Goal: Communication & Community: Answer question/provide support

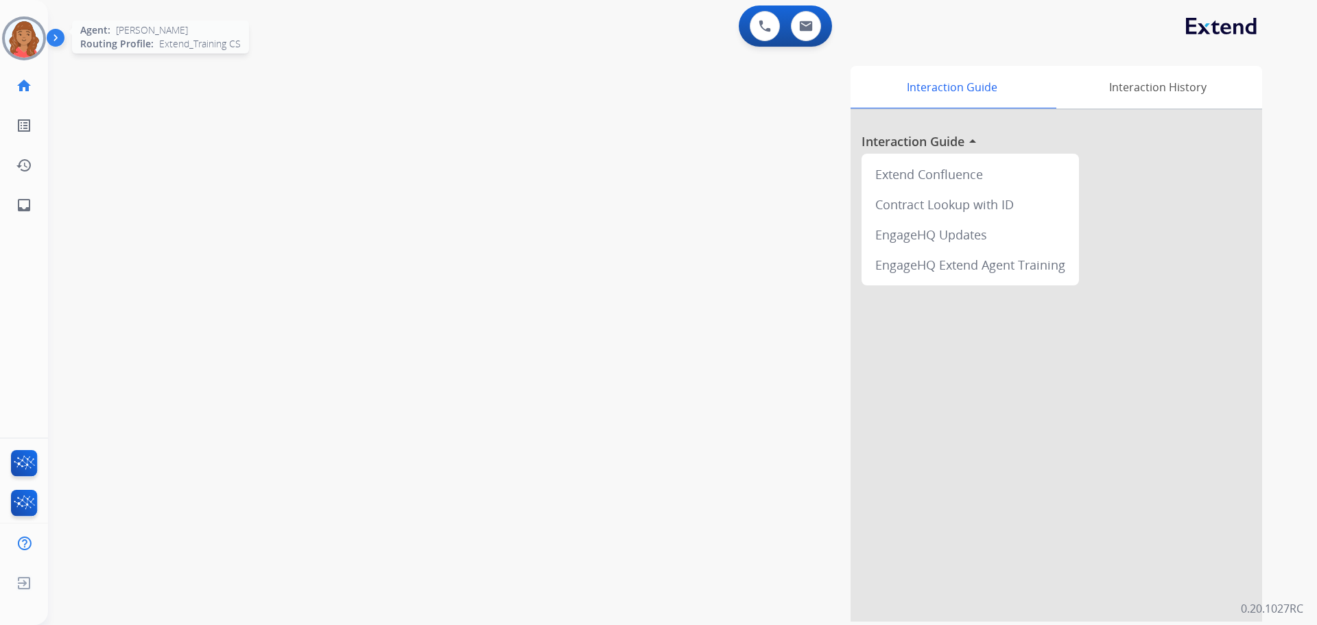
click at [27, 36] on img at bounding box center [24, 38] width 38 height 38
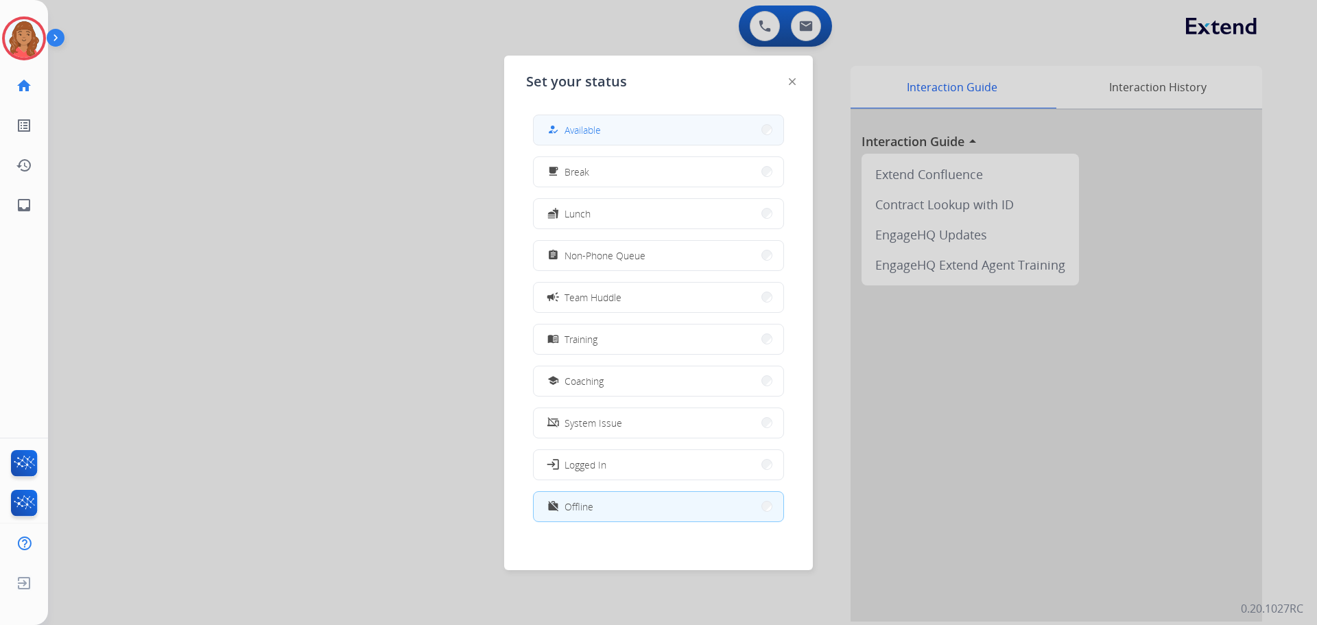
click at [637, 124] on button "how_to_reg Available" at bounding box center [659, 129] width 250 height 29
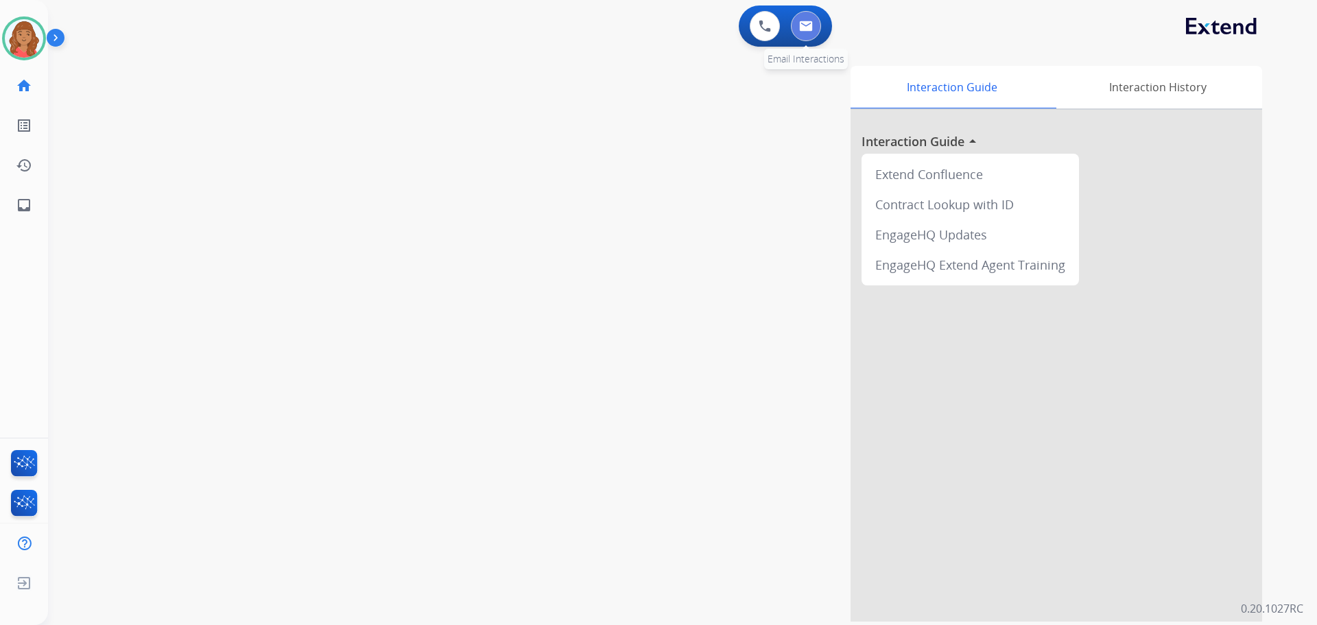
click at [805, 27] on img at bounding box center [806, 26] width 14 height 11
select select "**********"
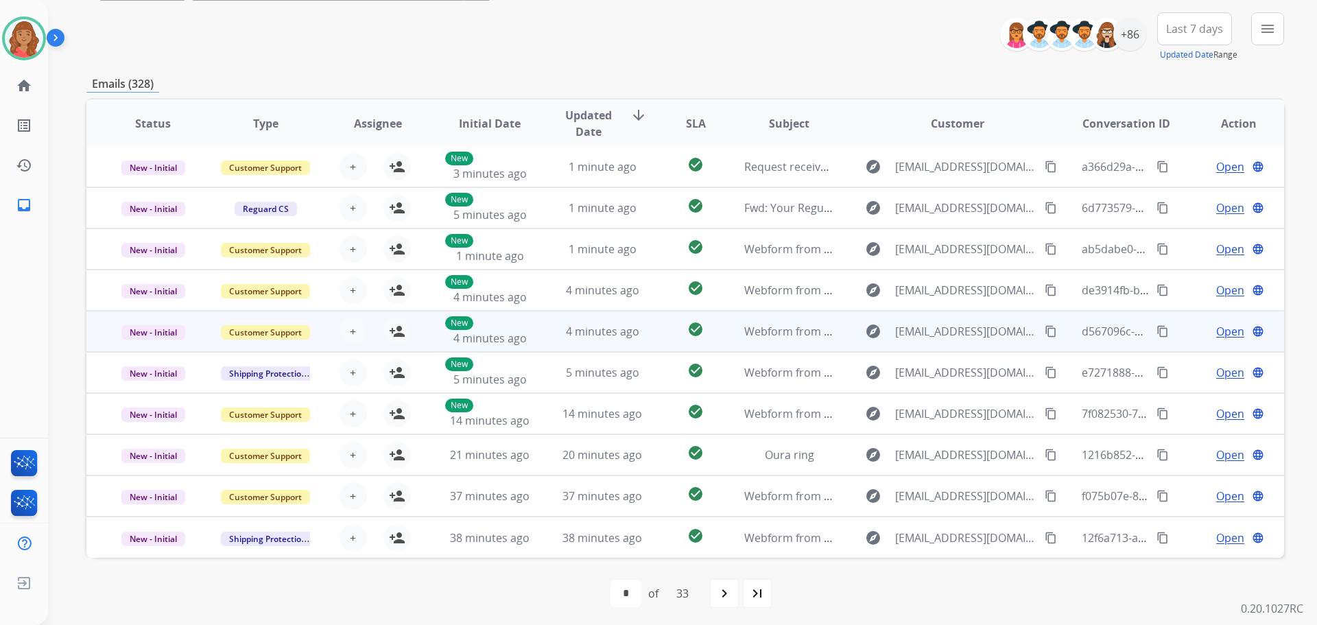
scroll to position [156, 0]
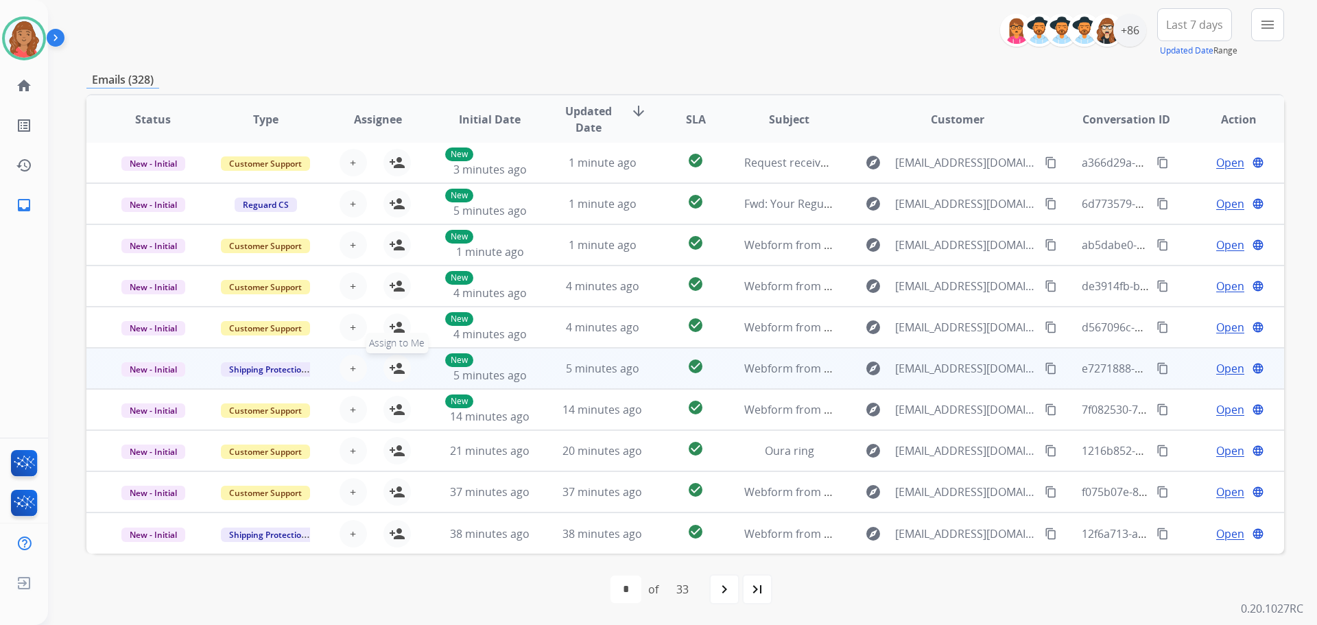
click at [398, 366] on mat-icon "person_add" at bounding box center [397, 368] width 16 height 16
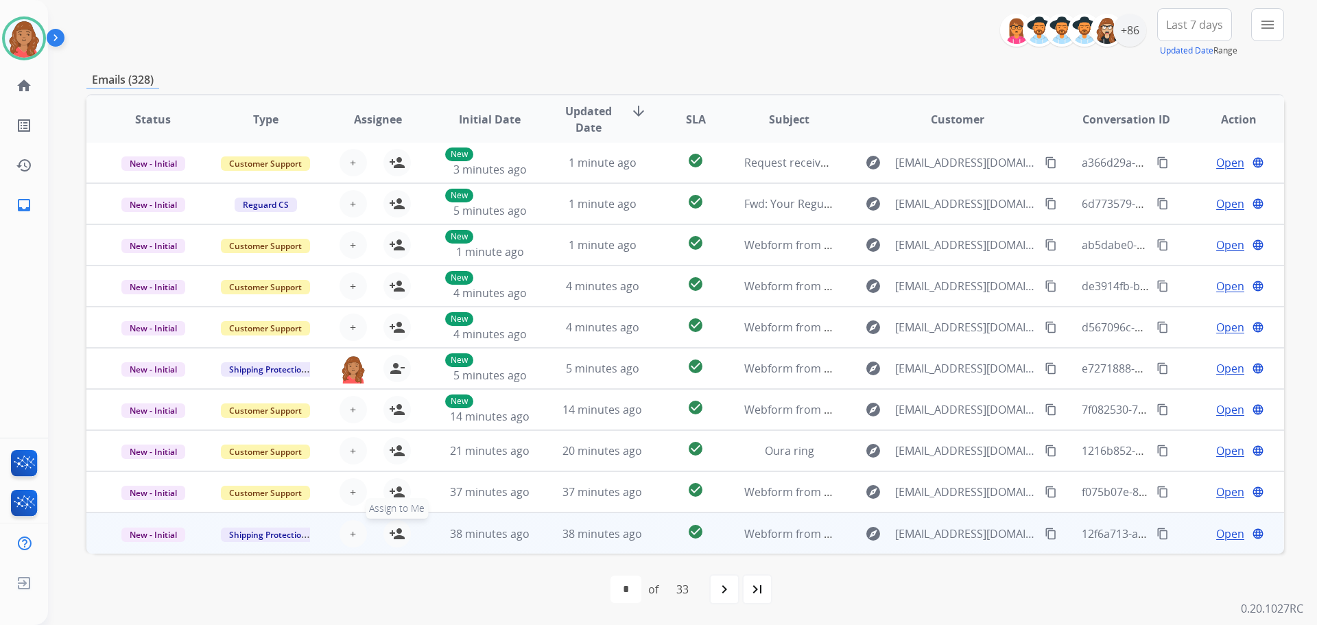
click at [394, 532] on mat-icon "person_add" at bounding box center [397, 533] width 16 height 16
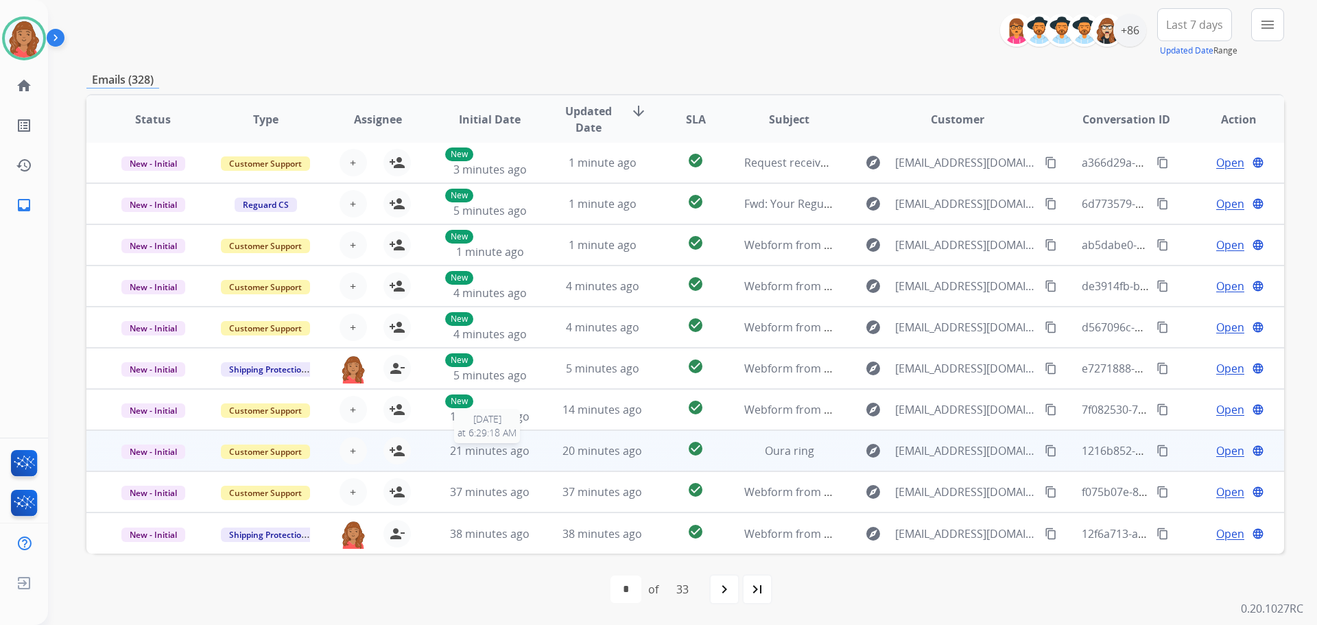
click at [450, 448] on span "21 minutes ago" at bounding box center [490, 450] width 80 height 15
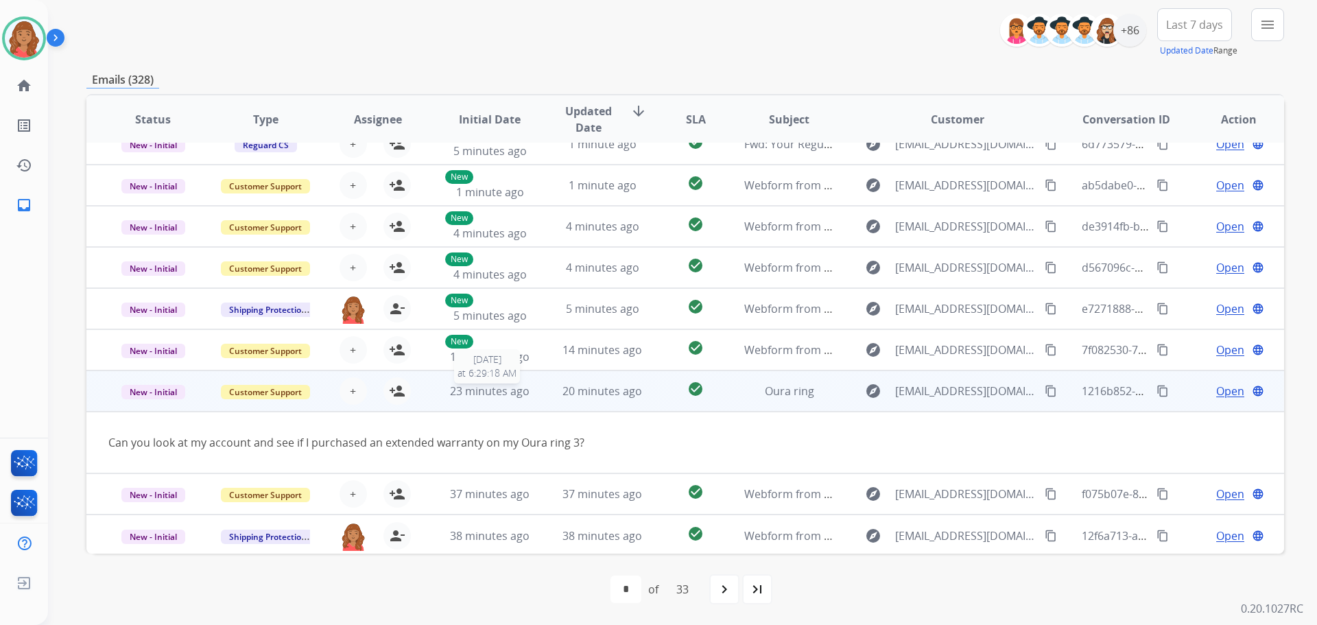
scroll to position [63, 0]
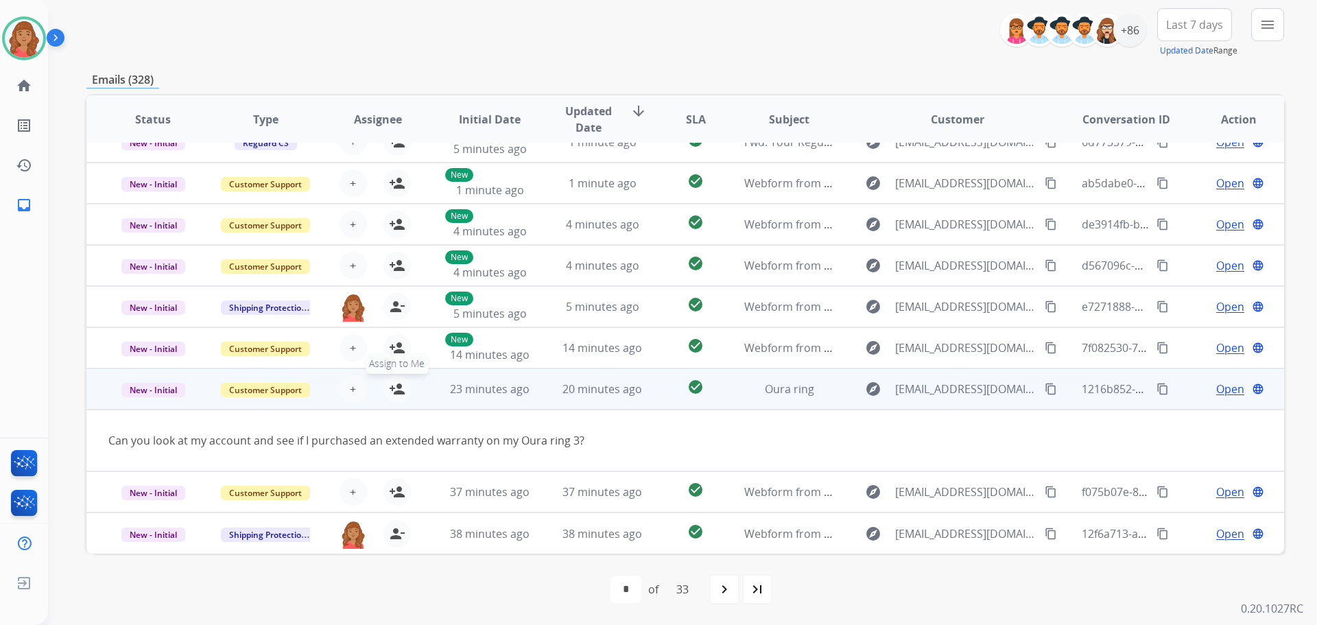
click at [396, 388] on mat-icon "person_add" at bounding box center [397, 389] width 16 height 16
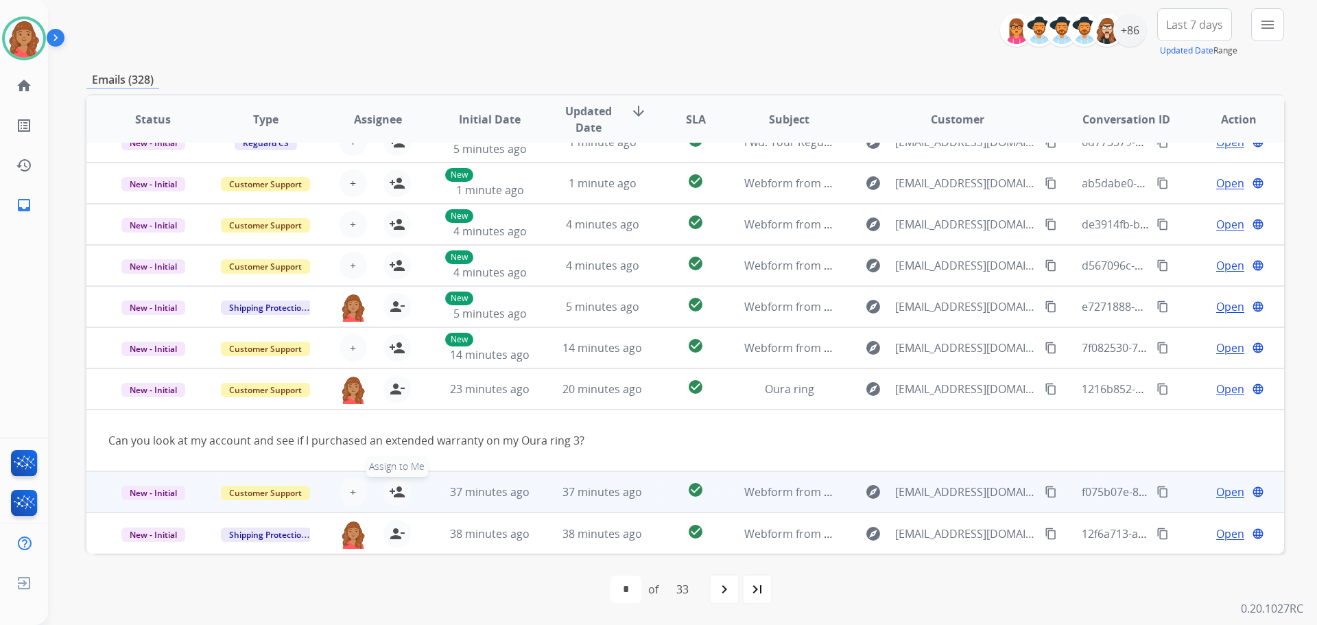
click at [407, 491] on div "+ Select agent person_add Assign to Me" at bounding box center [367, 491] width 88 height 27
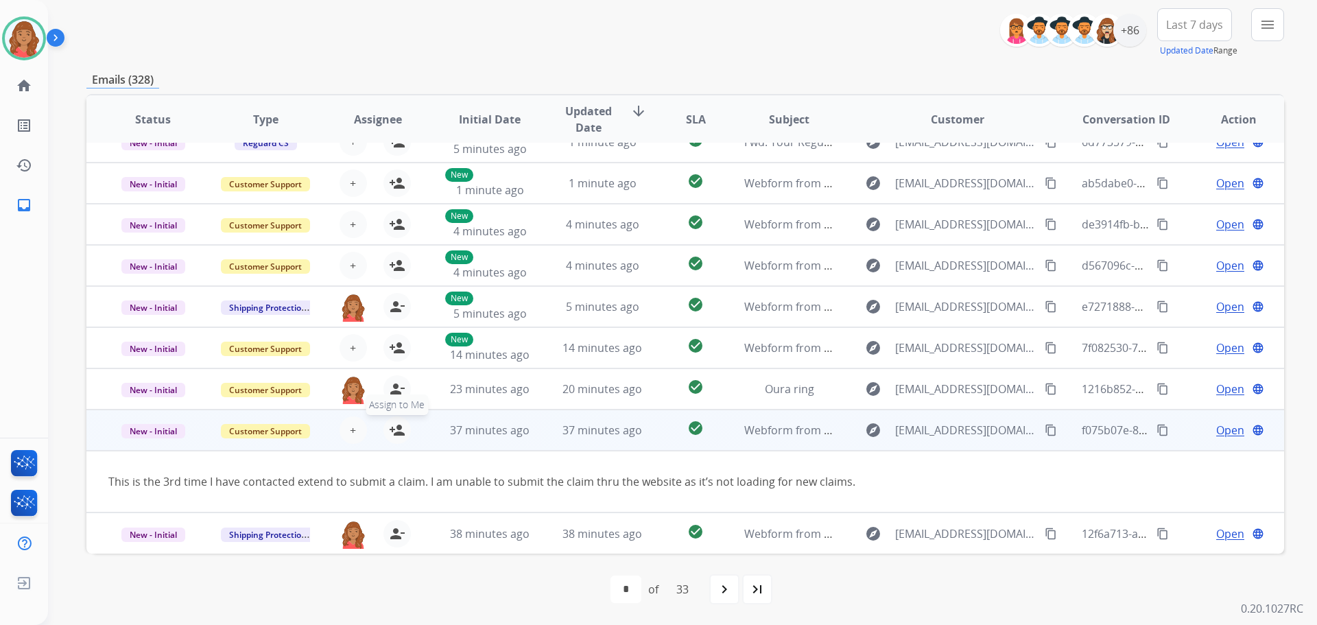
click at [389, 429] on mat-icon "person_add" at bounding box center [397, 430] width 16 height 16
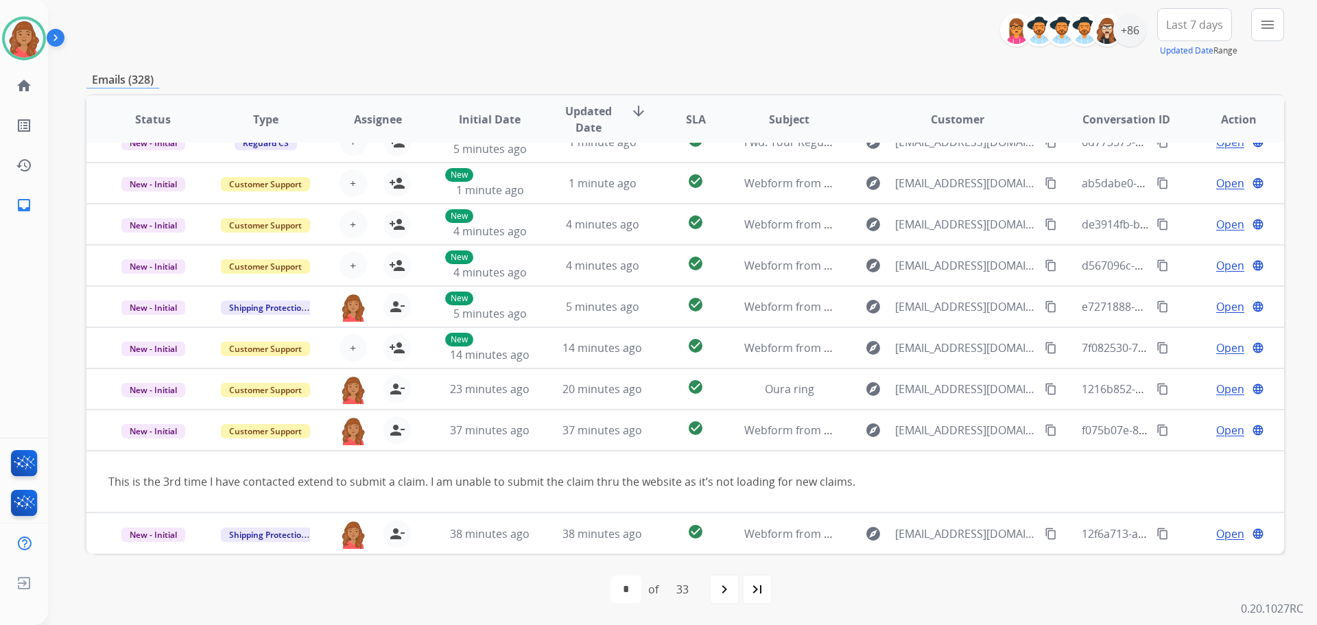
click at [711, 596] on div "navigate_next" at bounding box center [724, 589] width 30 height 30
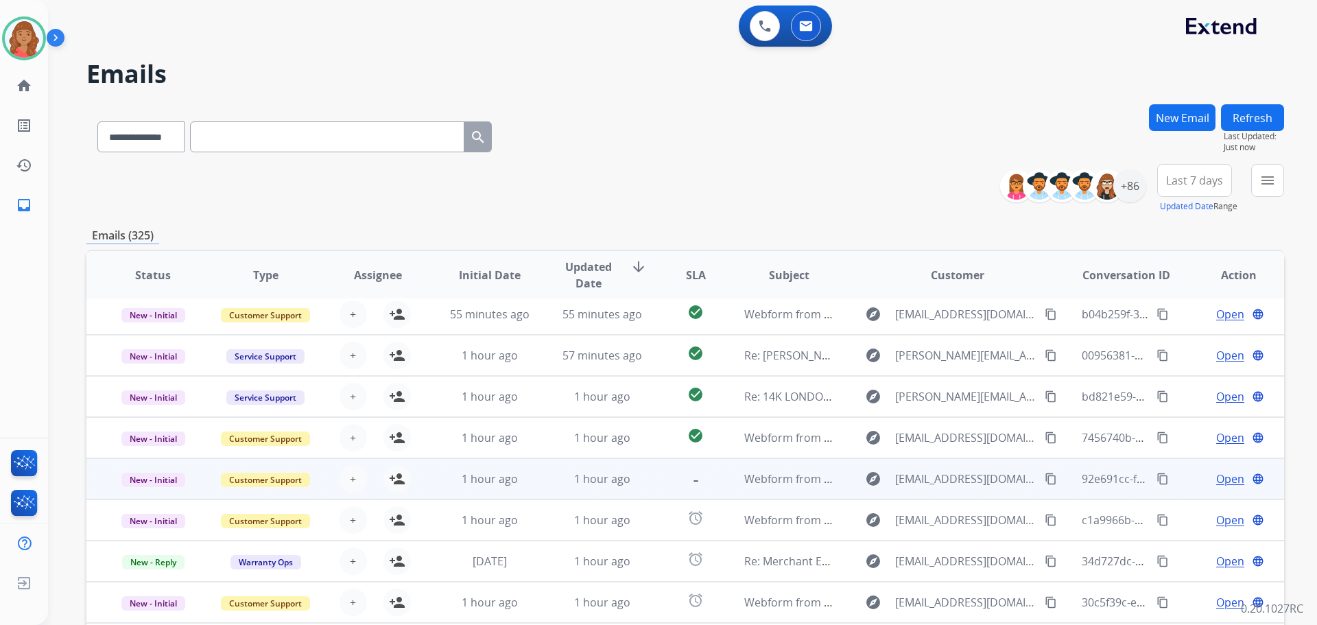
scroll to position [47, 0]
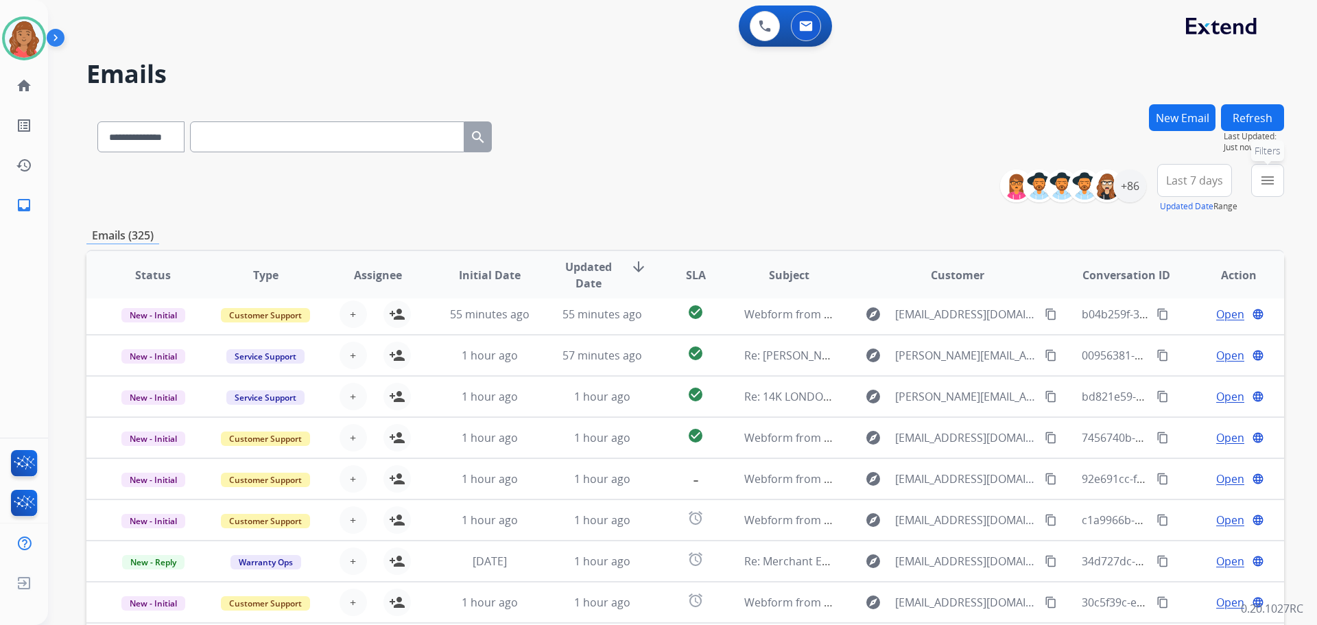
click at [1265, 187] on mat-icon "menu" at bounding box center [1267, 180] width 16 height 16
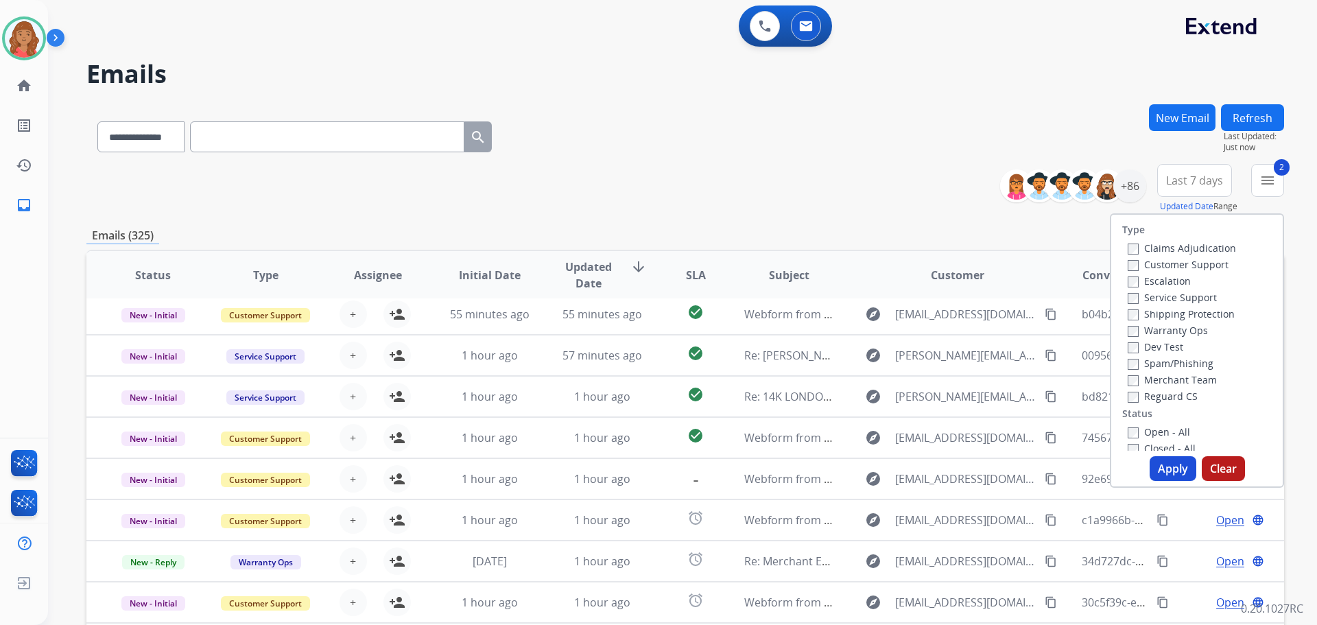
click at [1128, 390] on label "Reguard CS" at bounding box center [1163, 396] width 70 height 13
drag, startPoint x: 1158, startPoint y: 468, endPoint x: 1152, endPoint y: 458, distance: 12.4
click at [1158, 468] on button "Apply" at bounding box center [1172, 468] width 47 height 25
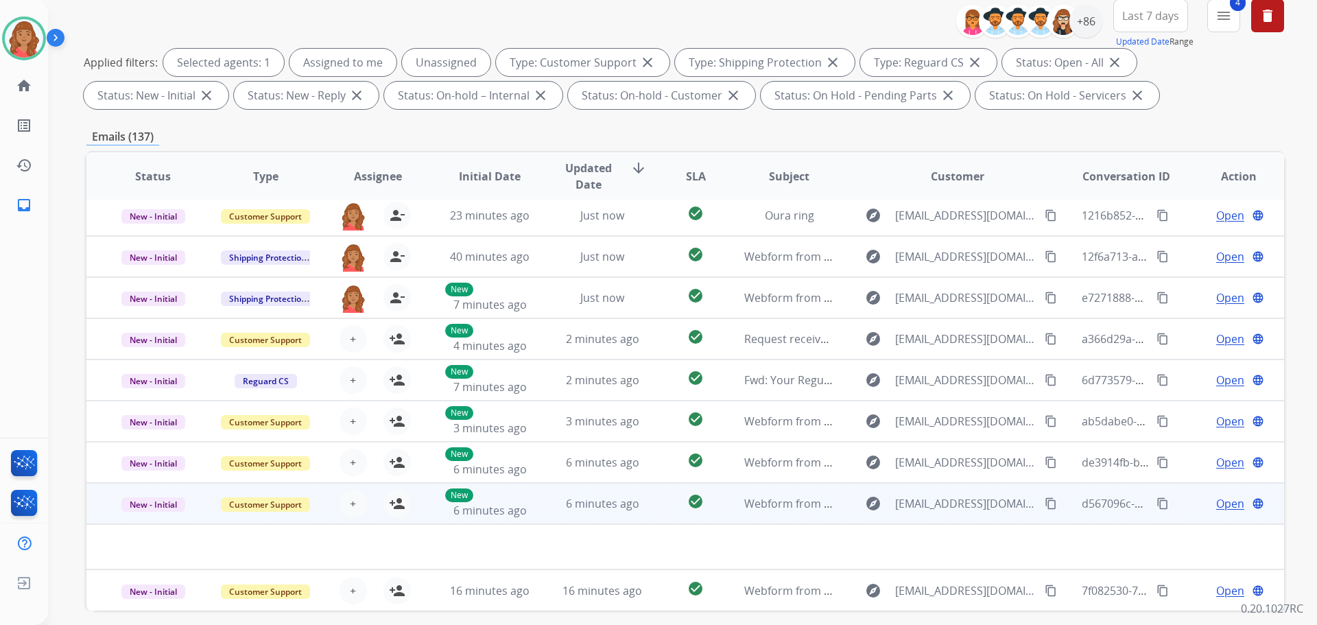
scroll to position [222, 0]
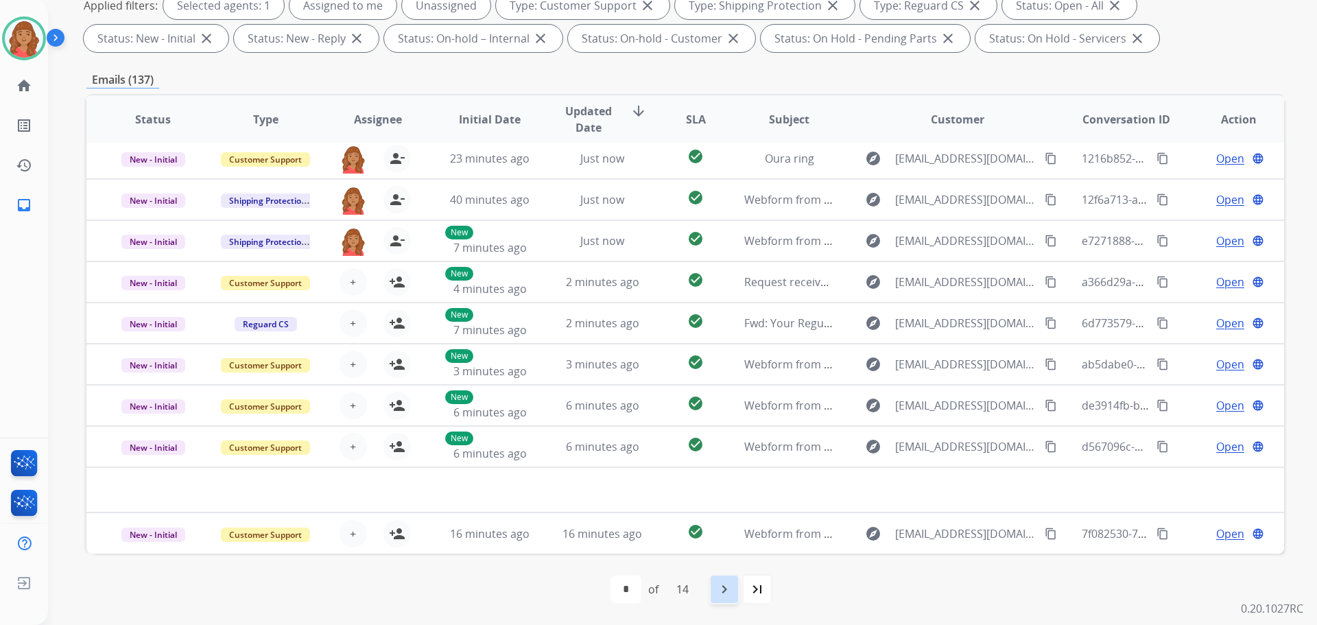
click at [725, 600] on div "navigate_next" at bounding box center [724, 589] width 30 height 30
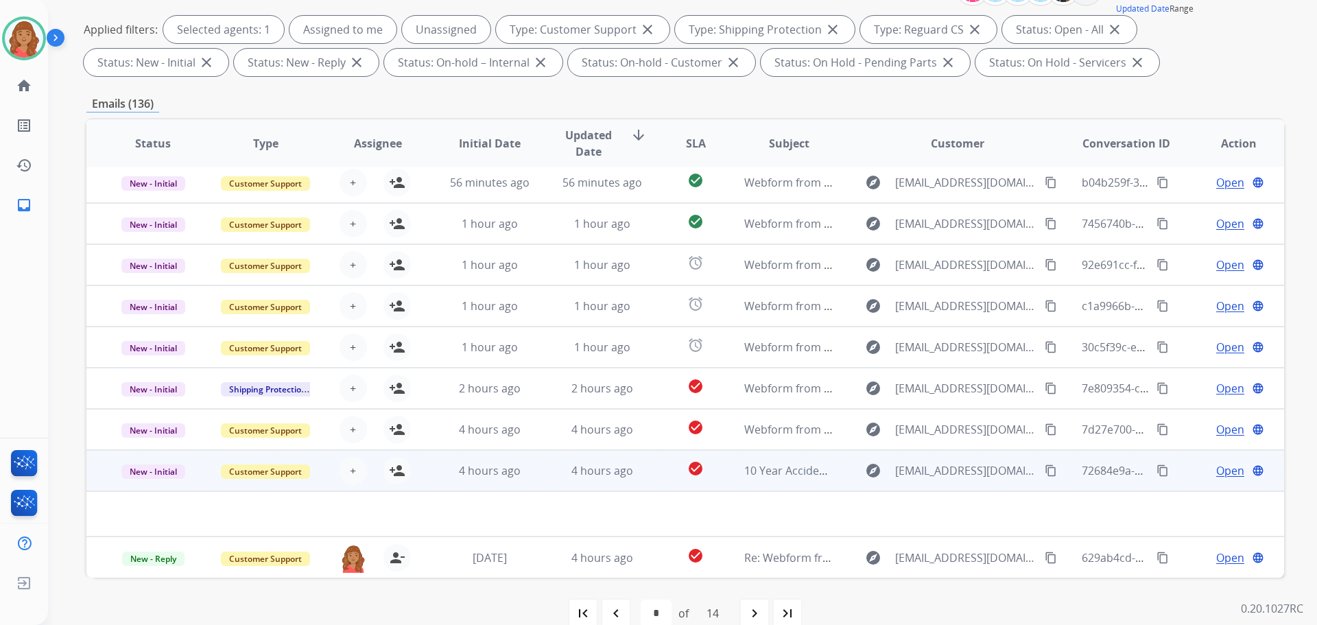
scroll to position [206, 0]
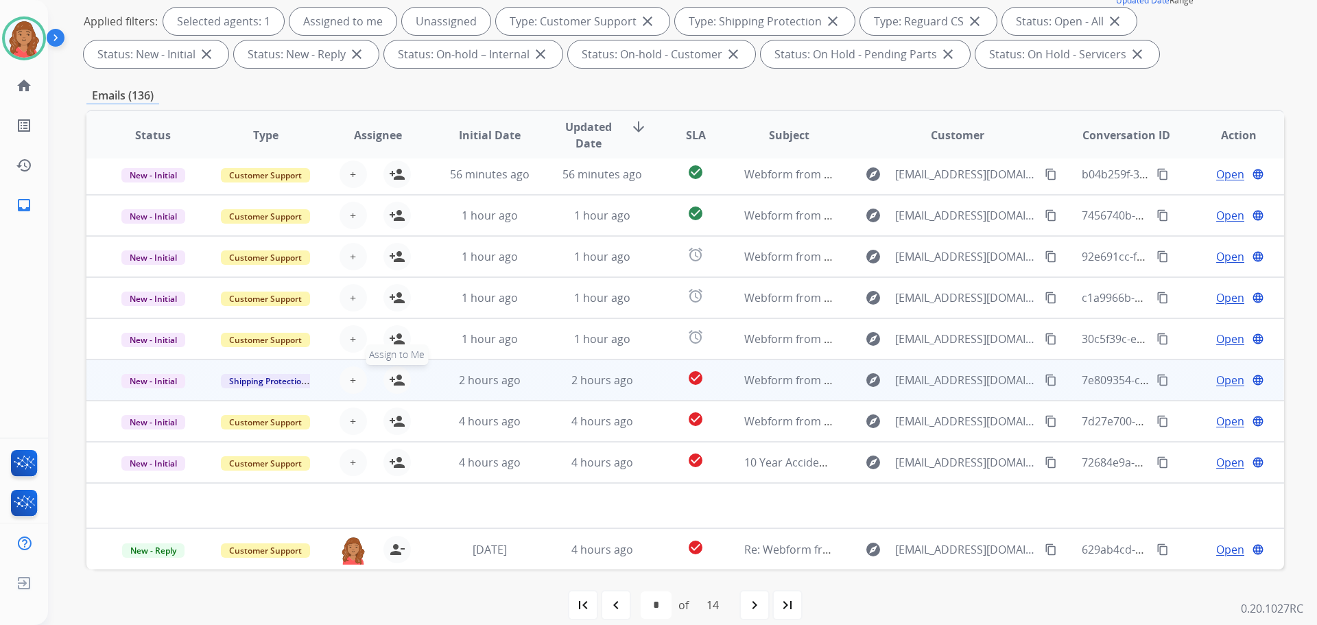
click at [396, 388] on mat-icon "person_add" at bounding box center [397, 380] width 16 height 16
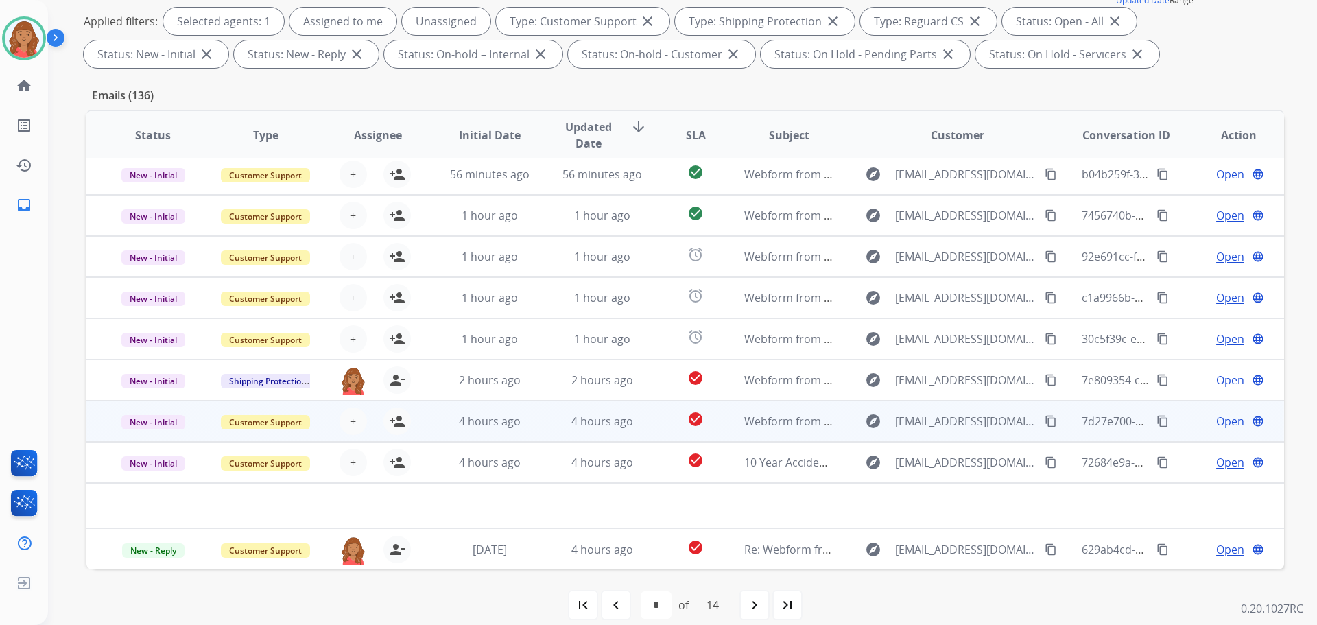
click at [432, 421] on td "4 hours ago" at bounding box center [479, 421] width 112 height 41
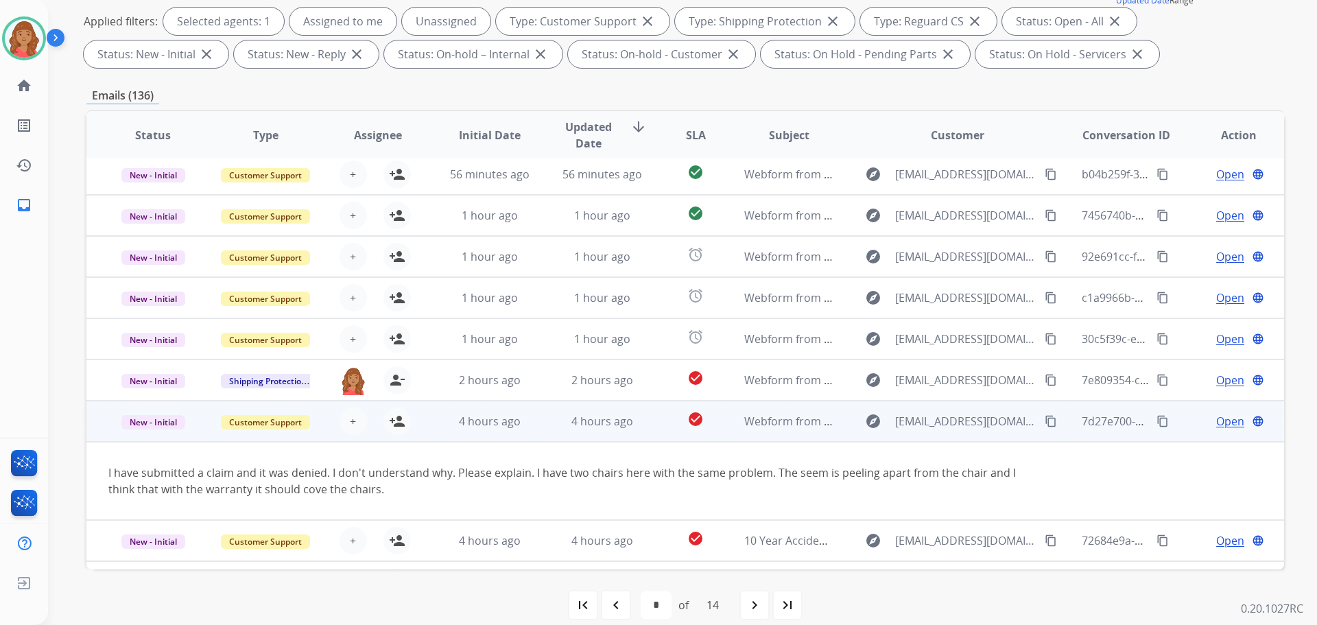
scroll to position [80, 0]
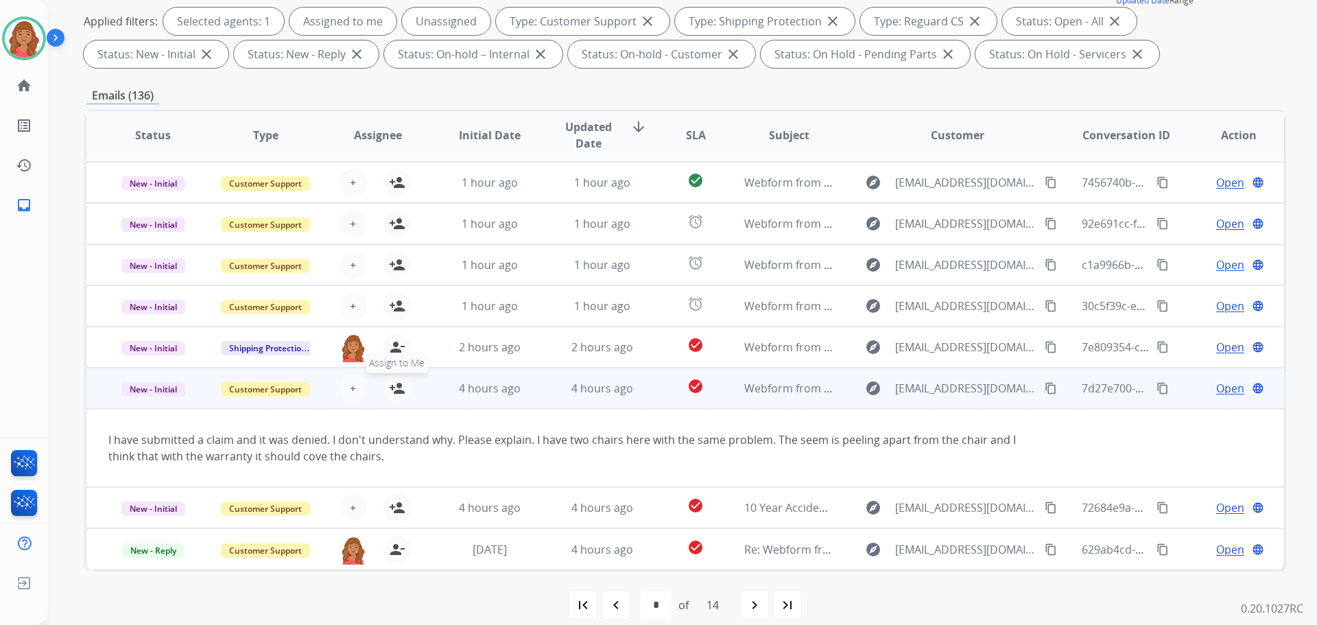
click at [389, 396] on mat-icon "person_add" at bounding box center [397, 388] width 16 height 16
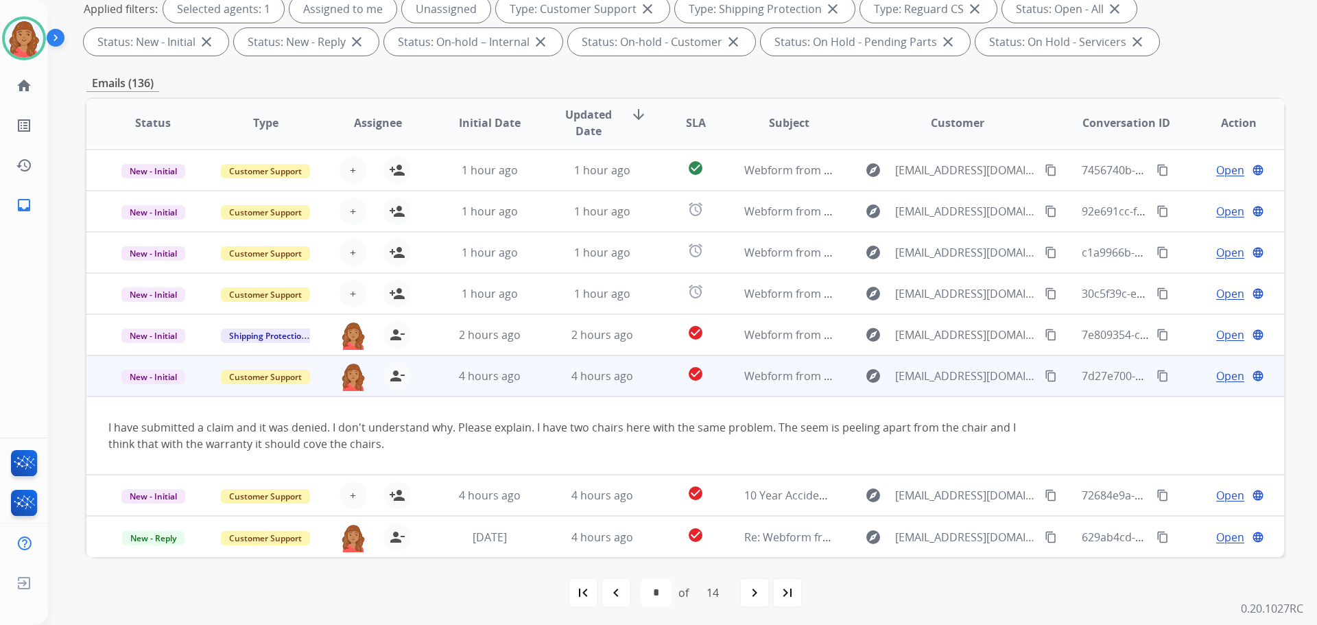
scroll to position [222, 0]
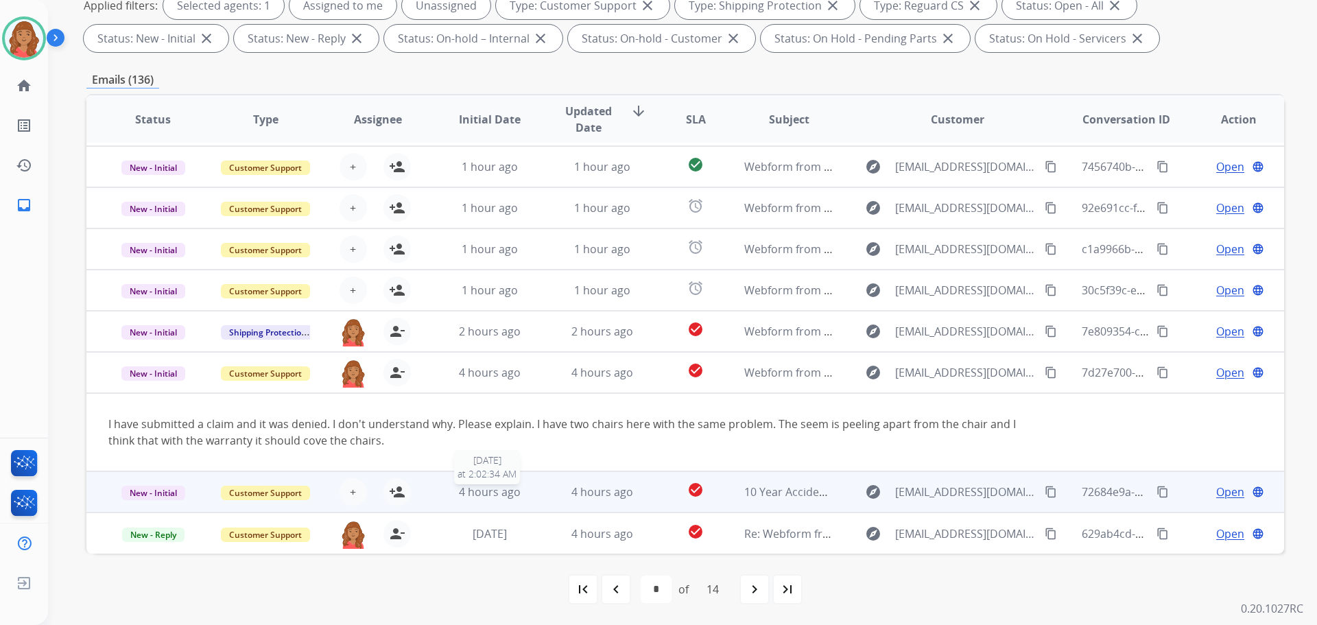
click at [462, 499] on span "4 hours ago" at bounding box center [490, 491] width 62 height 15
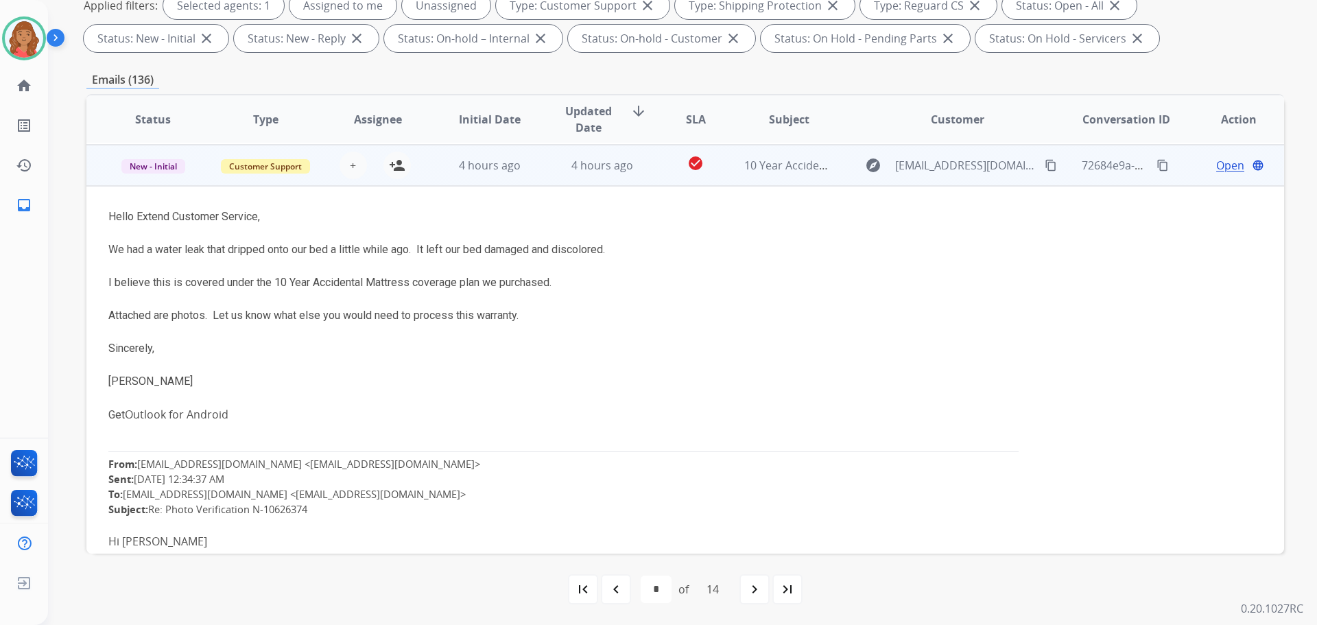
scroll to position [329, 0]
click at [398, 167] on mat-icon "person_add" at bounding box center [397, 164] width 16 height 16
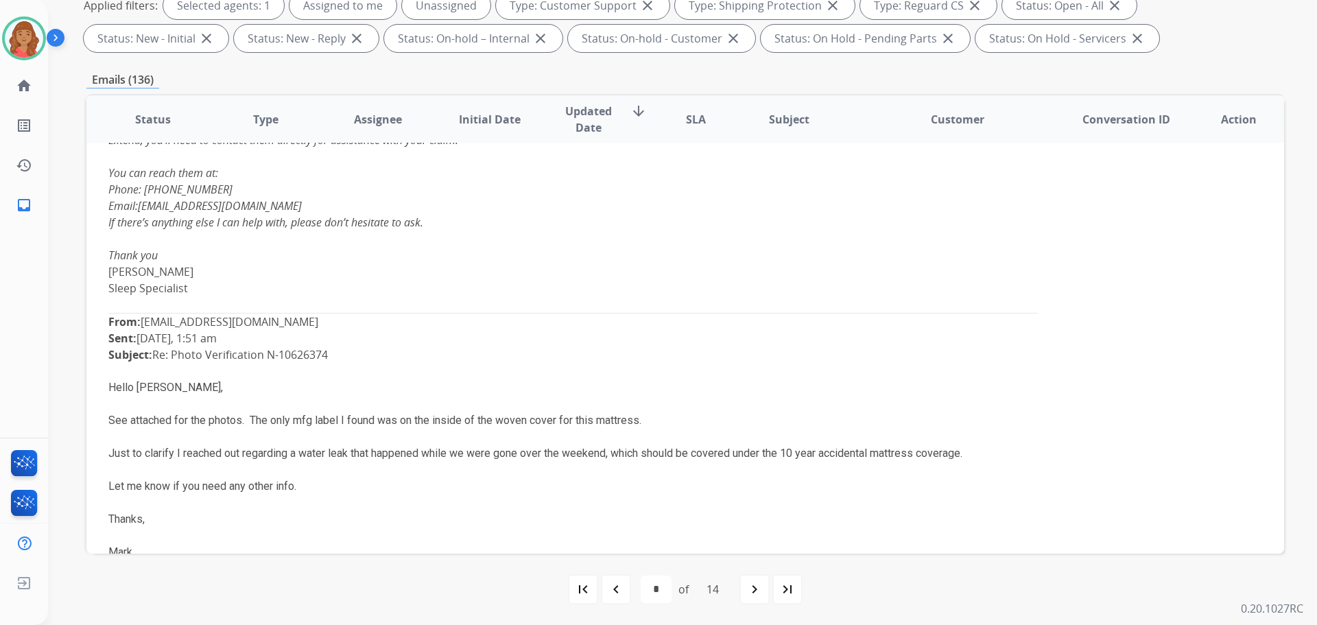
scroll to position [809, 0]
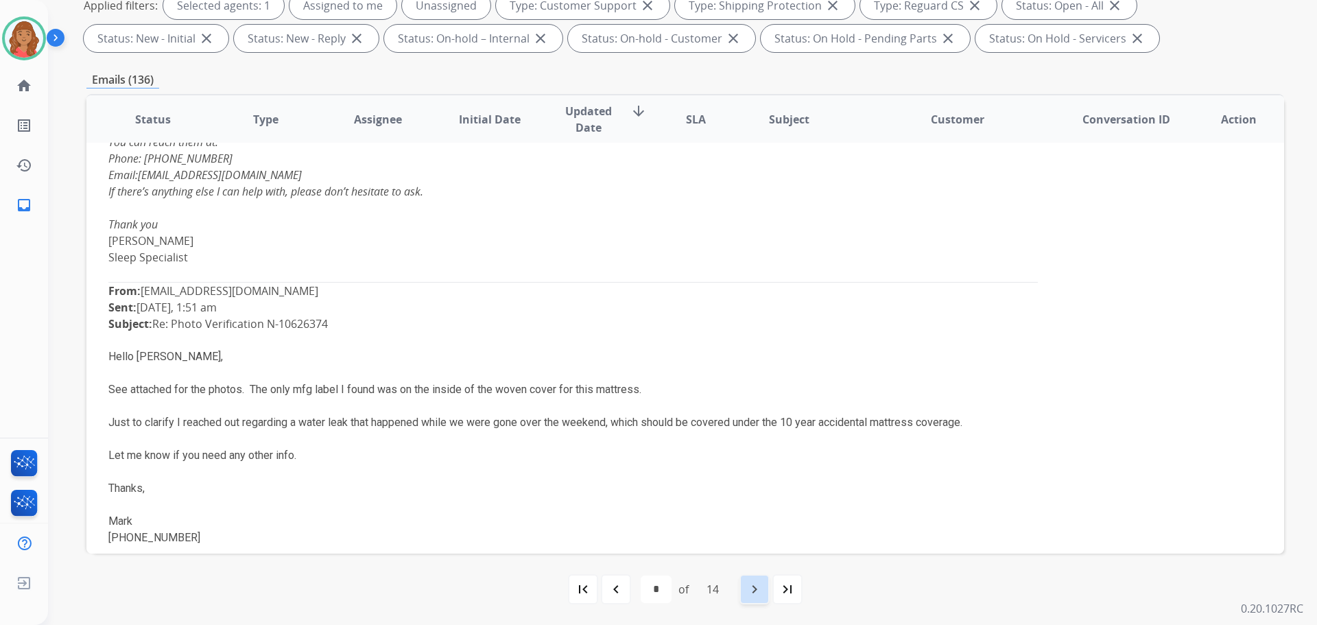
click at [750, 593] on mat-icon "navigate_next" at bounding box center [754, 589] width 16 height 16
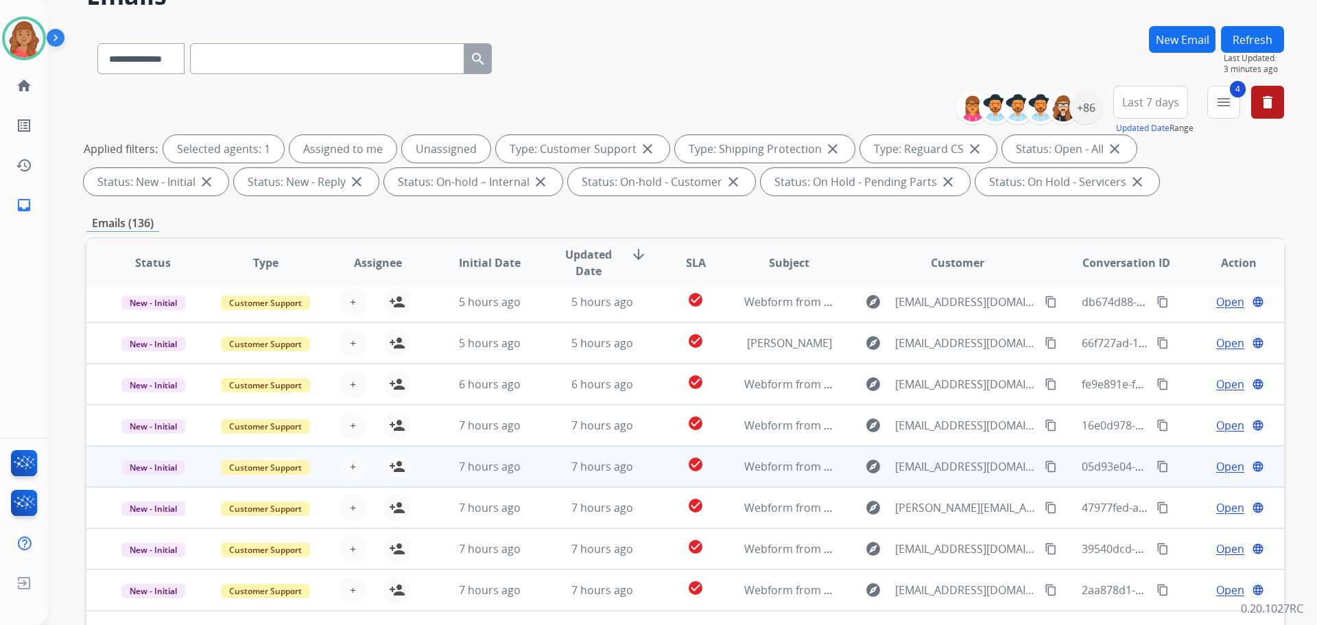
scroll to position [137, 0]
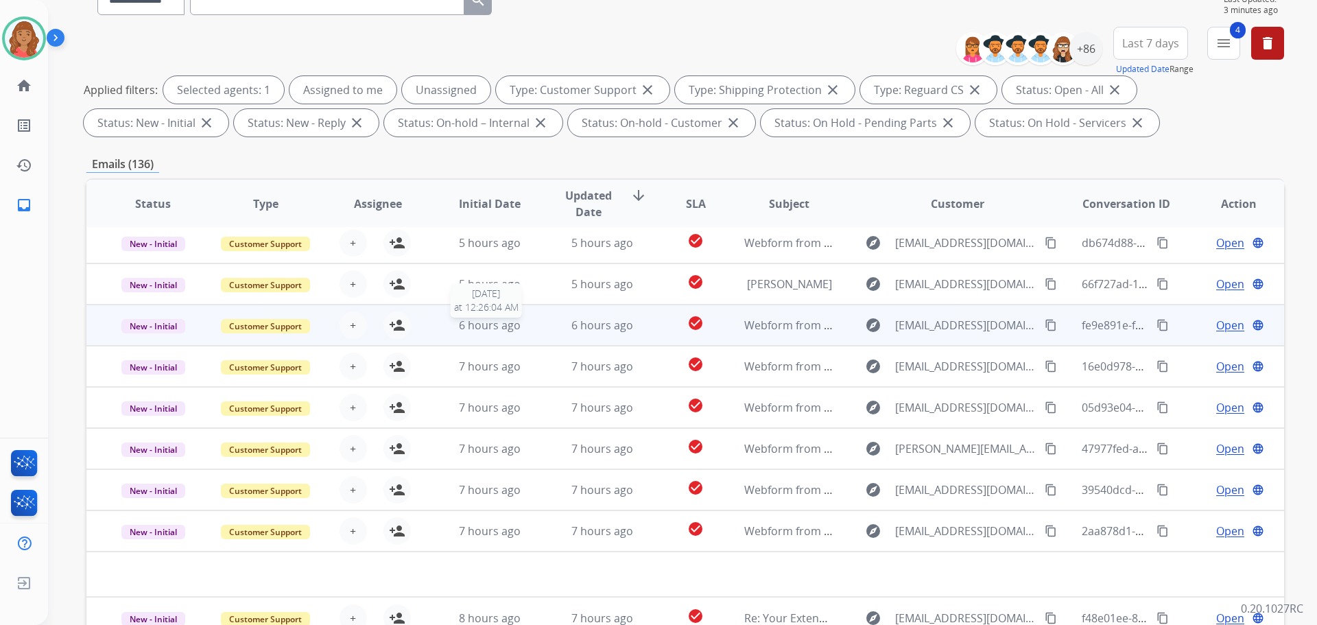
click at [492, 324] on span "6 hours ago" at bounding box center [490, 325] width 62 height 15
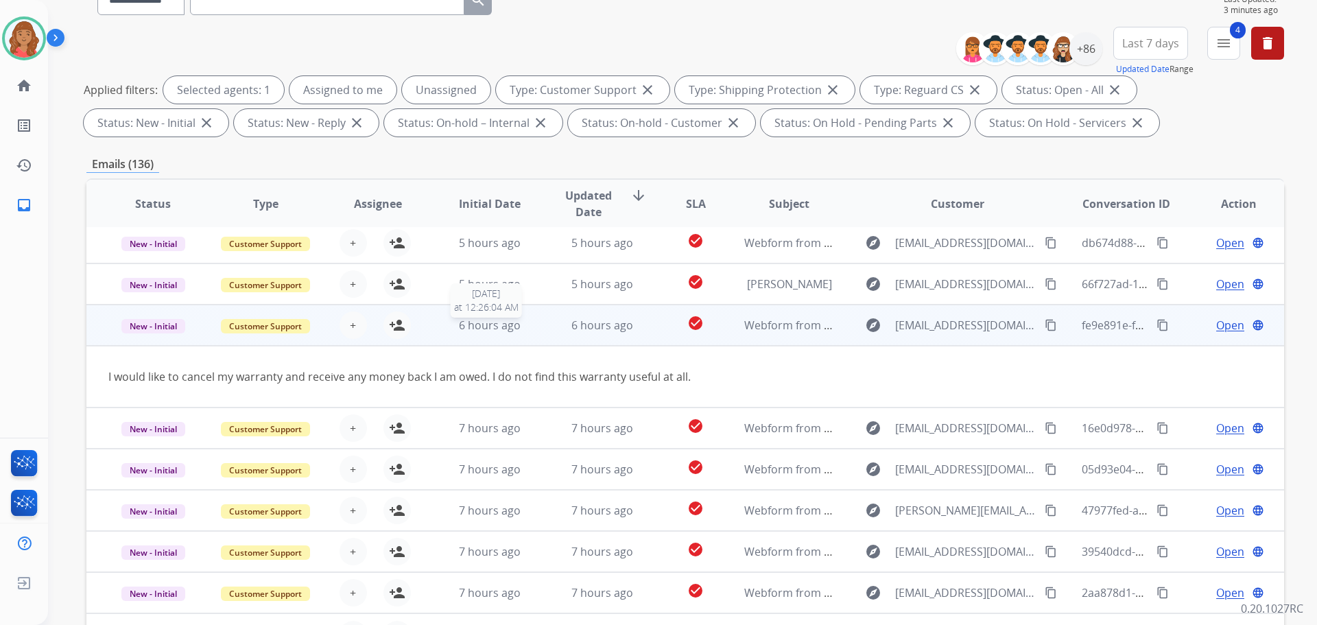
scroll to position [63, 0]
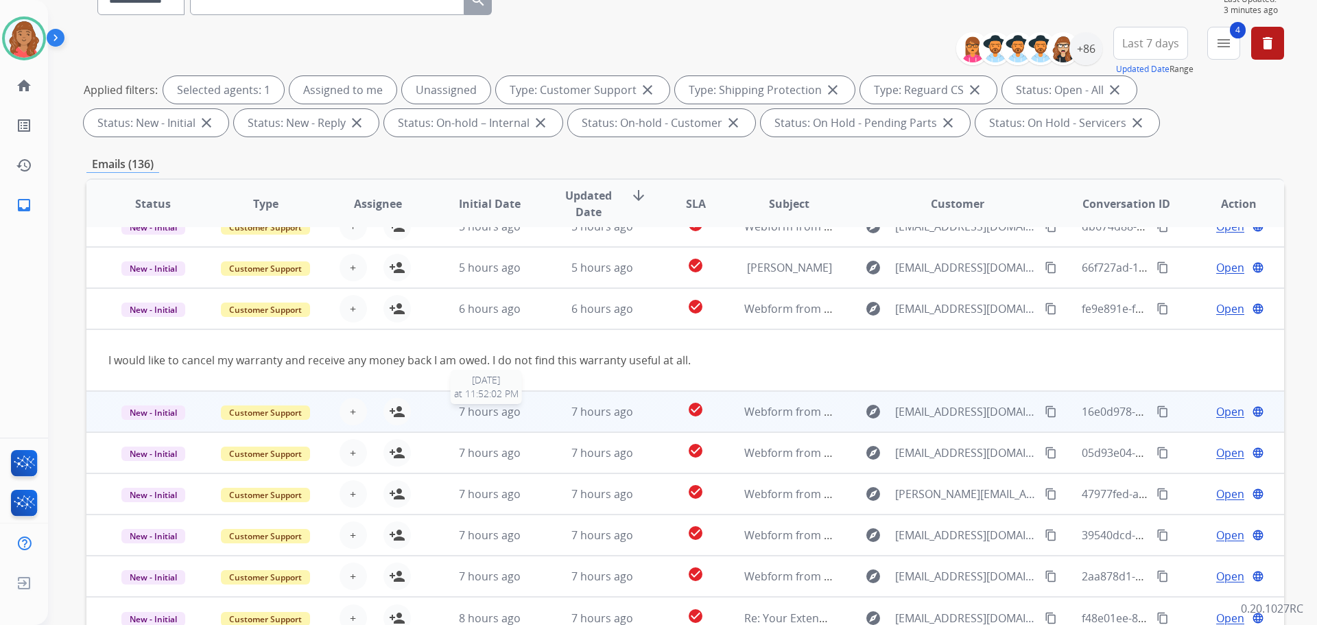
click at [498, 412] on span "7 hours ago" at bounding box center [490, 411] width 62 height 15
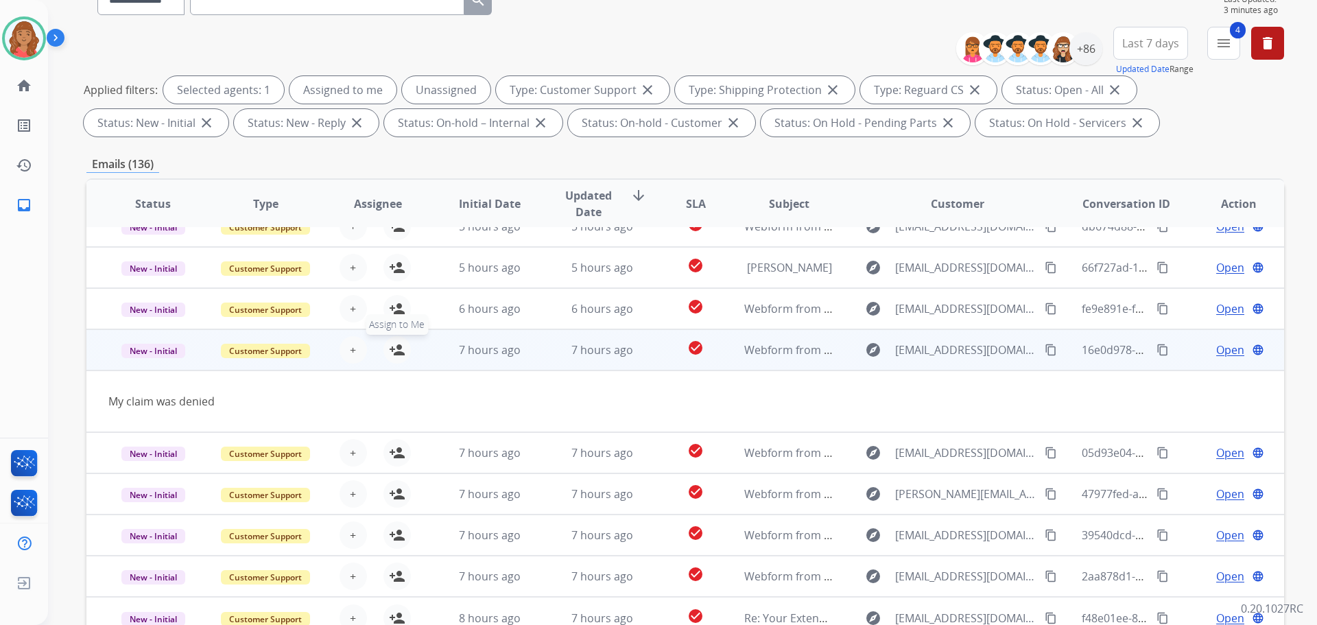
click at [398, 353] on mat-icon "person_add" at bounding box center [397, 350] width 16 height 16
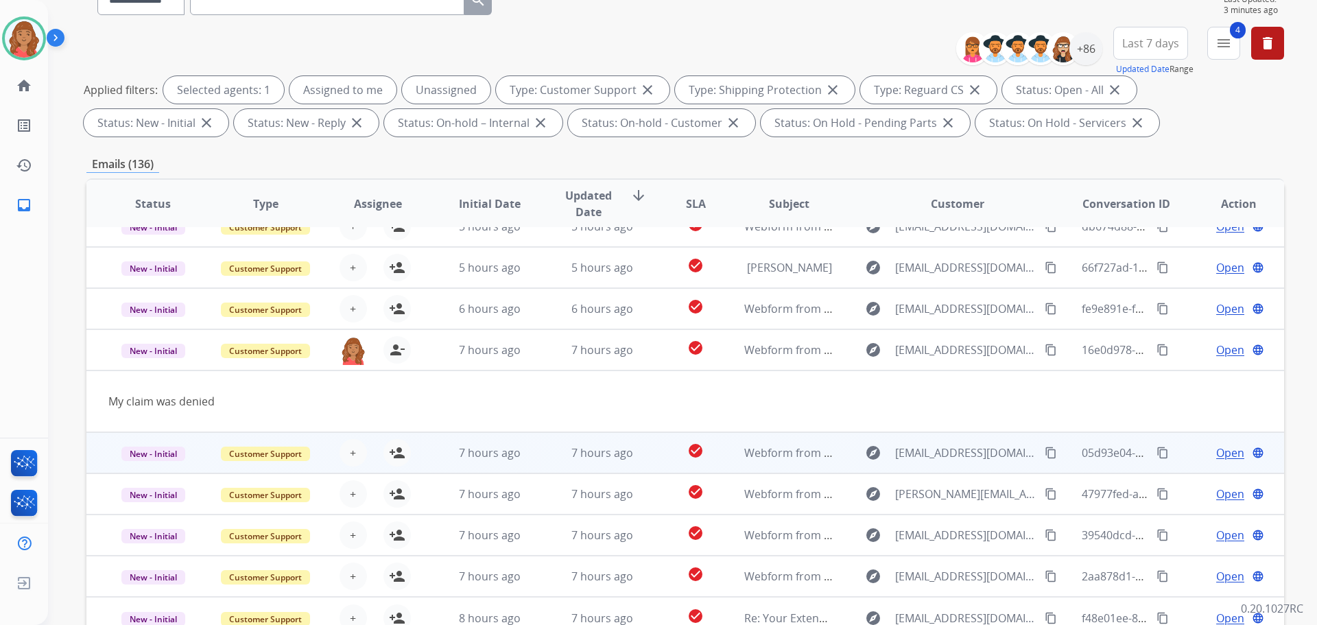
scroll to position [206, 0]
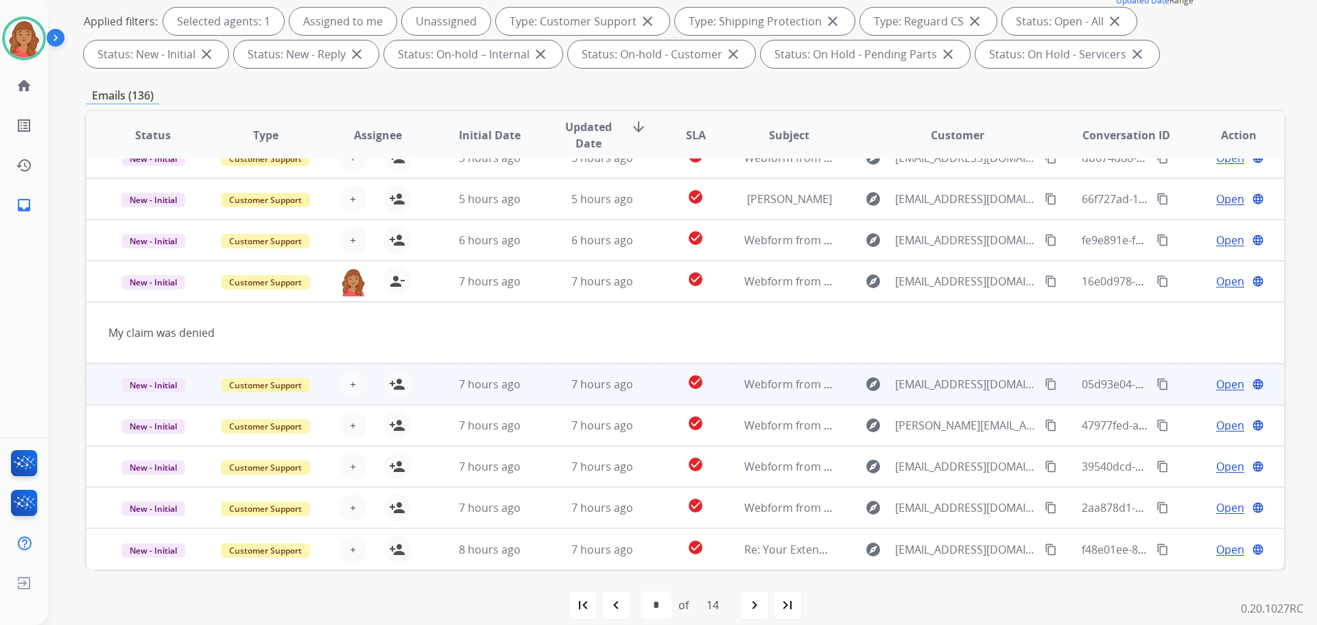
click at [462, 394] on td "7 hours ago" at bounding box center [479, 383] width 112 height 41
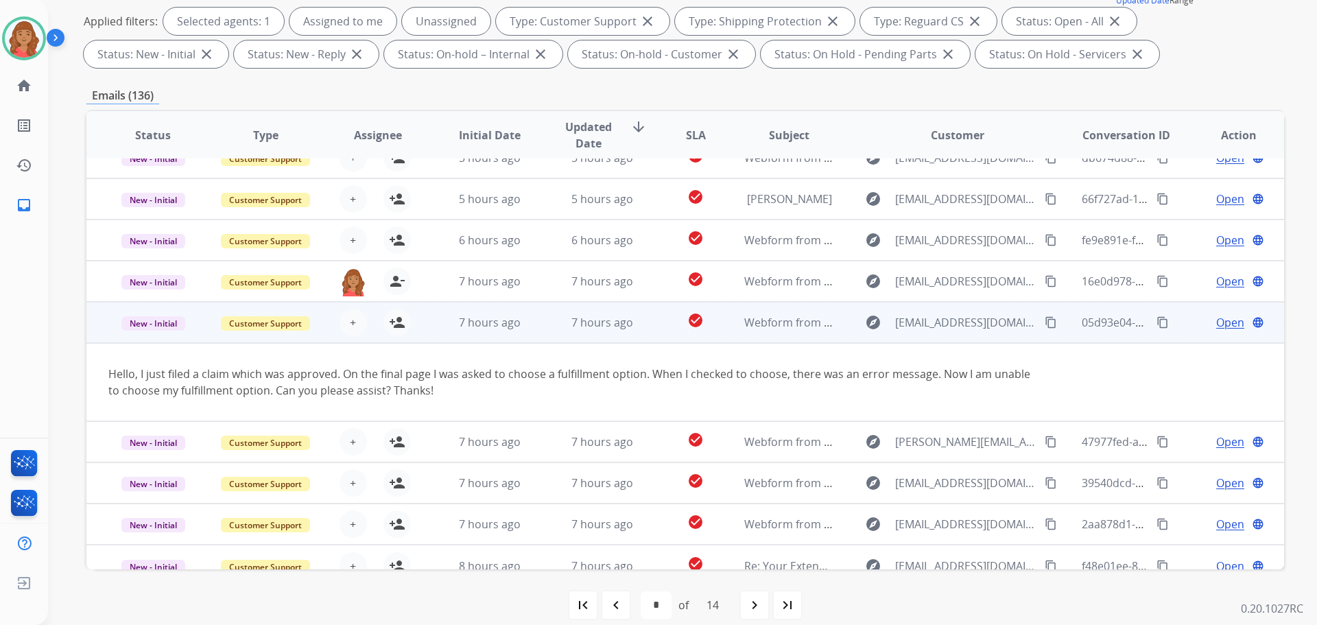
scroll to position [80, 0]
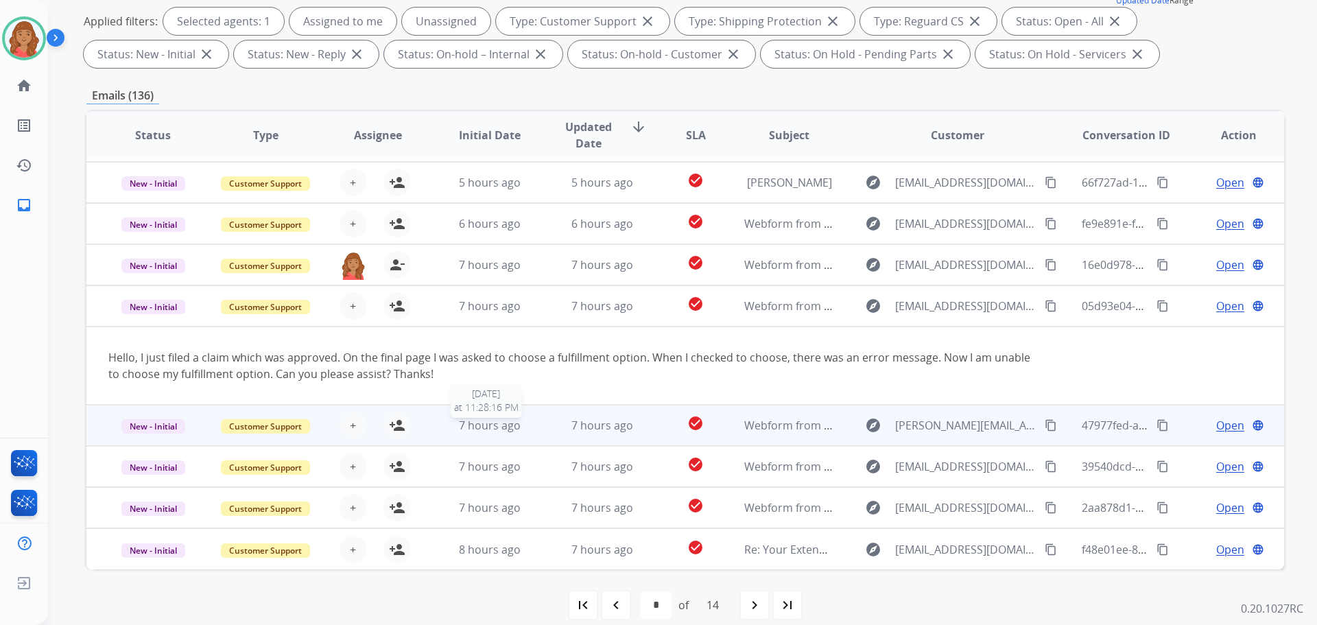
click at [449, 434] on td "7 hours ago 8/19/2025 at 11:28:16 PM" at bounding box center [479, 425] width 112 height 41
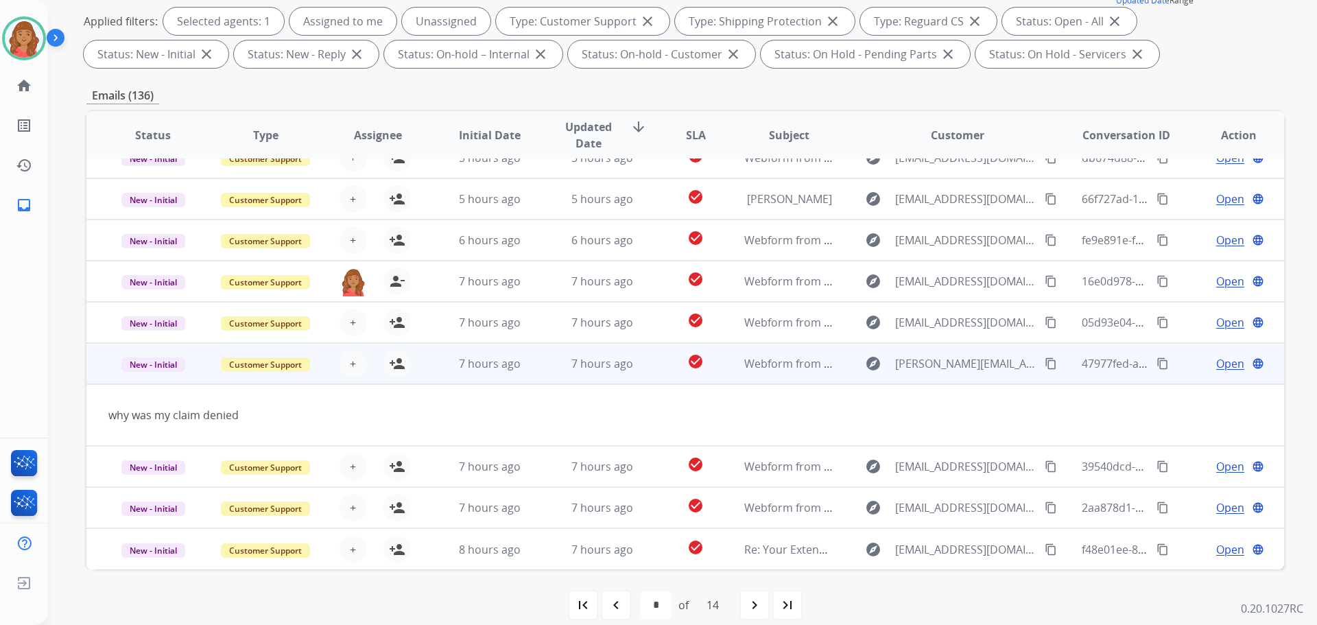
scroll to position [63, 0]
click at [389, 368] on mat-icon "person_add" at bounding box center [397, 363] width 16 height 16
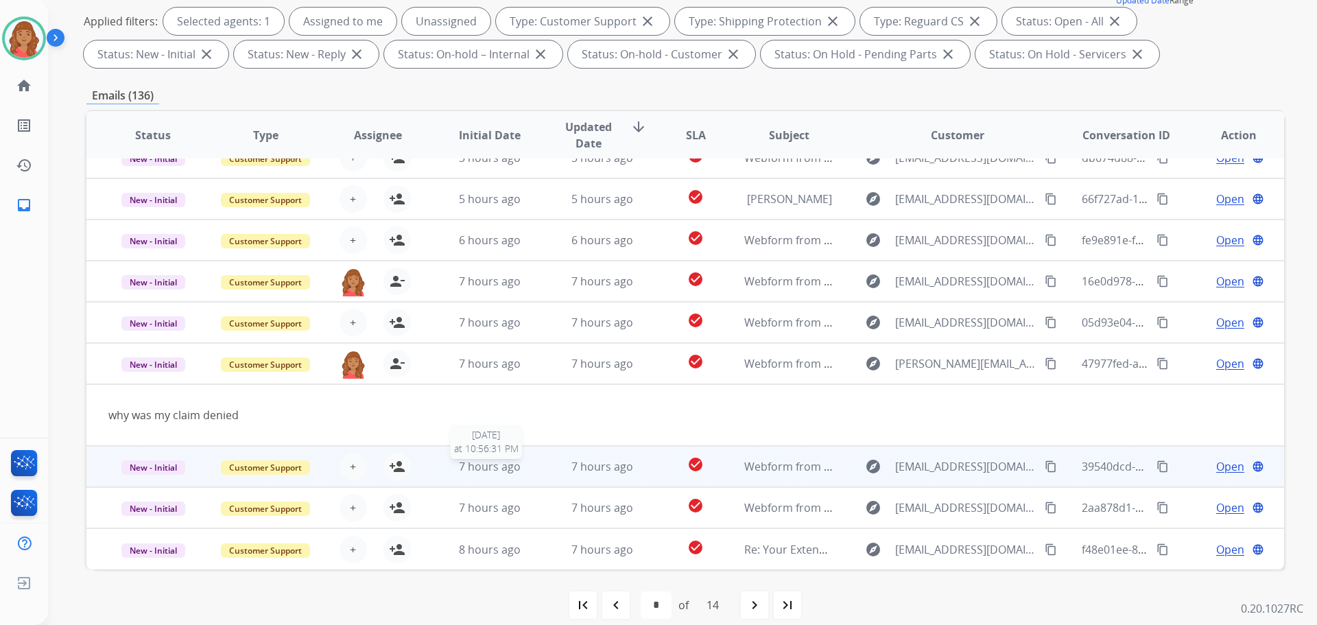
click at [455, 471] on div "7 hours ago" at bounding box center [490, 466] width 90 height 16
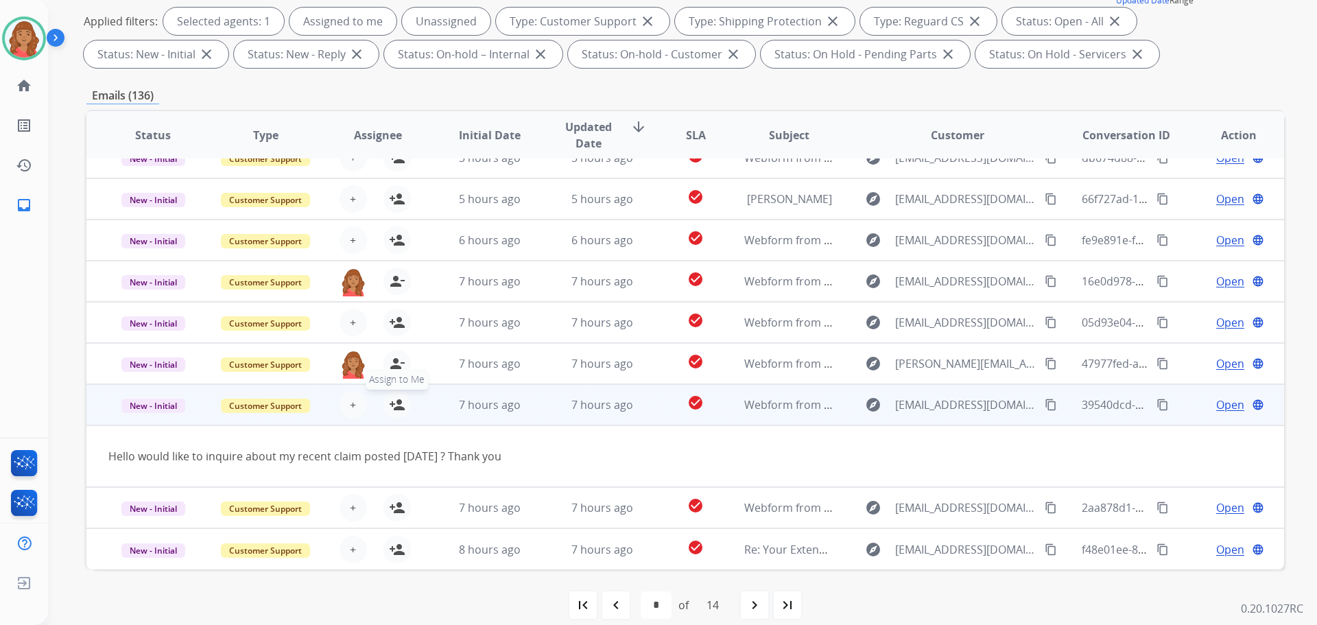
click at [395, 408] on mat-icon "person_add" at bounding box center [397, 404] width 16 height 16
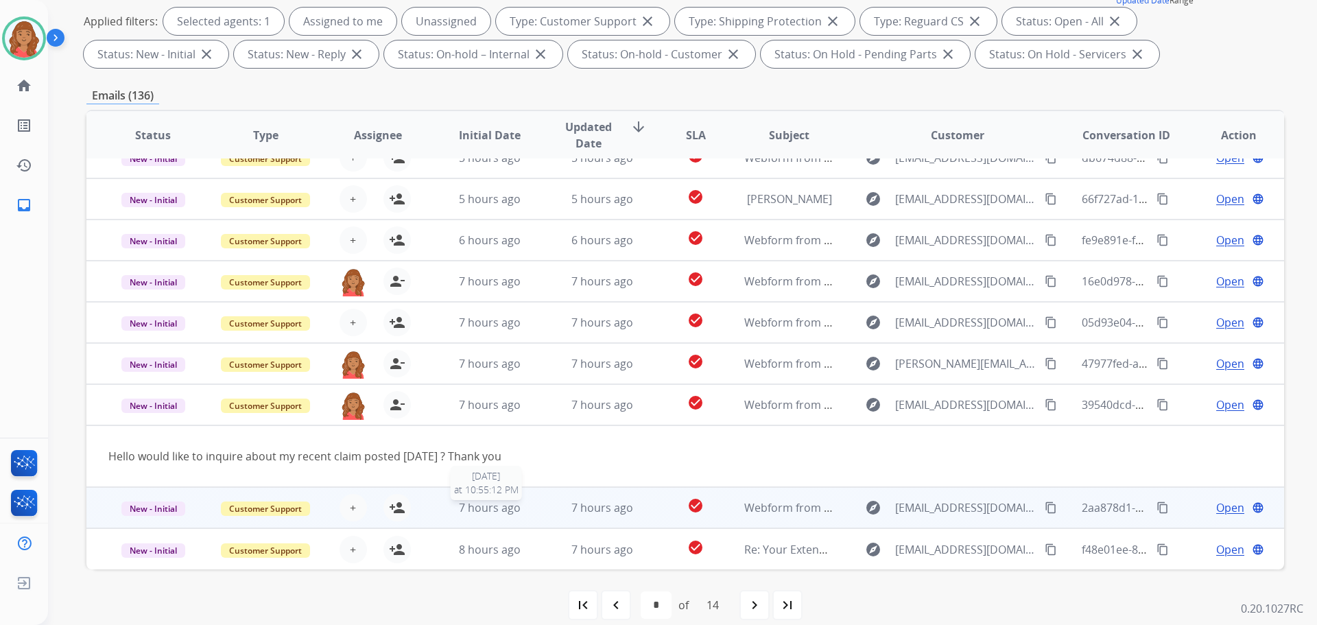
click at [446, 510] on div "7 hours ago" at bounding box center [490, 507] width 90 height 16
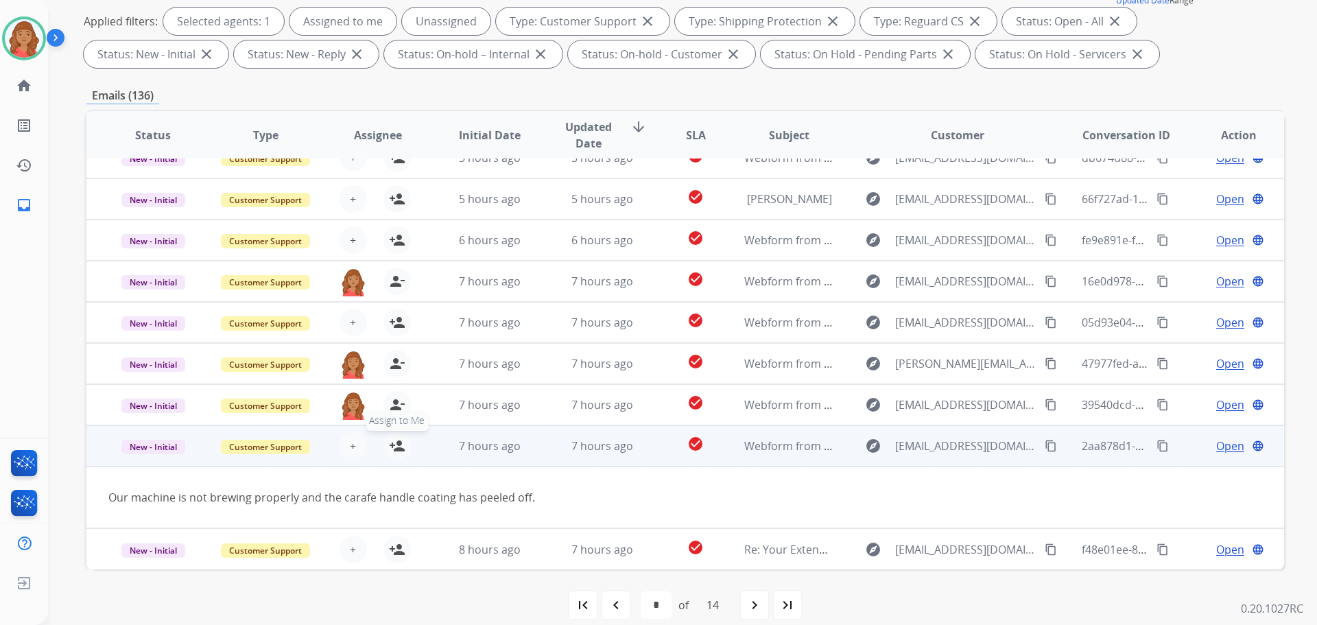
click at [392, 453] on mat-icon "person_add" at bounding box center [397, 446] width 16 height 16
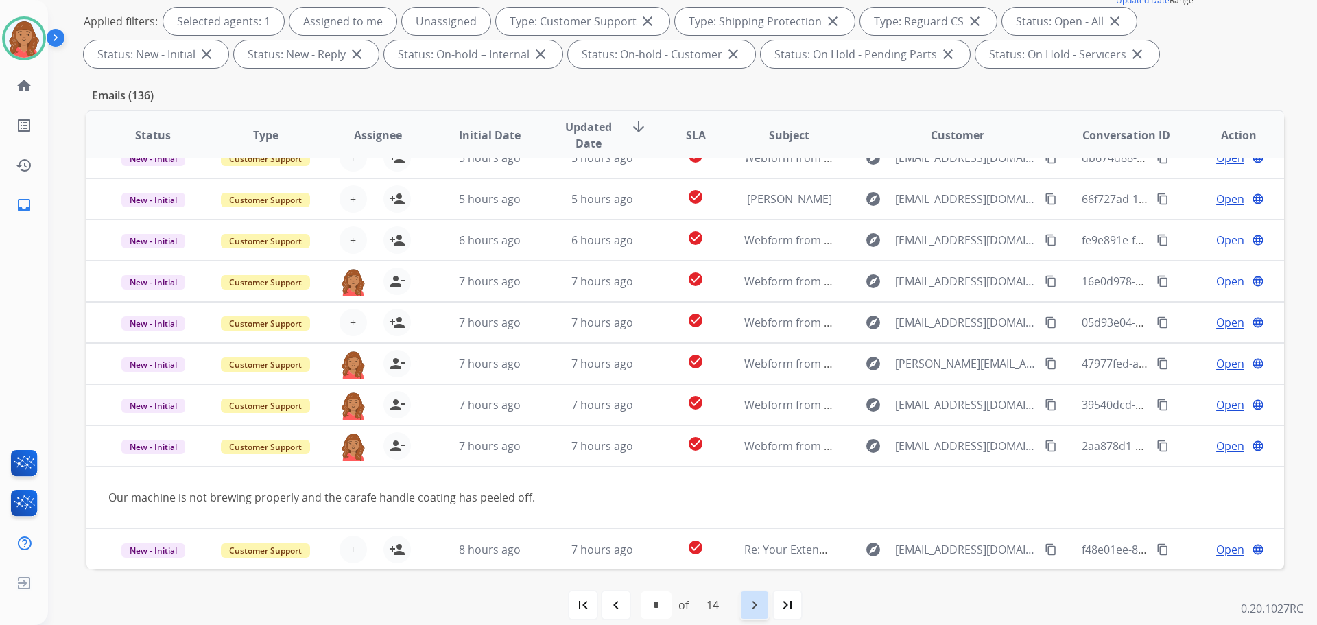
click at [750, 605] on mat-icon "navigate_next" at bounding box center [754, 605] width 16 height 16
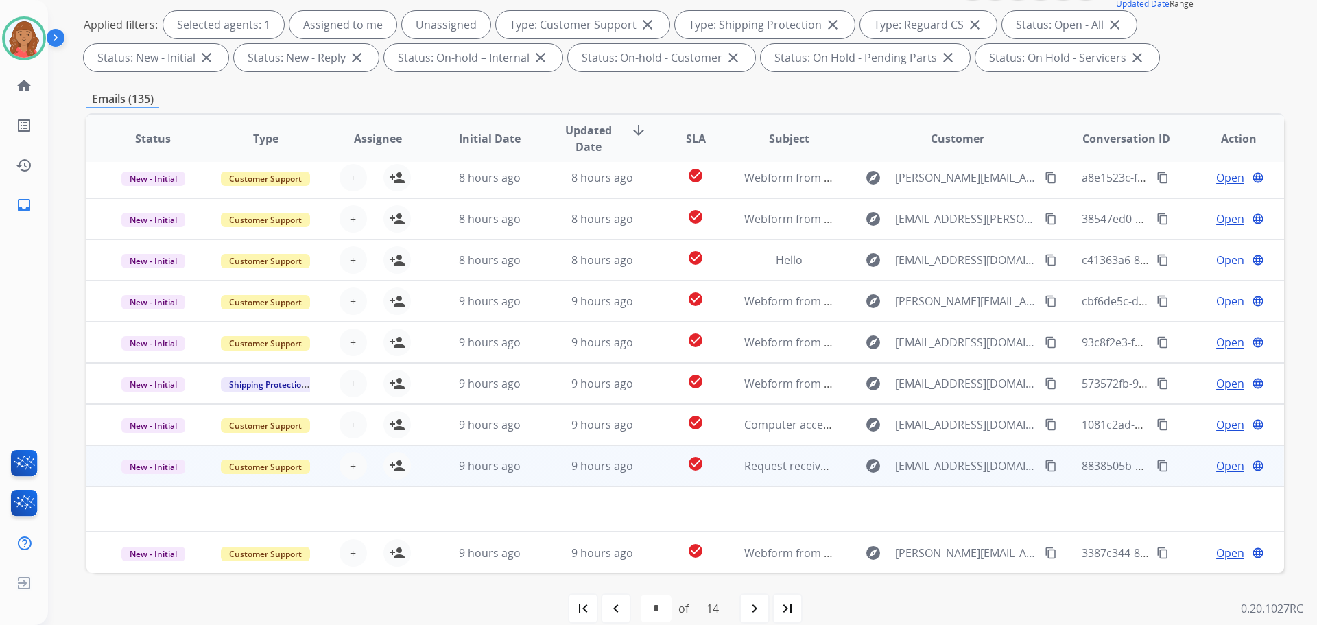
scroll to position [206, 0]
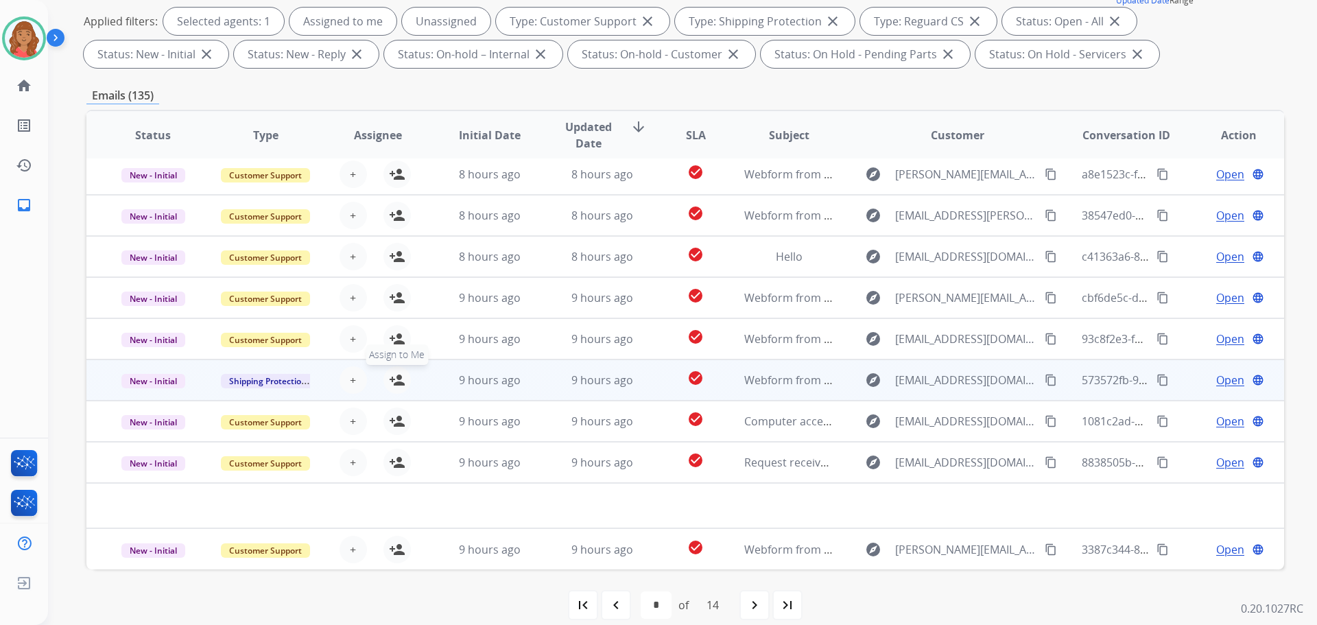
click at [389, 379] on mat-icon "person_add" at bounding box center [397, 380] width 16 height 16
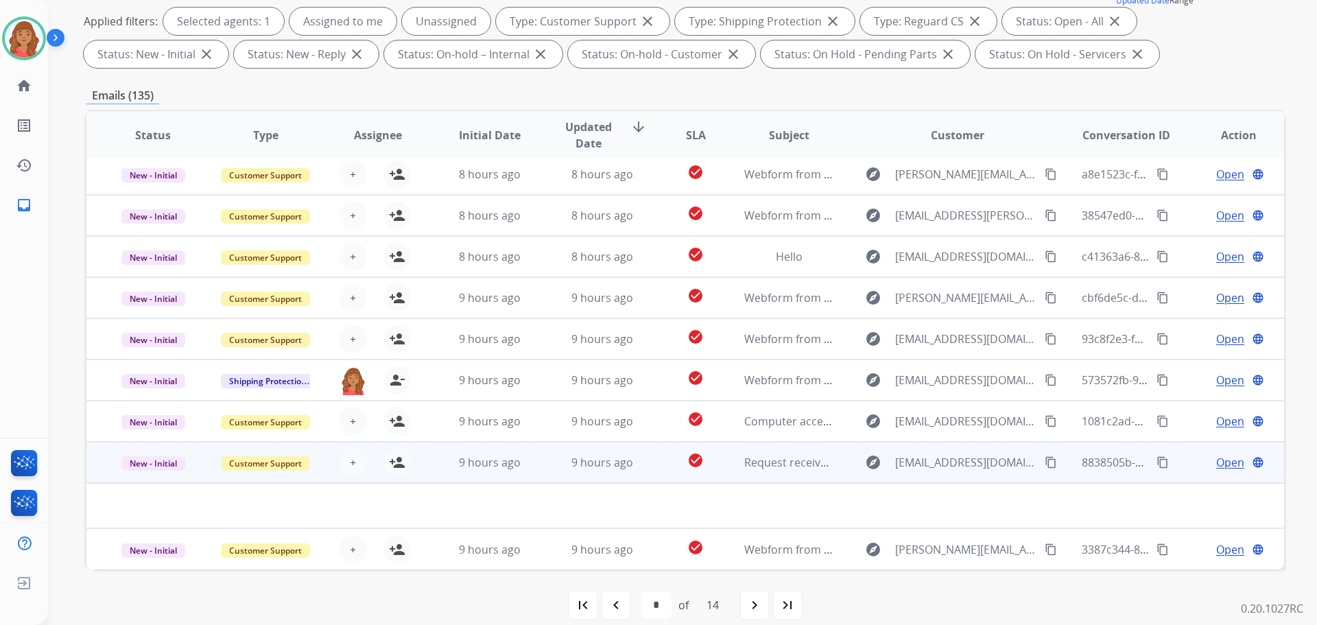
click at [435, 468] on td "9 hours ago" at bounding box center [479, 462] width 112 height 41
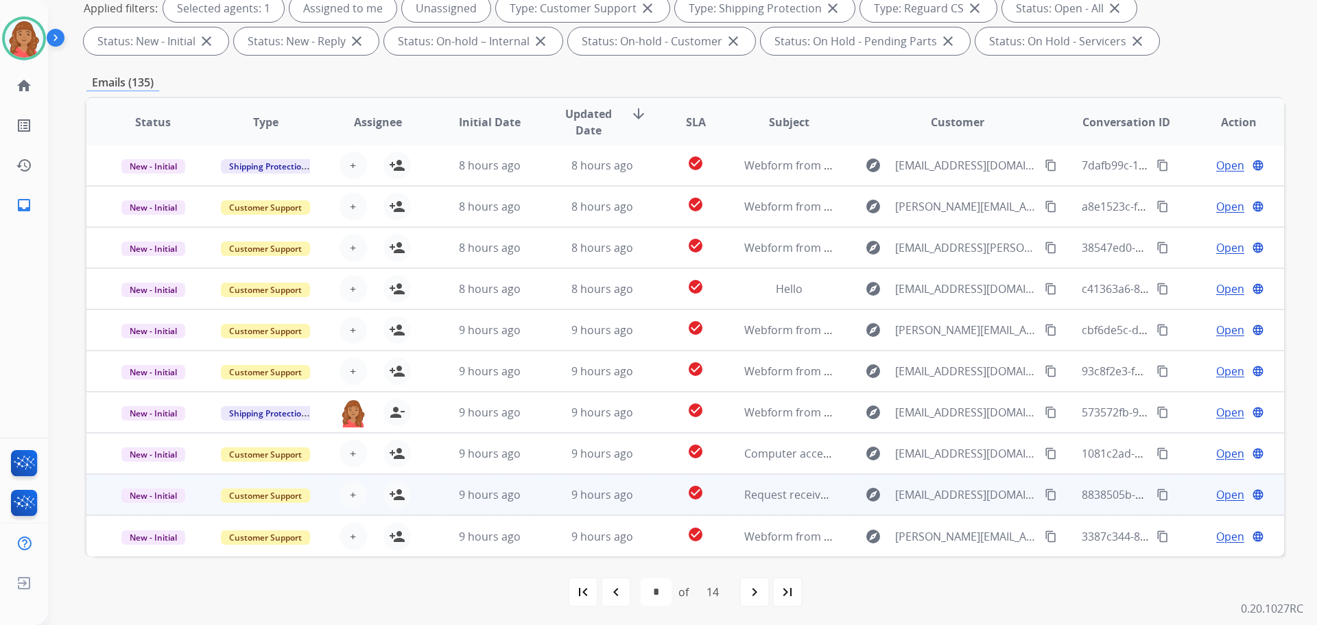
scroll to position [222, 0]
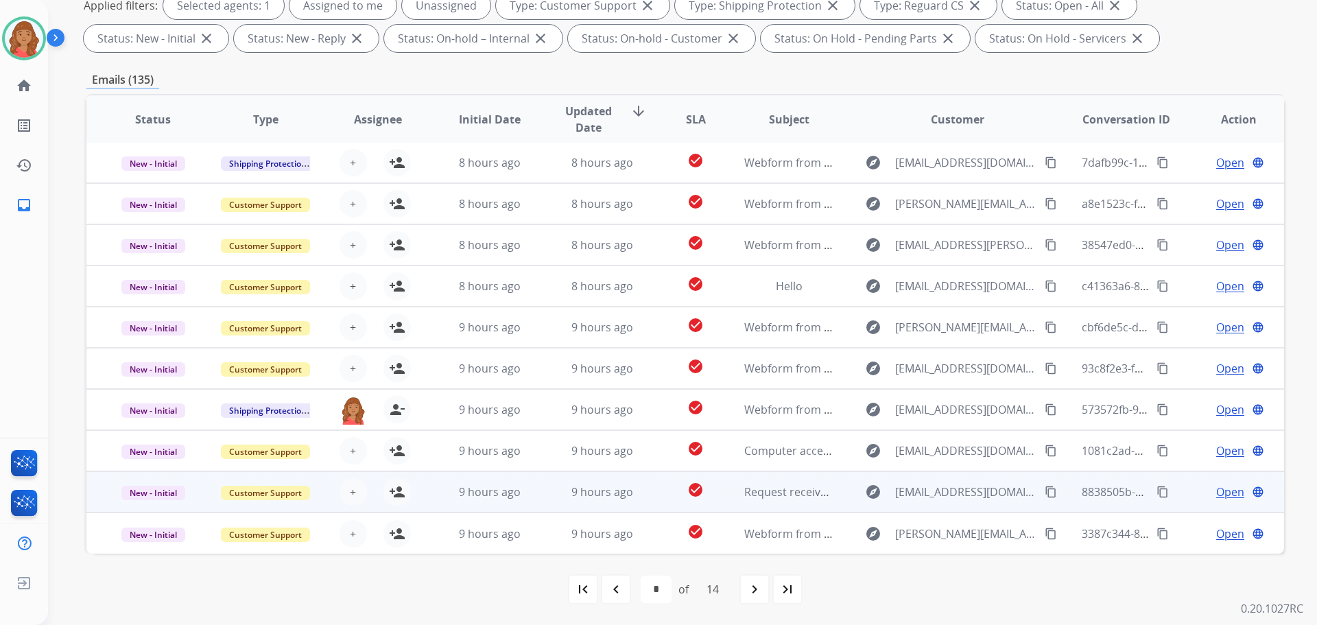
click at [437, 487] on td "9 hours ago" at bounding box center [479, 491] width 112 height 41
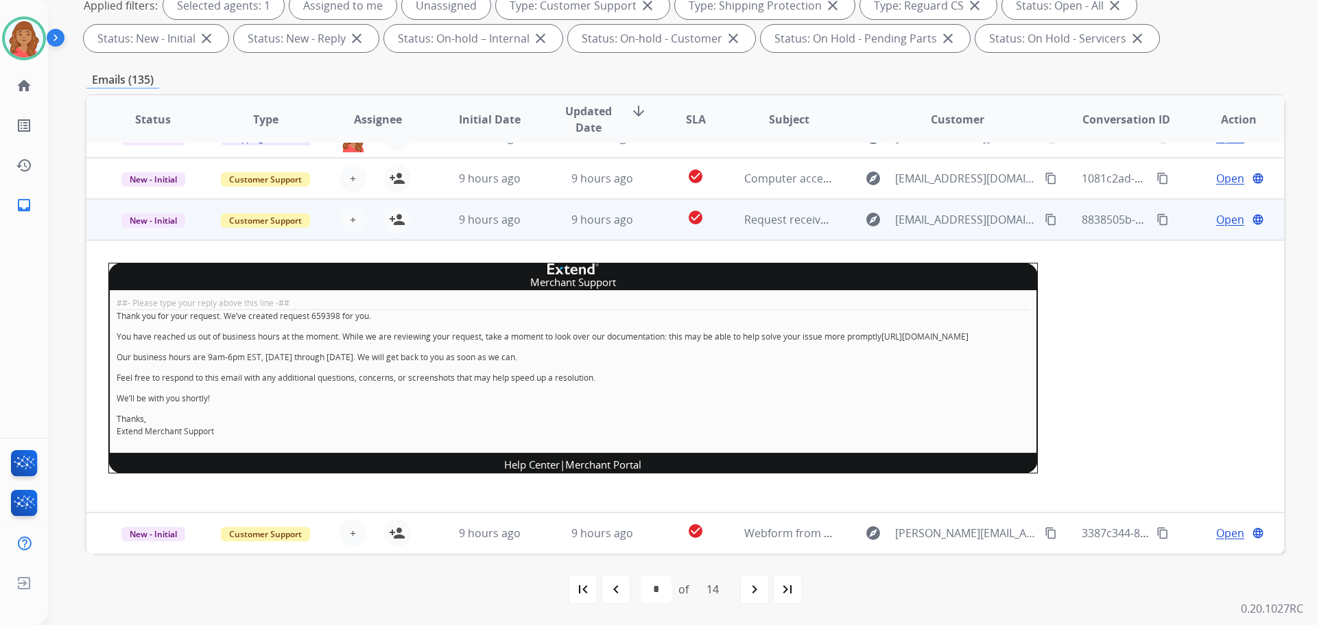
scroll to position [286, 0]
click at [394, 211] on mat-icon "person_add" at bounding box center [397, 219] width 16 height 16
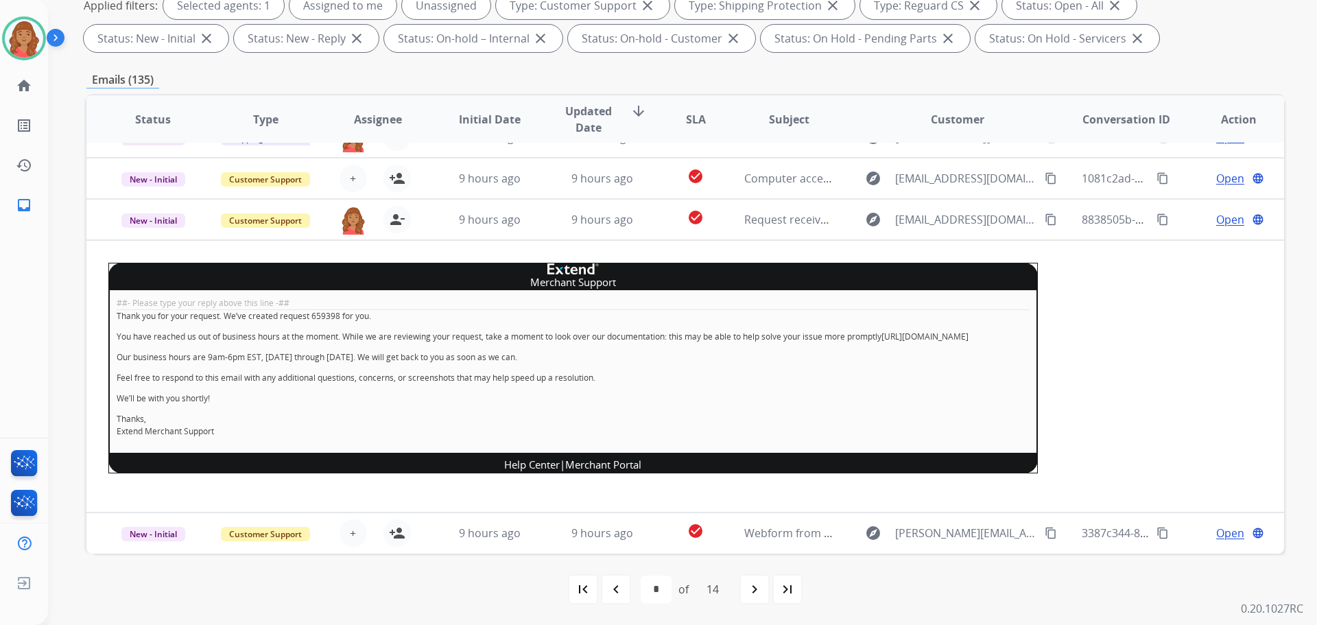
click at [1110, 306] on table "Status Type Assignee Initial Date Updated Date arrow_downward SLA Subject Custo…" at bounding box center [684, 188] width 1197 height 732
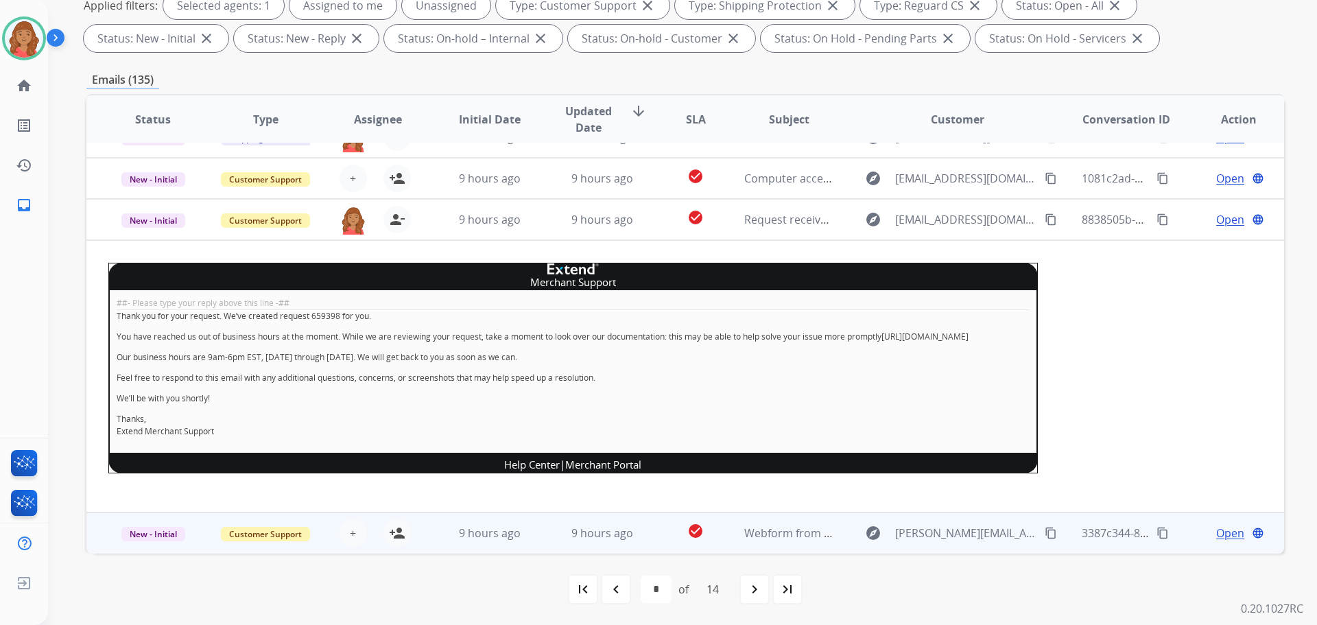
click at [536, 538] on td "9 hours ago" at bounding box center [592, 532] width 112 height 41
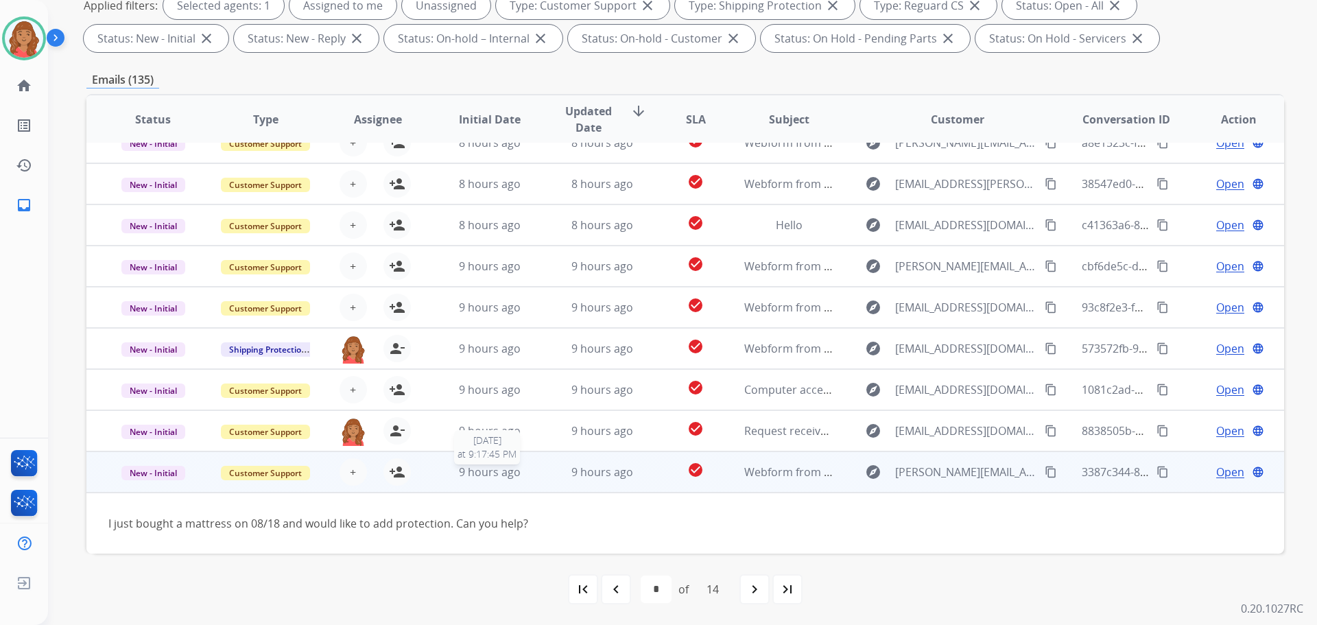
scroll to position [62, 0]
click at [404, 479] on button "person_add Assign to Me" at bounding box center [396, 471] width 27 height 27
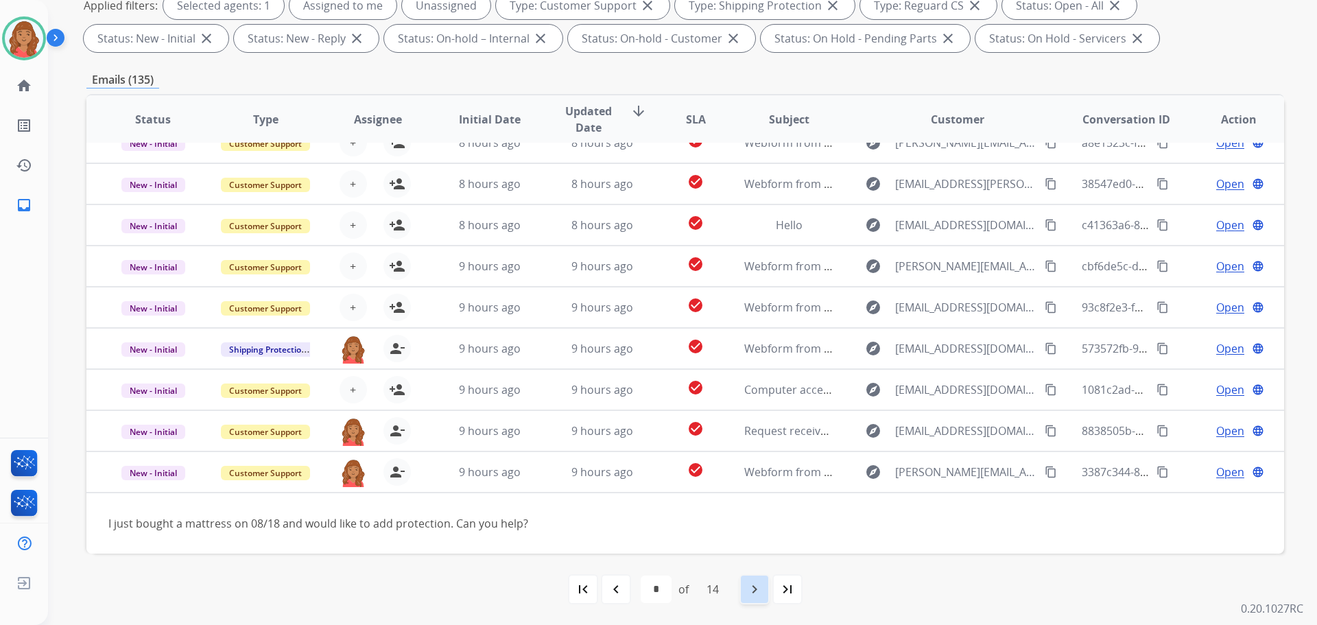
click at [750, 585] on mat-icon "navigate_next" at bounding box center [754, 589] width 16 height 16
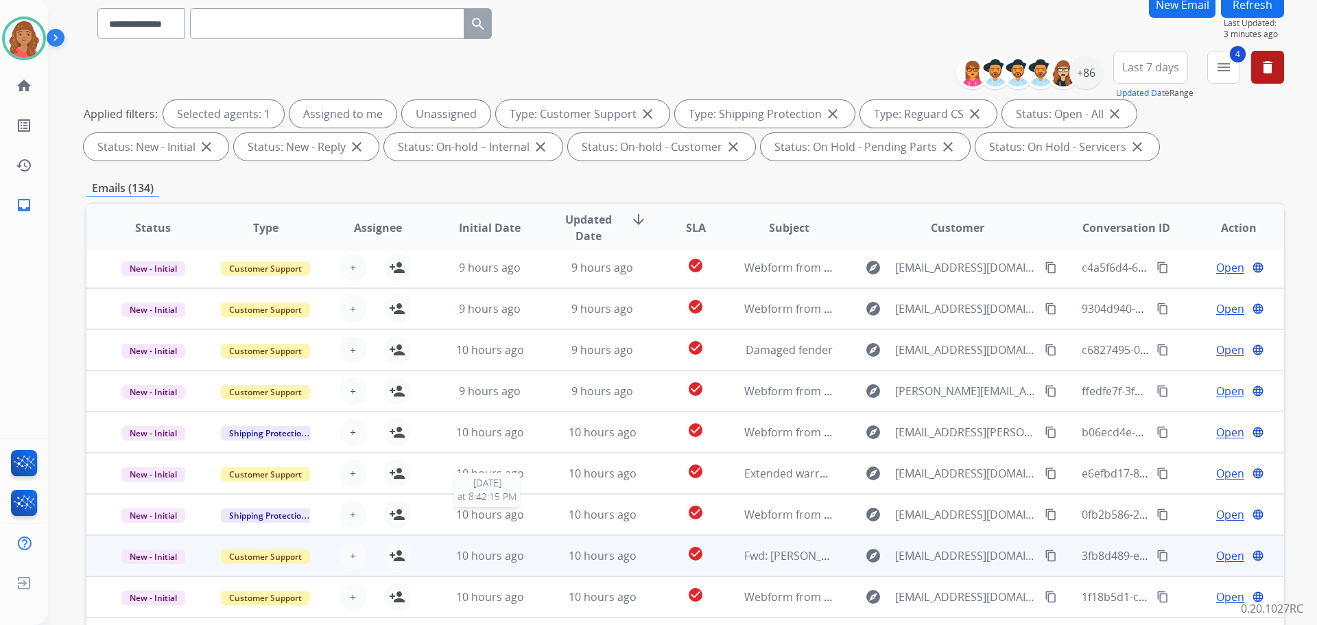
scroll to position [222, 0]
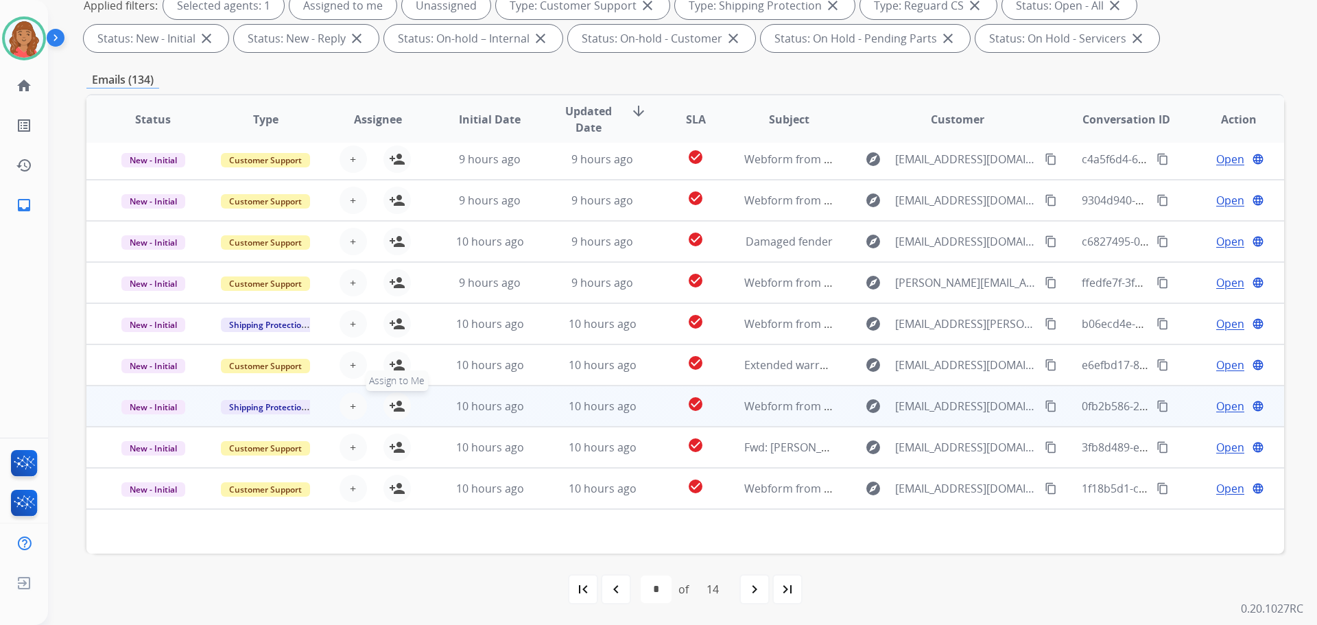
click at [393, 406] on mat-icon "person_add" at bounding box center [397, 406] width 16 height 16
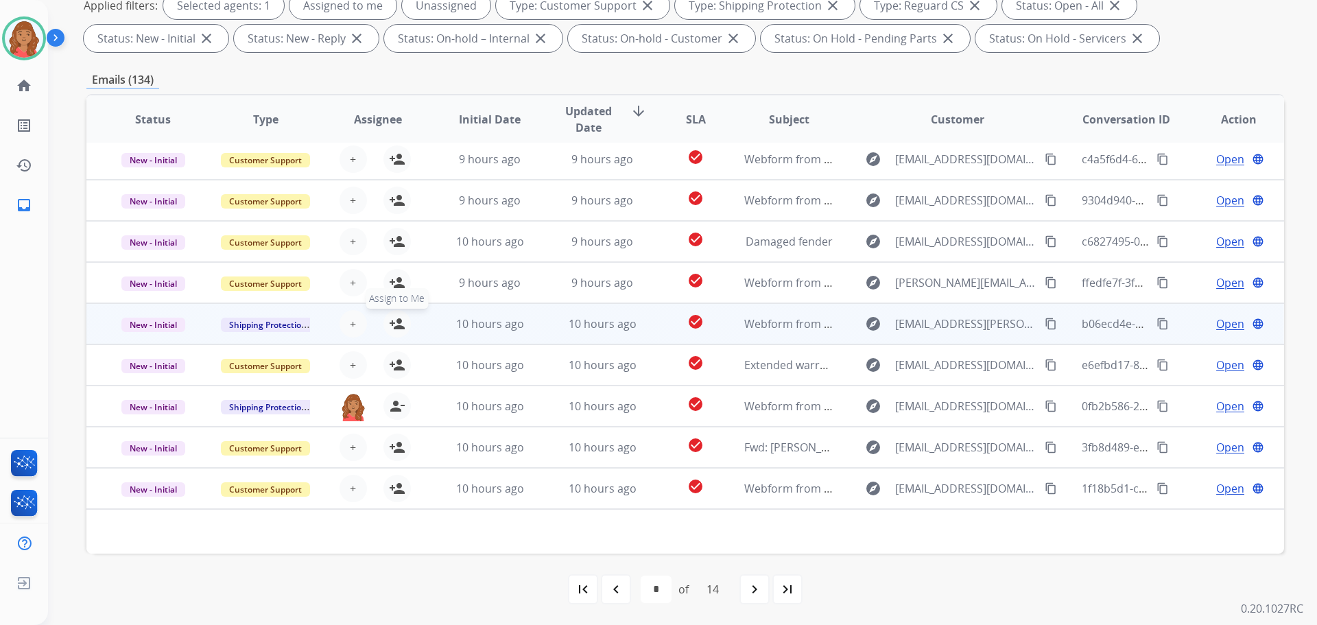
click at [396, 324] on mat-icon "person_add" at bounding box center [397, 323] width 16 height 16
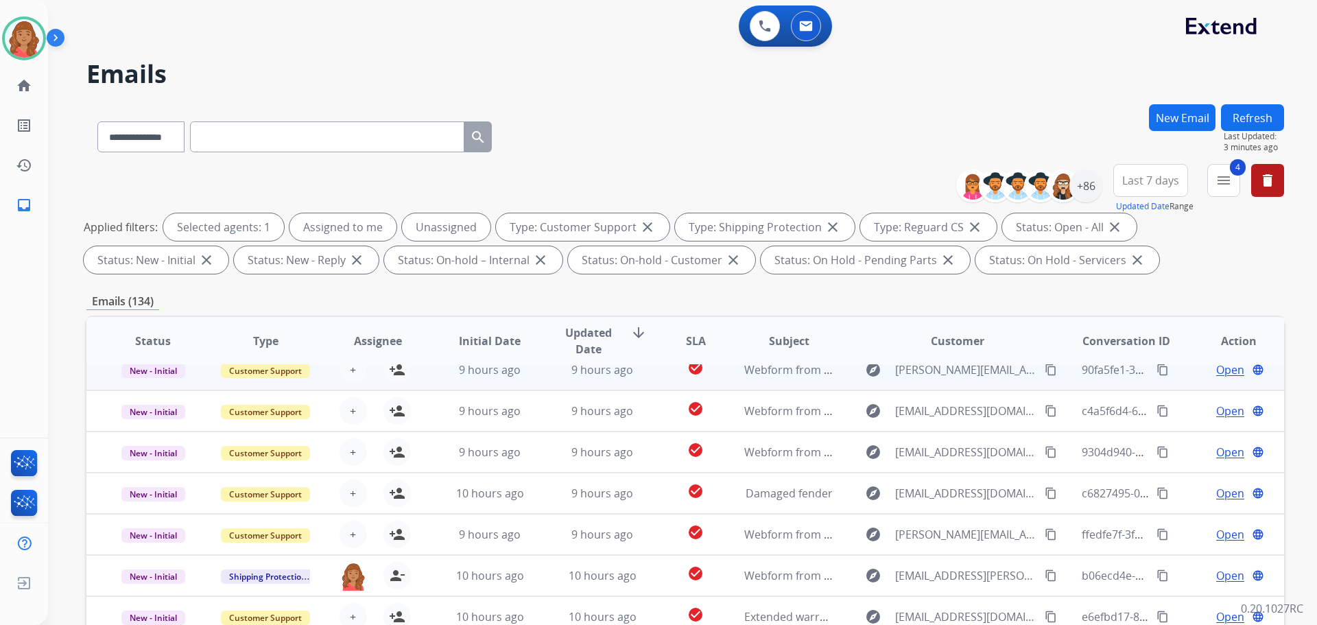
scroll to position [0, 0]
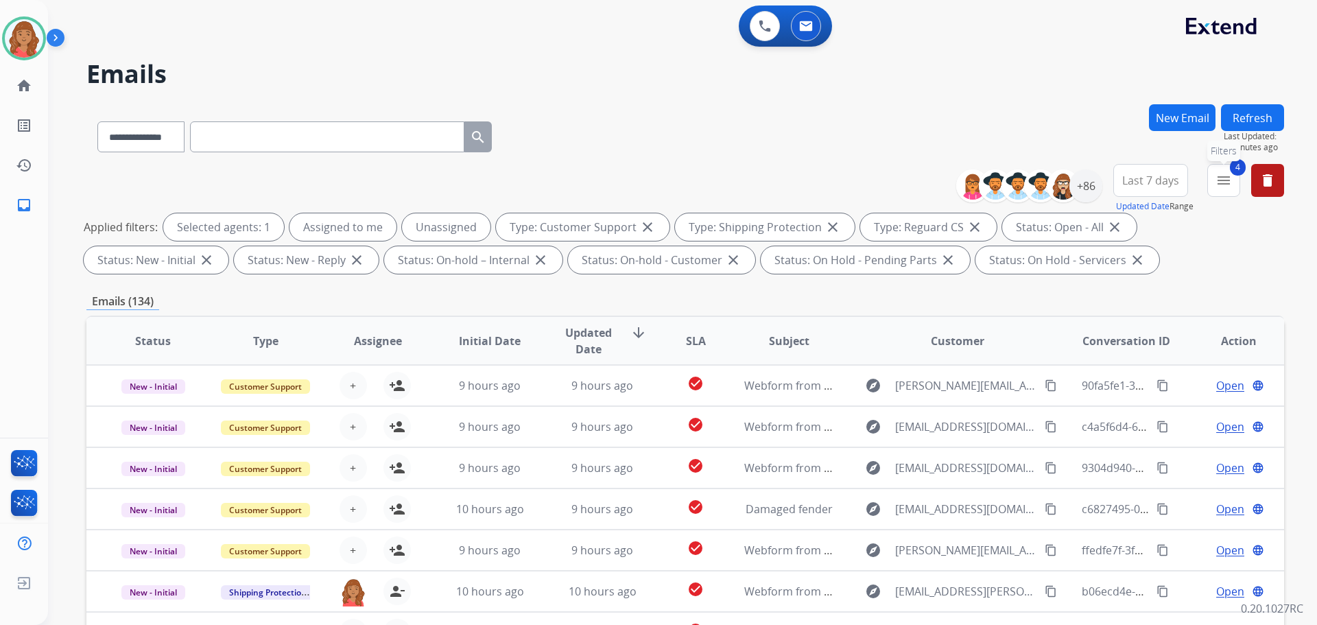
click at [1231, 182] on mat-icon "menu" at bounding box center [1223, 180] width 16 height 16
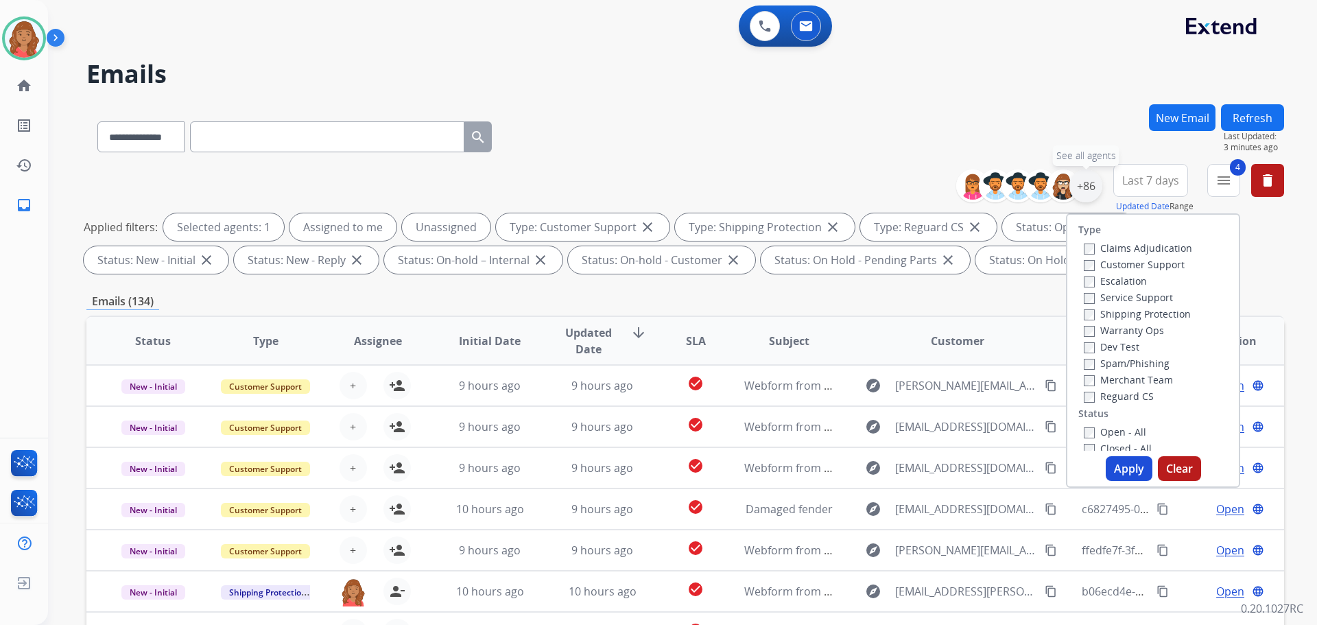
click at [1077, 191] on div "+86" at bounding box center [1085, 185] width 33 height 33
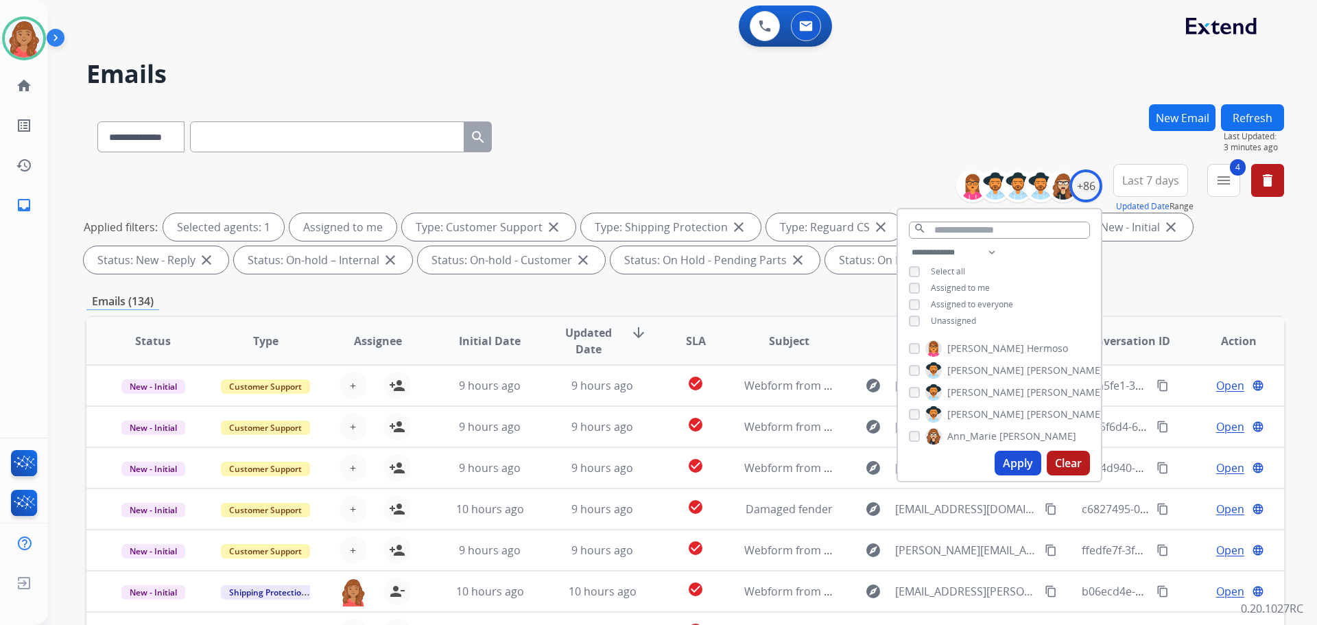
click at [1023, 463] on button "Apply" at bounding box center [1017, 463] width 47 height 25
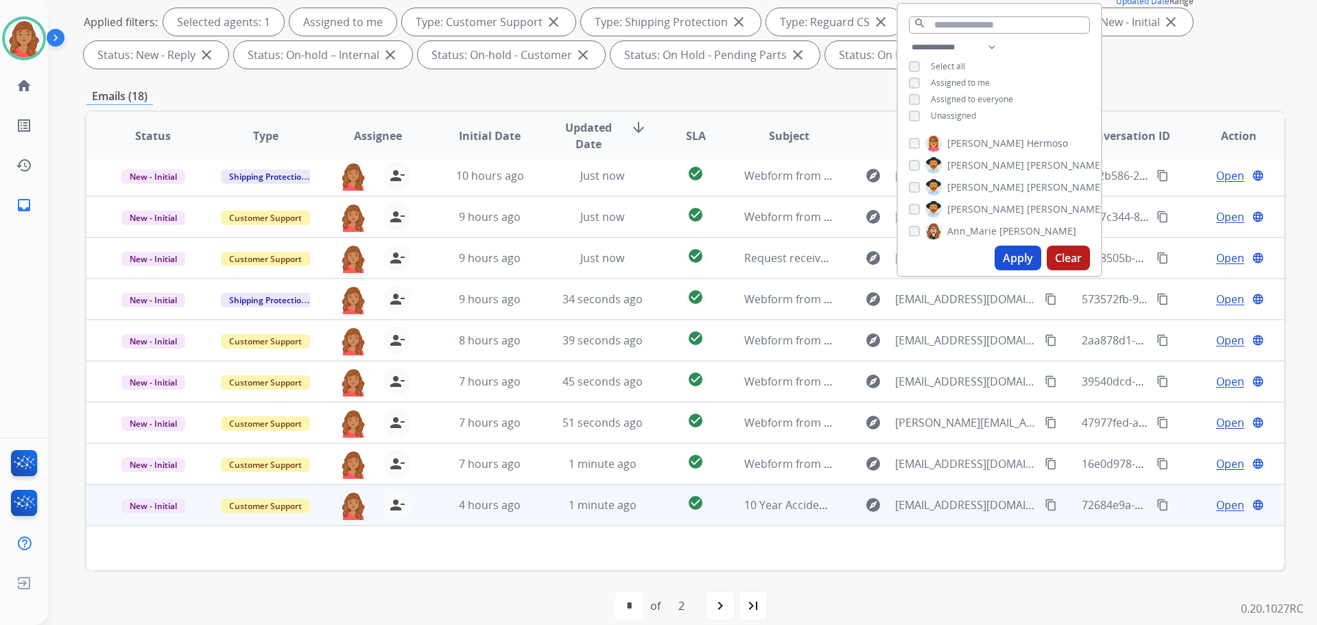
scroll to position [206, 0]
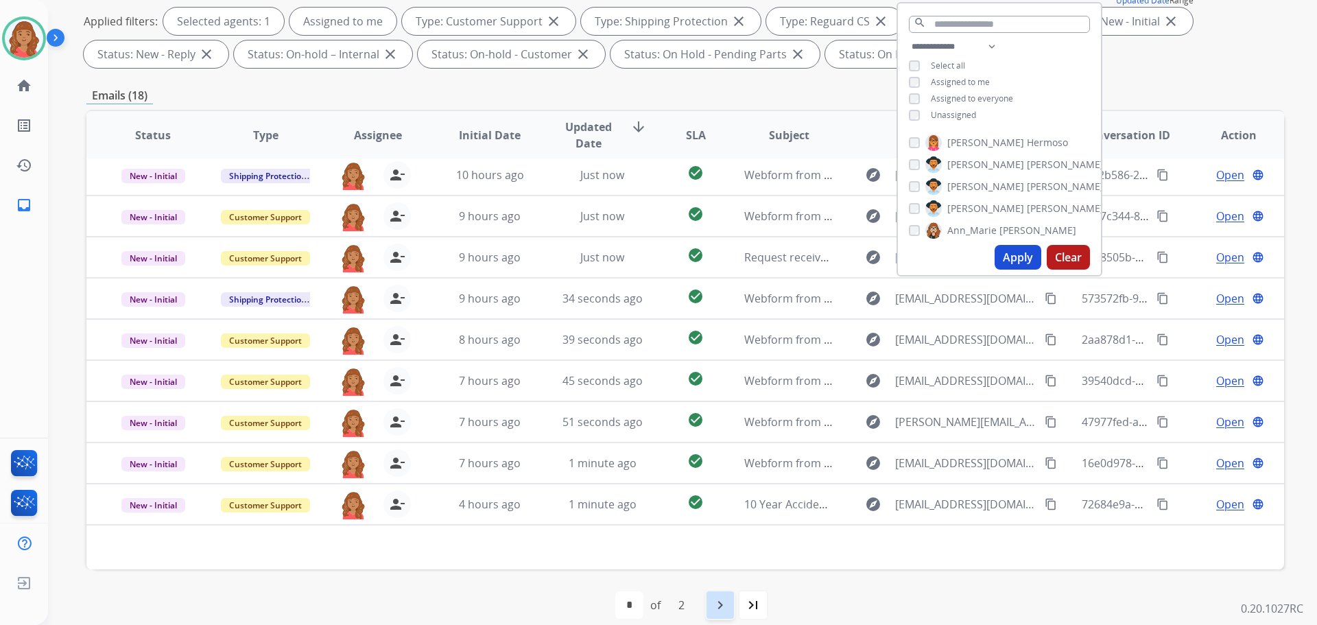
click at [720, 607] on mat-icon "navigate_next" at bounding box center [720, 605] width 16 height 16
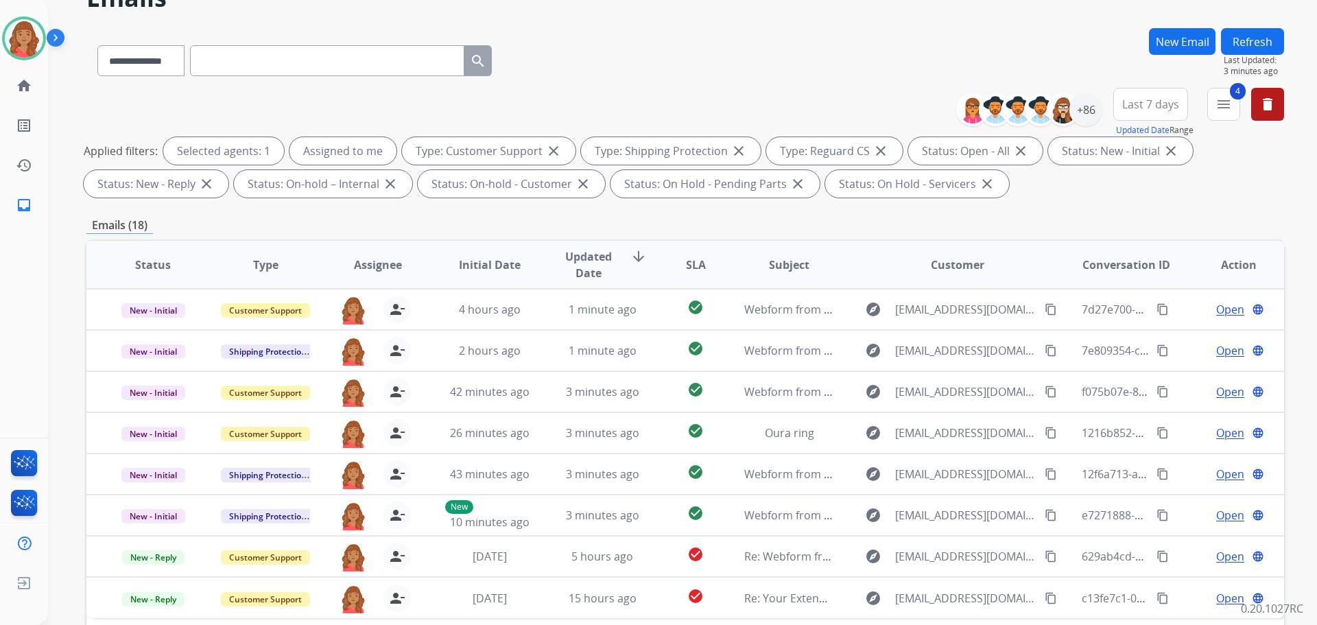
scroll to position [0, 0]
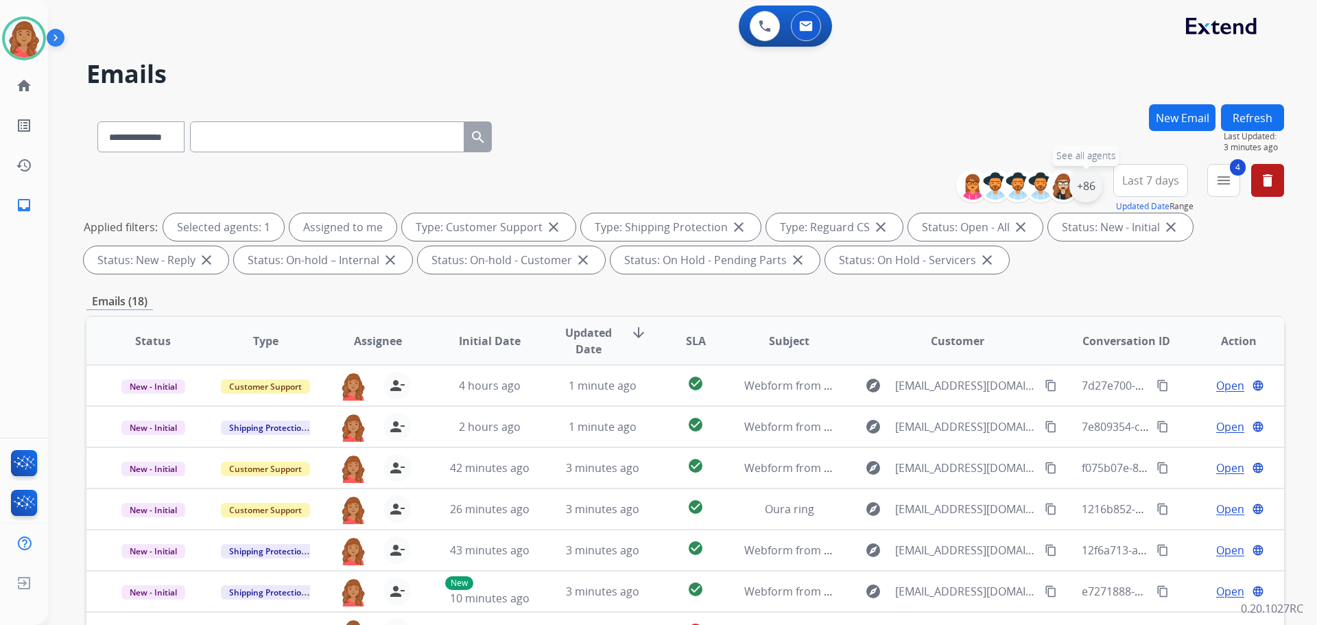
click at [1088, 193] on div "+86" at bounding box center [1085, 185] width 33 height 33
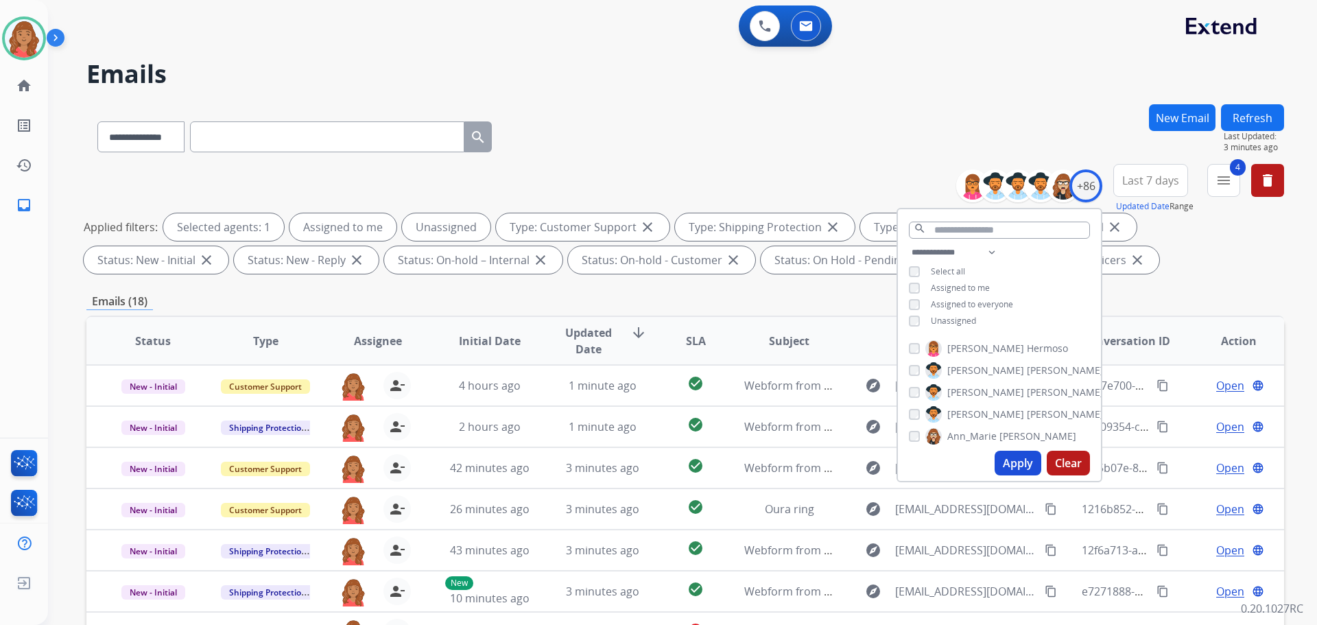
click at [1009, 460] on button "Apply" at bounding box center [1017, 463] width 47 height 25
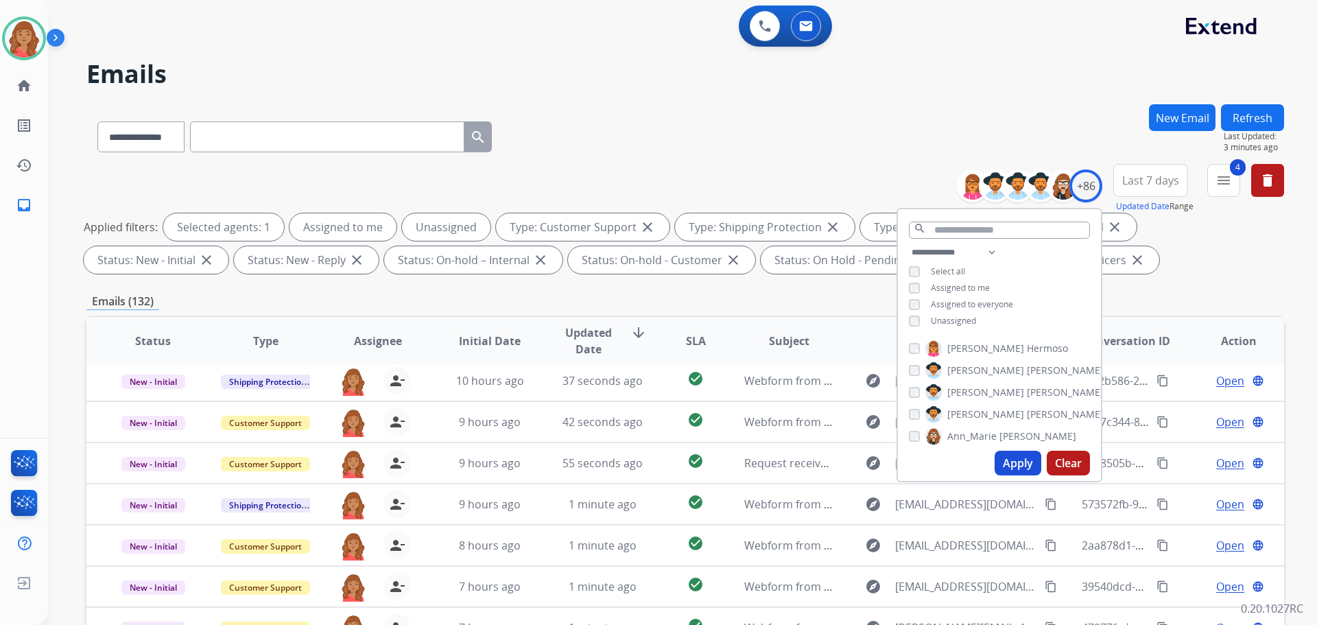
scroll to position [222, 0]
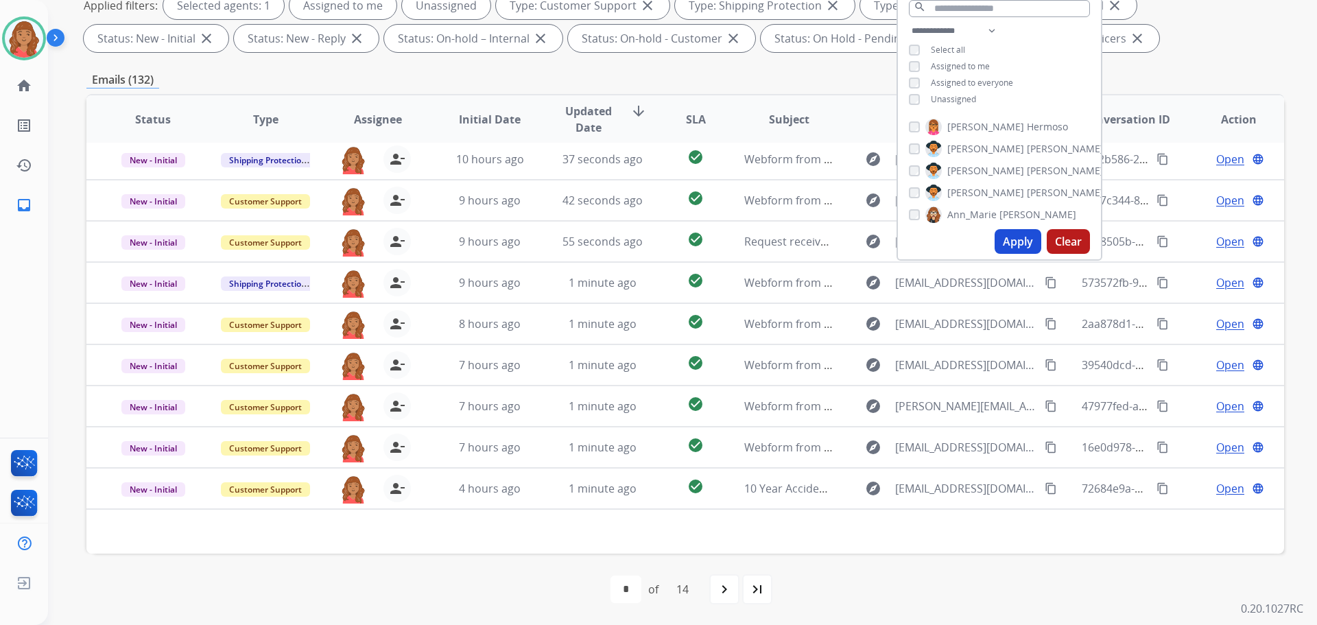
click at [719, 590] on mat-icon "navigate_next" at bounding box center [724, 589] width 16 height 16
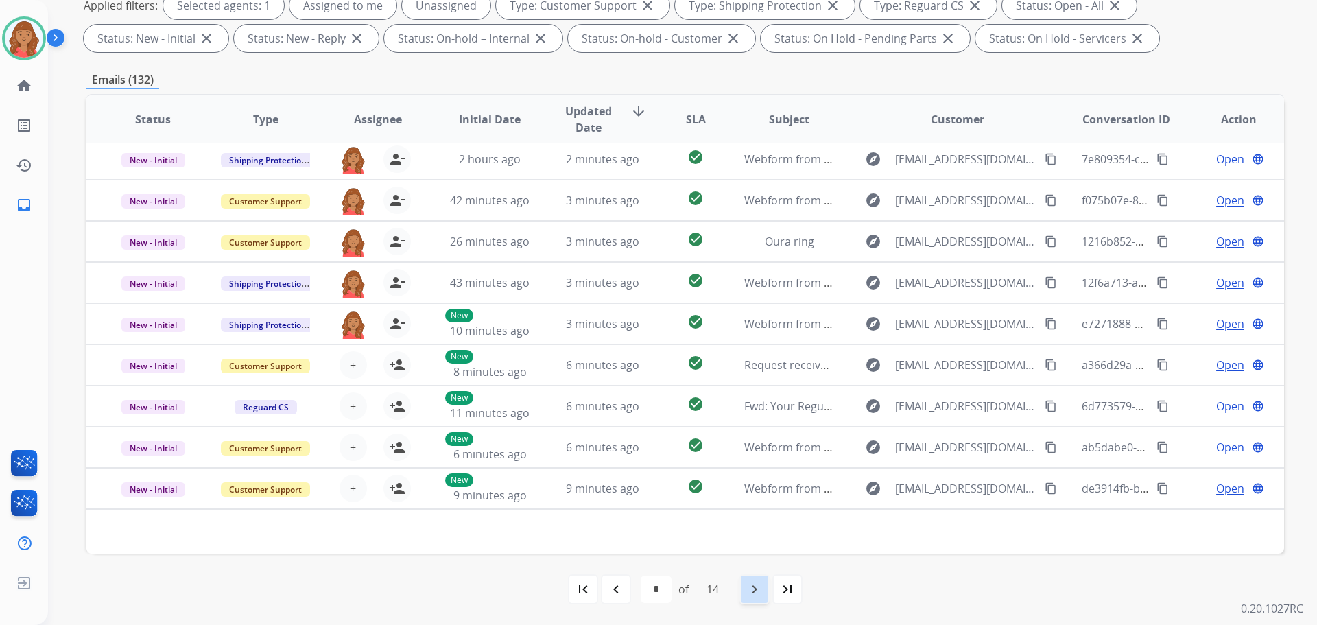
click at [755, 589] on mat-icon "navigate_next" at bounding box center [754, 589] width 16 height 16
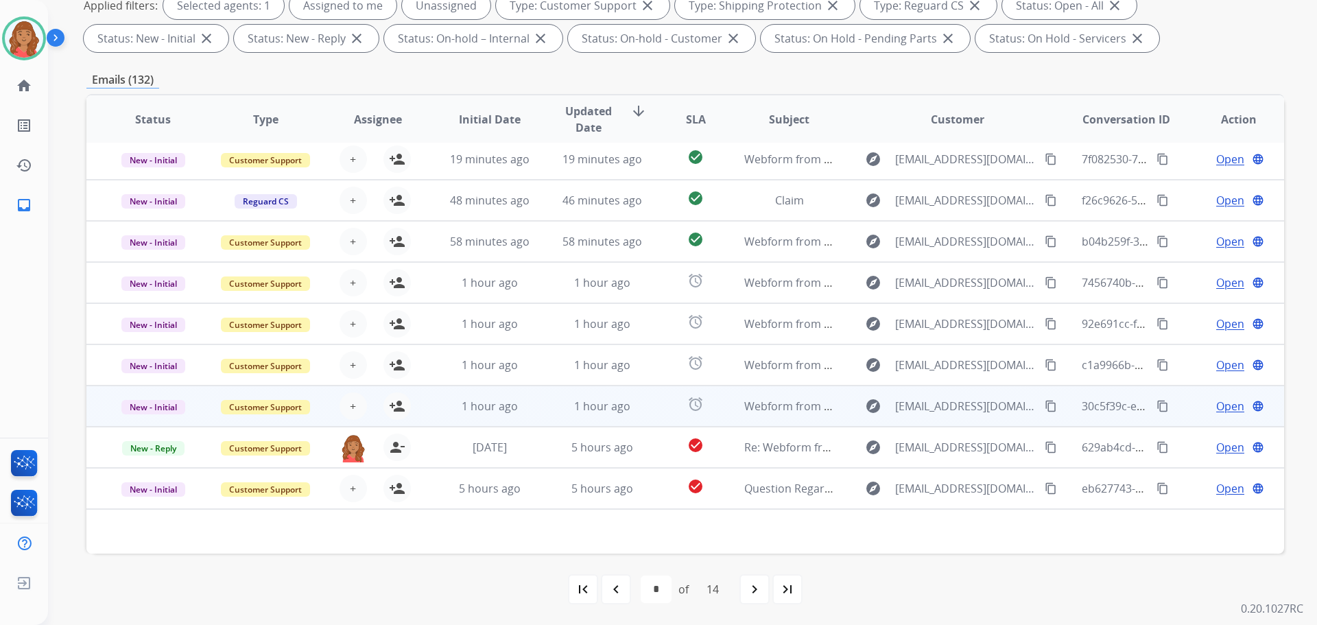
click at [491, 415] on td "1 hour ago" at bounding box center [479, 405] width 112 height 41
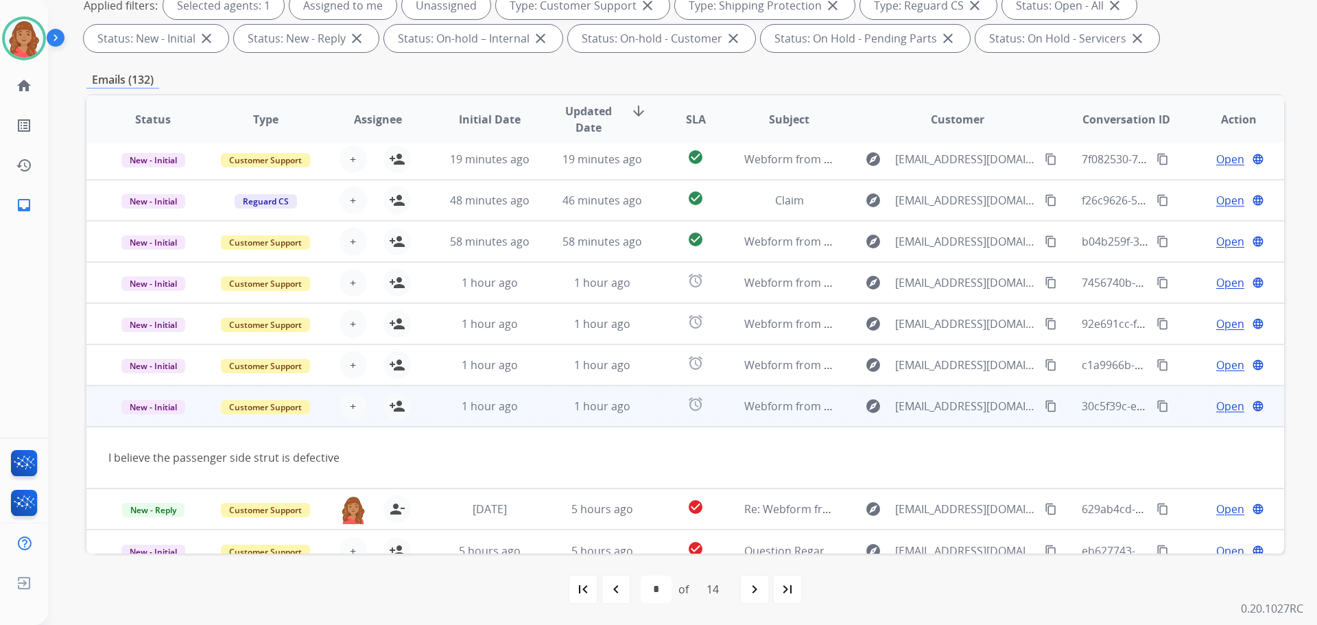
scroll to position [63, 0]
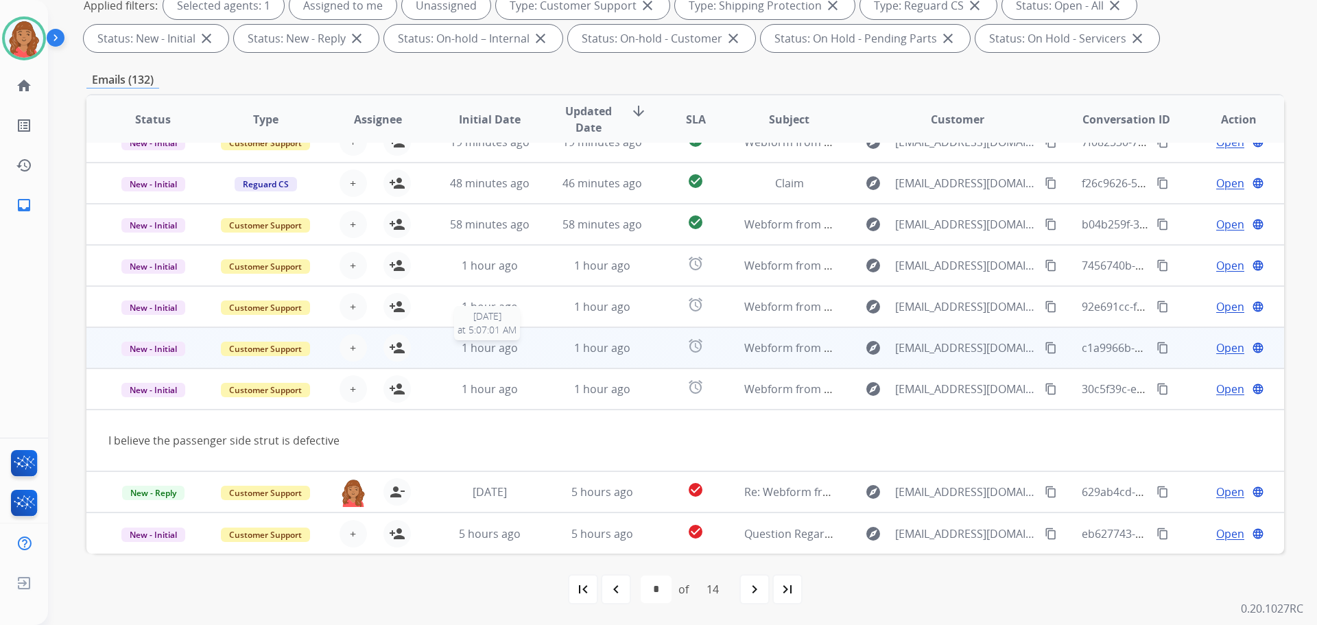
click at [479, 346] on span "1 hour ago" at bounding box center [490, 347] width 56 height 15
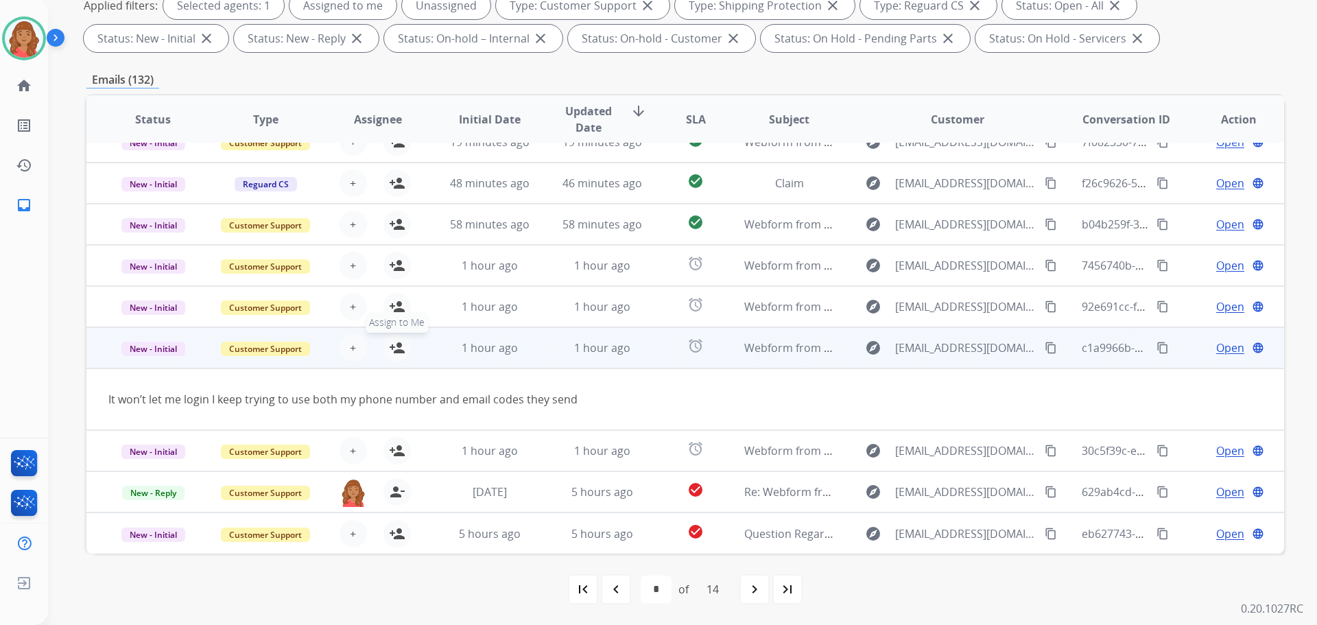
click at [394, 351] on mat-icon "person_add" at bounding box center [397, 347] width 16 height 16
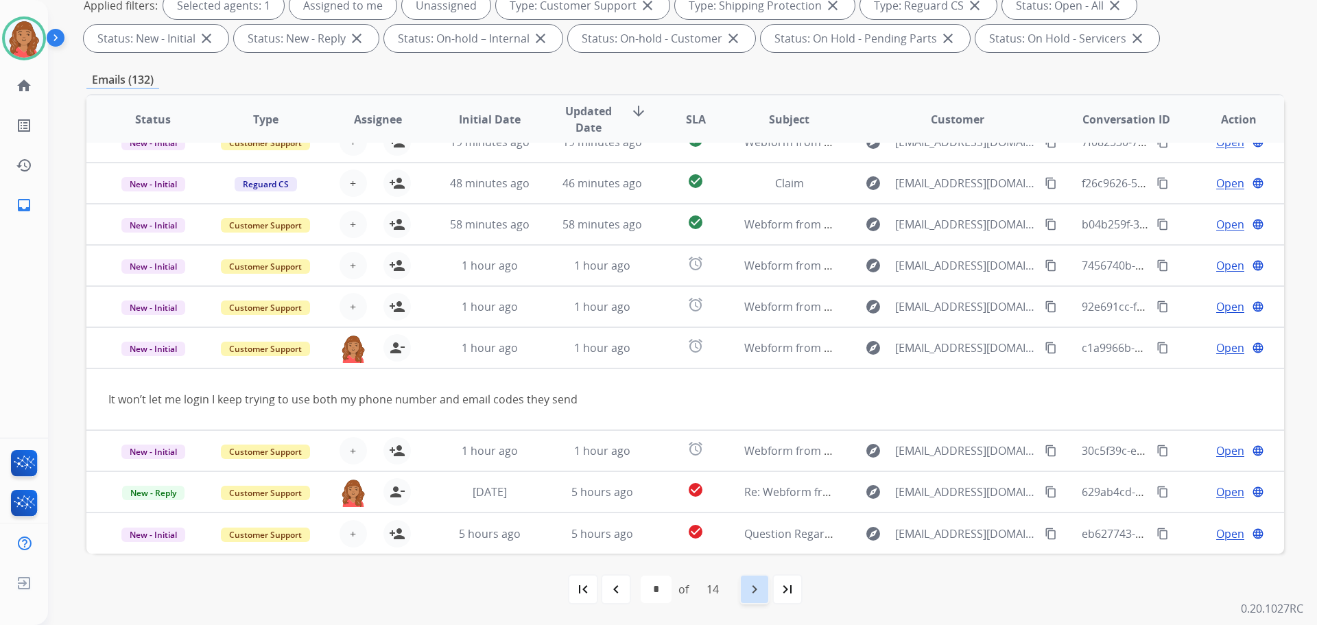
click at [759, 597] on mat-icon "navigate_next" at bounding box center [754, 589] width 16 height 16
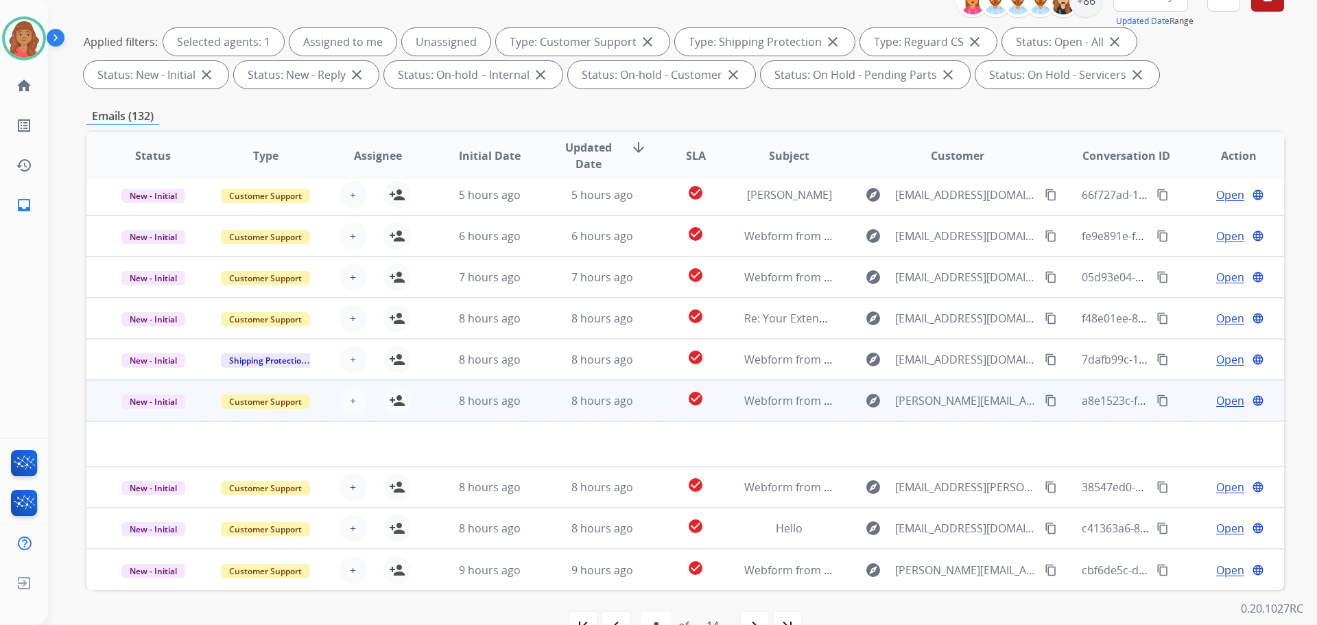
scroll to position [222, 0]
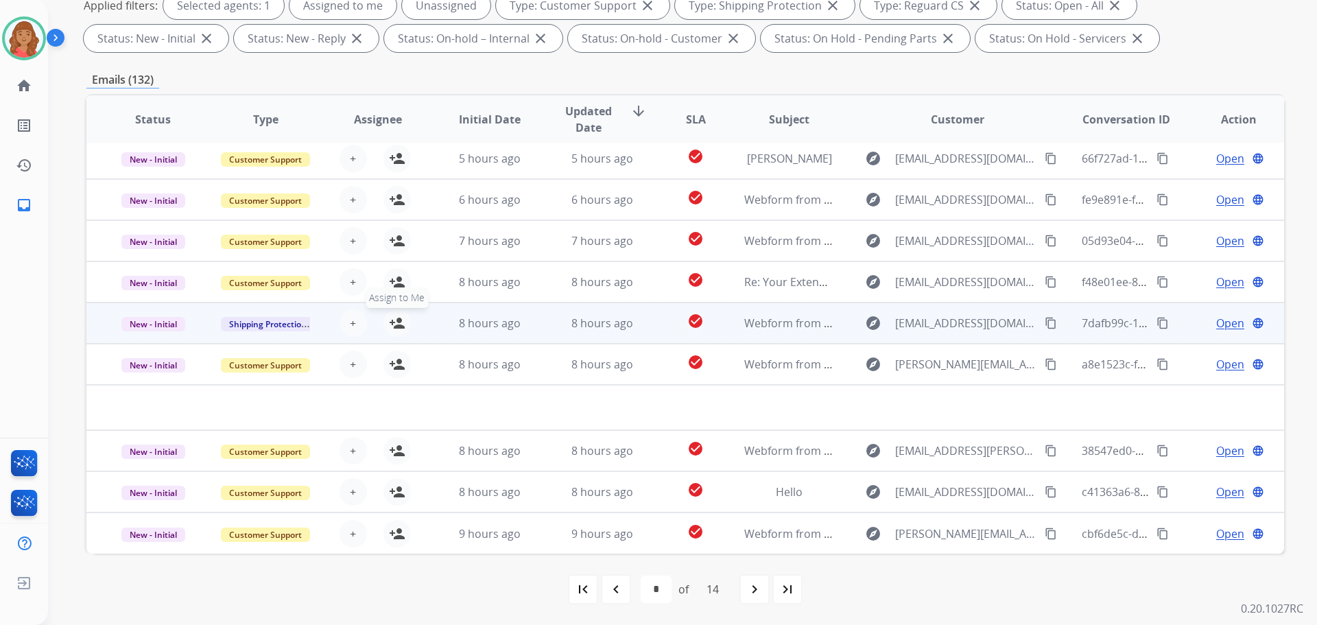
click at [393, 324] on mat-icon "person_add" at bounding box center [397, 323] width 16 height 16
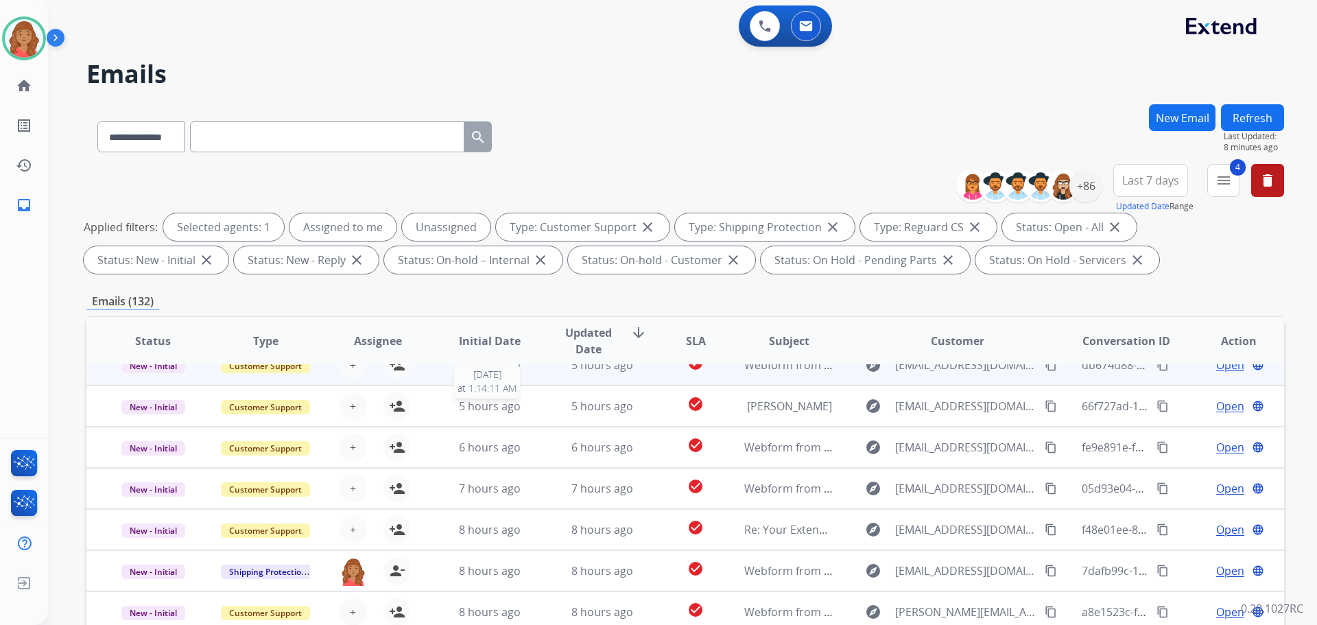
scroll to position [0, 0]
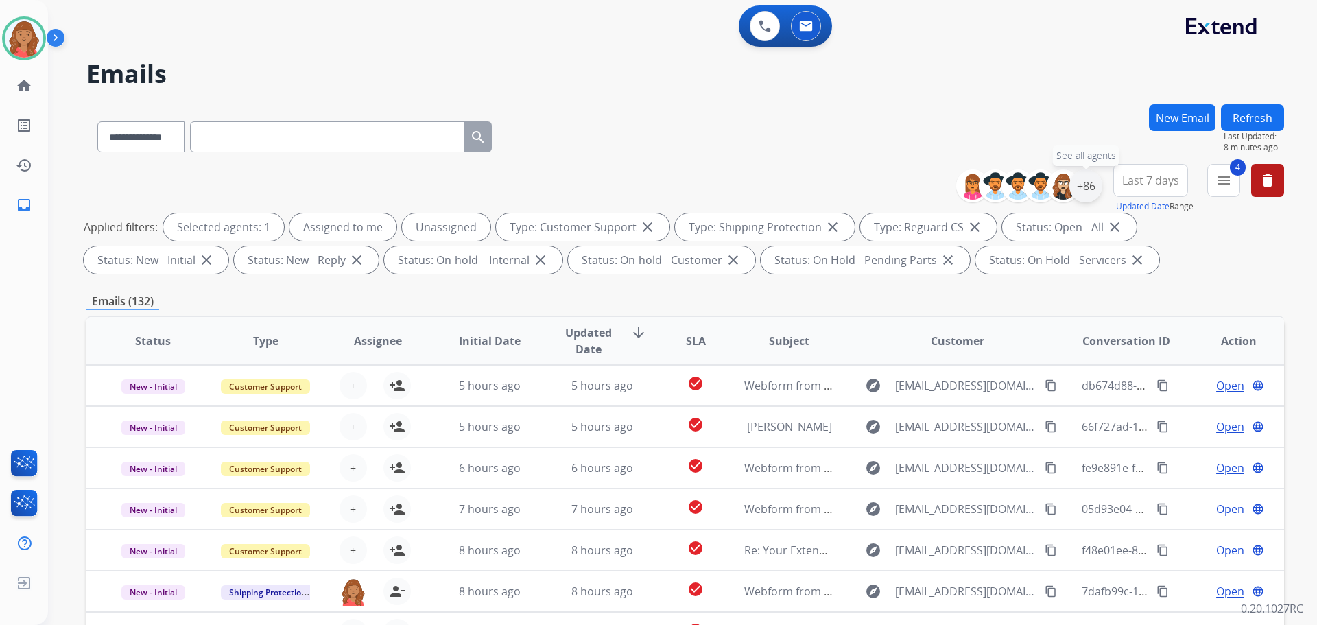
click at [1092, 186] on div "+86" at bounding box center [1085, 185] width 33 height 33
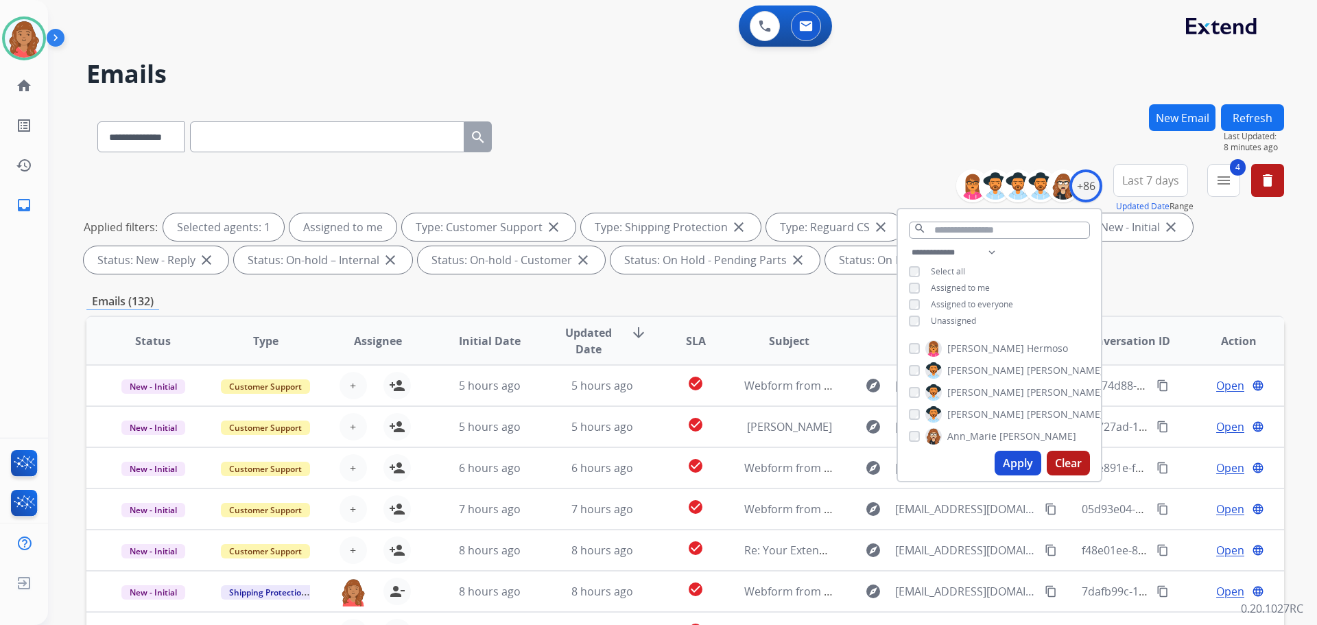
click at [1016, 457] on button "Apply" at bounding box center [1017, 463] width 47 height 25
select select "*"
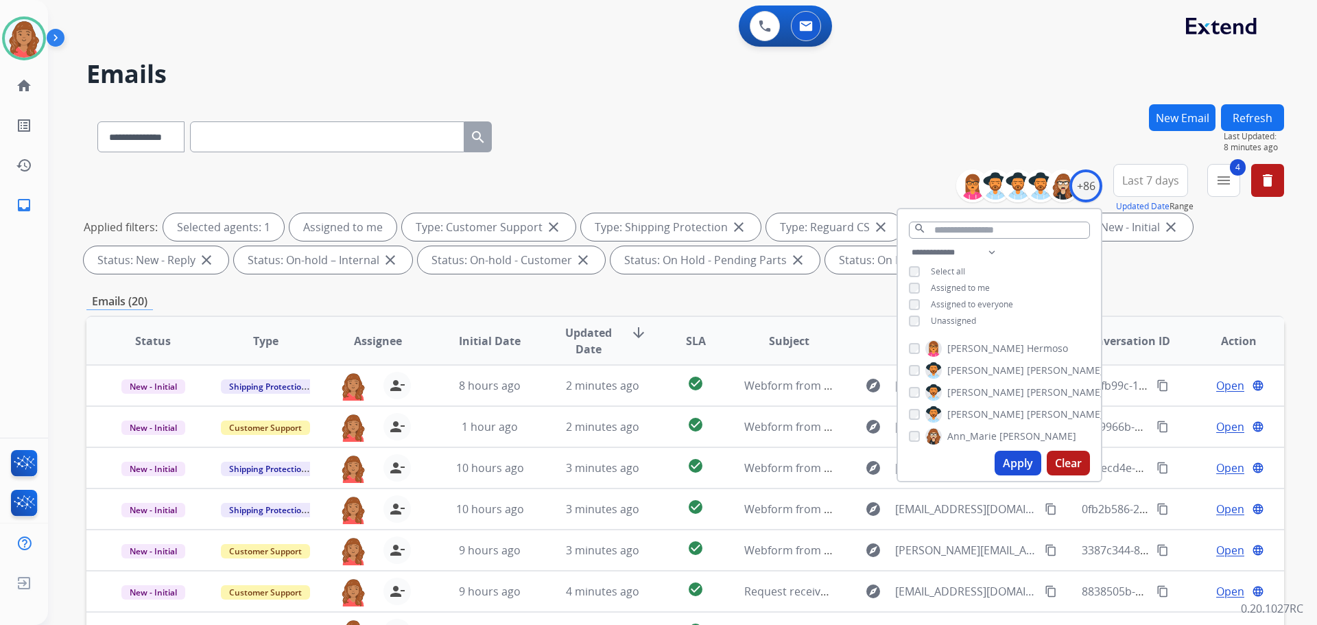
click at [543, 281] on div "**********" at bounding box center [684, 475] width 1197 height 742
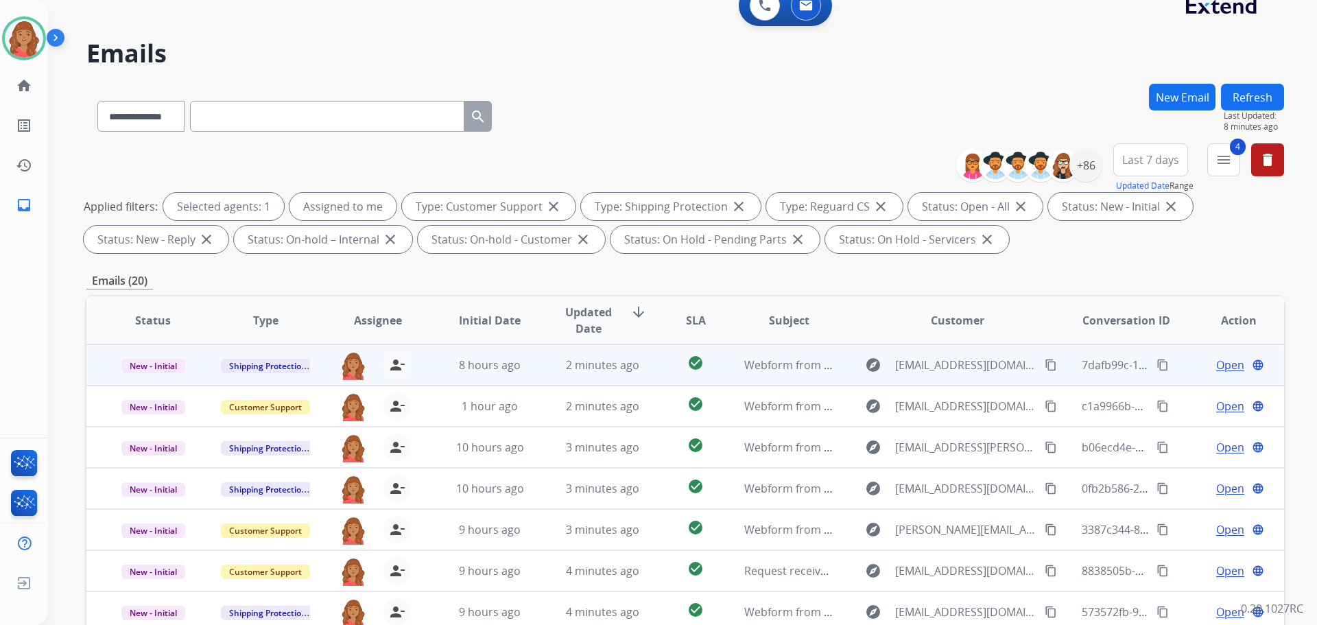
scroll to position [16, 0]
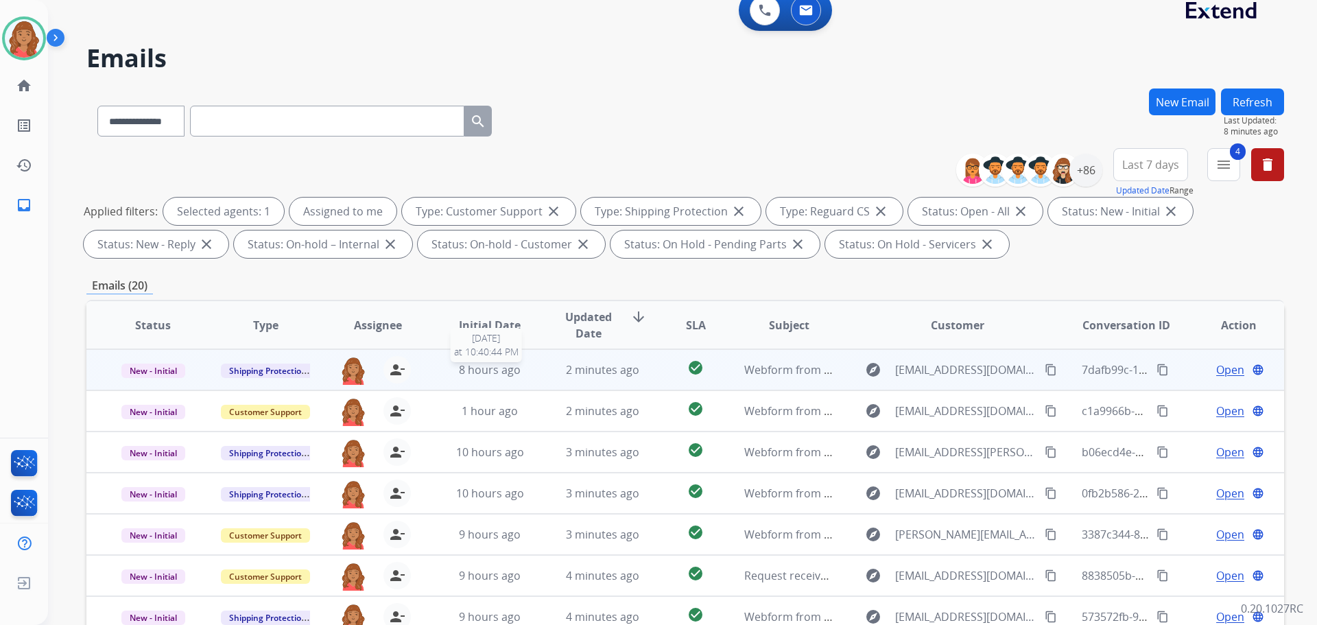
click at [496, 366] on span "8 hours ago" at bounding box center [490, 369] width 62 height 15
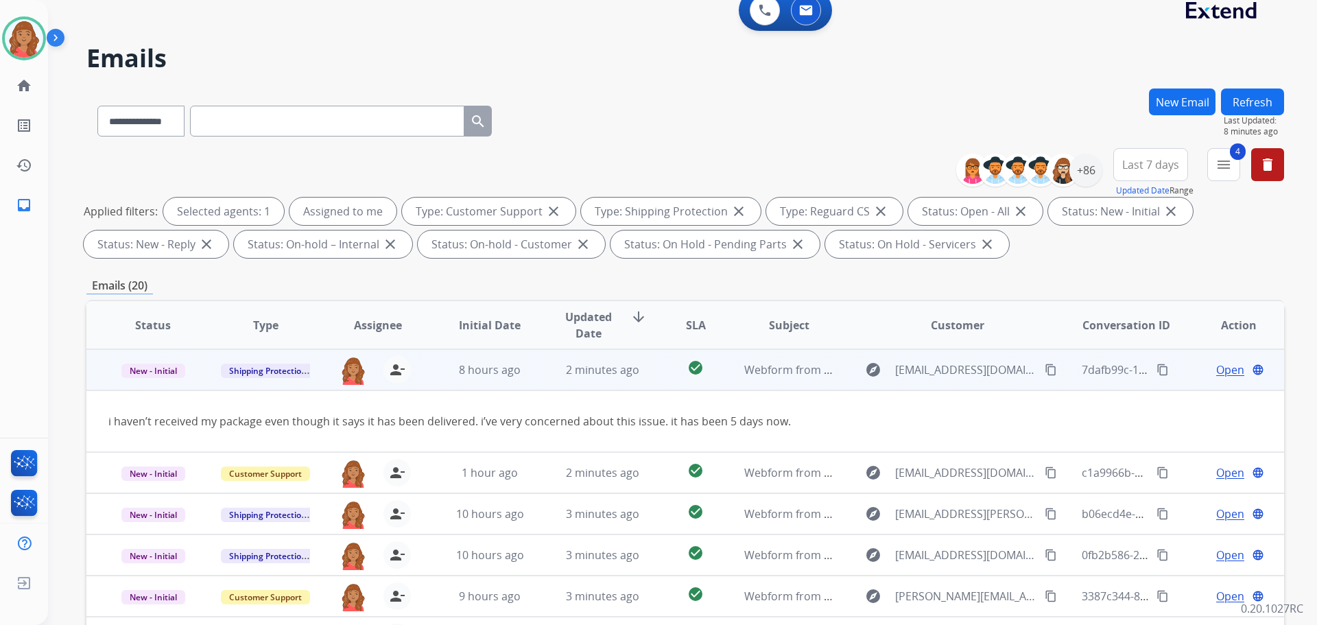
click at [1045, 370] on mat-icon "content_copy" at bounding box center [1051, 369] width 12 height 12
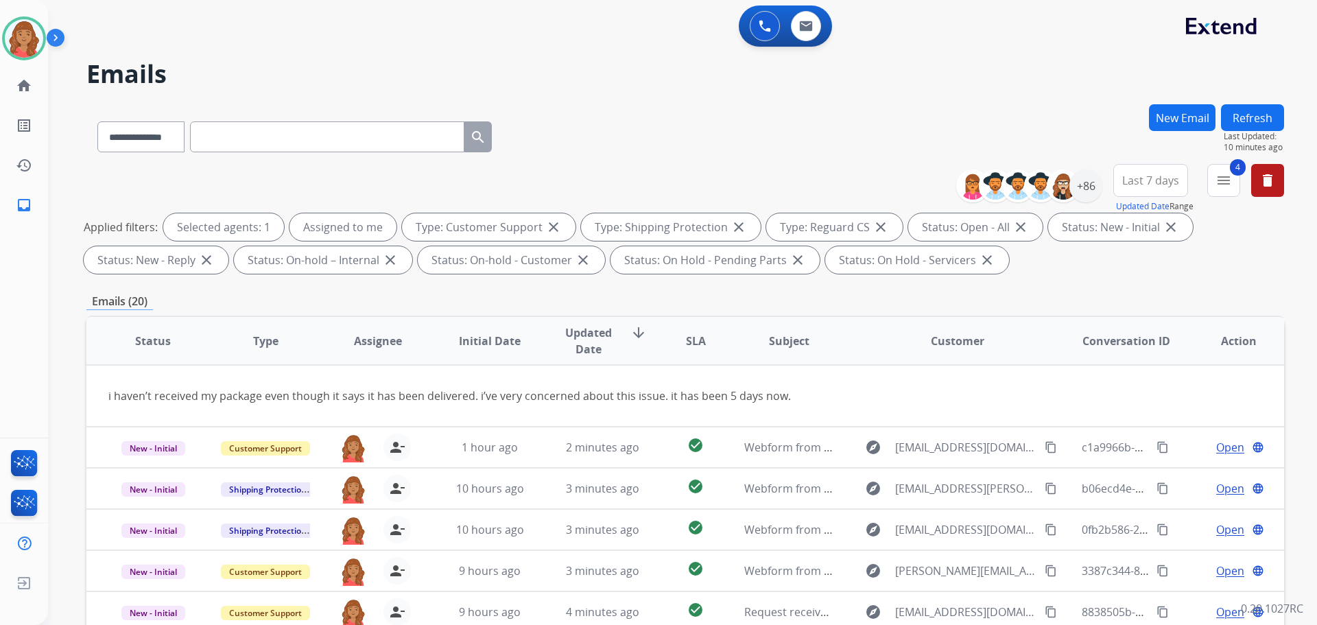
scroll to position [63, 0]
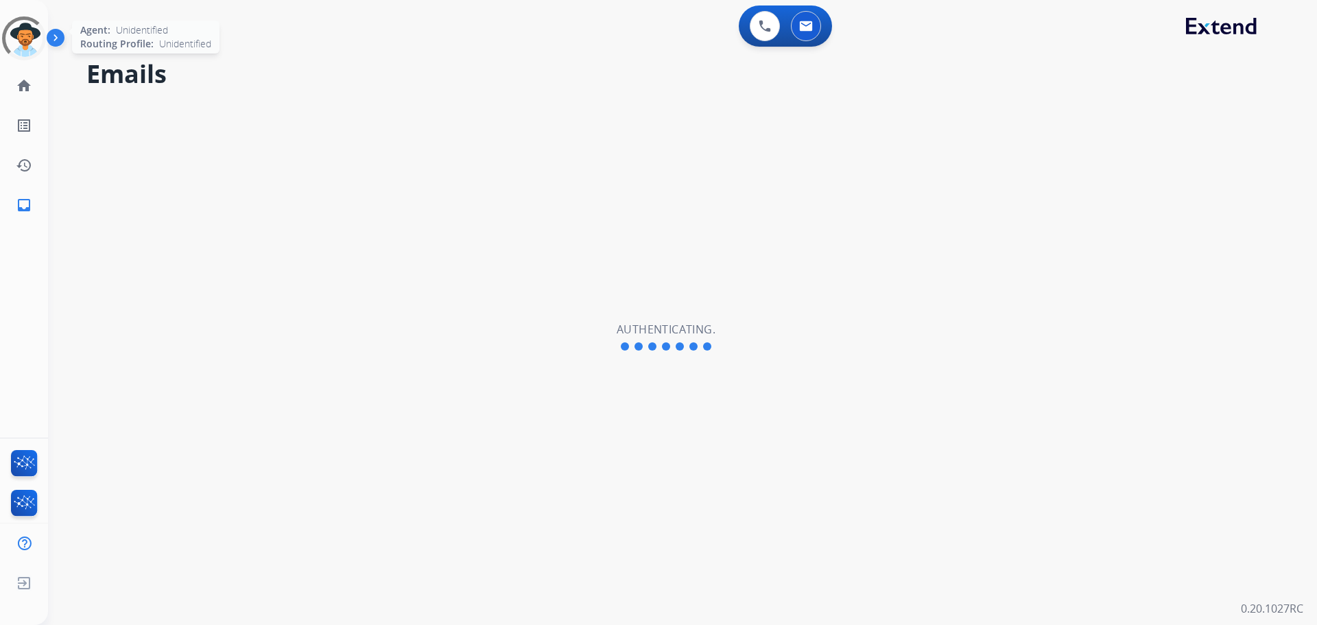
click at [11, 37] on div at bounding box center [24, 38] width 44 height 44
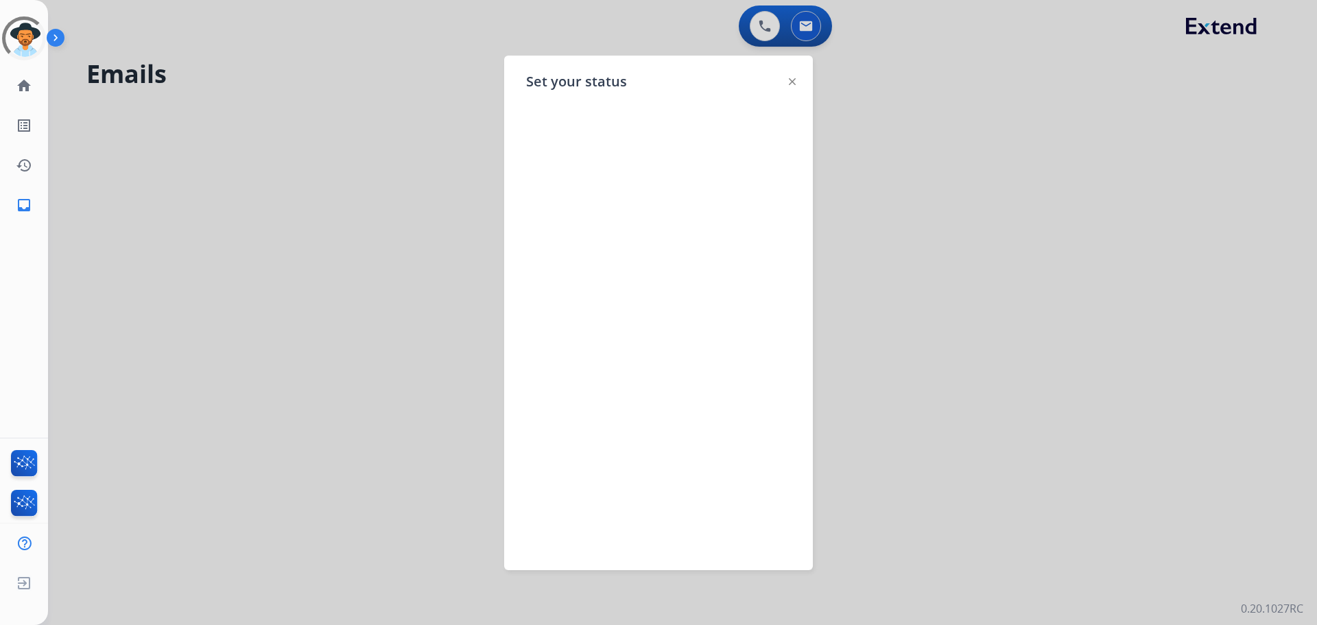
select select "**********"
click at [36, 33] on img at bounding box center [24, 38] width 38 height 38
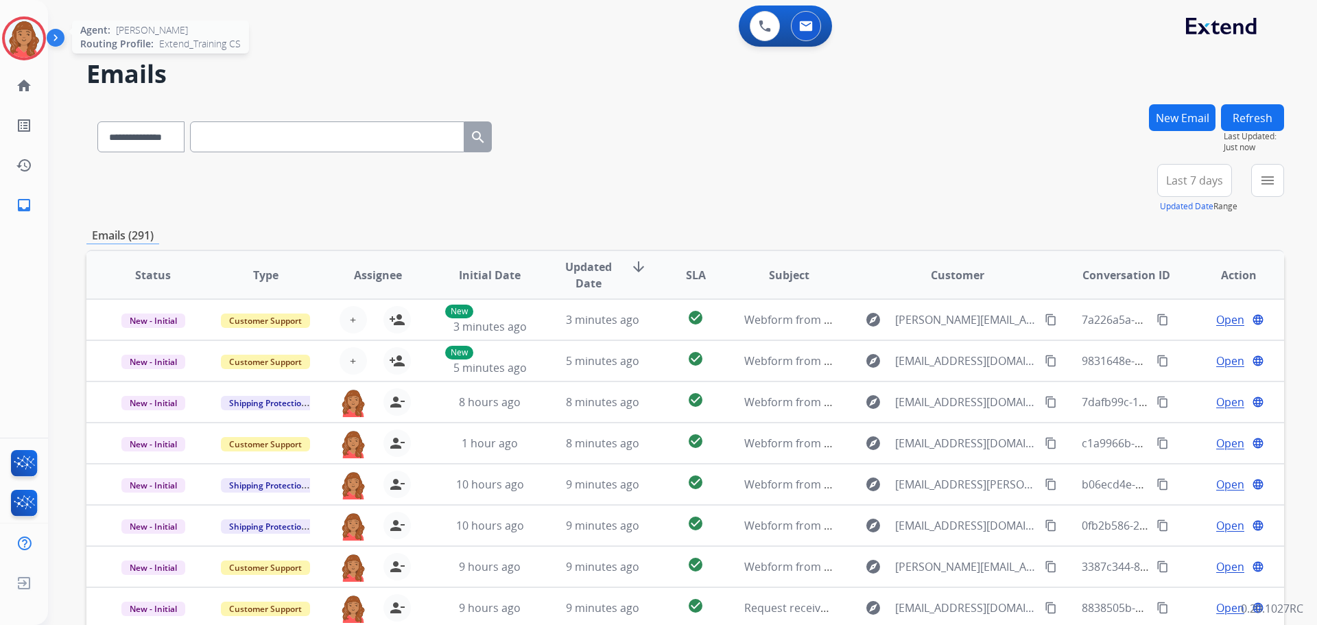
click at [19, 38] on img at bounding box center [24, 38] width 38 height 38
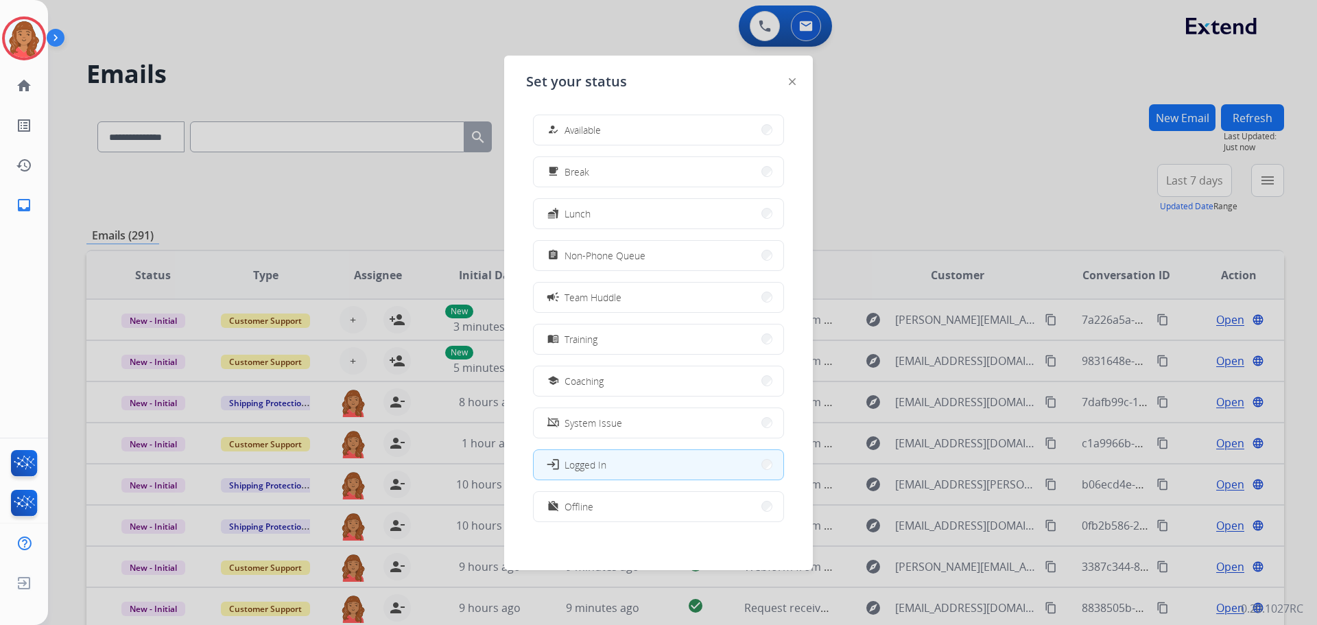
drag, startPoint x: 584, startPoint y: 132, endPoint x: 575, endPoint y: 127, distance: 10.5
click at [584, 131] on span "Available" at bounding box center [582, 130] width 36 height 14
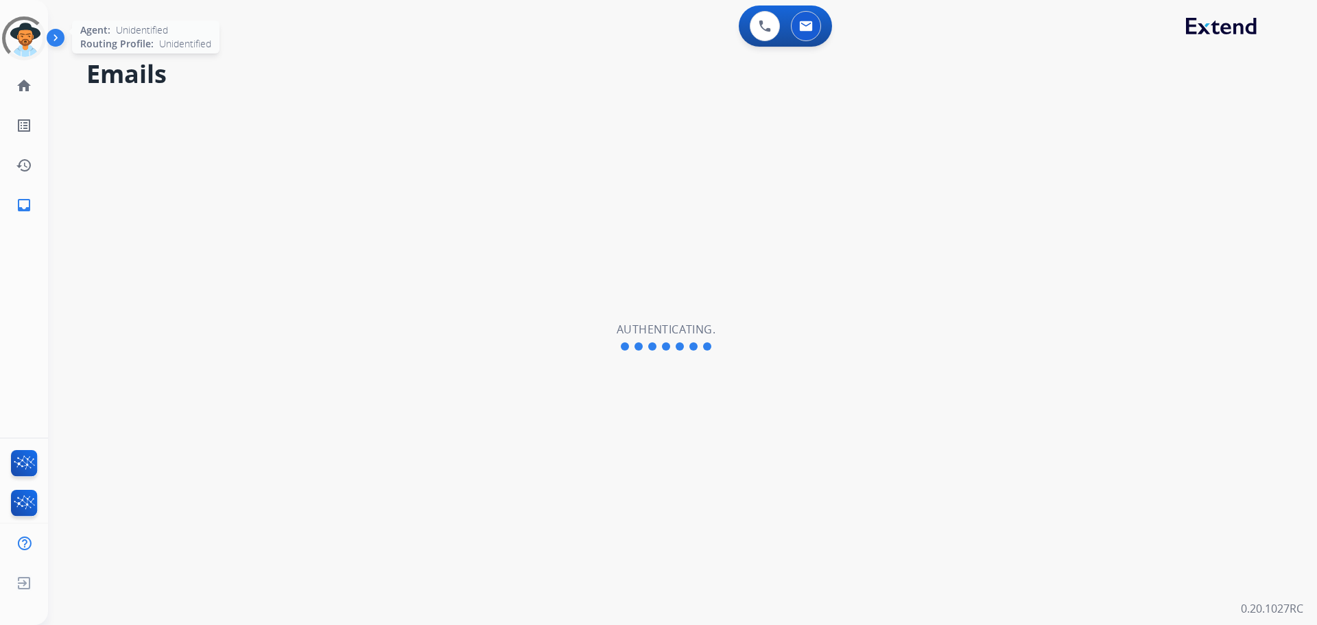
select select "**********"
click at [23, 32] on img at bounding box center [24, 38] width 38 height 38
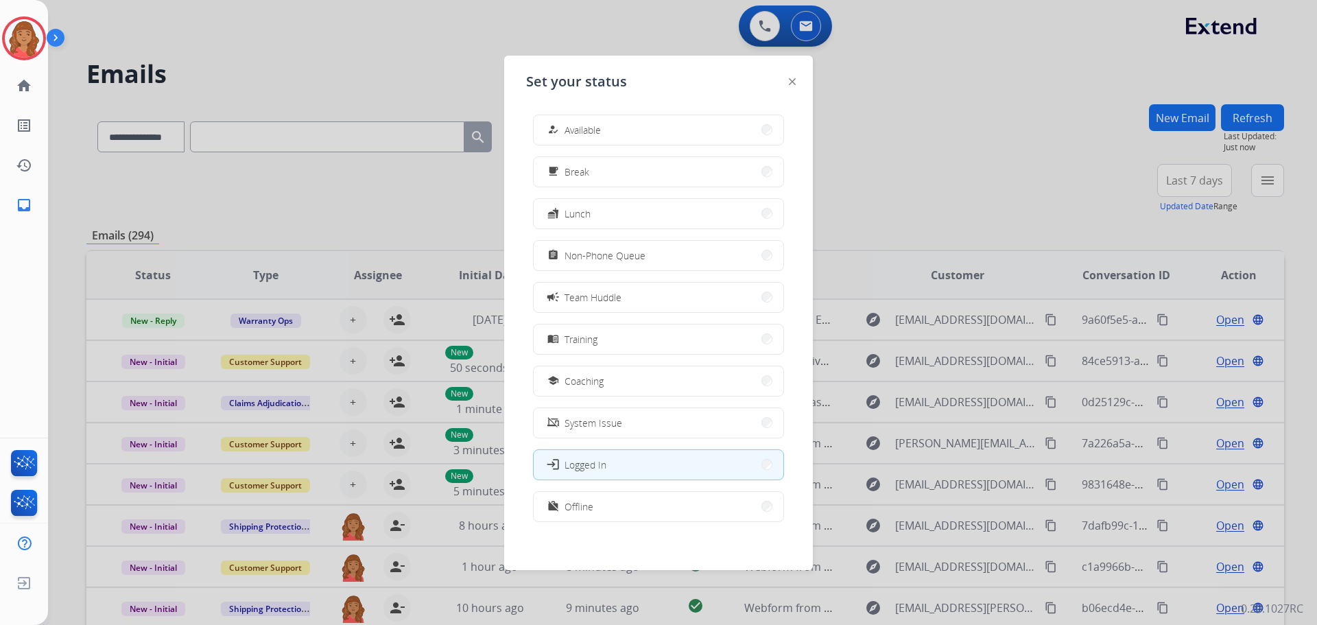
drag, startPoint x: 630, startPoint y: 122, endPoint x: 595, endPoint y: 72, distance: 61.5
click at [630, 121] on button "how_to_reg Available" at bounding box center [659, 129] width 250 height 29
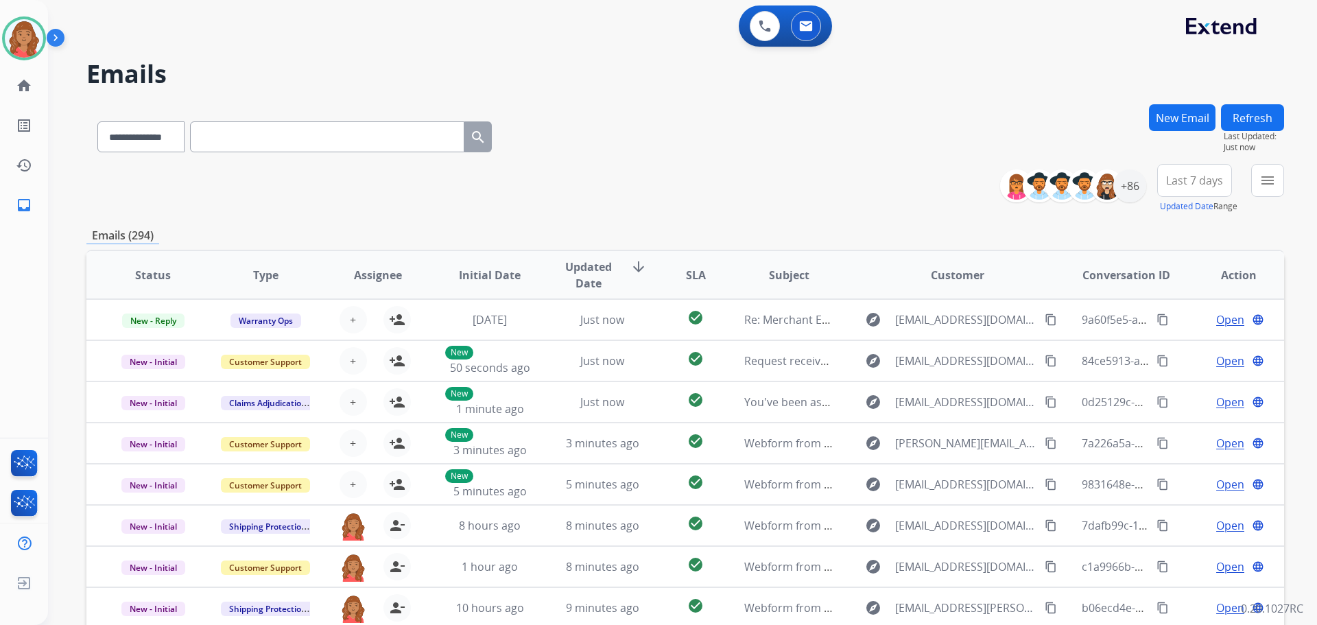
drag, startPoint x: 919, startPoint y: 191, endPoint x: 932, endPoint y: 191, distance: 13.0
click at [921, 191] on div "**********" at bounding box center [684, 188] width 1197 height 49
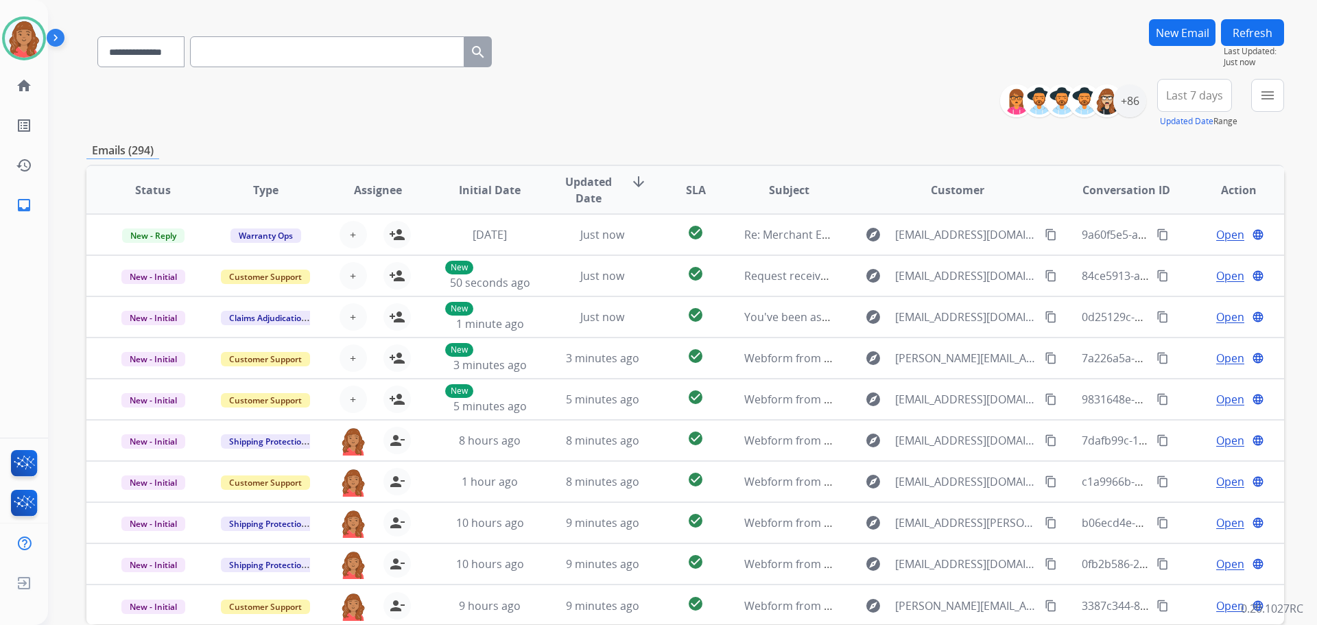
scroll to position [19, 0]
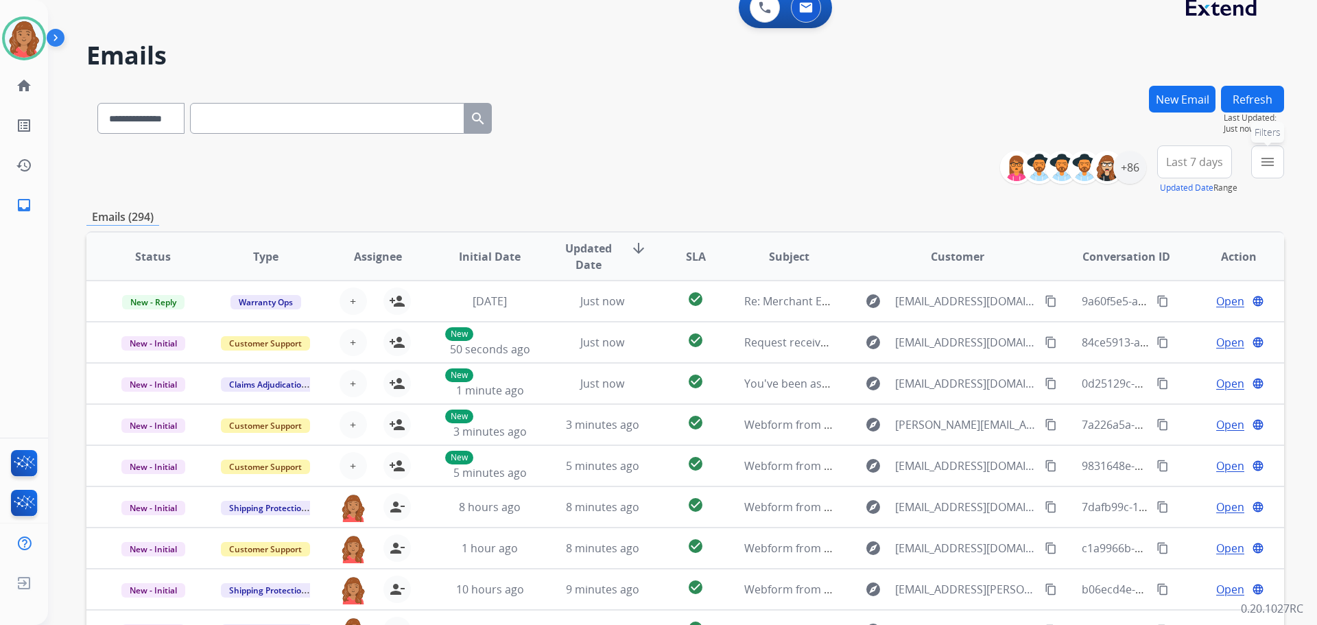
click at [1267, 156] on mat-icon "menu" at bounding box center [1267, 162] width 16 height 16
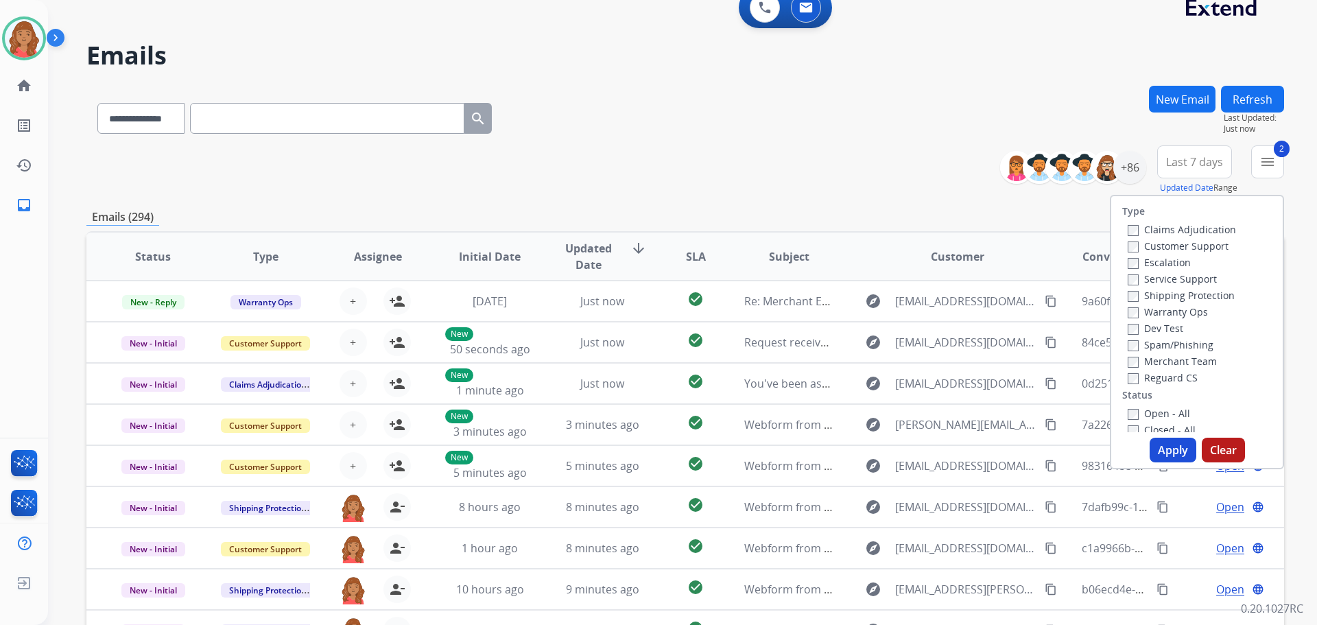
click at [1128, 287] on div "Shipping Protection" at bounding box center [1182, 295] width 108 height 16
click at [1169, 453] on button "Apply" at bounding box center [1172, 450] width 47 height 25
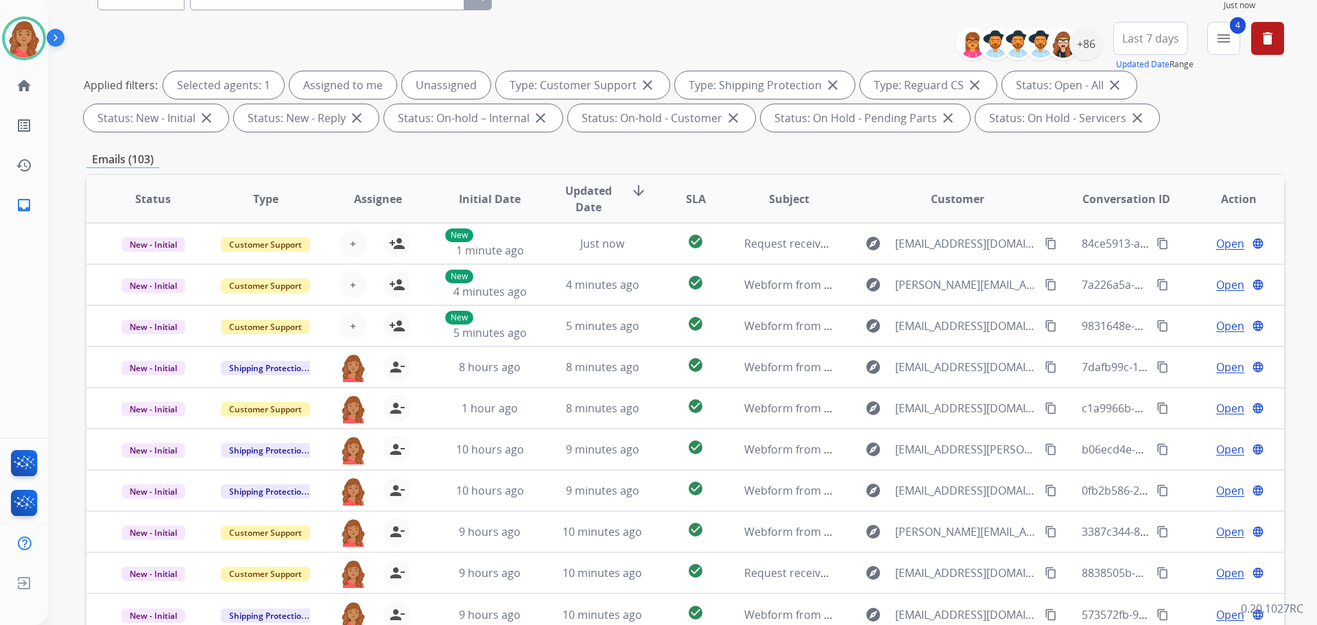
scroll to position [0, 0]
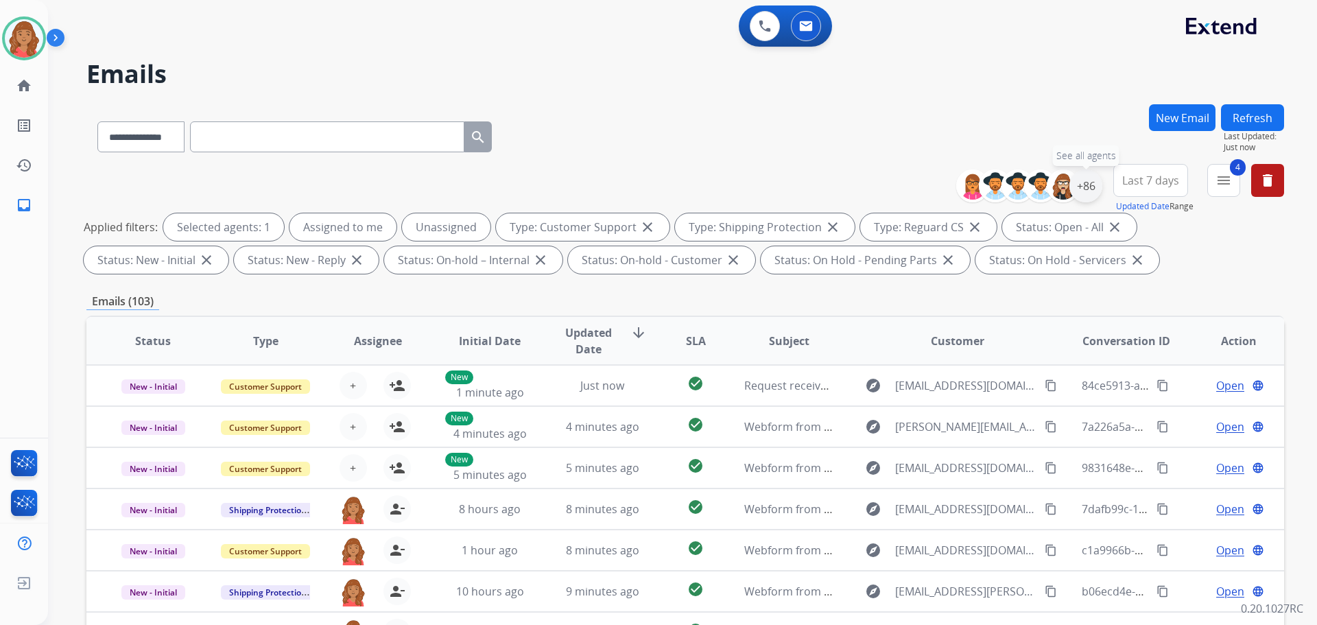
click at [1080, 184] on div "+86" at bounding box center [1085, 185] width 33 height 33
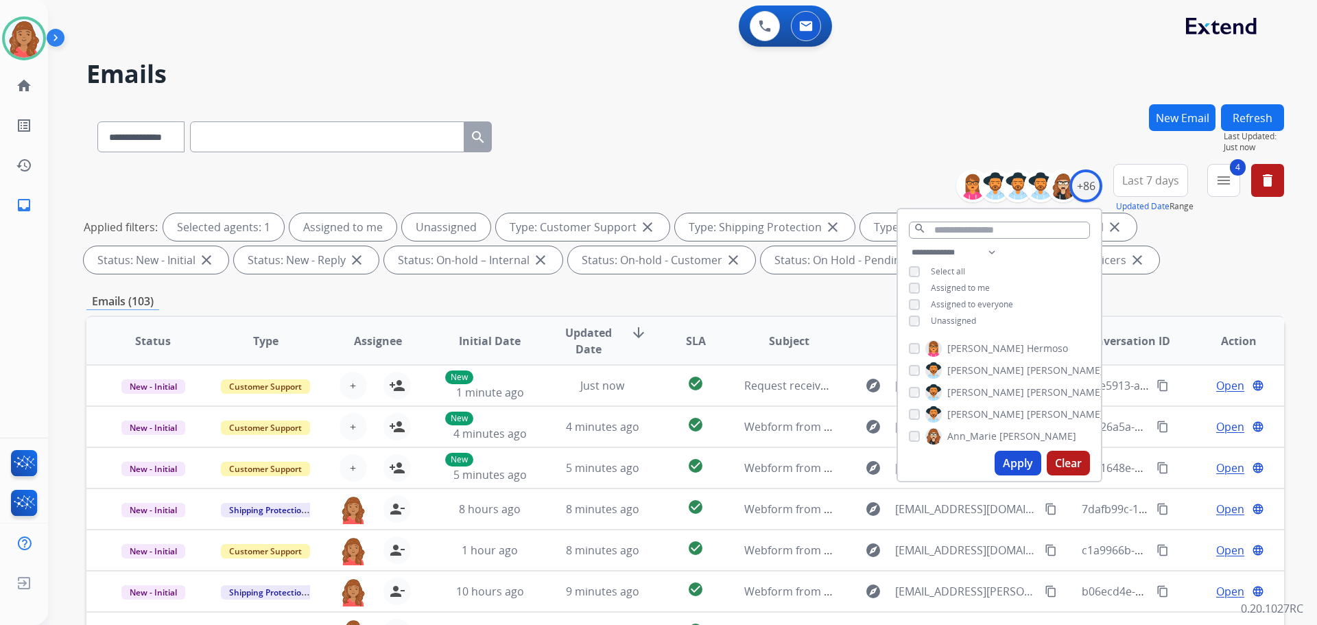
click at [935, 315] on span "Unassigned" at bounding box center [953, 321] width 45 height 12
click at [1018, 463] on button "Apply" at bounding box center [1017, 463] width 47 height 25
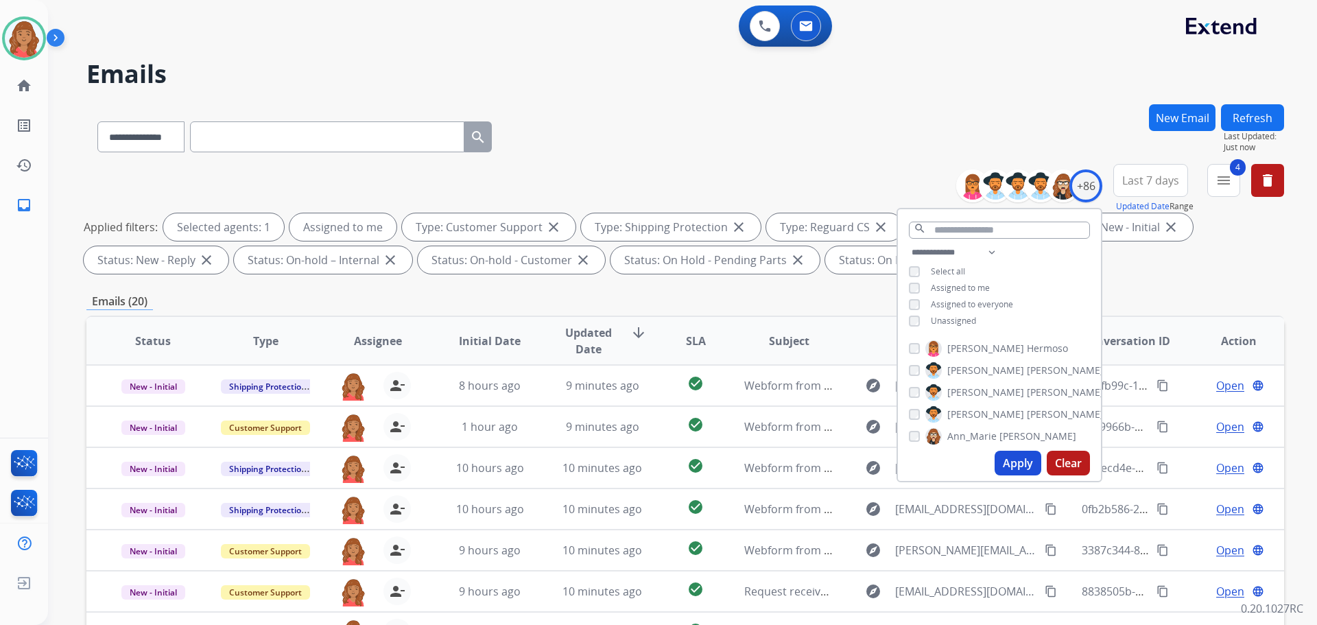
scroll to position [1, 0]
drag, startPoint x: 514, startPoint y: 280, endPoint x: 520, endPoint y: 330, distance: 50.4
click at [514, 281] on div "**********" at bounding box center [684, 475] width 1197 height 742
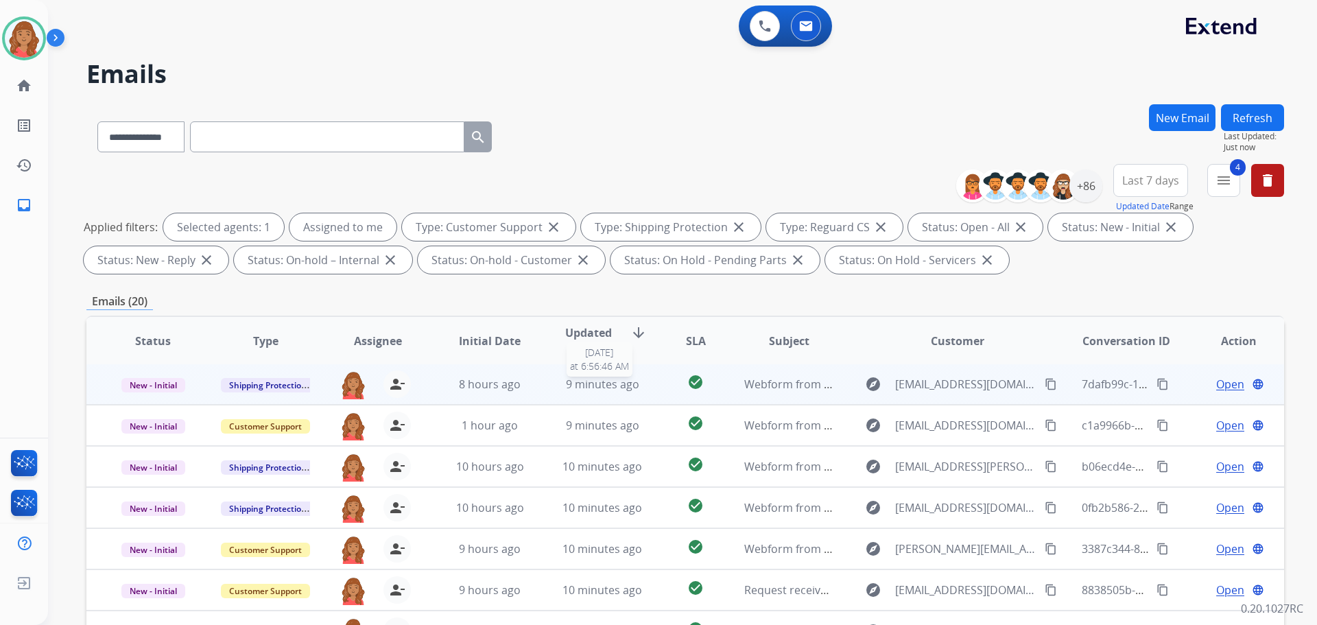
click at [586, 380] on span "9 minutes ago" at bounding box center [602, 384] width 73 height 15
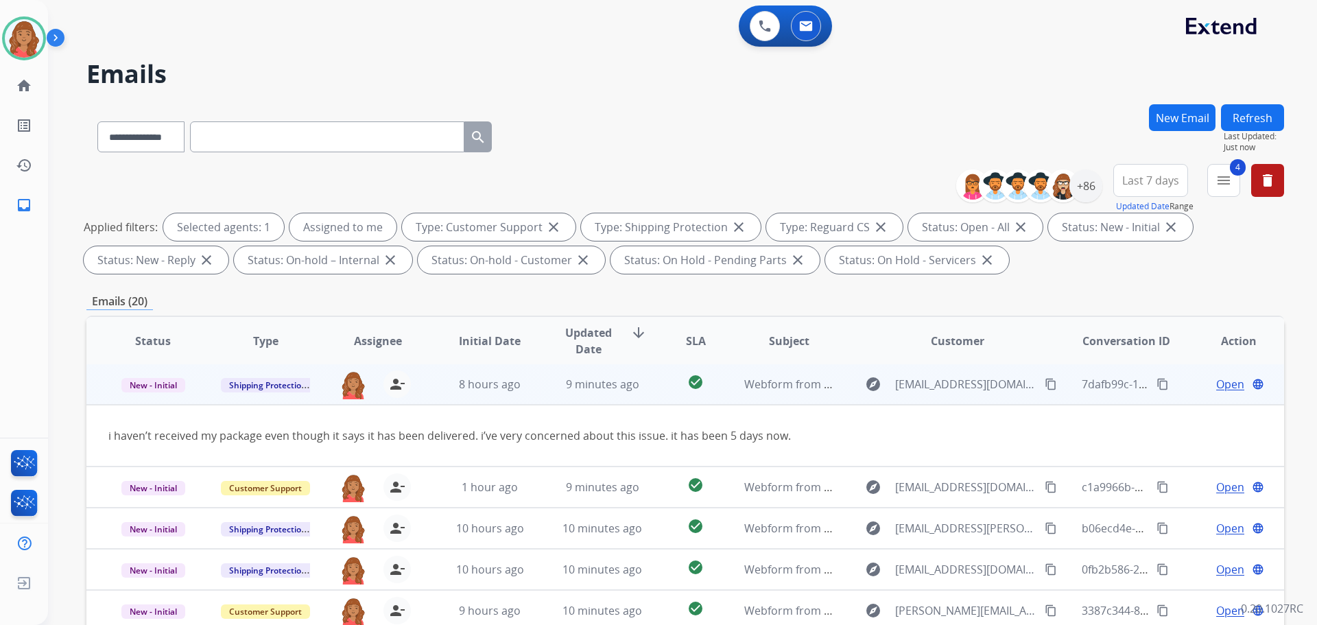
scroll to position [0, 0]
click at [1045, 391] on mat-icon "content_copy" at bounding box center [1051, 385] width 12 height 12
click at [1219, 388] on span "Open" at bounding box center [1230, 385] width 28 height 16
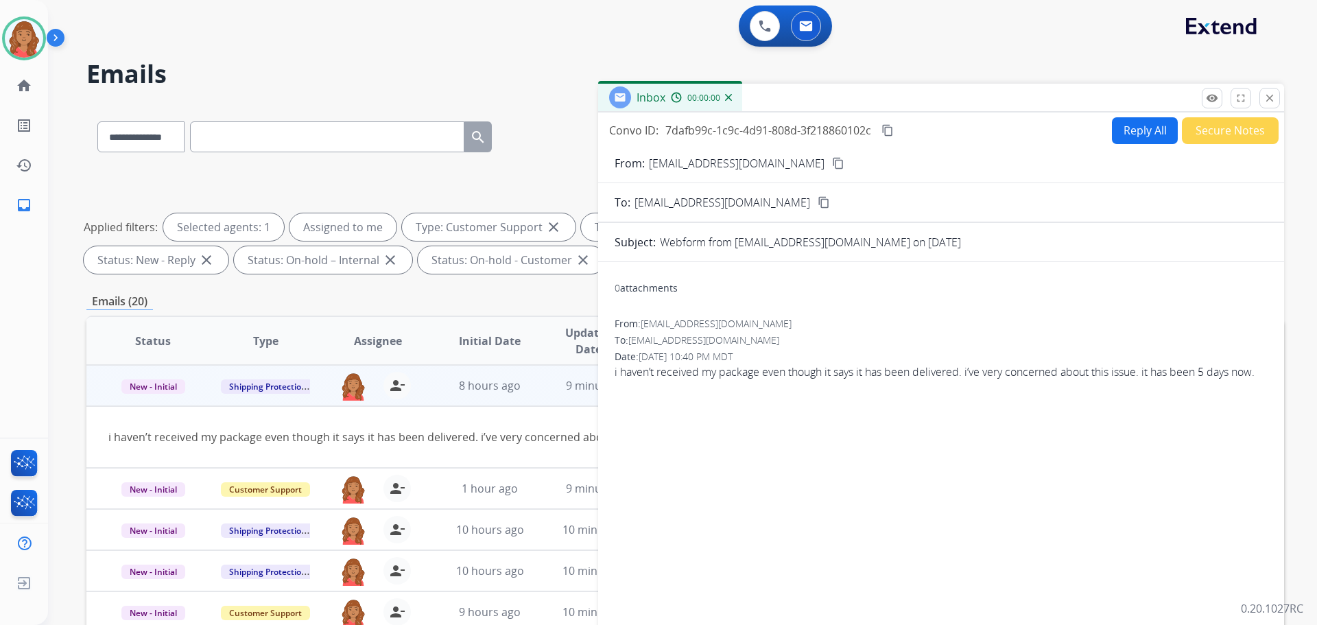
click at [1128, 134] on button "Reply All" at bounding box center [1145, 130] width 66 height 27
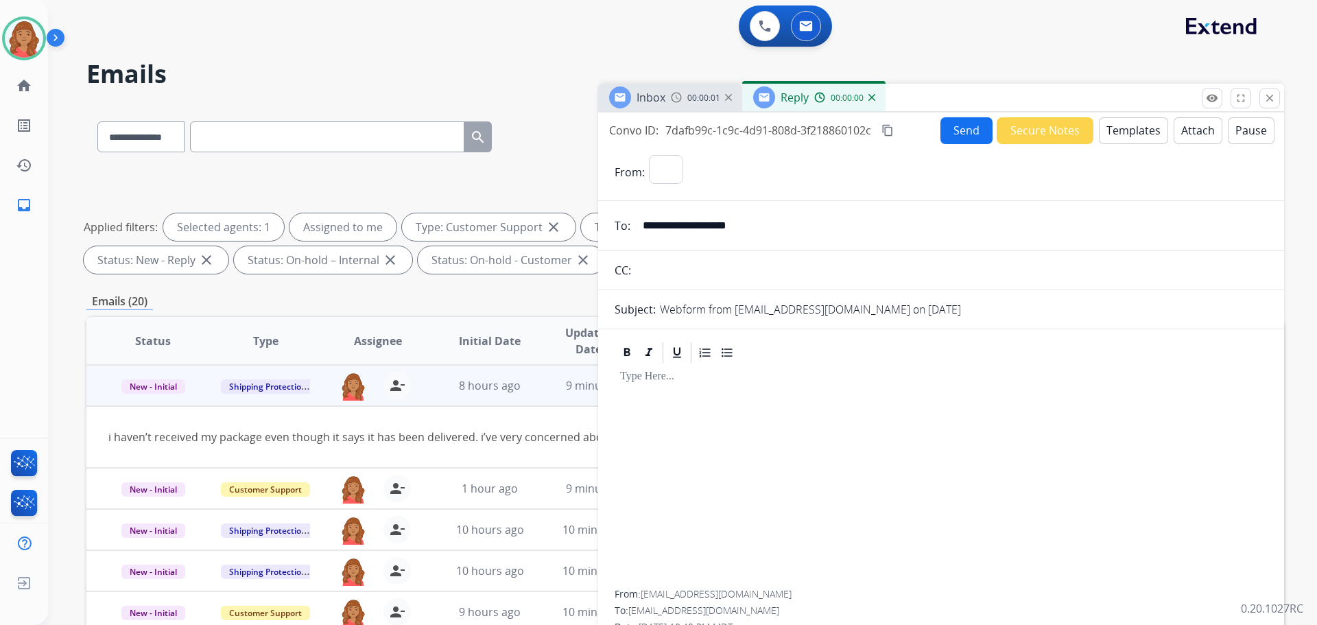
select select "**********"
click at [1119, 134] on button "Templates" at bounding box center [1133, 130] width 69 height 27
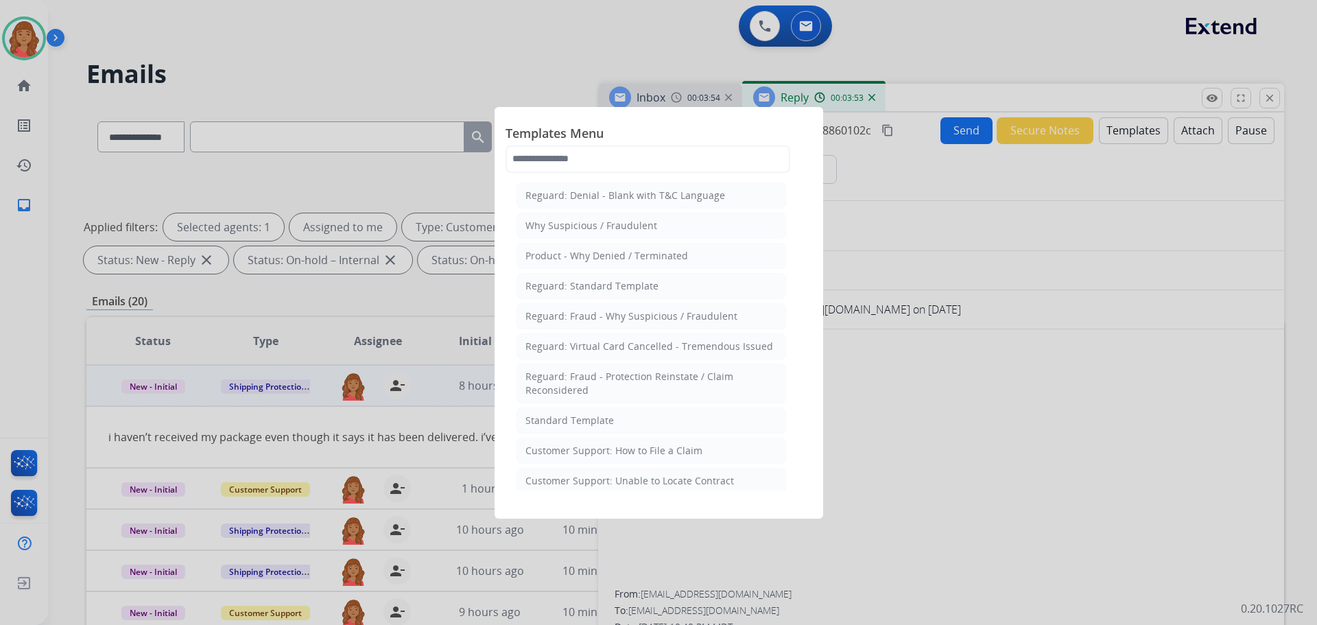
click at [566, 425] on div "Standard Template" at bounding box center [569, 421] width 88 height 14
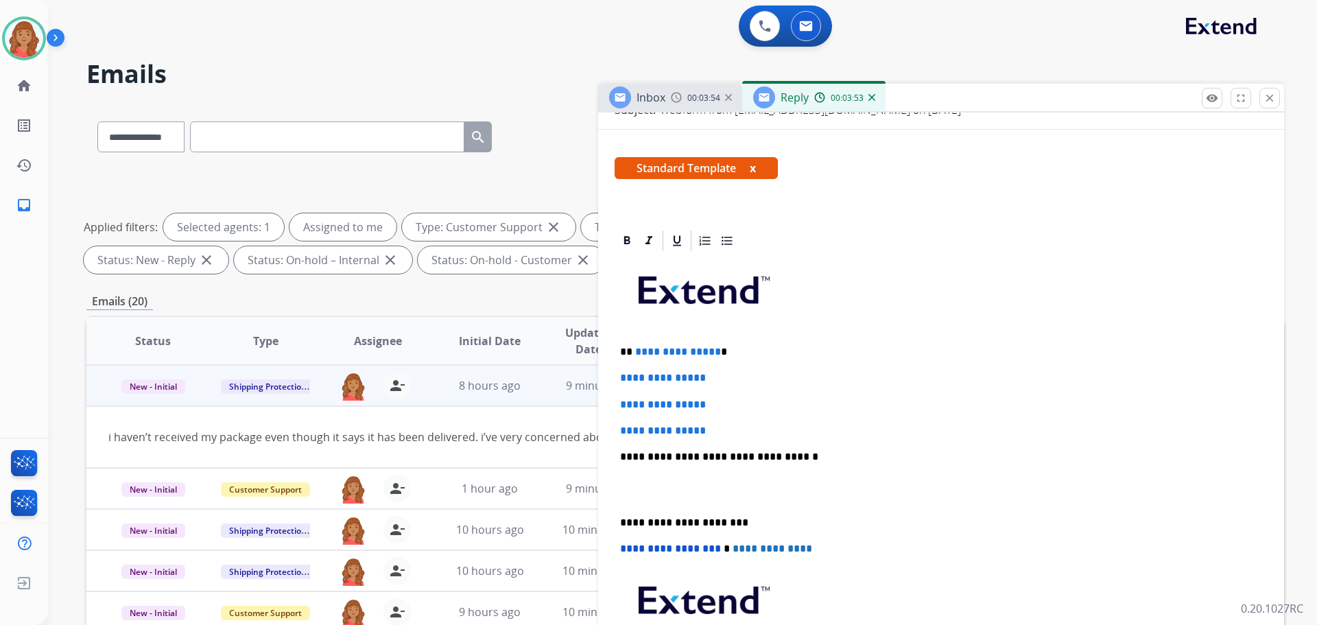
scroll to position [274, 0]
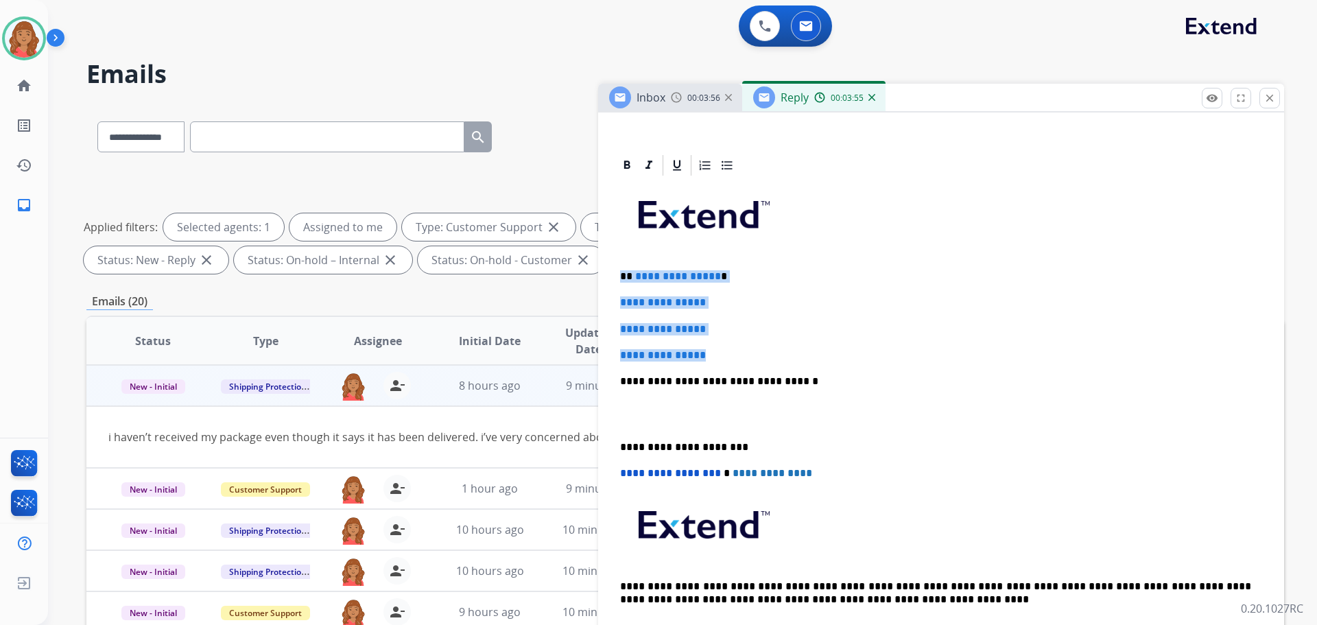
drag, startPoint x: 691, startPoint y: 335, endPoint x: 622, endPoint y: 258, distance: 103.4
click at [622, 258] on div "**********" at bounding box center [941, 414] width 653 height 472
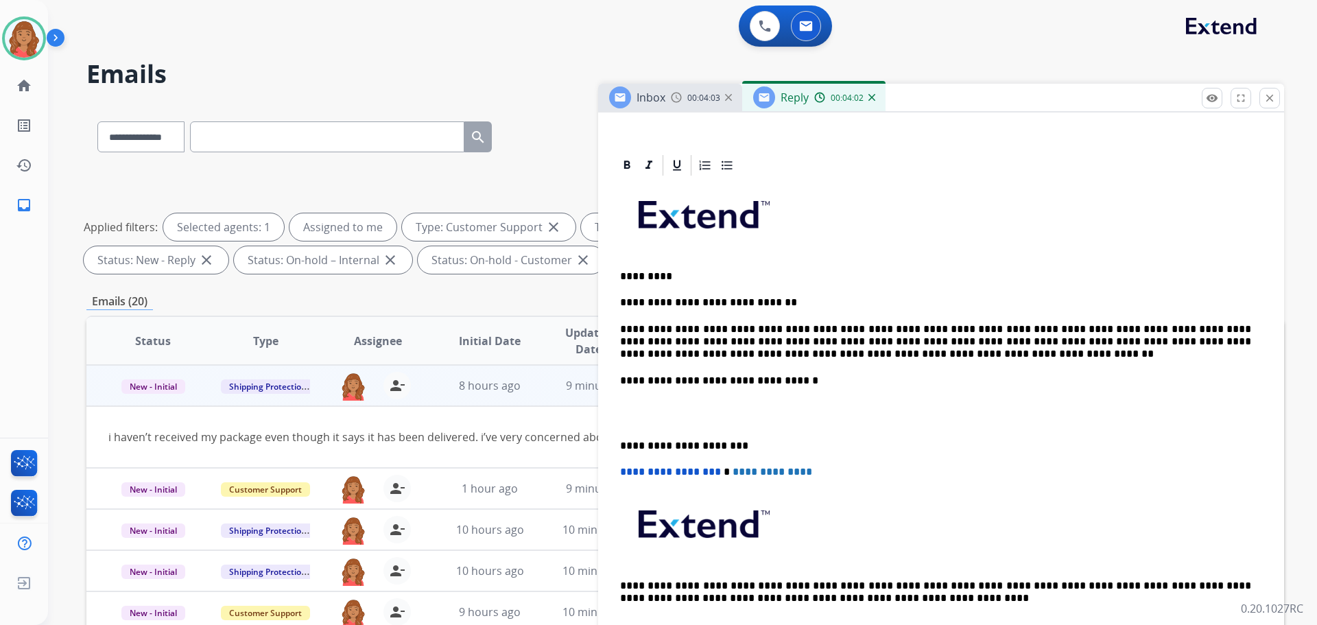
click at [833, 327] on p "**********" at bounding box center [935, 342] width 631 height 38
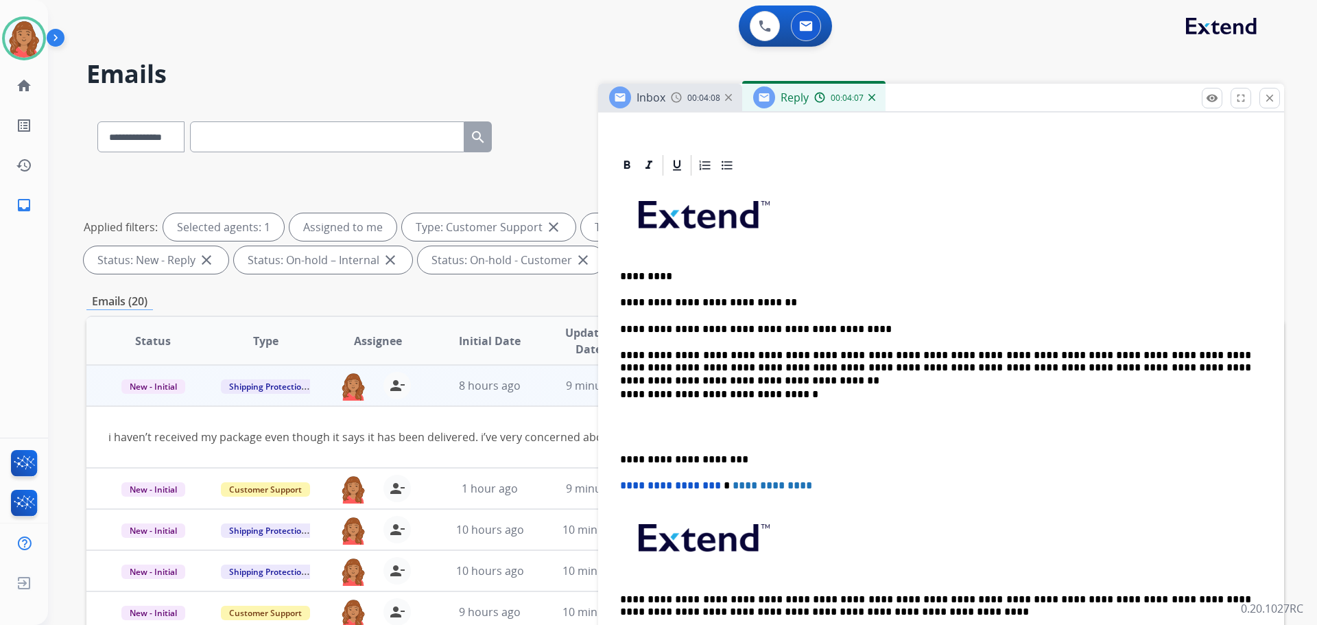
click at [1107, 357] on p "**********" at bounding box center [935, 361] width 631 height 25
click at [1103, 355] on p "**********" at bounding box center [935, 361] width 631 height 25
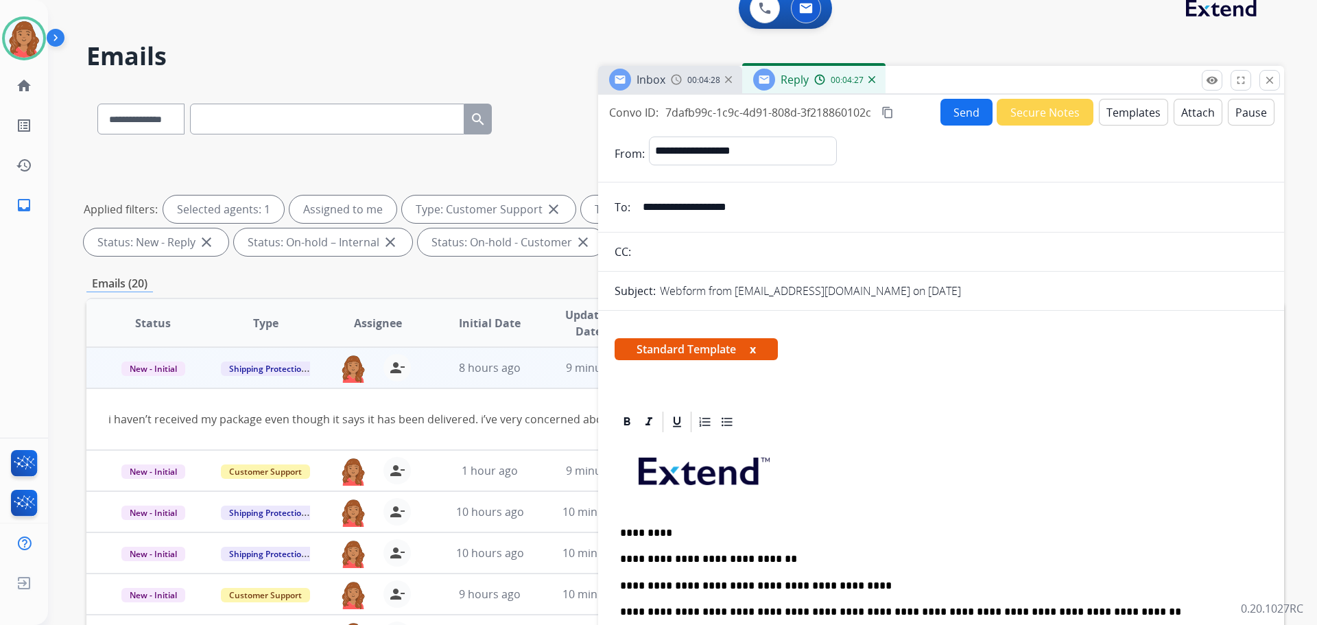
scroll to position [0, 0]
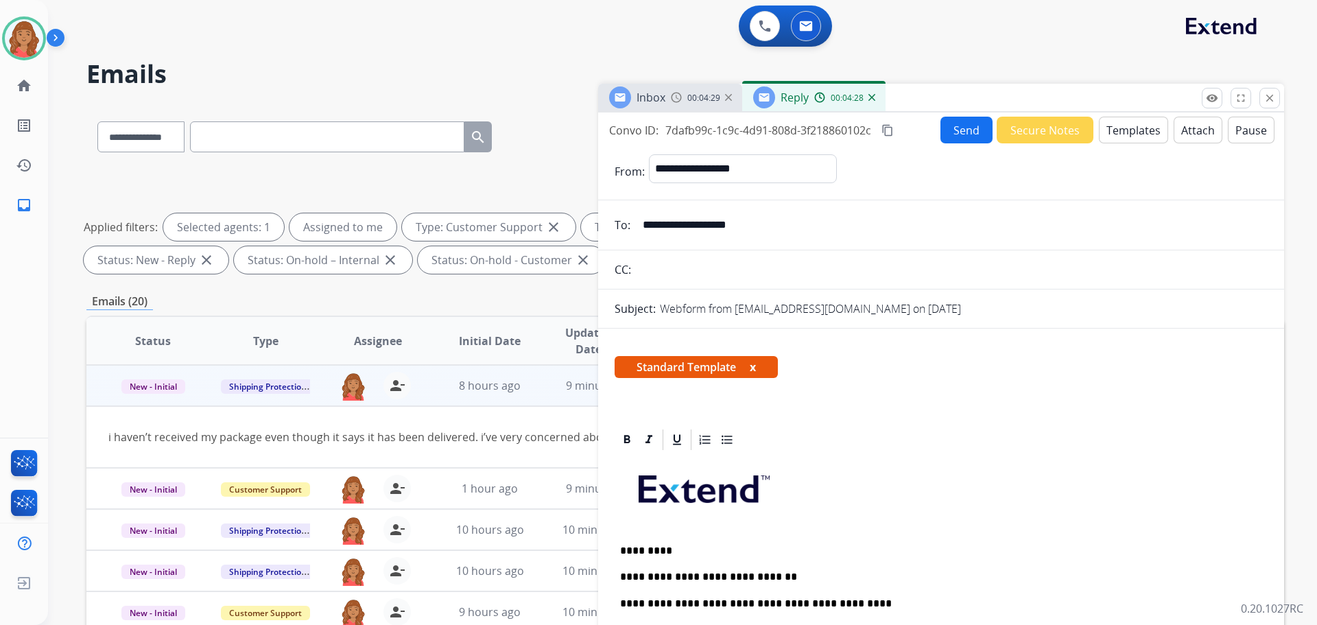
click at [887, 131] on mat-icon "content_copy" at bounding box center [887, 130] width 12 height 12
click at [950, 136] on button "Send" at bounding box center [966, 130] width 52 height 27
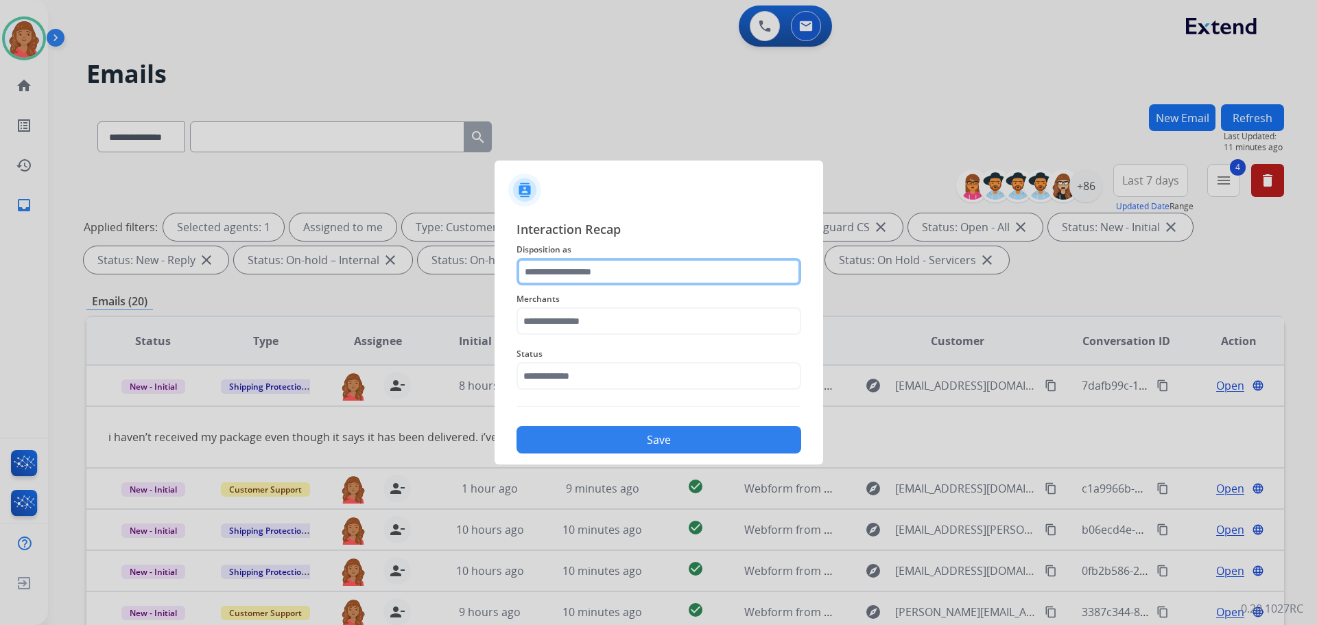
click at [593, 270] on input "text" at bounding box center [658, 271] width 285 height 27
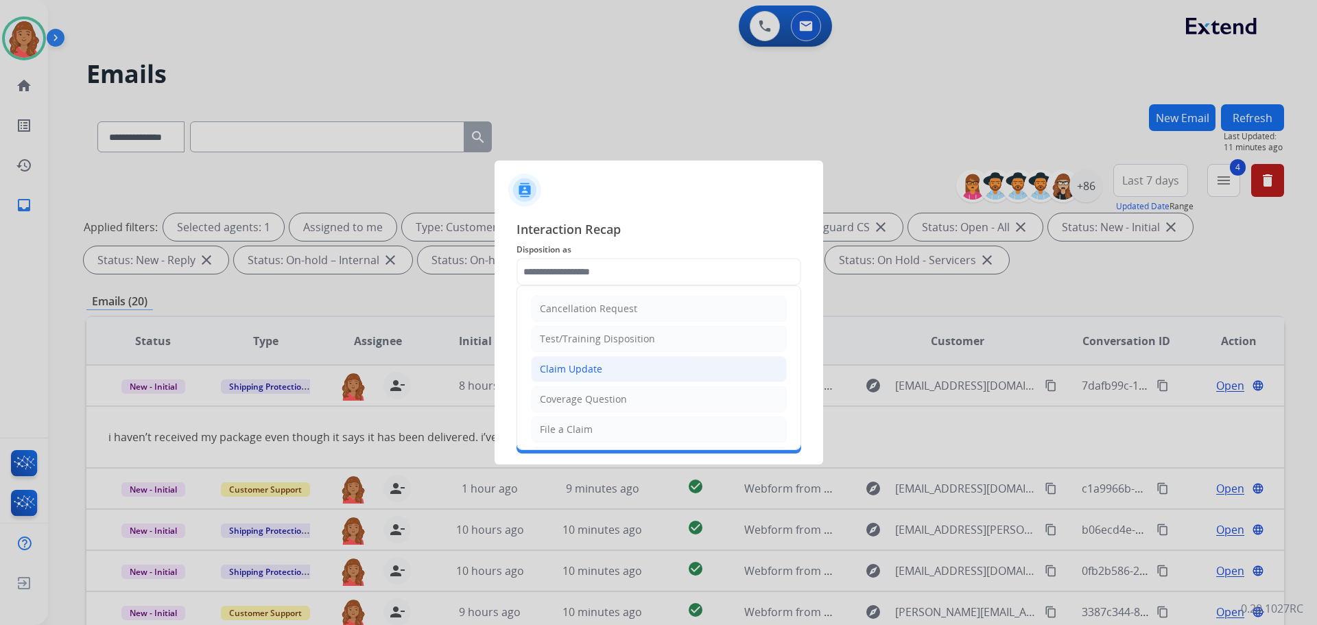
click at [582, 363] on div "Claim Update" at bounding box center [571, 369] width 62 height 14
type input "**********"
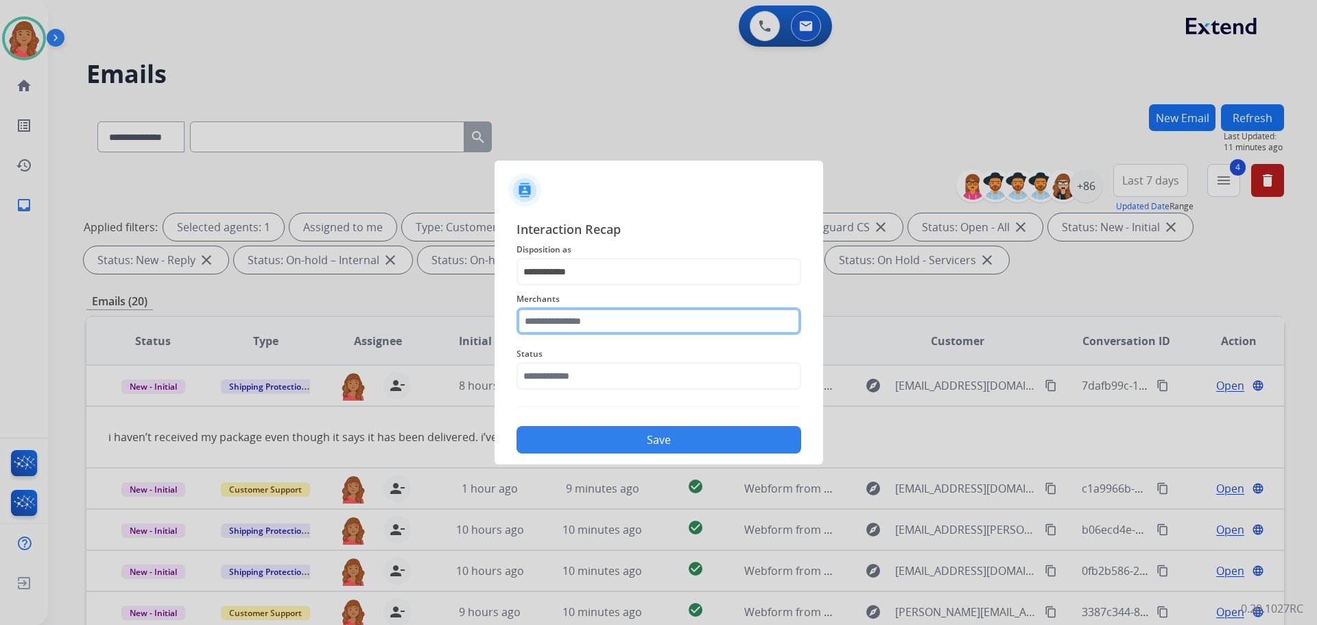
click at [579, 325] on input "text" at bounding box center [658, 320] width 285 height 27
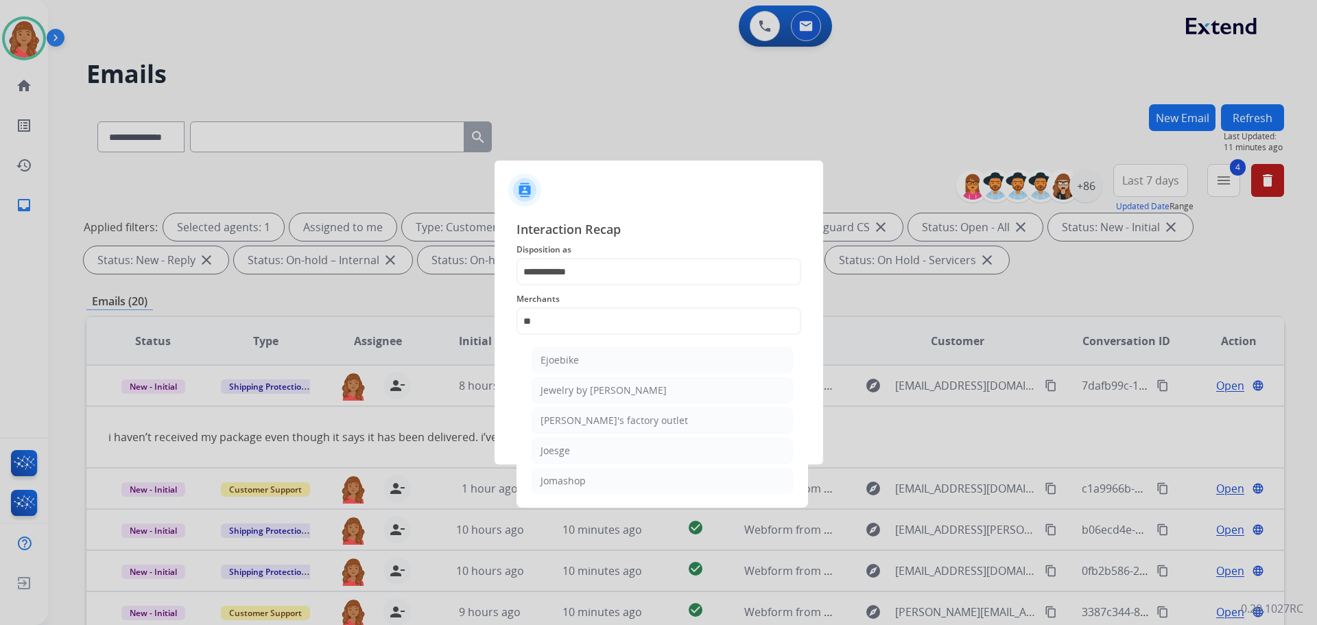
drag, startPoint x: 564, startPoint y: 482, endPoint x: 570, endPoint y: 442, distance: 40.8
click at [564, 479] on div "Jomashop" at bounding box center [562, 481] width 45 height 14
type input "********"
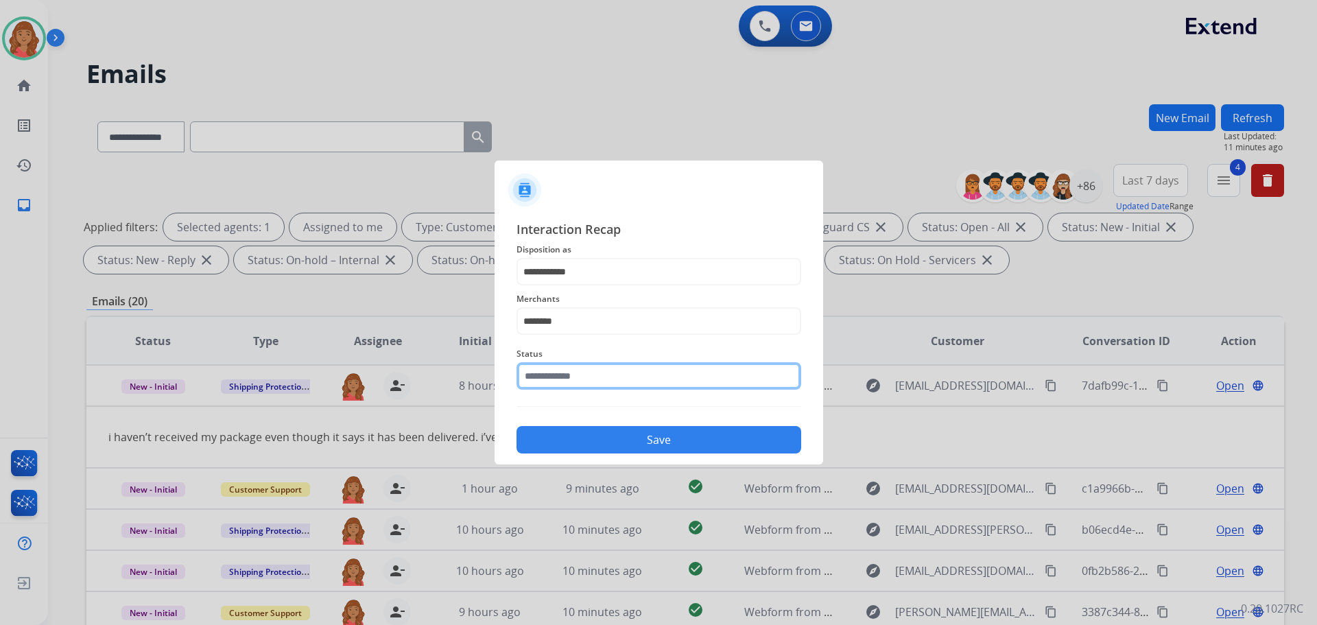
click at [559, 374] on input "text" at bounding box center [658, 375] width 285 height 27
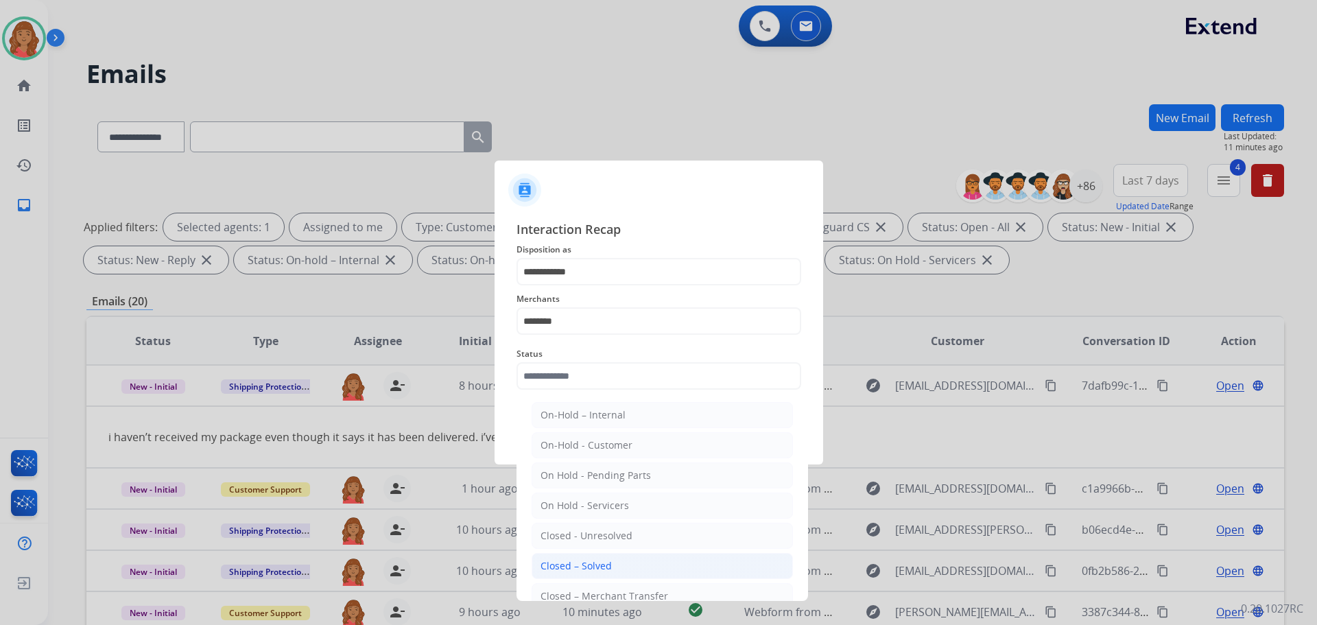
click at [573, 565] on div "Closed – Solved" at bounding box center [575, 566] width 71 height 14
type input "**********"
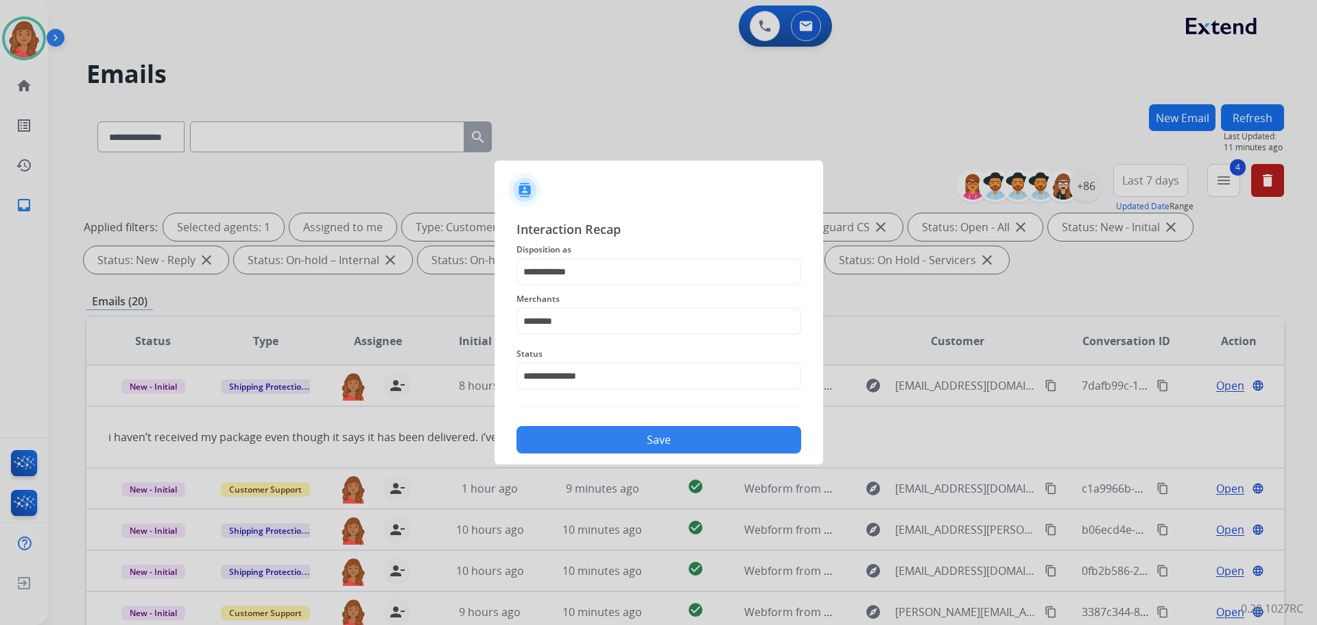
click at [600, 431] on button "Save" at bounding box center [658, 439] width 285 height 27
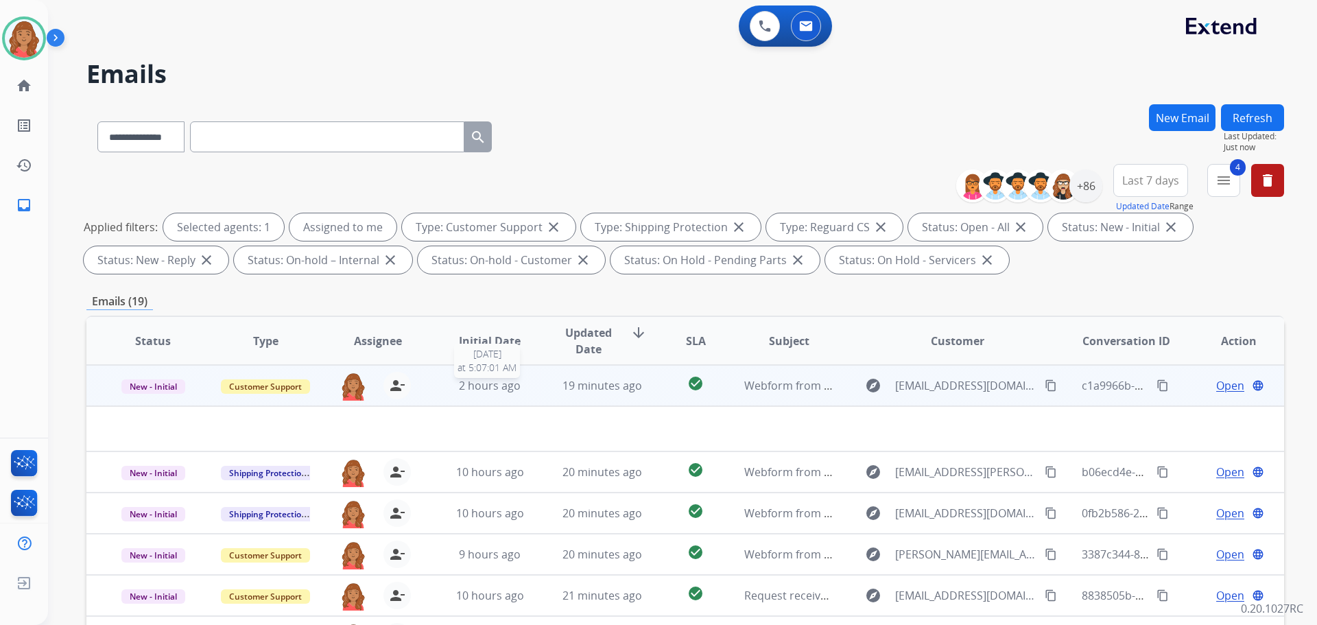
click at [510, 391] on span "2 hours ago" at bounding box center [490, 385] width 62 height 15
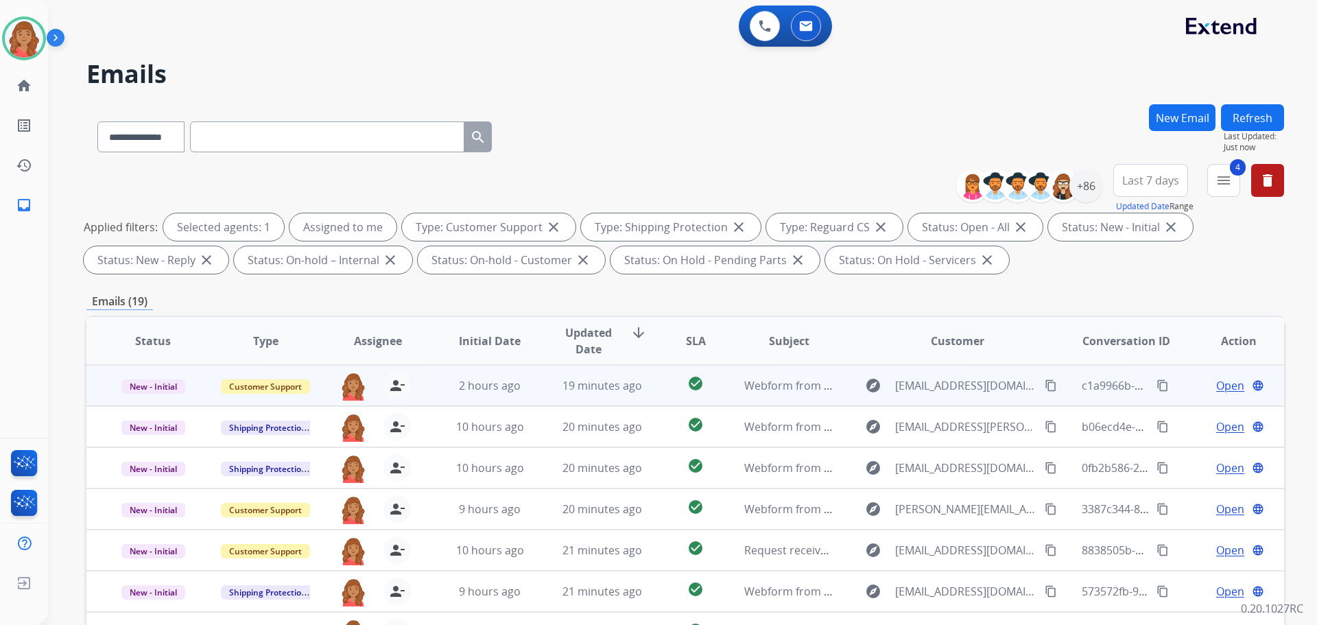
click at [536, 388] on td "19 minutes ago" at bounding box center [592, 385] width 112 height 41
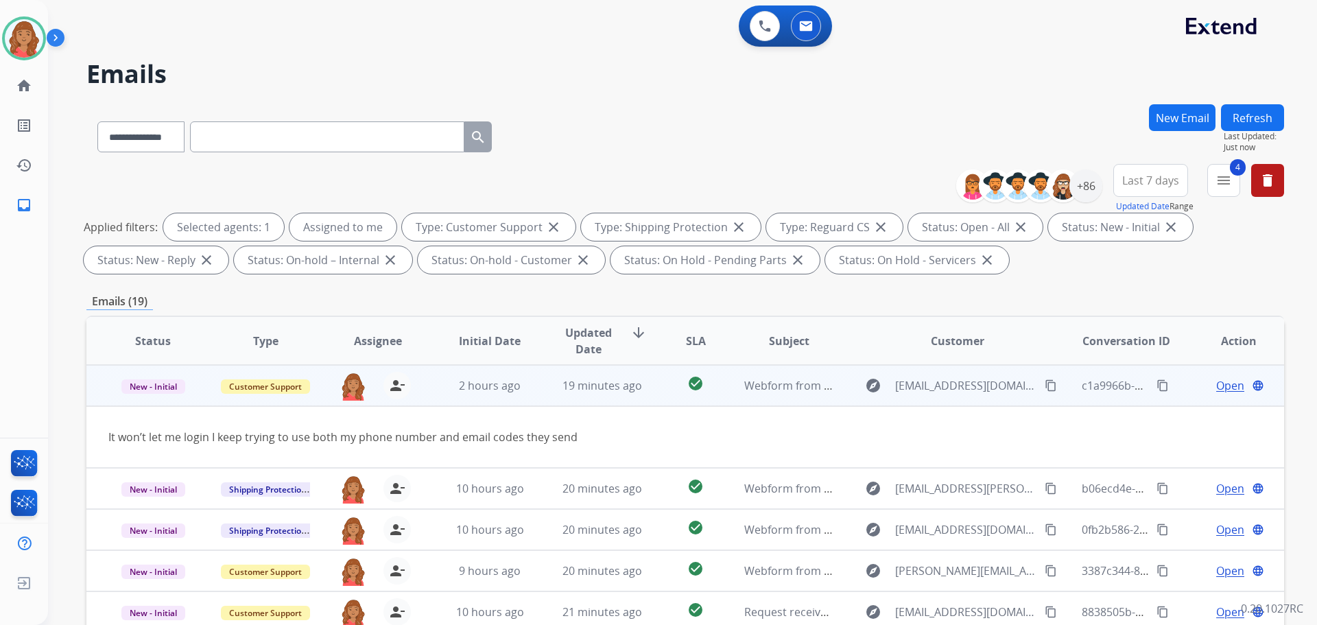
click at [1045, 387] on mat-icon "content_copy" at bounding box center [1051, 385] width 12 height 12
click at [1221, 383] on span "Open" at bounding box center [1230, 385] width 28 height 16
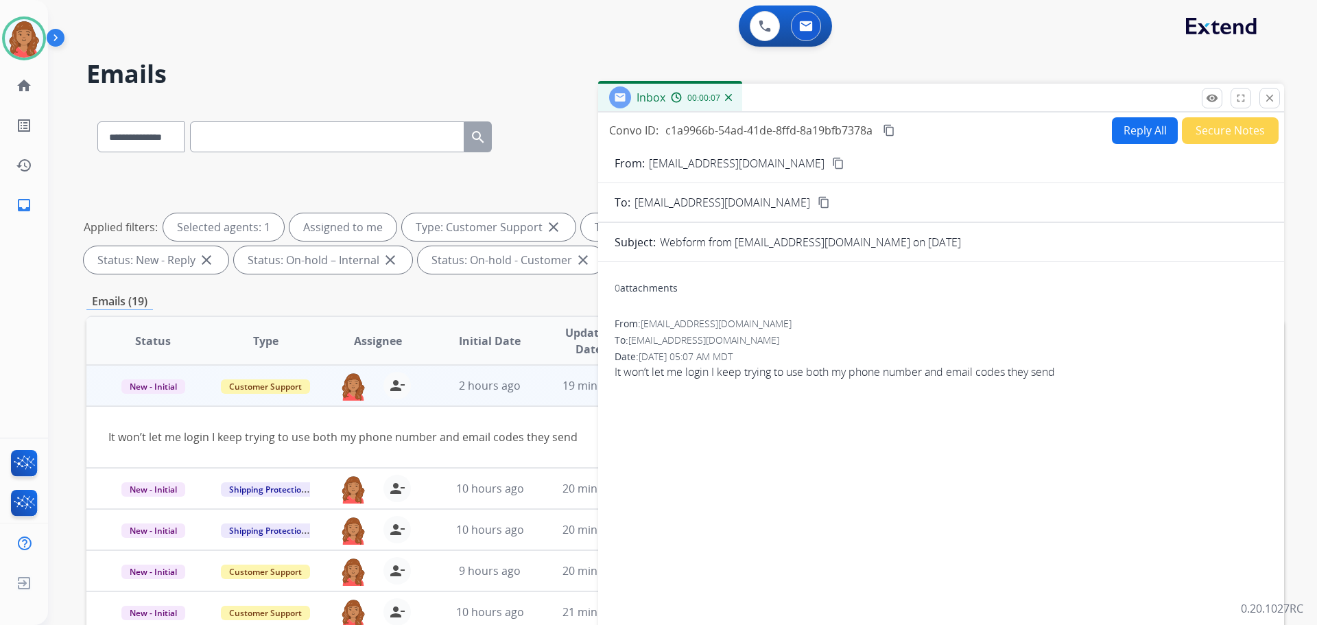
click at [1142, 129] on button "Reply All" at bounding box center [1145, 130] width 66 height 27
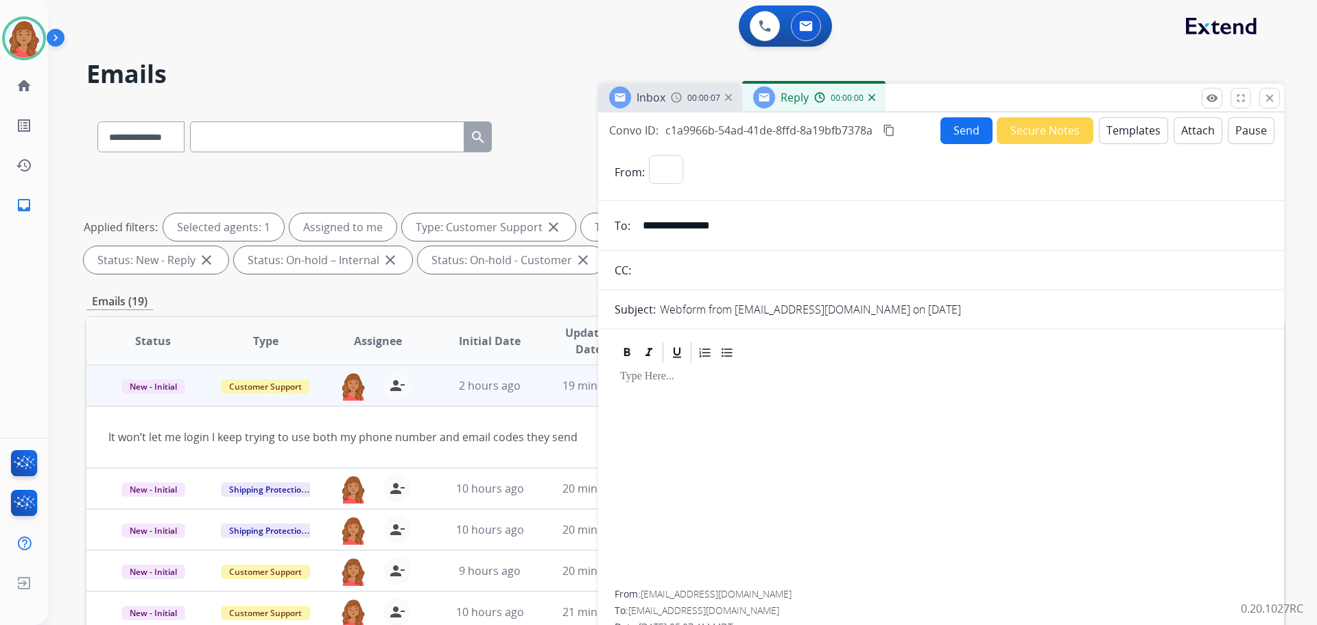
select select "**********"
click at [1124, 134] on button "Templates" at bounding box center [1133, 130] width 69 height 27
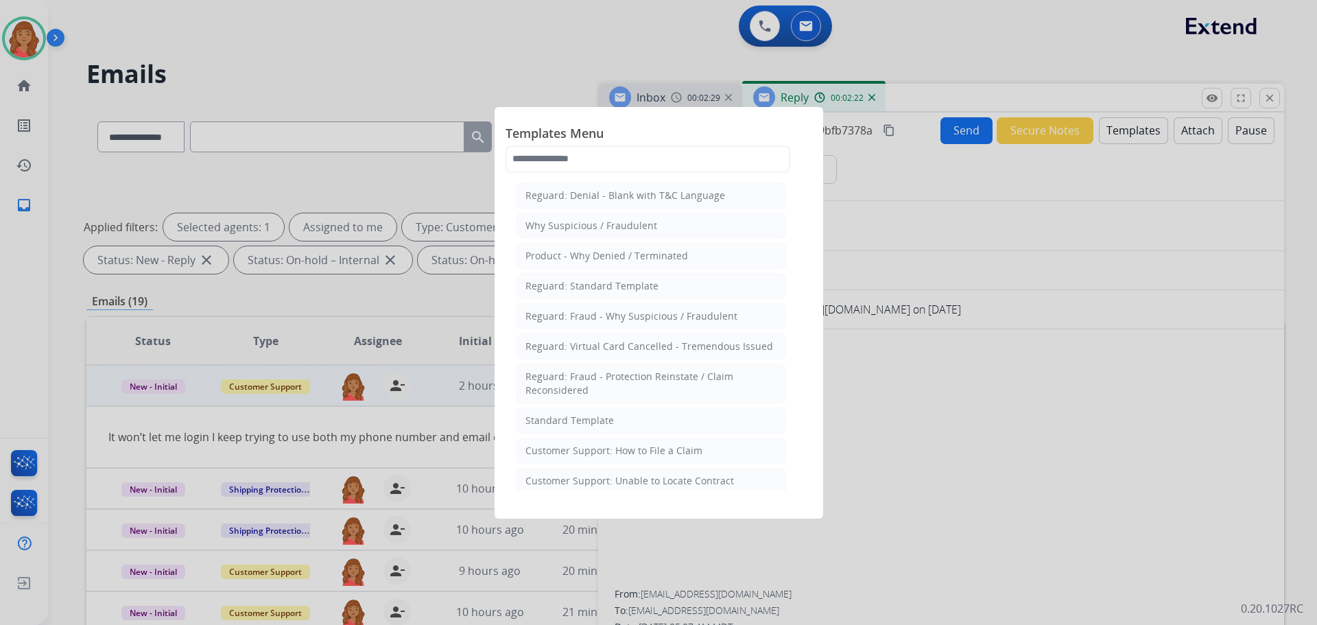
drag, startPoint x: 606, startPoint y: 425, endPoint x: 632, endPoint y: 414, distance: 28.3
click at [606, 425] on div "Standard Template" at bounding box center [569, 421] width 88 height 14
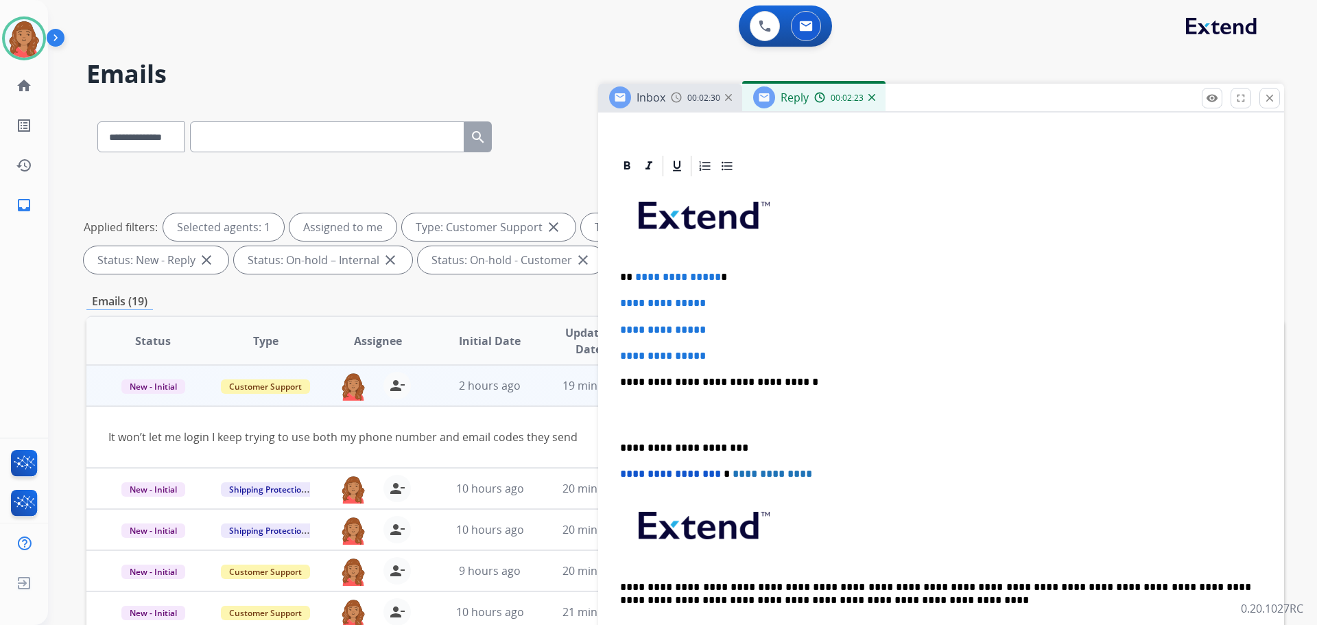
scroll to position [274, 0]
drag, startPoint x: 717, startPoint y: 359, endPoint x: 634, endPoint y: 276, distance: 117.4
click at [617, 261] on div "**********" at bounding box center [941, 414] width 653 height 472
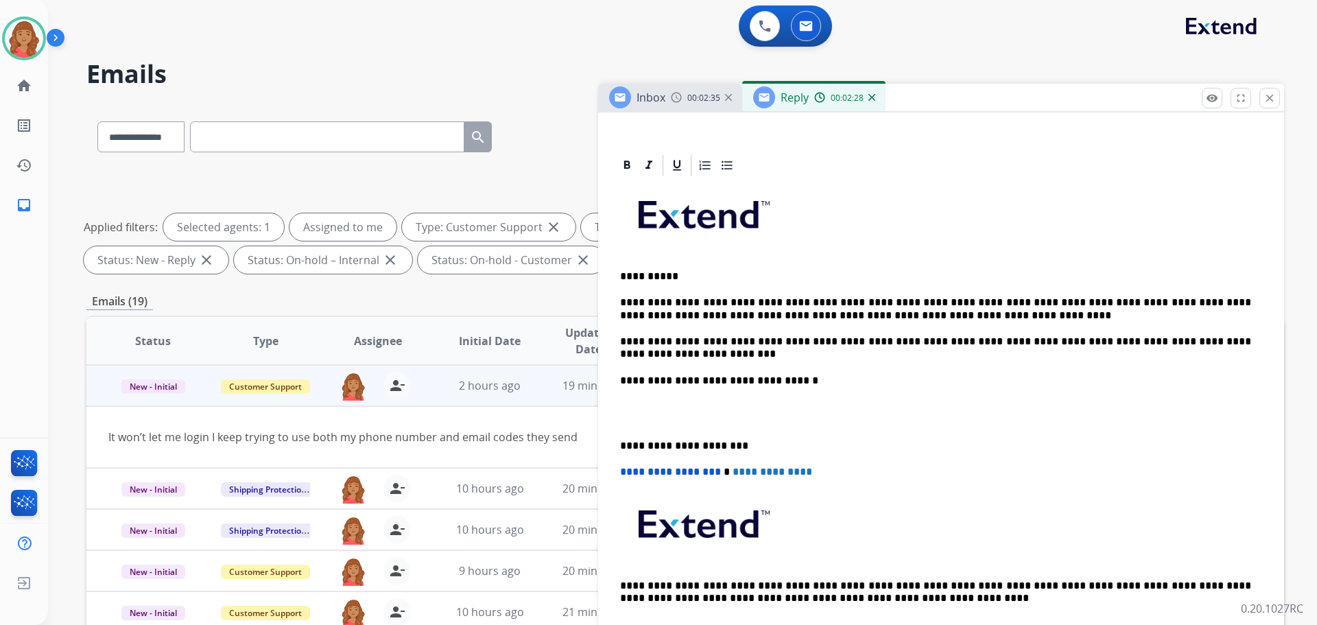
click at [618, 442] on div "**********" at bounding box center [941, 413] width 653 height 471
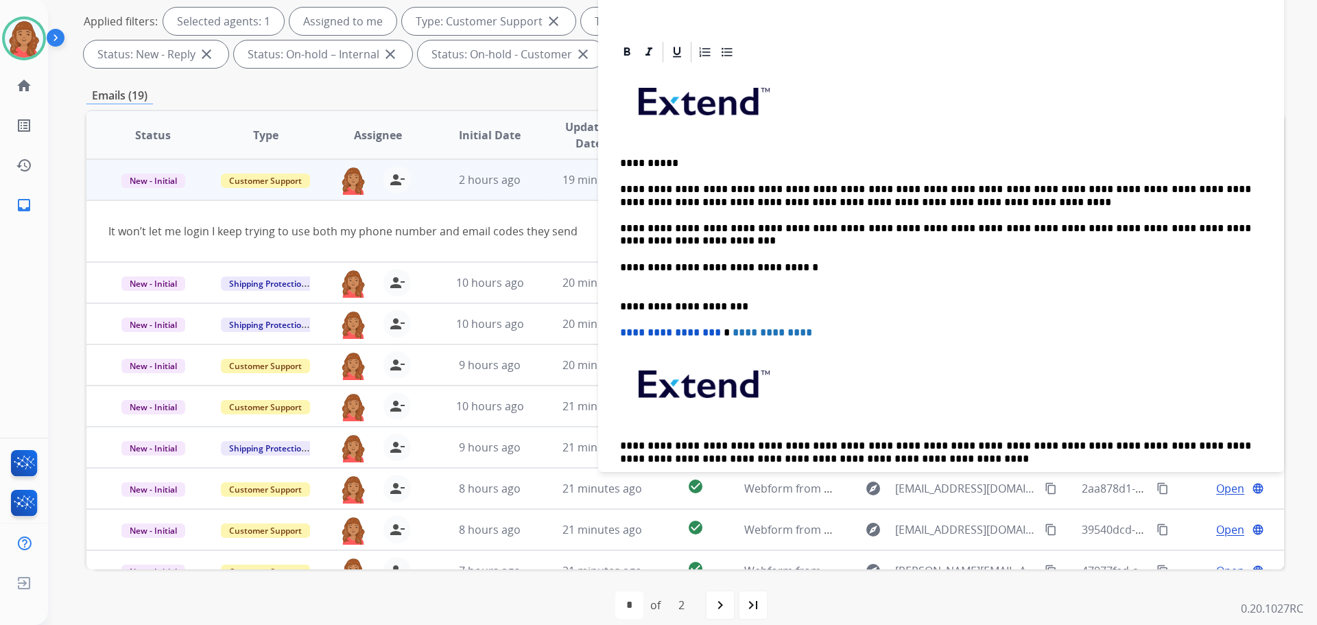
scroll to position [163, 0]
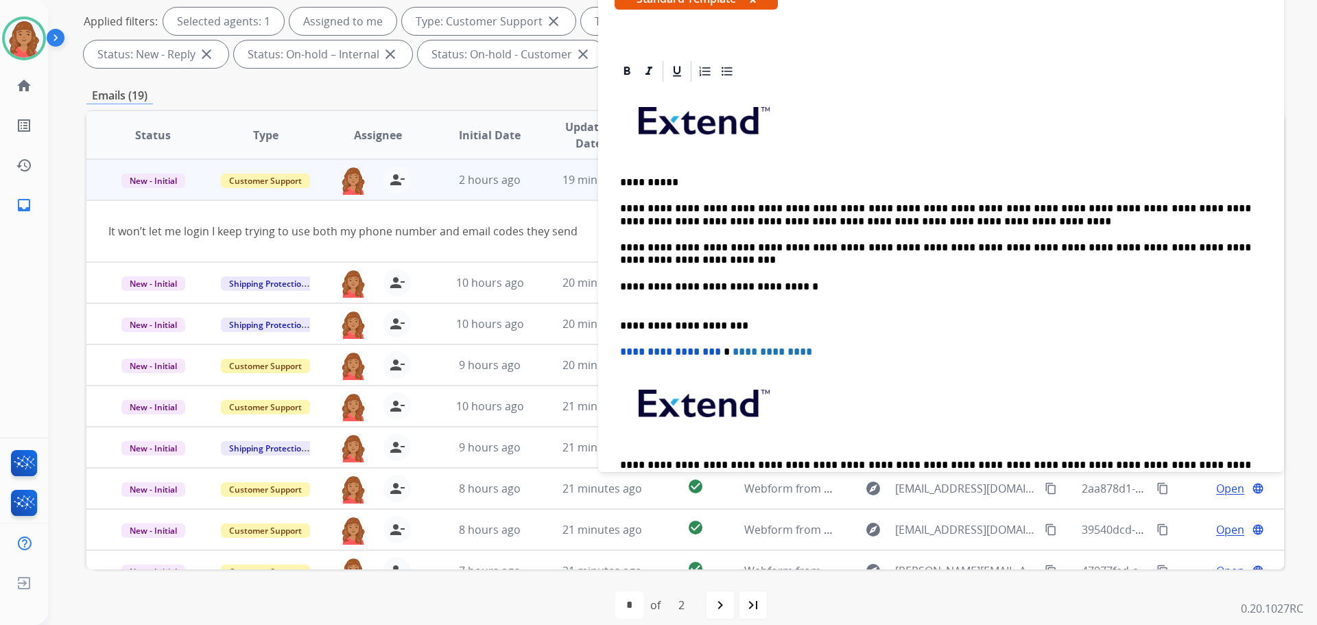
click at [898, 248] on p "**********" at bounding box center [935, 253] width 631 height 25
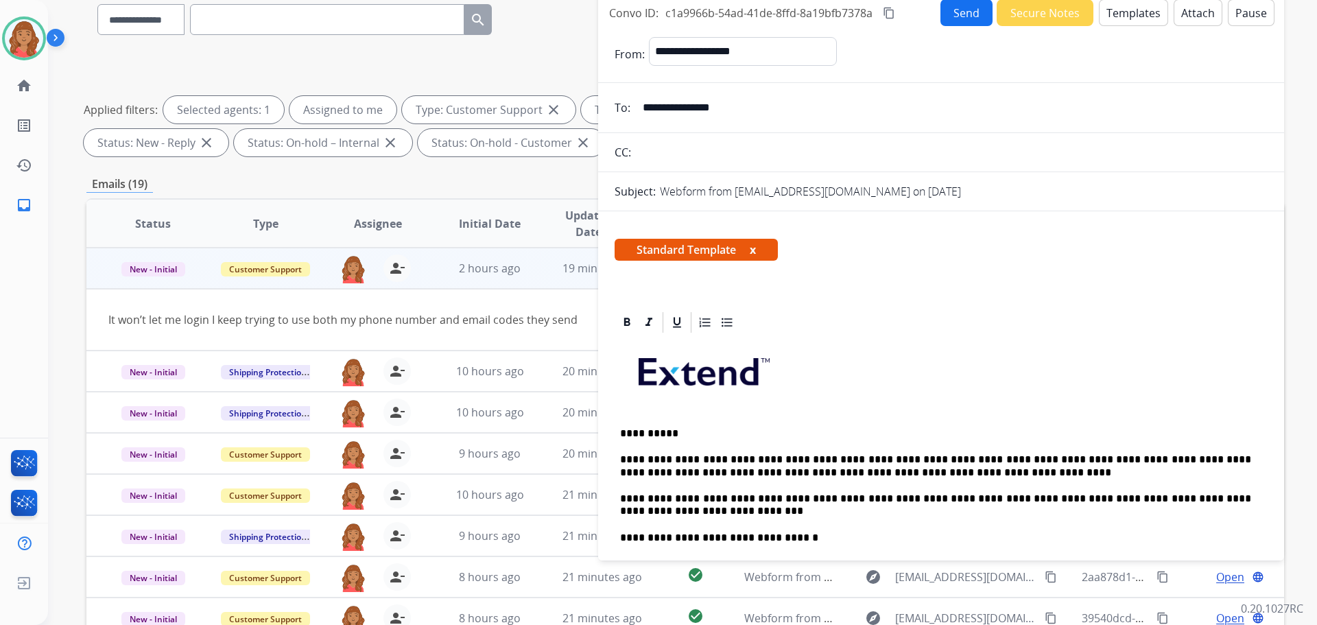
scroll to position [0, 0]
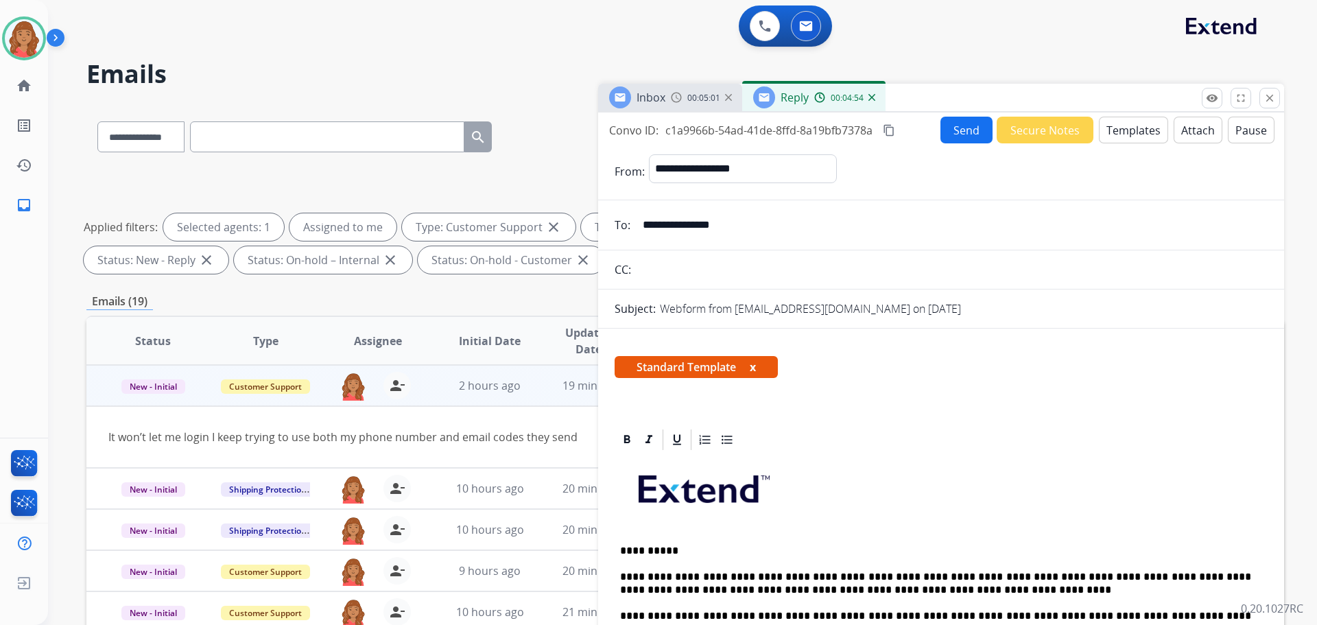
click at [887, 129] on mat-icon "content_copy" at bounding box center [889, 130] width 12 height 12
click at [953, 130] on button "Send" at bounding box center [966, 130] width 52 height 27
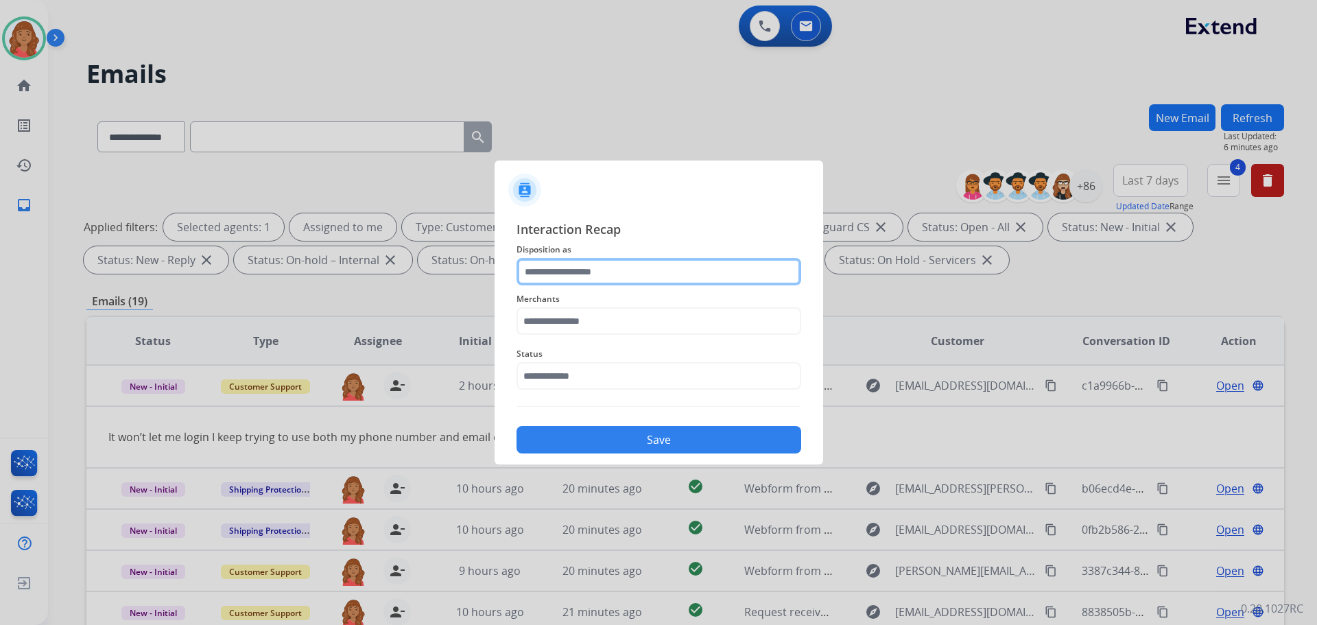
click at [584, 269] on input "text" at bounding box center [658, 271] width 285 height 27
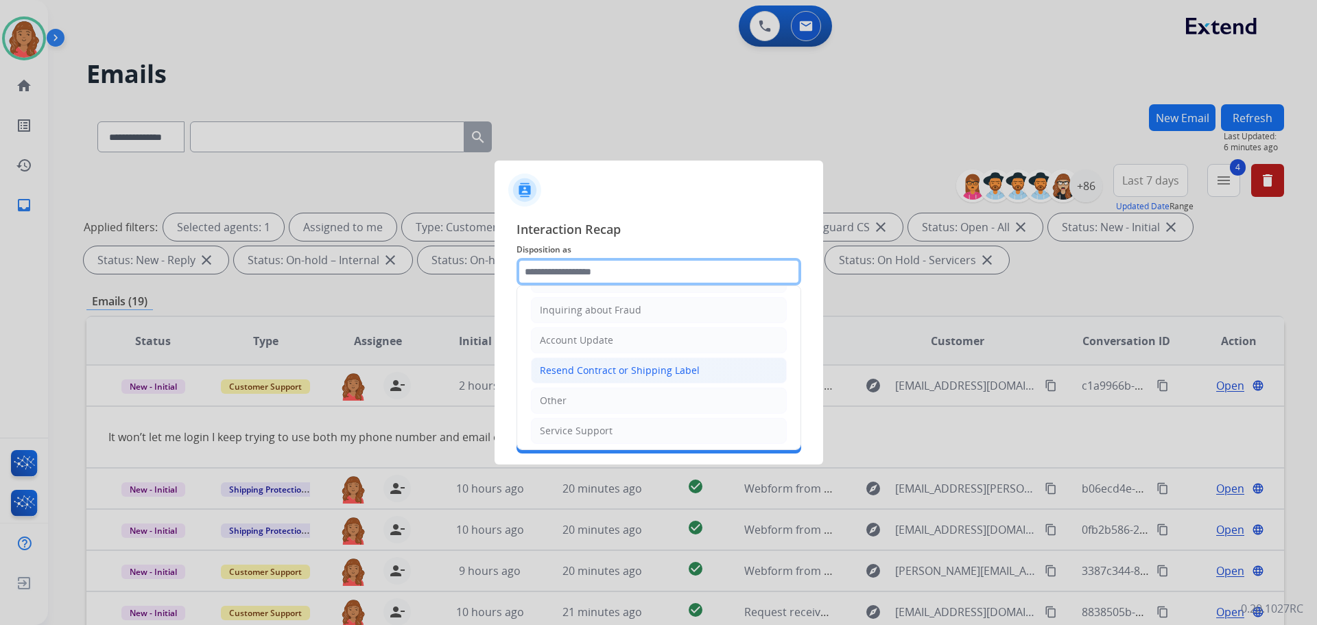
scroll to position [214, 0]
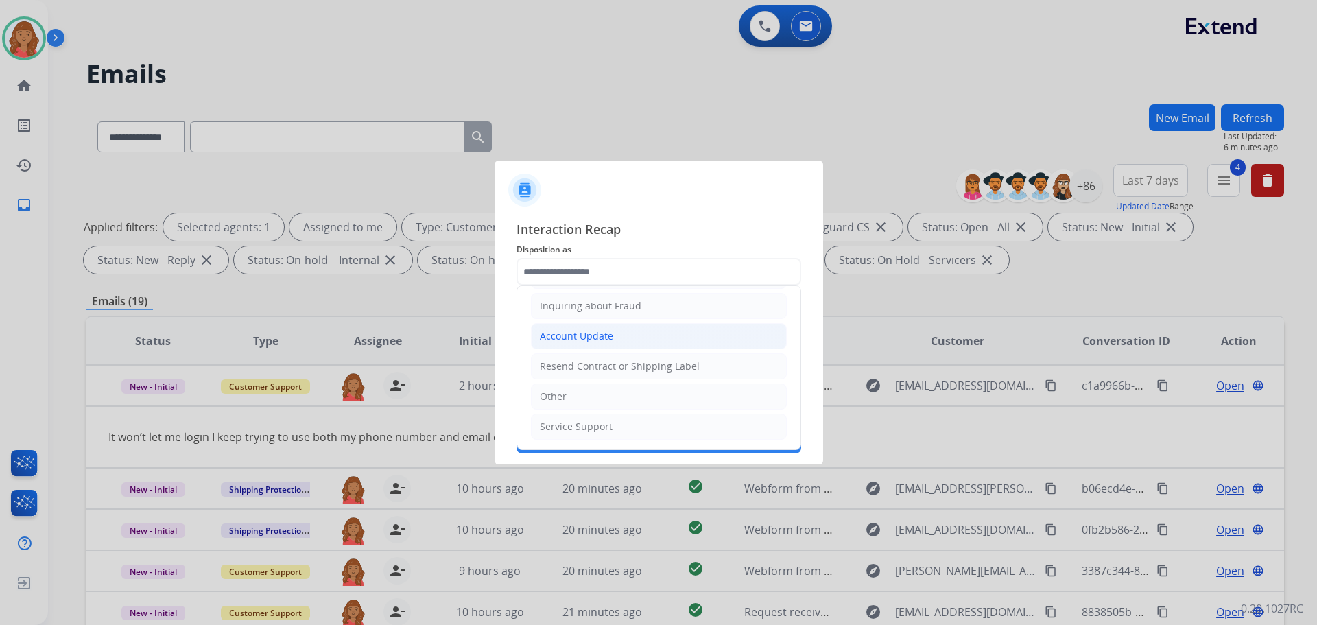
click at [574, 346] on li "Account Update" at bounding box center [659, 336] width 256 height 26
type input "**********"
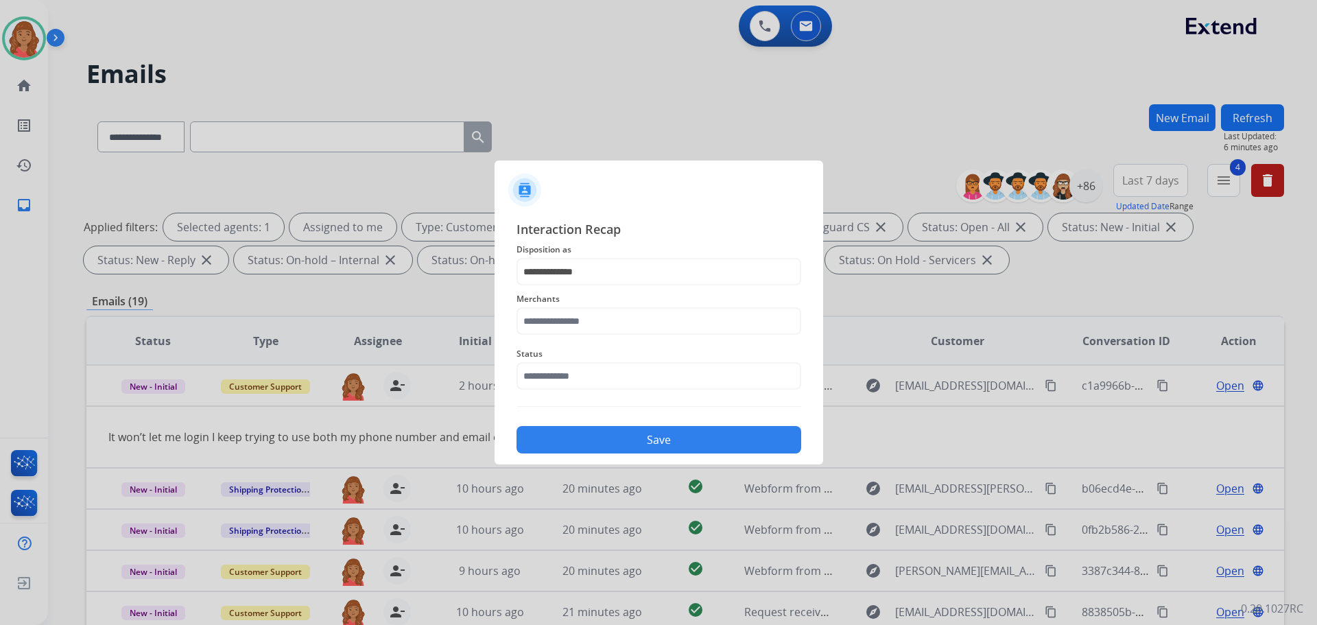
click at [562, 335] on div "Merchants" at bounding box center [658, 312] width 285 height 55
click at [561, 318] on input "text" at bounding box center [658, 320] width 285 height 27
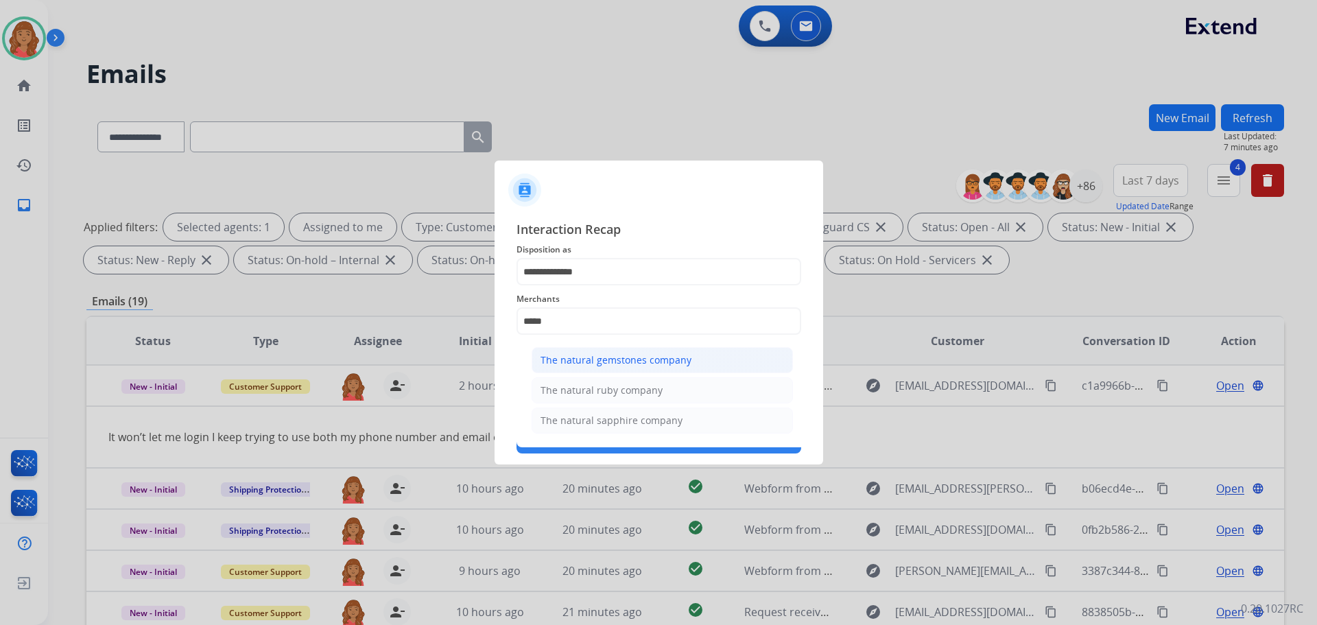
click at [622, 357] on div "The natural gemstones company" at bounding box center [615, 360] width 151 height 14
type input "**********"
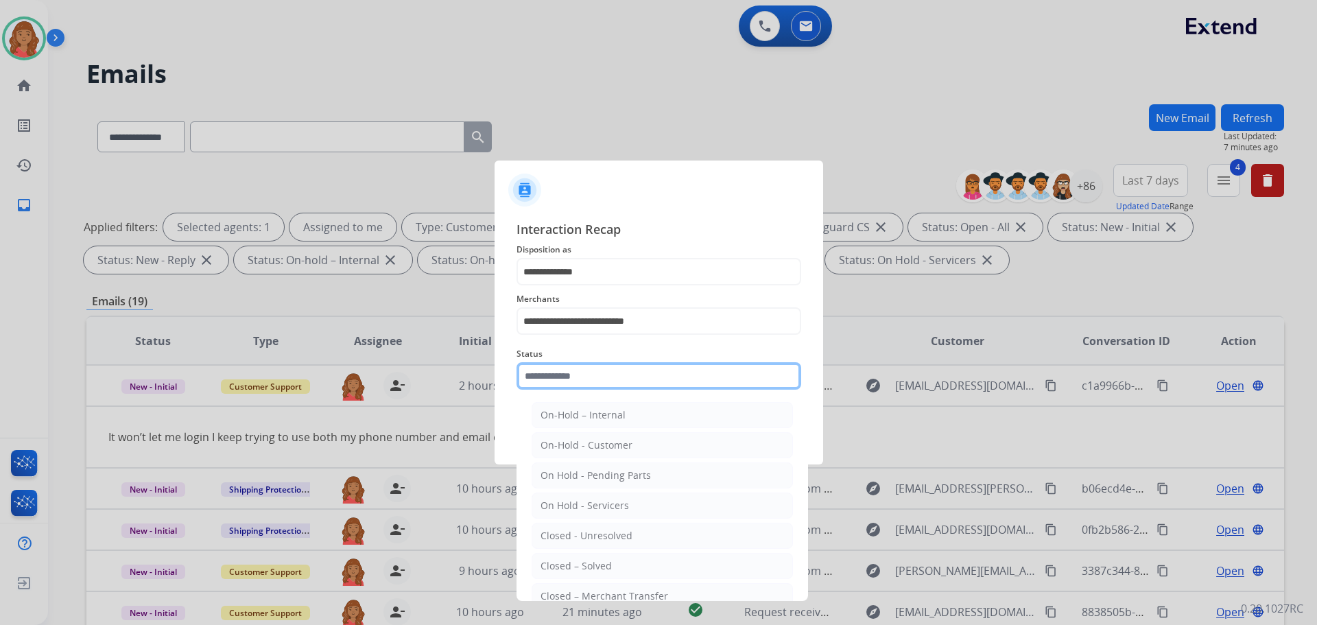
click at [593, 381] on input "text" at bounding box center [658, 375] width 285 height 27
click at [580, 564] on div "Closed – Solved" at bounding box center [575, 566] width 71 height 14
type input "**********"
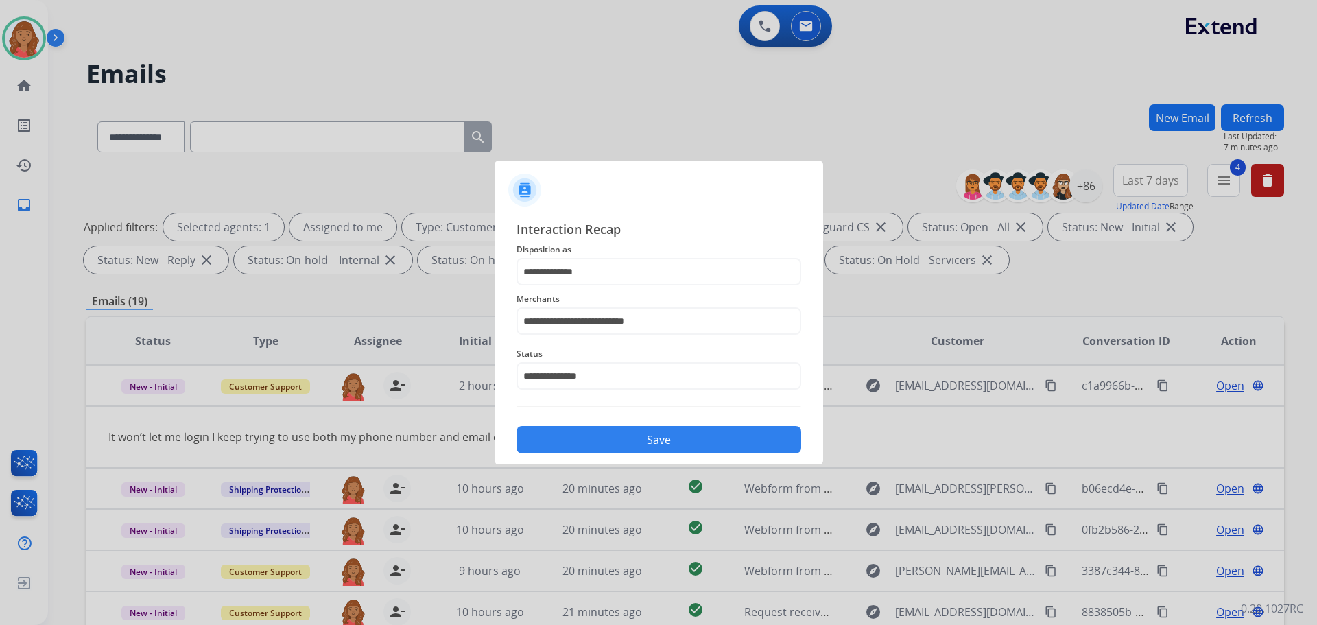
drag, startPoint x: 630, startPoint y: 459, endPoint x: 625, endPoint y: 452, distance: 8.4
click at [625, 453] on div "**********" at bounding box center [658, 336] width 329 height 256
click at [617, 449] on button "Save" at bounding box center [658, 439] width 285 height 27
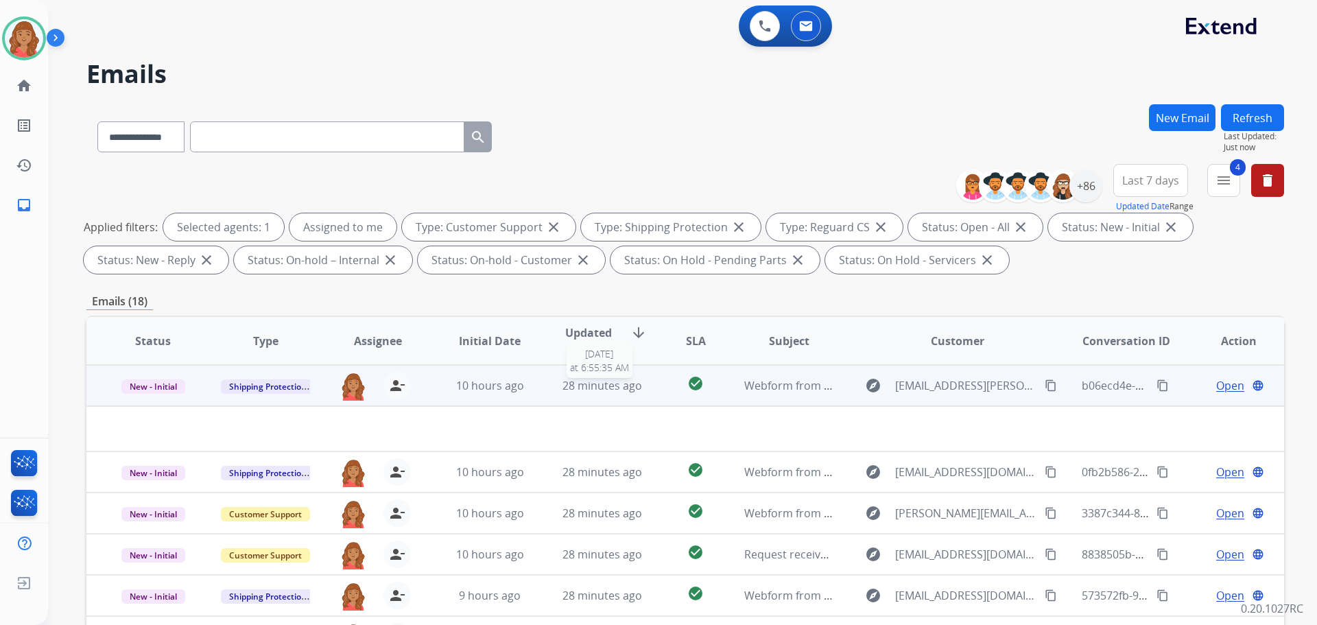
click at [567, 390] on span "28 minutes ago" at bounding box center [602, 385] width 80 height 15
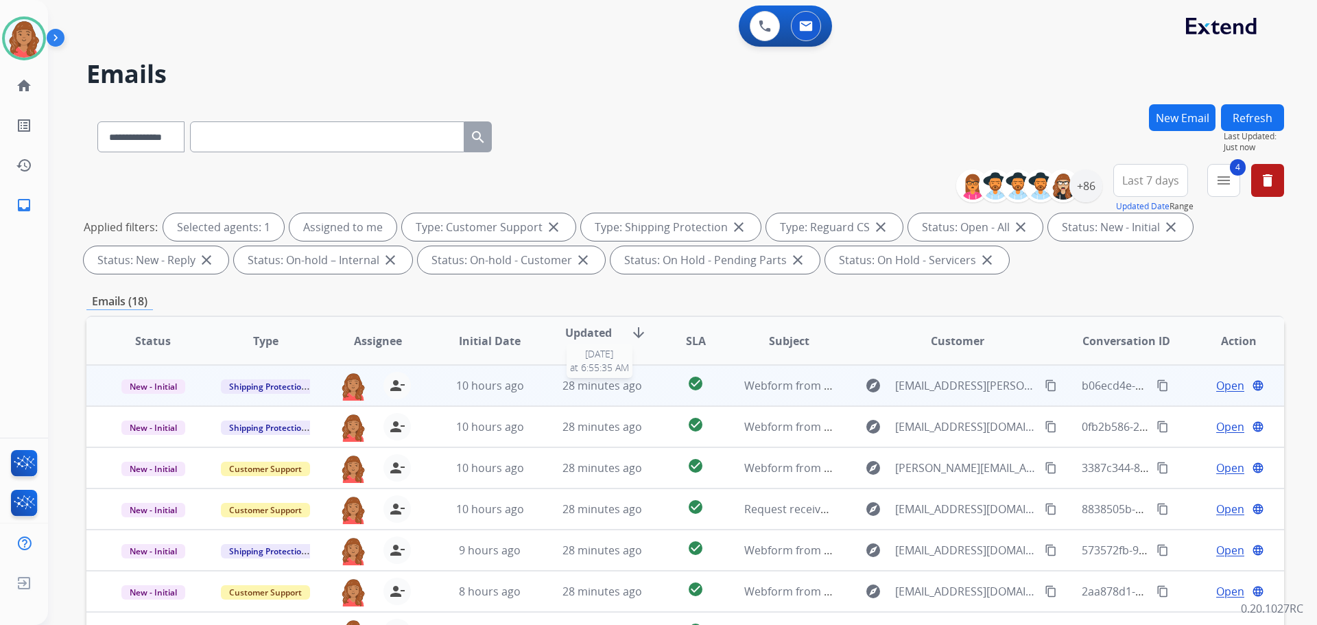
click at [571, 383] on span "28 minutes ago" at bounding box center [602, 385] width 80 height 15
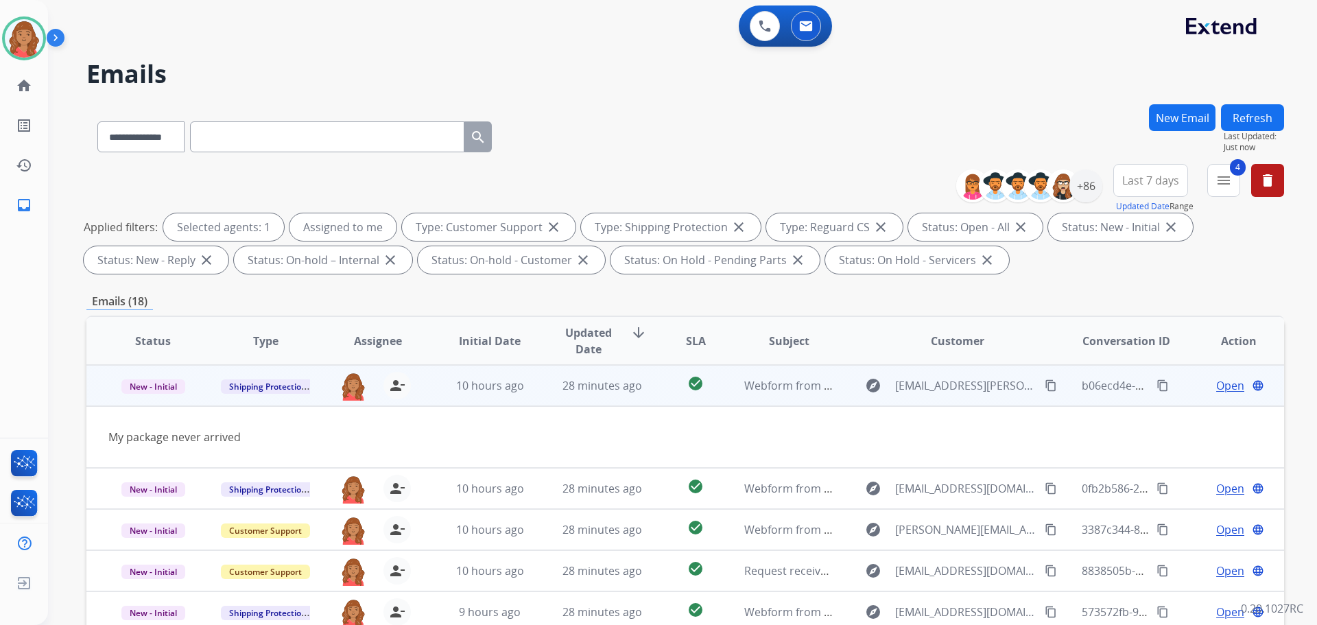
click at [1045, 390] on mat-icon "content_copy" at bounding box center [1051, 385] width 12 height 12
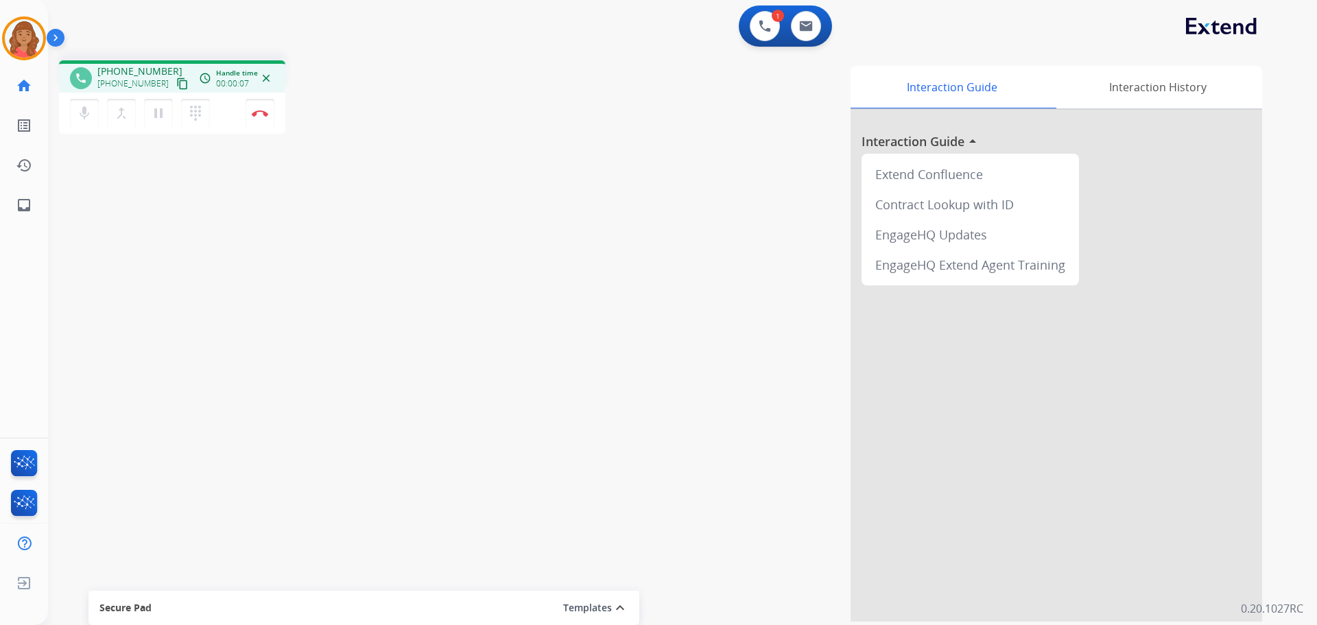
click at [176, 83] on mat-icon "content_copy" at bounding box center [182, 84] width 12 height 12
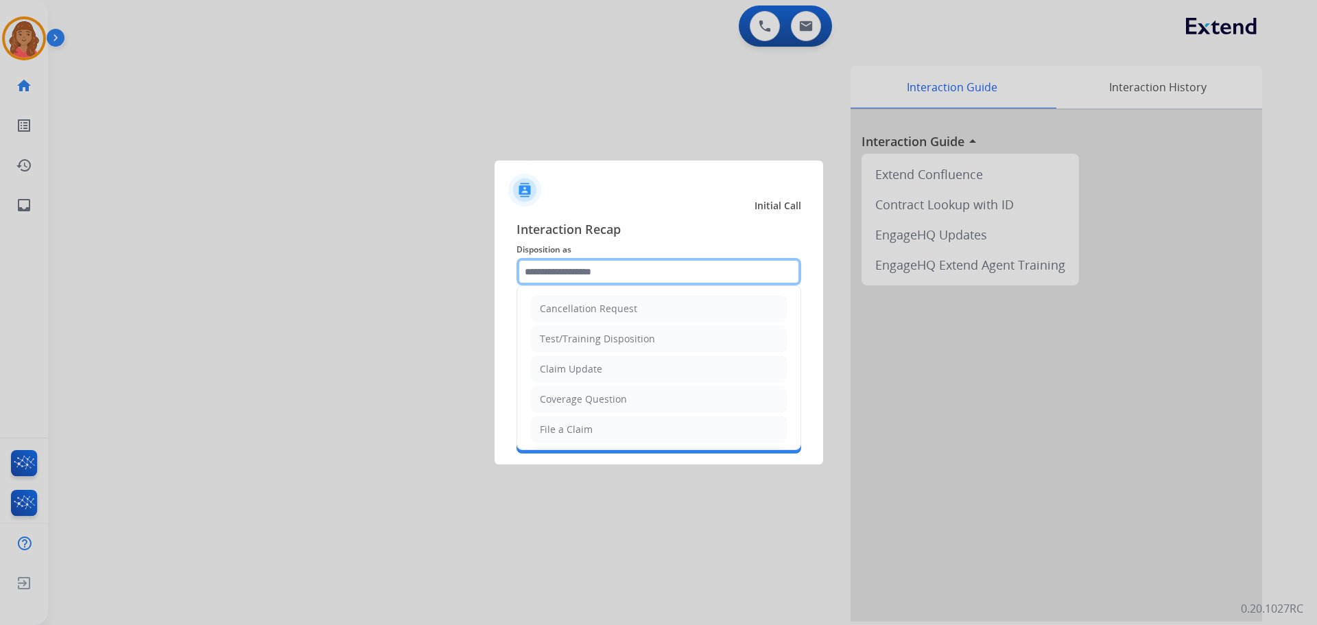
click at [563, 280] on input "text" at bounding box center [658, 271] width 285 height 27
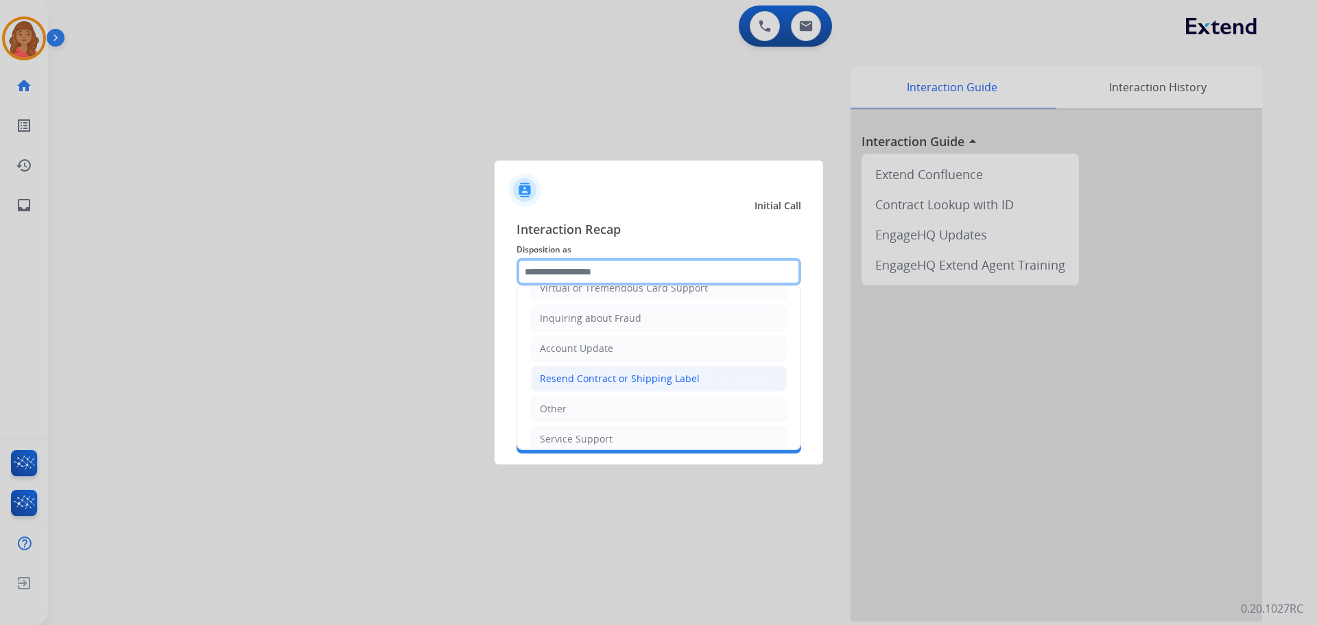
scroll to position [214, 0]
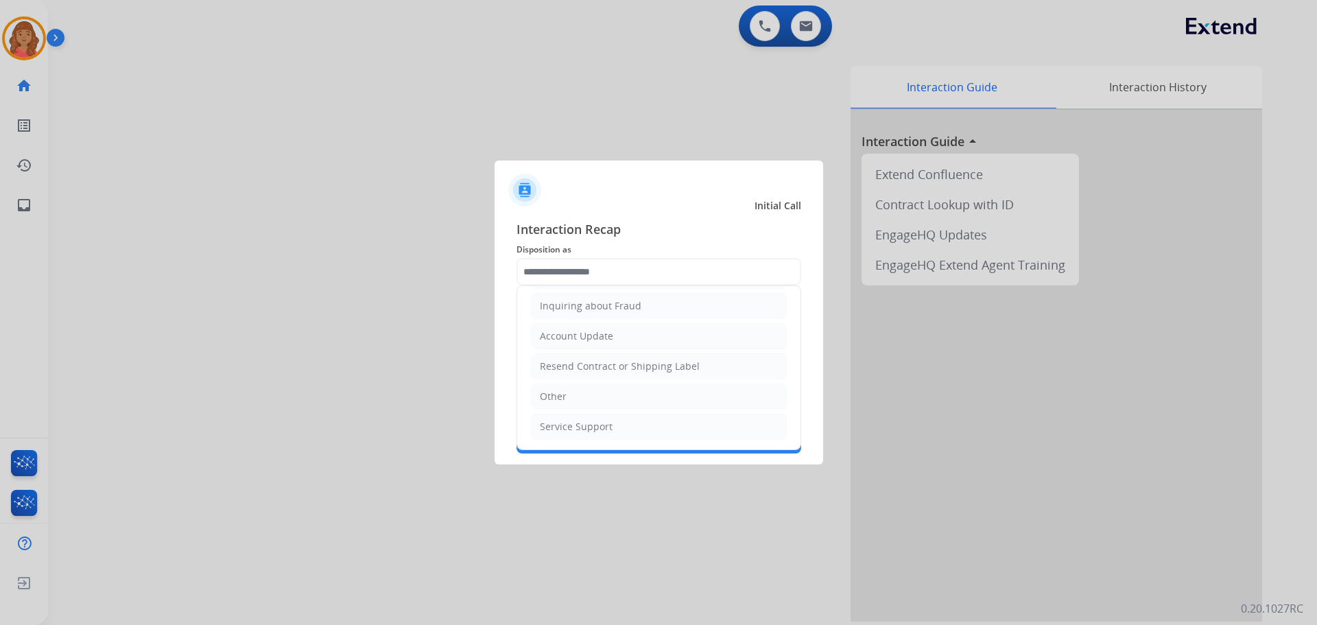
drag, startPoint x: 555, startPoint y: 394, endPoint x: 549, endPoint y: 383, distance: 12.3
click at [555, 391] on div "Other" at bounding box center [553, 397] width 27 height 14
type input "*****"
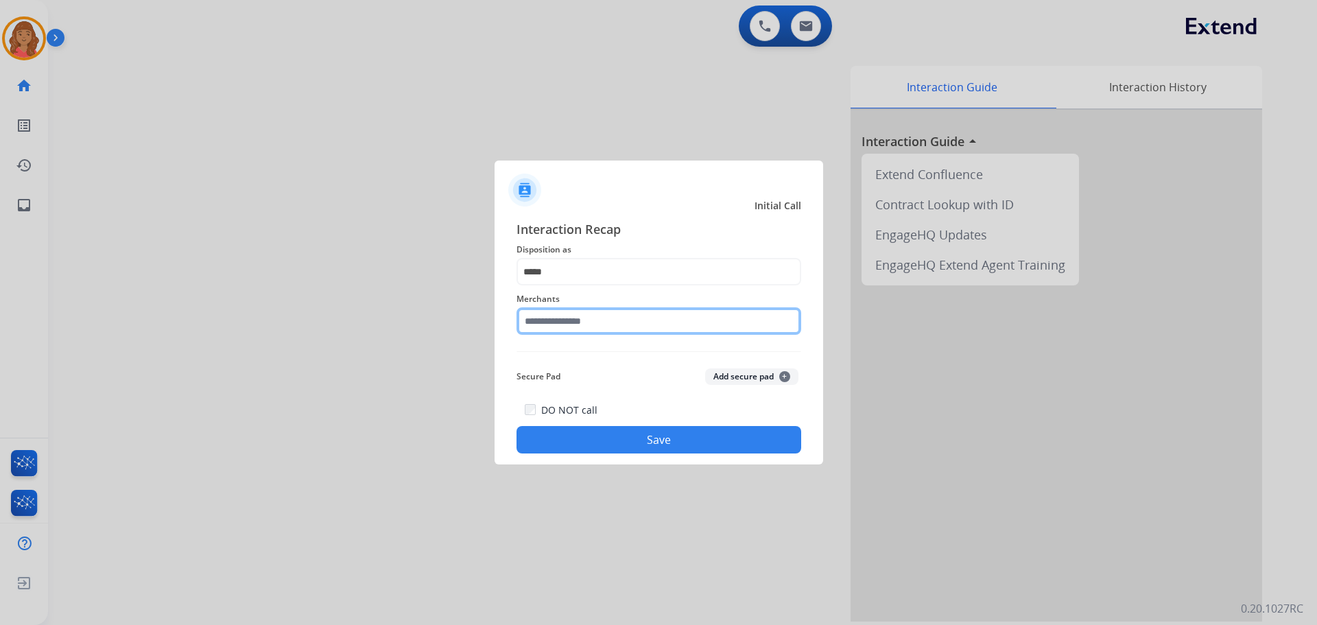
click at [563, 320] on input "text" at bounding box center [658, 320] width 285 height 27
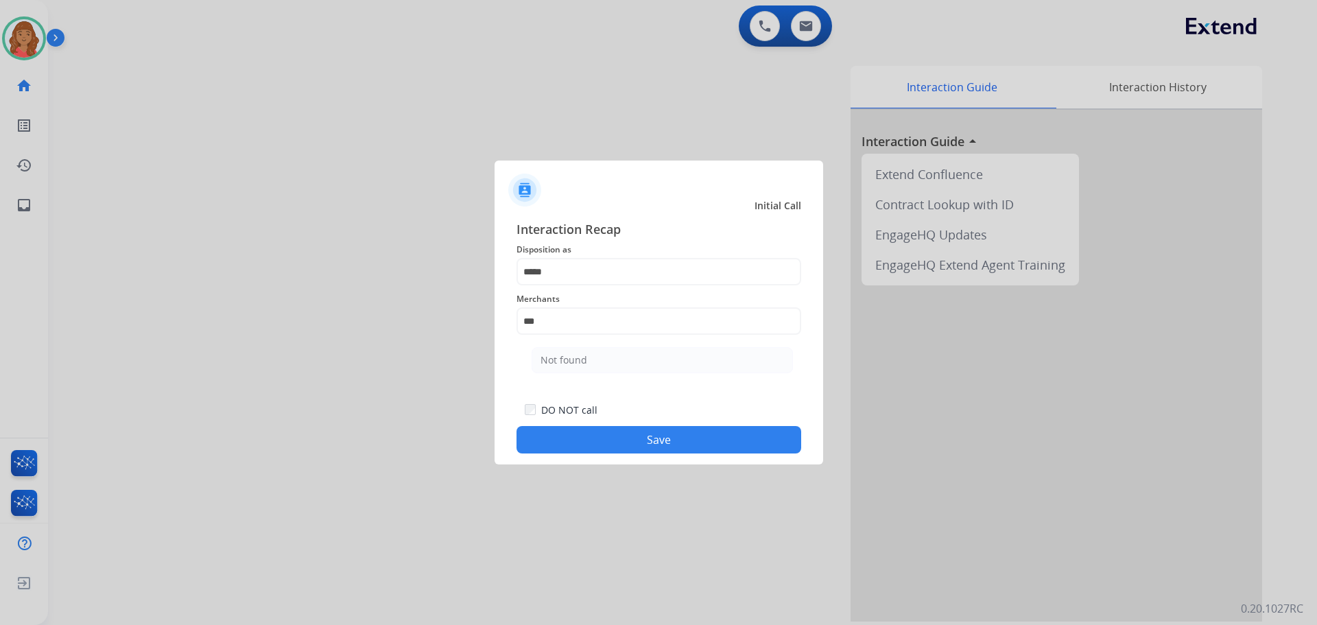
drag, startPoint x: 593, startPoint y: 358, endPoint x: 586, endPoint y: 377, distance: 19.5
click at [593, 357] on li "Not found" at bounding box center [662, 360] width 261 height 26
type input "*********"
click at [597, 436] on button "Save" at bounding box center [658, 439] width 285 height 27
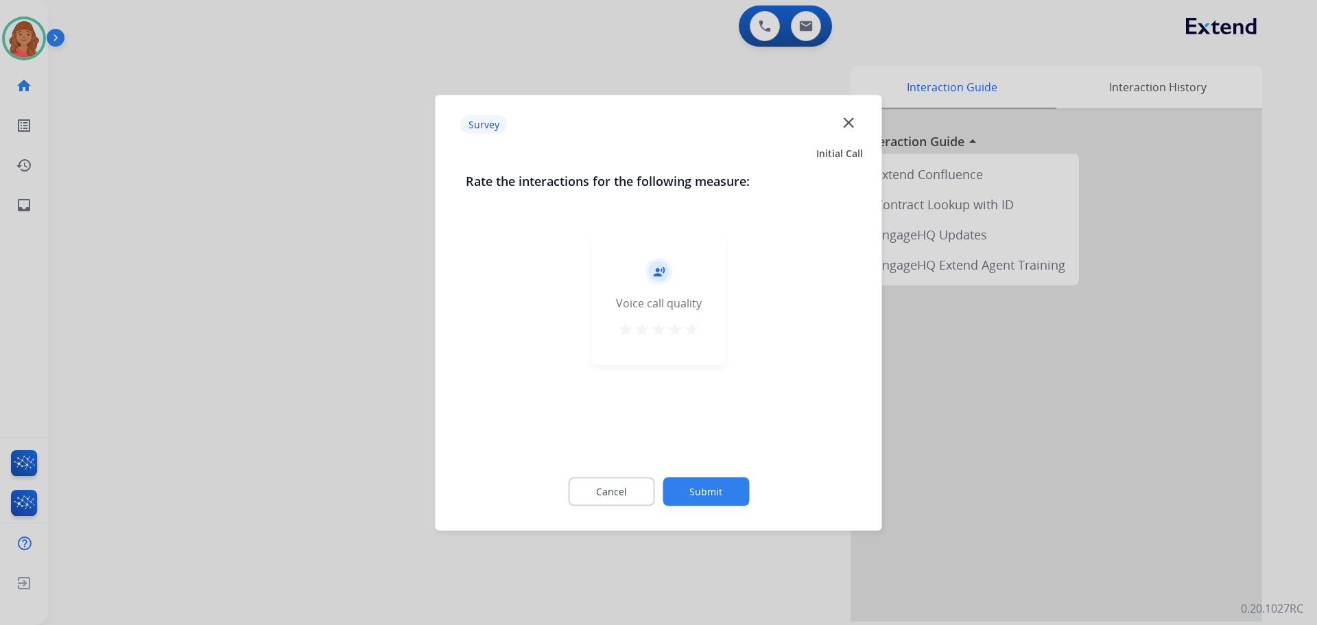
click at [692, 334] on mat-icon "star" at bounding box center [691, 328] width 16 height 16
click at [693, 497] on button "Submit" at bounding box center [706, 491] width 86 height 29
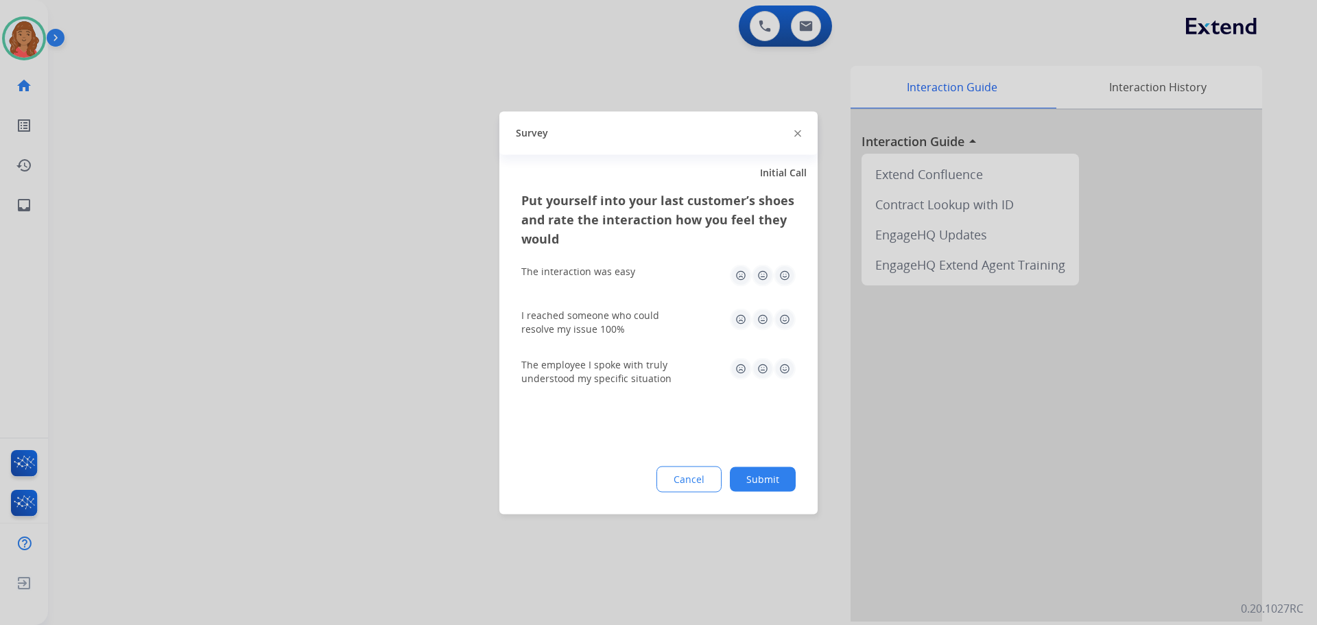
click at [787, 269] on img at bounding box center [785, 275] width 22 height 22
click at [785, 320] on img at bounding box center [785, 319] width 22 height 22
click at [785, 374] on img at bounding box center [785, 368] width 22 height 22
click at [770, 476] on button "Submit" at bounding box center [763, 478] width 66 height 25
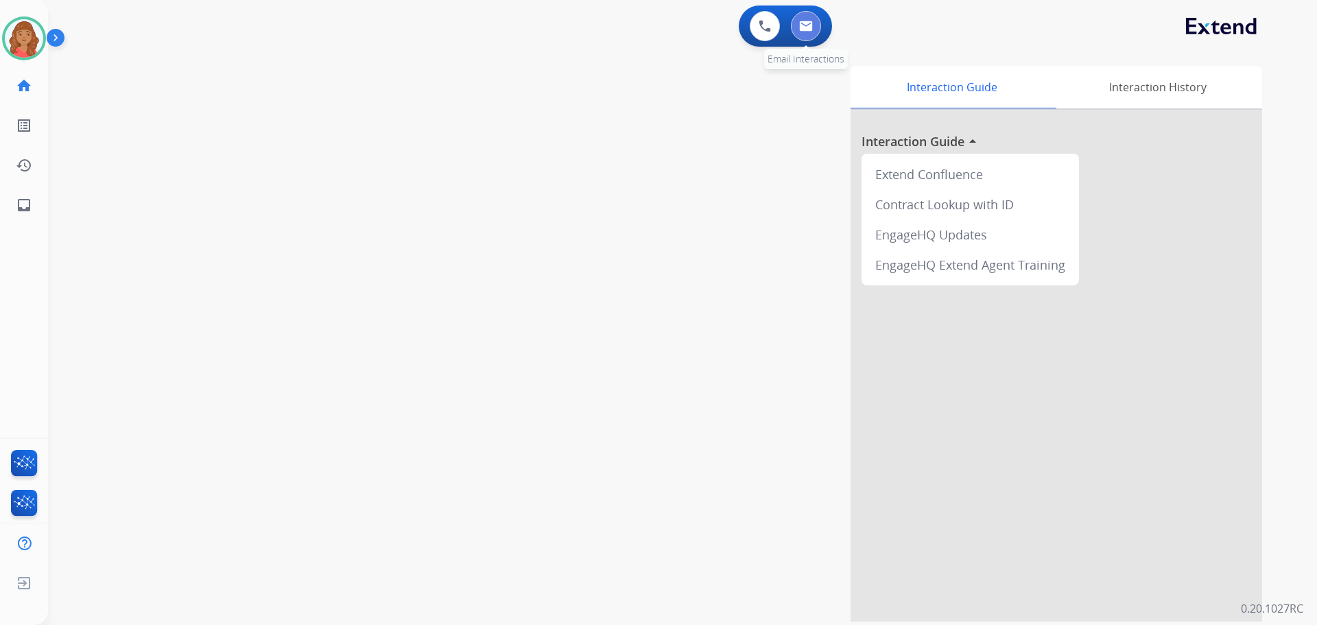
click at [807, 30] on img at bounding box center [806, 26] width 14 height 11
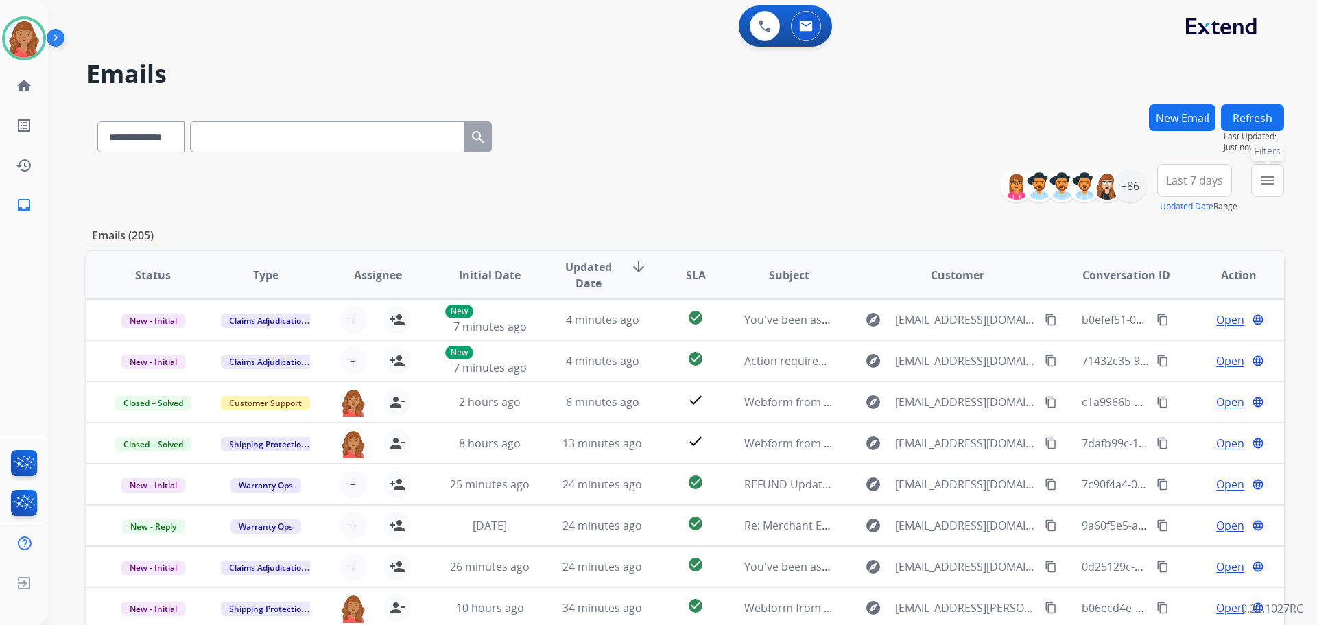
click at [1274, 184] on mat-icon "menu" at bounding box center [1267, 180] width 16 height 16
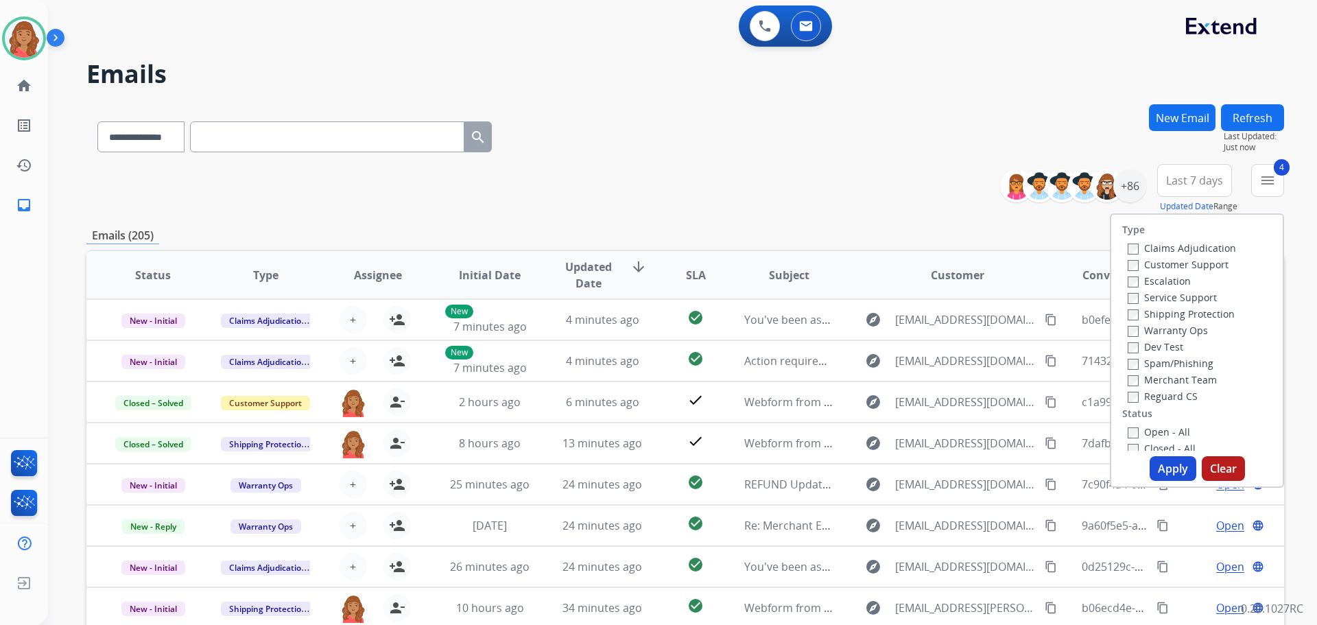
click at [1158, 464] on button "Apply" at bounding box center [1172, 468] width 47 height 25
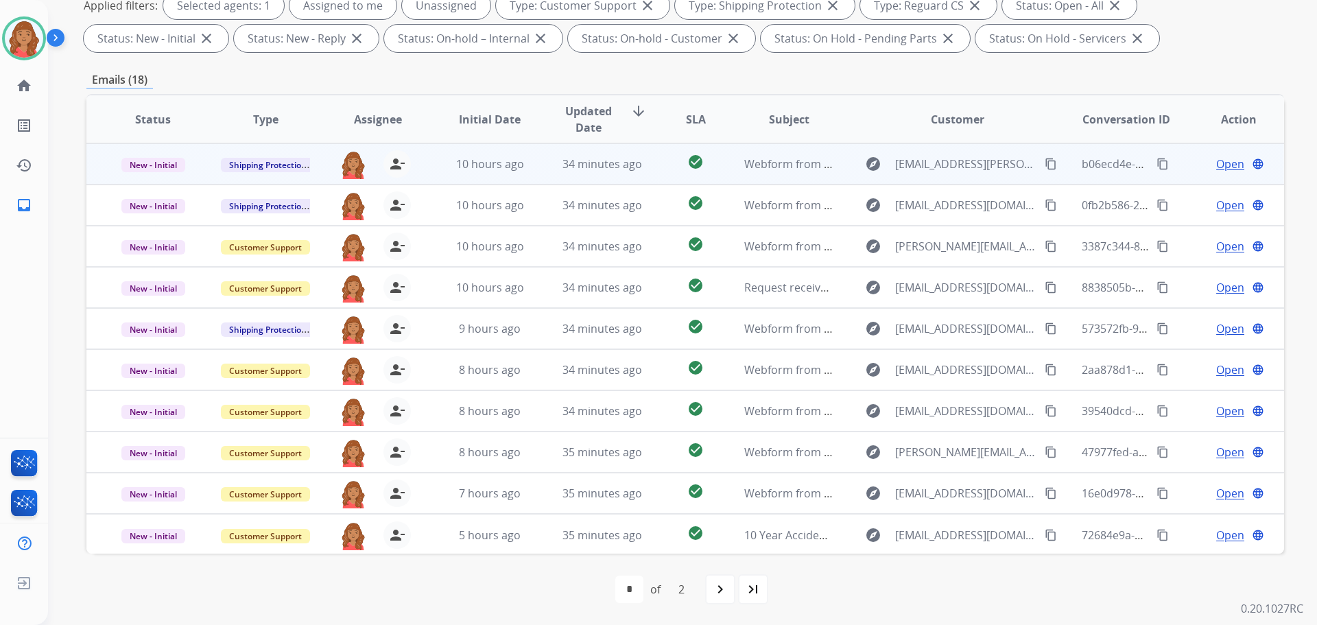
click at [628, 174] on td "34 minutes ago" at bounding box center [592, 163] width 112 height 41
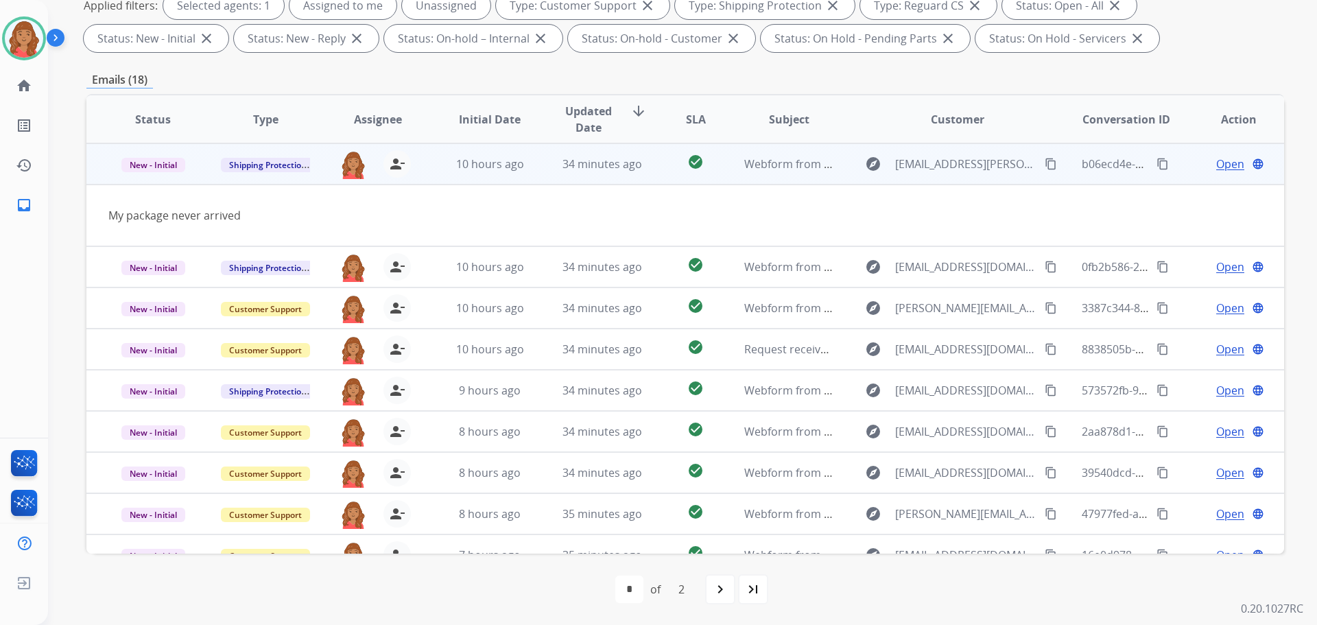
click at [628, 174] on td "34 minutes ago" at bounding box center [592, 163] width 112 height 41
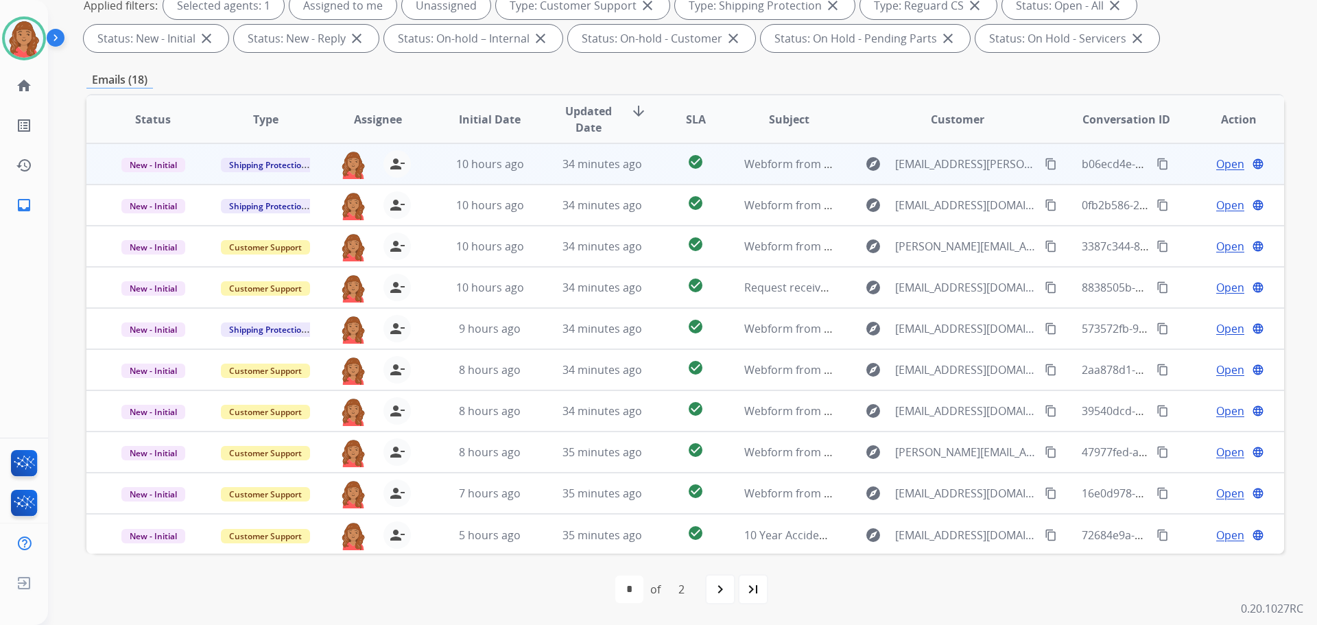
click at [628, 174] on td "34 minutes ago" at bounding box center [592, 163] width 112 height 41
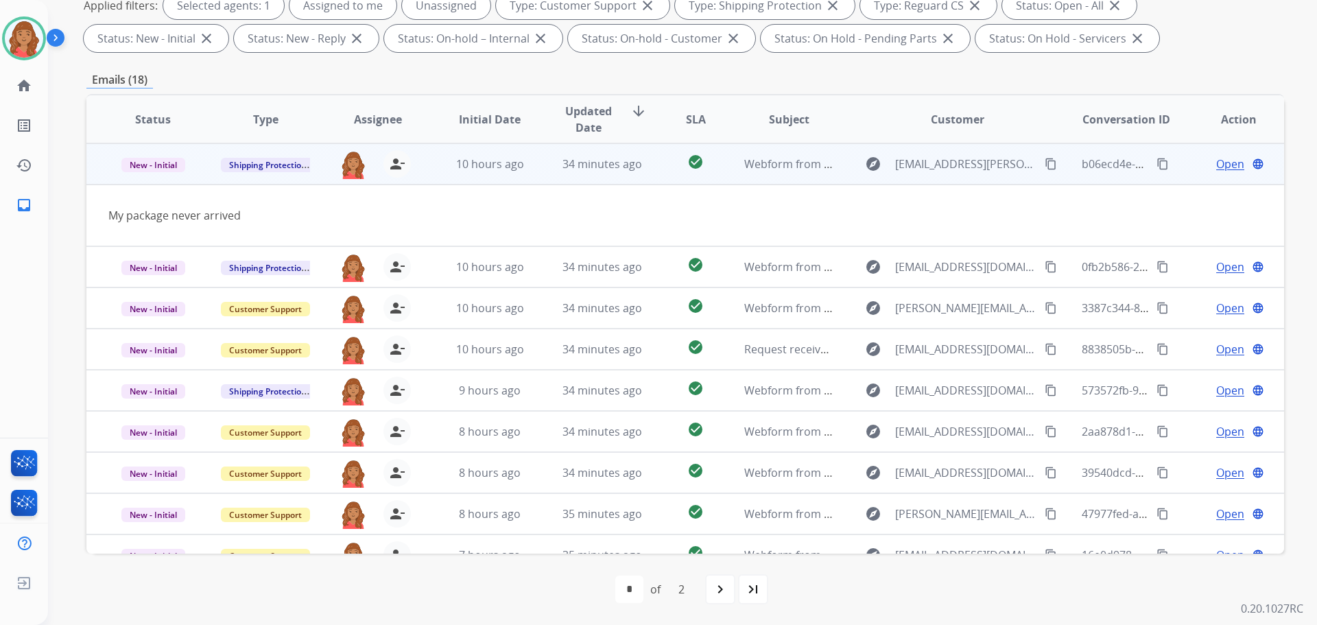
click at [1045, 158] on mat-icon "content_copy" at bounding box center [1051, 164] width 12 height 12
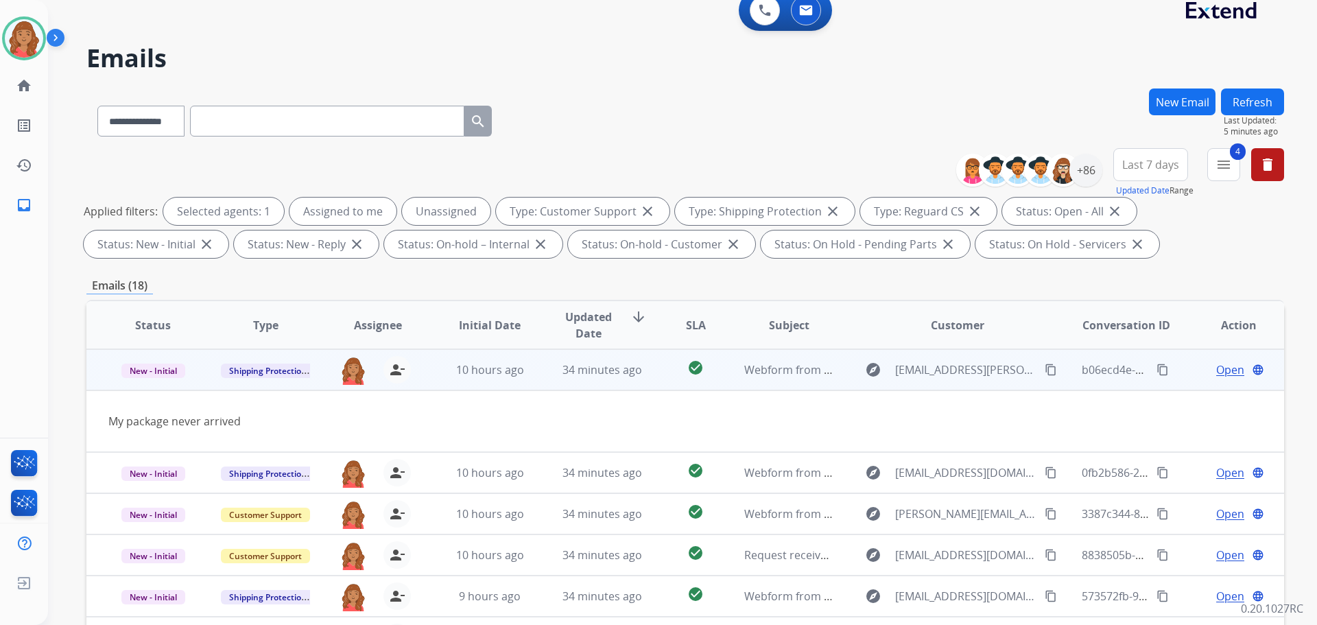
click at [1221, 370] on span "Open" at bounding box center [1230, 369] width 28 height 16
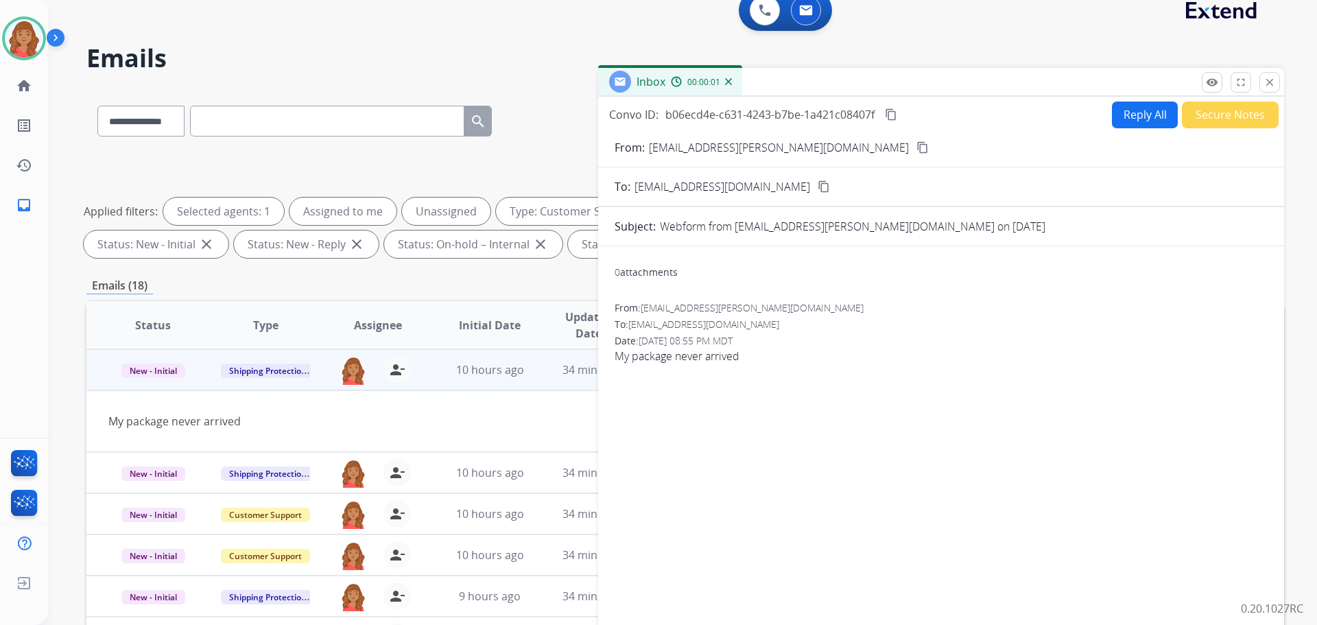
click at [1133, 117] on button "Reply All" at bounding box center [1145, 115] width 66 height 27
select select "**********"
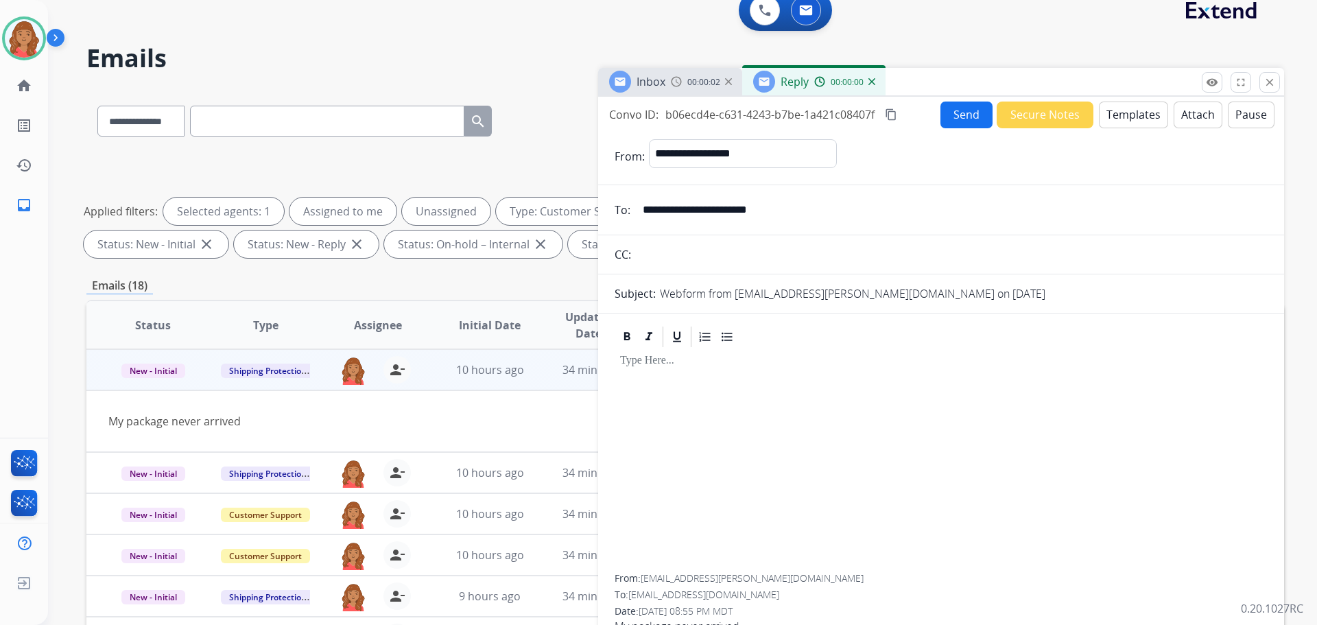
click at [1119, 121] on button "Templates" at bounding box center [1133, 115] width 69 height 27
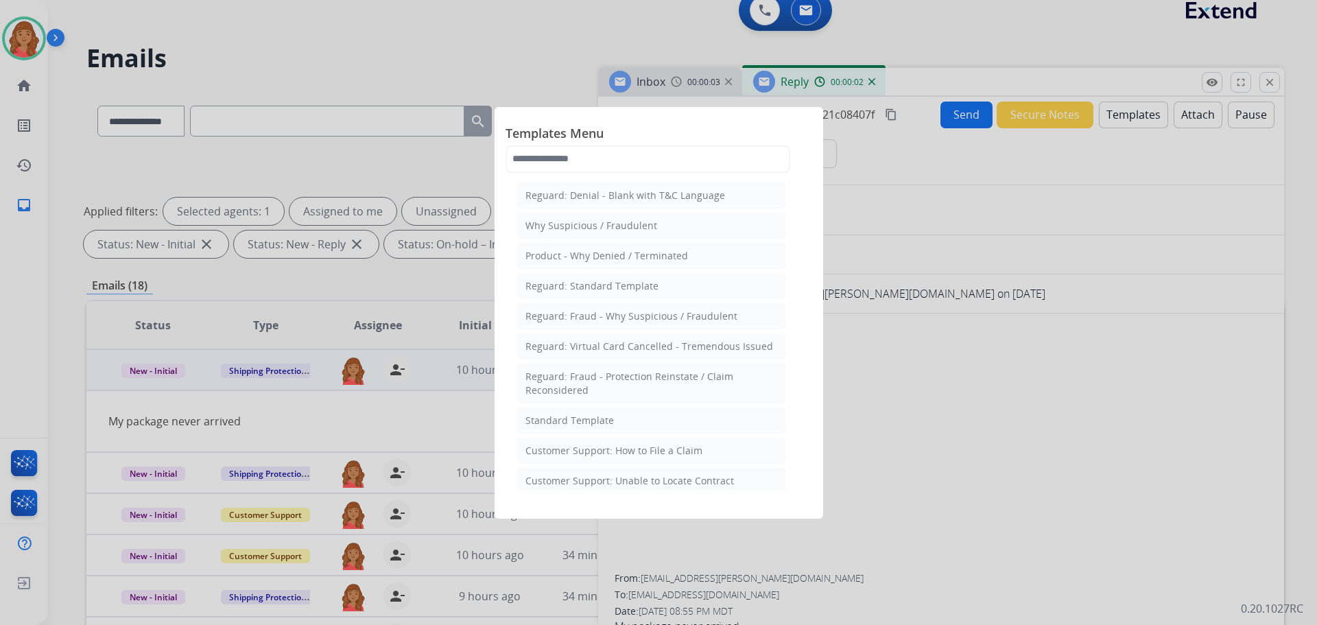
drag, startPoint x: 581, startPoint y: 426, endPoint x: 588, endPoint y: 426, distance: 7.5
click at [584, 426] on div "Standard Template" at bounding box center [569, 421] width 88 height 14
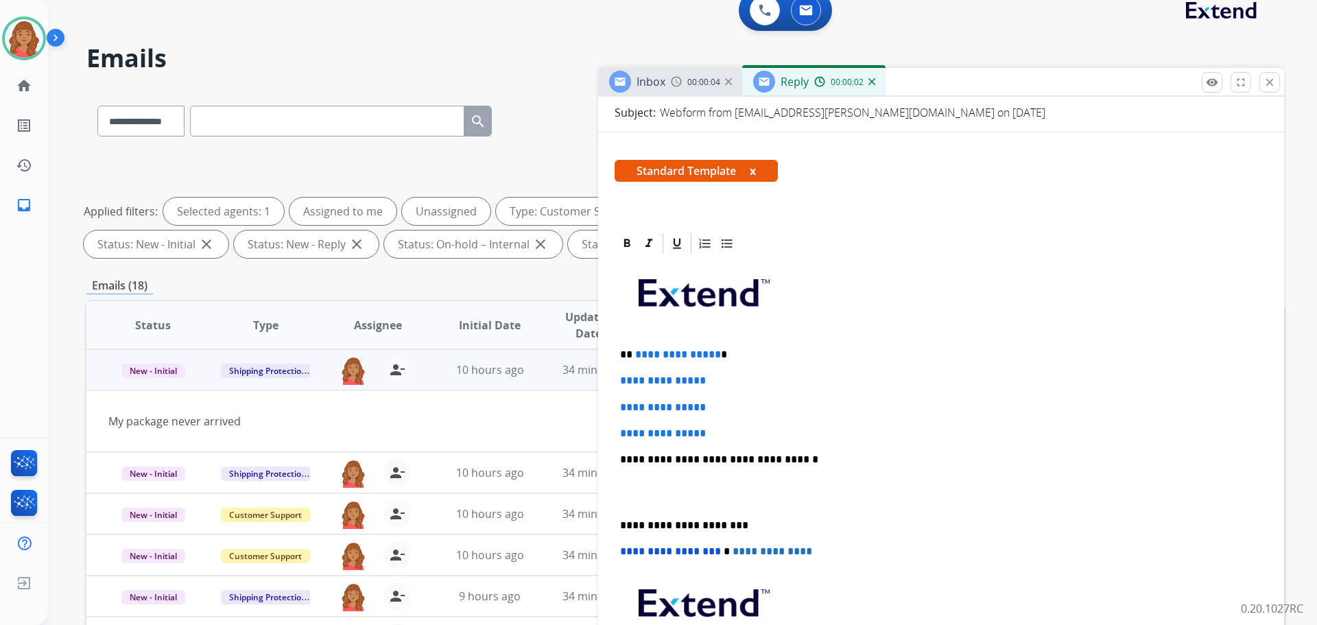
scroll to position [206, 0]
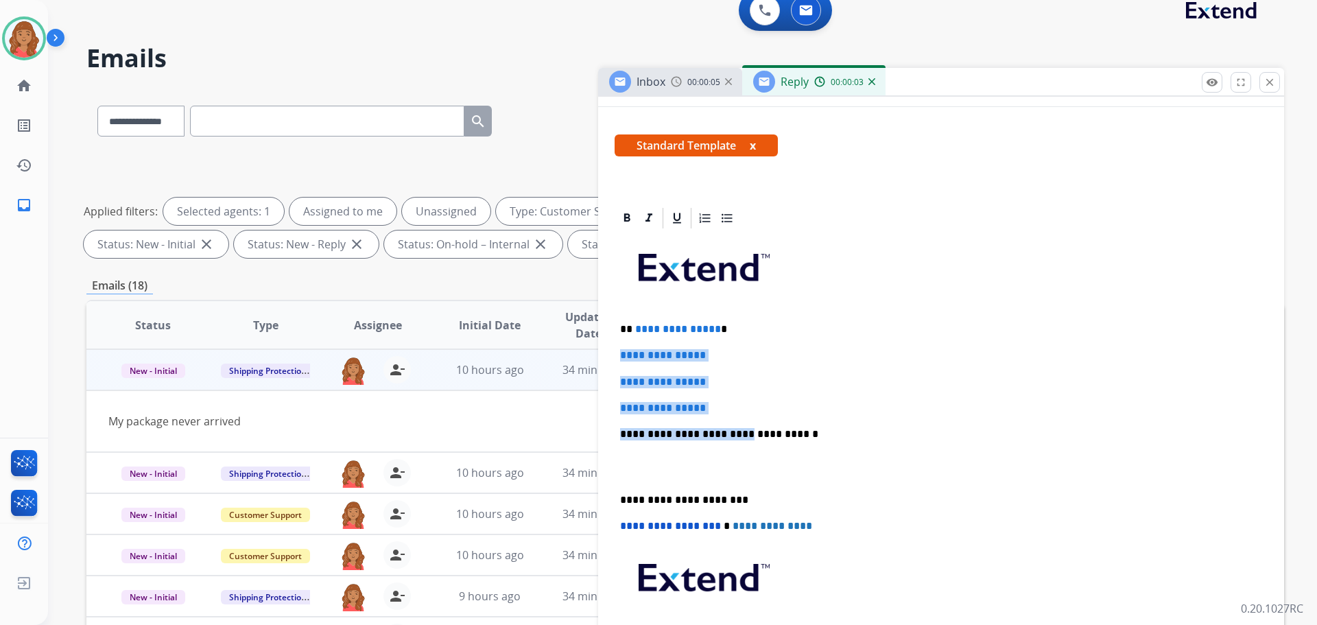
drag, startPoint x: 648, startPoint y: 381, endPoint x: 608, endPoint y: 341, distance: 57.2
click at [601, 340] on div "**********" at bounding box center [941, 490] width 686 height 568
click at [735, 382] on p "**********" at bounding box center [941, 382] width 642 height 12
click at [621, 315] on div "**********" at bounding box center [941, 466] width 653 height 472
drag, startPoint x: 728, startPoint y: 407, endPoint x: 610, endPoint y: 313, distance: 150.8
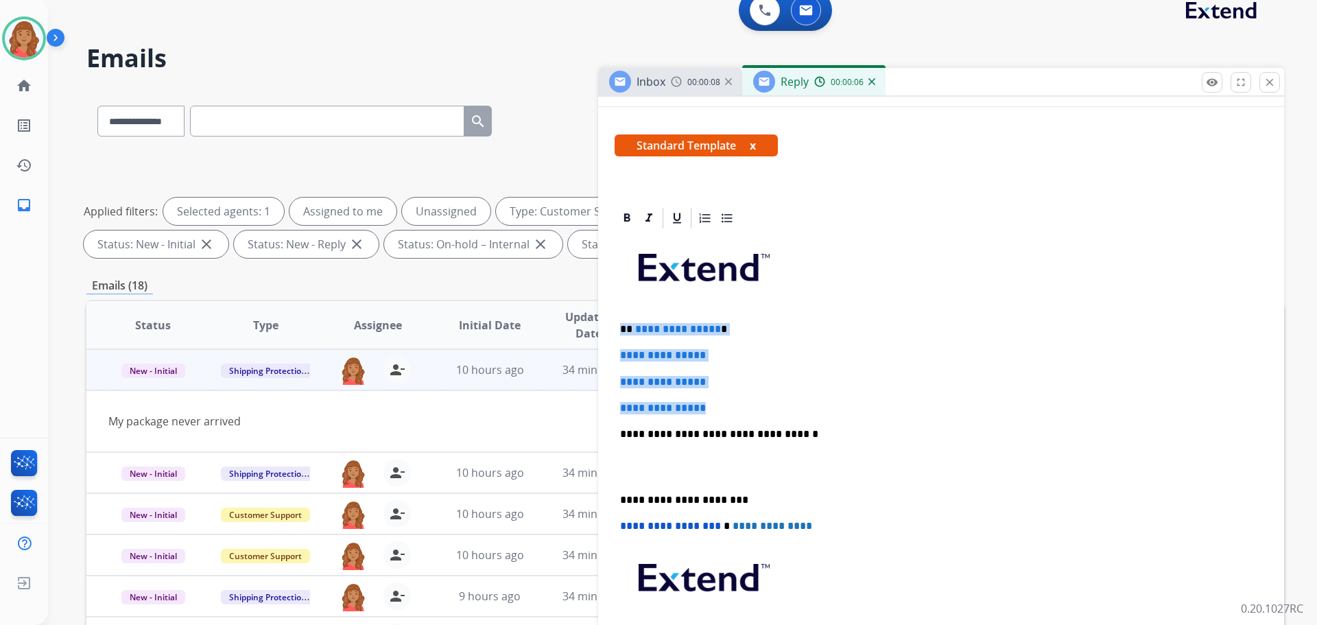
click at [610, 313] on div "**********" at bounding box center [941, 490] width 686 height 568
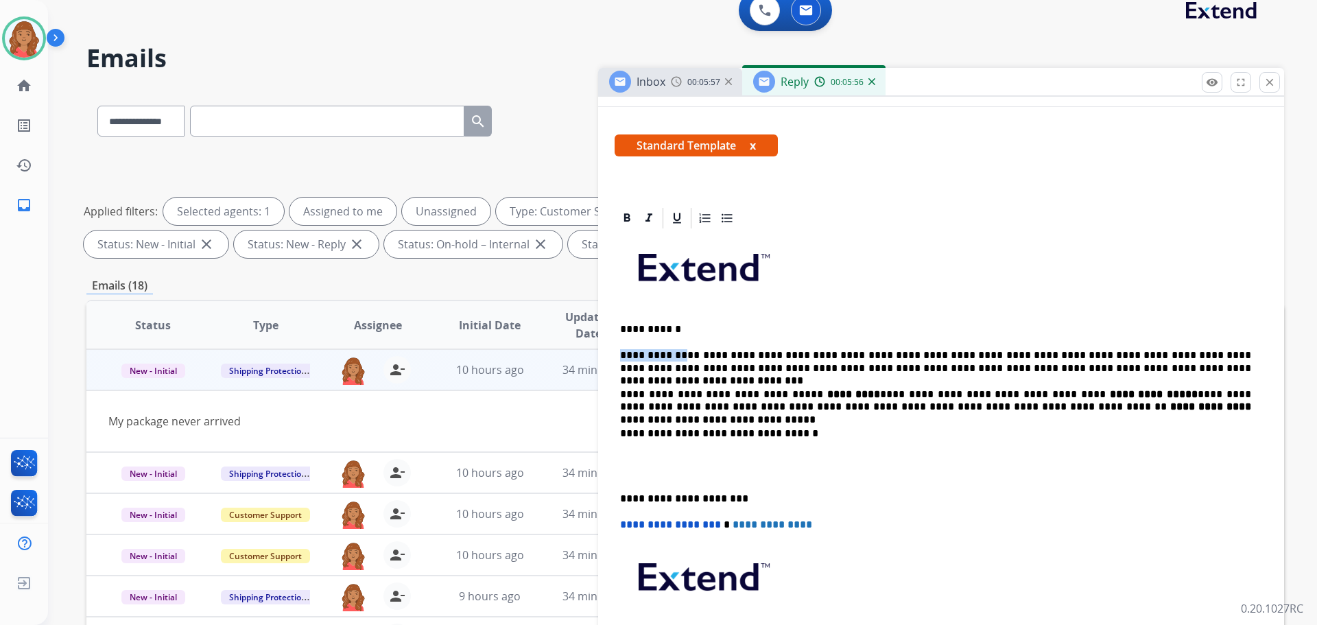
click at [674, 335] on div "**********" at bounding box center [941, 465] width 653 height 471
click at [689, 329] on p "**********" at bounding box center [935, 329] width 631 height 12
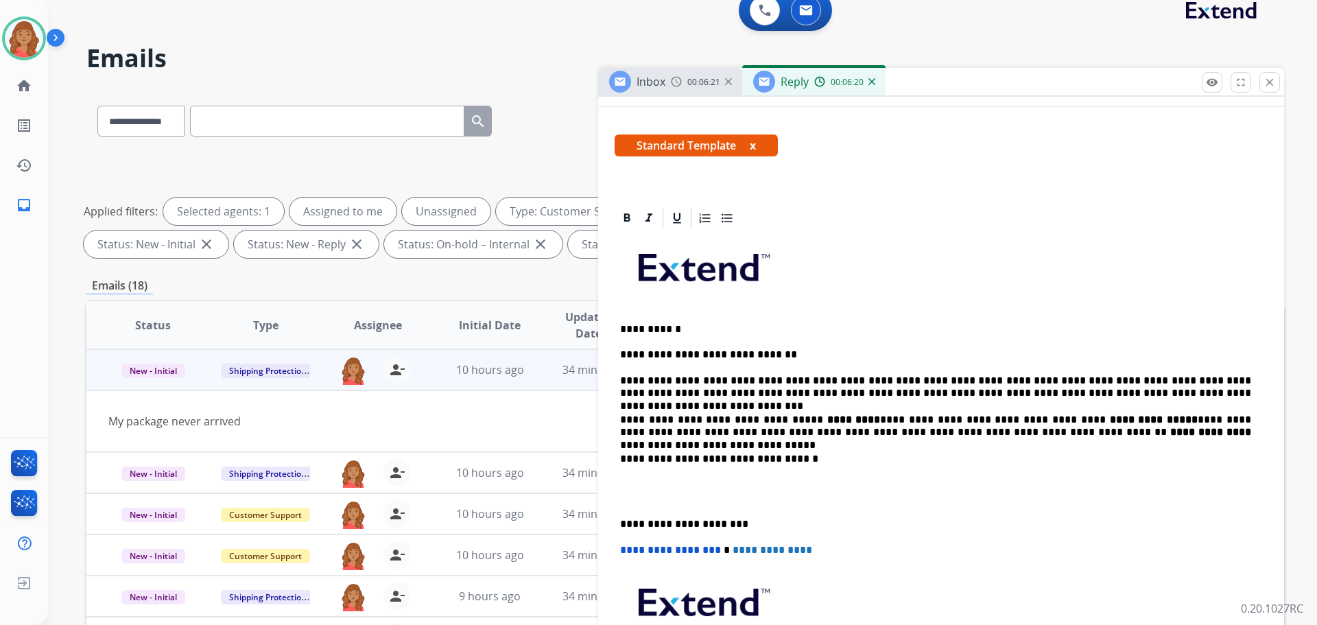
click at [731, 420] on p "**********" at bounding box center [935, 426] width 631 height 25
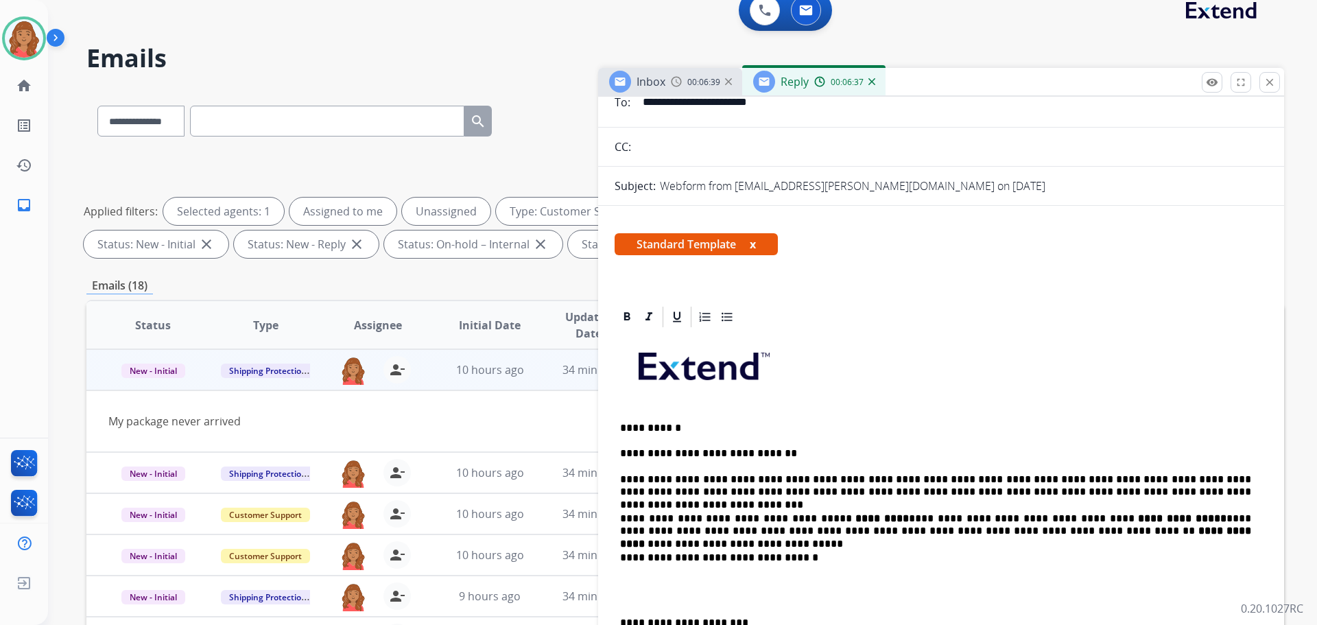
scroll to position [0, 0]
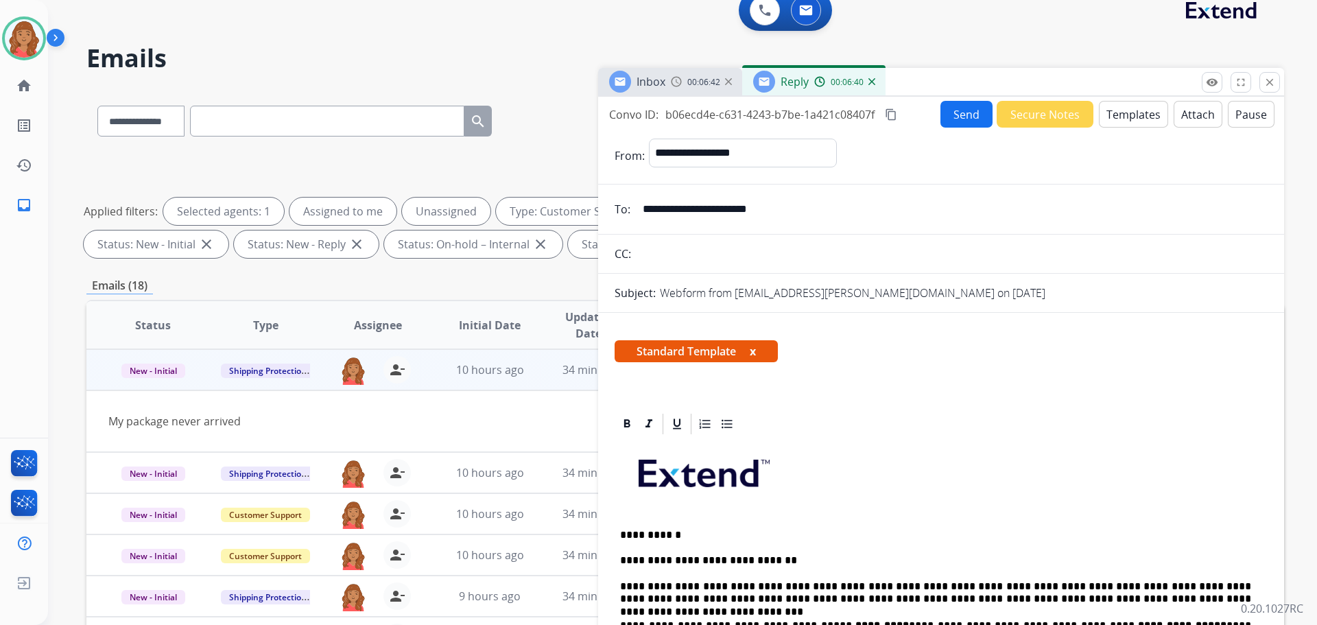
click at [893, 110] on mat-icon "content_copy" at bounding box center [891, 114] width 12 height 12
click at [949, 116] on button "Send" at bounding box center [966, 114] width 52 height 27
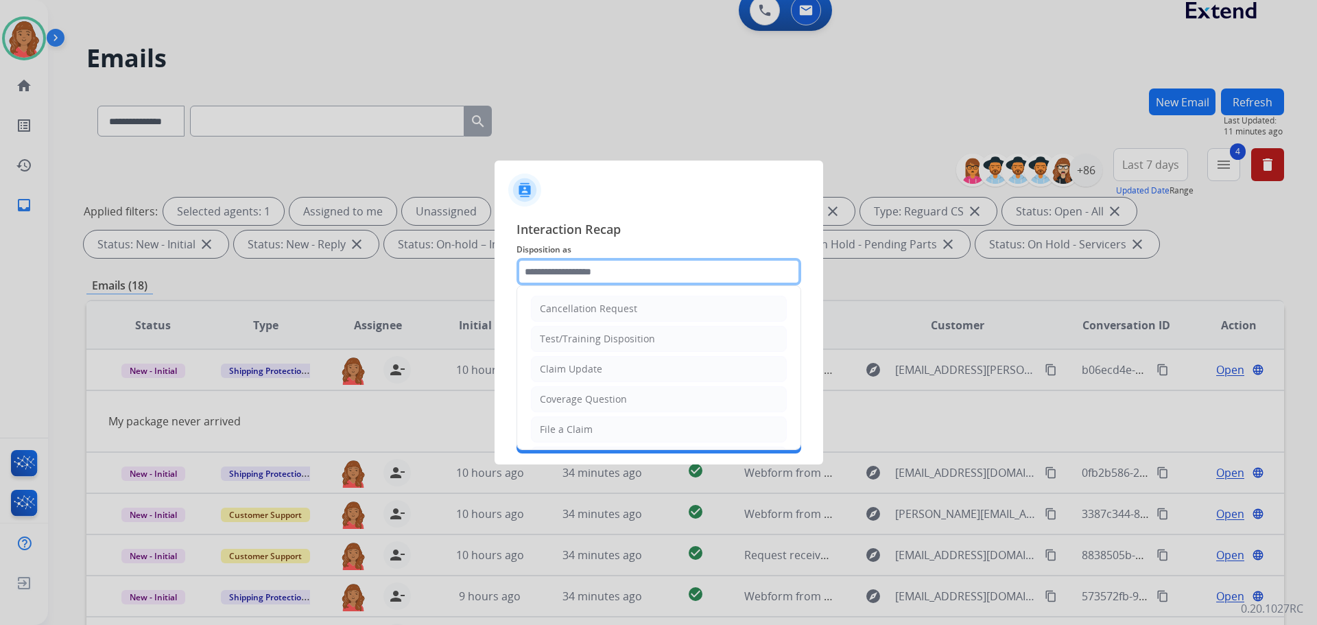
click at [562, 274] on input "text" at bounding box center [658, 271] width 285 height 27
drag, startPoint x: 571, startPoint y: 427, endPoint x: 581, endPoint y: 383, distance: 44.4
click at [572, 413] on ul "Cancellation Request Test/Training Disposition Claim Update Coverage Question F…" at bounding box center [658, 474] width 283 height 377
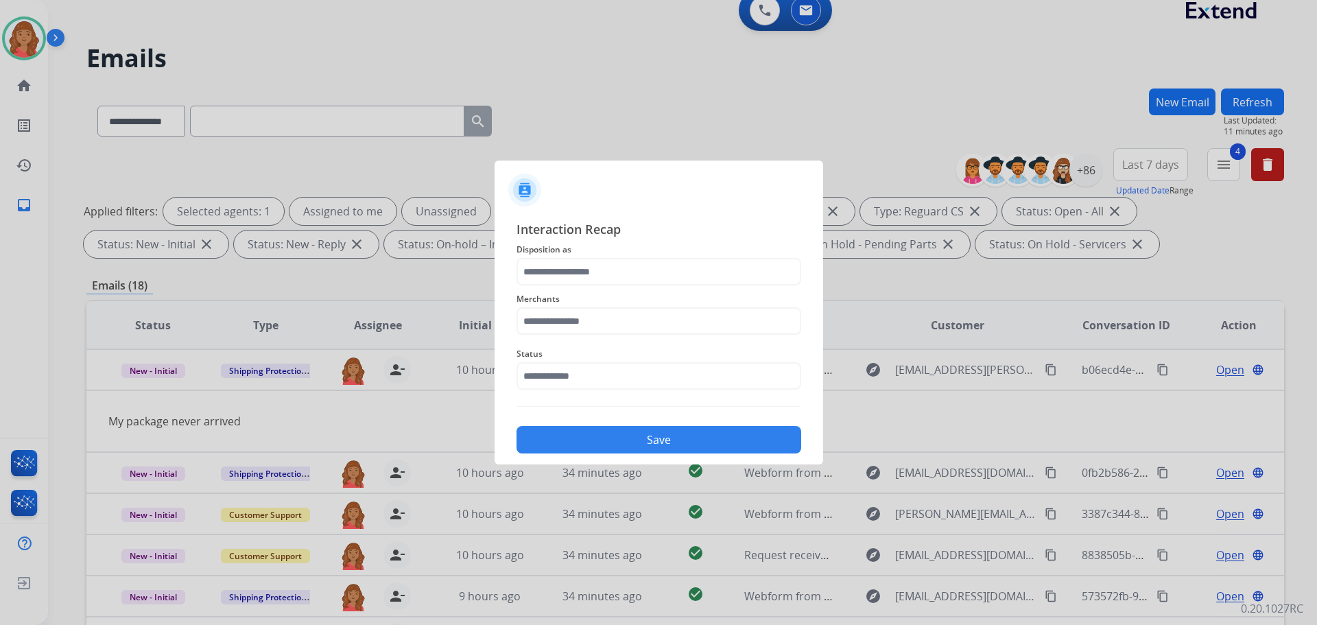
click at [577, 428] on button "Save" at bounding box center [658, 439] width 285 height 27
click at [572, 322] on input "text" at bounding box center [658, 320] width 285 height 27
click at [573, 357] on div "Jomashop" at bounding box center [562, 360] width 45 height 14
type input "********"
click at [571, 386] on input "text" at bounding box center [658, 375] width 285 height 27
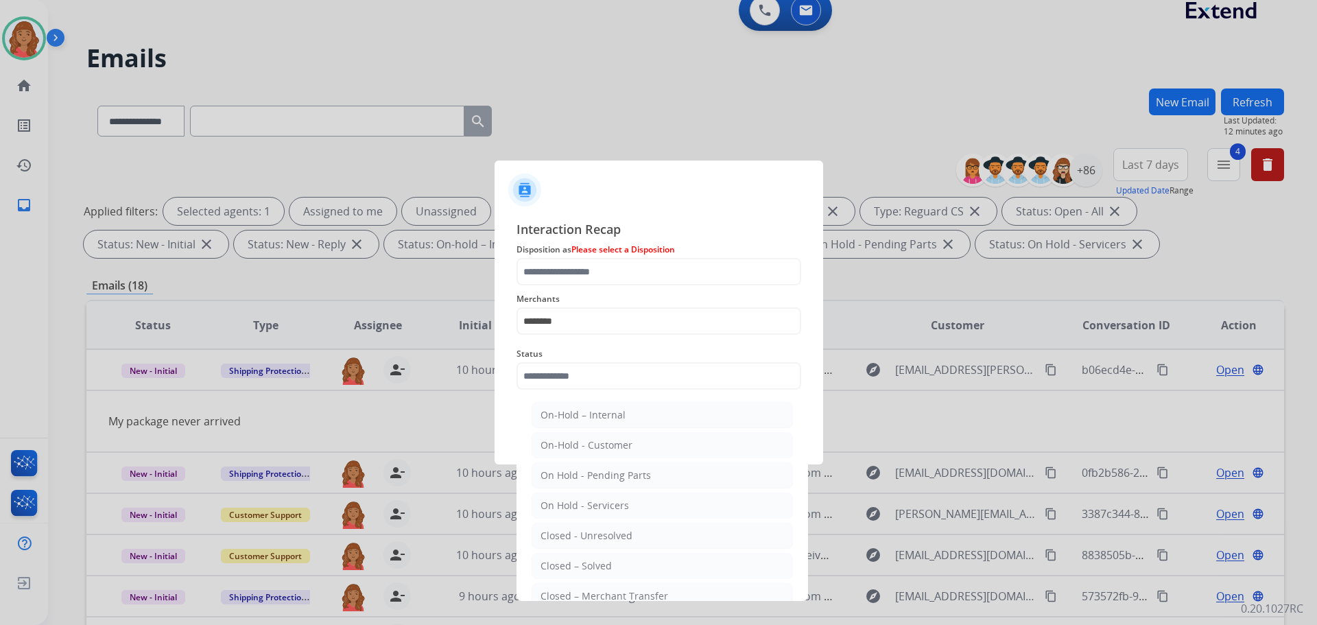
drag, startPoint x: 569, startPoint y: 564, endPoint x: 572, endPoint y: 553, distance: 11.5
click at [569, 563] on div "Closed – Solved" at bounding box center [575, 566] width 71 height 14
type input "**********"
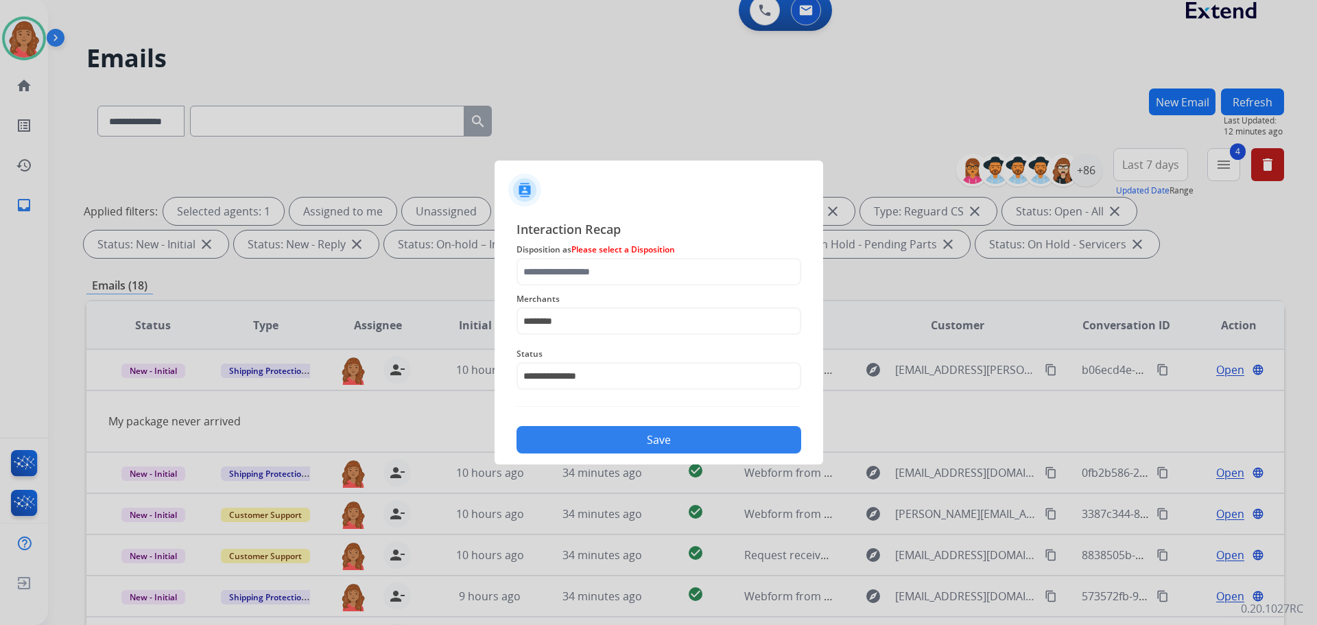
click at [594, 454] on div "**********" at bounding box center [658, 336] width 329 height 256
click at [595, 450] on button "Save" at bounding box center [658, 439] width 285 height 27
click at [575, 433] on button "Save" at bounding box center [658, 439] width 285 height 27
click at [571, 424] on div "Save" at bounding box center [658, 436] width 285 height 36
click at [575, 270] on input "text" at bounding box center [658, 271] width 285 height 27
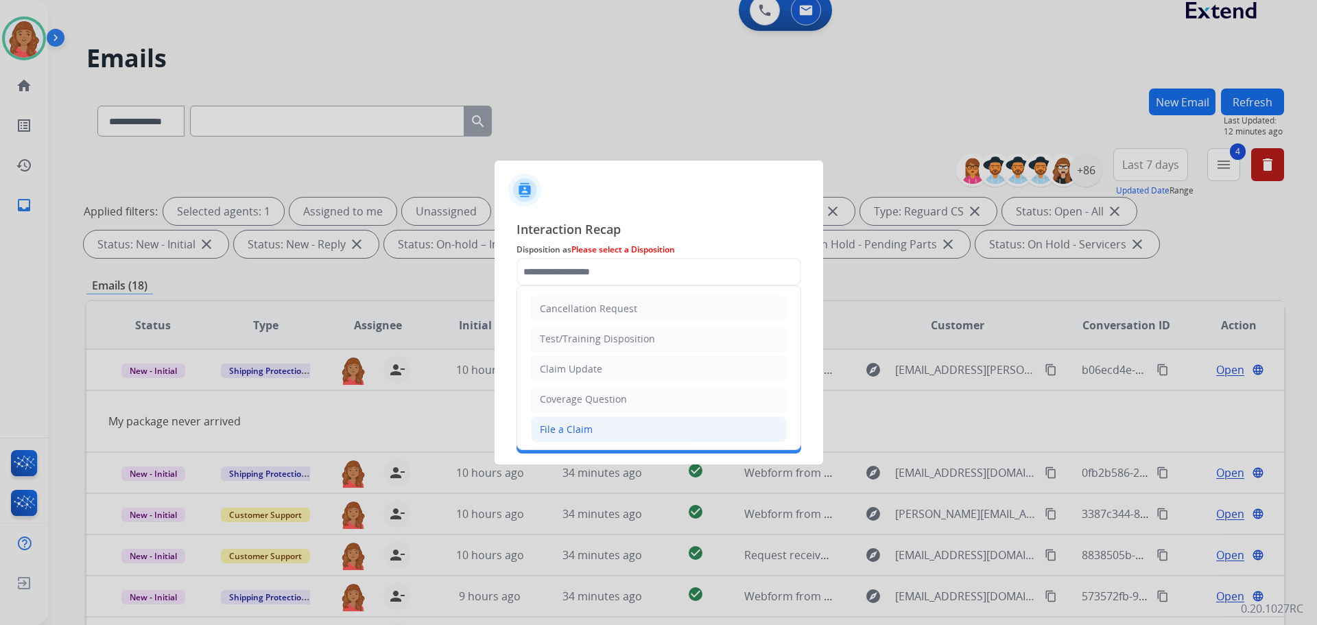
click at [571, 429] on div "File a Claim" at bounding box center [566, 429] width 53 height 14
type input "**********"
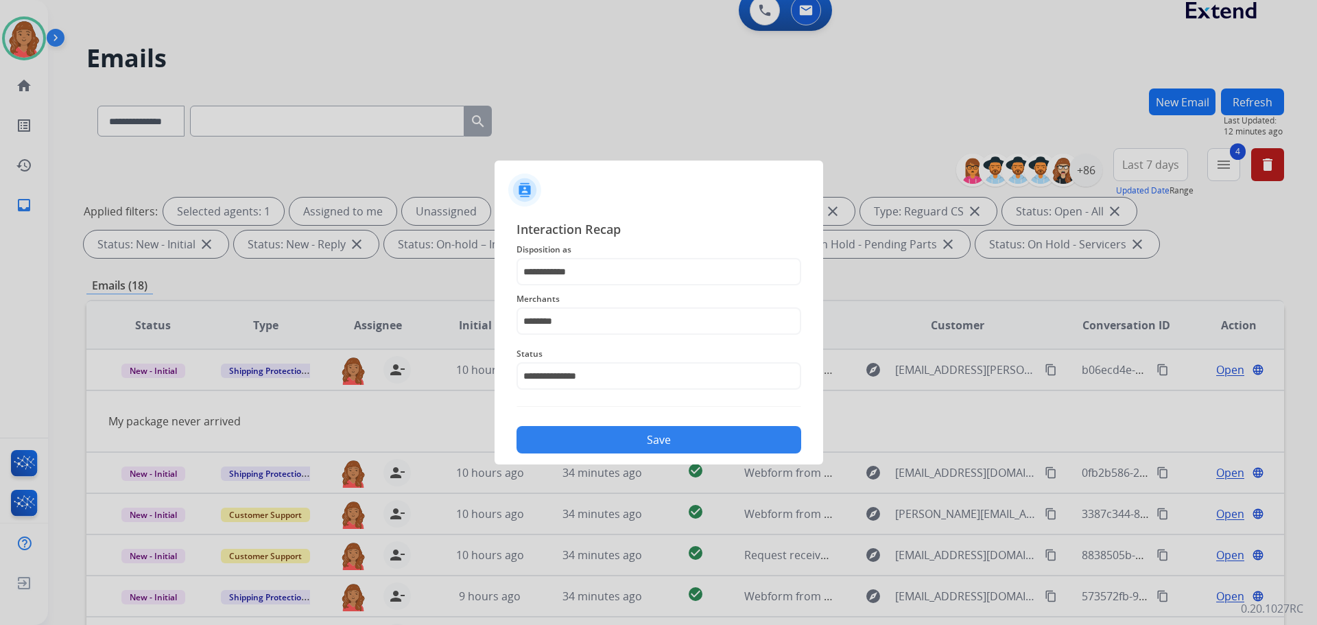
click at [582, 433] on button "Save" at bounding box center [658, 439] width 285 height 27
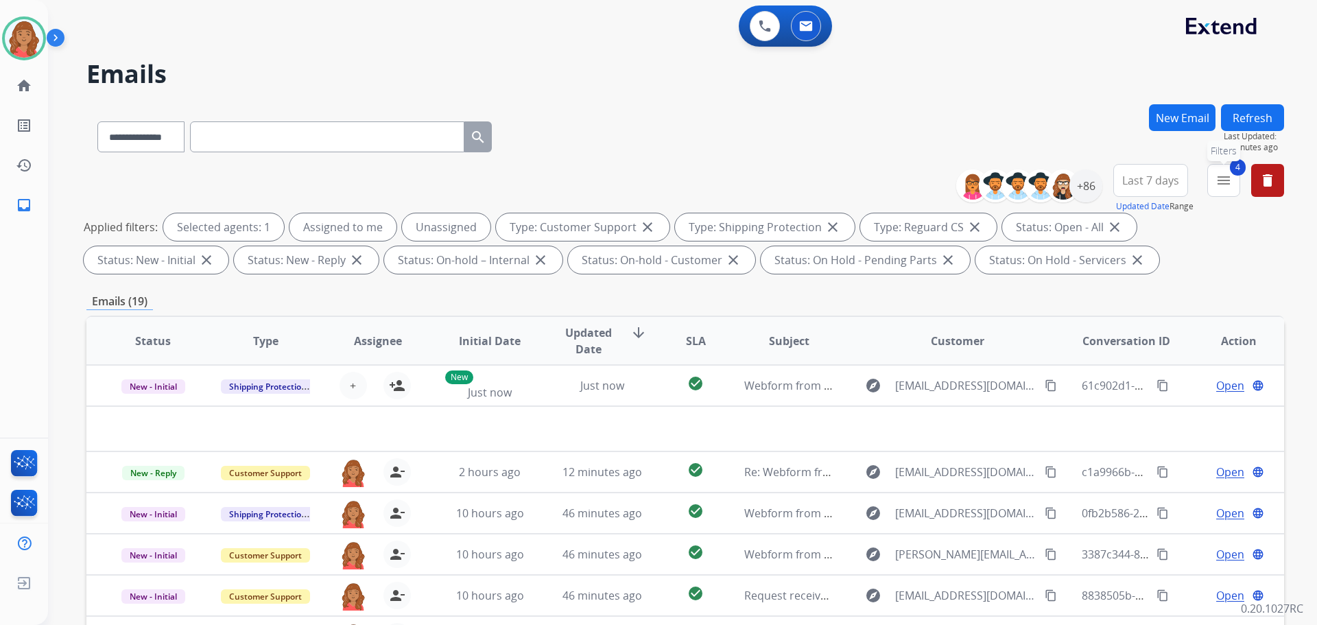
click at [1226, 182] on mat-icon "menu" at bounding box center [1223, 180] width 16 height 16
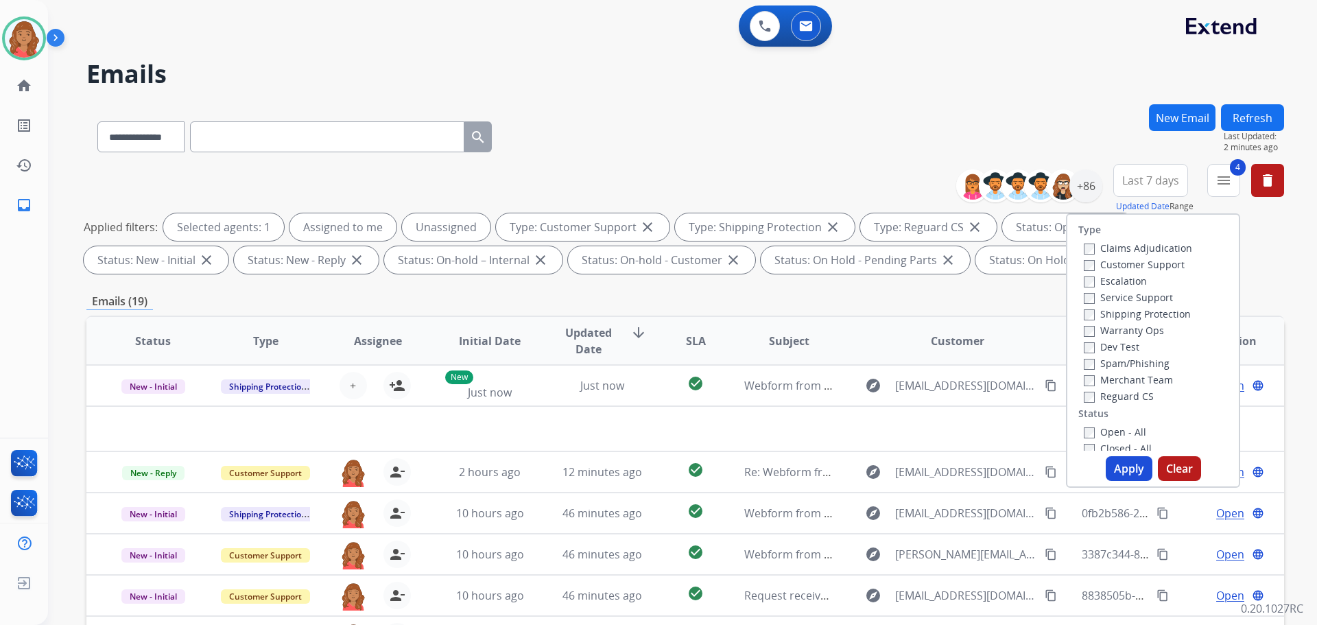
click at [1112, 480] on button "Apply" at bounding box center [1129, 468] width 47 height 25
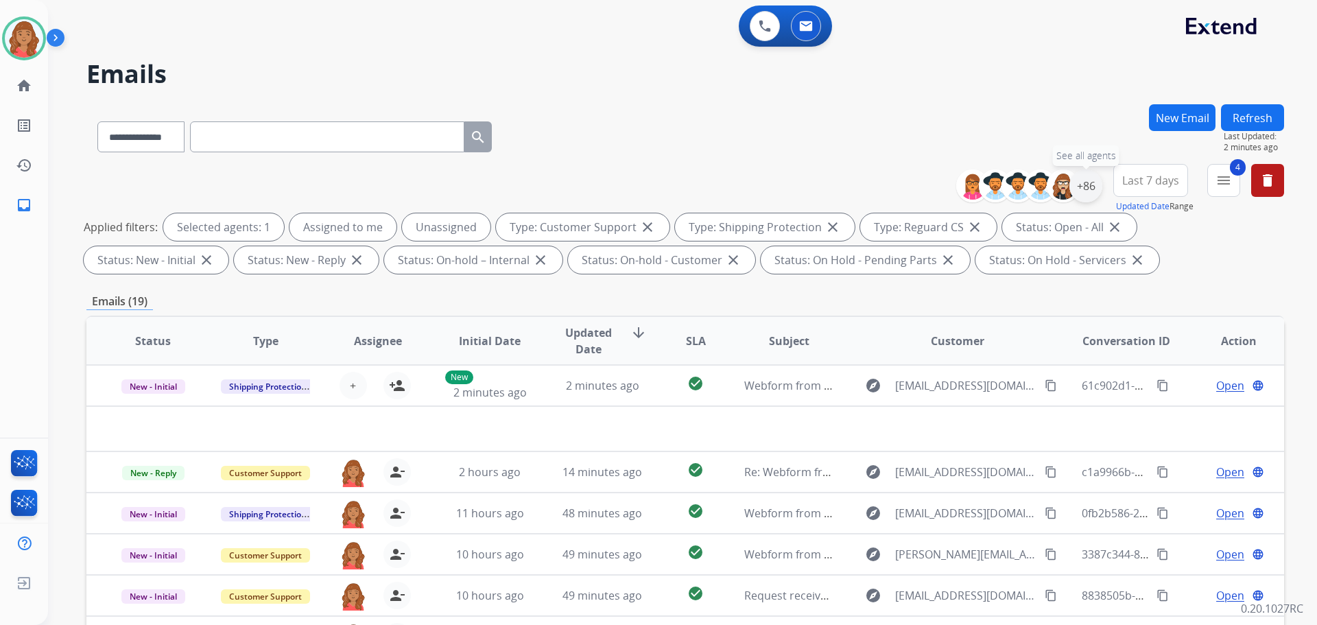
click at [1084, 193] on div "+86" at bounding box center [1085, 185] width 33 height 33
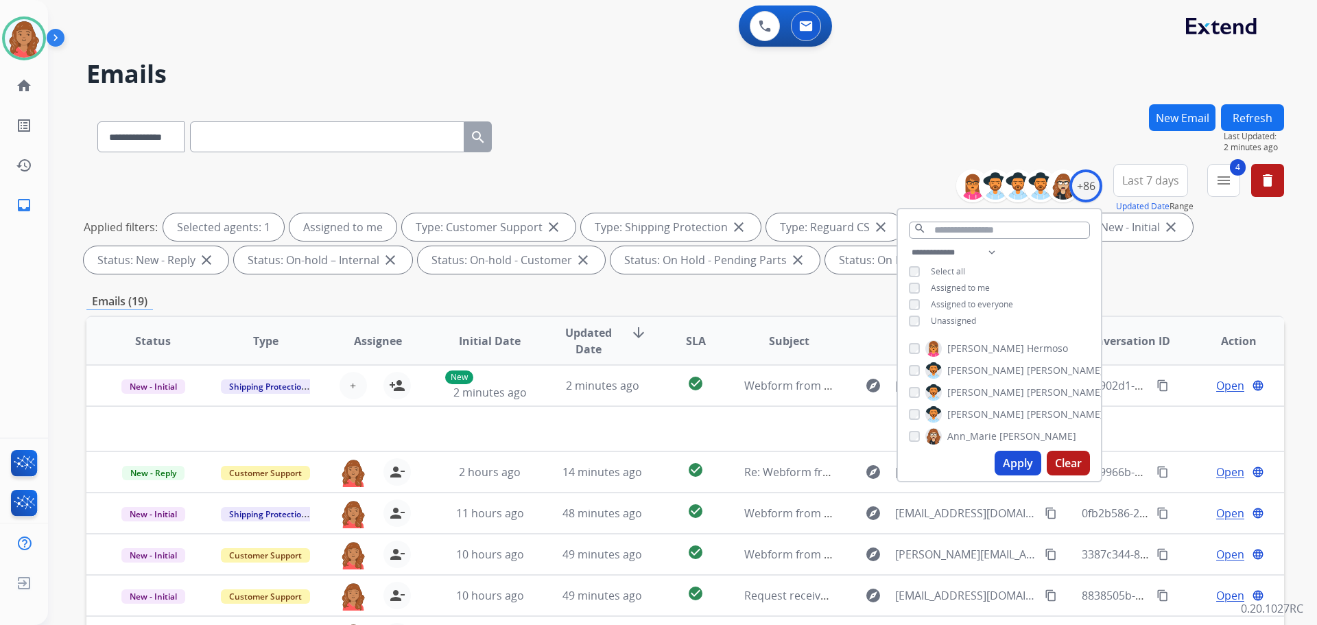
click at [1010, 464] on button "Apply" at bounding box center [1017, 463] width 47 height 25
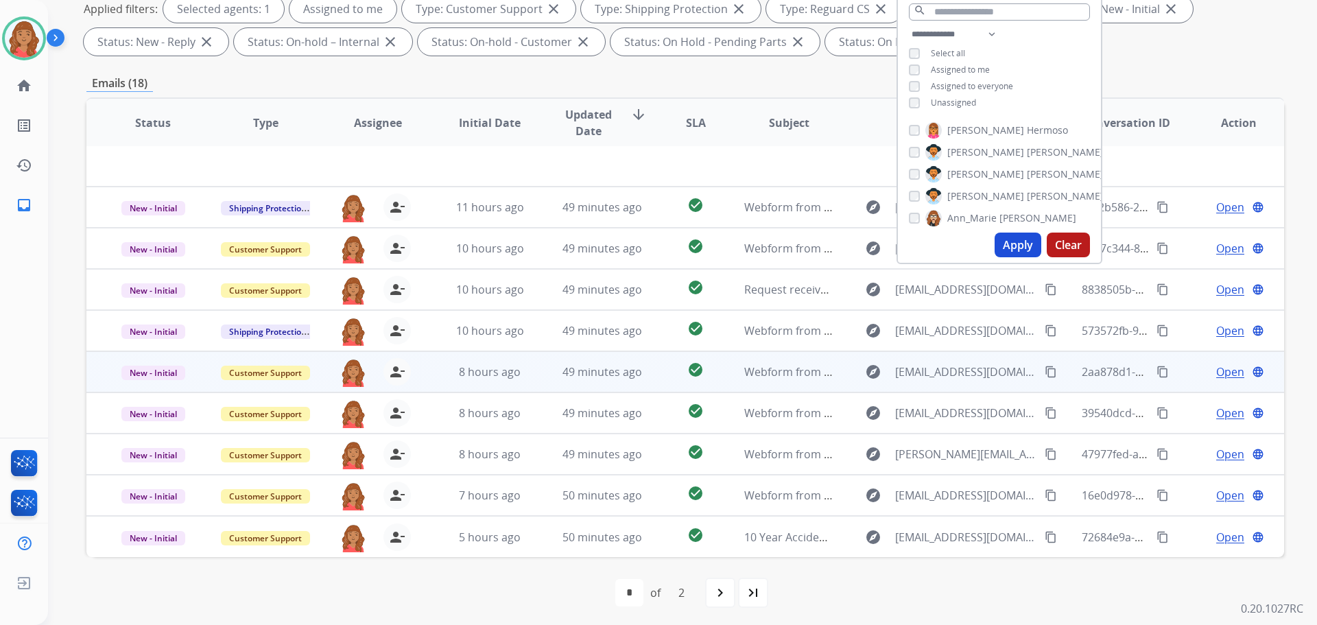
scroll to position [222, 0]
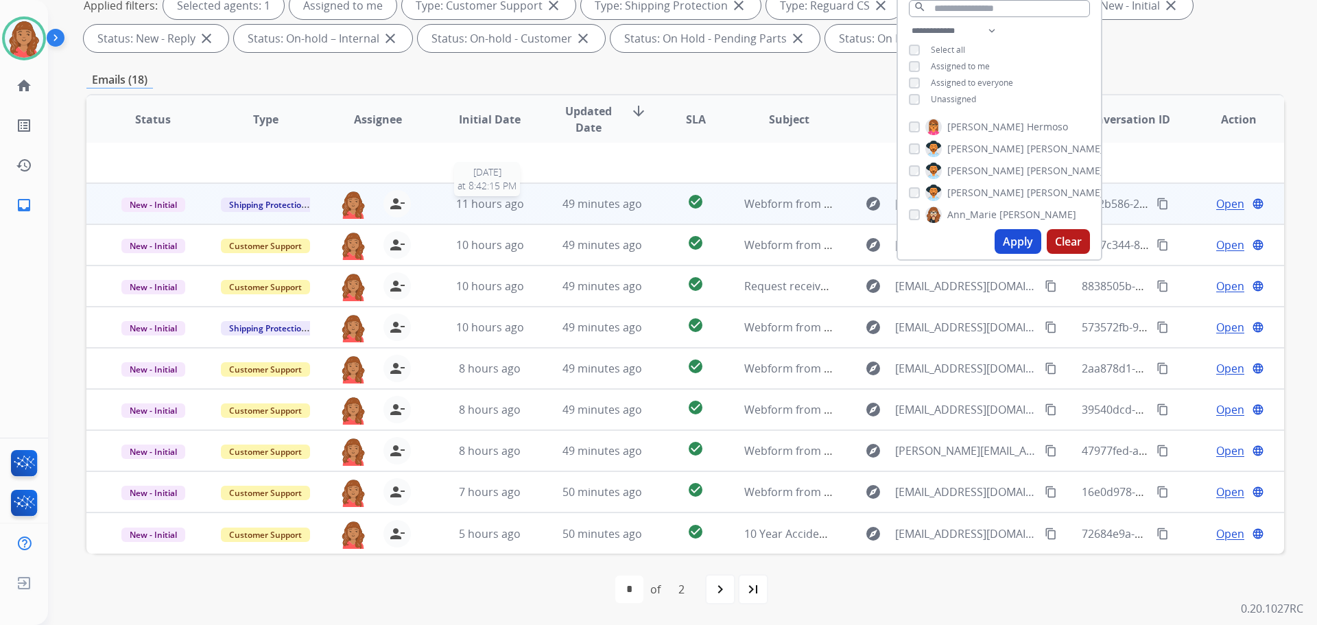
click at [451, 208] on div "11 hours ago" at bounding box center [490, 203] width 90 height 16
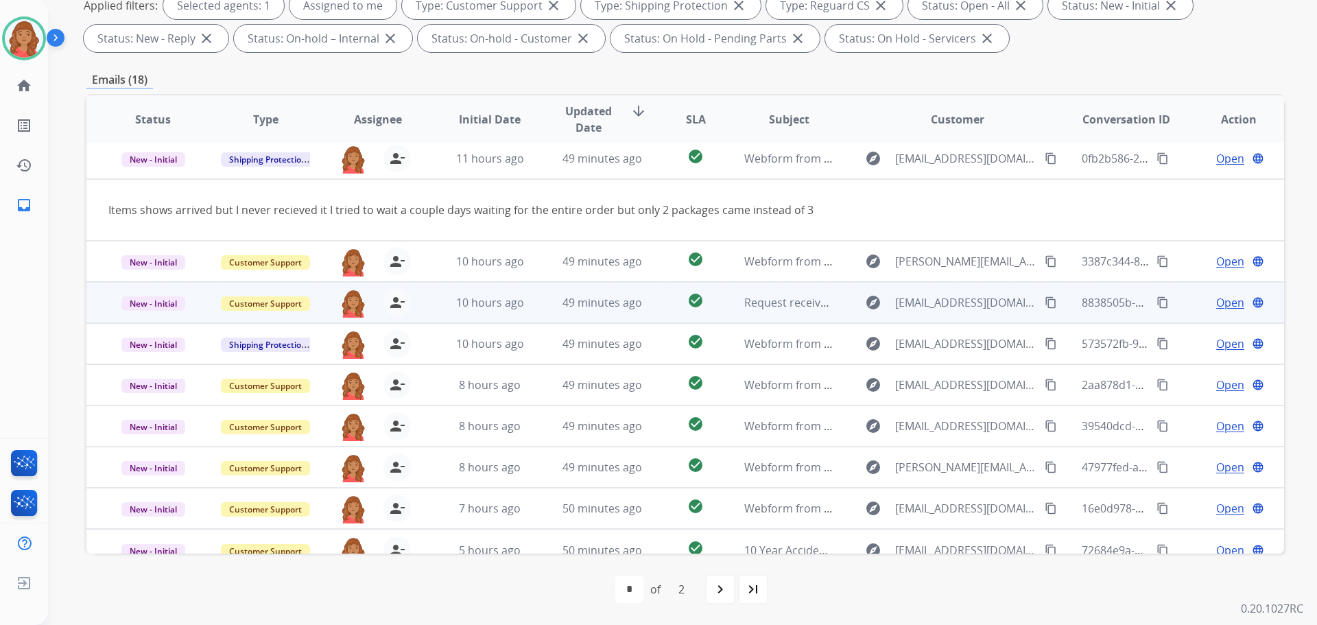
scroll to position [41, 0]
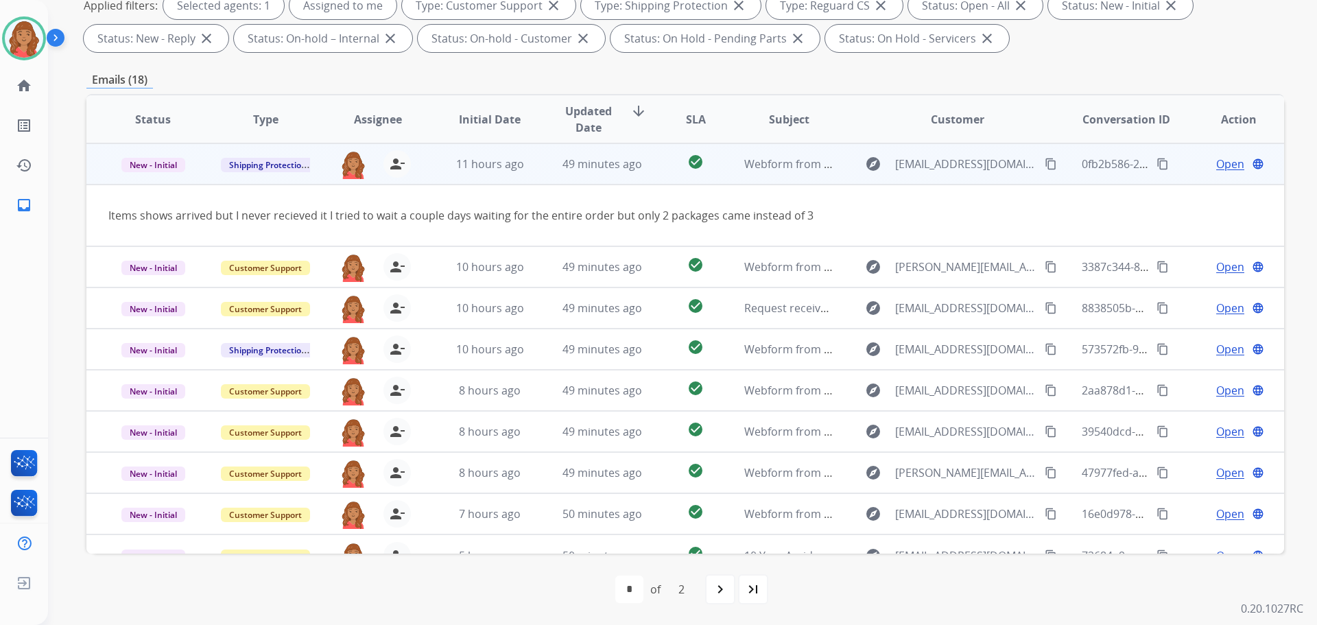
click at [1045, 166] on mat-icon "content_copy" at bounding box center [1051, 164] width 12 height 12
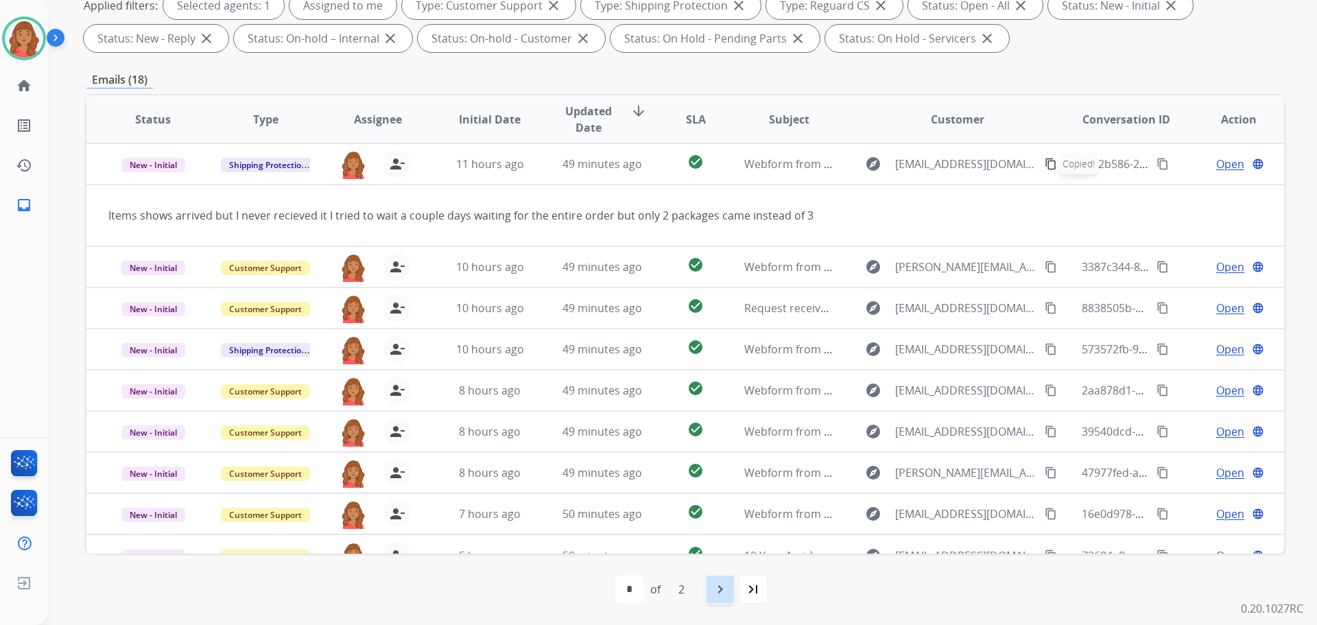
click at [725, 593] on mat-icon "navigate_next" at bounding box center [720, 589] width 16 height 16
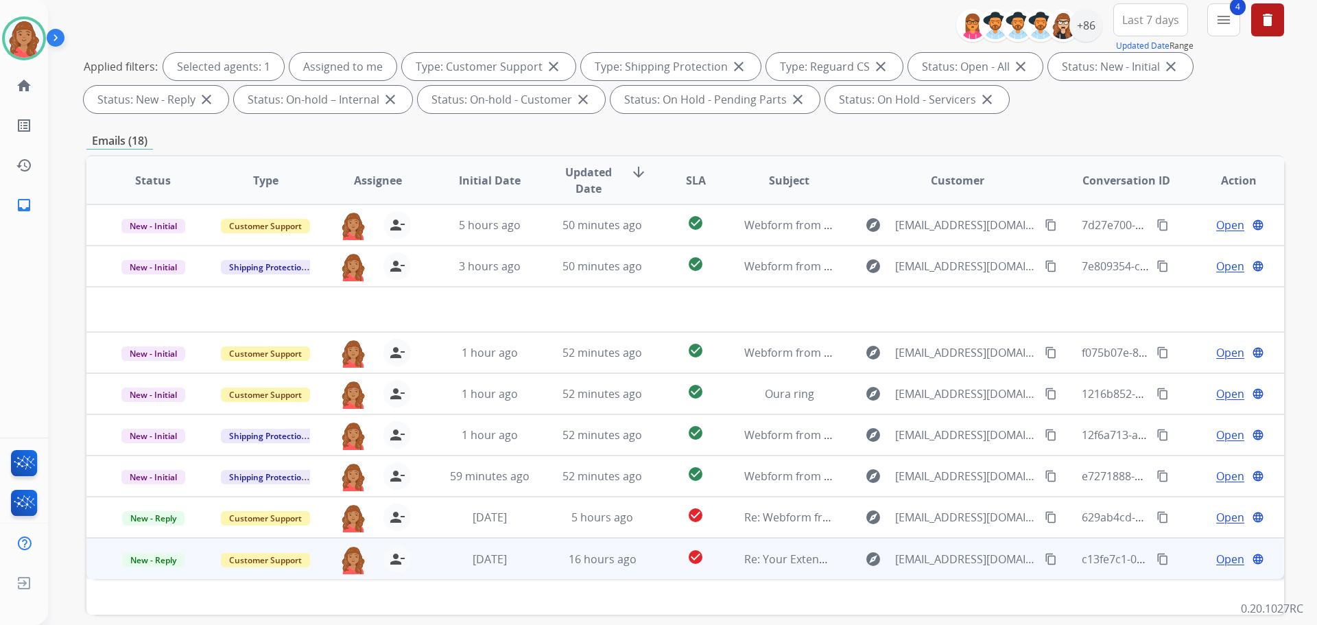
scroll to position [222, 0]
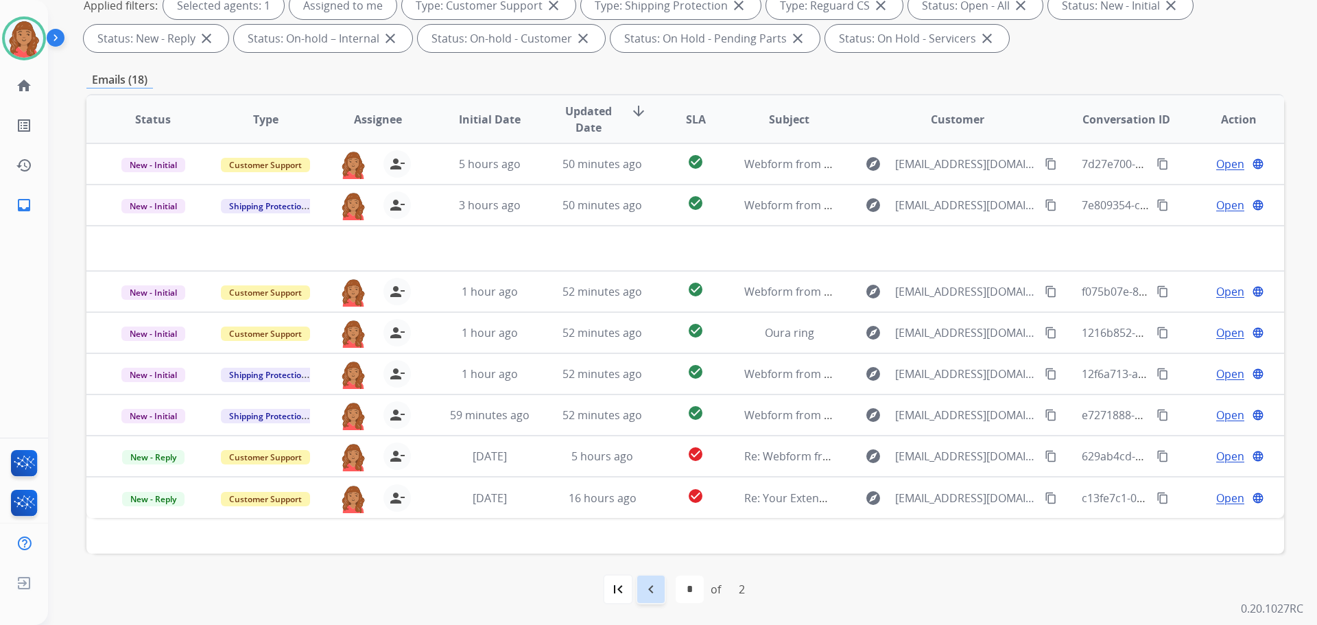
click at [647, 595] on mat-icon "navigate_before" at bounding box center [651, 589] width 16 height 16
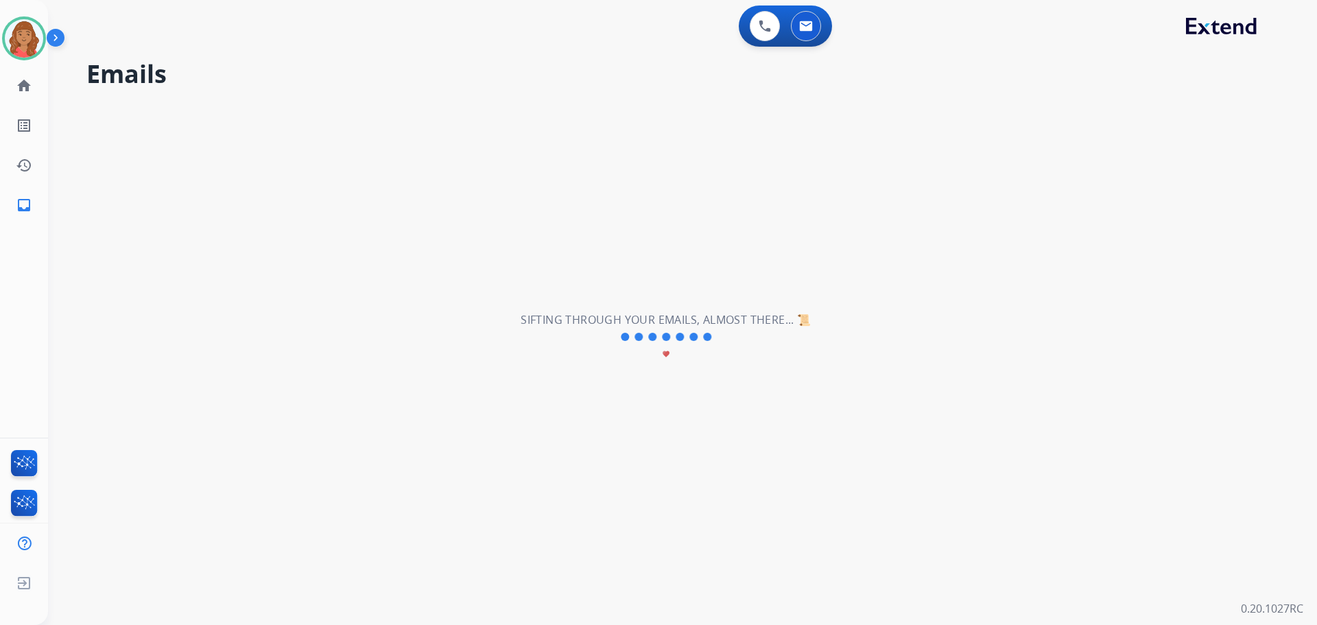
scroll to position [0, 0]
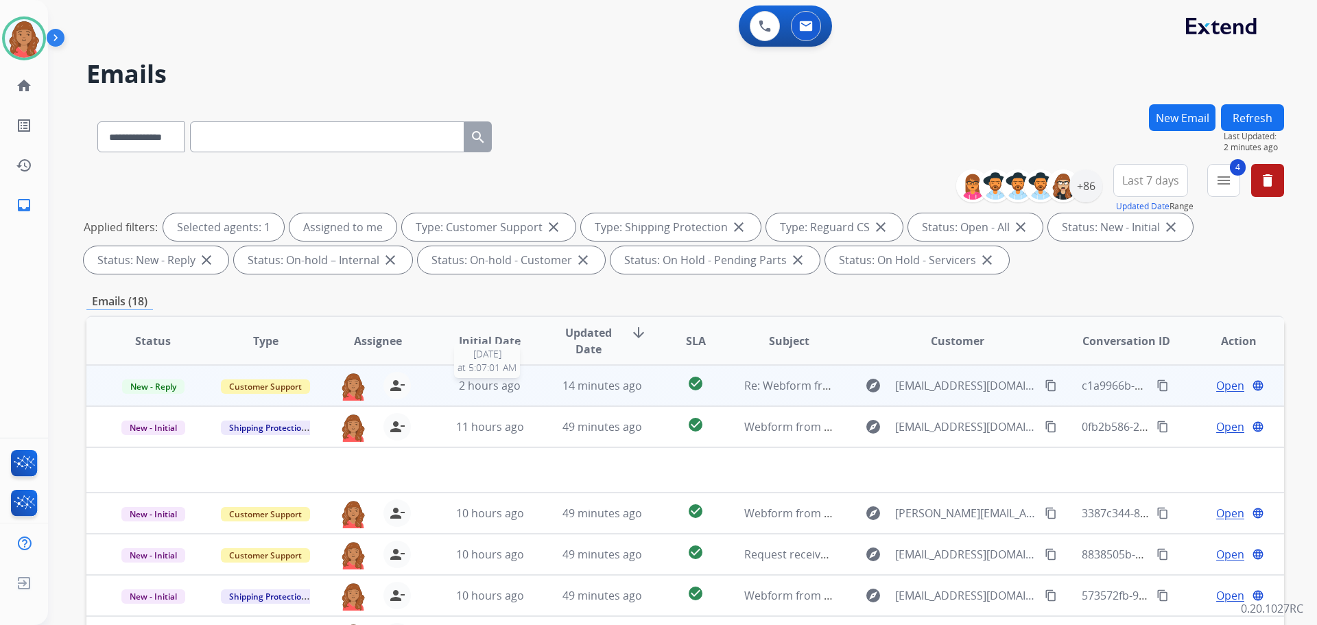
click at [503, 383] on span "2 hours ago" at bounding box center [490, 385] width 62 height 15
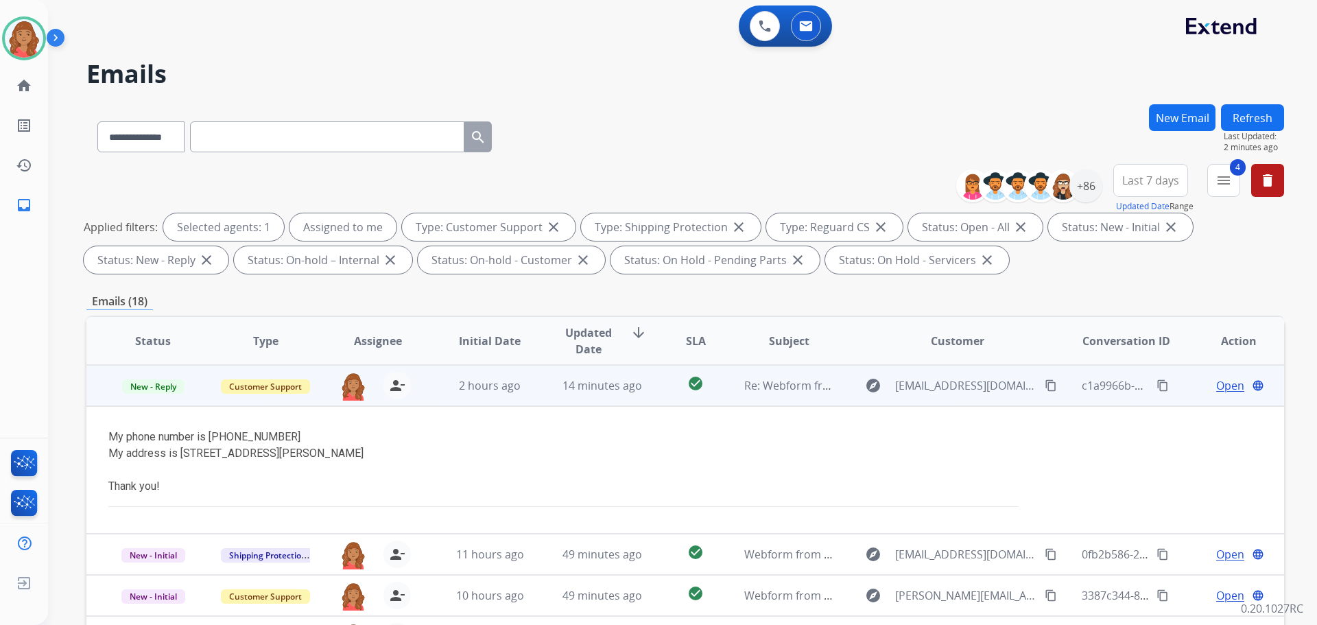
click at [1016, 388] on div "explore steadm15@msu.edu content_copy" at bounding box center [958, 385] width 202 height 22
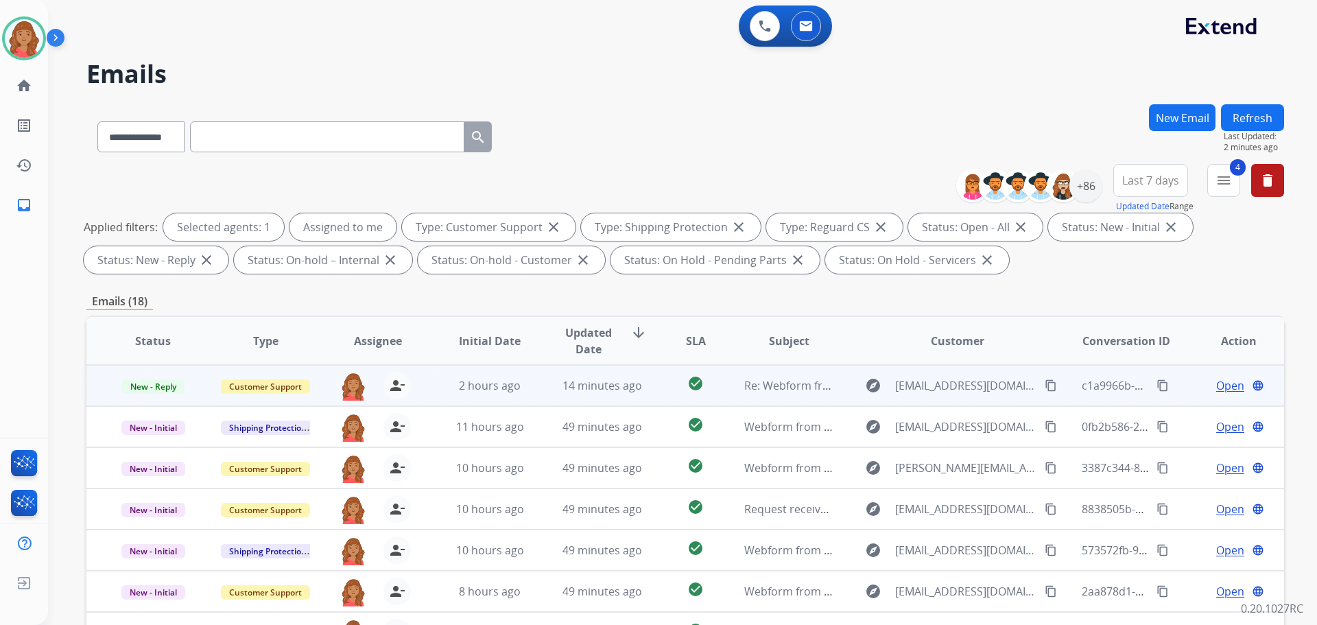
click at [1045, 385] on mat-icon "content_copy" at bounding box center [1051, 385] width 12 height 12
click at [585, 396] on td "14 minutes ago" at bounding box center [592, 385] width 112 height 41
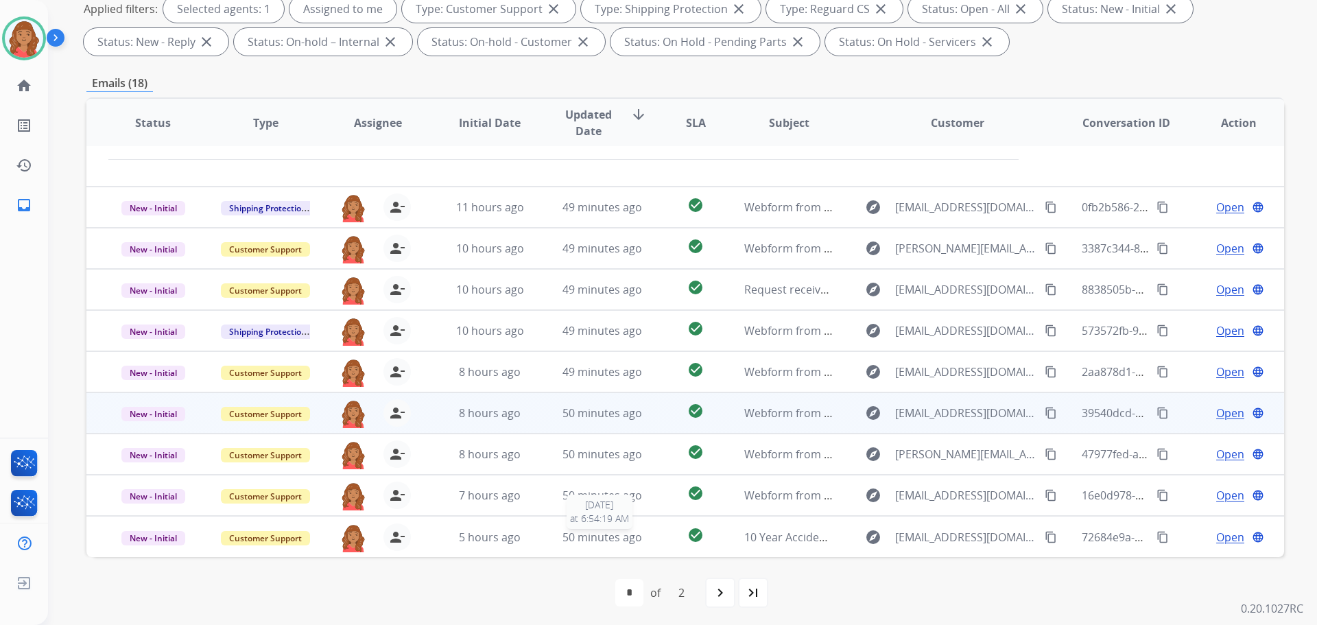
scroll to position [222, 0]
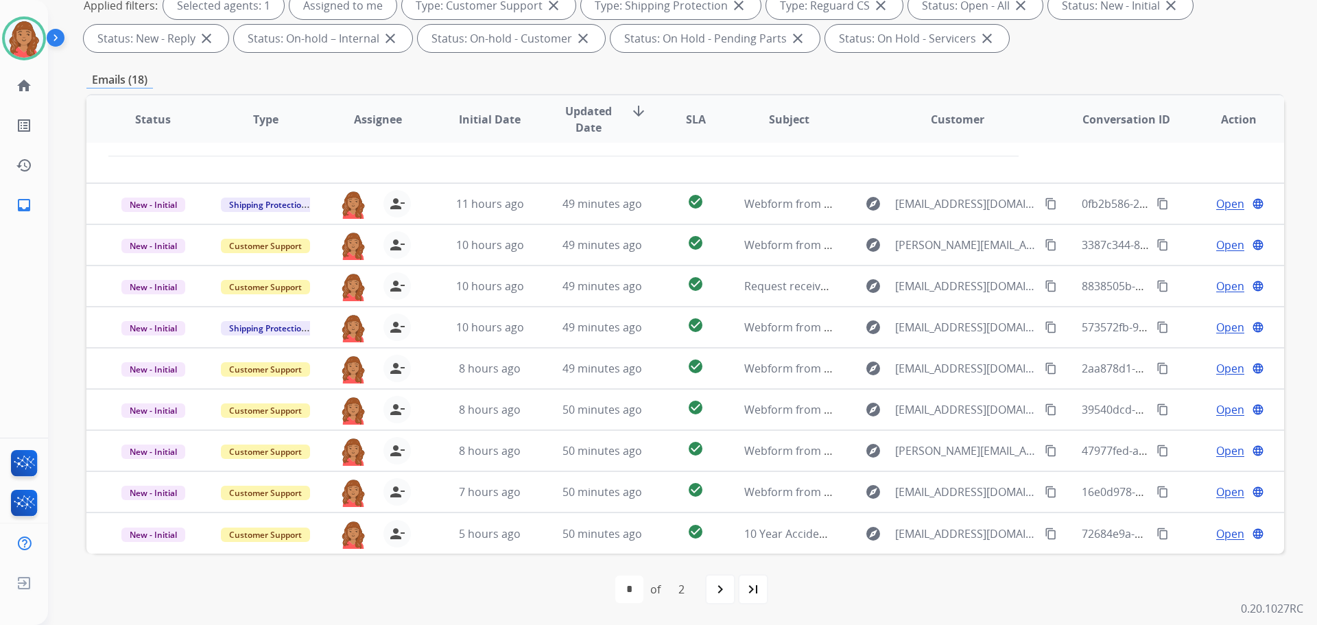
click at [758, 594] on mat-icon "last_page" at bounding box center [753, 589] width 16 height 16
select select "*"
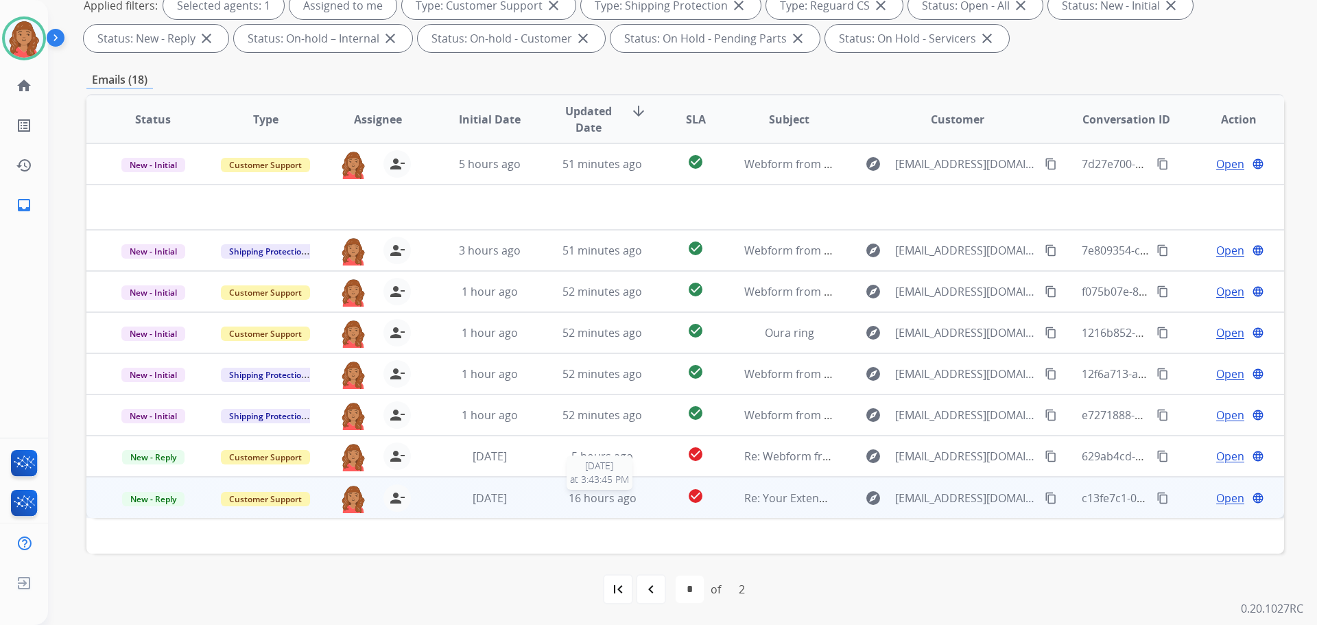
click at [602, 503] on span "16 hours ago" at bounding box center [603, 497] width 68 height 15
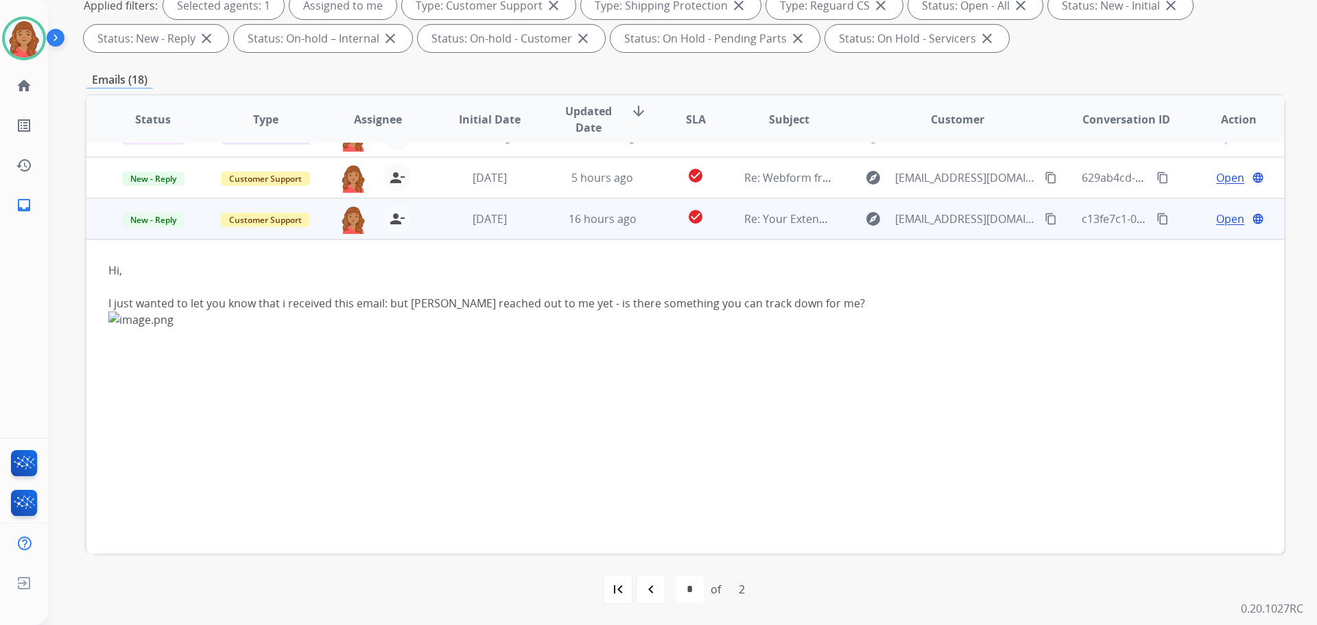
scroll to position [239, 0]
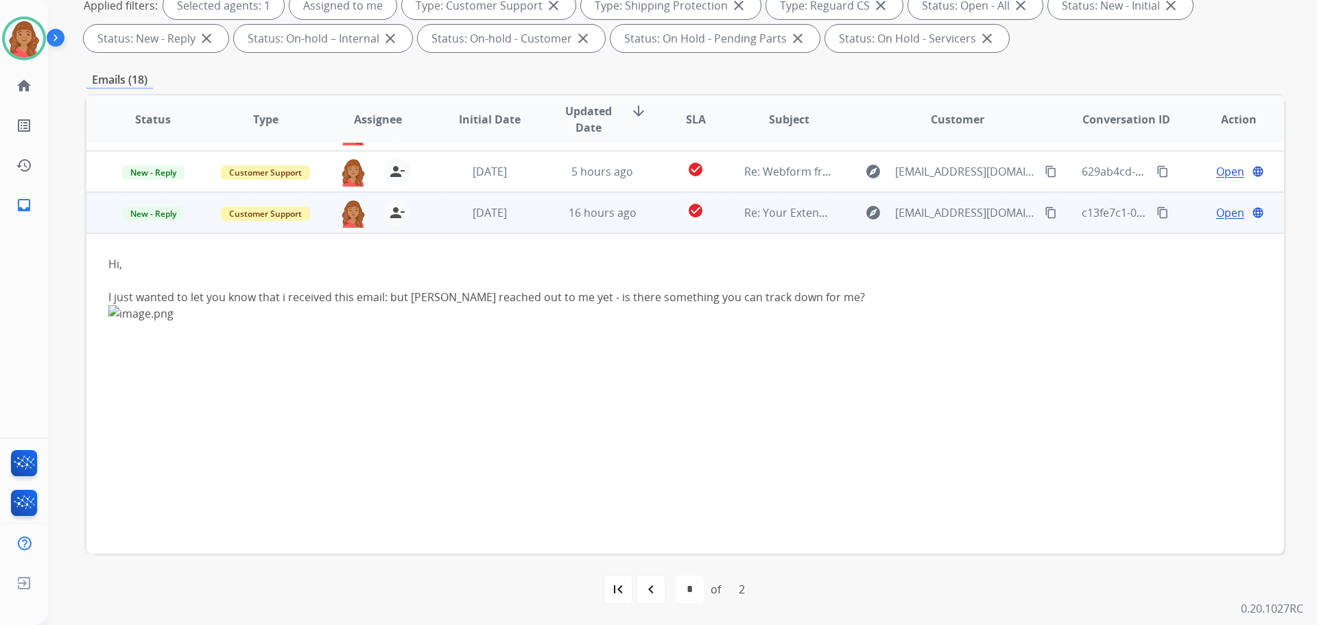
click at [1221, 219] on span "Open" at bounding box center [1230, 212] width 28 height 16
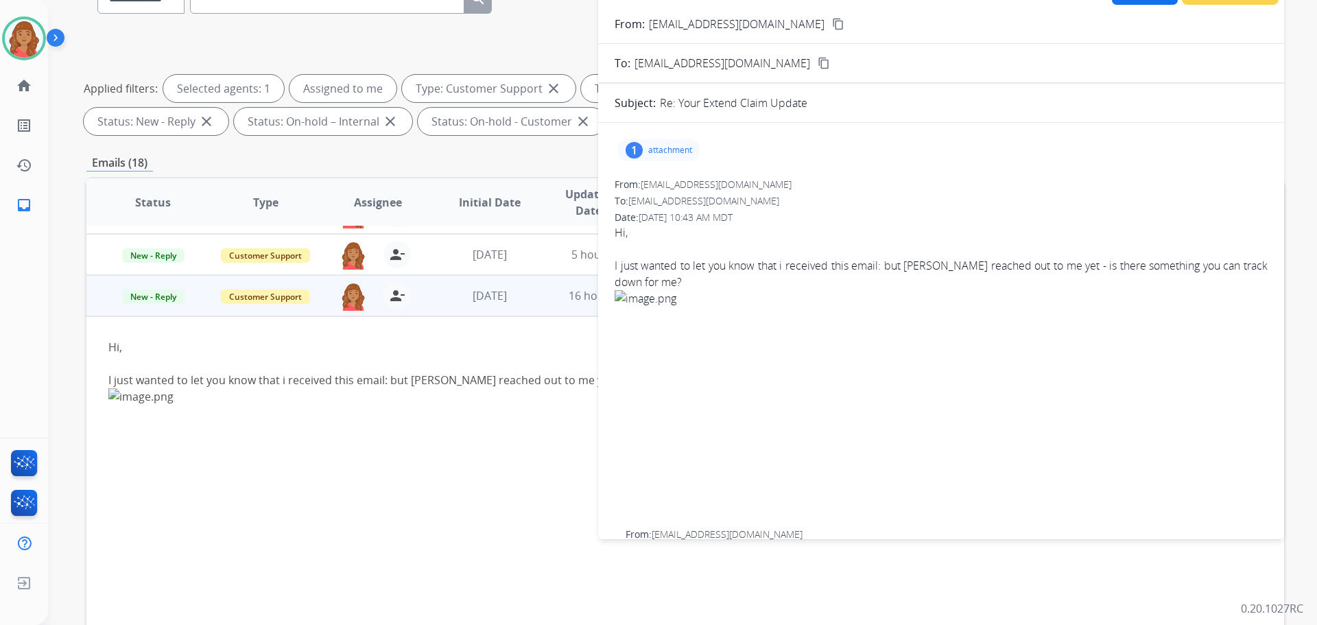
scroll to position [16, 0]
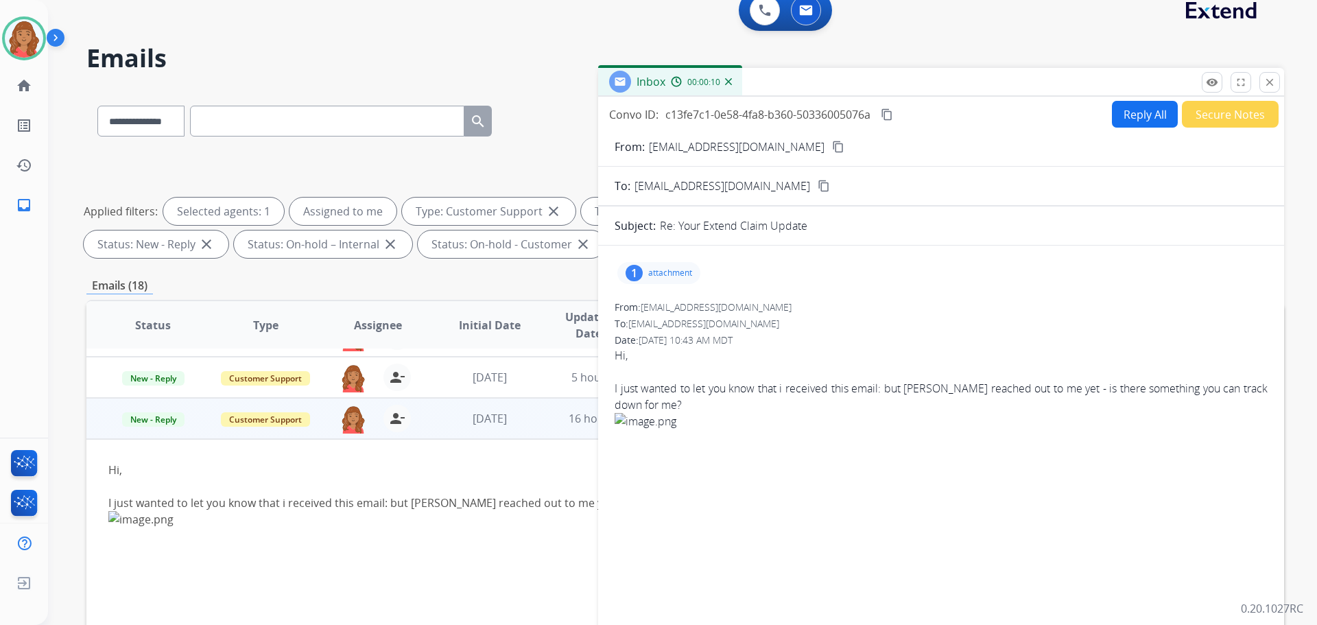
click at [658, 282] on div "1 attachment" at bounding box center [658, 273] width 83 height 22
click at [652, 313] on div at bounding box center [662, 308] width 69 height 48
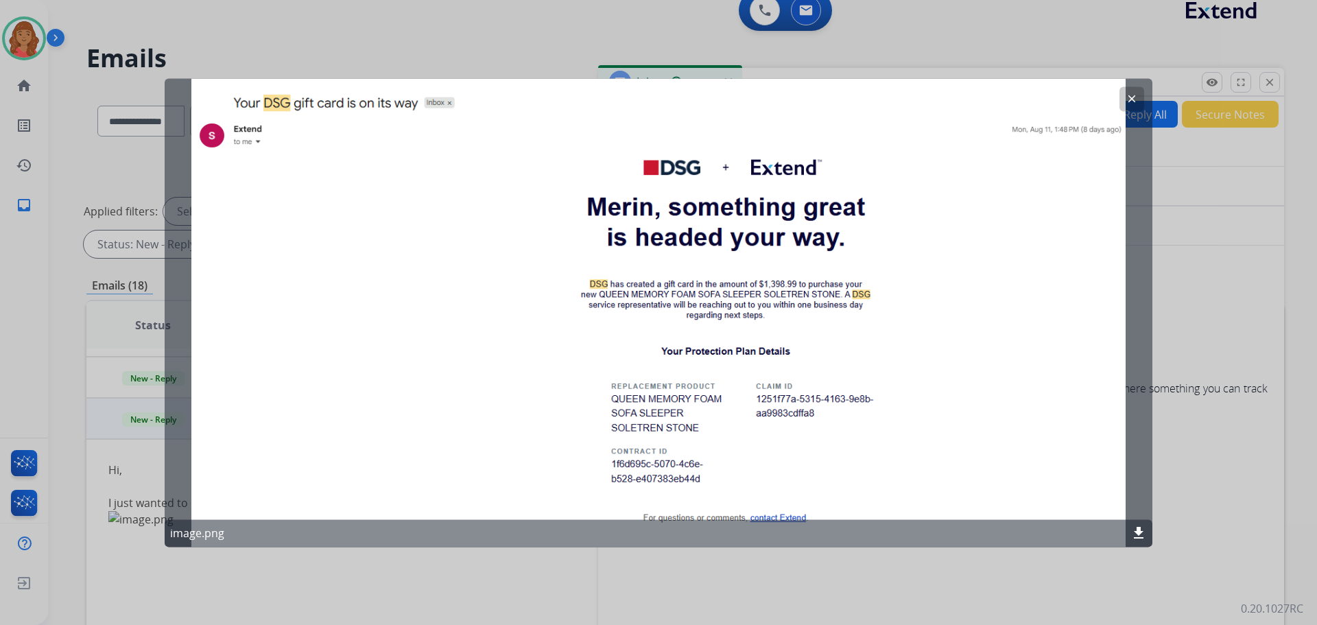
drag, startPoint x: 1130, startPoint y: 96, endPoint x: 1075, endPoint y: 118, distance: 59.7
click at [1130, 97] on mat-icon "clear" at bounding box center [1131, 99] width 12 height 12
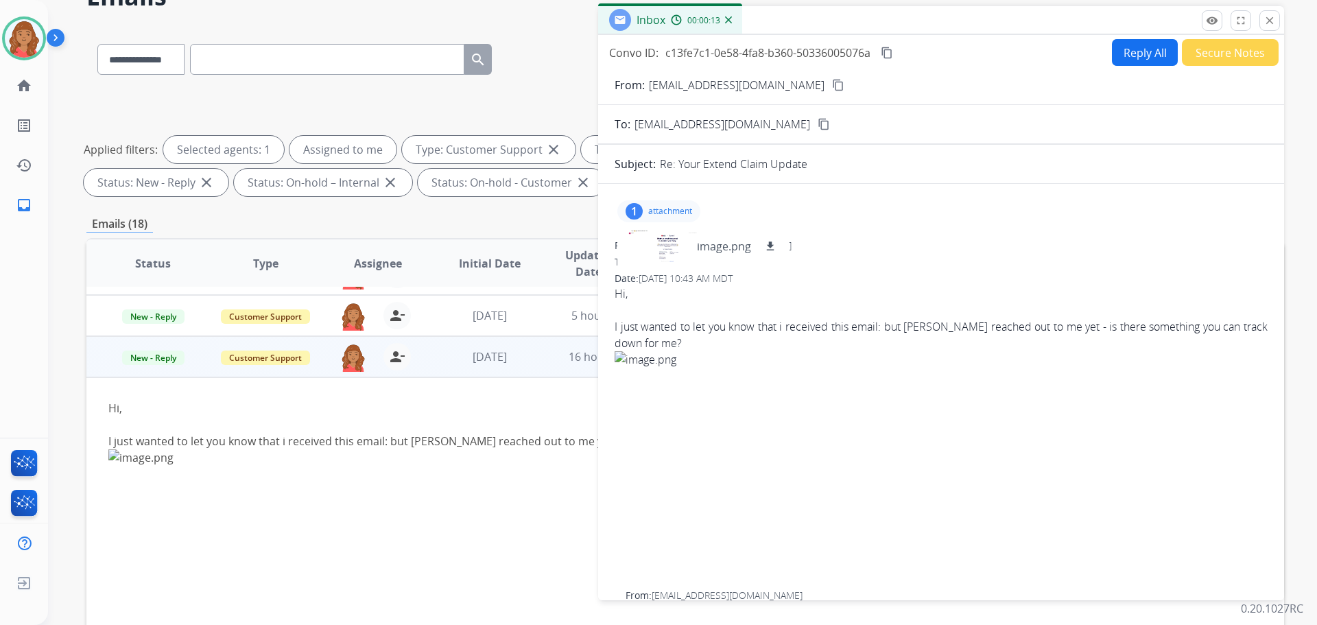
scroll to position [153, 0]
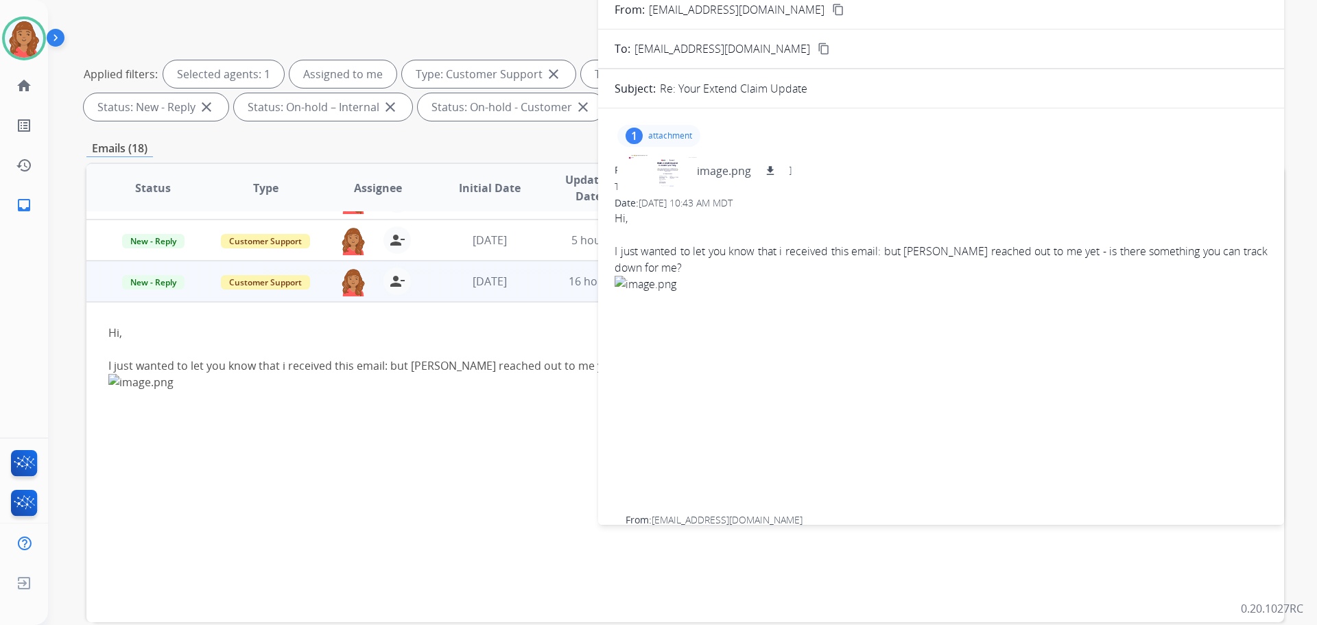
click at [461, 310] on td "Hi, I just wanted to let you know that i received this email: but noone reached…" at bounding box center [572, 462] width 973 height 320
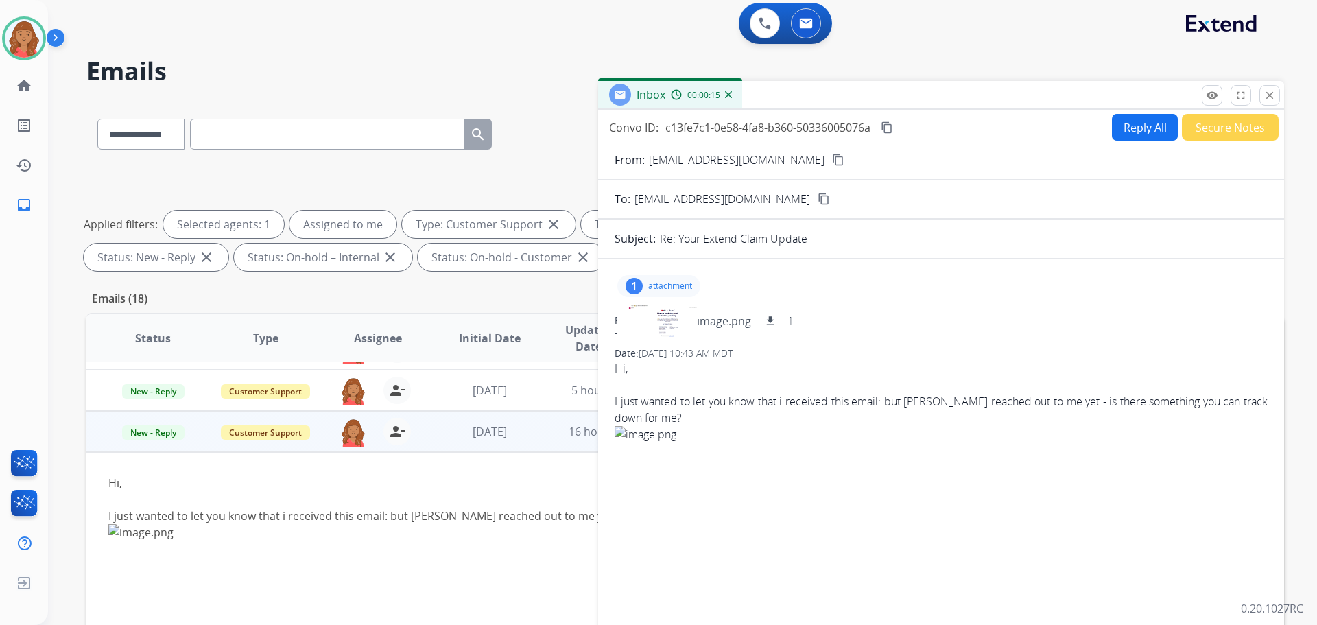
scroll to position [0, 0]
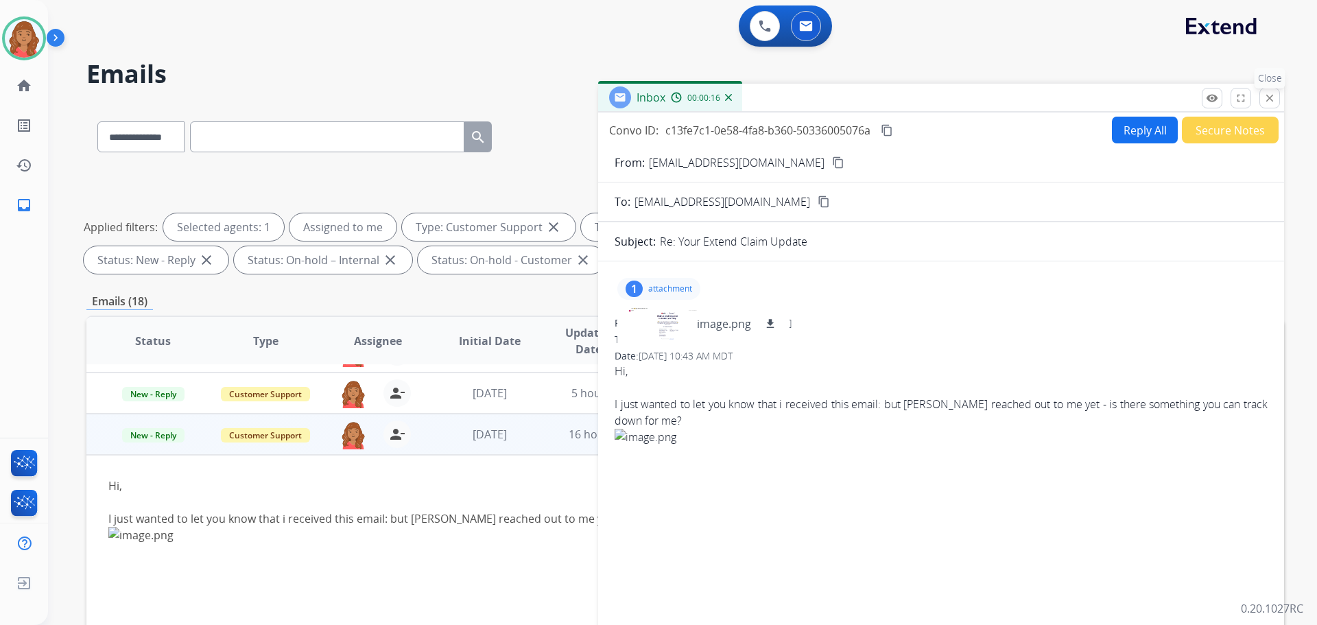
drag, startPoint x: 1269, startPoint y: 100, endPoint x: 1235, endPoint y: 116, distance: 37.1
click at [1269, 101] on mat-icon "close" at bounding box center [1269, 98] width 12 height 12
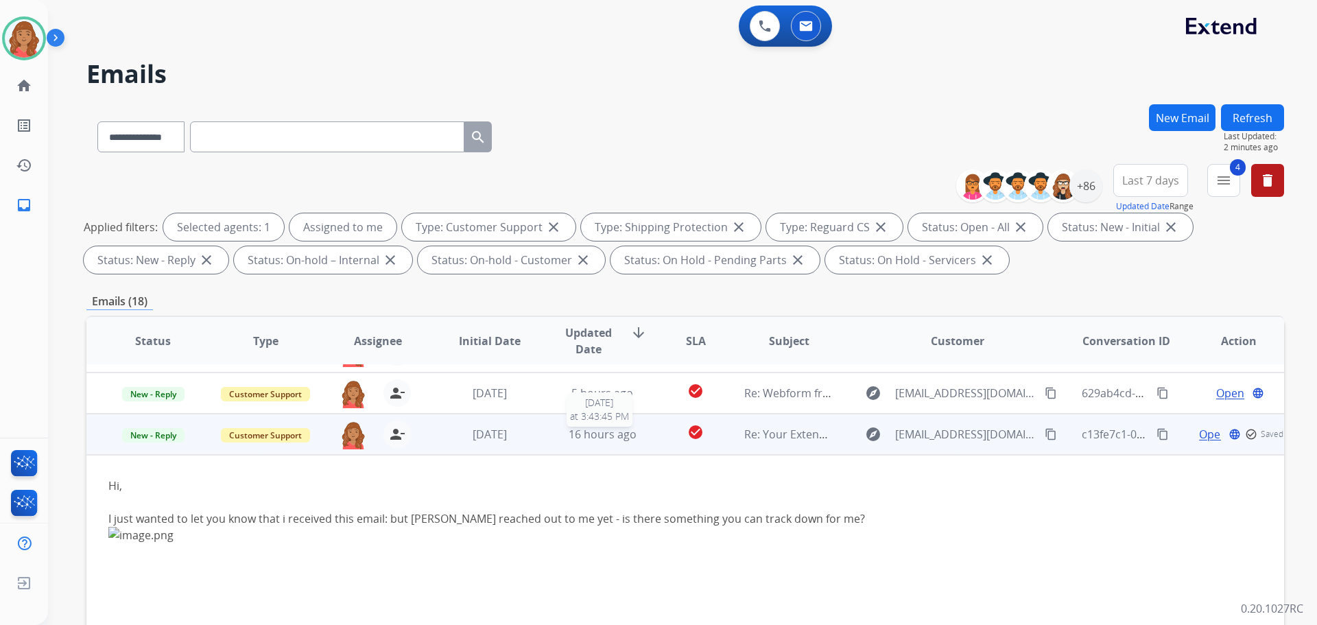
scroll to position [222, 0]
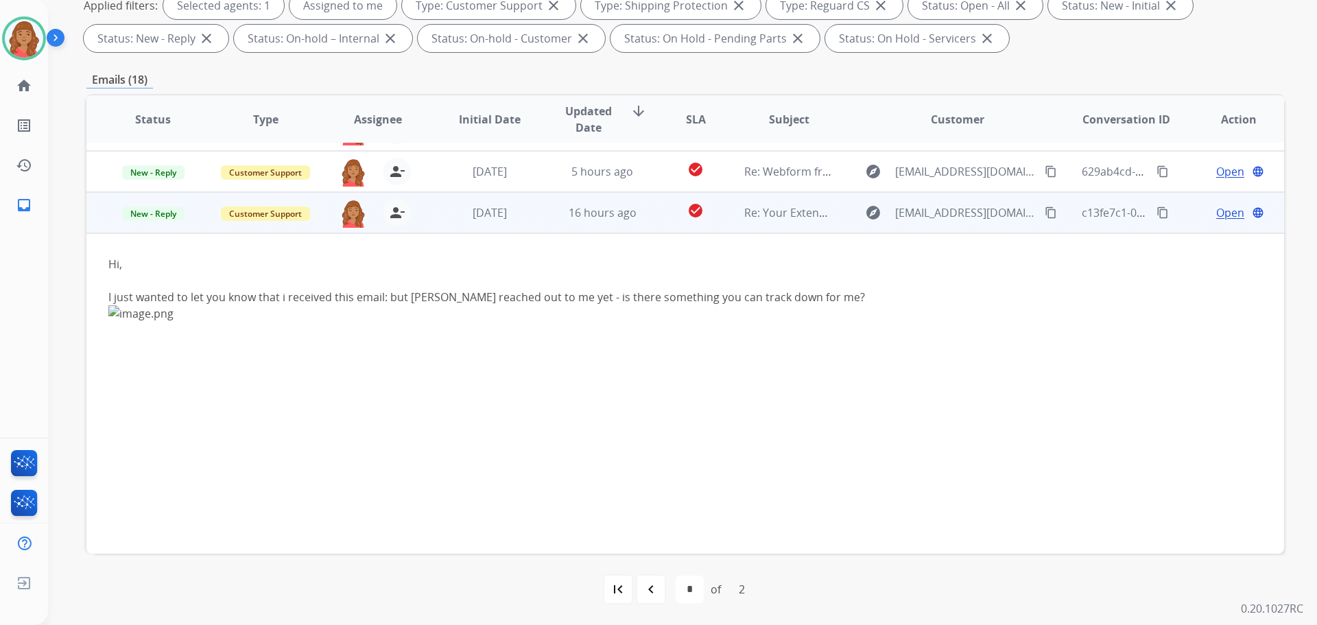
click at [1216, 210] on span "Open" at bounding box center [1230, 212] width 28 height 16
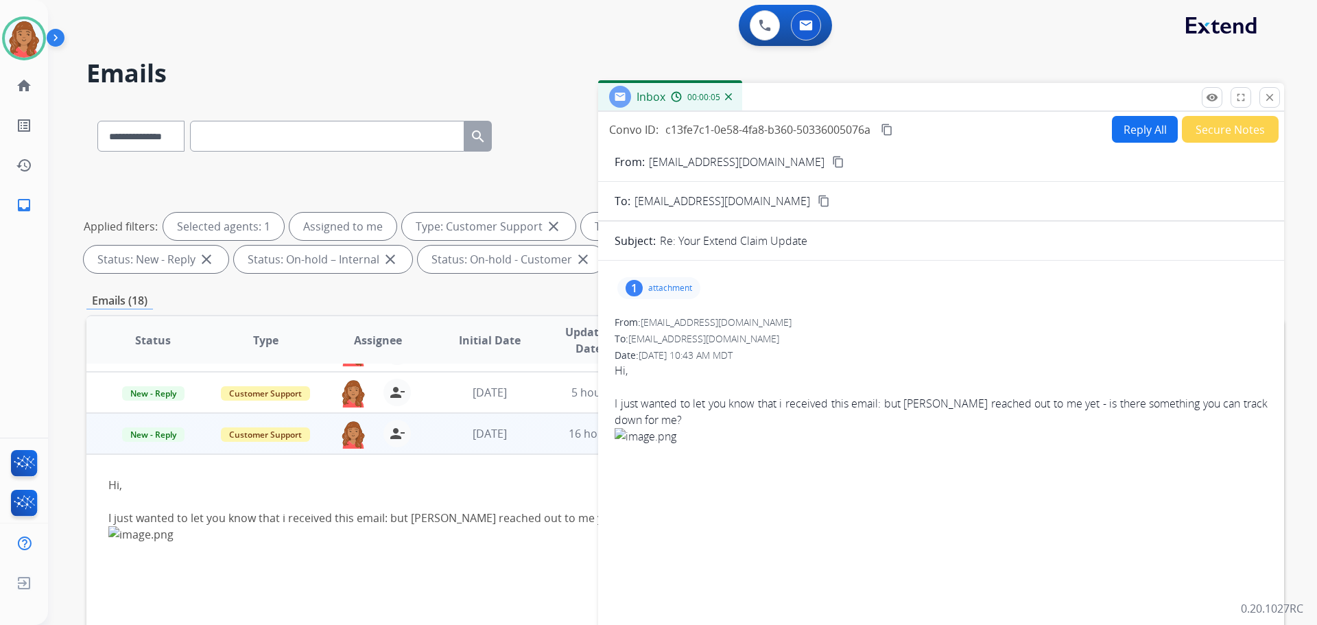
scroll to position [0, 0]
click at [1208, 102] on mat-icon "remove_red_eye" at bounding box center [1212, 98] width 12 height 12
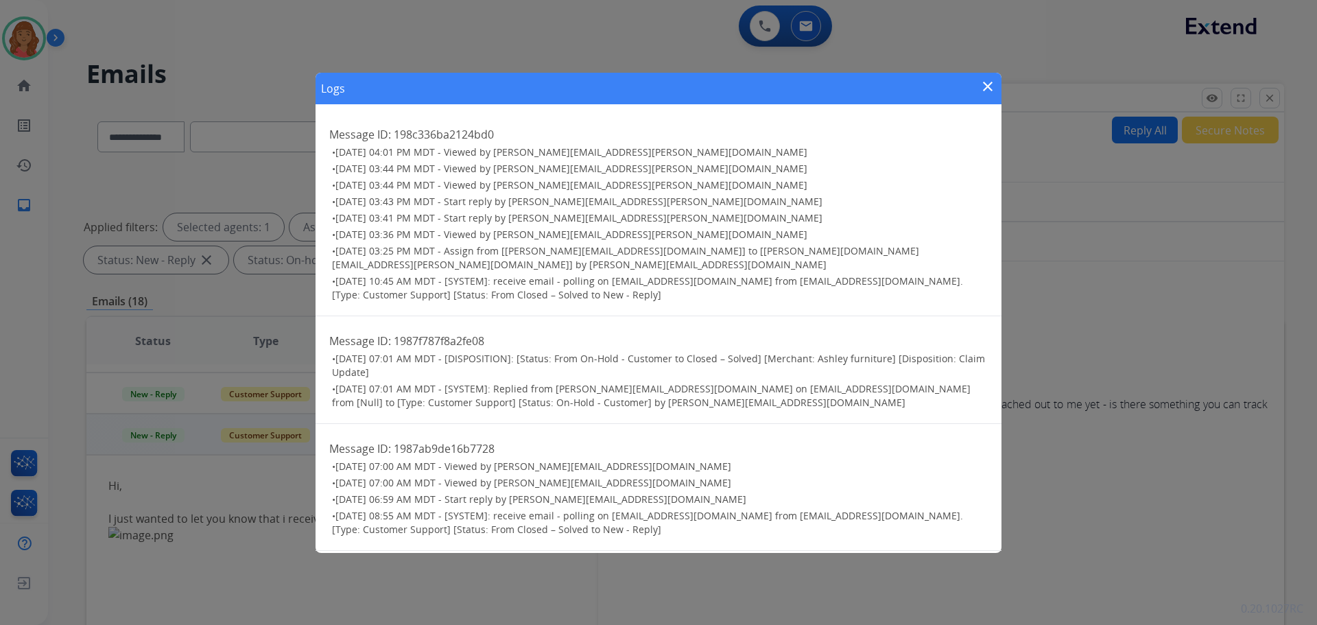
click at [997, 86] on div "Logs close" at bounding box center [658, 89] width 686 height 32
click at [991, 85] on mat-icon "close" at bounding box center [987, 86] width 16 height 16
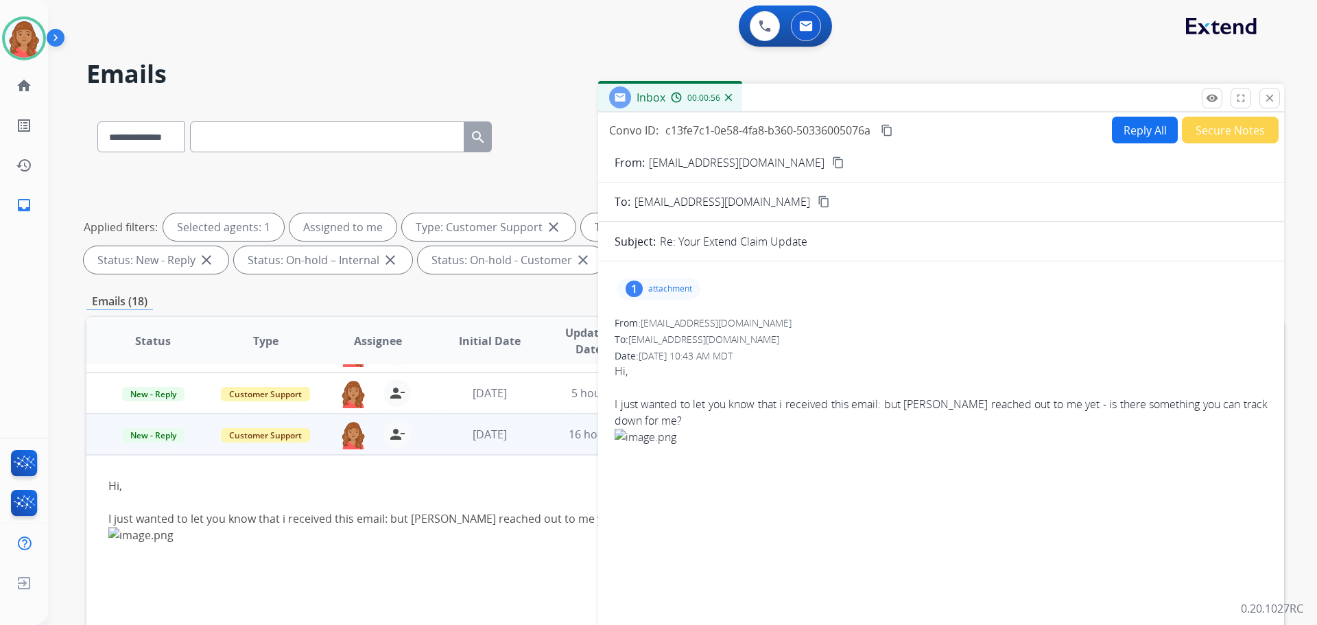
click at [832, 166] on mat-icon "content_copy" at bounding box center [838, 162] width 12 height 12
drag, startPoint x: 268, startPoint y: 139, endPoint x: 276, endPoint y: 143, distance: 8.6
paste input "**********"
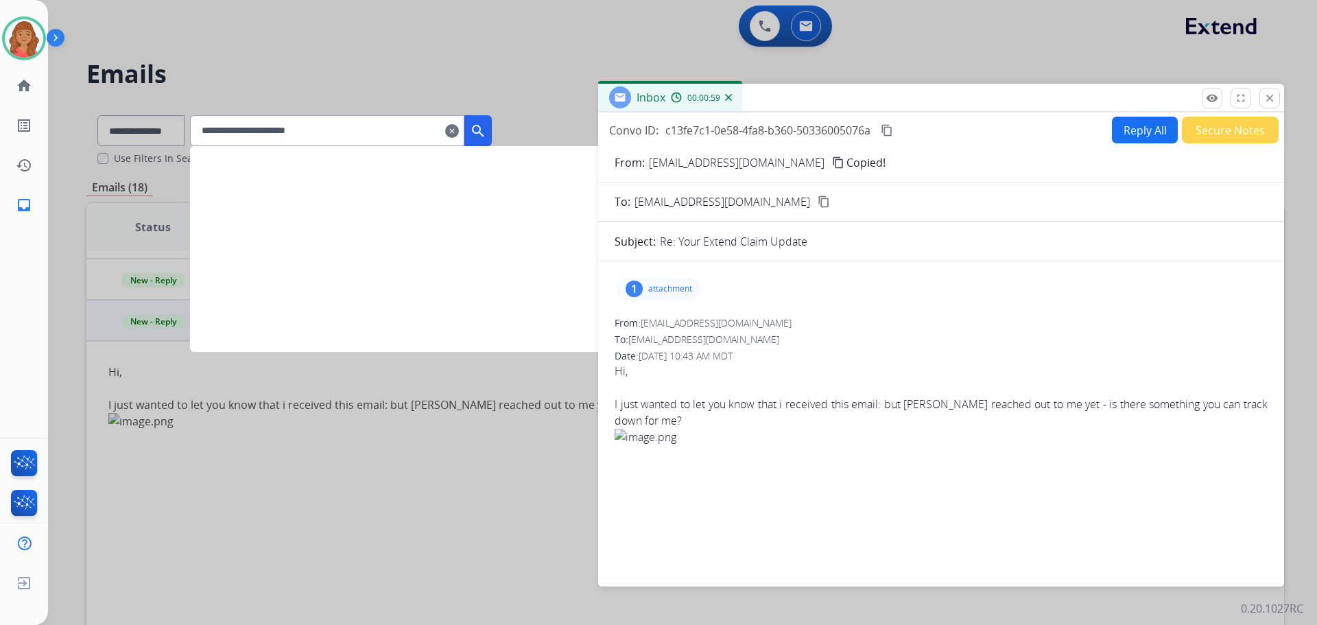
type input "**********"
click at [486, 133] on mat-icon "search" at bounding box center [478, 131] width 16 height 16
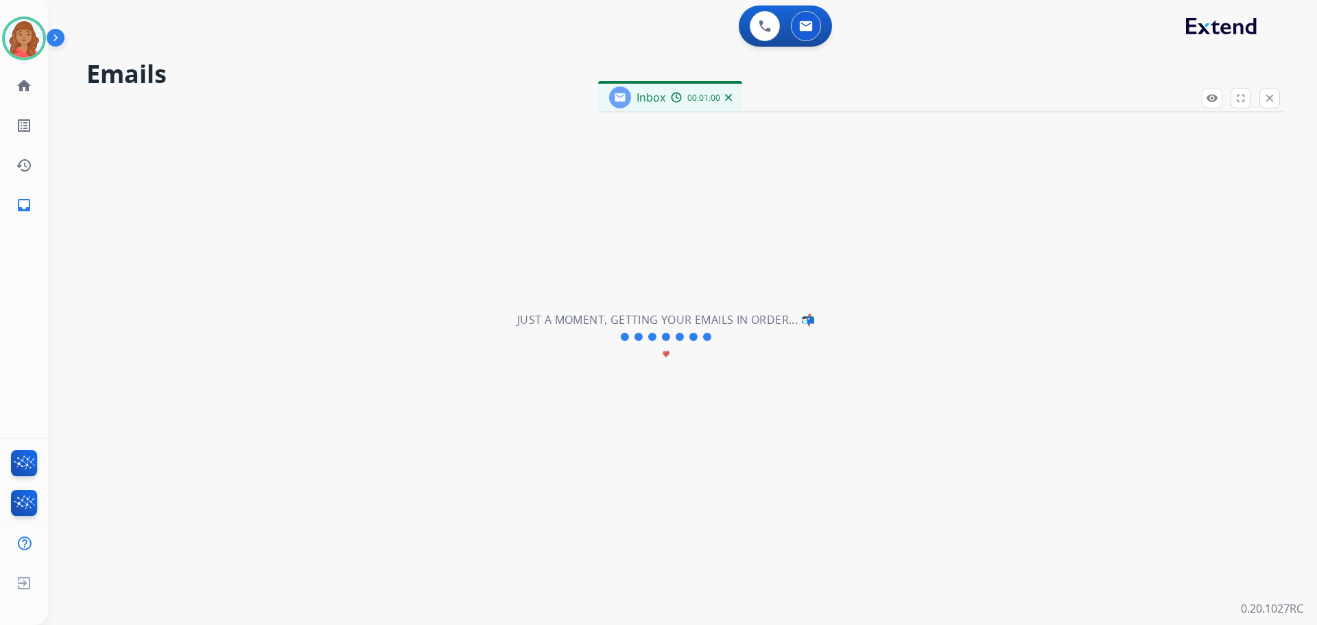
select select "*"
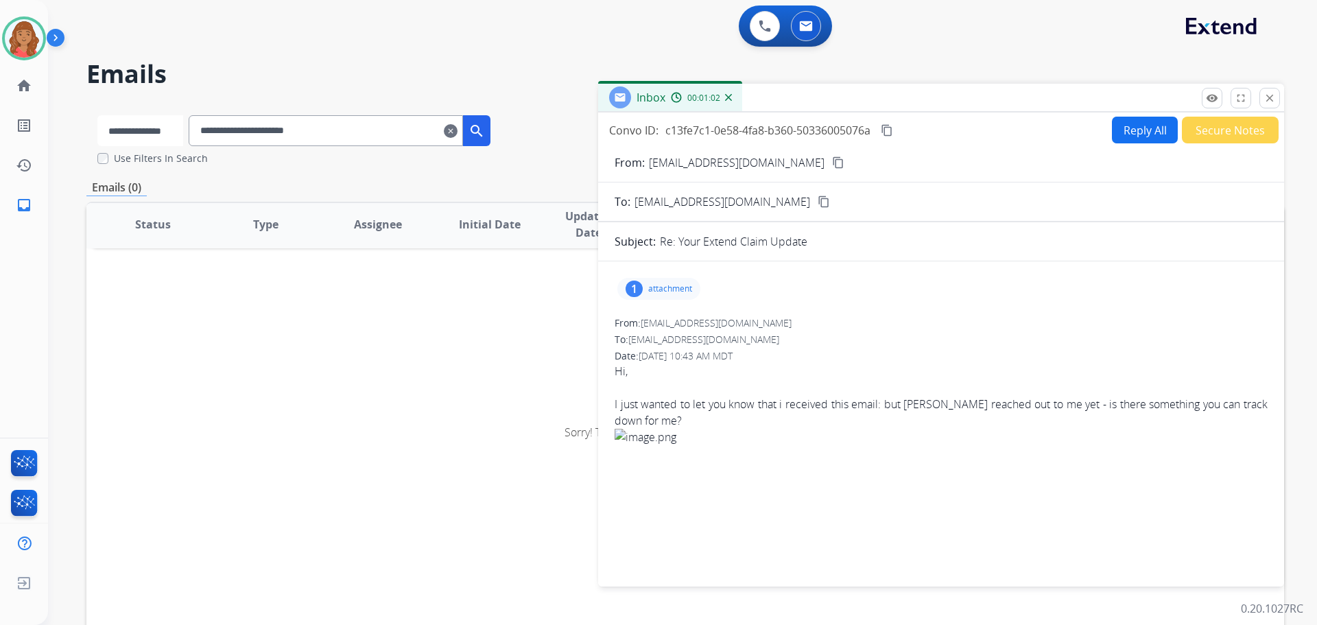
click at [145, 134] on select "**********" at bounding box center [140, 130] width 86 height 31
select select "**********"
click at [97, 115] on select "**********" at bounding box center [140, 130] width 86 height 31
click at [486, 130] on mat-icon "search" at bounding box center [478, 131] width 16 height 16
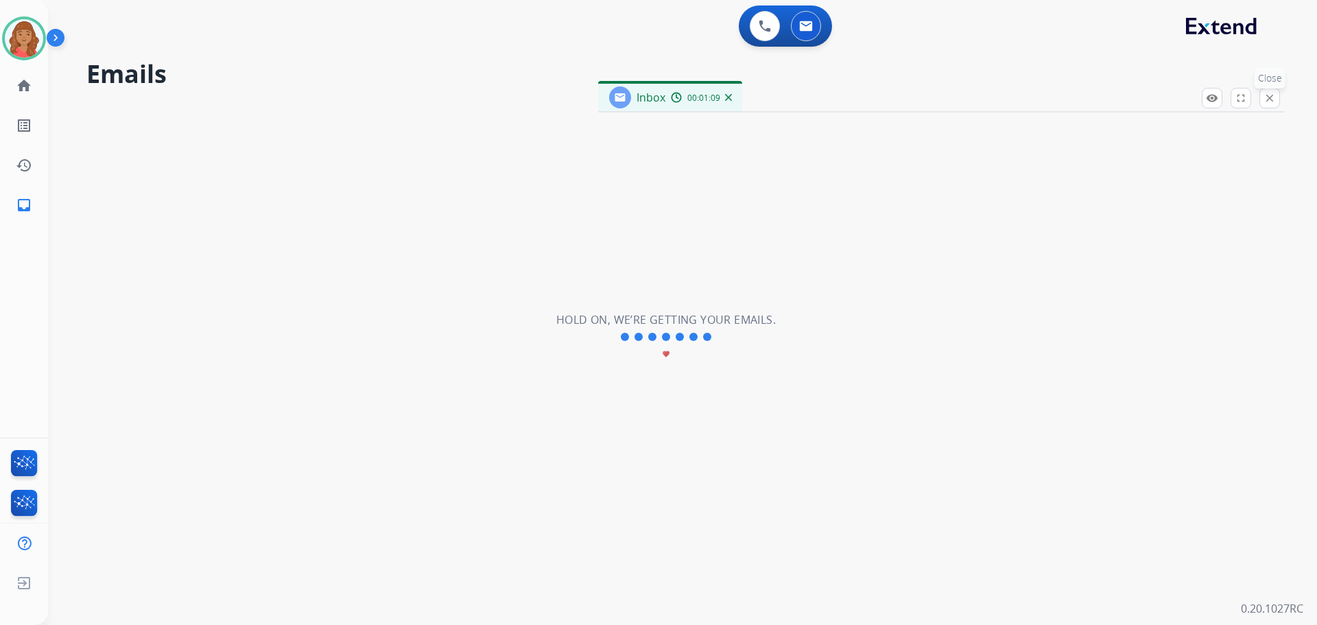
click at [1269, 105] on button "close Close" at bounding box center [1269, 98] width 21 height 21
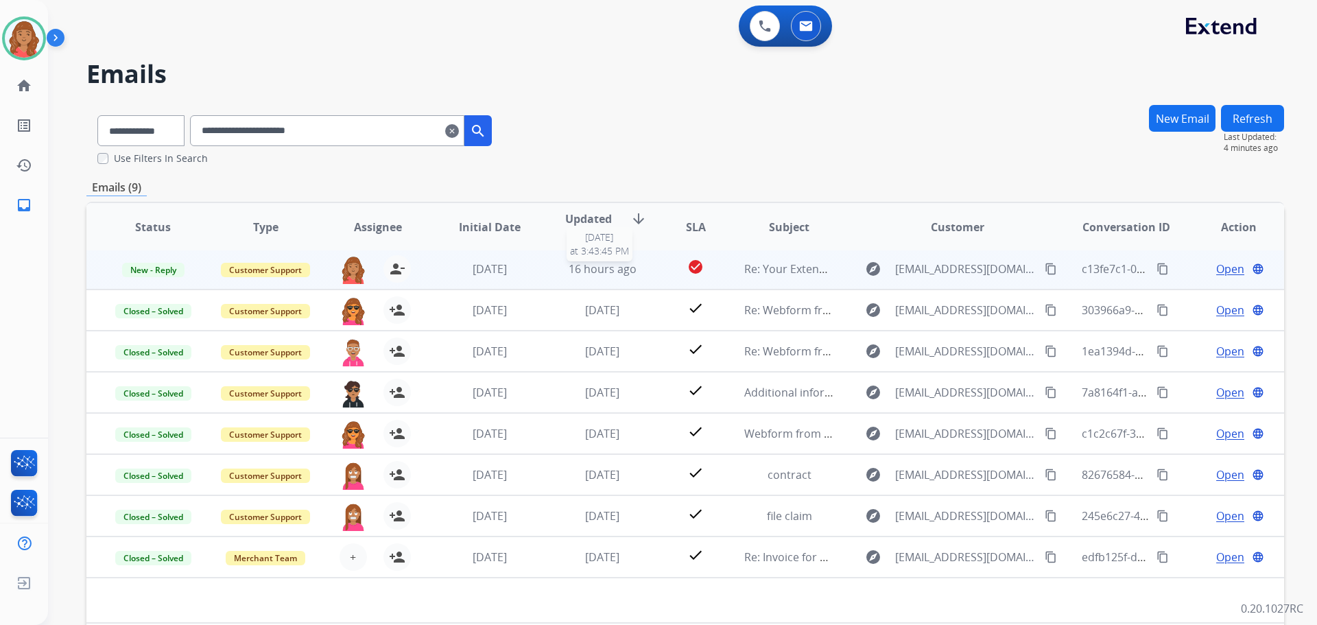
click at [620, 274] on span "16 hours ago" at bounding box center [603, 268] width 68 height 15
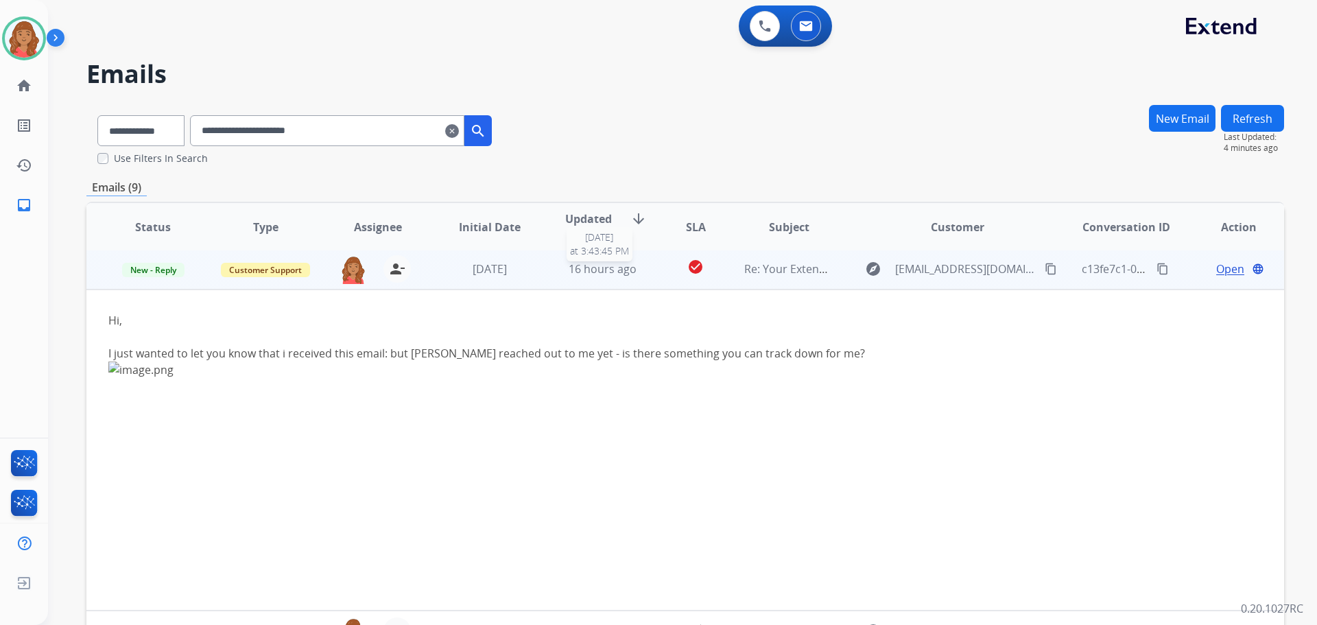
scroll to position [0, 0]
click at [622, 272] on span "16 hours ago" at bounding box center [603, 271] width 68 height 15
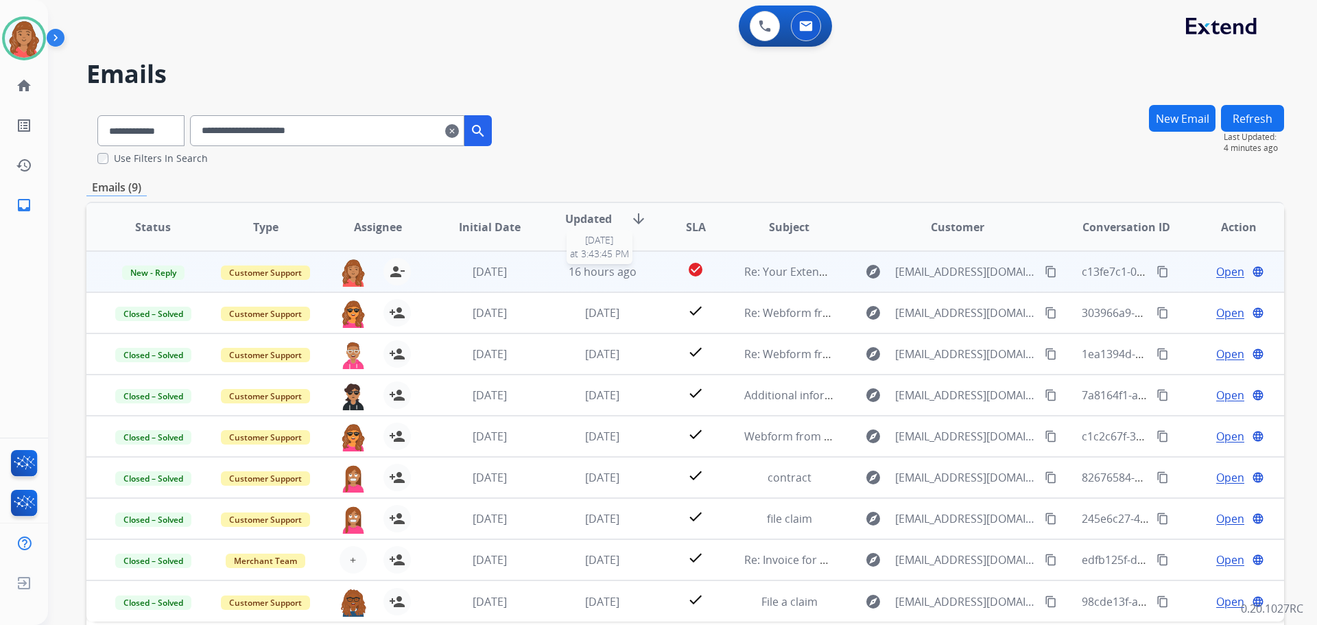
click at [613, 279] on div "16 hours ago" at bounding box center [603, 271] width 90 height 16
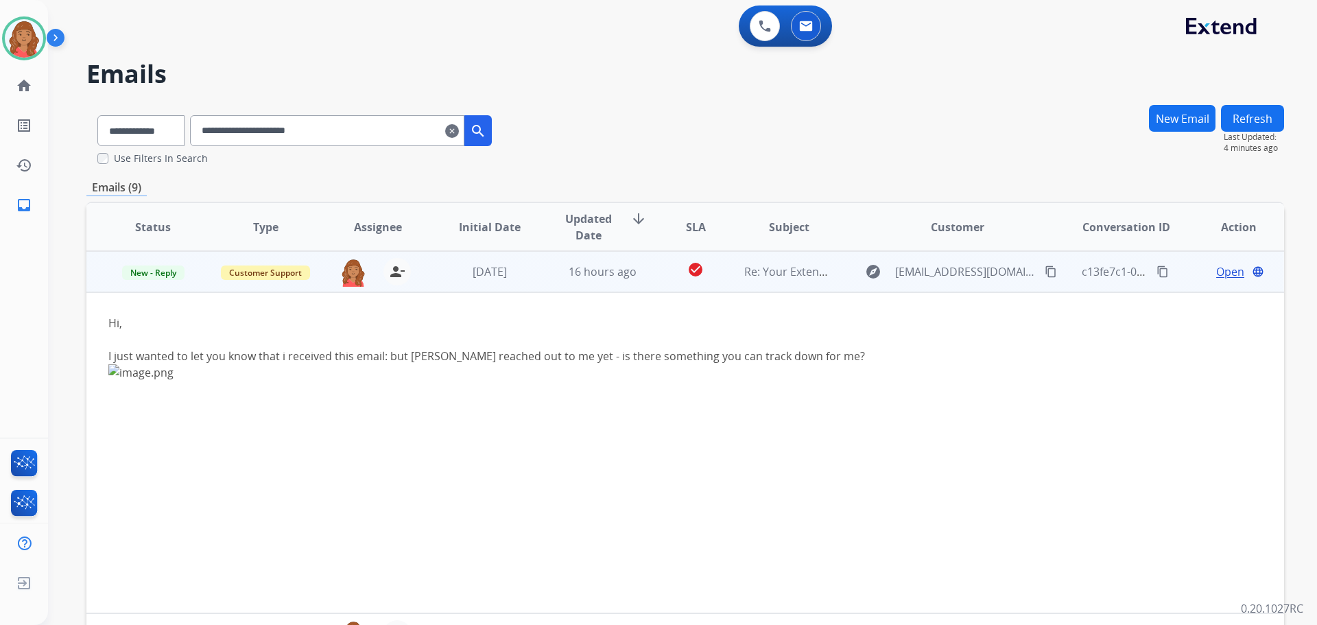
click at [1216, 272] on span "Open" at bounding box center [1230, 271] width 28 height 16
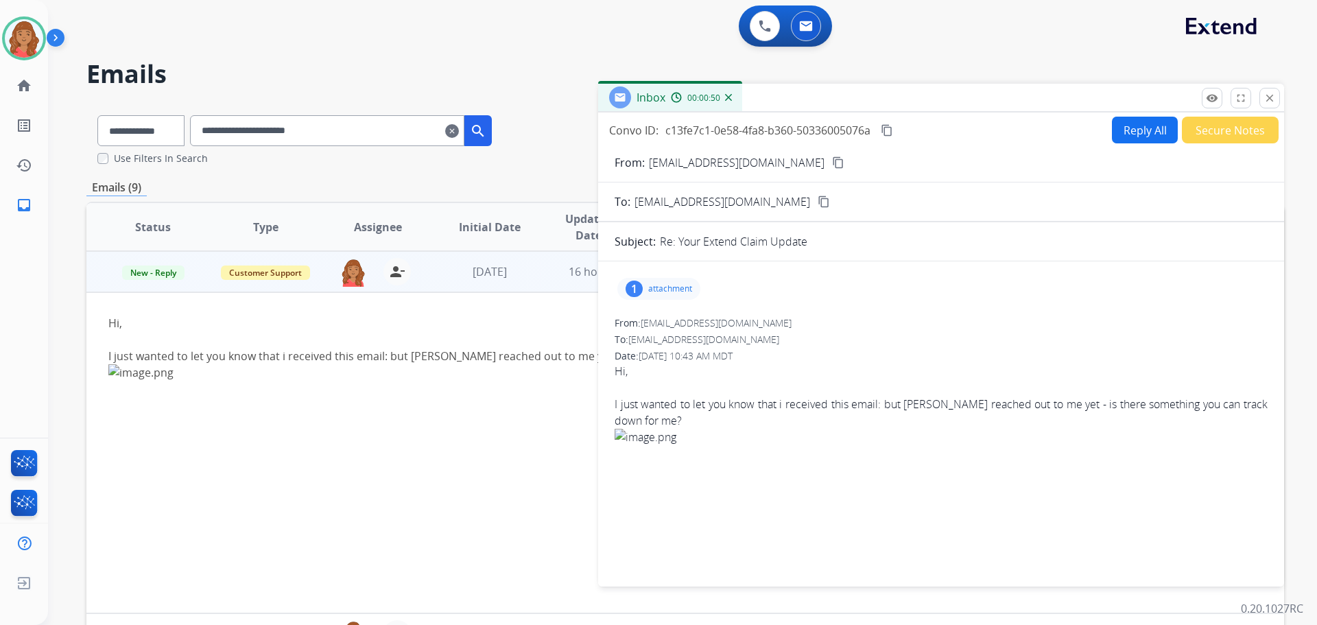
click at [1265, 95] on mat-icon "close" at bounding box center [1269, 98] width 12 height 12
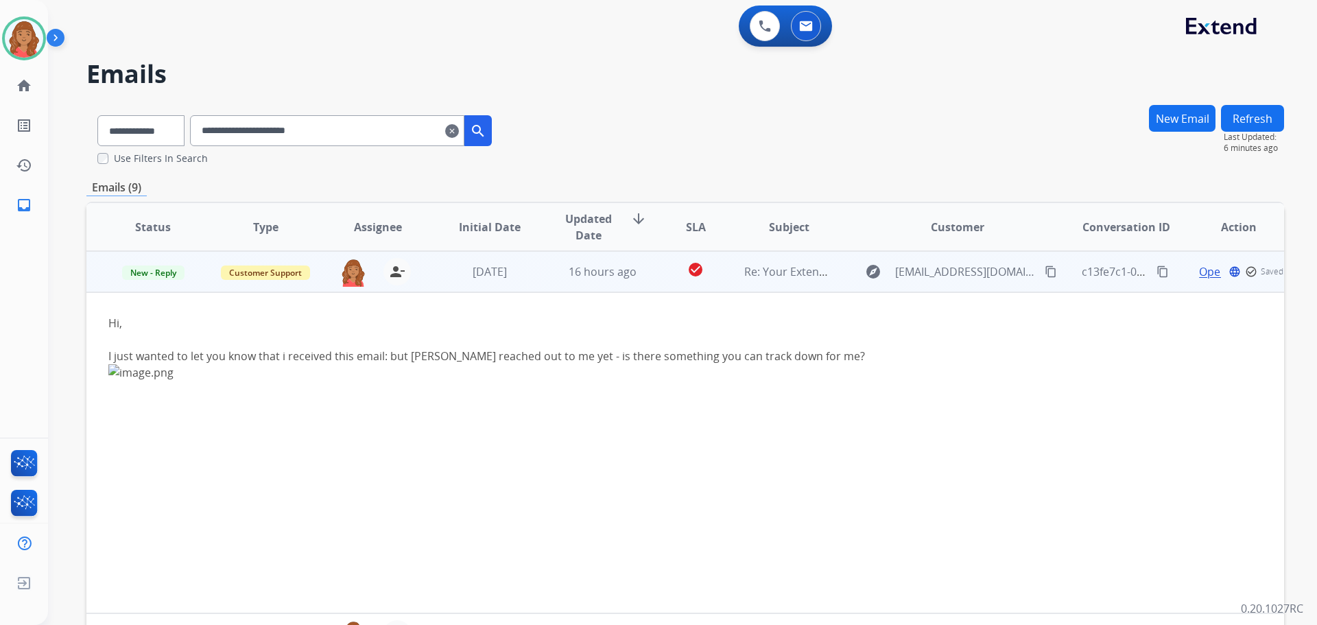
drag, startPoint x: 1041, startPoint y: 271, endPoint x: 1003, endPoint y: 275, distance: 38.6
click at [1045, 272] on mat-icon "content_copy" at bounding box center [1051, 271] width 12 height 12
click at [1217, 269] on span "Open" at bounding box center [1230, 271] width 28 height 16
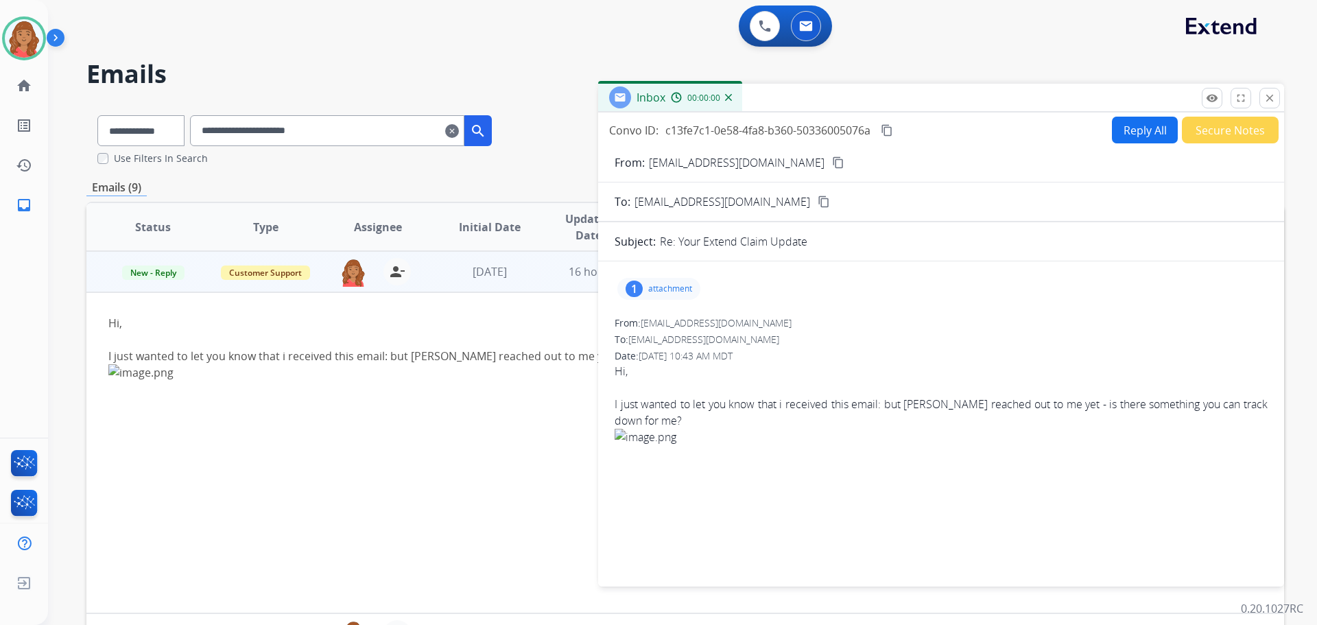
click at [665, 297] on div "1 attachment" at bounding box center [658, 289] width 83 height 22
click at [652, 324] on div at bounding box center [662, 324] width 69 height 48
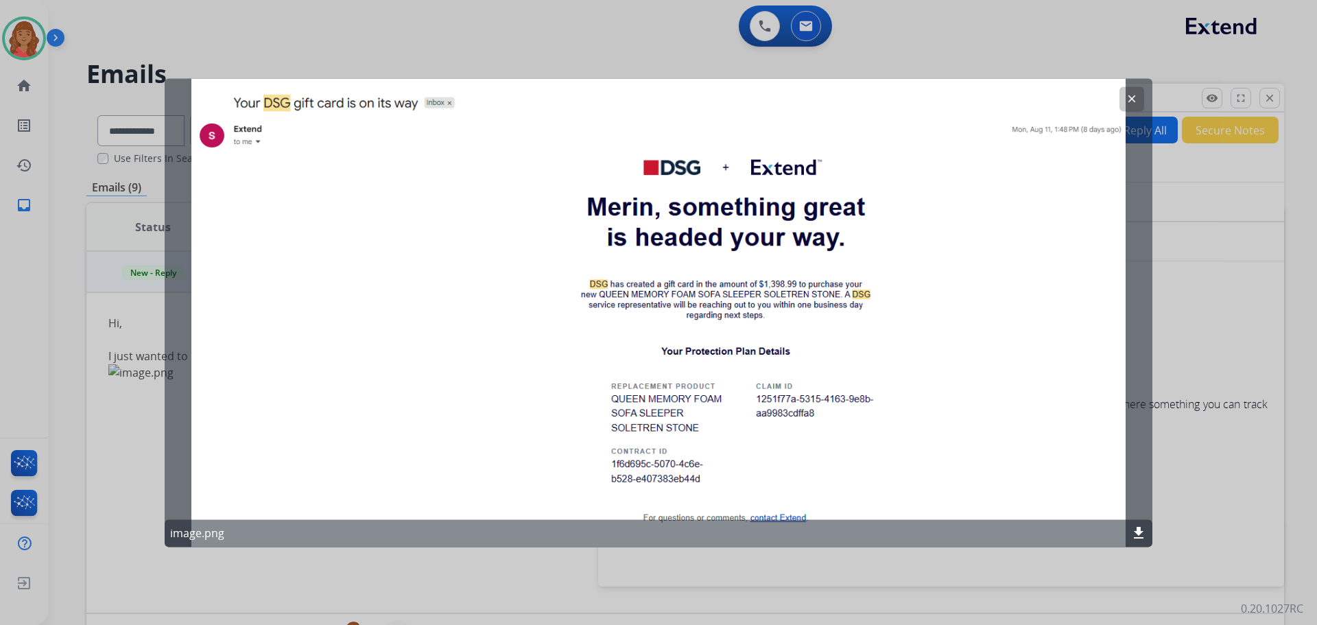
drag, startPoint x: 656, startPoint y: 406, endPoint x: 381, endPoint y: 429, distance: 275.3
click at [412, 426] on div "clear image.png download" at bounding box center [659, 312] width 988 height 468
click at [1121, 106] on button "clear" at bounding box center [1131, 98] width 25 height 25
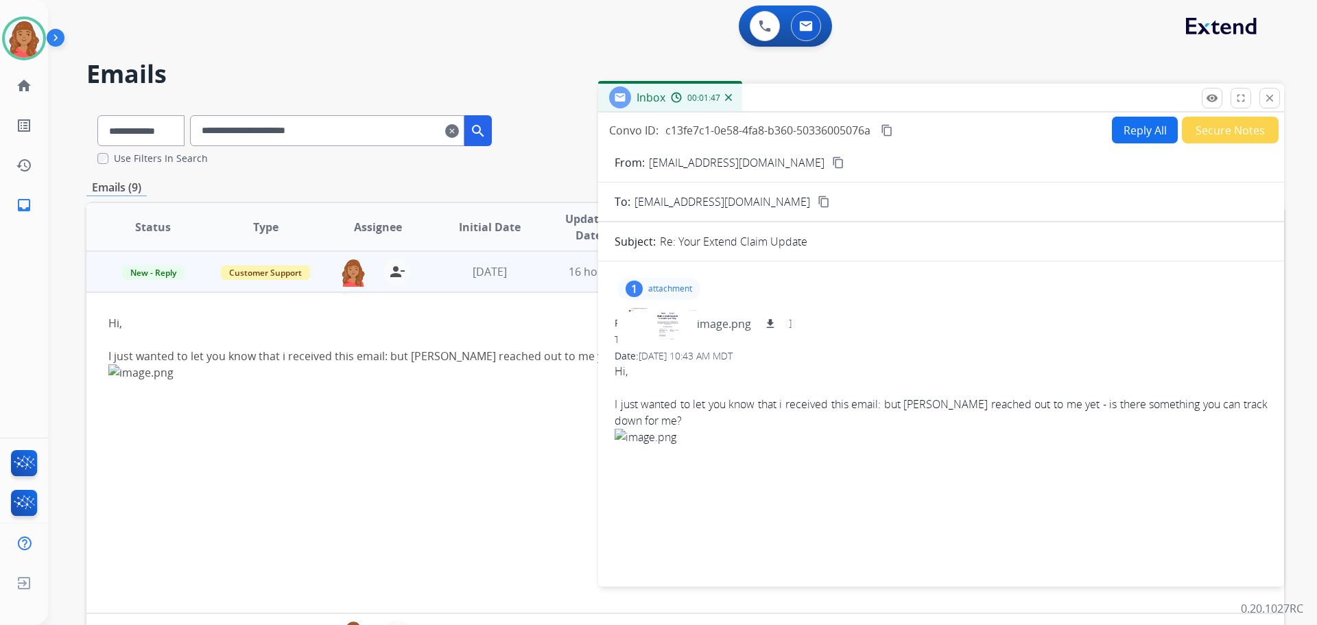
click at [1145, 132] on button "Reply All" at bounding box center [1145, 130] width 66 height 27
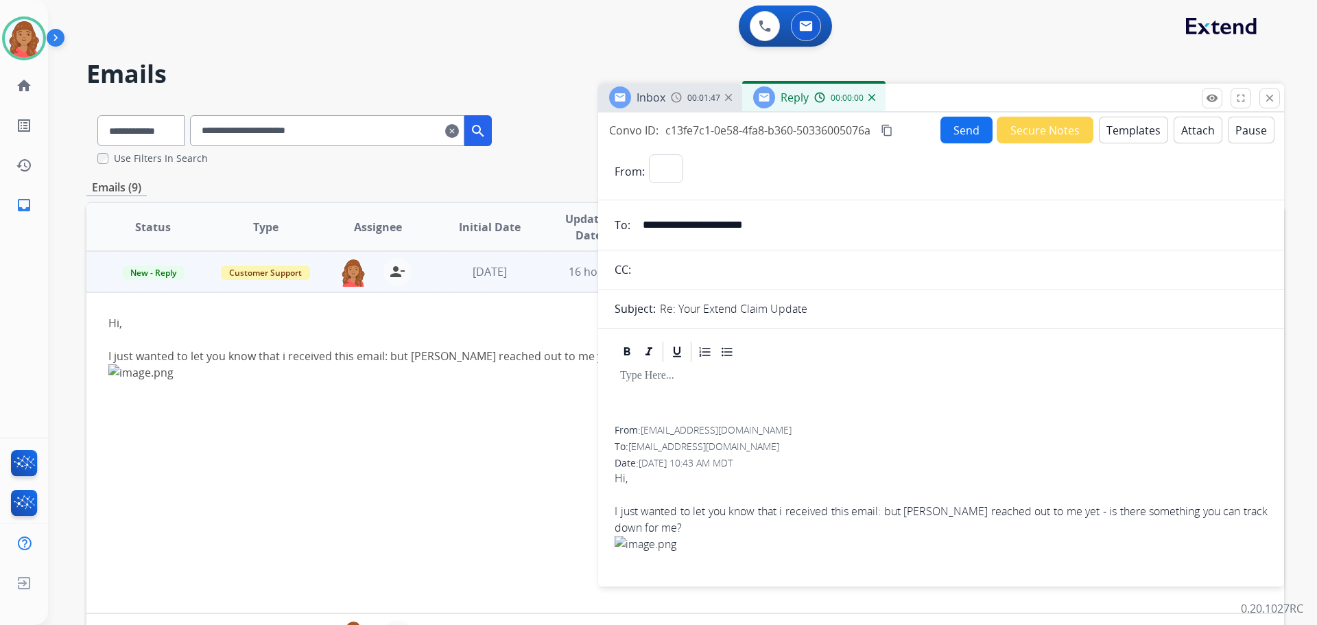
select select "**********"
click at [1125, 128] on button "Templates" at bounding box center [1133, 130] width 69 height 27
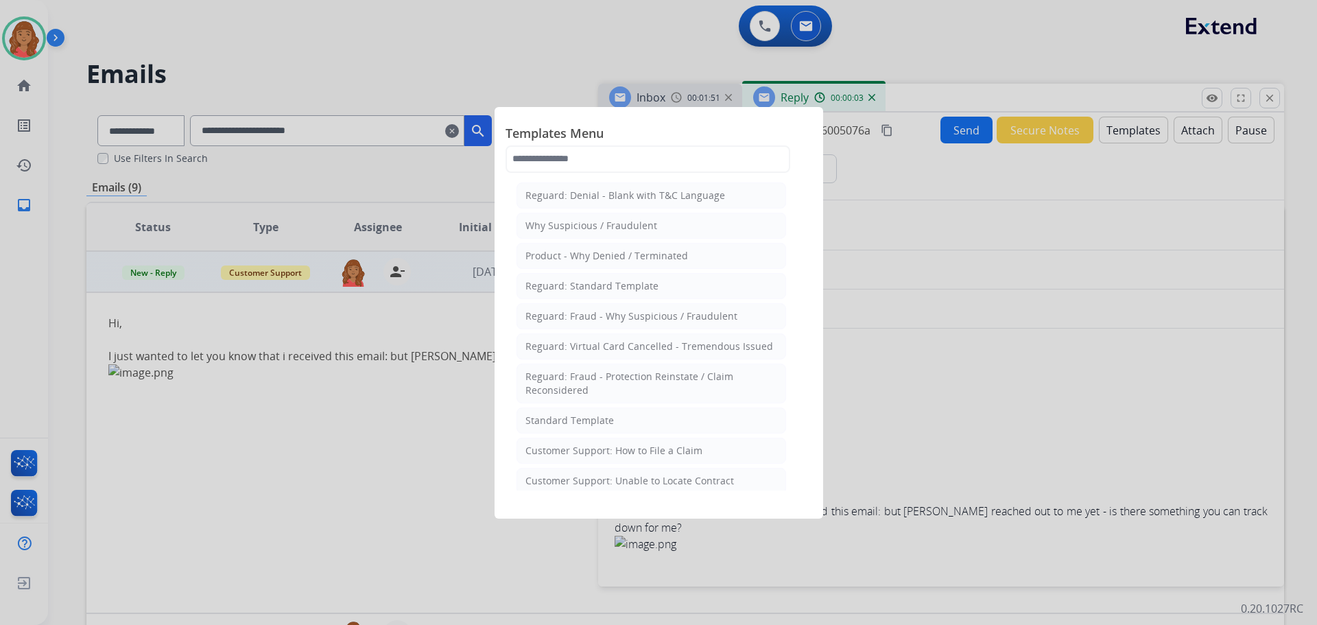
click at [605, 417] on div "Standard Template" at bounding box center [569, 421] width 88 height 14
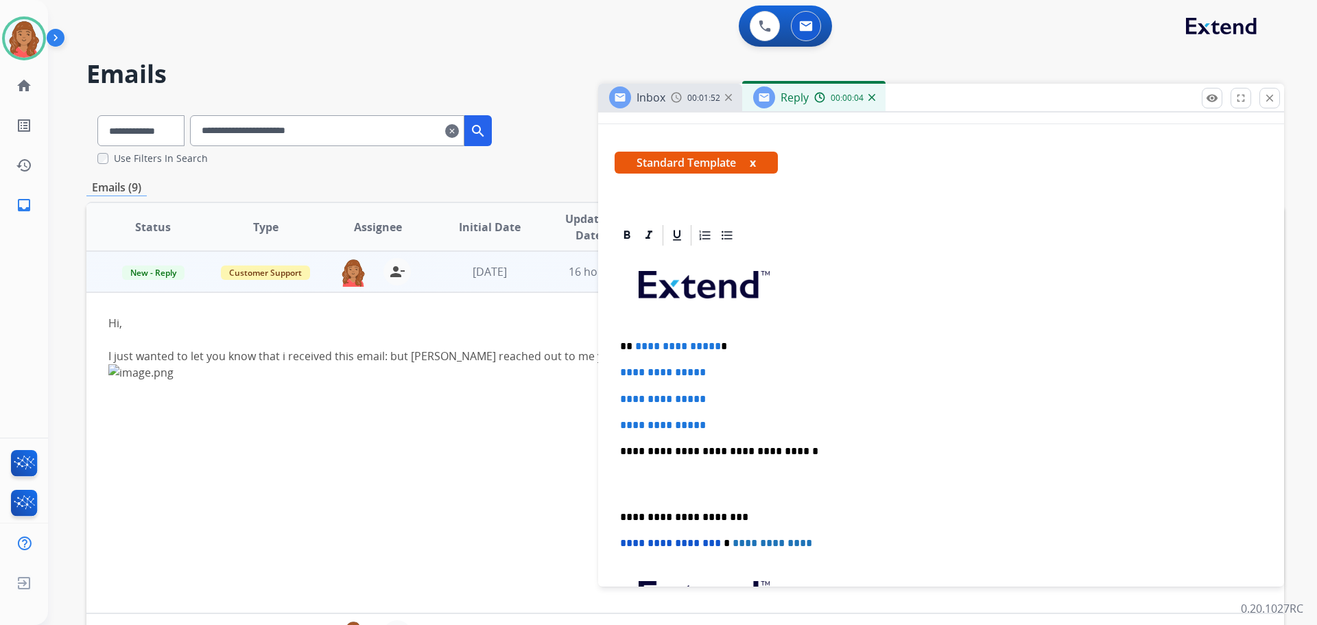
scroll to position [206, 0]
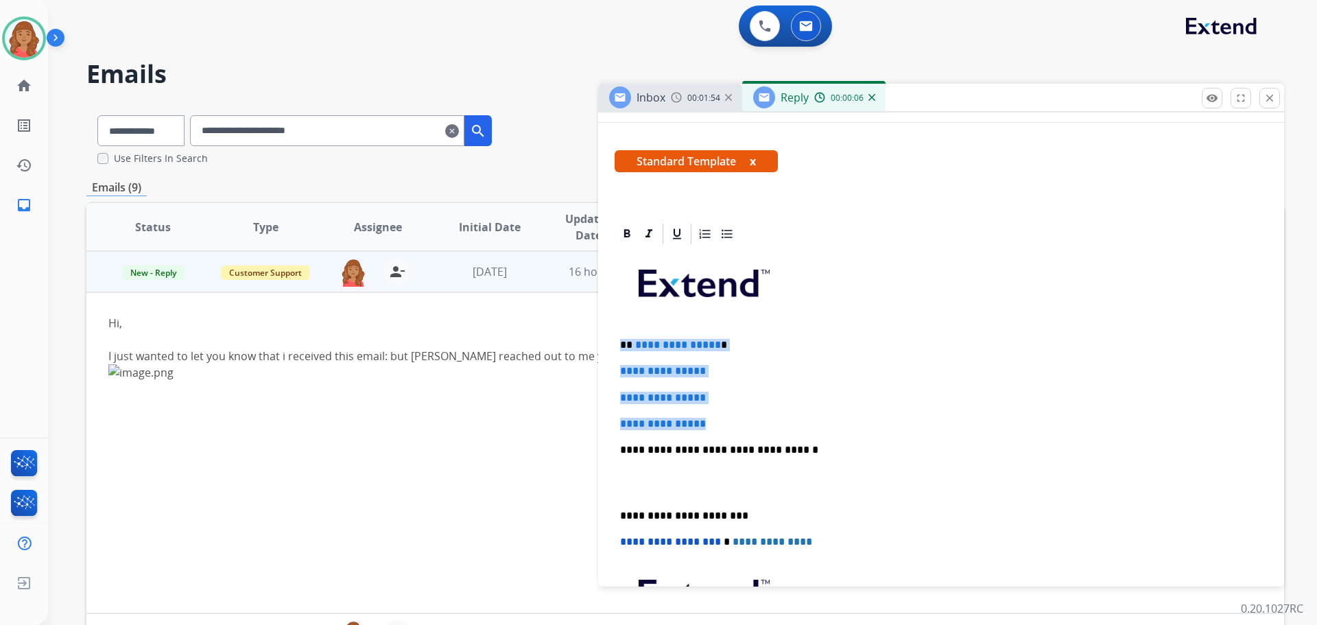
drag, startPoint x: 721, startPoint y: 420, endPoint x: 601, endPoint y: 342, distance: 142.7
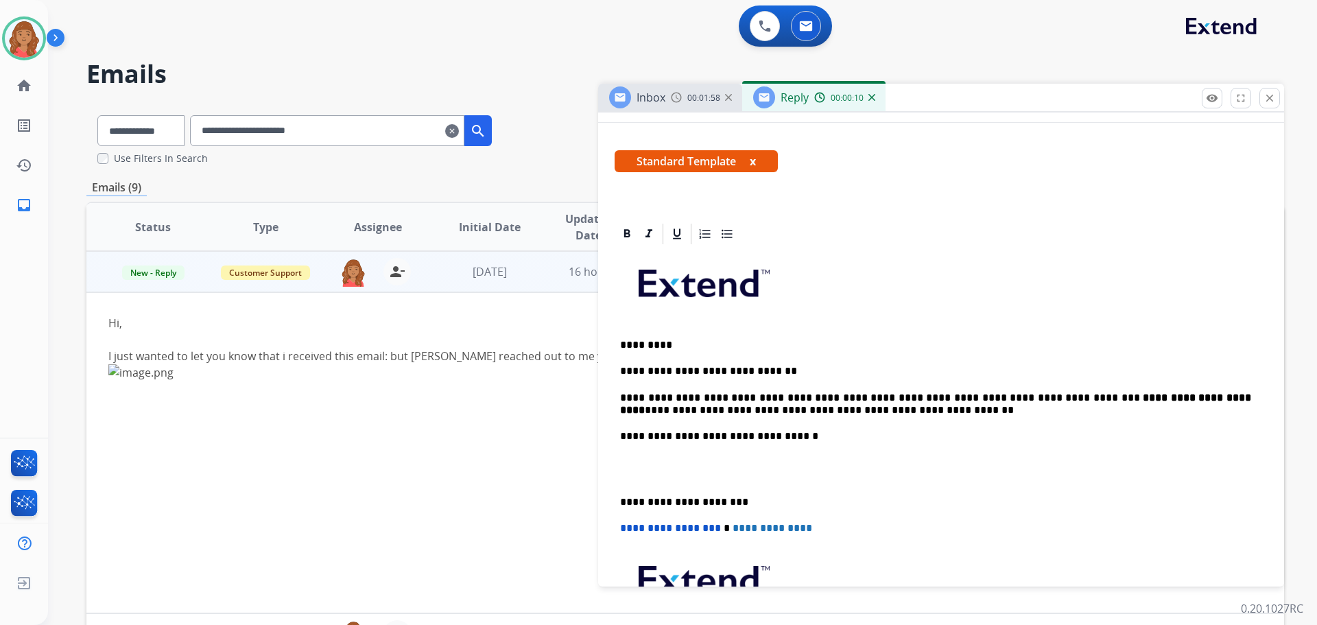
click at [619, 499] on div "**********" at bounding box center [941, 475] width 653 height 458
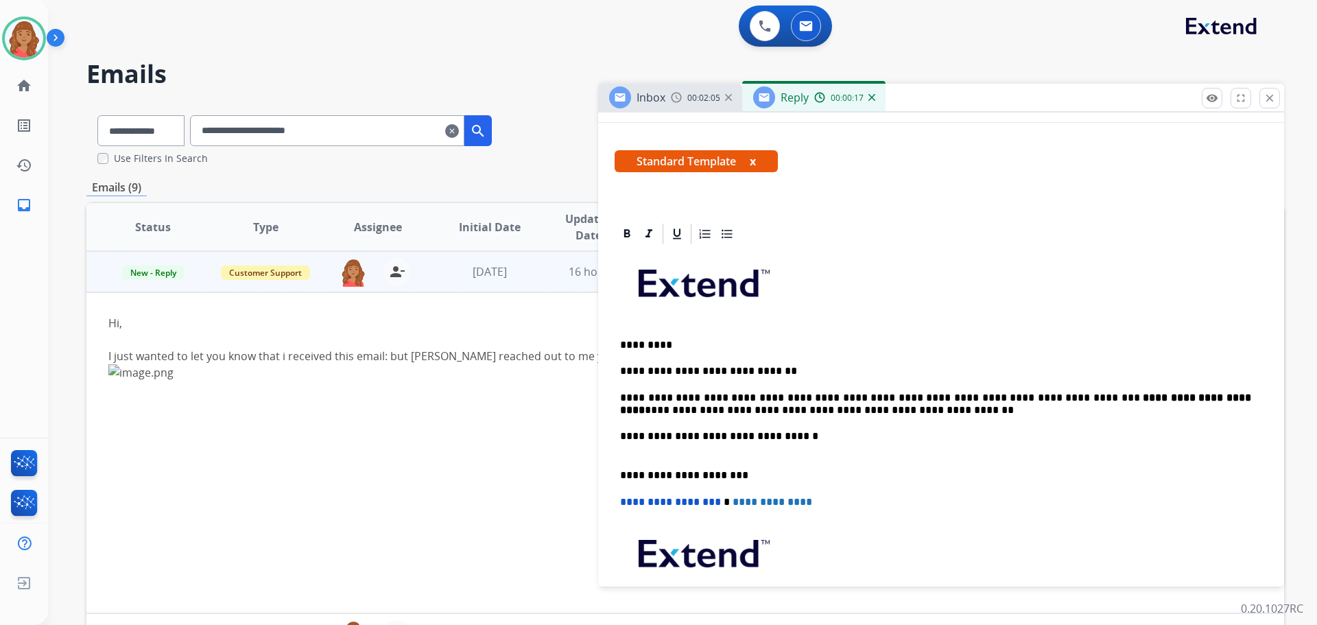
click at [1163, 394] on p "**********" at bounding box center [935, 404] width 631 height 25
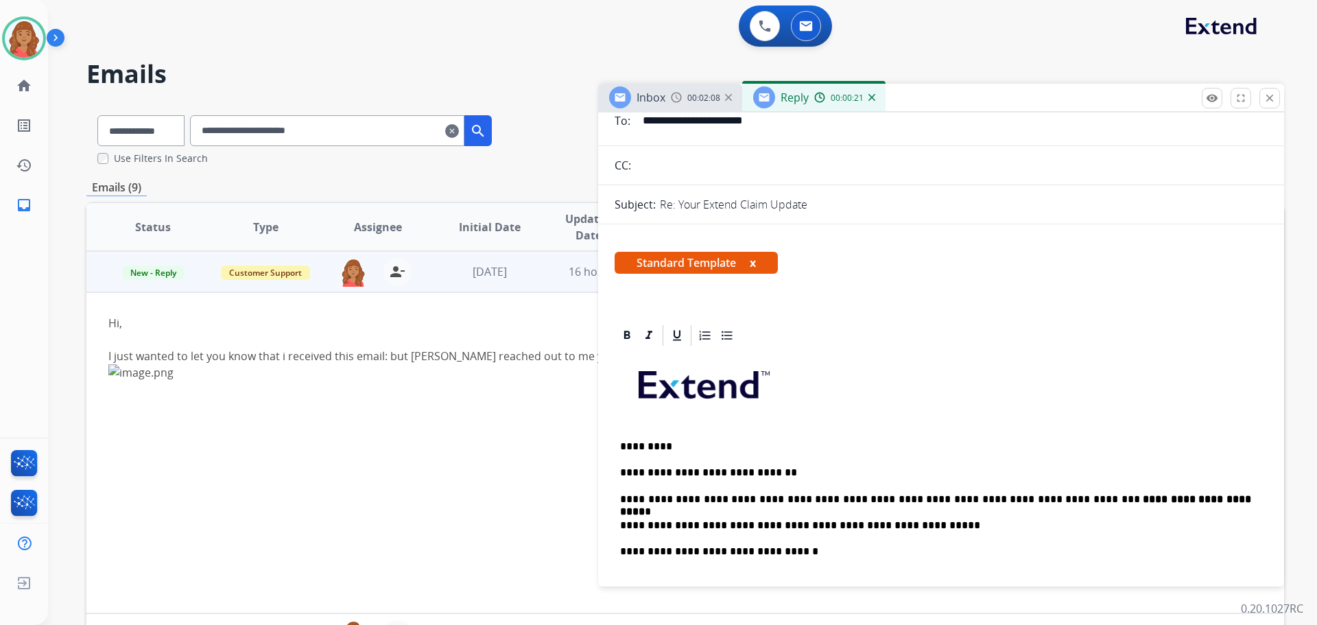
scroll to position [0, 0]
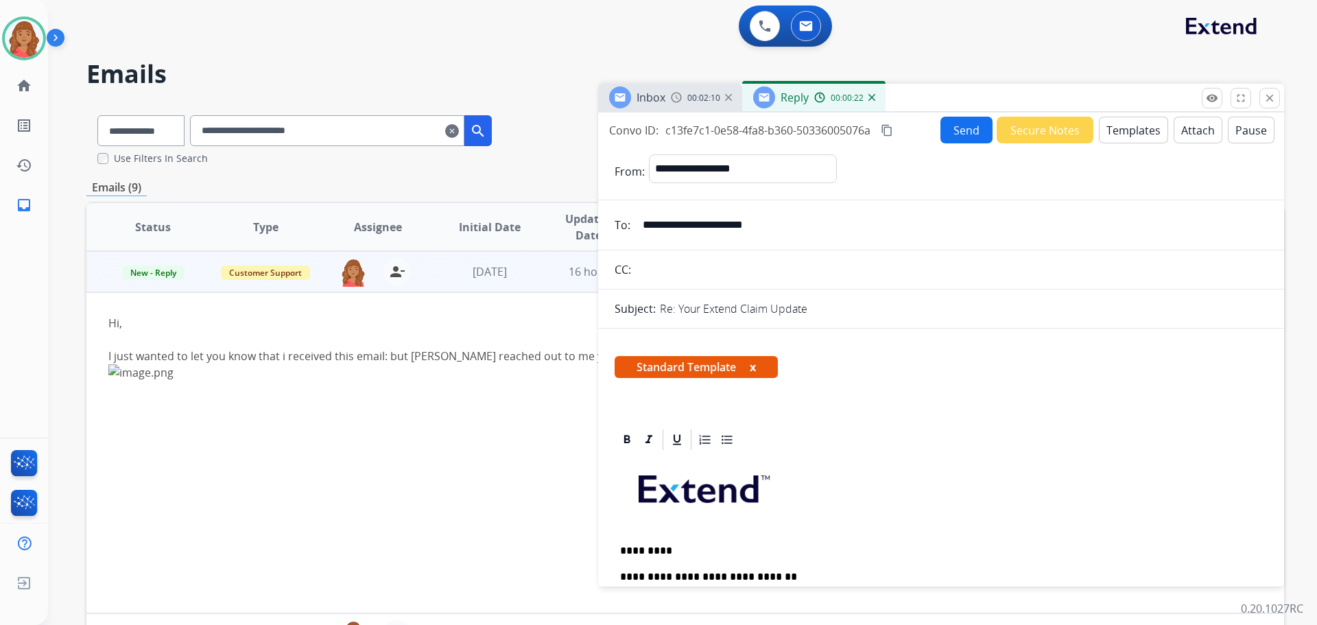
click at [887, 132] on mat-icon "content_copy" at bounding box center [887, 130] width 12 height 12
click at [949, 135] on button "Send" at bounding box center [966, 130] width 52 height 27
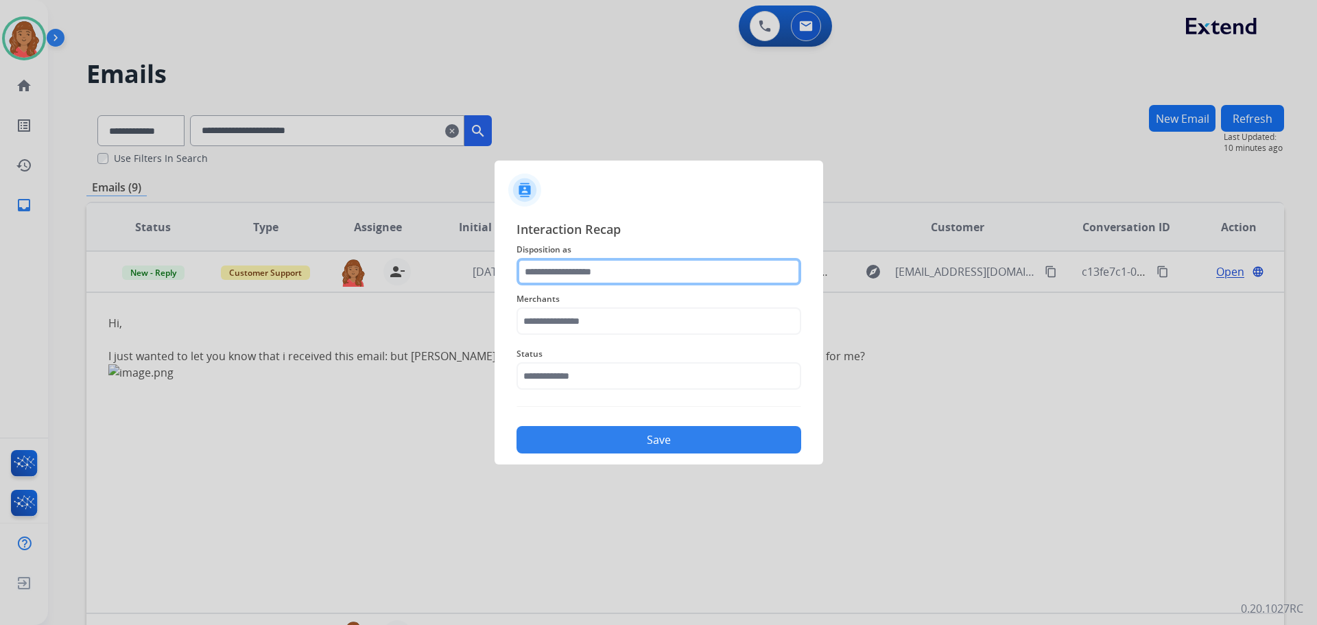
drag, startPoint x: 591, startPoint y: 270, endPoint x: 585, endPoint y: 279, distance: 11.1
click at [591, 270] on input "text" at bounding box center [658, 271] width 285 height 27
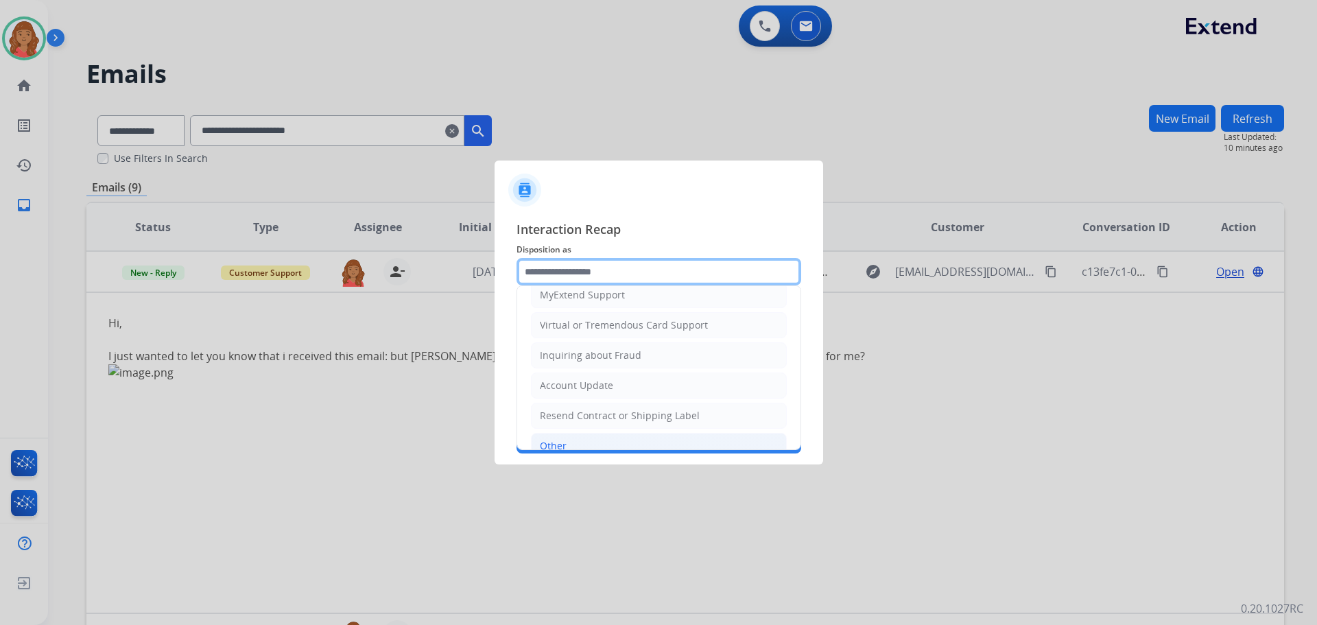
scroll to position [206, 0]
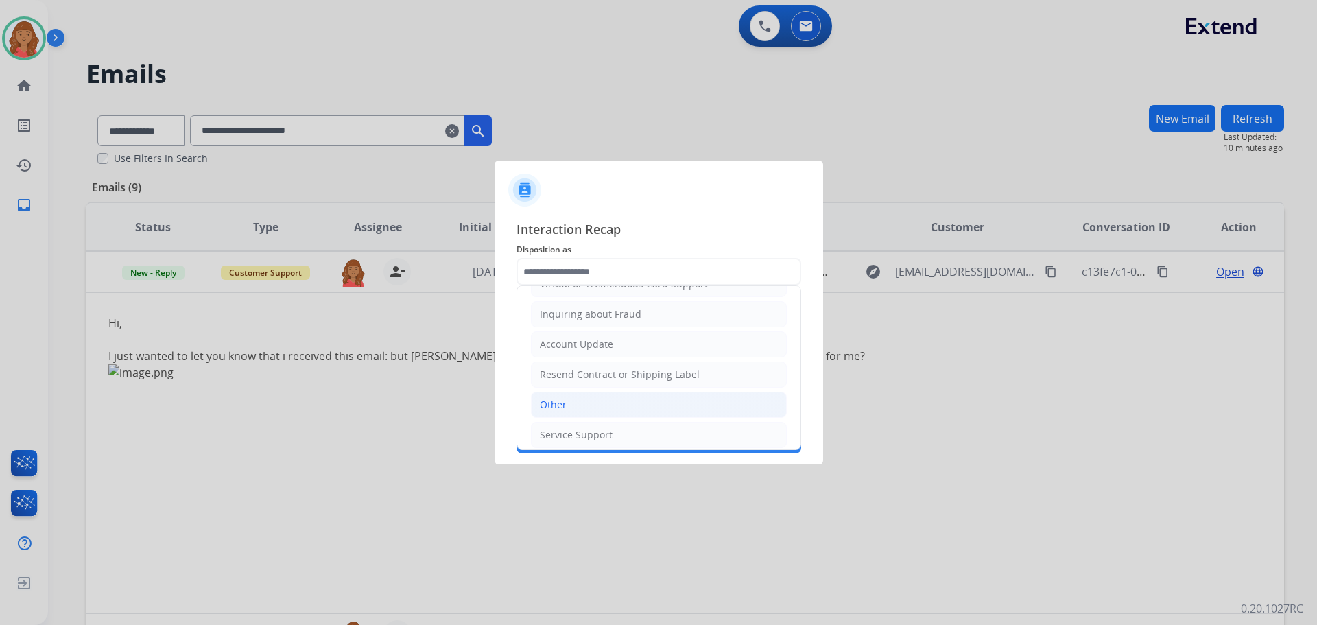
click at [558, 401] on div "Other" at bounding box center [553, 405] width 27 height 14
type input "*****"
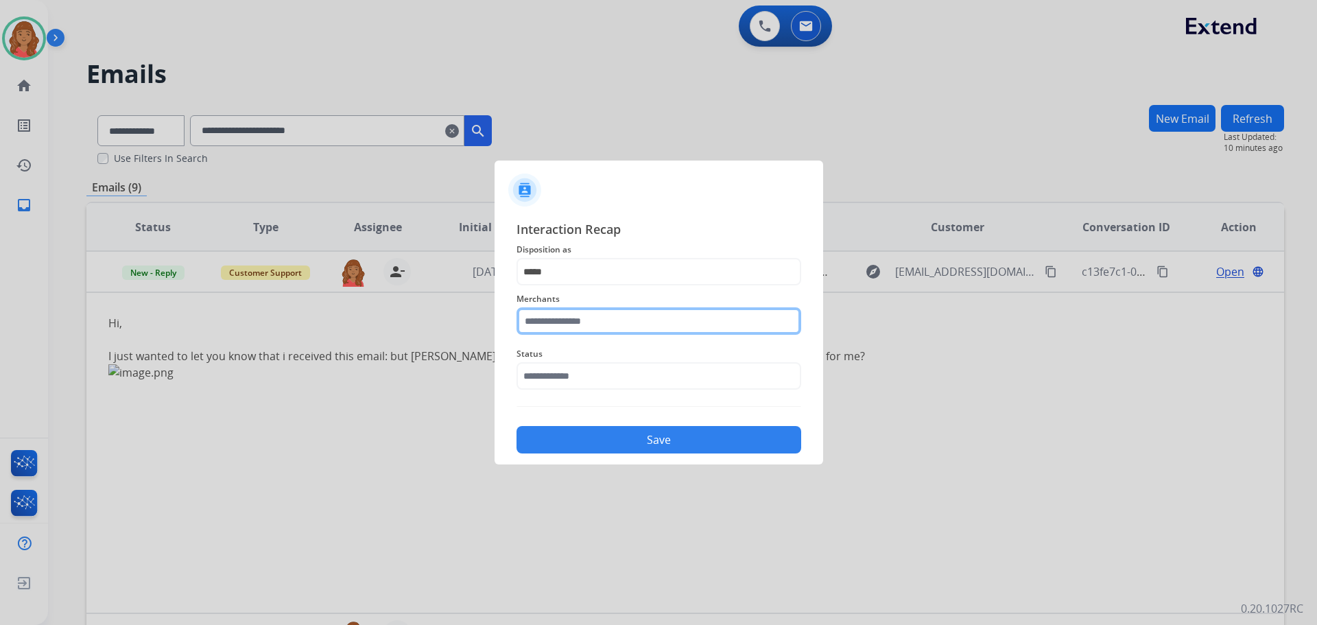
click at [567, 318] on input "text" at bounding box center [658, 320] width 285 height 27
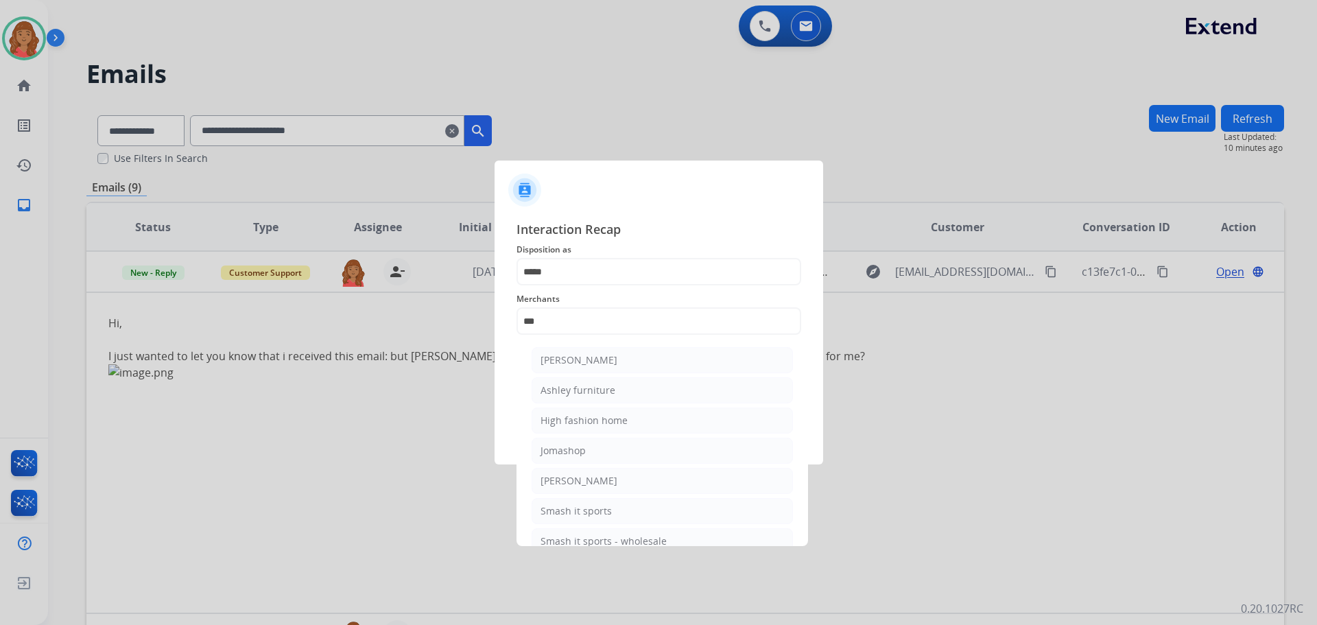
click at [573, 391] on div "Ashley furniture" at bounding box center [577, 390] width 75 height 14
type input "**********"
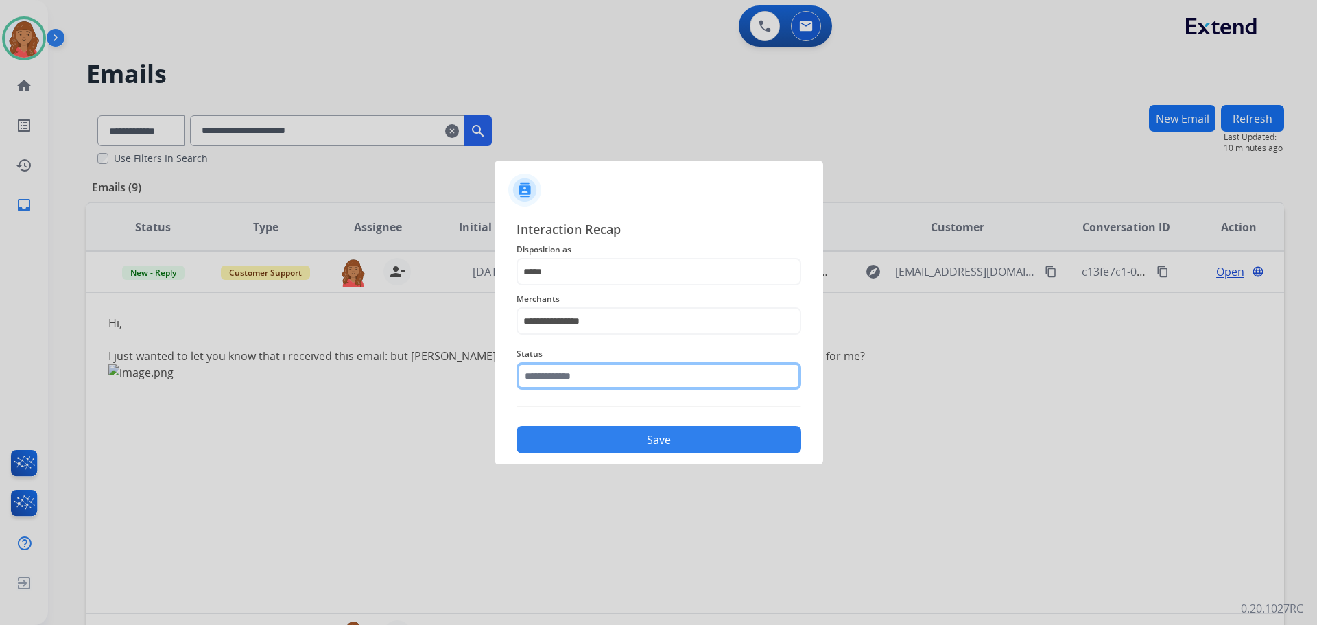
click at [572, 370] on input "text" at bounding box center [658, 375] width 285 height 27
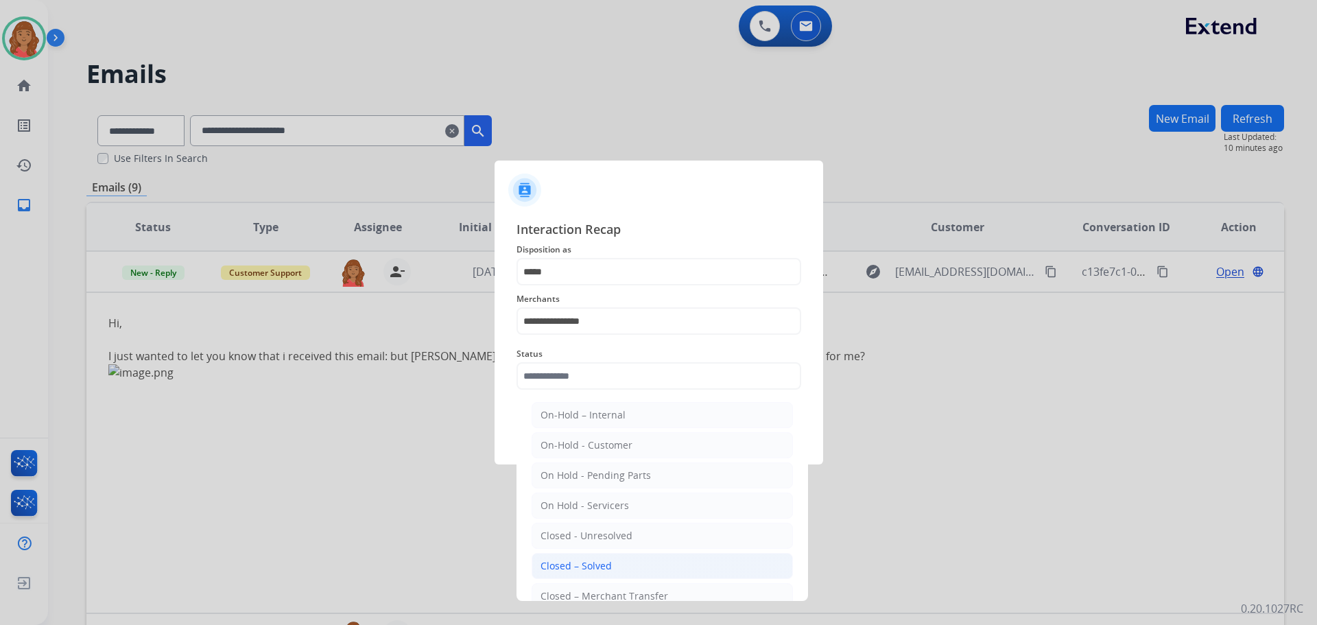
click at [575, 567] on div "Closed – Solved" at bounding box center [575, 566] width 71 height 14
type input "**********"
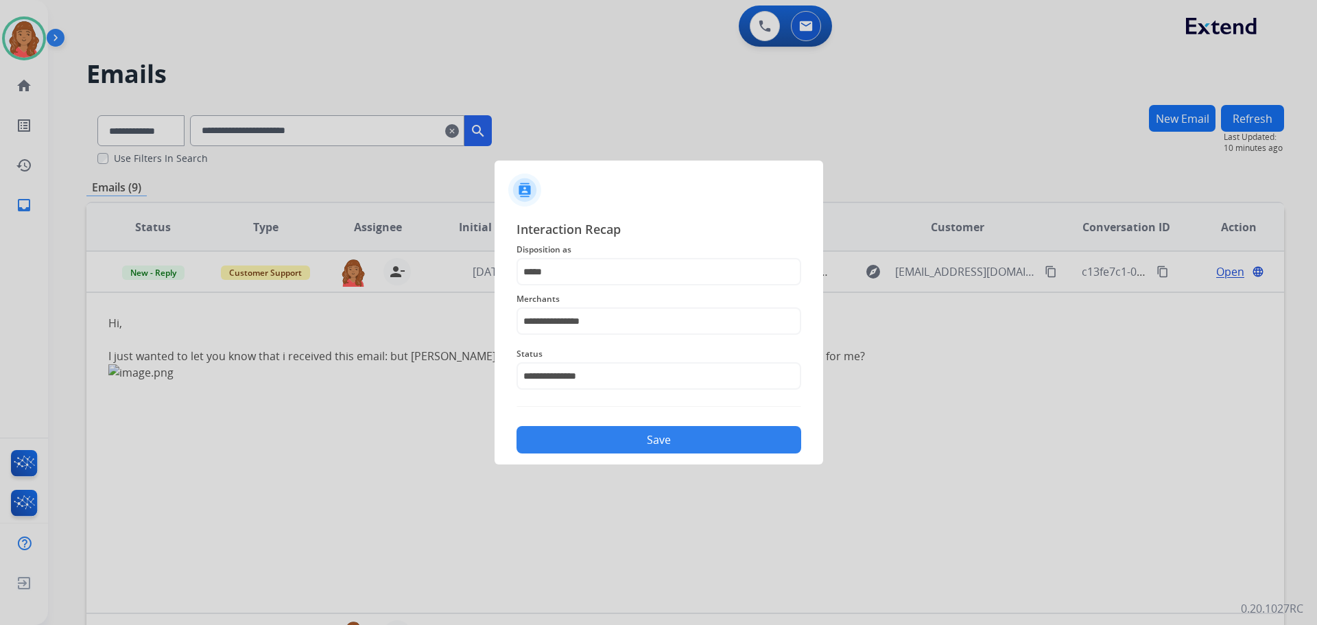
click at [594, 447] on button "Save" at bounding box center [658, 439] width 285 height 27
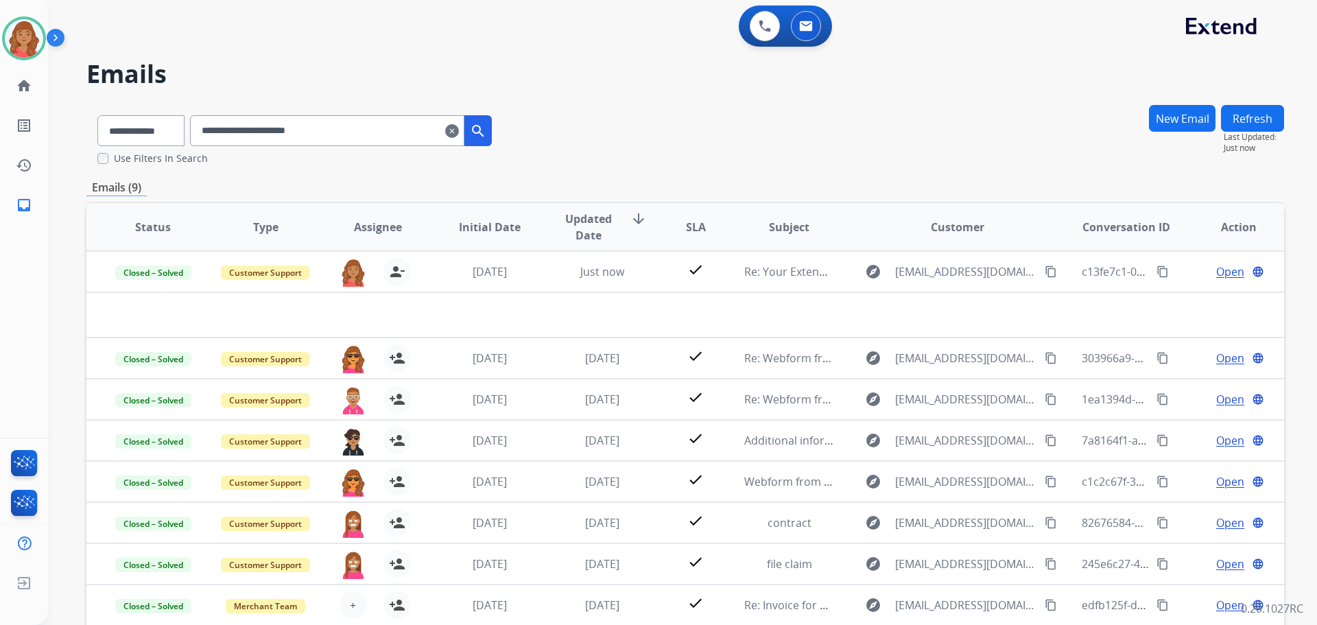
click at [462, 132] on input "**********" at bounding box center [327, 130] width 274 height 31
click at [459, 126] on mat-icon "clear" at bounding box center [452, 131] width 14 height 16
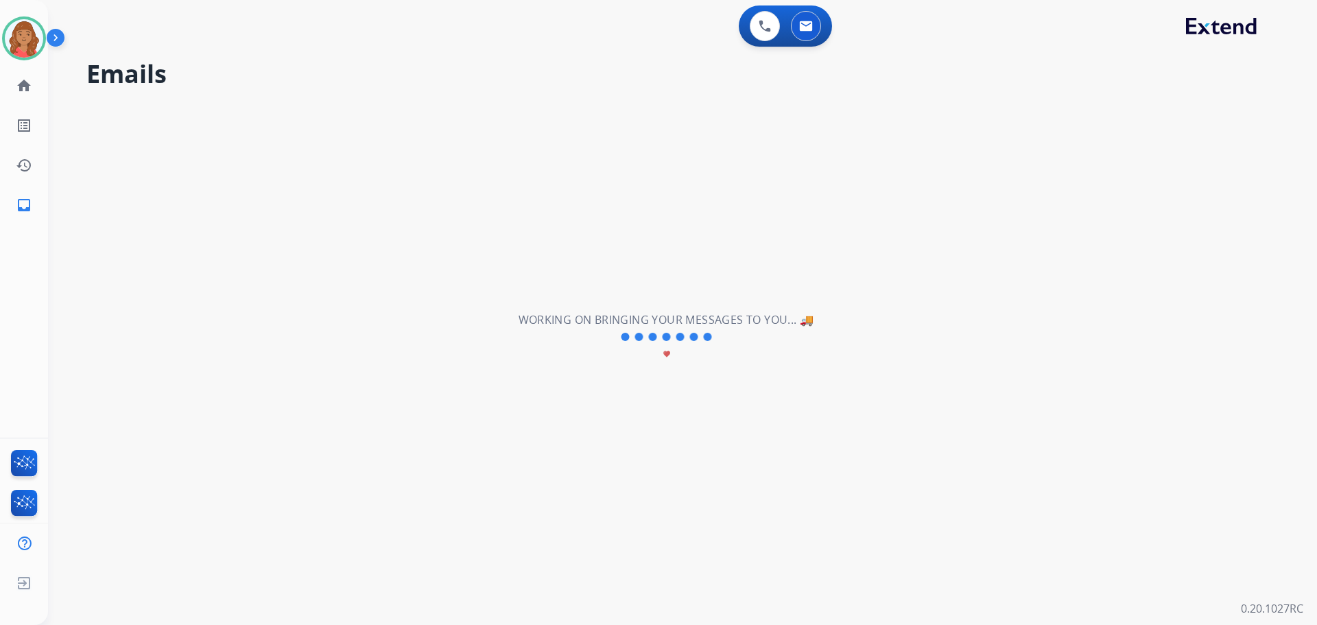
select select "**********"
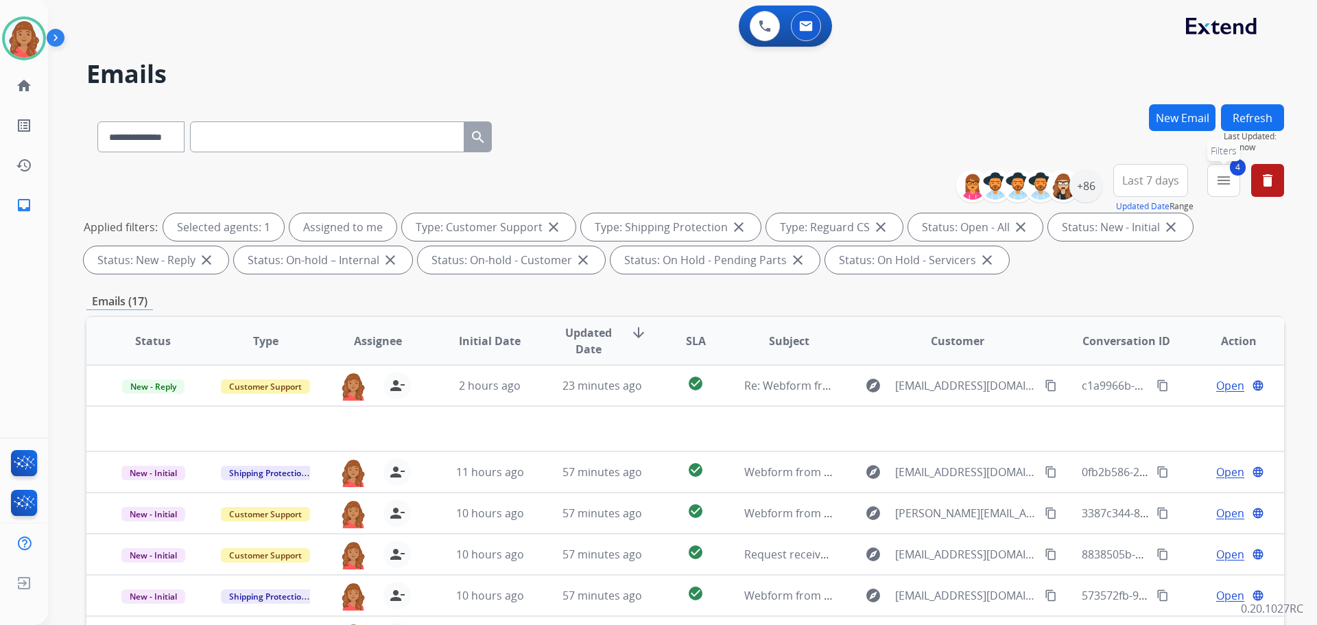
click at [1224, 182] on mat-icon "menu" at bounding box center [1223, 180] width 16 height 16
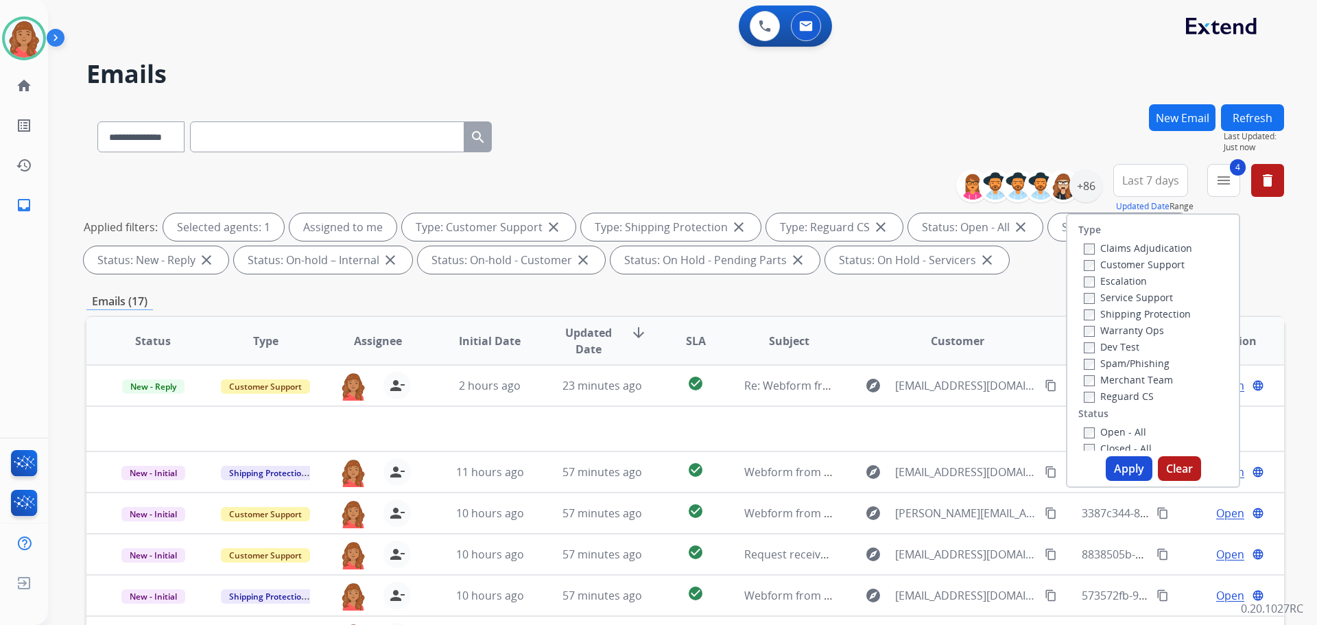
click at [1118, 476] on button "Apply" at bounding box center [1129, 468] width 47 height 25
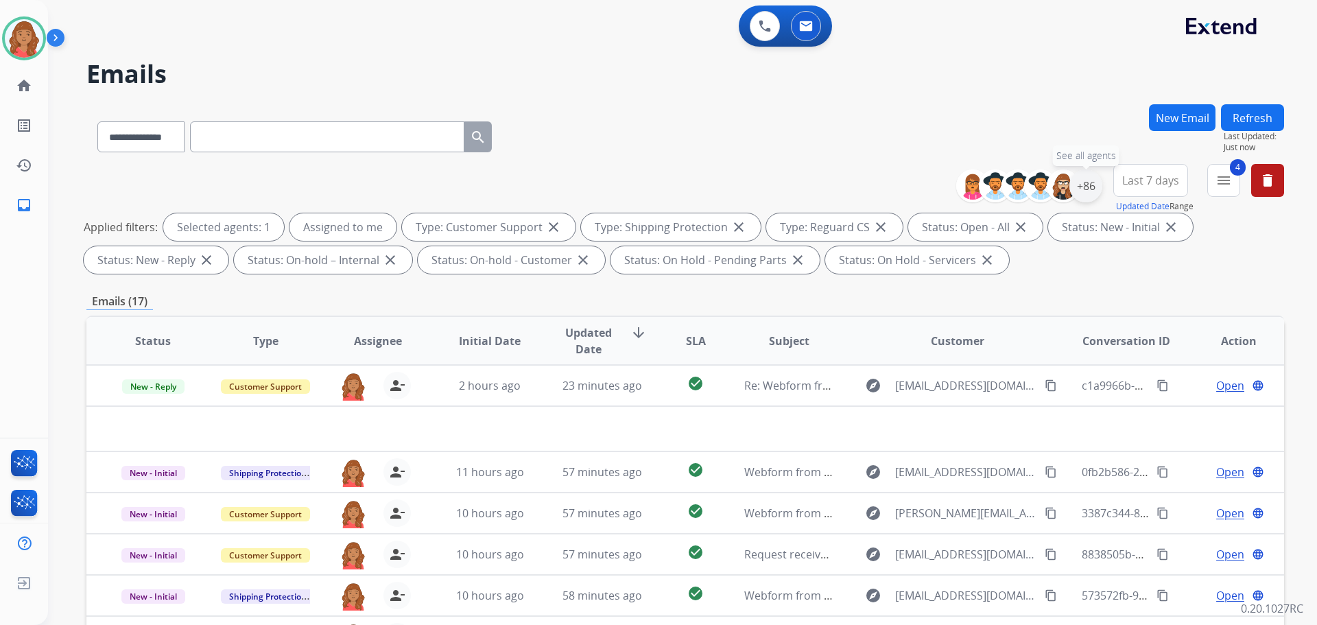
click at [1081, 192] on div "+86" at bounding box center [1085, 185] width 33 height 33
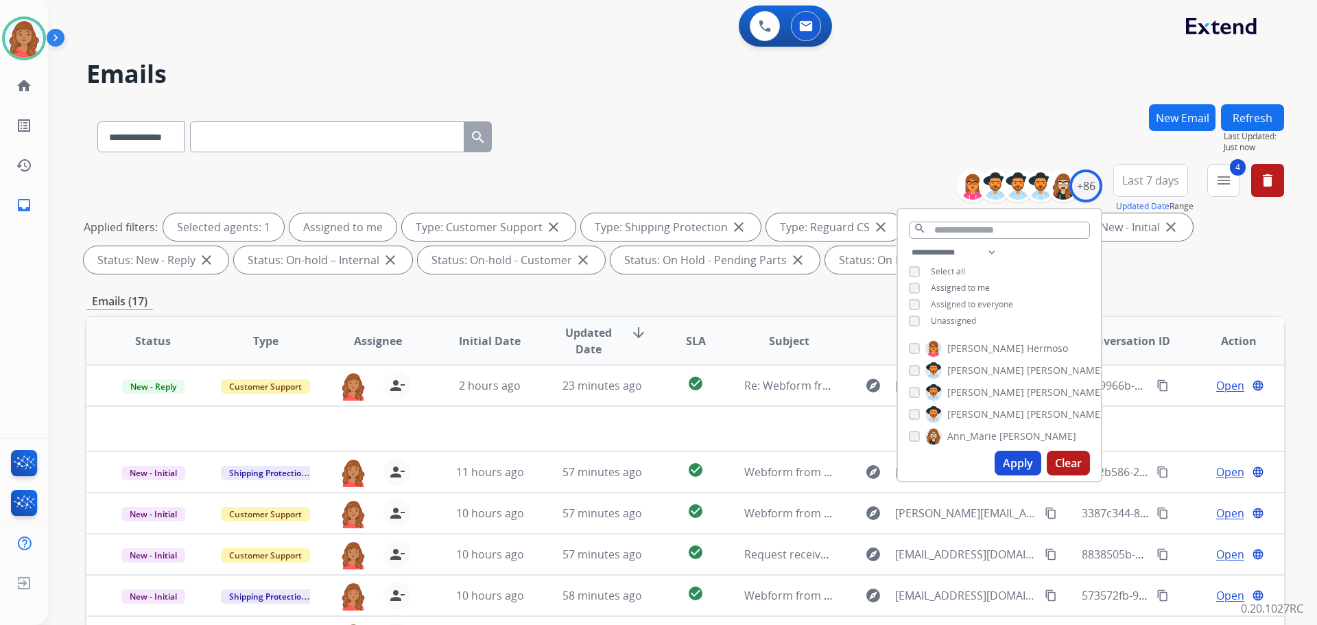
click at [1018, 475] on button "Apply" at bounding box center [1017, 463] width 47 height 25
click at [763, 297] on div "Emails (17)" at bounding box center [684, 301] width 1197 height 17
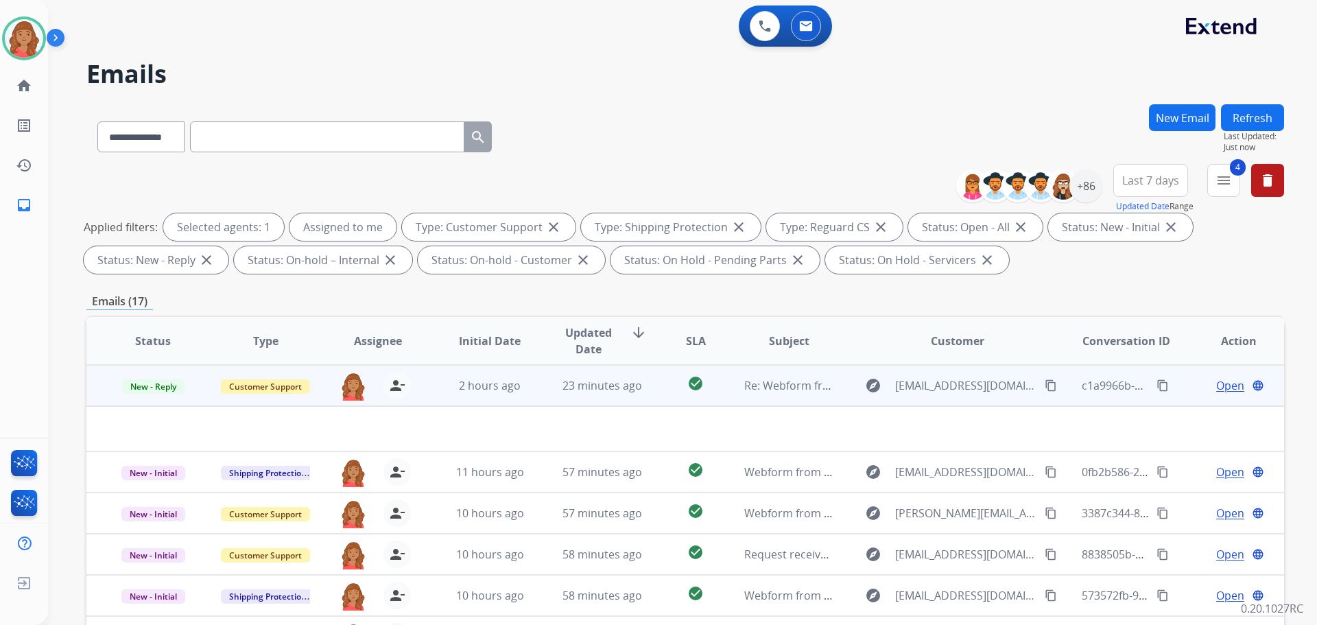
click at [1045, 386] on mat-icon "content_copy" at bounding box center [1051, 385] width 12 height 12
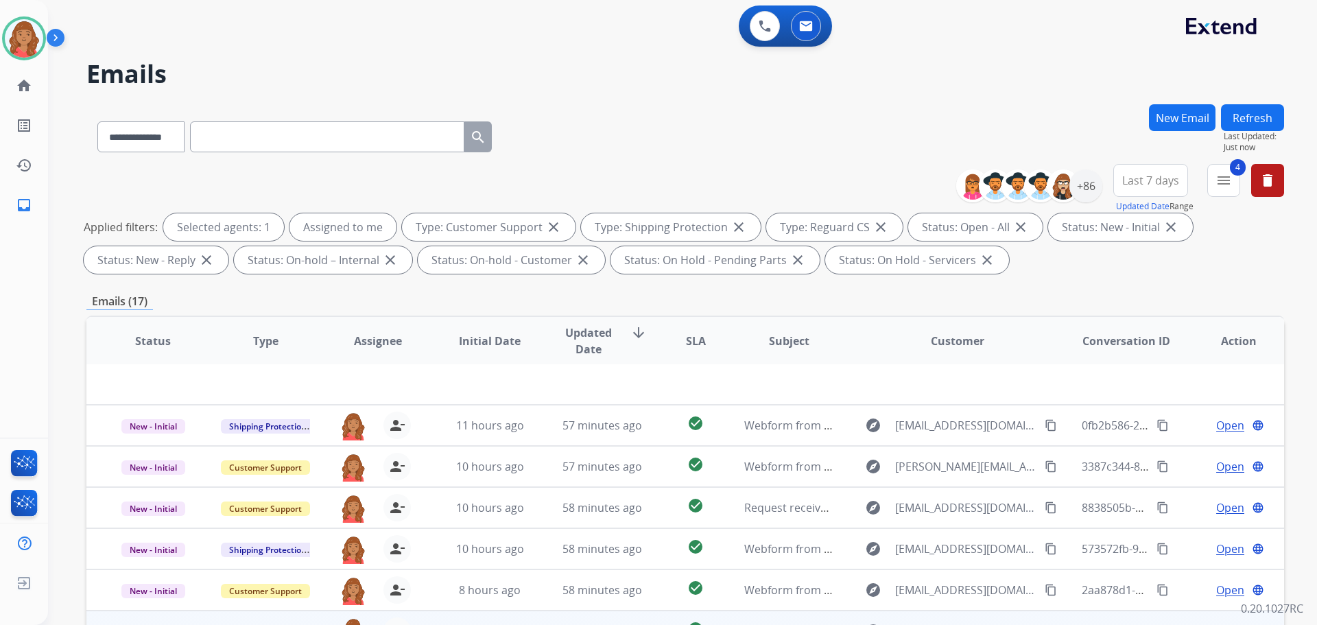
scroll to position [222, 0]
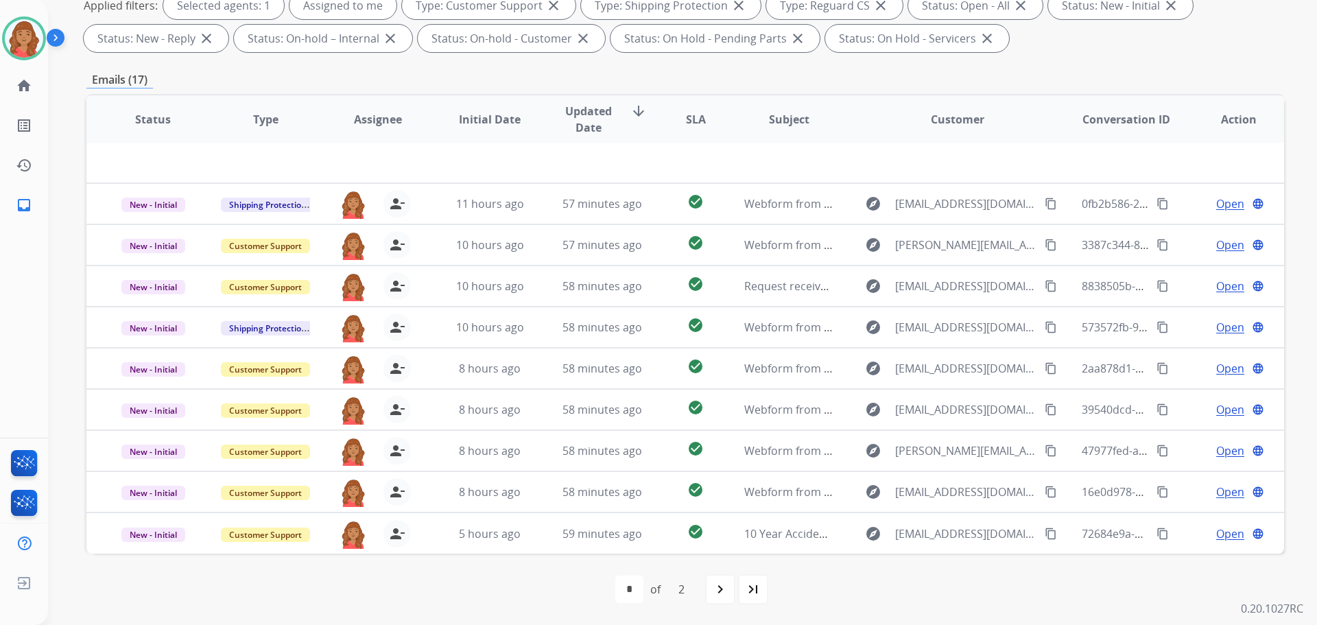
drag, startPoint x: 751, startPoint y: 594, endPoint x: 743, endPoint y: 595, distance: 7.7
click at [751, 595] on mat-icon "last_page" at bounding box center [753, 589] width 16 height 16
select select "*"
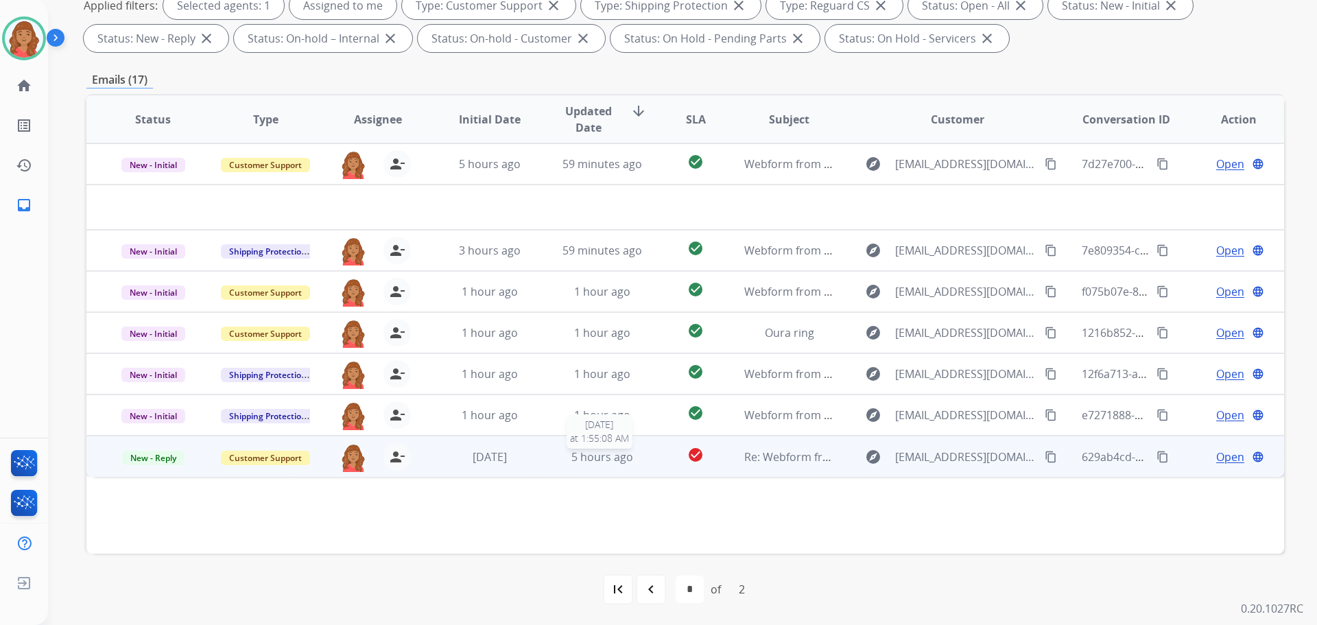
click at [559, 456] on div "5 hours ago" at bounding box center [603, 457] width 90 height 16
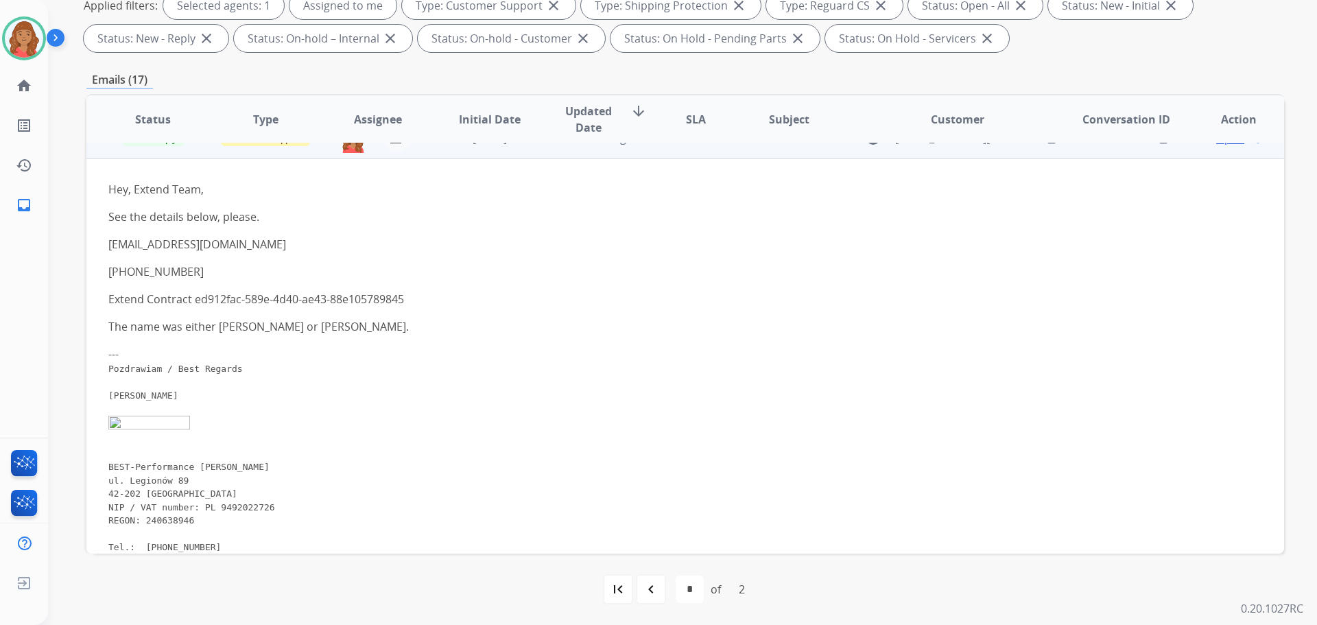
scroll to position [204, 0]
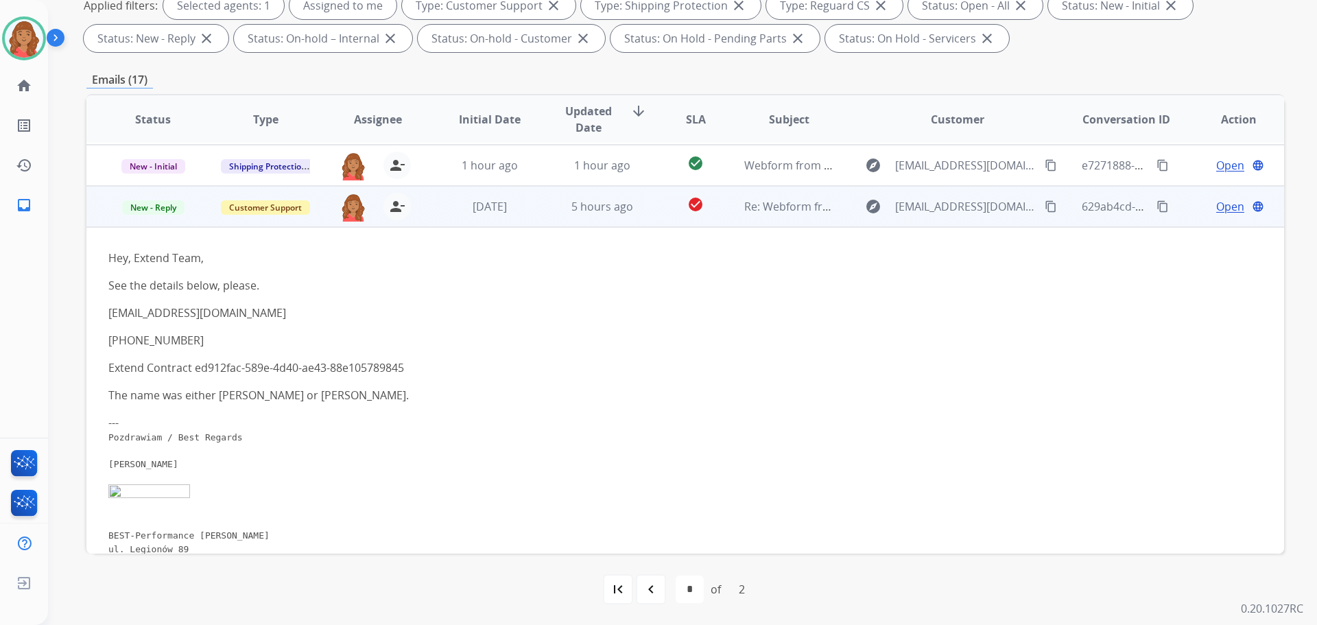
click at [1216, 207] on span "Open" at bounding box center [1230, 206] width 28 height 16
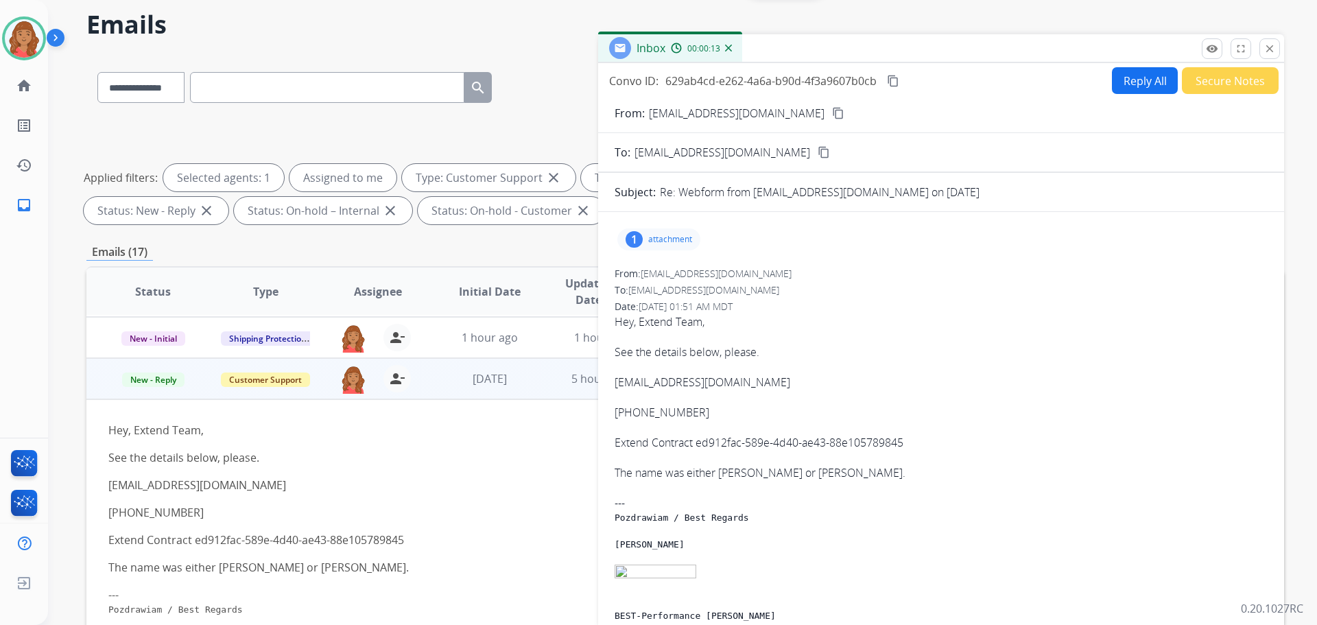
scroll to position [69, 0]
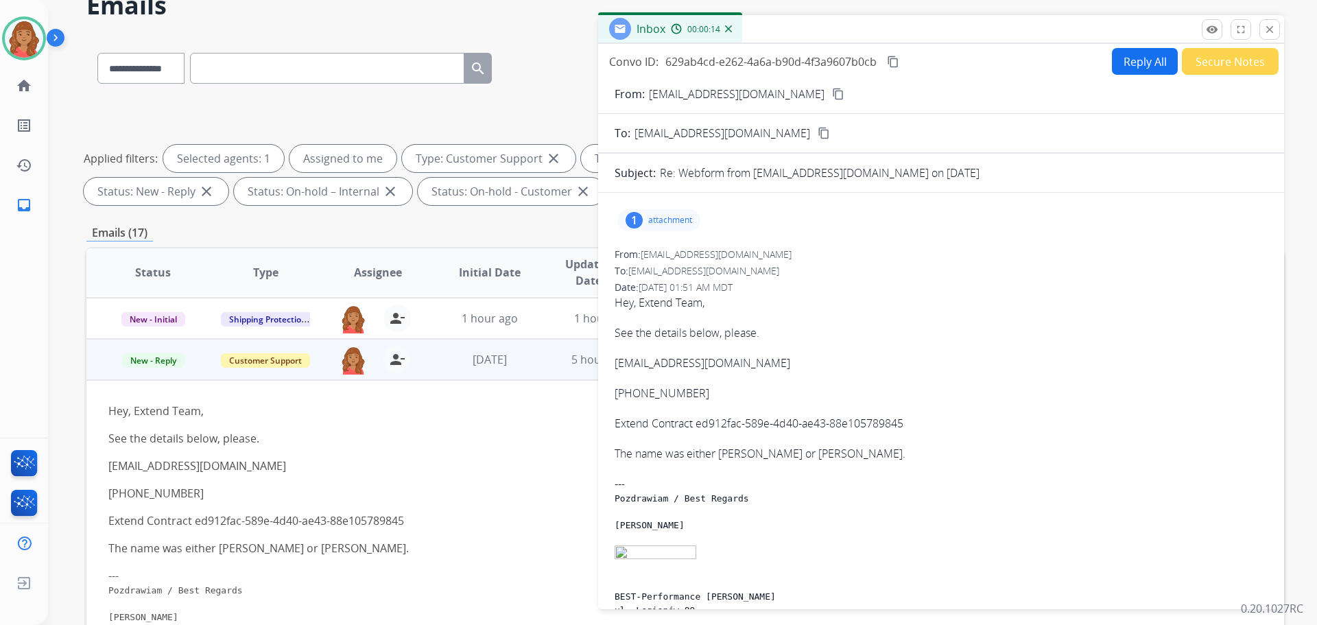
click at [645, 219] on div "1 attachment" at bounding box center [658, 220] width 83 height 22
click at [659, 251] on div at bounding box center [662, 255] width 69 height 48
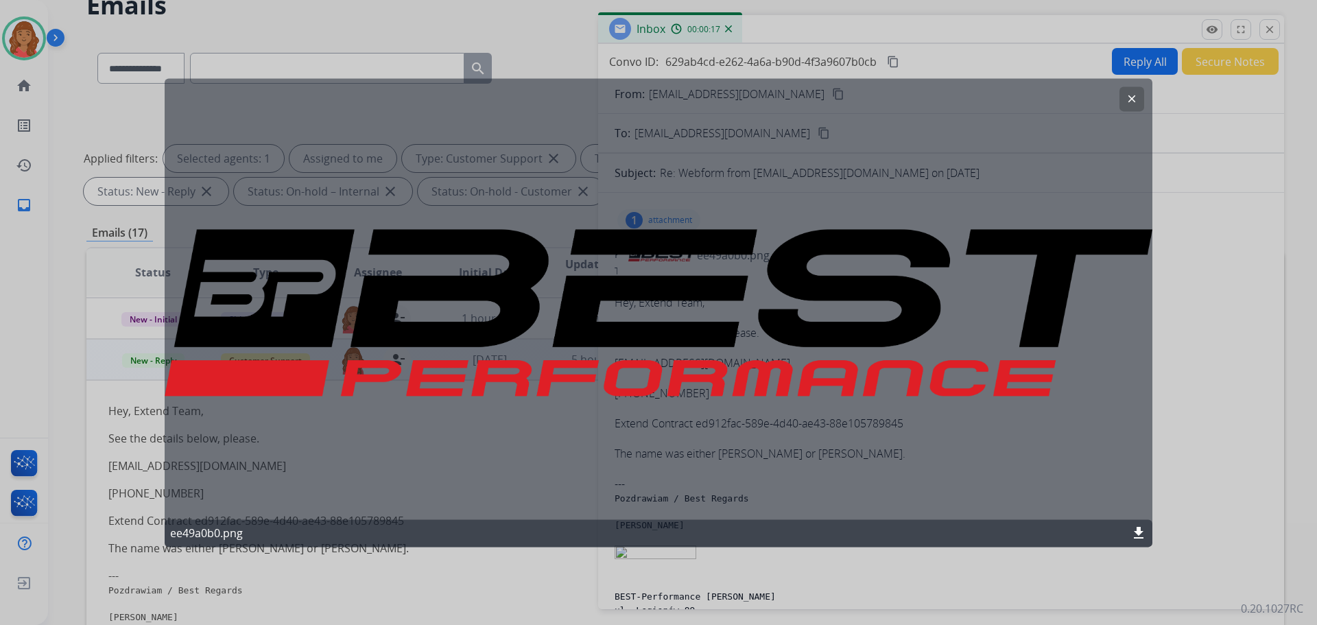
click at [1128, 98] on mat-icon "clear" at bounding box center [1131, 99] width 12 height 12
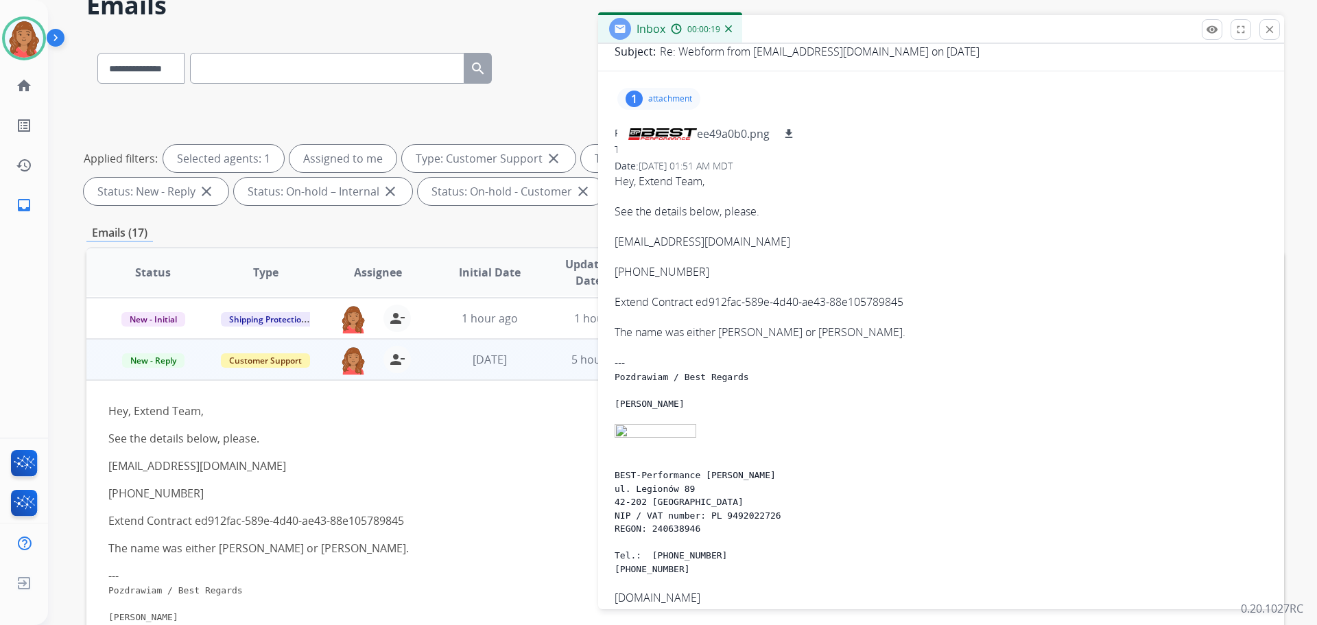
scroll to position [137, 0]
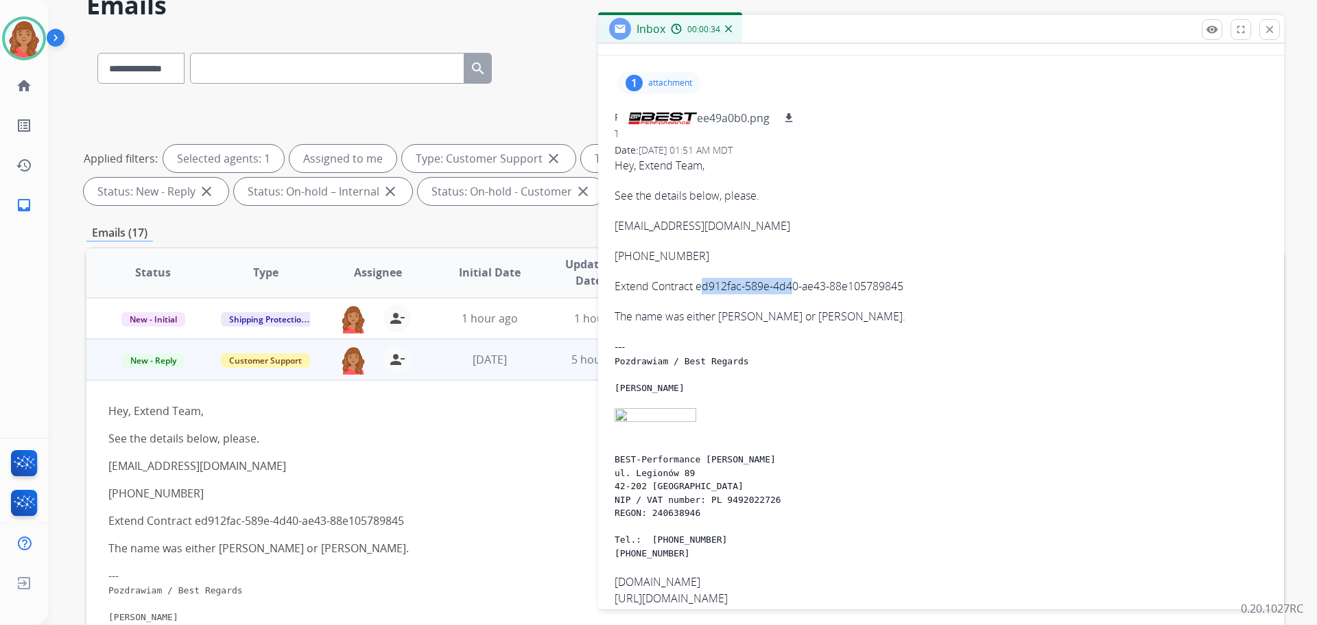
drag, startPoint x: 700, startPoint y: 286, endPoint x: 795, endPoint y: 288, distance: 94.7
click at [795, 288] on p "Extend Contract ed912fac-589e-4d40-ae43-88e105789845" at bounding box center [941, 286] width 653 height 16
click at [714, 287] on p "Extend Contract ed912fac-589e-4d40-ae43-88e105789845" at bounding box center [941, 286] width 653 height 16
click at [698, 287] on p "Extend Contract ed912fac-589e-4d40-ae43-88e105789845" at bounding box center [941, 286] width 653 height 16
drag, startPoint x: 705, startPoint y: 288, endPoint x: 901, endPoint y: 289, distance: 195.5
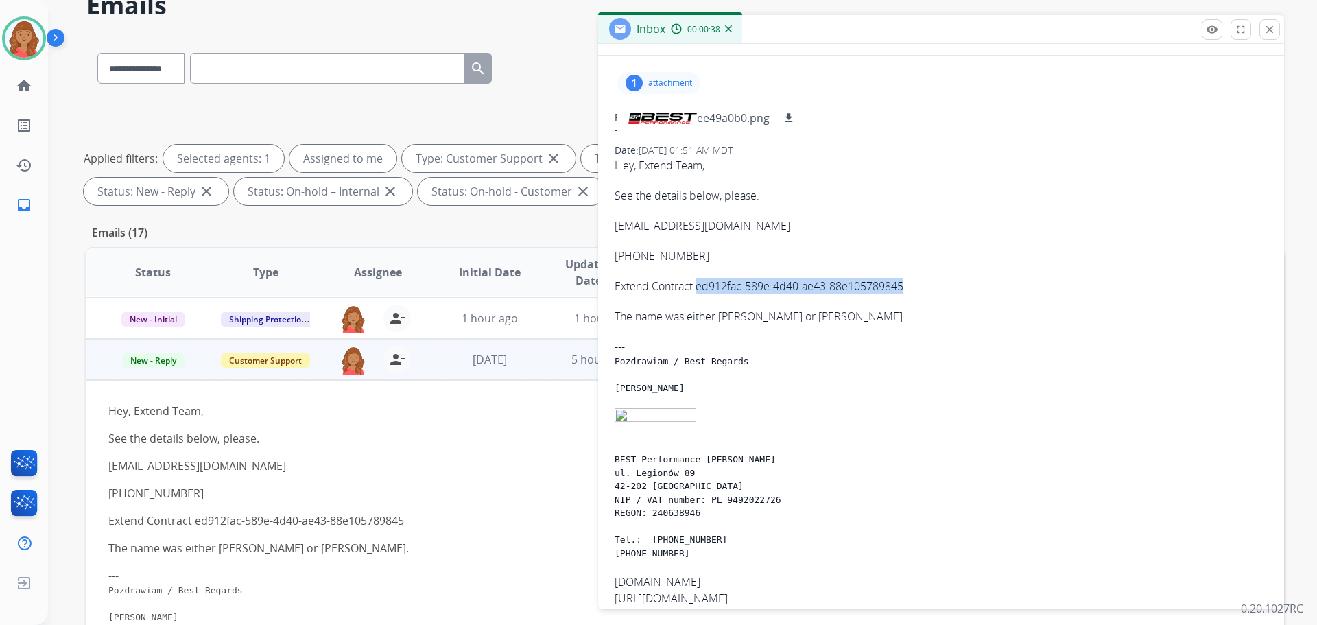
click at [901, 289] on p "Extend Contract ed912fac-589e-4d40-ae43-88e105789845" at bounding box center [941, 286] width 653 height 16
copy p "ed912fac-589e-4d40-ae43-88e105789845"
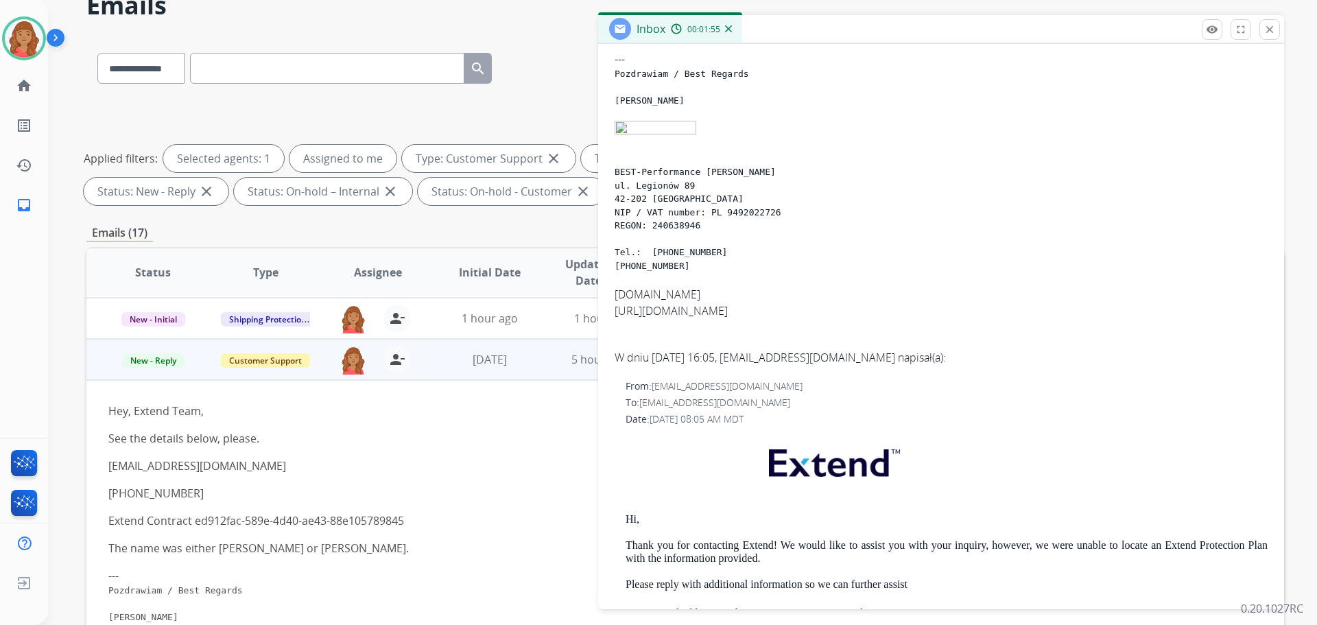
scroll to position [412, 0]
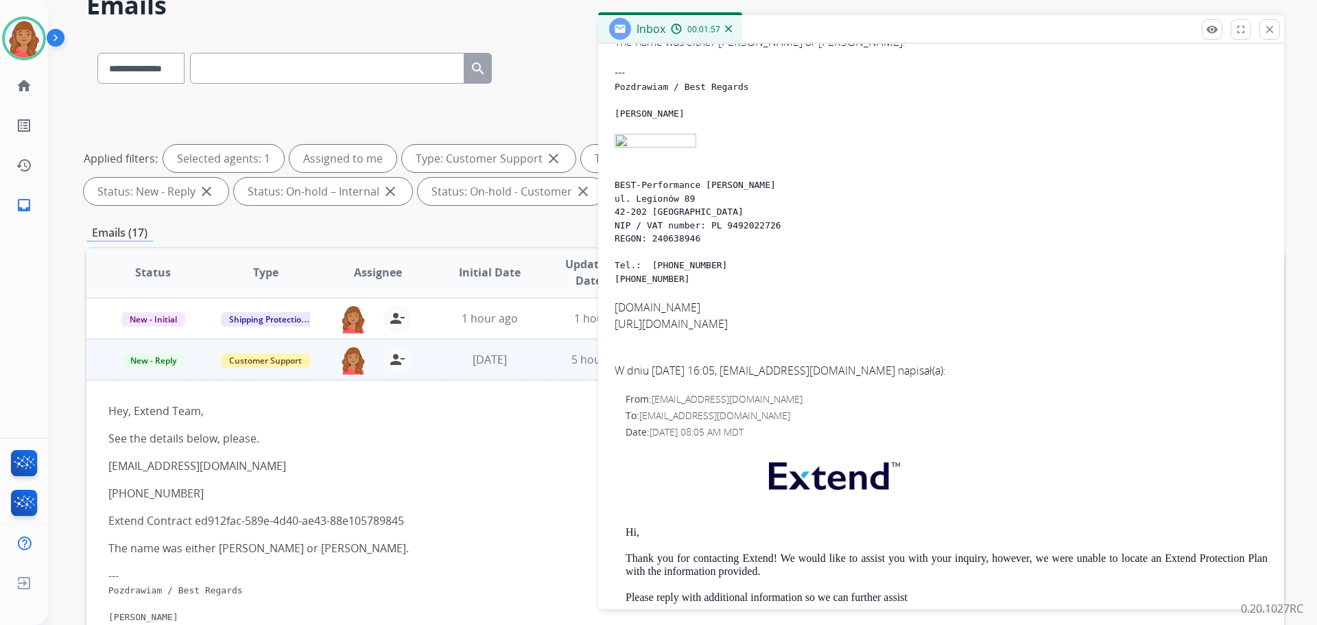
click at [623, 139] on img at bounding box center [656, 143] width 82 height 18
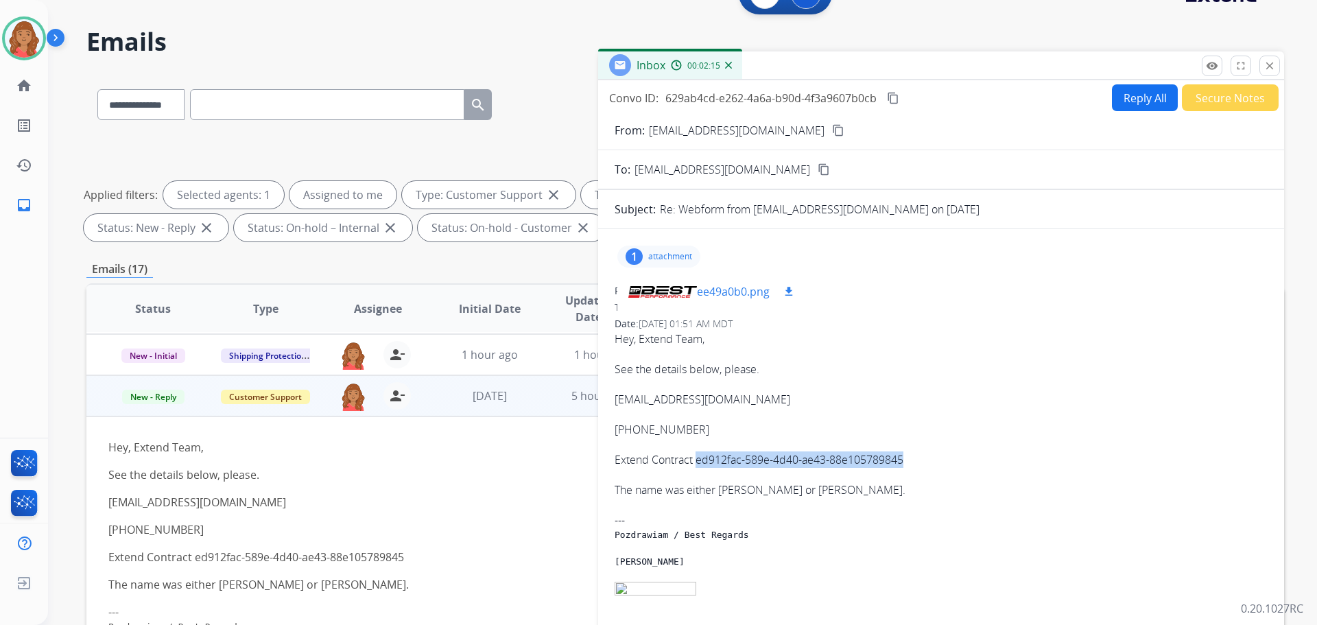
scroll to position [0, 0]
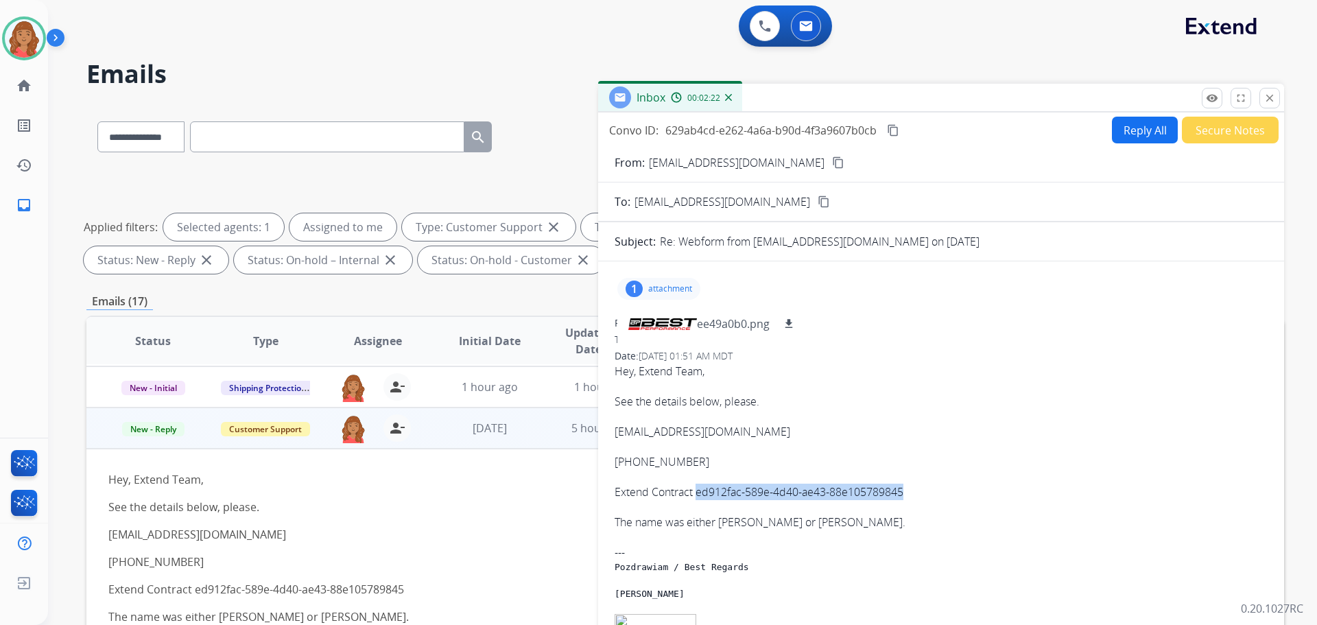
click at [909, 348] on div "From: info@best-performance.pl To: support@extend.com Date: 08/20/2025 - 01:51 …" at bounding box center [941, 587] width 653 height 543
click at [1267, 95] on mat-icon "close" at bounding box center [1269, 98] width 12 height 12
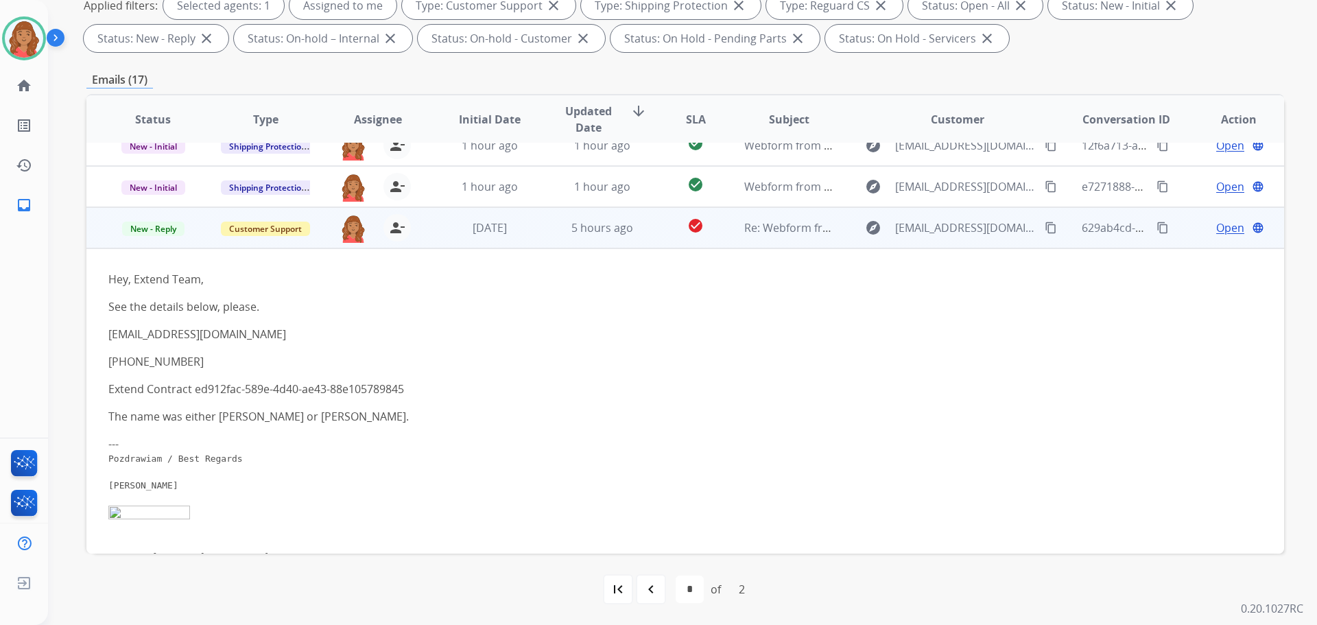
scroll to position [206, 0]
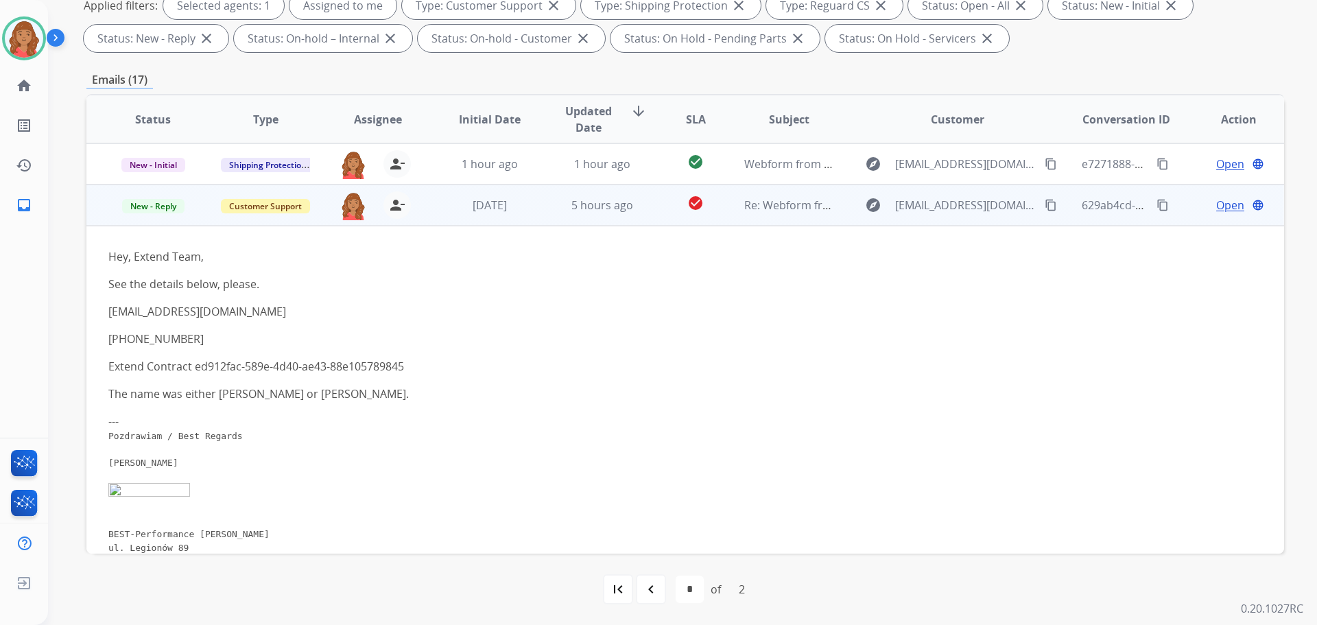
click at [1219, 204] on span "Open" at bounding box center [1230, 205] width 28 height 16
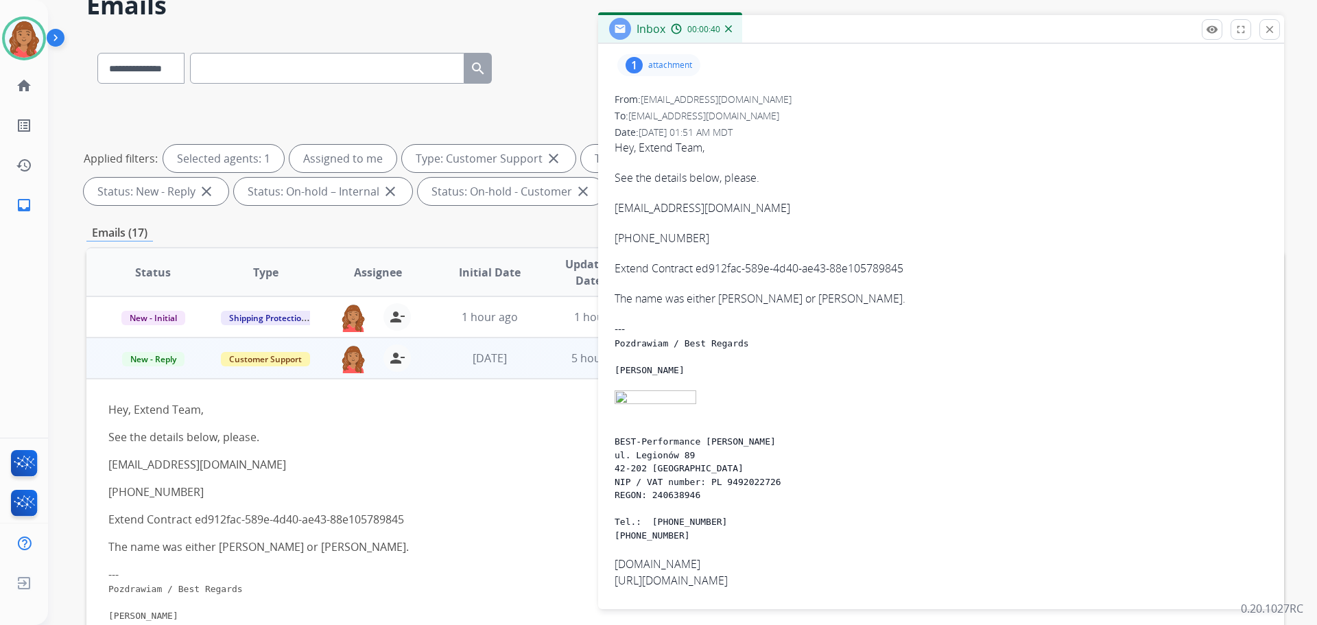
scroll to position [179, 0]
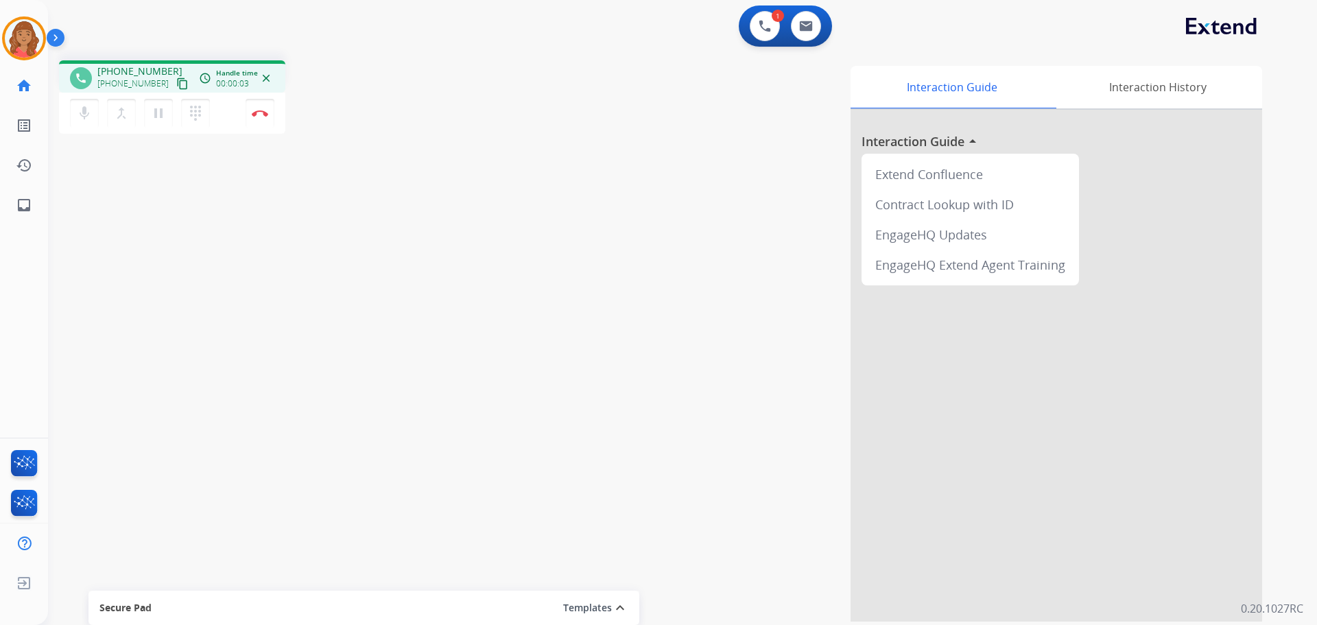
click at [176, 84] on mat-icon "content_copy" at bounding box center [182, 84] width 12 height 12
click at [263, 117] on button "Disconnect" at bounding box center [260, 113] width 29 height 29
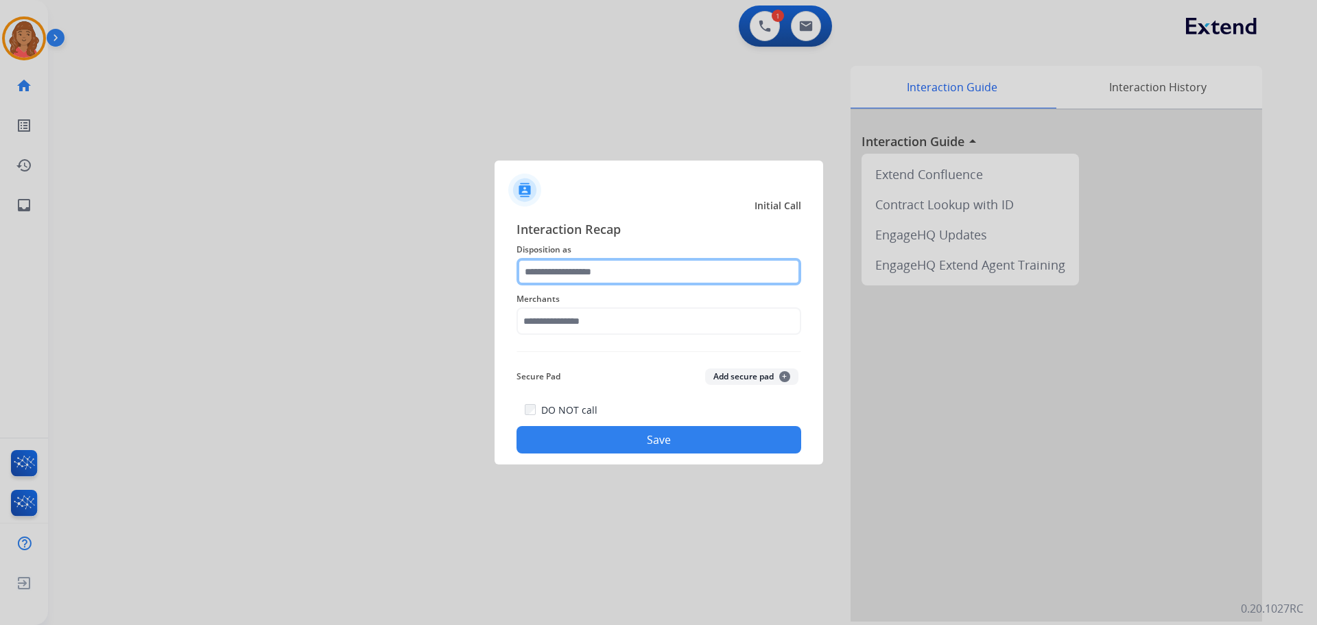
drag, startPoint x: 544, startPoint y: 261, endPoint x: 547, endPoint y: 269, distance: 8.9
click at [545, 266] on input "text" at bounding box center [658, 271] width 285 height 27
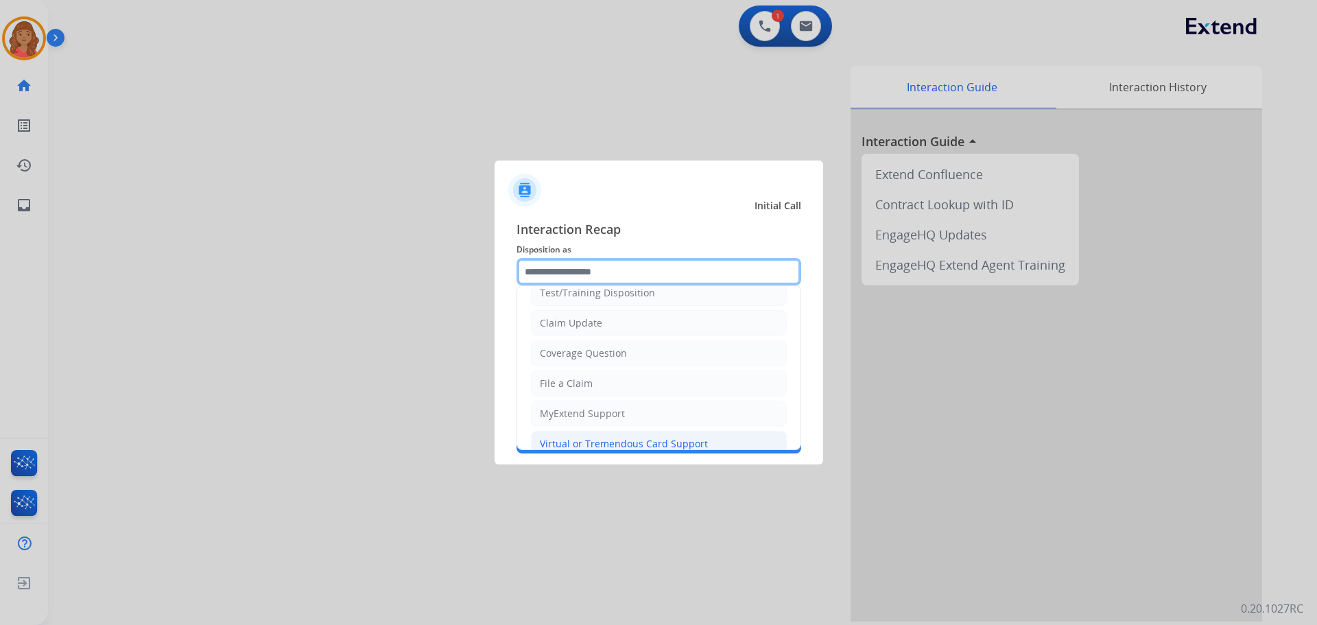
scroll to position [69, 0]
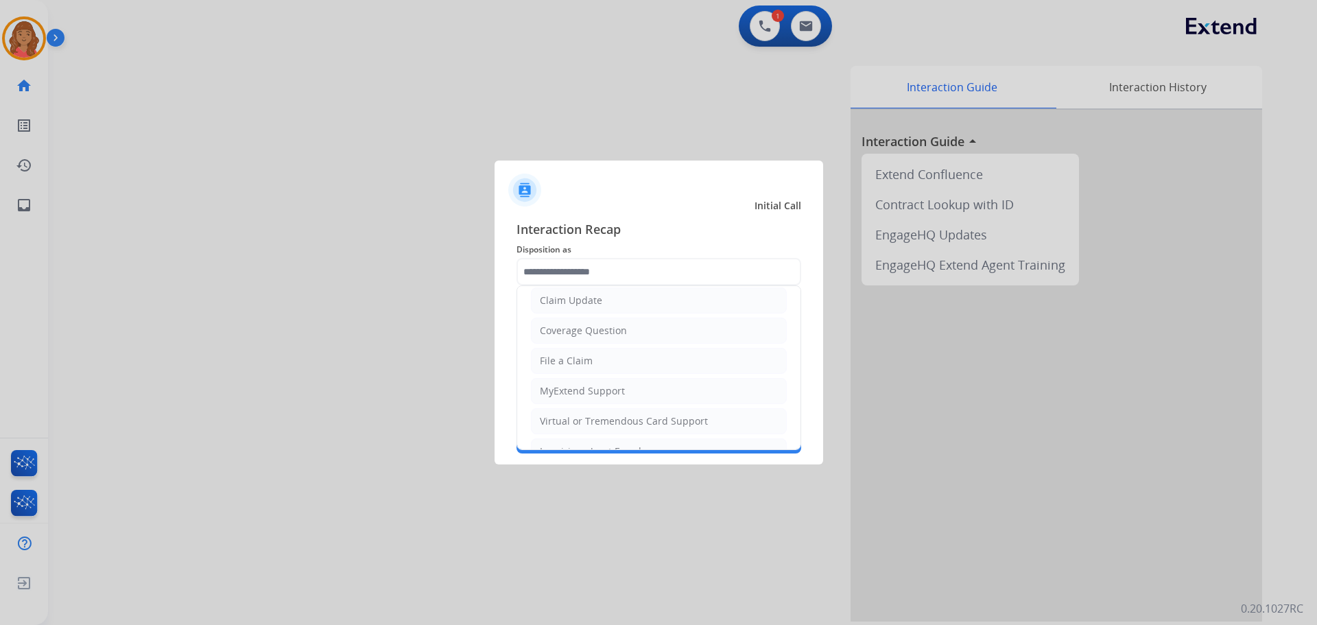
drag, startPoint x: 562, startPoint y: 418, endPoint x: 564, endPoint y: 409, distance: 10.0
click at [562, 418] on div "Virtual or Tremendous Card Support" at bounding box center [624, 421] width 168 height 14
type input "**********"
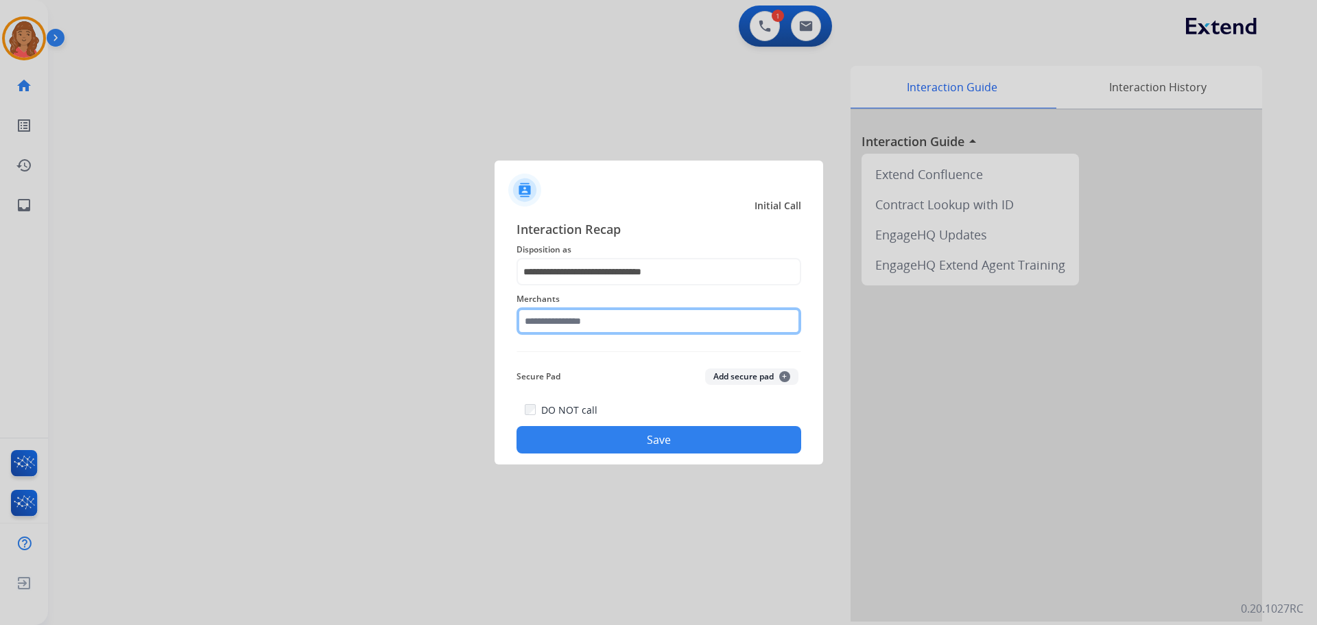
click at [584, 315] on input "text" at bounding box center [658, 320] width 285 height 27
click at [551, 318] on input "***" at bounding box center [658, 320] width 285 height 27
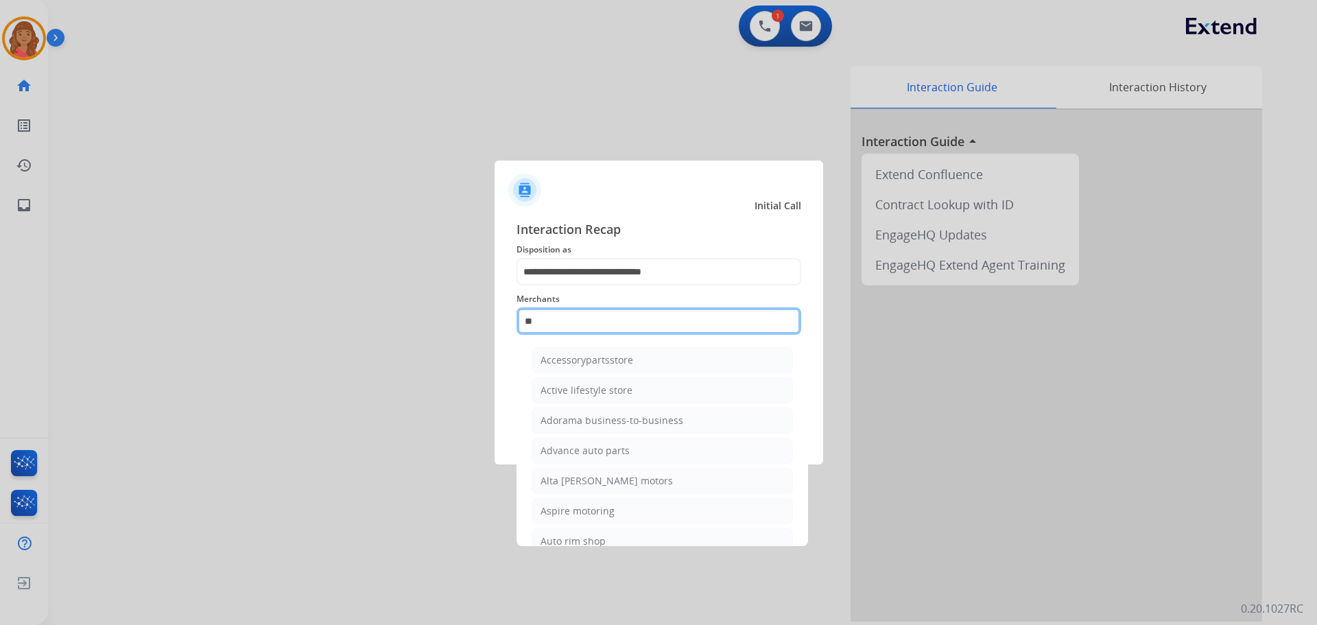
type input "*"
click at [545, 318] on input "*" at bounding box center [658, 320] width 285 height 27
paste input "**********"
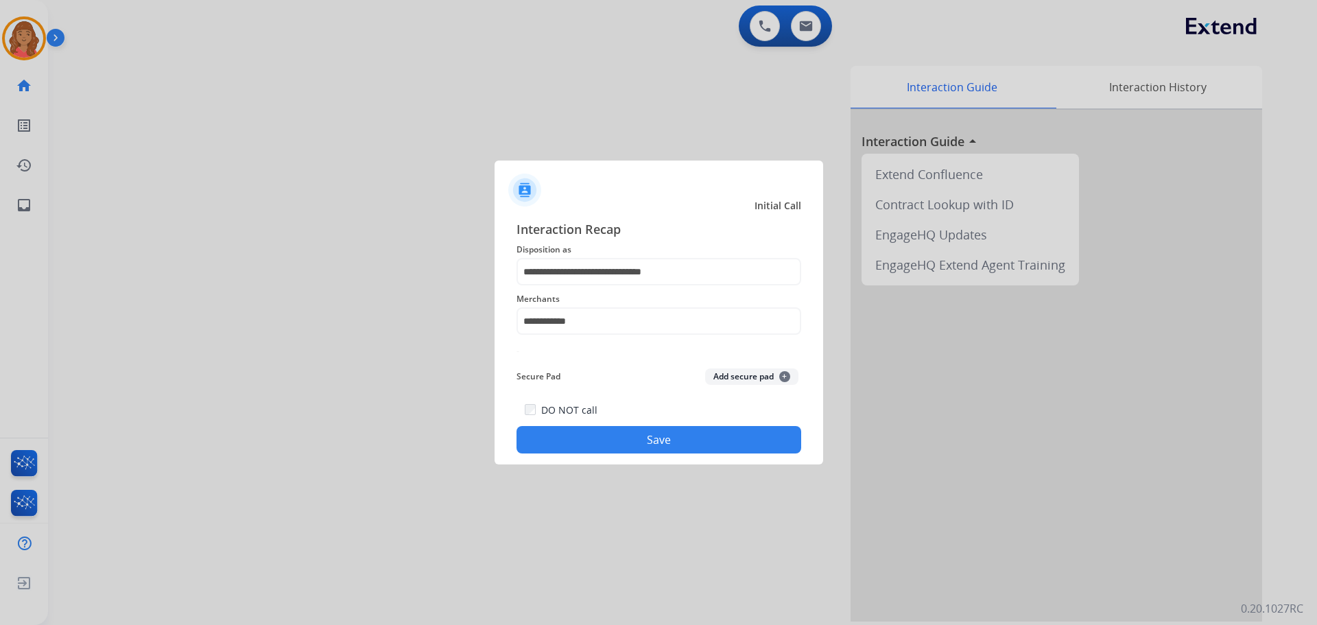
click at [585, 438] on button "Save" at bounding box center [658, 439] width 285 height 27
drag, startPoint x: 604, startPoint y: 315, endPoint x: 510, endPoint y: 325, distance: 94.5
click at [510, 325] on div "**********" at bounding box center [658, 336] width 329 height 256
drag, startPoint x: 551, startPoint y: 320, endPoint x: 588, endPoint y: 332, distance: 38.8
click at [588, 332] on input "**********" at bounding box center [658, 320] width 285 height 27
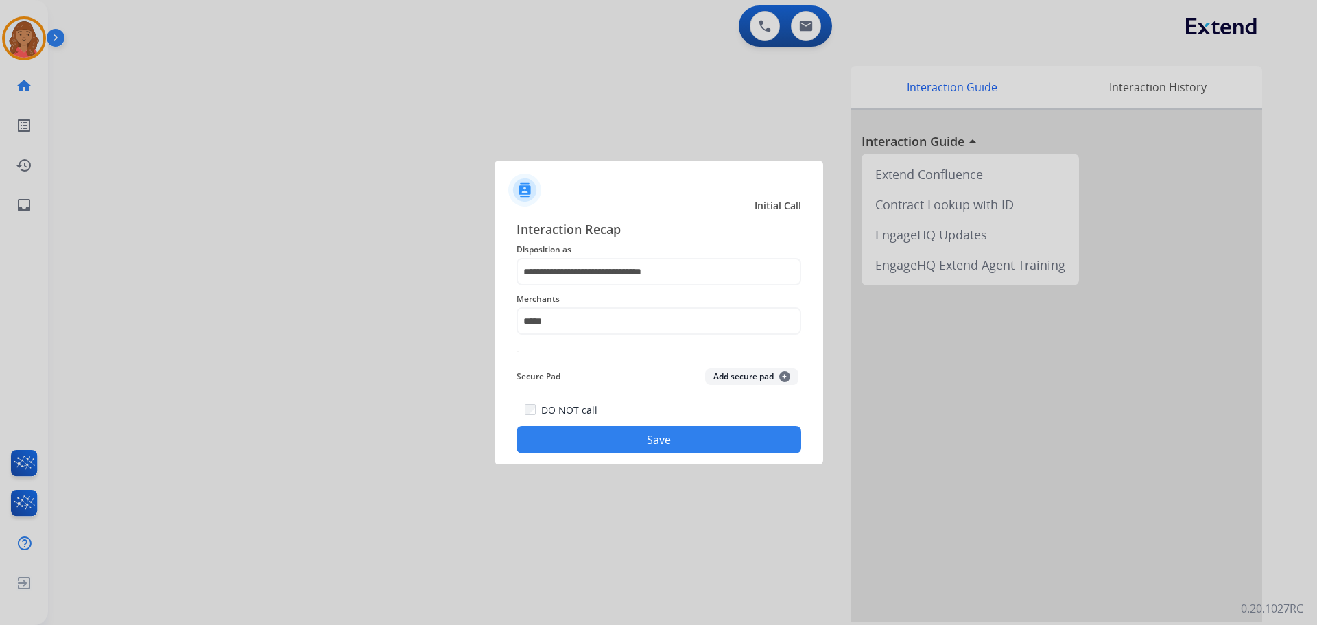
click at [596, 438] on button "Save" at bounding box center [658, 439] width 285 height 27
click at [578, 317] on input "*****" at bounding box center [658, 320] width 285 height 27
type input "*"
click at [583, 319] on input "text" at bounding box center [658, 320] width 285 height 27
click at [578, 363] on div "Not found" at bounding box center [563, 360] width 47 height 14
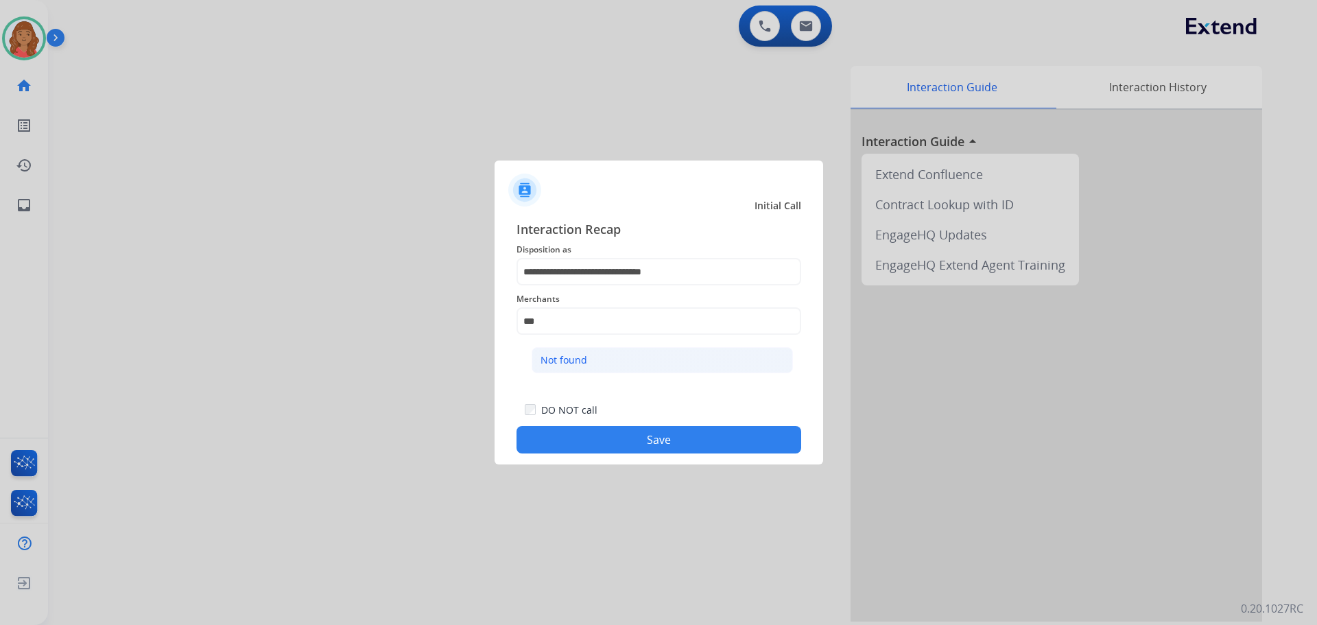
type input "*********"
click at [586, 448] on button "Save" at bounding box center [658, 439] width 285 height 27
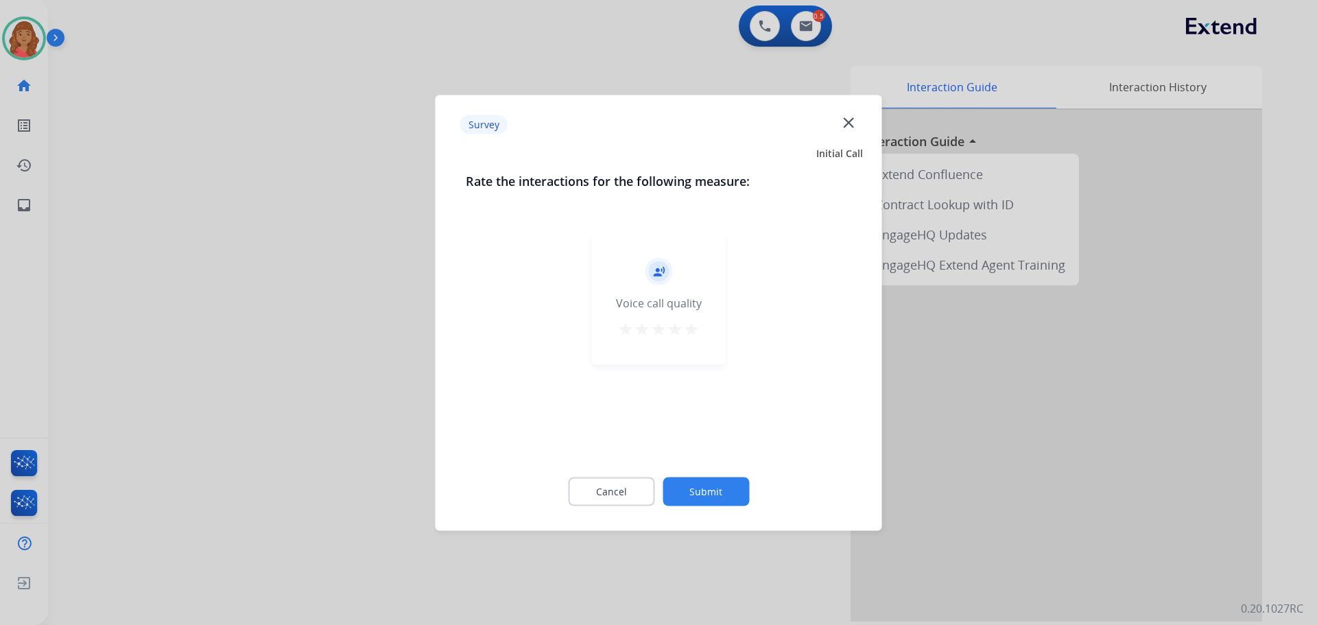
click at [702, 325] on div "record_voice_over Voice call quality star star star star star" at bounding box center [659, 299] width 134 height 130
click at [692, 331] on mat-icon "star" at bounding box center [691, 328] width 16 height 16
click at [713, 497] on button "Submit" at bounding box center [706, 491] width 86 height 29
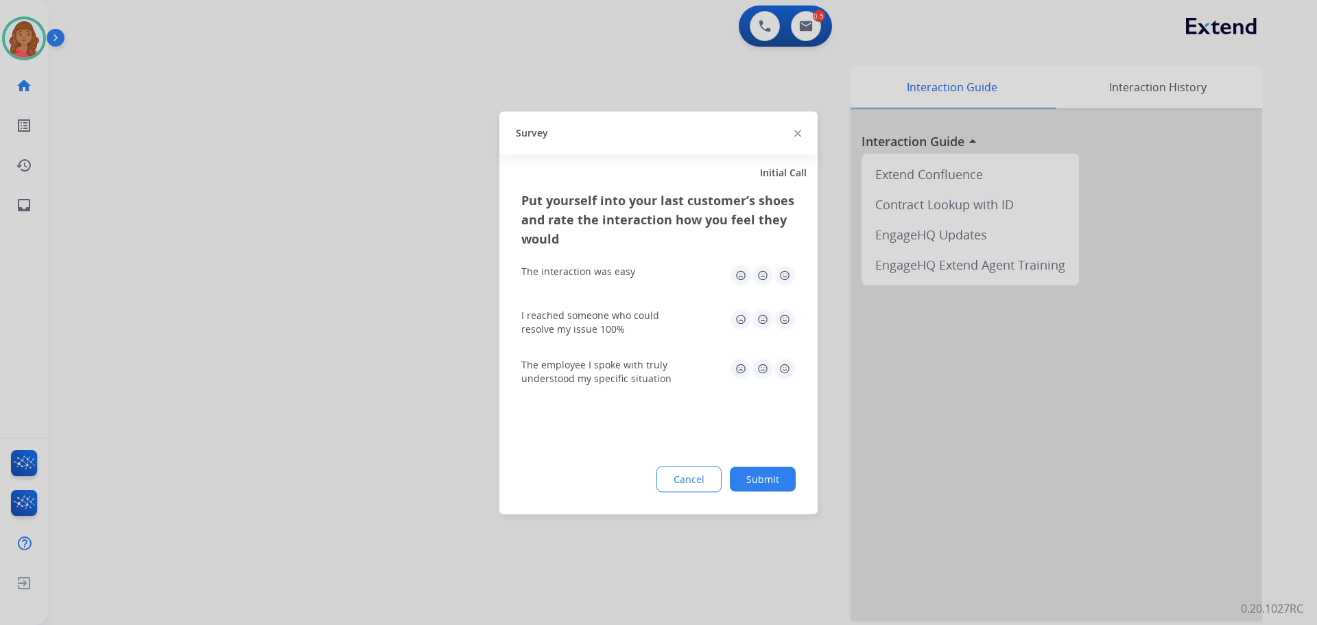
click at [780, 276] on img at bounding box center [785, 275] width 22 height 22
click at [783, 319] on img at bounding box center [785, 319] width 22 height 22
click at [784, 370] on img at bounding box center [785, 368] width 22 height 22
drag, startPoint x: 775, startPoint y: 481, endPoint x: 768, endPoint y: 485, distance: 8.0
click at [775, 481] on button "Submit" at bounding box center [763, 478] width 66 height 25
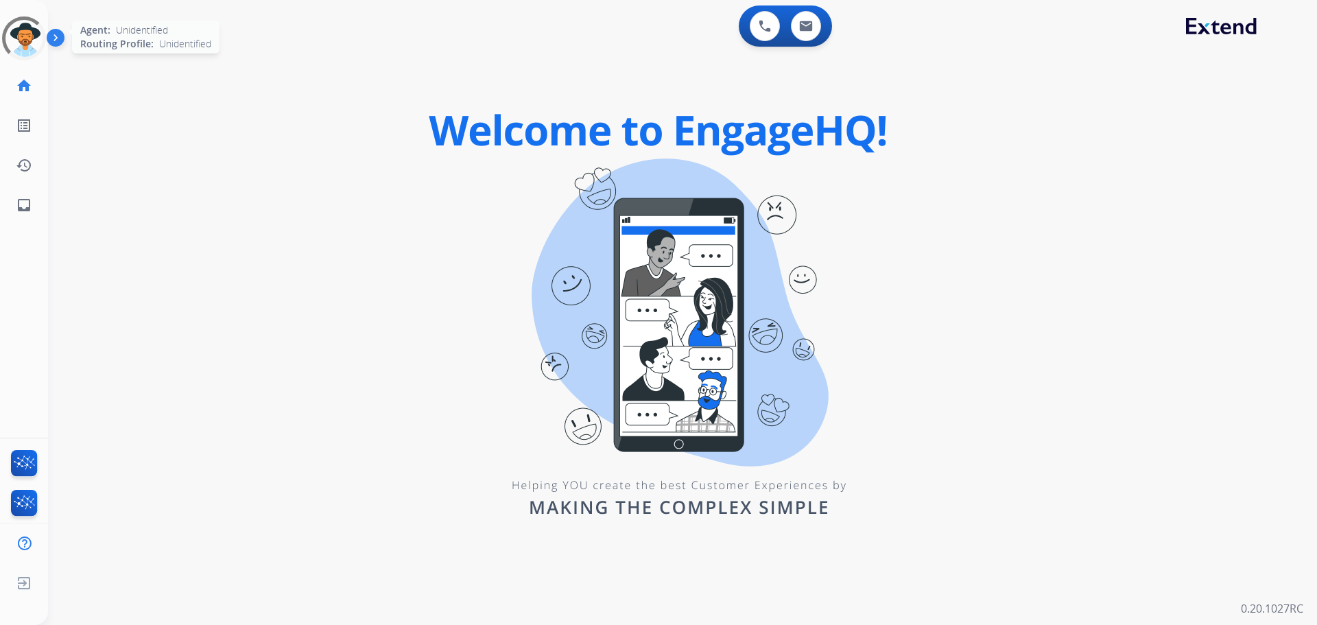
drag, startPoint x: 24, startPoint y: 29, endPoint x: 33, endPoint y: 30, distance: 8.9
click at [29, 30] on div at bounding box center [23, 38] width 57 height 57
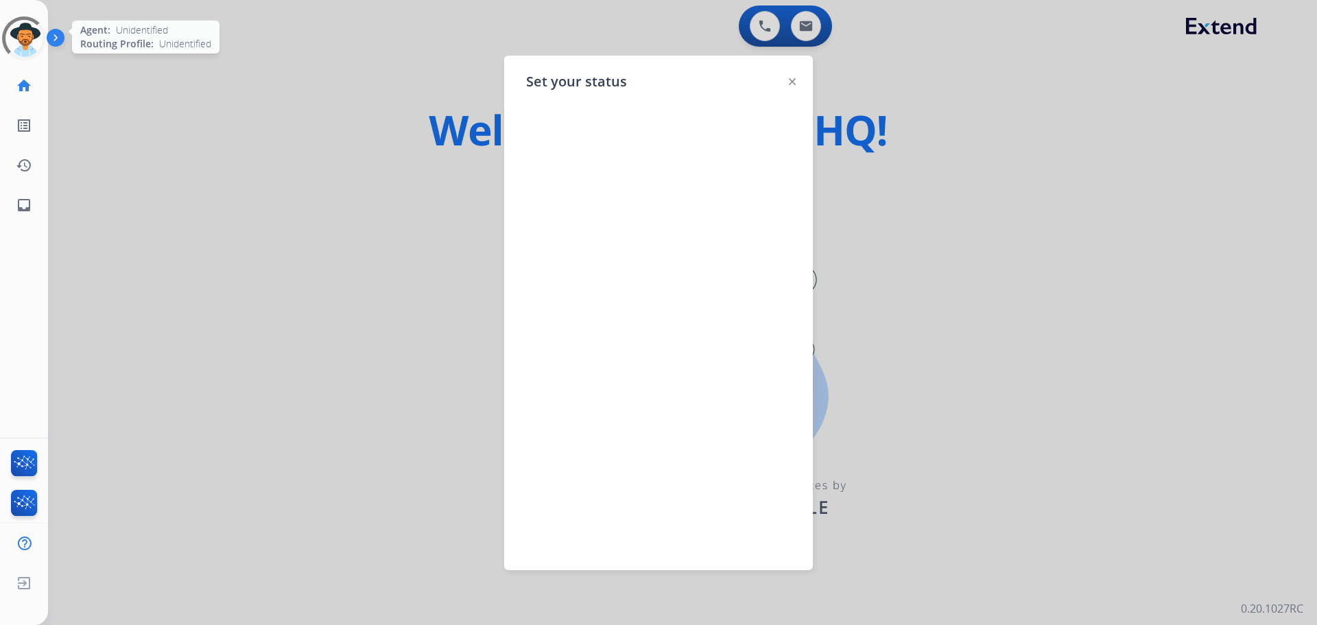
click at [24, 40] on div at bounding box center [24, 39] width 62 height 62
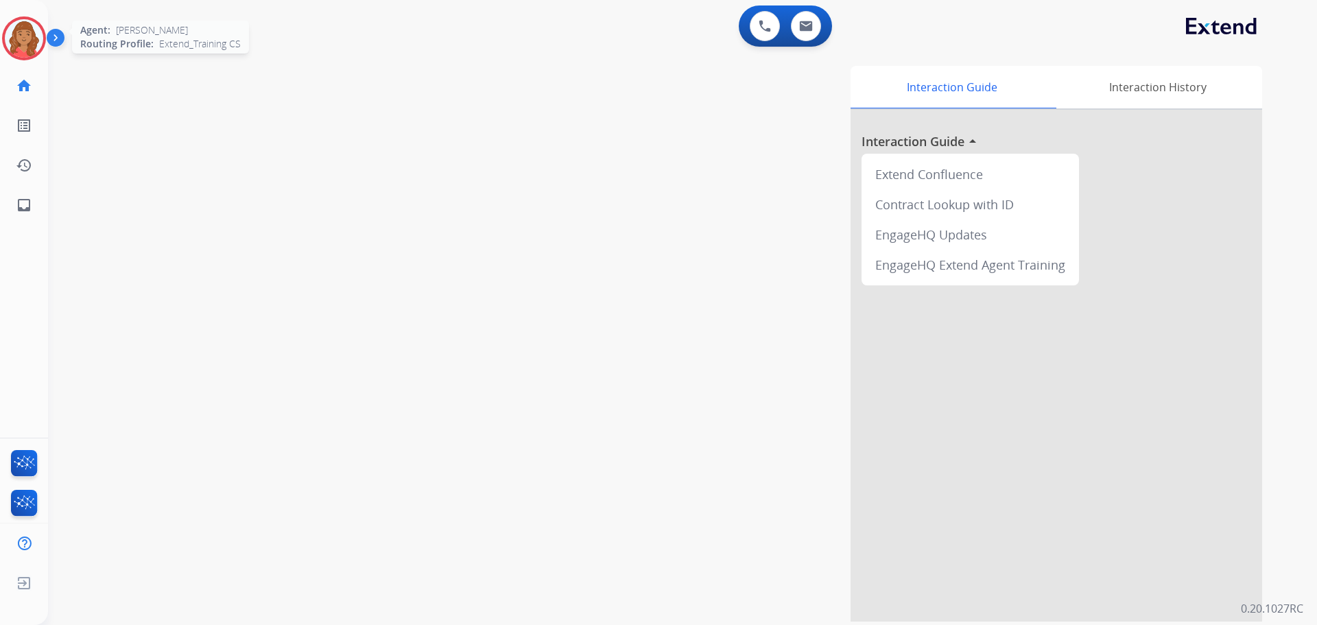
click at [30, 34] on img at bounding box center [24, 38] width 38 height 38
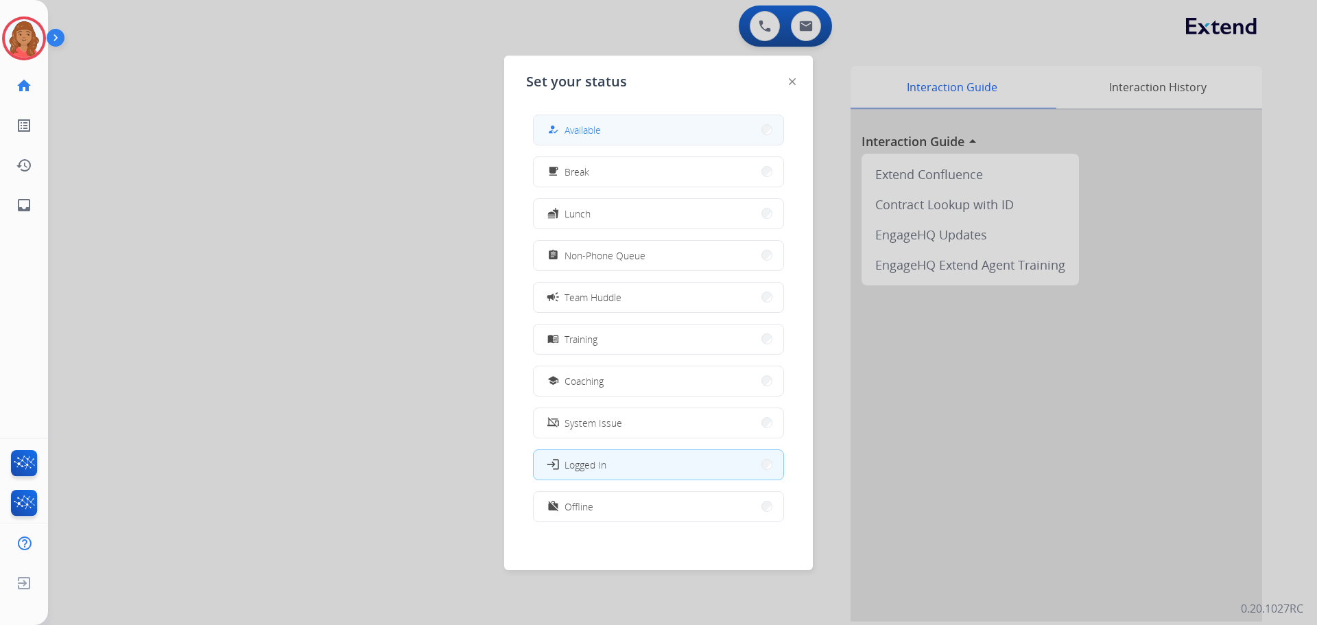
click at [653, 123] on button "how_to_reg Available" at bounding box center [659, 129] width 250 height 29
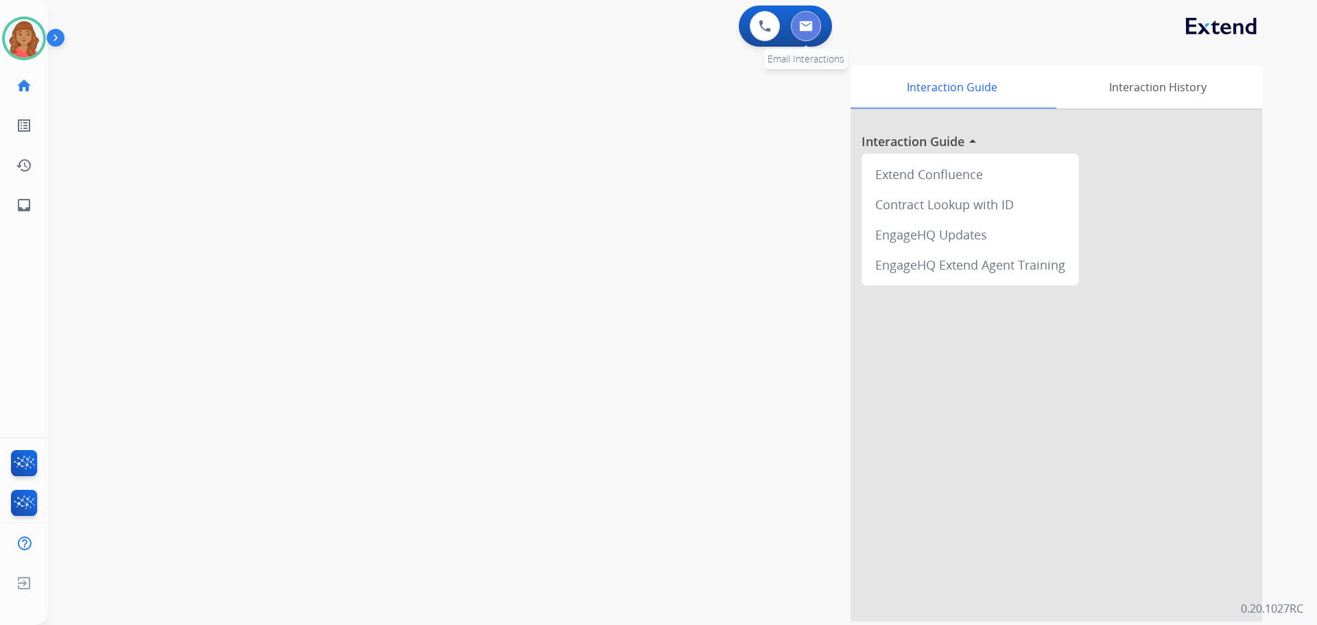
click at [811, 35] on button at bounding box center [806, 26] width 30 height 30
select select "**********"
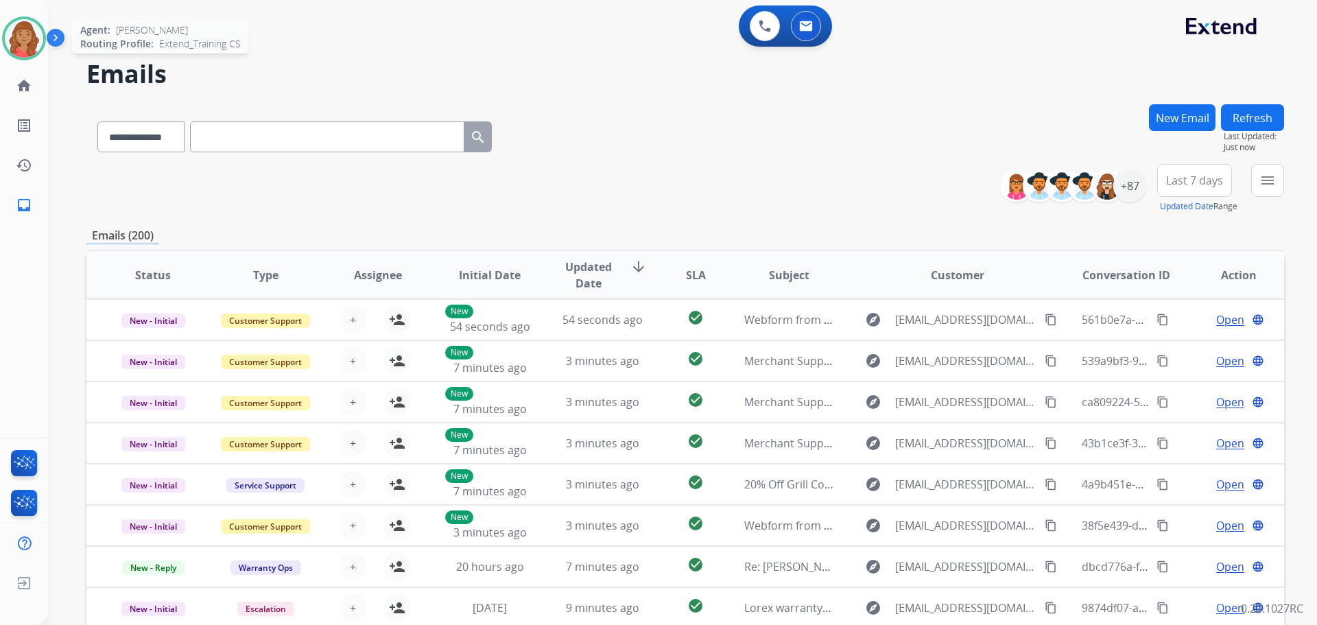
click at [23, 31] on img at bounding box center [24, 38] width 38 height 38
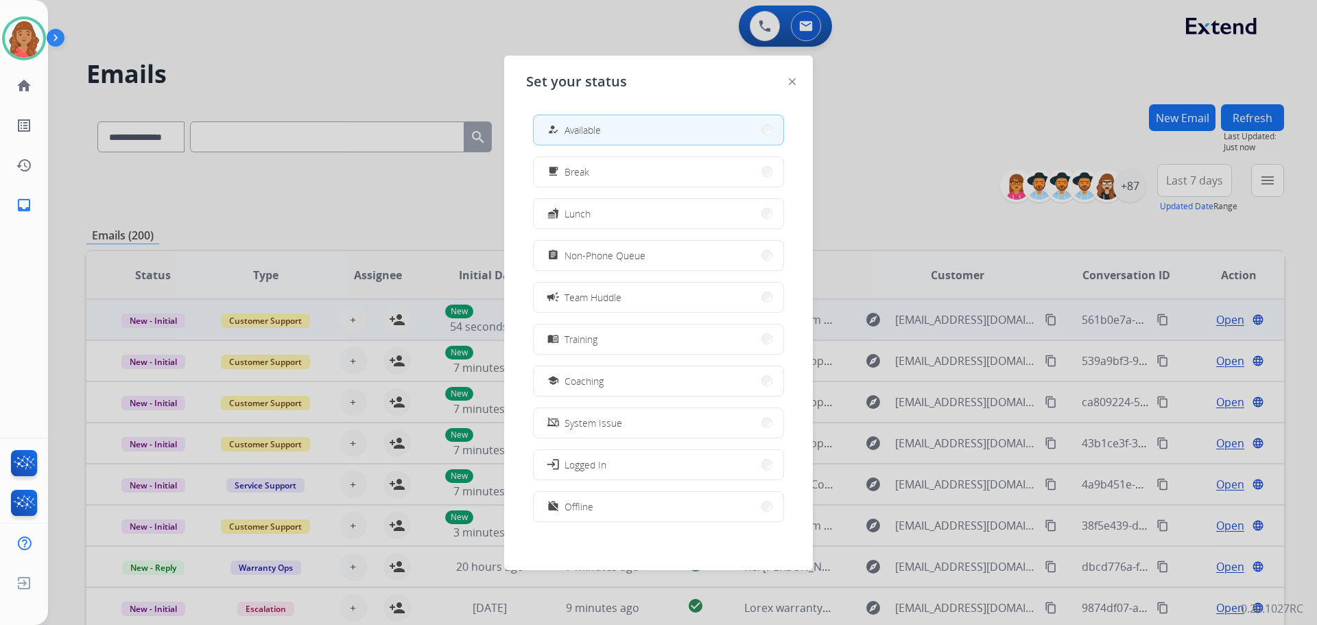
drag, startPoint x: 610, startPoint y: 259, endPoint x: 580, endPoint y: 308, distance: 58.2
click at [612, 260] on span "Non-Phone Queue" at bounding box center [604, 255] width 81 height 14
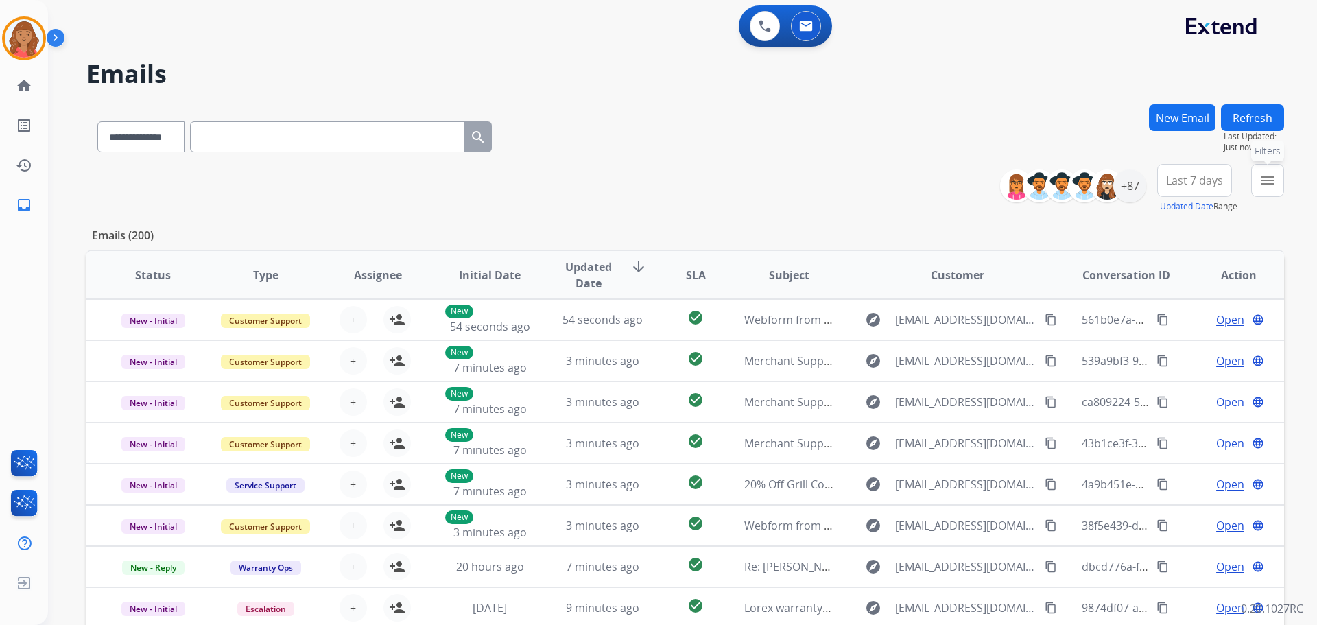
click at [1271, 184] on mat-icon "menu" at bounding box center [1267, 180] width 16 height 16
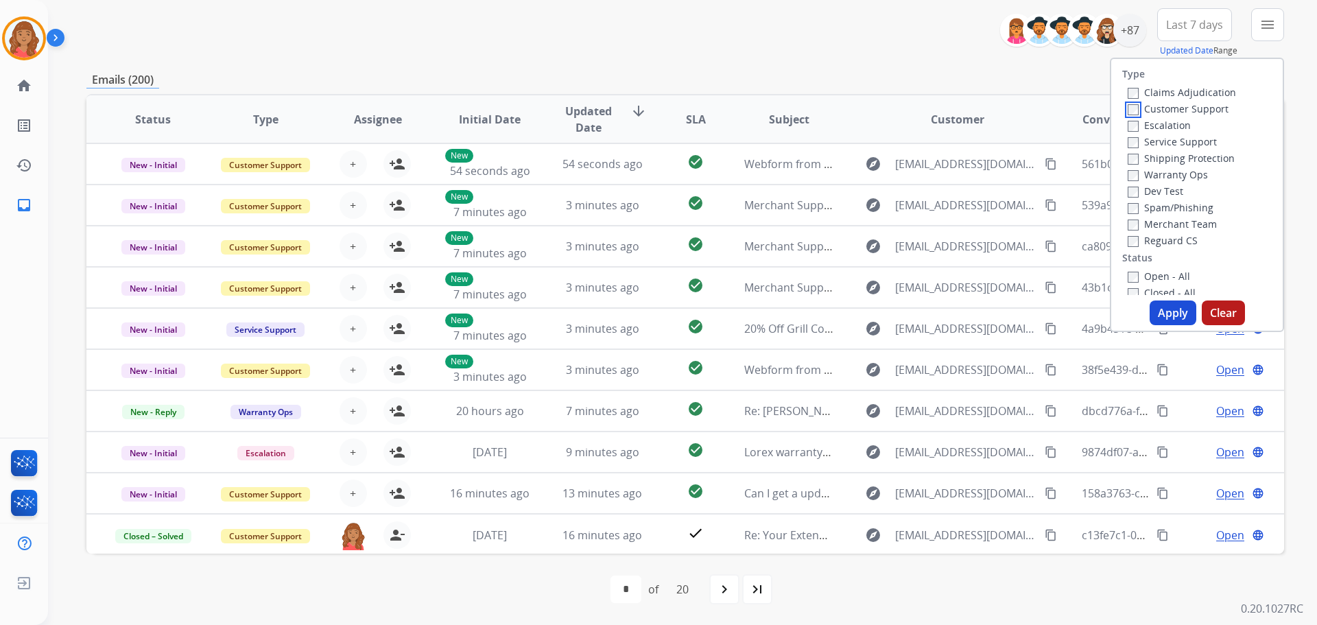
click at [1130, 113] on label "Customer Support" at bounding box center [1178, 108] width 101 height 13
click at [1129, 248] on div "Reguard CS" at bounding box center [1182, 240] width 108 height 16
drag, startPoint x: 1165, startPoint y: 319, endPoint x: 1120, endPoint y: 331, distance: 46.7
click at [1165, 319] on button "Apply" at bounding box center [1172, 312] width 47 height 25
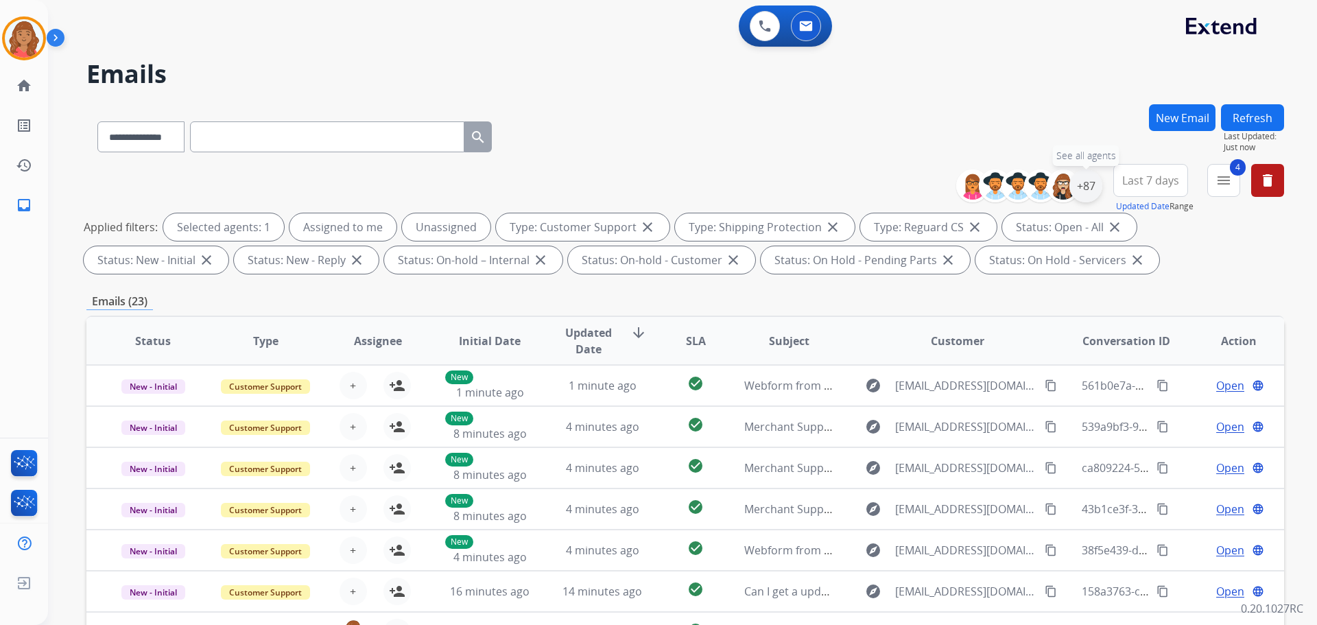
click at [1086, 193] on div "+87" at bounding box center [1085, 185] width 33 height 33
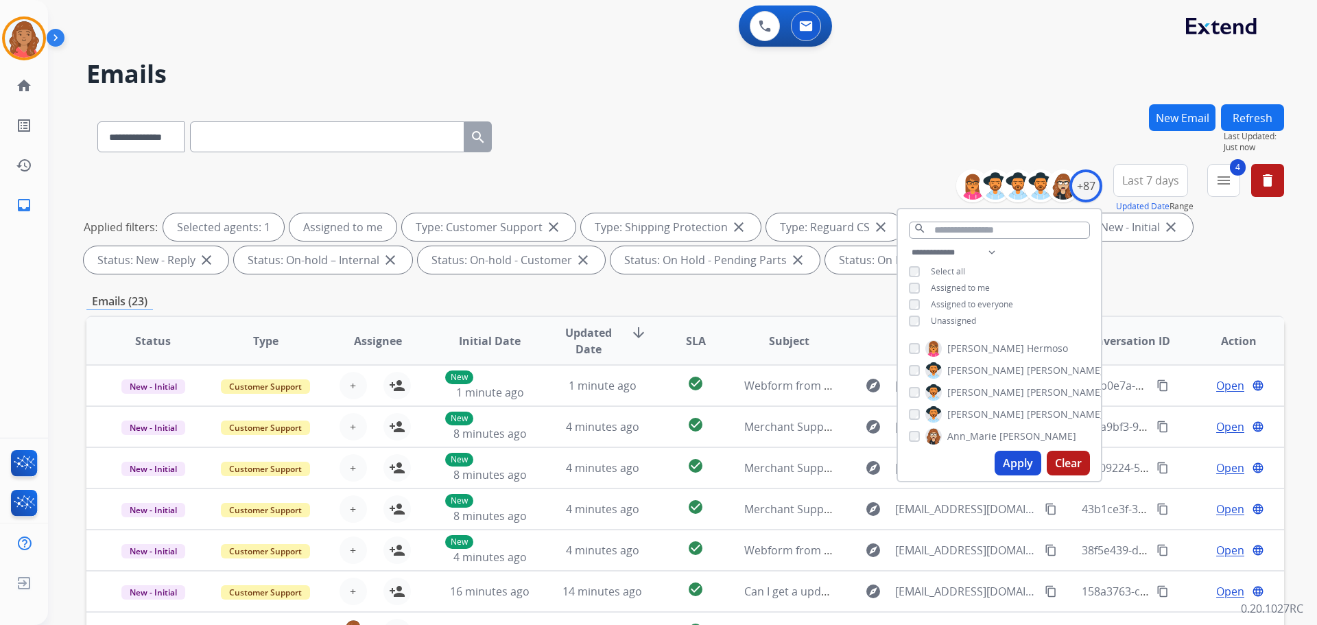
drag, startPoint x: 1007, startPoint y: 468, endPoint x: 997, endPoint y: 467, distance: 10.3
click at [1007, 468] on button "Apply" at bounding box center [1017, 463] width 47 height 25
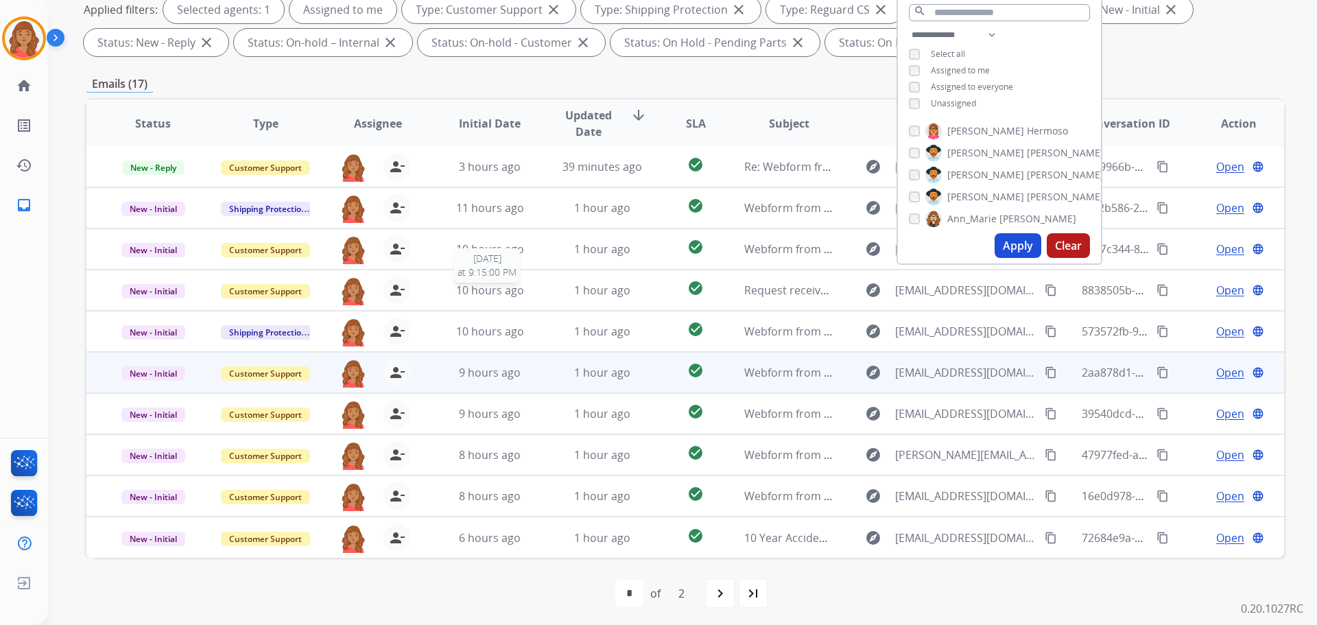
scroll to position [222, 0]
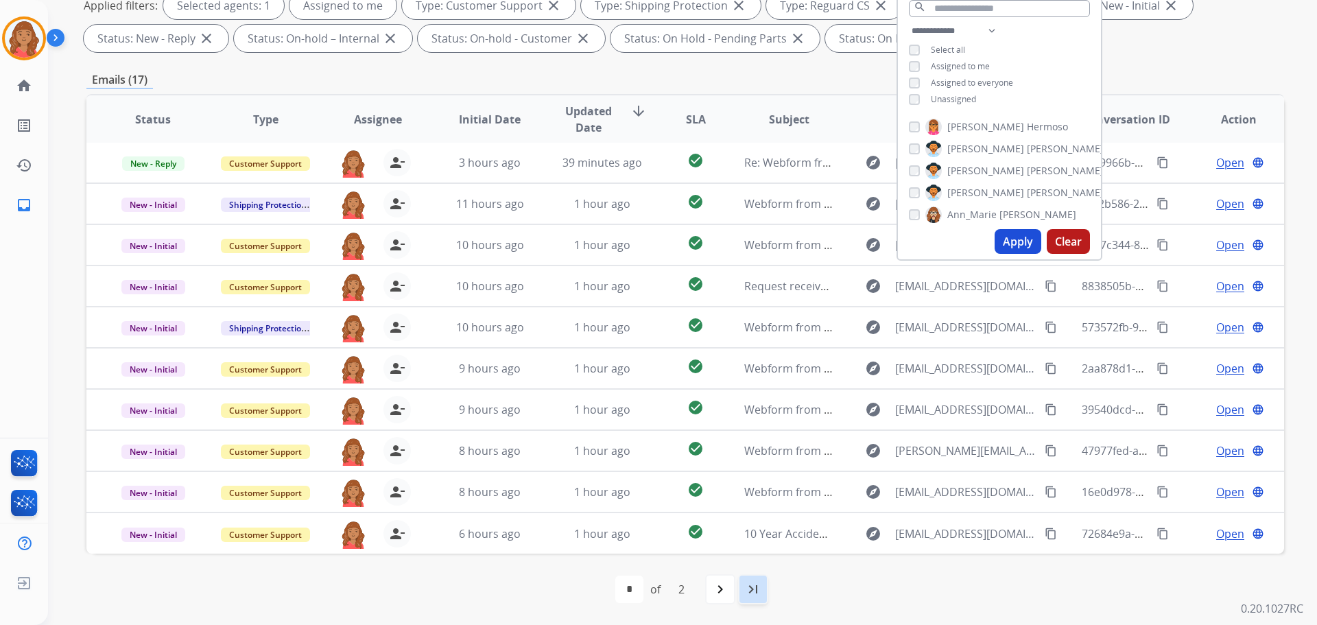
click at [740, 594] on div "last_page" at bounding box center [753, 589] width 30 height 30
select select "*"
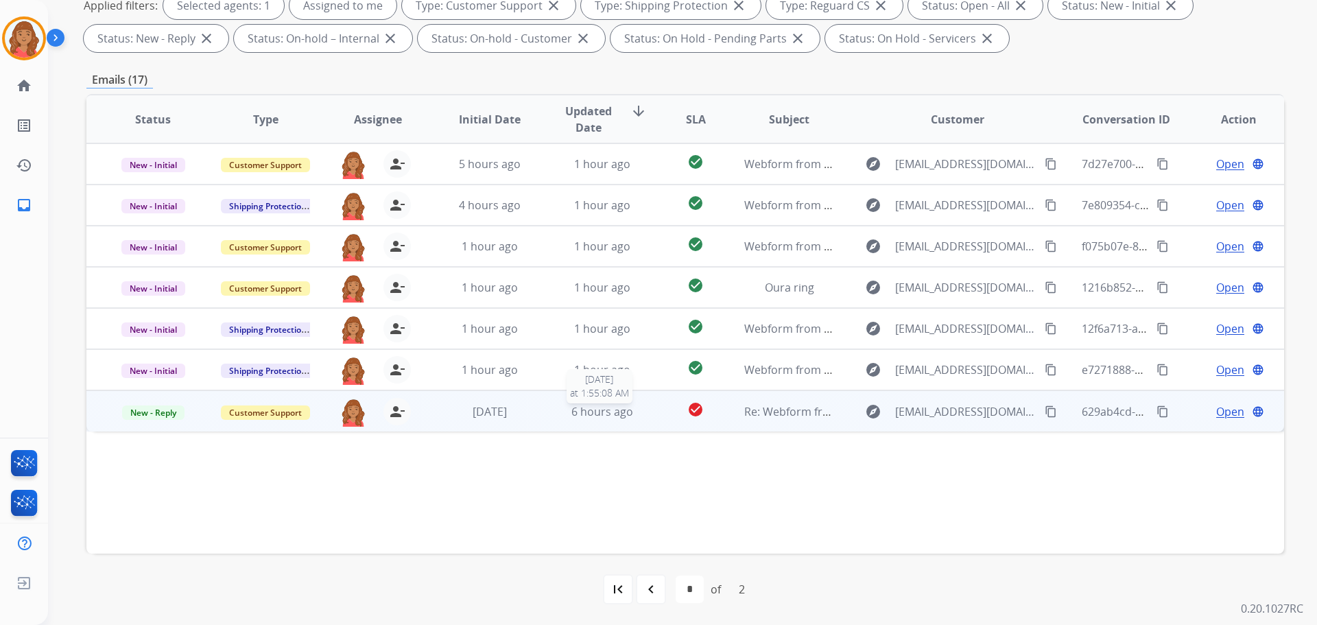
click at [604, 417] on span "6 hours ago" at bounding box center [602, 411] width 62 height 15
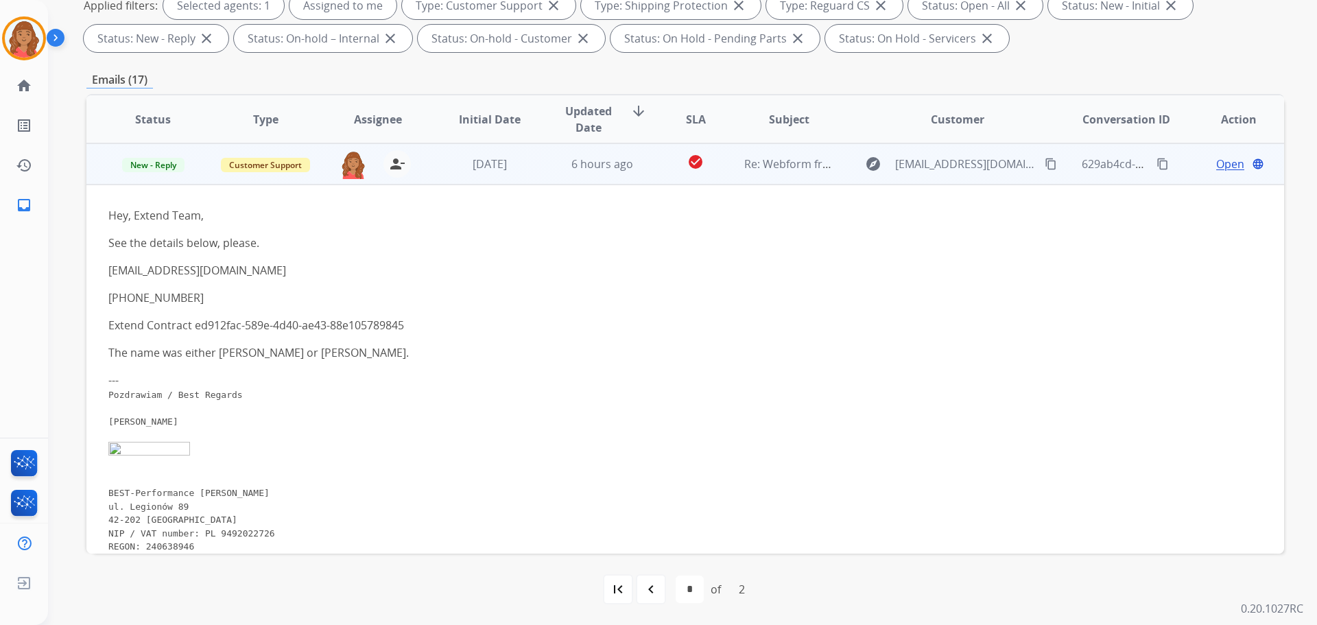
scroll to position [178, 0]
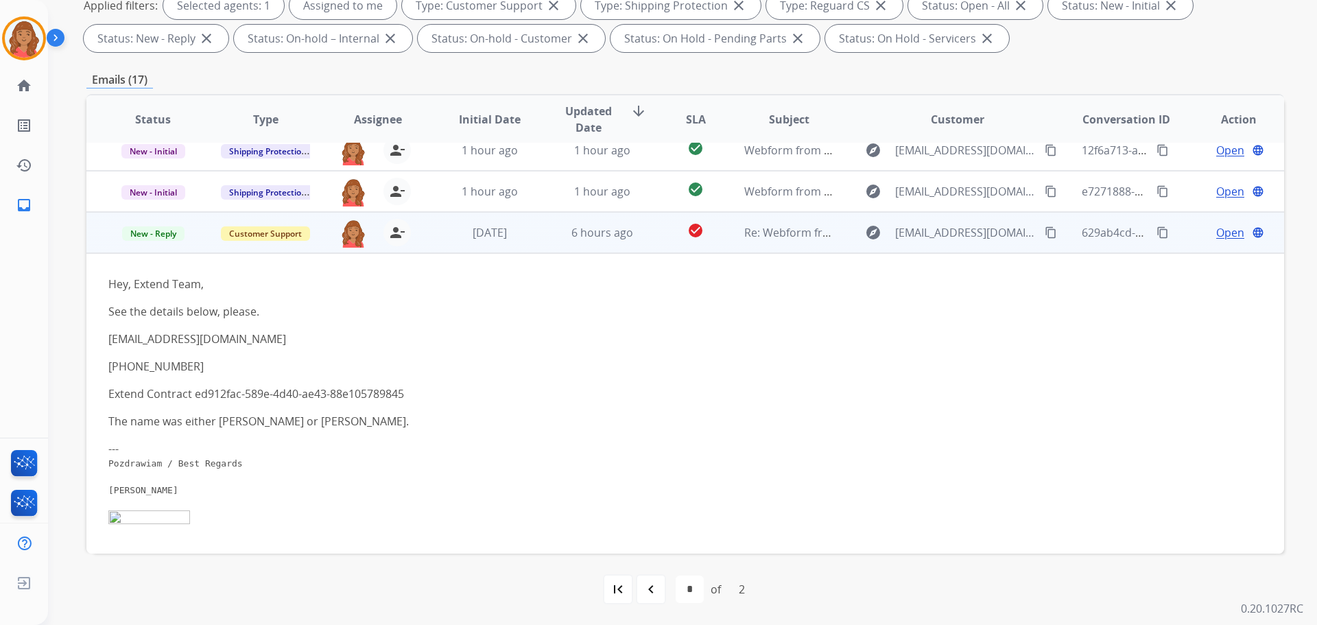
click at [1156, 226] on mat-icon "content_copy" at bounding box center [1162, 232] width 12 height 12
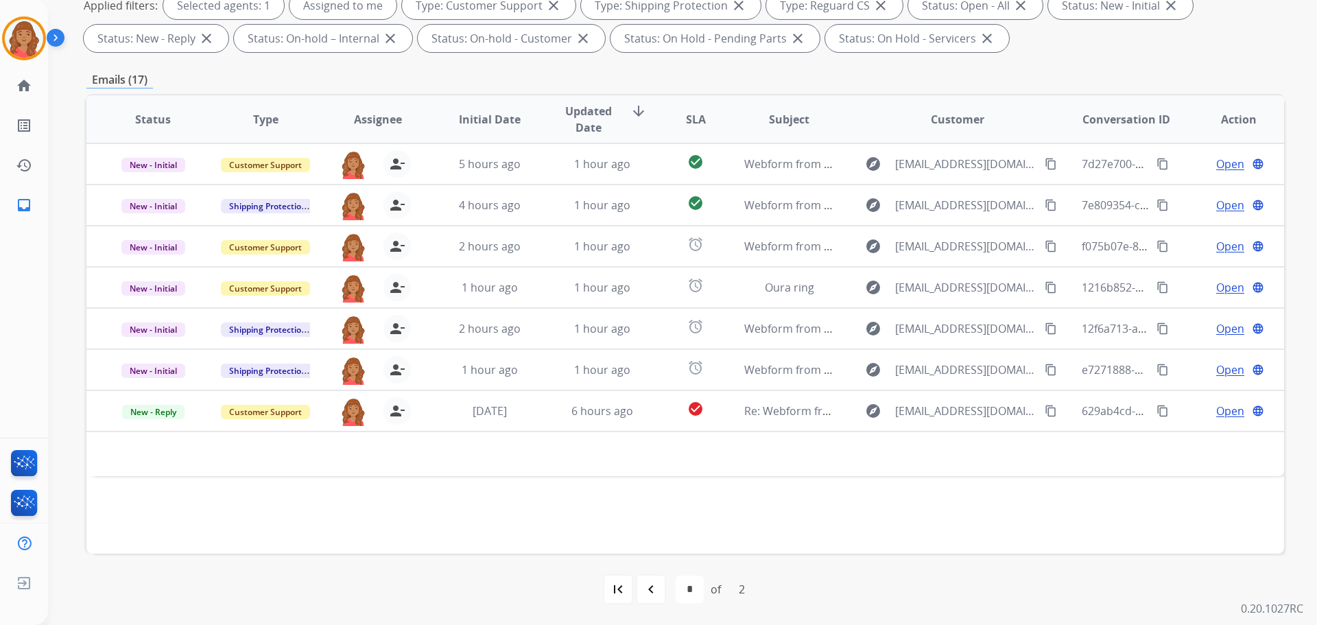
scroll to position [0, 0]
click at [14, 40] on img at bounding box center [24, 38] width 38 height 38
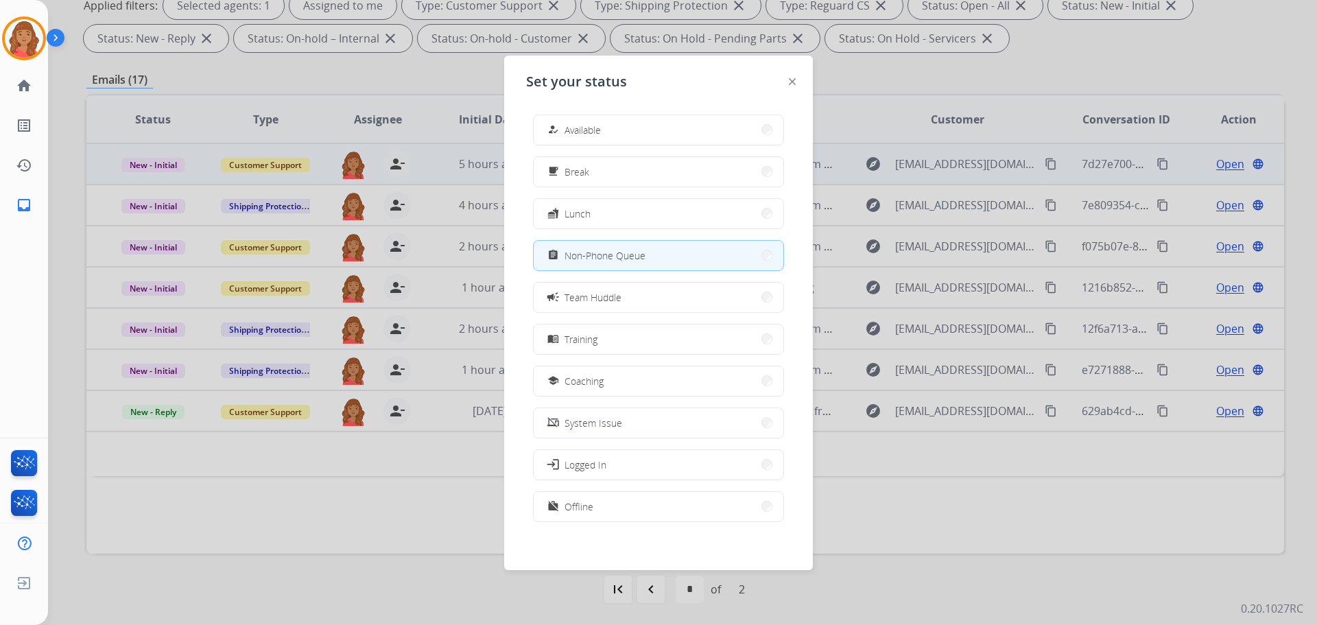
drag, startPoint x: 620, startPoint y: 124, endPoint x: 591, endPoint y: 147, distance: 37.6
click at [620, 126] on button "how_to_reg Available" at bounding box center [659, 129] width 250 height 29
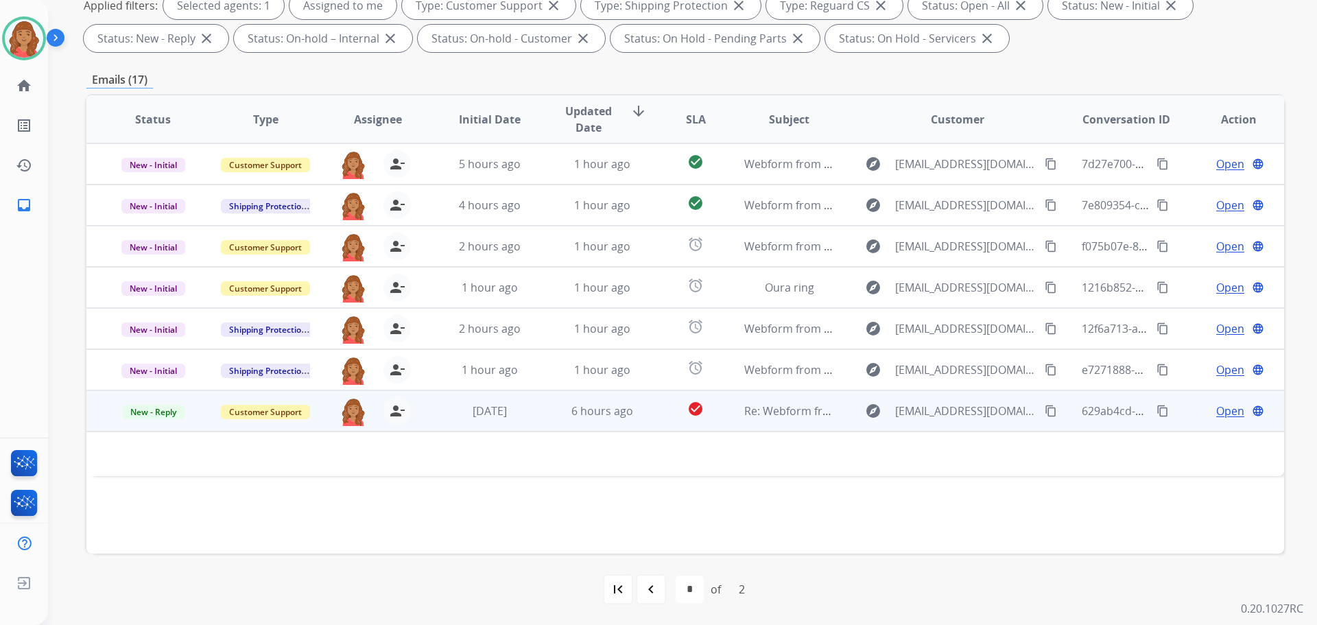
click at [623, 423] on td "6 hours ago" at bounding box center [592, 410] width 112 height 41
click at [618, 420] on td "6 hours ago" at bounding box center [592, 410] width 112 height 41
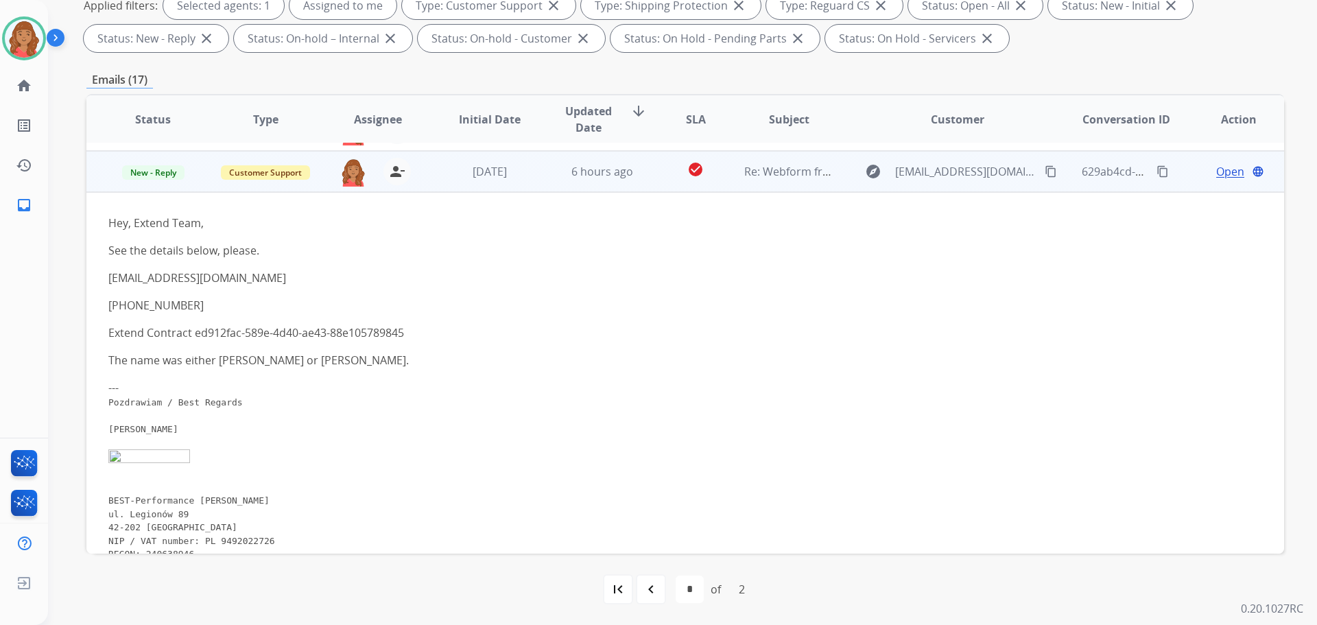
scroll to position [247, 0]
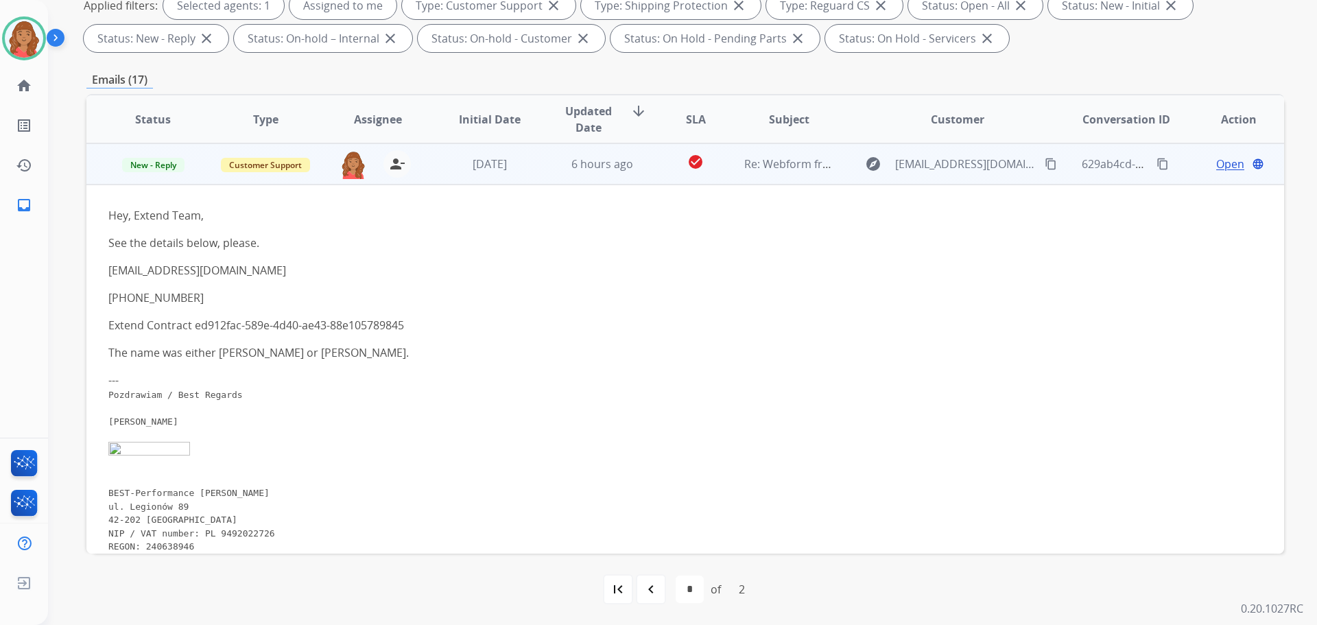
click at [1218, 168] on span "Open" at bounding box center [1230, 164] width 28 height 16
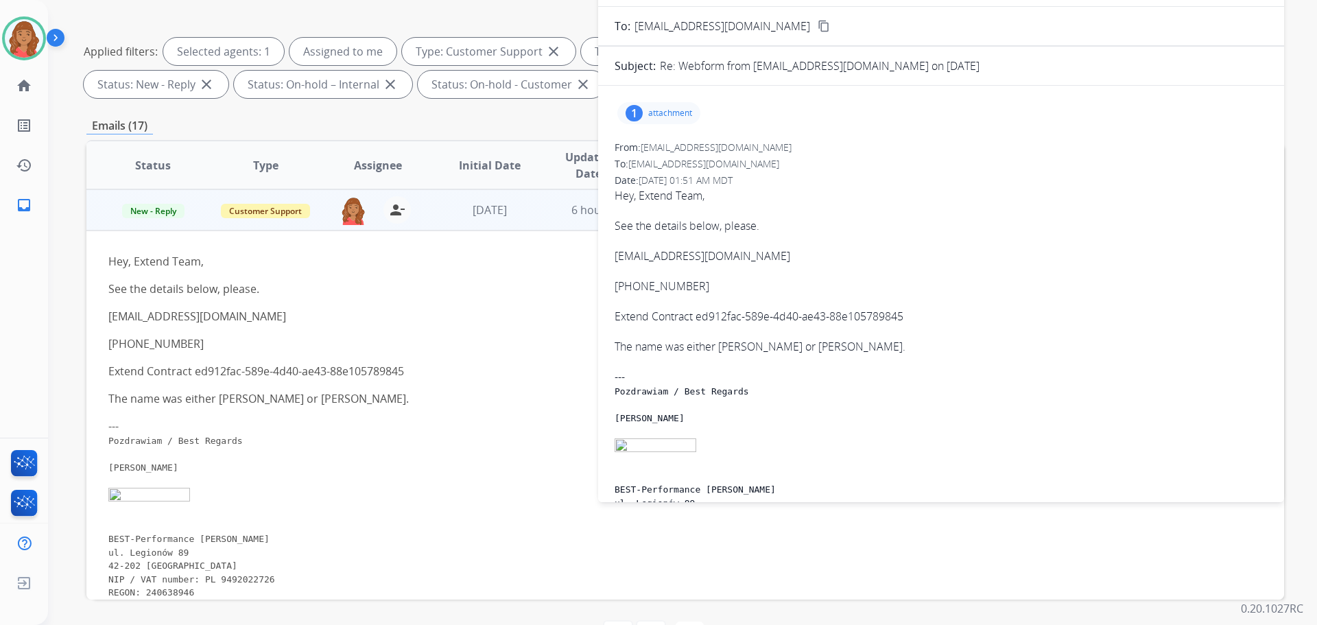
scroll to position [0, 0]
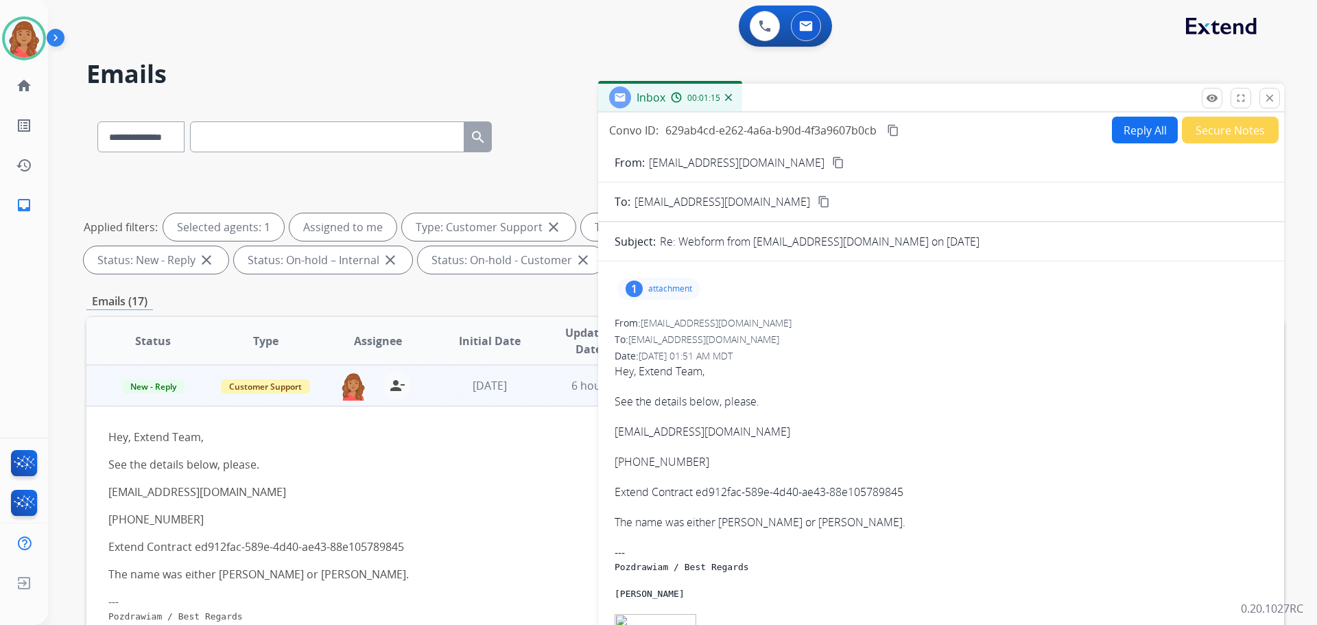
click at [1136, 130] on button "Reply All" at bounding box center [1145, 130] width 66 height 27
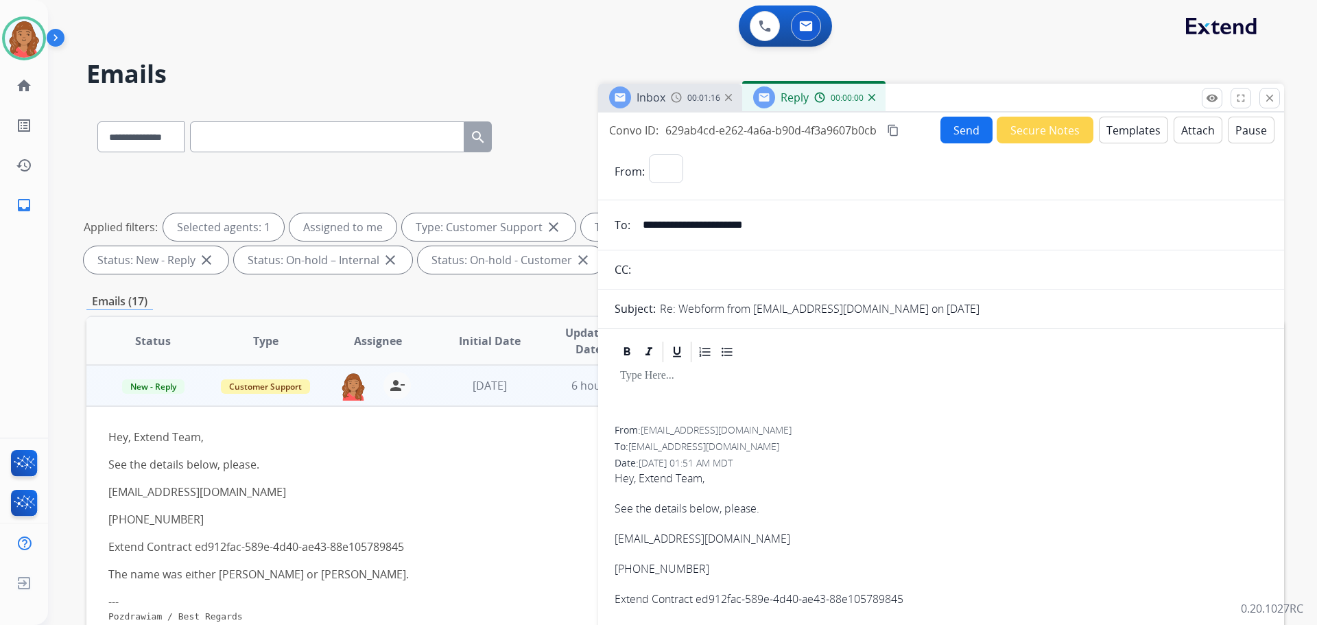
select select "**********"
click at [1125, 127] on button "Templates" at bounding box center [1133, 130] width 69 height 27
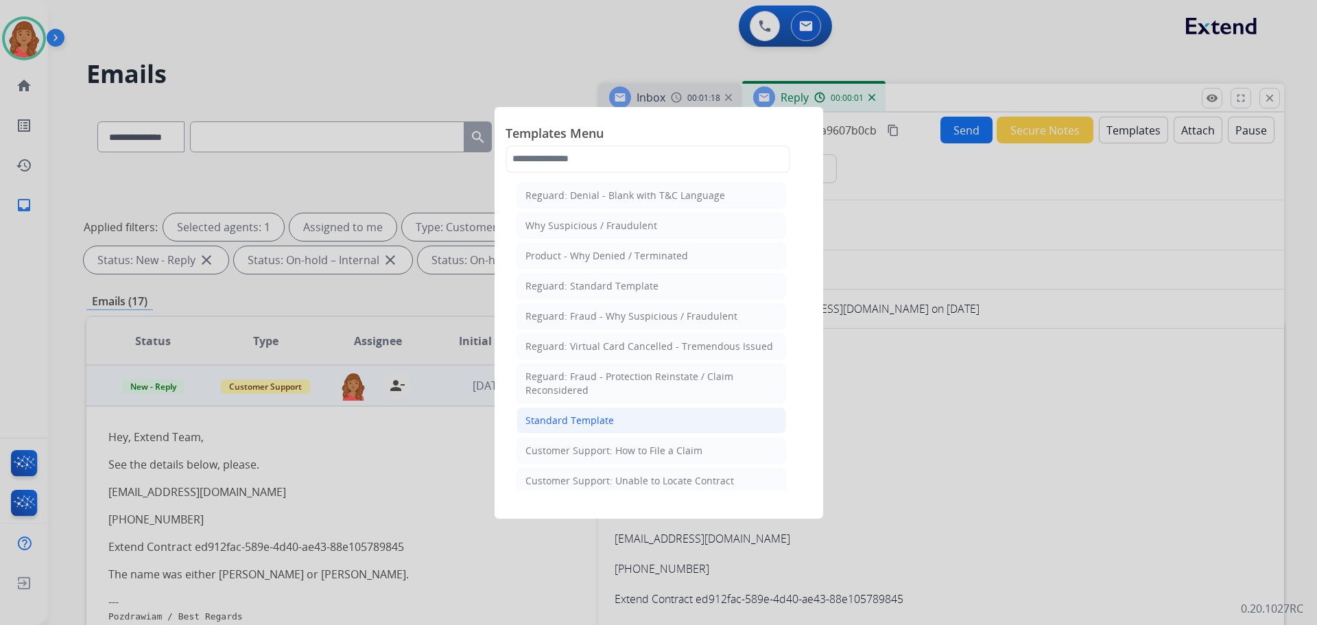
click at [595, 418] on div "Standard Template" at bounding box center [569, 421] width 88 height 14
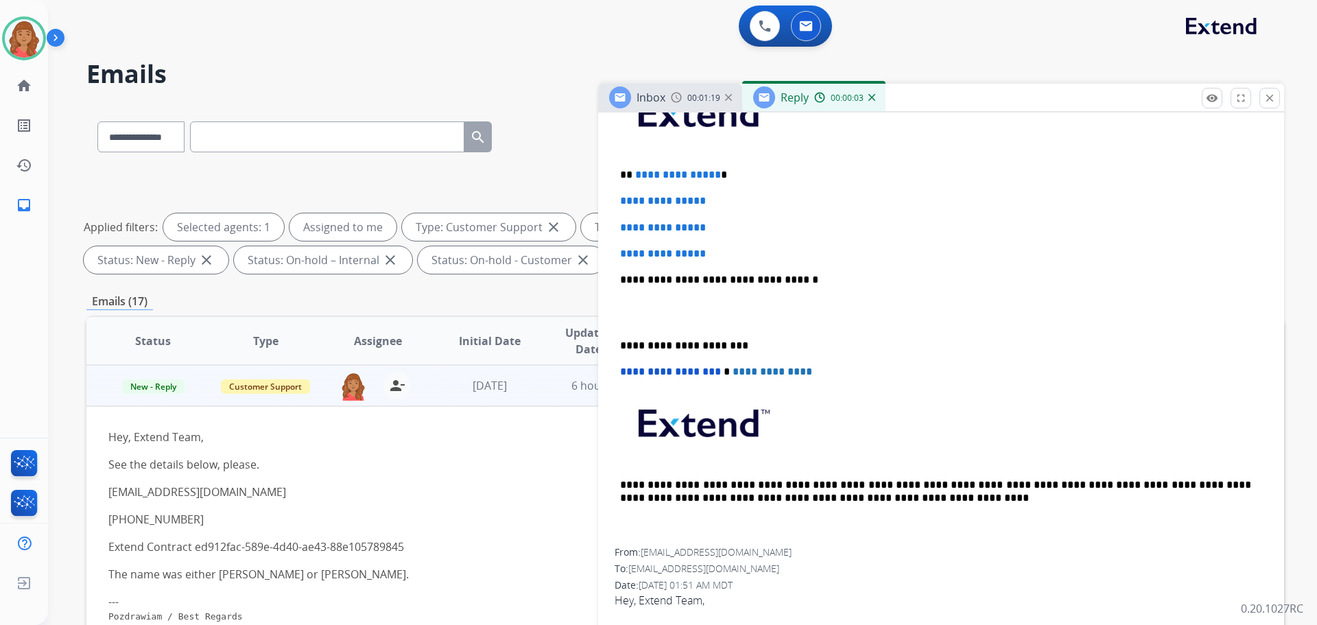
scroll to position [343, 0]
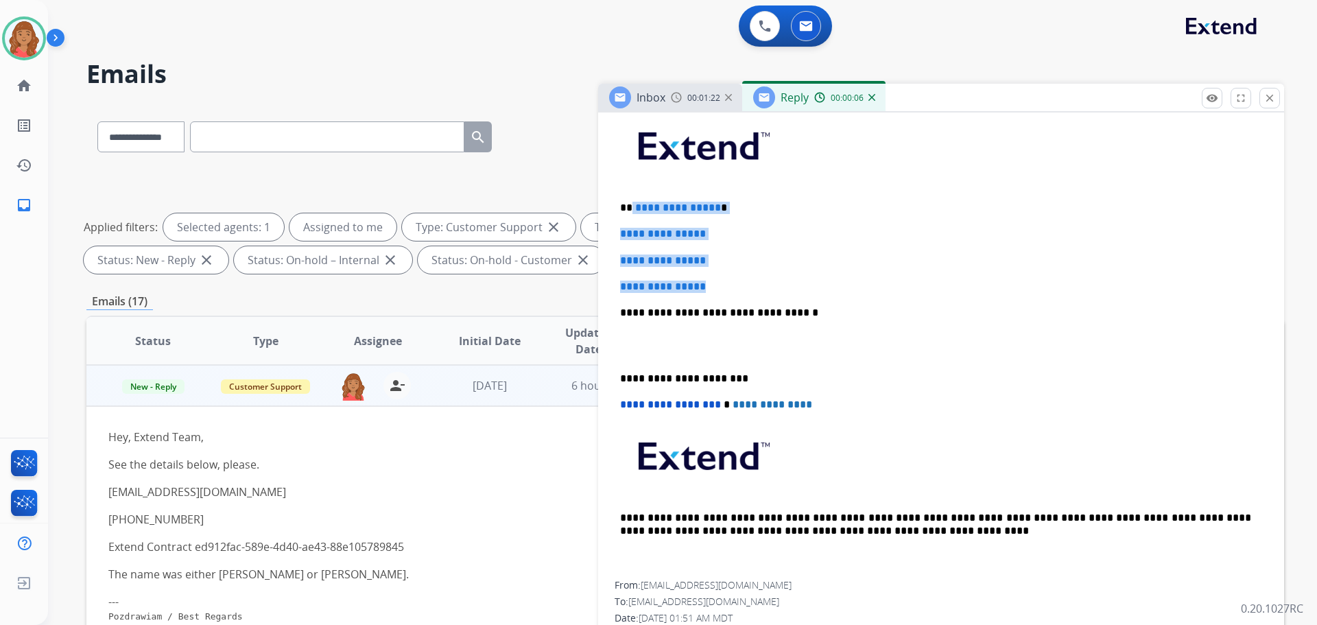
drag, startPoint x: 725, startPoint y: 284, endPoint x: 630, endPoint y: 208, distance: 122.0
click at [630, 208] on div "**********" at bounding box center [941, 345] width 653 height 472
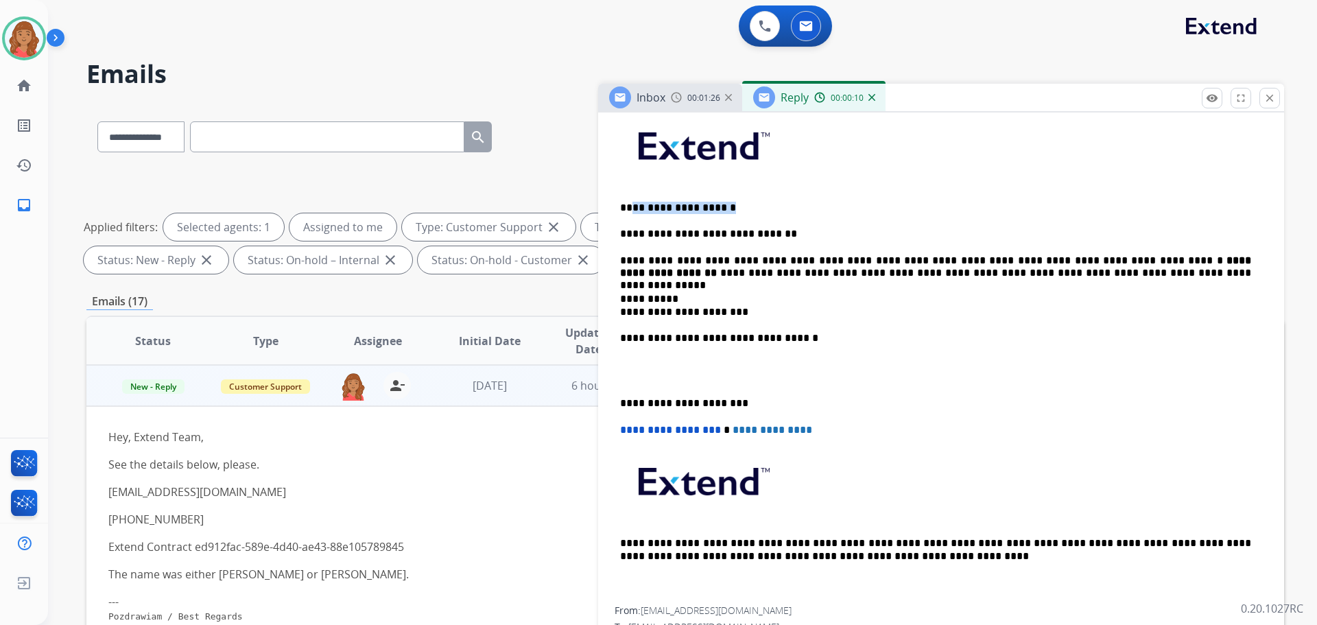
drag, startPoint x: 634, startPoint y: 205, endPoint x: 731, endPoint y: 209, distance: 97.5
click at [731, 209] on p "**********" at bounding box center [935, 208] width 631 height 12
drag, startPoint x: 739, startPoint y: 311, endPoint x: 615, endPoint y: 301, distance: 124.6
click at [615, 301] on div "**********" at bounding box center [941, 357] width 653 height 497
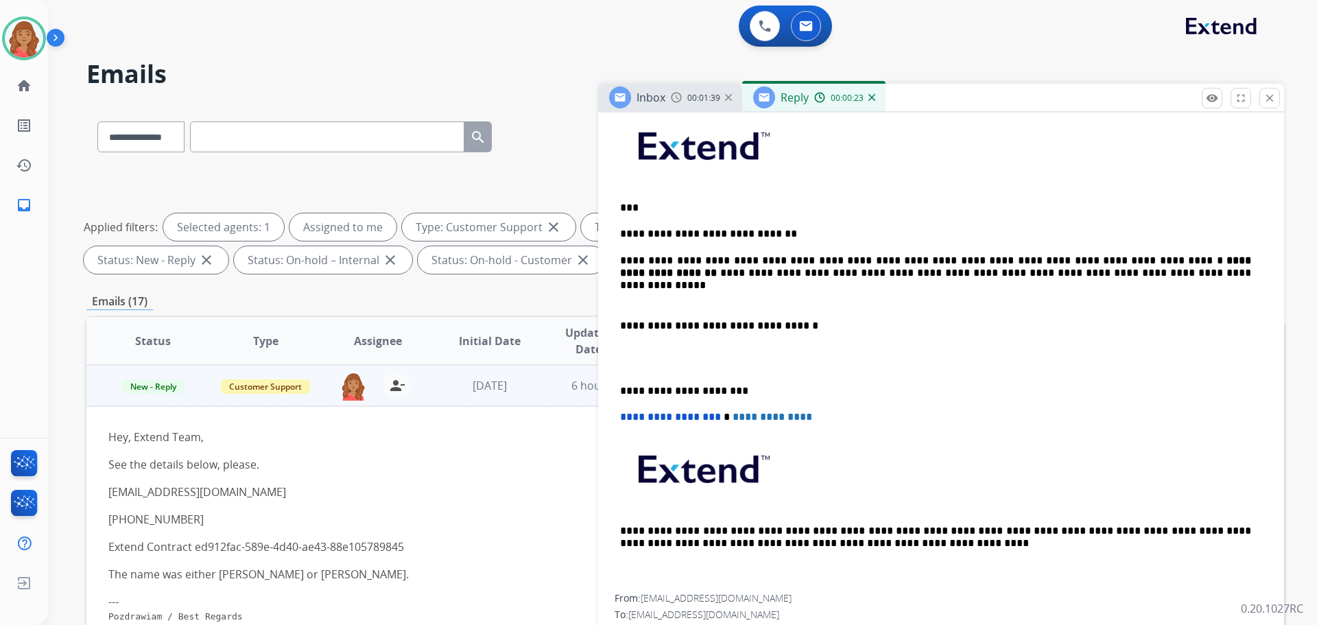
click at [619, 322] on div "**********" at bounding box center [941, 351] width 653 height 485
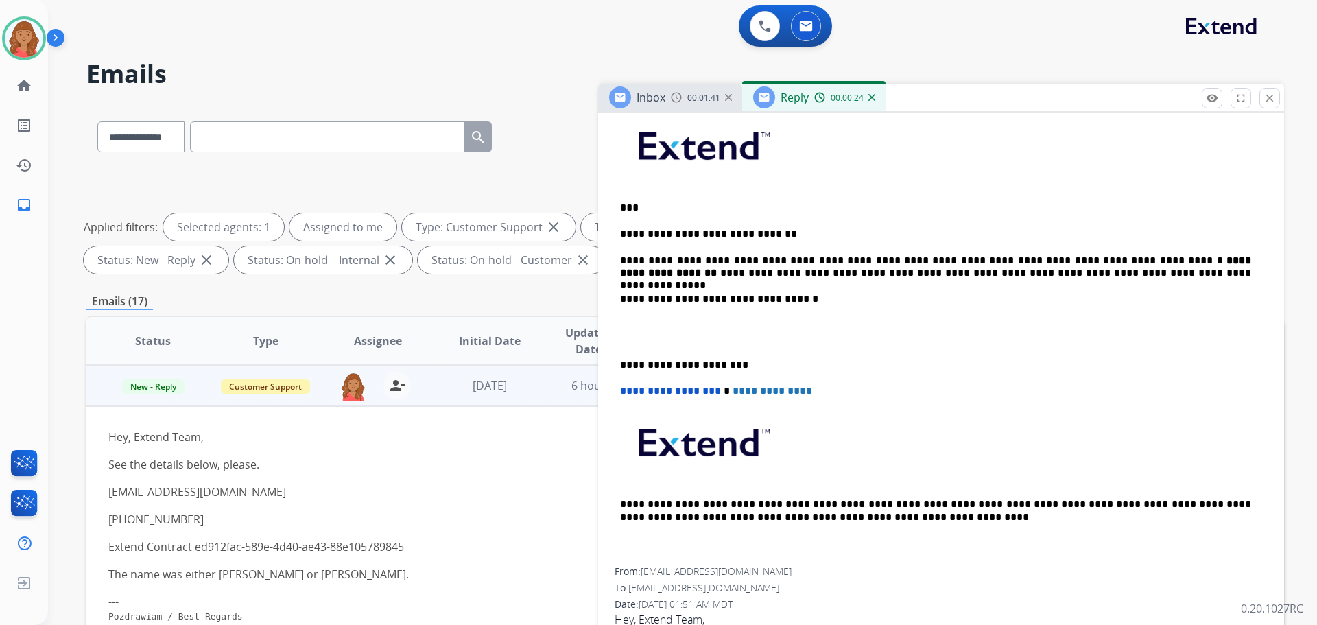
click at [621, 363] on div "**********" at bounding box center [941, 338] width 653 height 458
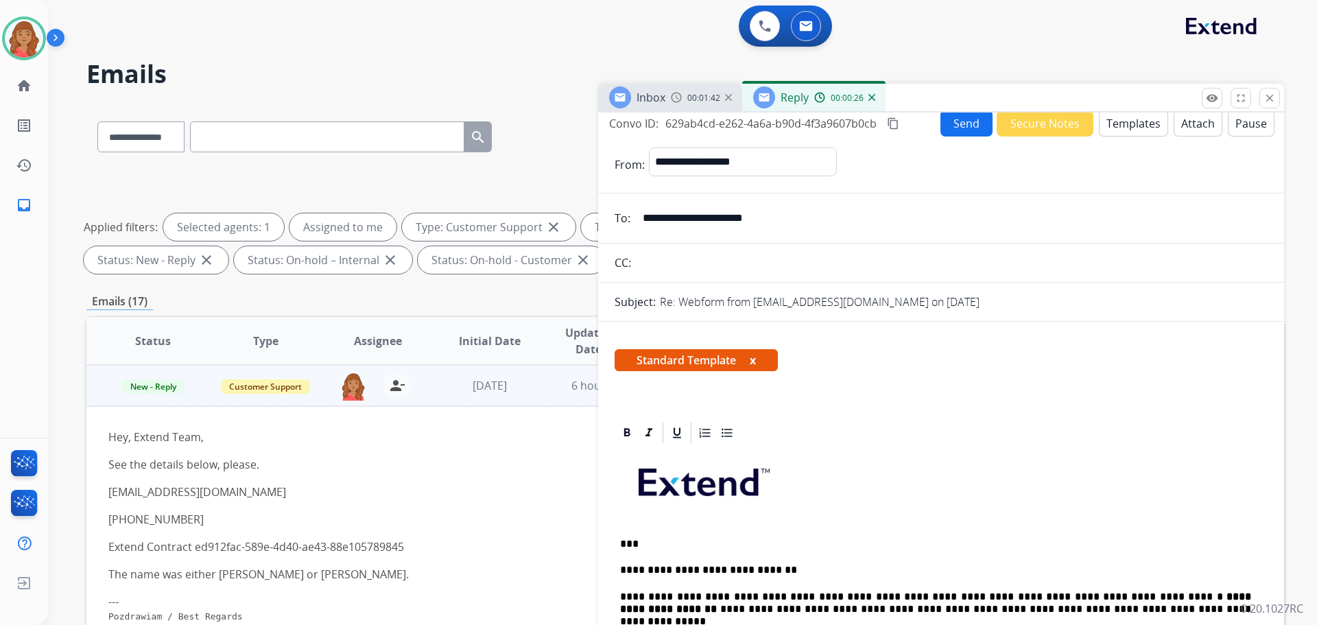
scroll to position [0, 0]
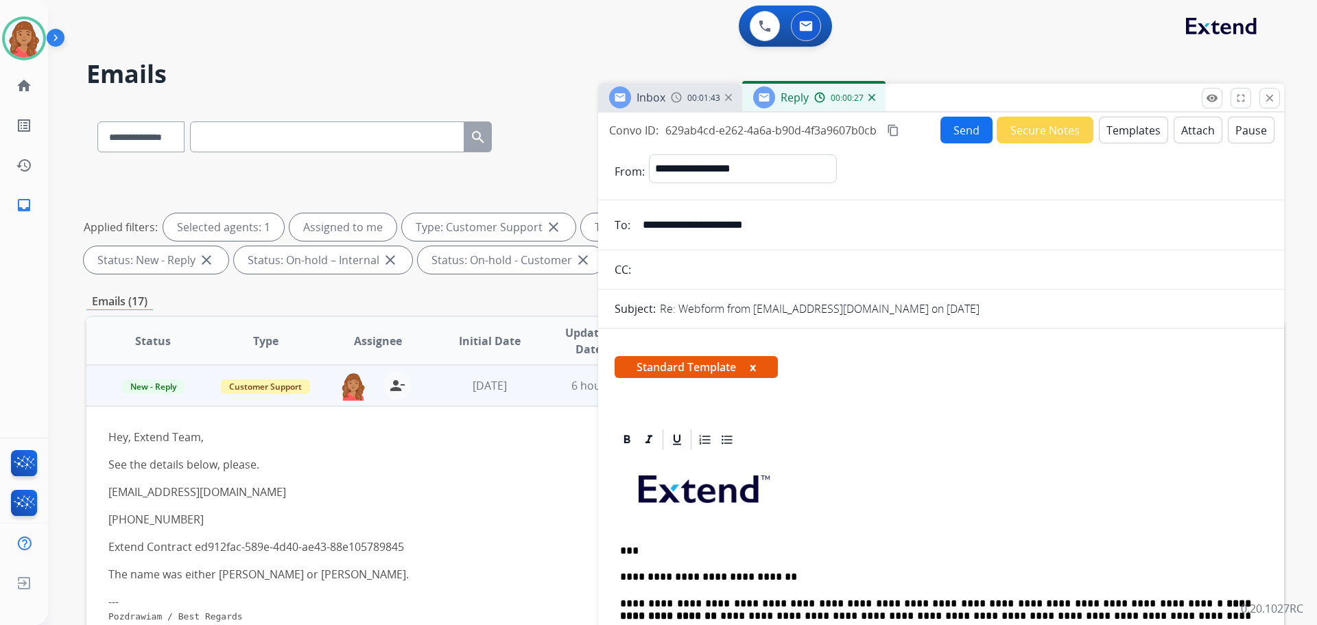
click at [959, 136] on button "Send" at bounding box center [966, 130] width 52 height 27
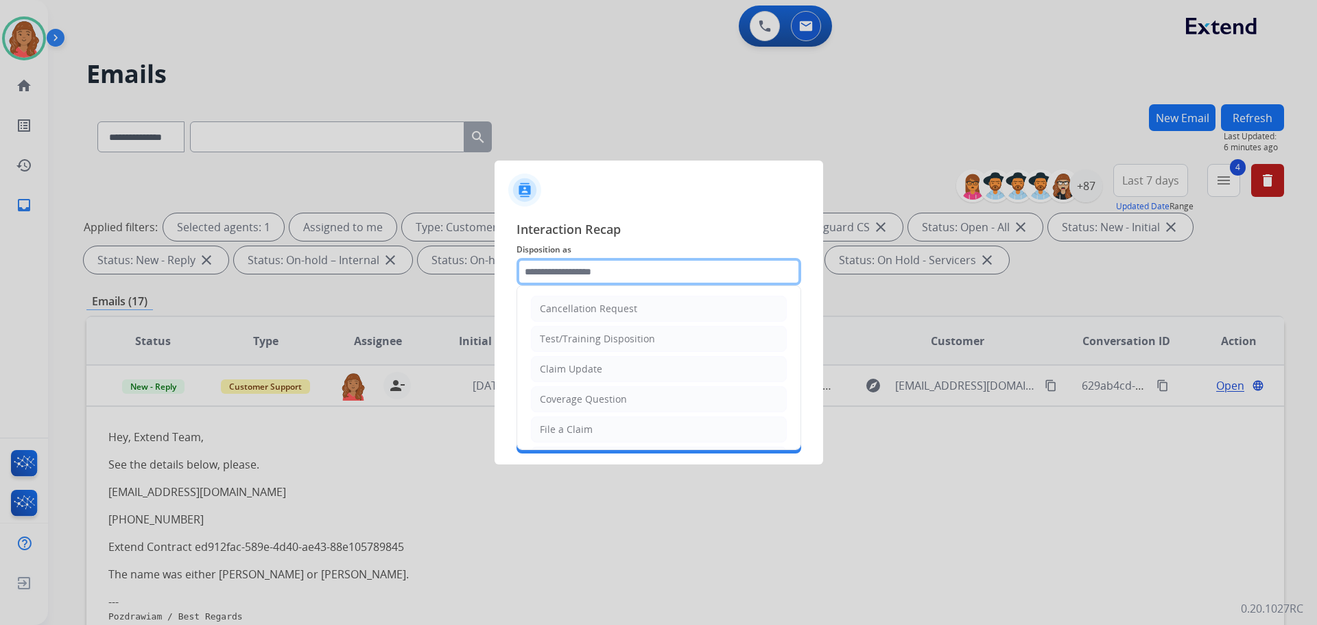
click at [570, 276] on input "text" at bounding box center [658, 271] width 285 height 27
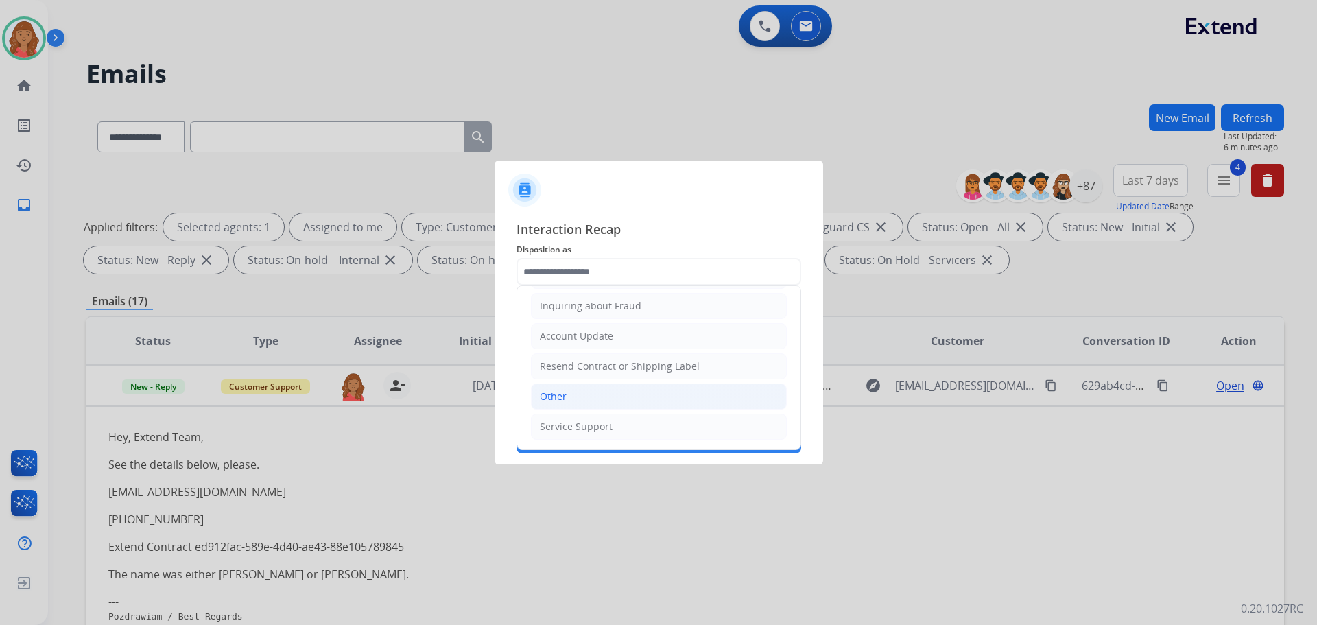
click at [554, 396] on div "Other" at bounding box center [553, 397] width 27 height 14
type input "*****"
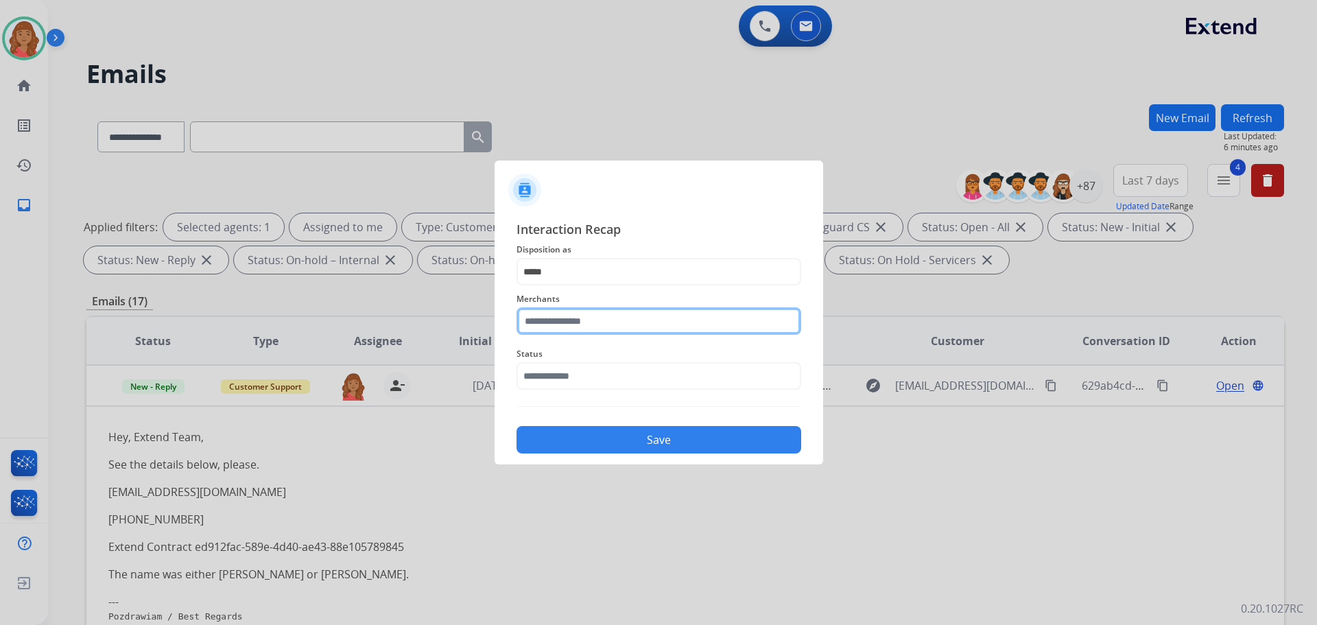
click at [564, 325] on input "text" at bounding box center [658, 320] width 285 height 27
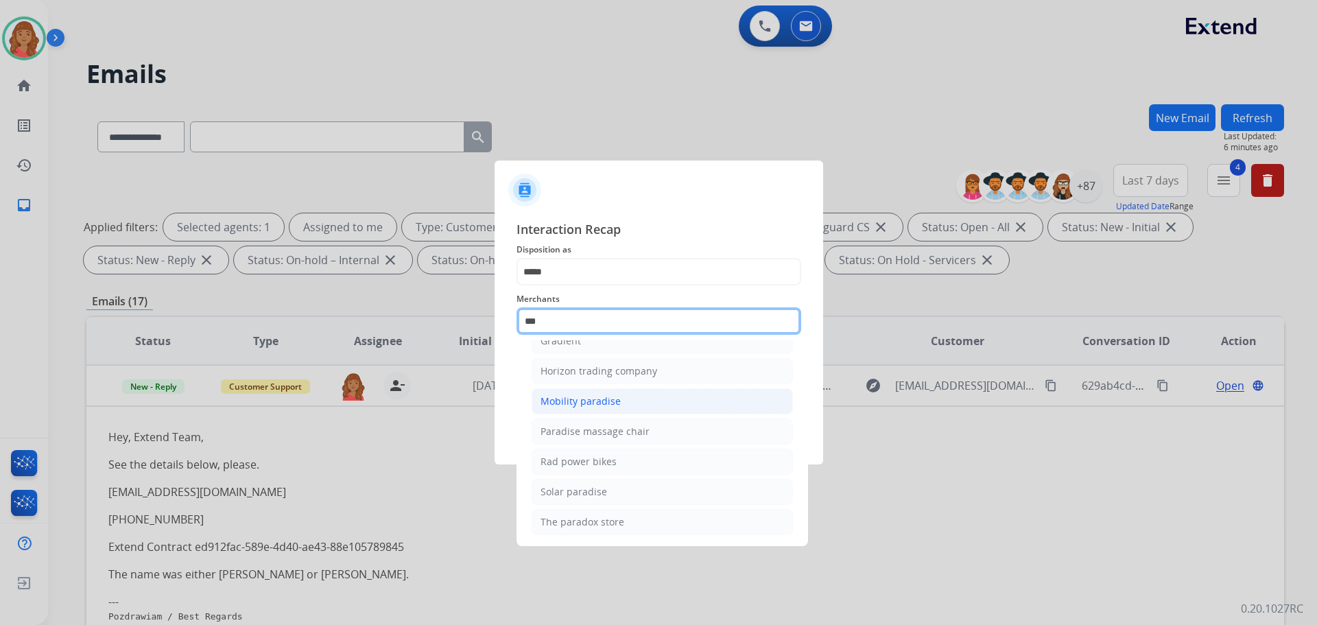
scroll to position [112, 0]
click at [566, 453] on div "Rad power bikes" at bounding box center [578, 459] width 76 height 14
type input "**********"
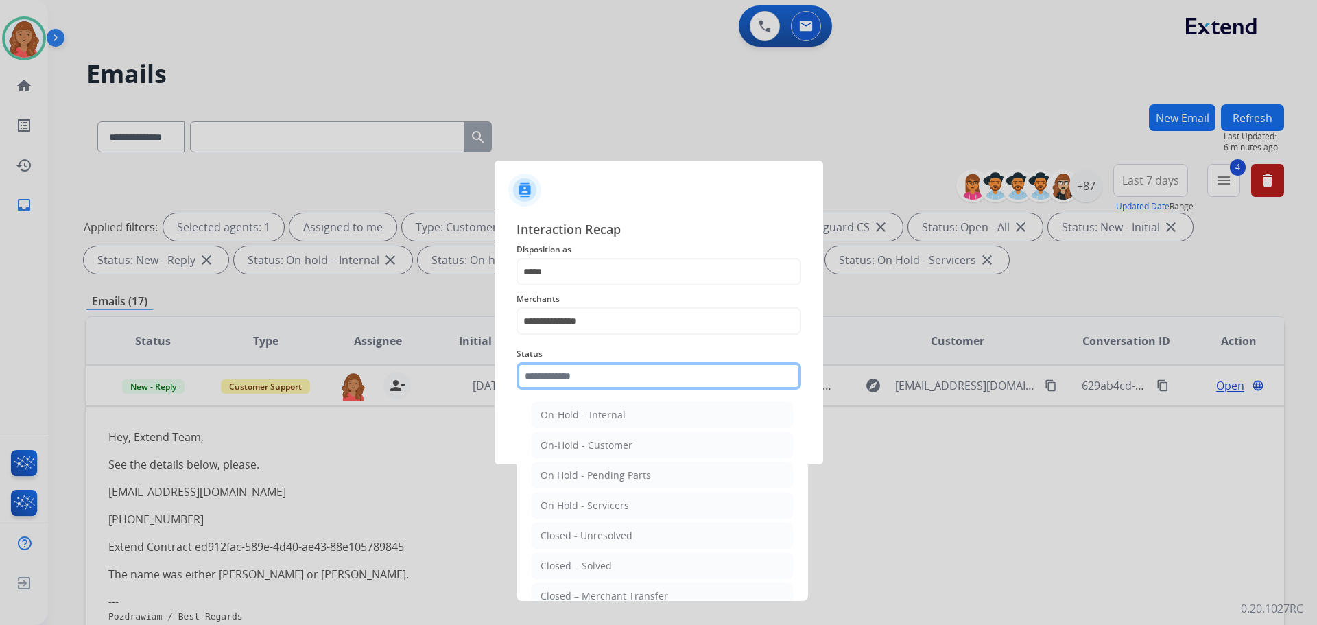
click at [573, 379] on input "text" at bounding box center [658, 375] width 285 height 27
drag, startPoint x: 586, startPoint y: 562, endPoint x: 591, endPoint y: 486, distance: 76.3
click at [586, 561] on div "Closed – Solved" at bounding box center [575, 566] width 71 height 14
type input "**********"
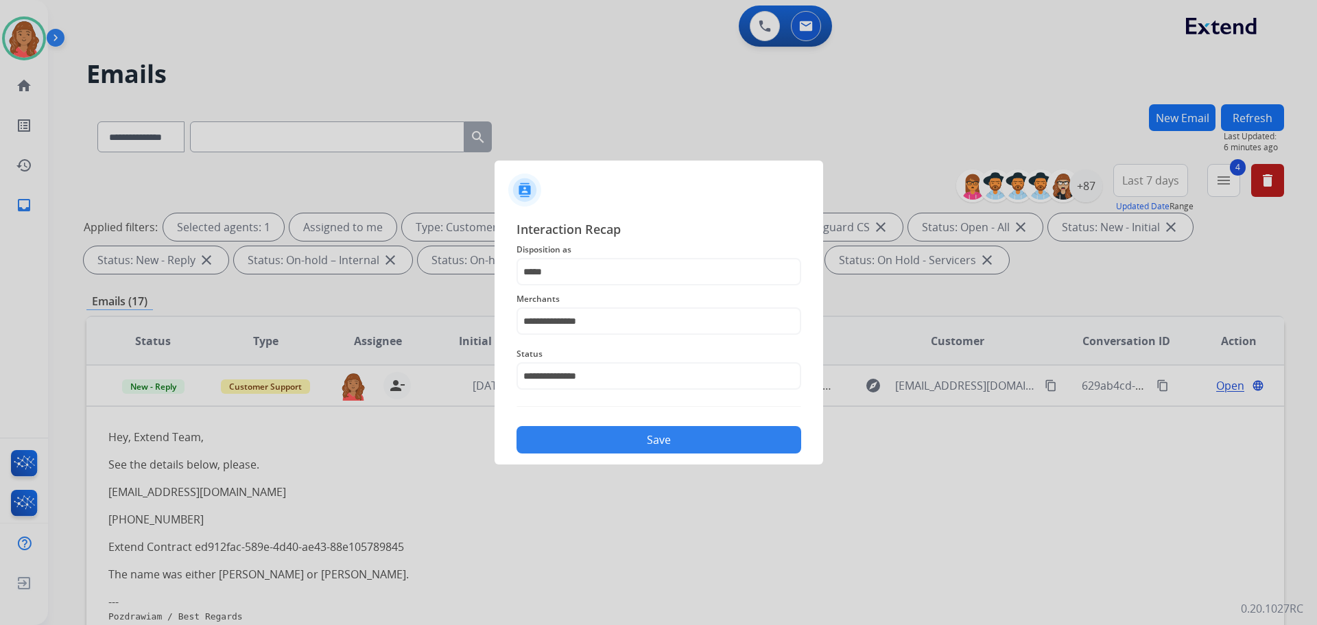
click at [598, 439] on button "Save" at bounding box center [658, 439] width 285 height 27
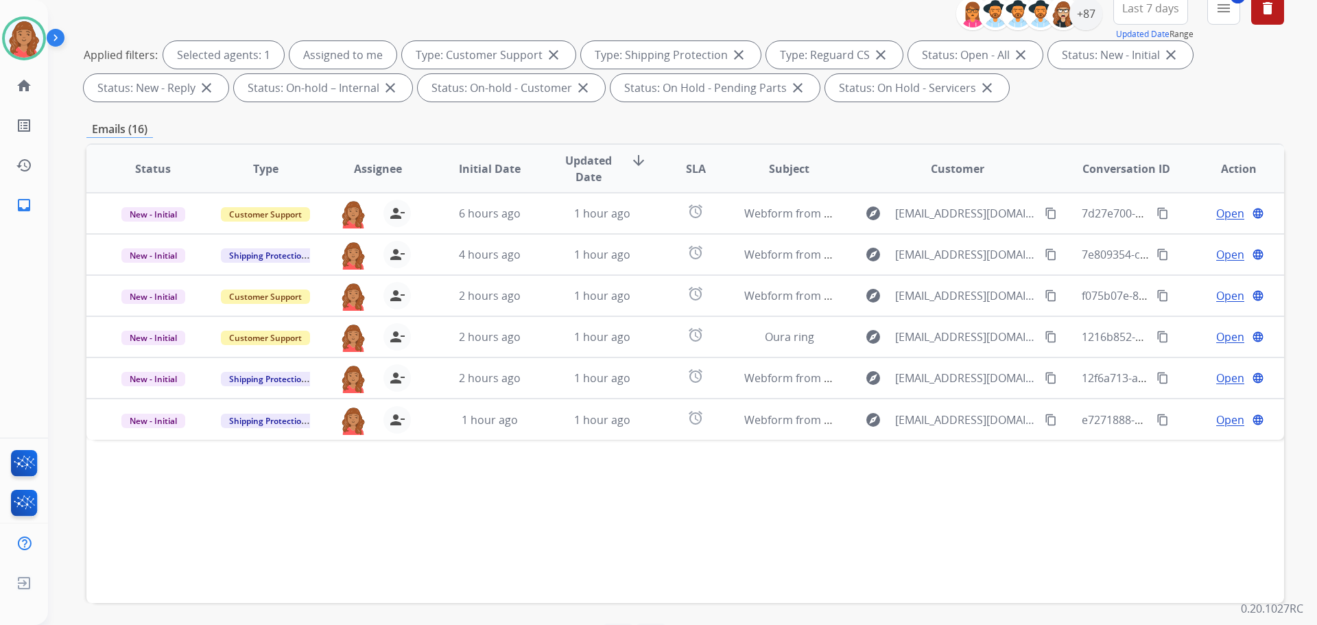
scroll to position [222, 0]
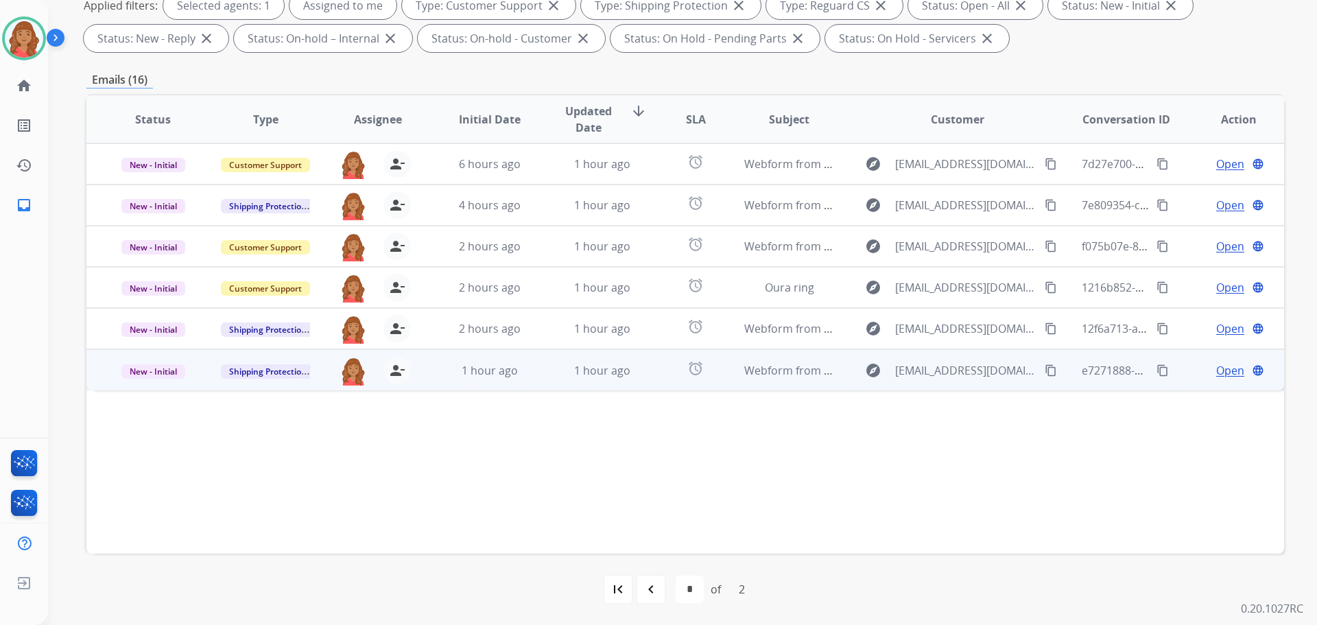
click at [552, 374] on td "1 hour ago" at bounding box center [592, 369] width 112 height 41
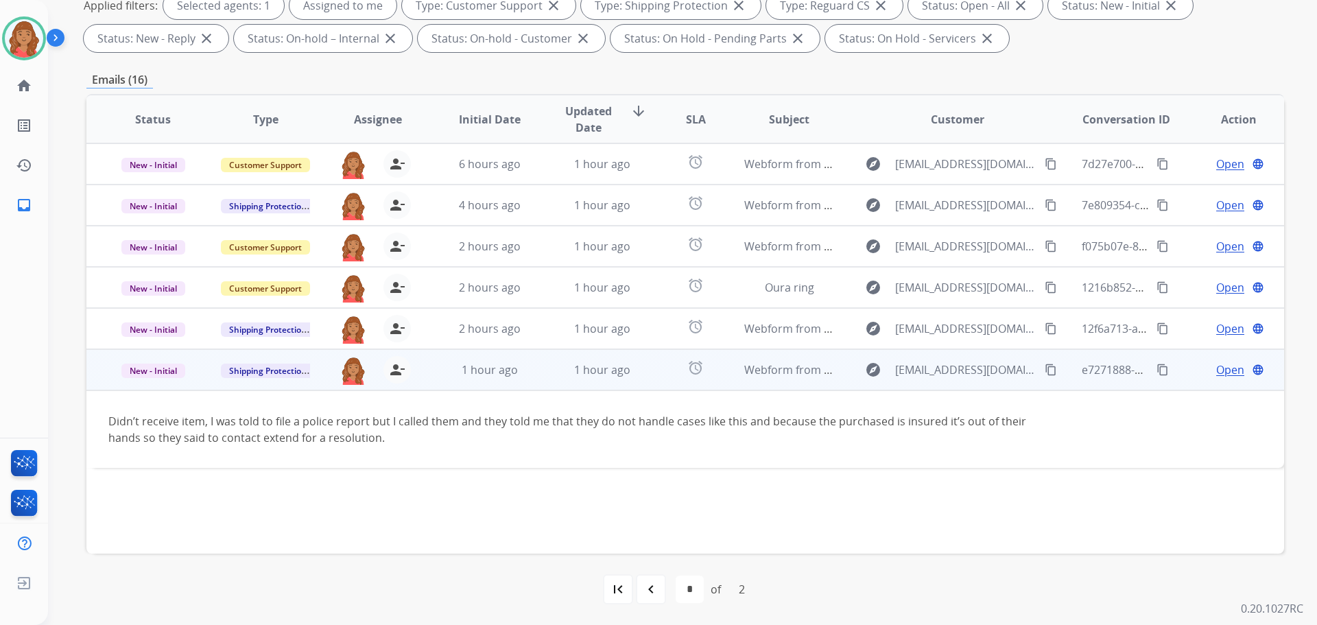
drag, startPoint x: 1029, startPoint y: 367, endPoint x: 938, endPoint y: 386, distance: 93.2
click at [1045, 367] on mat-icon "content_copy" at bounding box center [1051, 369] width 12 height 12
click at [1216, 369] on span "Open" at bounding box center [1230, 369] width 28 height 16
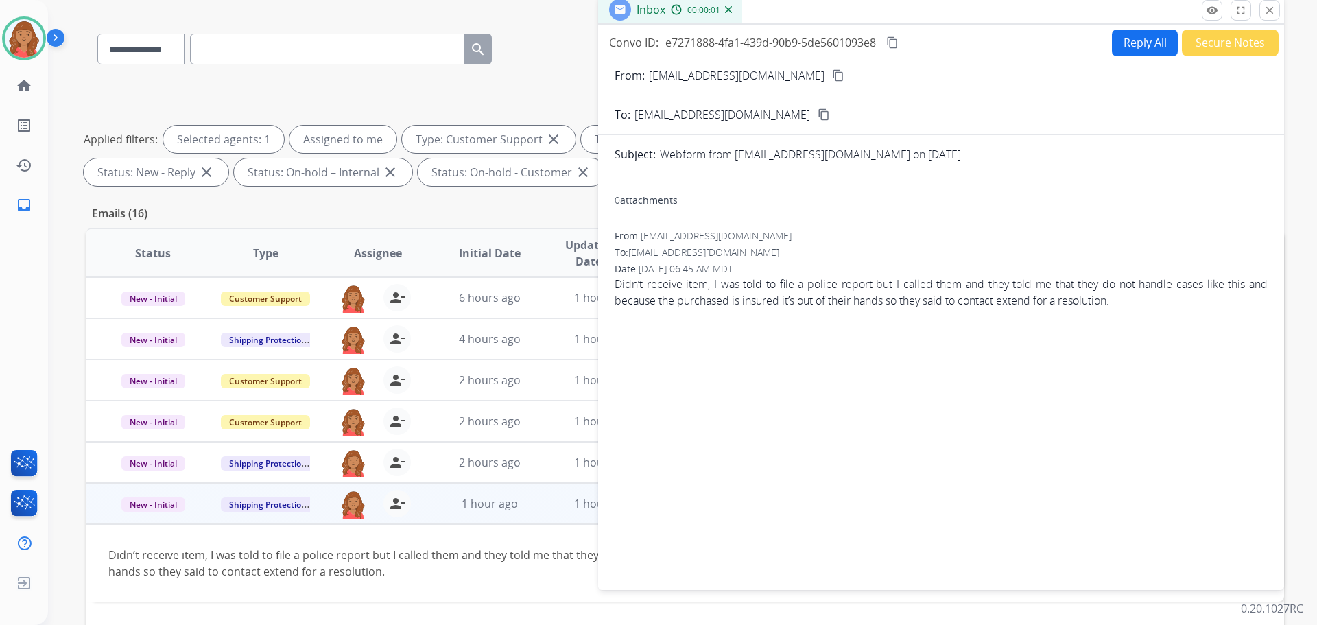
scroll to position [0, 0]
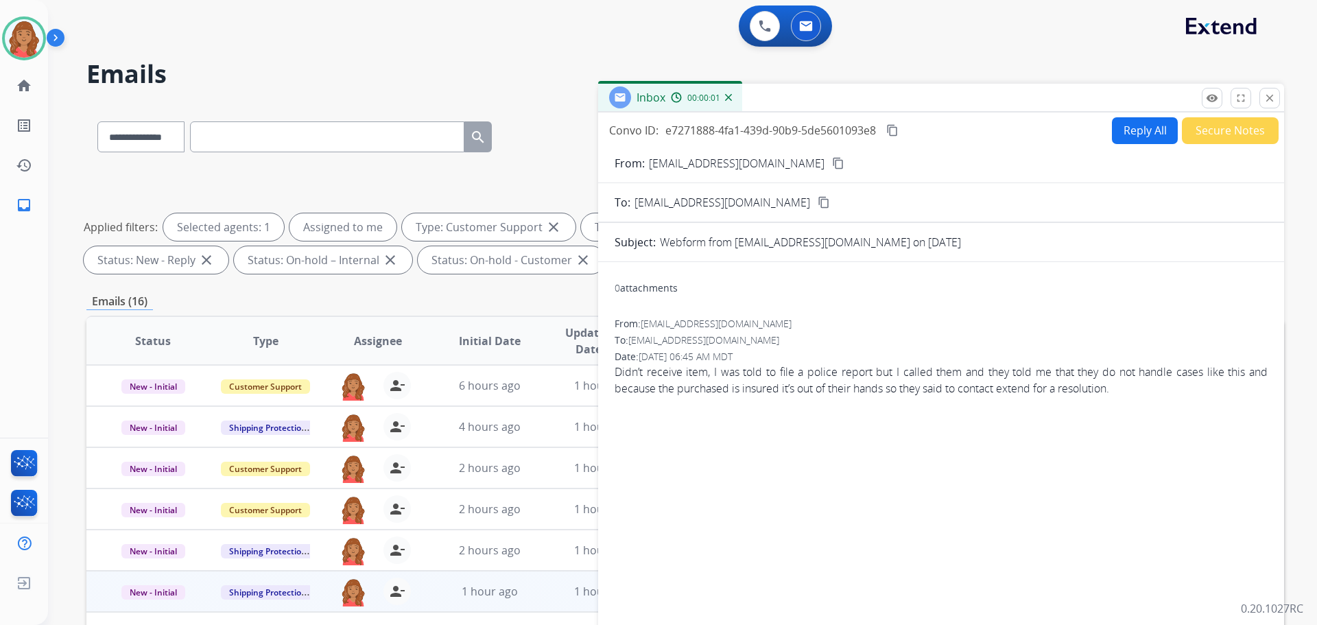
click at [1116, 132] on button "Reply All" at bounding box center [1145, 130] width 66 height 27
select select "**********"
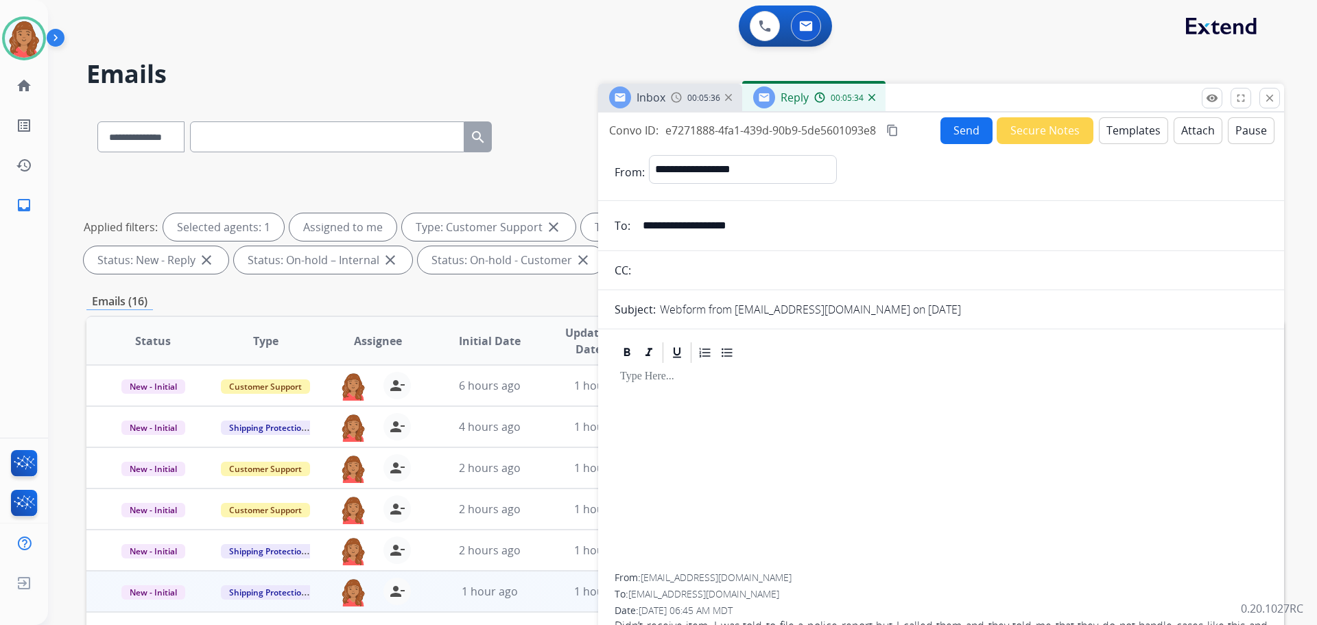
click at [1115, 135] on button "Templates" at bounding box center [1133, 130] width 69 height 27
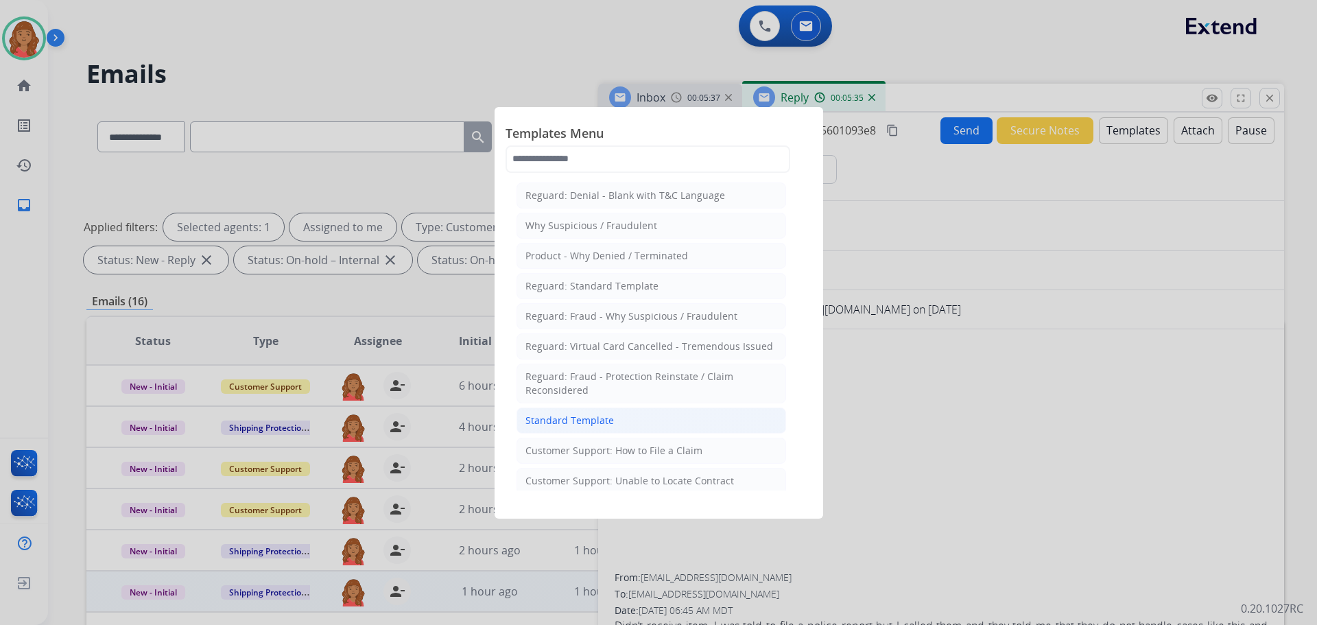
click at [591, 423] on div "Standard Template" at bounding box center [569, 421] width 88 height 14
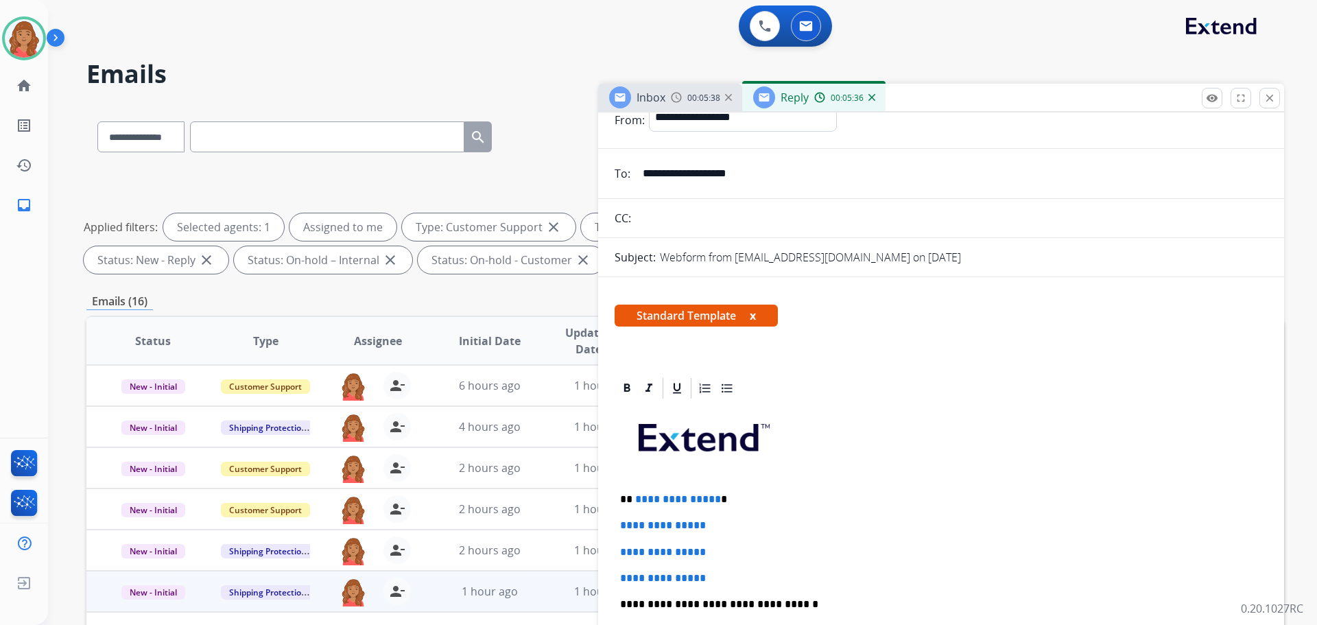
scroll to position [206, 0]
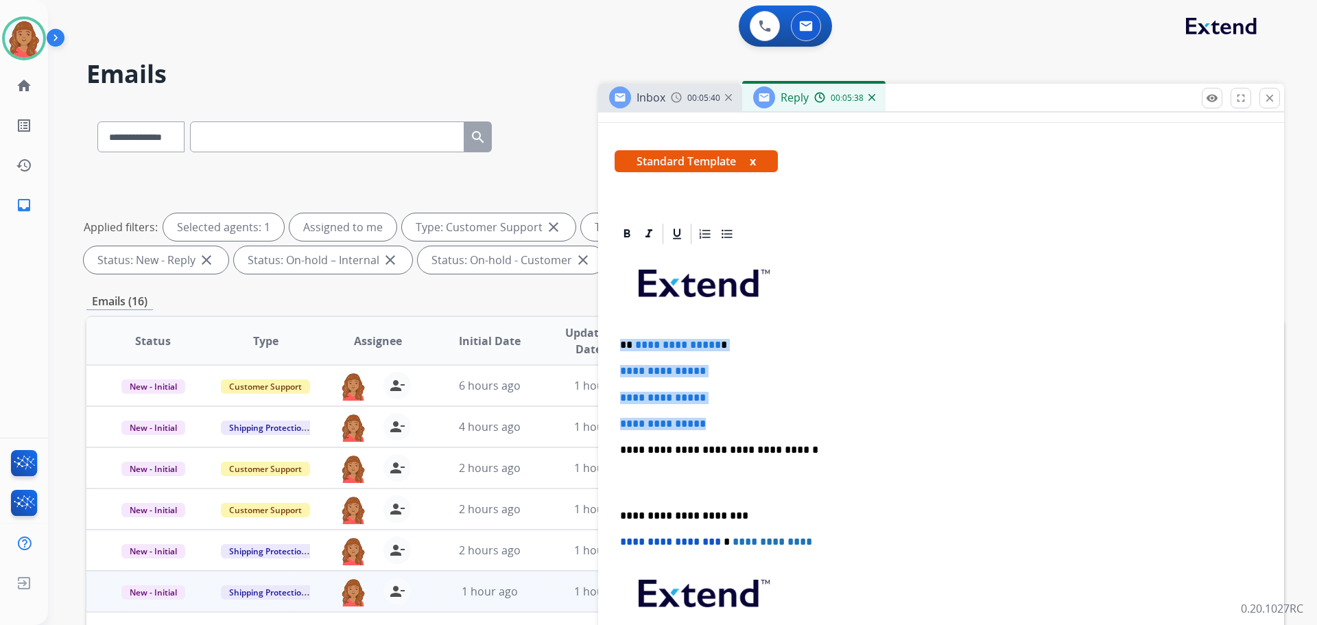
drag, startPoint x: 720, startPoint y: 424, endPoint x: 620, endPoint y: 345, distance: 127.5
click at [608, 333] on div "**********" at bounding box center [941, 514] width 686 height 584
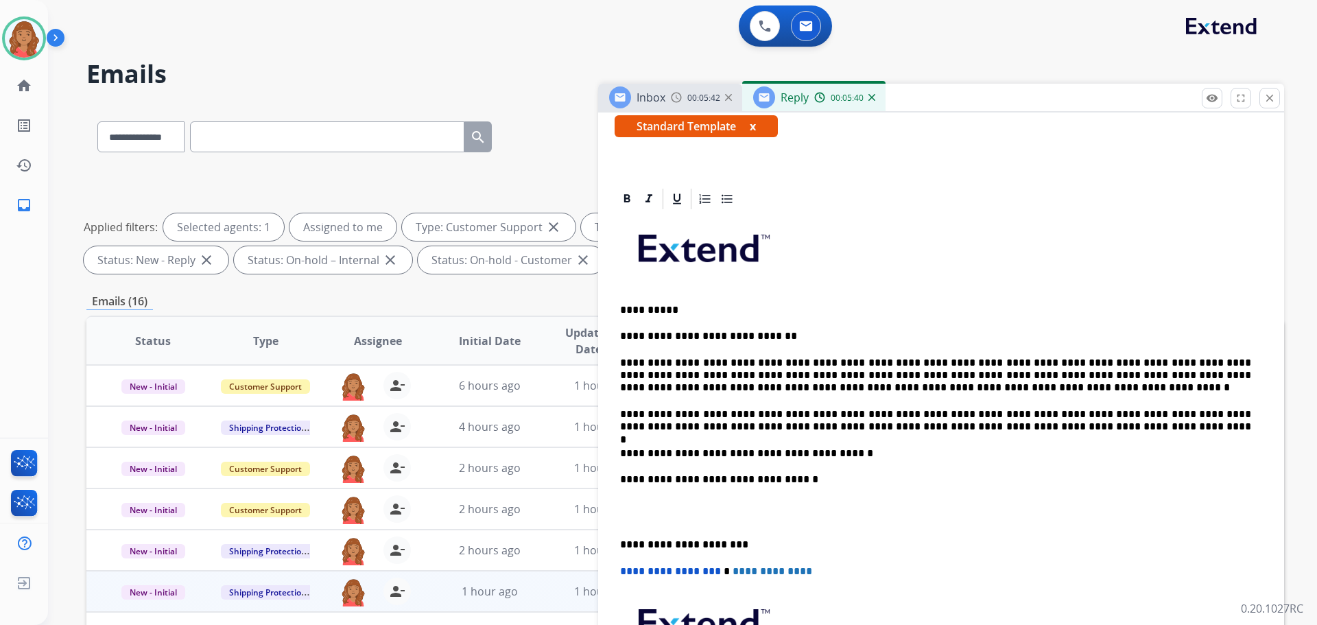
scroll to position [343, 0]
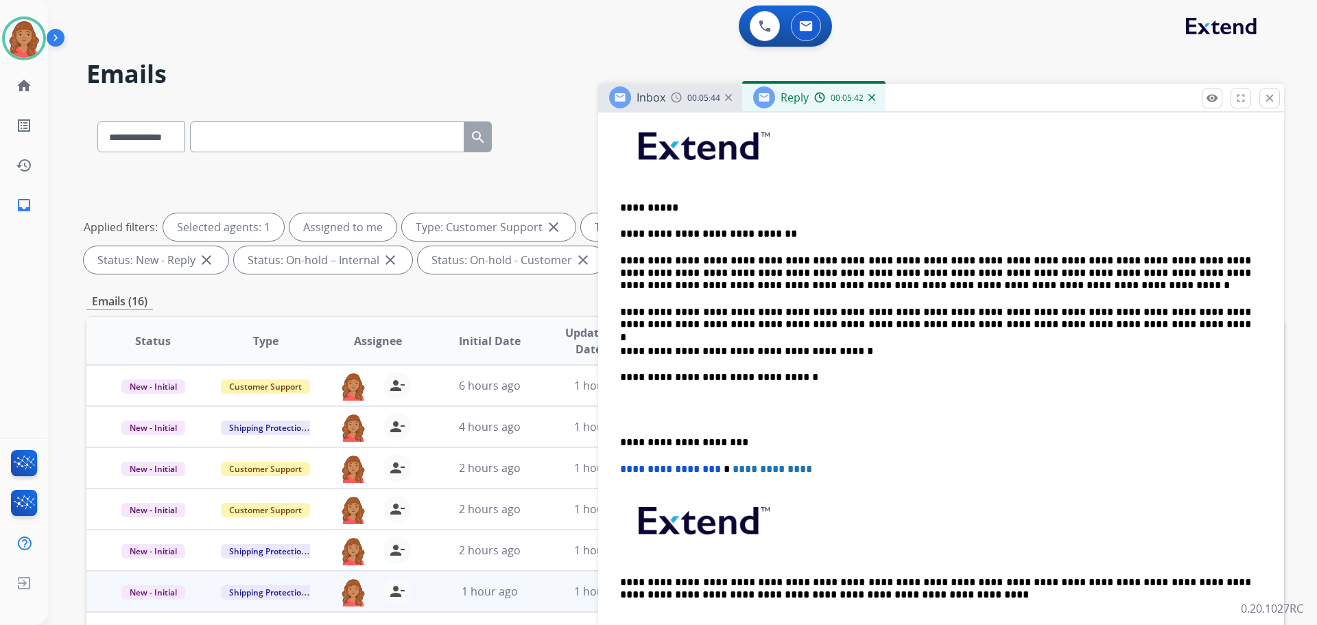
click at [617, 440] on div "**********" at bounding box center [941, 377] width 653 height 536
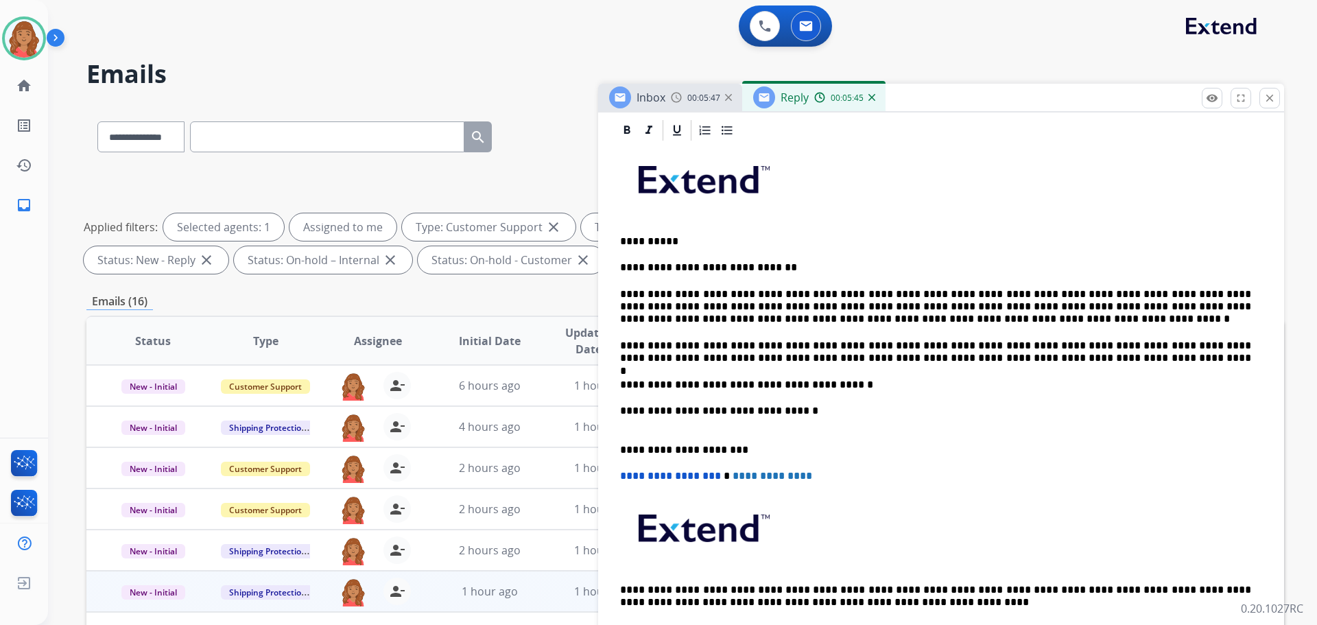
scroll to position [0, 0]
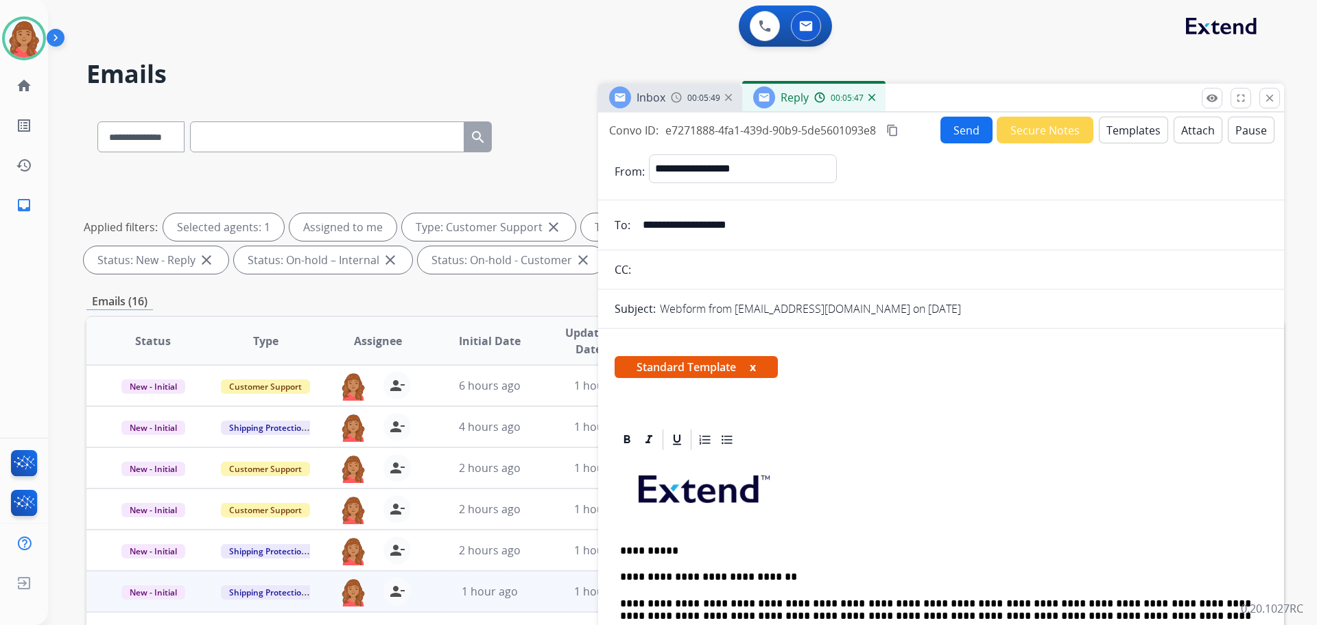
click at [892, 124] on mat-icon "content_copy" at bounding box center [892, 130] width 12 height 12
click at [955, 129] on button "Send" at bounding box center [966, 130] width 52 height 27
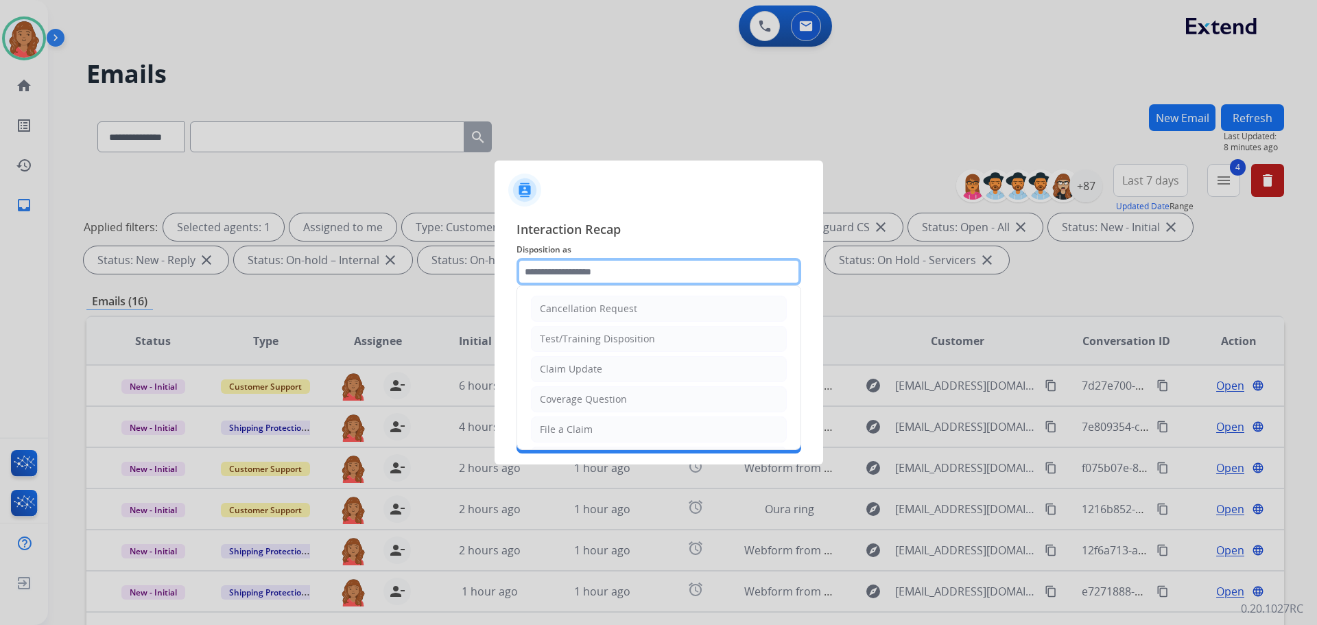
click at [551, 283] on input "text" at bounding box center [658, 271] width 285 height 27
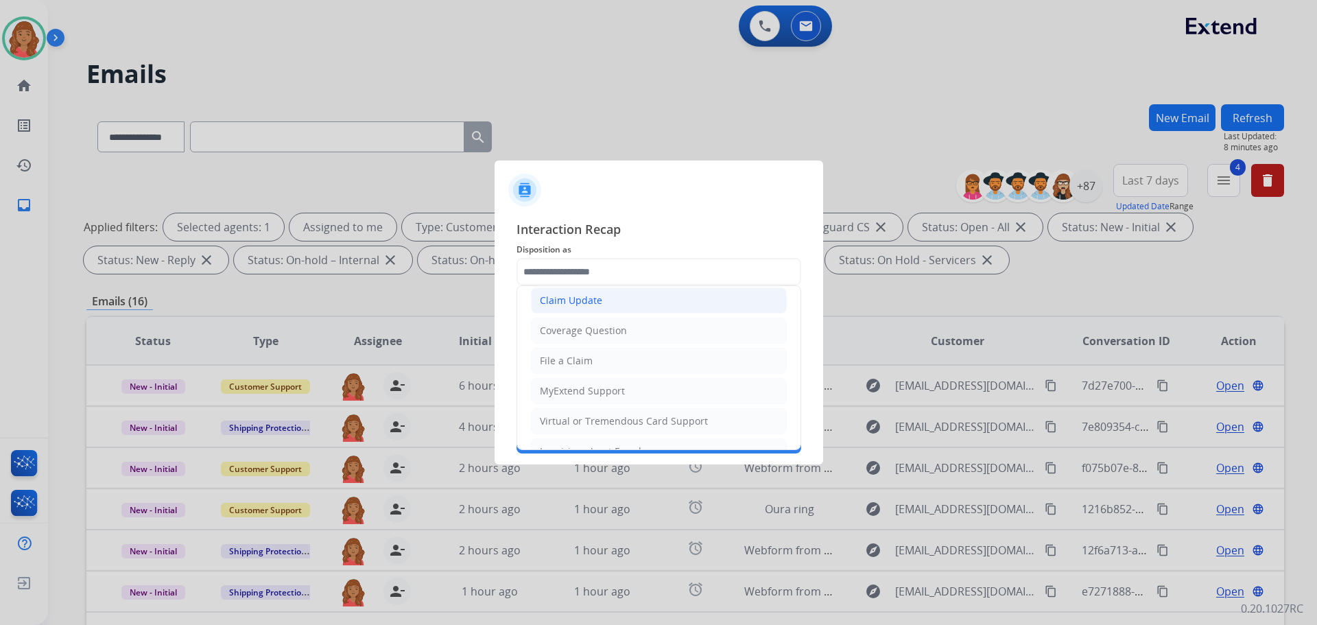
click at [571, 301] on div "Claim Update" at bounding box center [571, 301] width 62 height 14
type input "**********"
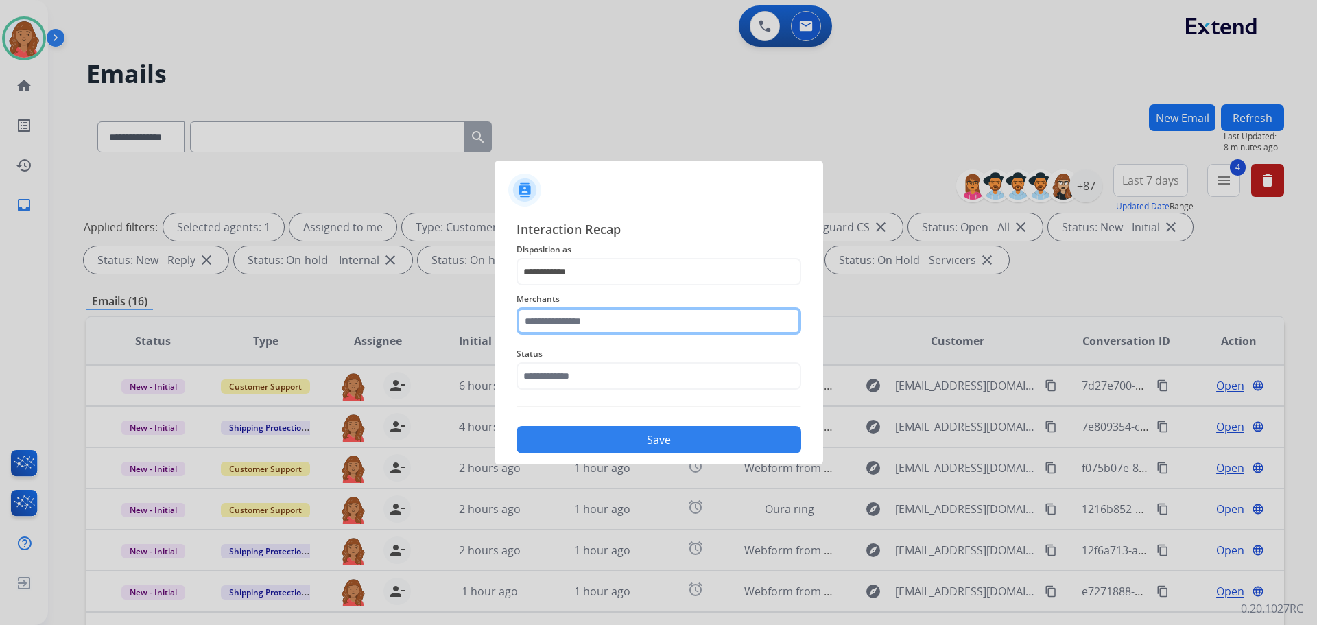
click at [574, 330] on input "text" at bounding box center [658, 320] width 285 height 27
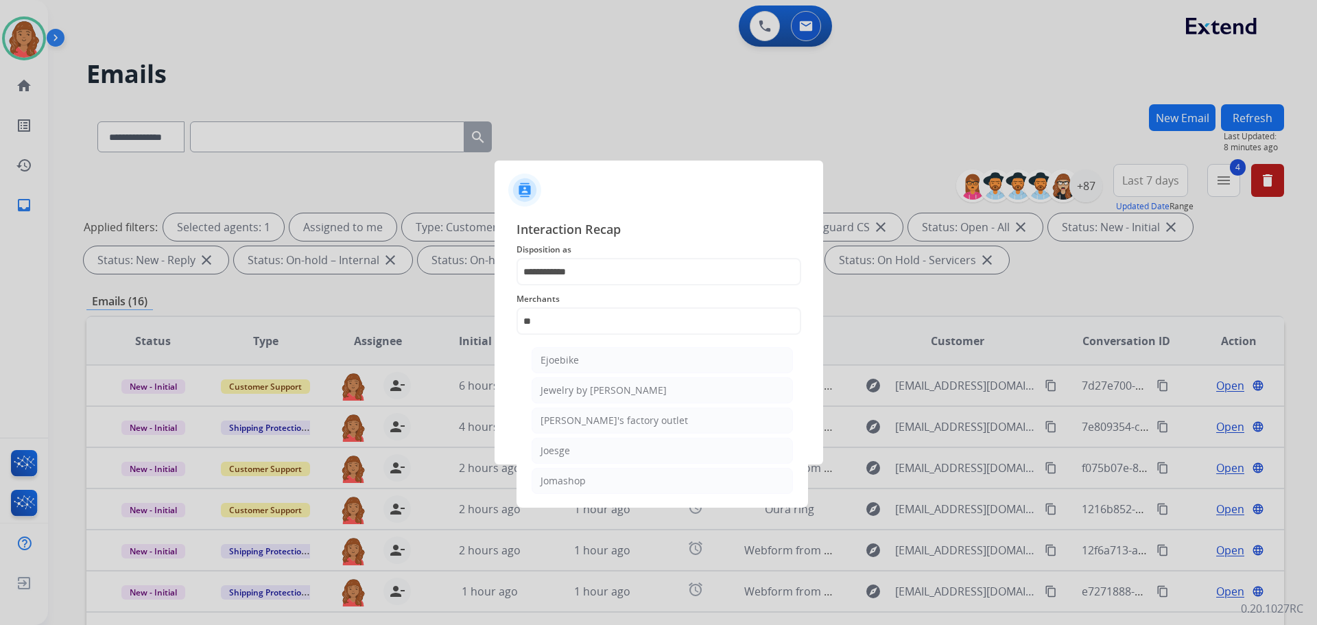
drag, startPoint x: 567, startPoint y: 483, endPoint x: 573, endPoint y: 427, distance: 56.6
click at [567, 479] on div "Jomashop" at bounding box center [562, 481] width 45 height 14
type input "********"
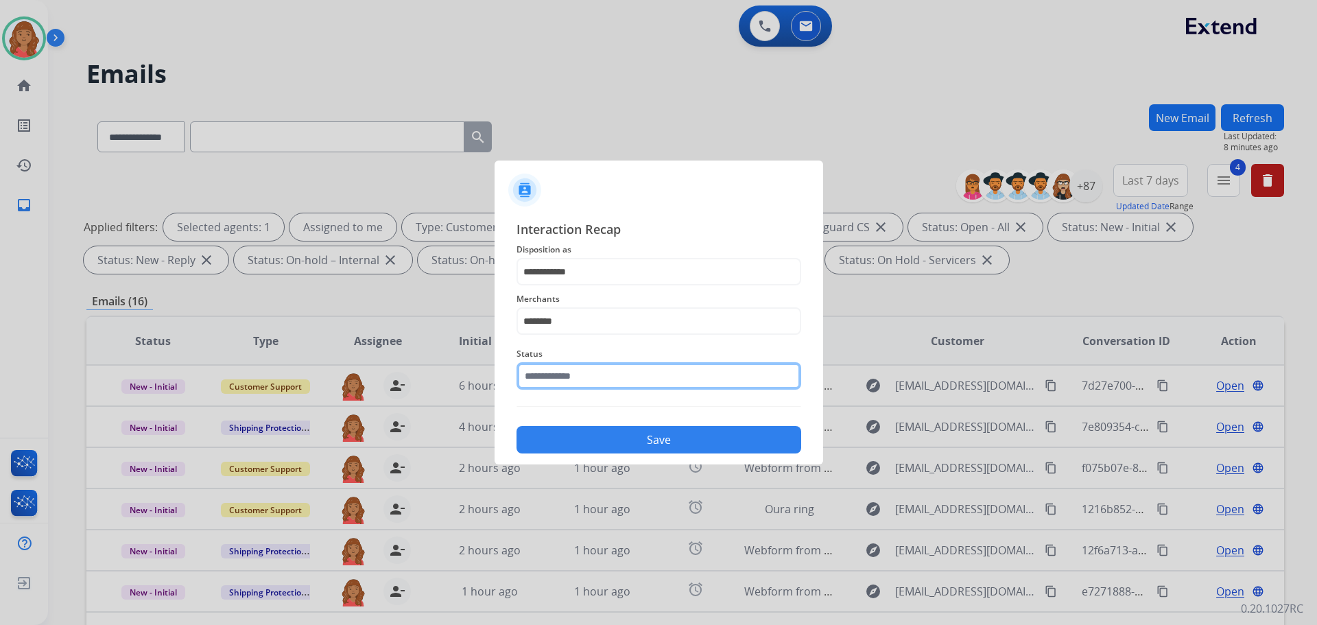
click at [570, 380] on input "text" at bounding box center [658, 375] width 285 height 27
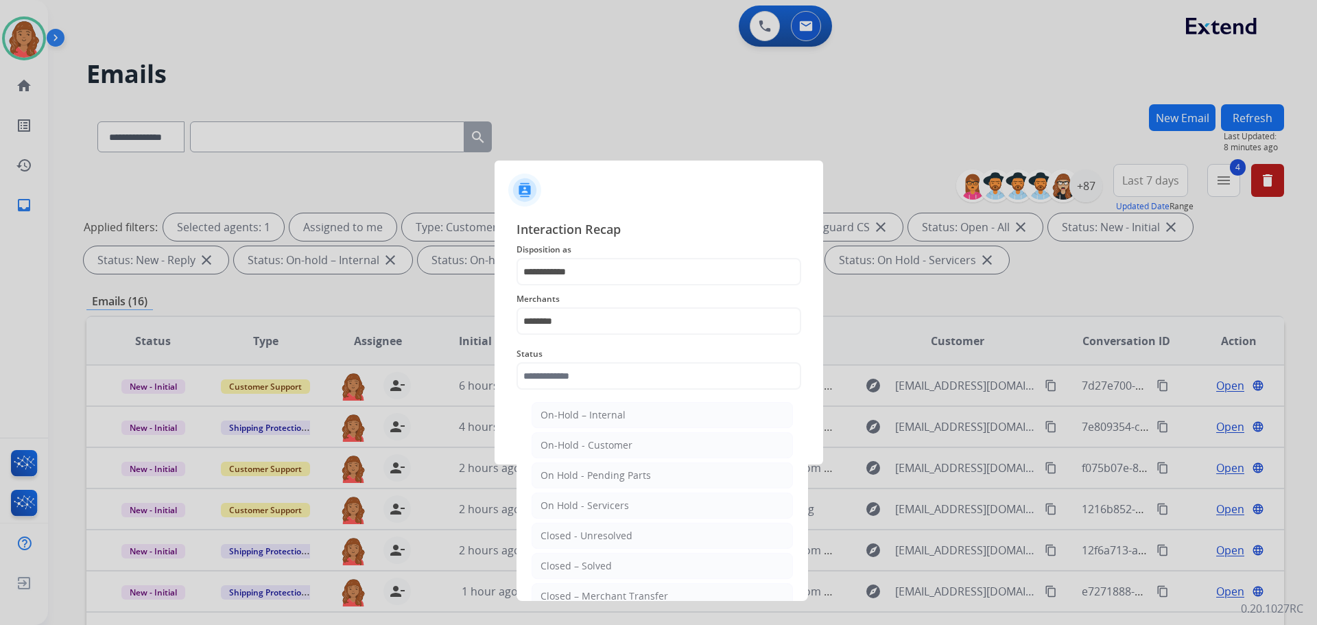
drag, startPoint x: 586, startPoint y: 563, endPoint x: 600, endPoint y: 525, distance: 40.1
click at [588, 560] on div "Closed – Solved" at bounding box center [575, 566] width 71 height 14
type input "**********"
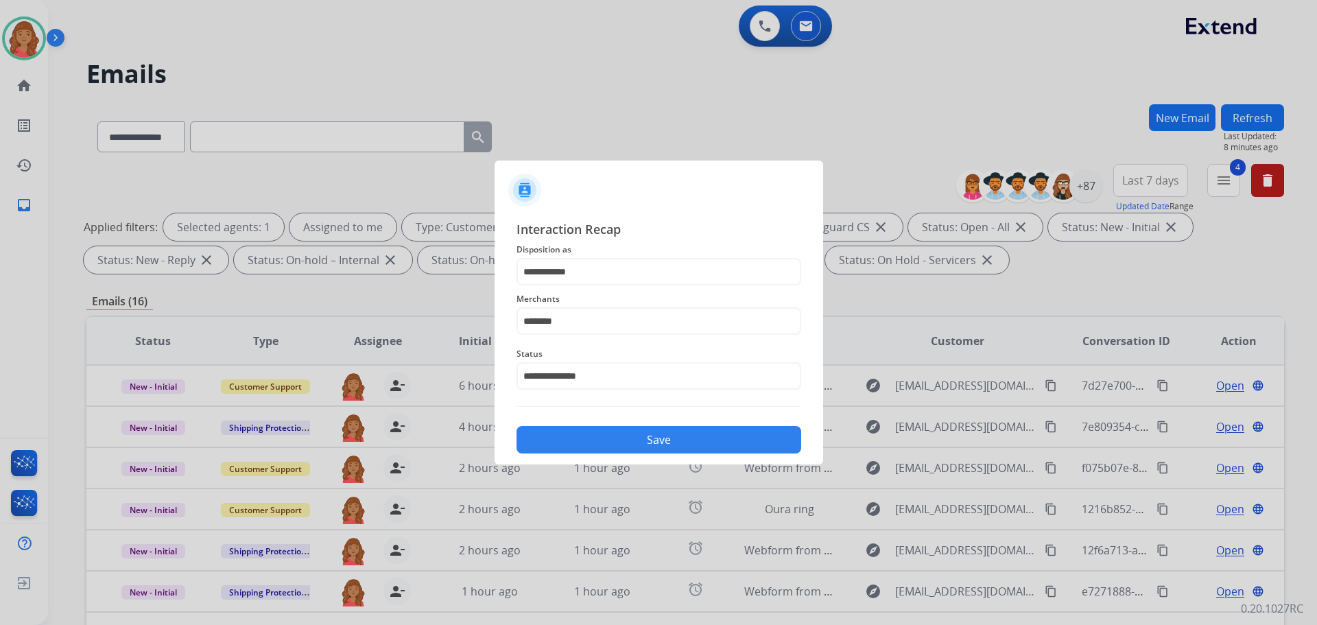
click at [599, 440] on button "Save" at bounding box center [658, 439] width 285 height 27
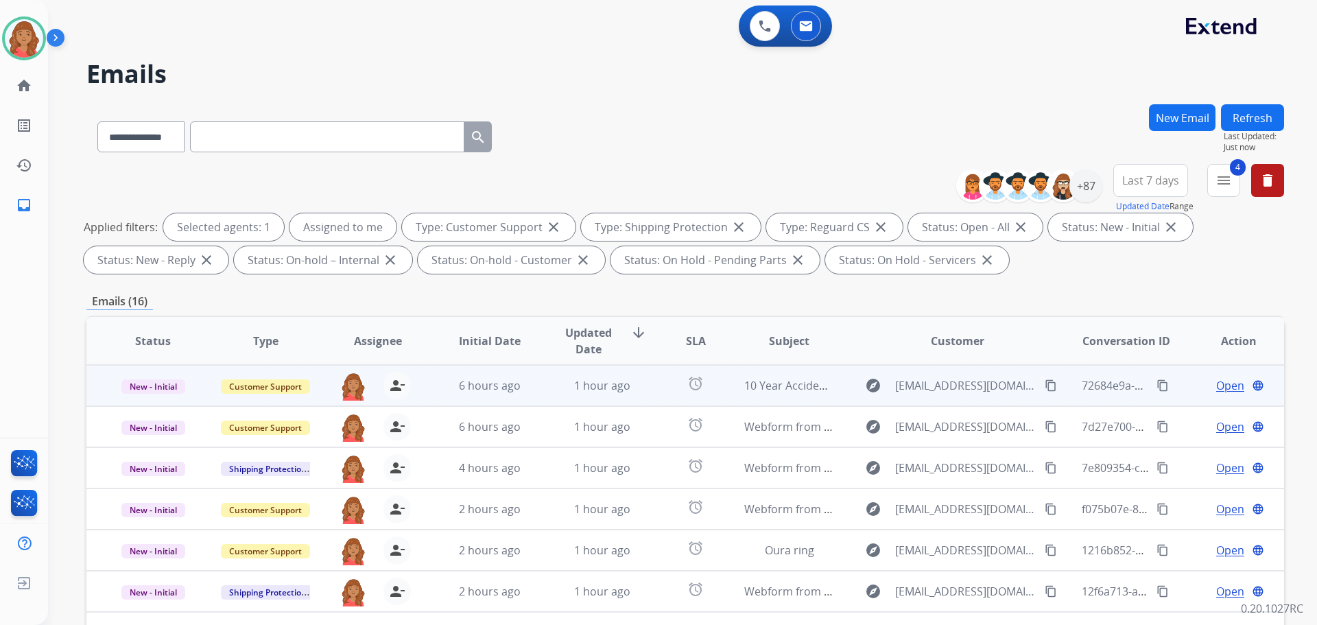
click at [579, 394] on td "1 hour ago" at bounding box center [592, 385] width 112 height 41
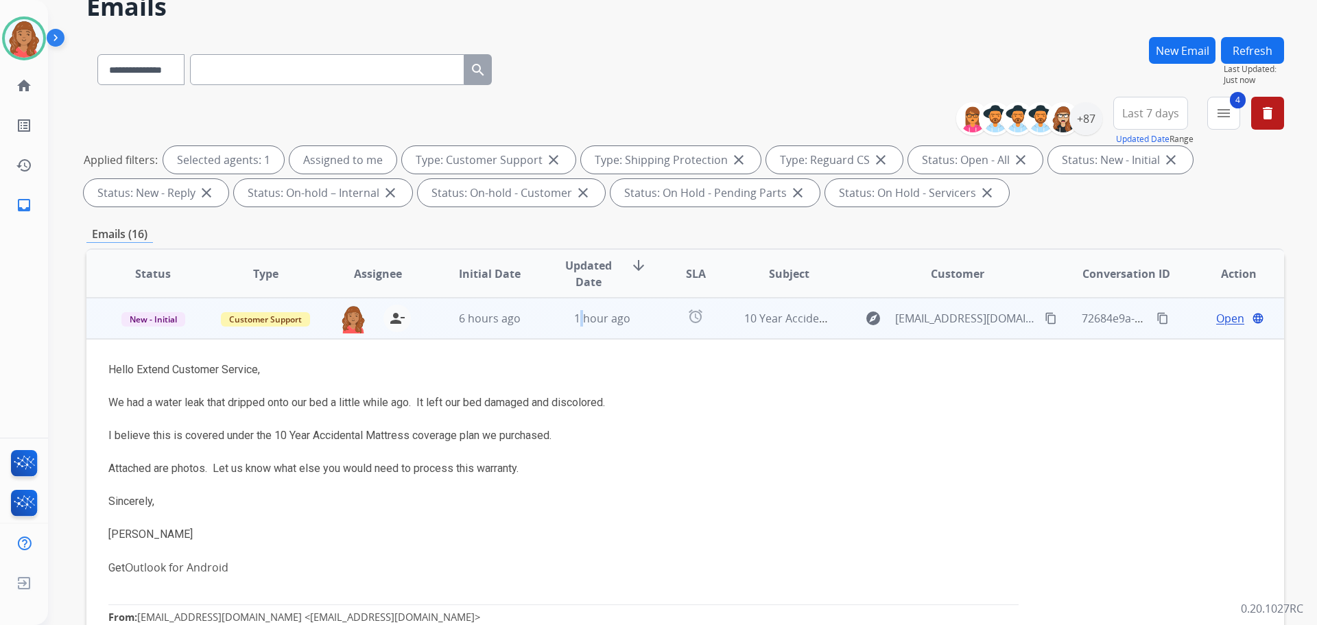
scroll to position [222, 0]
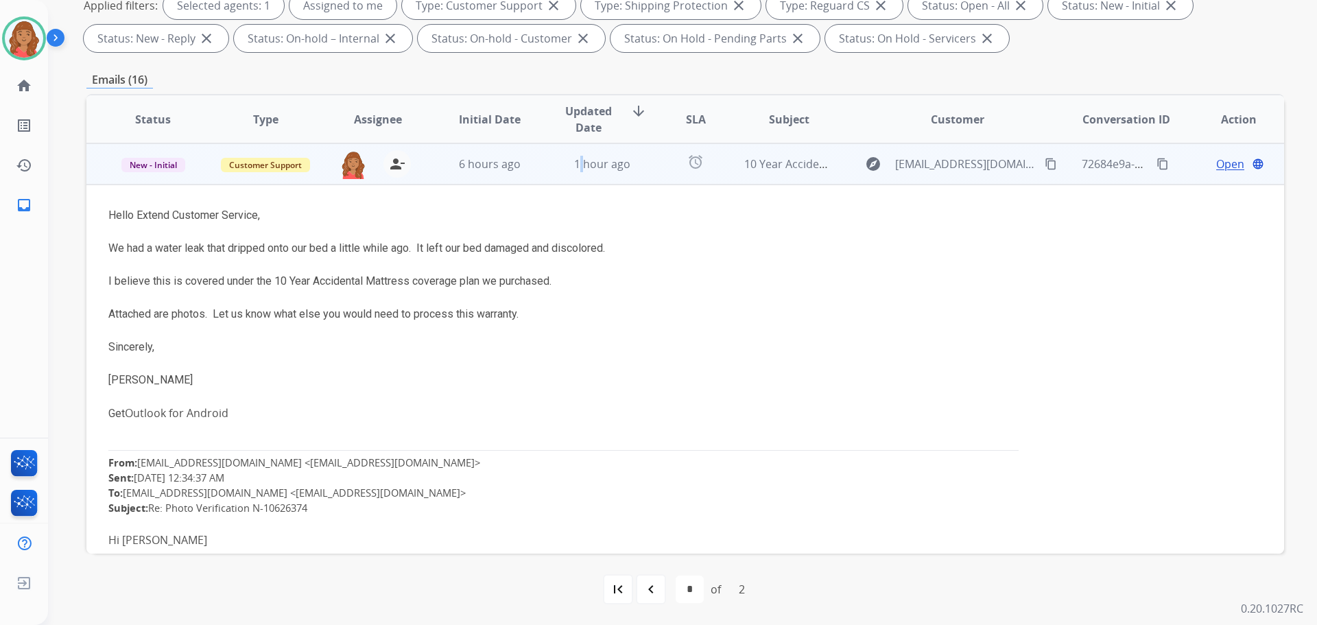
click at [1047, 161] on mat-icon "content_copy" at bounding box center [1051, 164] width 12 height 12
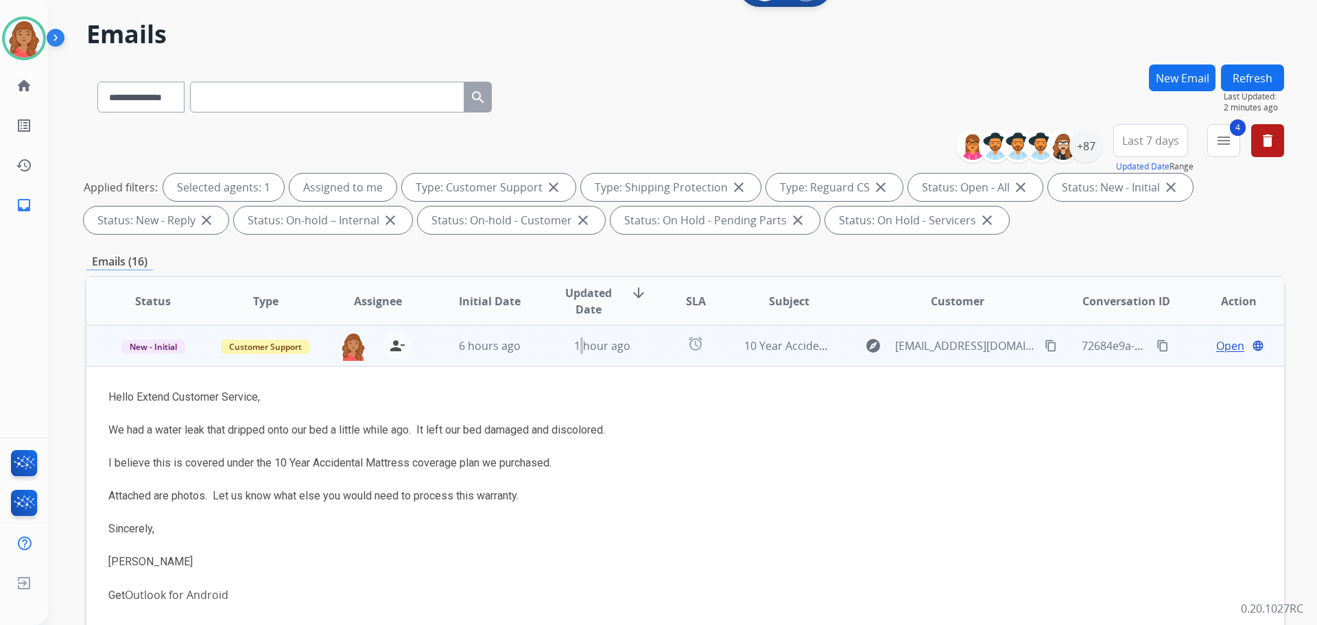
scroll to position [0, 0]
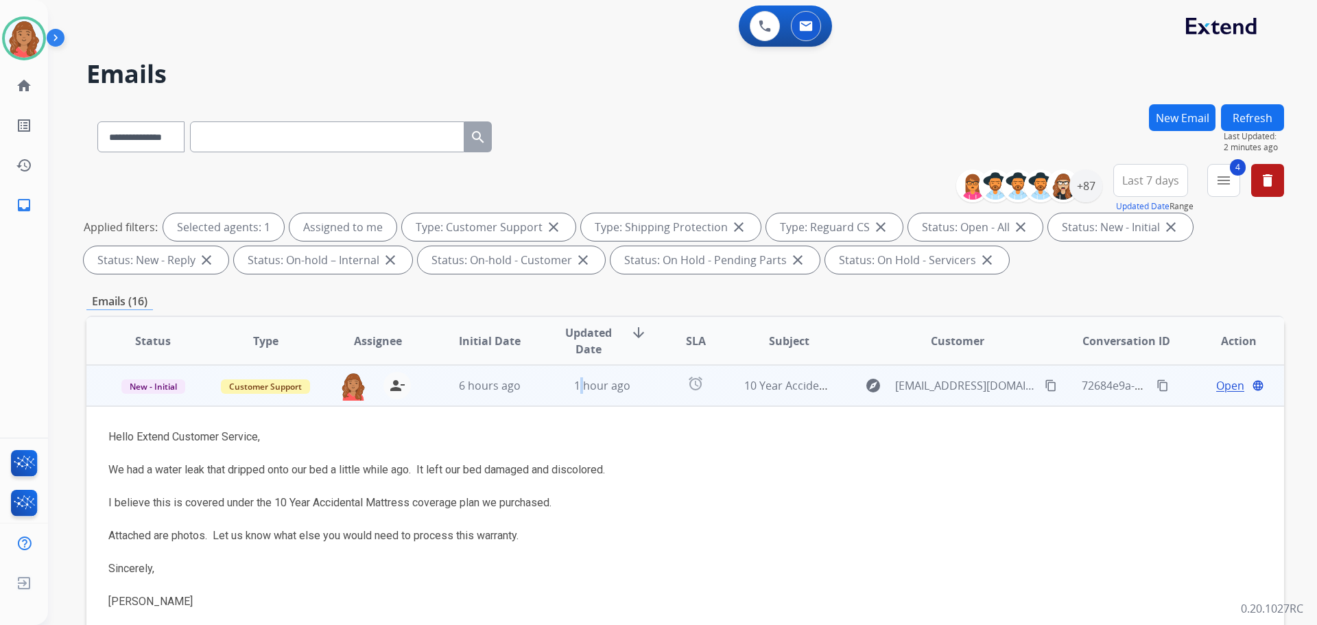
click at [1216, 385] on span "Open" at bounding box center [1230, 385] width 28 height 16
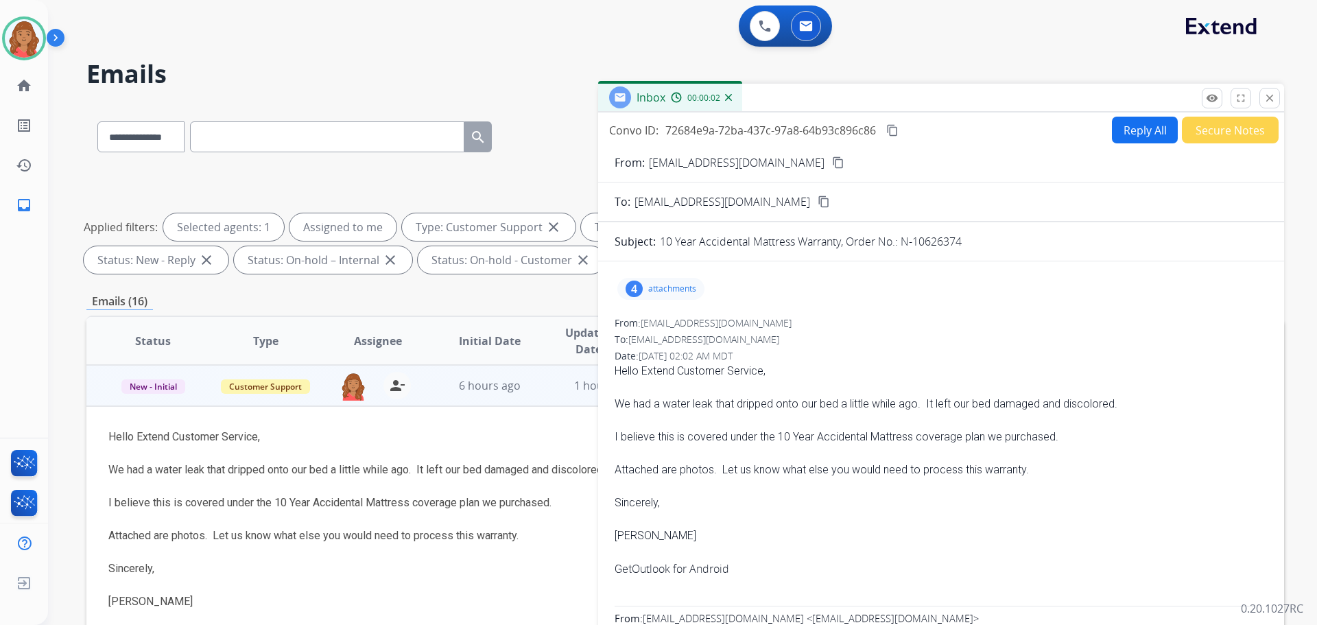
click at [1125, 134] on button "Reply All" at bounding box center [1145, 130] width 66 height 27
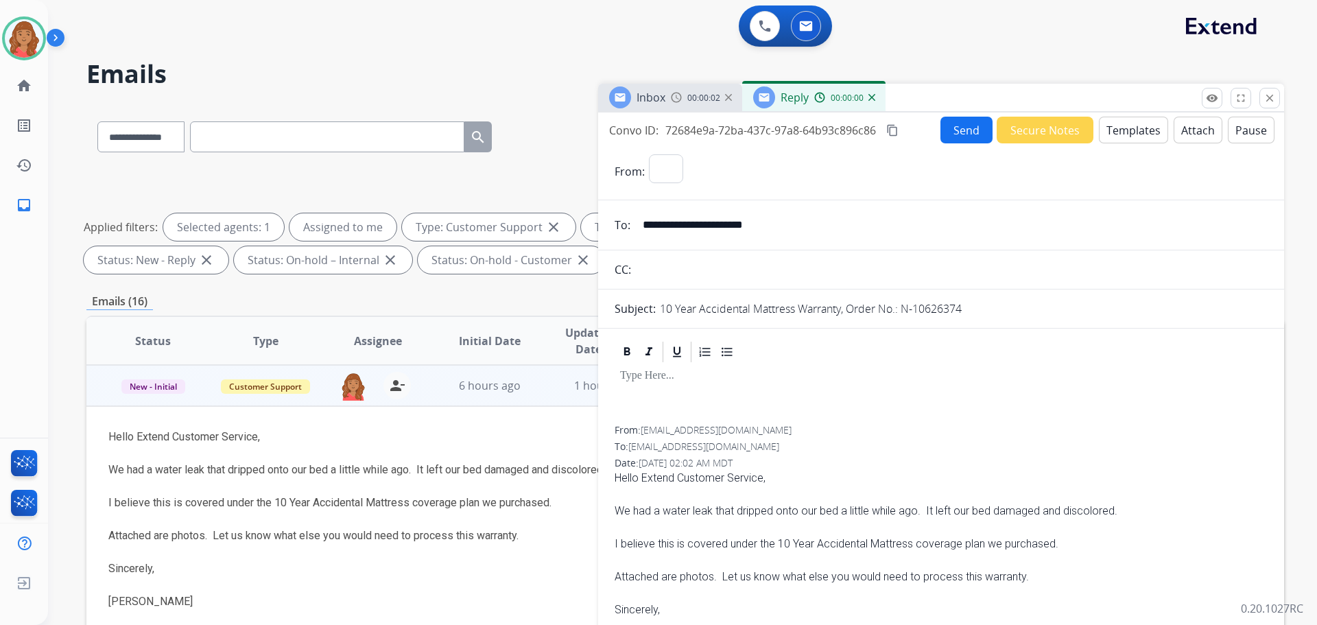
select select "**********"
click at [1127, 132] on button "Templates" at bounding box center [1133, 130] width 69 height 27
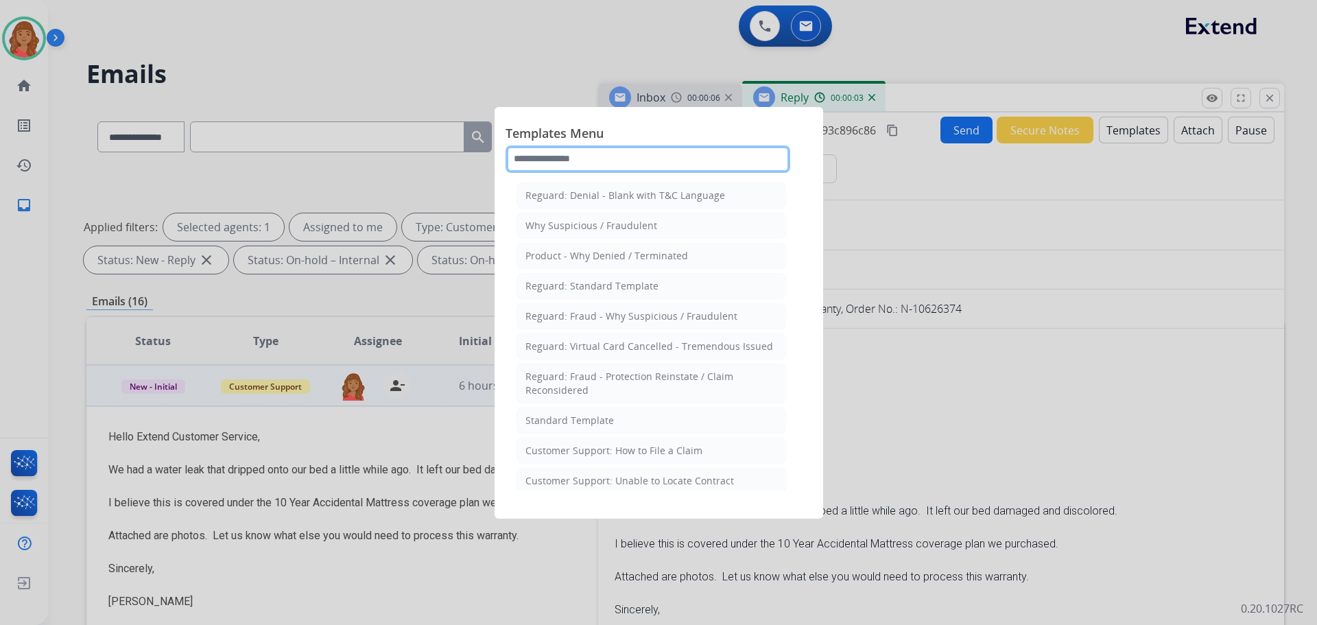
click at [600, 165] on input "text" at bounding box center [647, 158] width 285 height 27
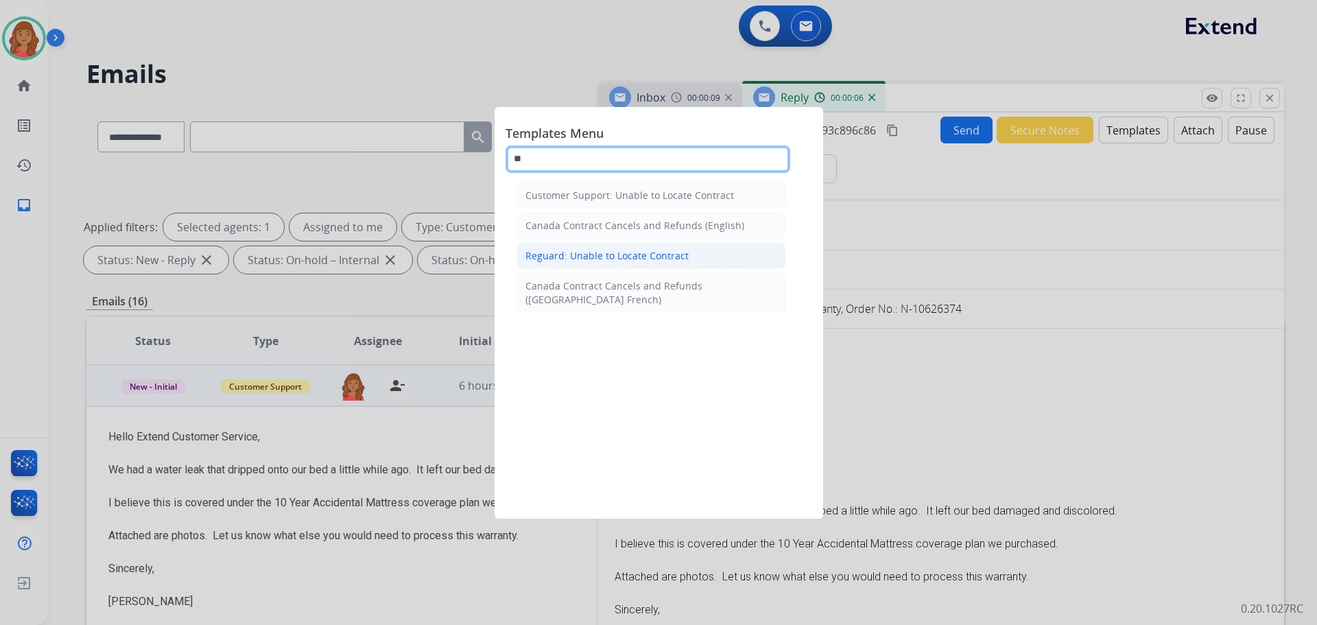
type input "**"
click at [594, 259] on div "Reguard: Unable to Locate Contract" at bounding box center [606, 256] width 163 height 14
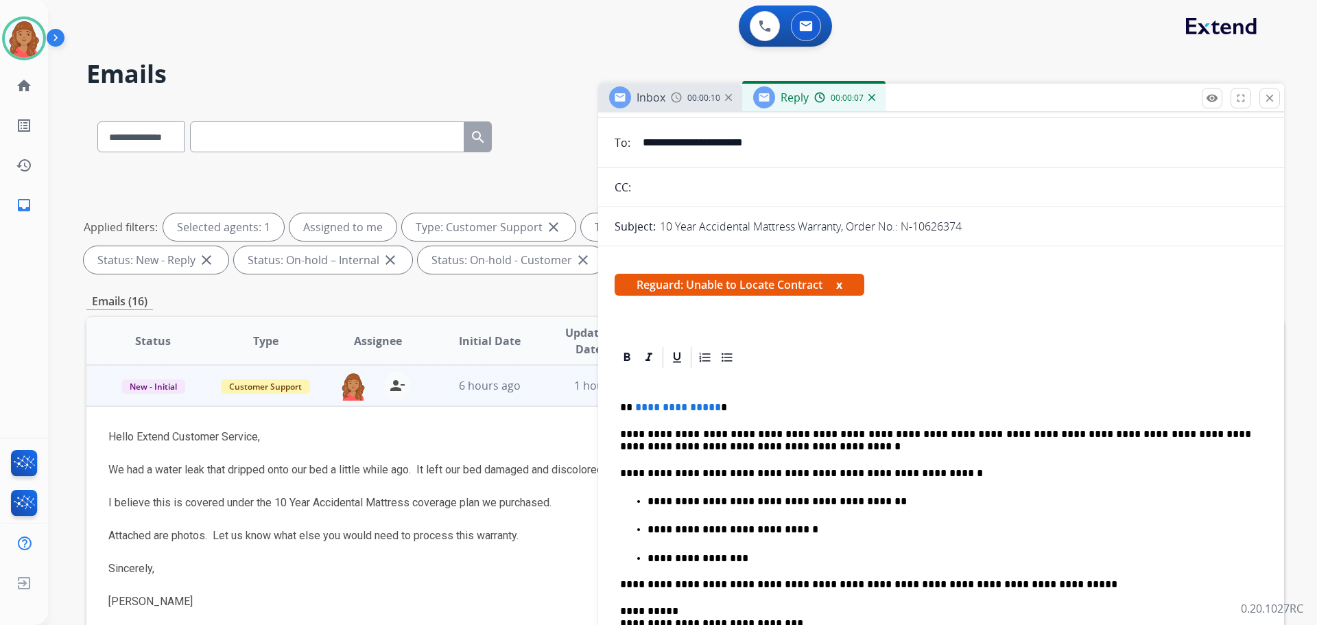
scroll to position [206, 0]
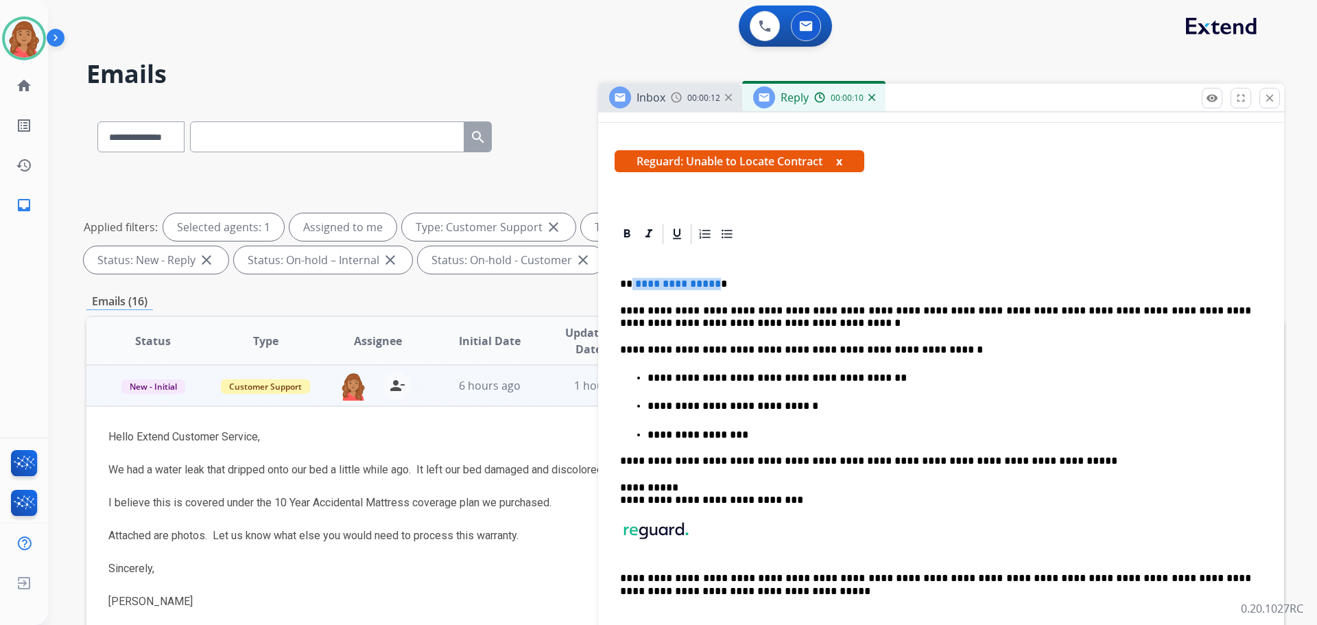
drag, startPoint x: 713, startPoint y: 283, endPoint x: 632, endPoint y: 284, distance: 81.6
click at [632, 284] on p "**********" at bounding box center [935, 284] width 631 height 12
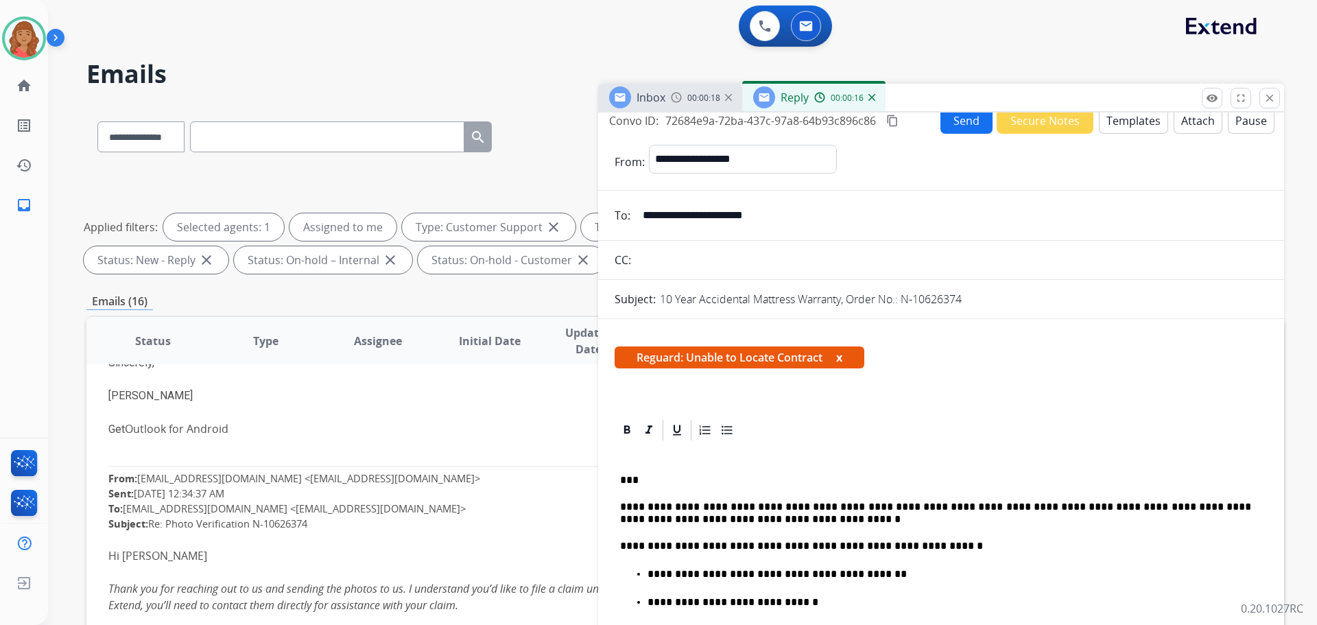
scroll to position [0, 0]
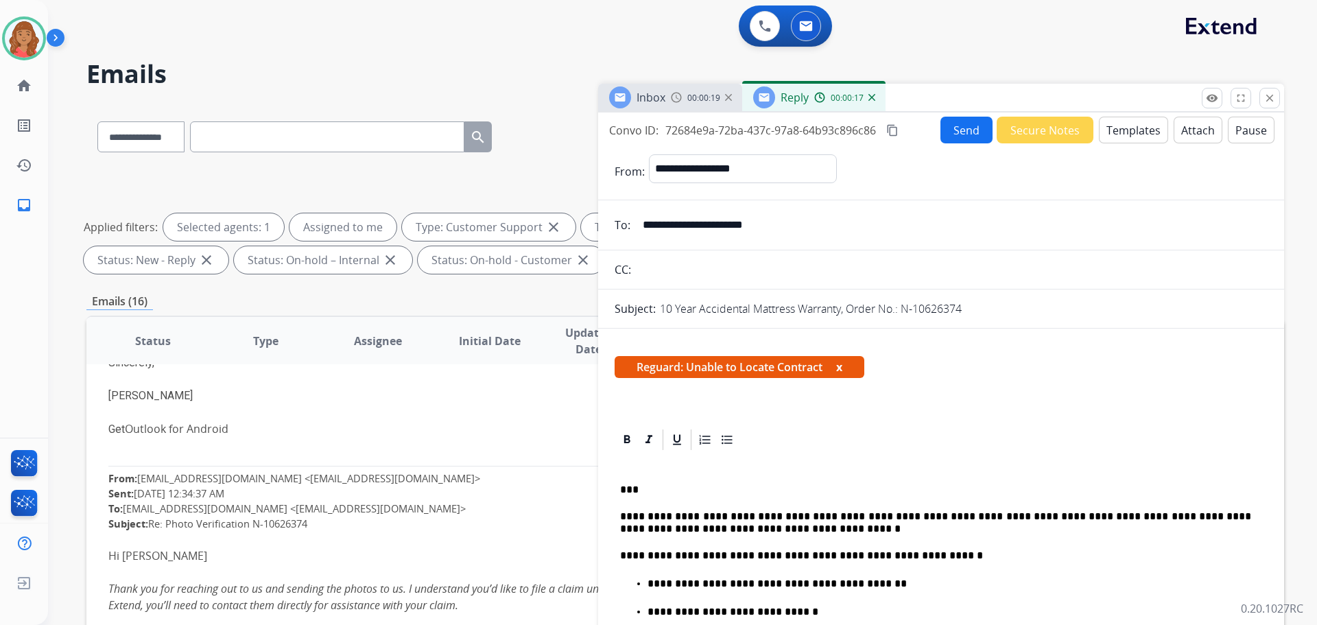
click at [1116, 135] on button "Templates" at bounding box center [1133, 130] width 69 height 27
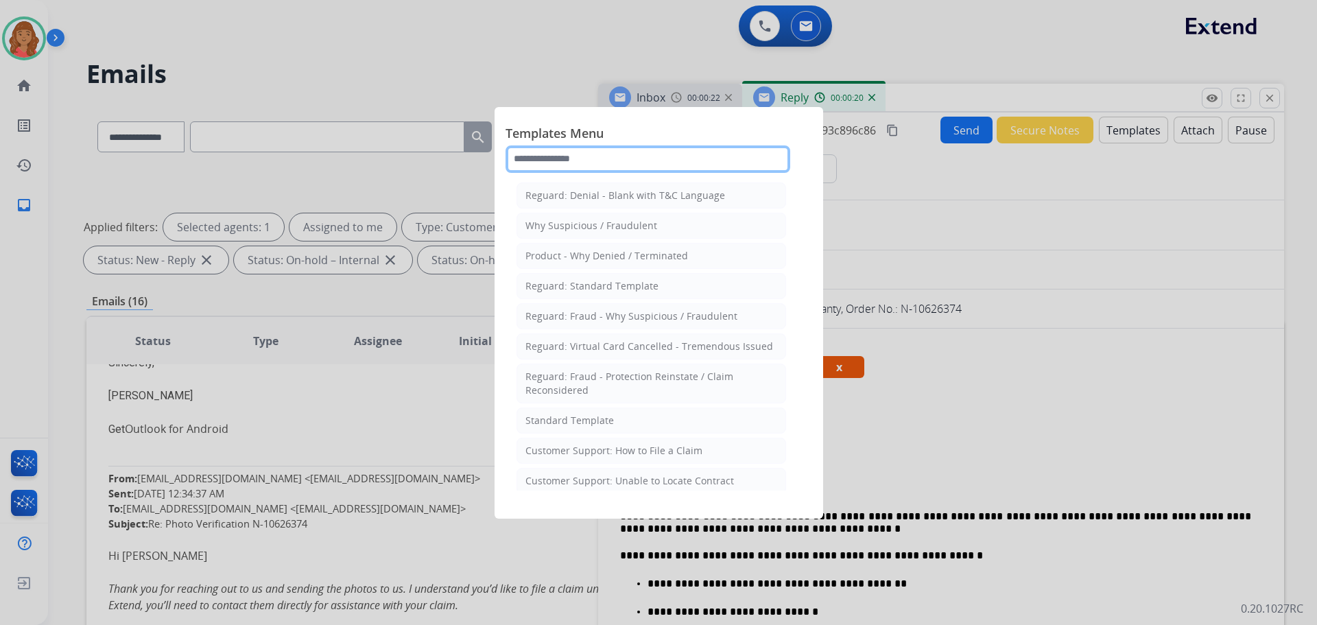
click at [608, 154] on input "text" at bounding box center [647, 158] width 285 height 27
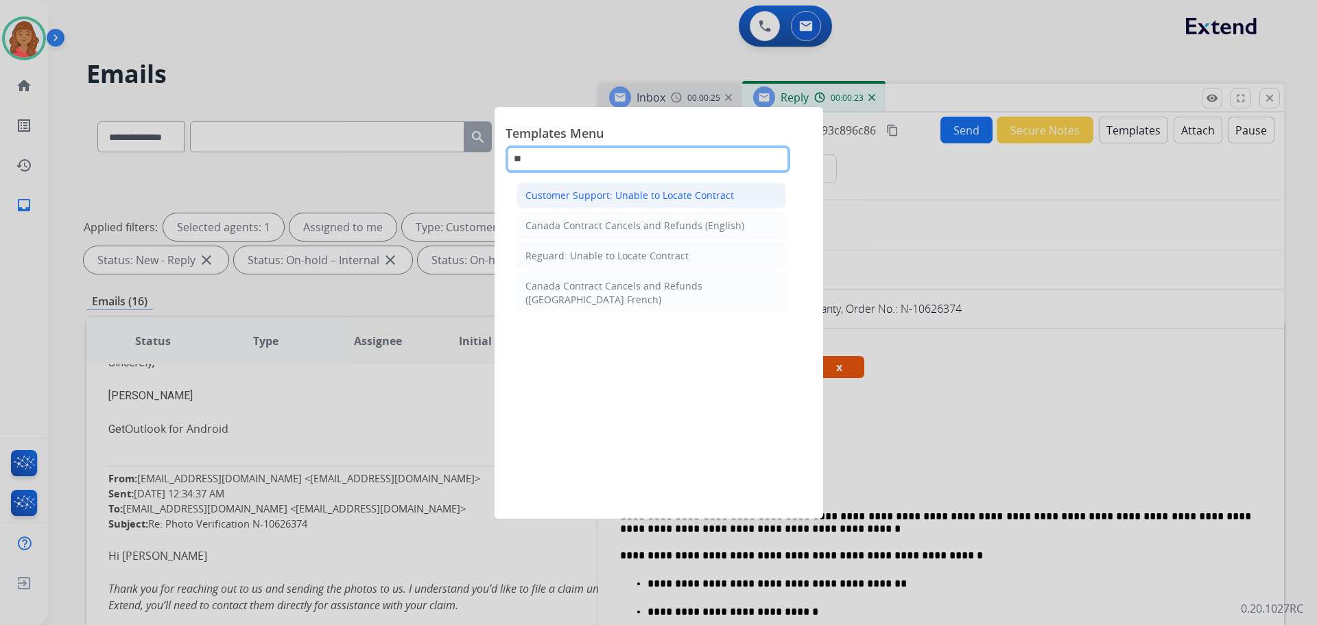
type input "**"
click at [567, 198] on div "Customer Support: Unable to Locate Contract" at bounding box center [629, 196] width 208 height 14
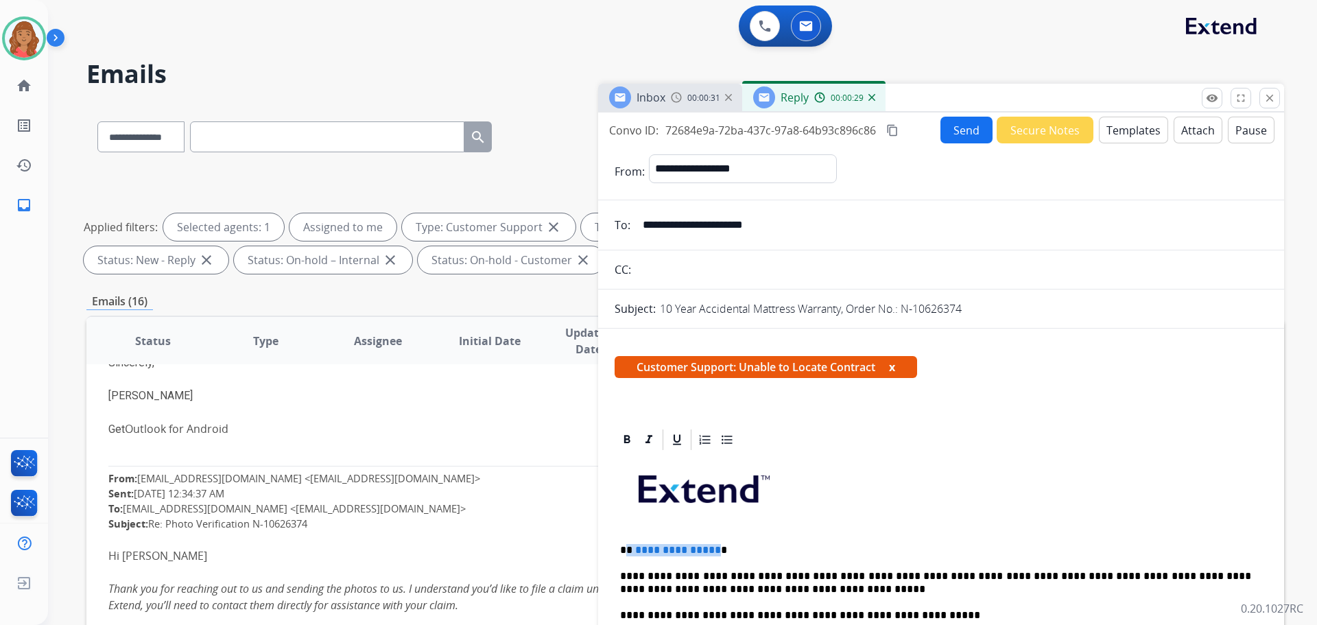
drag, startPoint x: 712, startPoint y: 551, endPoint x: 629, endPoint y: 551, distance: 83.0
click at [629, 551] on p "**********" at bounding box center [935, 550] width 631 height 12
click at [631, 550] on p "**********" at bounding box center [935, 550] width 631 height 12
drag, startPoint x: 129, startPoint y: 396, endPoint x: 120, endPoint y: 392, distance: 10.1
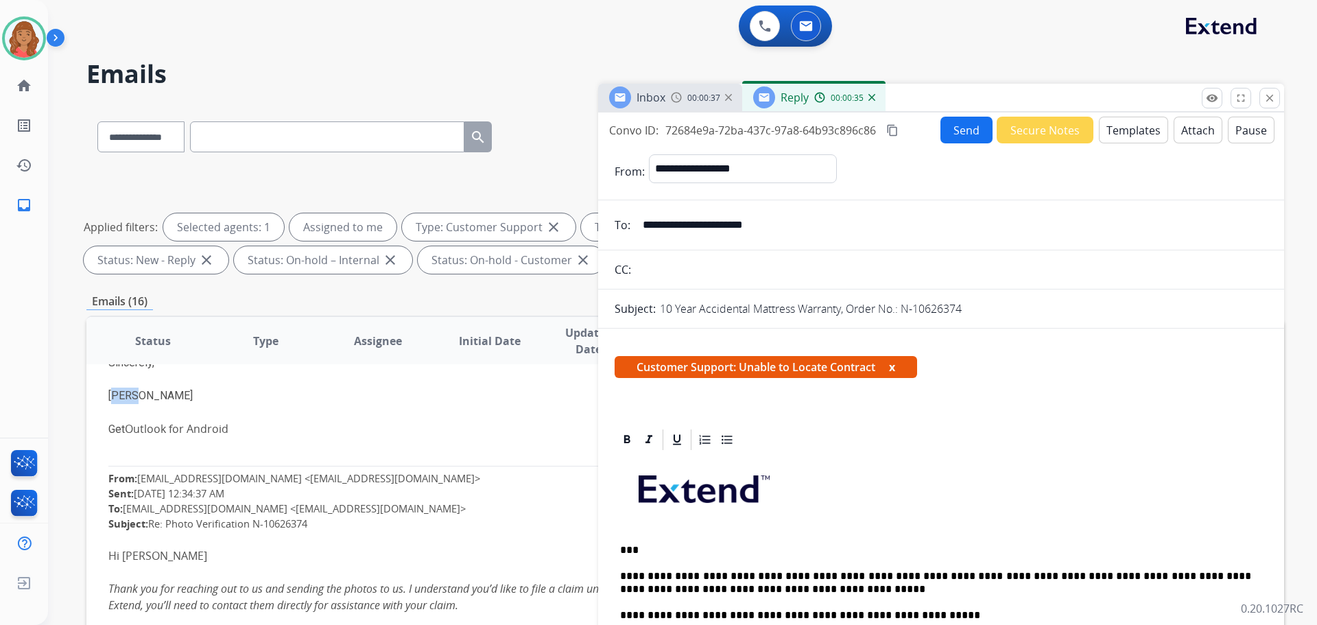
copy div "Mark"
click at [631, 549] on p "***" at bounding box center [935, 550] width 631 height 12
click at [631, 551] on p "********" at bounding box center [935, 550] width 631 height 12
click at [962, 132] on button "Send" at bounding box center [966, 130] width 52 height 27
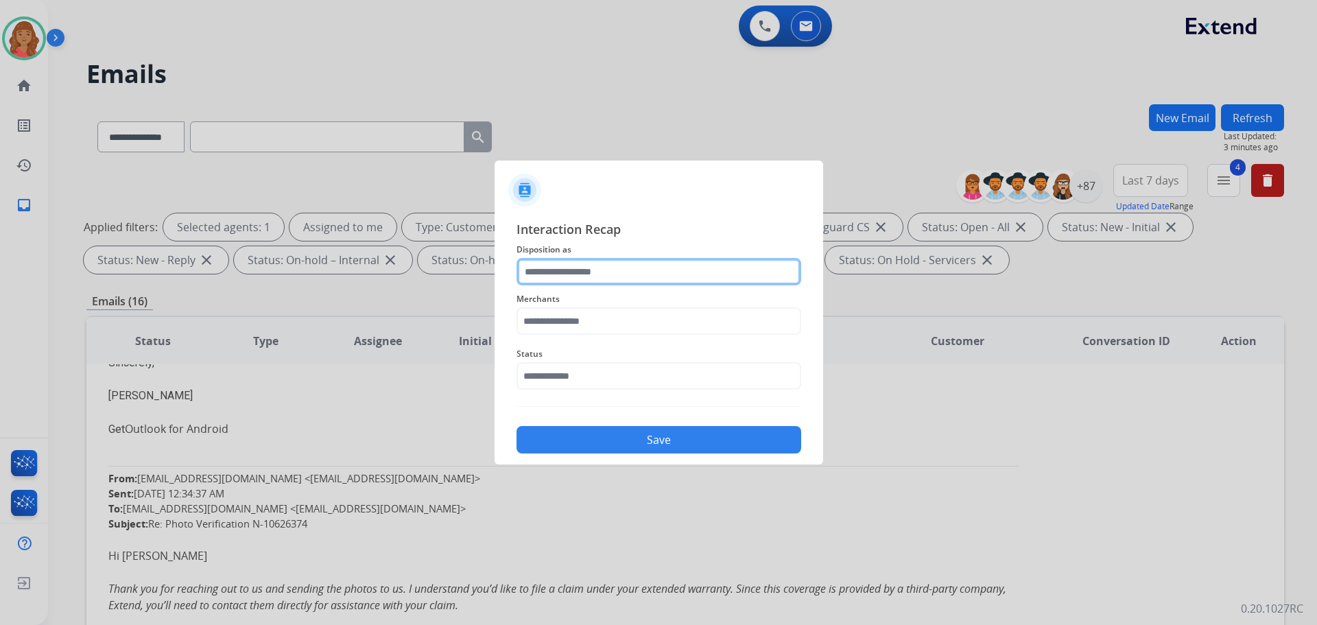
click at [550, 281] on input "text" at bounding box center [658, 271] width 285 height 27
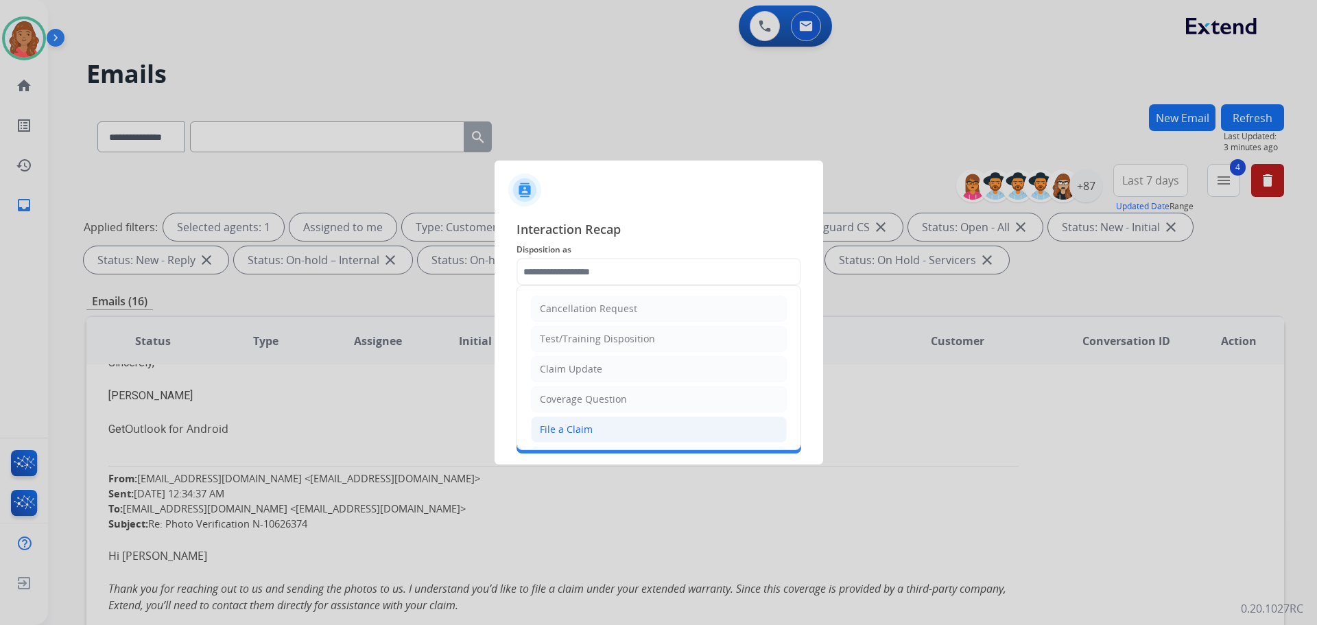
click at [569, 430] on div "File a Claim" at bounding box center [566, 429] width 53 height 14
type input "**********"
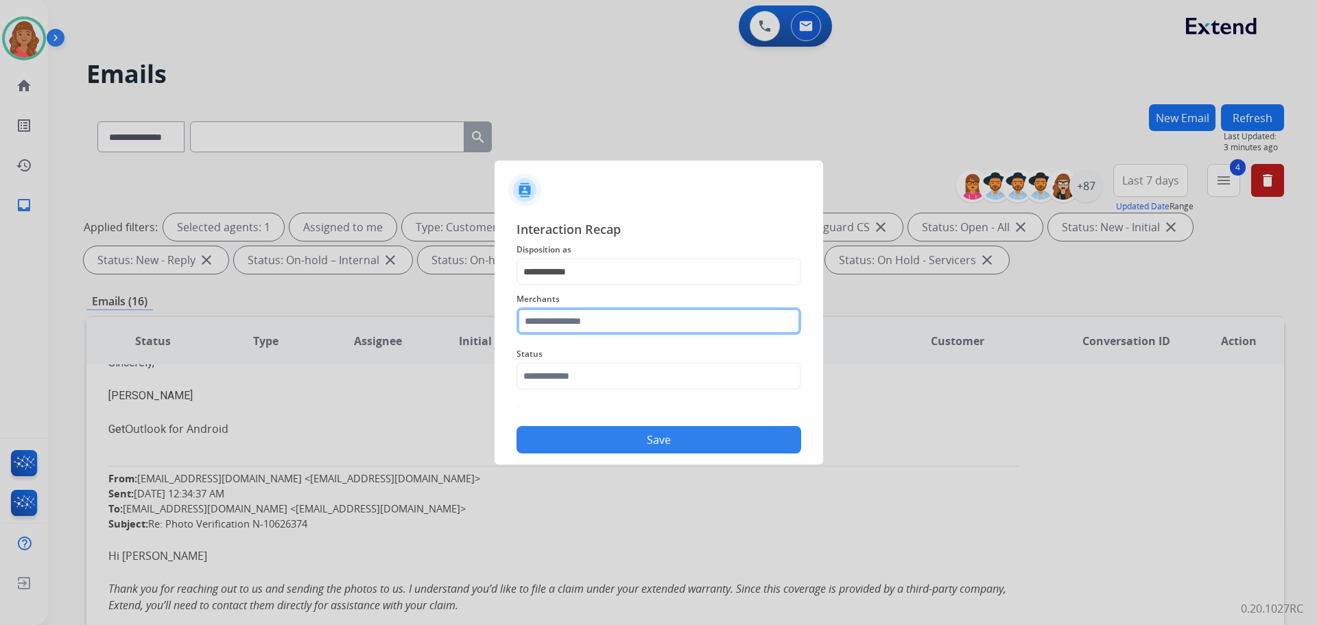
click at [567, 321] on input "text" at bounding box center [658, 320] width 285 height 27
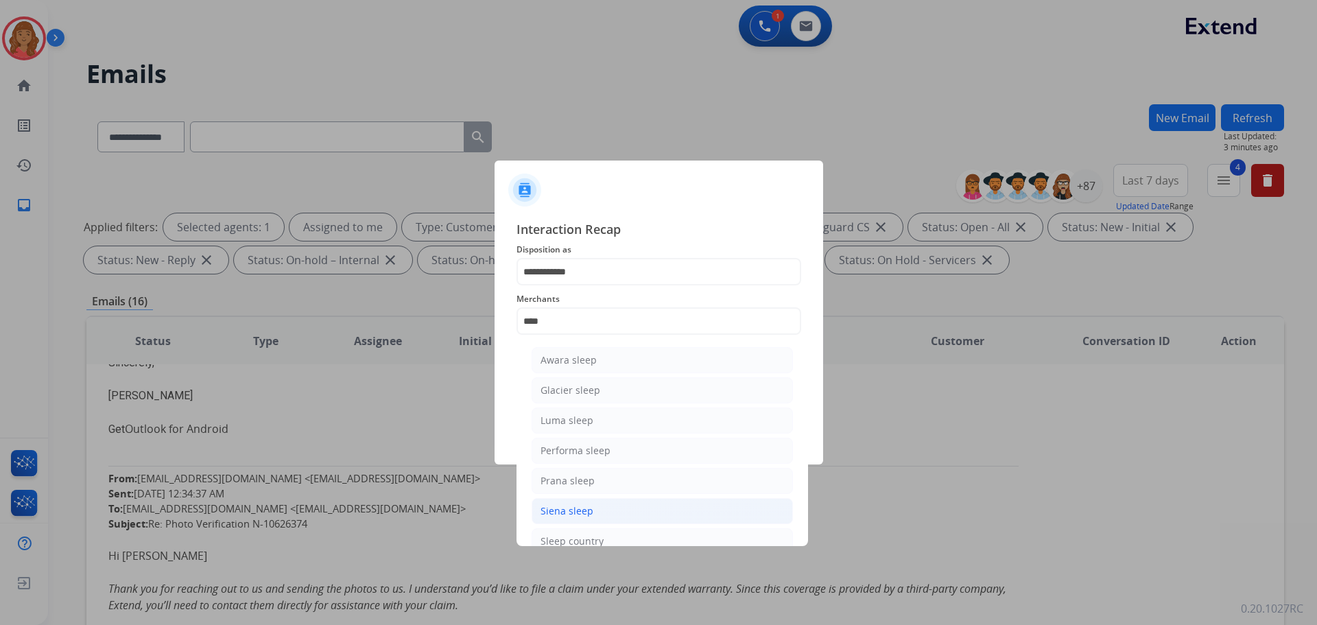
click at [568, 513] on div "Siena sleep" at bounding box center [566, 511] width 53 height 14
type input "**********"
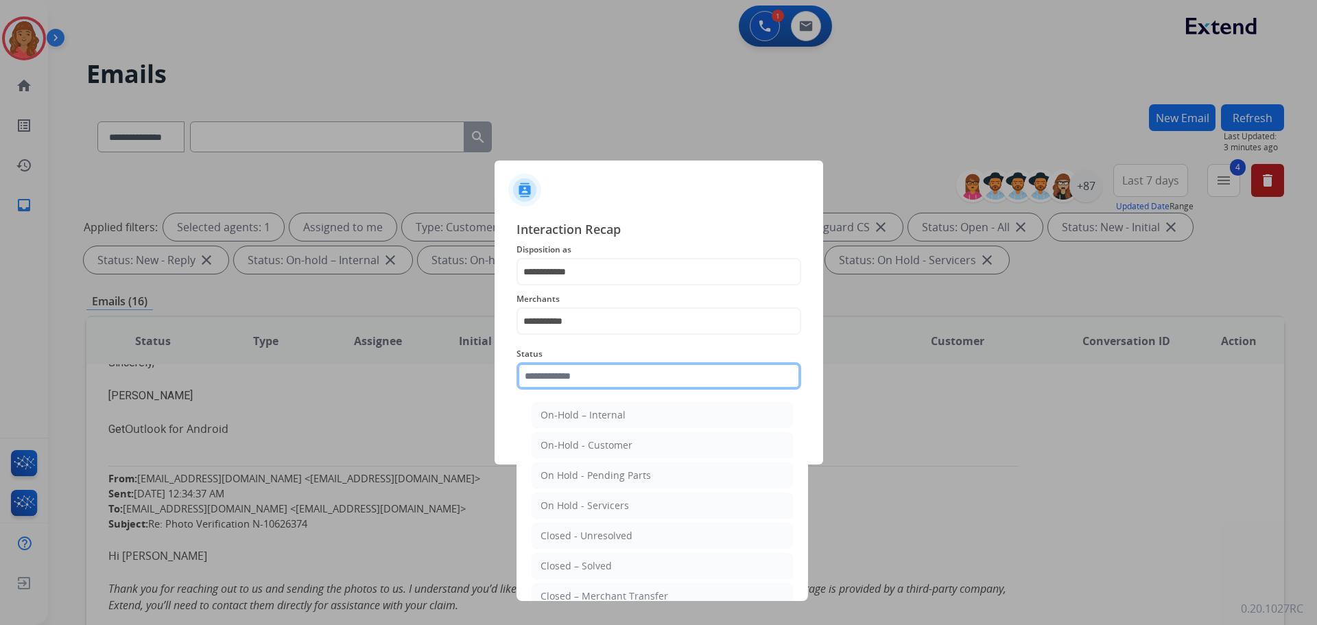
click at [571, 382] on input "text" at bounding box center [658, 375] width 285 height 27
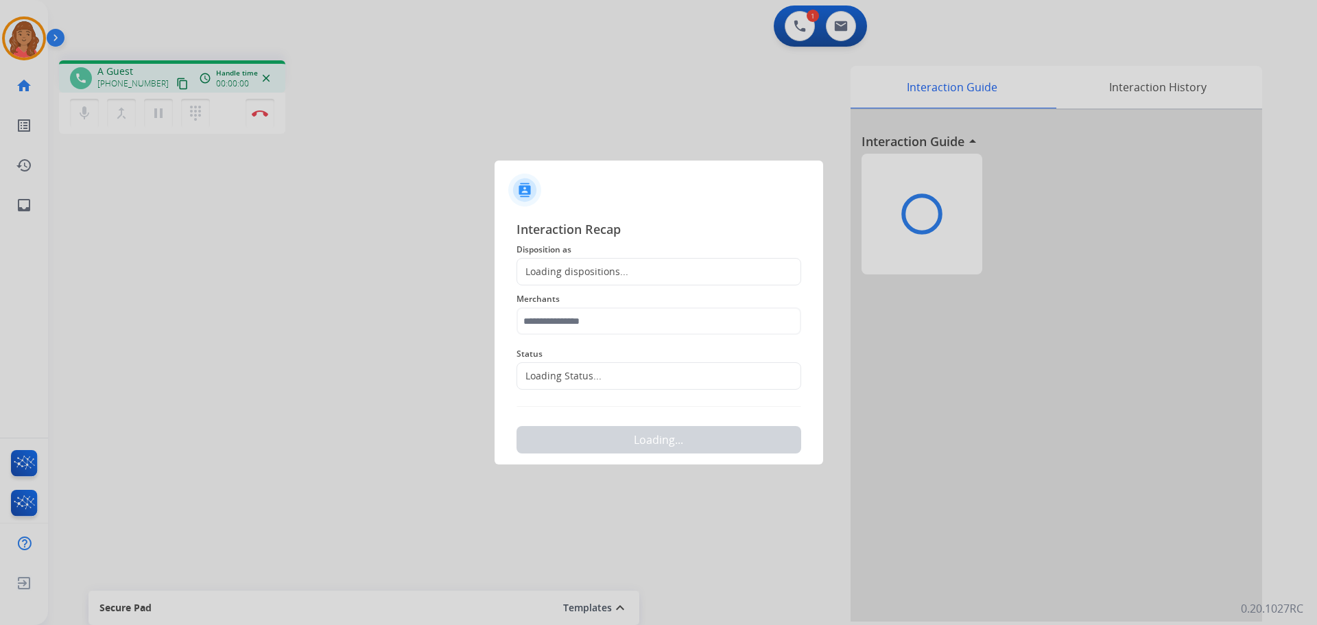
click at [577, 569] on div at bounding box center [658, 312] width 1317 height 625
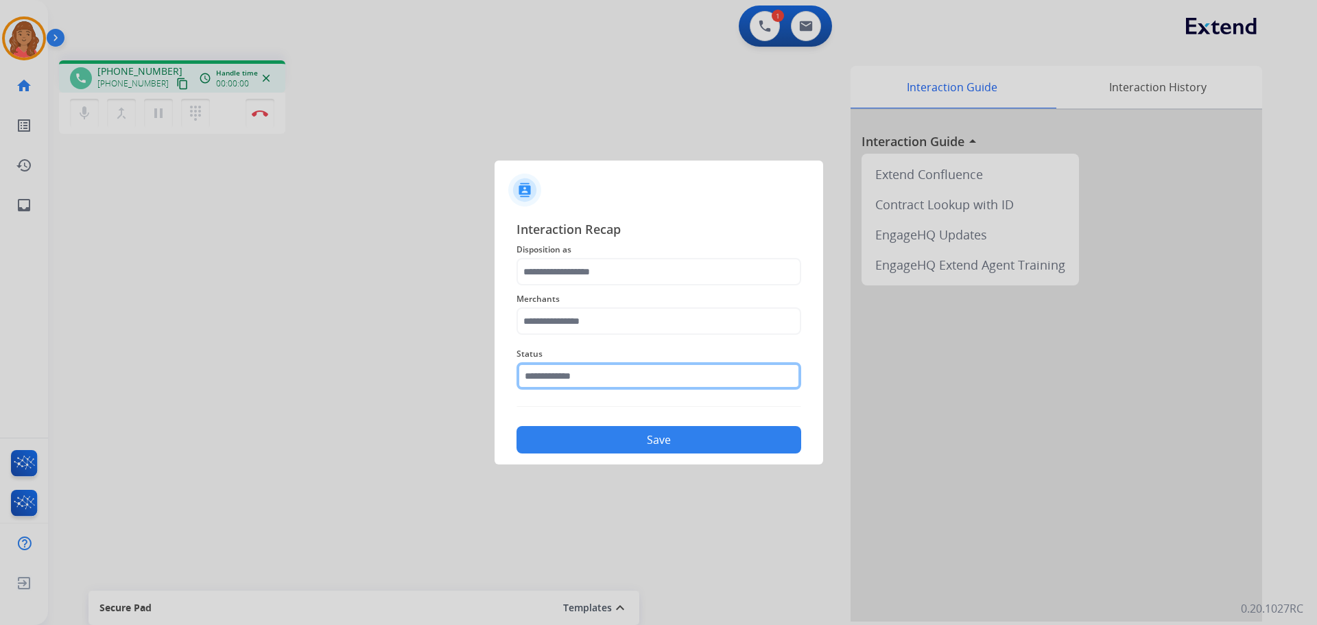
click at [589, 383] on input "text" at bounding box center [658, 375] width 285 height 27
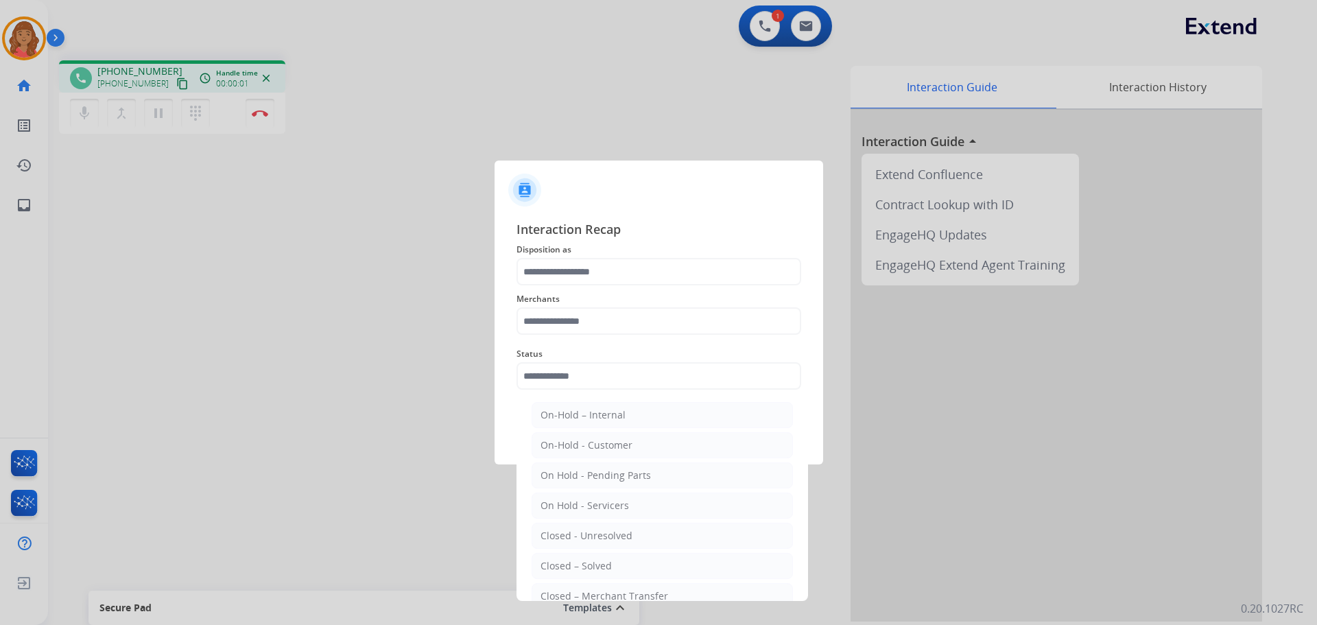
drag, startPoint x: 597, startPoint y: 566, endPoint x: 603, endPoint y: 552, distance: 15.0
click at [597, 565] on div "Closed – Solved" at bounding box center [575, 566] width 71 height 14
type input "**********"
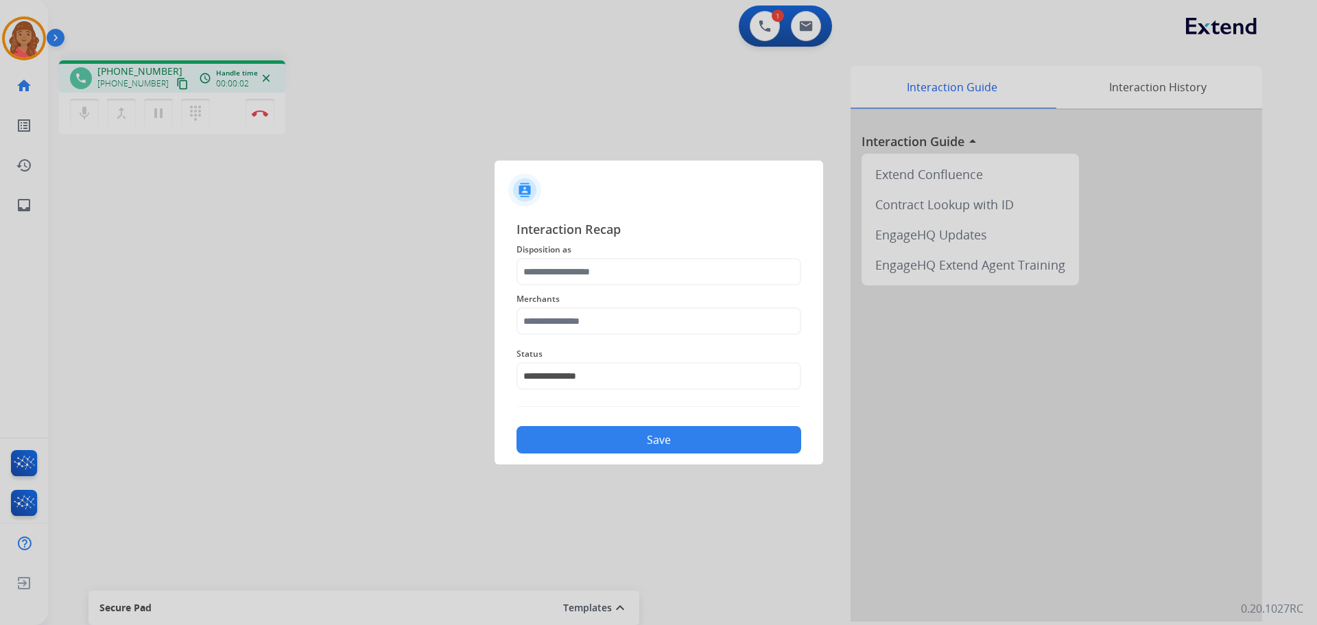
drag, startPoint x: 631, startPoint y: 450, endPoint x: 621, endPoint y: 446, distance: 10.4
click at [622, 446] on button "Save" at bounding box center [658, 439] width 285 height 27
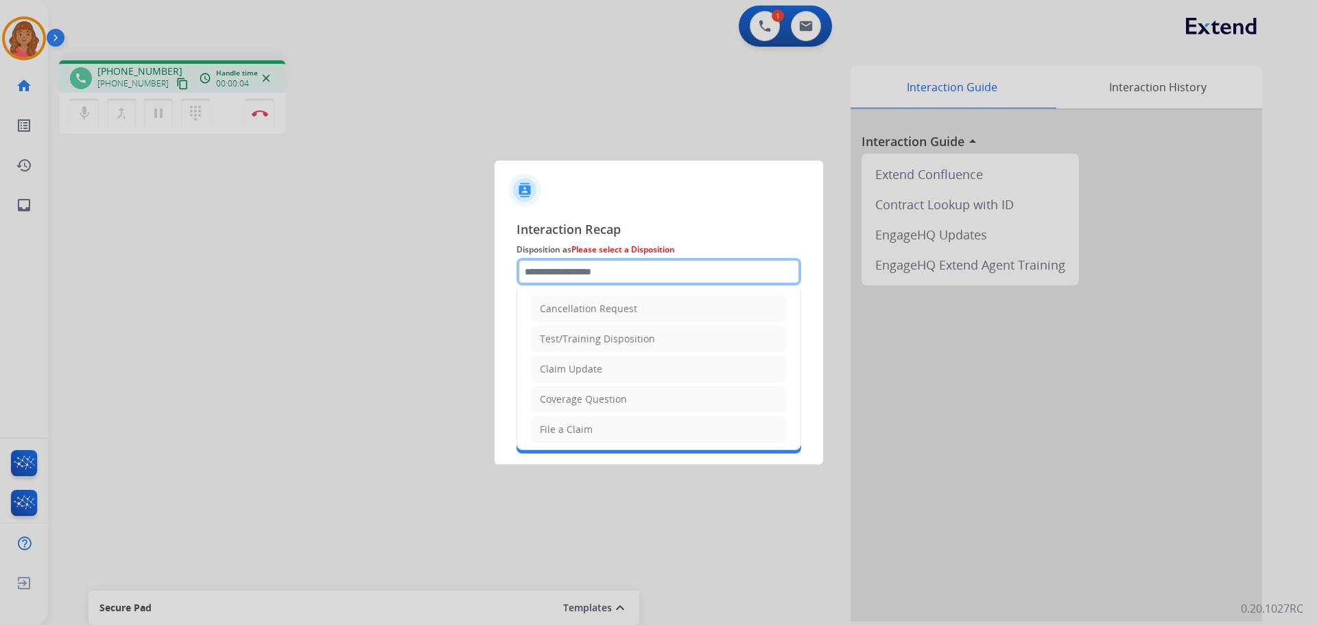
drag, startPoint x: 547, startPoint y: 279, endPoint x: 556, endPoint y: 309, distance: 31.5
click at [548, 280] on input "text" at bounding box center [658, 271] width 285 height 27
click at [571, 428] on div "File a Claim" at bounding box center [566, 429] width 53 height 14
type input "**********"
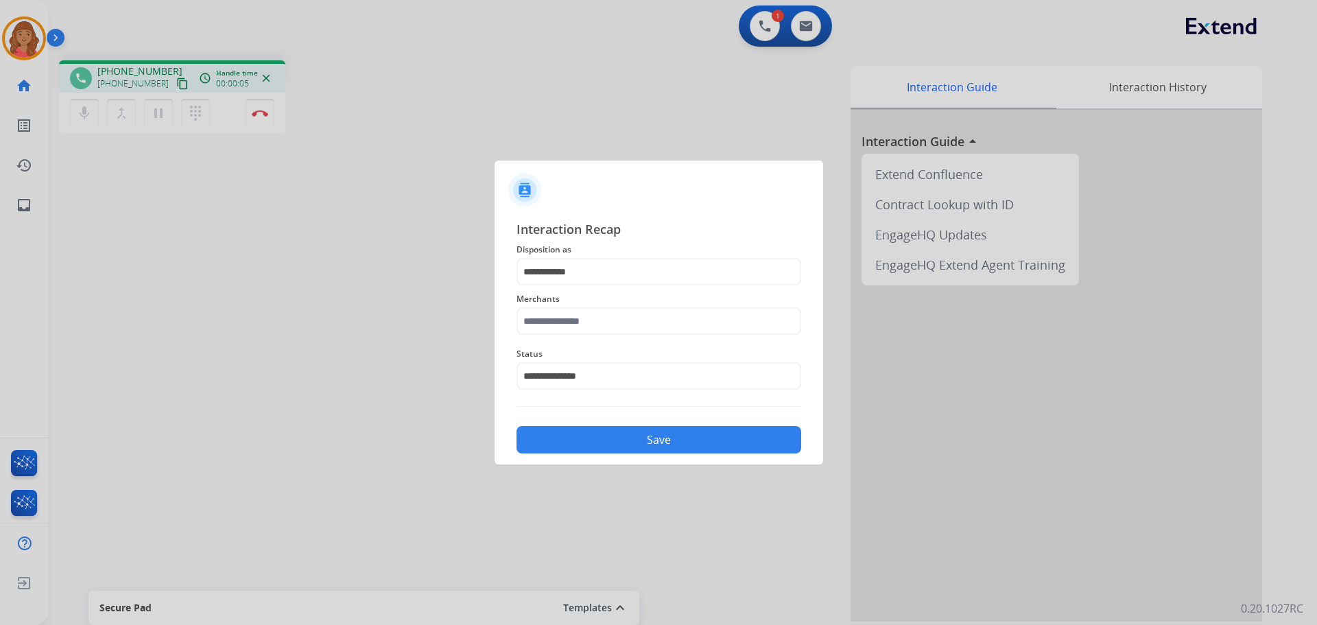
click at [591, 434] on button "Save" at bounding box center [658, 439] width 285 height 27
click at [582, 332] on input "text" at bounding box center [658, 320] width 285 height 27
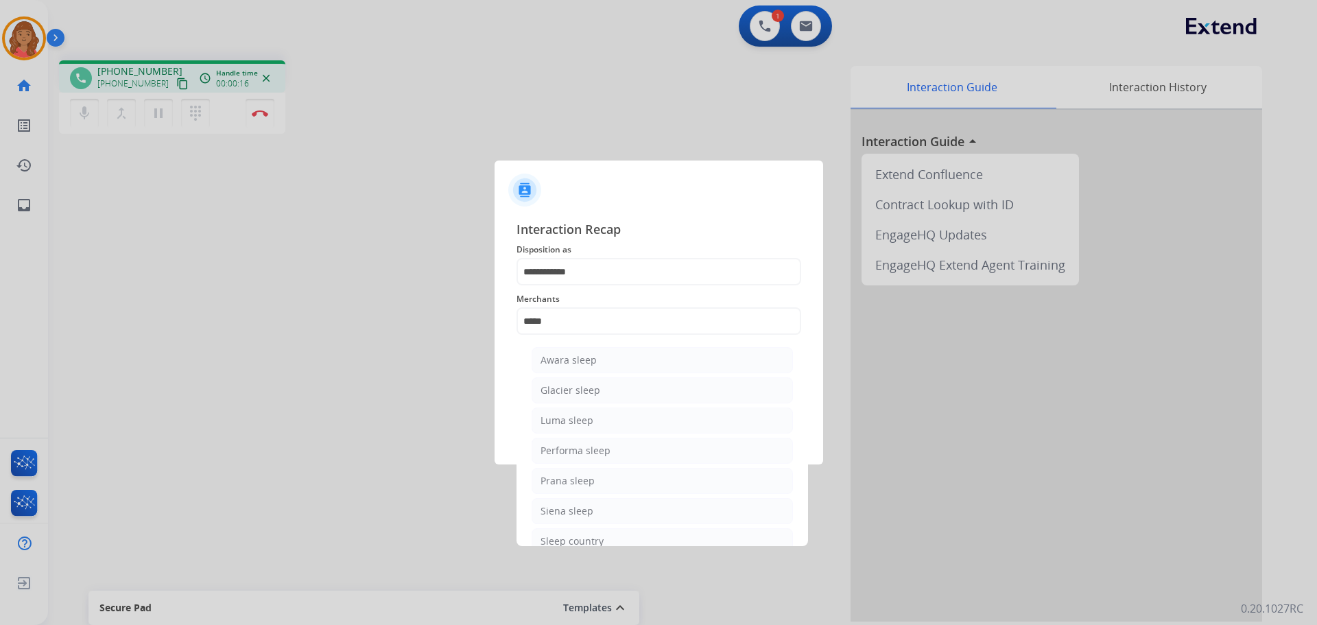
drag, startPoint x: 568, startPoint y: 539, endPoint x: 574, endPoint y: 514, distance: 26.1
click at [568, 538] on div "Sleep country" at bounding box center [571, 541] width 63 height 14
type input "**********"
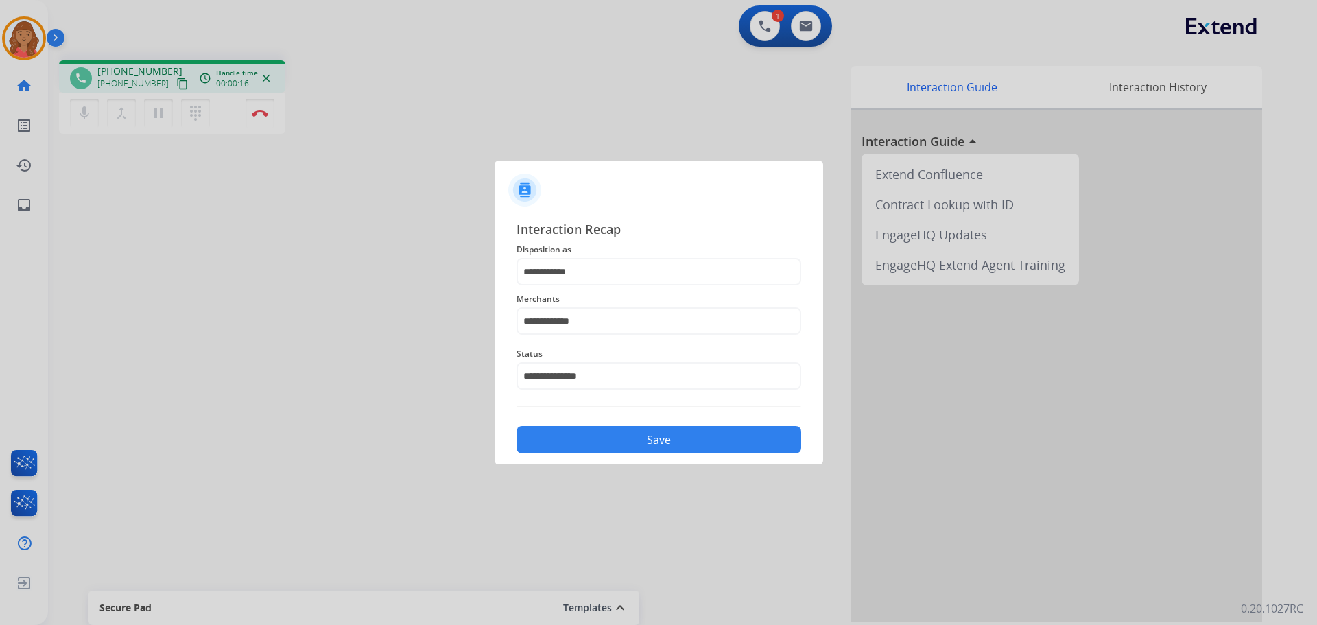
click at [584, 443] on button "Save" at bounding box center [658, 439] width 285 height 27
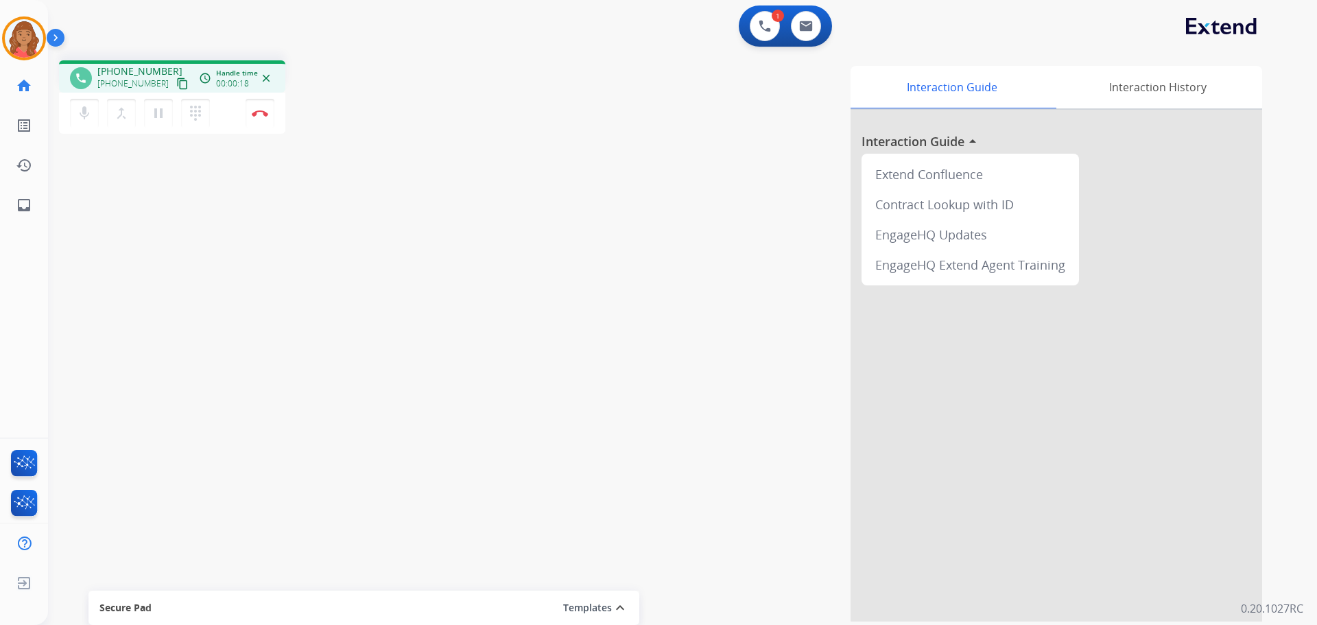
click at [176, 83] on mat-icon "content_copy" at bounding box center [182, 84] width 12 height 12
click at [261, 114] on img at bounding box center [260, 113] width 16 height 7
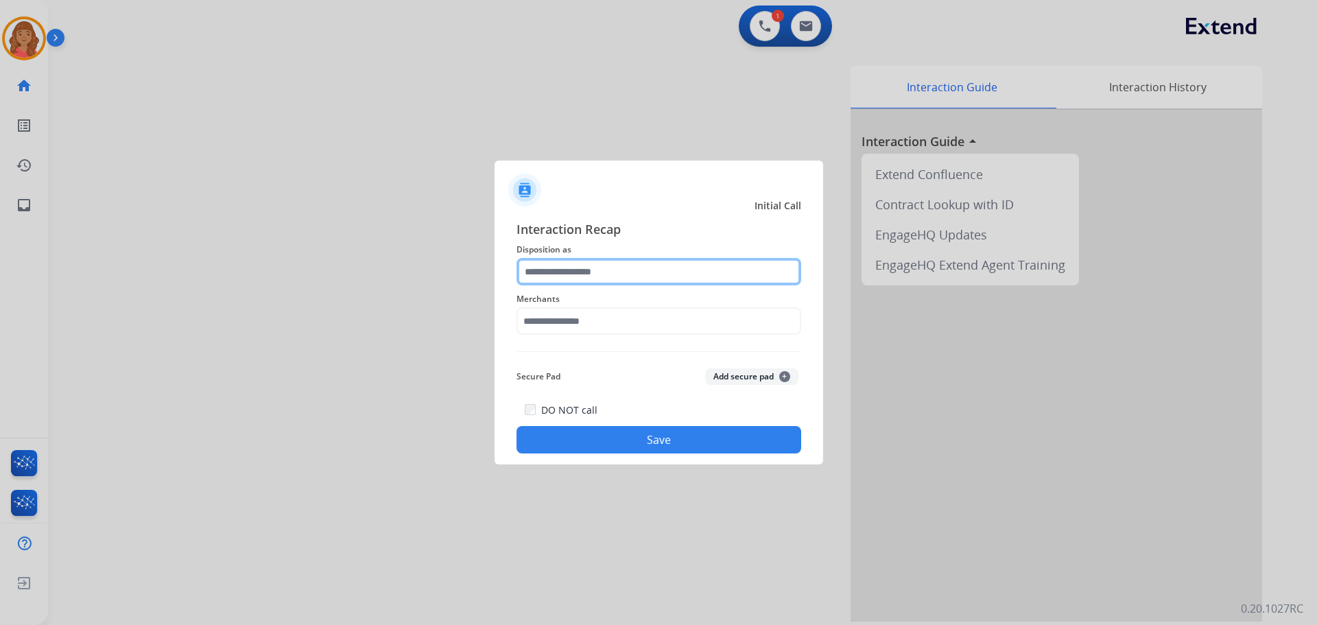
click at [582, 279] on input "text" at bounding box center [658, 271] width 285 height 27
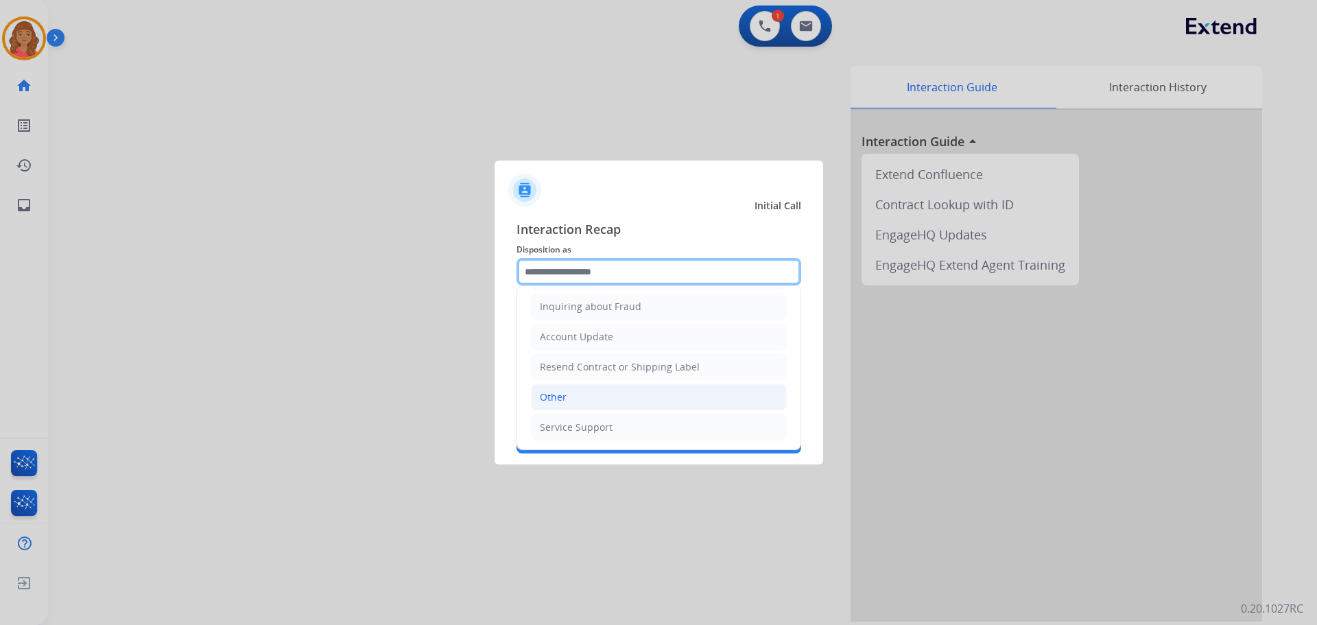
scroll to position [214, 0]
click at [553, 405] on li "Other" at bounding box center [659, 396] width 256 height 26
type input "*****"
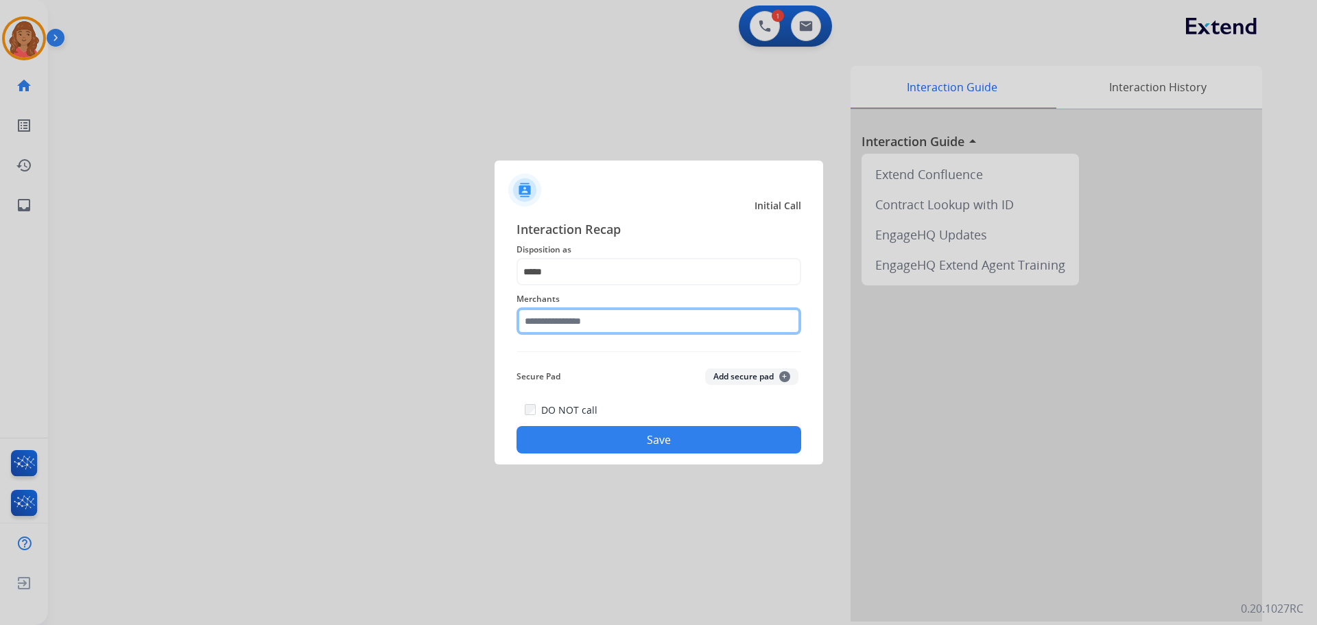
drag, startPoint x: 558, startPoint y: 320, endPoint x: 554, endPoint y: 330, distance: 11.1
click at [558, 320] on input "text" at bounding box center [658, 320] width 285 height 27
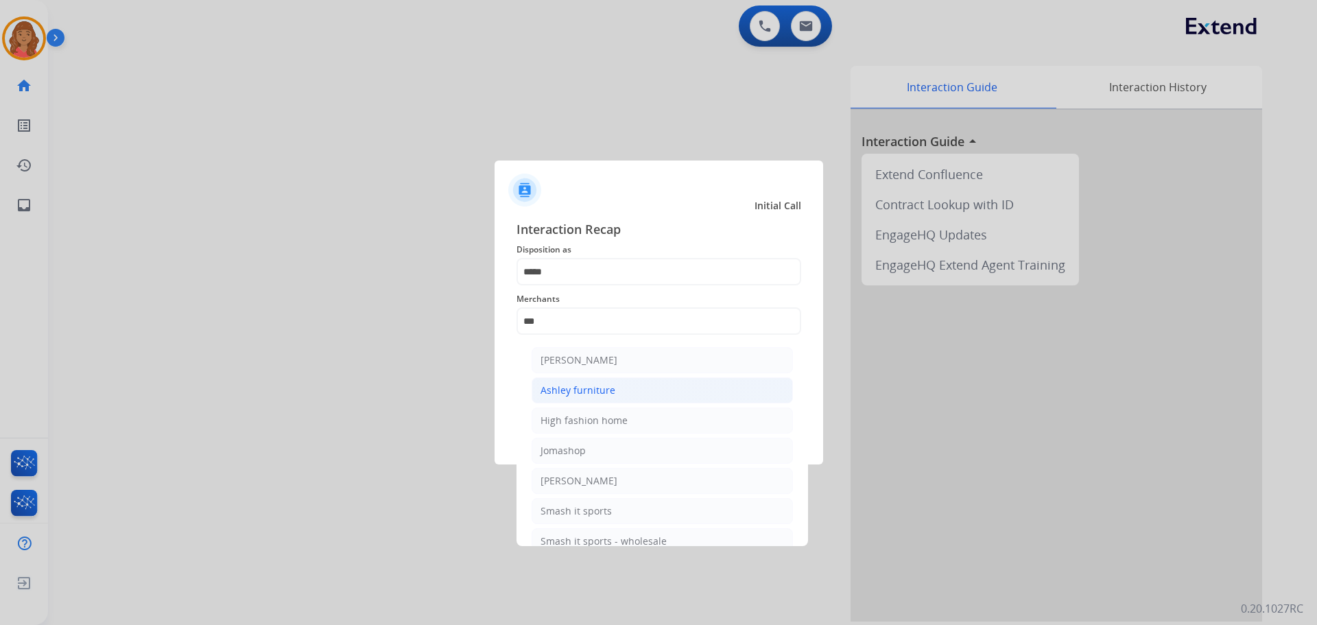
click at [575, 385] on div "Ashley furniture" at bounding box center [577, 390] width 75 height 14
type input "**********"
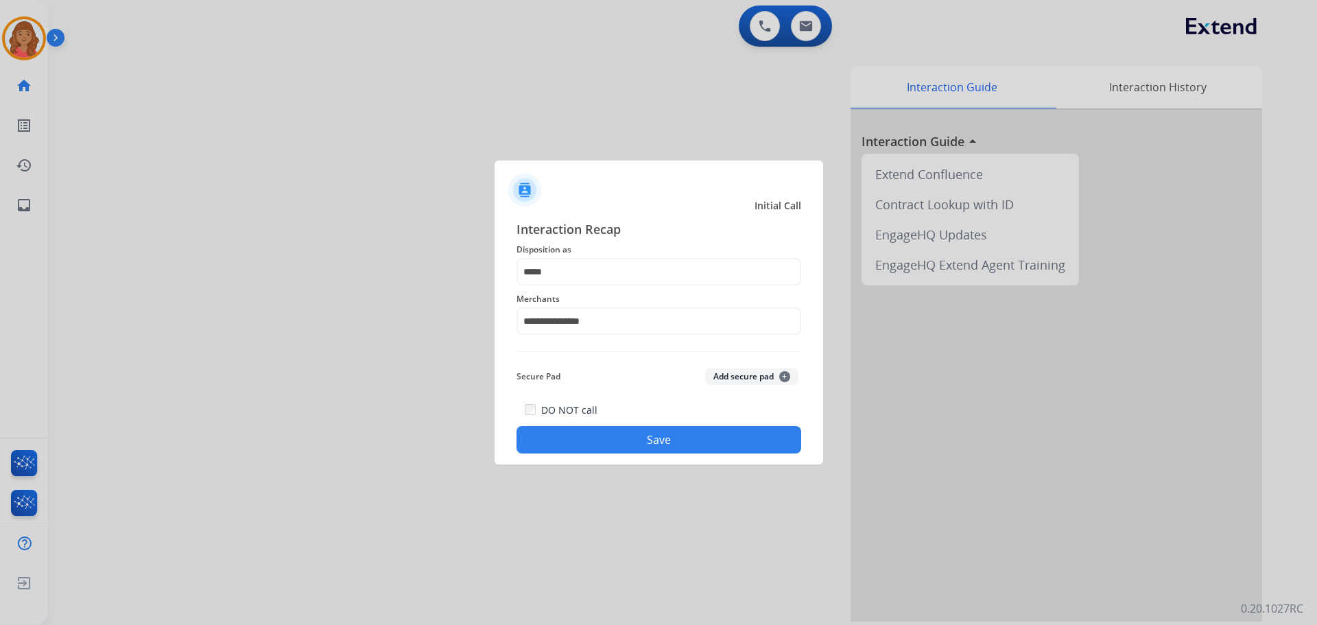
click at [608, 434] on button "Save" at bounding box center [658, 439] width 285 height 27
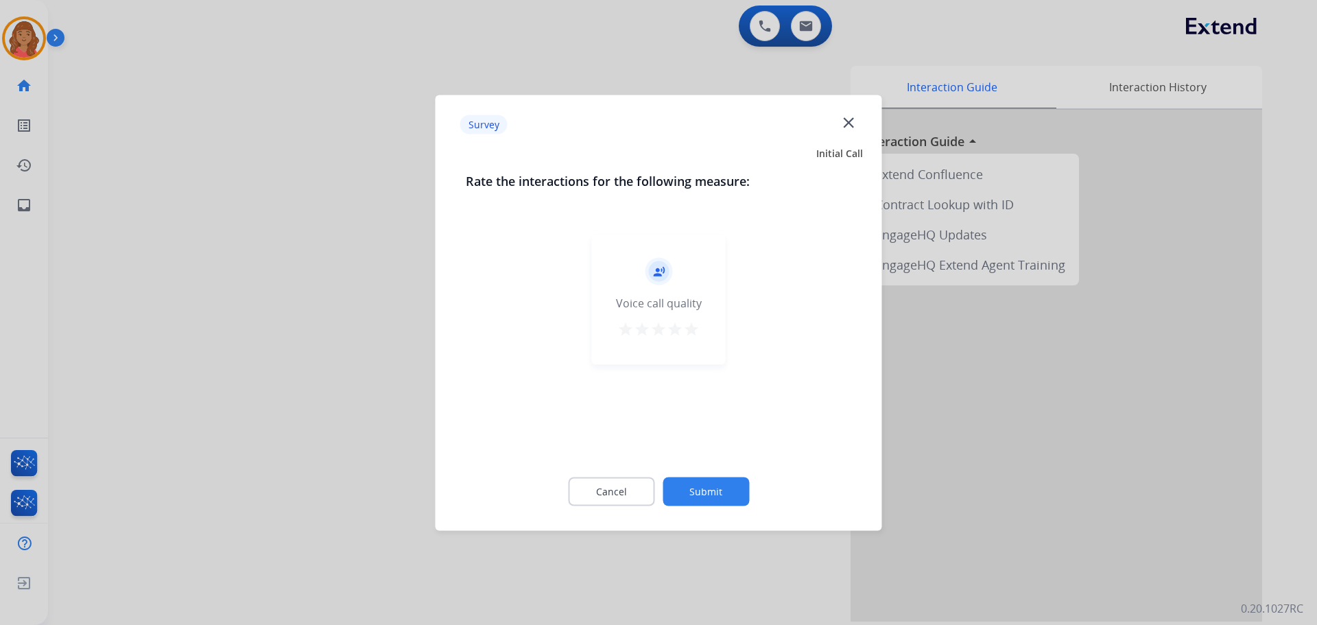
click at [688, 329] on mat-icon "star" at bounding box center [691, 328] width 16 height 16
click at [693, 486] on button "Submit" at bounding box center [706, 491] width 86 height 29
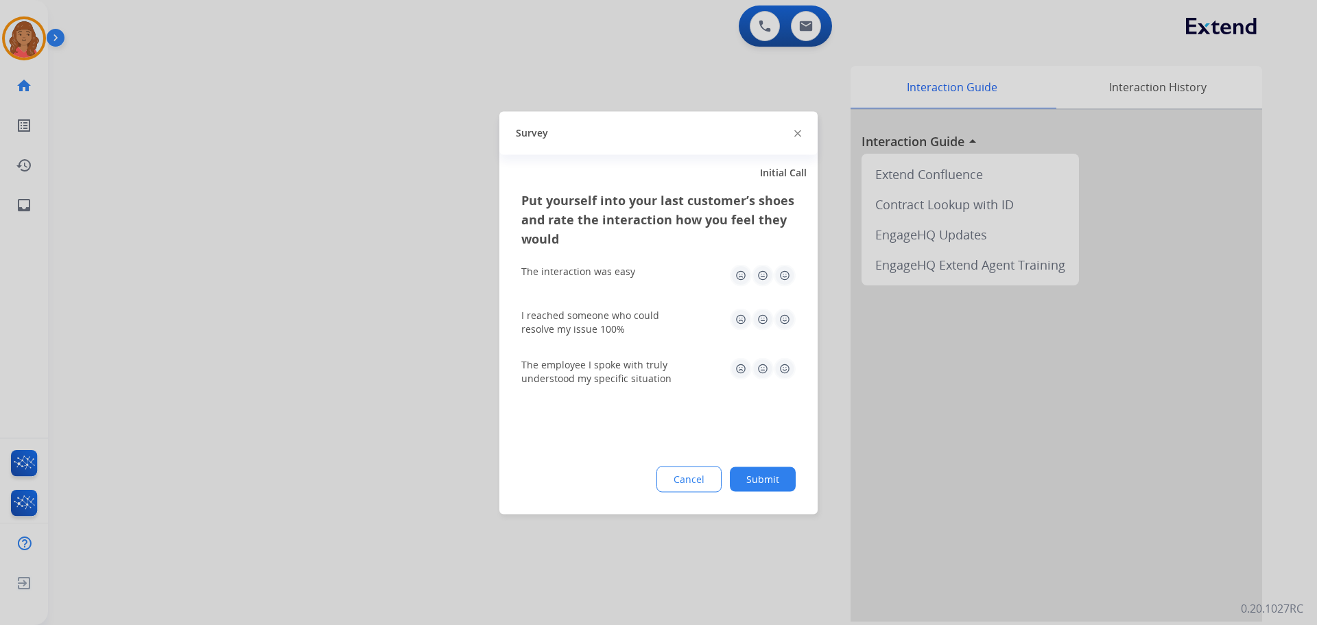
drag, startPoint x: 784, startPoint y: 317, endPoint x: 785, endPoint y: 298, distance: 19.3
click at [785, 315] on img at bounding box center [785, 319] width 22 height 22
drag, startPoint x: 781, startPoint y: 274, endPoint x: 786, endPoint y: 281, distance: 8.4
click at [783, 276] on img at bounding box center [785, 275] width 22 height 22
click at [784, 376] on img at bounding box center [785, 368] width 22 height 22
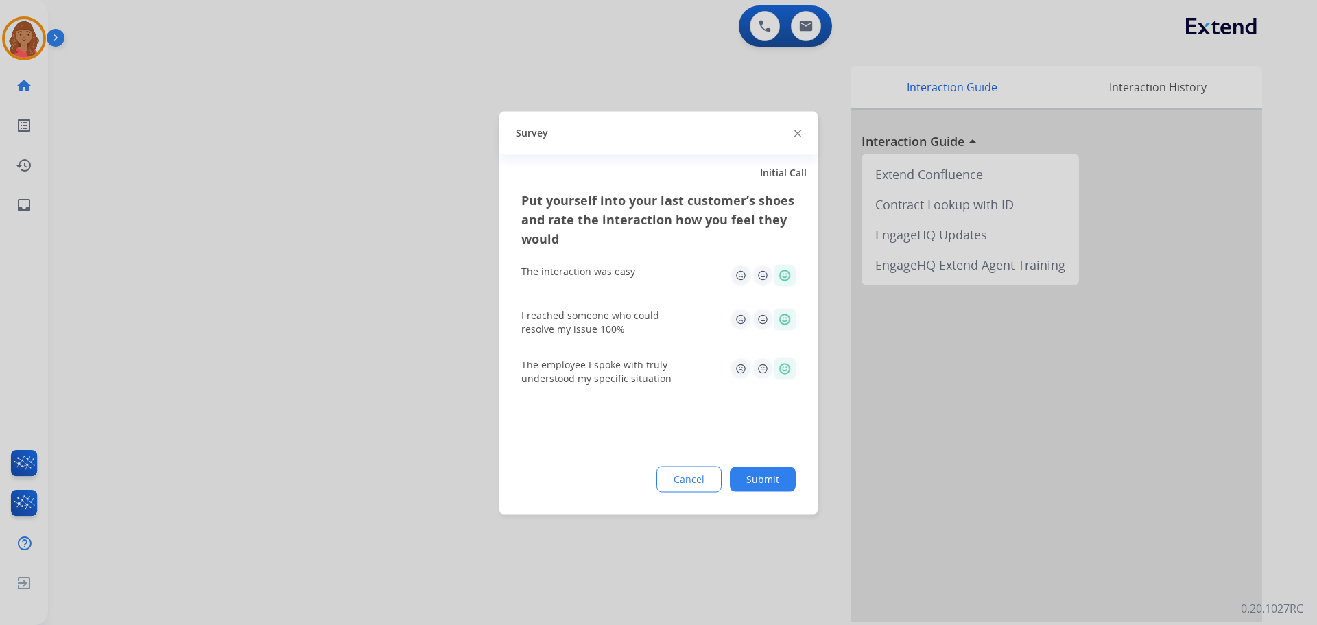
drag, startPoint x: 770, startPoint y: 449, endPoint x: 776, endPoint y: 538, distance: 88.7
click at [770, 453] on div "Put yourself into your last customer’s shoes and rate the interaction how you f…" at bounding box center [658, 352] width 318 height 324
drag, startPoint x: 749, startPoint y: 439, endPoint x: 752, endPoint y: 445, distance: 7.1
click at [752, 445] on div "Put yourself into your last customer’s shoes and rate the interaction how you f…" at bounding box center [658, 352] width 318 height 324
drag, startPoint x: 767, startPoint y: 475, endPoint x: 757, endPoint y: 492, distance: 19.4
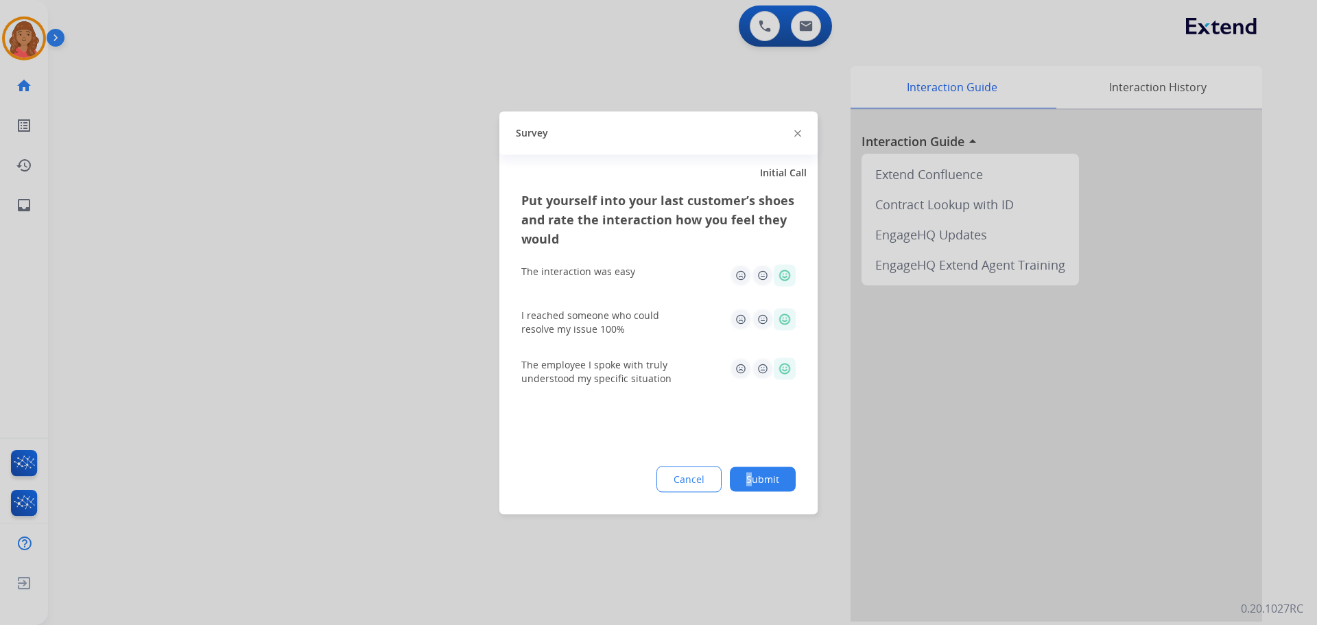
click at [768, 476] on button "Submit" at bounding box center [763, 478] width 66 height 25
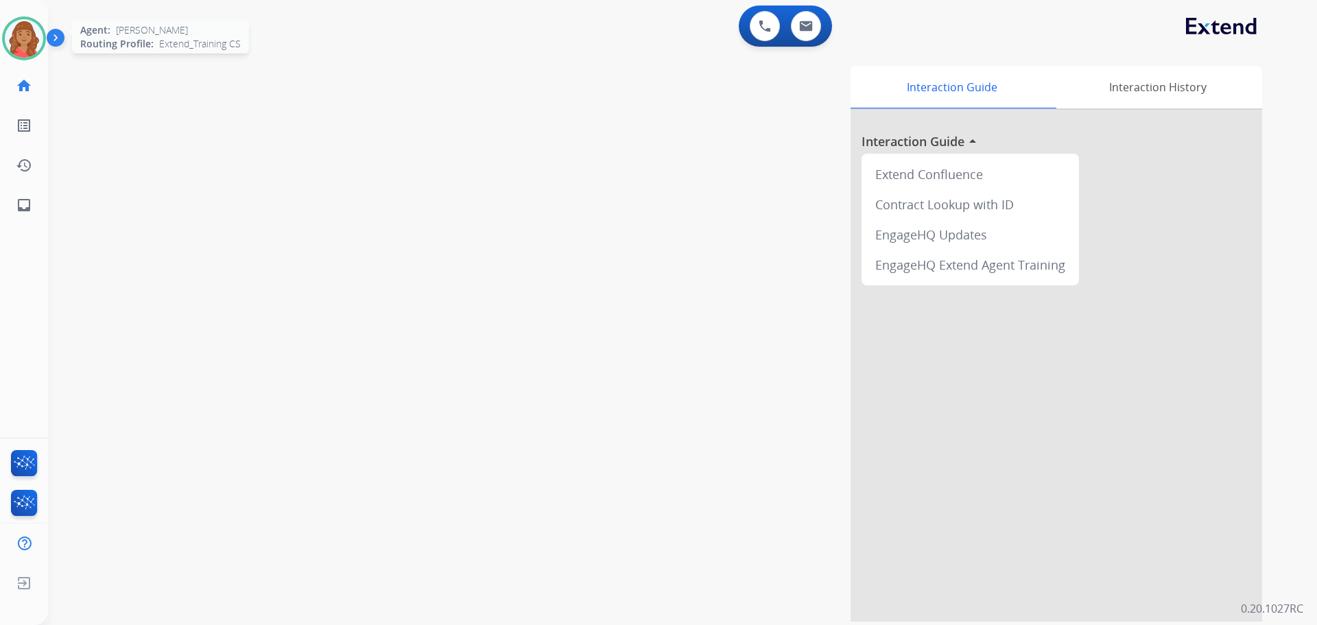
click at [21, 35] on img at bounding box center [24, 38] width 38 height 38
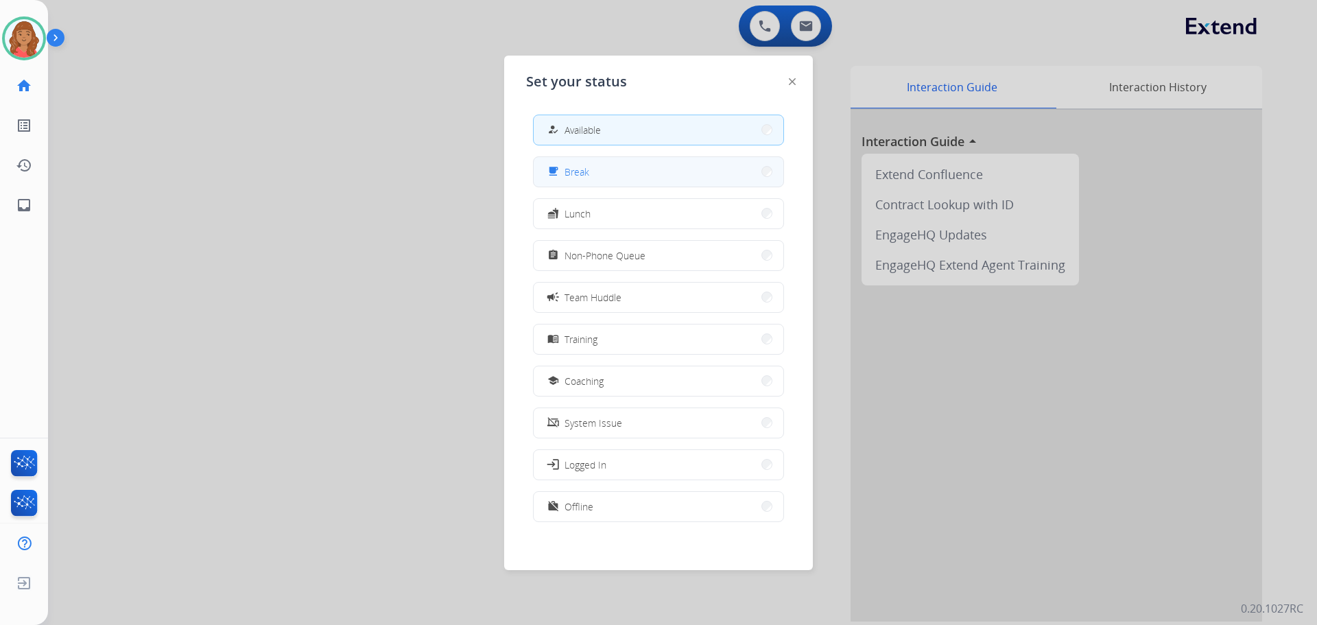
click at [591, 167] on button "free_breakfast Break" at bounding box center [659, 171] width 250 height 29
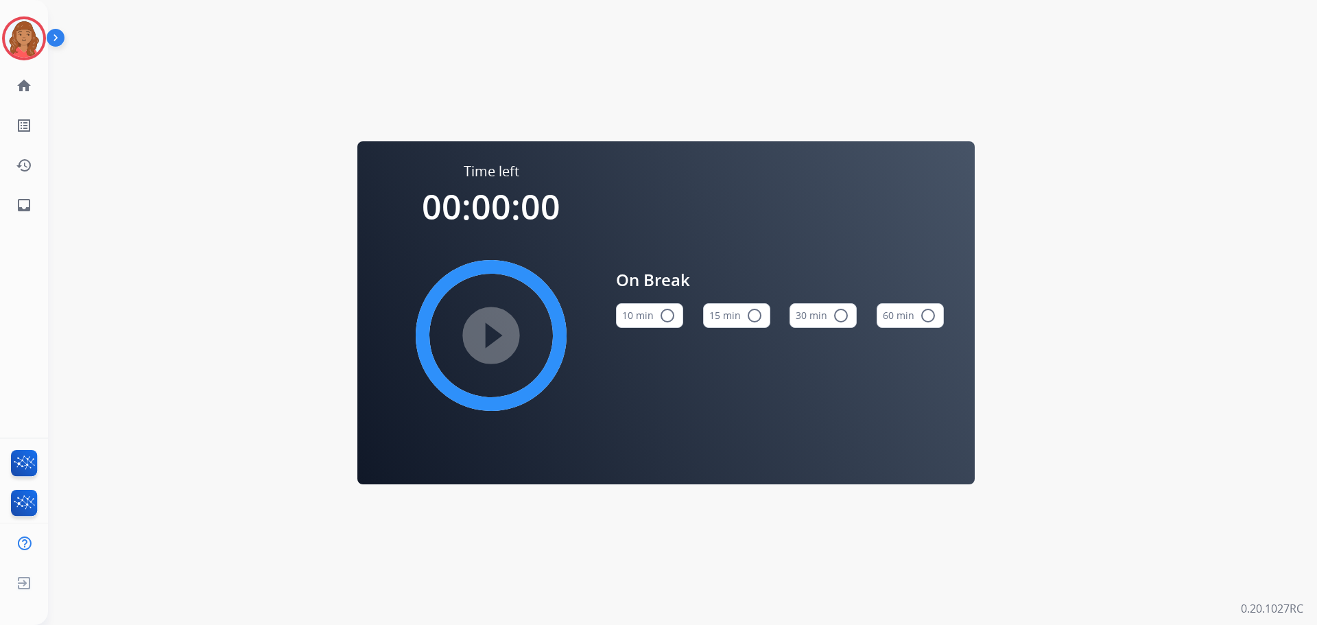
click at [62, 178] on div "Time left 00:00:00 play_circle_filled On Break 10 min radio_button_unchecked 15…" at bounding box center [666, 312] width 1236 height 625
drag, startPoint x: 12, startPoint y: 24, endPoint x: 17, endPoint y: 31, distance: 8.8
click at [14, 26] on img at bounding box center [24, 38] width 38 height 38
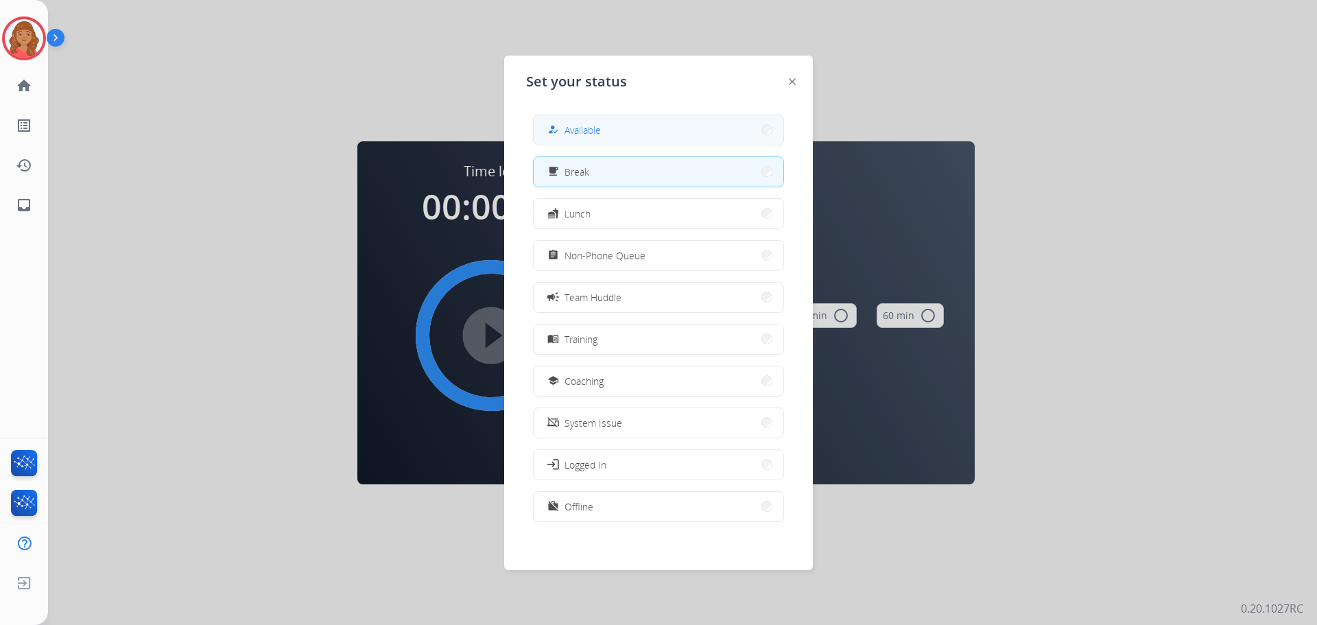
click at [626, 116] on button "how_to_reg Available" at bounding box center [659, 129] width 250 height 29
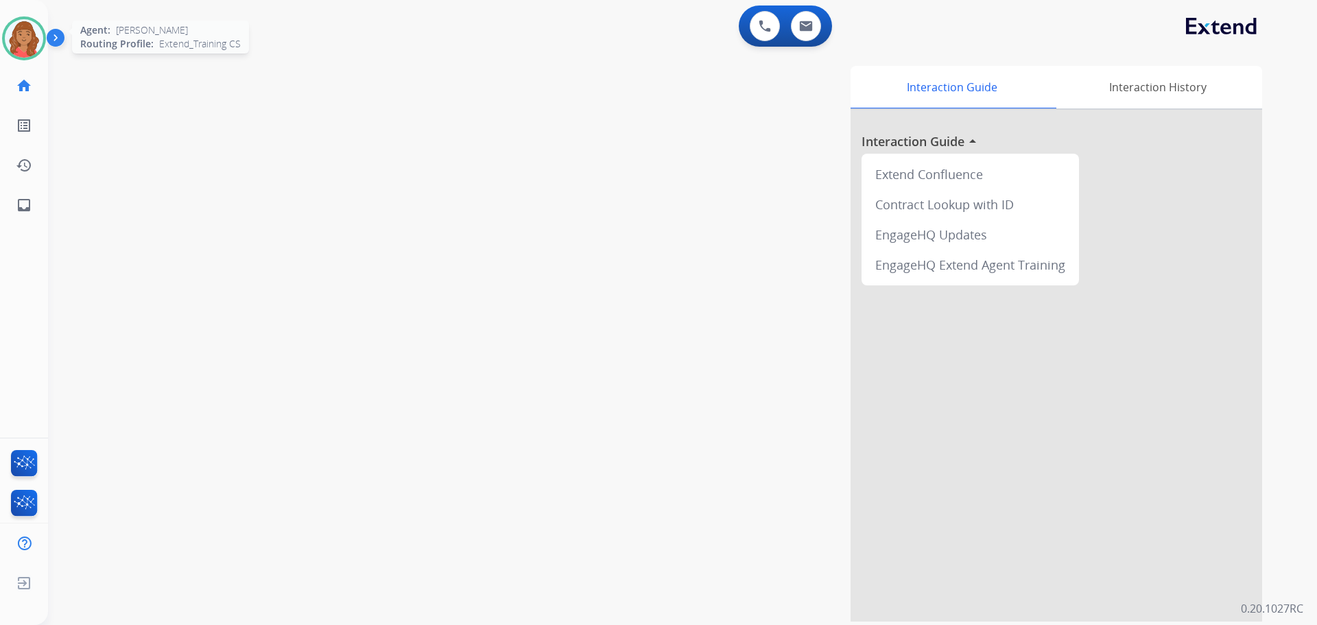
click at [38, 44] on img at bounding box center [24, 38] width 38 height 38
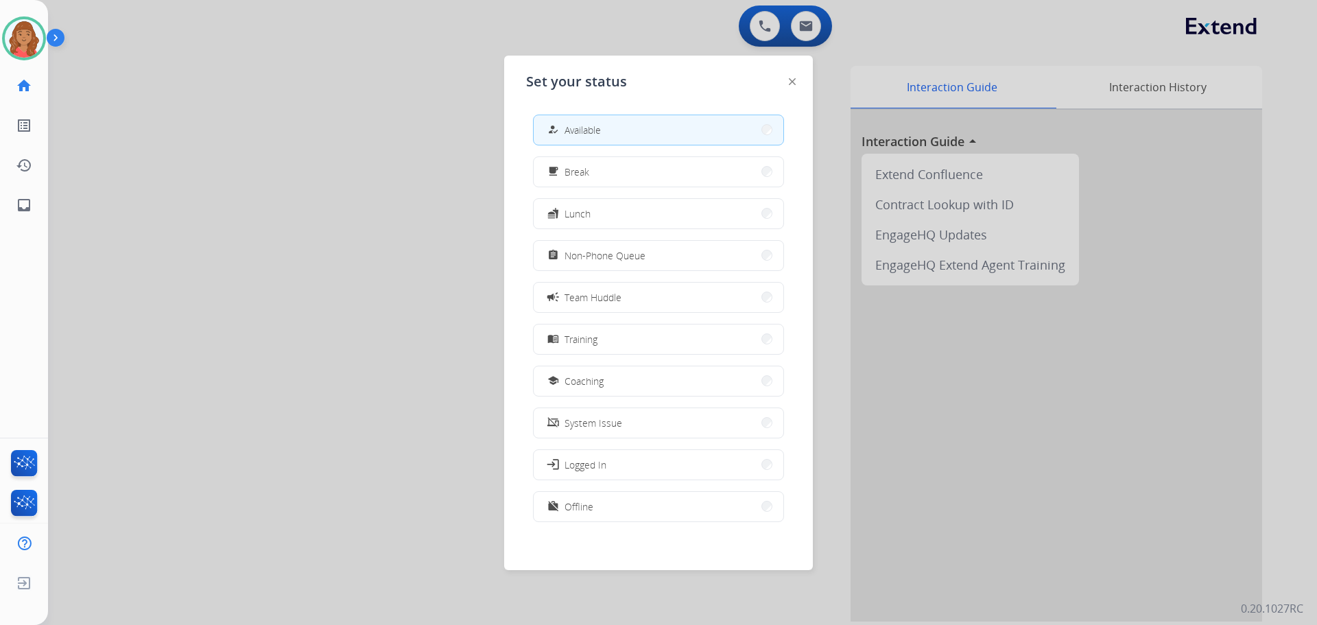
drag, startPoint x: 245, startPoint y: 86, endPoint x: 245, endPoint y: 75, distance: 11.0
click at [246, 80] on div at bounding box center [658, 312] width 1317 height 625
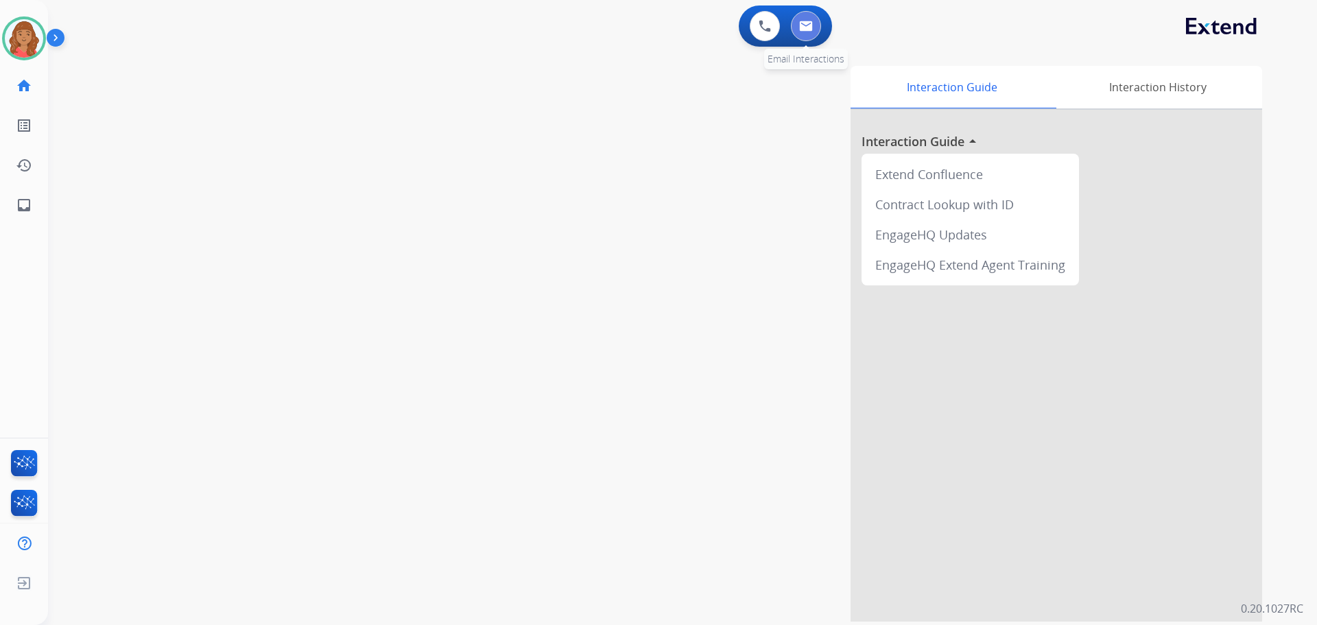
click at [802, 27] on img at bounding box center [806, 26] width 14 height 11
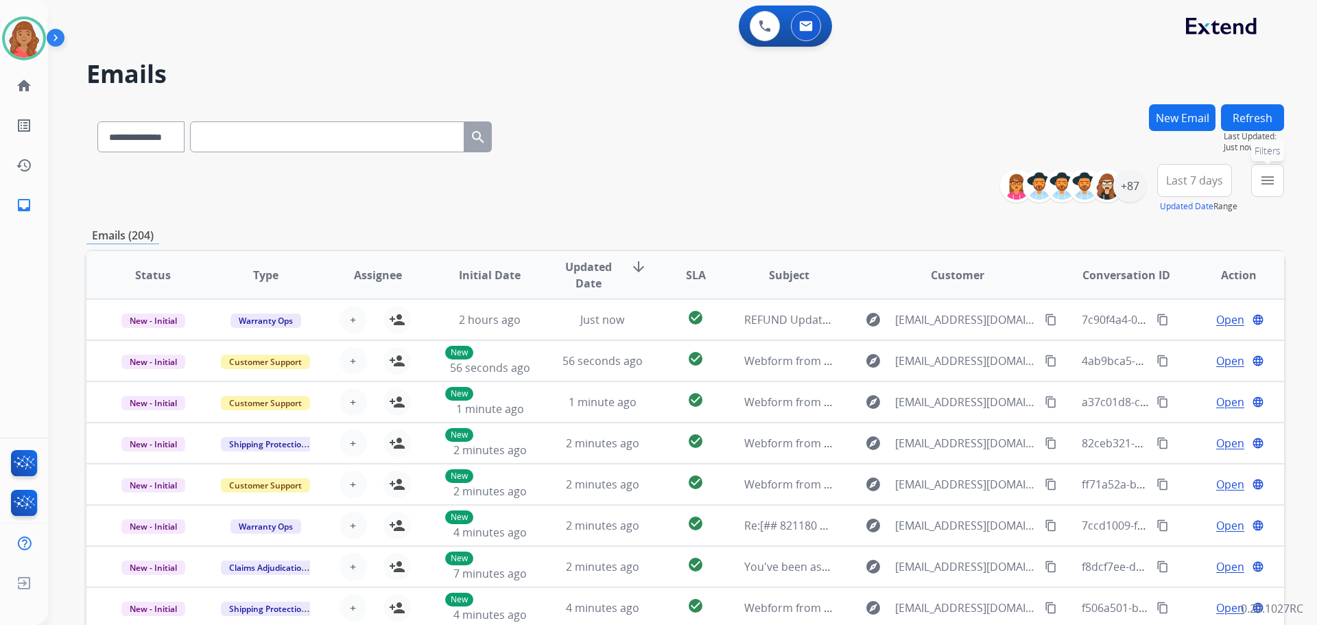
click at [1261, 186] on mat-icon "menu" at bounding box center [1267, 180] width 16 height 16
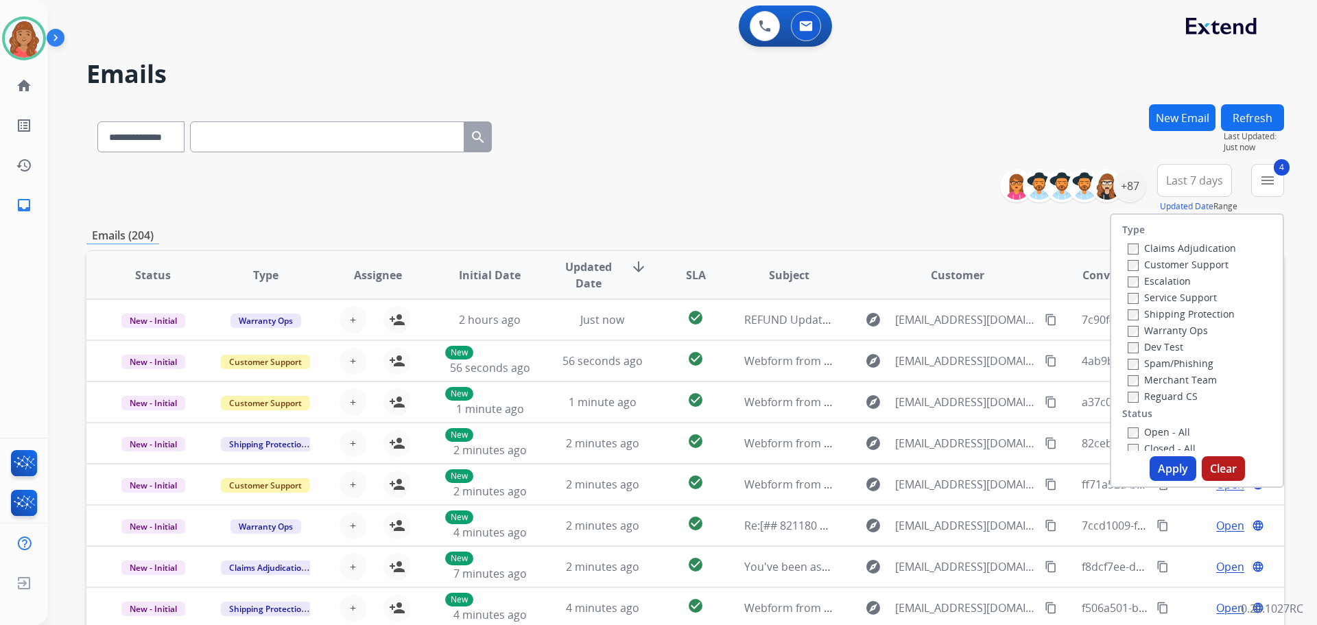
click at [1159, 470] on button "Apply" at bounding box center [1172, 468] width 47 height 25
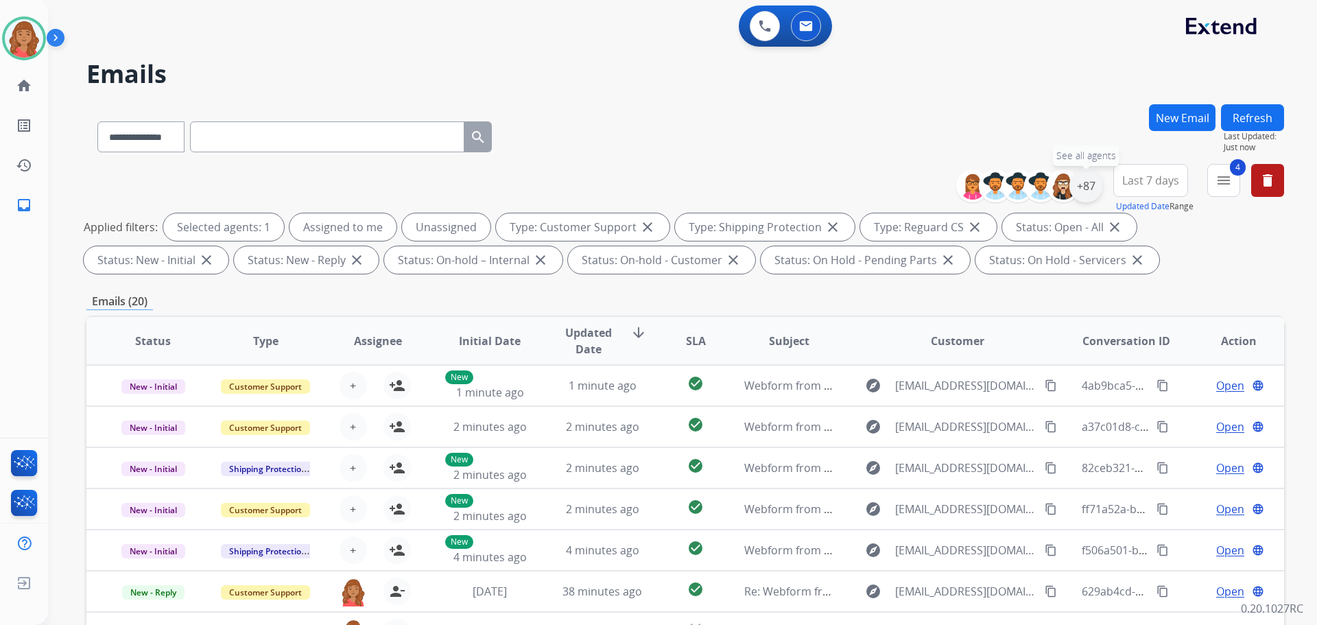
click at [1090, 193] on div "+87" at bounding box center [1085, 185] width 33 height 33
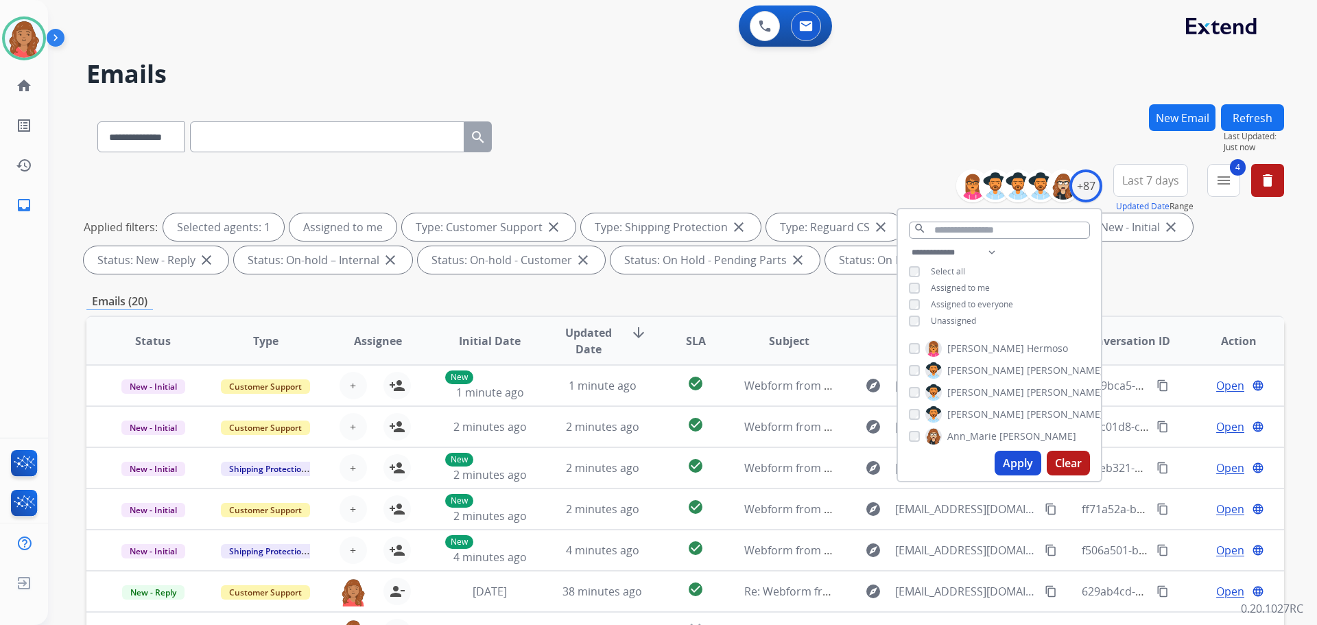
click at [1014, 472] on button "Apply" at bounding box center [1017, 463] width 47 height 25
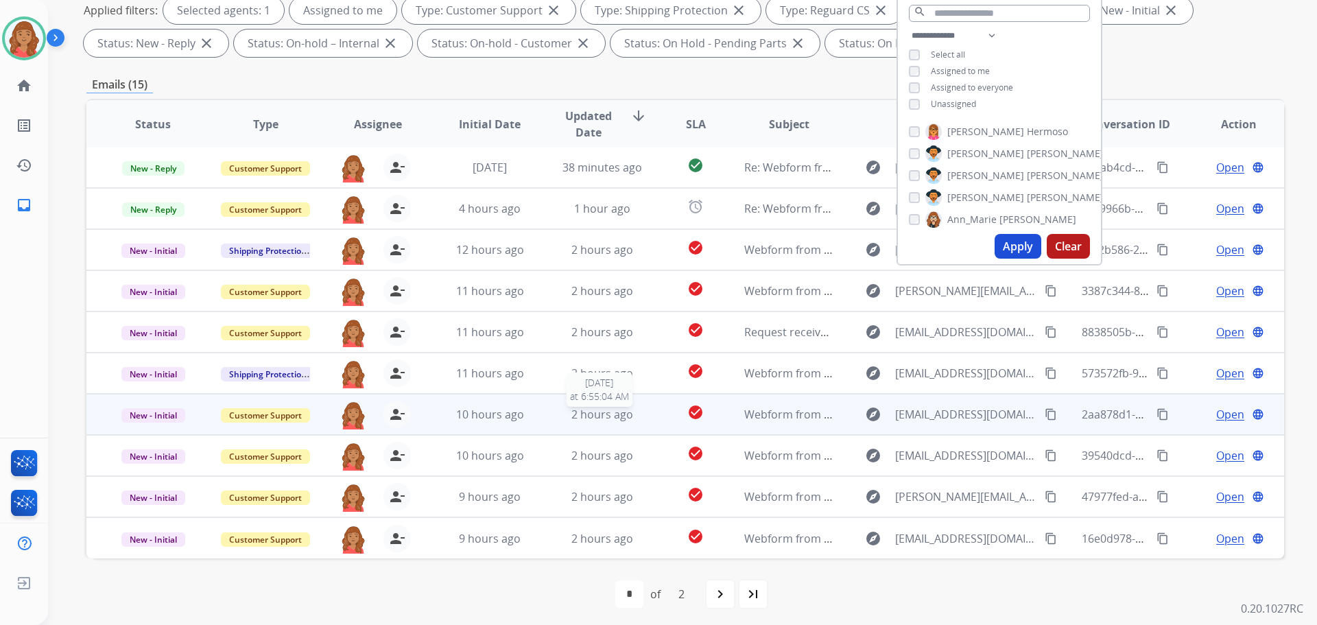
scroll to position [222, 0]
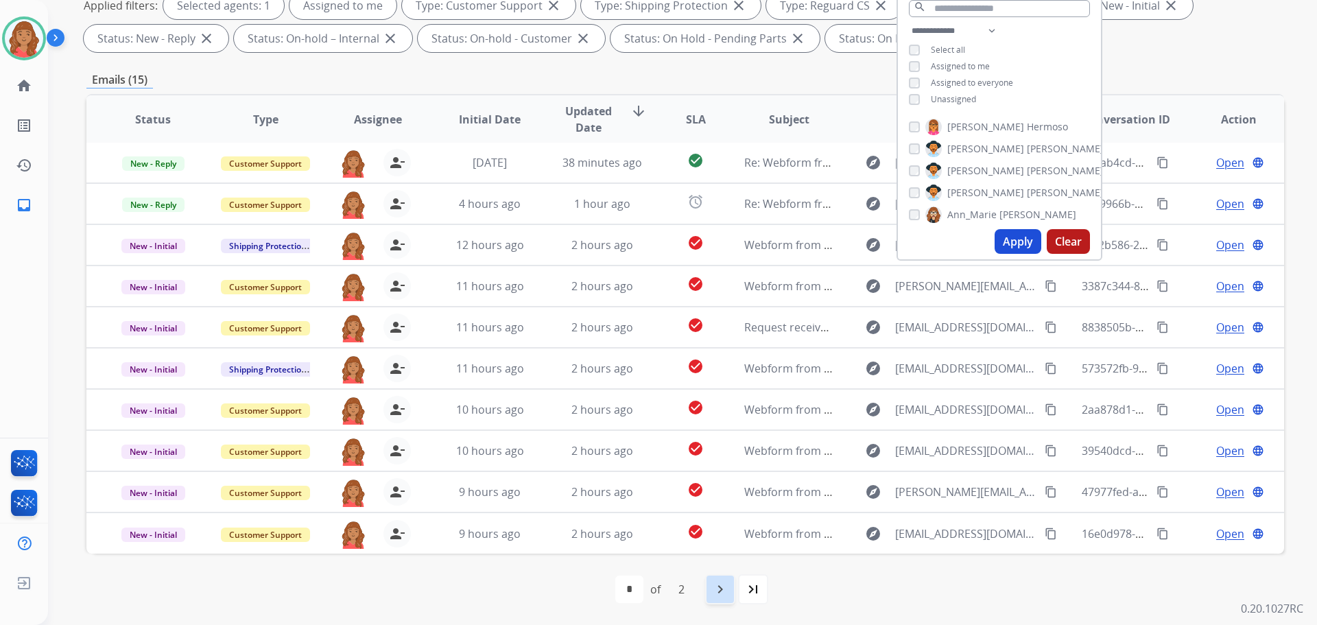
click at [722, 587] on mat-icon "navigate_next" at bounding box center [720, 589] width 16 height 16
select select "*"
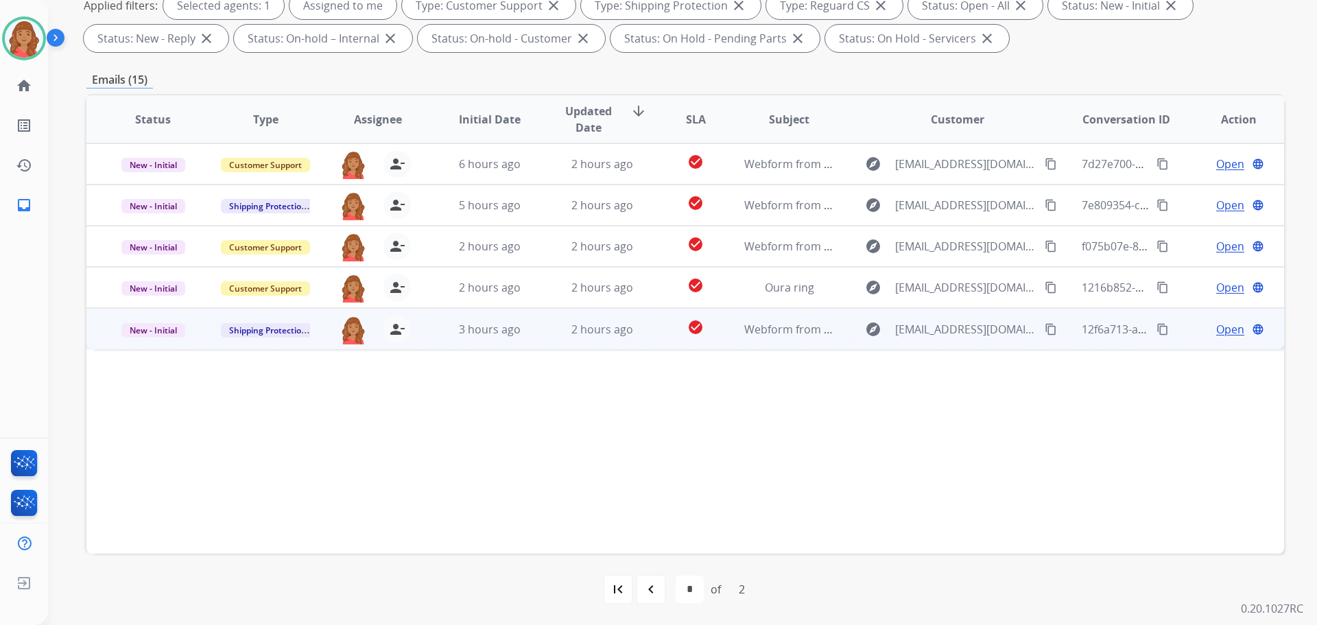
click at [581, 339] on td "2 hours ago" at bounding box center [592, 328] width 112 height 41
drag, startPoint x: 1040, startPoint y: 327, endPoint x: 1020, endPoint y: 339, distance: 23.4
click at [1045, 326] on mat-icon "content_copy" at bounding box center [1051, 328] width 12 height 12
click at [1223, 328] on span "Open" at bounding box center [1230, 328] width 28 height 16
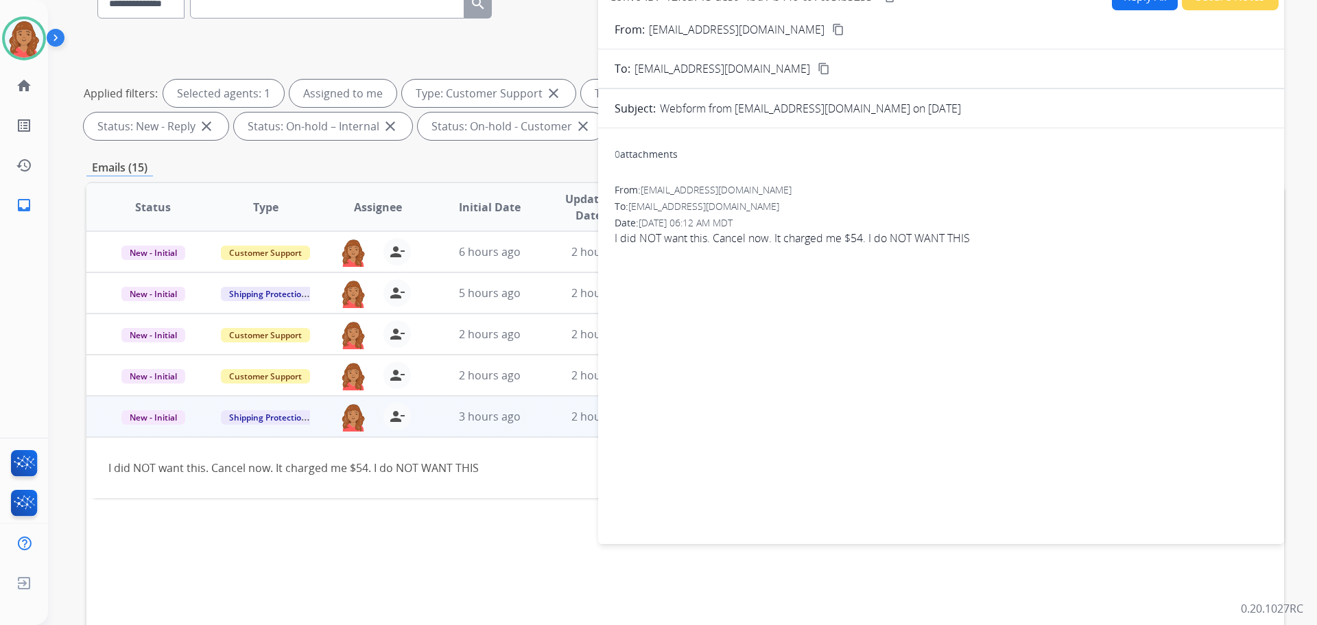
scroll to position [16, 0]
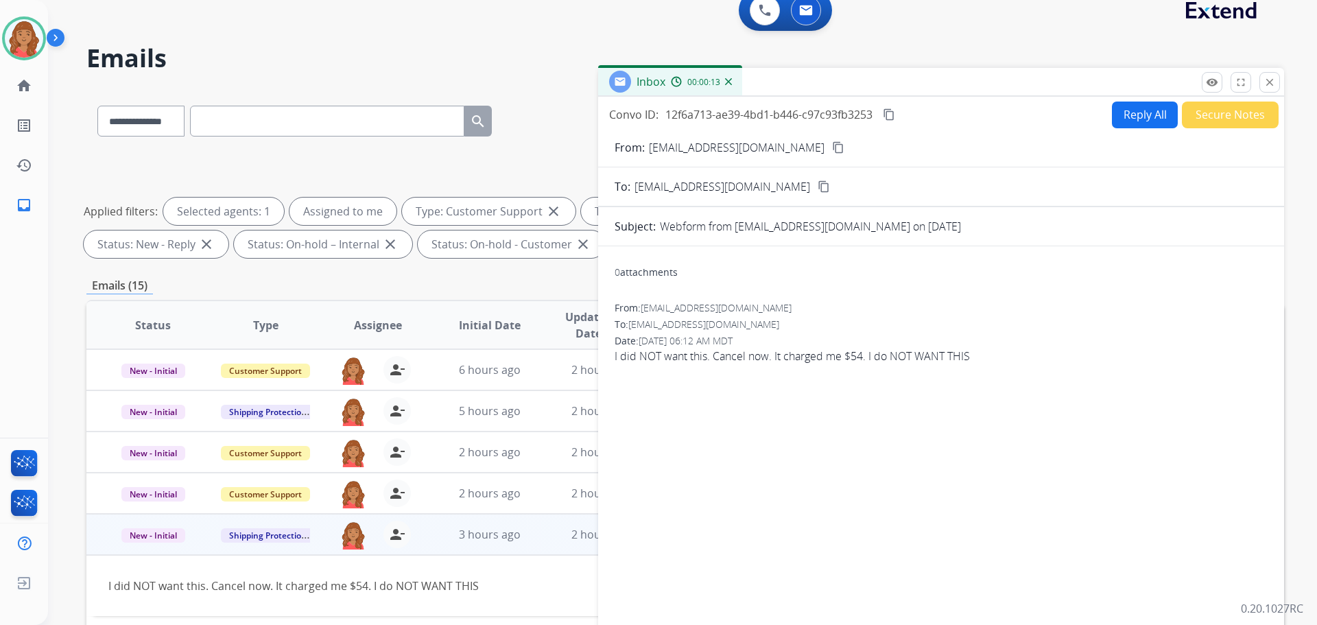
click at [1137, 115] on button "Reply All" at bounding box center [1145, 115] width 66 height 27
select select "**********"
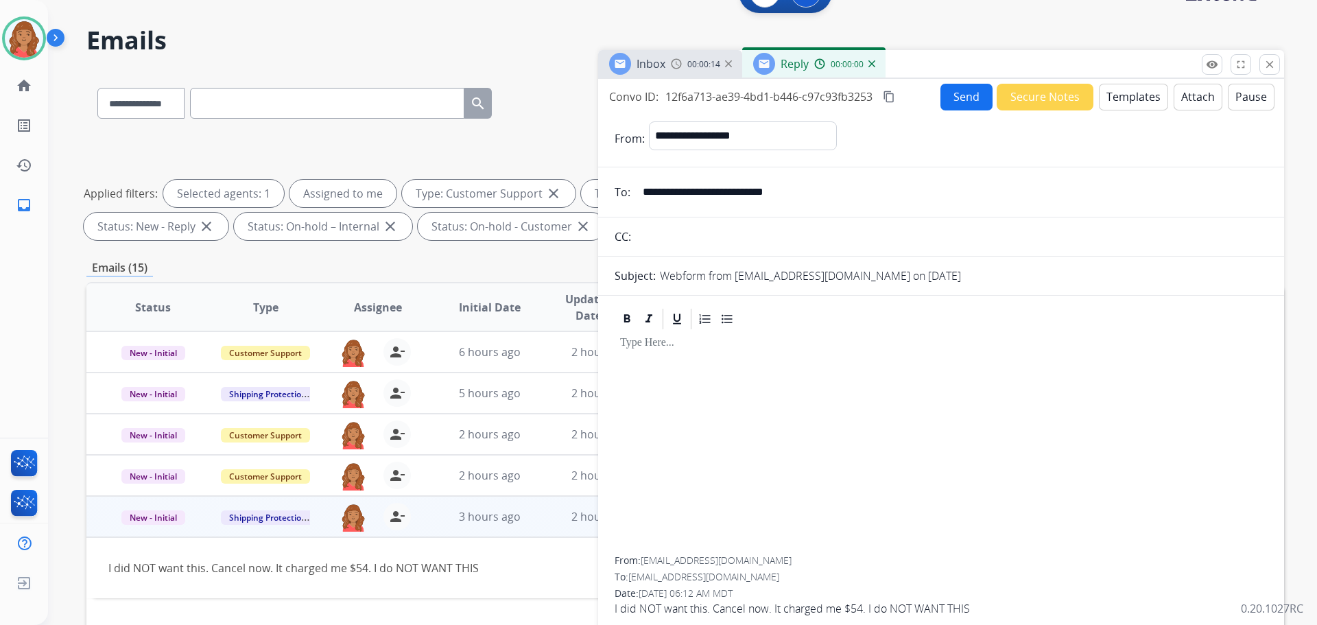
scroll to position [84, 0]
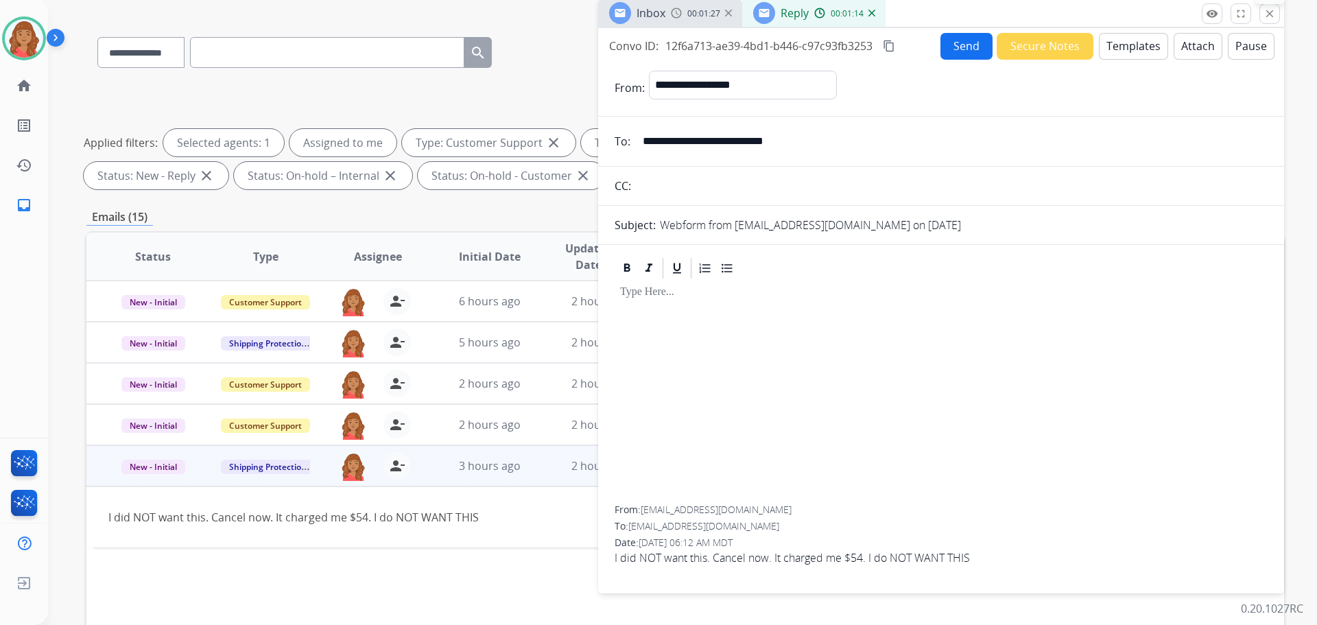
drag, startPoint x: 1271, startPoint y: 11, endPoint x: 1256, endPoint y: 14, distance: 14.7
click at [1270, 11] on mat-icon "close" at bounding box center [1269, 14] width 12 height 12
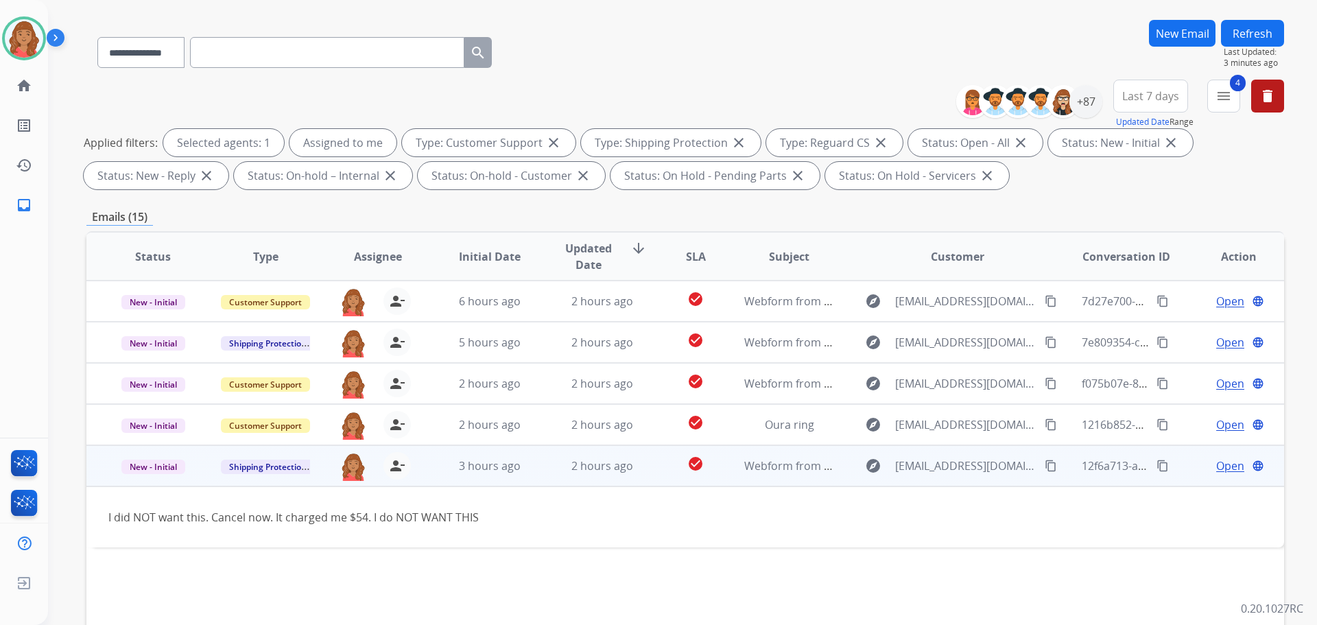
click at [1222, 466] on span "Open" at bounding box center [1230, 465] width 28 height 16
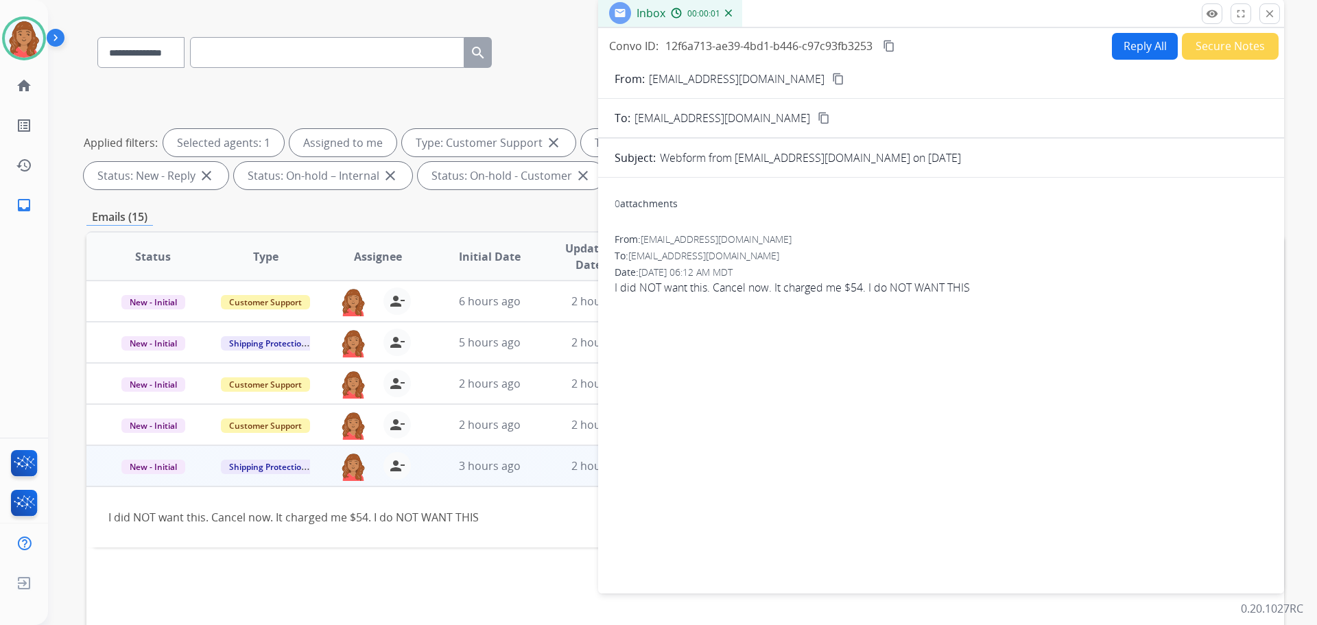
click at [1134, 52] on button "Reply All" at bounding box center [1145, 46] width 66 height 27
select select "**********"
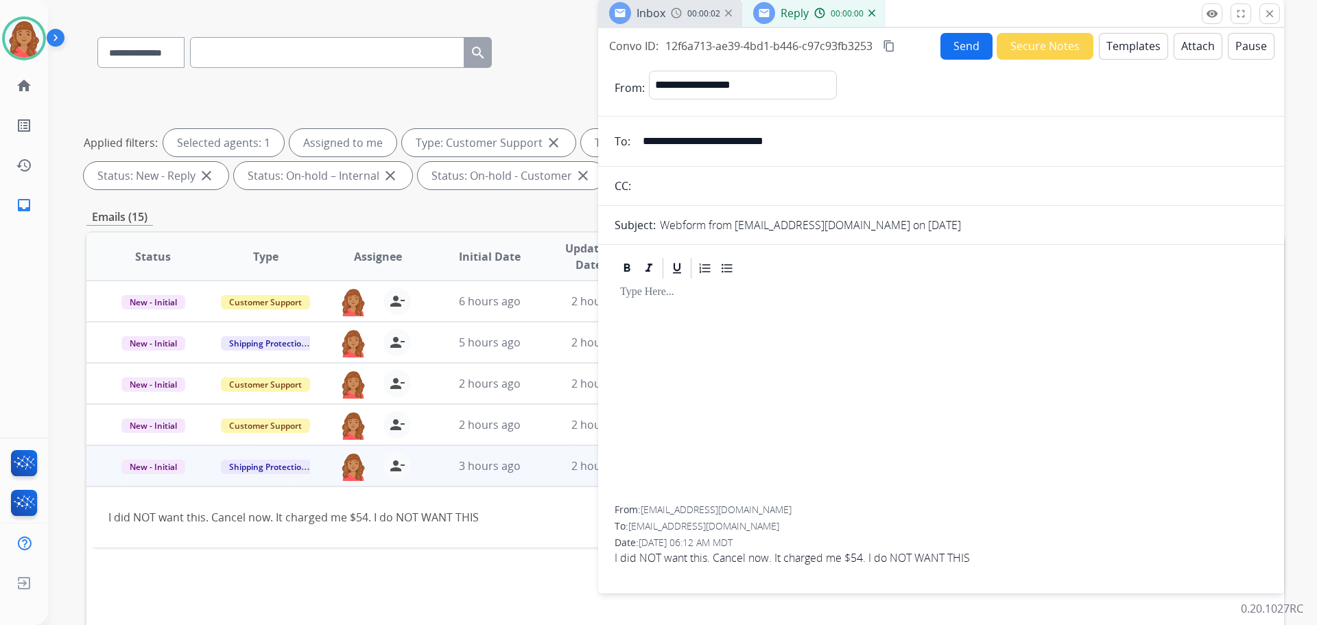
click at [1118, 45] on button "Templates" at bounding box center [1133, 46] width 69 height 27
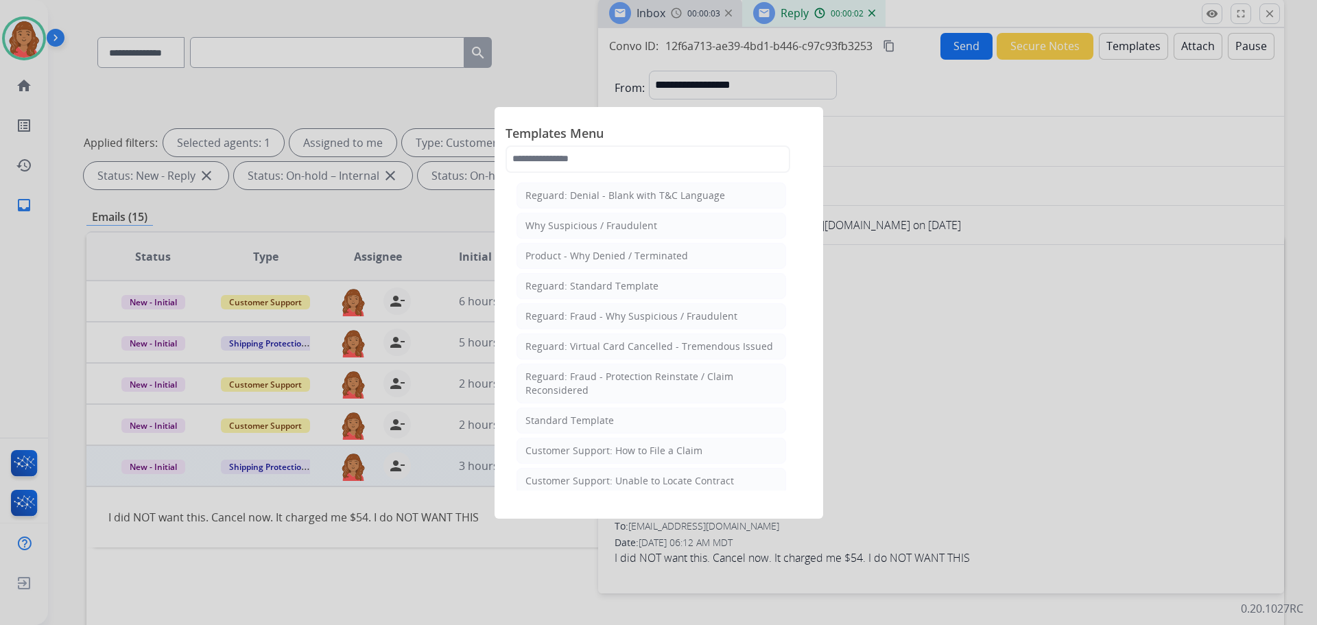
click at [610, 425] on div "Standard Template" at bounding box center [569, 421] width 88 height 14
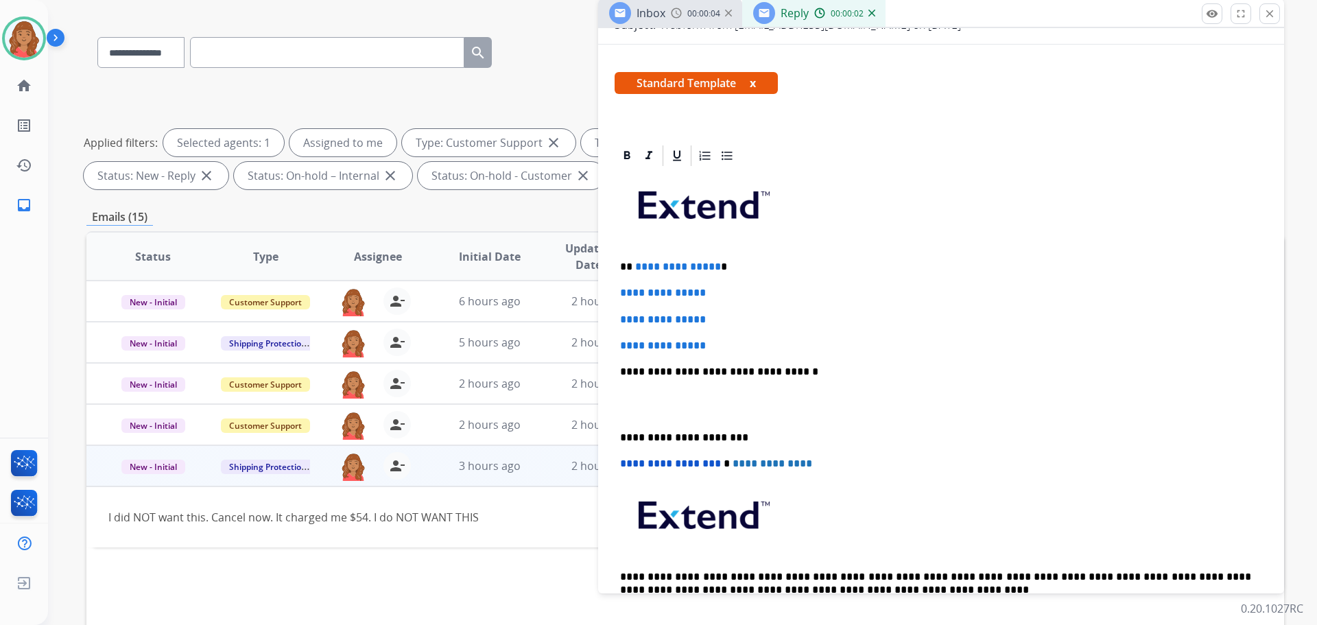
scroll to position [206, 0]
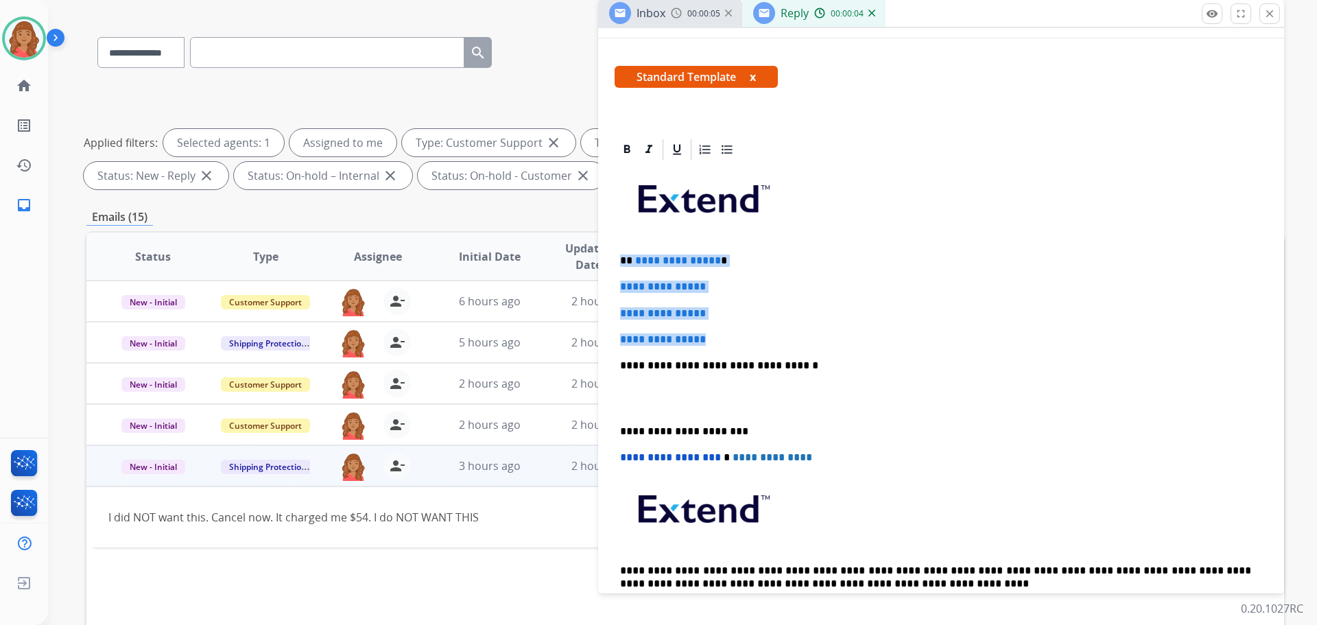
drag, startPoint x: 708, startPoint y: 342, endPoint x: 621, endPoint y: 253, distance: 124.2
click at [615, 250] on div "**********" at bounding box center [941, 398] width 653 height 472
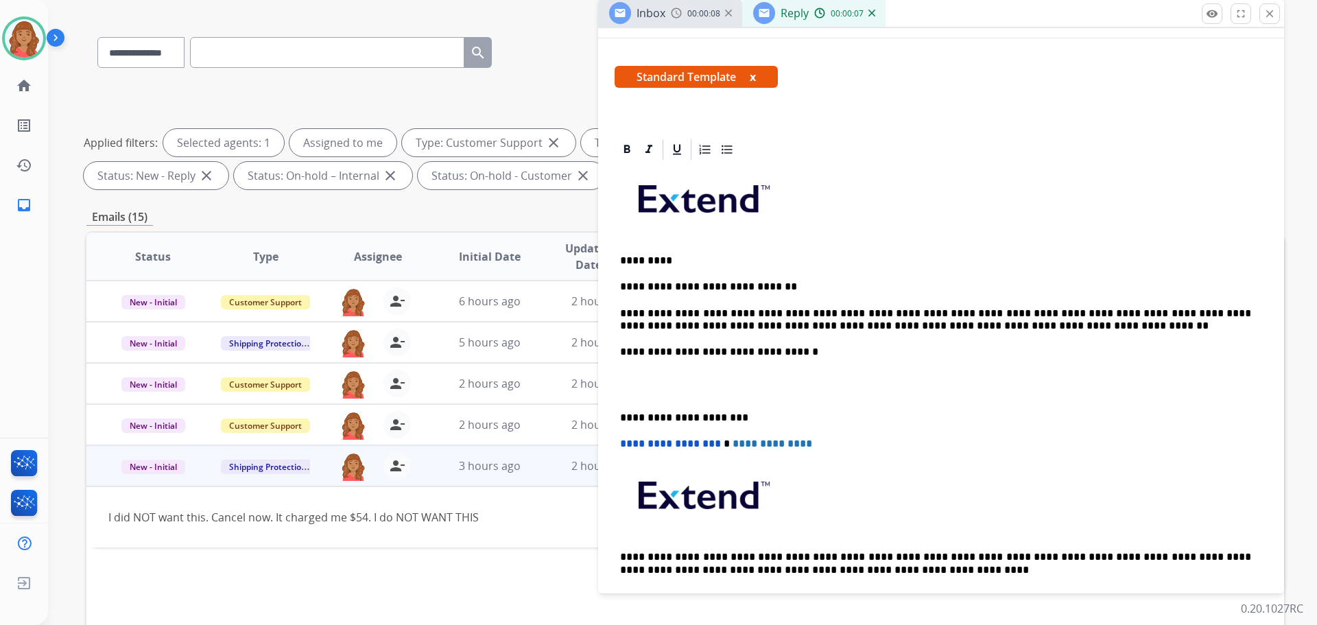
click at [625, 416] on p "**********" at bounding box center [935, 418] width 631 height 12
click at [620, 418] on p "**********" at bounding box center [935, 418] width 631 height 12
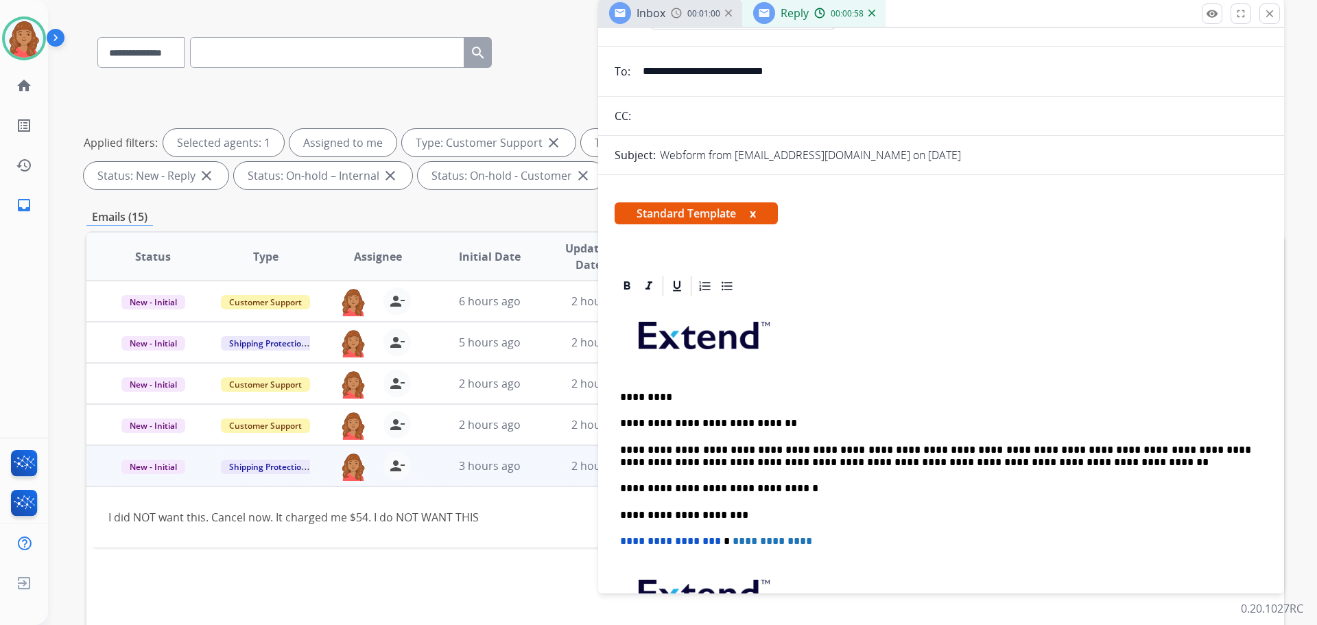
scroll to position [0, 0]
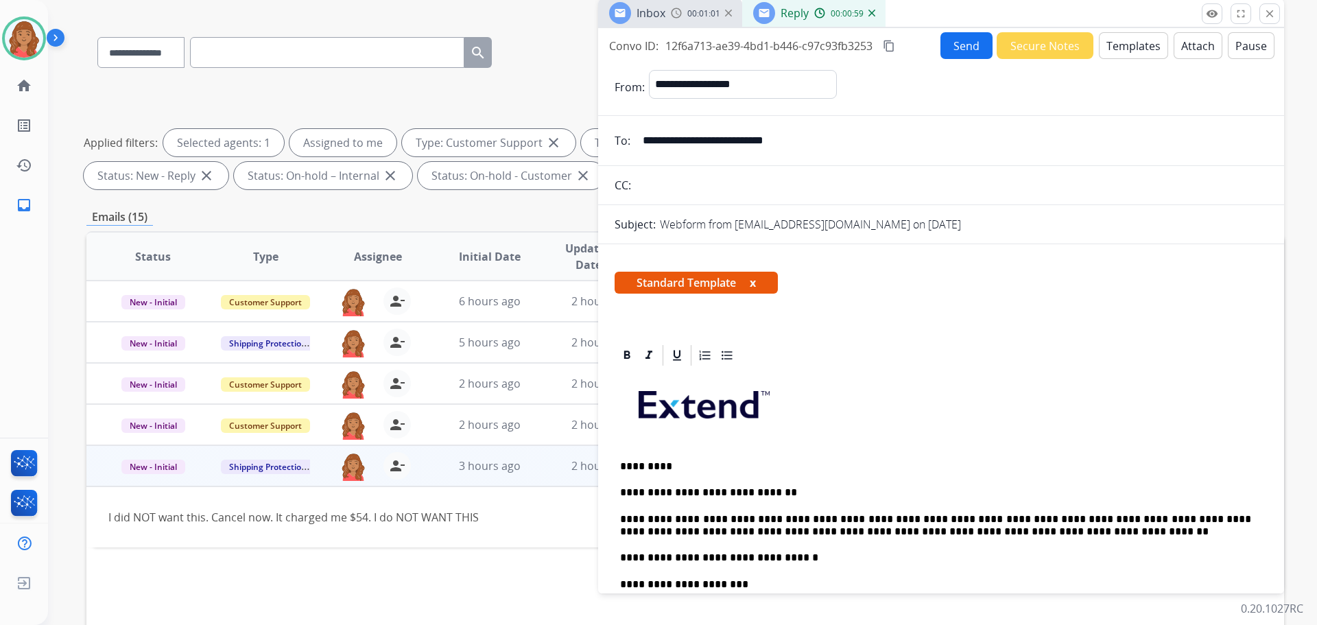
click at [886, 43] on mat-icon "content_copy" at bounding box center [889, 46] width 12 height 12
click at [889, 45] on mat-icon "content_copy" at bounding box center [889, 46] width 12 height 12
click at [962, 47] on button "Send" at bounding box center [966, 45] width 52 height 27
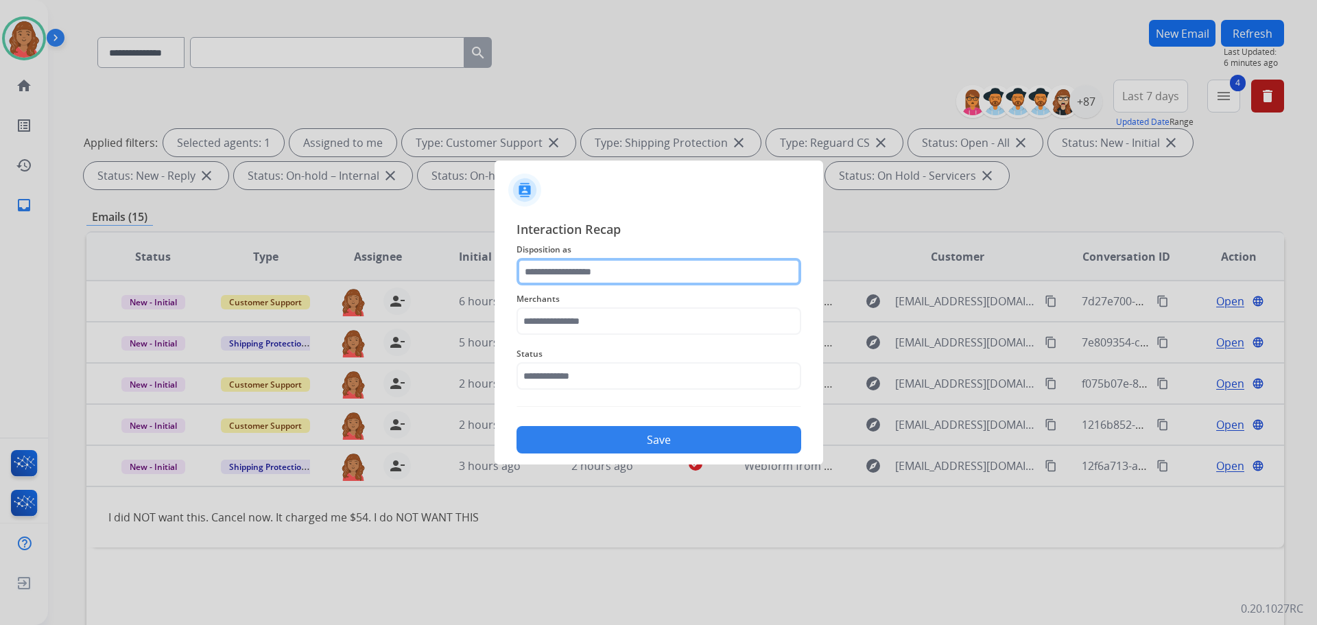
drag, startPoint x: 80, startPoint y: 493, endPoint x: 630, endPoint y: 269, distance: 594.0
click at [630, 270] on input "text" at bounding box center [658, 271] width 285 height 27
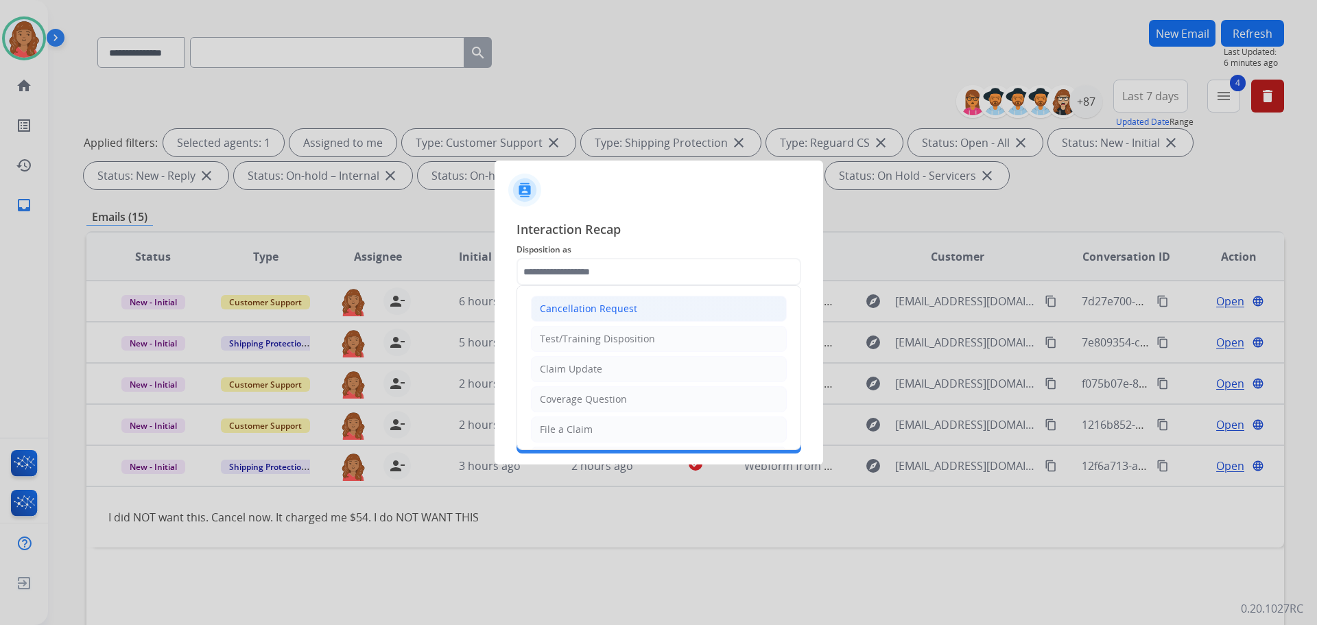
click at [581, 311] on div "Cancellation Request" at bounding box center [588, 309] width 97 height 14
type input "**********"
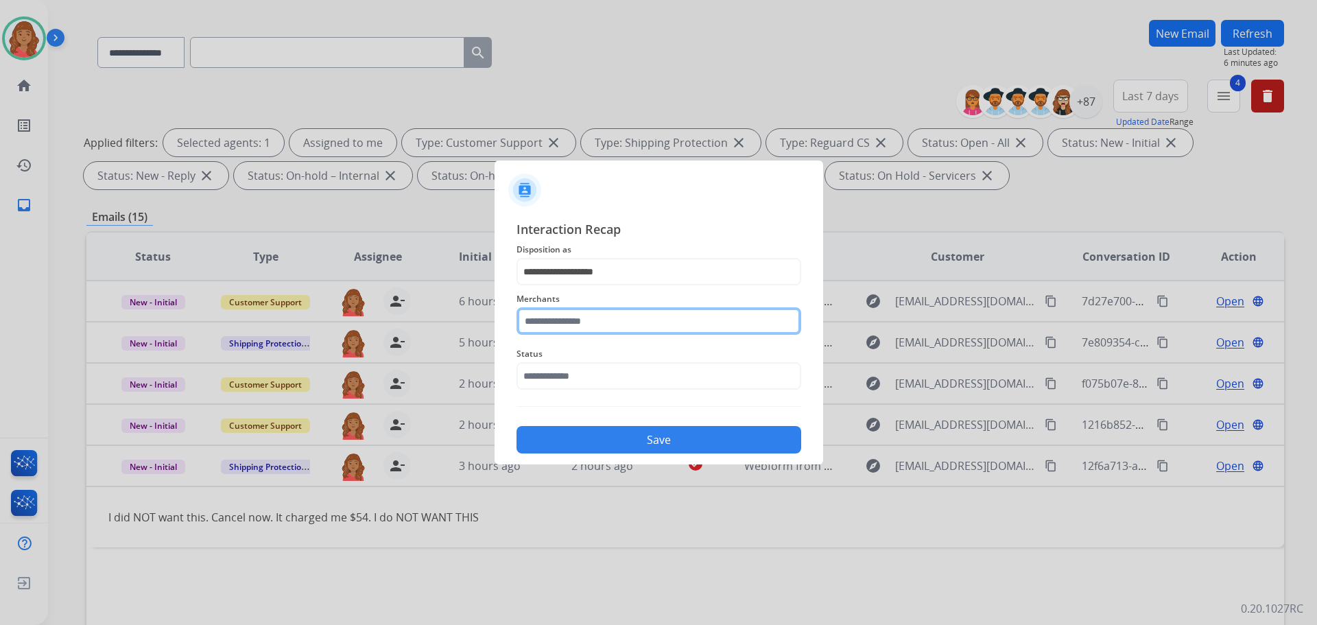
click at [582, 319] on input "text" at bounding box center [658, 320] width 285 height 27
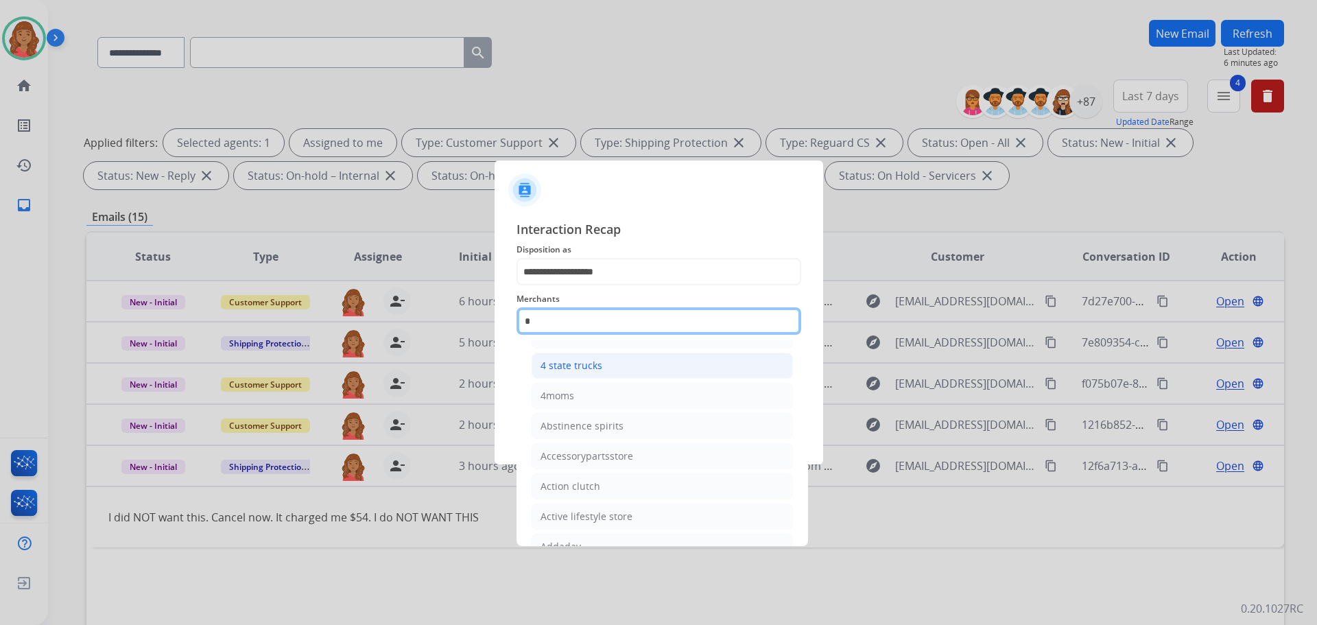
scroll to position [25, 0]
click at [583, 386] on li "[DOMAIN_NAME]" at bounding box center [662, 396] width 261 height 26
type input "**********"
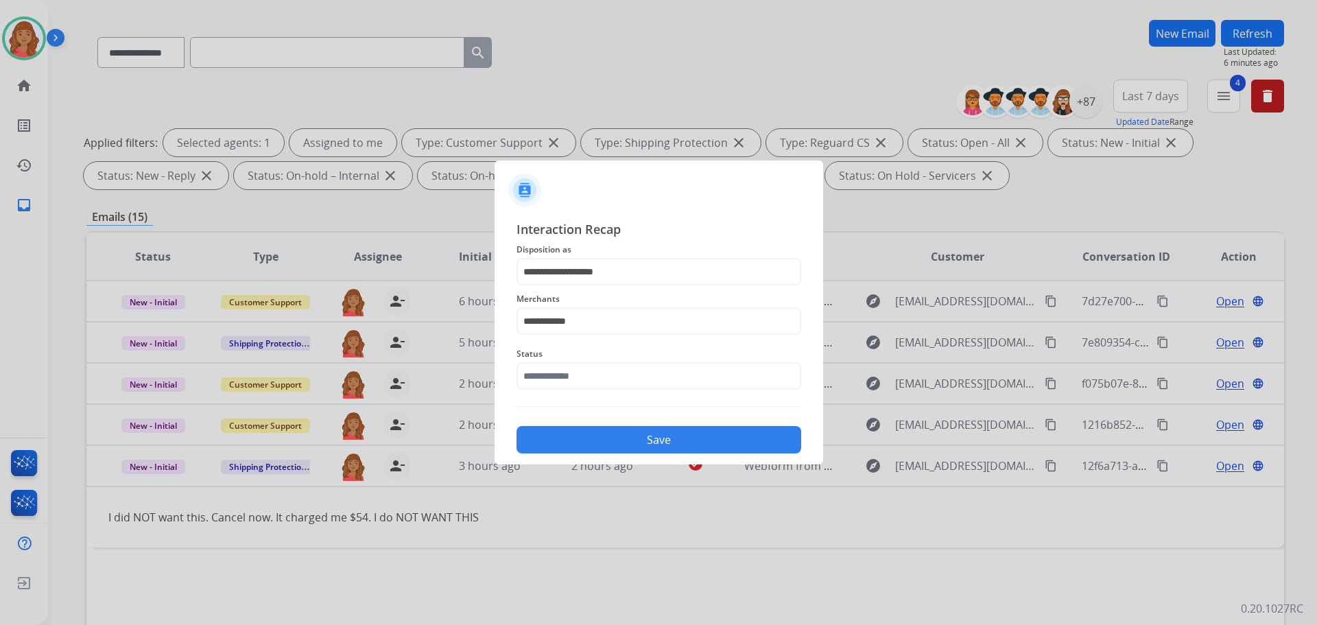
click at [613, 357] on span "Status" at bounding box center [658, 354] width 285 height 16
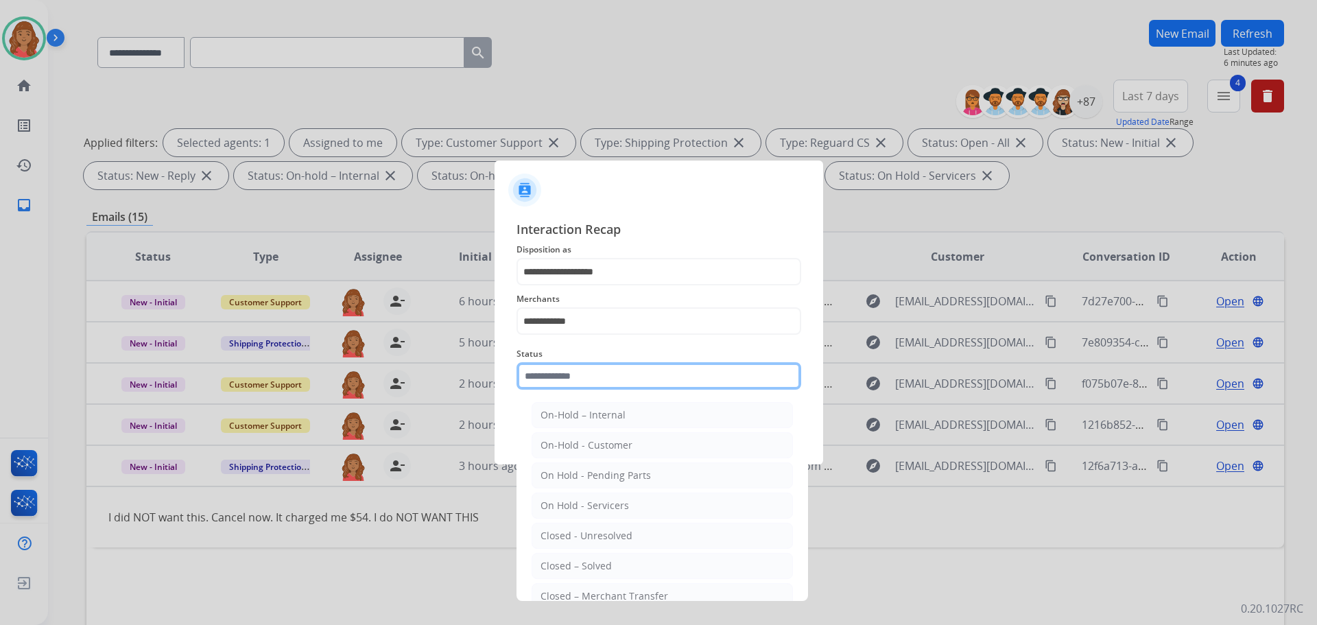
click at [606, 379] on input "text" at bounding box center [658, 375] width 285 height 27
click at [578, 558] on li "Closed – Solved" at bounding box center [662, 566] width 261 height 26
type input "**********"
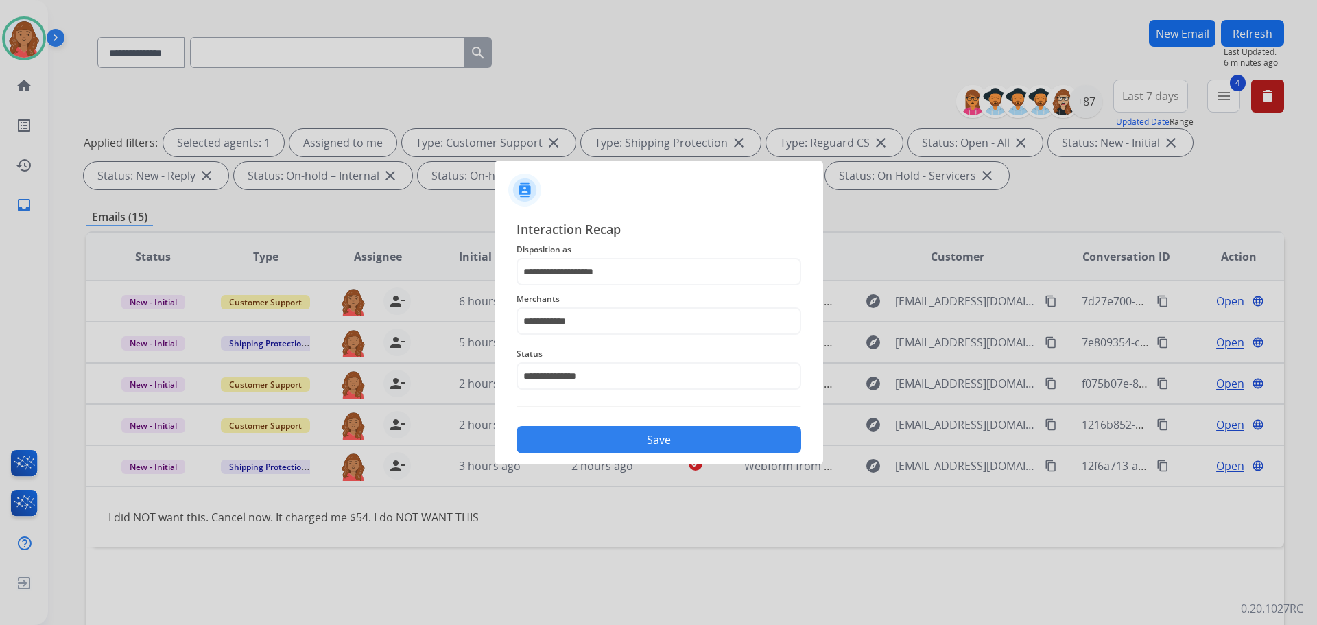
click at [621, 443] on button "Save" at bounding box center [658, 439] width 285 height 27
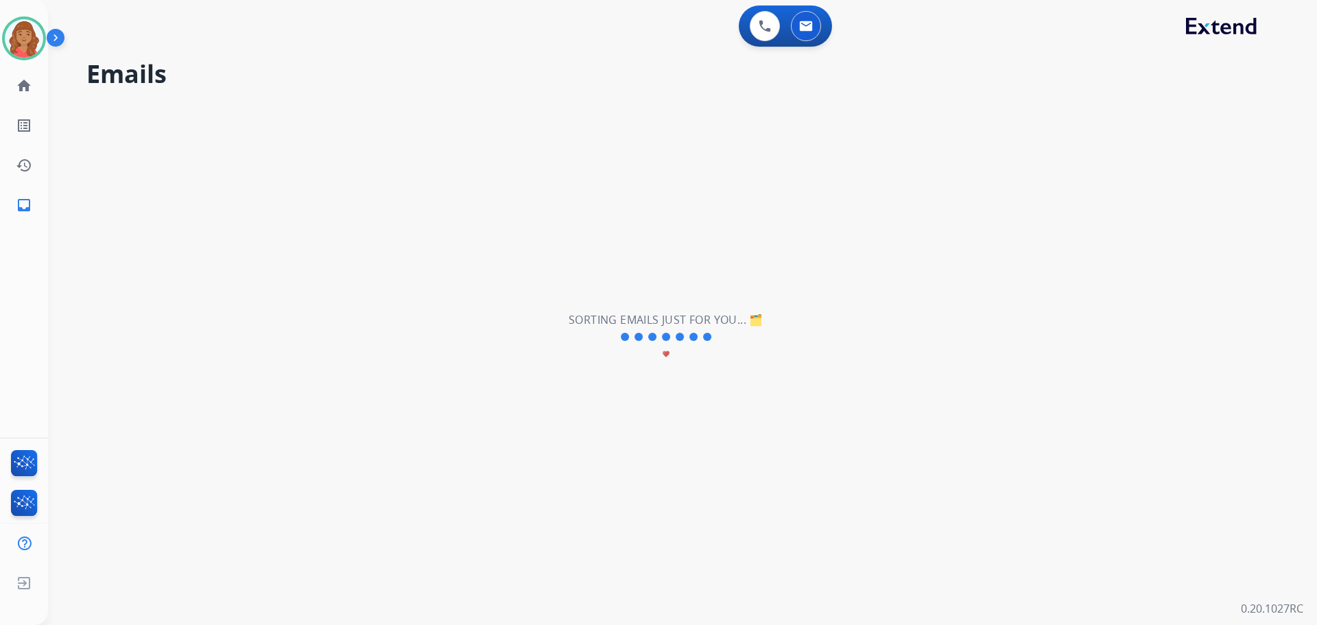
scroll to position [0, 0]
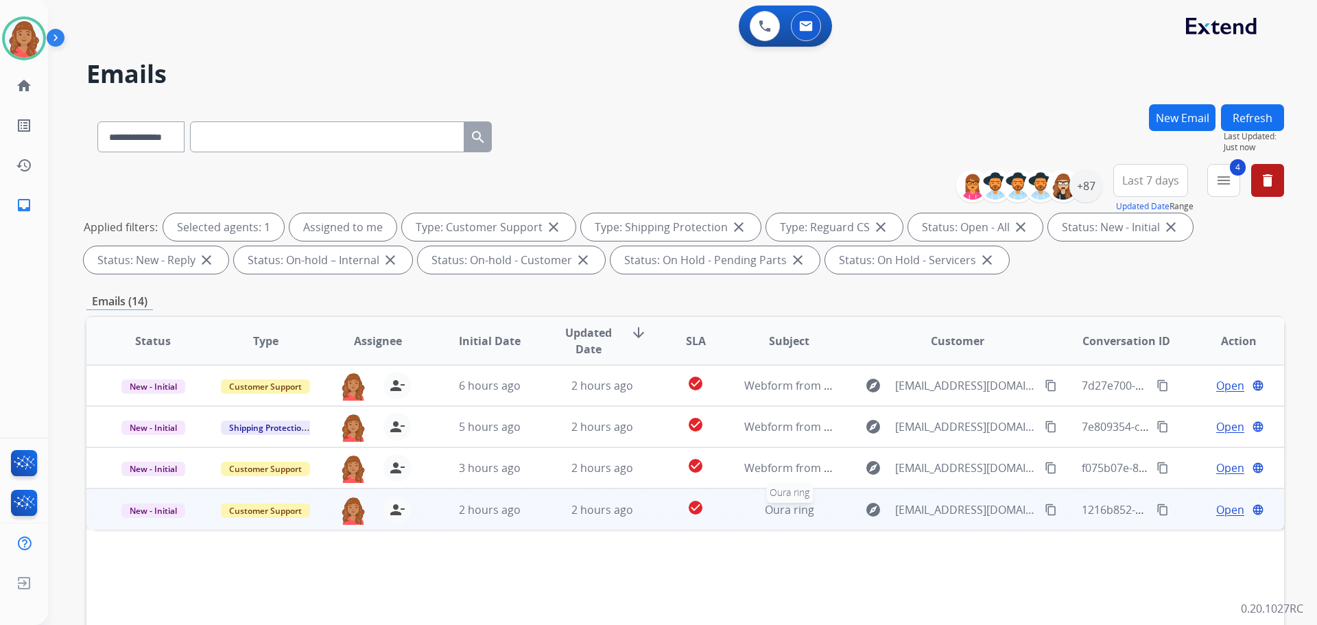
click at [765, 516] on span "Oura ring" at bounding box center [789, 509] width 49 height 15
click at [1045, 509] on mat-icon "content_copy" at bounding box center [1051, 509] width 12 height 12
click at [1222, 506] on span "Open" at bounding box center [1230, 509] width 28 height 16
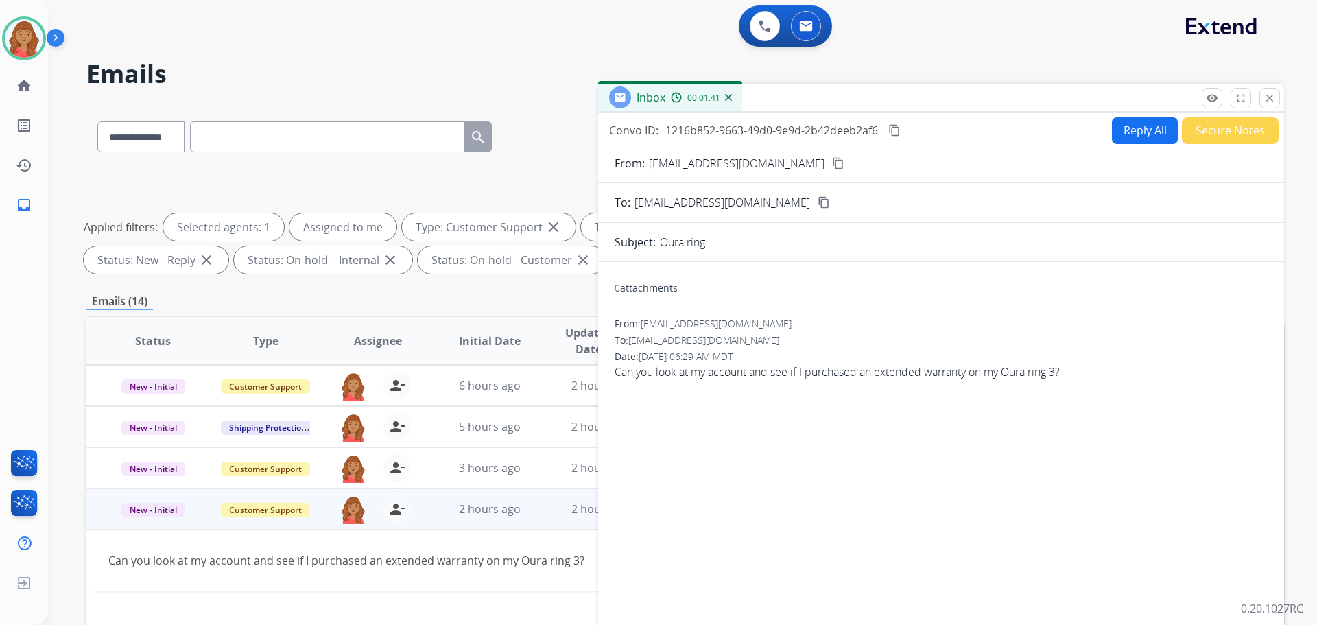
click at [1136, 131] on button "Reply All" at bounding box center [1145, 130] width 66 height 27
select select "**********"
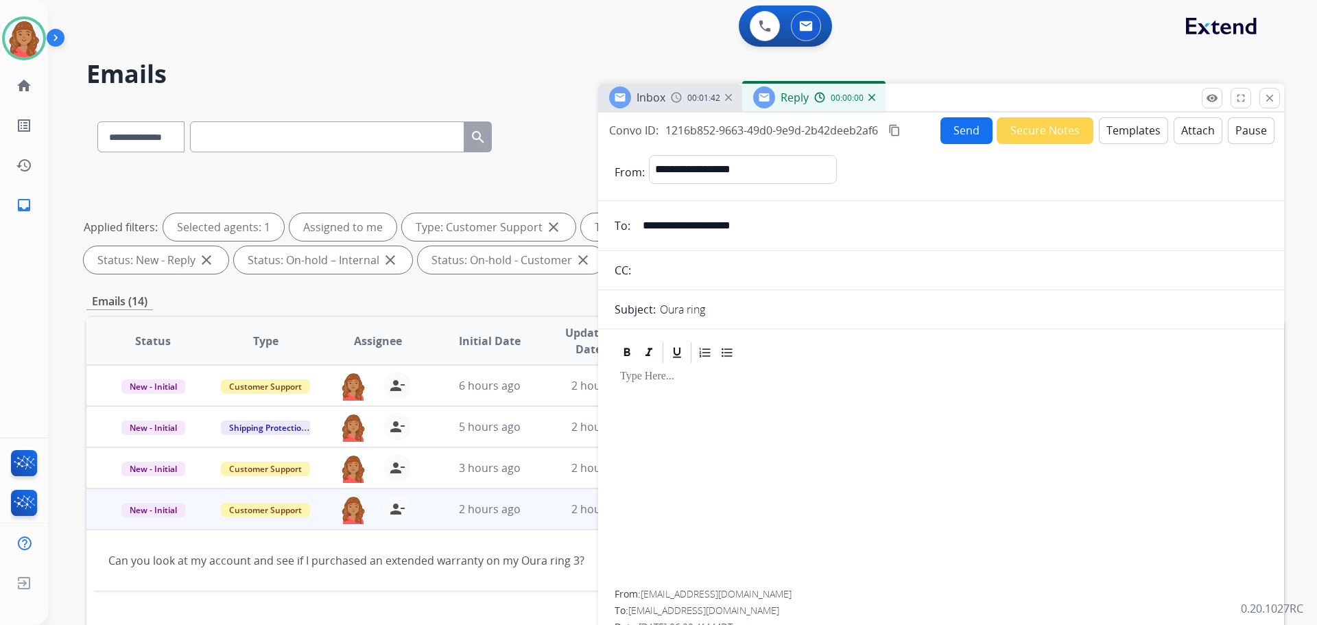
click at [1120, 139] on button "Templates" at bounding box center [1133, 130] width 69 height 27
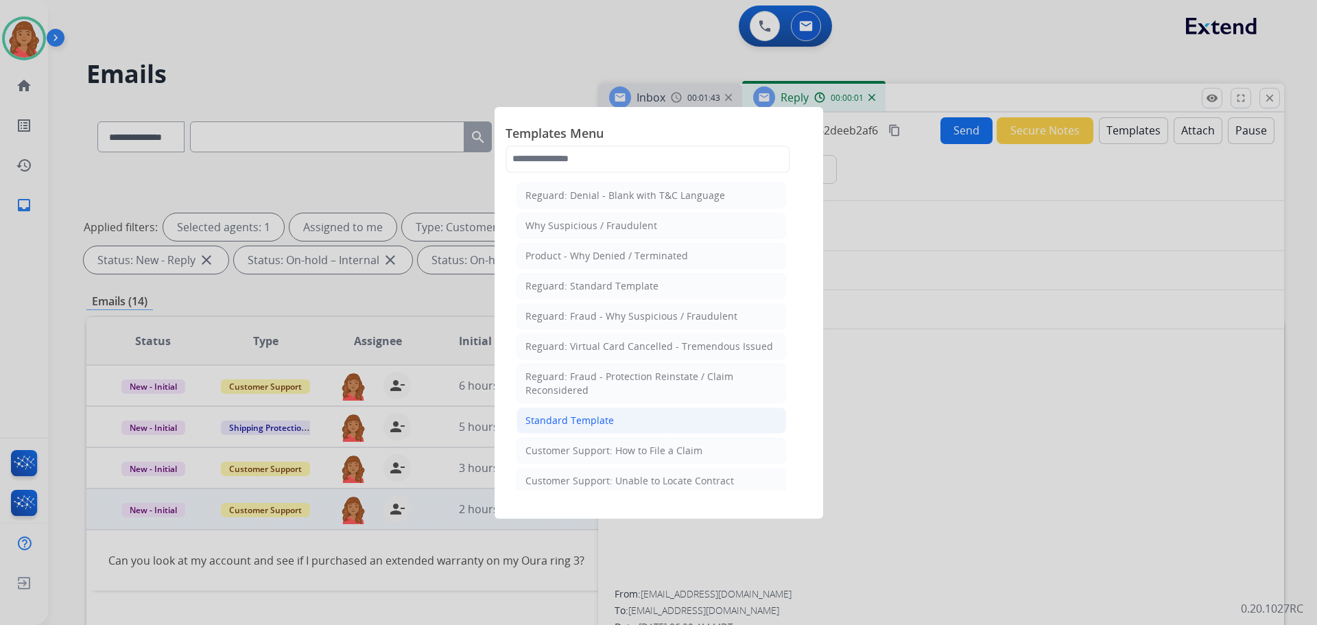
click at [617, 409] on li "Standard Template" at bounding box center [651, 420] width 270 height 26
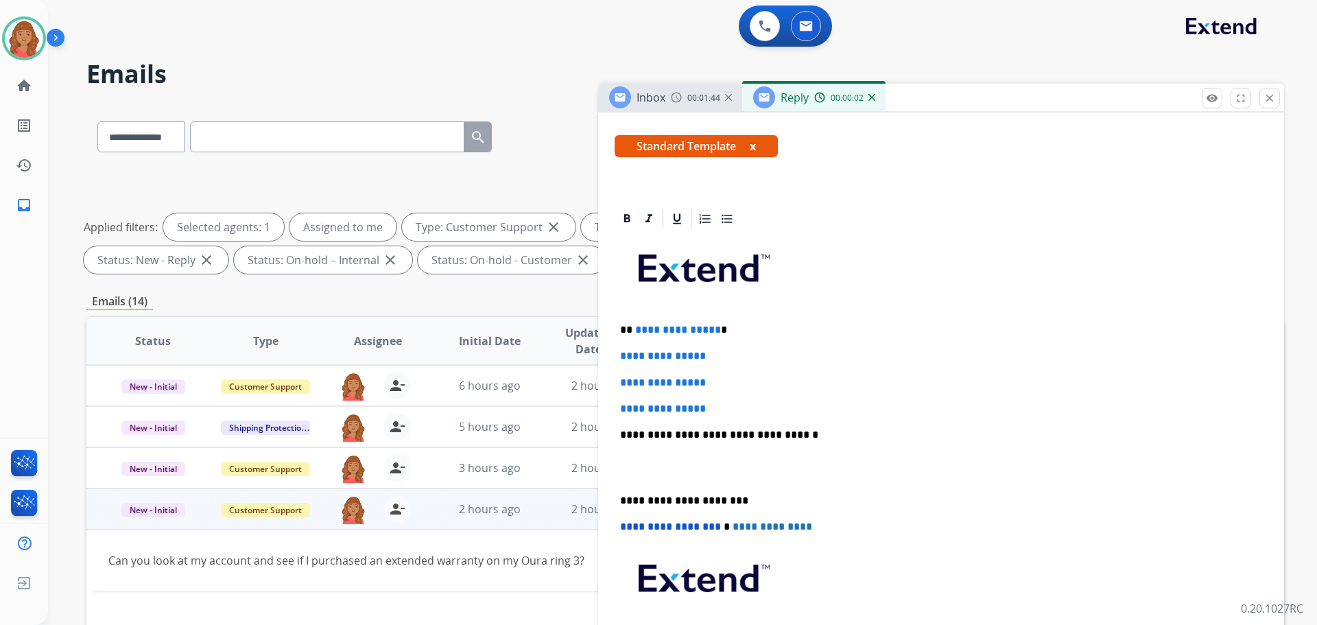
scroll to position [327, 0]
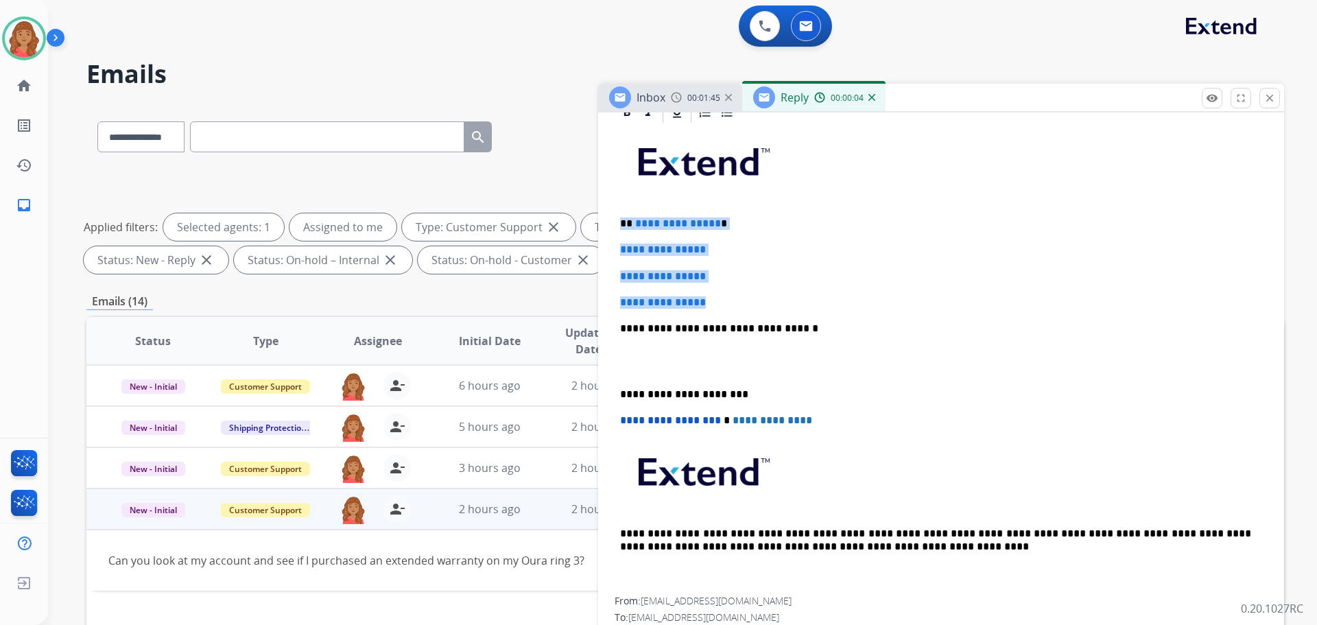
drag, startPoint x: 640, startPoint y: 297, endPoint x: 617, endPoint y: 225, distance: 75.7
click at [617, 225] on div "**********" at bounding box center [941, 361] width 653 height 472
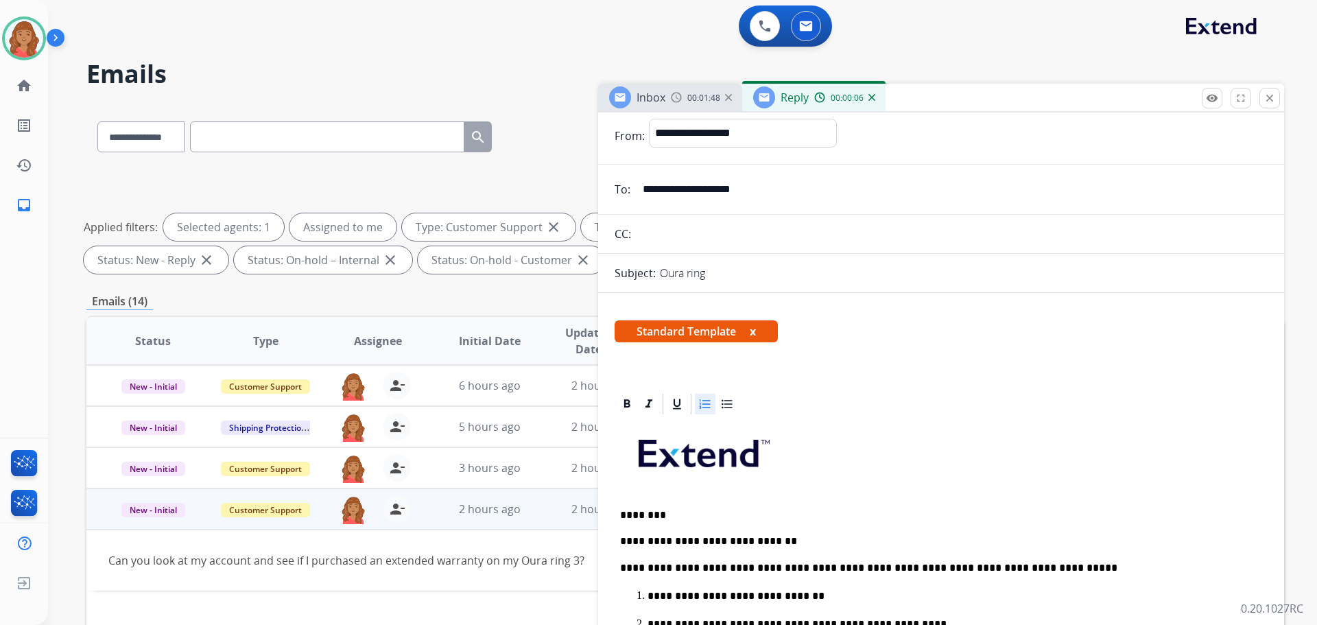
scroll to position [0, 0]
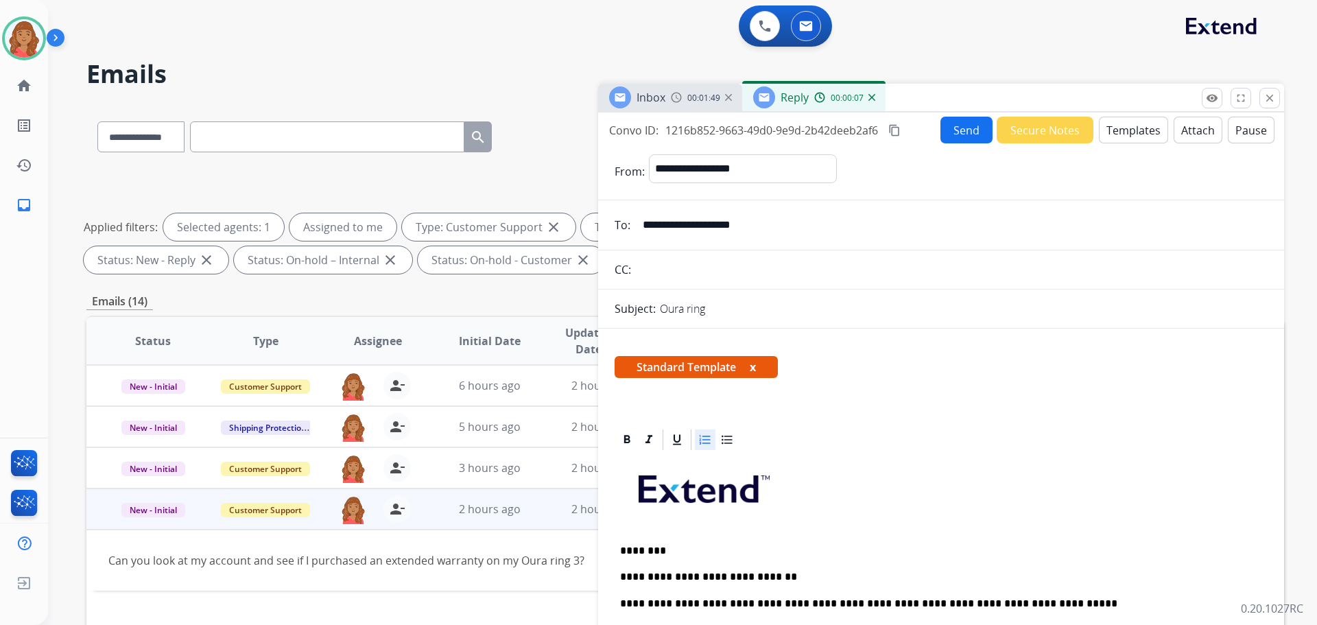
click at [895, 130] on mat-icon "content_copy" at bounding box center [894, 130] width 12 height 12
click at [963, 139] on button "Send" at bounding box center [966, 130] width 52 height 27
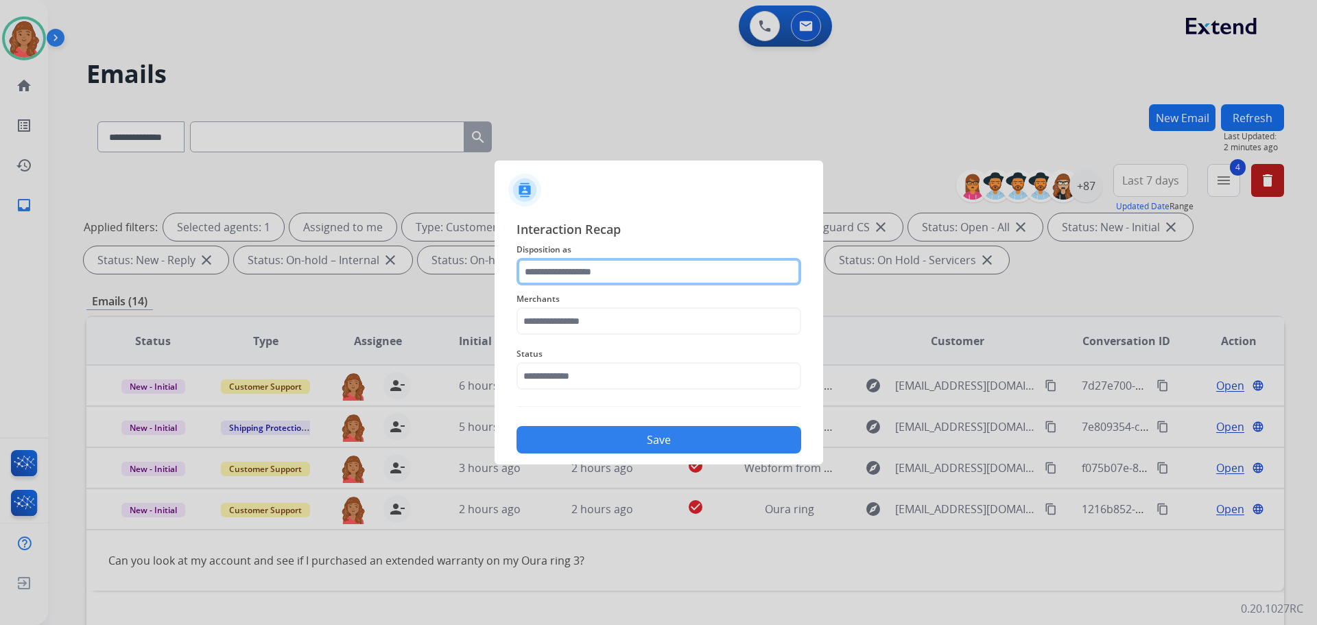
click at [626, 275] on input "text" at bounding box center [658, 271] width 285 height 27
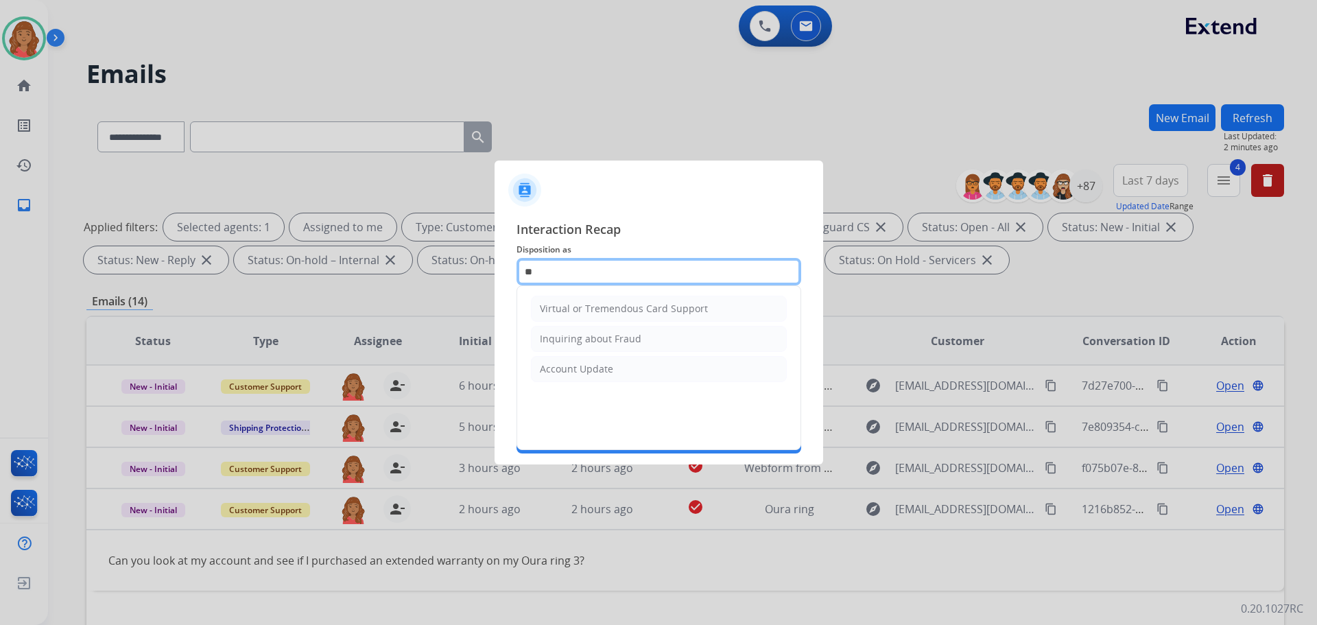
type input "*"
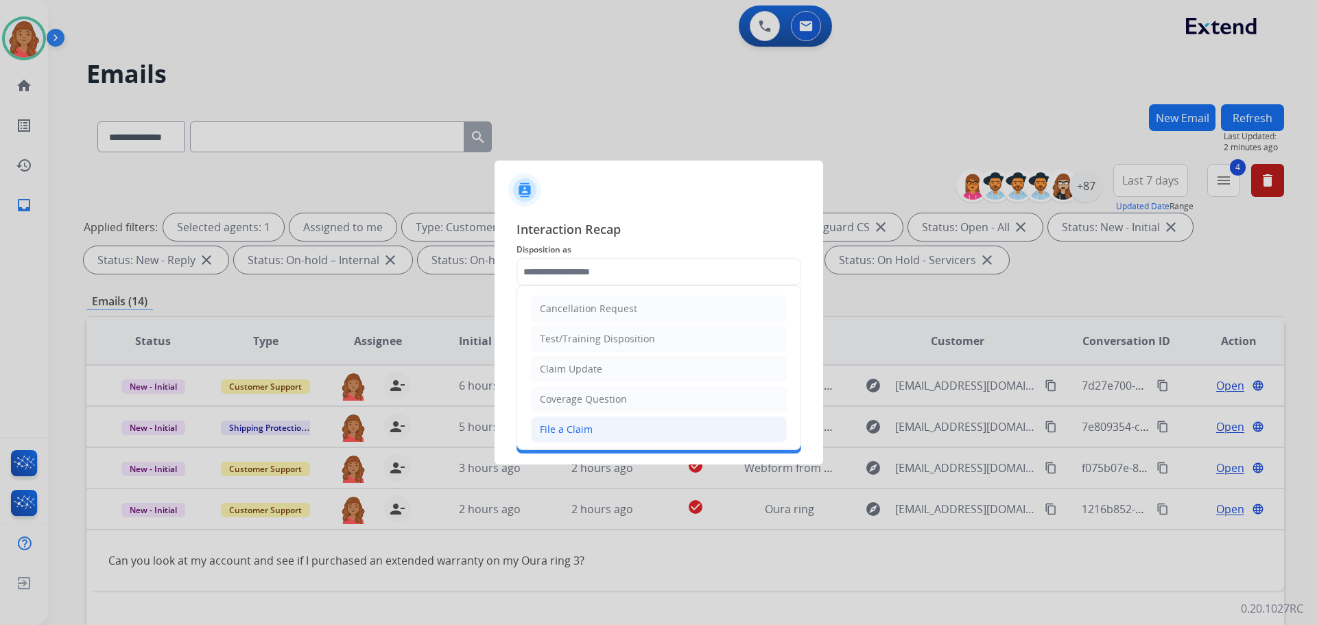
click at [580, 425] on div "File a Claim" at bounding box center [566, 429] width 53 height 14
type input "**********"
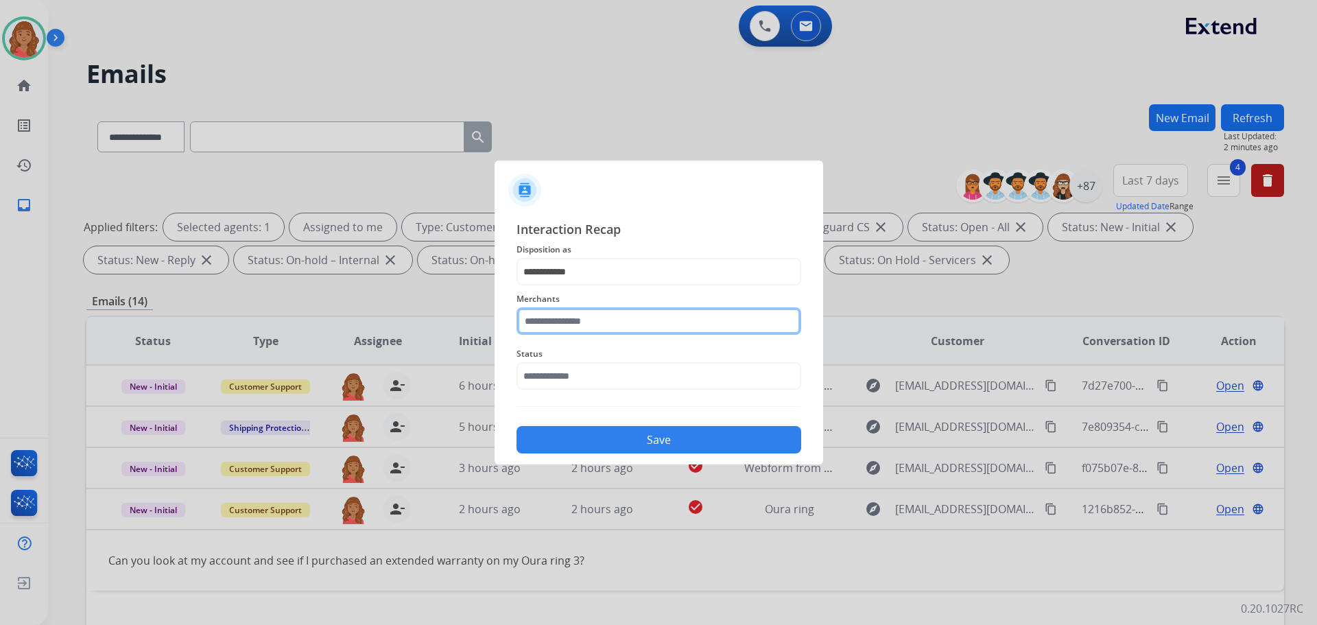
click at [584, 318] on input "text" at bounding box center [658, 320] width 285 height 27
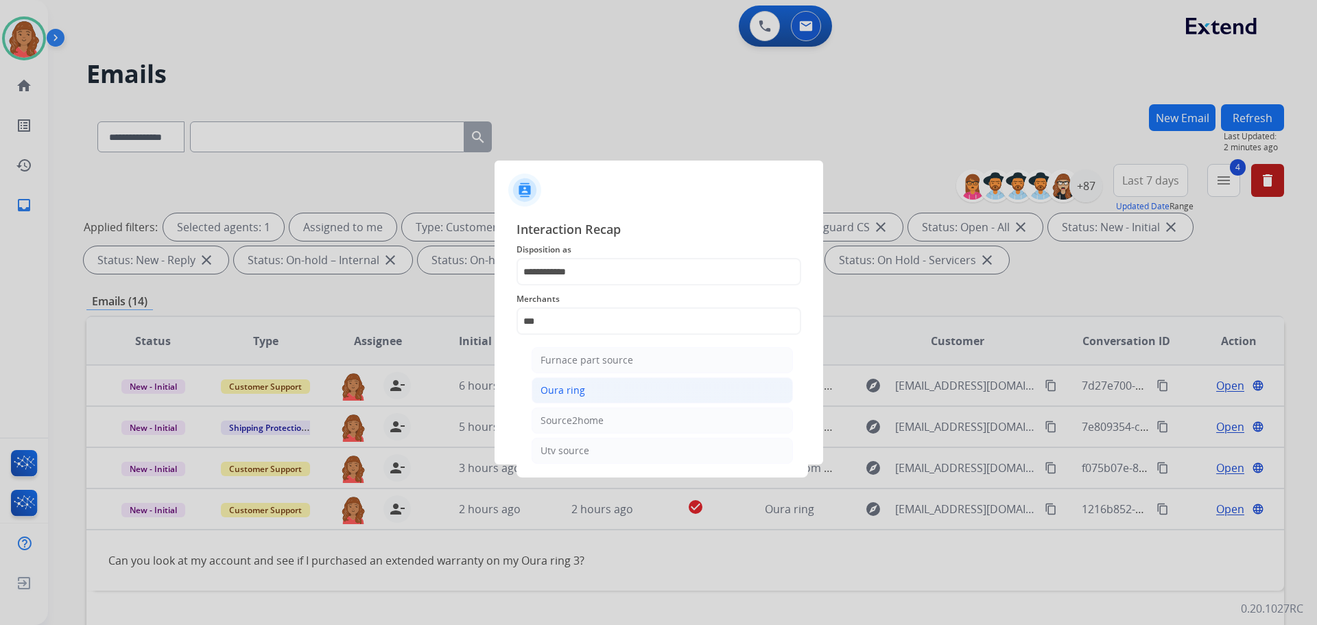
click at [575, 395] on div "Oura ring" at bounding box center [562, 390] width 45 height 14
type input "*********"
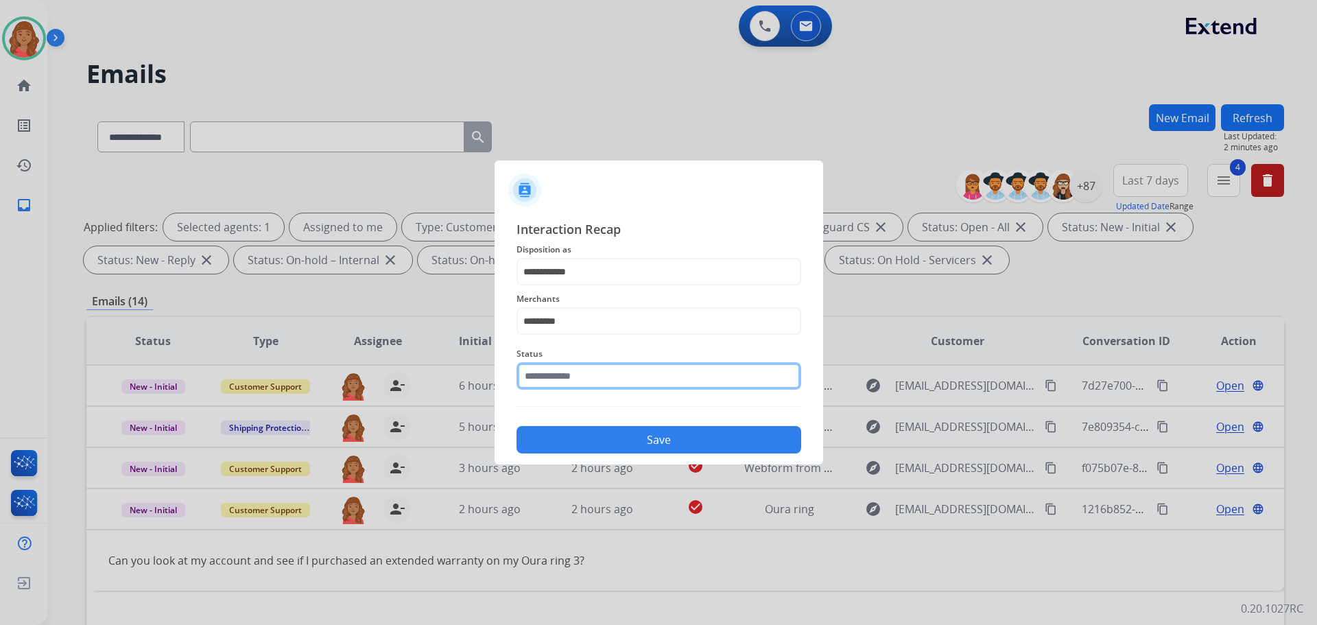
click at [567, 378] on input "text" at bounding box center [658, 375] width 285 height 27
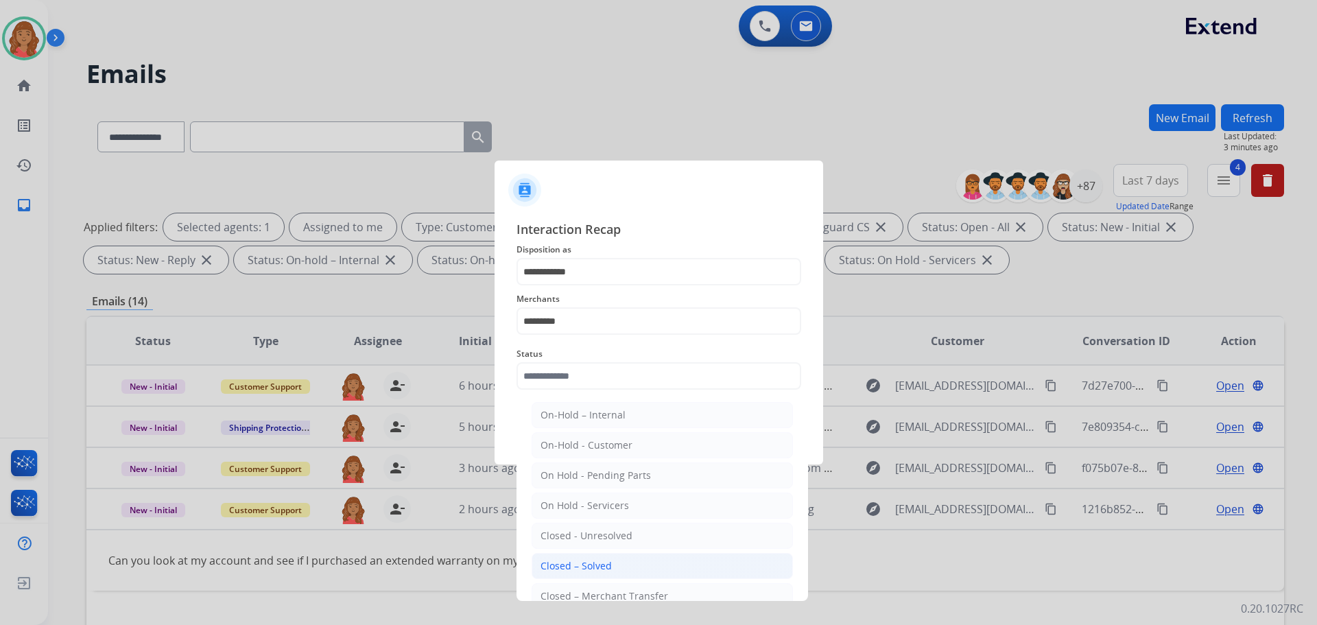
click at [581, 563] on div "Closed – Solved" at bounding box center [575, 566] width 71 height 14
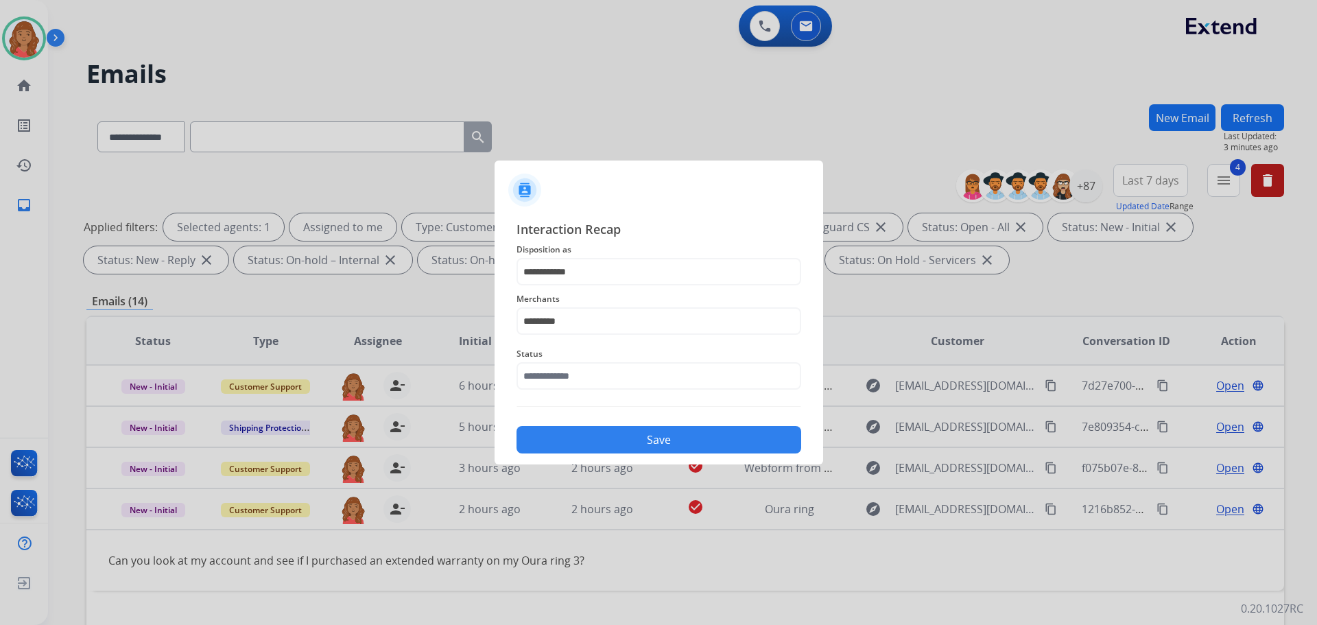
type input "**********"
click at [600, 438] on button "Save" at bounding box center [658, 439] width 285 height 27
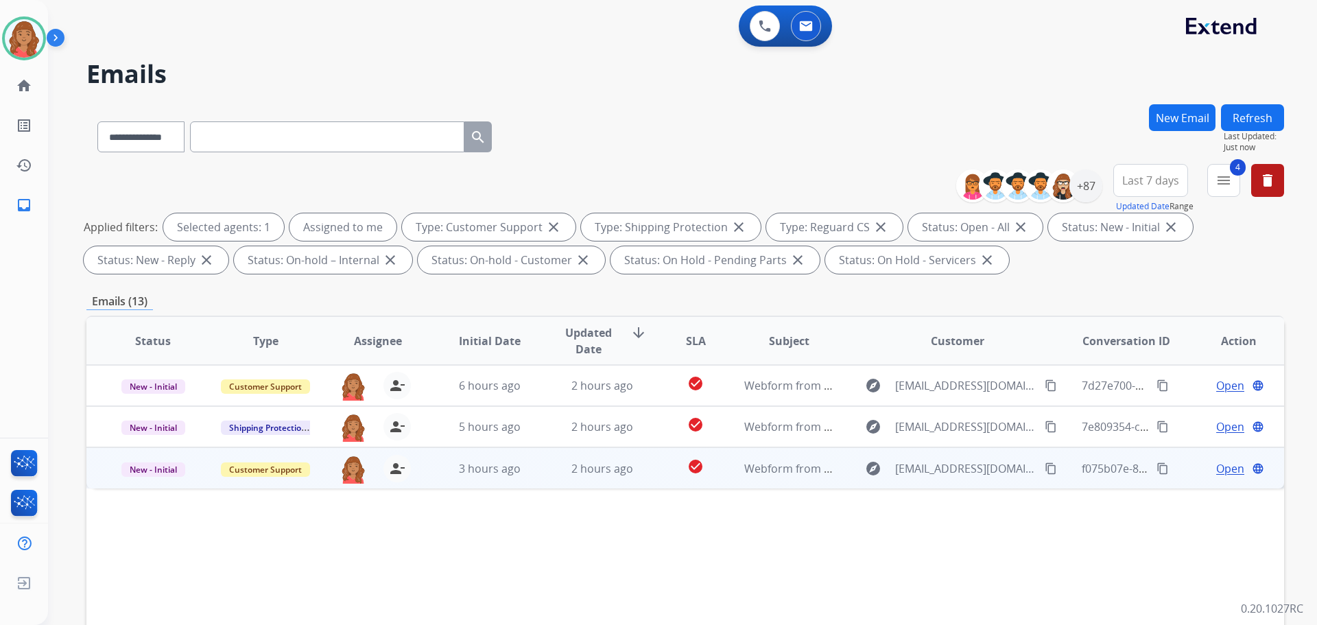
click at [1042, 473] on div "explore Spguiney@hotmail.com content_copy" at bounding box center [958, 468] width 202 height 22
click at [1045, 469] on mat-icon "content_copy" at bounding box center [1051, 468] width 12 height 12
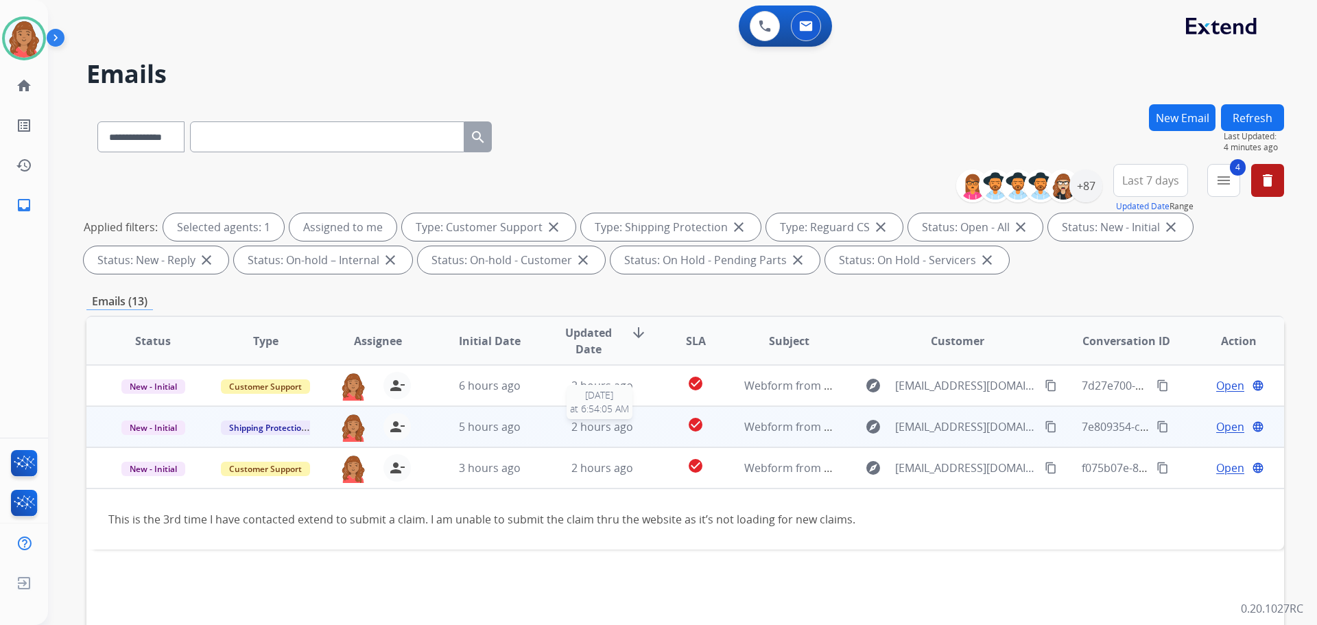
click at [559, 422] on div "2 hours ago" at bounding box center [603, 426] width 90 height 16
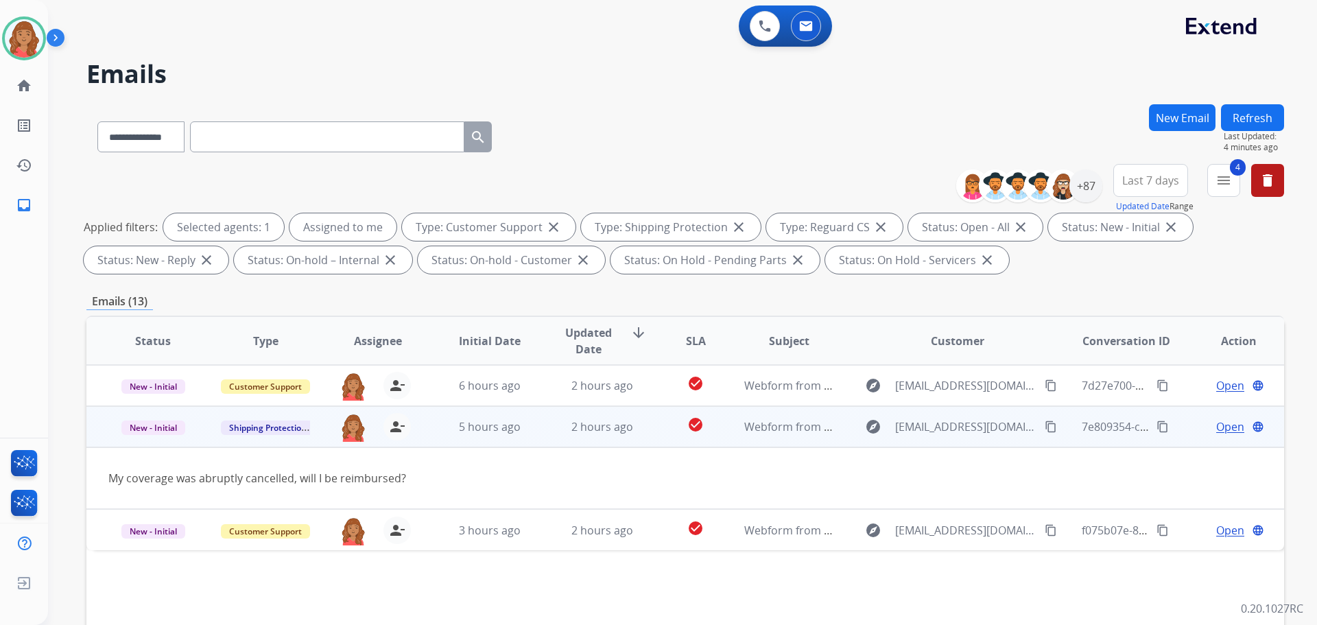
click at [1014, 429] on div "explore harivdee@gmail.com content_copy" at bounding box center [958, 427] width 202 height 22
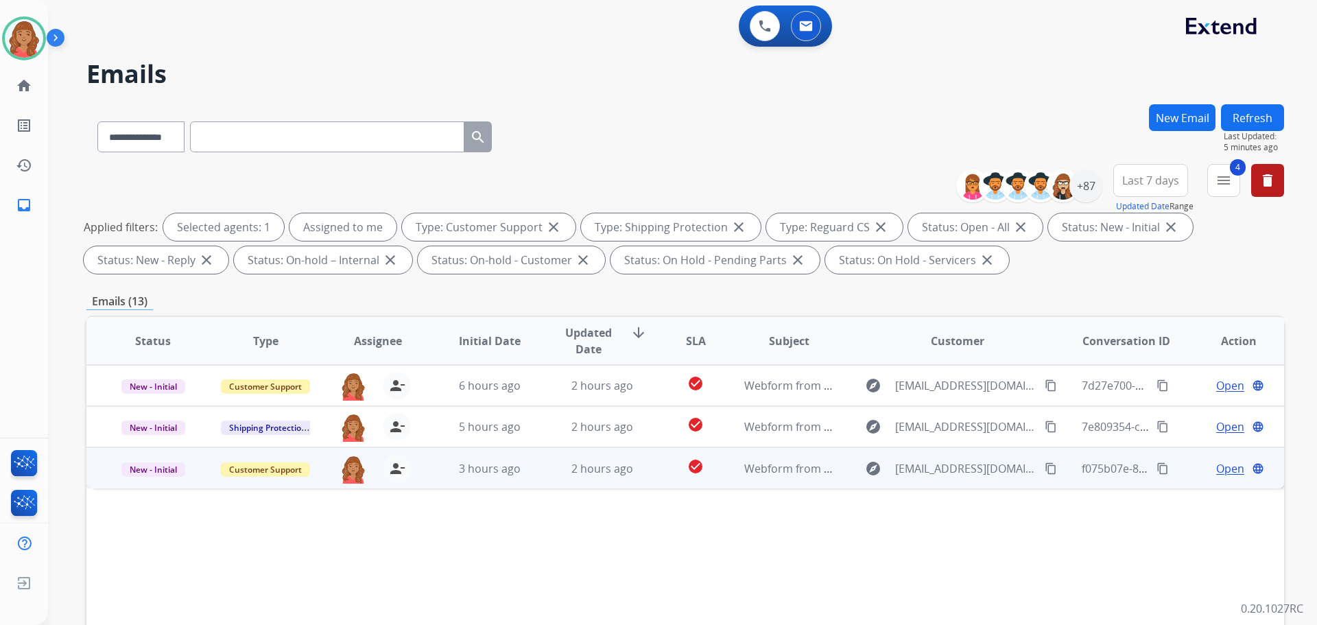
click at [499, 478] on td "3 hours ago" at bounding box center [479, 467] width 112 height 41
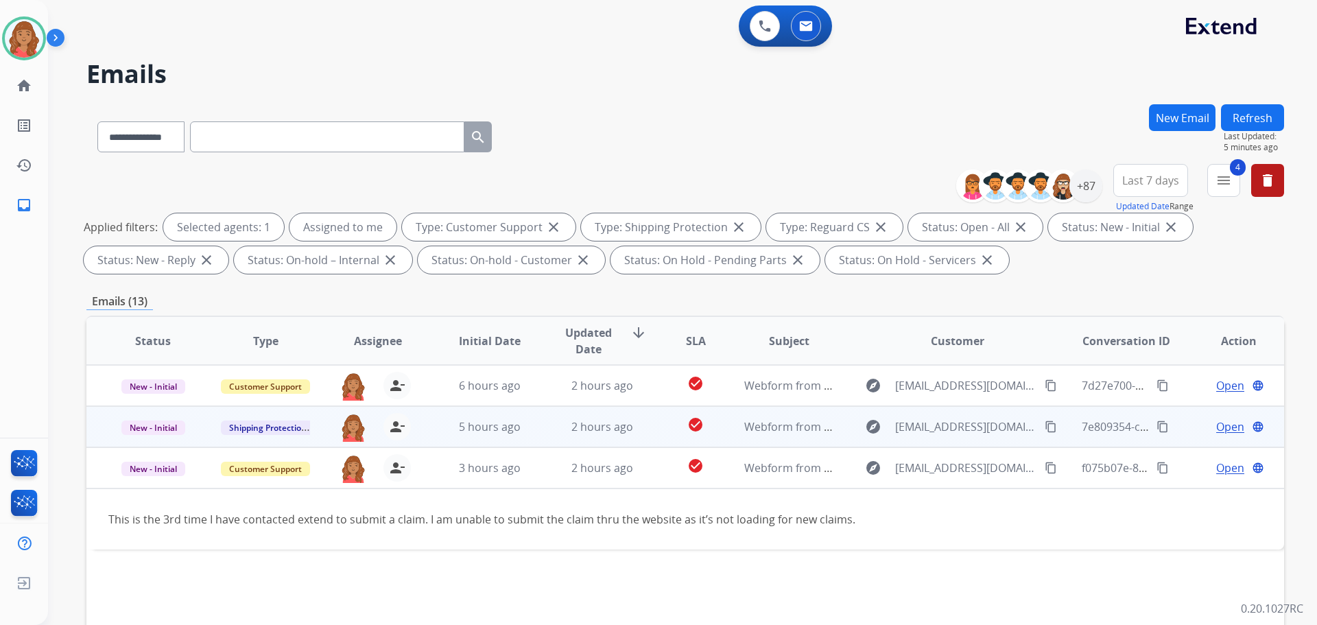
click at [1042, 425] on button "content_copy" at bounding box center [1050, 426] width 16 height 16
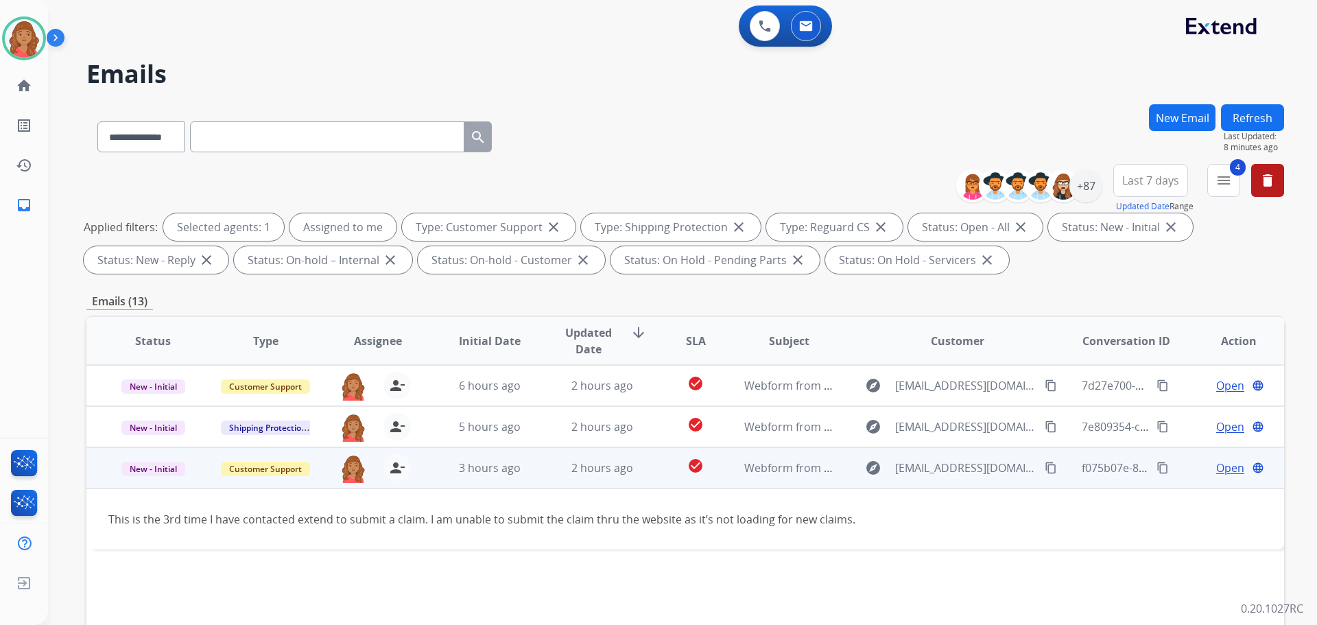
click at [1216, 462] on span "Open" at bounding box center [1230, 468] width 28 height 16
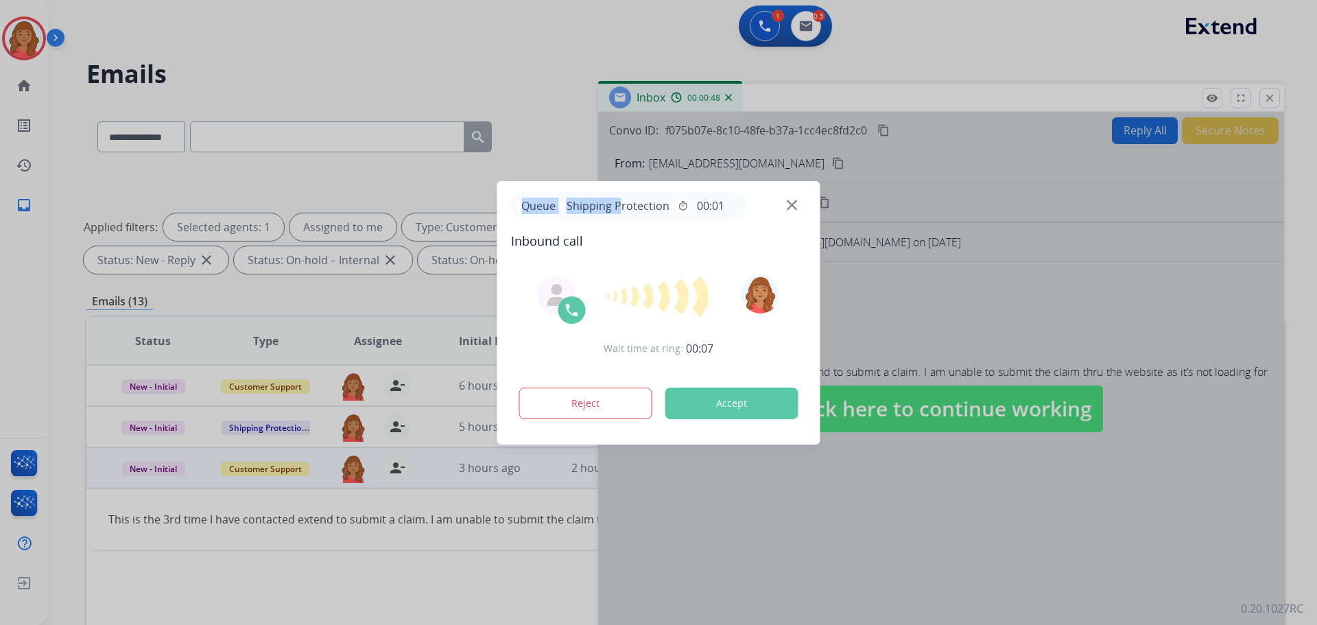
drag, startPoint x: 619, startPoint y: 211, endPoint x: 543, endPoint y: 207, distance: 76.2
click at [519, 213] on div "Queue Shipping Protection timer 00:01" at bounding box center [628, 206] width 235 height 28
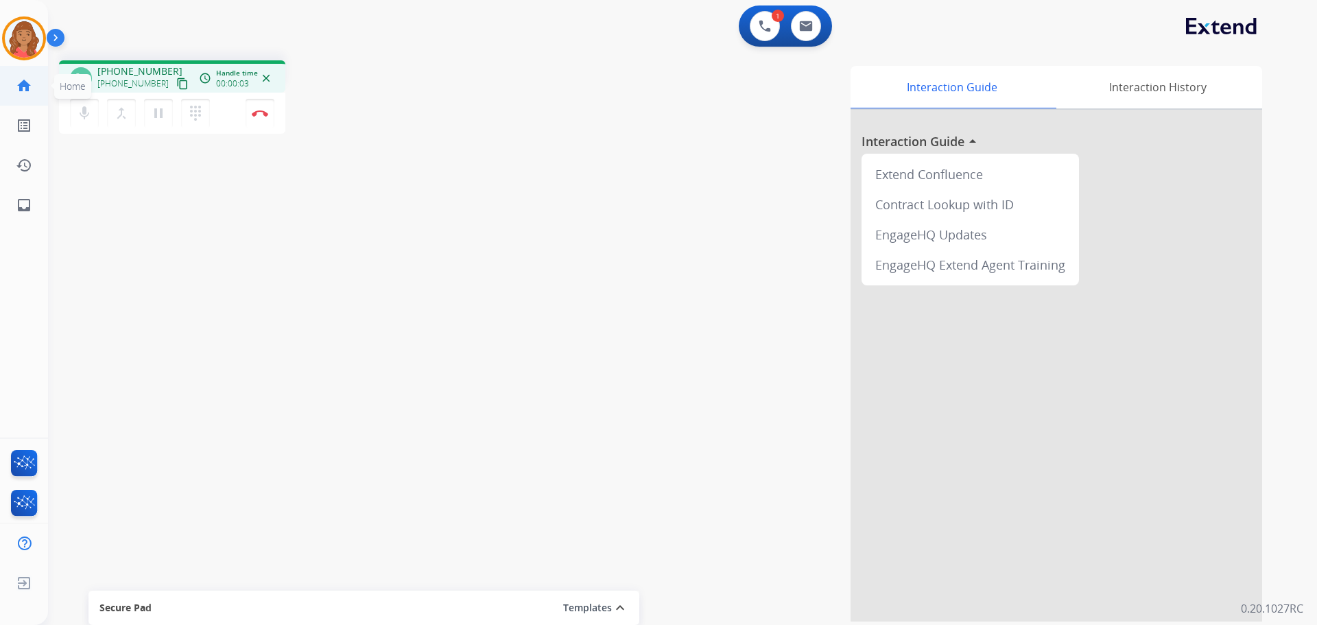
drag, startPoint x: 165, startPoint y: 82, endPoint x: 3, endPoint y: 97, distance: 162.6
click at [156, 83] on div "+13185607292 content_copy" at bounding box center [143, 83] width 93 height 16
drag, startPoint x: 171, startPoint y: 80, endPoint x: 67, endPoint y: 84, distance: 103.6
click at [176, 80] on mat-icon "content_copy" at bounding box center [182, 84] width 12 height 12
click at [176, 84] on mat-icon "content_copy" at bounding box center [182, 84] width 12 height 12
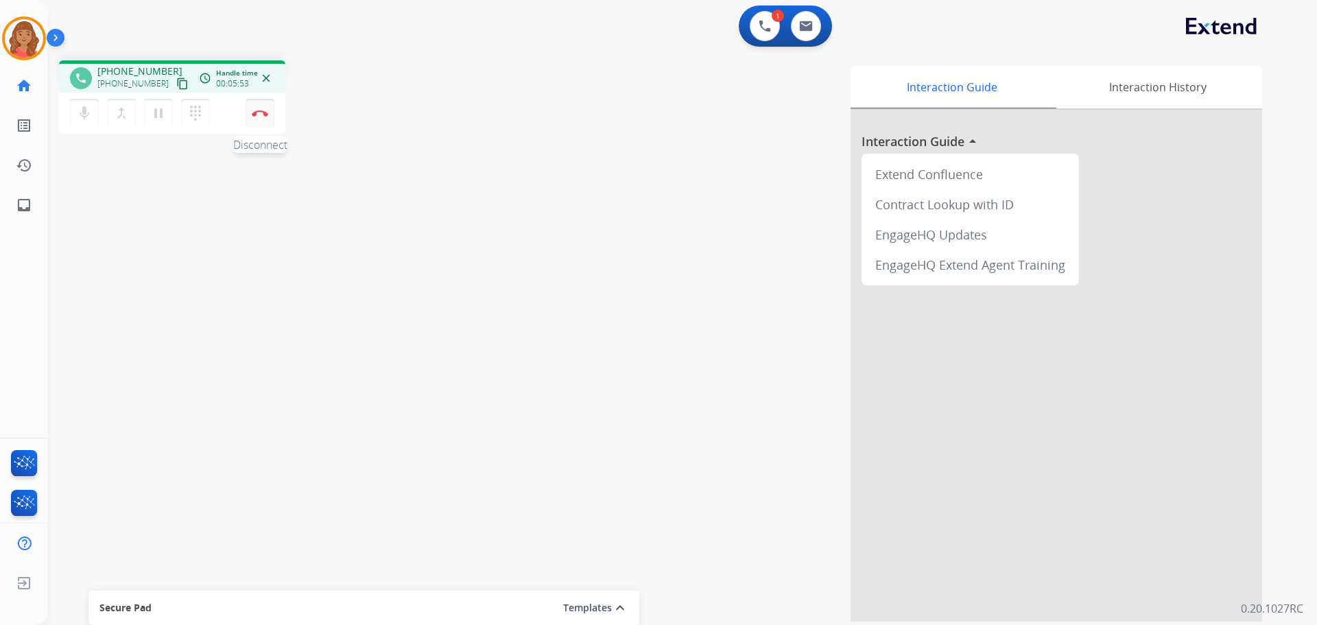
click at [261, 115] on img at bounding box center [260, 113] width 16 height 7
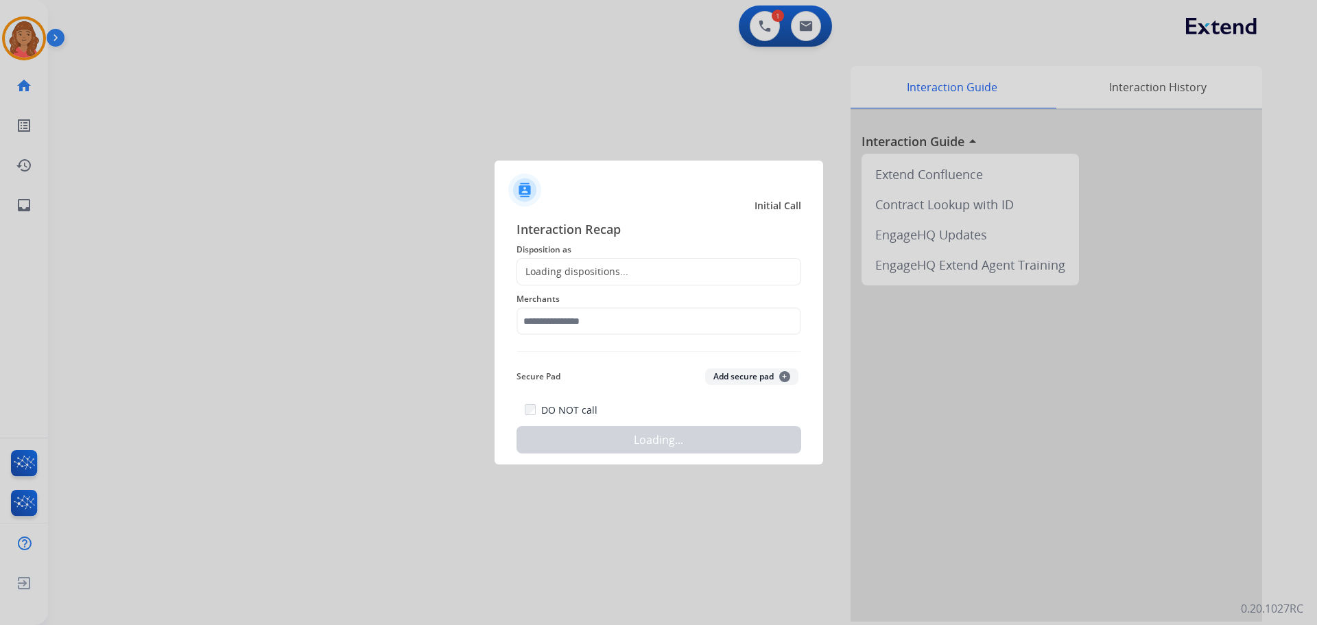
click at [656, 274] on div "Loading dispositions..." at bounding box center [658, 271] width 285 height 27
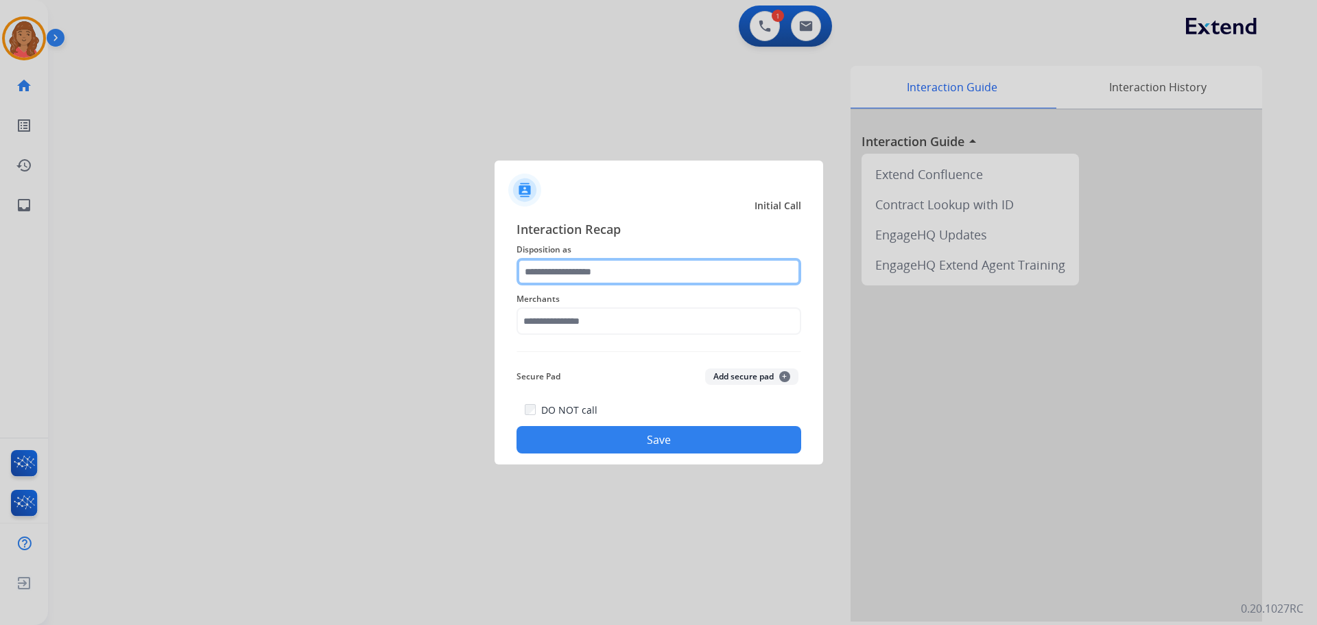
click at [598, 275] on input "text" at bounding box center [658, 271] width 285 height 27
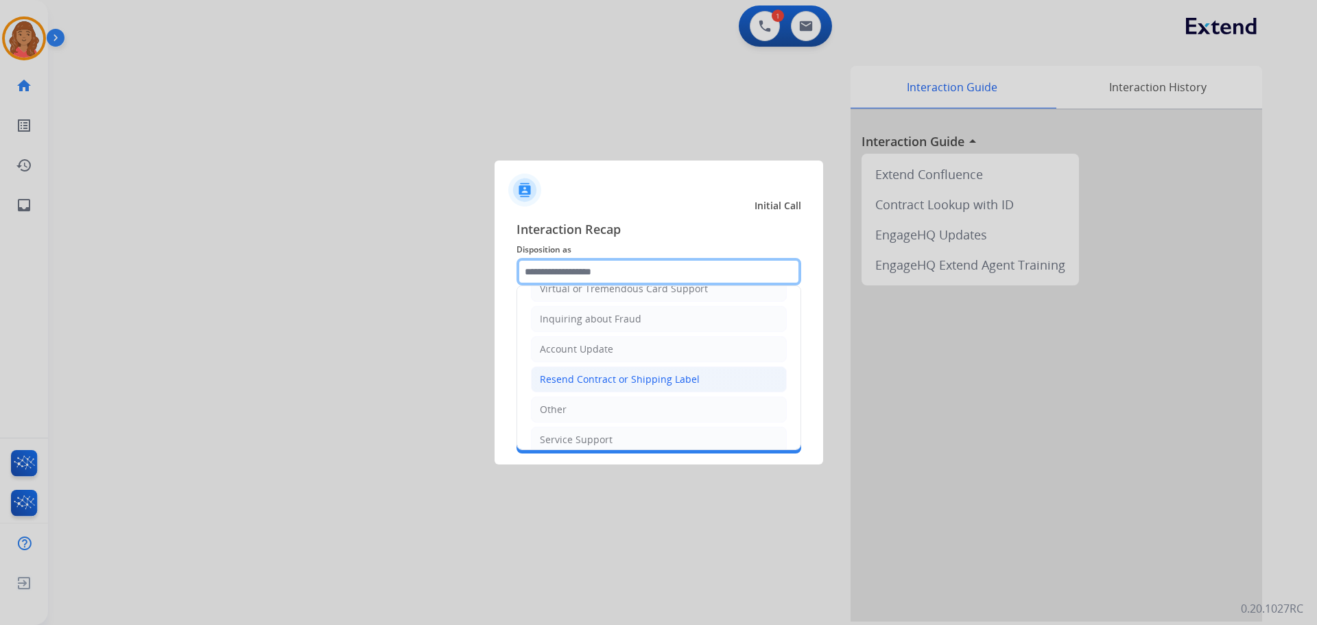
scroll to position [214, 0]
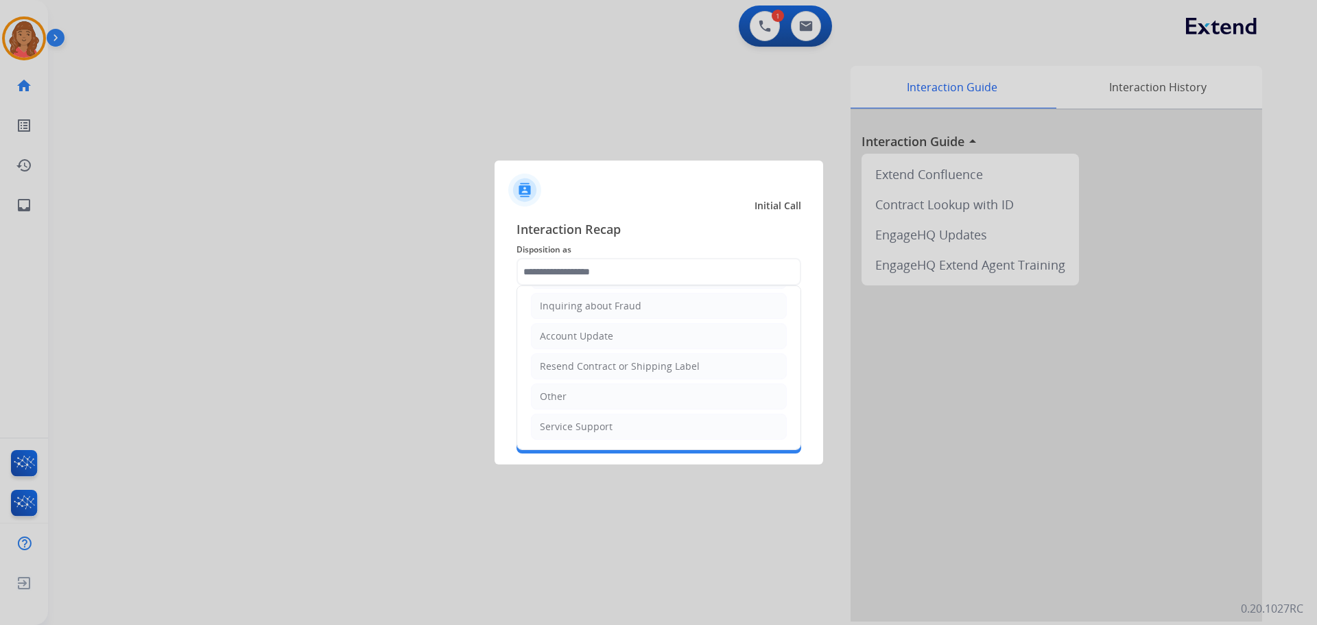
drag, startPoint x: 558, startPoint y: 398, endPoint x: 557, endPoint y: 385, distance: 13.1
click at [557, 394] on div "Other" at bounding box center [553, 397] width 27 height 14
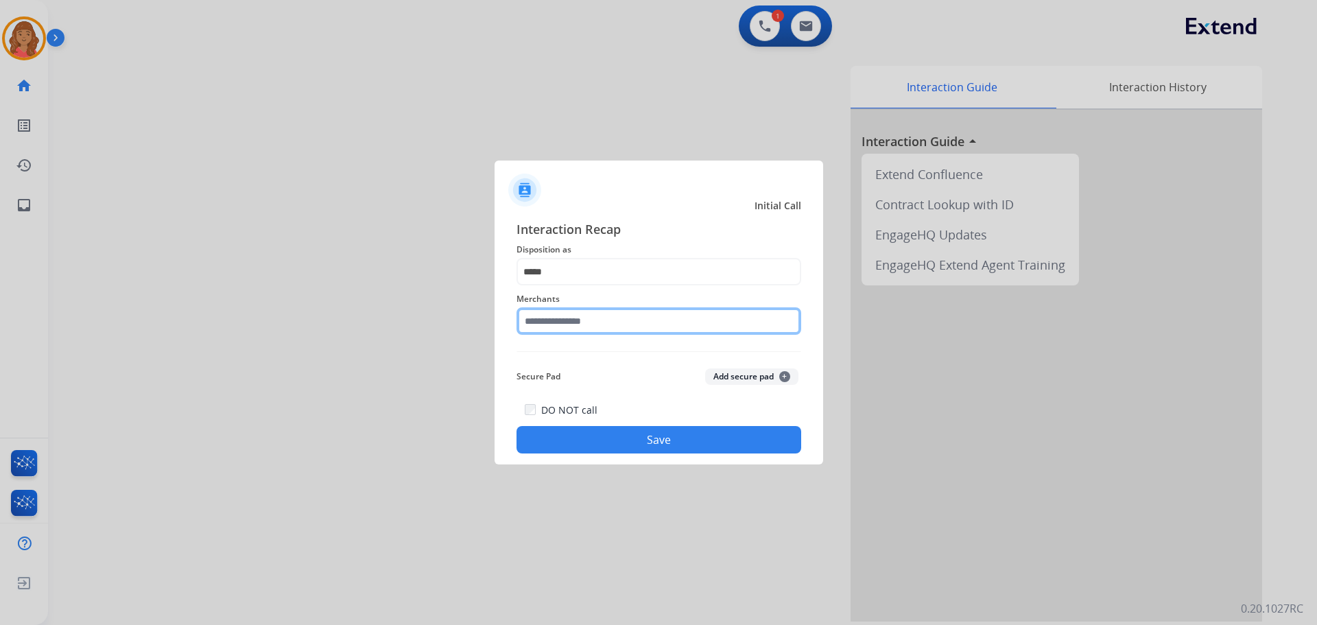
click at [561, 320] on input "text" at bounding box center [658, 320] width 285 height 27
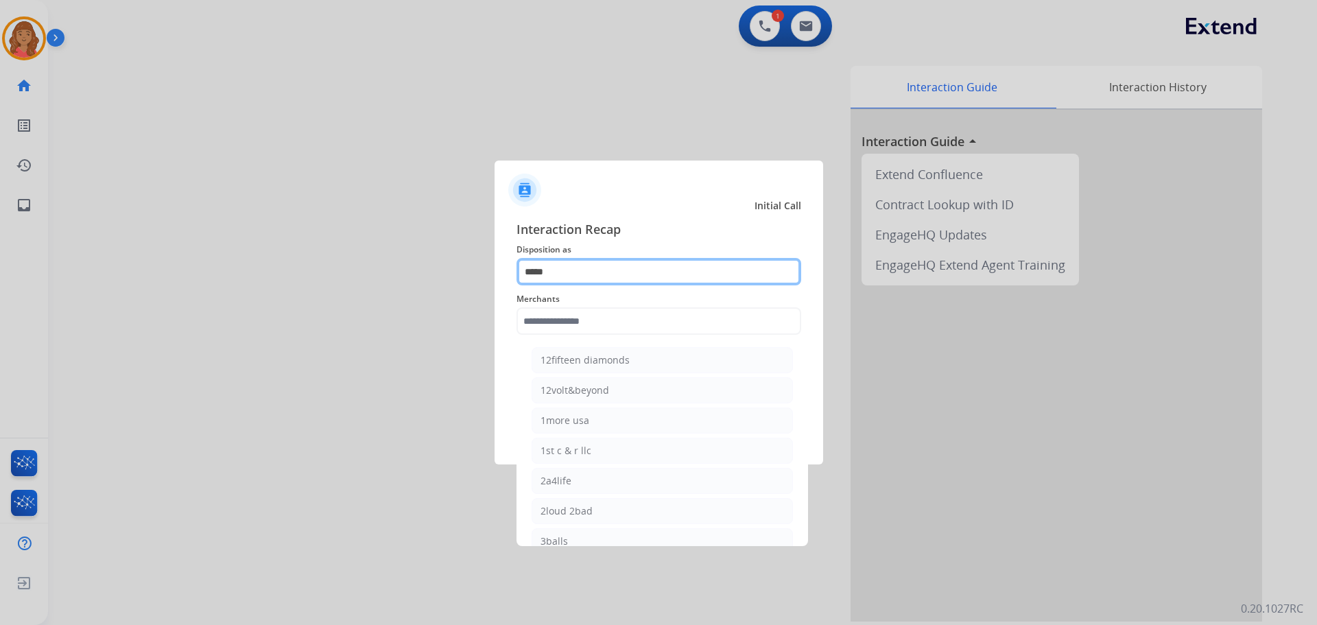
click at [583, 268] on input "*****" at bounding box center [658, 271] width 285 height 27
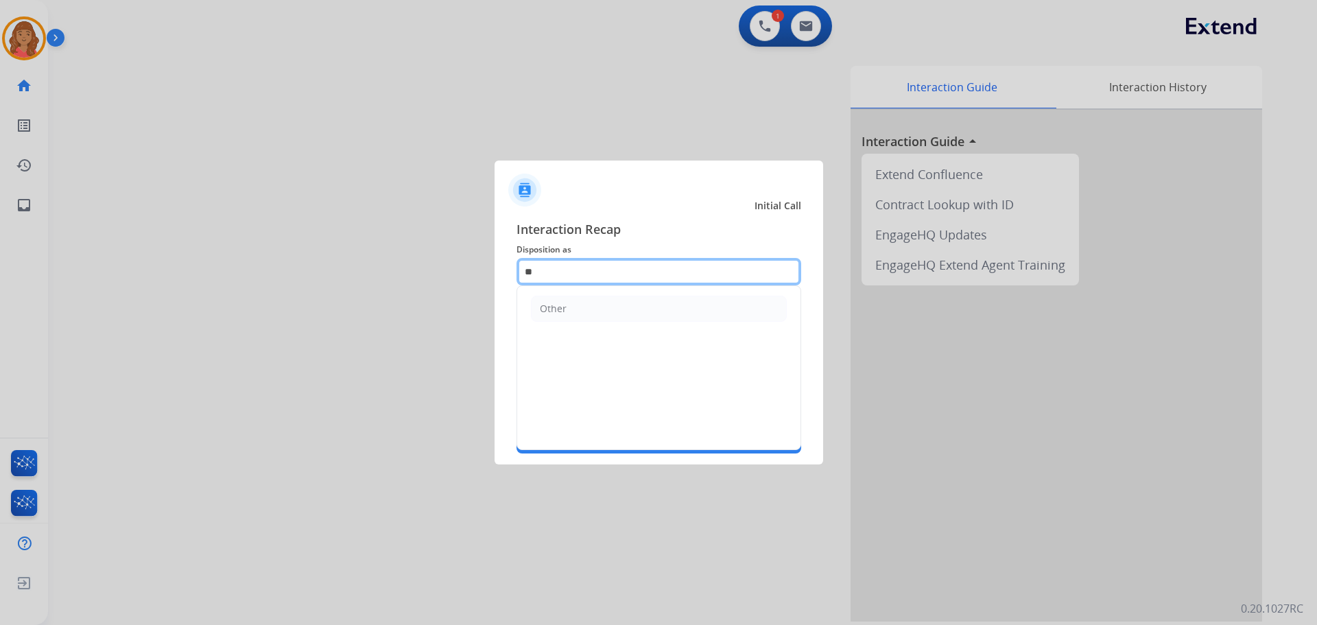
type input "*"
click at [569, 312] on div "File a Claim" at bounding box center [566, 309] width 53 height 14
type input "**********"
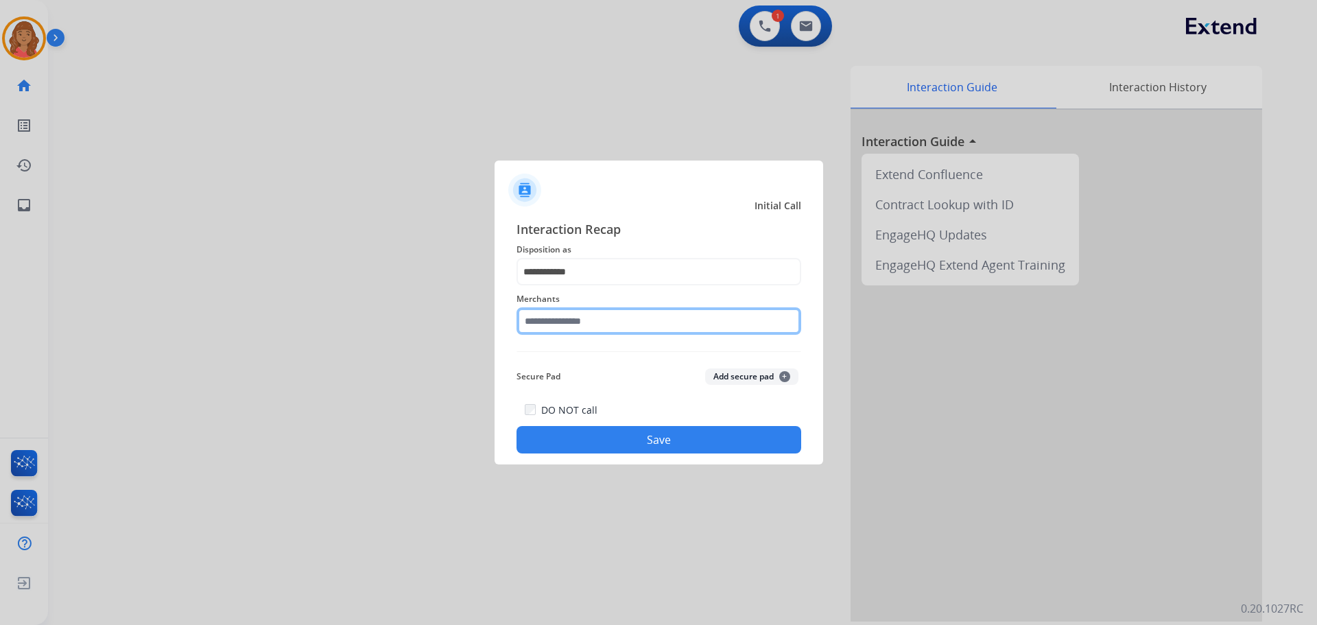
click at [572, 324] on input "text" at bounding box center [658, 320] width 285 height 27
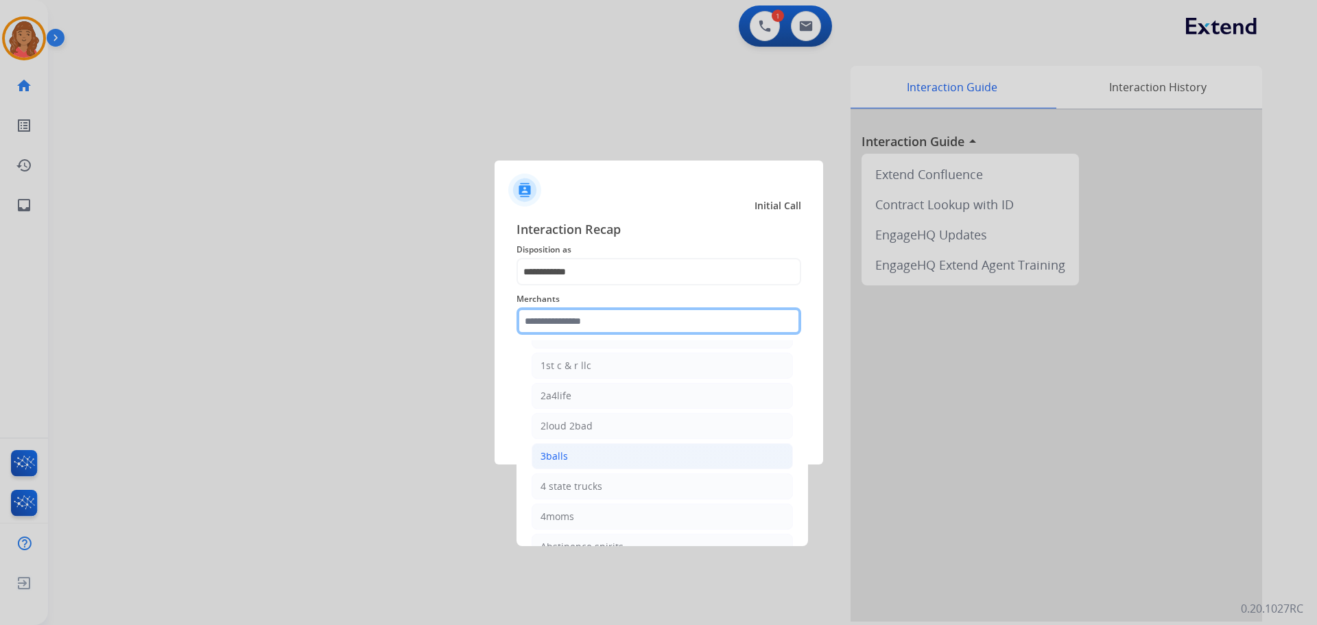
scroll to position [274, 0]
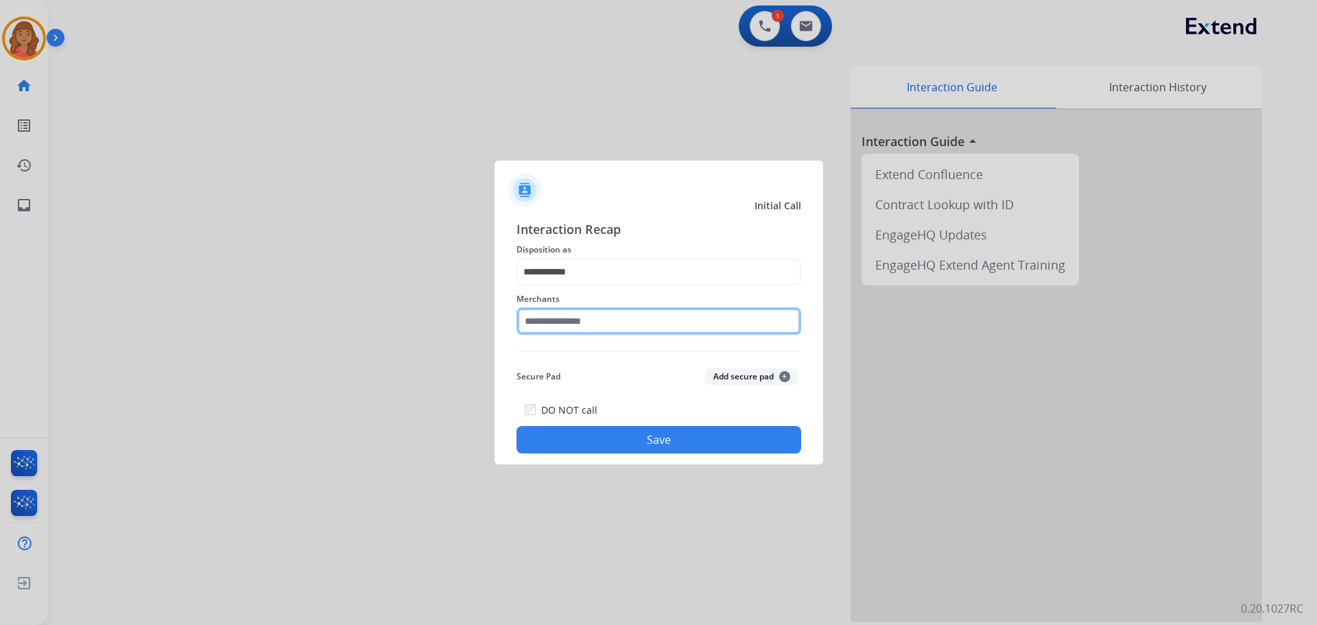
click at [567, 315] on input "text" at bounding box center [658, 320] width 285 height 27
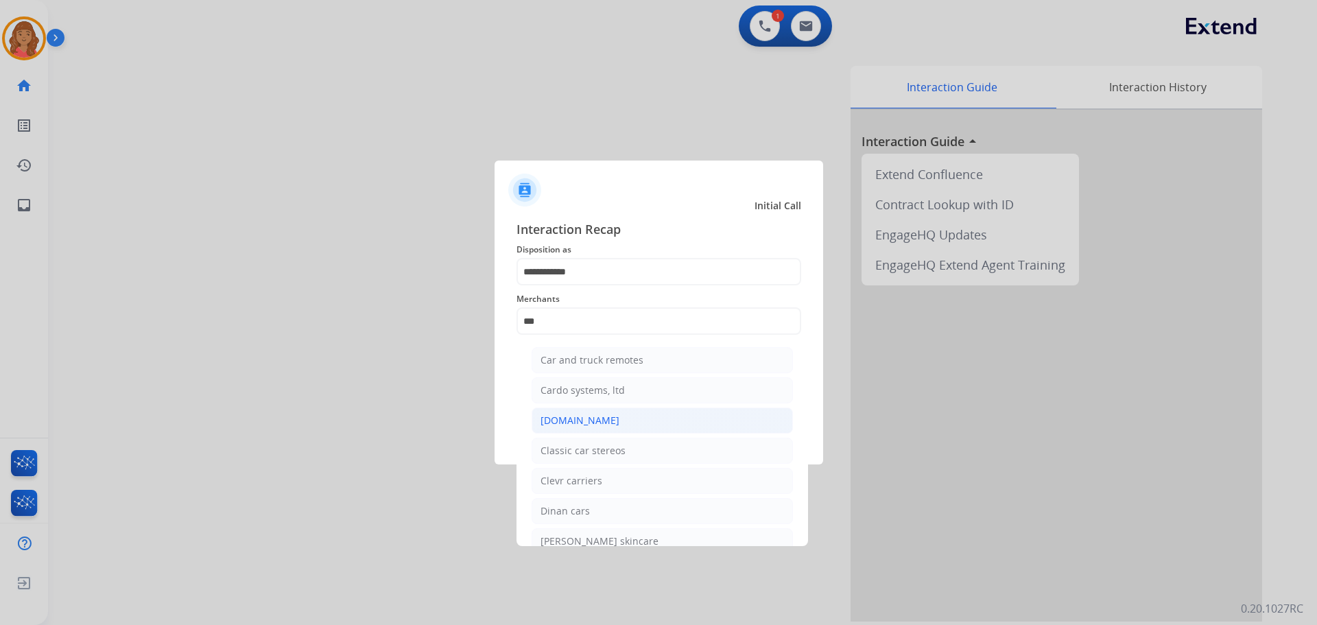
click at [576, 420] on div "[DOMAIN_NAME]" at bounding box center [579, 421] width 79 height 14
type input "**********"
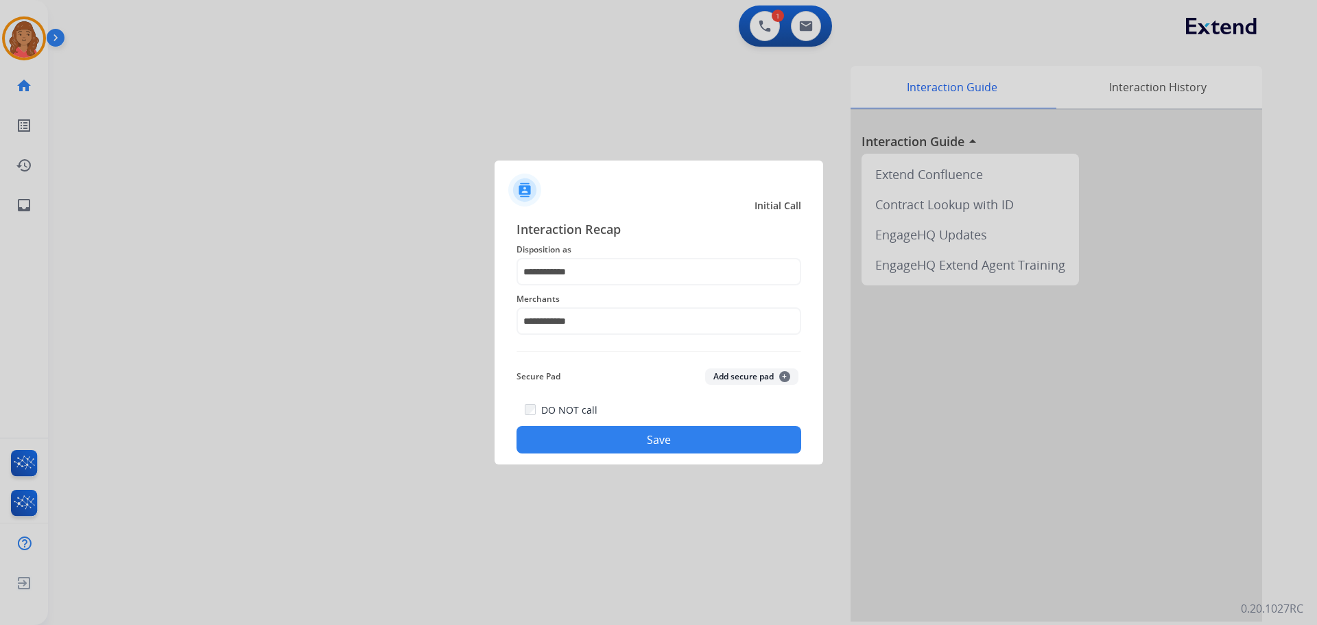
click at [610, 447] on button "Save" at bounding box center [658, 439] width 285 height 27
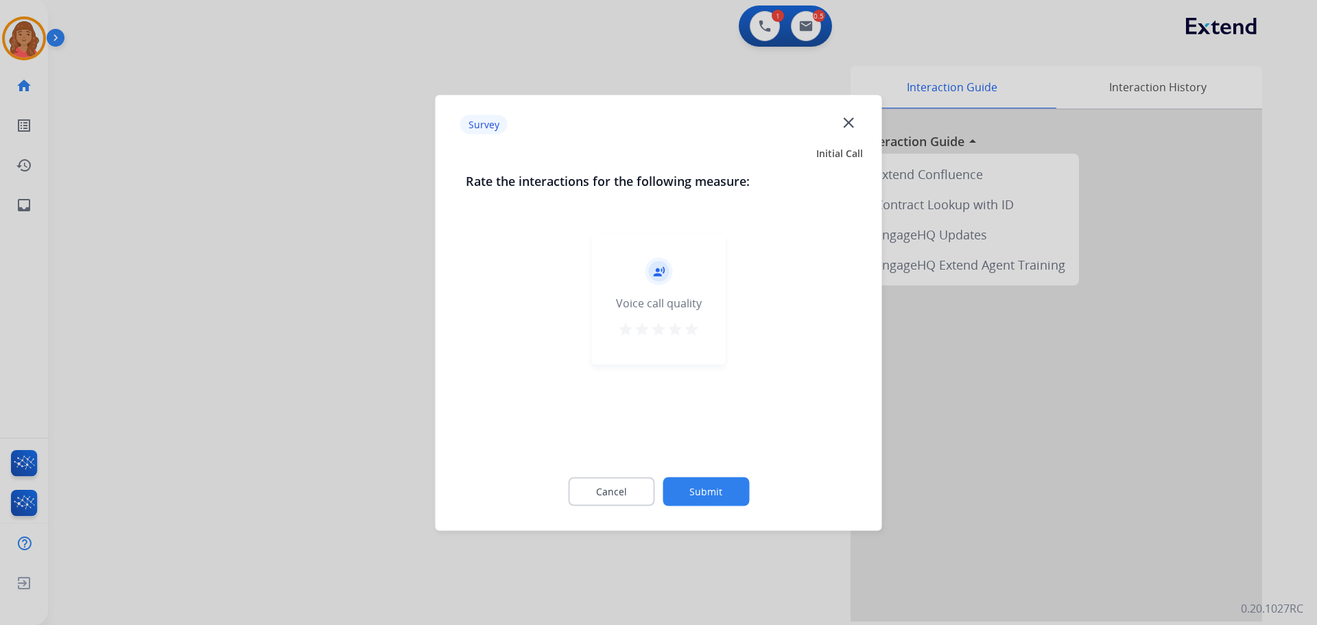
click at [698, 329] on mat-icon "star" at bounding box center [691, 328] width 16 height 16
click at [713, 501] on button "Submit" at bounding box center [706, 491] width 86 height 29
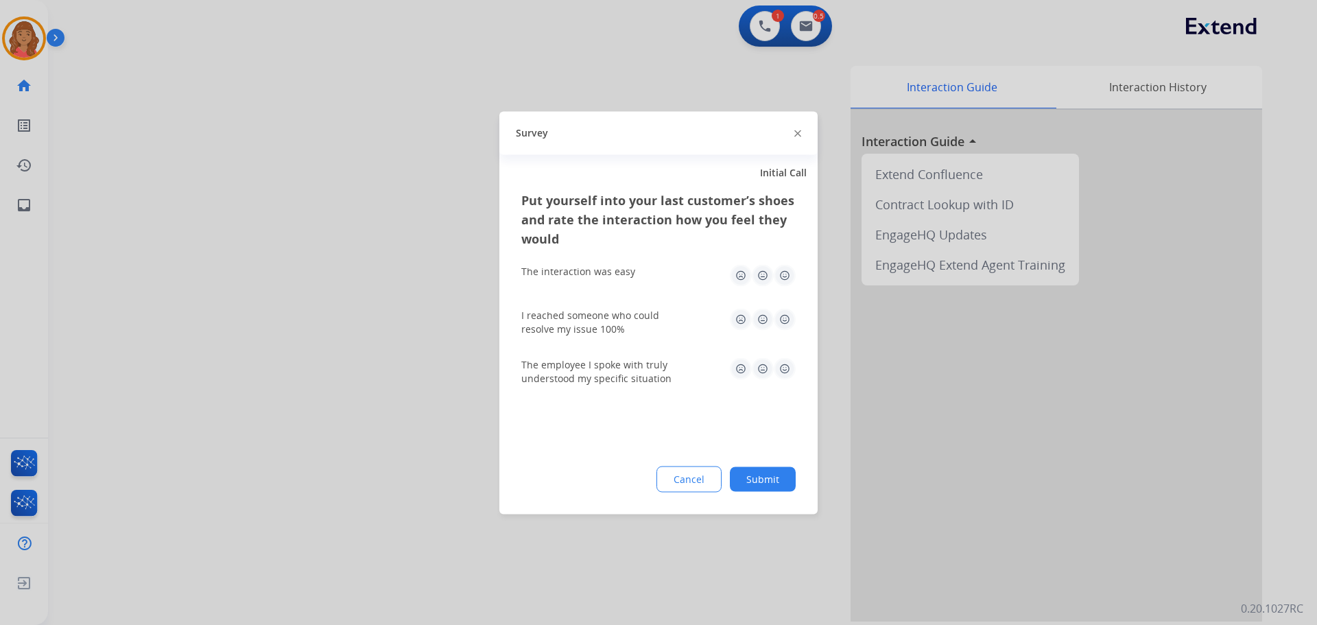
click at [784, 279] on img at bounding box center [785, 275] width 22 height 22
click at [784, 320] on img at bounding box center [785, 319] width 22 height 22
click at [782, 372] on img at bounding box center [785, 368] width 22 height 22
click at [766, 489] on button "Submit" at bounding box center [763, 478] width 66 height 25
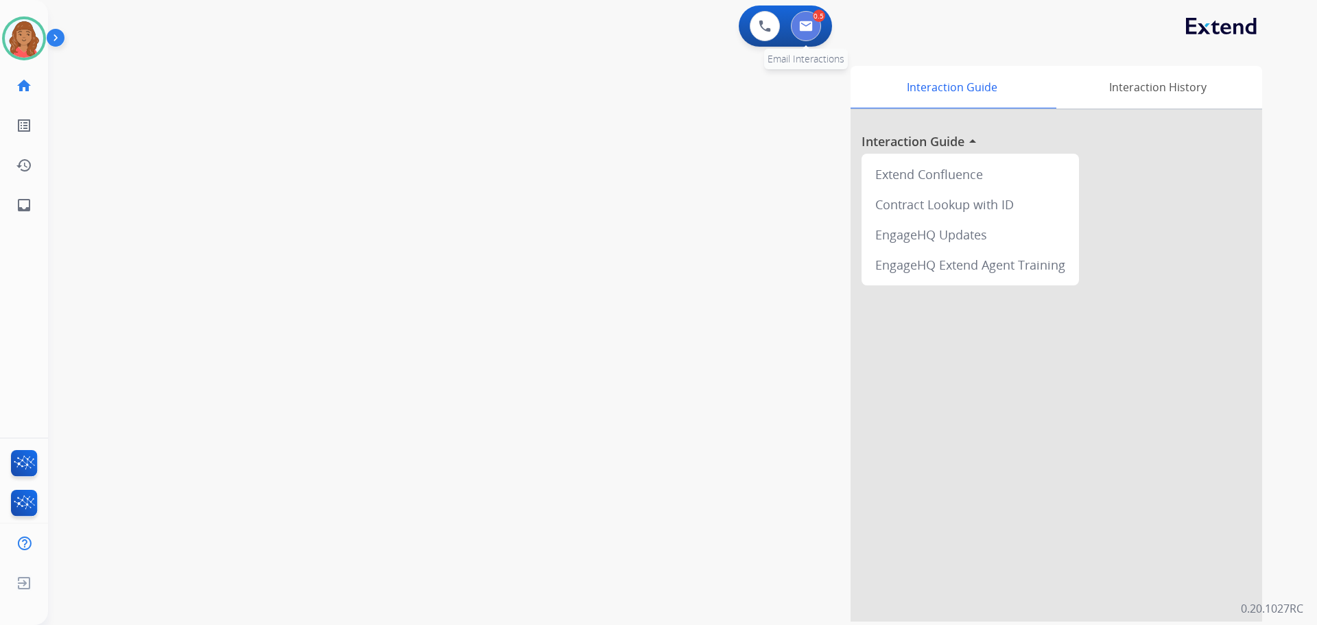
click at [800, 24] on img at bounding box center [806, 26] width 14 height 11
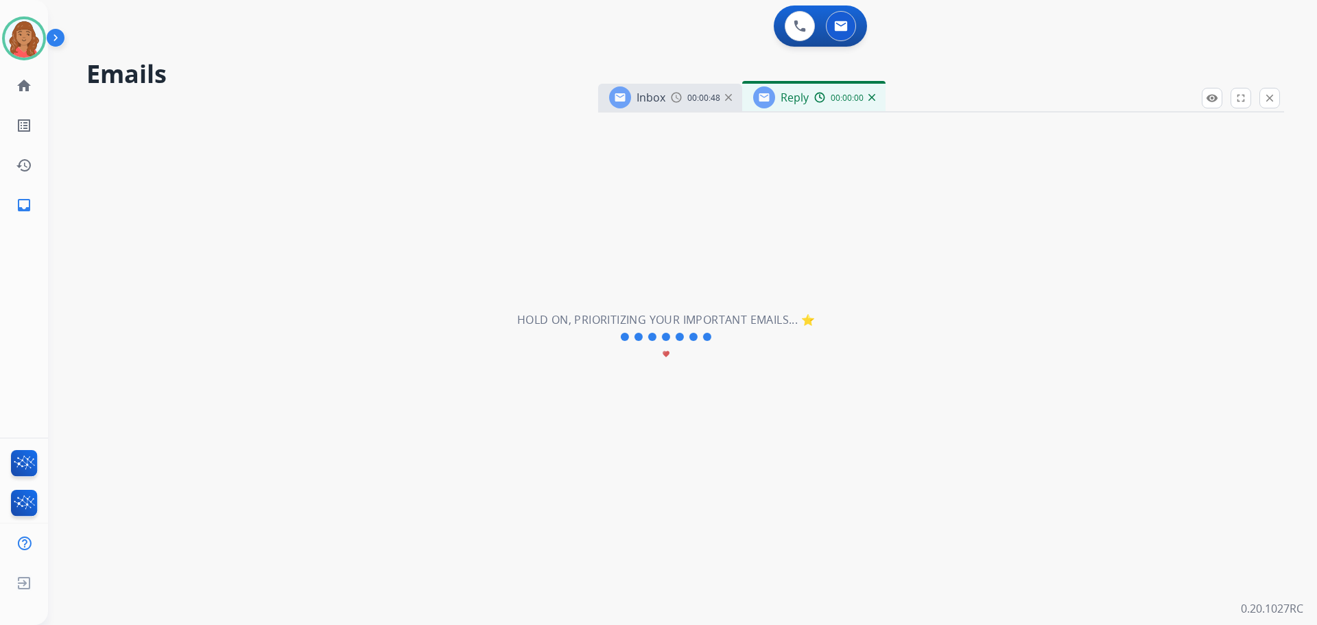
select select "**********"
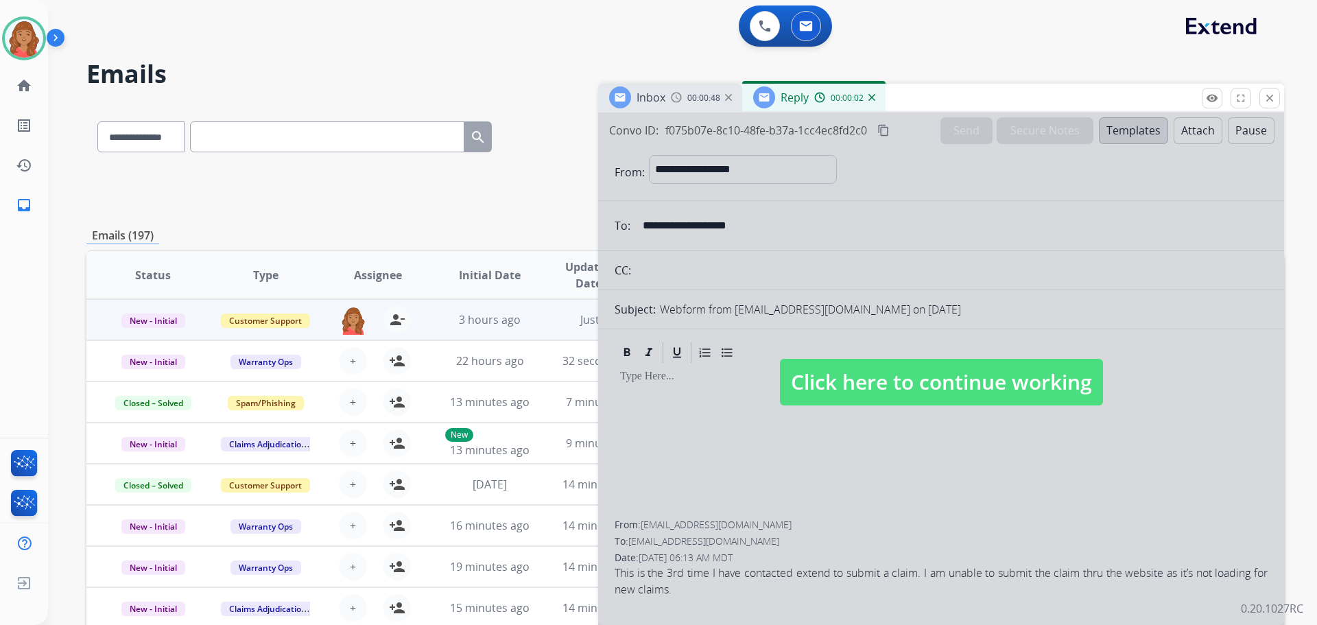
click at [881, 383] on span "Click here to continue working" at bounding box center [941, 382] width 323 height 47
select select
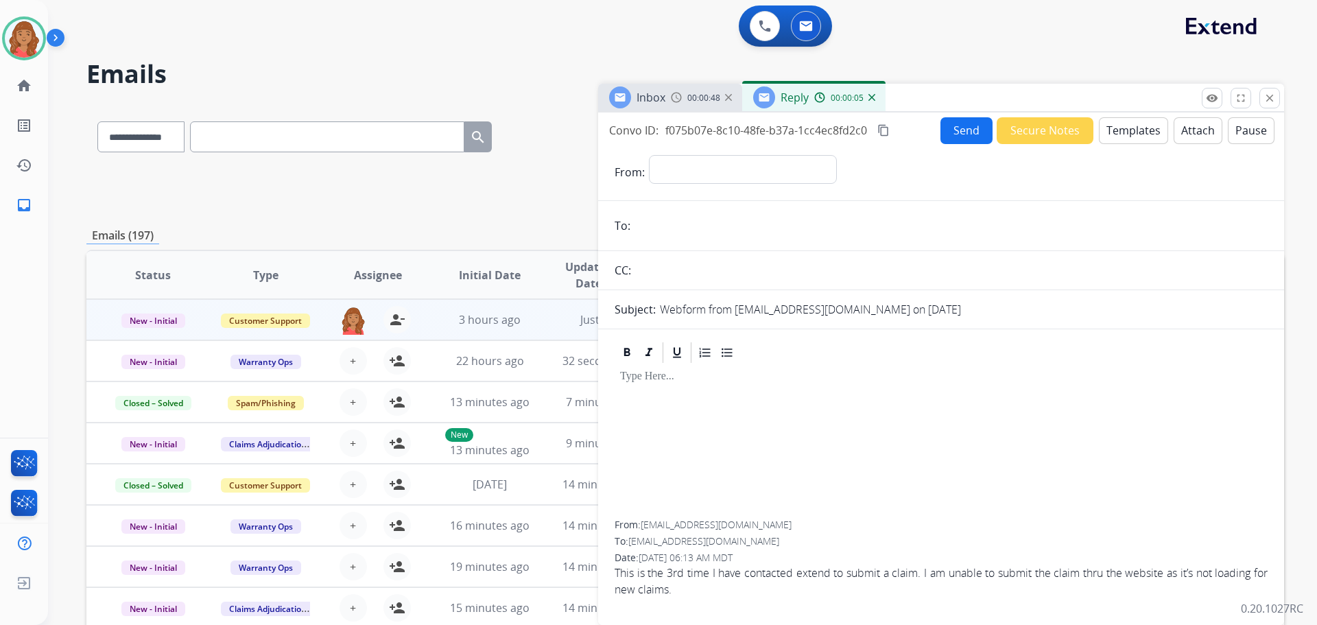
click at [1274, 96] on mat-icon "close" at bounding box center [1269, 98] width 12 height 12
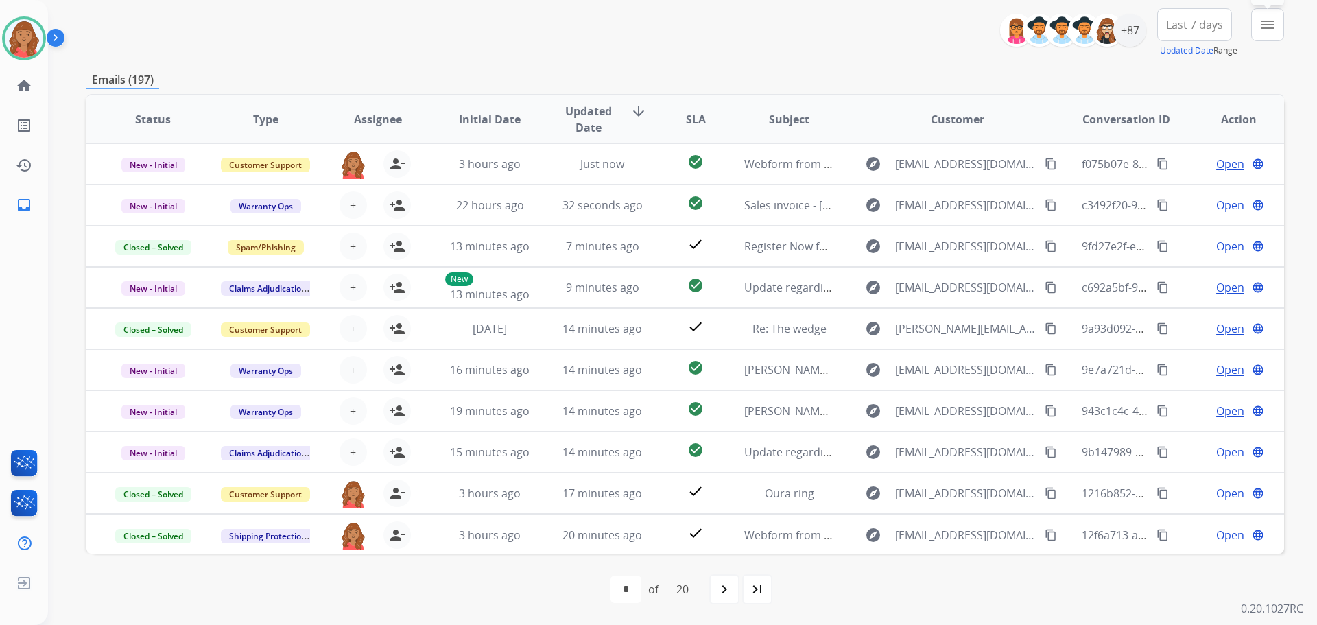
drag, startPoint x: 1274, startPoint y: 17, endPoint x: 1265, endPoint y: 84, distance: 67.0
click at [1274, 19] on mat-icon "menu" at bounding box center [1267, 24] width 16 height 16
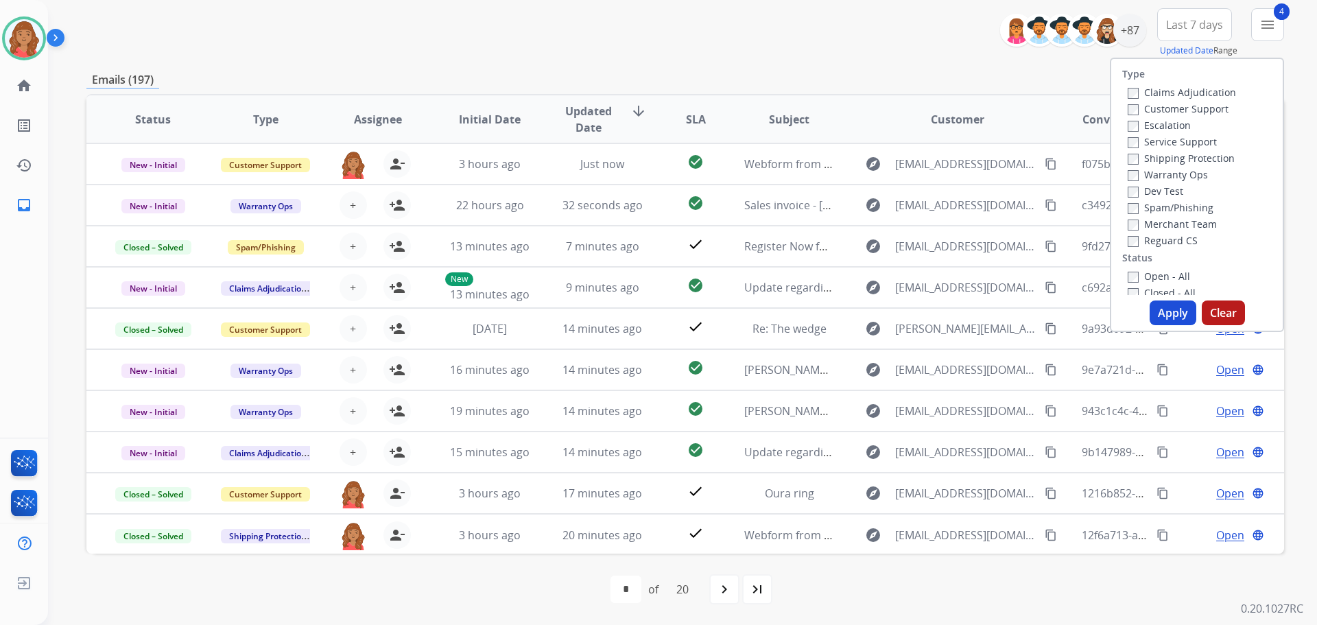
click at [1160, 308] on button "Apply" at bounding box center [1172, 312] width 47 height 25
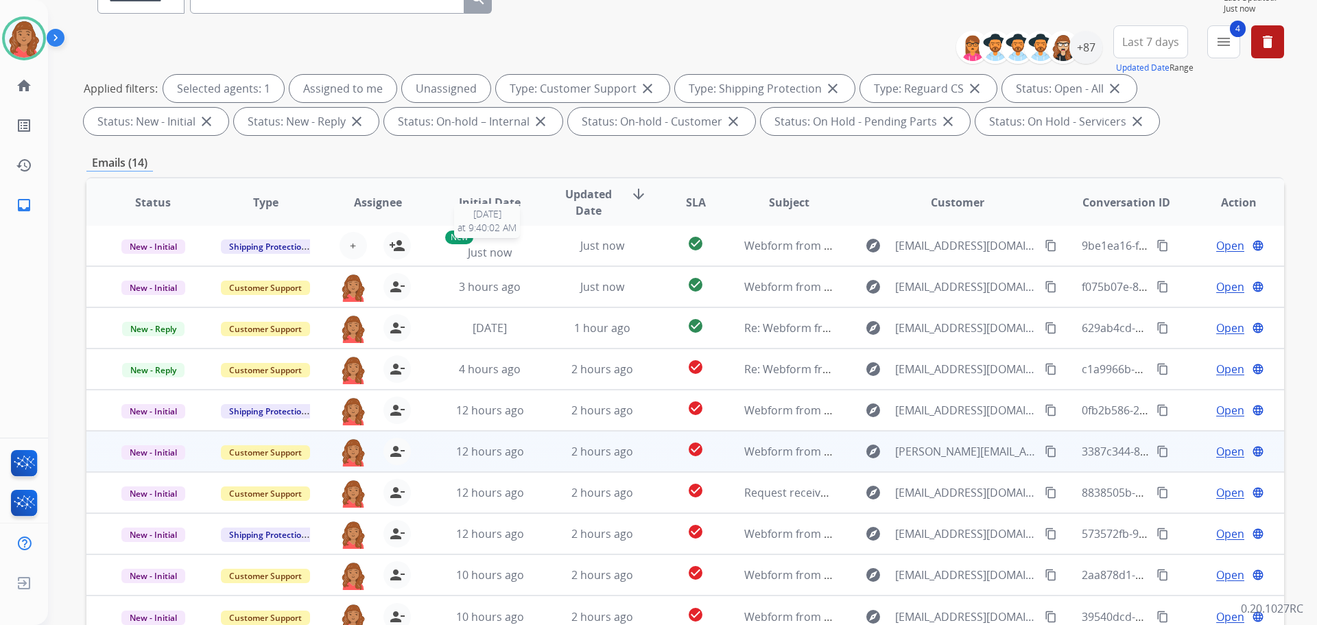
scroll to position [222, 0]
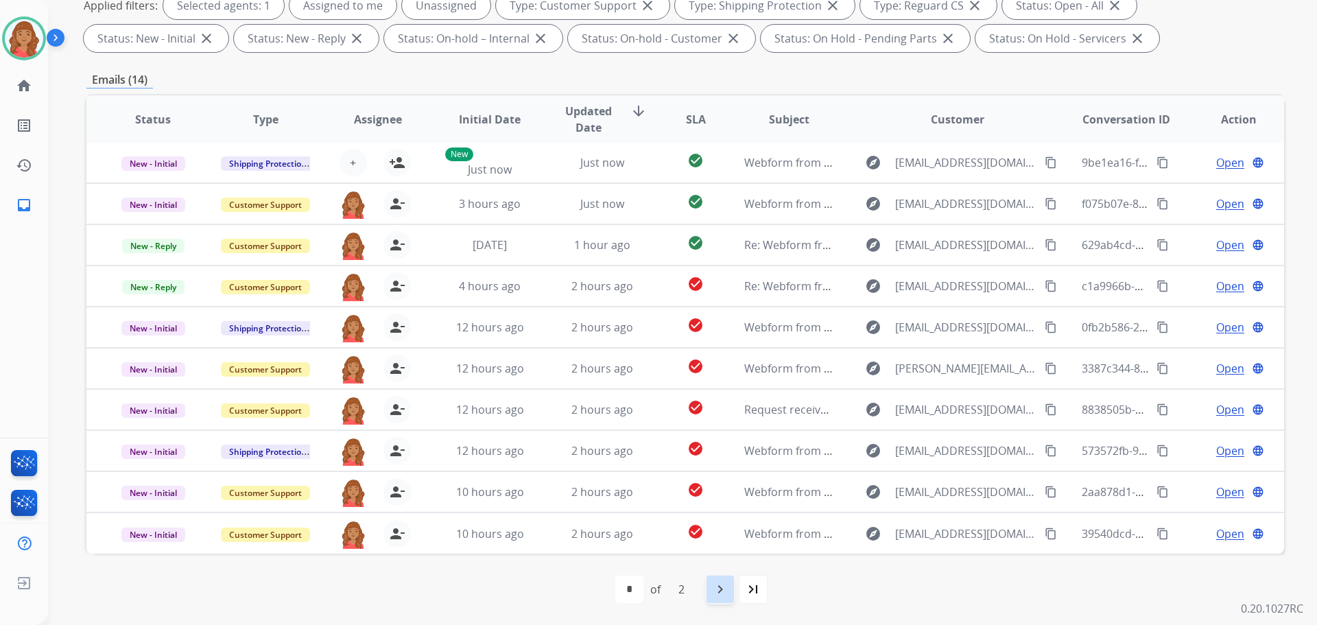
click at [719, 591] on mat-icon "navigate_next" at bounding box center [720, 589] width 16 height 16
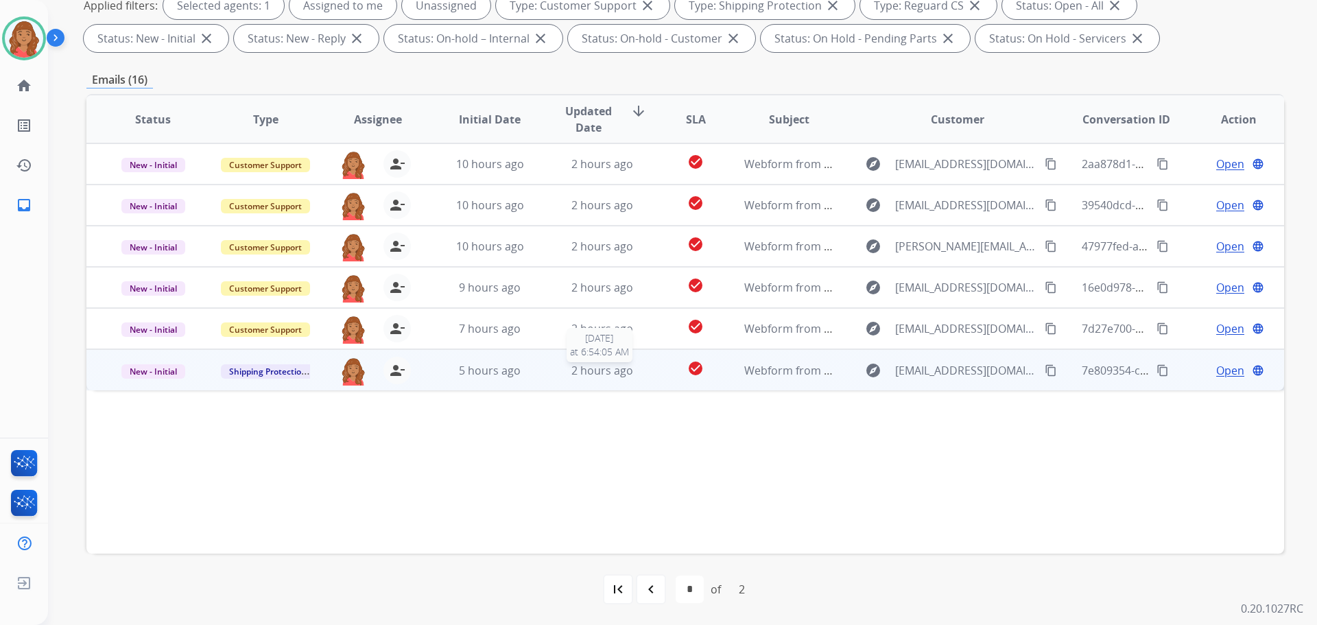
click at [581, 375] on span "2 hours ago" at bounding box center [602, 370] width 62 height 15
click at [1231, 365] on span "Open" at bounding box center [1230, 369] width 28 height 16
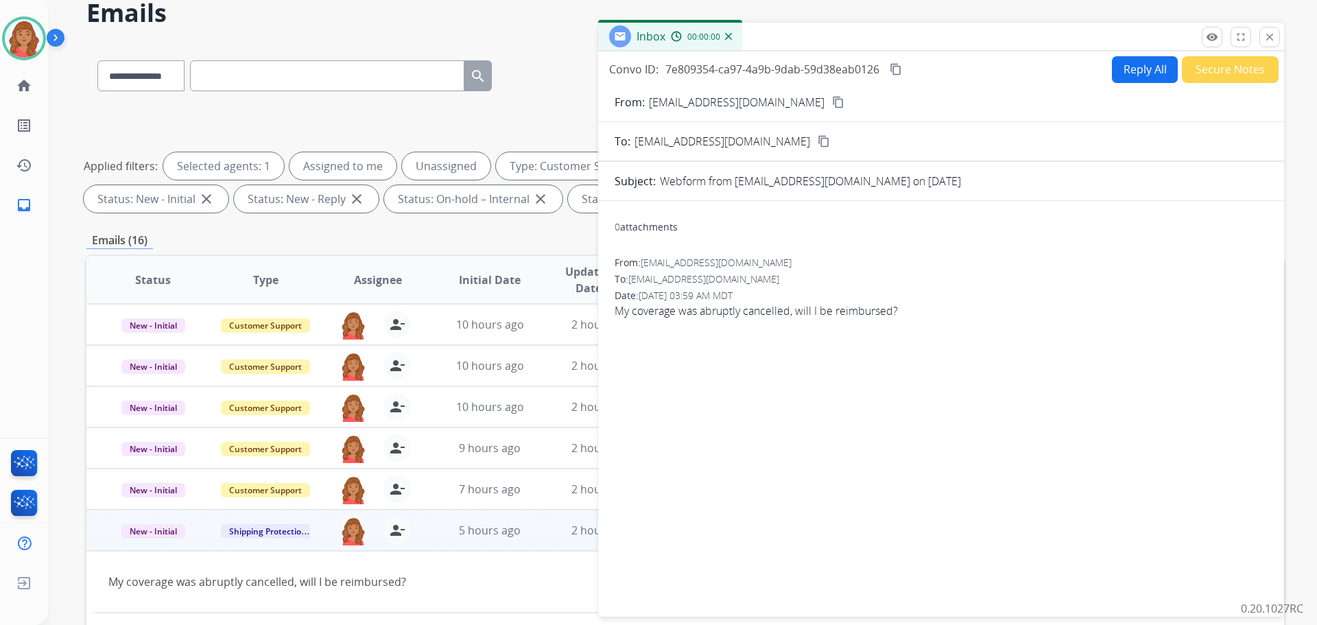
scroll to position [0, 0]
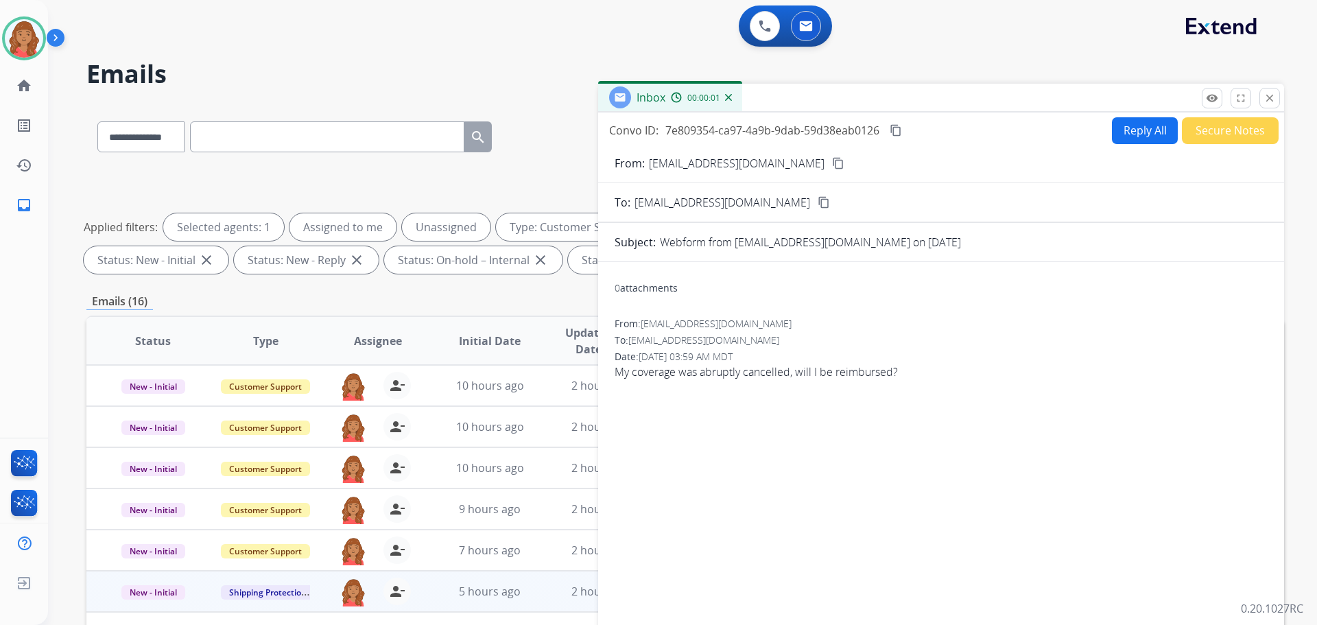
click at [1123, 126] on button "Reply All" at bounding box center [1145, 130] width 66 height 27
select select "**********"
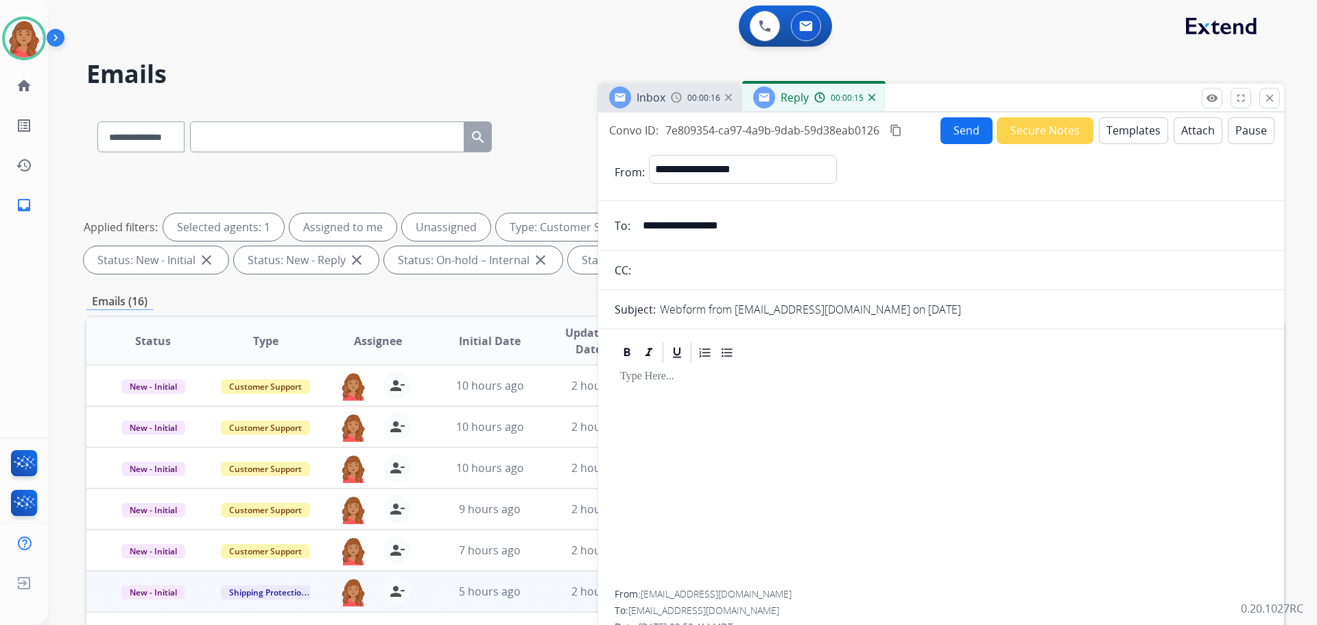
drag, startPoint x: 1125, startPoint y: 130, endPoint x: 1117, endPoint y: 132, distance: 8.5
click at [1117, 132] on button "Templates" at bounding box center [1133, 130] width 69 height 27
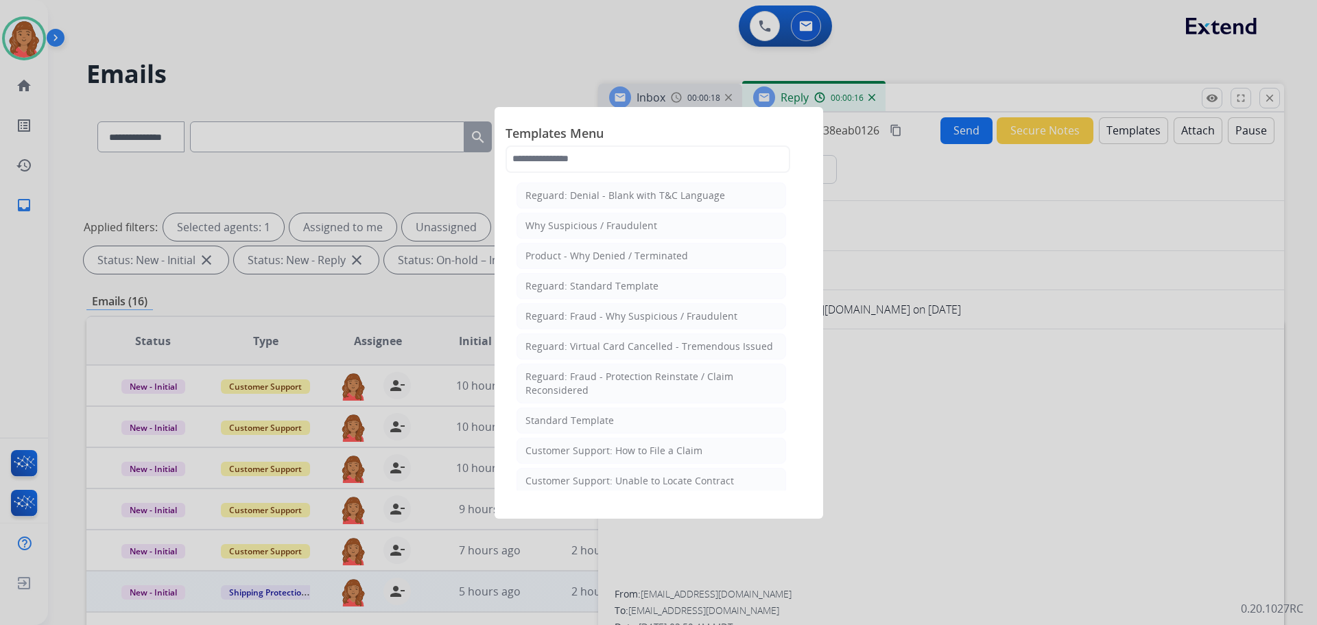
drag, startPoint x: 584, startPoint y: 418, endPoint x: 636, endPoint y: 419, distance: 51.5
click at [586, 418] on div "Standard Template" at bounding box center [569, 421] width 88 height 14
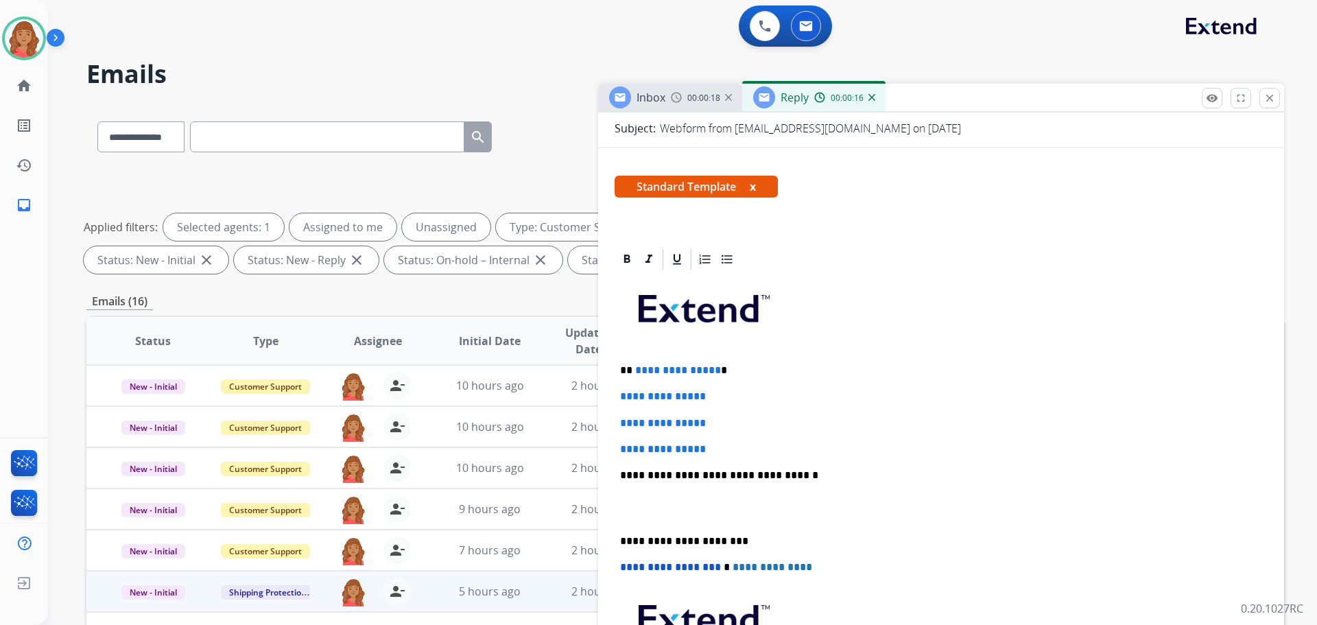
scroll to position [327, 0]
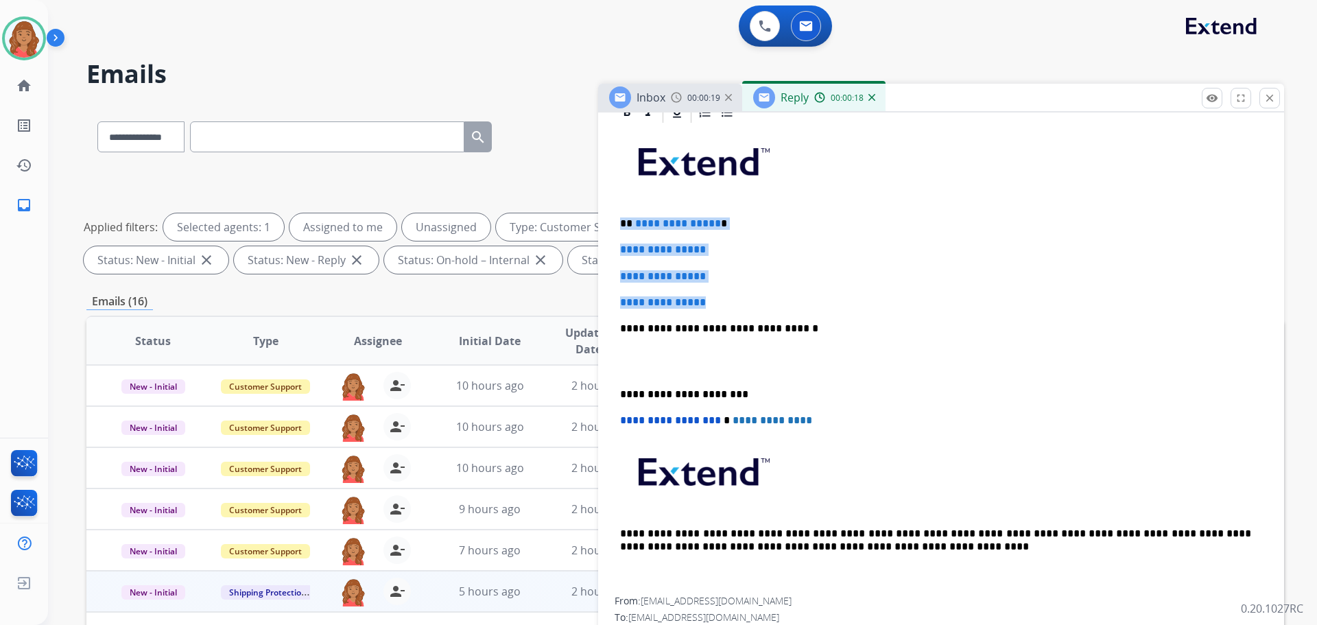
drag, startPoint x: 729, startPoint y: 300, endPoint x: 619, endPoint y: 222, distance: 134.3
click at [619, 222] on div "**********" at bounding box center [941, 361] width 653 height 472
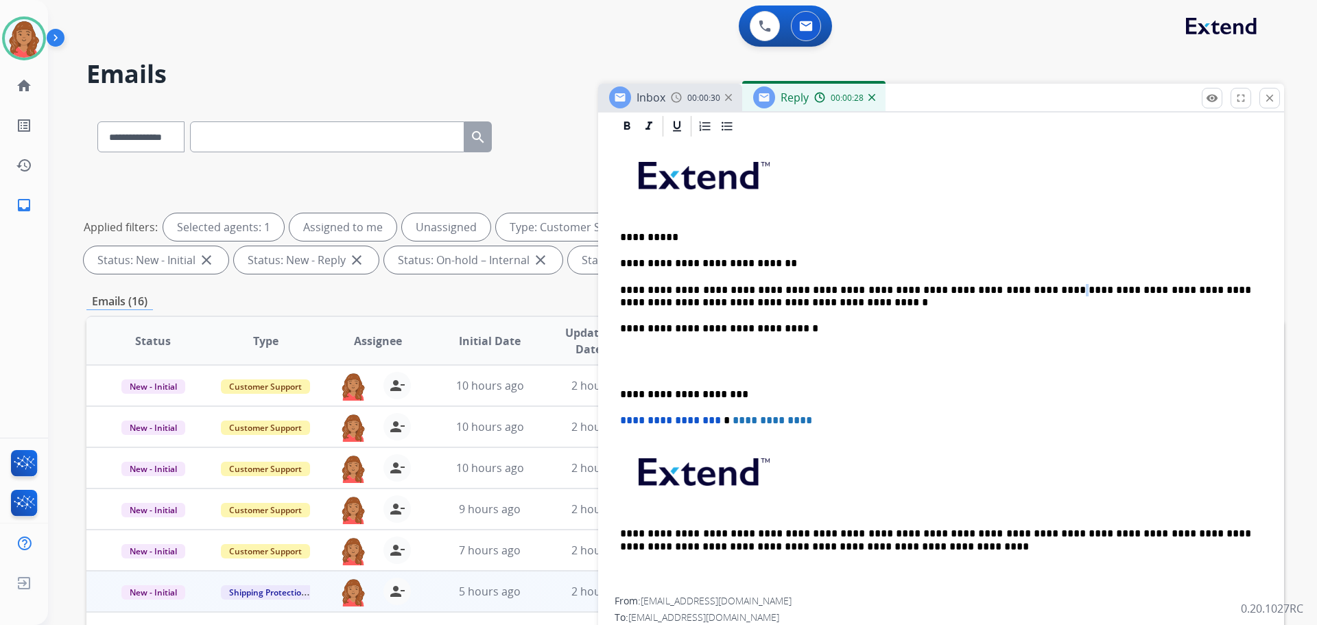
click at [981, 287] on p "**********" at bounding box center [935, 296] width 631 height 25
click at [979, 290] on p "**********" at bounding box center [935, 296] width 631 height 25
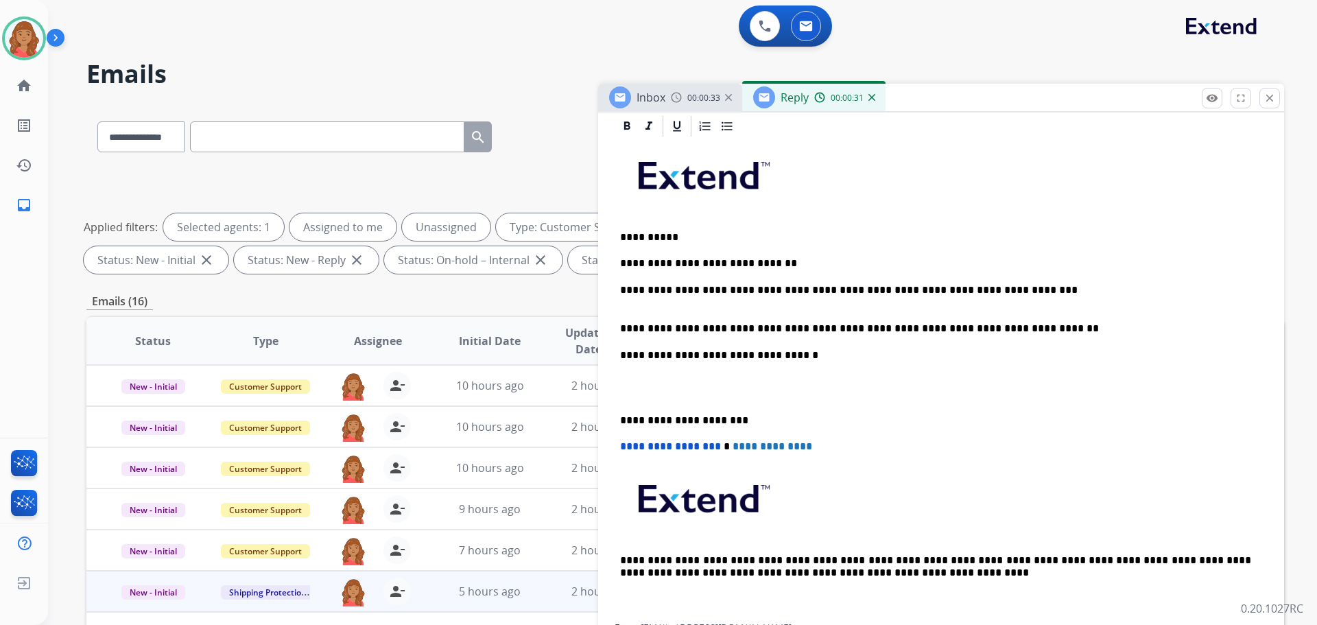
scroll to position [327, 0]
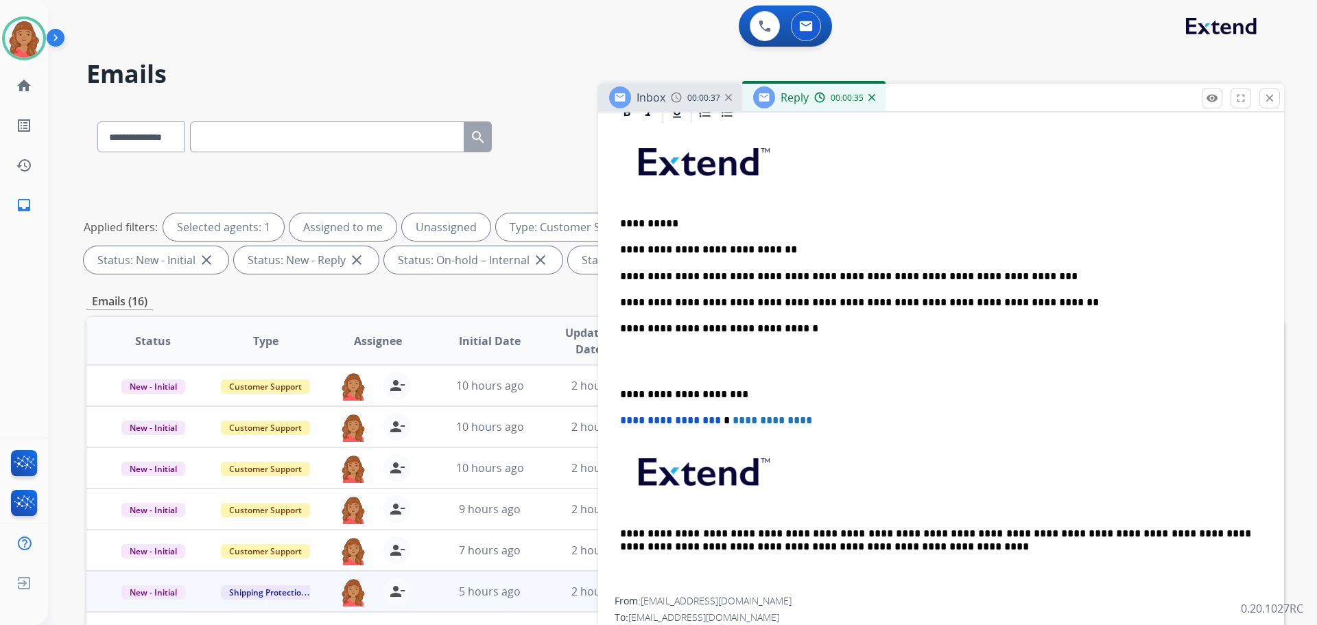
click at [617, 391] on div "**********" at bounding box center [941, 361] width 653 height 472
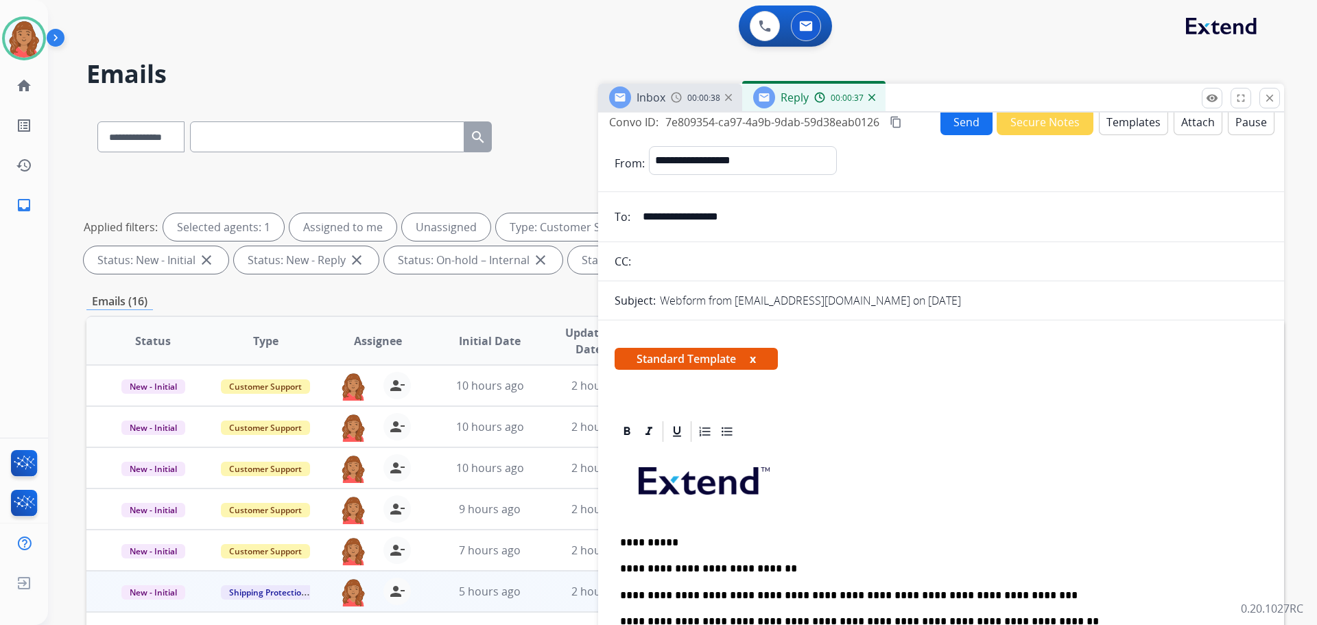
scroll to position [0, 0]
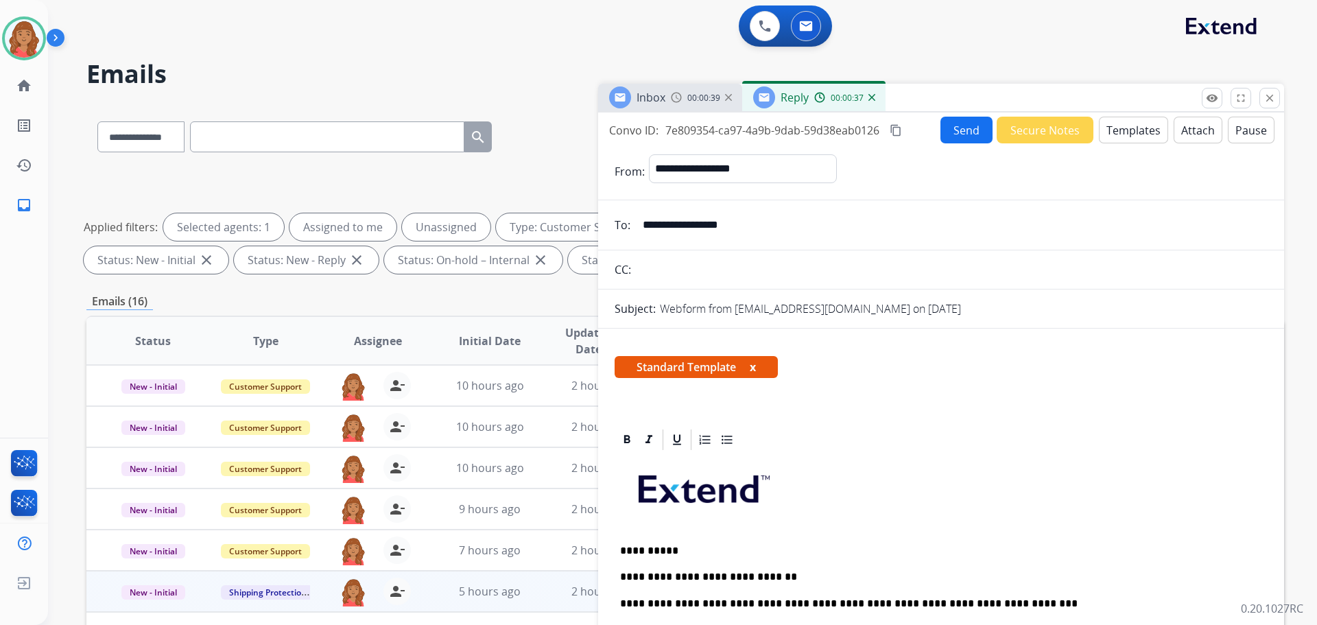
drag, startPoint x: 896, startPoint y: 126, endPoint x: 549, endPoint y: 339, distance: 406.8
click at [896, 126] on mat-icon "content_copy" at bounding box center [896, 130] width 12 height 12
click at [958, 131] on button "Send" at bounding box center [966, 130] width 52 height 27
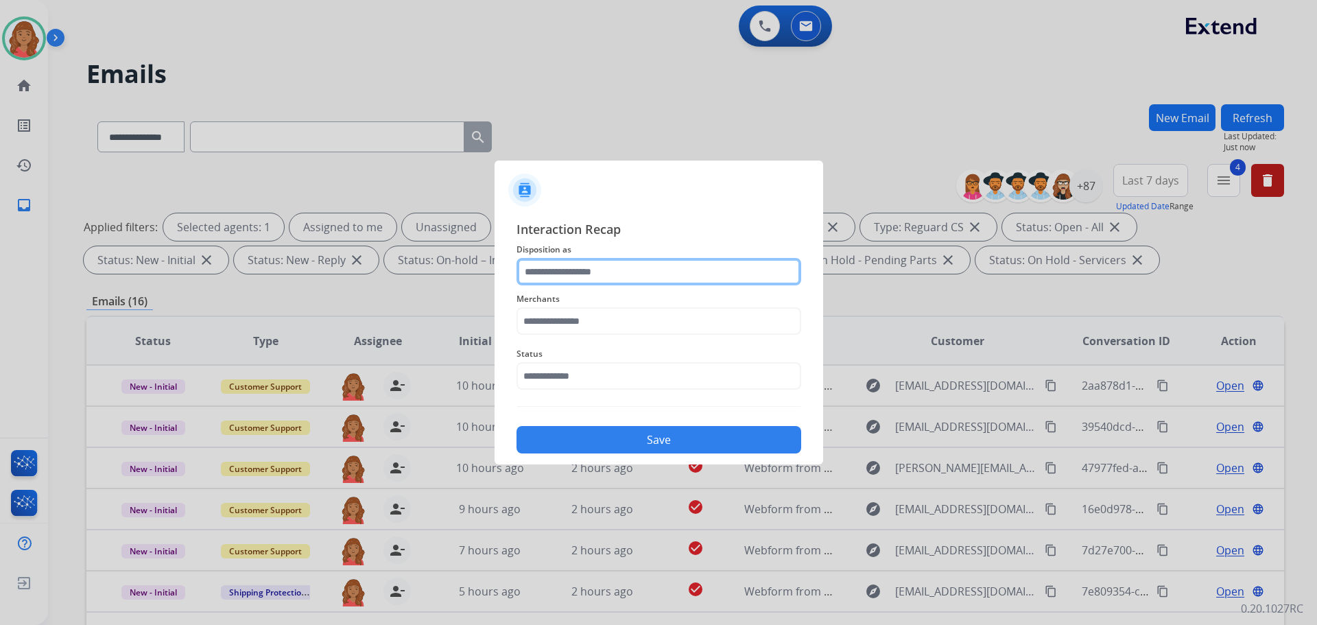
click at [582, 271] on input "text" at bounding box center [658, 271] width 285 height 27
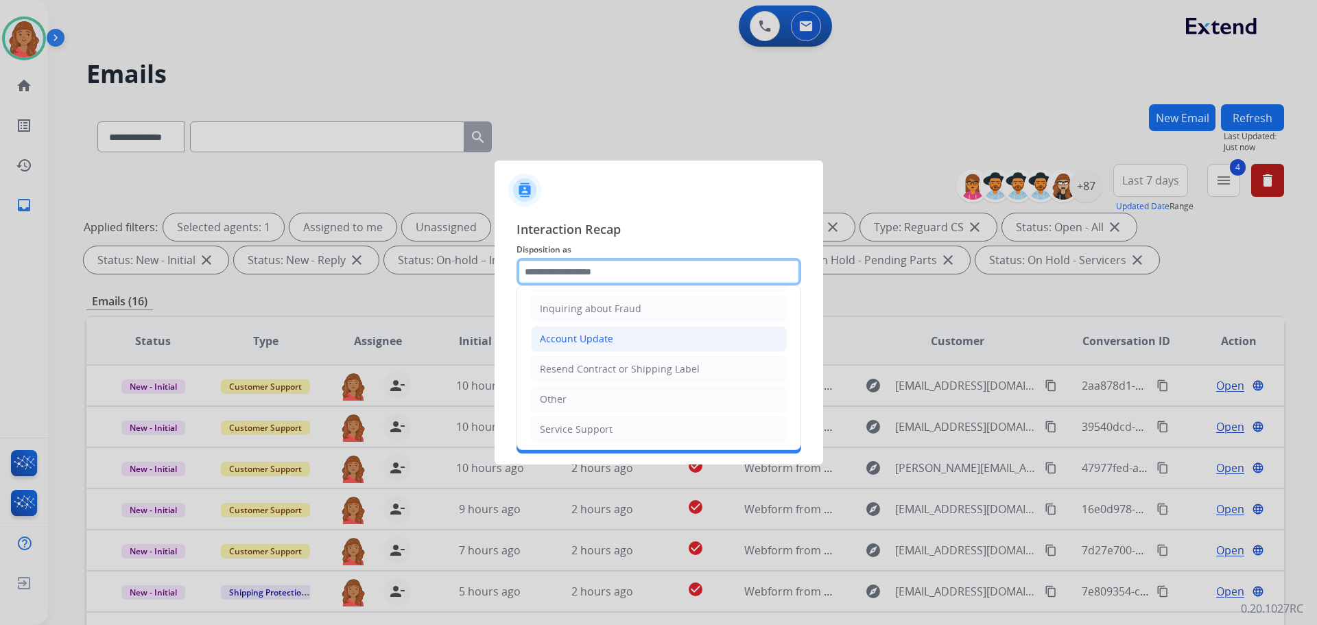
scroll to position [214, 0]
click at [571, 393] on li "Other" at bounding box center [659, 396] width 256 height 26
type input "*****"
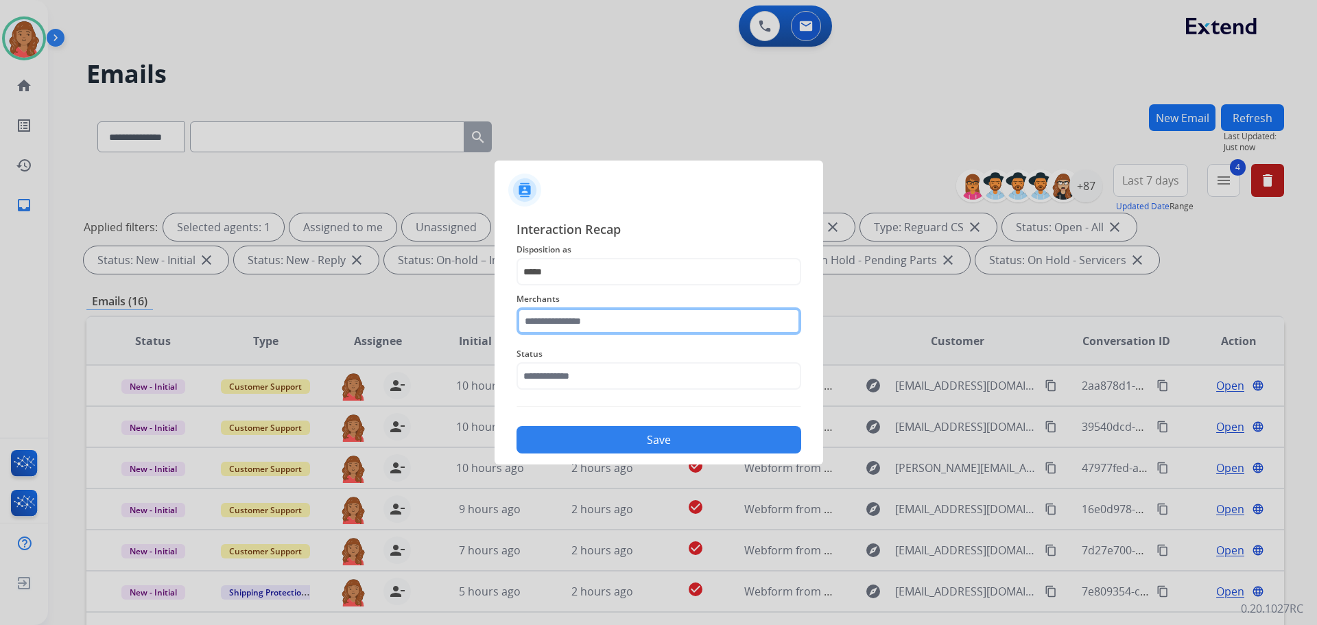
click at [580, 328] on input "text" at bounding box center [658, 320] width 285 height 27
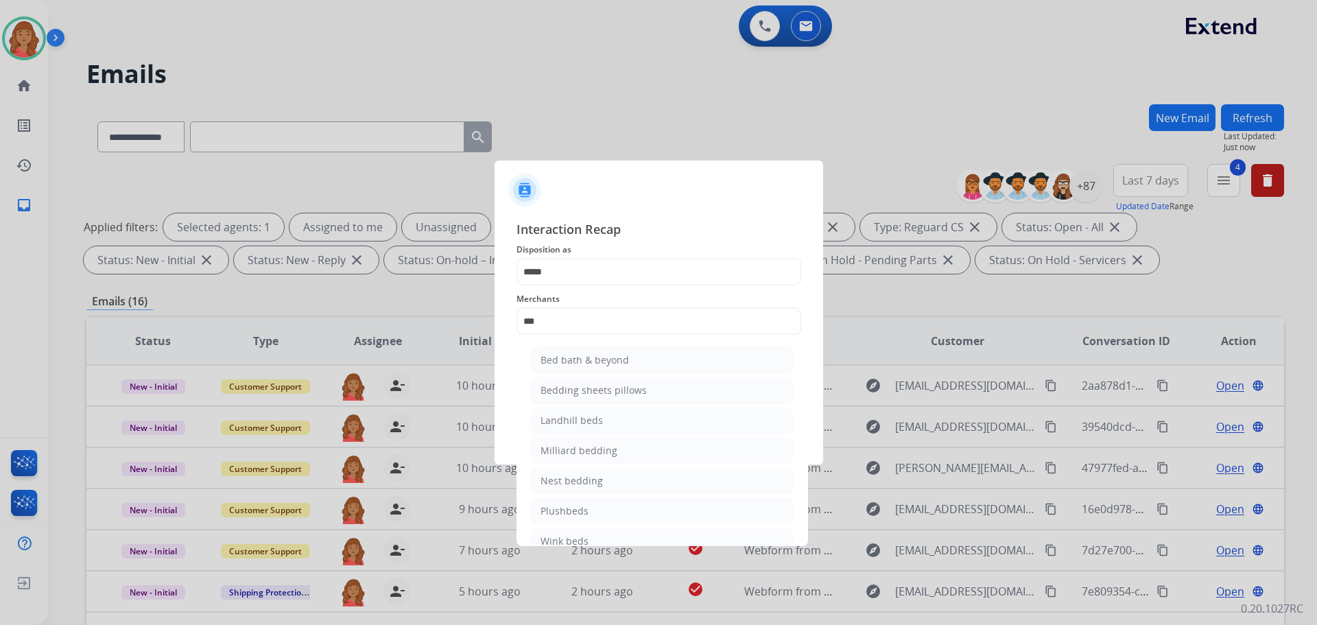
click at [578, 361] on div "Bed bath & beyond" at bounding box center [584, 360] width 88 height 14
type input "**********"
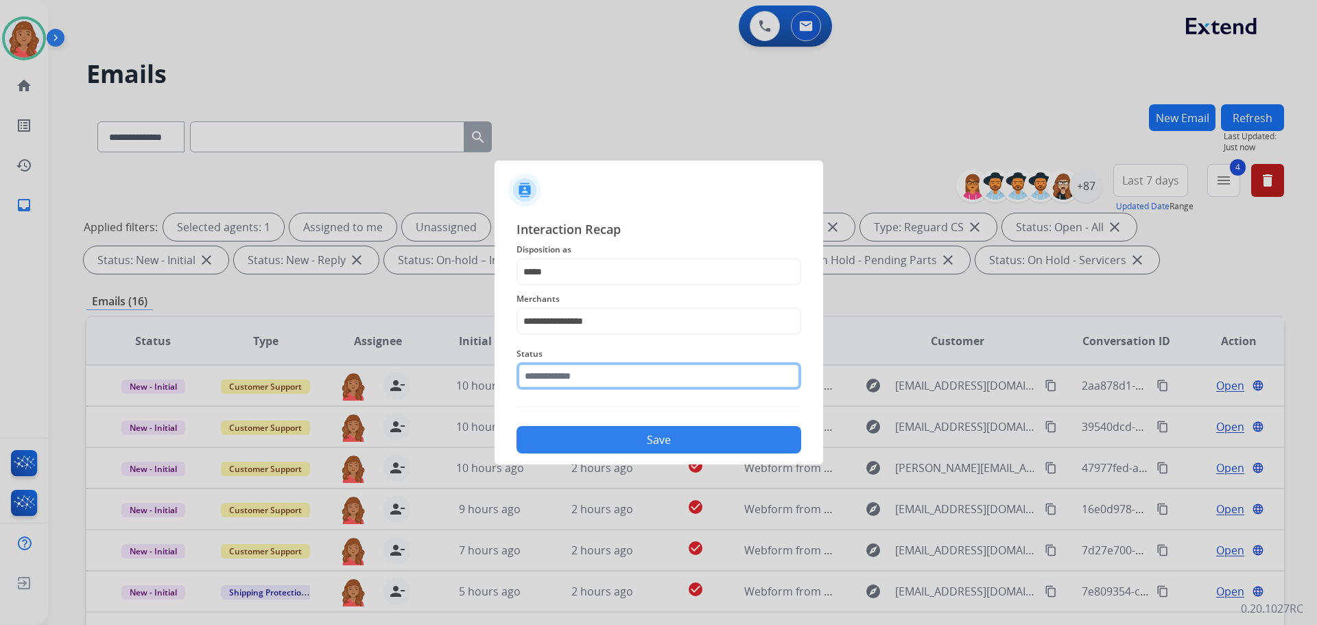
click at [565, 378] on input "text" at bounding box center [658, 375] width 285 height 27
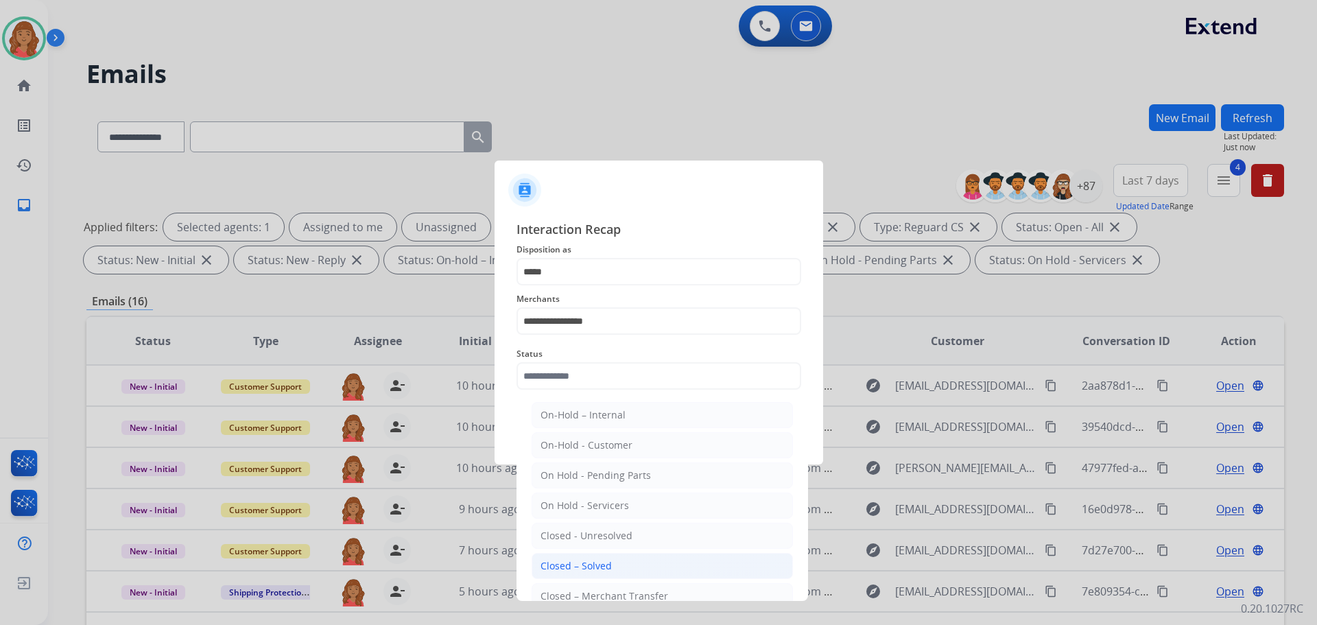
click at [578, 571] on div "Closed – Solved" at bounding box center [575, 566] width 71 height 14
type input "**********"
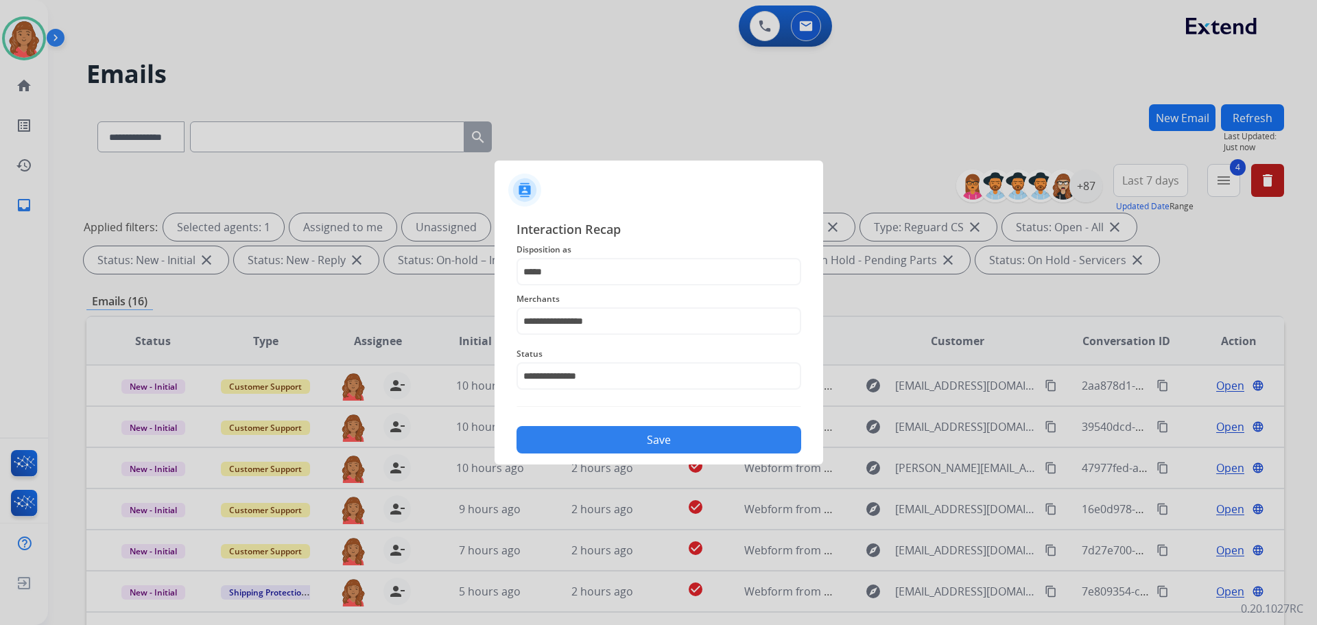
click at [599, 442] on button "Save" at bounding box center [658, 439] width 285 height 27
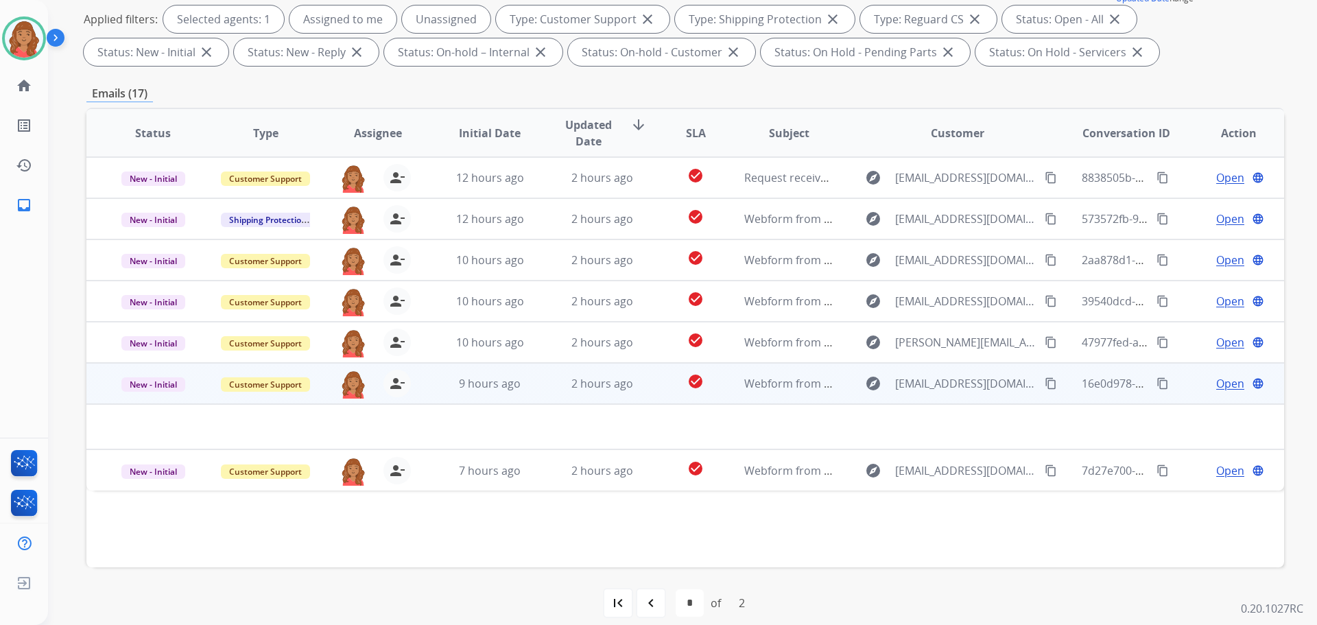
scroll to position [222, 0]
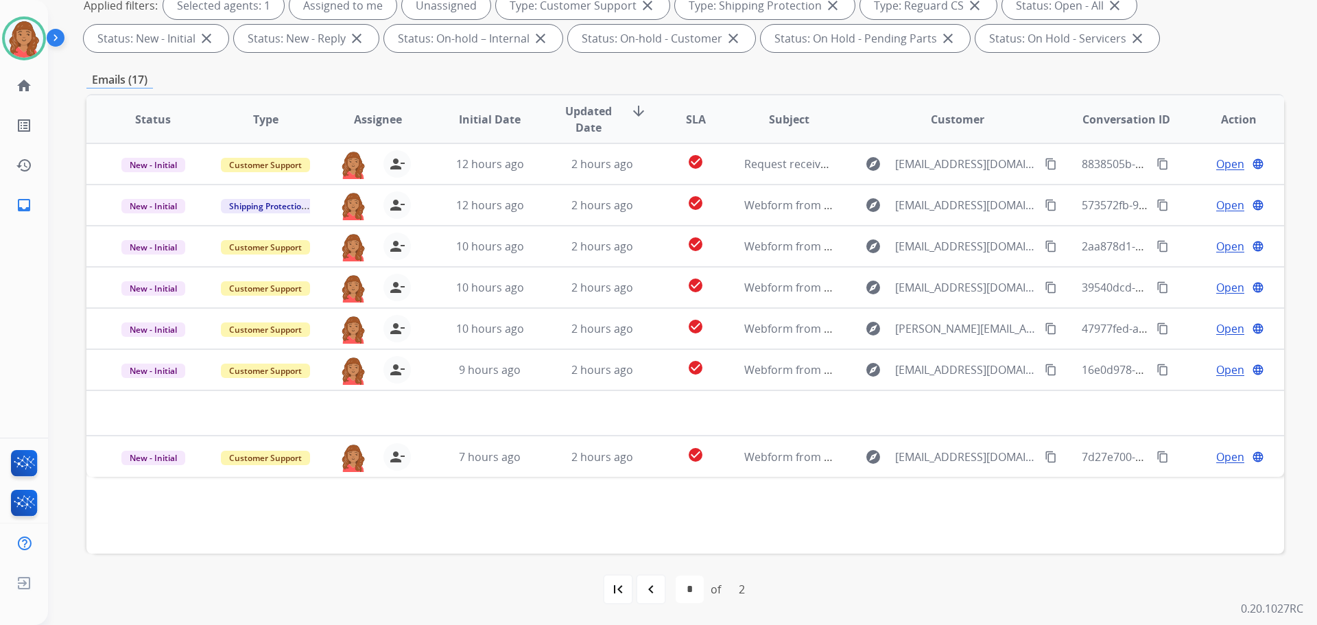
click at [391, 529] on div "Status Type Assignee Initial Date Updated Date arrow_downward SLA Subject Custo…" at bounding box center [684, 324] width 1197 height 460
click at [649, 593] on mat-icon "navigate_before" at bounding box center [651, 589] width 16 height 16
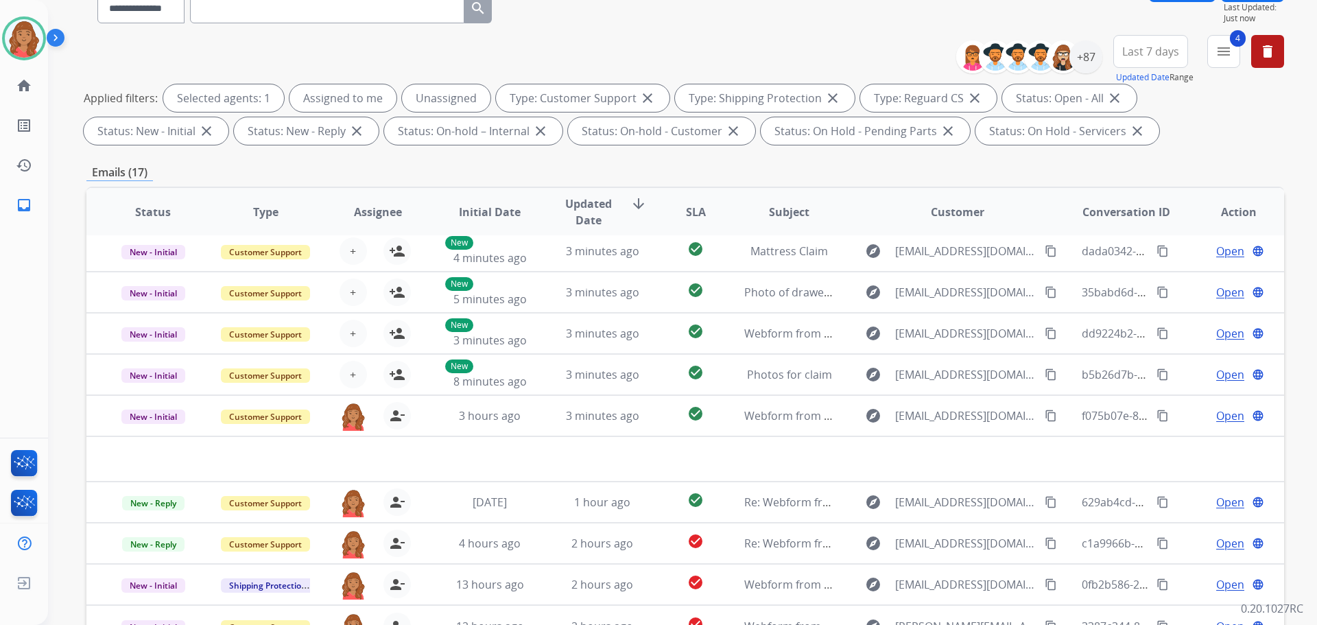
scroll to position [137, 0]
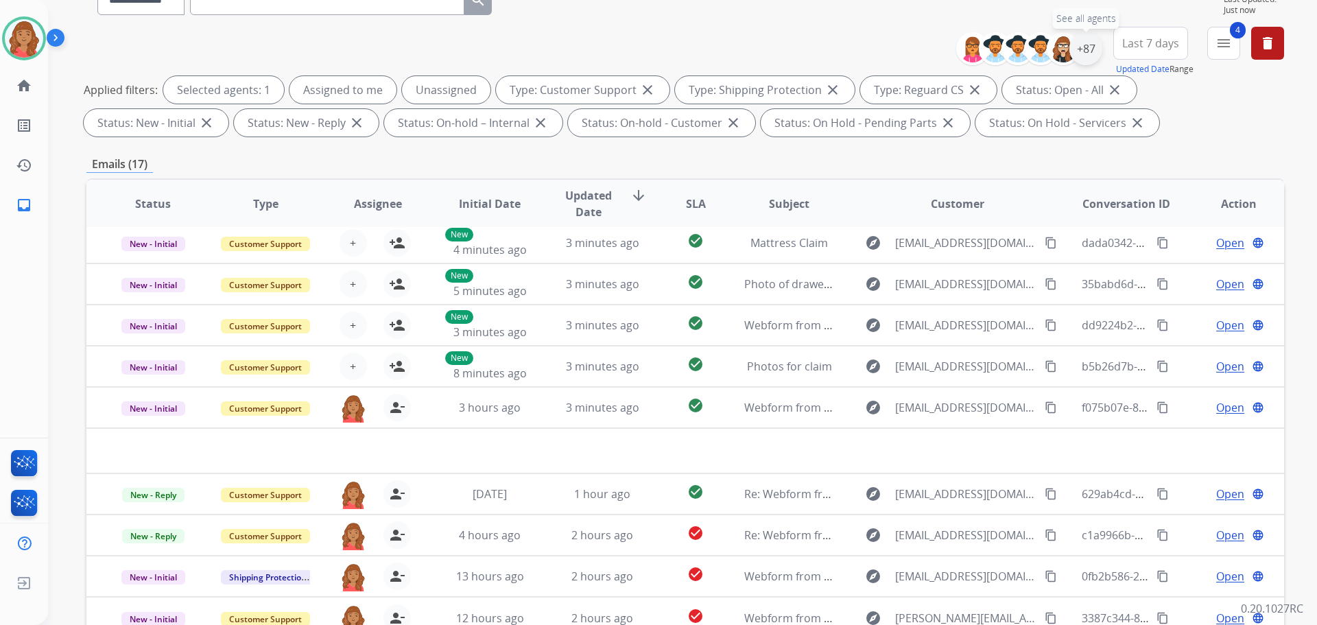
click at [1081, 49] on div "+87" at bounding box center [1085, 48] width 33 height 33
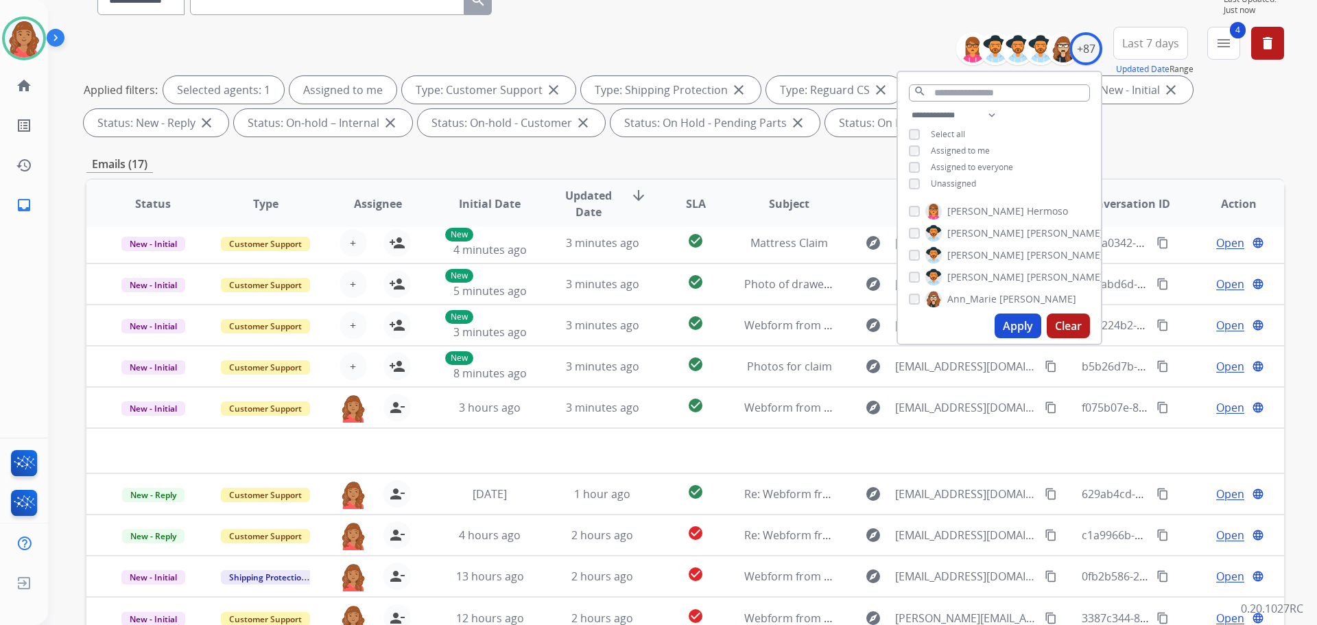
drag, startPoint x: 1010, startPoint y: 326, endPoint x: 859, endPoint y: 388, distance: 163.0
click at [1009, 326] on button "Apply" at bounding box center [1017, 325] width 47 height 25
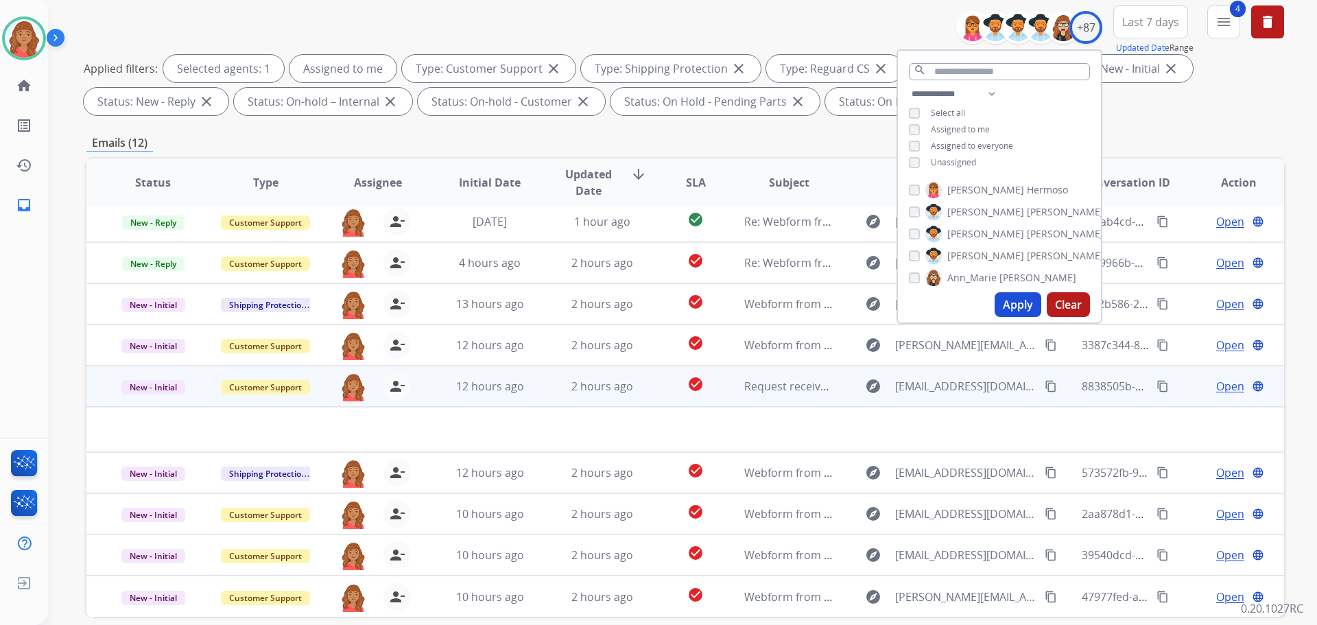
scroll to position [222, 0]
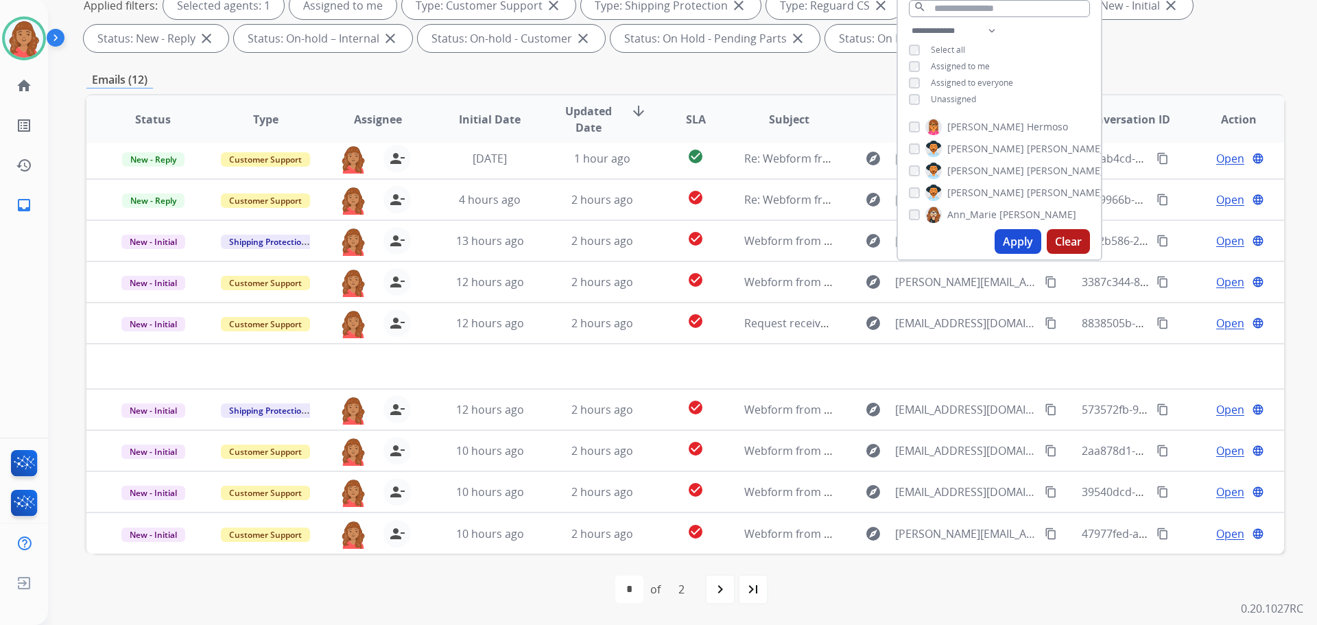
click at [725, 591] on mat-icon "navigate_next" at bounding box center [720, 589] width 16 height 16
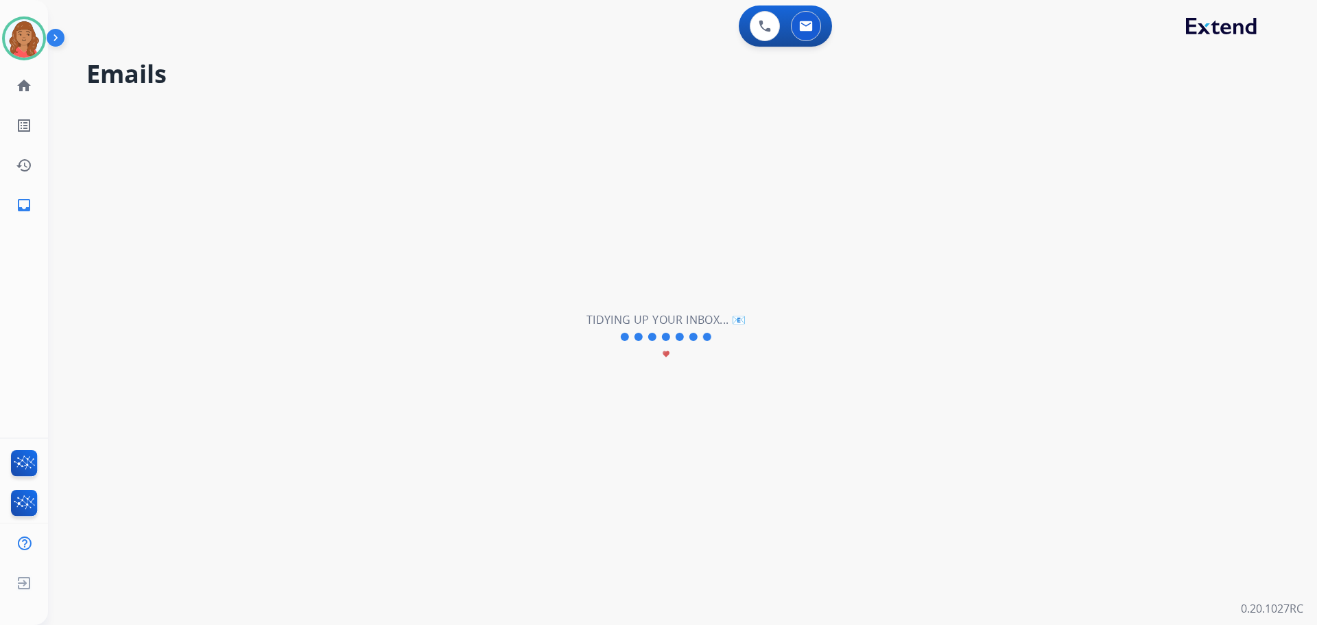
scroll to position [0, 0]
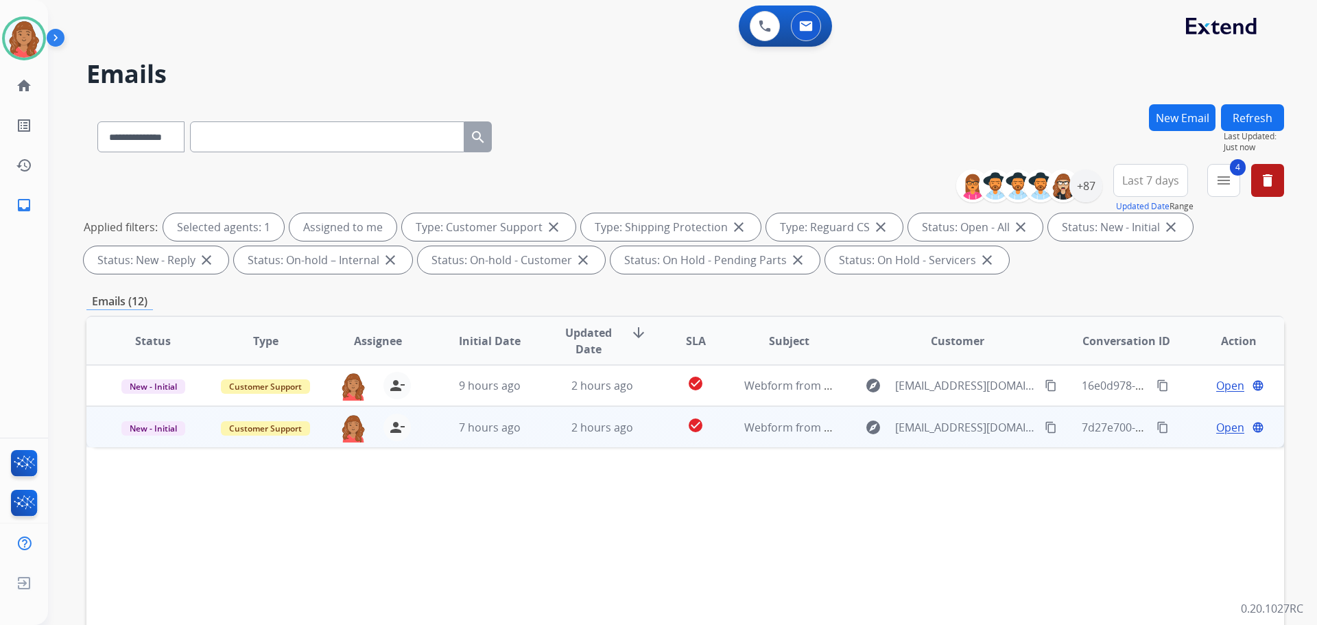
click at [551, 429] on td "2 hours ago" at bounding box center [592, 426] width 112 height 41
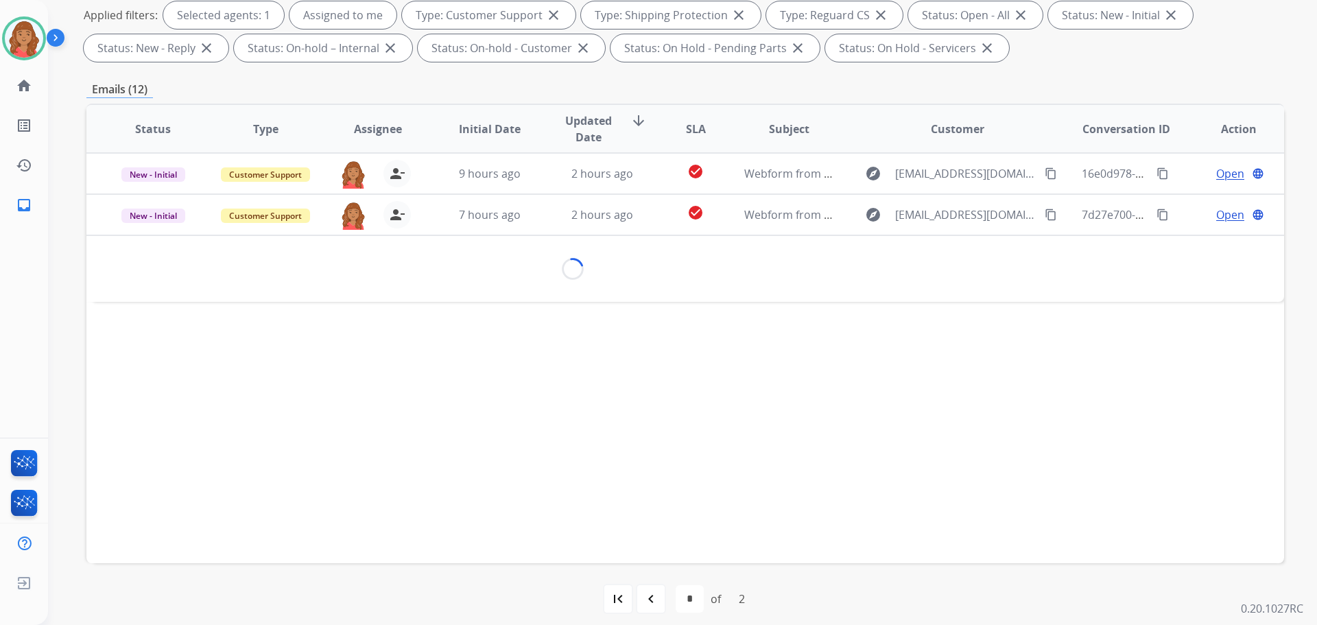
scroll to position [222, 0]
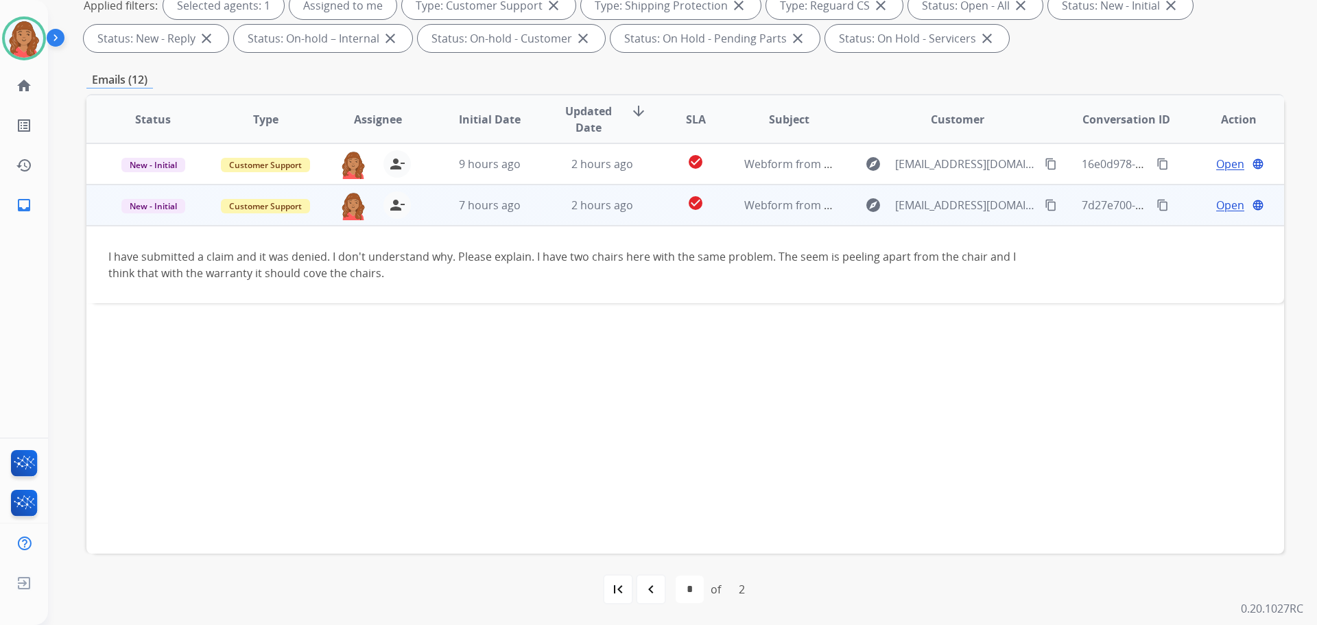
drag, startPoint x: 1033, startPoint y: 205, endPoint x: 833, endPoint y: 217, distance: 200.0
click at [1045, 205] on mat-icon "content_copy" at bounding box center [1051, 205] width 12 height 12
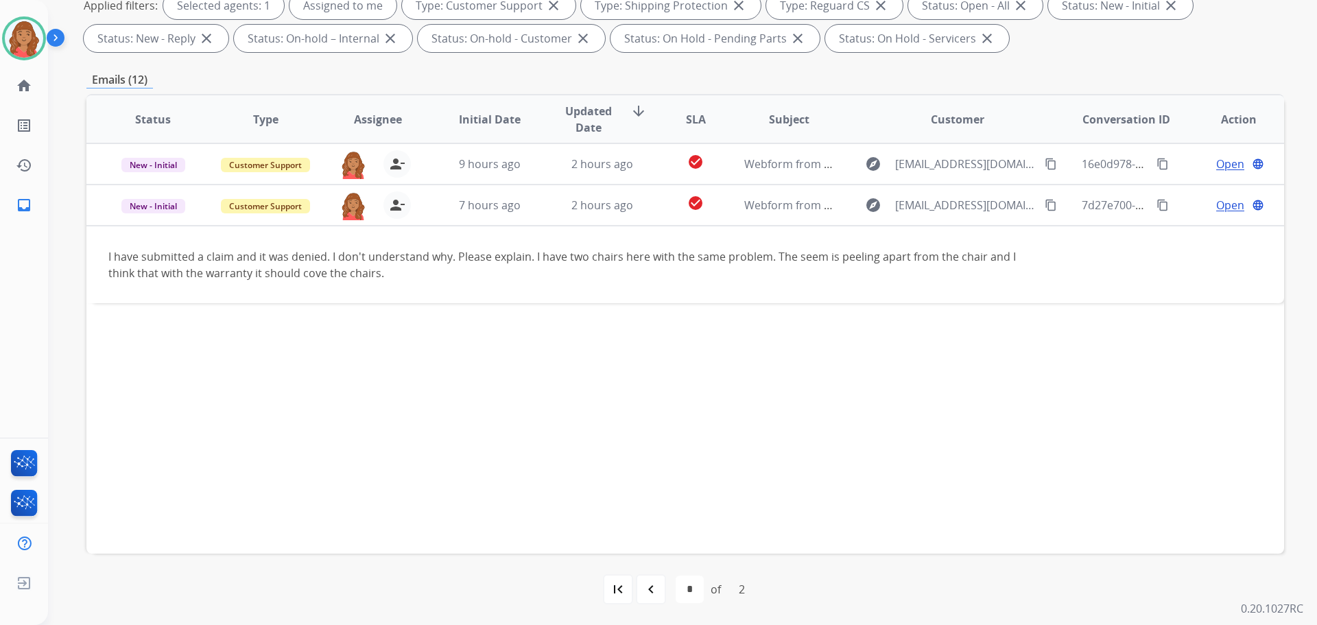
click at [651, 591] on mat-icon "navigate_before" at bounding box center [651, 589] width 16 height 16
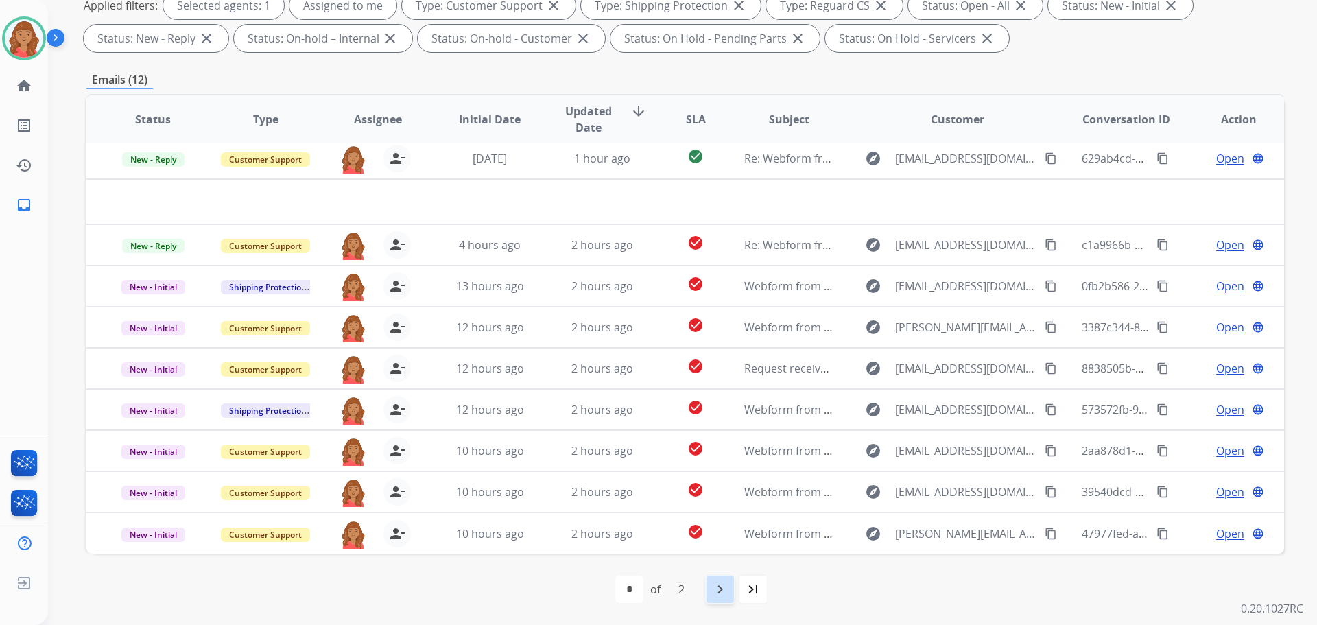
click at [721, 597] on mat-icon "navigate_next" at bounding box center [720, 589] width 16 height 16
select select "*"
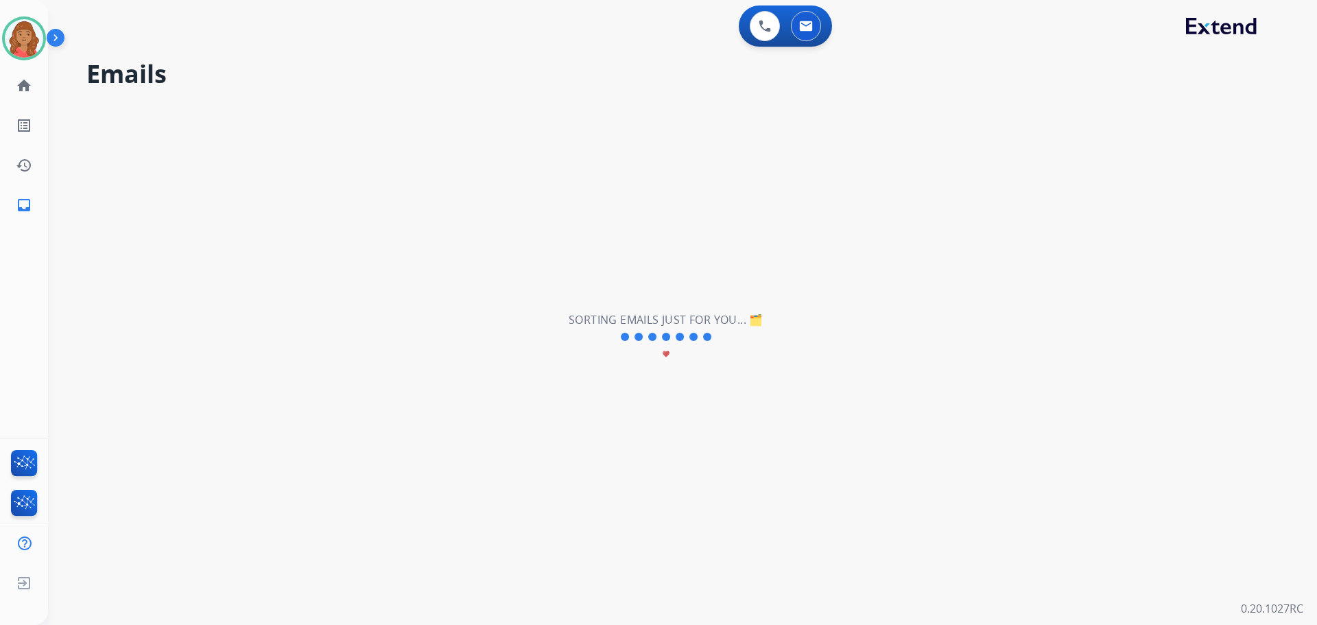
scroll to position [0, 0]
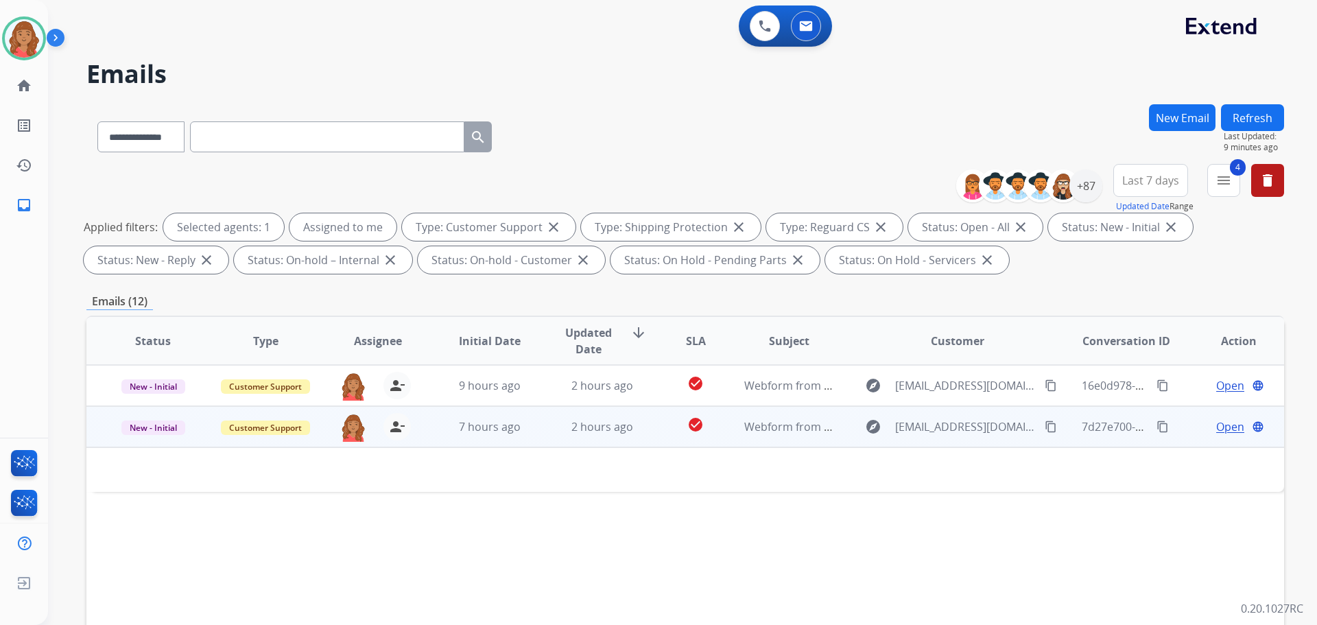
click at [584, 422] on span "2 hours ago" at bounding box center [602, 426] width 62 height 15
click at [601, 429] on span "2 hours ago" at bounding box center [602, 427] width 62 height 15
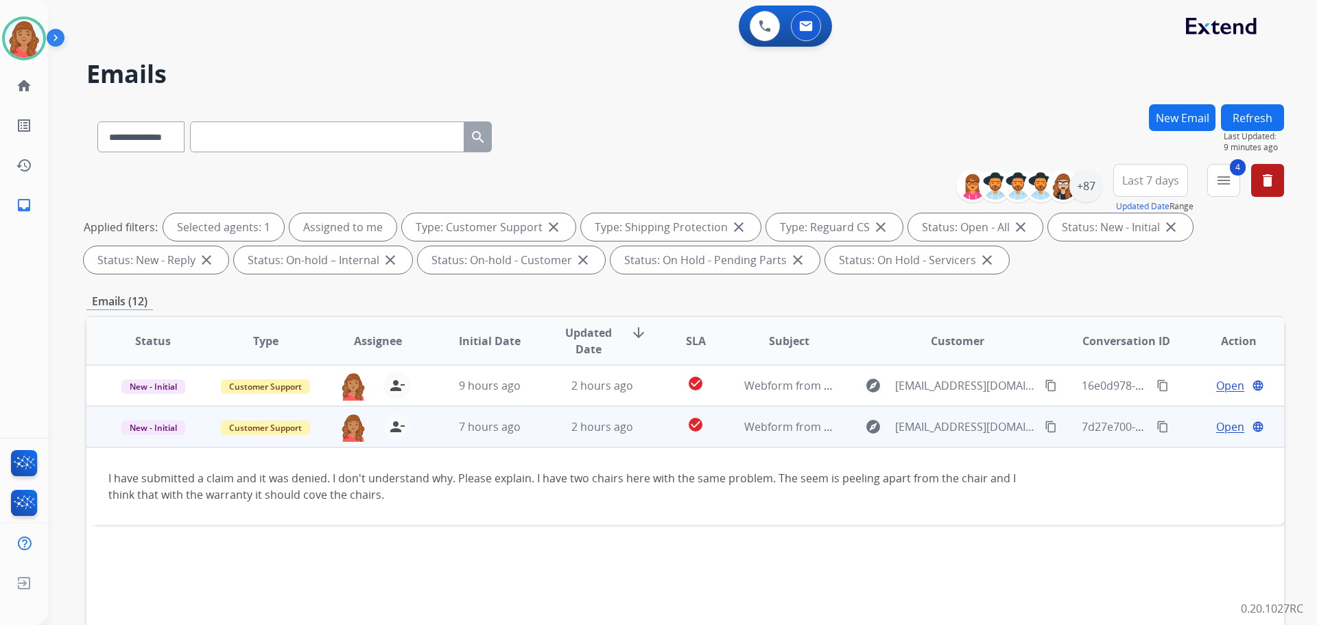
drag, startPoint x: 1031, startPoint y: 430, endPoint x: 1007, endPoint y: 435, distance: 24.5
click at [1045, 430] on mat-icon "content_copy" at bounding box center [1051, 426] width 12 height 12
click at [1218, 427] on span "Open" at bounding box center [1230, 426] width 28 height 16
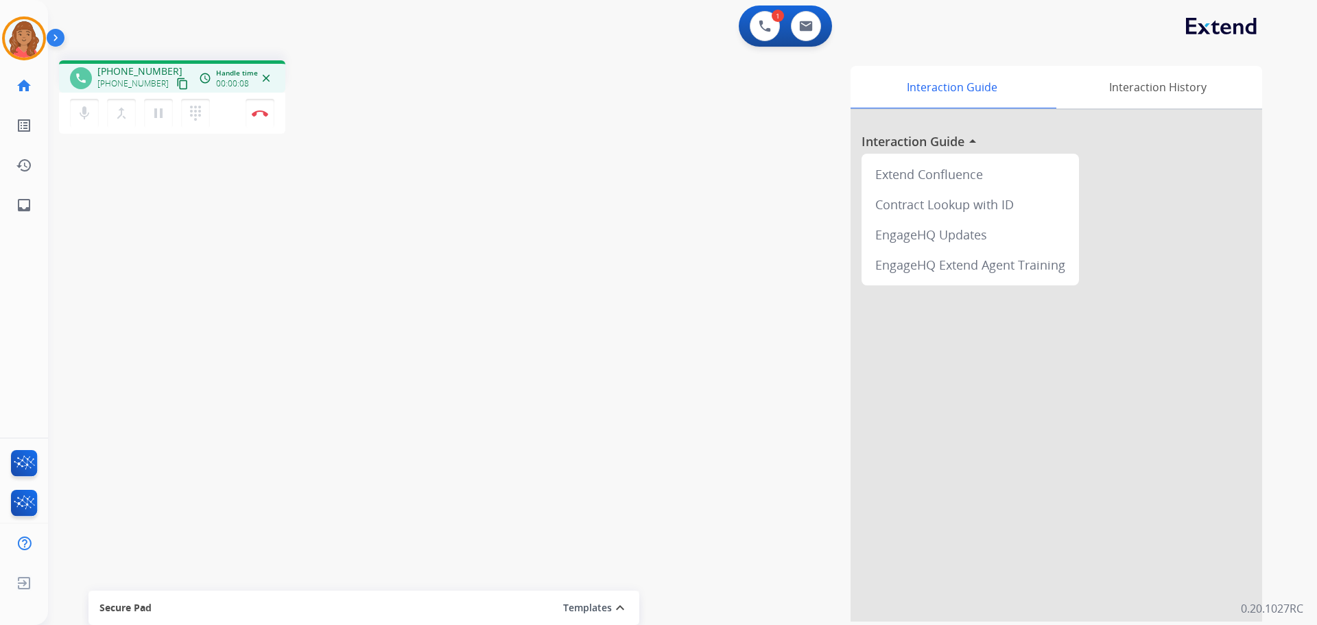
click at [176, 81] on mat-icon "content_copy" at bounding box center [182, 84] width 12 height 12
click at [259, 117] on button "Disconnect" at bounding box center [260, 113] width 29 height 29
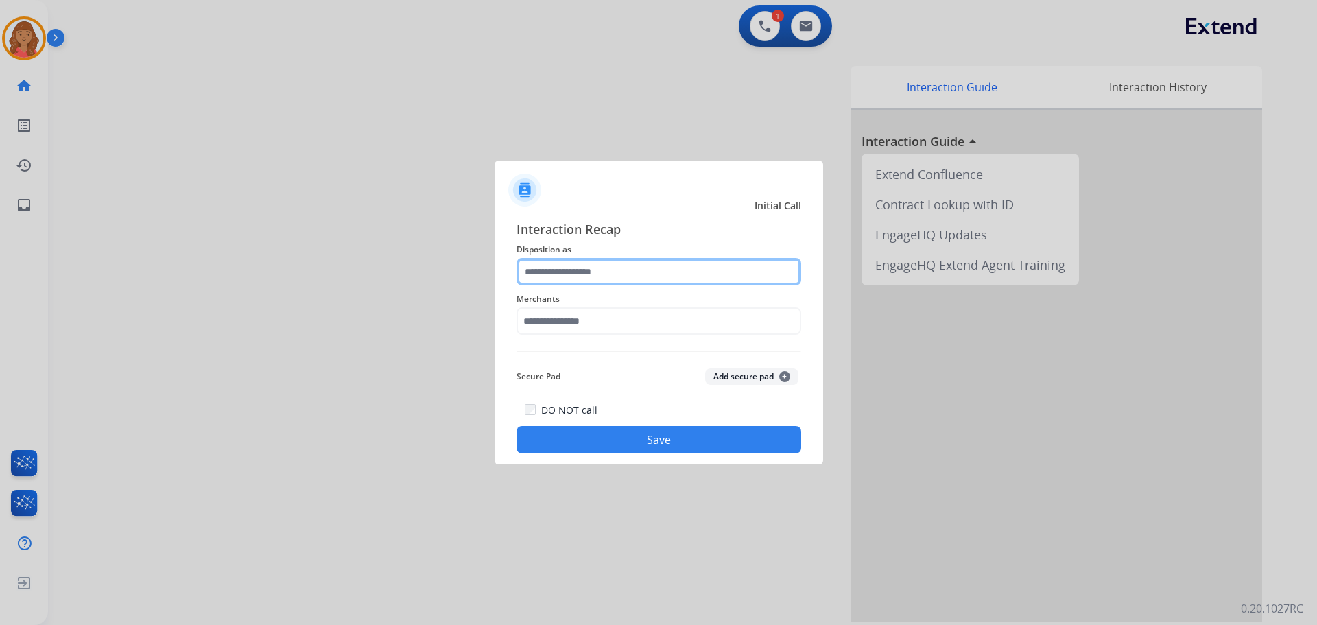
drag, startPoint x: 568, startPoint y: 274, endPoint x: 565, endPoint y: 284, distance: 10.6
click at [568, 274] on input "text" at bounding box center [658, 271] width 285 height 27
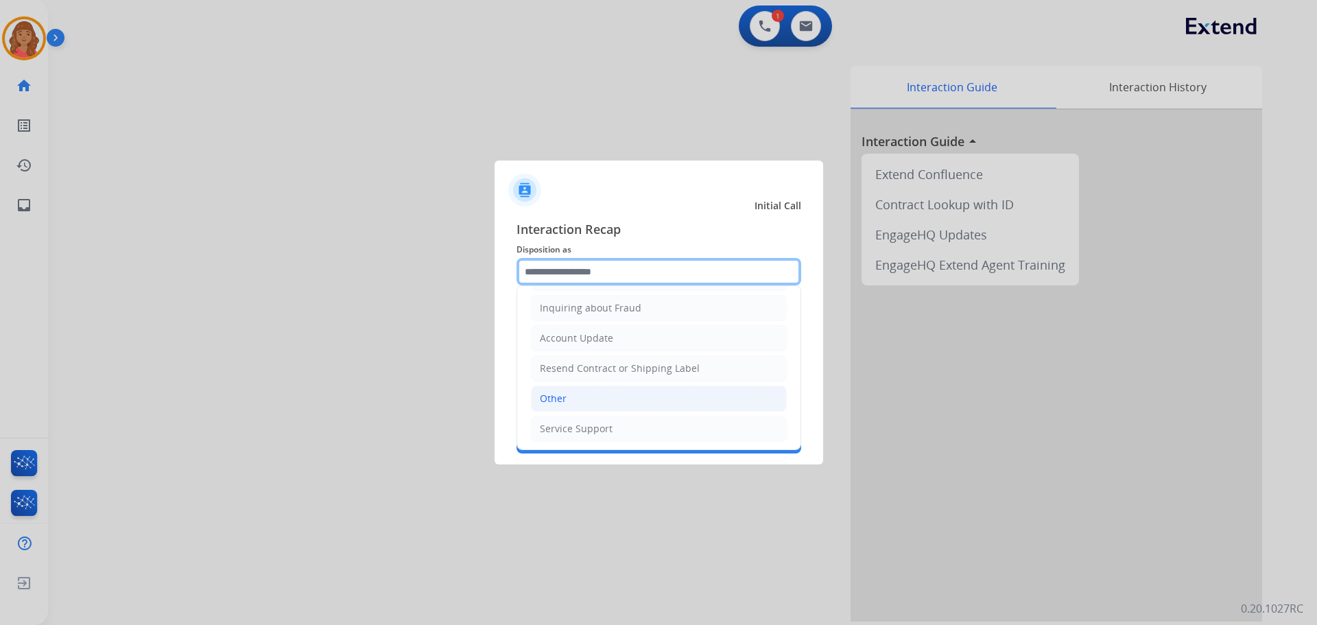
scroll to position [214, 0]
drag, startPoint x: 560, startPoint y: 401, endPoint x: 557, endPoint y: 390, distance: 11.3
click at [559, 399] on div "Other" at bounding box center [553, 397] width 27 height 14
type input "*****"
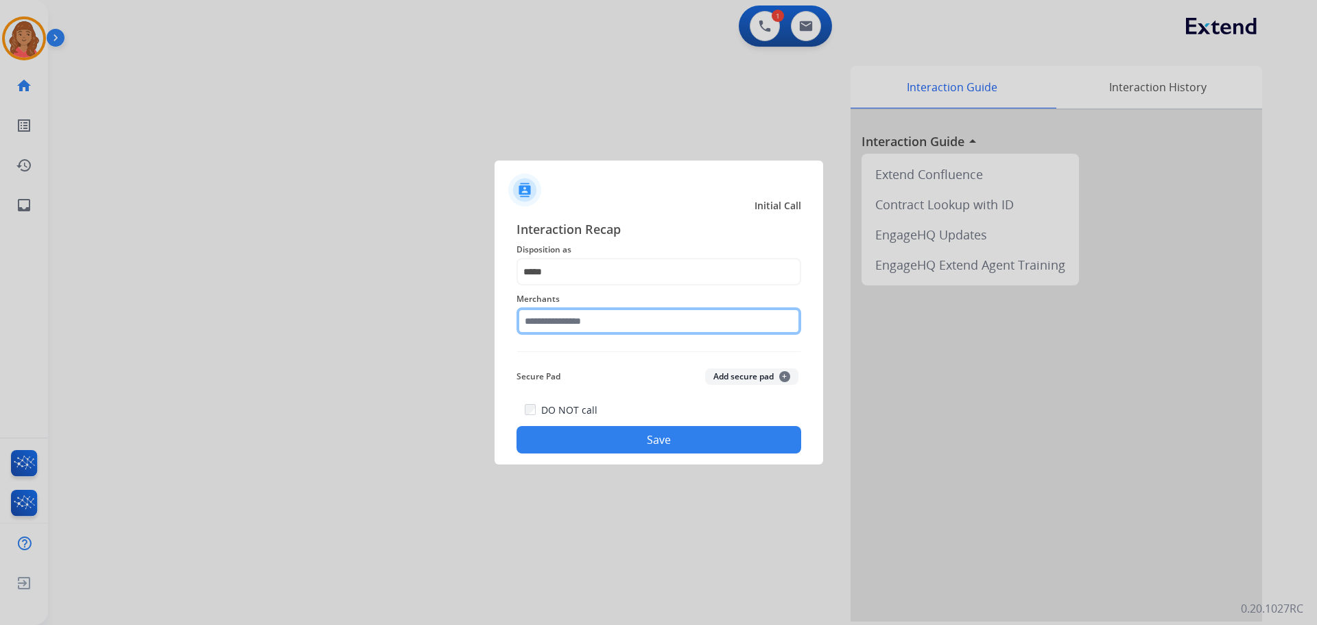
click at [564, 331] on input "text" at bounding box center [658, 320] width 285 height 27
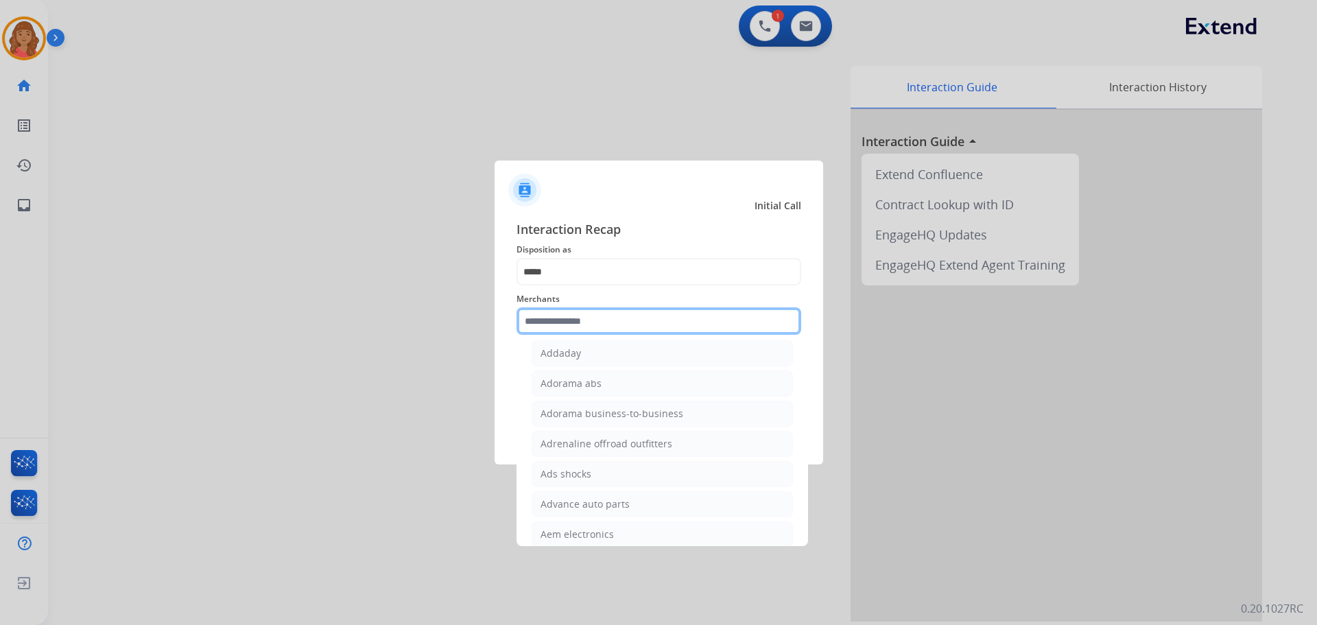
scroll to position [412, 0]
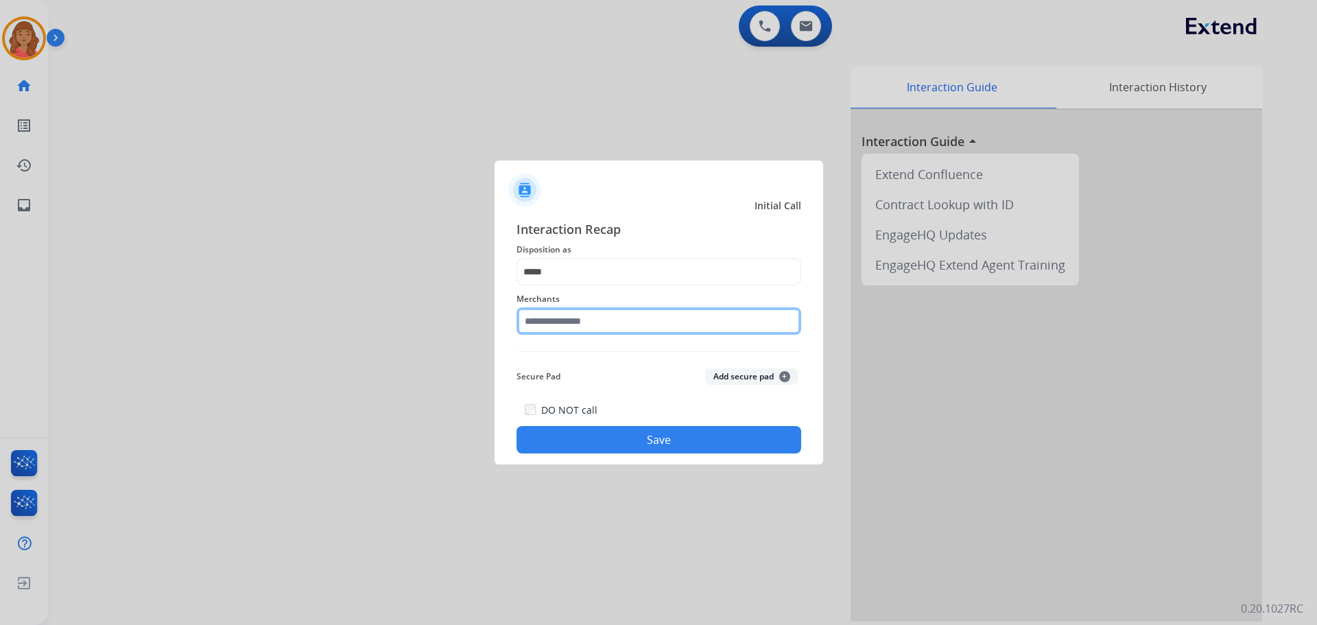
click at [563, 326] on input "text" at bounding box center [658, 320] width 285 height 27
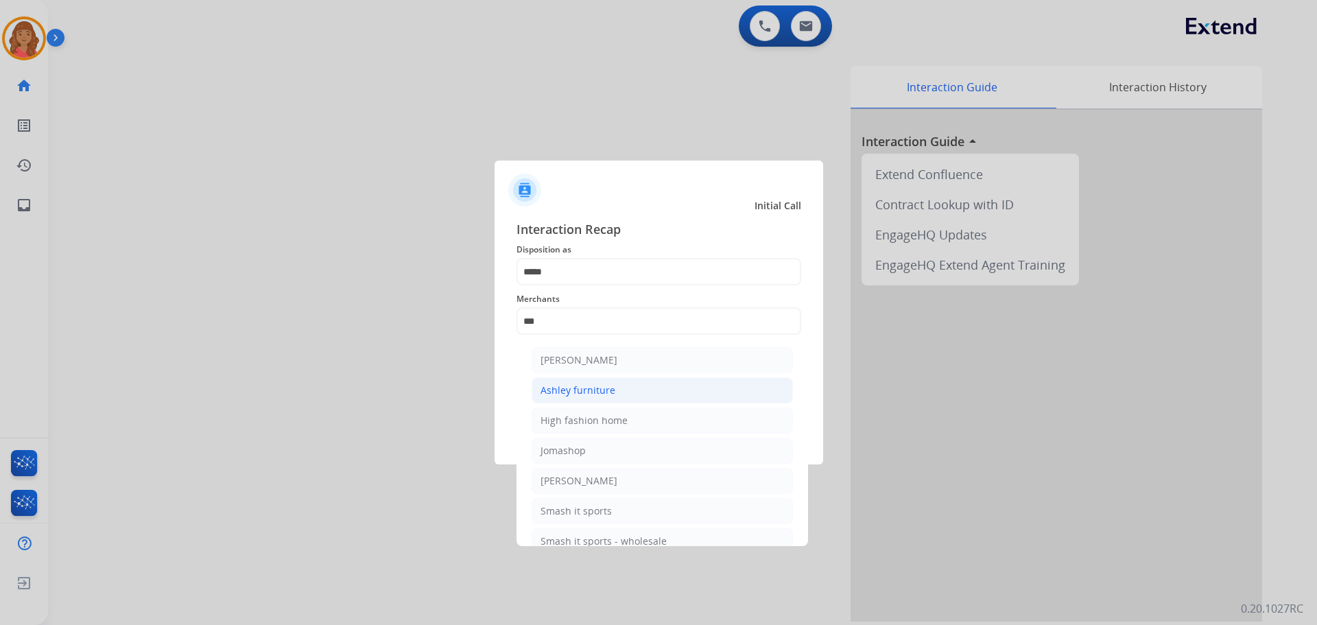
click at [571, 387] on div "Ashley furniture" at bounding box center [577, 390] width 75 height 14
type input "**********"
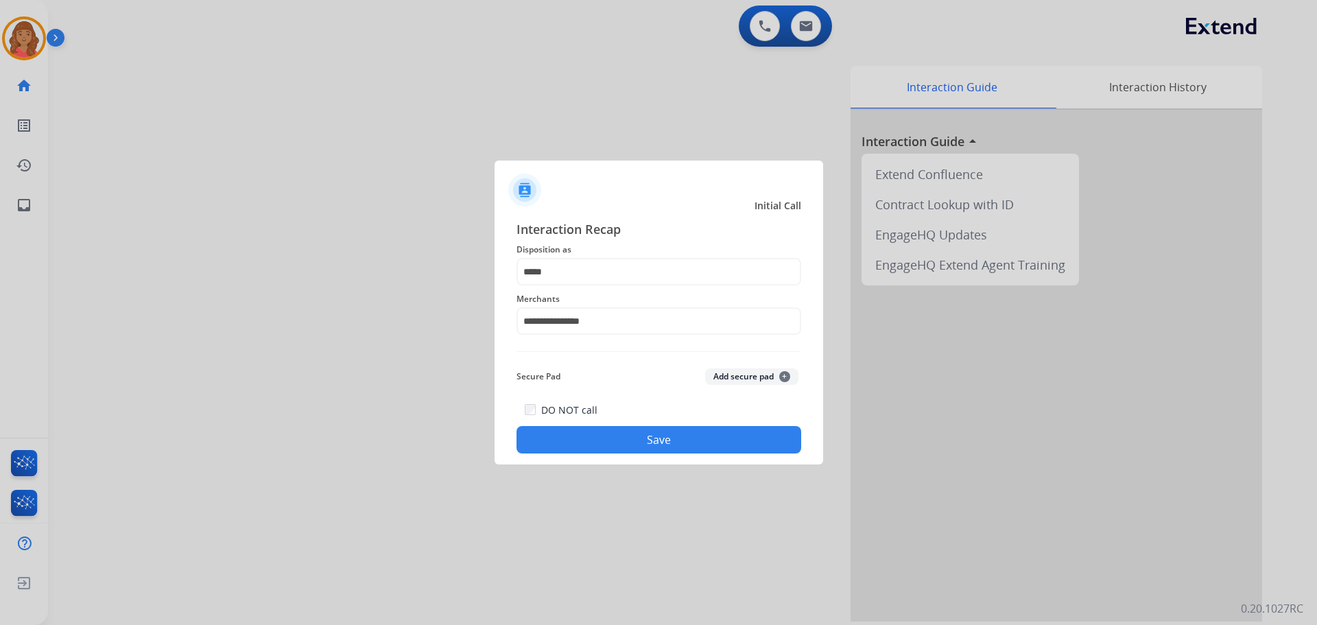
click at [601, 440] on button "Save" at bounding box center [658, 439] width 285 height 27
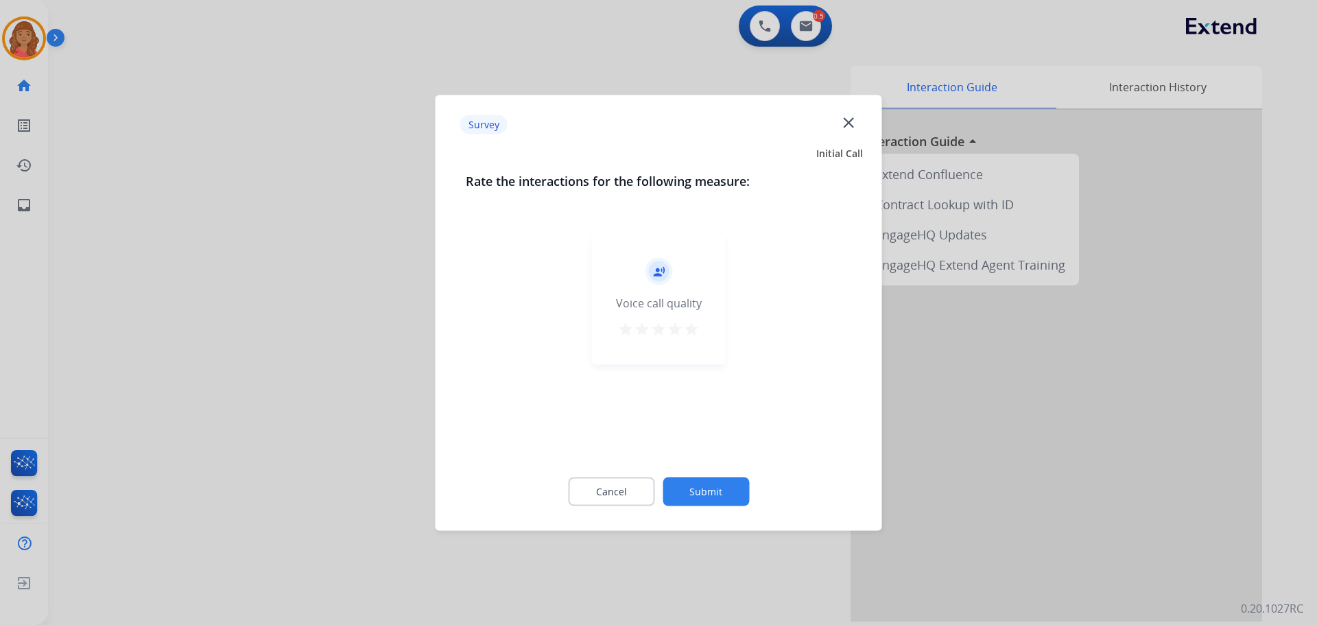
click at [698, 332] on mat-icon "star" at bounding box center [691, 328] width 16 height 16
click at [724, 494] on button "Submit" at bounding box center [706, 491] width 86 height 29
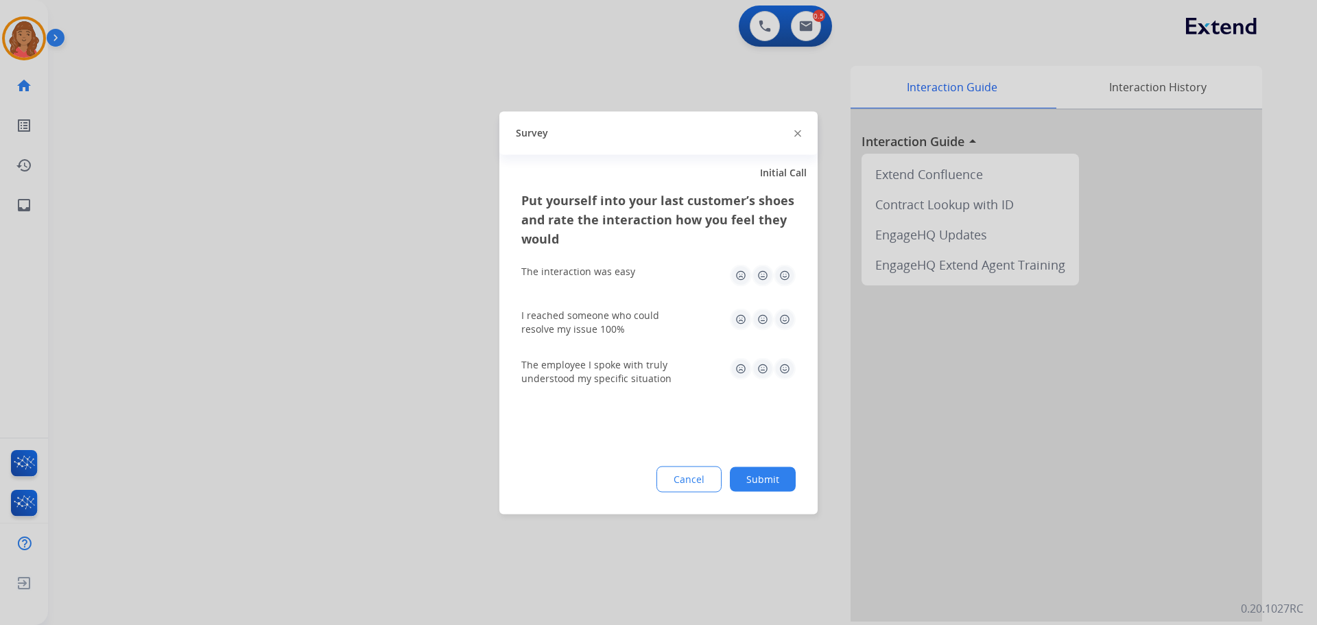
drag, startPoint x: 778, startPoint y: 274, endPoint x: 780, endPoint y: 281, distance: 7.8
click at [779, 274] on img at bounding box center [785, 275] width 22 height 22
click at [783, 322] on img at bounding box center [785, 319] width 22 height 22
click at [783, 370] on img at bounding box center [785, 368] width 22 height 22
click at [770, 484] on button "Submit" at bounding box center [763, 478] width 66 height 25
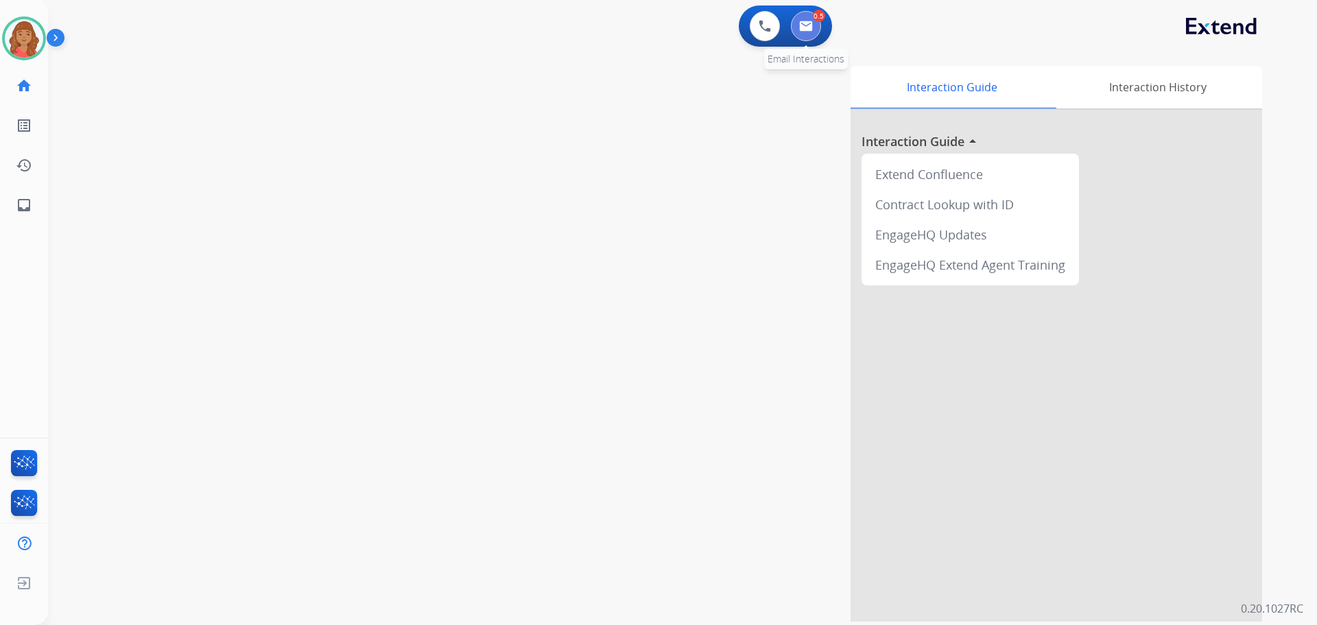
click at [820, 25] on button at bounding box center [806, 26] width 30 height 30
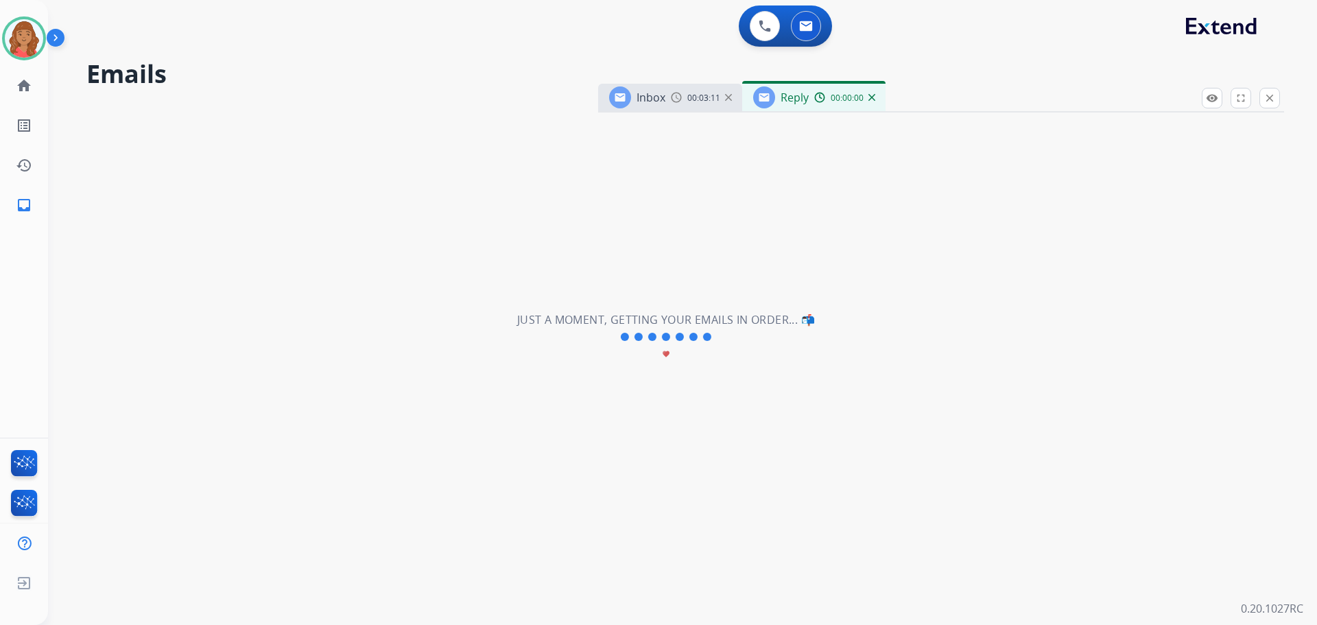
select select "**********"
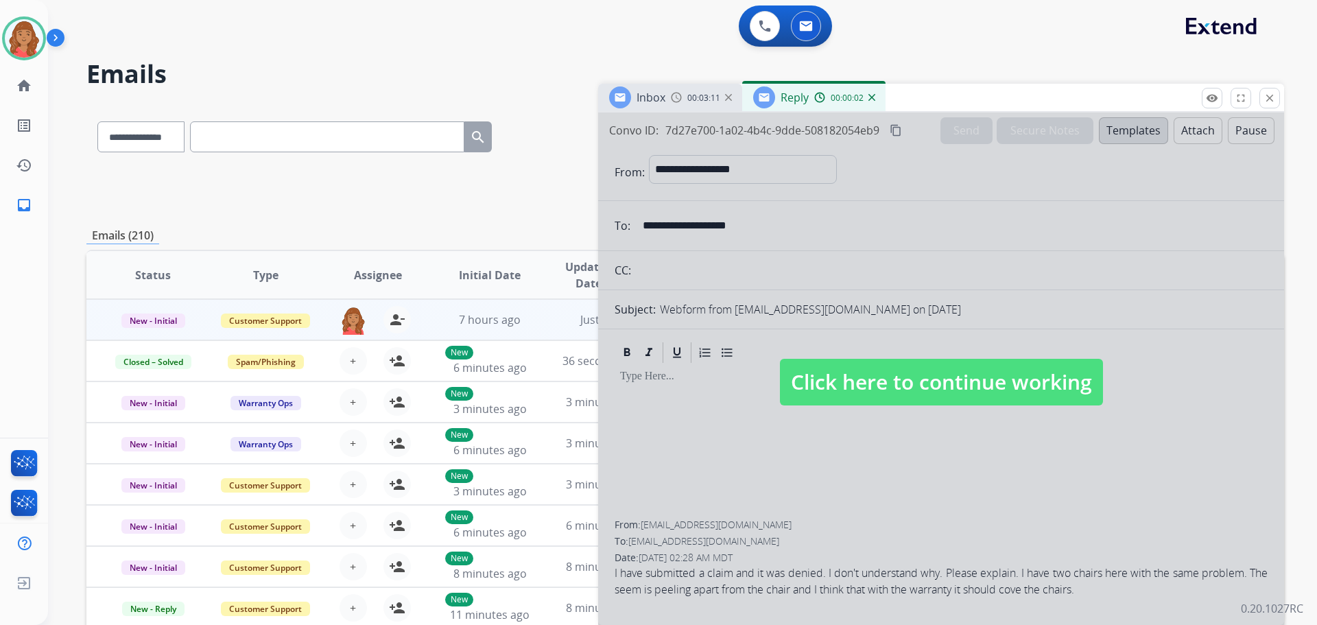
drag, startPoint x: 820, startPoint y: 369, endPoint x: 809, endPoint y: 379, distance: 15.0
click at [820, 370] on span "Click here to continue working" at bounding box center [941, 382] width 323 height 47
select select
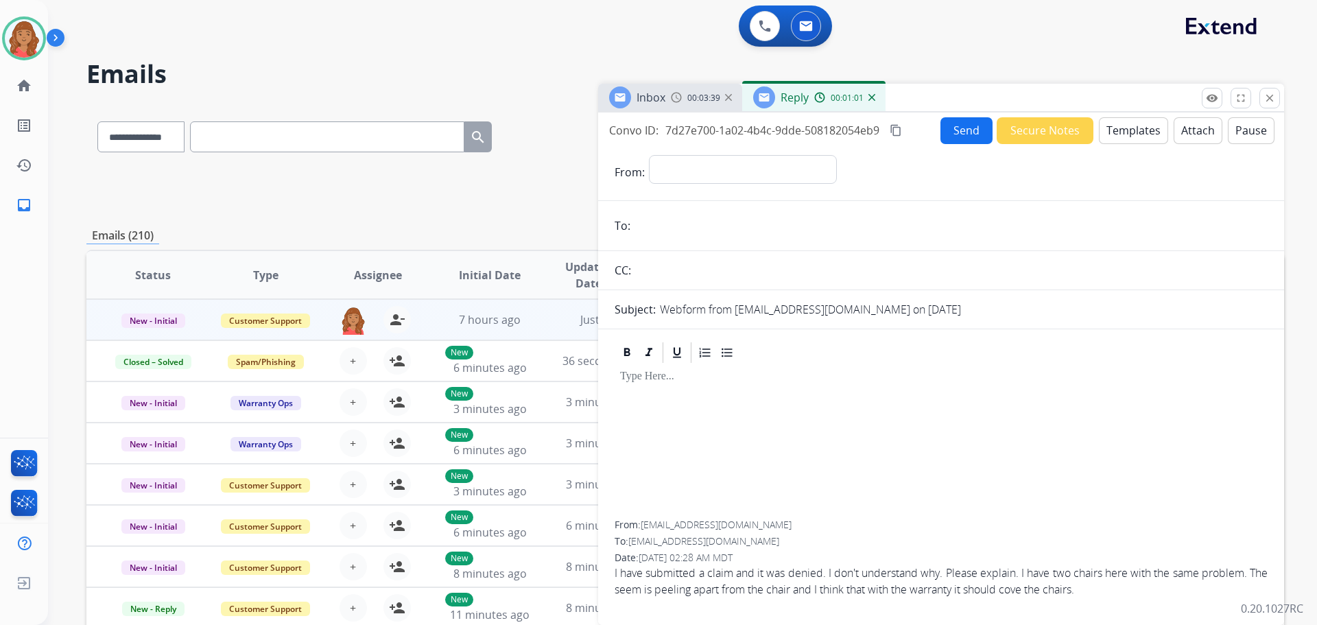
click at [1112, 130] on button "Templates" at bounding box center [1133, 130] width 69 height 27
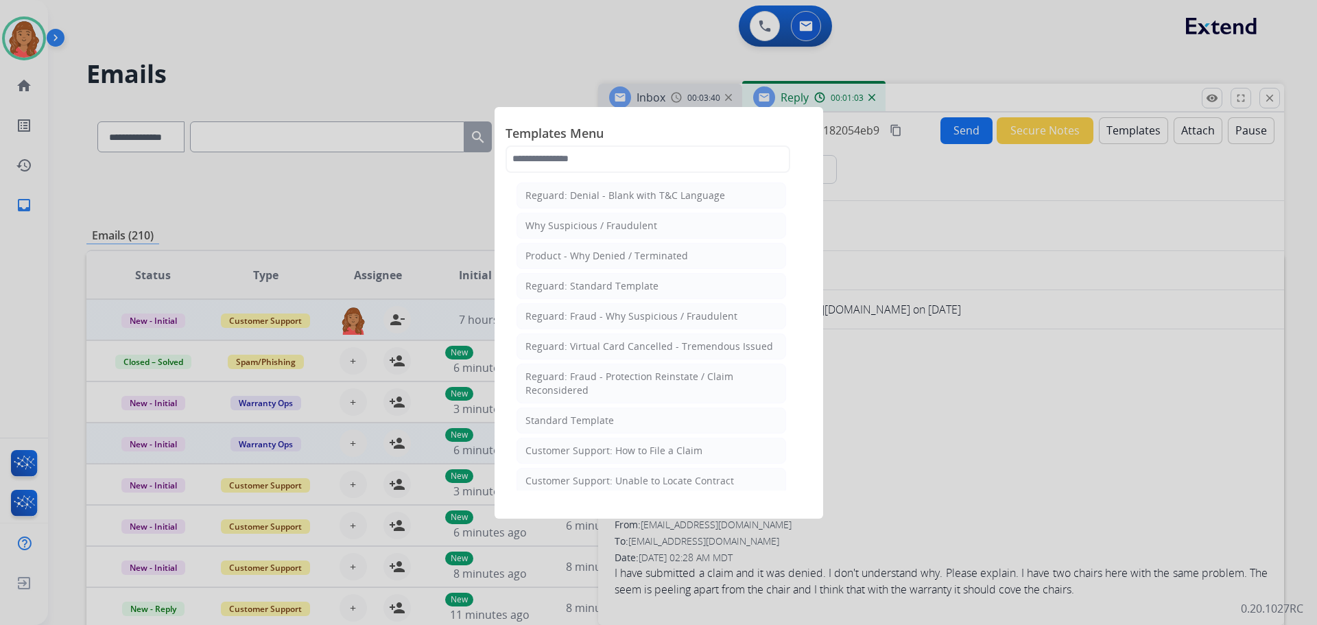
click at [590, 422] on div "Standard Template" at bounding box center [569, 421] width 88 height 14
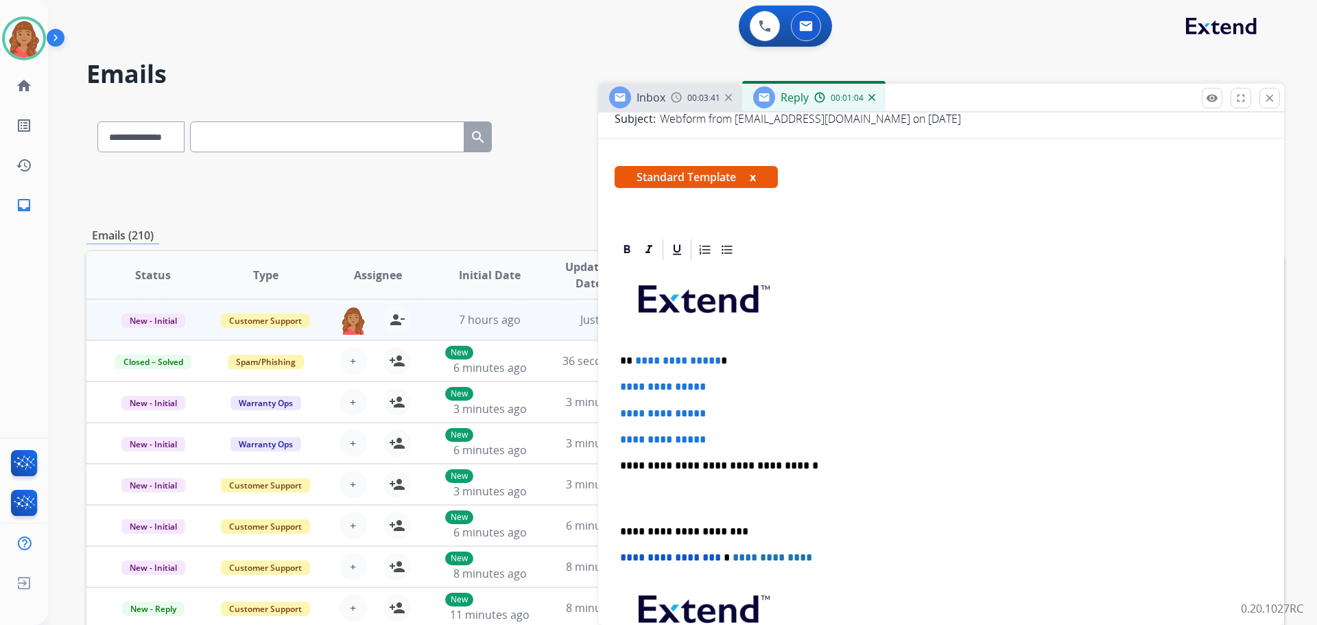
scroll to position [274, 0]
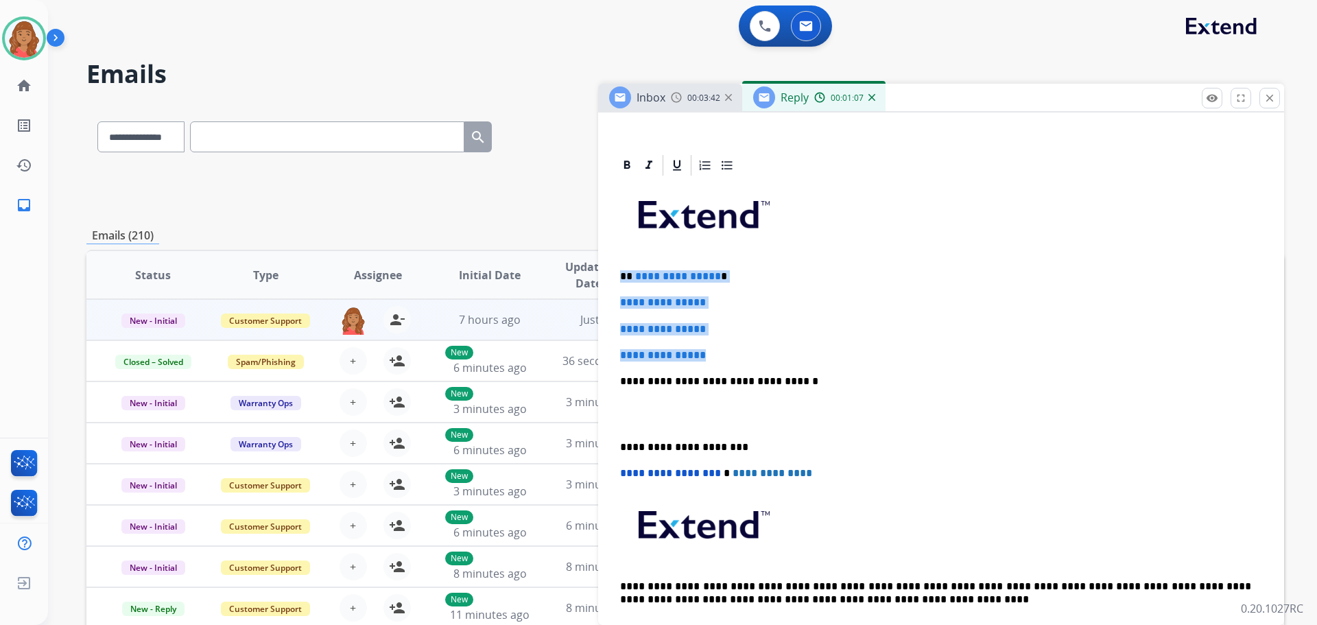
drag, startPoint x: 635, startPoint y: 329, endPoint x: 612, endPoint y: 267, distance: 65.1
click at [613, 267] on div "**********" at bounding box center [941, 445] width 686 height 584
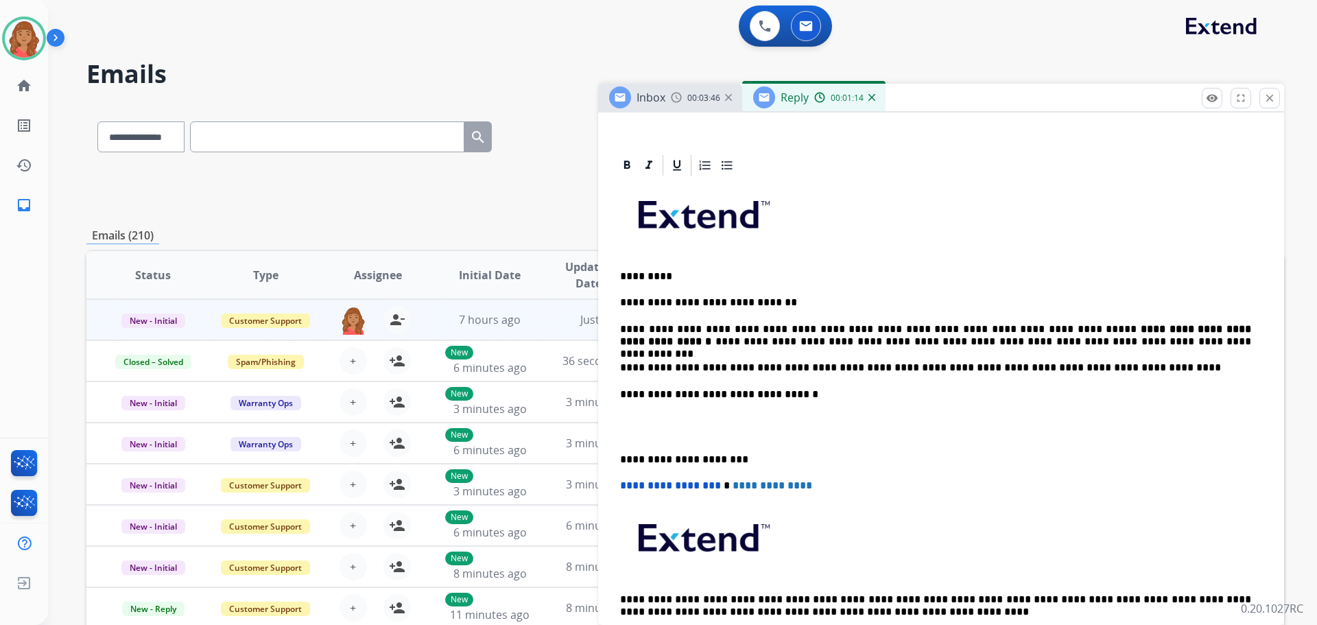
click at [614, 458] on div "**********" at bounding box center [941, 451] width 686 height 597
click at [620, 457] on p "**********" at bounding box center [935, 459] width 631 height 12
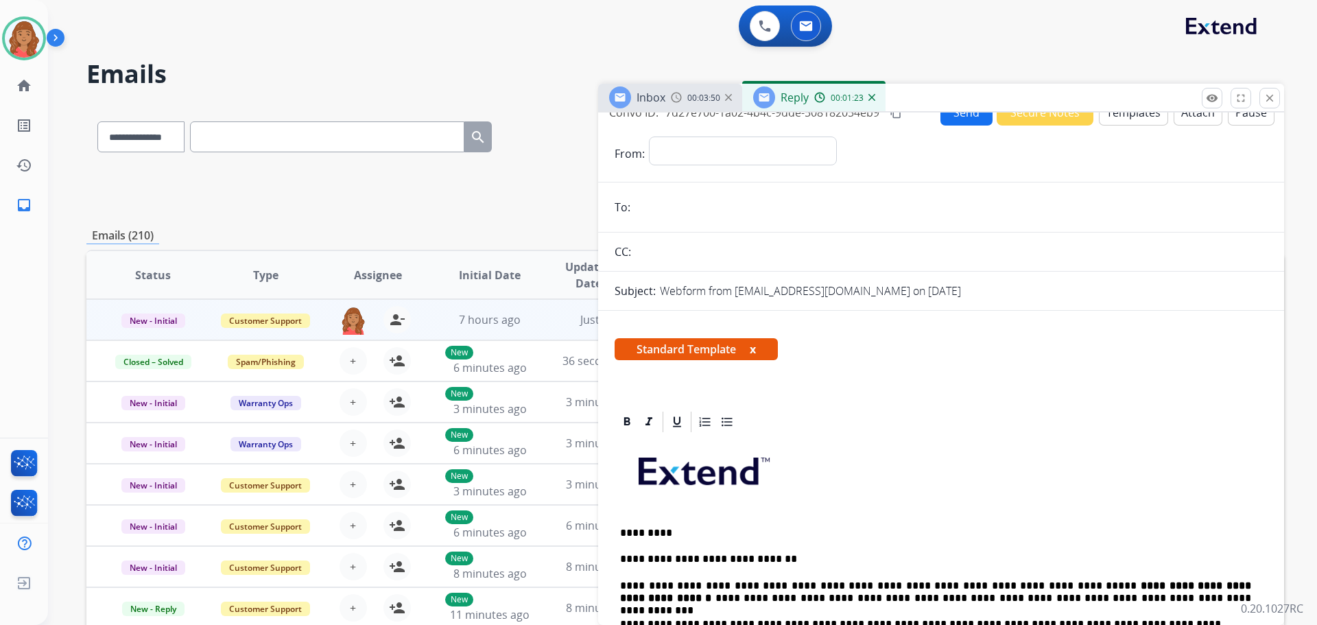
scroll to position [0, 0]
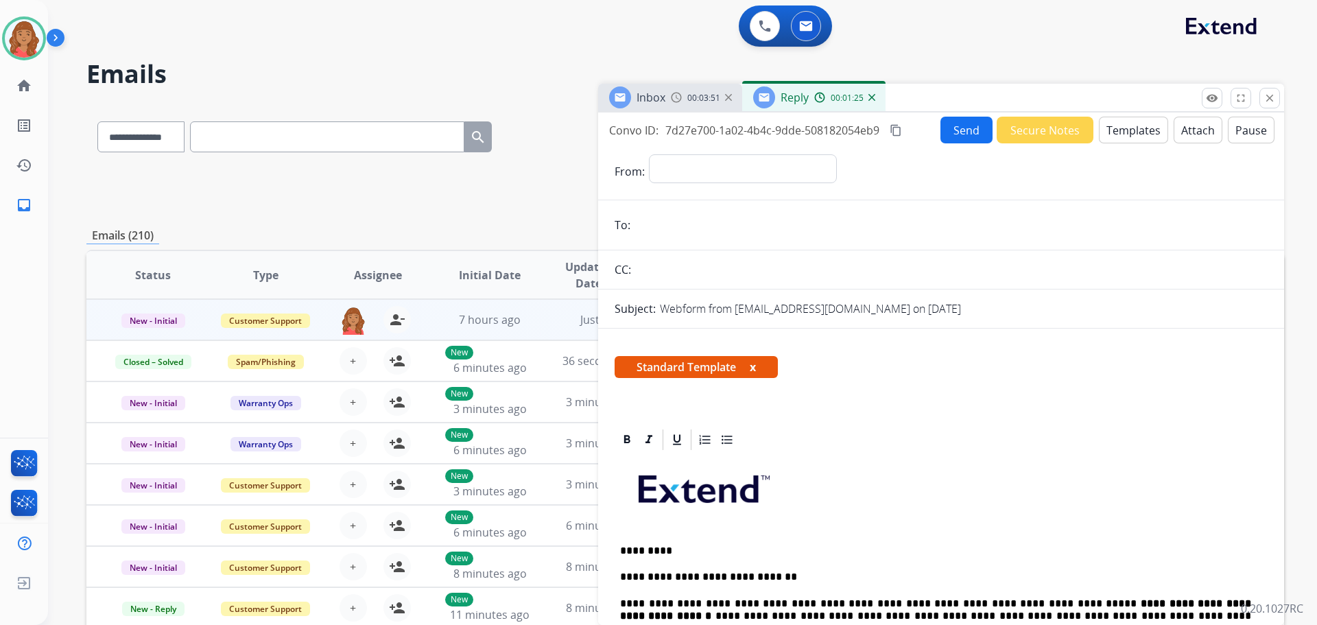
click at [900, 130] on mat-icon "content_copy" at bounding box center [896, 130] width 12 height 12
drag, startPoint x: 953, startPoint y: 128, endPoint x: 925, endPoint y: 228, distance: 103.8
click at [953, 128] on button "Send" at bounding box center [966, 130] width 52 height 27
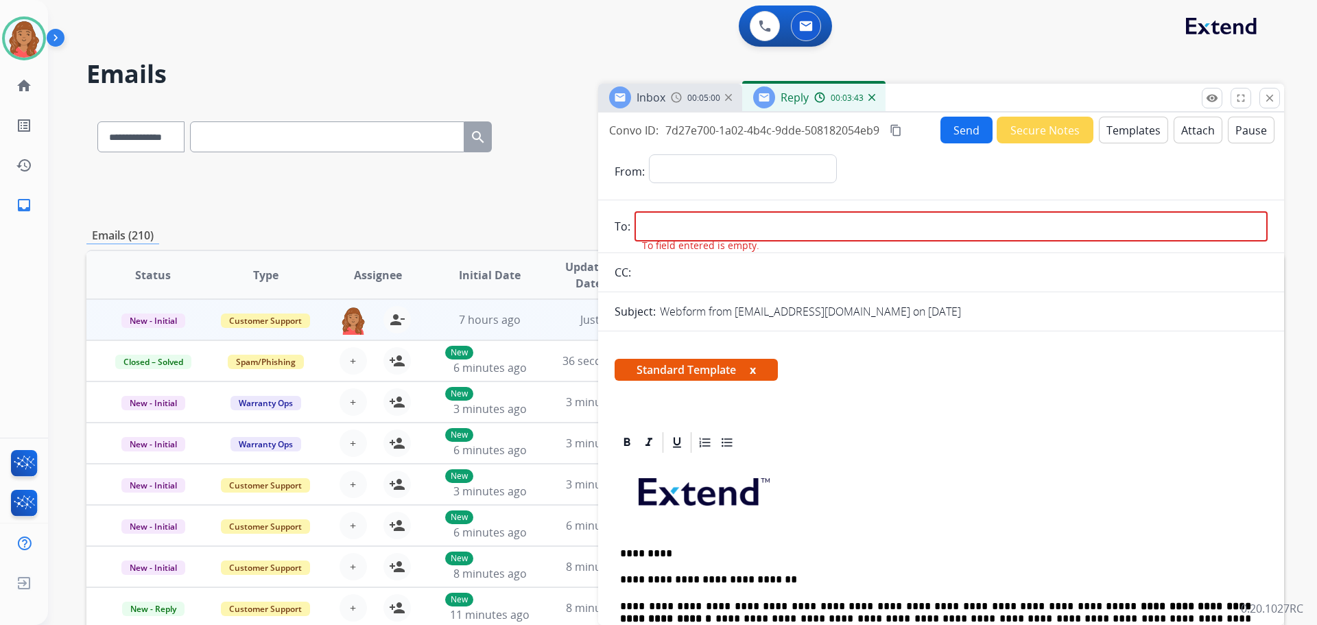
click at [672, 97] on img at bounding box center [676, 97] width 11 height 11
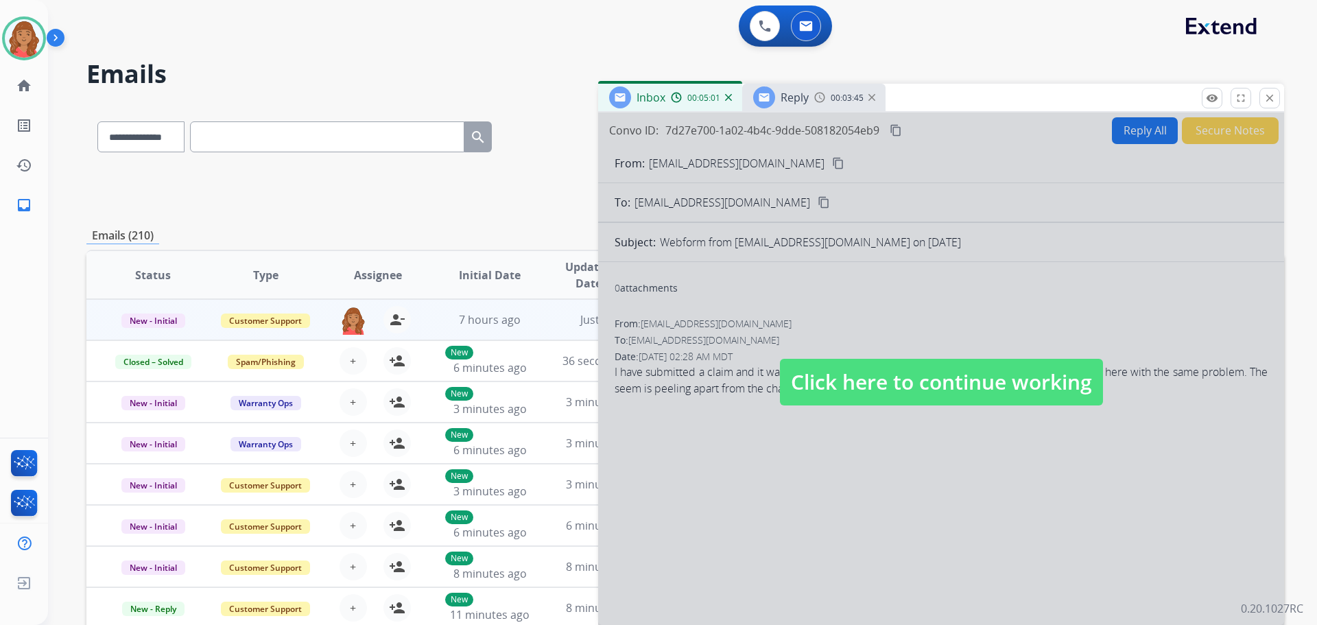
click at [820, 377] on span "Click here to continue working" at bounding box center [941, 382] width 323 height 47
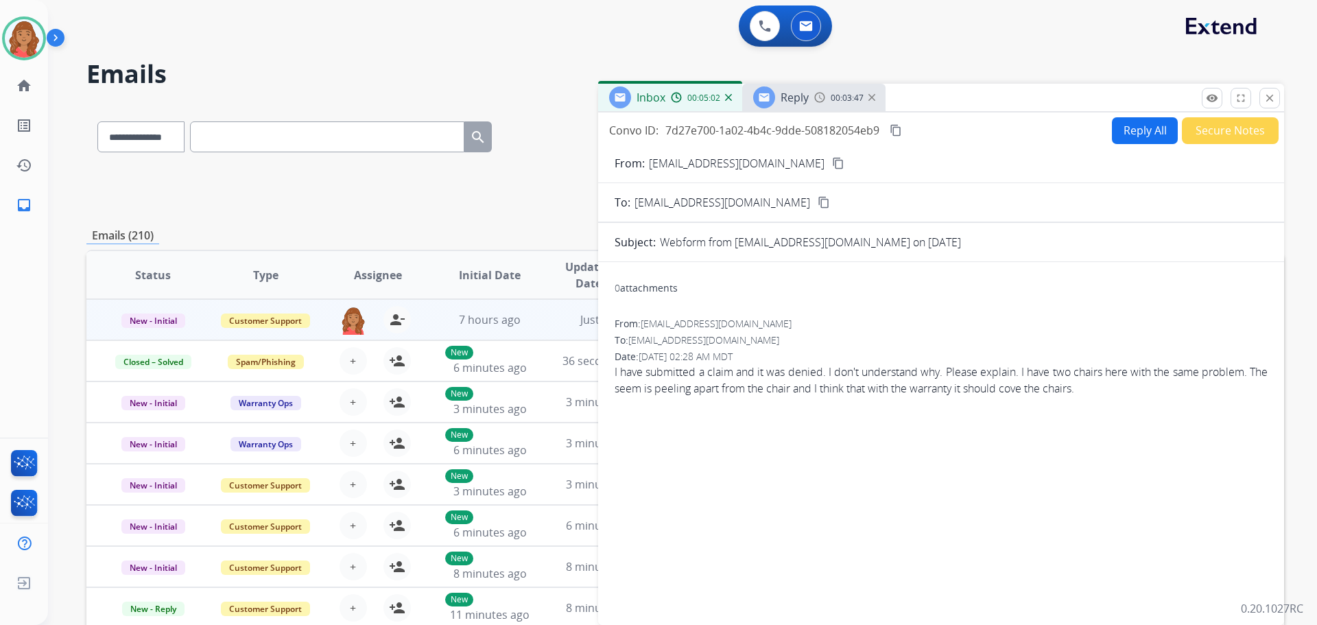
click at [775, 99] on div "Reply" at bounding box center [781, 97] width 56 height 22
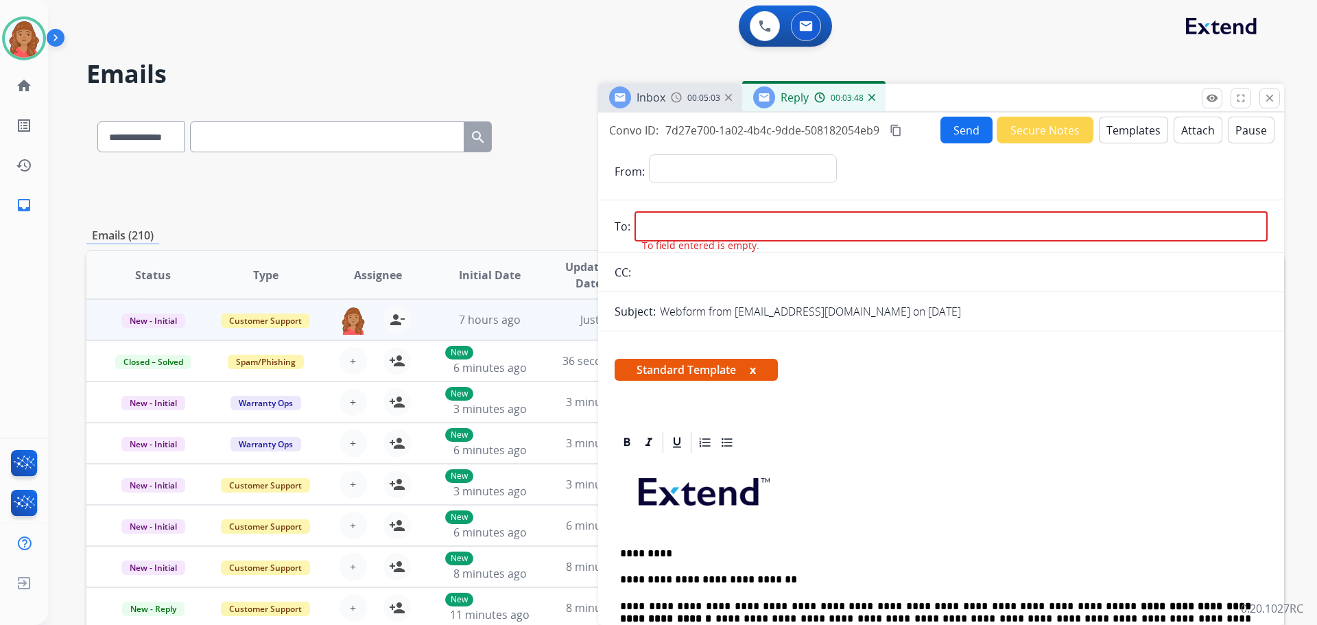
click at [667, 106] on div "Inbox 00:05:03" at bounding box center [670, 97] width 144 height 27
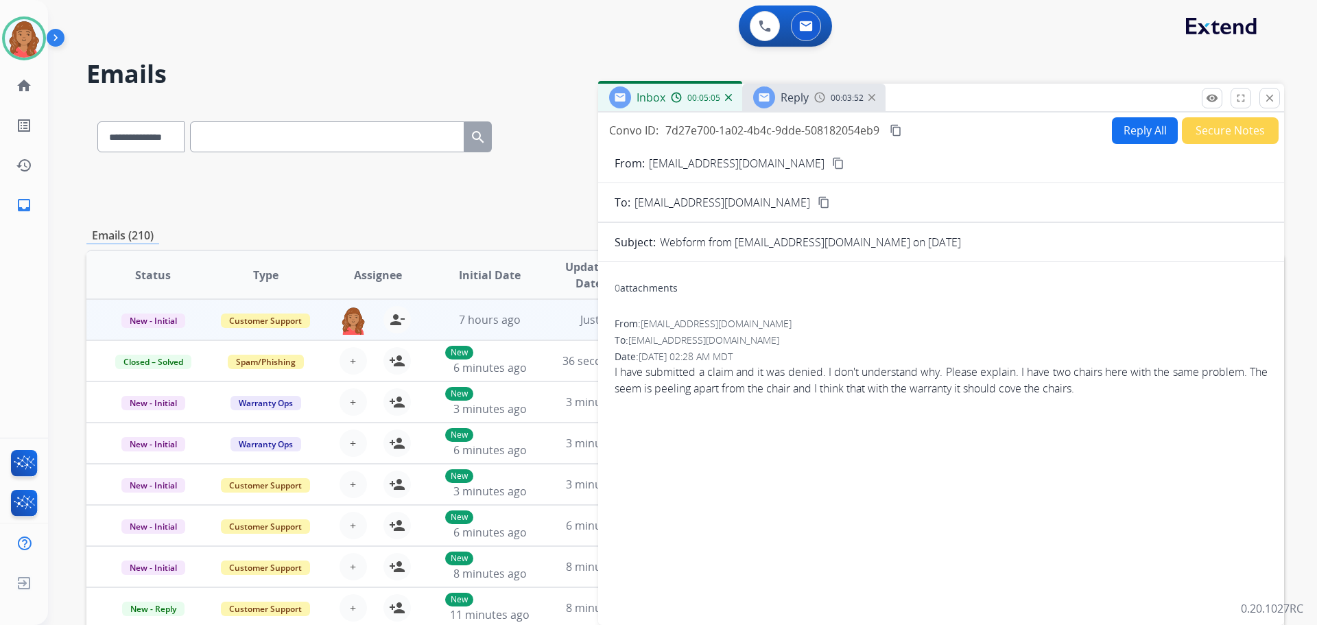
click at [830, 166] on button "content_copy" at bounding box center [838, 163] width 16 height 16
click at [783, 96] on span "Reply" at bounding box center [794, 97] width 28 height 15
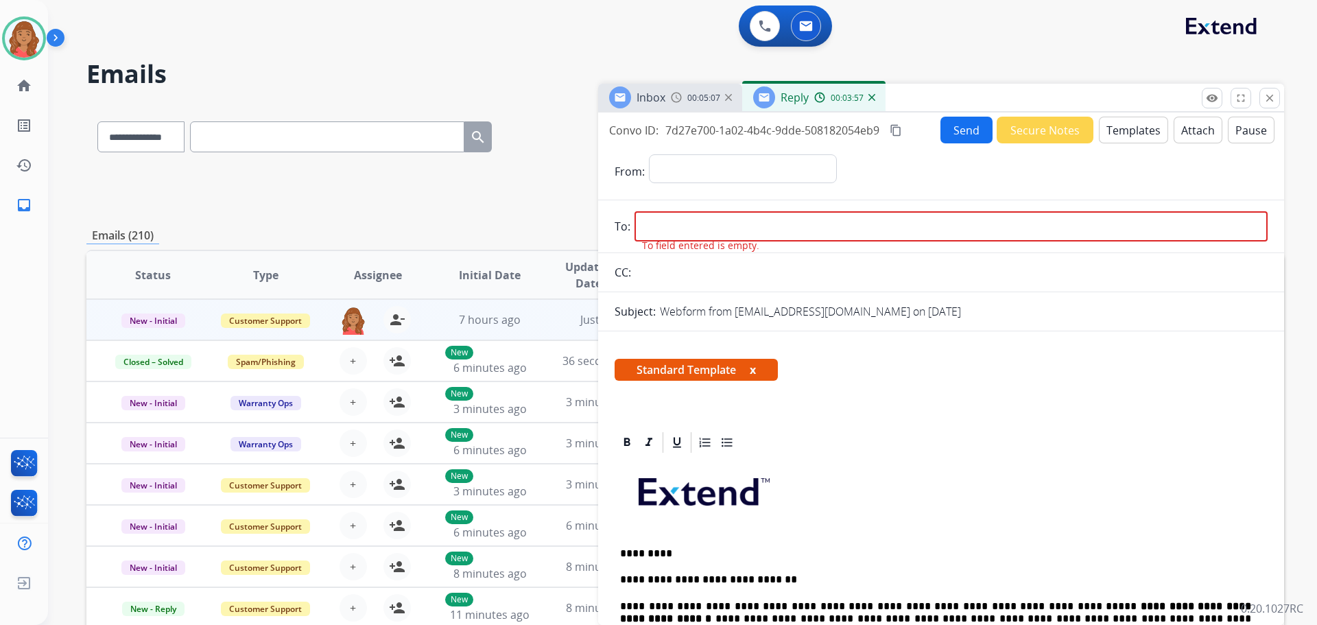
paste input "**********"
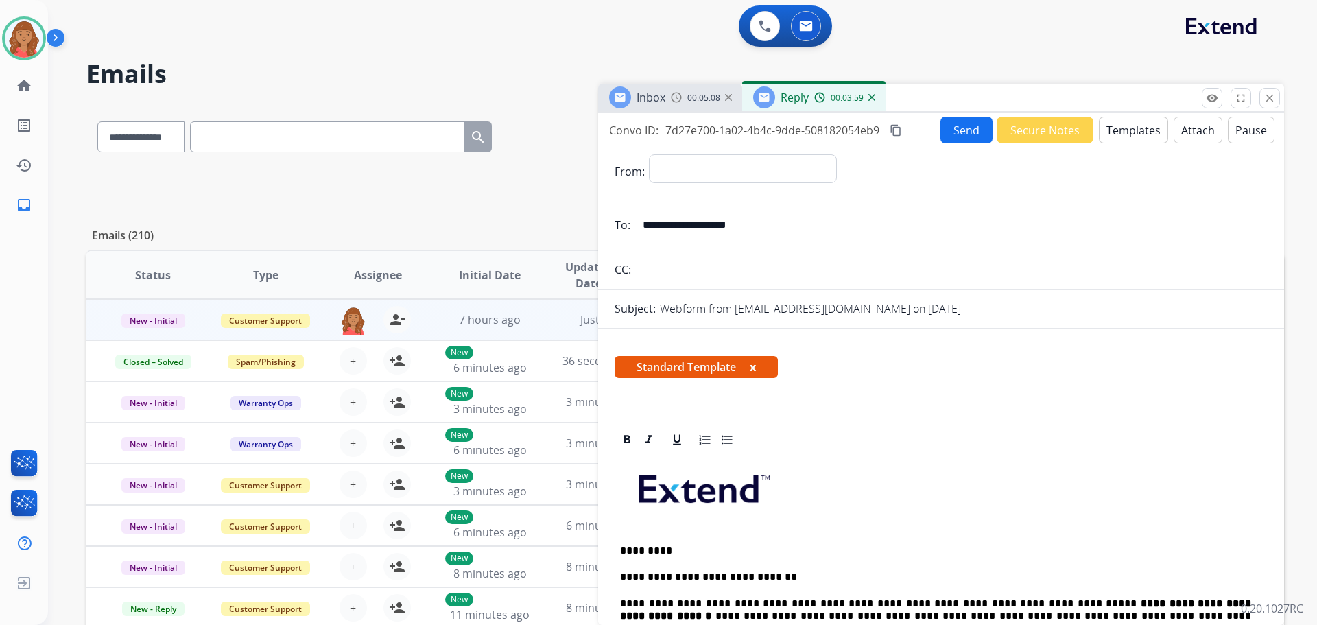
type input "**********"
click at [684, 164] on select "**********" at bounding box center [742, 167] width 187 height 27
select select "**********"
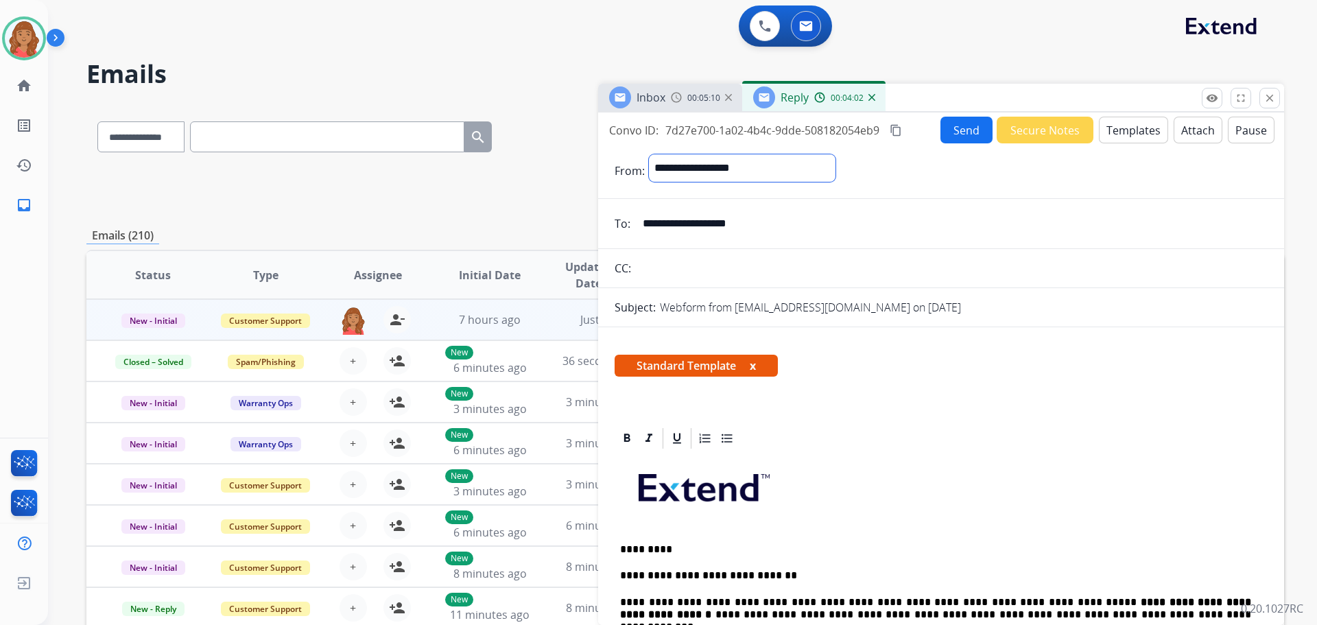
click at [649, 154] on select "**********" at bounding box center [742, 167] width 187 height 27
click at [955, 132] on button "Send" at bounding box center [966, 130] width 52 height 27
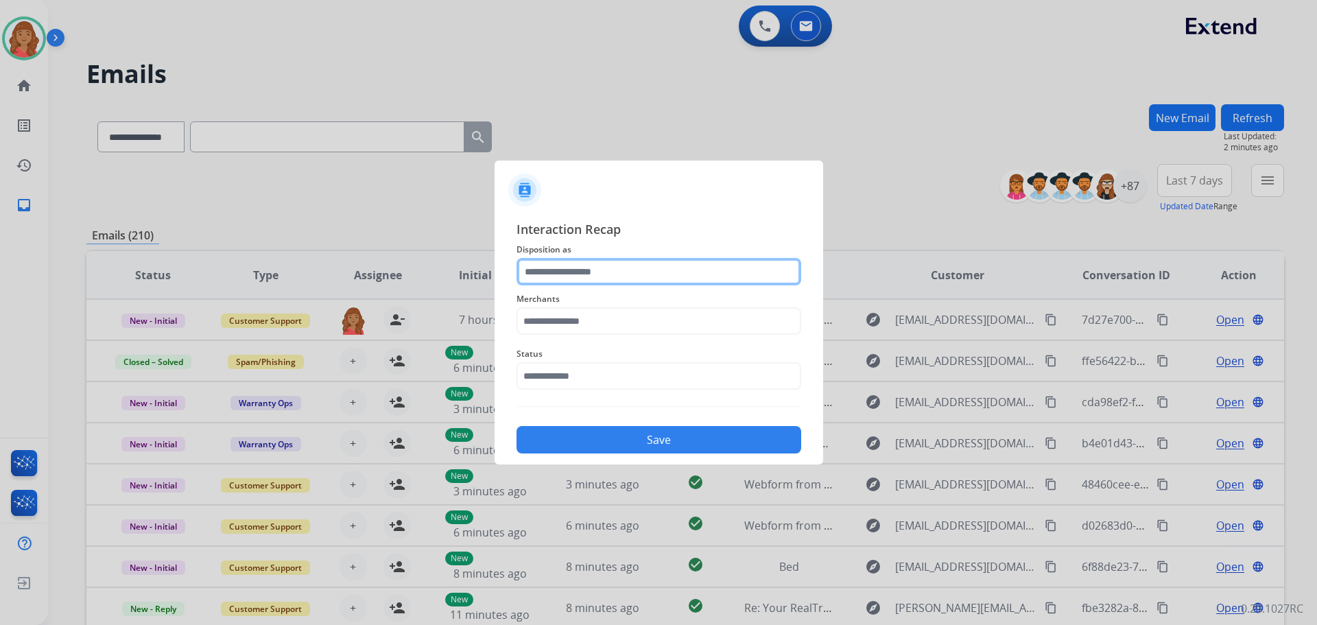
click at [600, 282] on input "text" at bounding box center [658, 271] width 285 height 27
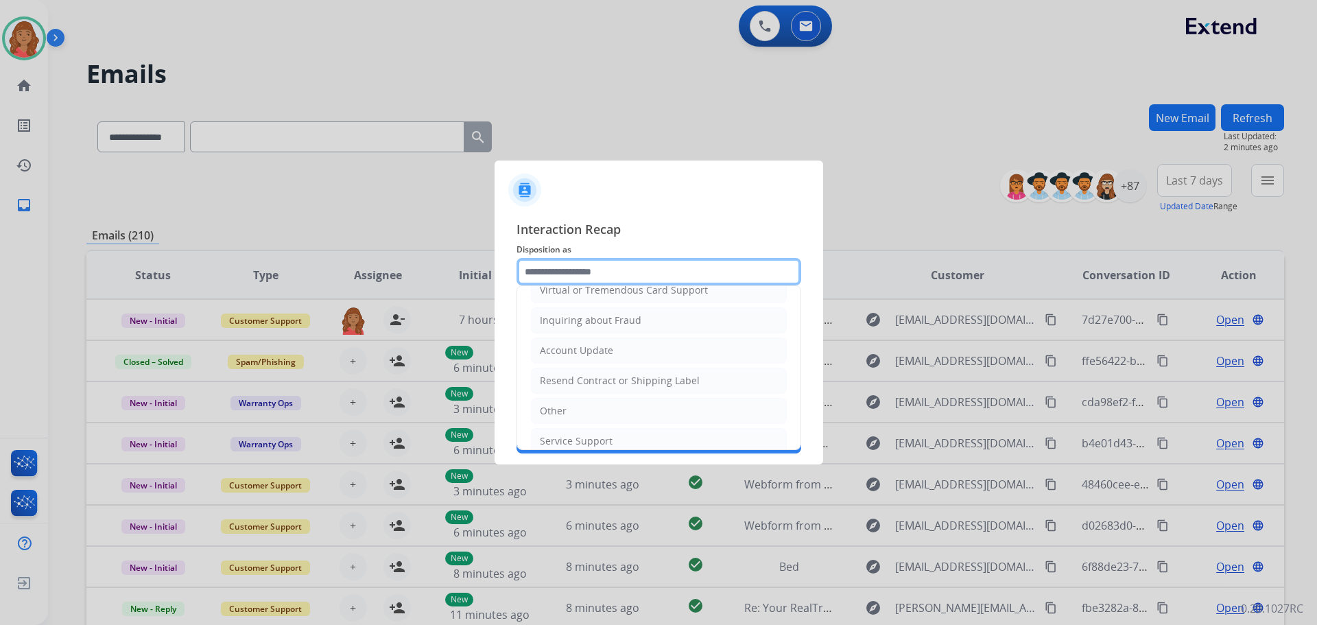
scroll to position [206, 0]
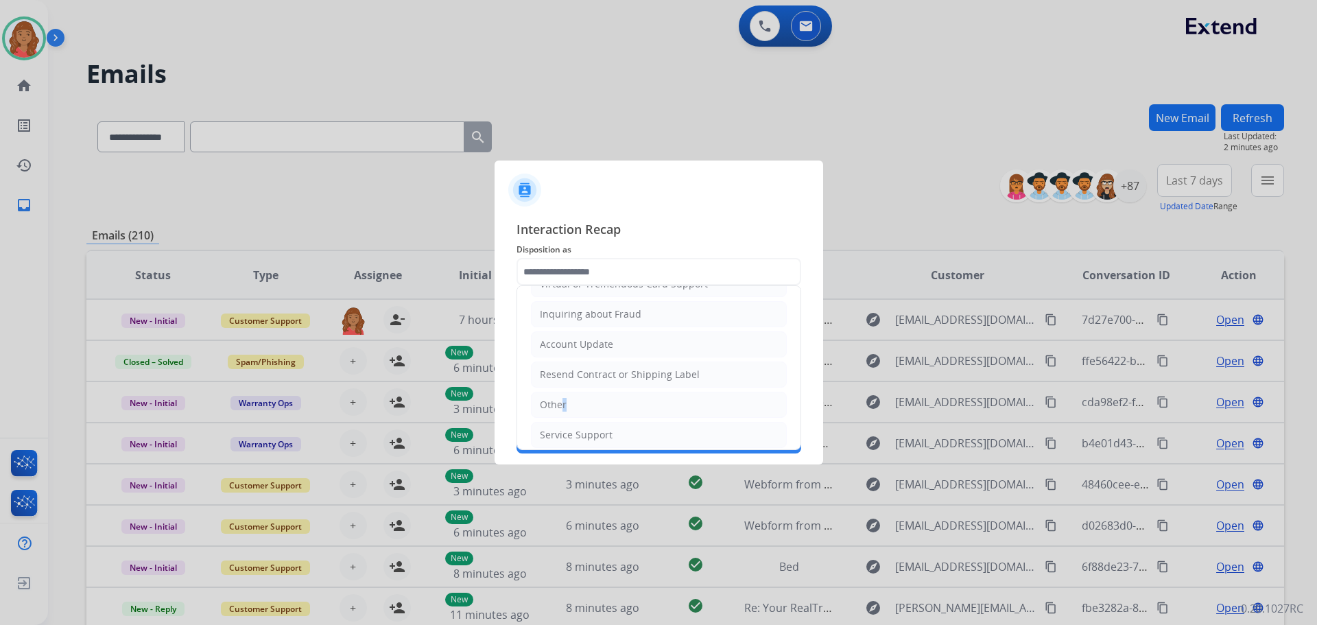
drag, startPoint x: 558, startPoint y: 407, endPoint x: 573, endPoint y: 360, distance: 49.7
click at [562, 403] on div "Other" at bounding box center [553, 405] width 27 height 14
type input "*****"
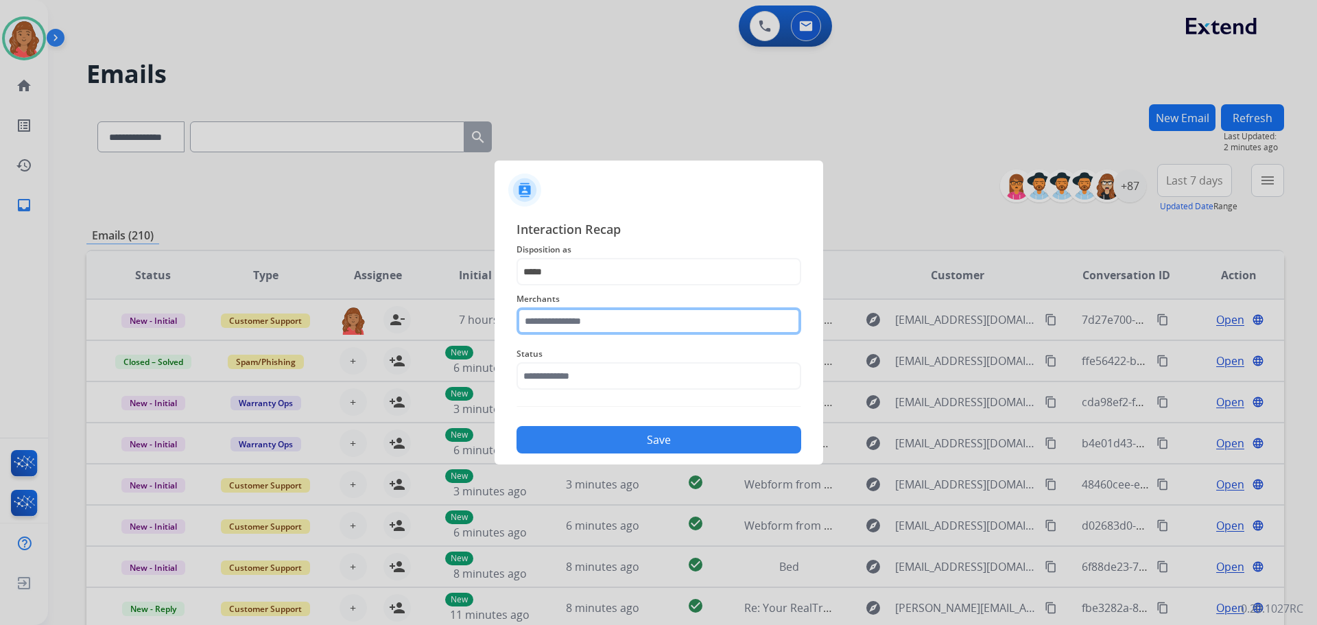
click at [577, 326] on input "text" at bounding box center [658, 320] width 285 height 27
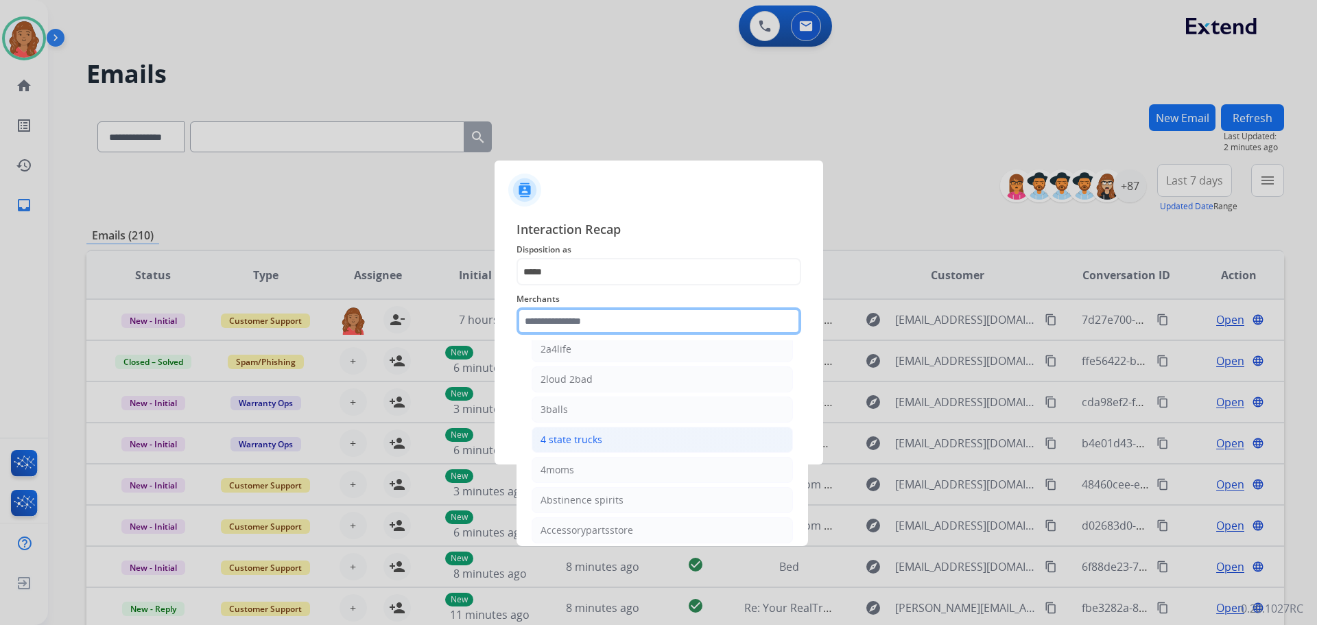
scroll to position [137, 0]
click at [581, 319] on input "text" at bounding box center [658, 320] width 285 height 27
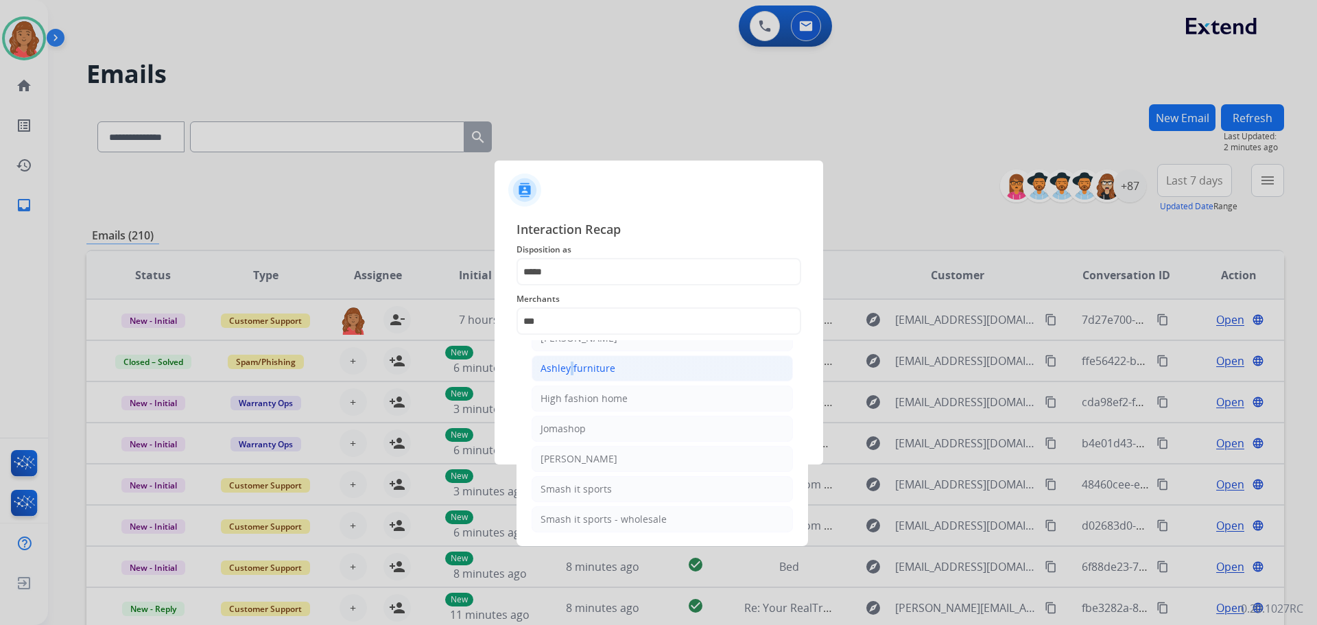
click at [567, 369] on div "Ashley furniture" at bounding box center [577, 368] width 75 height 14
type input "**********"
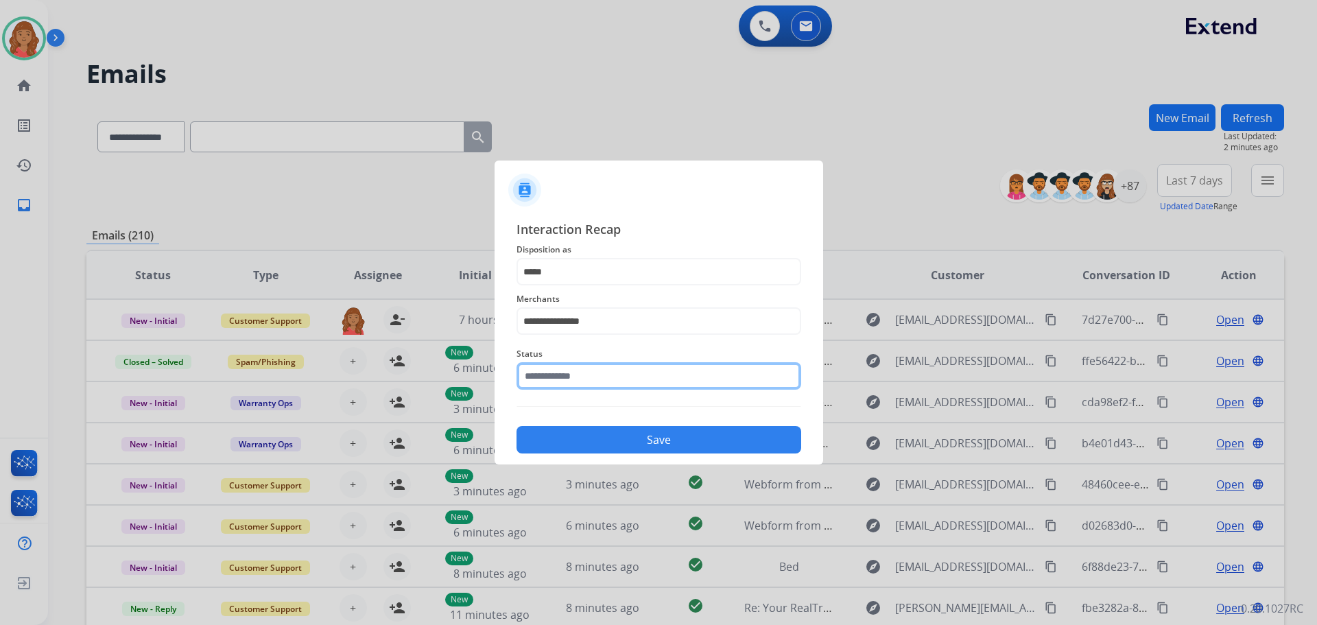
click at [564, 378] on input "text" at bounding box center [658, 375] width 285 height 27
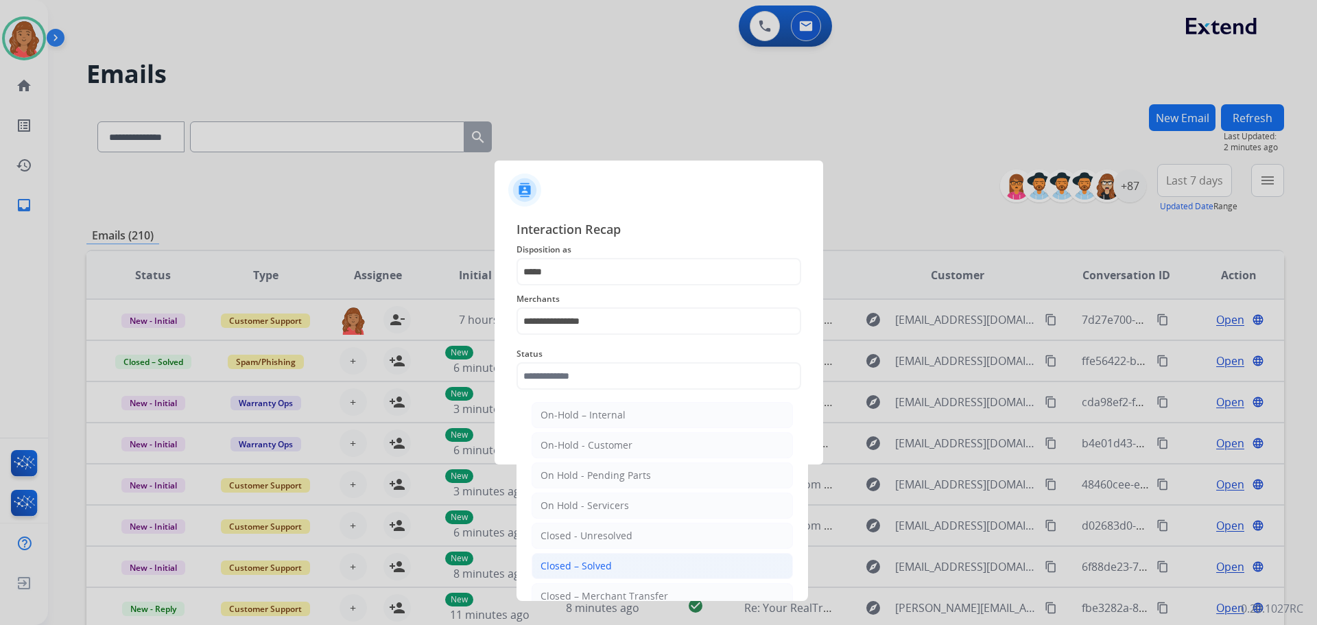
click at [562, 562] on div "Closed – Solved" at bounding box center [575, 566] width 71 height 14
type input "**********"
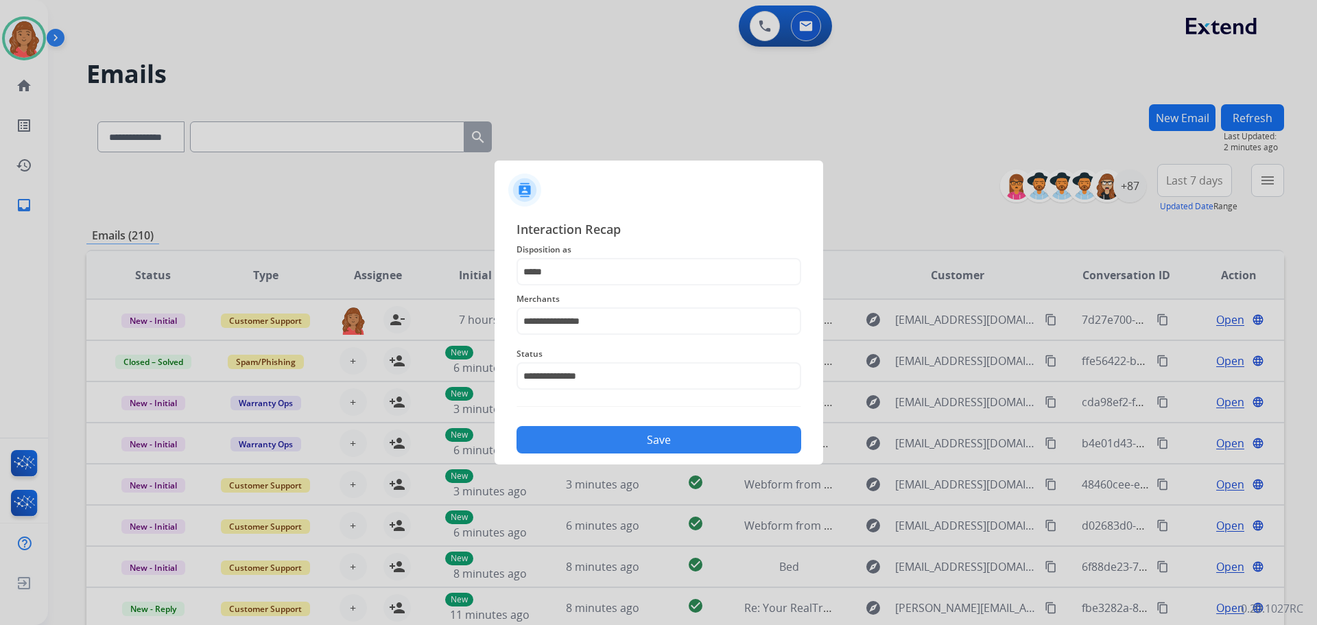
click at [575, 433] on button "Save" at bounding box center [658, 439] width 285 height 27
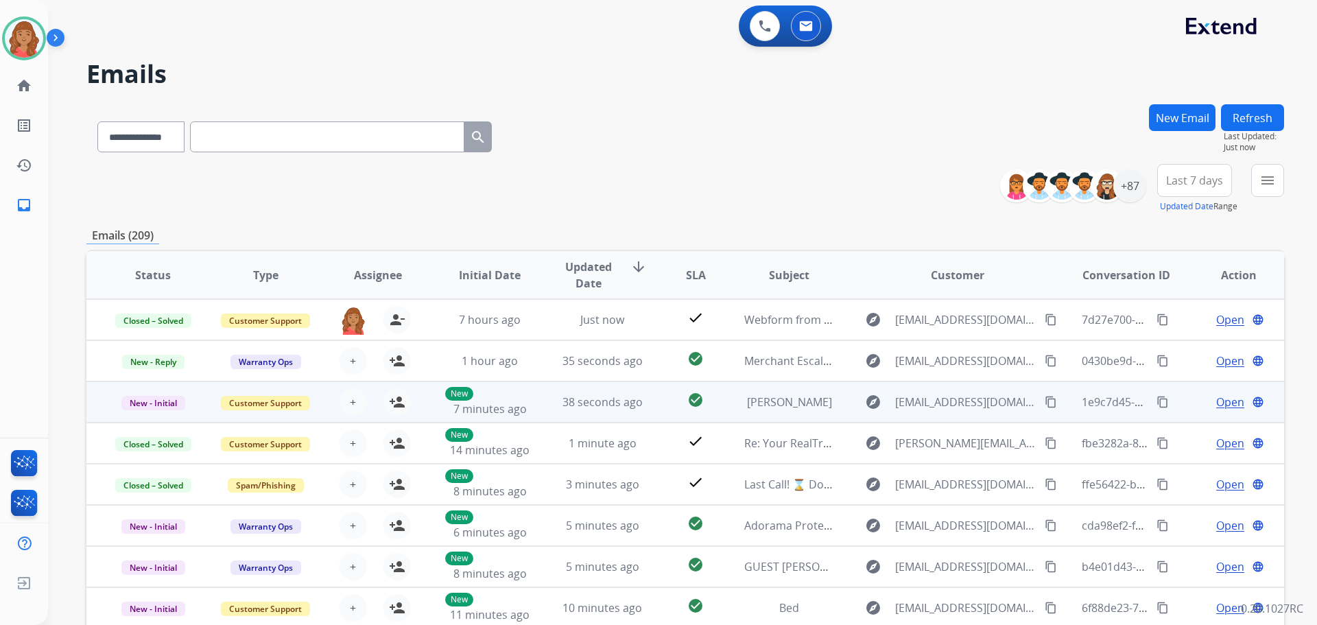
scroll to position [1, 0]
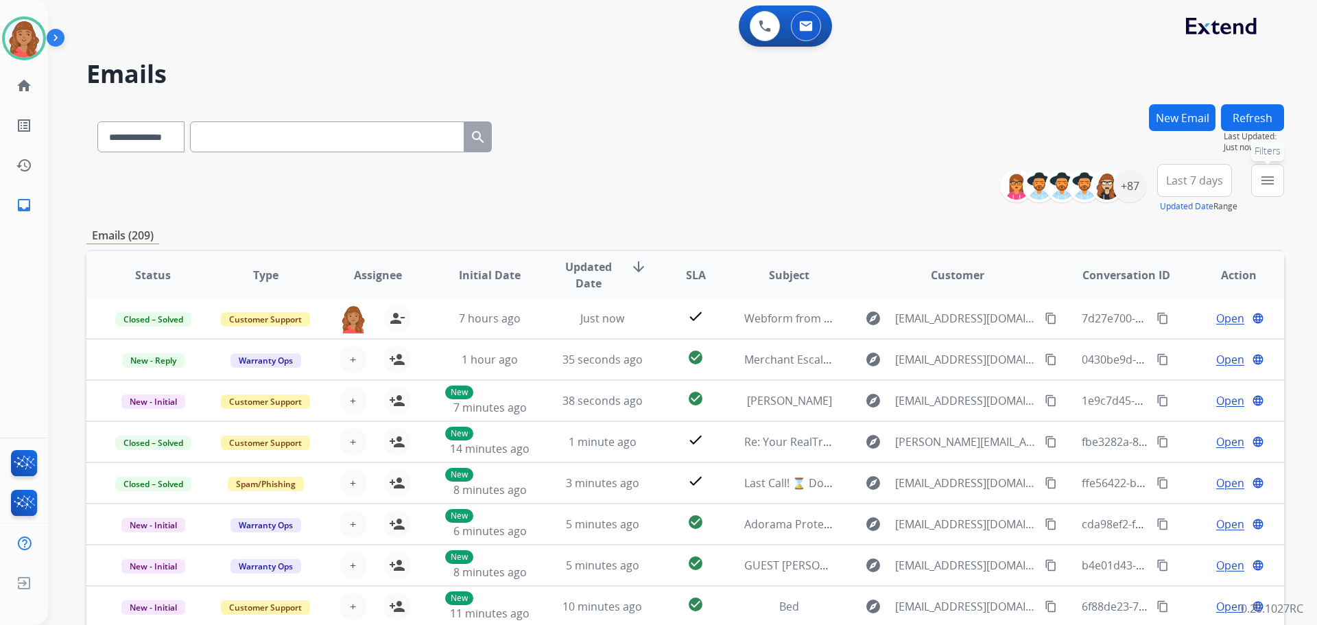
click at [1268, 184] on mat-icon "menu" at bounding box center [1267, 180] width 16 height 16
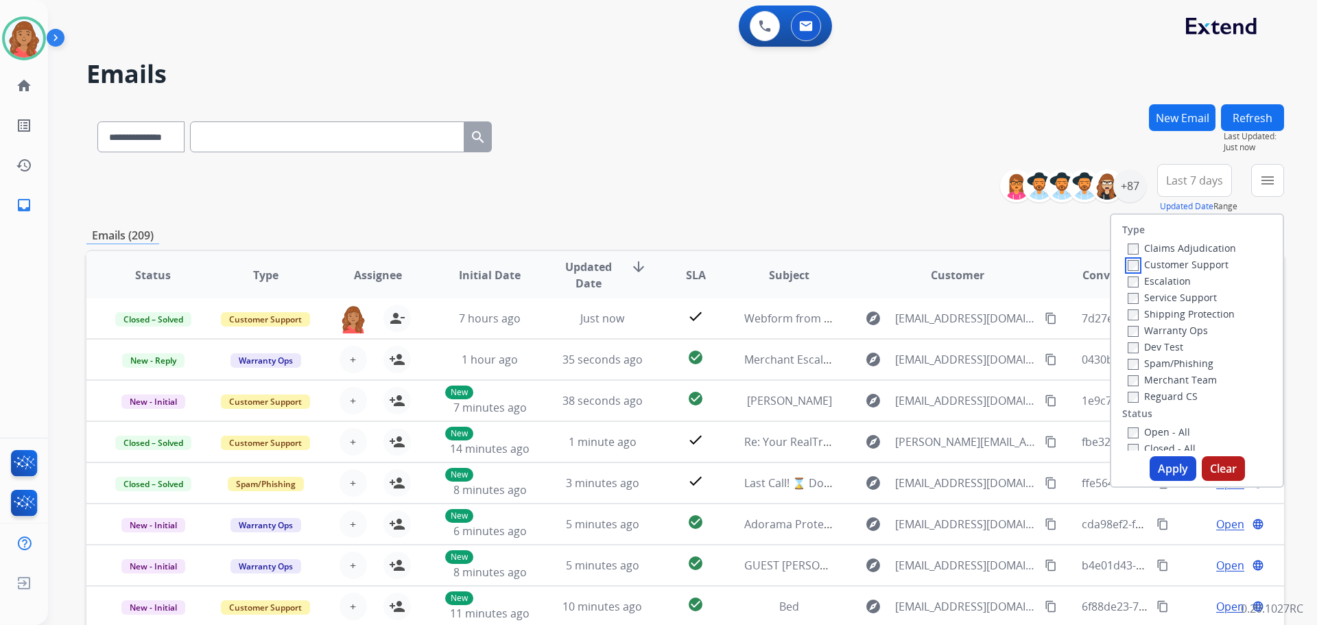
click at [1130, 266] on label "Customer Support" at bounding box center [1178, 264] width 101 height 13
drag, startPoint x: 1130, startPoint y: 313, endPoint x: 1128, endPoint y: 324, distance: 11.2
click at [1131, 316] on label "Shipping Protection" at bounding box center [1181, 313] width 107 height 13
click at [1169, 477] on button "Apply" at bounding box center [1172, 468] width 47 height 25
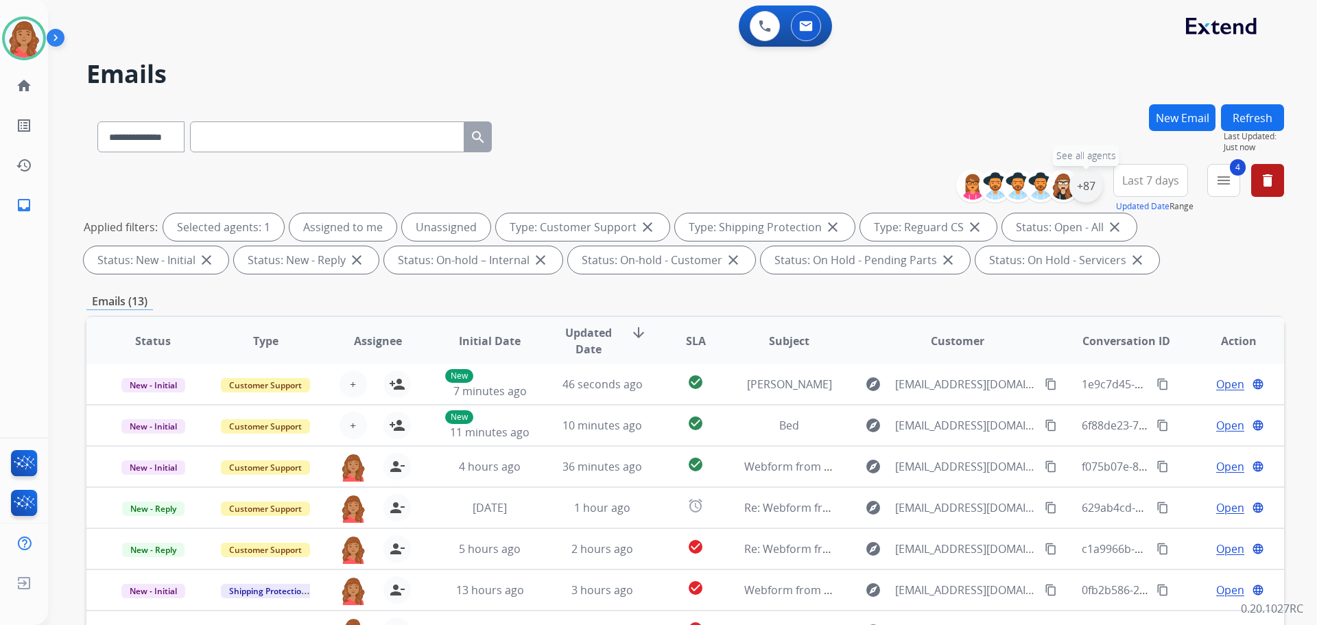
click at [1083, 184] on div "+87" at bounding box center [1085, 185] width 33 height 33
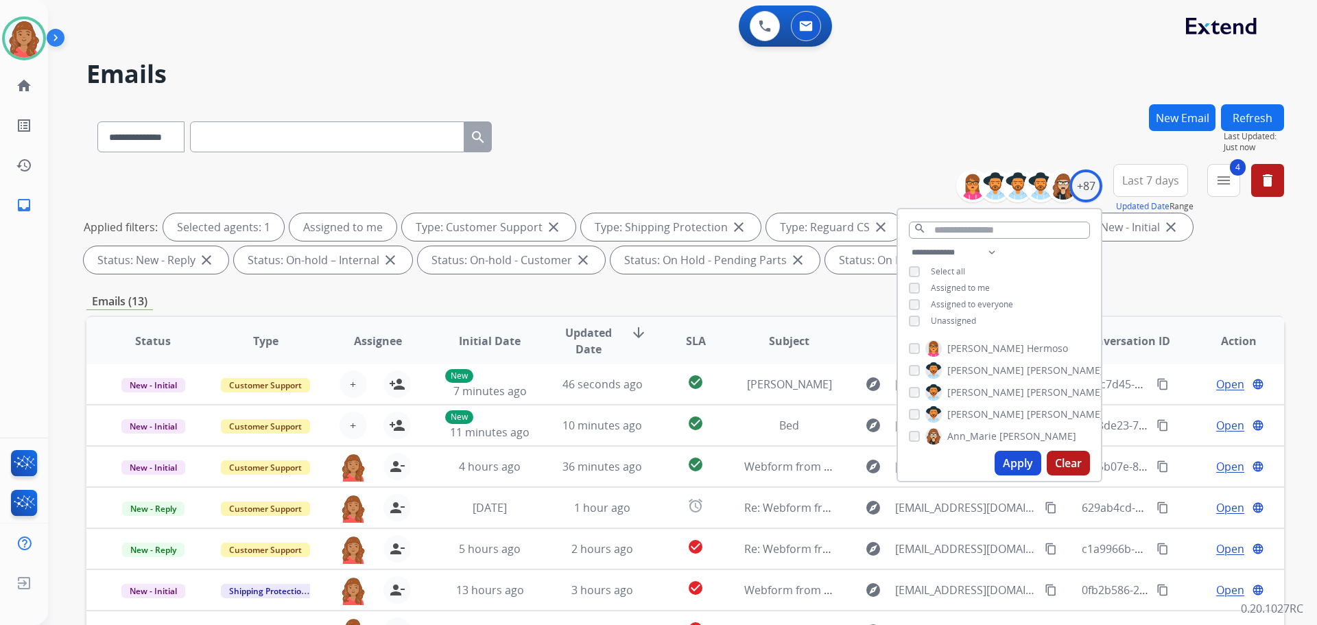
drag, startPoint x: 1012, startPoint y: 464, endPoint x: 981, endPoint y: 462, distance: 30.2
click at [1008, 464] on button "Apply" at bounding box center [1017, 463] width 47 height 25
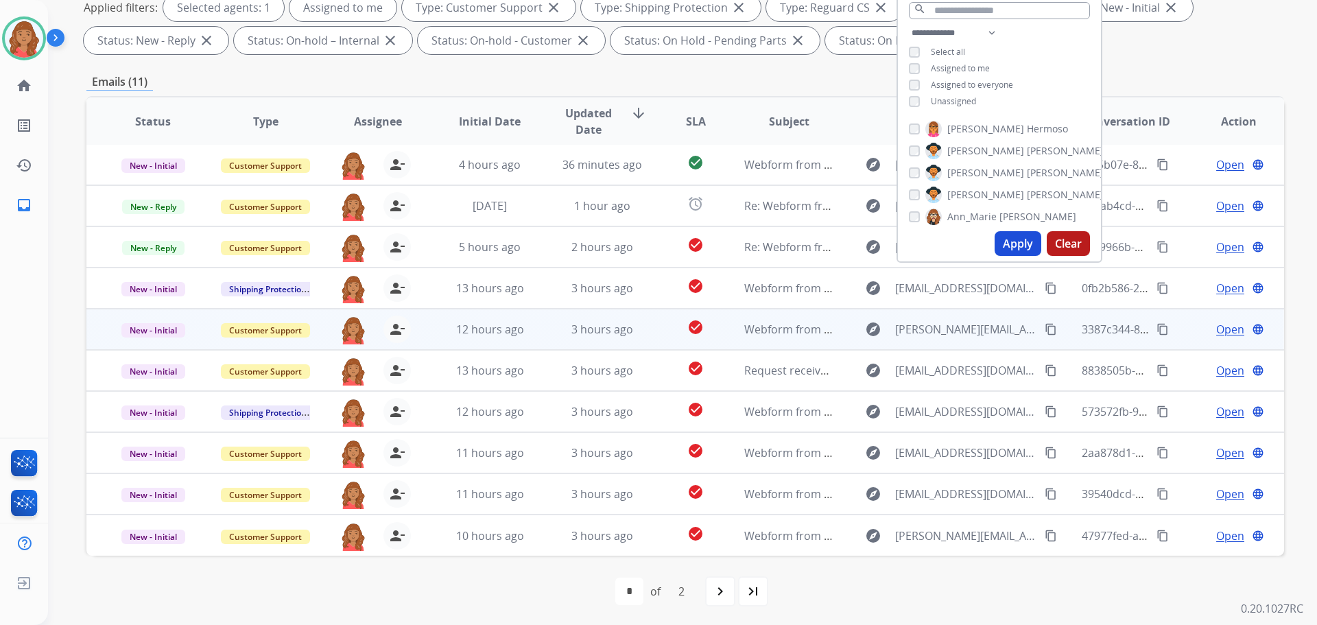
scroll to position [222, 0]
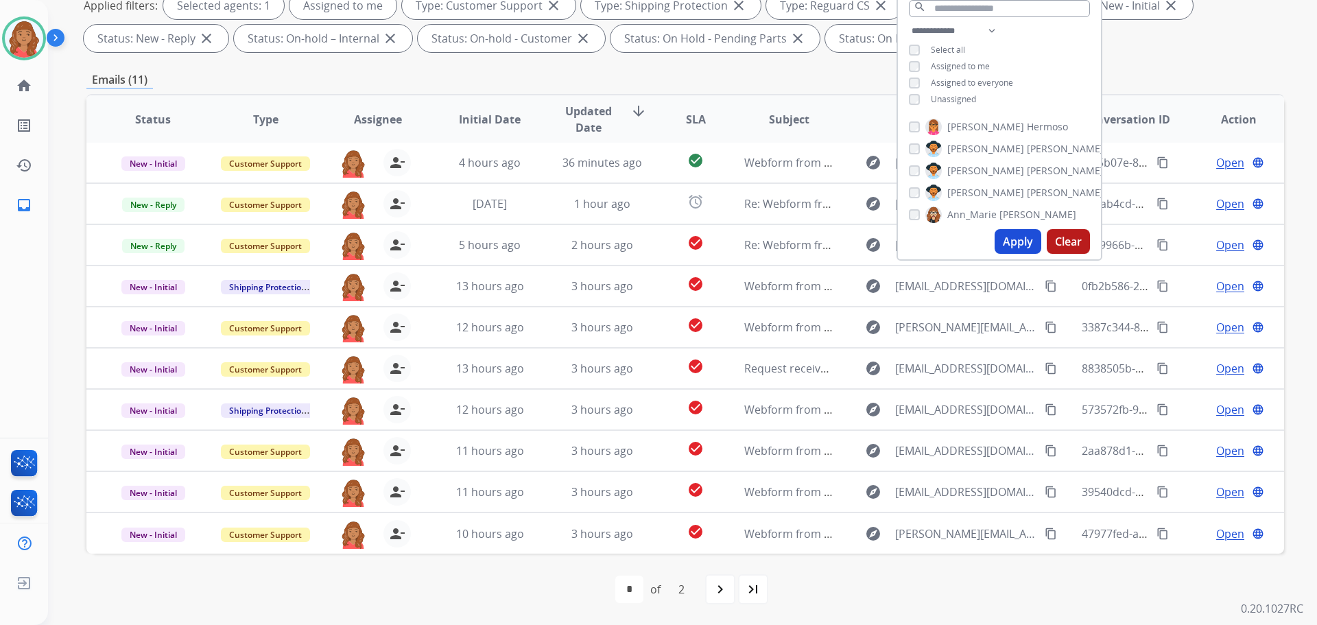
click at [684, 591] on div "2" at bounding box center [681, 588] width 28 height 27
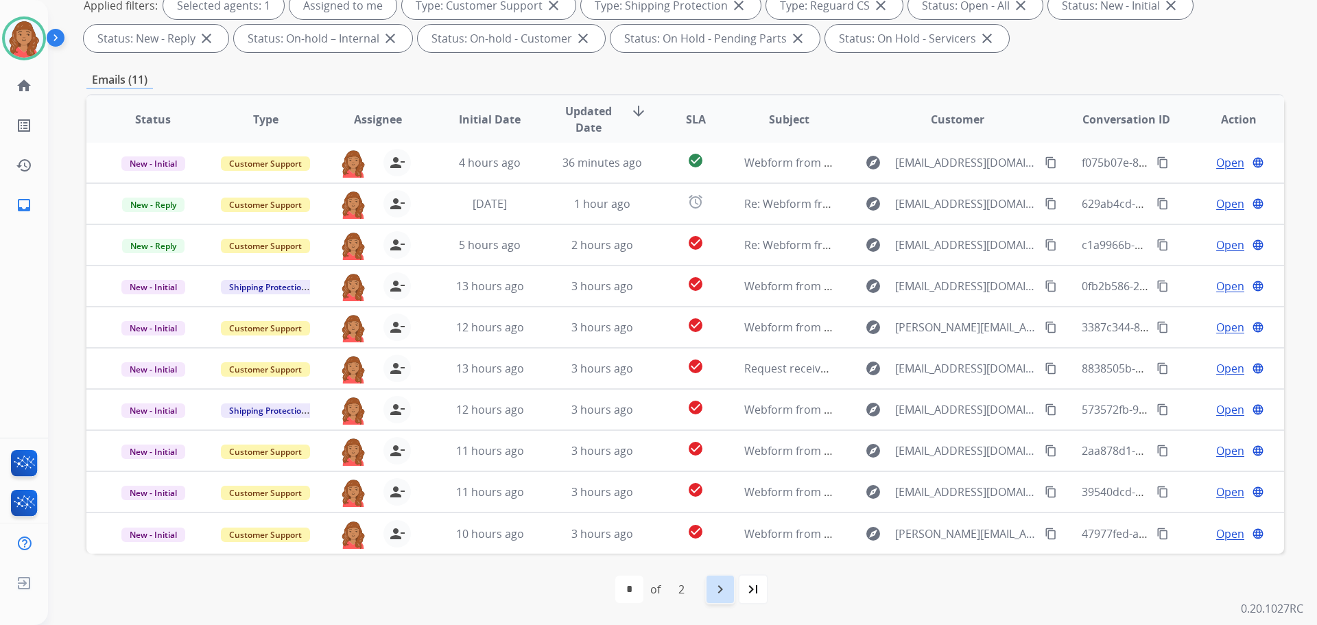
click at [720, 596] on mat-icon "navigate_next" at bounding box center [720, 589] width 16 height 16
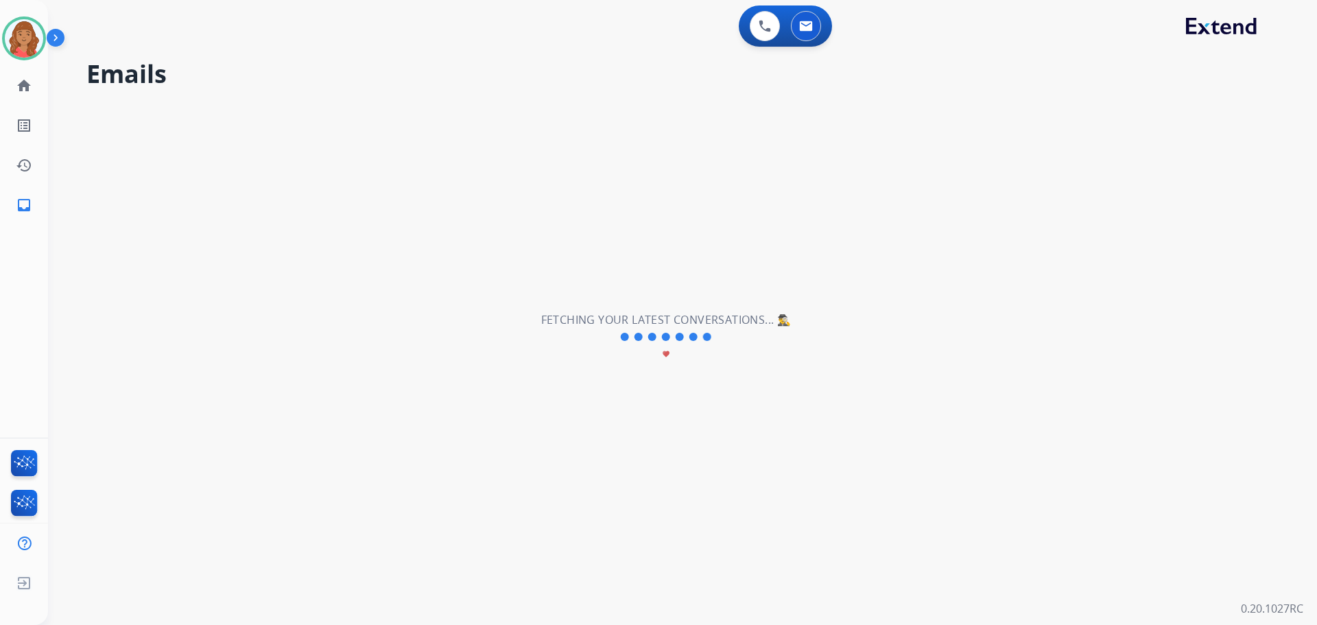
scroll to position [0, 0]
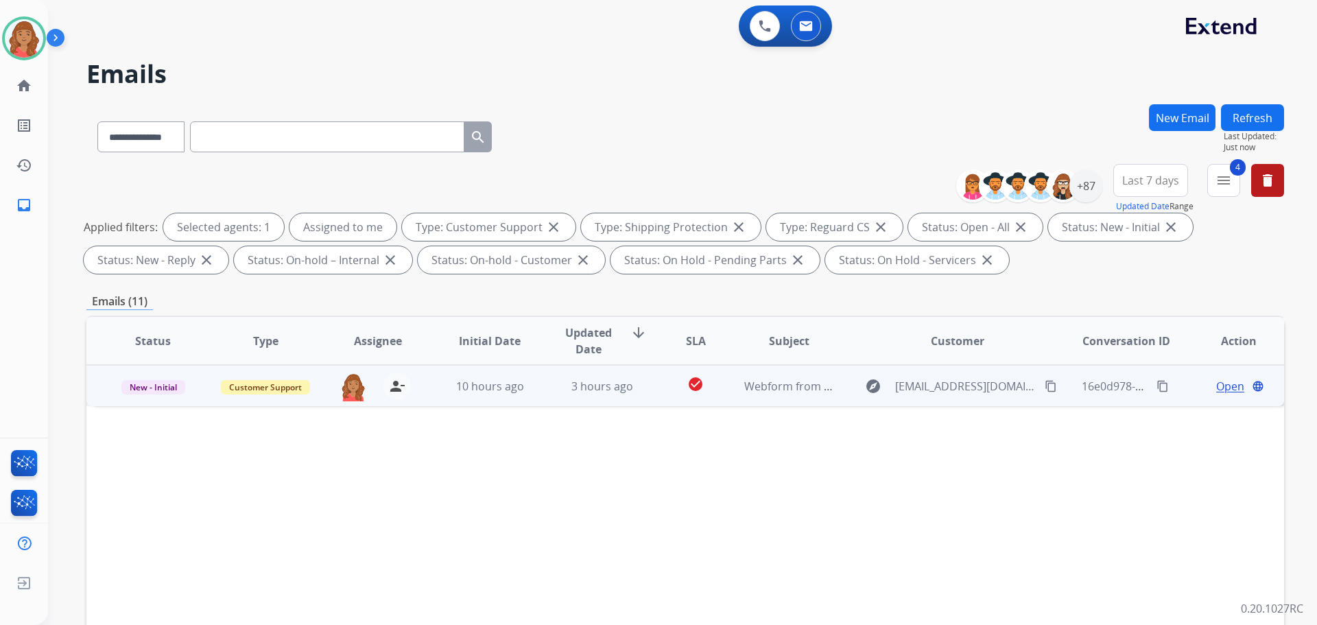
click at [658, 394] on td "check_circle" at bounding box center [684, 385] width 75 height 41
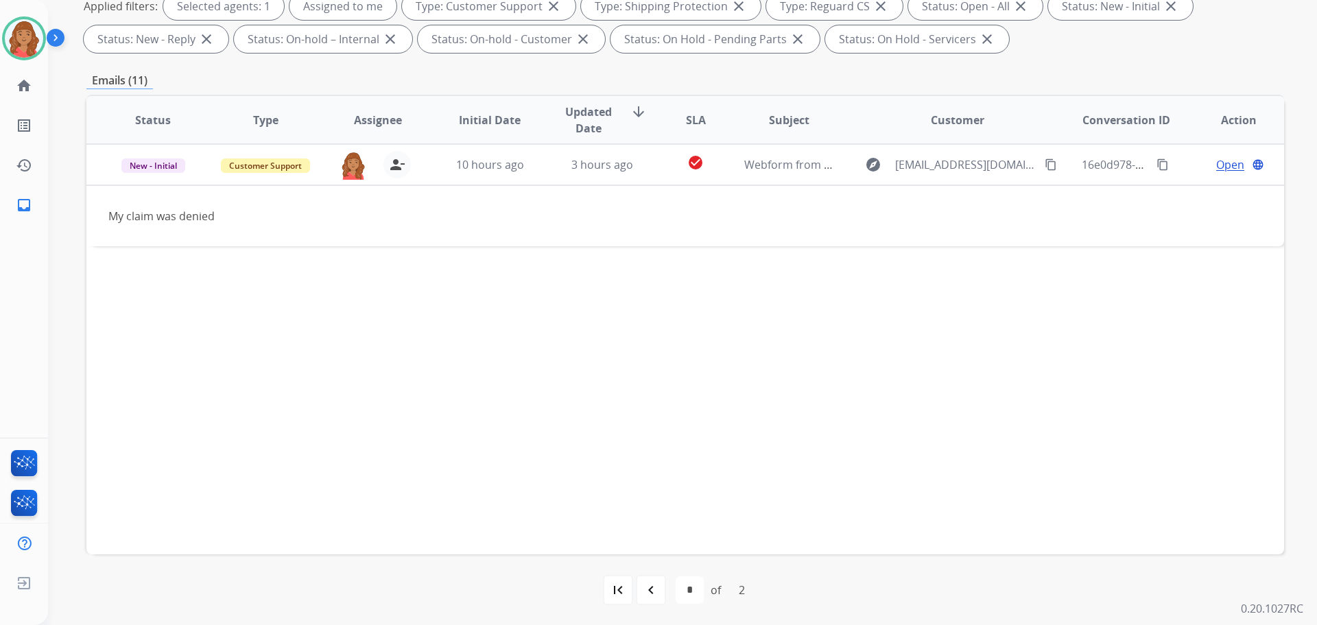
scroll to position [222, 0]
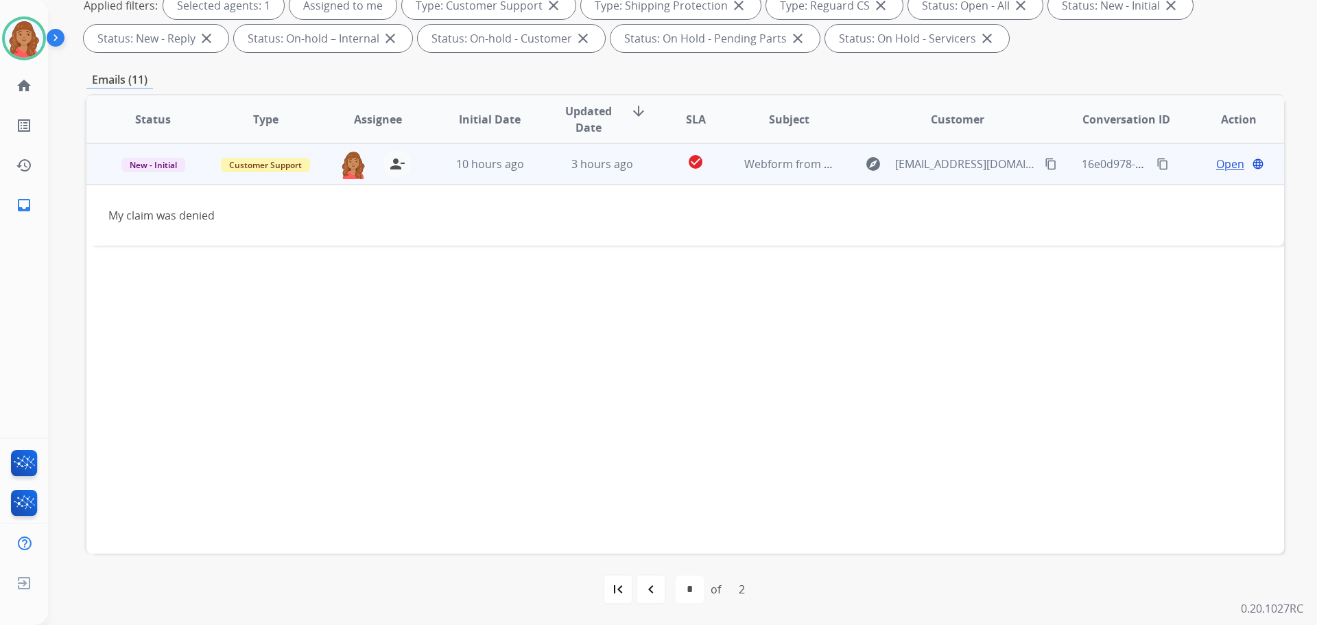
click at [1045, 162] on mat-icon "content_copy" at bounding box center [1051, 164] width 12 height 12
click at [1221, 167] on span "Open" at bounding box center [1230, 164] width 28 height 16
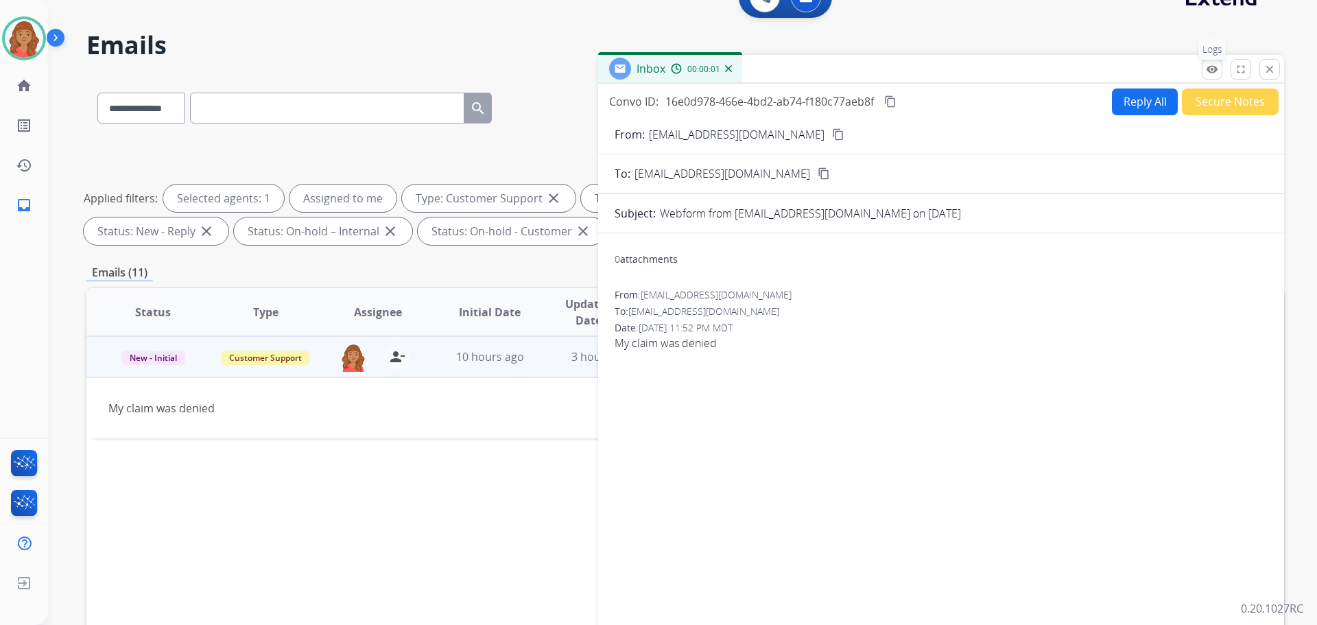
scroll to position [16, 0]
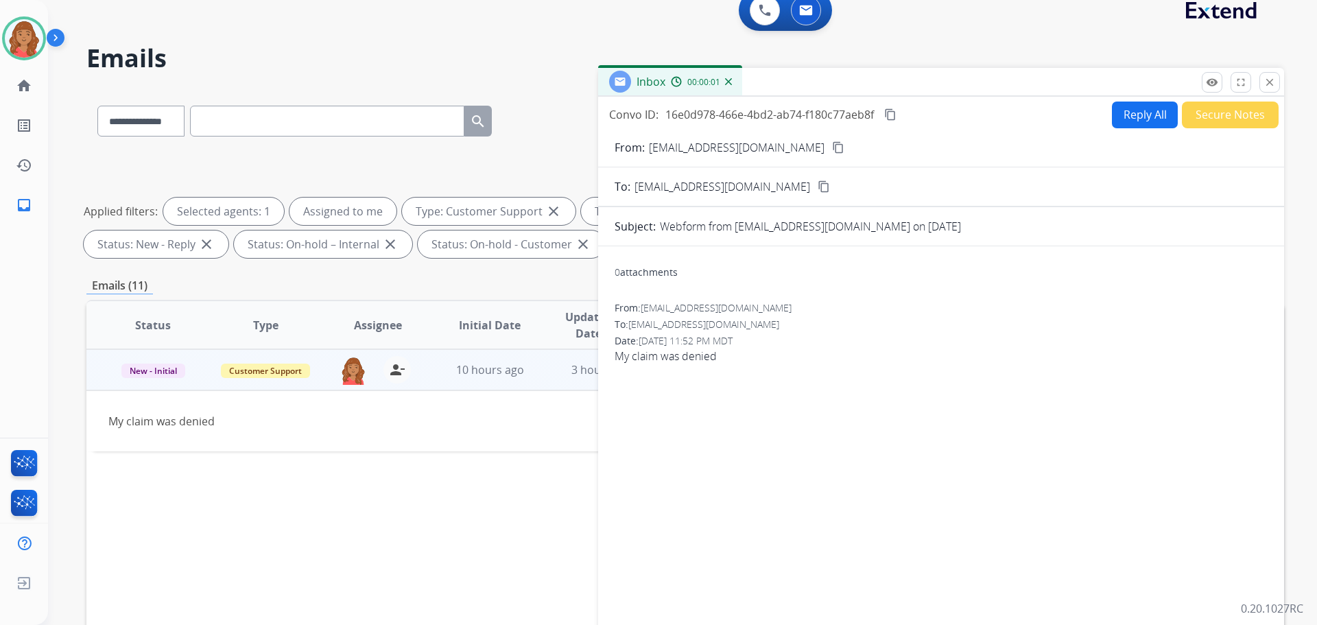
click at [1271, 80] on mat-icon "close" at bounding box center [1269, 82] width 12 height 12
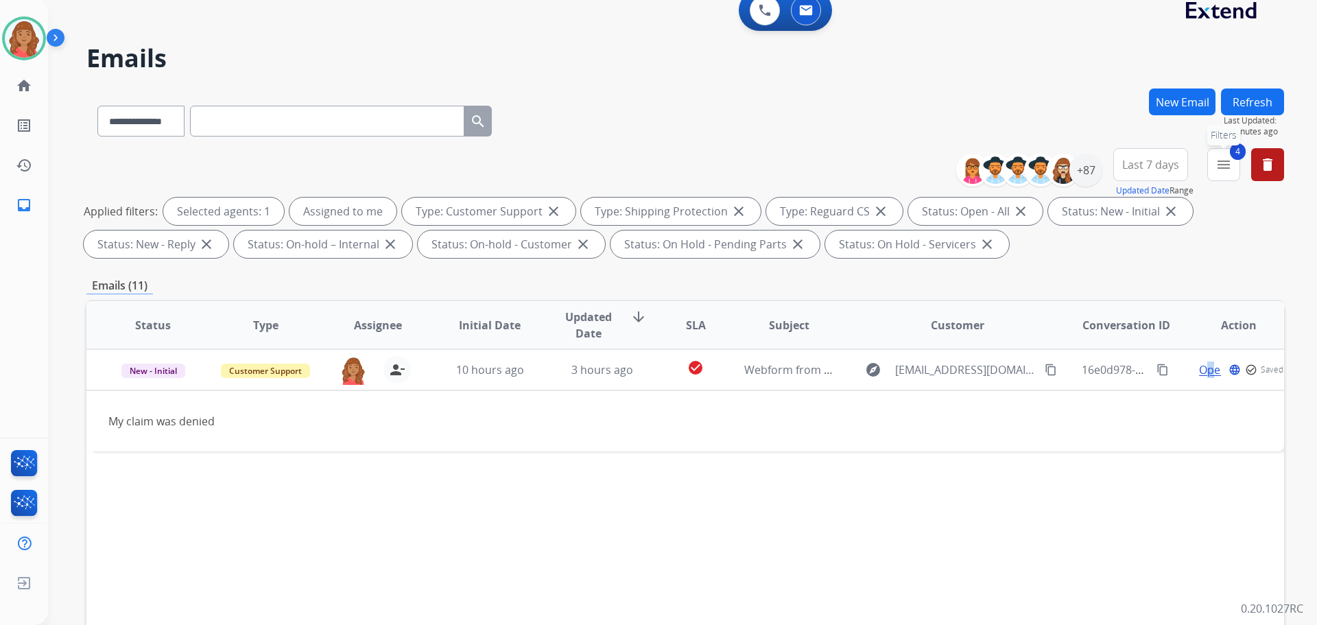
click at [1224, 173] on button "4 menu Filters" at bounding box center [1223, 164] width 33 height 33
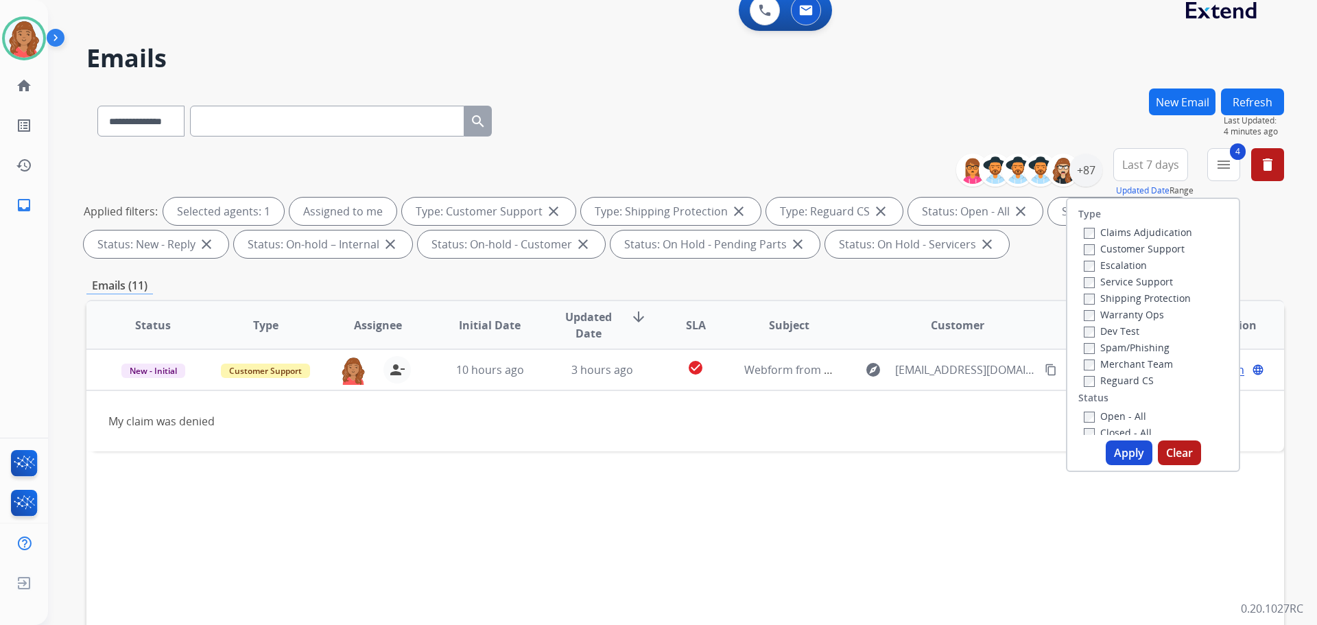
click at [1087, 433] on label "Closed - All" at bounding box center [1118, 432] width 68 height 13
click at [1122, 455] on button "Apply" at bounding box center [1129, 452] width 47 height 25
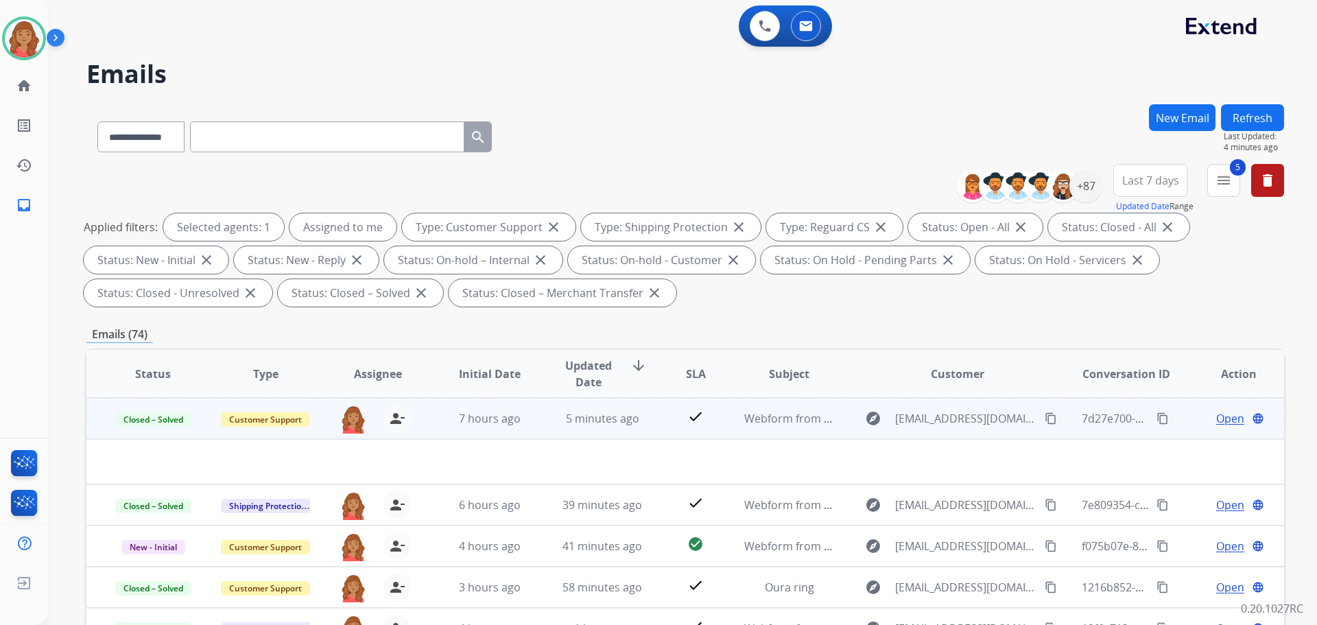
click at [542, 420] on td "5 minutes ago" at bounding box center [592, 418] width 112 height 41
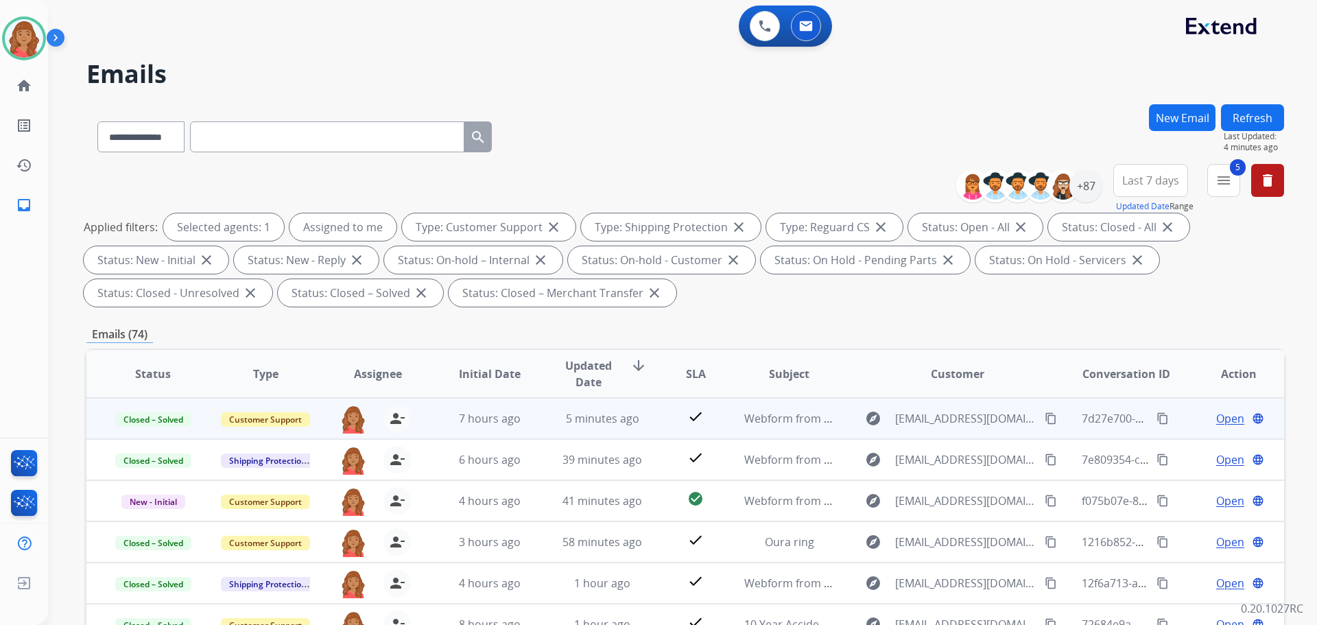
click at [541, 420] on td "5 minutes ago" at bounding box center [592, 418] width 112 height 41
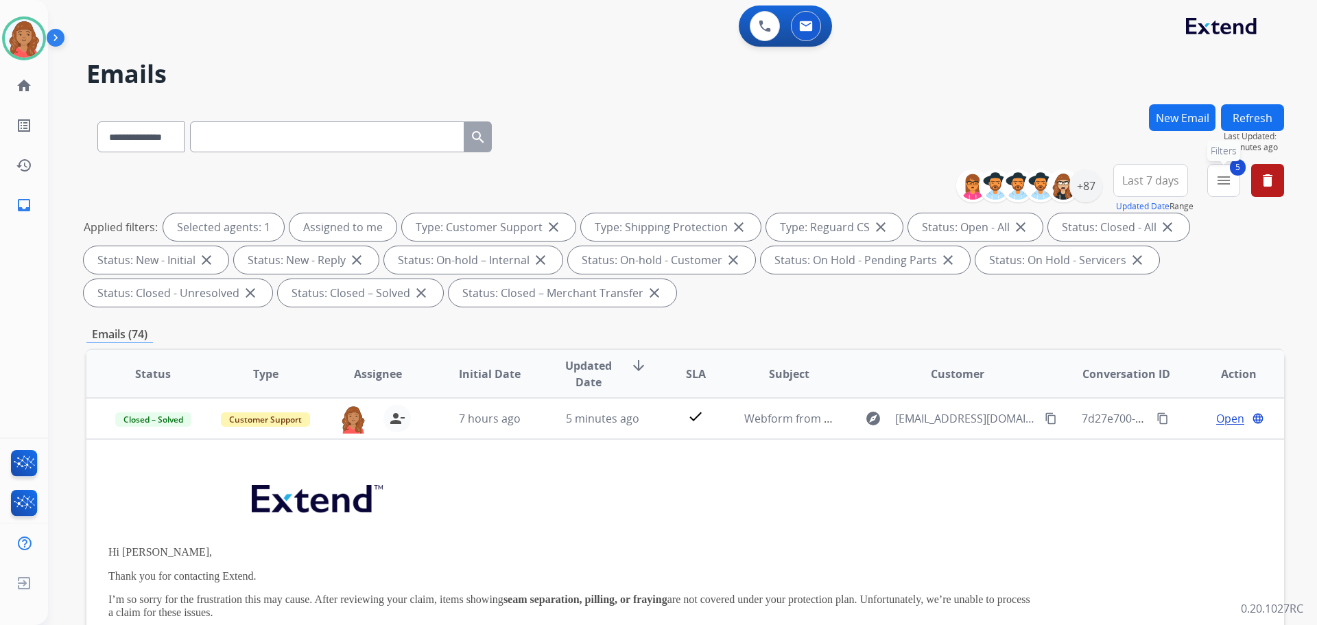
click at [1213, 179] on button "5 menu Filters" at bounding box center [1223, 180] width 33 height 33
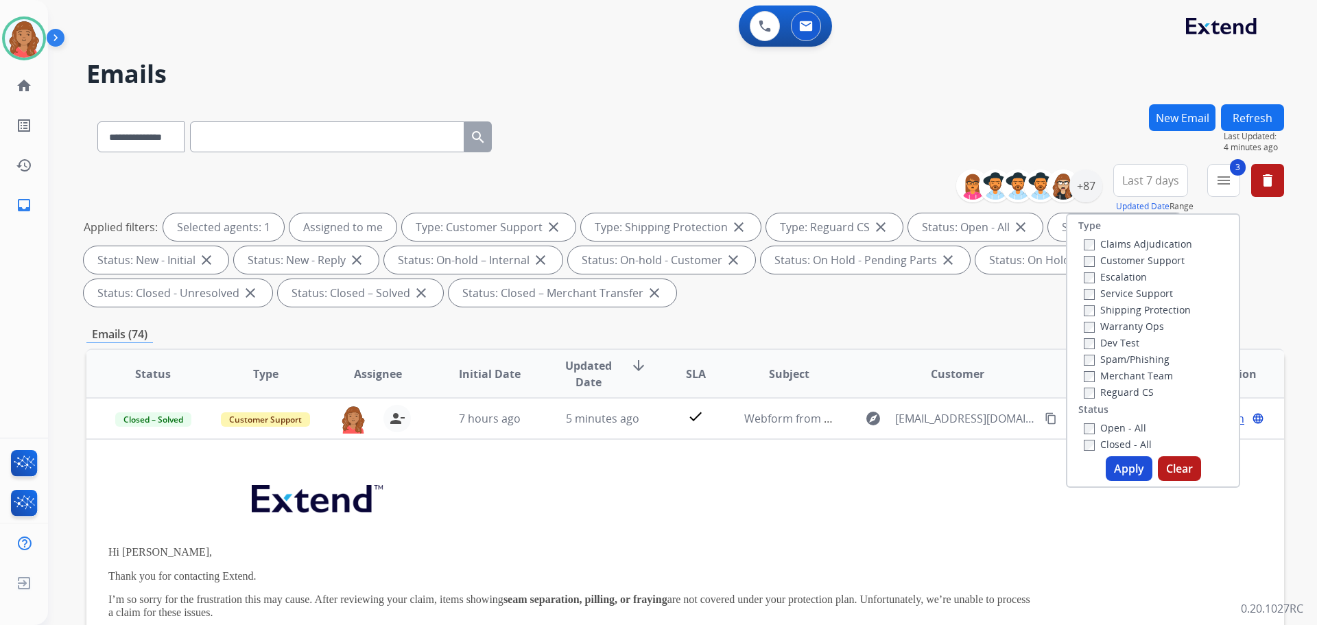
click at [1126, 477] on button "Apply" at bounding box center [1129, 468] width 47 height 25
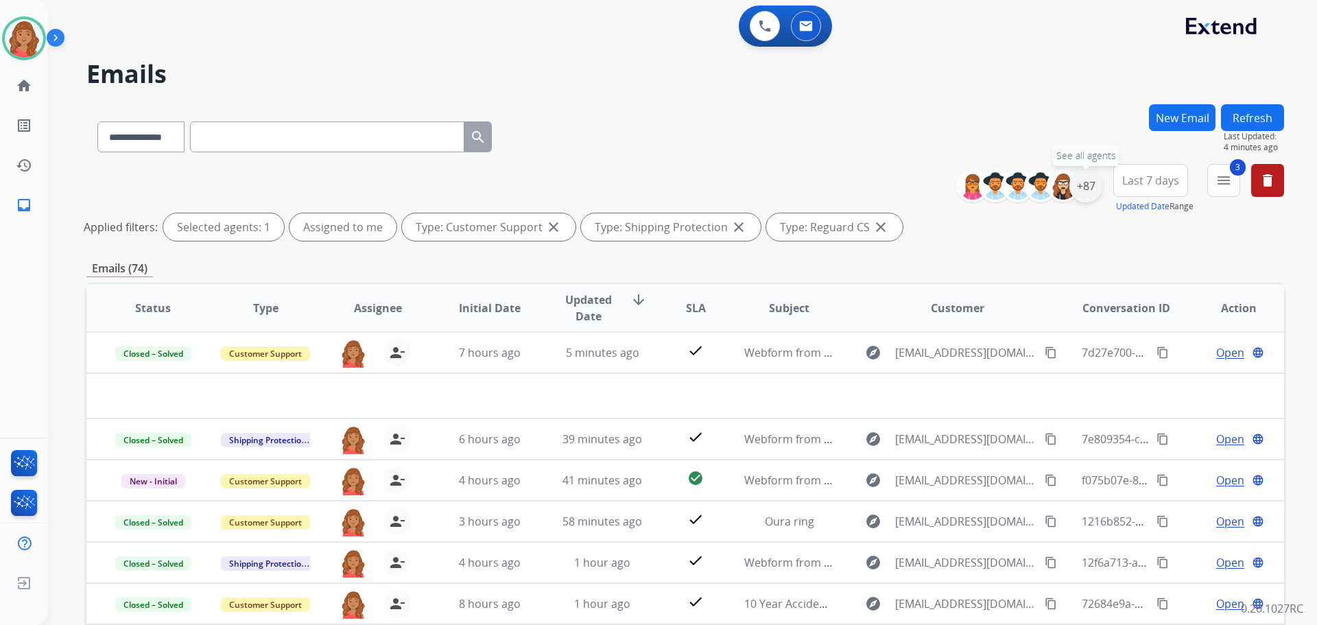
click at [1081, 189] on div "+87" at bounding box center [1085, 185] width 33 height 33
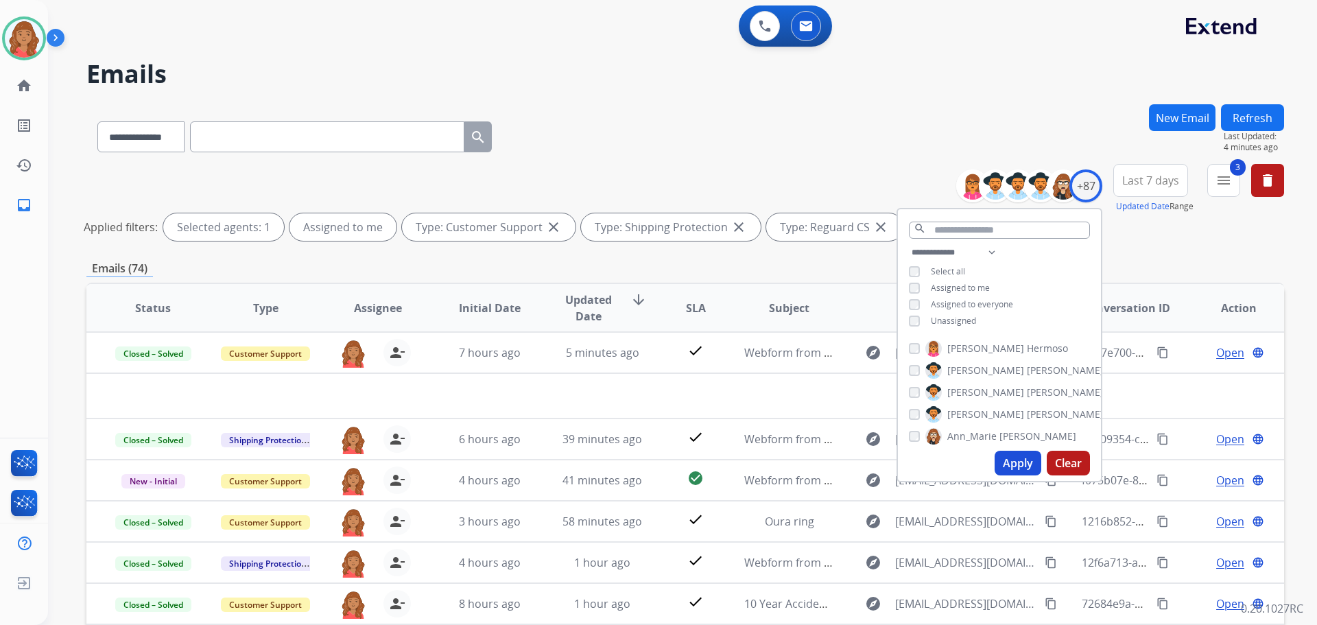
drag, startPoint x: 1010, startPoint y: 473, endPoint x: 1001, endPoint y: 473, distance: 8.9
click at [1009, 473] on button "Apply" at bounding box center [1017, 463] width 47 height 25
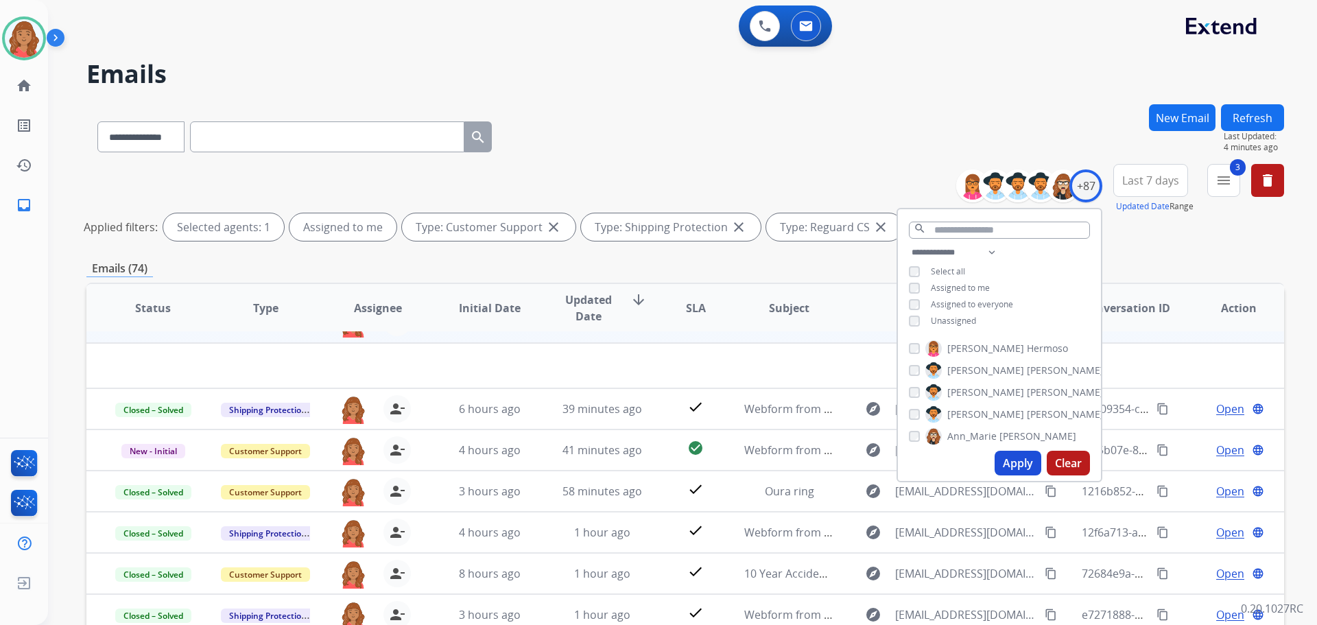
scroll to position [47, 0]
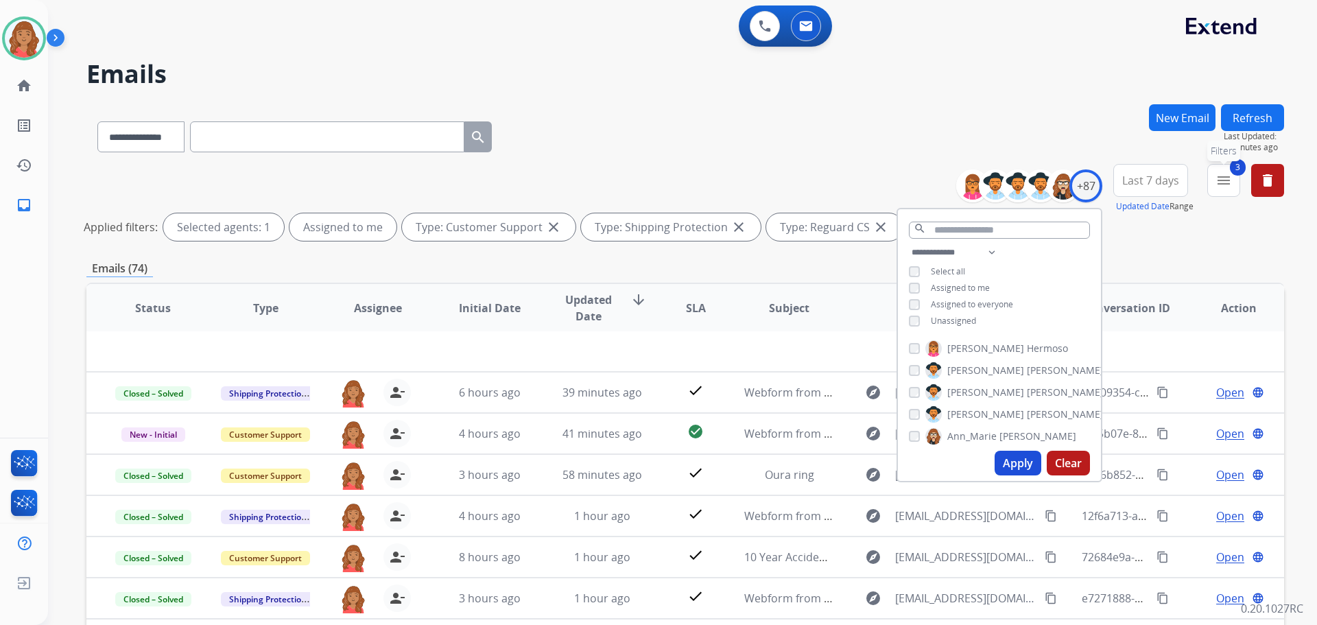
click at [1222, 186] on mat-icon "menu" at bounding box center [1223, 180] width 16 height 16
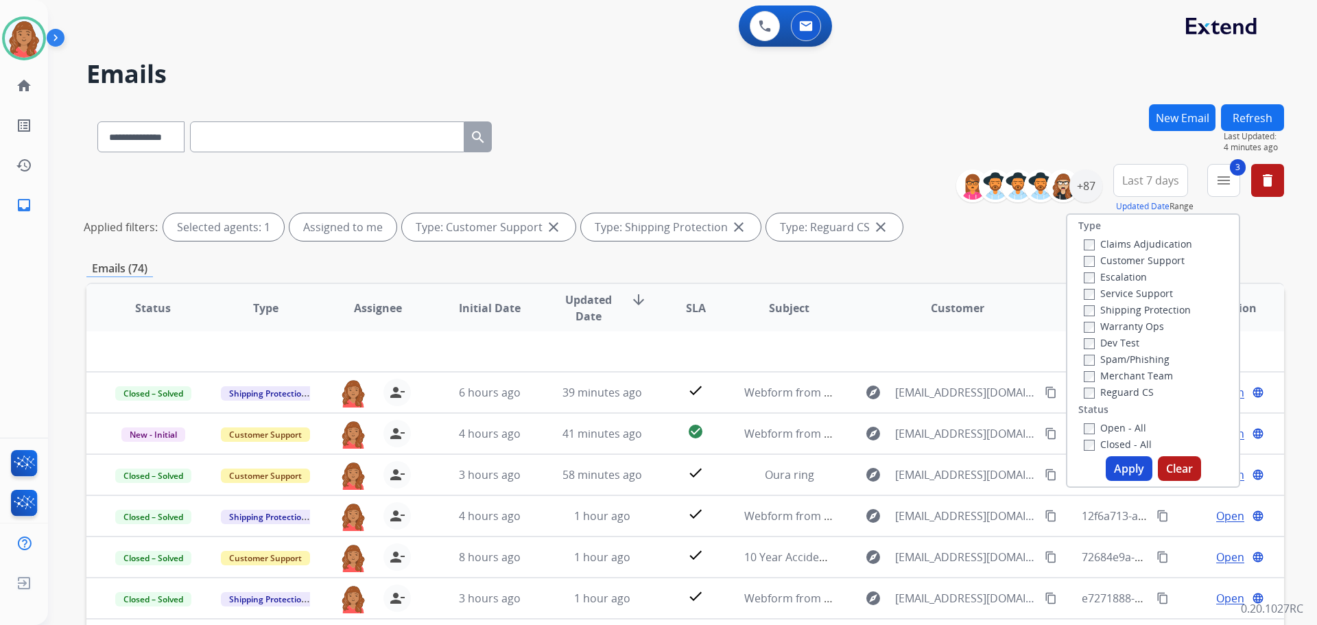
click at [1084, 422] on label "Open - All" at bounding box center [1115, 427] width 62 height 13
click at [1118, 469] on button "Apply" at bounding box center [1129, 468] width 47 height 25
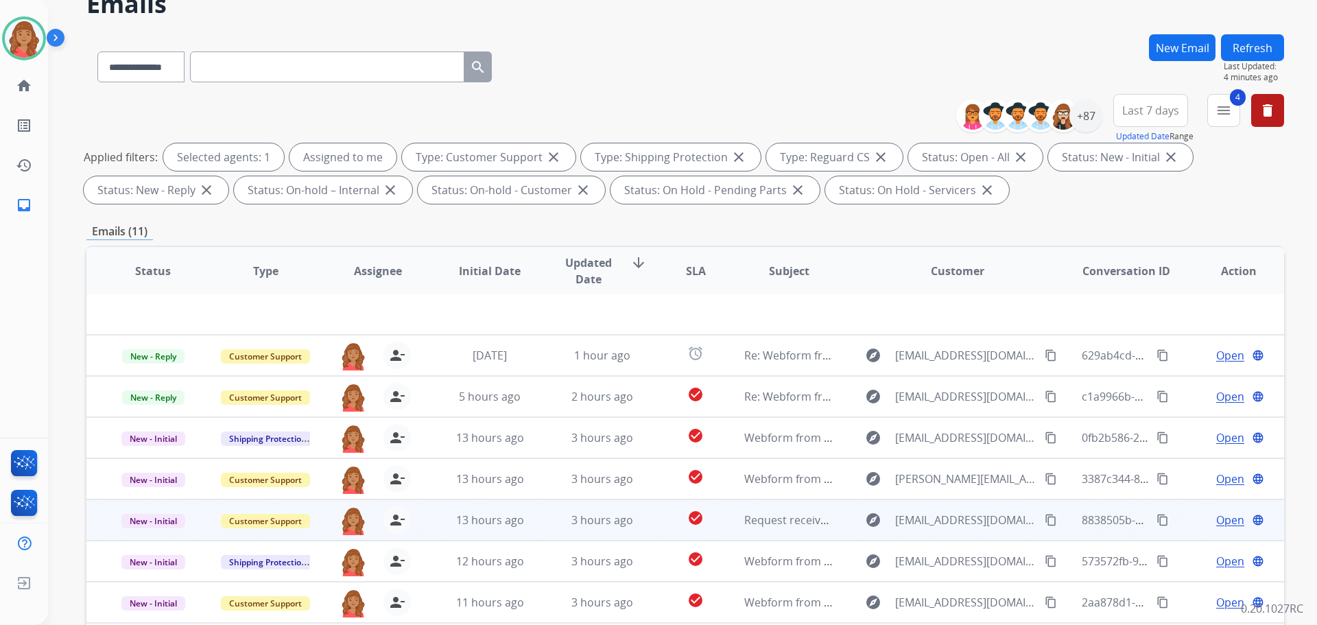
scroll to position [222, 0]
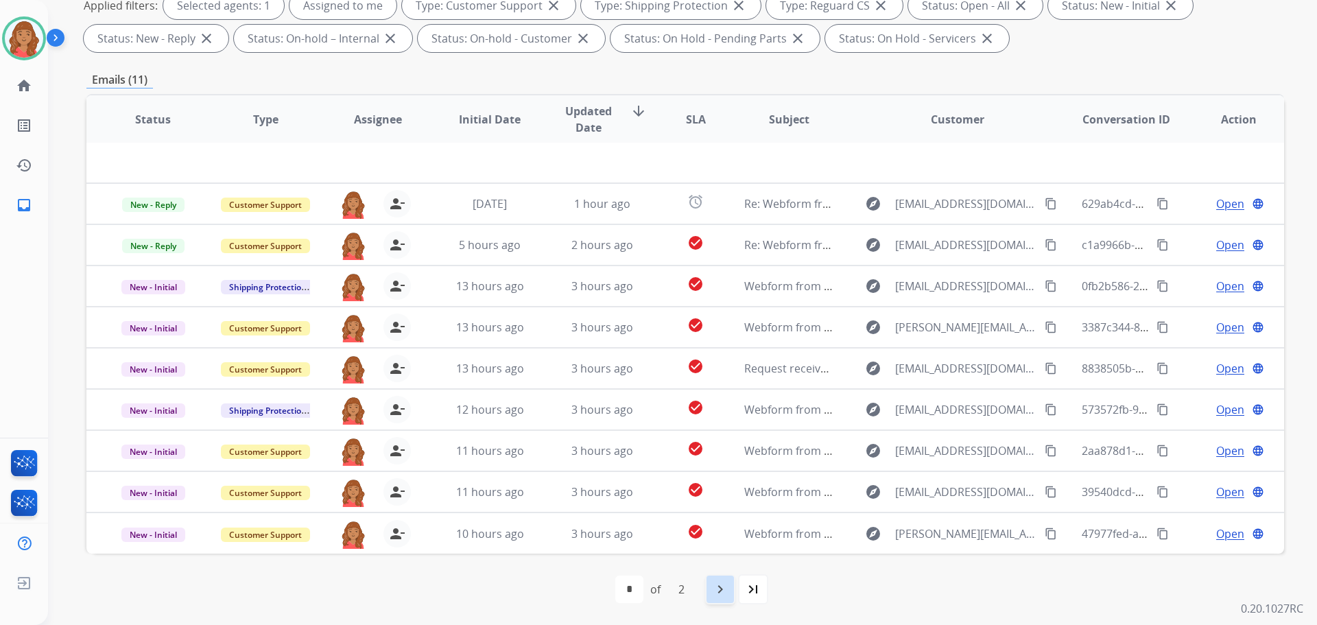
click at [719, 591] on mat-icon "navigate_next" at bounding box center [720, 589] width 16 height 16
select select "*"
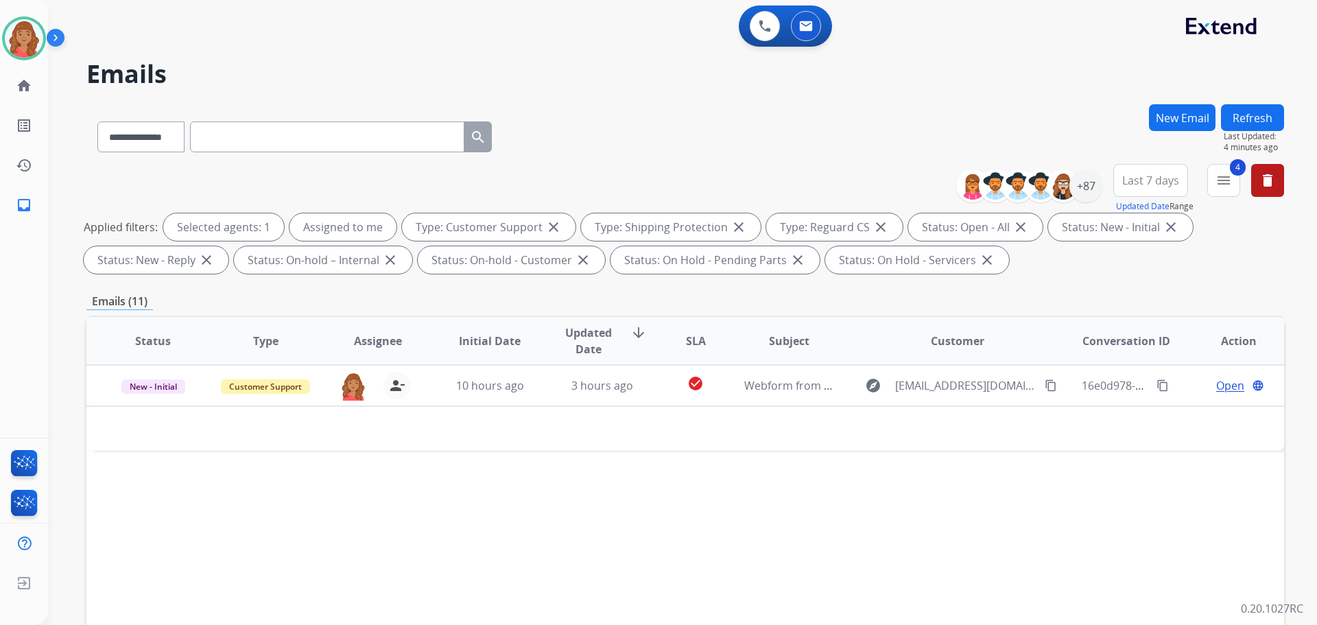
scroll to position [0, 0]
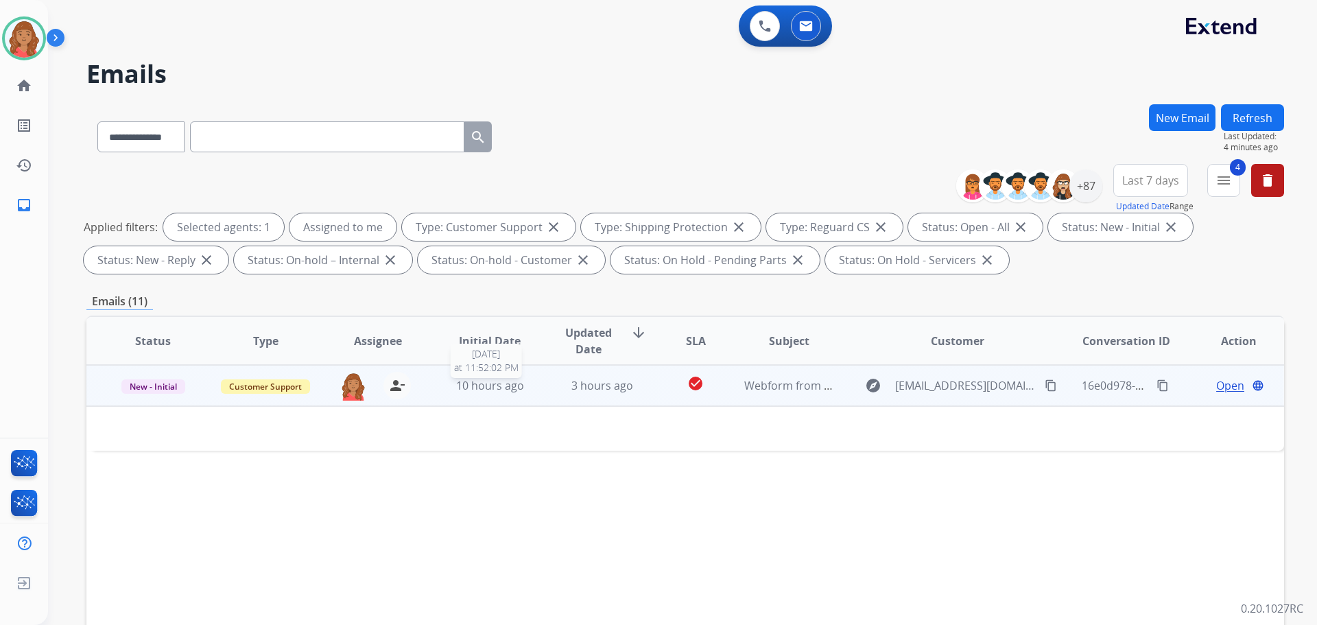
click at [498, 386] on span "10 hours ago" at bounding box center [490, 385] width 68 height 15
click at [514, 387] on span "10 hours ago" at bounding box center [490, 386] width 68 height 15
click at [1045, 386] on mat-icon "content_copy" at bounding box center [1051, 385] width 12 height 12
click at [563, 394] on td "3 hours ago" at bounding box center [592, 385] width 112 height 41
click at [1216, 386] on span "Open" at bounding box center [1230, 386] width 28 height 16
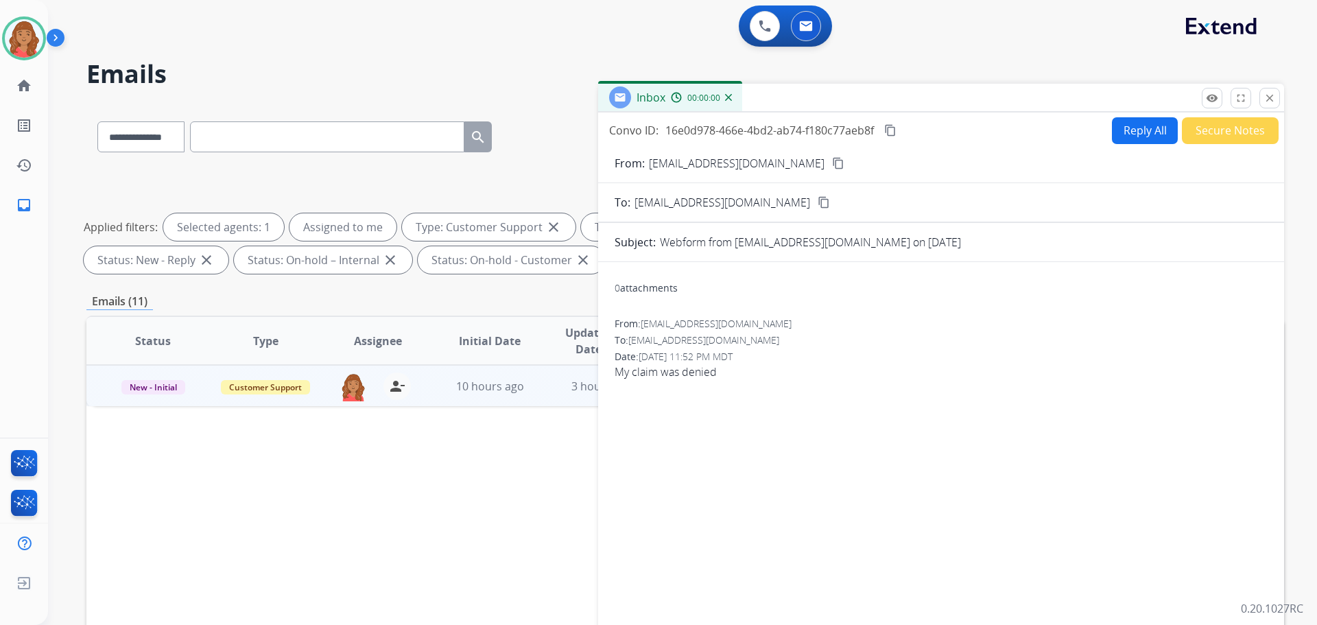
click at [1128, 132] on button "Reply All" at bounding box center [1145, 130] width 66 height 27
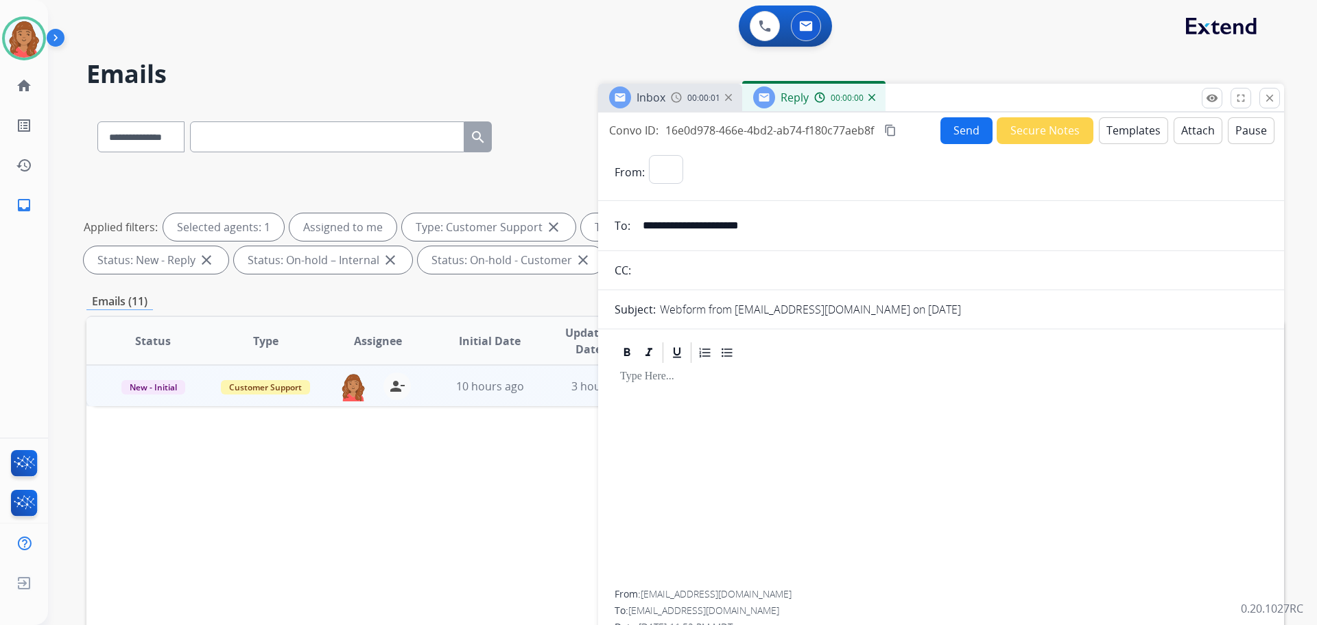
select select "**********"
click at [1130, 127] on button "Templates" at bounding box center [1133, 130] width 69 height 27
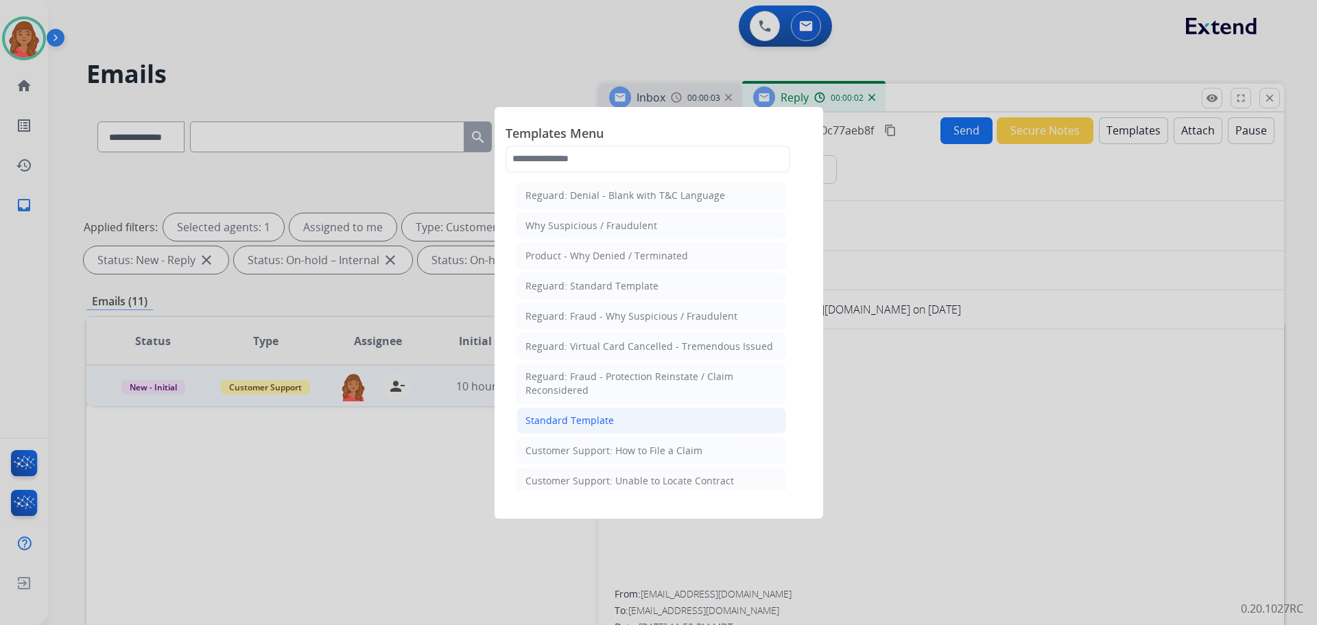
click at [631, 418] on li "Standard Template" at bounding box center [651, 420] width 270 height 26
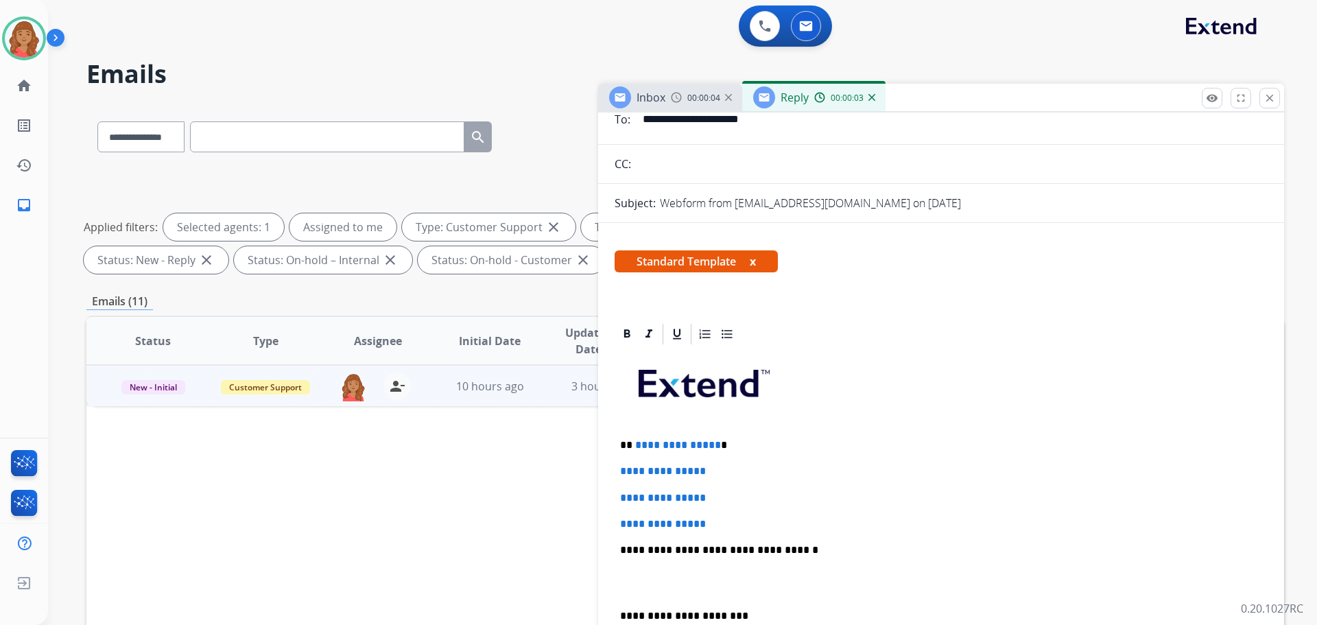
scroll to position [327, 0]
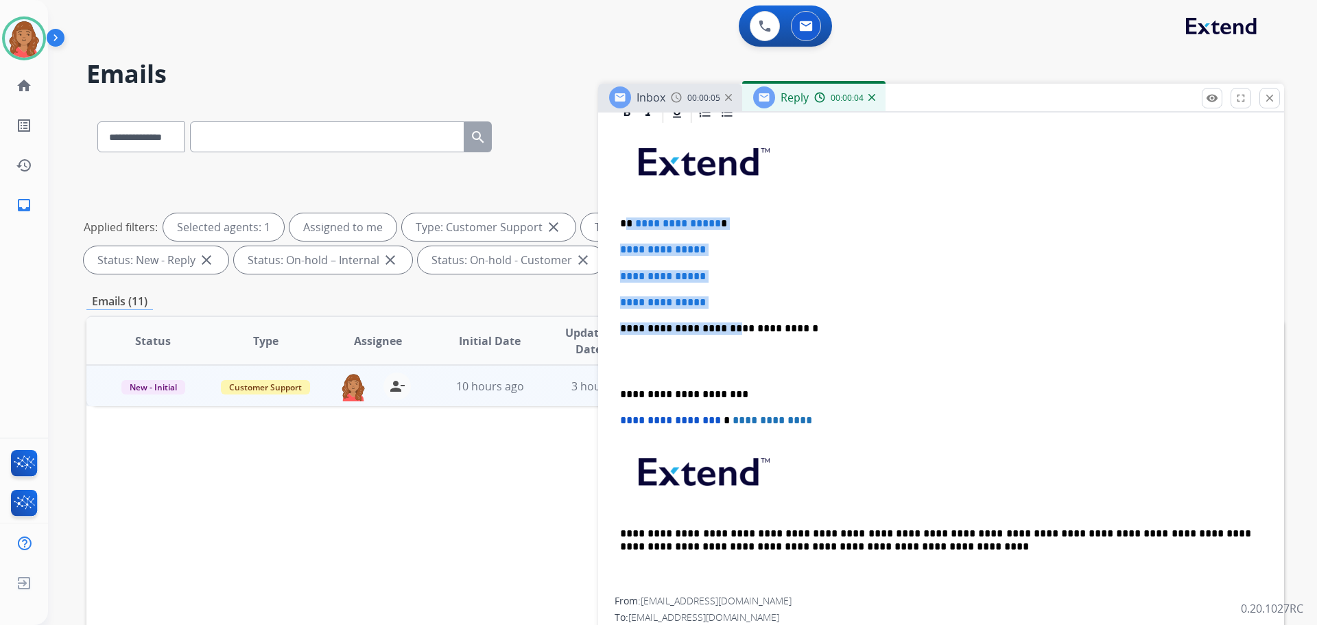
drag, startPoint x: 679, startPoint y: 290, endPoint x: 741, endPoint y: 288, distance: 61.8
click at [628, 230] on div "**********" at bounding box center [941, 361] width 653 height 472
drag, startPoint x: 755, startPoint y: 295, endPoint x: 747, endPoint y: 292, distance: 8.7
click at [754, 294] on div "**********" at bounding box center [941, 361] width 653 height 472
drag, startPoint x: 731, startPoint y: 290, endPoint x: 711, endPoint y: 264, distance: 33.2
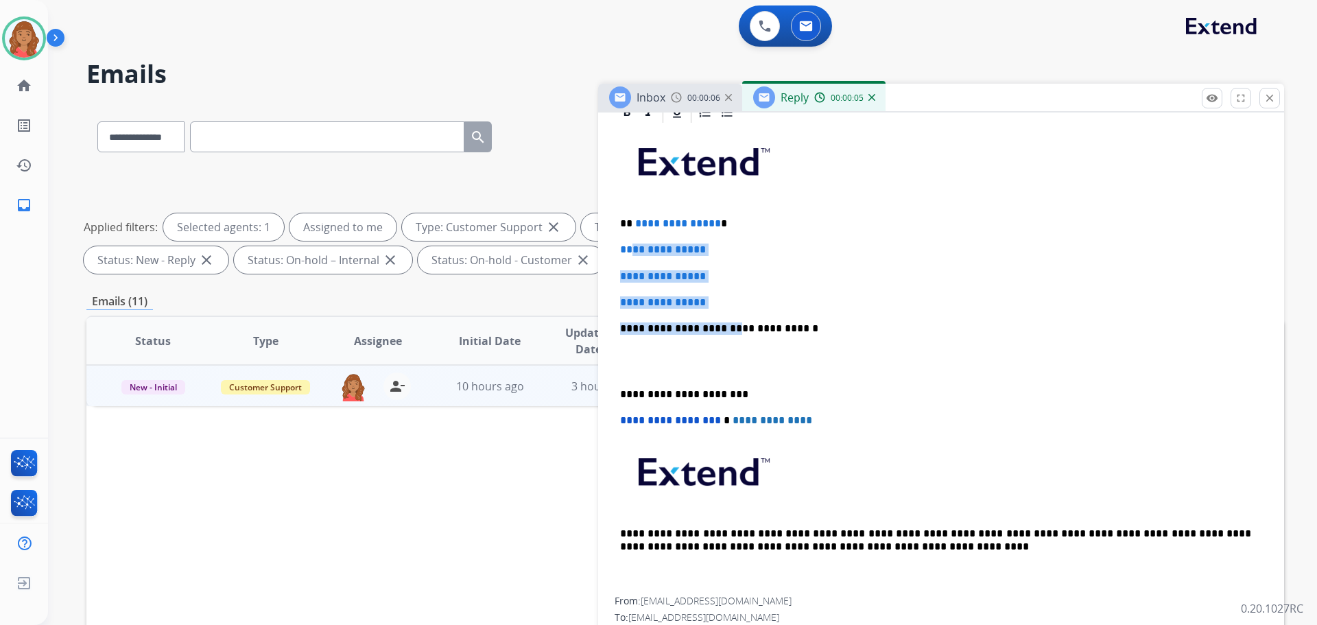
click at [732, 289] on div "**********" at bounding box center [941, 361] width 653 height 472
click at [621, 217] on div "**********" at bounding box center [941, 361] width 653 height 472
drag, startPoint x: 709, startPoint y: 302, endPoint x: 616, endPoint y: 217, distance: 126.2
click at [615, 216] on div "**********" at bounding box center [941, 361] width 653 height 472
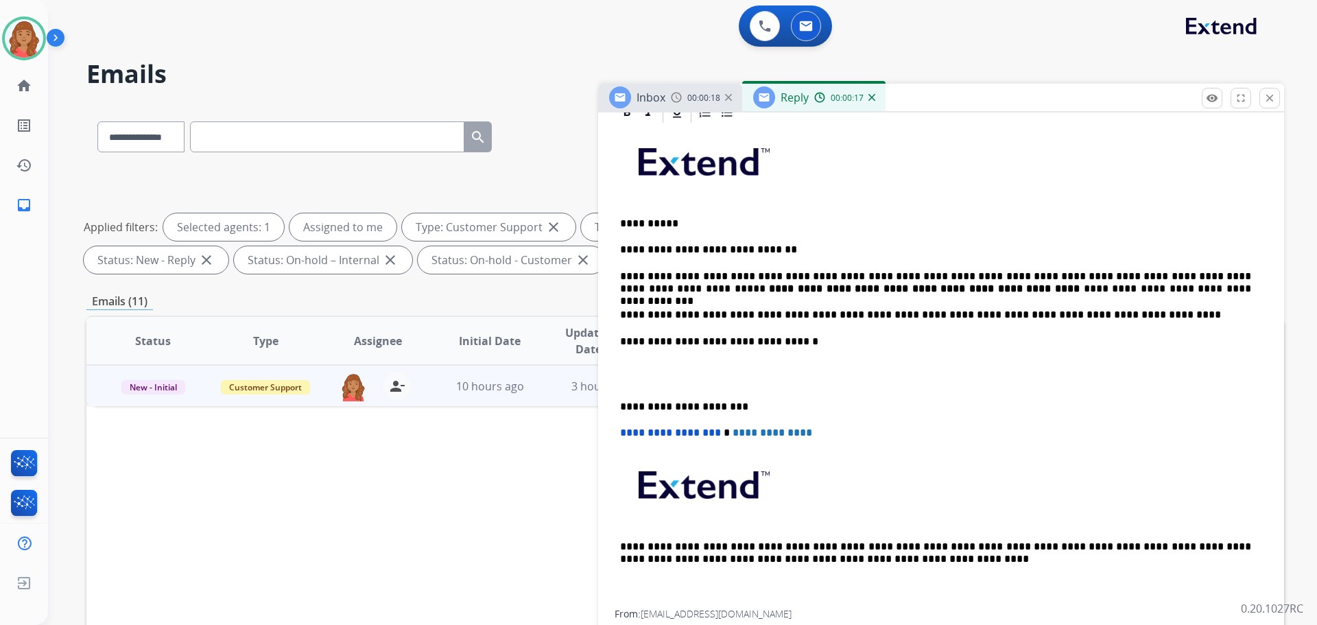
drag, startPoint x: 614, startPoint y: 407, endPoint x: 621, endPoint y: 406, distance: 6.9
click at [619, 406] on div "**********" at bounding box center [941, 390] width 686 height 581
click at [623, 405] on p "**********" at bounding box center [935, 407] width 631 height 12
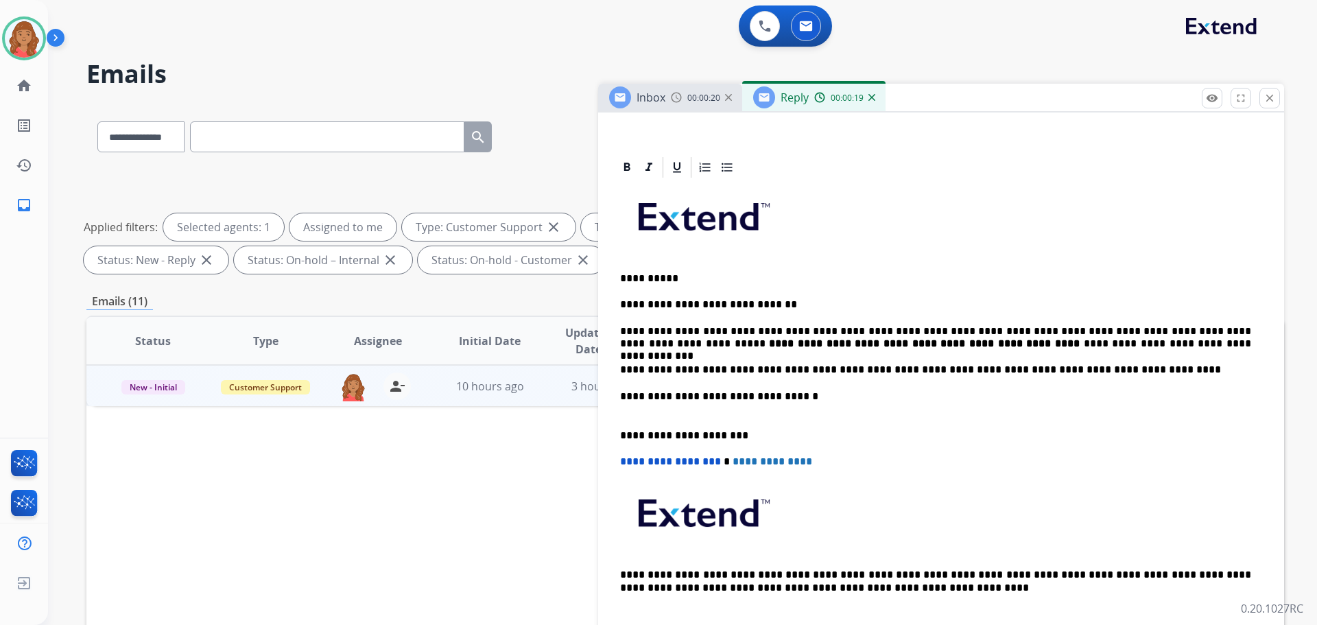
scroll to position [0, 0]
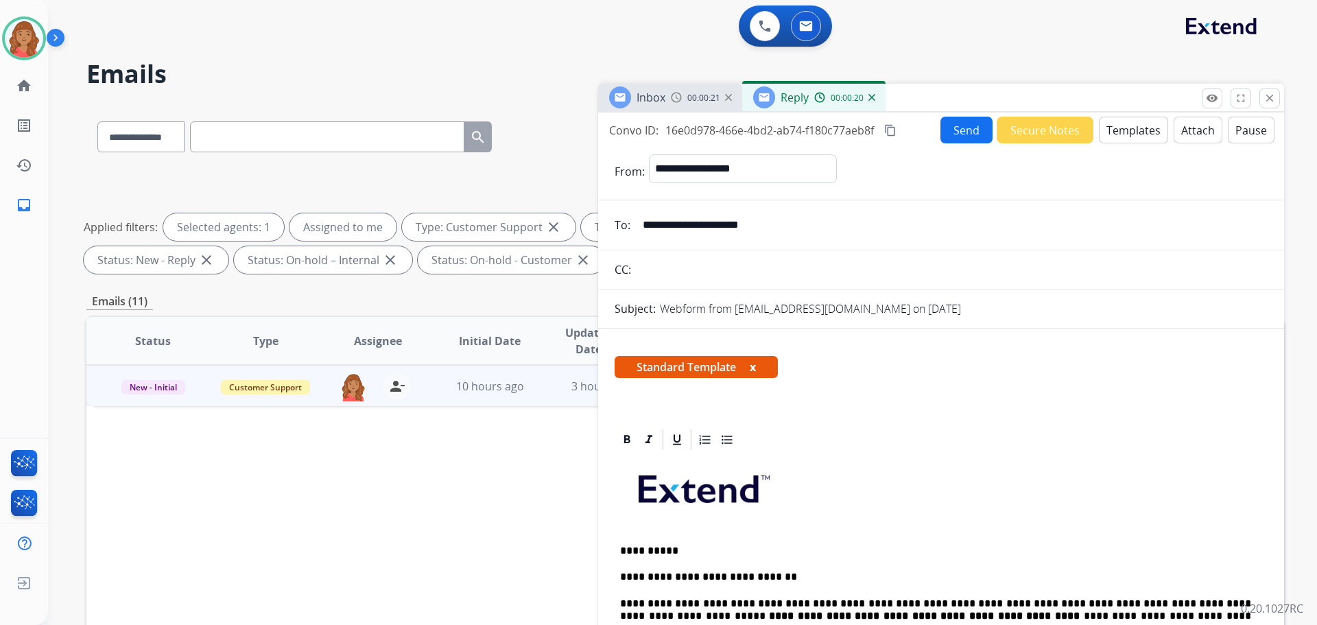
click at [892, 128] on mat-icon "content_copy" at bounding box center [890, 130] width 12 height 12
click at [957, 131] on button "Send" at bounding box center [966, 130] width 52 height 27
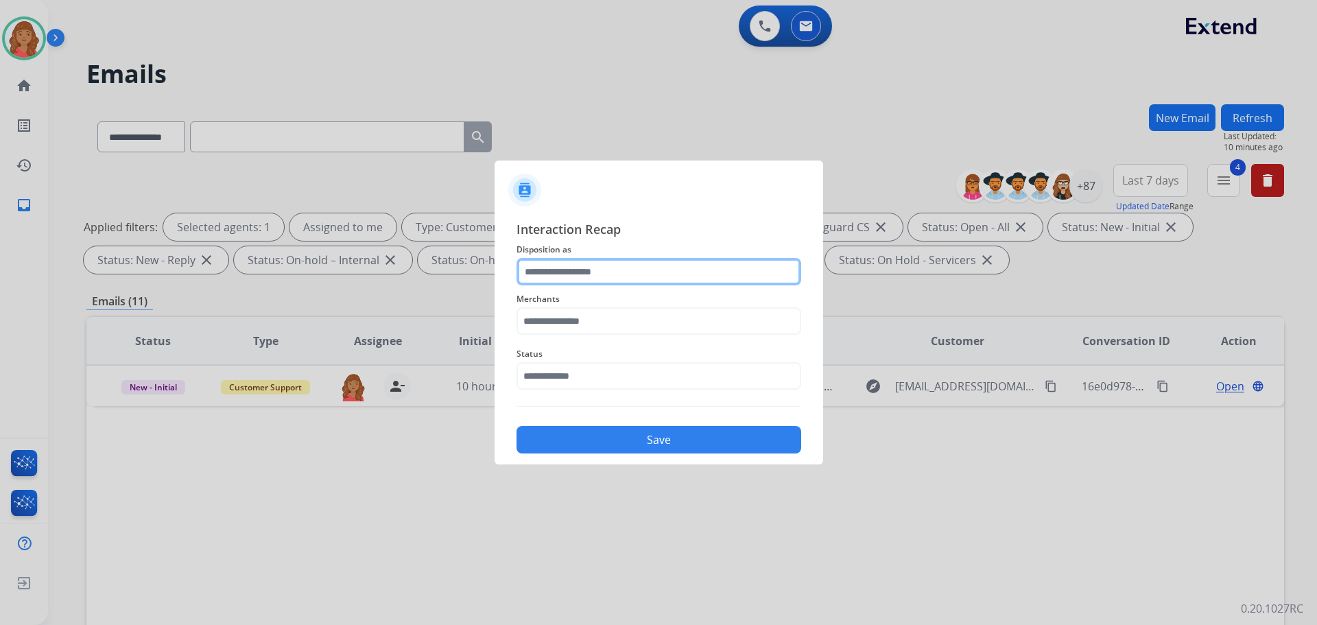
click at [613, 268] on input "text" at bounding box center [658, 271] width 285 height 27
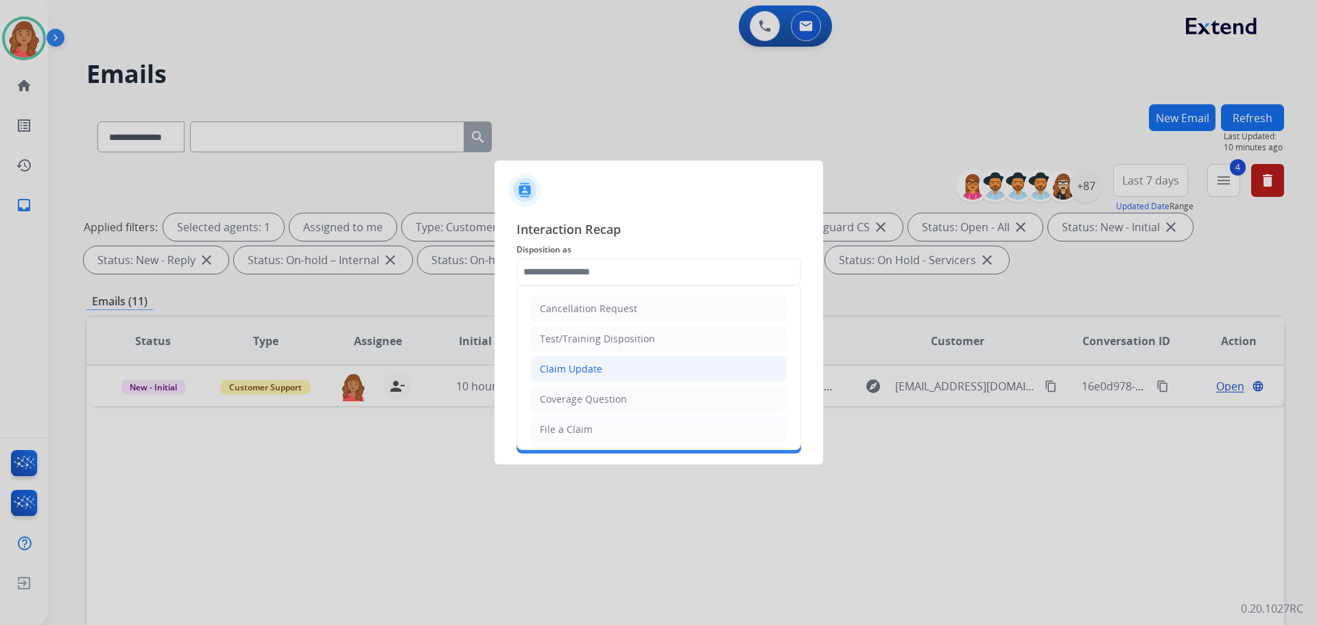
click at [570, 379] on li "Claim Update" at bounding box center [659, 369] width 256 height 26
type input "**********"
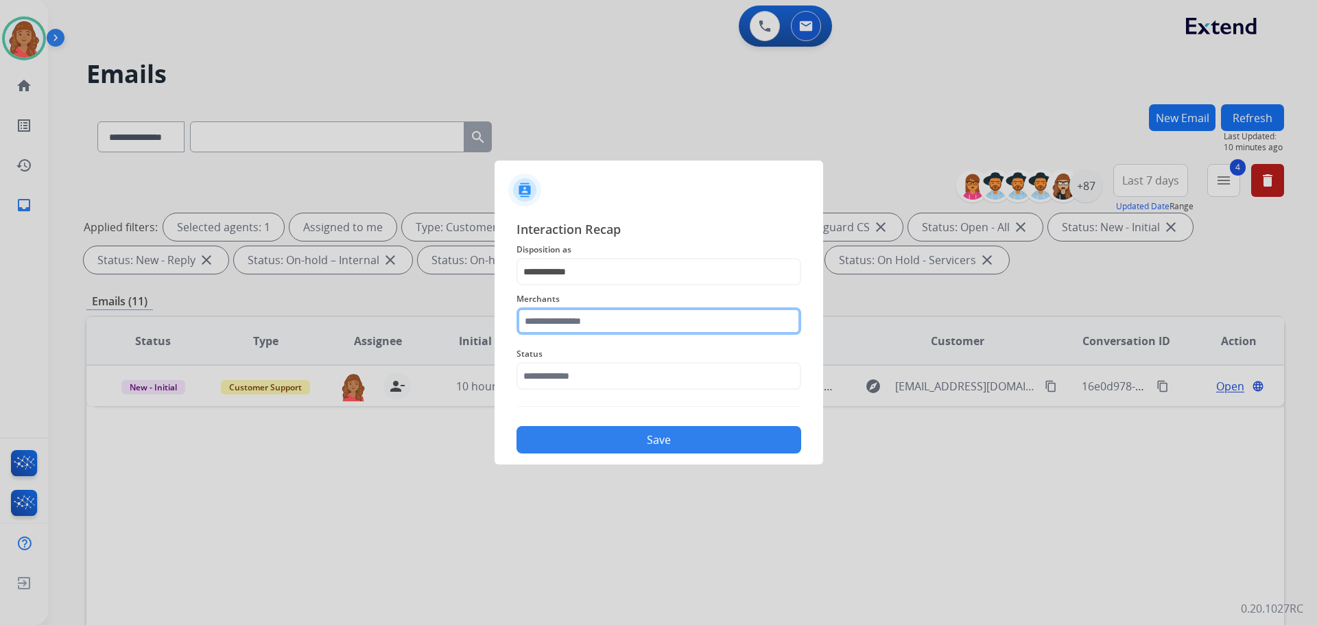
click at [599, 317] on input "text" at bounding box center [658, 320] width 285 height 27
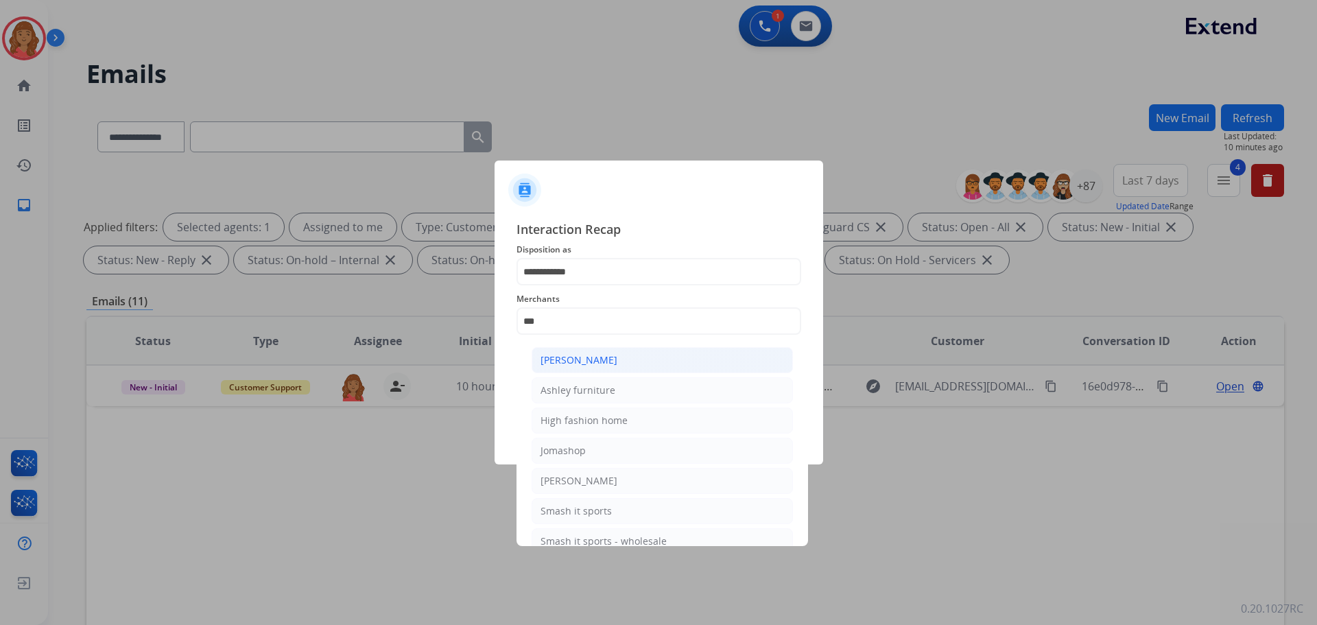
click at [588, 360] on div "[PERSON_NAME]" at bounding box center [578, 360] width 77 height 14
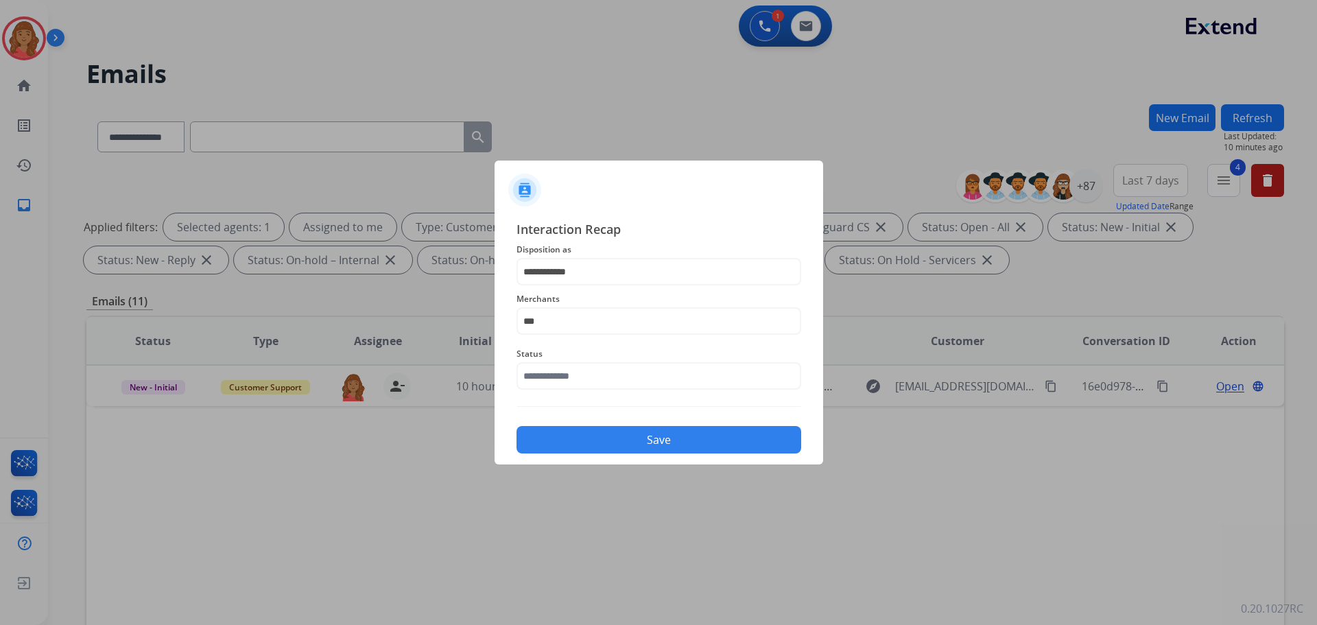
type input "**********"
click at [586, 385] on input "text" at bounding box center [658, 375] width 285 height 27
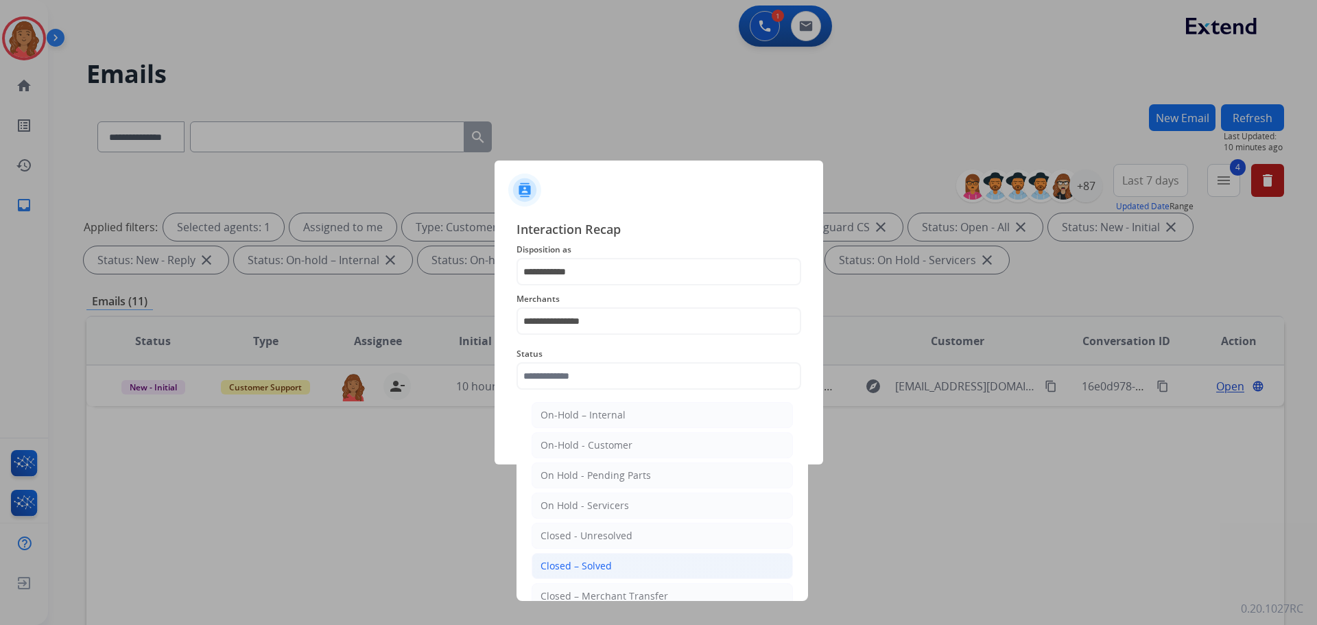
click at [579, 569] on div "Closed – Solved" at bounding box center [575, 566] width 71 height 14
type input "**********"
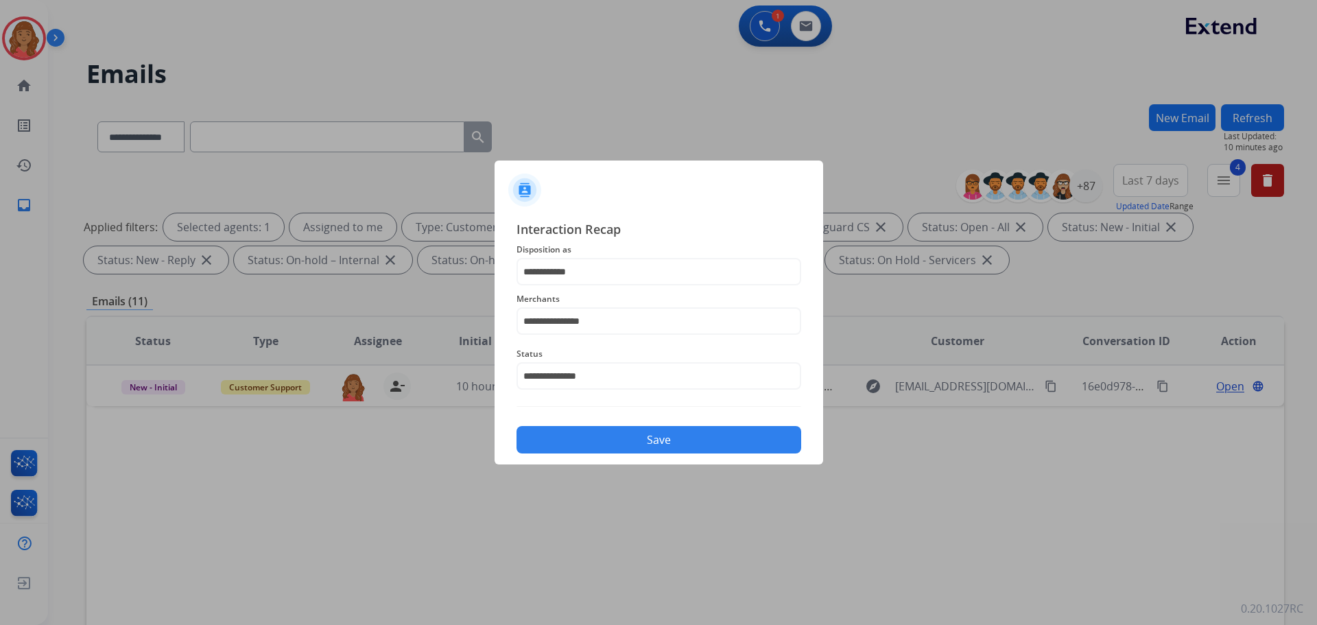
click at [633, 439] on button "Save" at bounding box center [658, 439] width 285 height 27
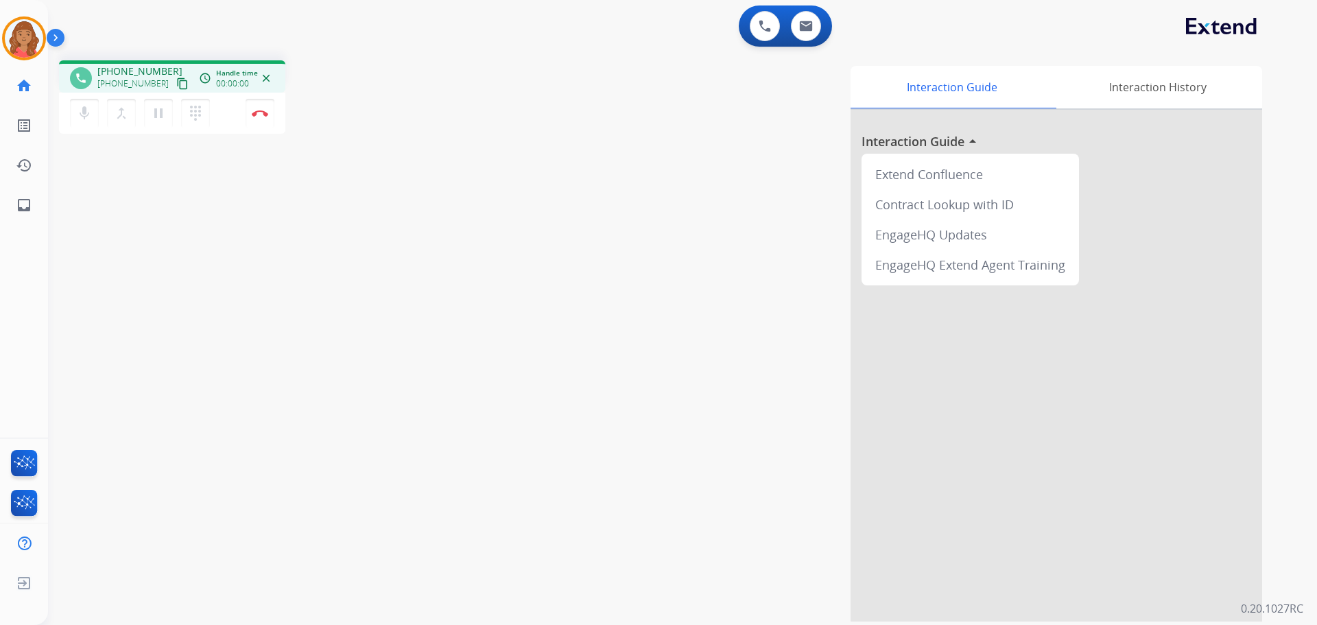
click at [176, 87] on mat-icon "content_copy" at bounding box center [182, 84] width 12 height 12
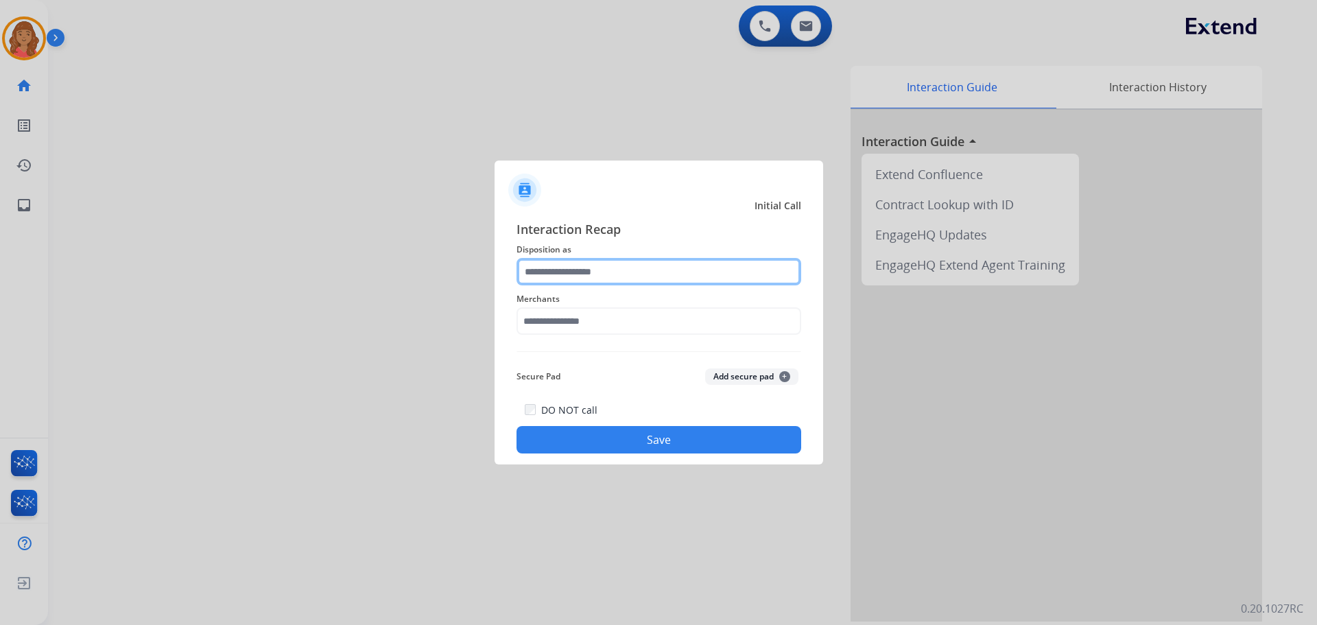
click at [586, 270] on input "text" at bounding box center [658, 271] width 285 height 27
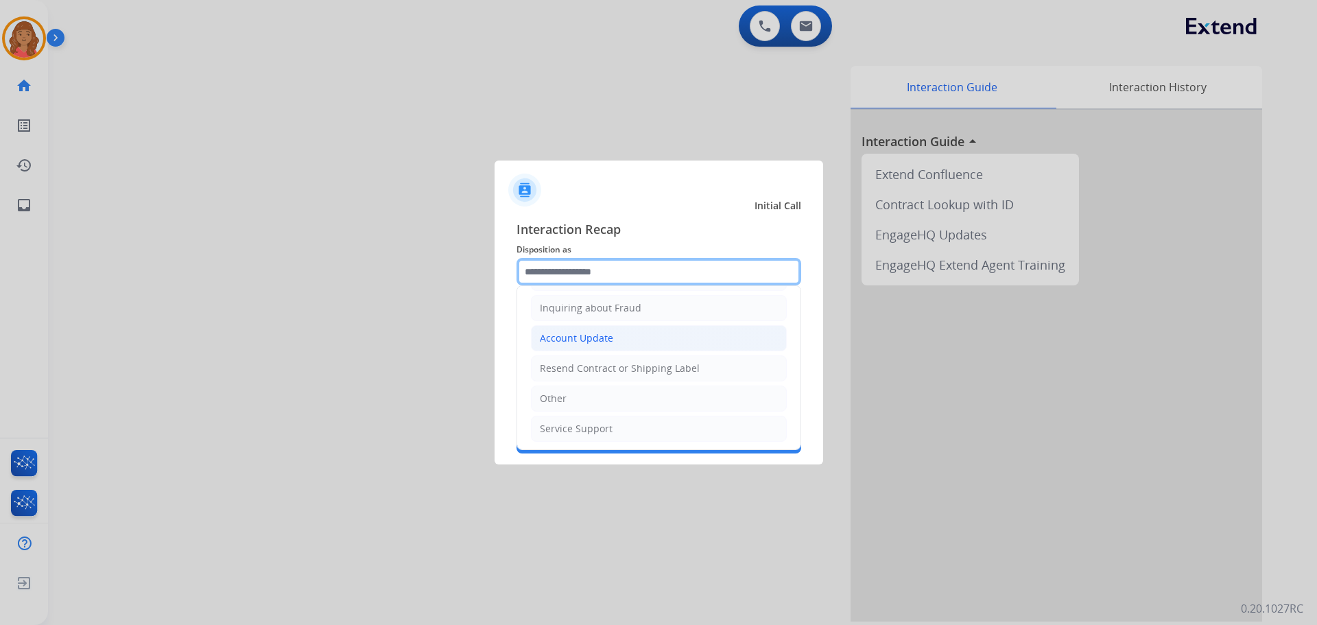
scroll to position [214, 0]
click at [569, 272] on input "text" at bounding box center [658, 271] width 285 height 27
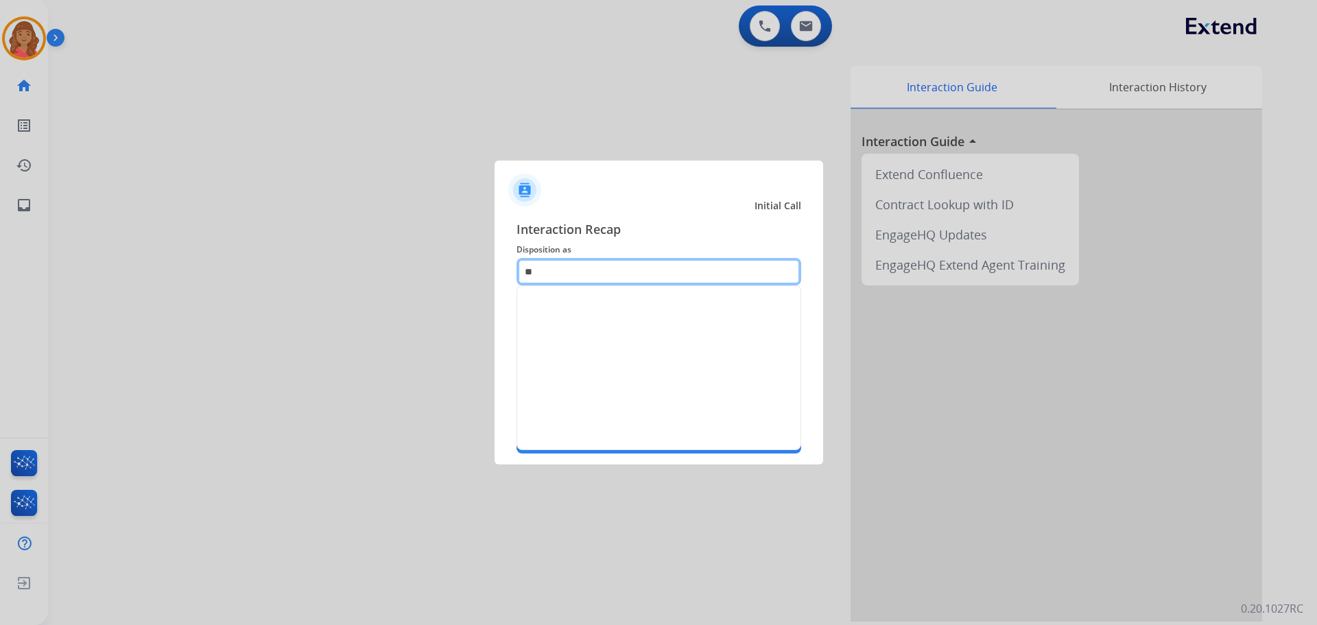
scroll to position [0, 0]
type input "*"
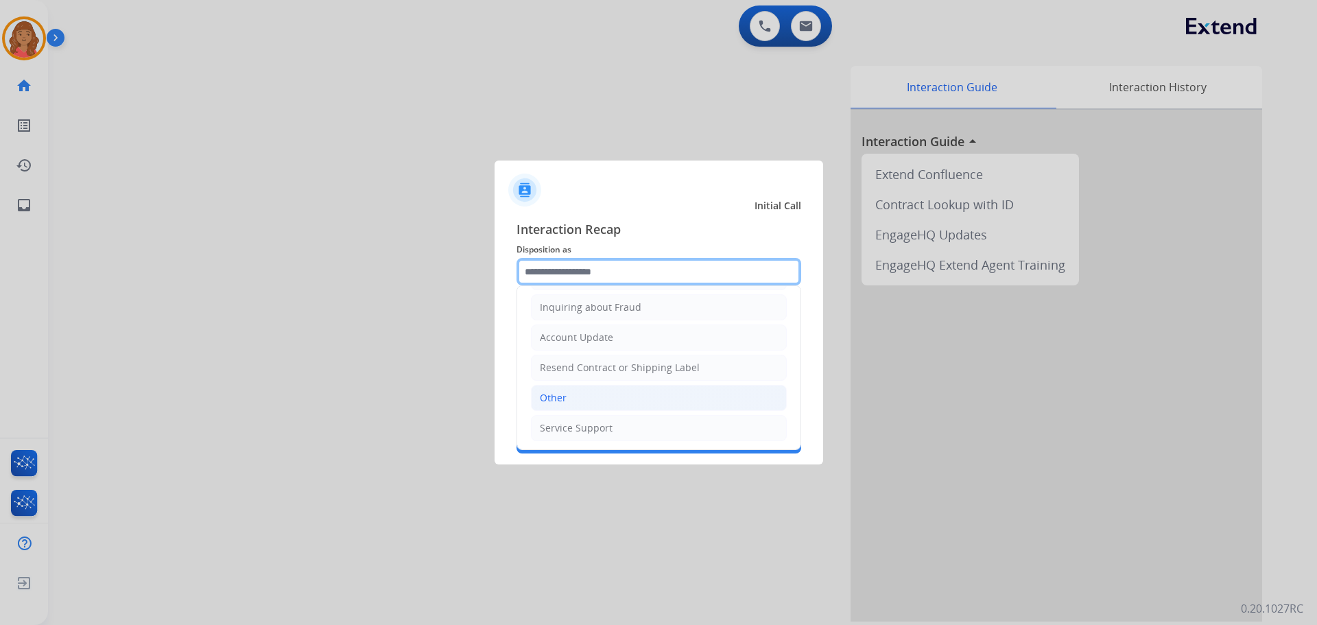
scroll to position [214, 0]
click at [564, 396] on div "Other" at bounding box center [553, 397] width 27 height 14
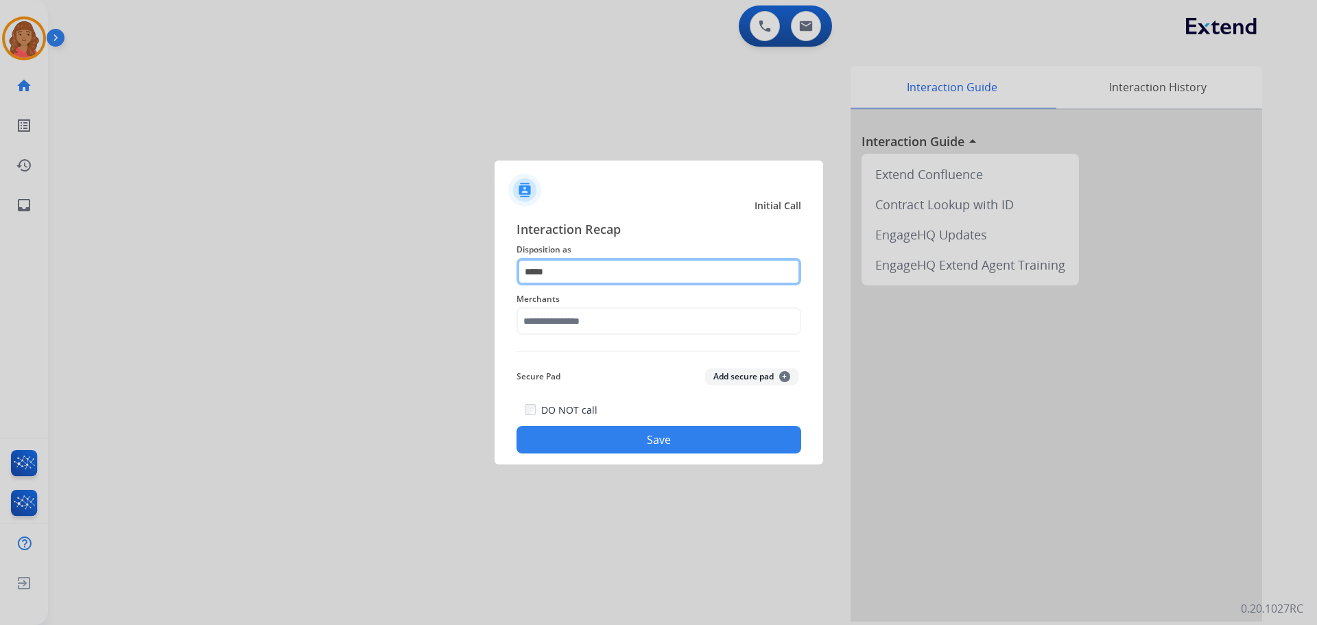
click at [588, 263] on input "*****" at bounding box center [658, 271] width 285 height 27
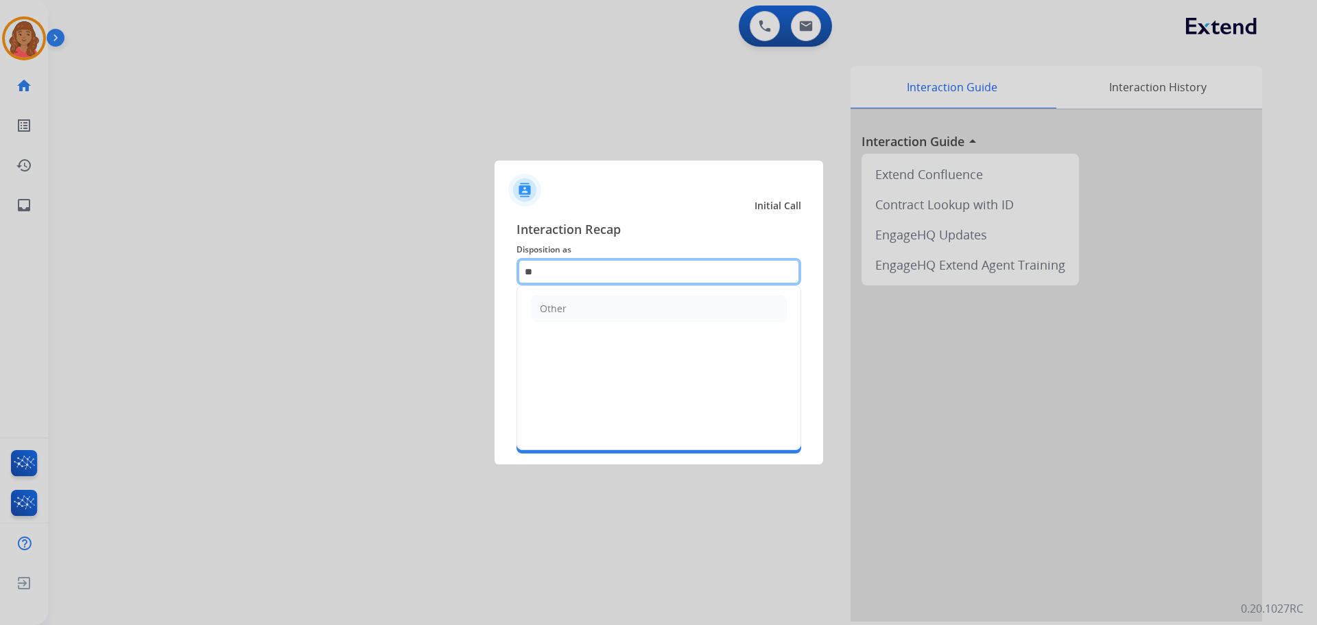
type input "*"
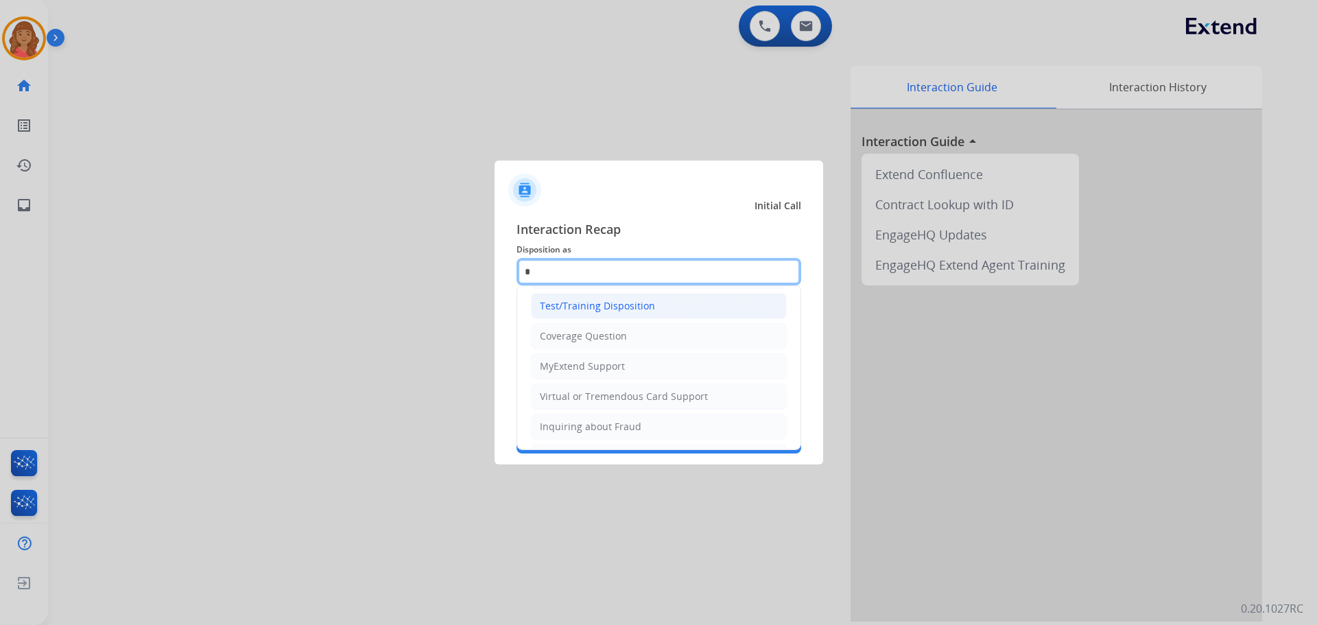
scroll to position [0, 0]
click at [573, 258] on input "*" at bounding box center [658, 271] width 285 height 27
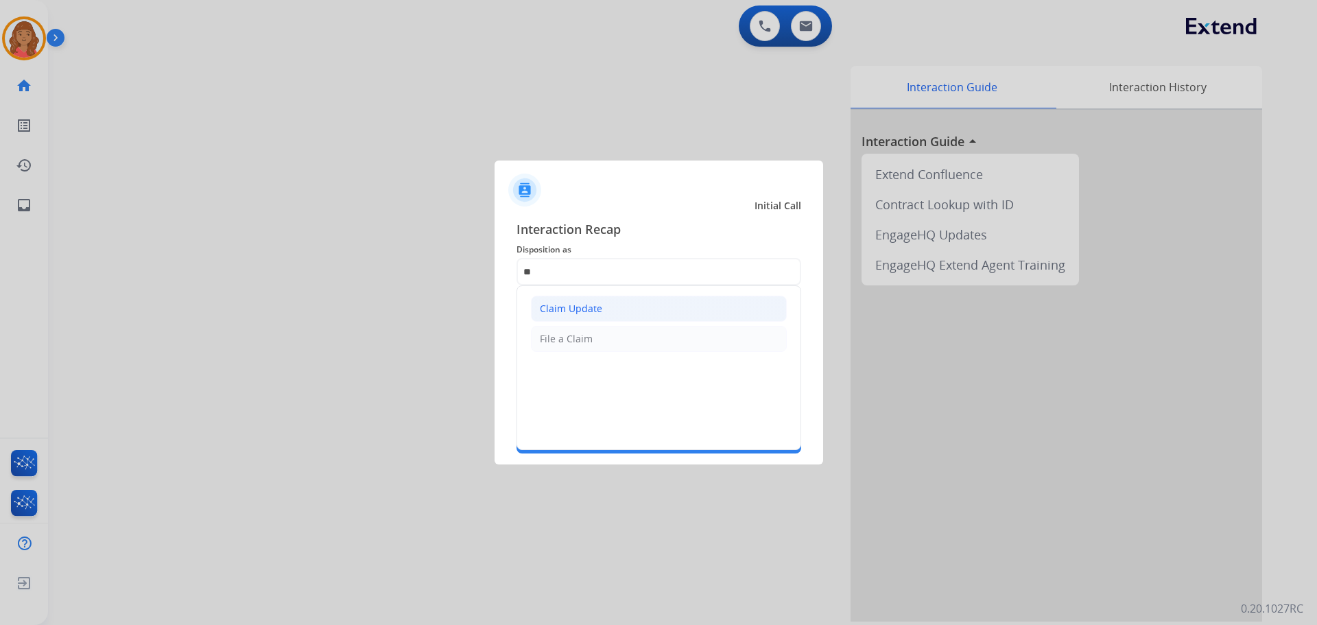
click at [565, 313] on div "Claim Update" at bounding box center [571, 309] width 62 height 14
type input "**********"
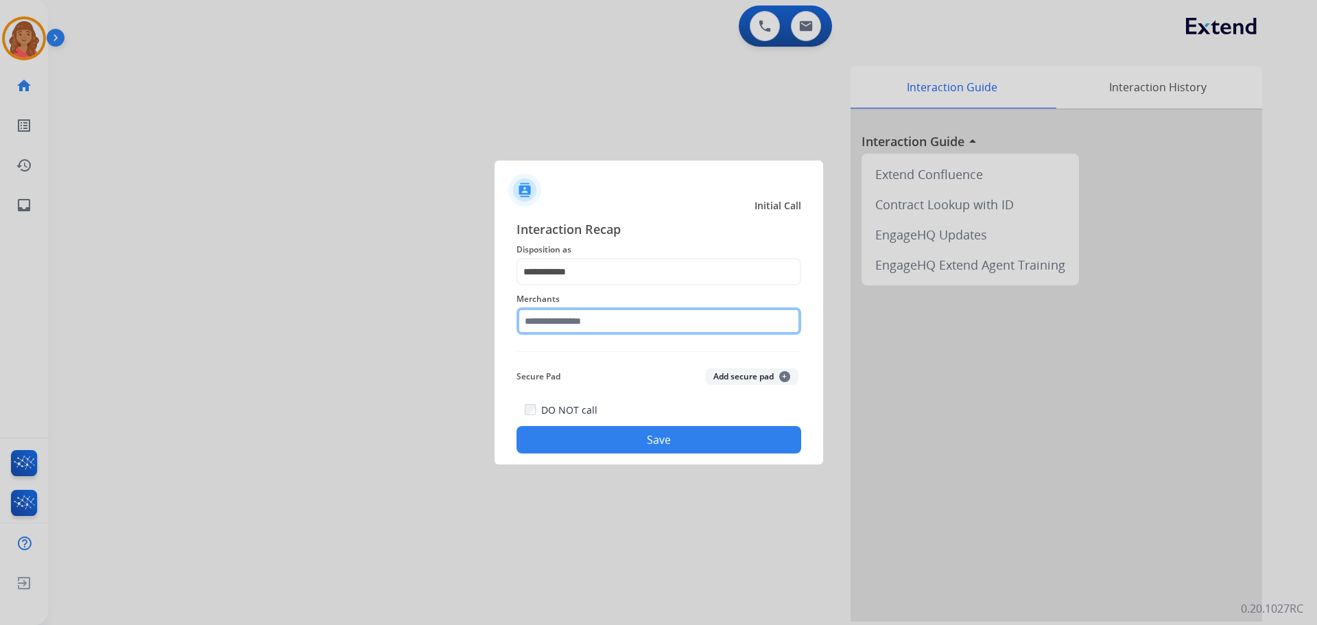
click at [558, 325] on input "text" at bounding box center [658, 320] width 285 height 27
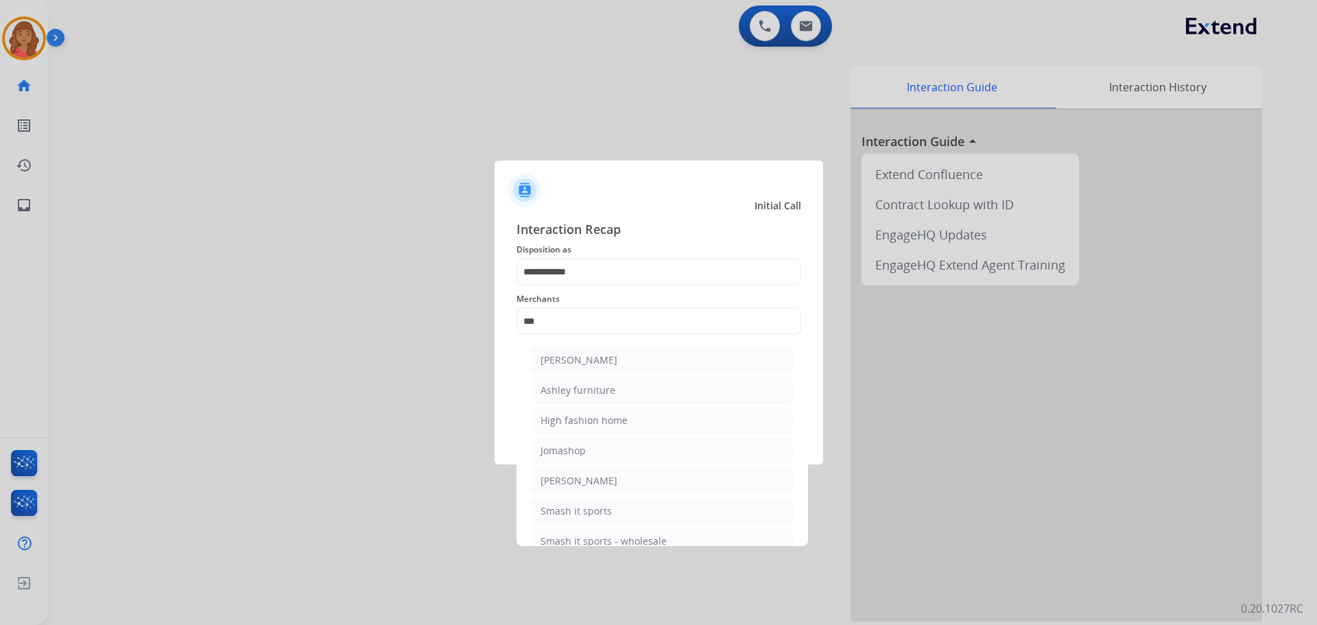
click at [566, 391] on div "Ashley furniture" at bounding box center [577, 390] width 75 height 14
type input "**********"
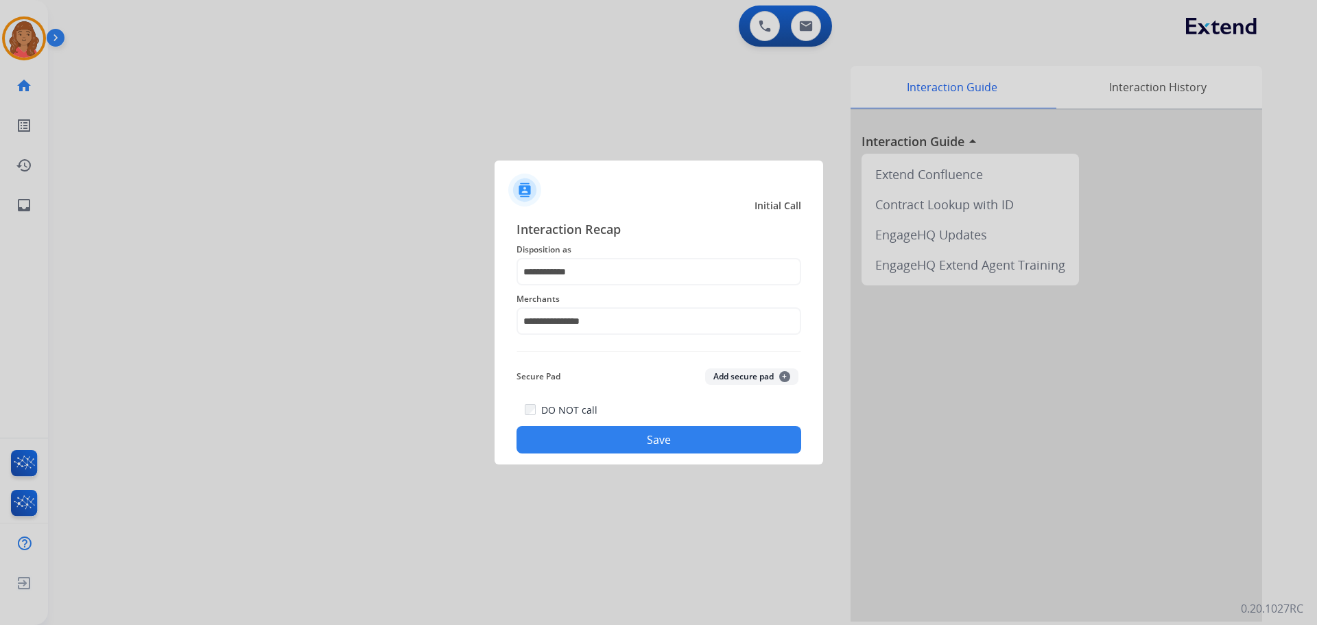
click at [582, 437] on button "Save" at bounding box center [658, 439] width 285 height 27
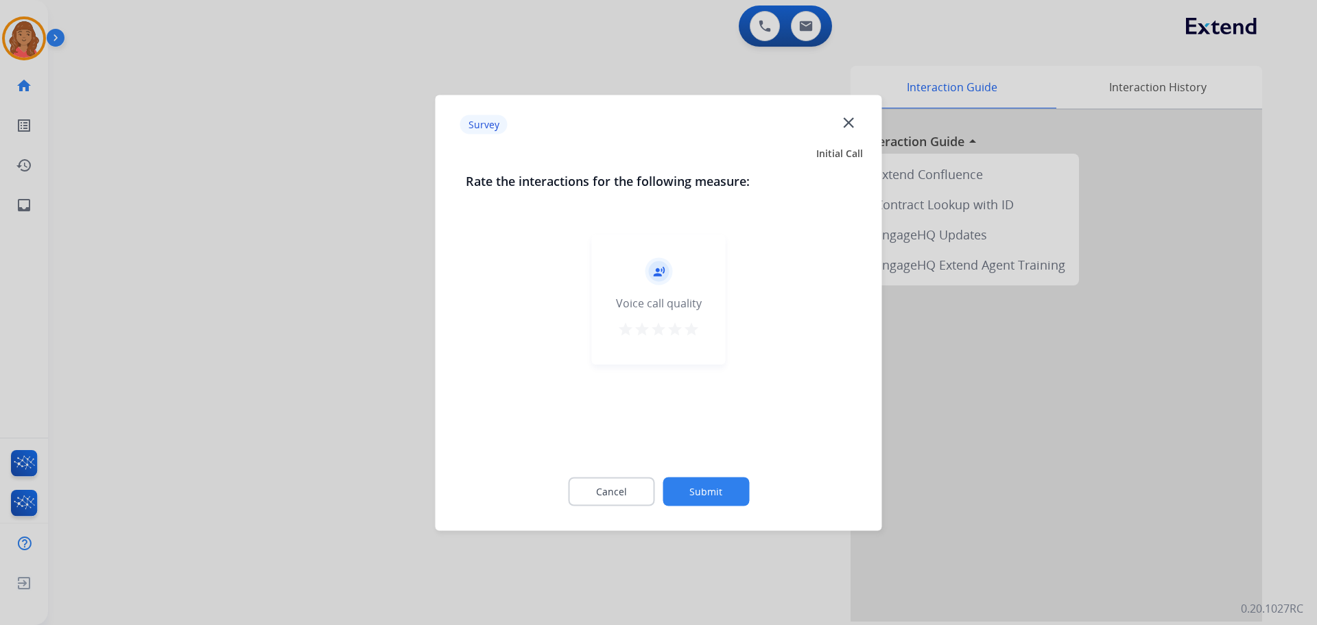
click at [693, 329] on mat-icon "star" at bounding box center [691, 328] width 16 height 16
click at [716, 486] on button "Submit" at bounding box center [706, 491] width 86 height 29
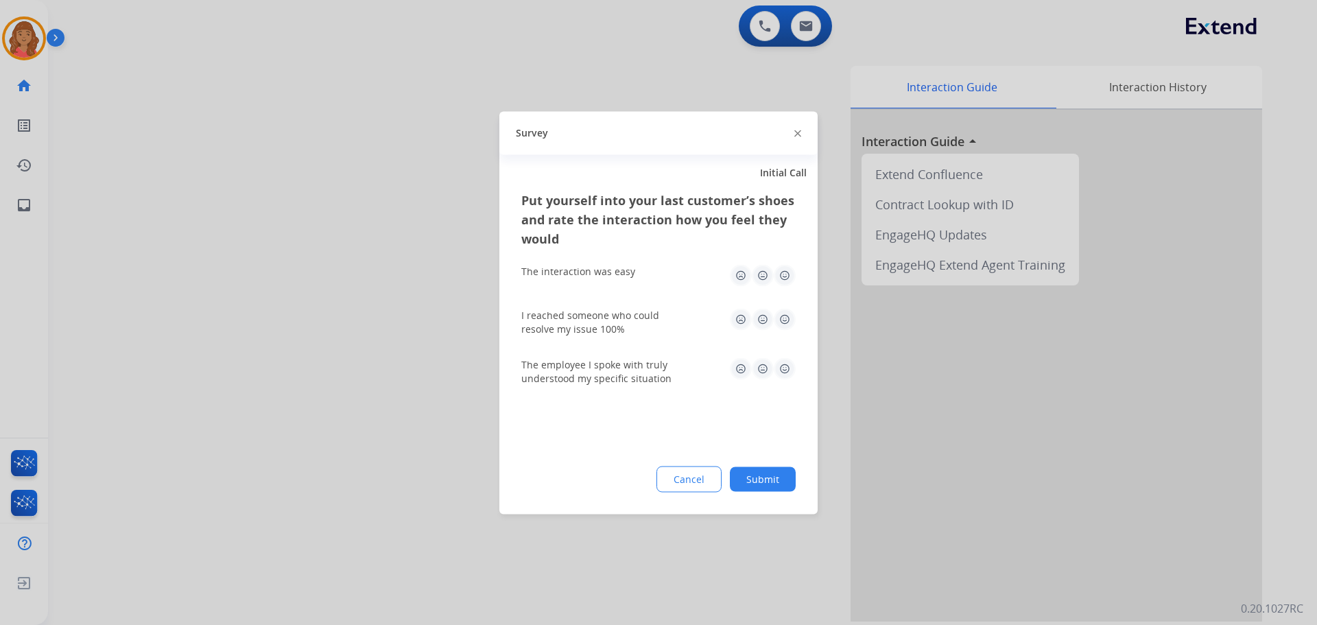
click at [788, 277] on img at bounding box center [785, 275] width 22 height 22
click at [783, 324] on img at bounding box center [785, 319] width 22 height 22
click at [785, 367] on img at bounding box center [785, 368] width 22 height 22
click at [763, 483] on button "Submit" at bounding box center [763, 478] width 66 height 25
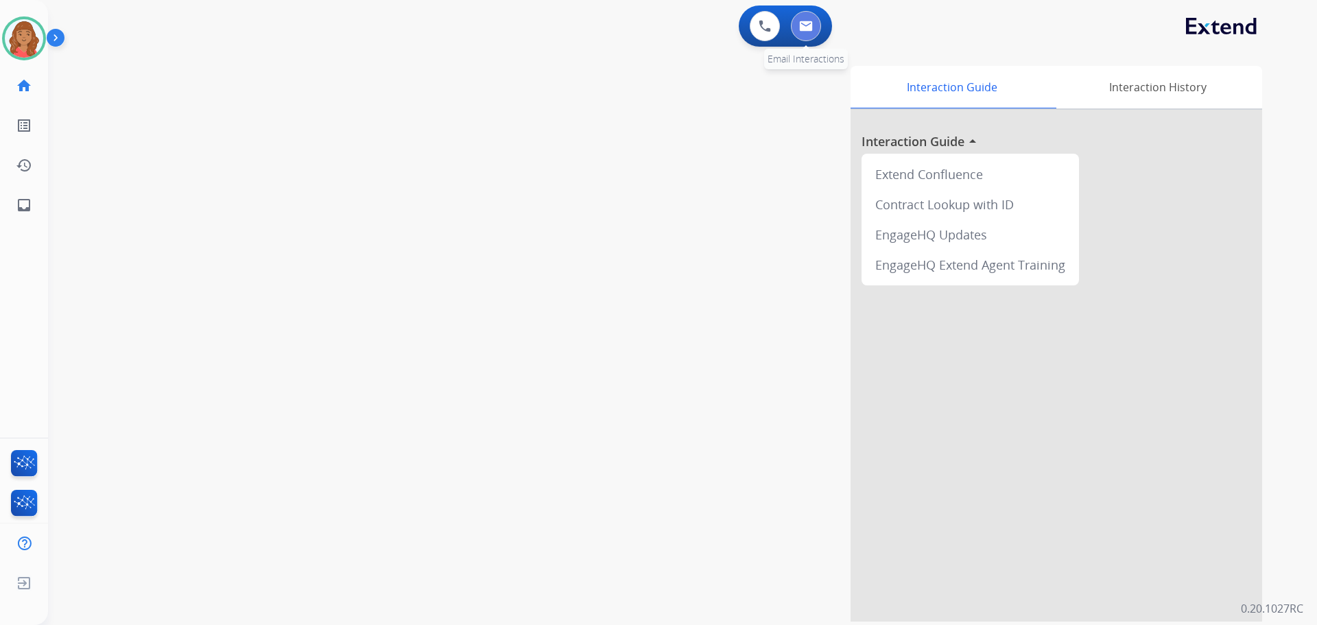
click at [807, 25] on img at bounding box center [806, 26] width 14 height 11
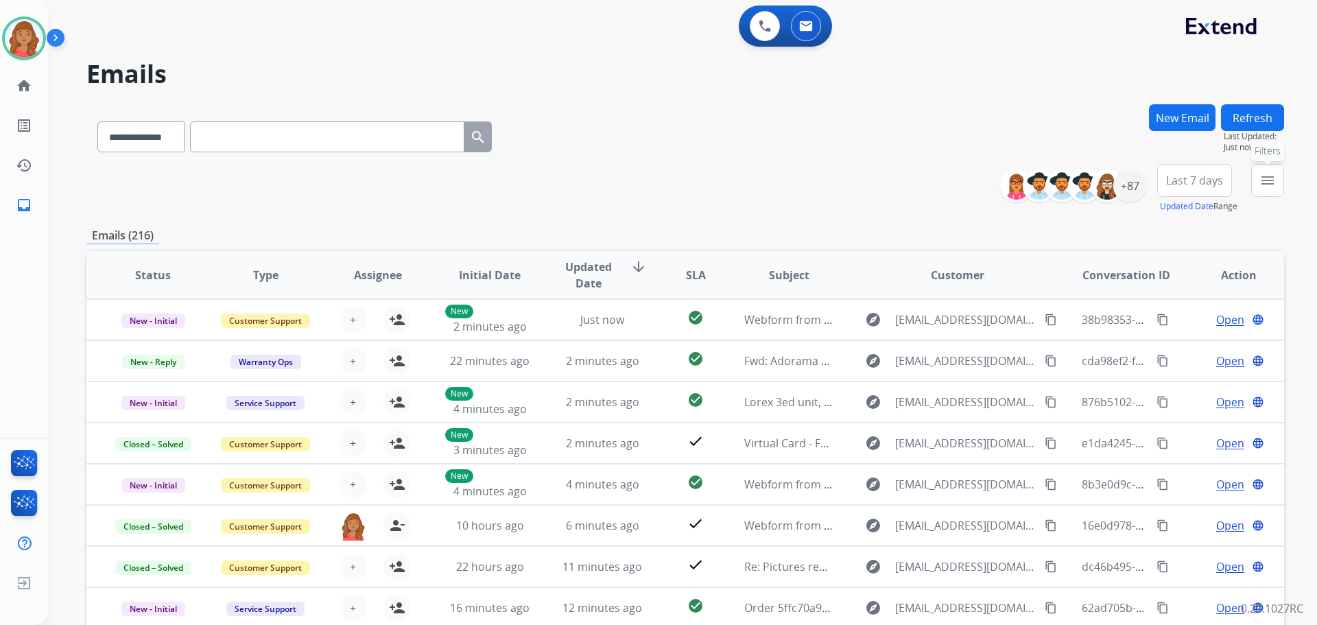
drag, startPoint x: 1268, startPoint y: 188, endPoint x: 1228, endPoint y: 216, distance: 48.7
click at [1267, 188] on mat-icon "menu" at bounding box center [1267, 180] width 16 height 16
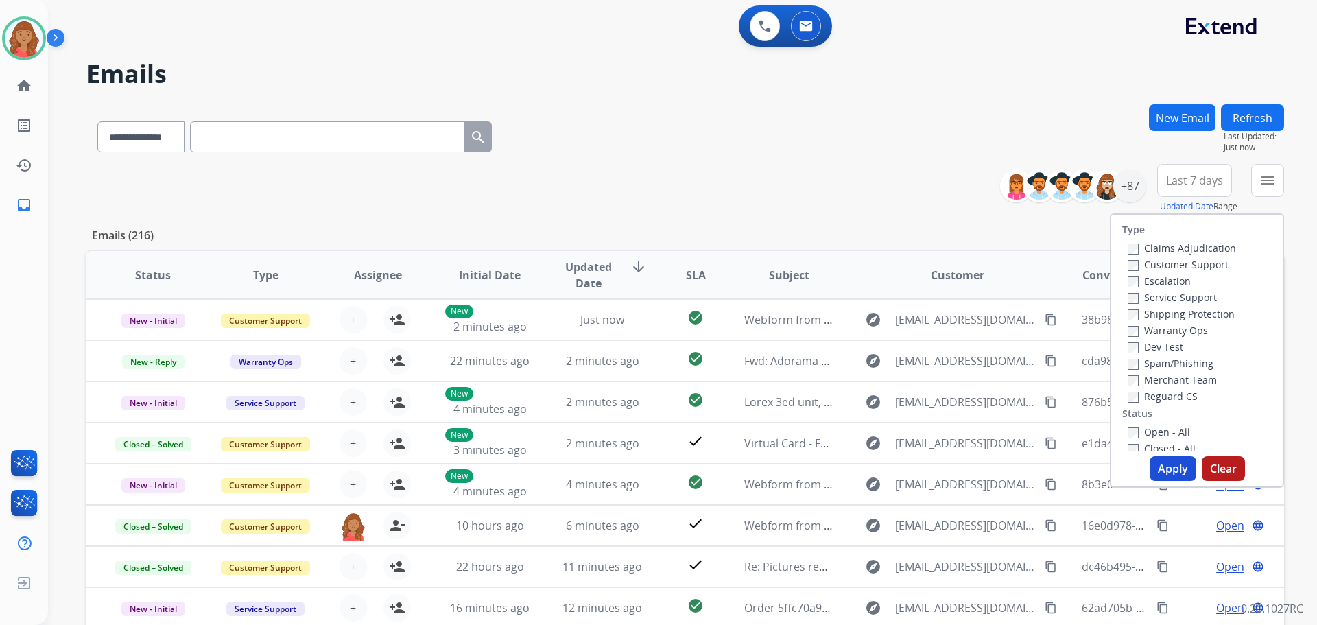
click at [1130, 264] on label "Customer Support" at bounding box center [1178, 264] width 101 height 13
click at [1163, 469] on button "Apply" at bounding box center [1172, 468] width 47 height 25
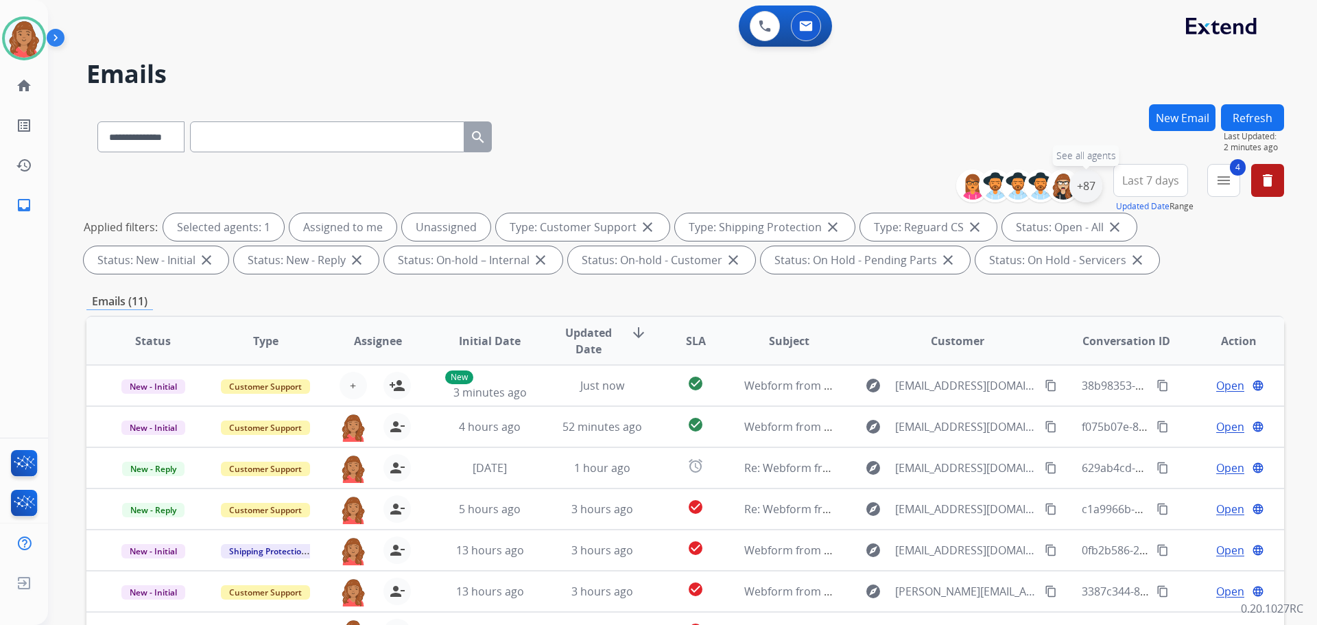
click at [1084, 194] on div "+87" at bounding box center [1085, 185] width 33 height 33
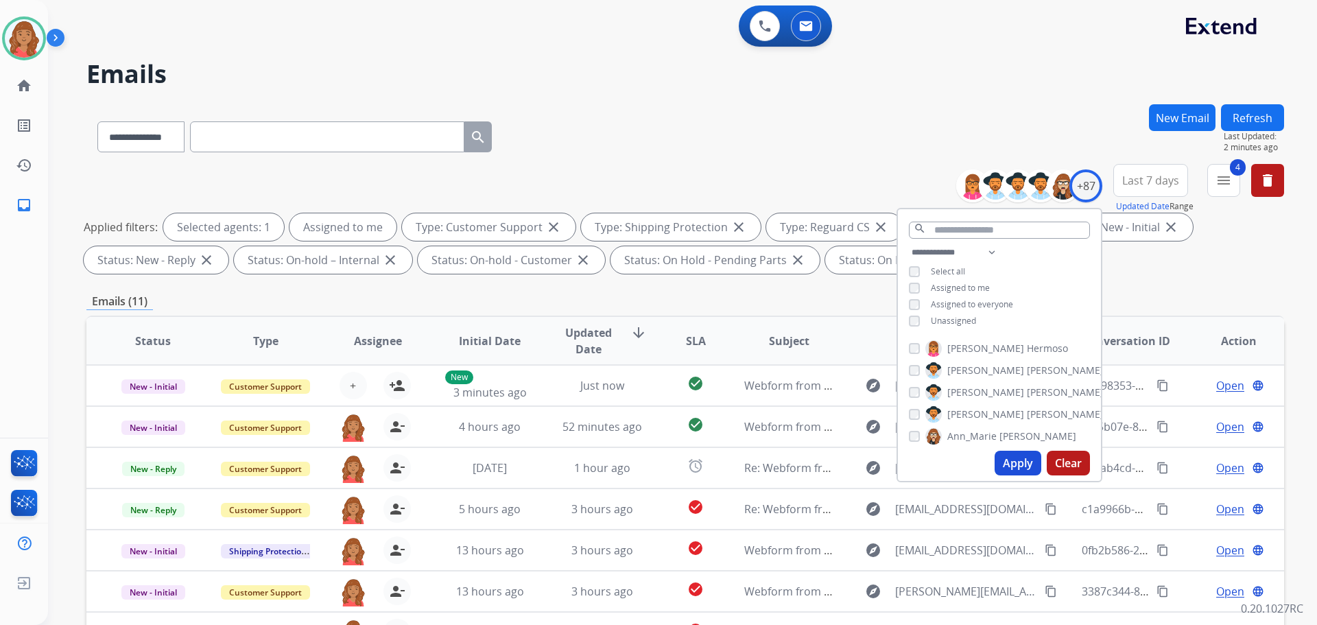
click at [1003, 463] on button "Apply" at bounding box center [1017, 463] width 47 height 25
click at [730, 154] on div "**********" at bounding box center [684, 134] width 1197 height 60
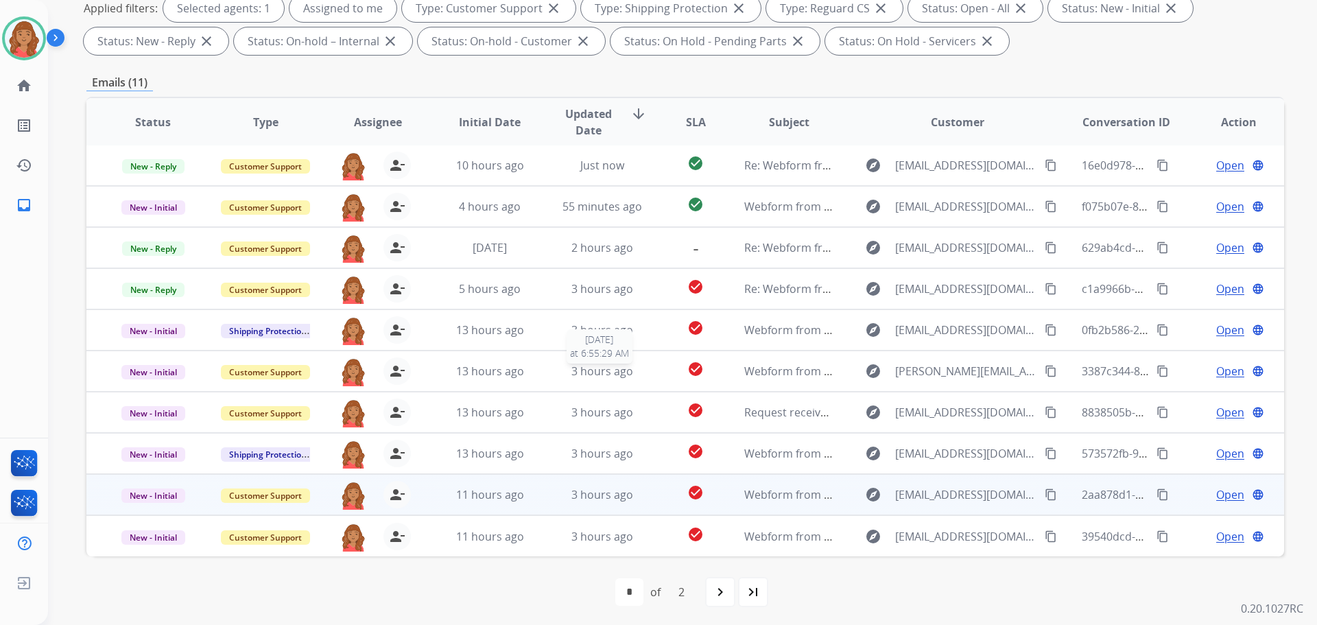
scroll to position [222, 0]
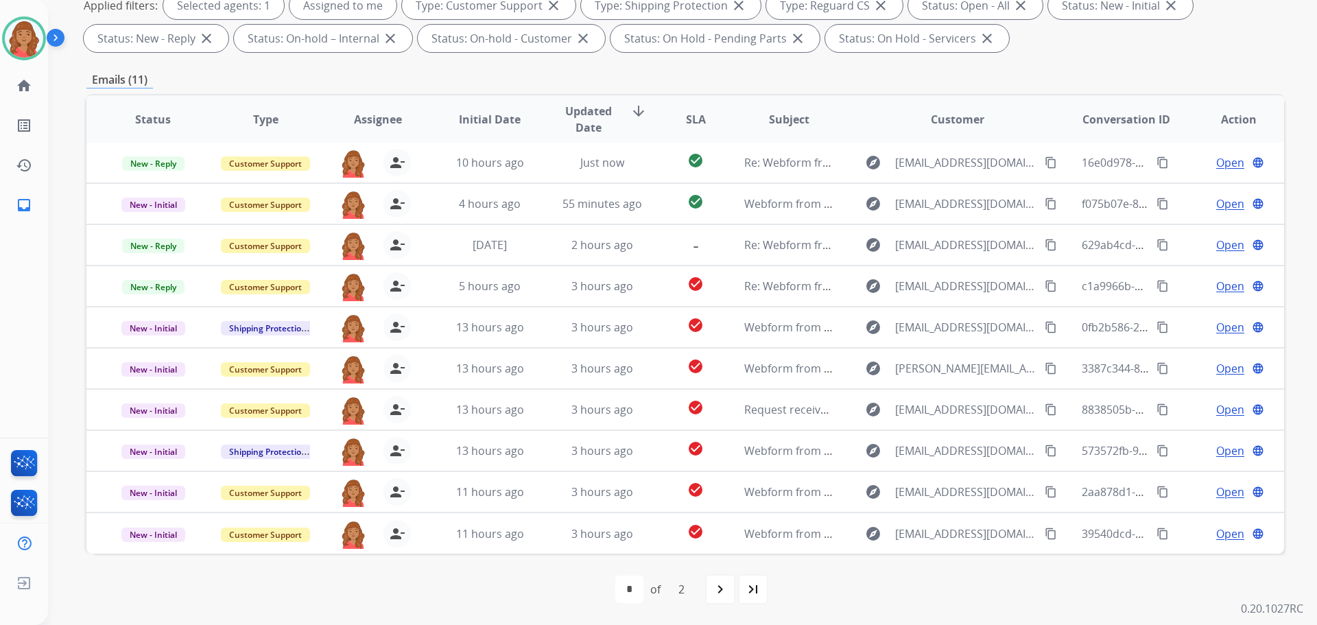
click at [684, 596] on div "2" at bounding box center [681, 588] width 28 height 27
click at [724, 594] on mat-icon "navigate_next" at bounding box center [720, 589] width 16 height 16
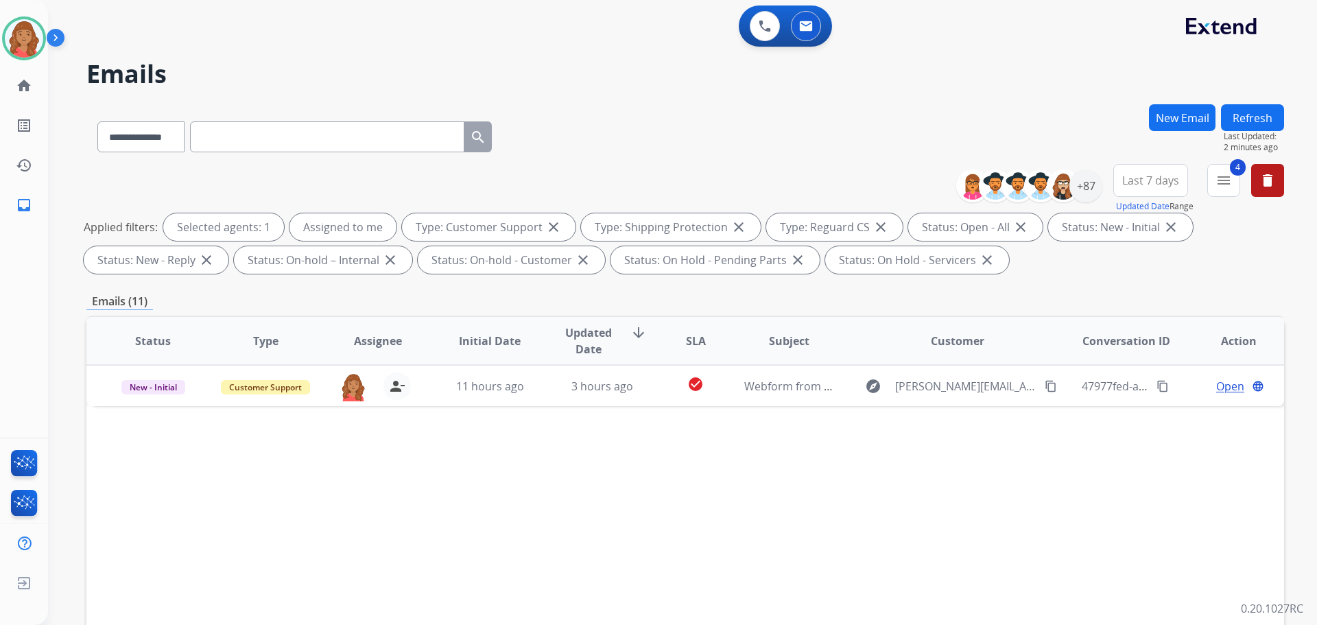
scroll to position [0, 0]
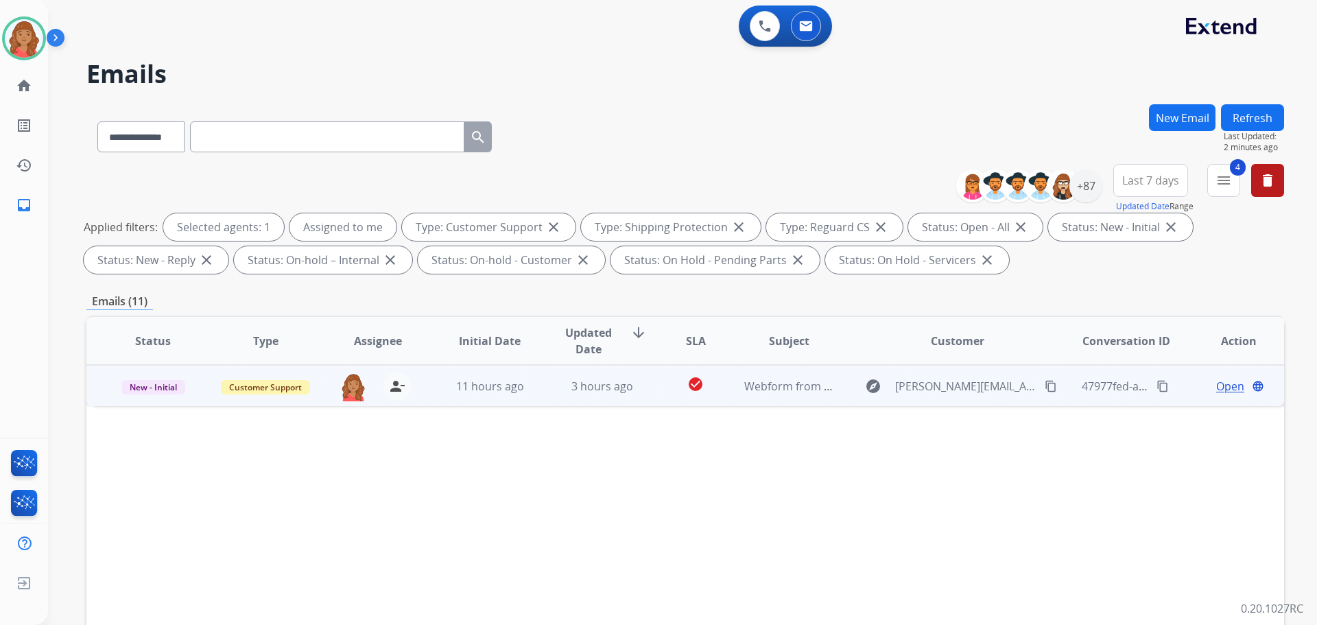
click at [635, 396] on td "3 hours ago" at bounding box center [592, 385] width 112 height 41
click at [597, 390] on span "3 hours ago" at bounding box center [602, 385] width 62 height 15
click at [597, 393] on span "3 hours ago" at bounding box center [602, 386] width 62 height 15
click at [1045, 386] on mat-icon "content_copy" at bounding box center [1051, 385] width 12 height 12
click at [1216, 392] on span "Open" at bounding box center [1230, 385] width 28 height 16
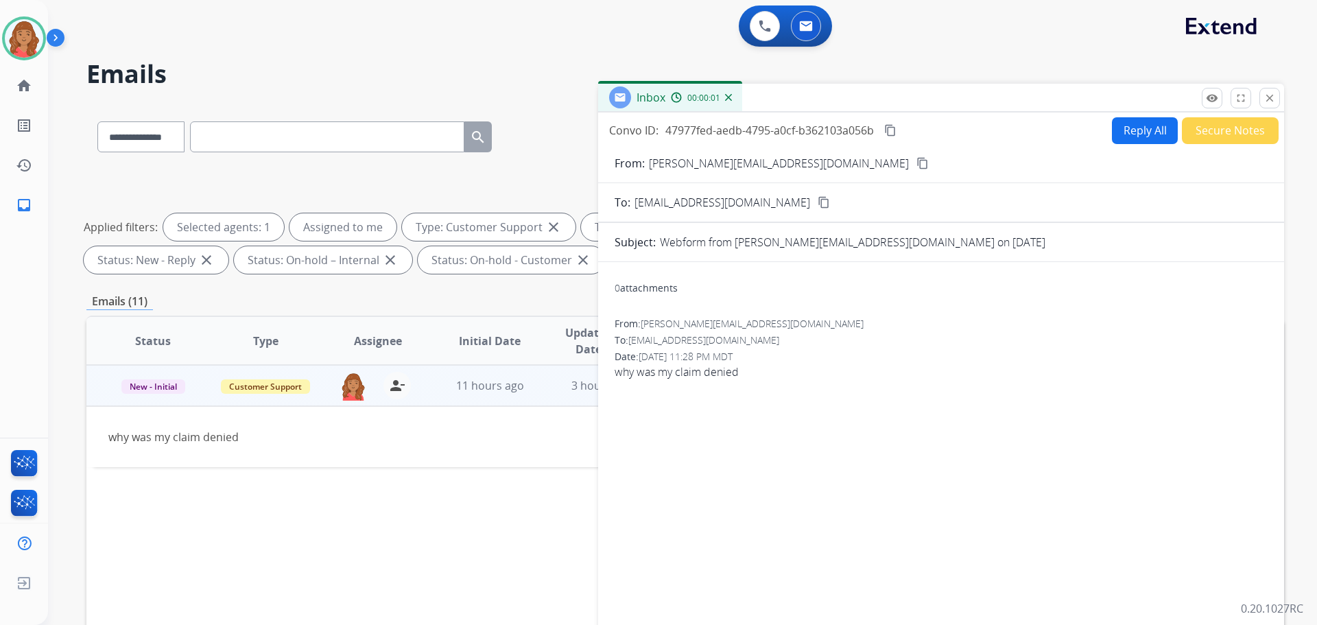
click at [1131, 130] on button "Reply All" at bounding box center [1145, 130] width 66 height 27
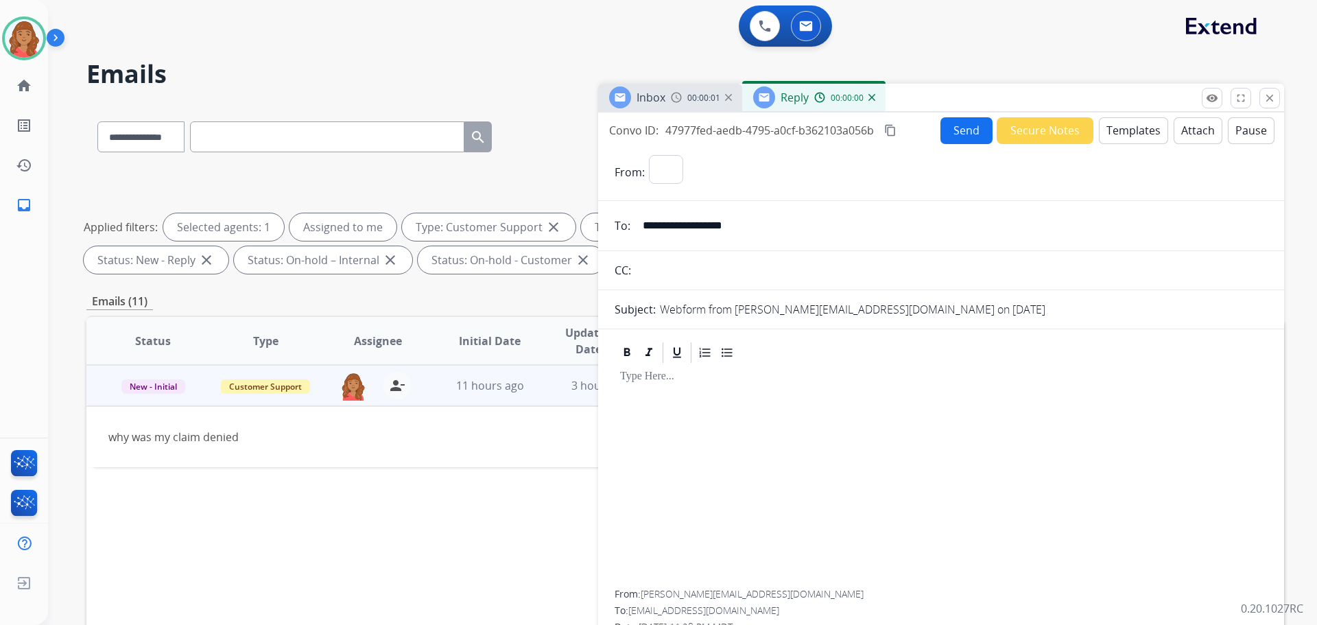
select select "**********"
click at [1115, 125] on button "Templates" at bounding box center [1133, 130] width 69 height 27
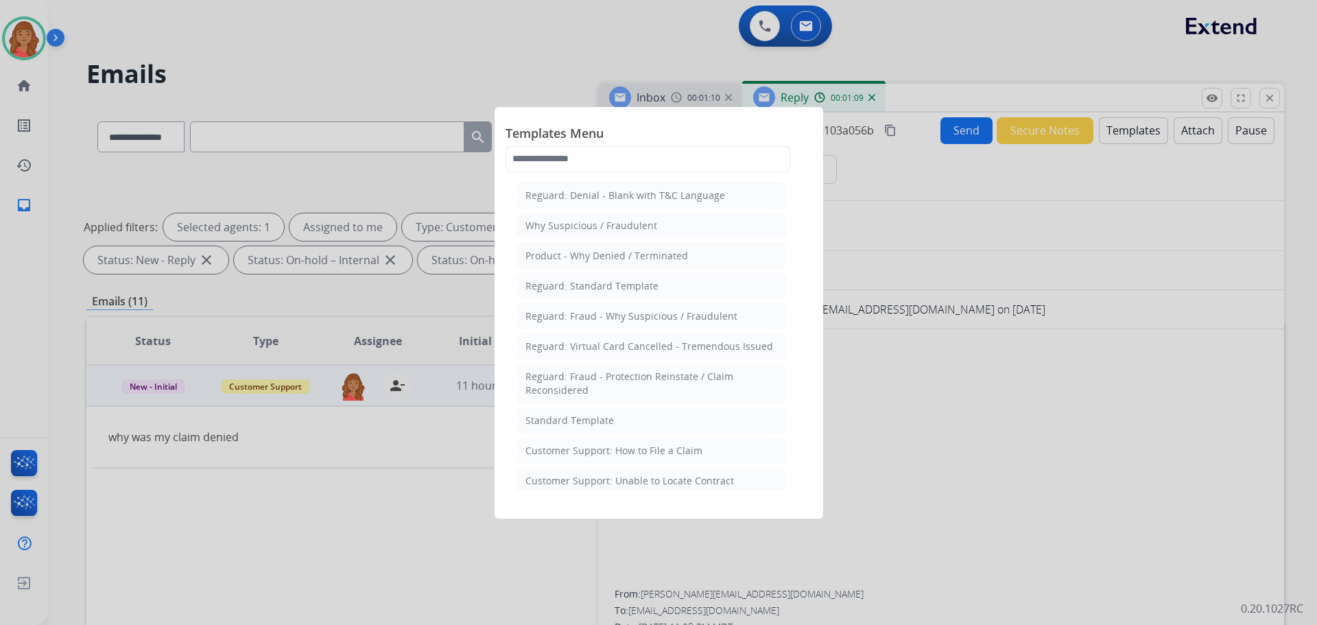
click at [575, 424] on div "Standard Template" at bounding box center [569, 421] width 88 height 14
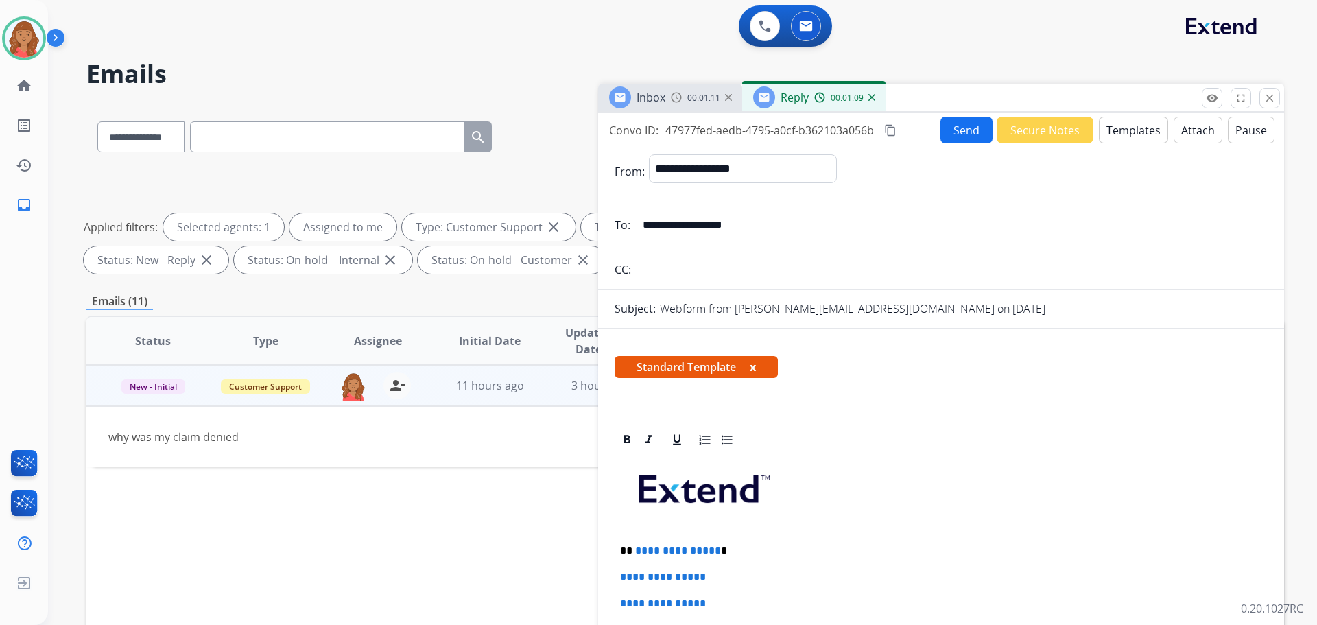
scroll to position [222, 0]
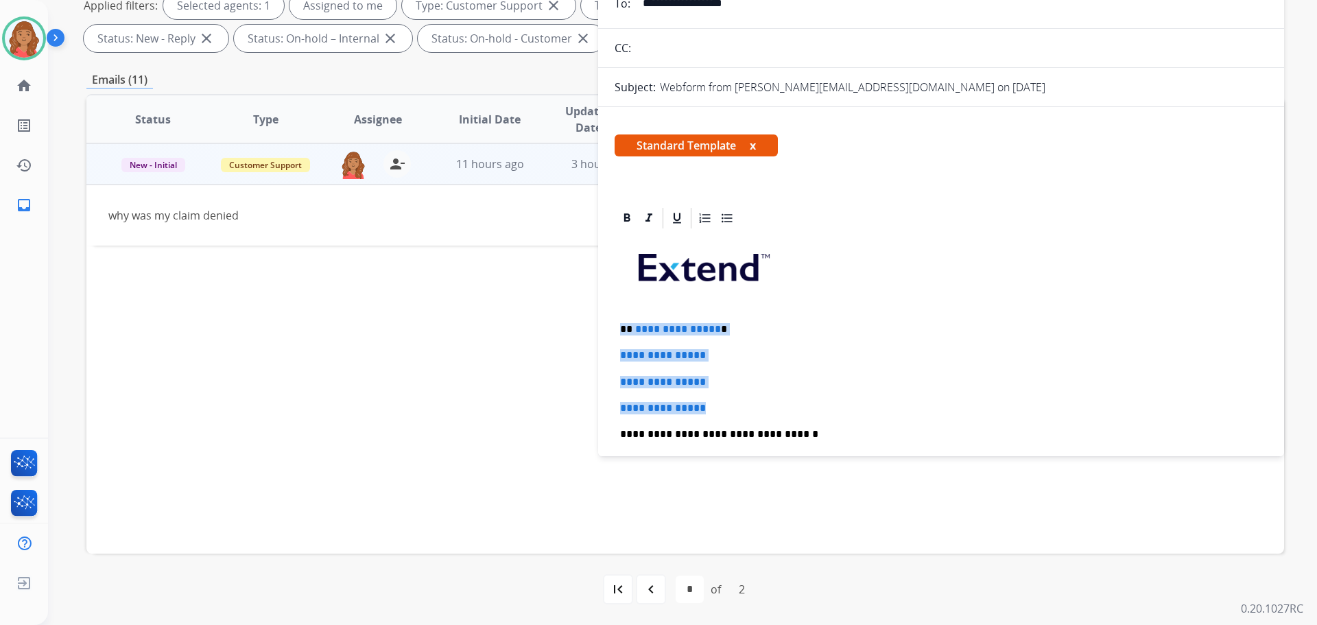
drag, startPoint x: 659, startPoint y: 375, endPoint x: 594, endPoint y: 314, distance: 89.3
click at [593, 313] on div "**********" at bounding box center [684, 254] width 1197 height 742
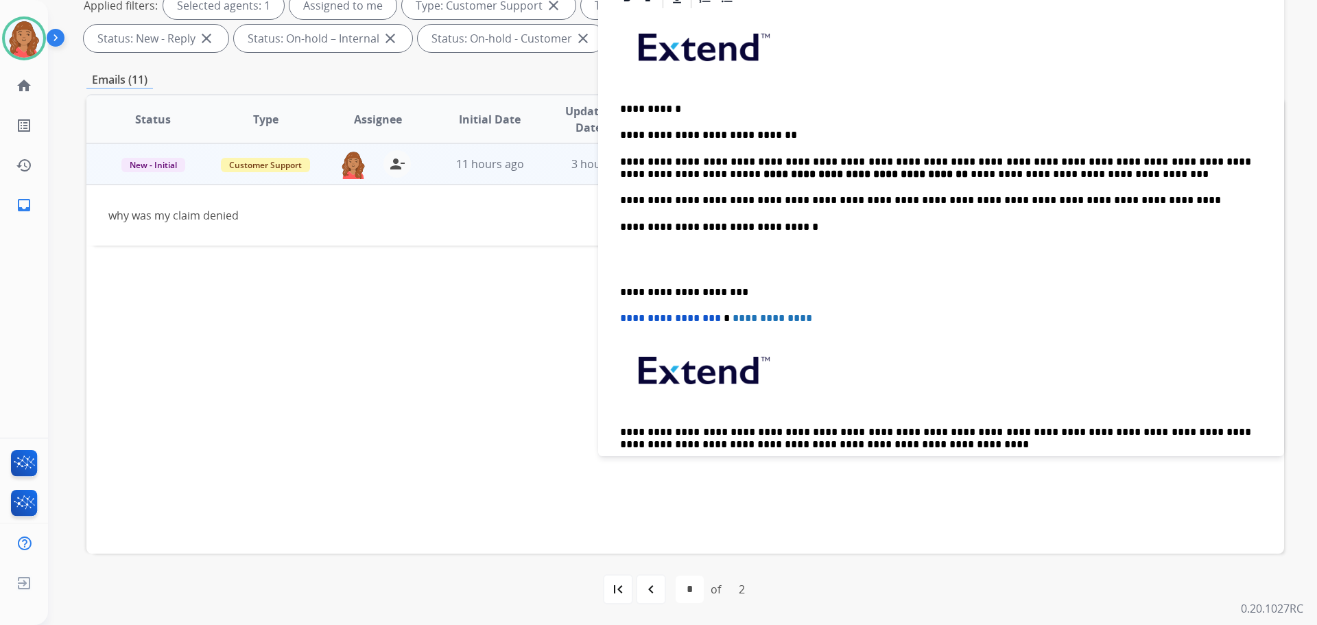
scroll to position [274, 0]
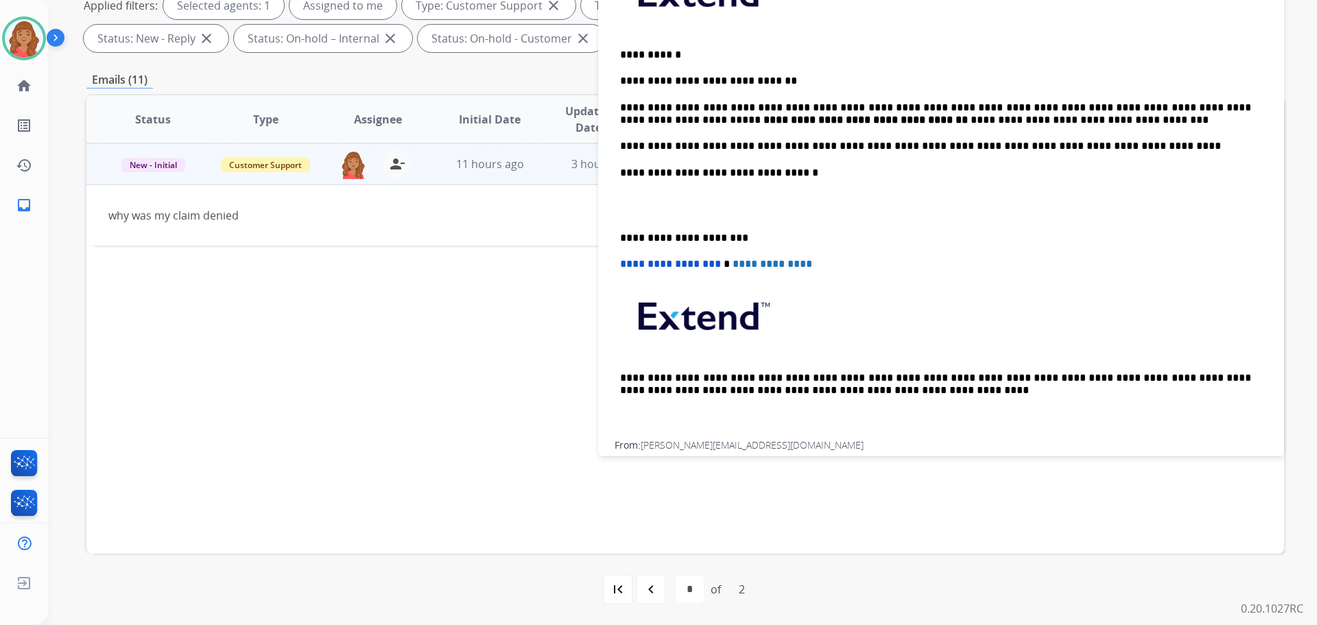
click at [617, 235] on div "**********" at bounding box center [941, 198] width 653 height 485
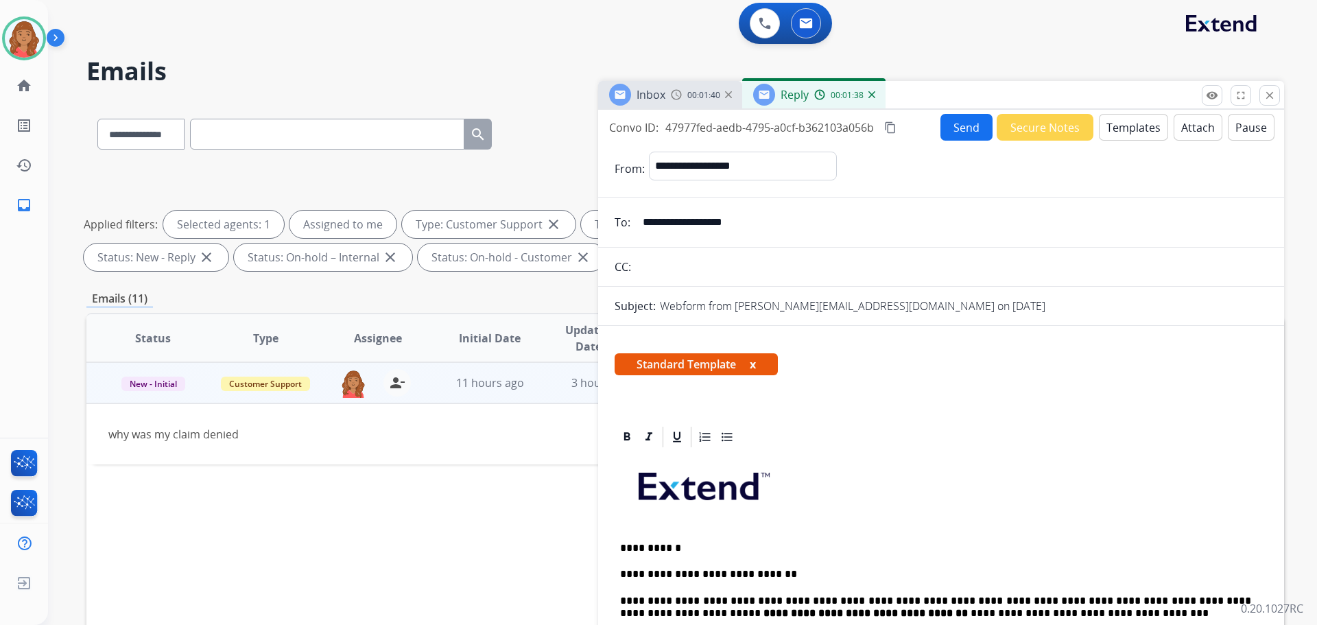
scroll to position [0, 0]
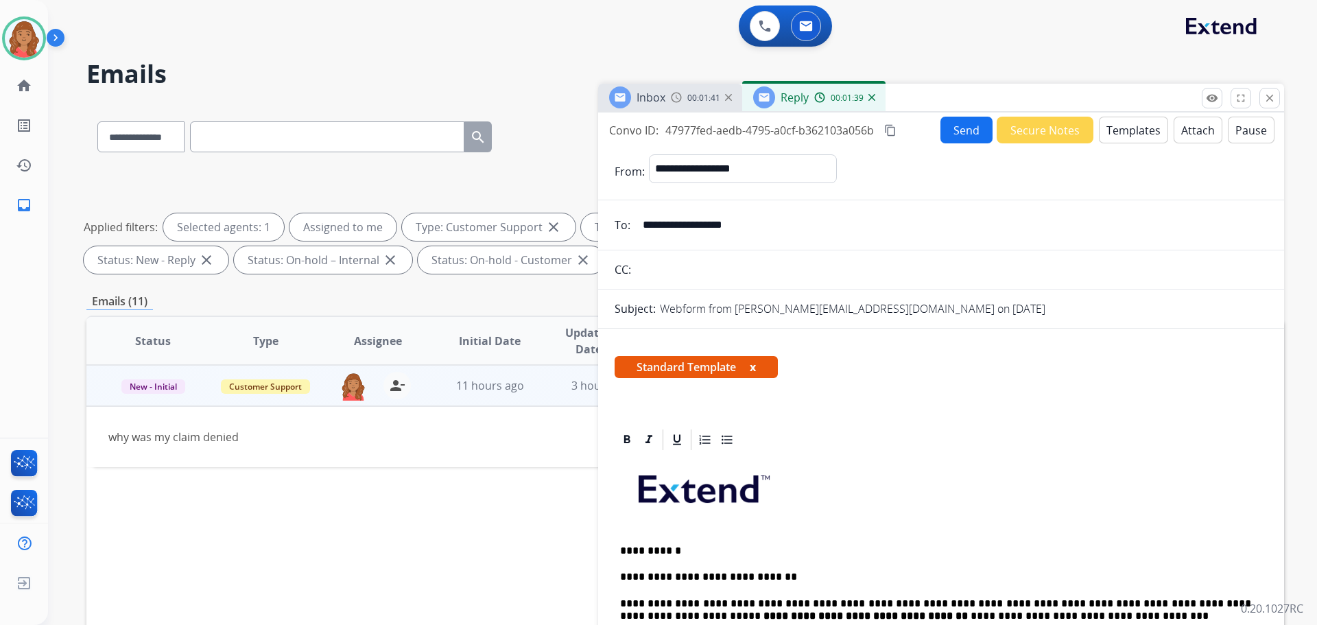
drag, startPoint x: 887, startPoint y: 128, endPoint x: 785, endPoint y: 183, distance: 115.4
click at [887, 128] on mat-icon "content_copy" at bounding box center [890, 130] width 12 height 12
click at [959, 127] on button "Send" at bounding box center [966, 130] width 52 height 27
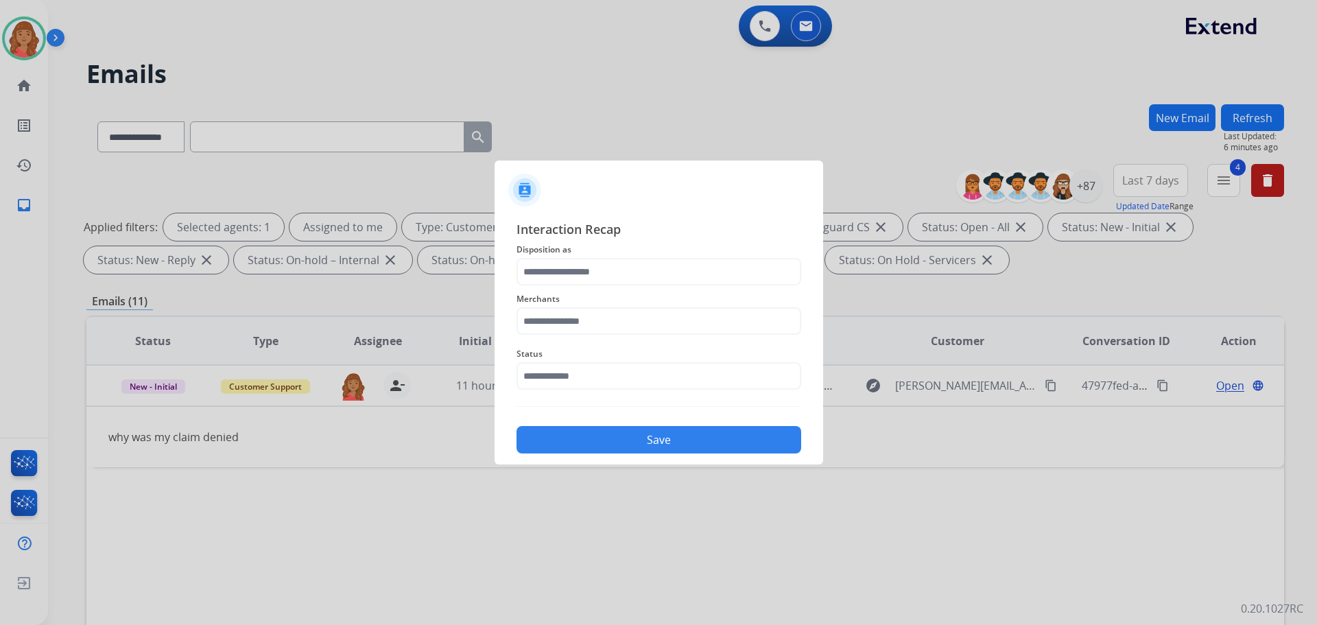
drag, startPoint x: 560, startPoint y: 257, endPoint x: 566, endPoint y: 263, distance: 9.2
click at [564, 257] on span "Disposition as" at bounding box center [658, 249] width 285 height 16
click at [567, 278] on input "text" at bounding box center [658, 271] width 285 height 27
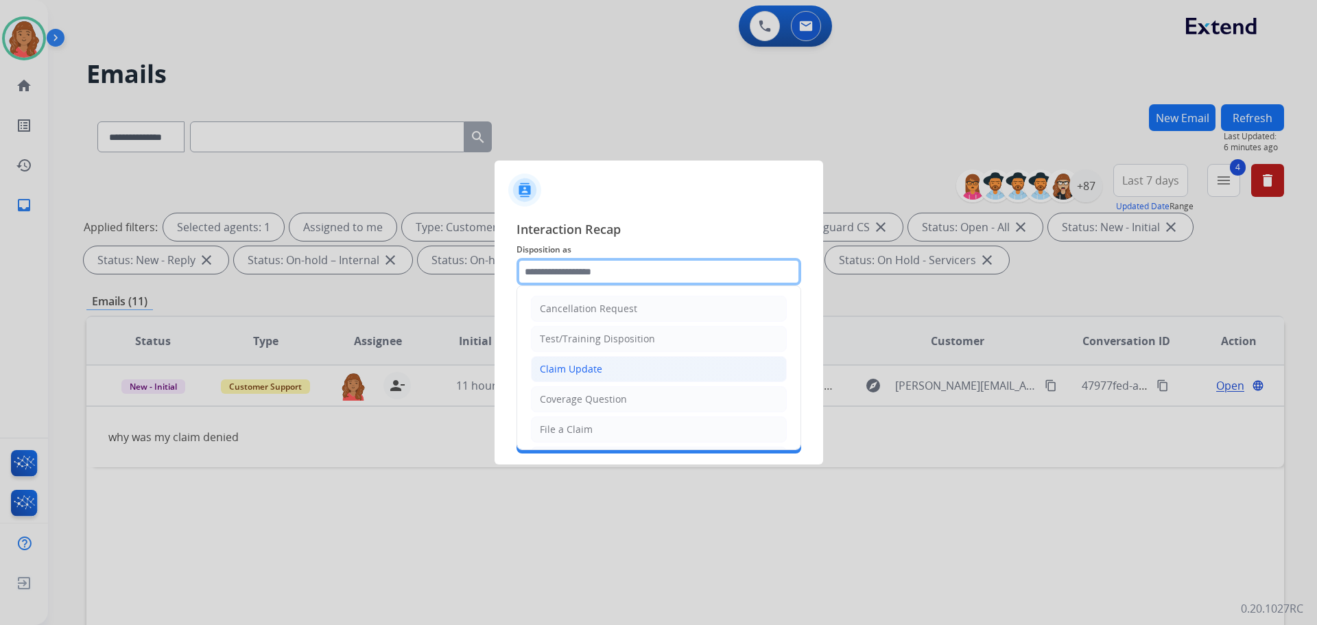
scroll to position [214, 0]
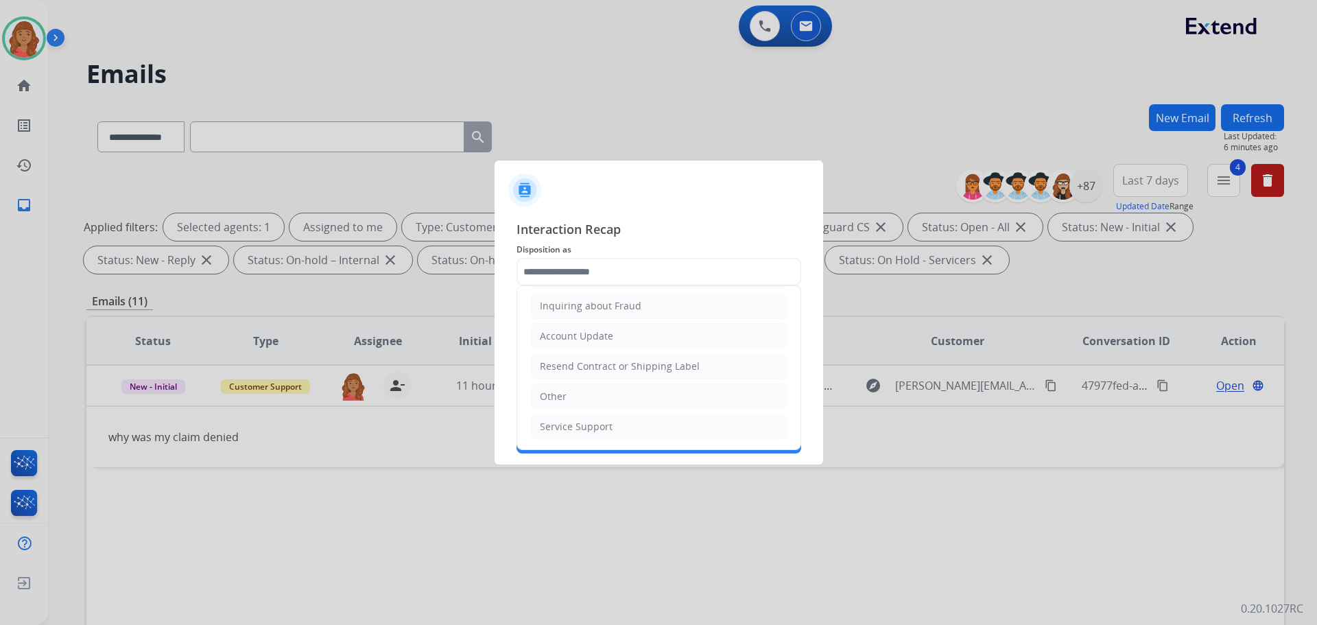
drag, startPoint x: 565, startPoint y: 403, endPoint x: 564, endPoint y: 348, distance: 54.9
click at [567, 400] on li "Other" at bounding box center [659, 396] width 256 height 26
type input "*****"
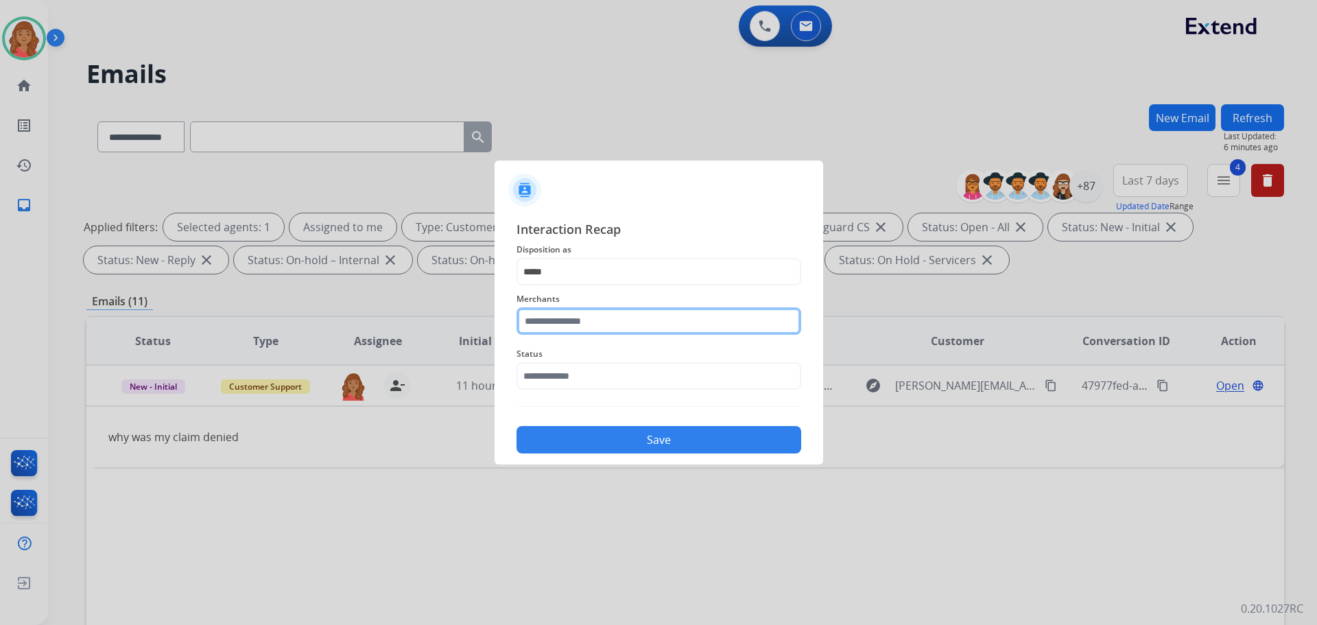
click at [576, 334] on input "text" at bounding box center [658, 320] width 285 height 27
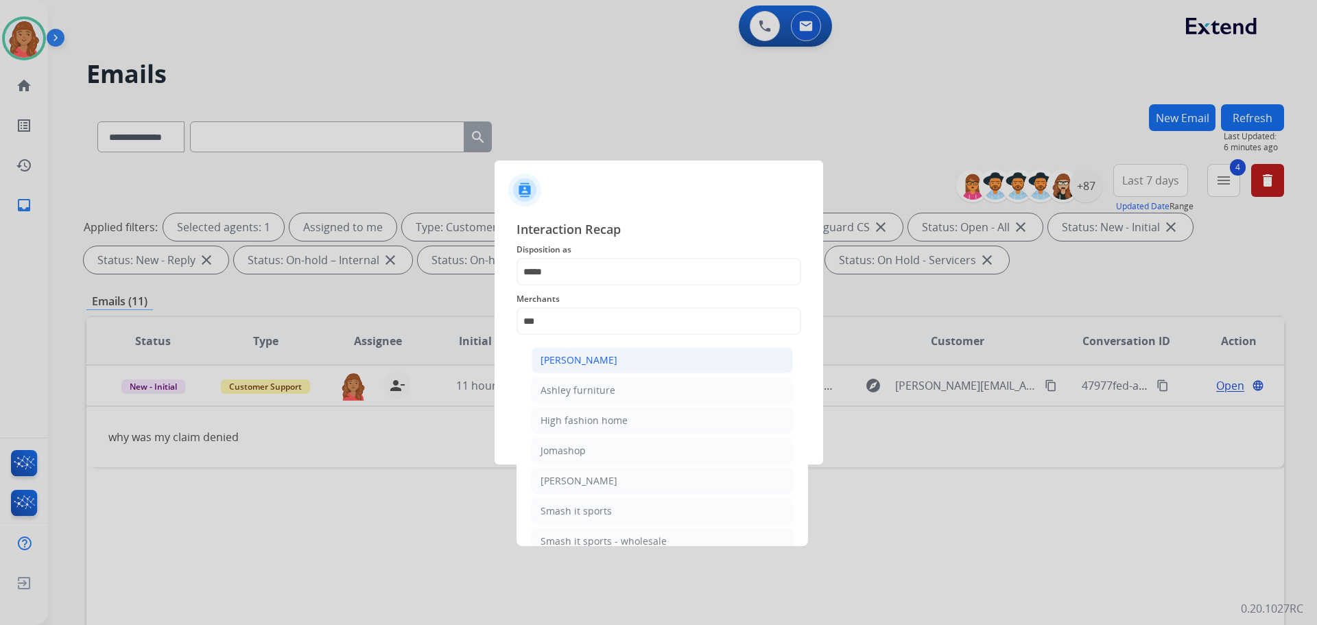
click at [588, 361] on div "[PERSON_NAME]" at bounding box center [578, 360] width 77 height 14
type input "**********"
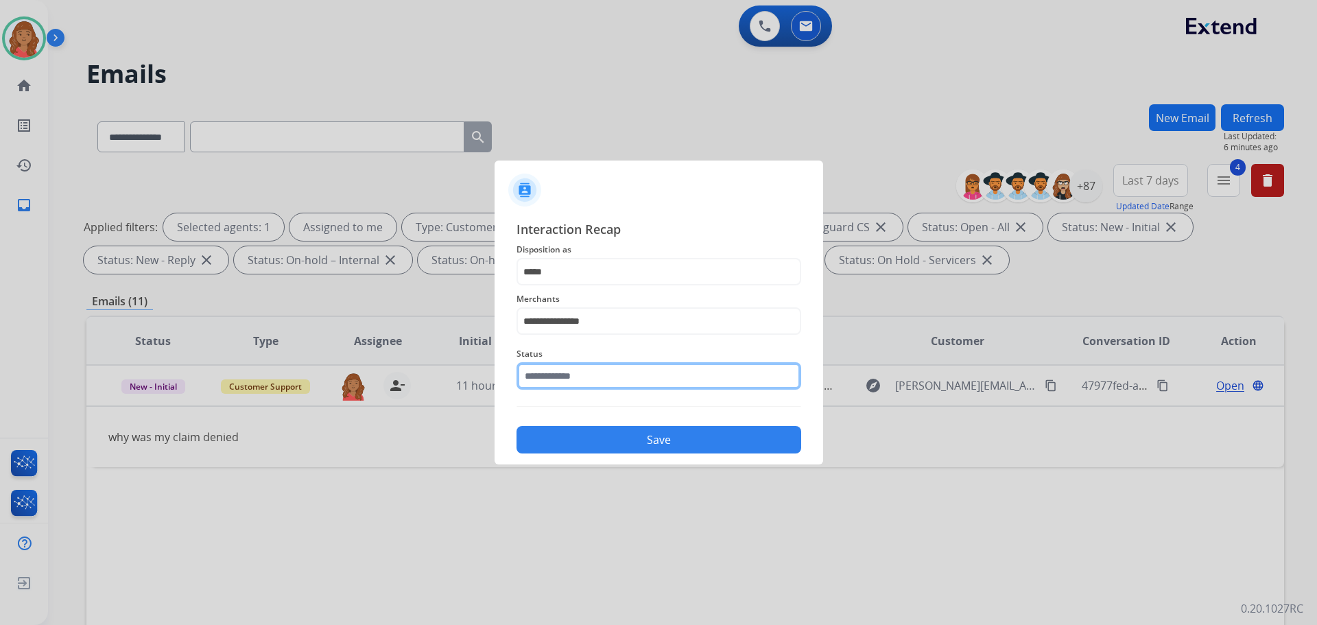
click at [575, 372] on input "text" at bounding box center [658, 375] width 285 height 27
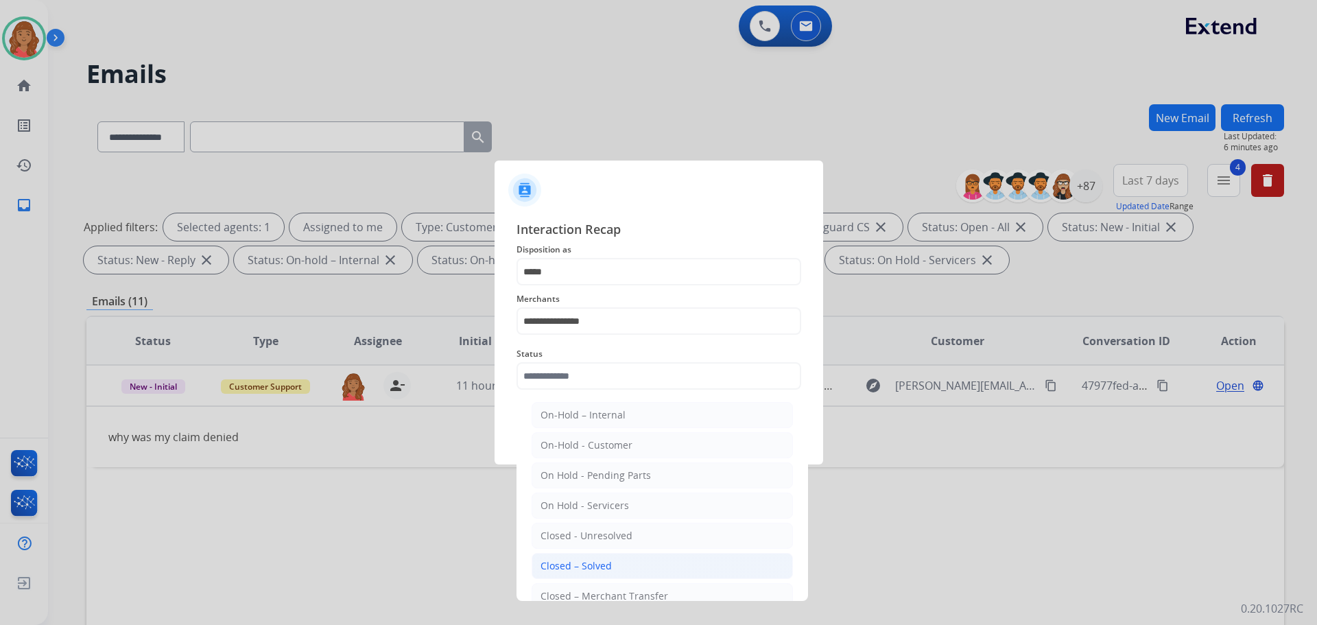
click at [576, 562] on div "Closed – Solved" at bounding box center [575, 566] width 71 height 14
type input "**********"
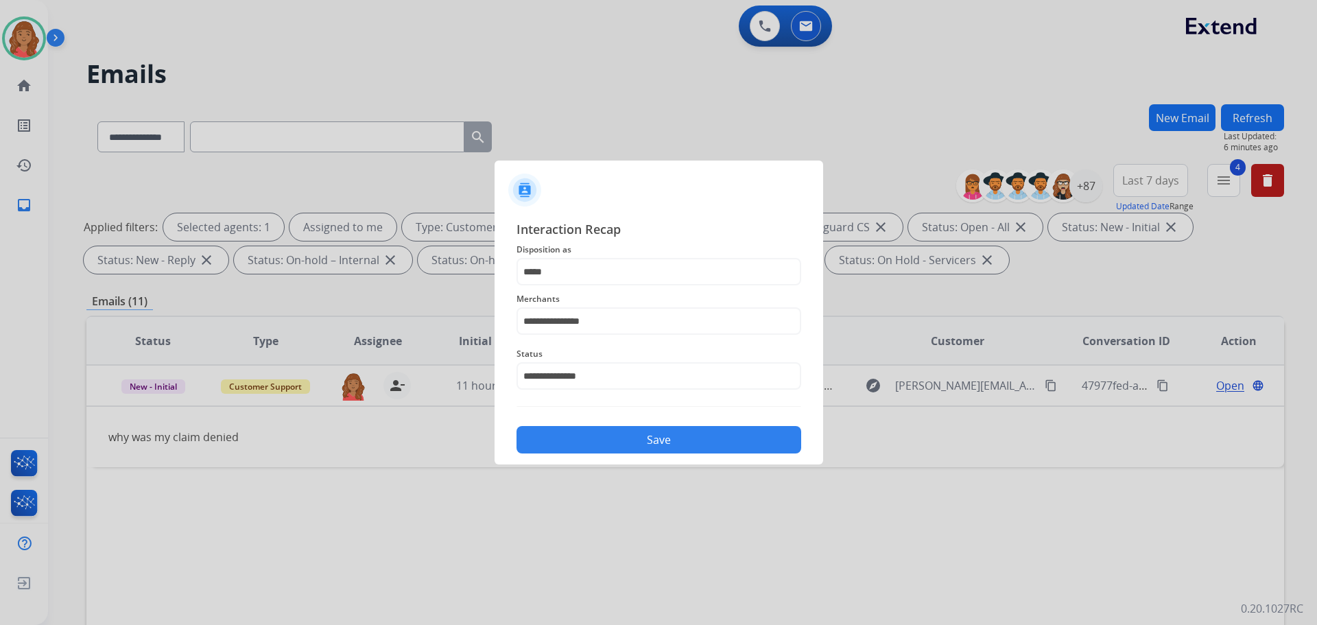
click at [588, 440] on button "Save" at bounding box center [658, 439] width 285 height 27
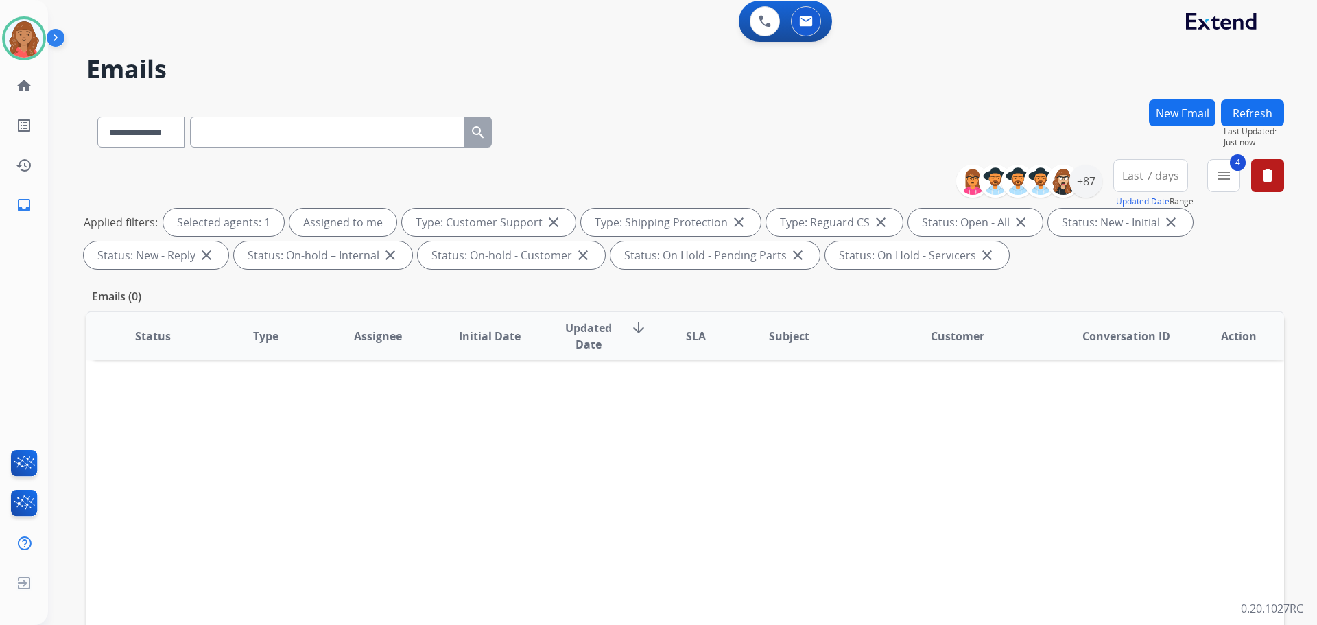
scroll to position [0, 0]
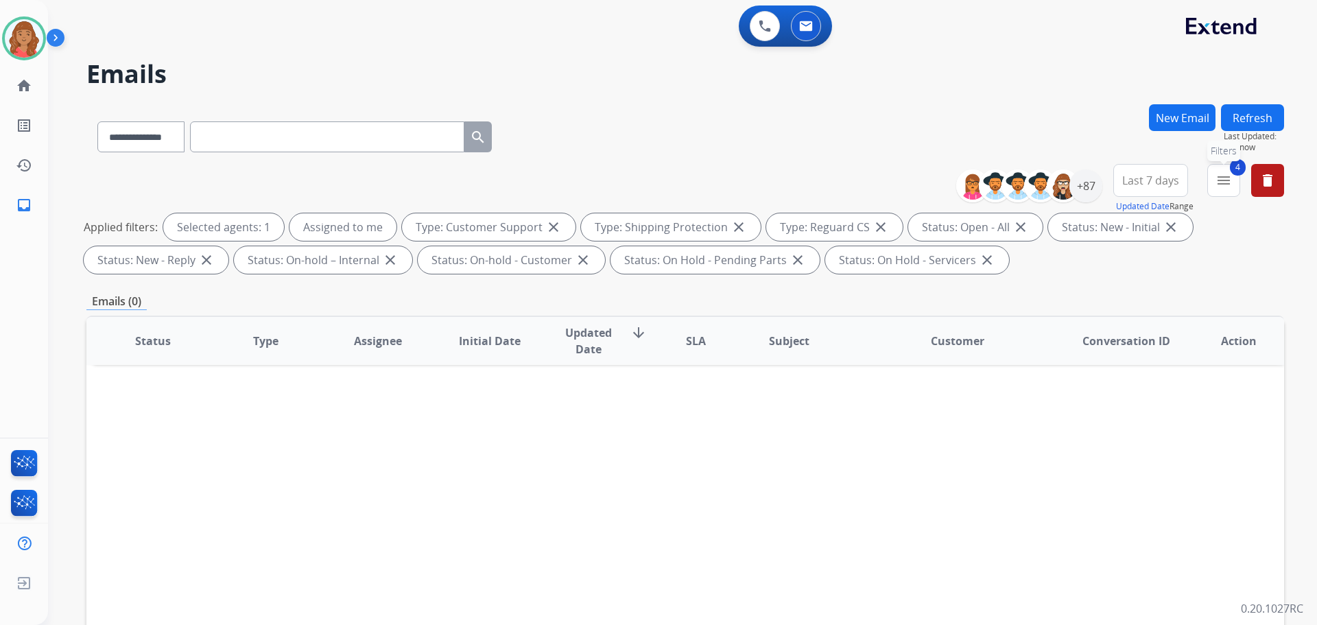
drag, startPoint x: 1233, startPoint y: 187, endPoint x: 1218, endPoint y: 196, distance: 17.5
click at [1235, 188] on button "4 menu Filters" at bounding box center [1223, 180] width 33 height 33
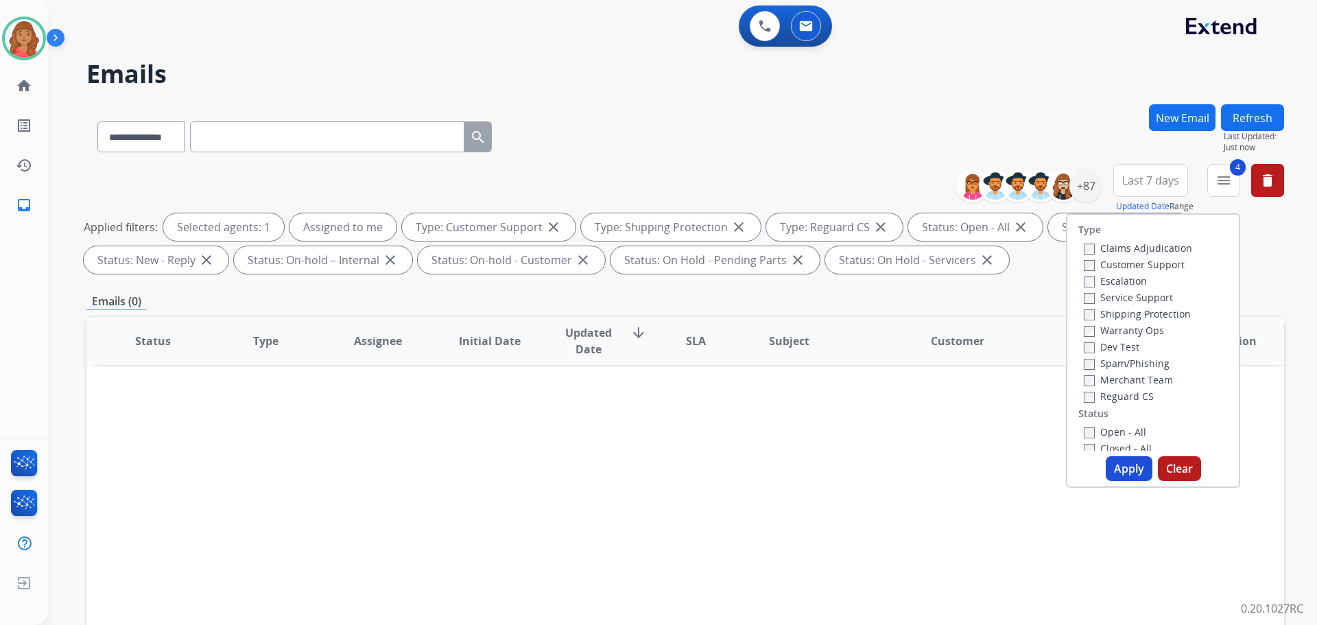
click at [1123, 464] on button "Apply" at bounding box center [1129, 468] width 47 height 25
select select "*"
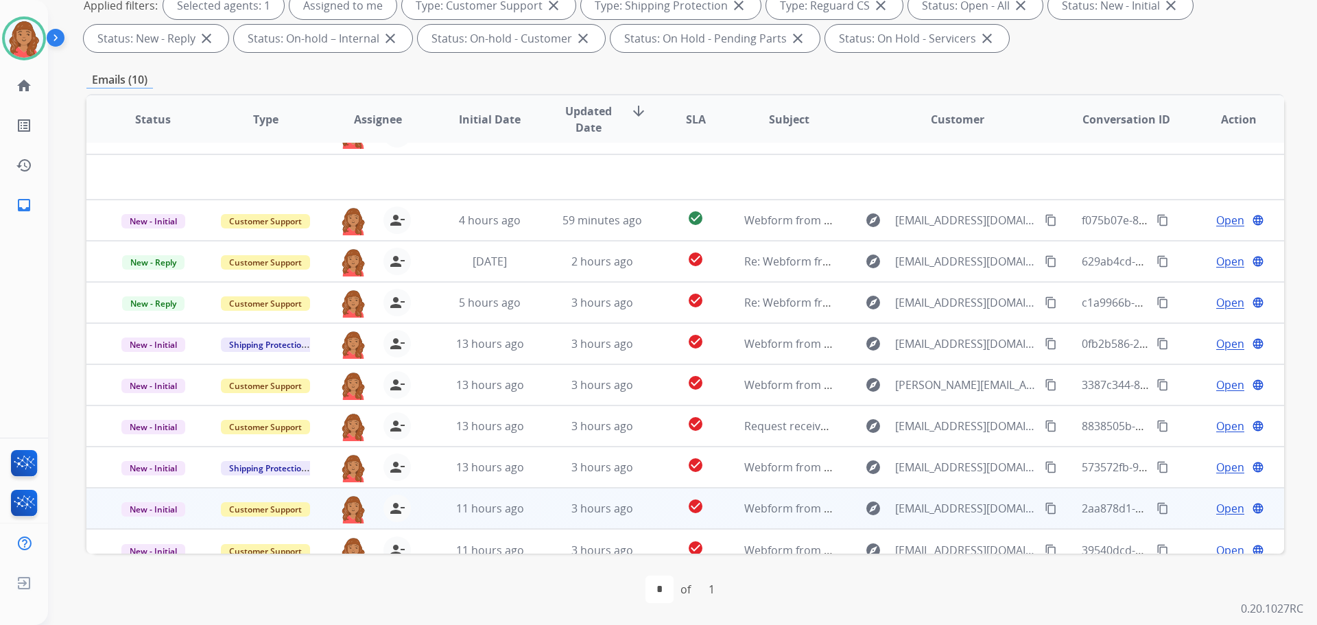
scroll to position [47, 0]
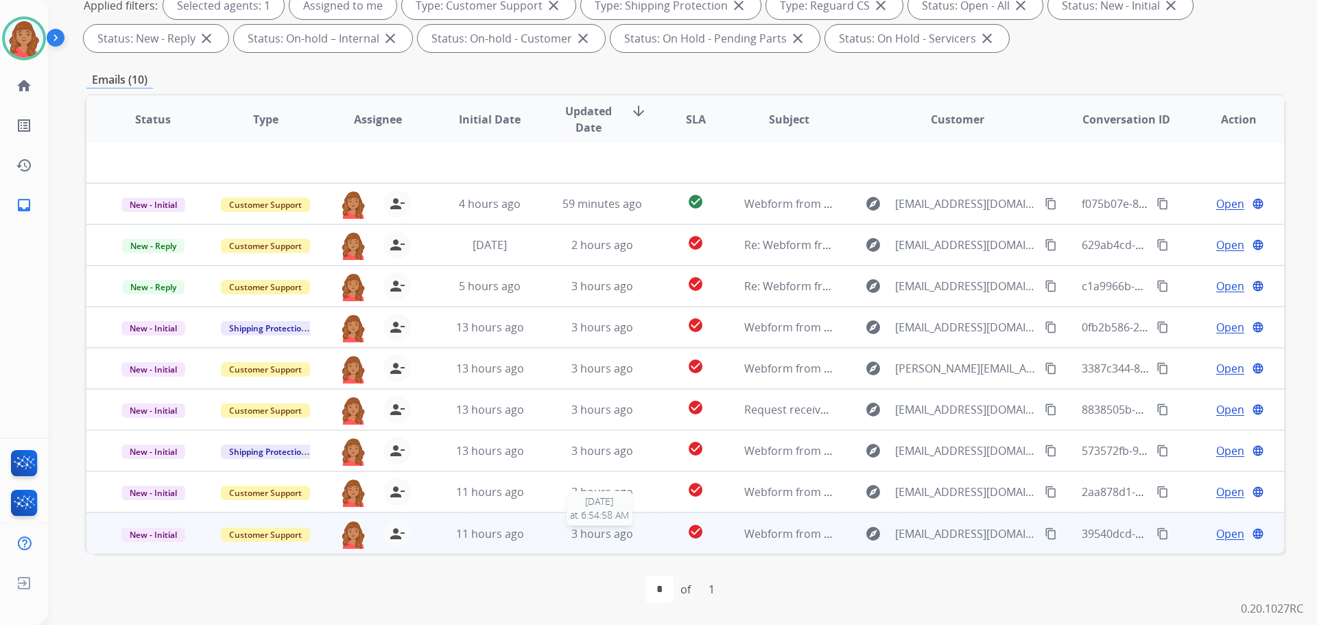
click at [596, 540] on div "3 hours ago" at bounding box center [603, 533] width 90 height 16
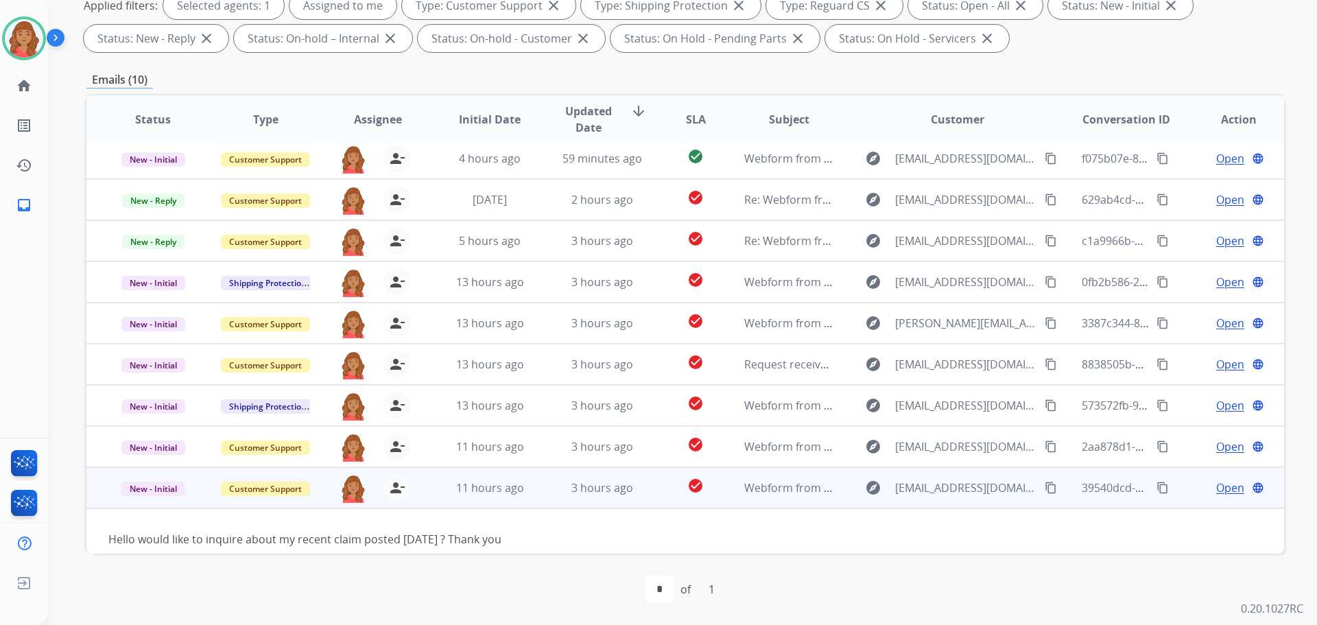
scroll to position [62, 0]
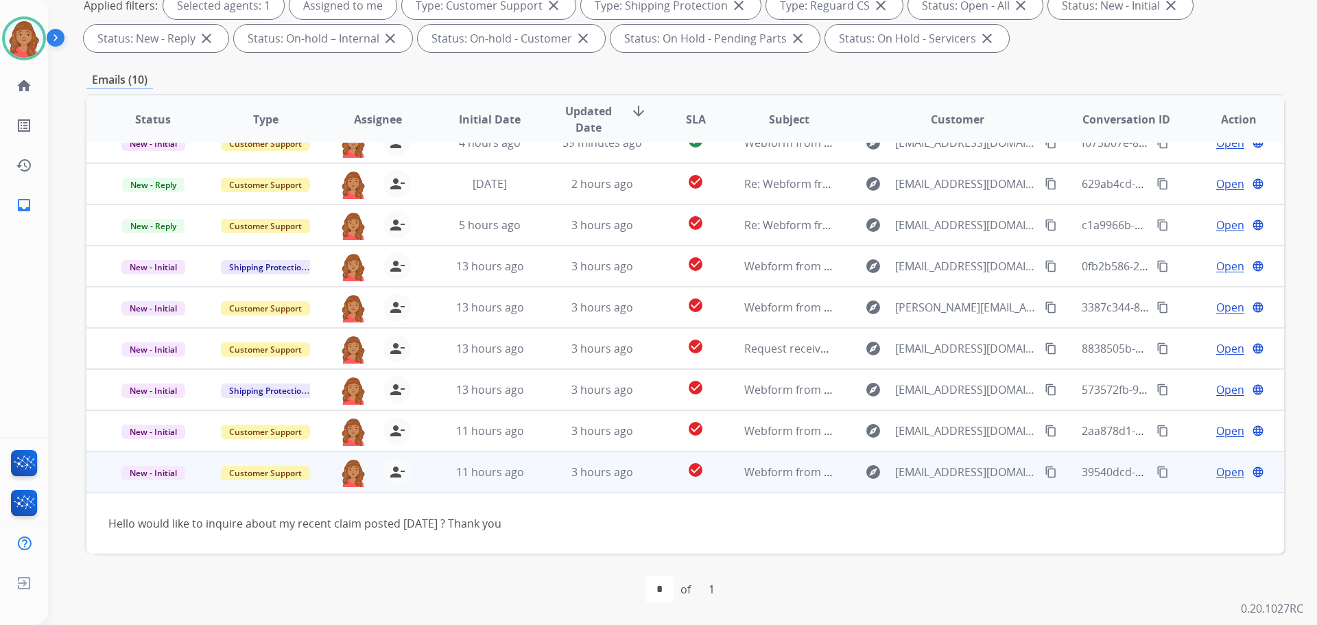
click at [1045, 473] on mat-icon "content_copy" at bounding box center [1051, 472] width 12 height 12
drag, startPoint x: 1049, startPoint y: 473, endPoint x: 1008, endPoint y: 486, distance: 43.8
click at [1045, 473] on button "content_copy" at bounding box center [1050, 472] width 16 height 16
click at [1045, 472] on mat-icon "content_copy" at bounding box center [1051, 472] width 12 height 12
drag, startPoint x: 777, startPoint y: 470, endPoint x: 842, endPoint y: 470, distance: 64.5
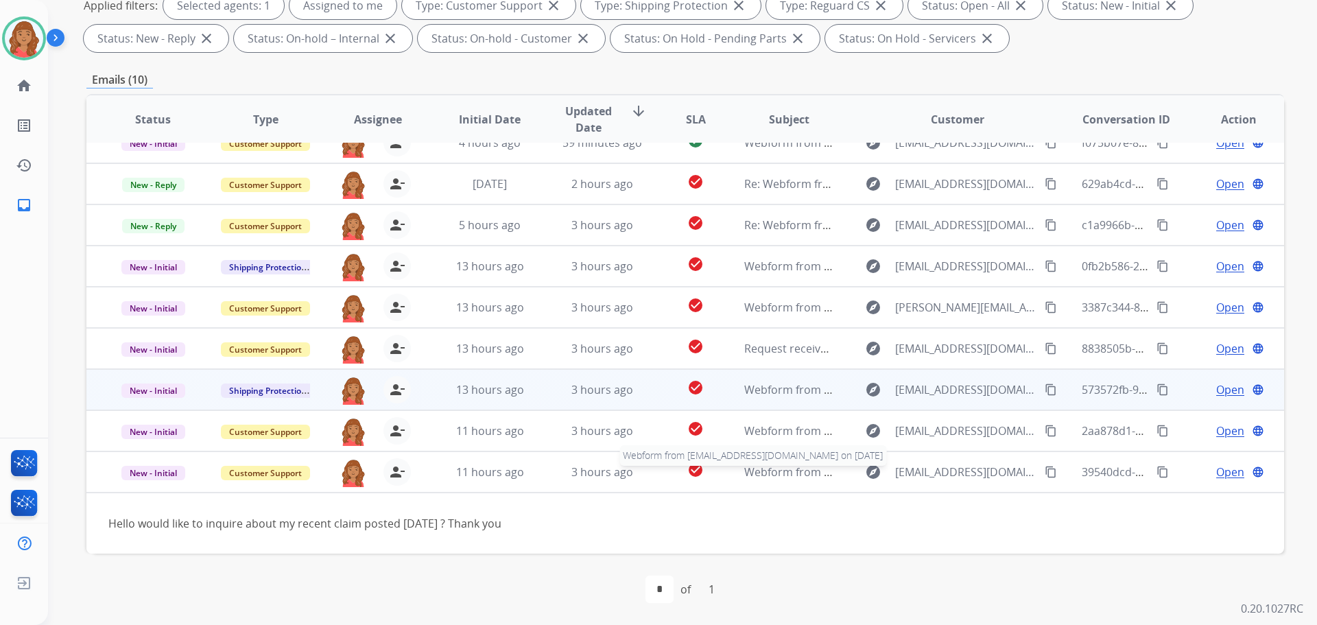
click at [776, 468] on span "Webform from Gomezramon993@gmail.com on 08/20/2025" at bounding box center [899, 471] width 311 height 15
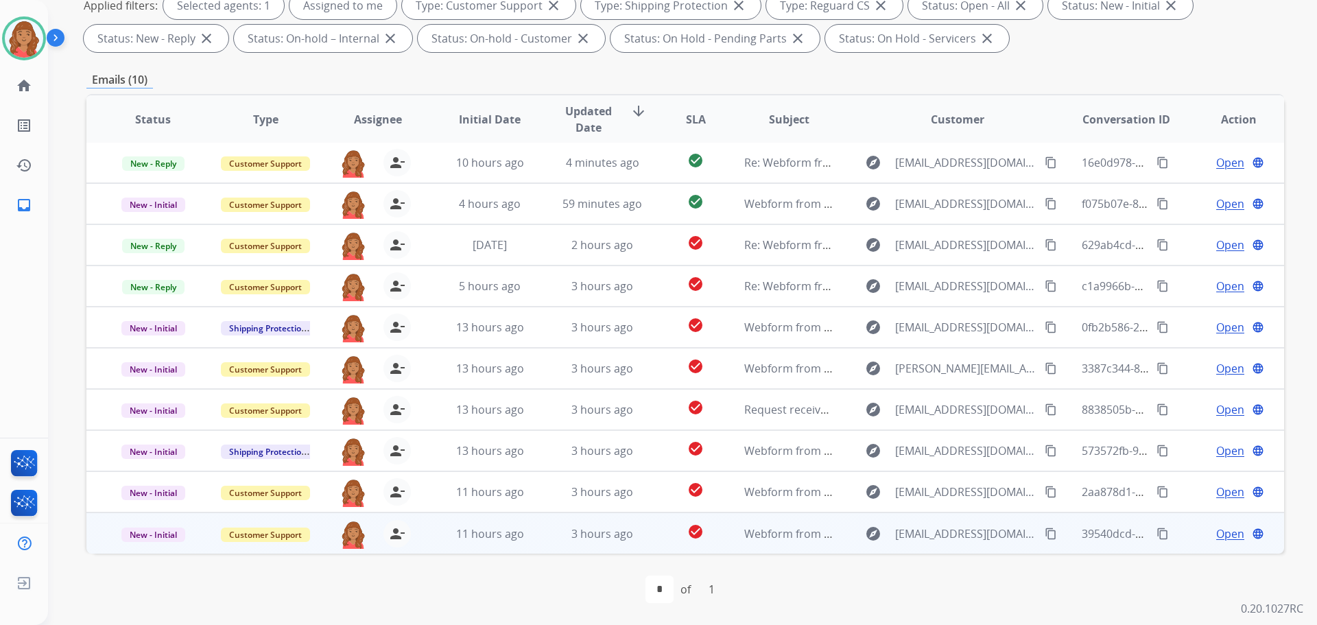
click at [1045, 531] on mat-icon "content_copy" at bounding box center [1051, 533] width 12 height 12
drag, startPoint x: 1044, startPoint y: 536, endPoint x: 935, endPoint y: 536, distance: 109.0
click at [1045, 536] on mat-icon "content_copy" at bounding box center [1051, 533] width 12 height 12
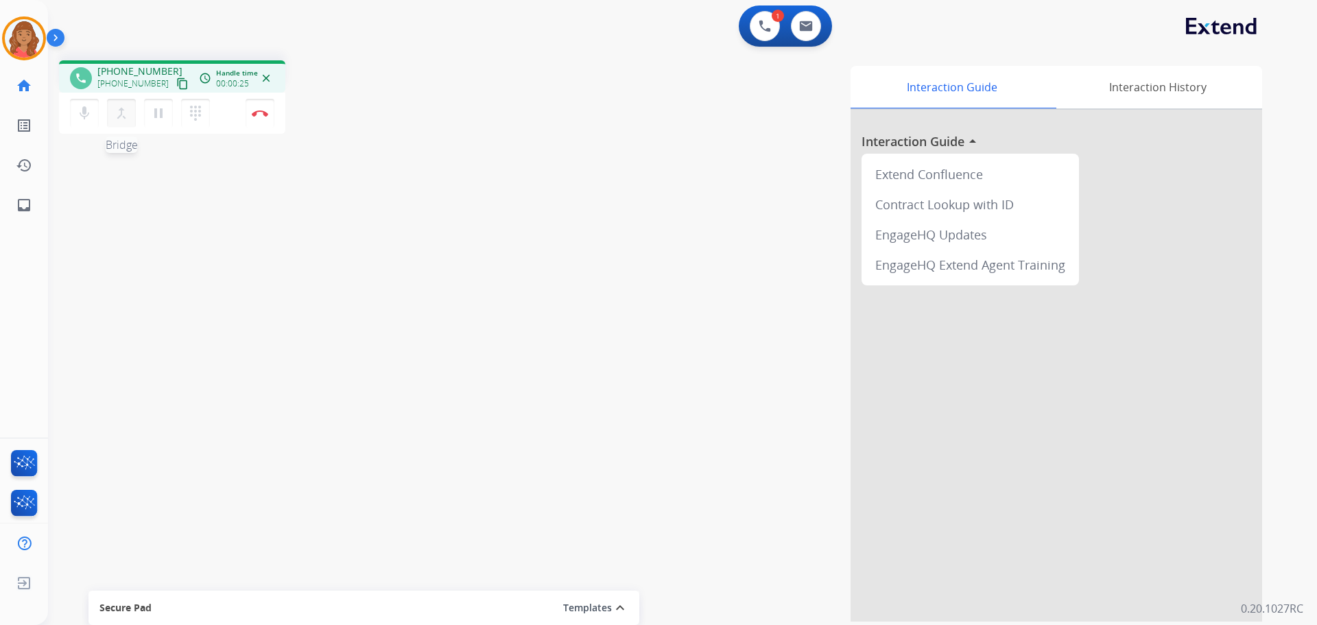
drag, startPoint x: 165, startPoint y: 85, endPoint x: 122, endPoint y: 112, distance: 50.6
click at [176, 85] on mat-icon "content_copy" at bounding box center [182, 84] width 12 height 12
click at [174, 80] on button "content_copy" at bounding box center [182, 83] width 16 height 16
drag, startPoint x: 170, startPoint y: 78, endPoint x: 6, endPoint y: 76, distance: 163.9
click at [176, 79] on mat-icon "content_copy" at bounding box center [182, 84] width 12 height 12
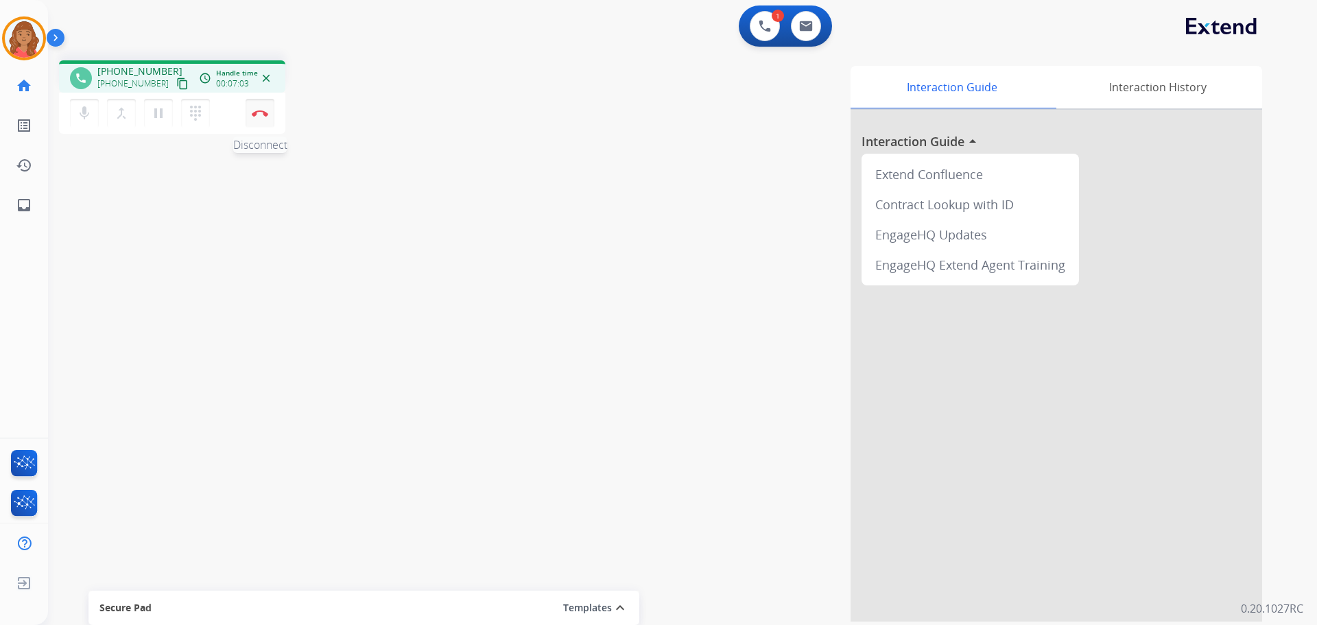
click at [263, 110] on img at bounding box center [260, 113] width 16 height 7
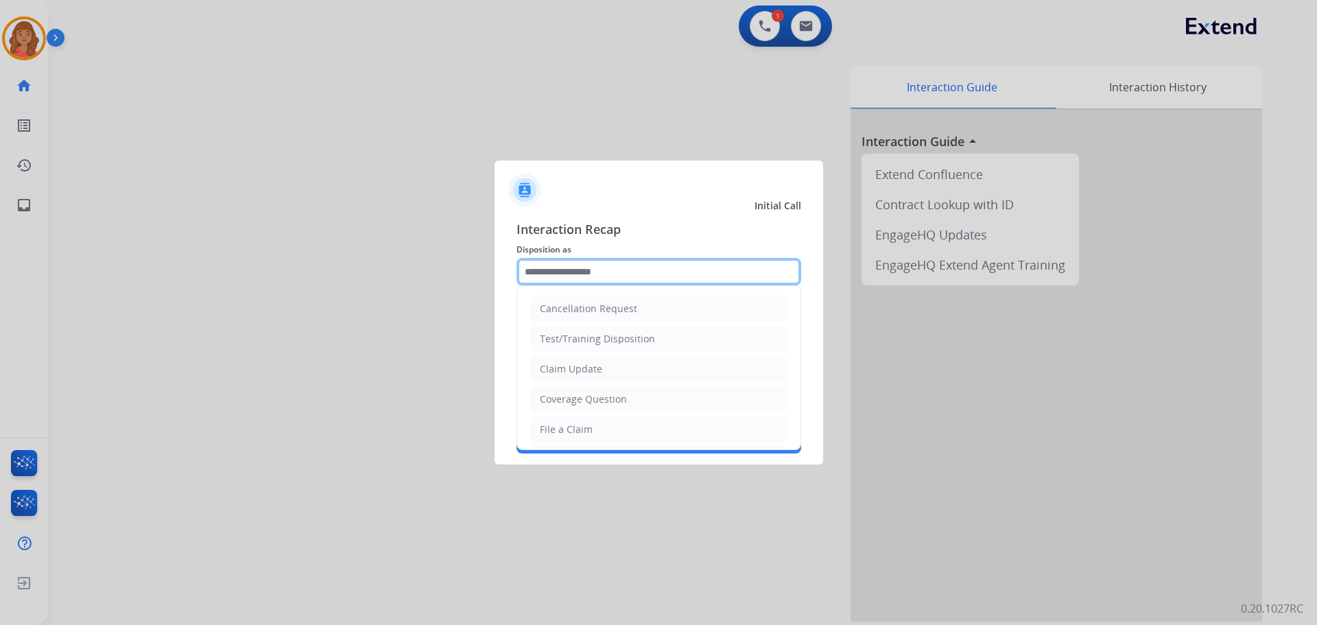
click at [551, 274] on input "text" at bounding box center [658, 271] width 285 height 27
drag, startPoint x: 554, startPoint y: 430, endPoint x: 558, endPoint y: 380, distance: 50.2
click at [554, 429] on div "File a Claim" at bounding box center [566, 429] width 53 height 14
type input "**********"
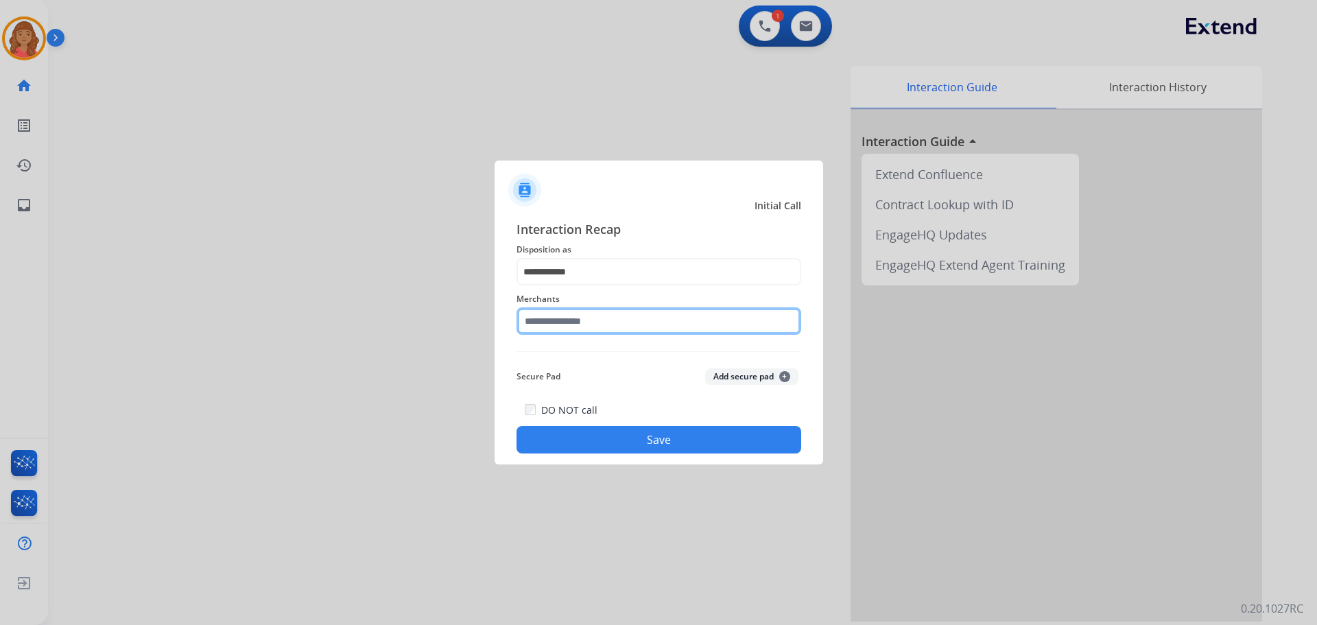
click at [562, 324] on input "text" at bounding box center [658, 320] width 285 height 27
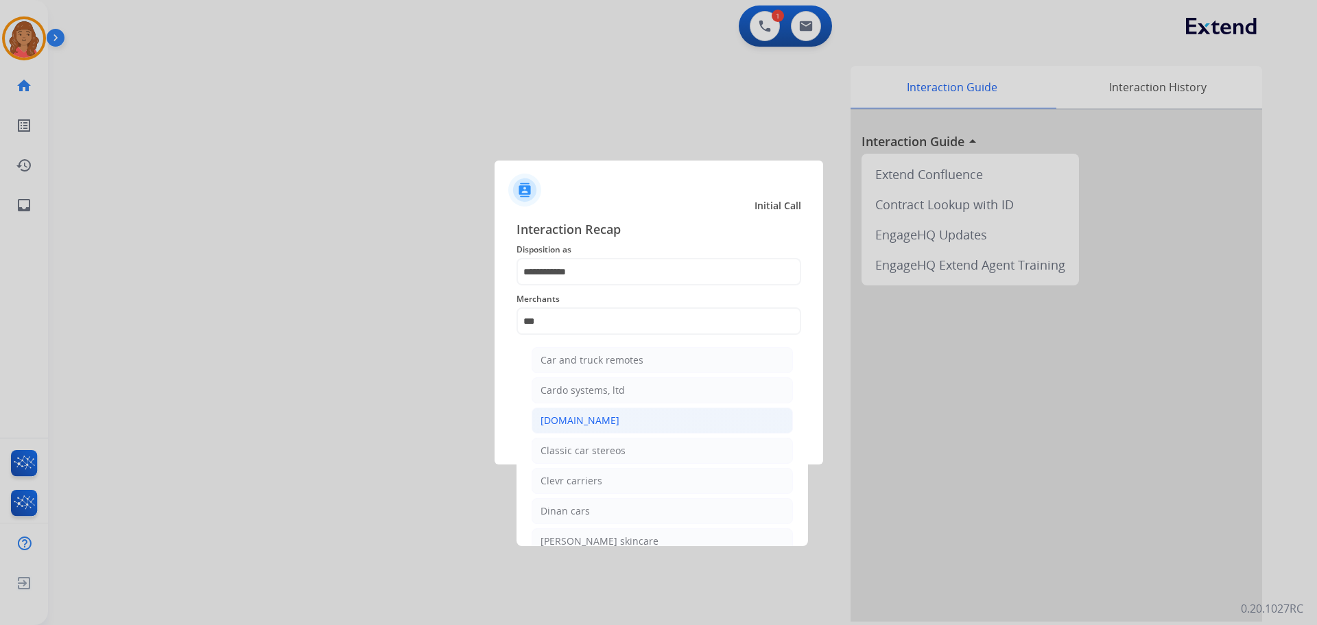
click at [568, 427] on div "[DOMAIN_NAME]" at bounding box center [579, 421] width 79 height 14
type input "**********"
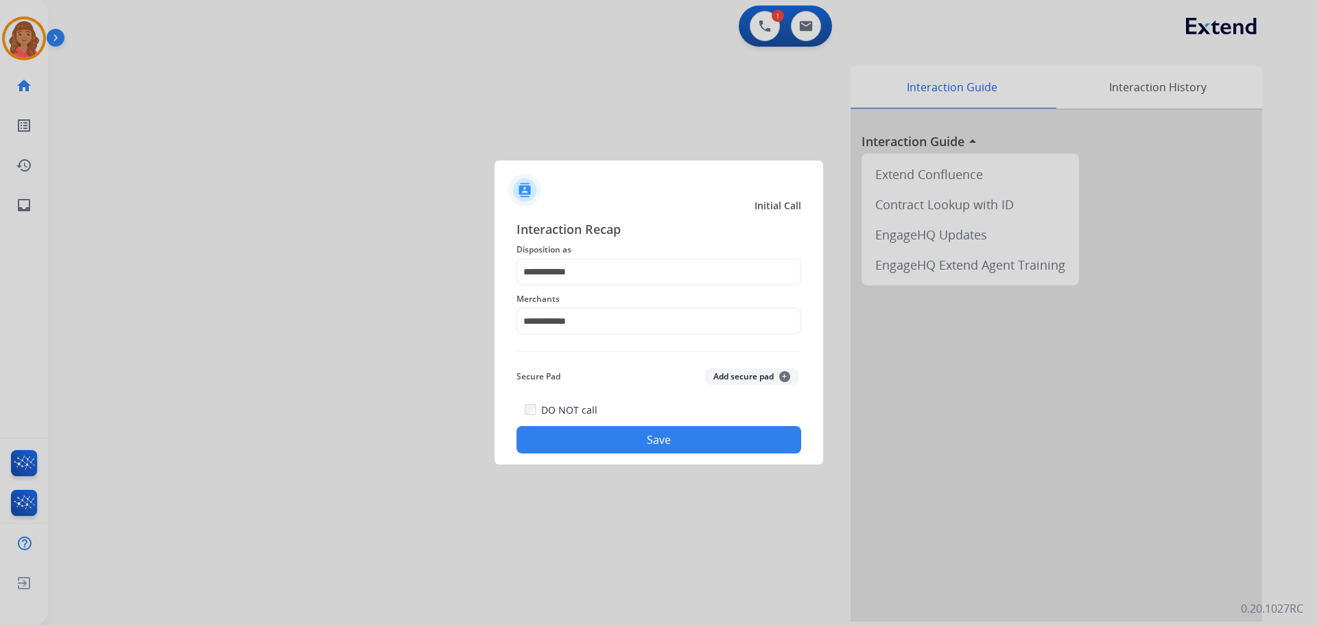
click at [616, 438] on button "Save" at bounding box center [658, 439] width 285 height 27
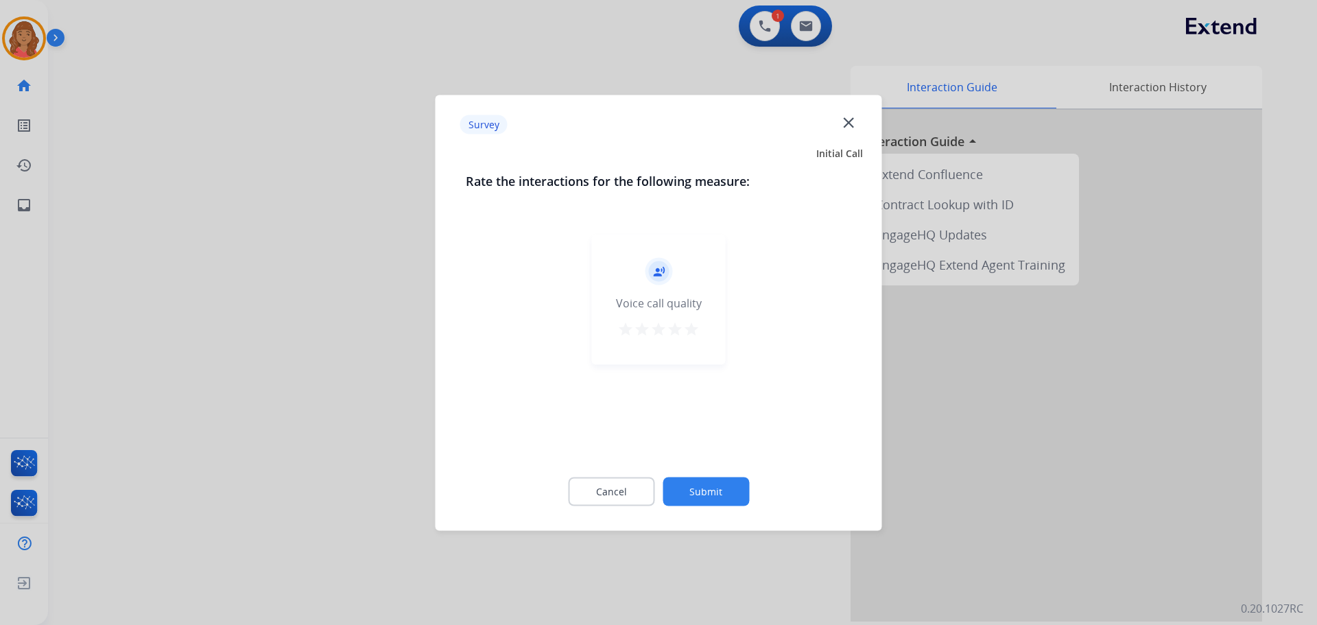
drag, startPoint x: 691, startPoint y: 340, endPoint x: 682, endPoint y: 341, distance: 8.9
click at [690, 340] on button "star" at bounding box center [691, 330] width 16 height 21
click at [704, 484] on button "Submit" at bounding box center [706, 491] width 86 height 29
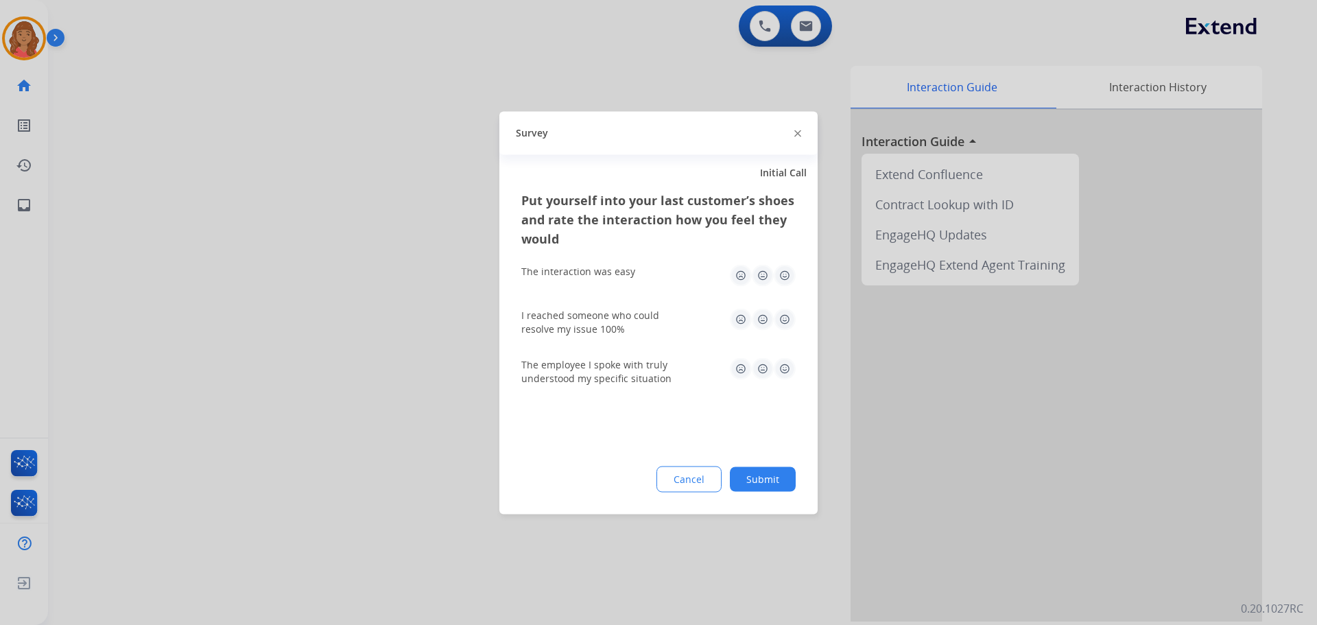
click at [785, 277] on img at bounding box center [785, 275] width 22 height 22
drag, startPoint x: 781, startPoint y: 310, endPoint x: 780, endPoint y: 335, distance: 25.4
click at [782, 311] on img at bounding box center [785, 319] width 22 height 22
click at [787, 372] on img at bounding box center [785, 368] width 22 height 22
click at [764, 470] on button "Submit" at bounding box center [763, 478] width 66 height 25
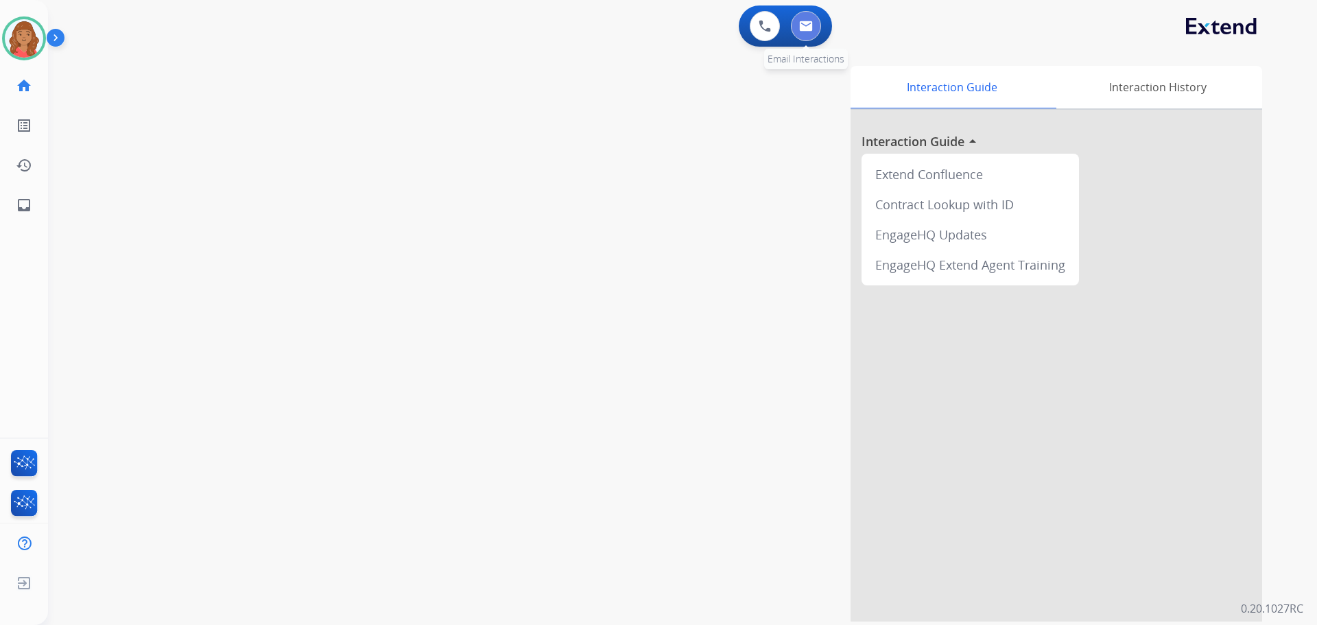
click at [810, 29] on img at bounding box center [806, 26] width 14 height 11
select select "**********"
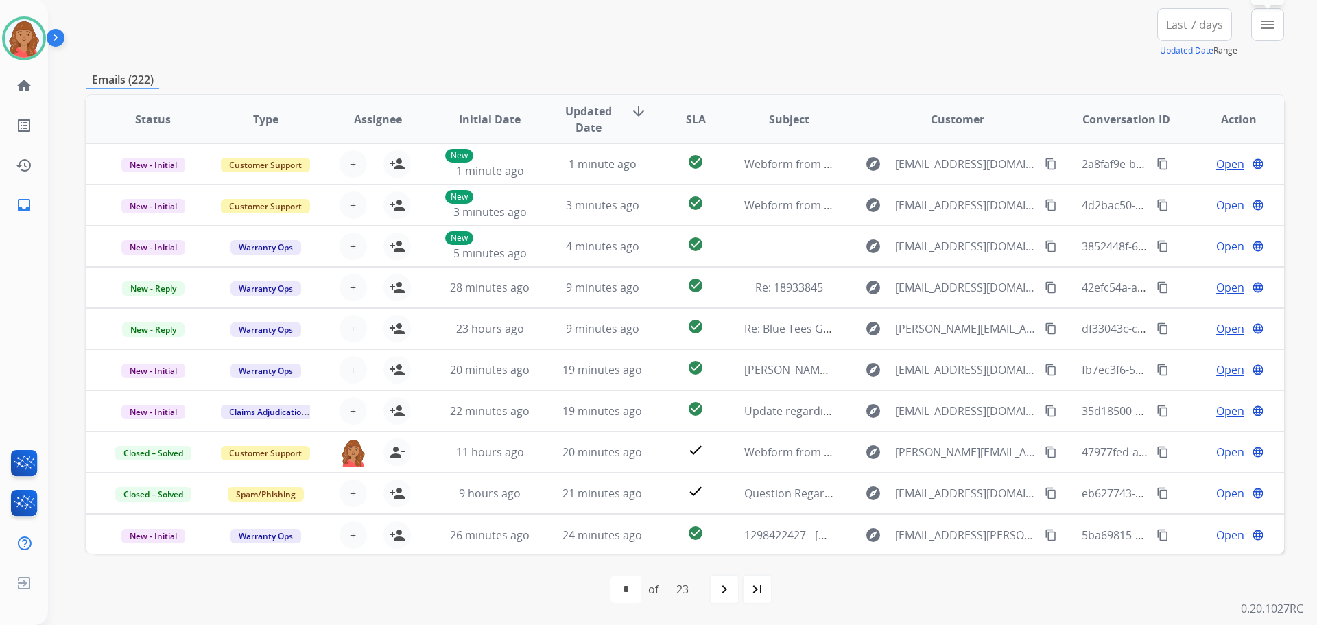
click at [1269, 25] on mat-icon "menu" at bounding box center [1267, 24] width 16 height 16
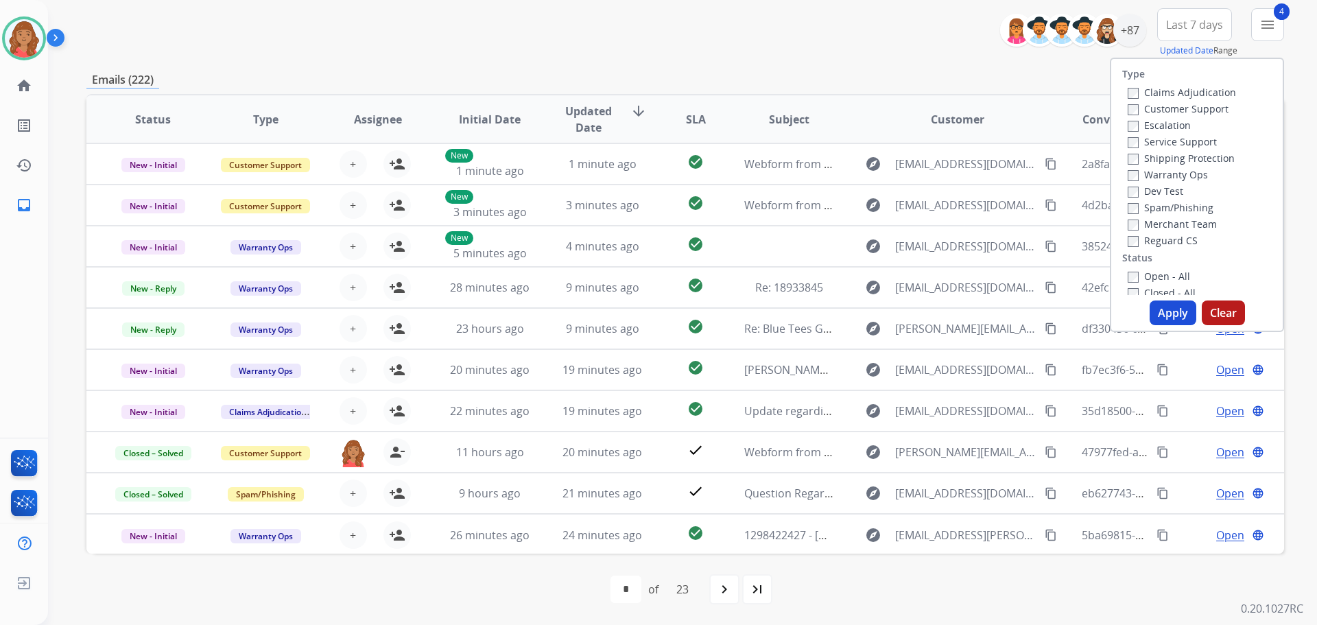
drag, startPoint x: 1156, startPoint y: 311, endPoint x: 1137, endPoint y: 308, distance: 18.7
click at [1153, 311] on button "Apply" at bounding box center [1172, 312] width 47 height 25
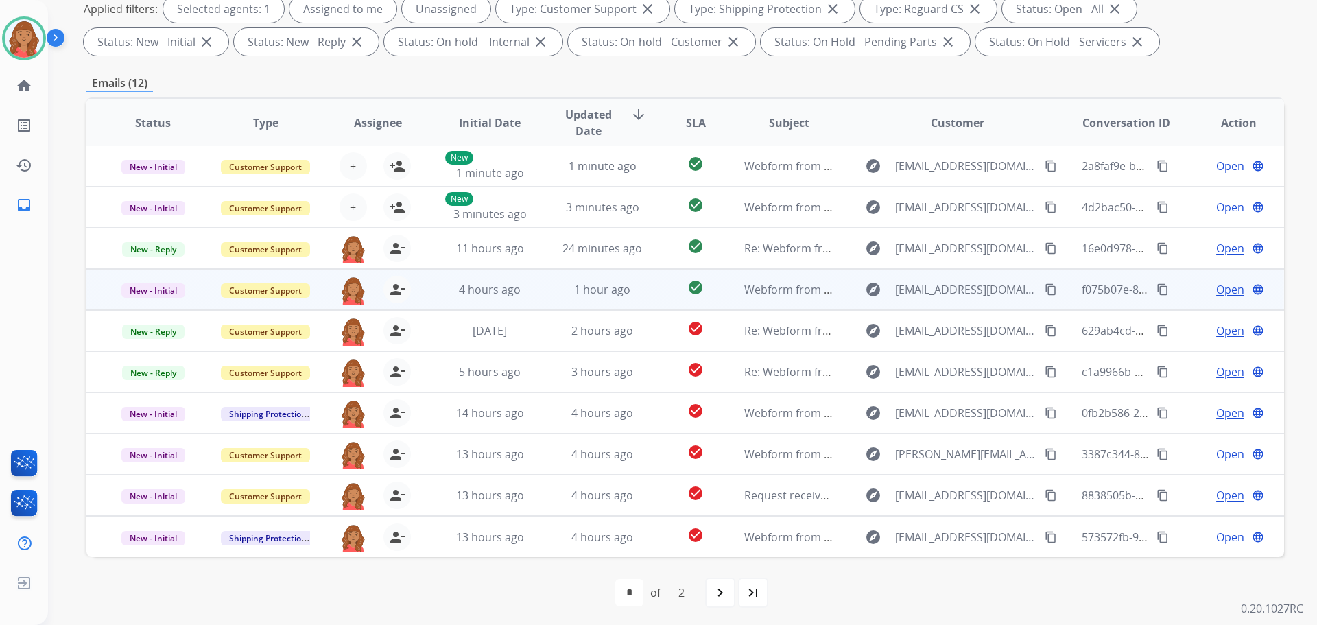
scroll to position [222, 0]
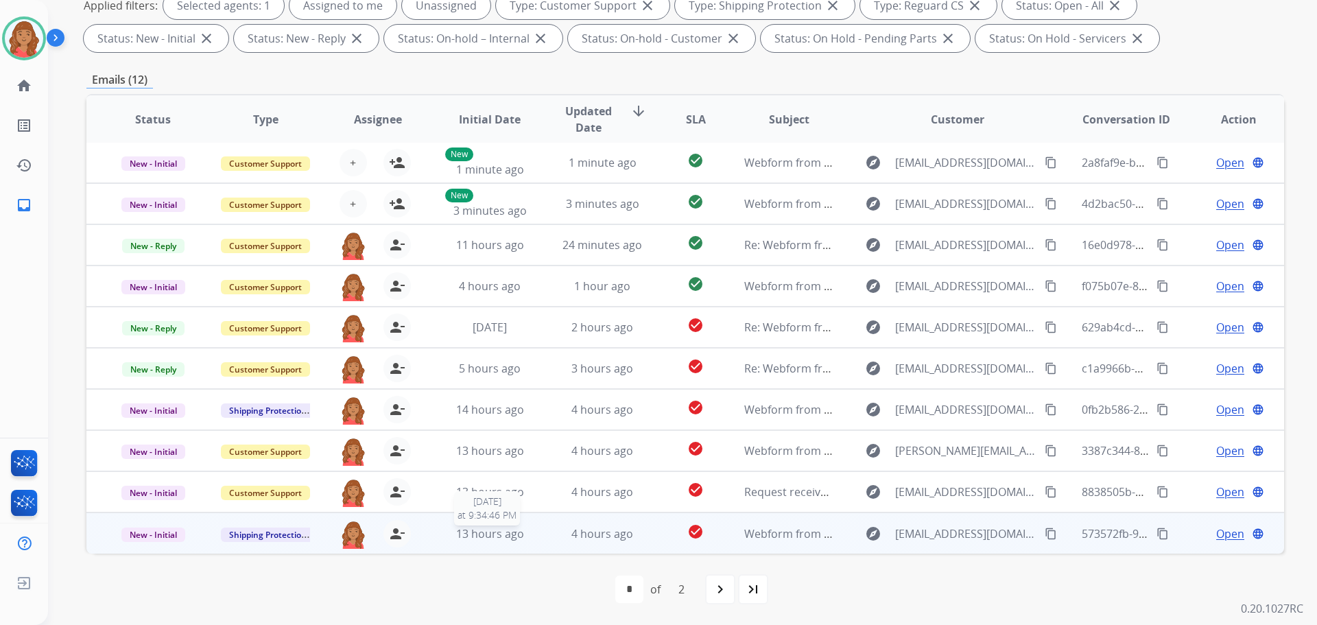
click at [479, 536] on span "13 hours ago" at bounding box center [490, 533] width 68 height 15
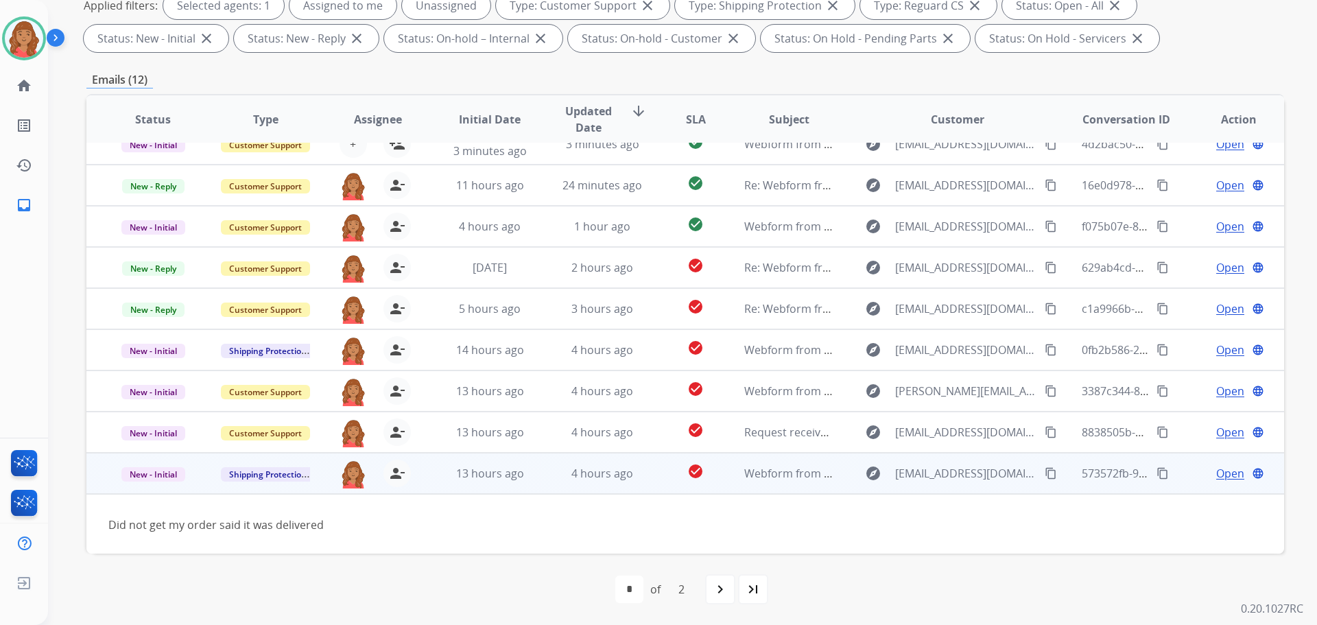
scroll to position [62, 0]
drag, startPoint x: 1036, startPoint y: 470, endPoint x: 953, endPoint y: 492, distance: 86.5
click at [1045, 470] on mat-icon "content_copy" at bounding box center [1051, 472] width 12 height 12
click at [615, 521] on div "Did not get my order said it was delivered" at bounding box center [572, 523] width 929 height 16
drag, startPoint x: 1218, startPoint y: 473, endPoint x: 1190, endPoint y: 477, distance: 28.3
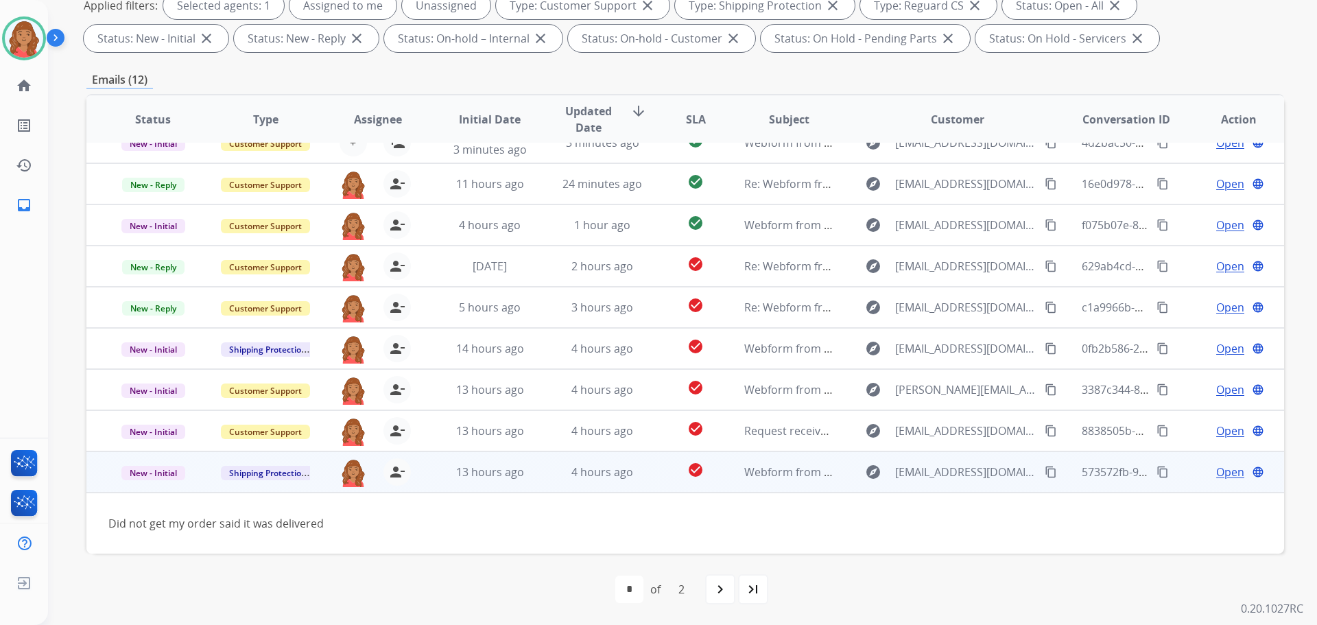
click at [1219, 473] on span "Open" at bounding box center [1230, 472] width 28 height 16
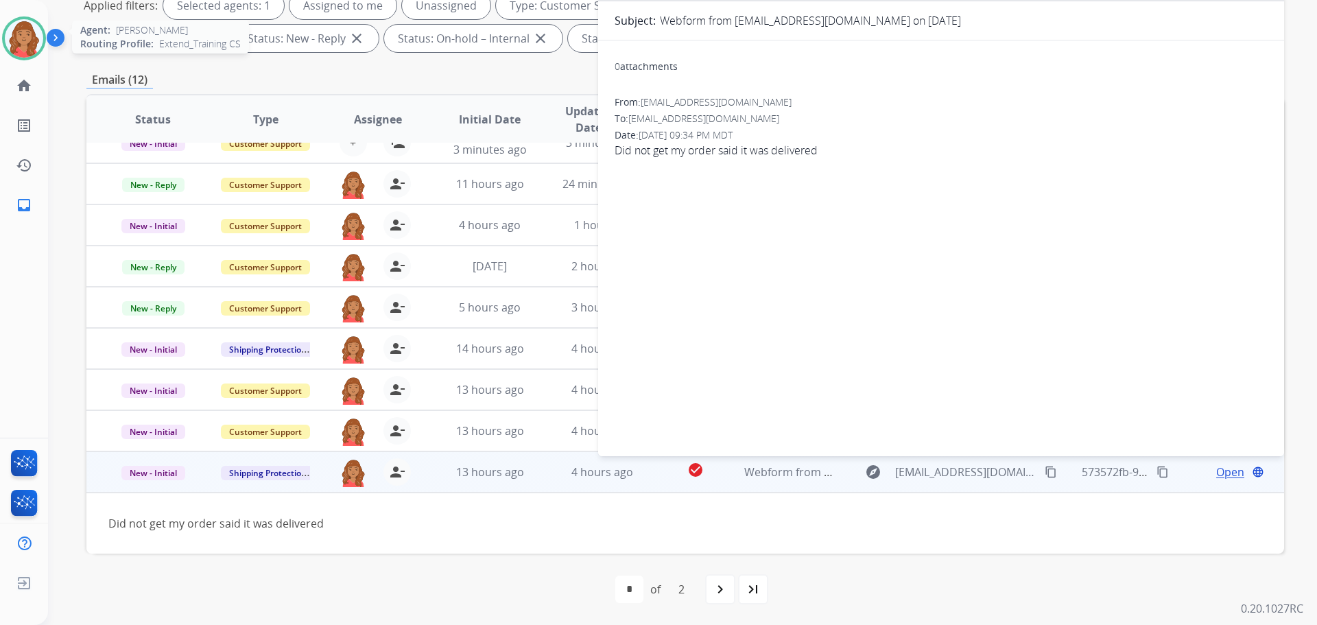
click at [24, 45] on img at bounding box center [24, 38] width 38 height 38
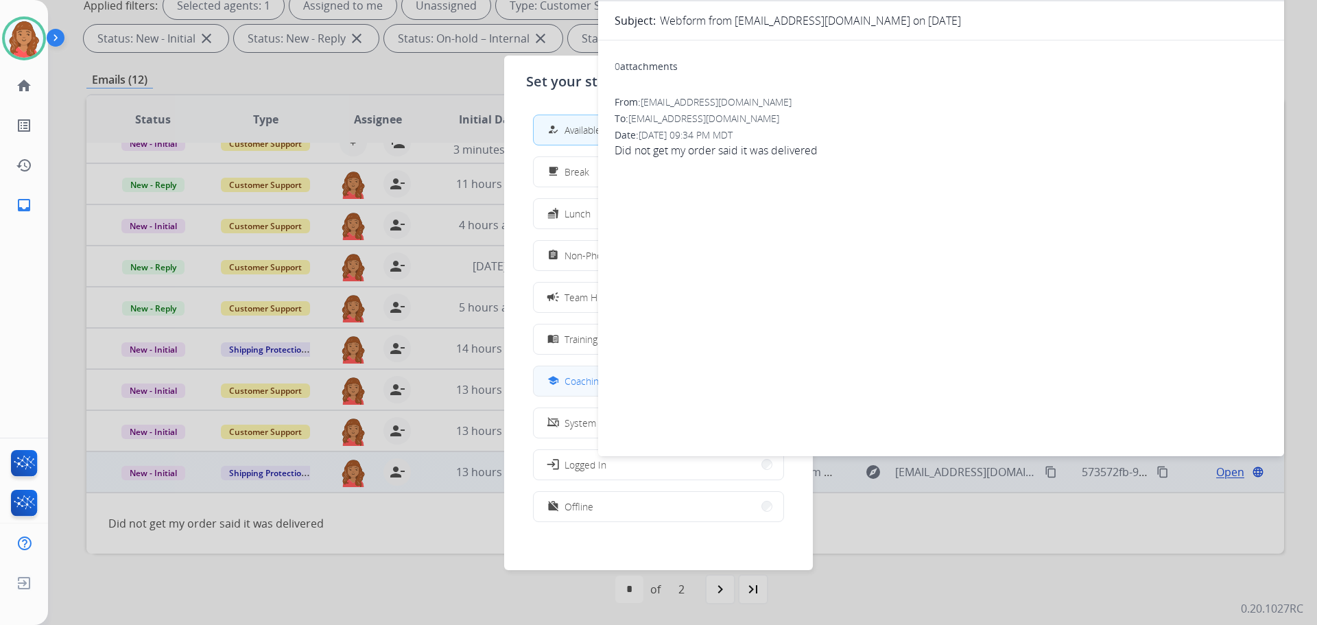
click at [560, 379] on div "school" at bounding box center [555, 380] width 20 height 16
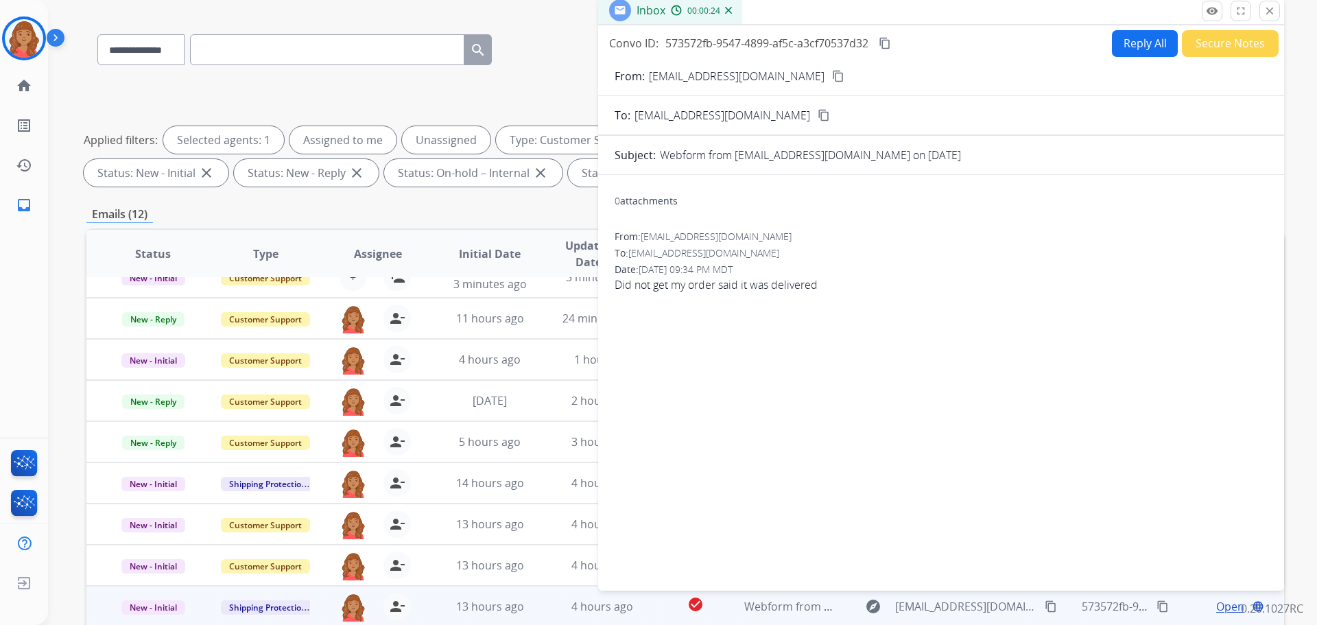
scroll to position [0, 0]
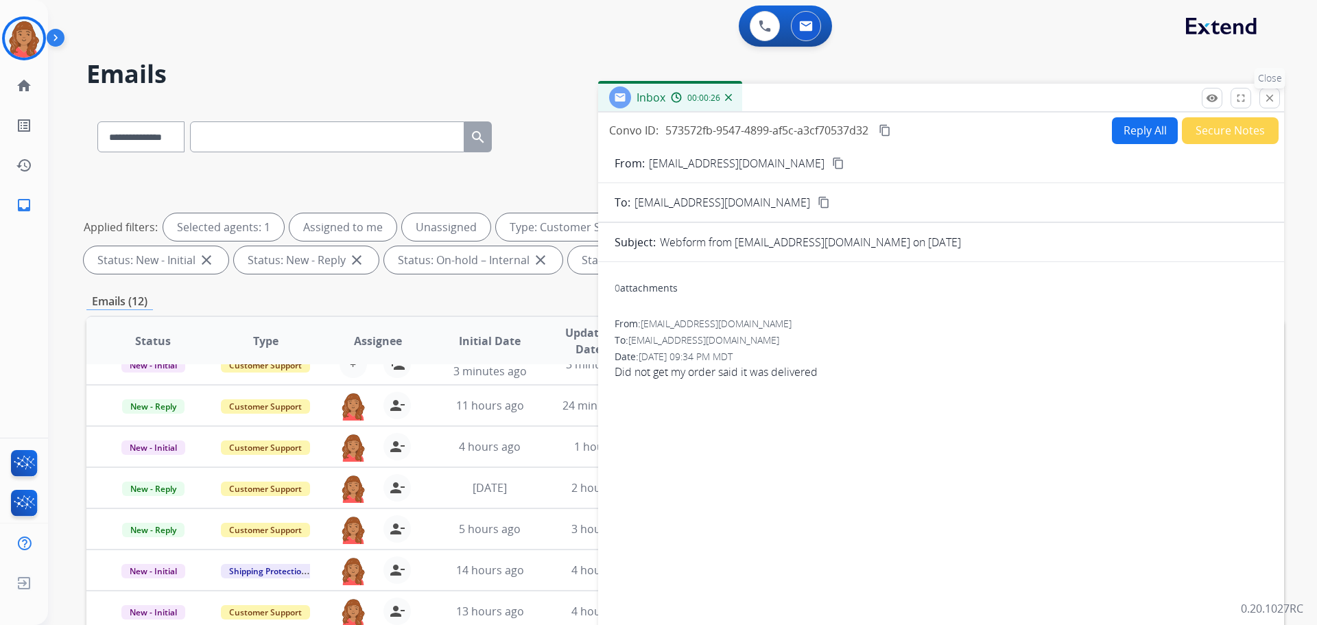
click at [1264, 99] on mat-icon "close" at bounding box center [1269, 98] width 12 height 12
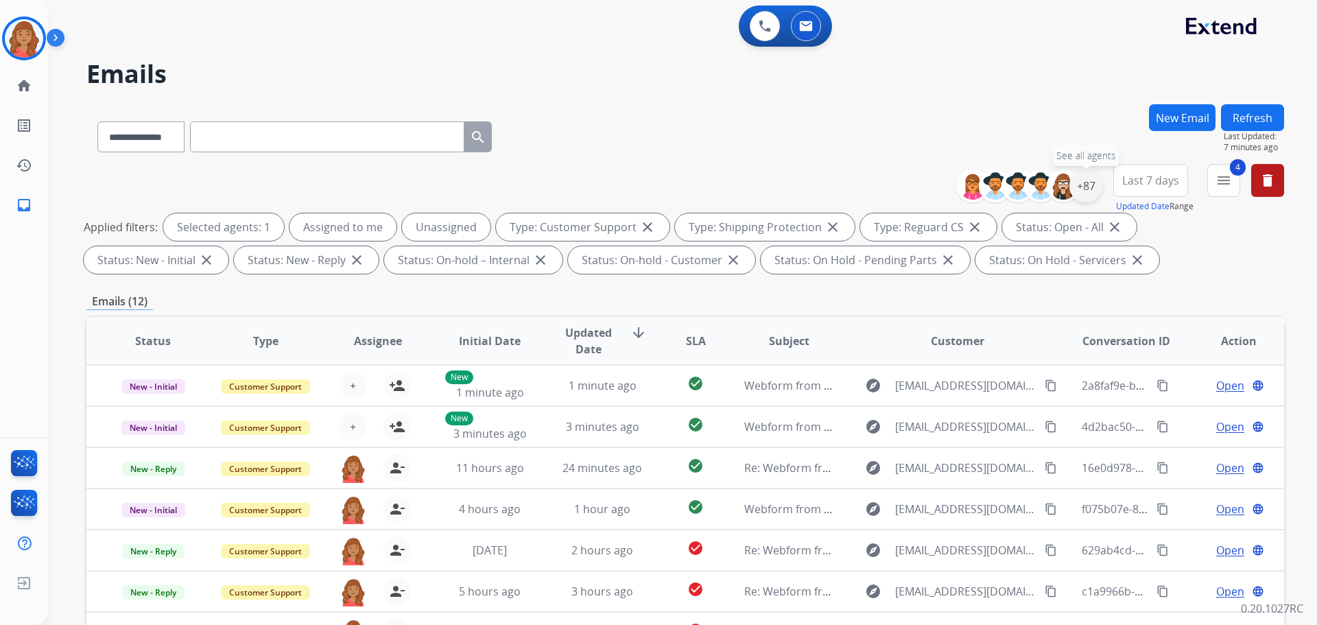
drag, startPoint x: 1083, startPoint y: 193, endPoint x: 1078, endPoint y: 199, distance: 7.8
click at [1083, 193] on div "+87" at bounding box center [1085, 185] width 33 height 33
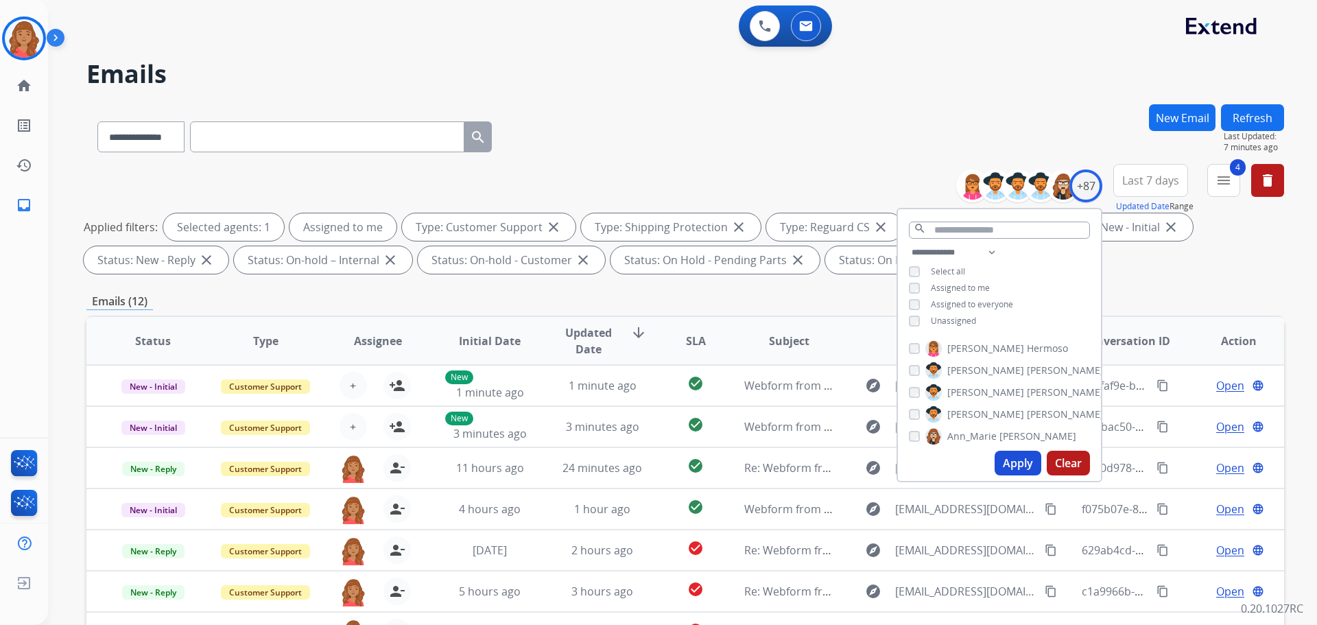
click at [1008, 460] on button "Apply" at bounding box center [1017, 463] width 47 height 25
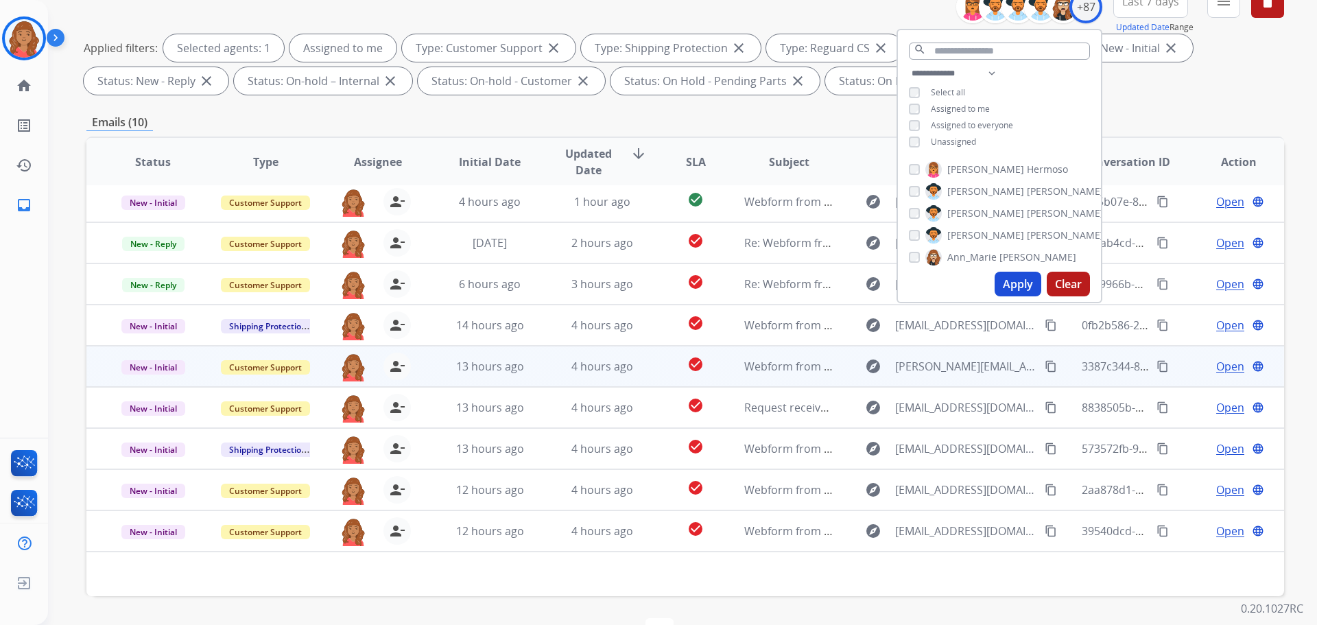
scroll to position [222, 0]
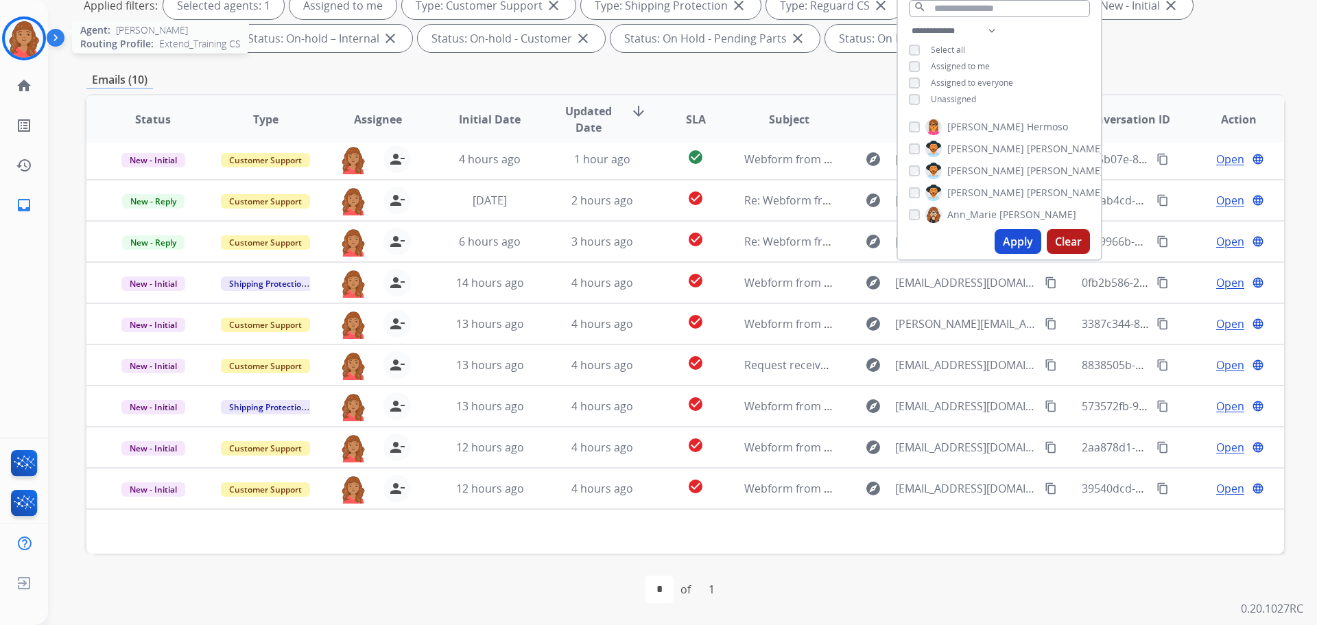
click at [32, 46] on img at bounding box center [24, 38] width 38 height 38
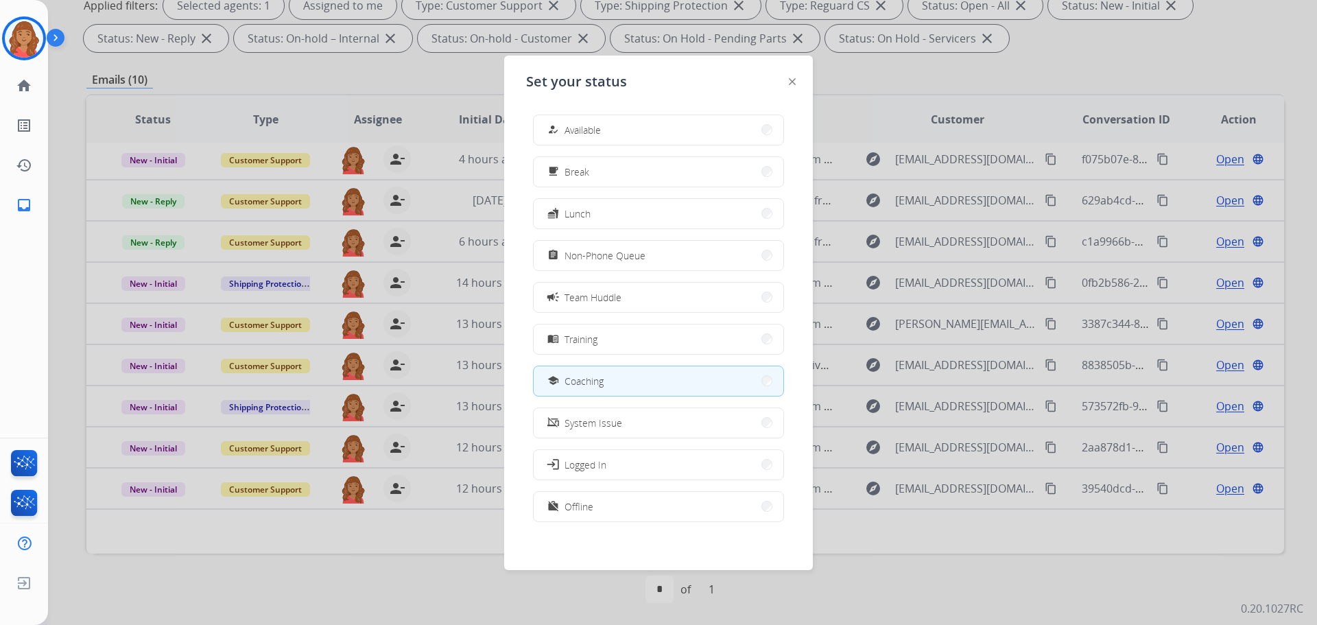
click at [302, 93] on div at bounding box center [658, 312] width 1317 height 625
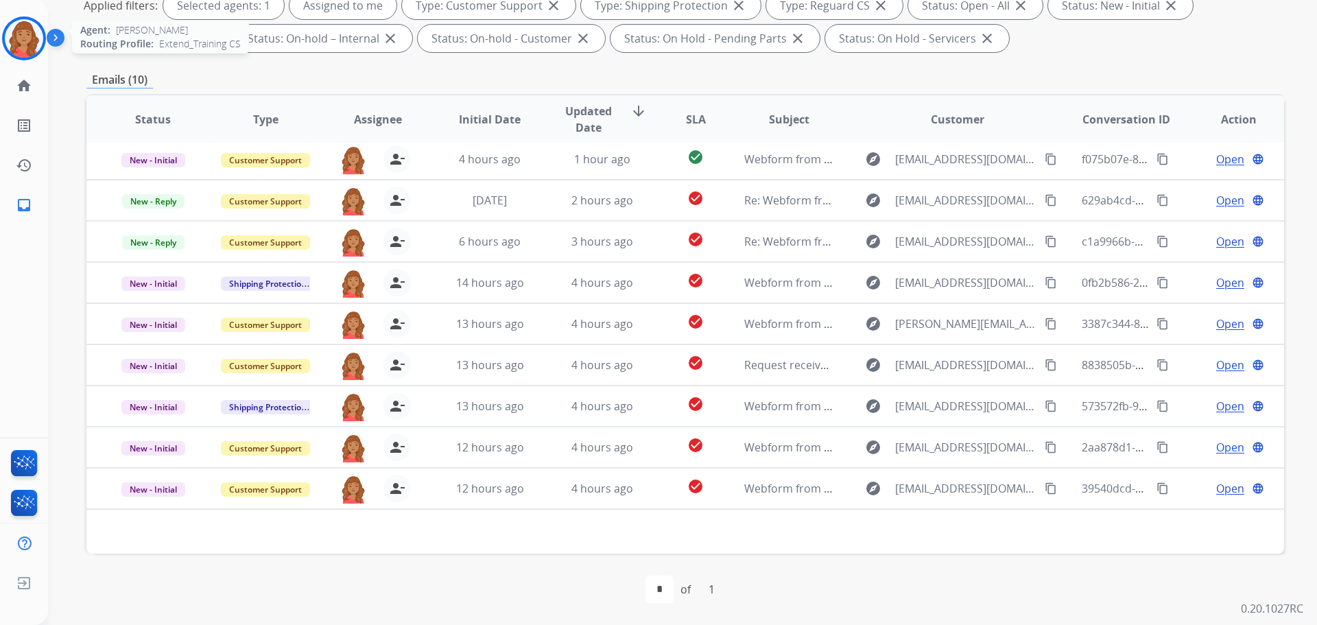
click at [29, 25] on img at bounding box center [24, 38] width 38 height 38
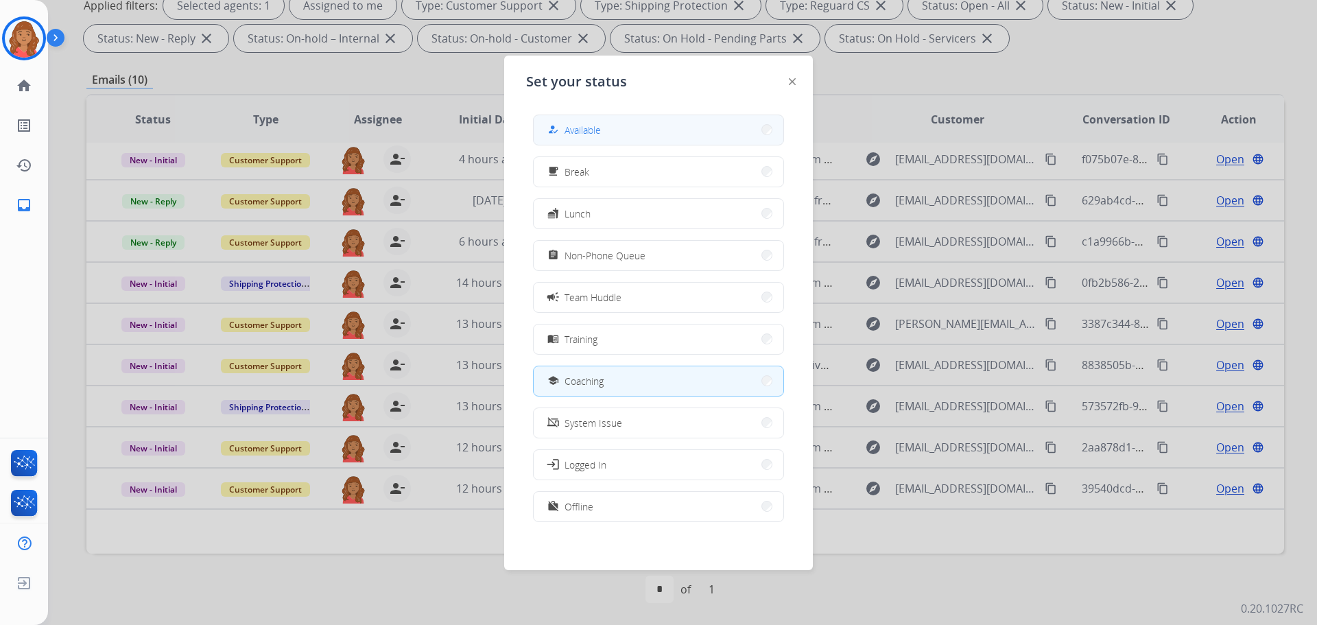
click at [577, 121] on button "how_to_reg Available" at bounding box center [659, 129] width 250 height 29
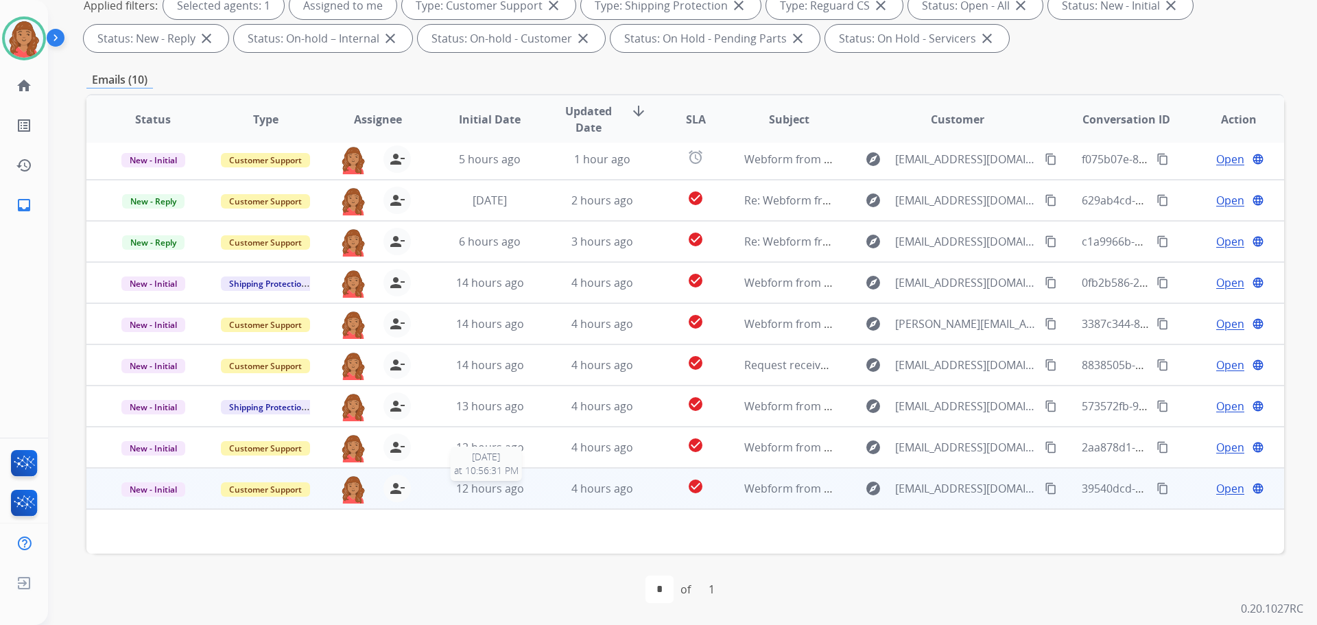
click at [517, 496] on div "12 hours ago" at bounding box center [490, 488] width 90 height 16
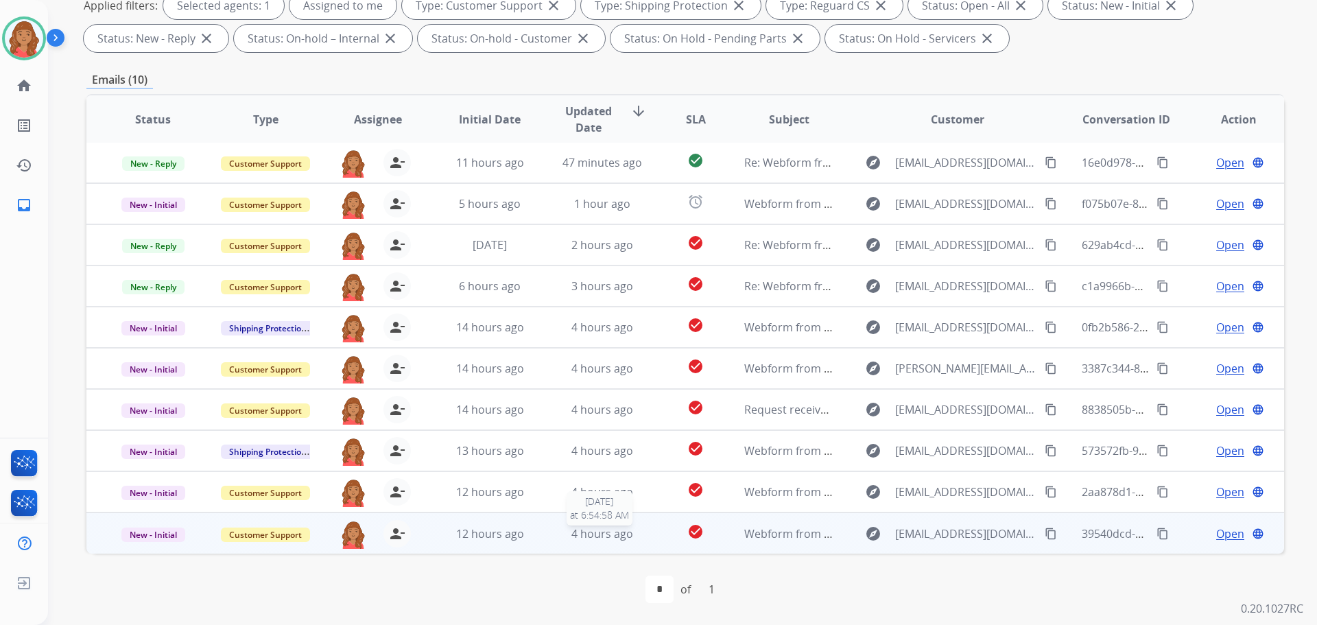
click at [558, 538] on div "4 hours ago" at bounding box center [603, 533] width 90 height 16
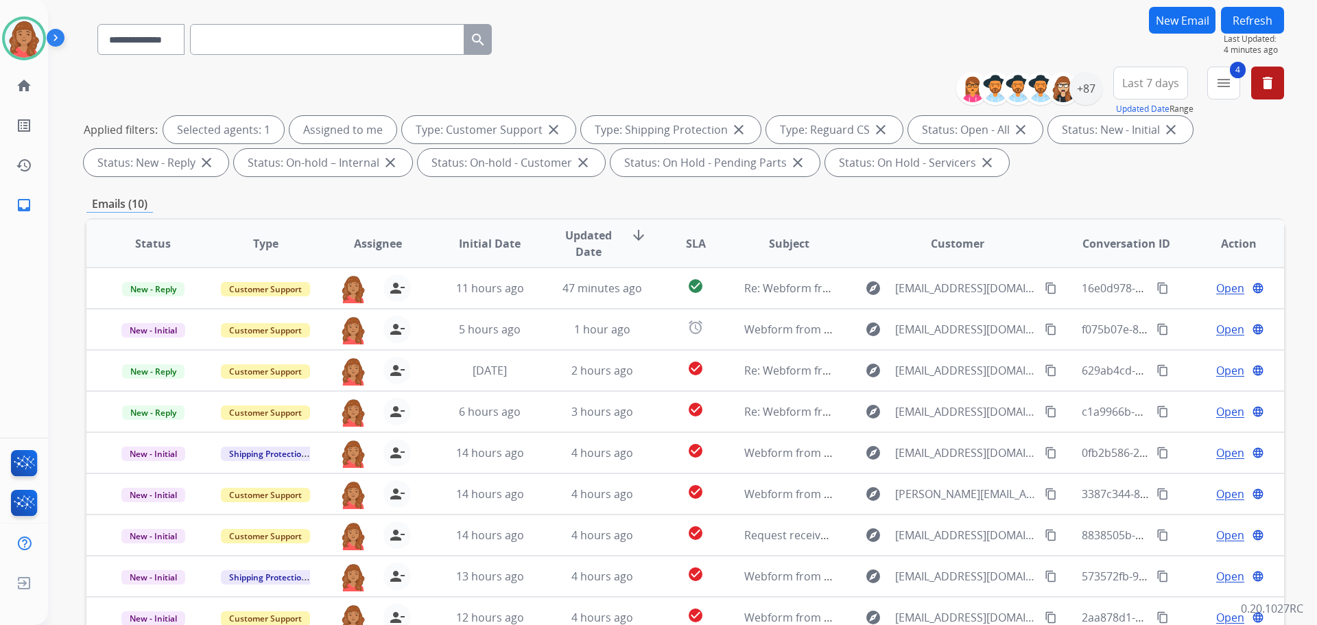
scroll to position [0, 0]
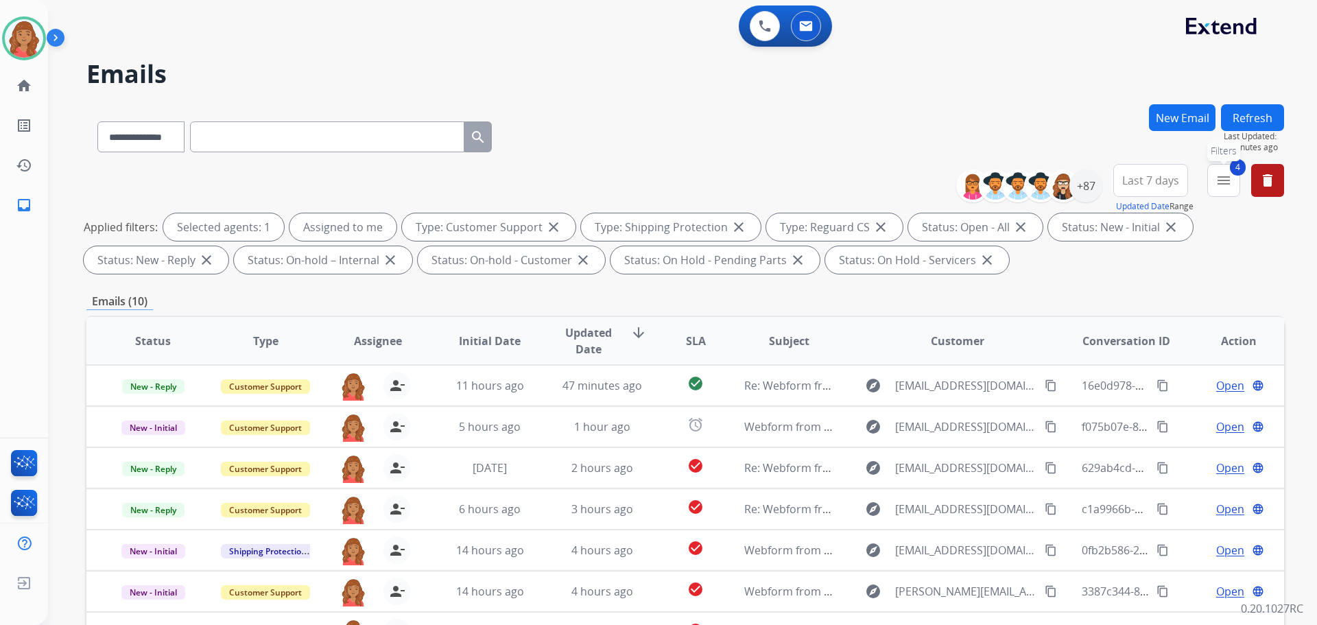
click at [1221, 186] on mat-icon "menu" at bounding box center [1223, 180] width 16 height 16
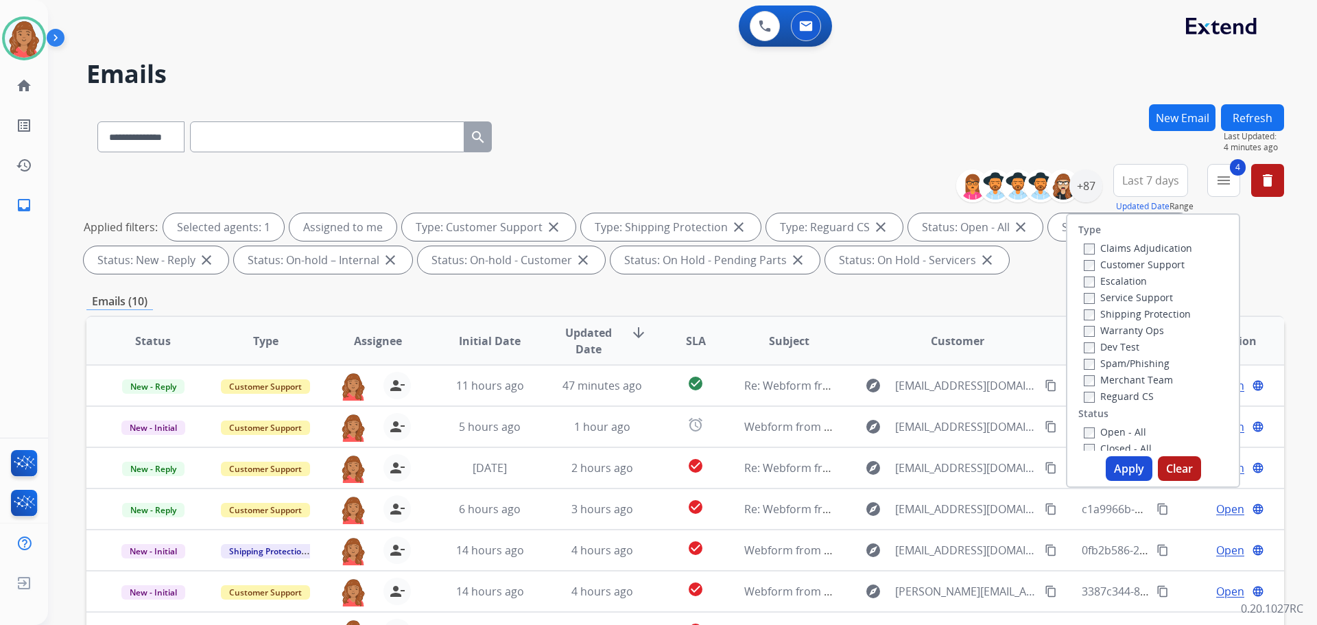
click at [1121, 470] on button "Apply" at bounding box center [1129, 468] width 47 height 25
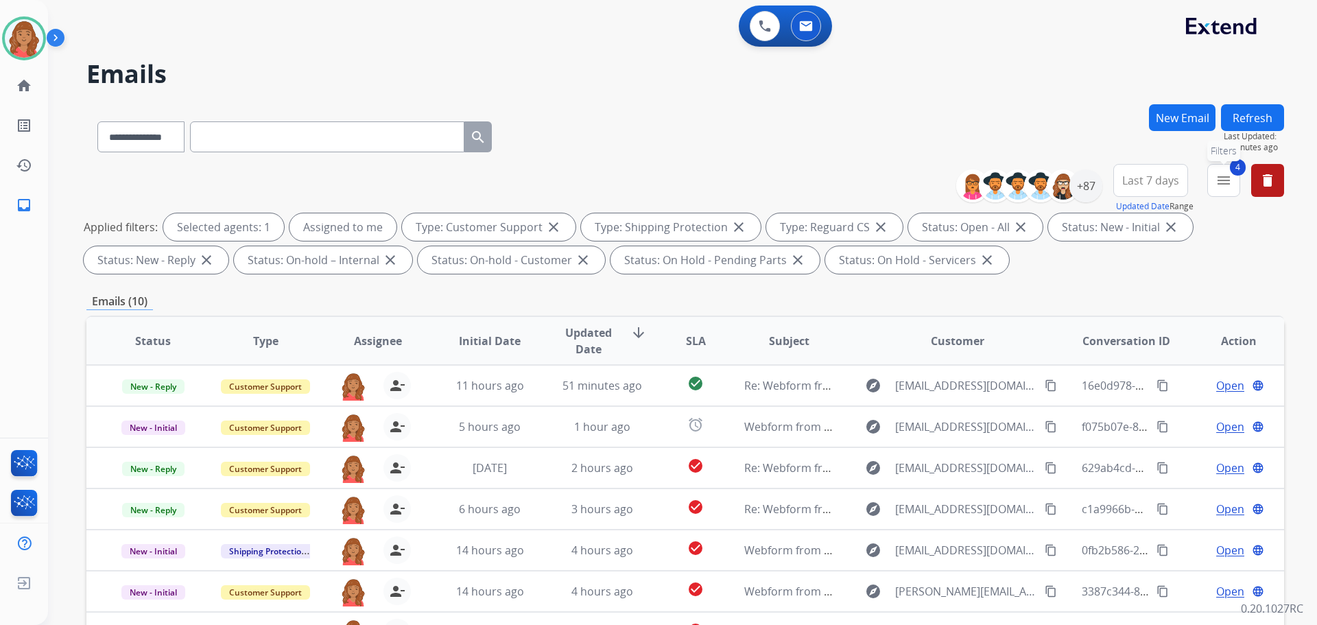
click at [1219, 182] on mat-icon "menu" at bounding box center [1223, 180] width 16 height 16
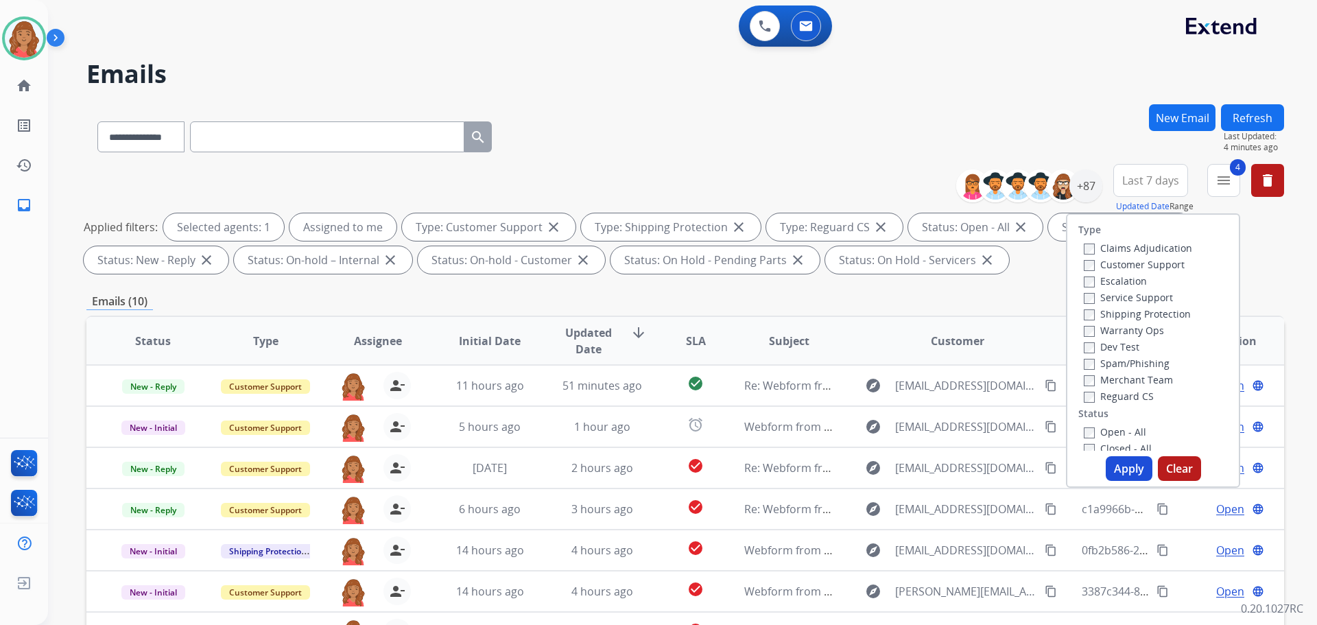
click at [761, 311] on div "**********" at bounding box center [684, 475] width 1197 height 742
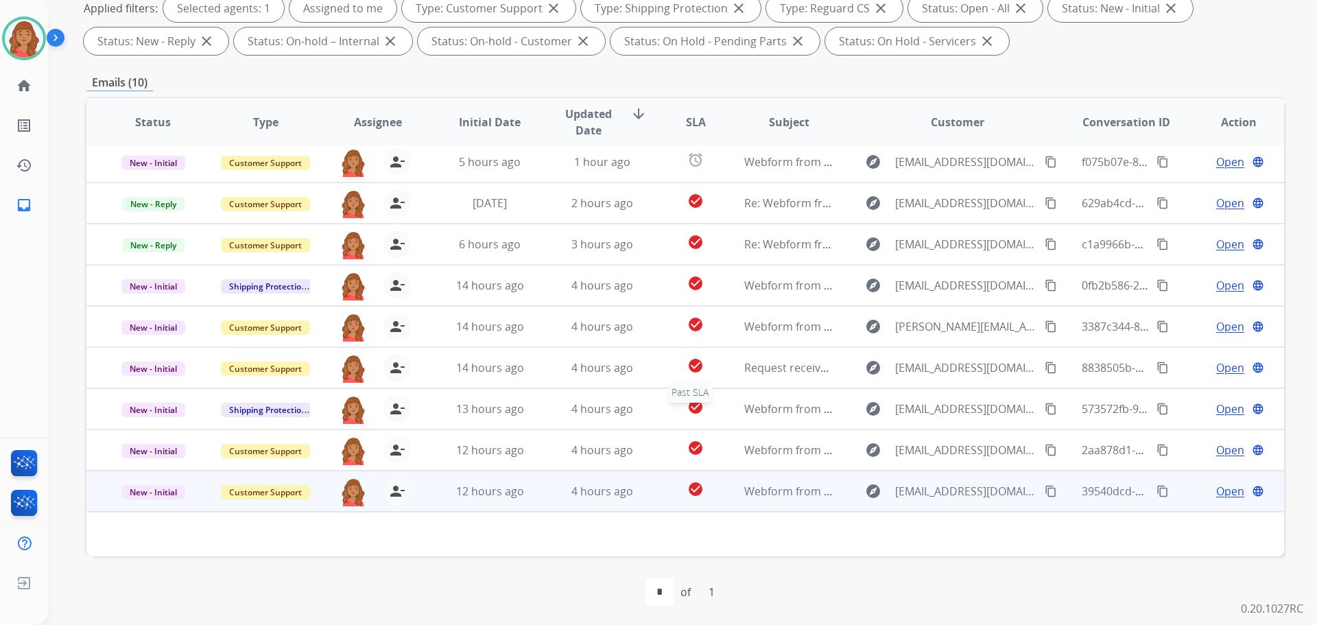
scroll to position [222, 0]
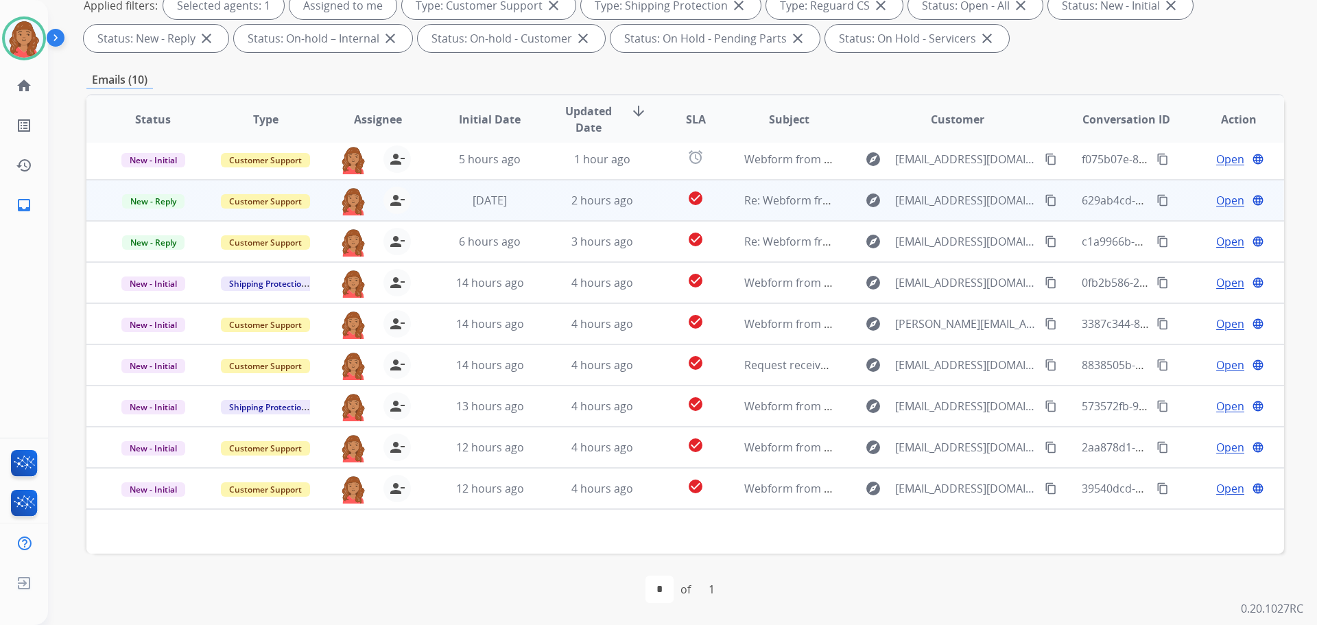
click at [1224, 198] on span "Open" at bounding box center [1230, 200] width 28 height 16
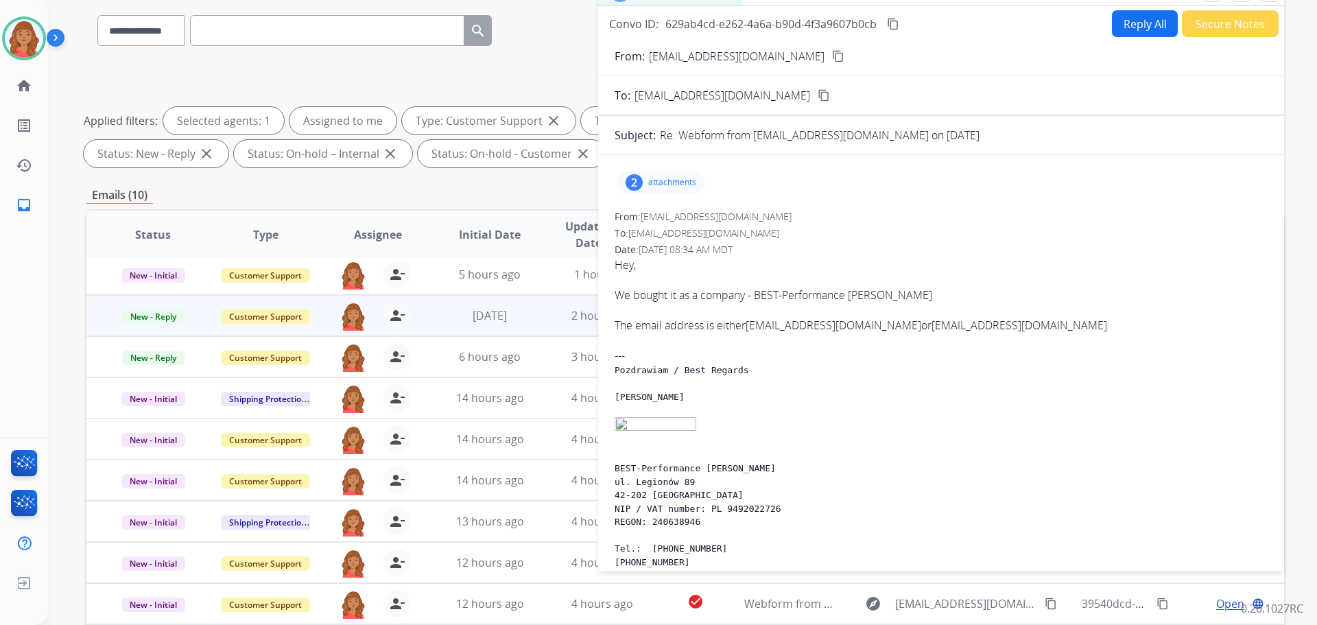
scroll to position [84, 0]
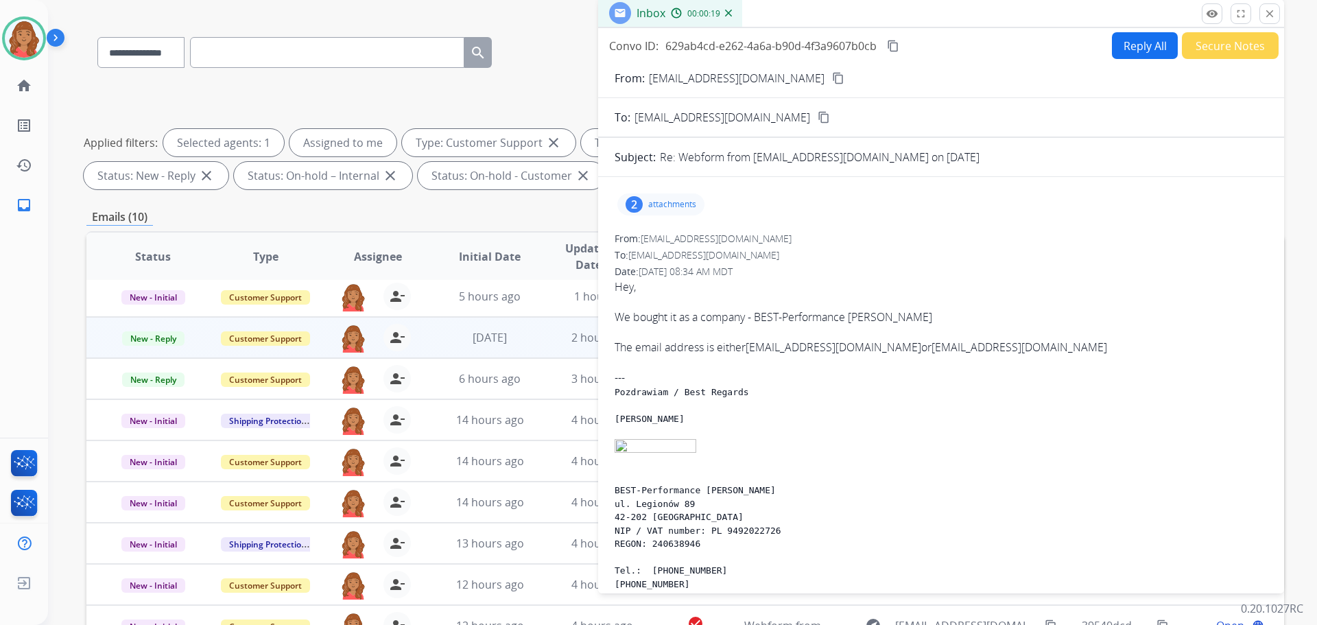
click at [657, 206] on p "attachments" at bounding box center [672, 204] width 48 height 11
click at [882, 246] on div "From: info@best-performance.pl To: support@extend.com Date: 08/20/2025 - 08:34 …" at bounding box center [941, 458] width 653 height 452
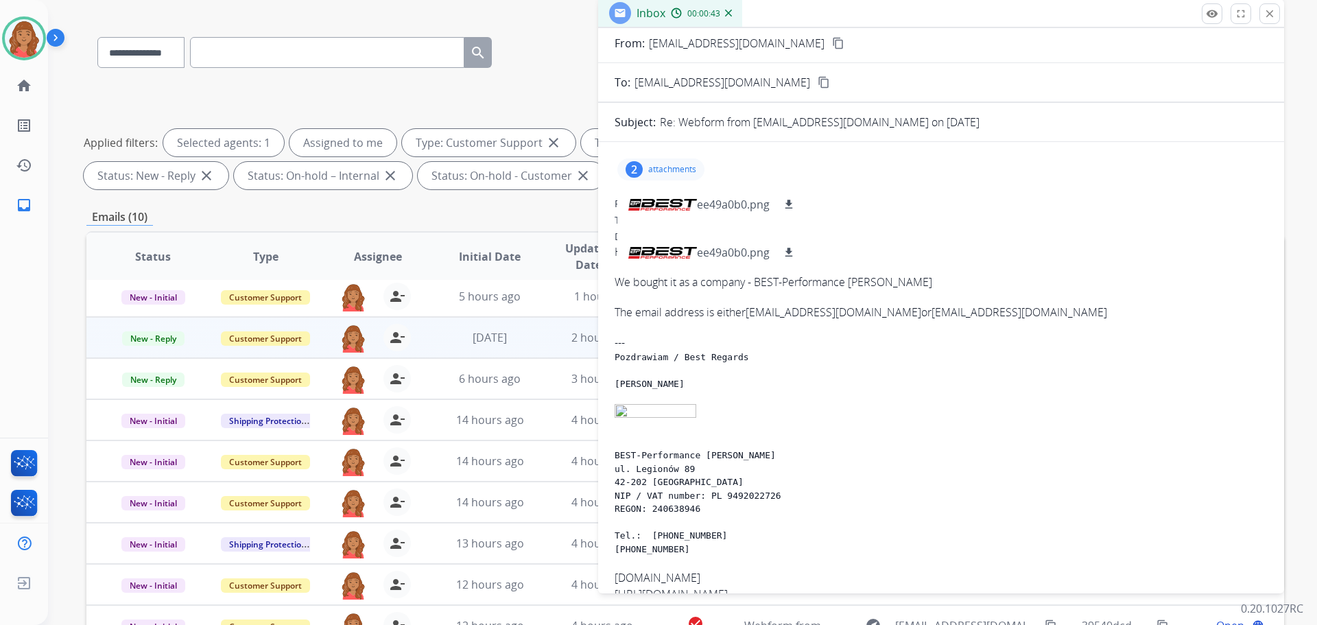
scroll to position [0, 0]
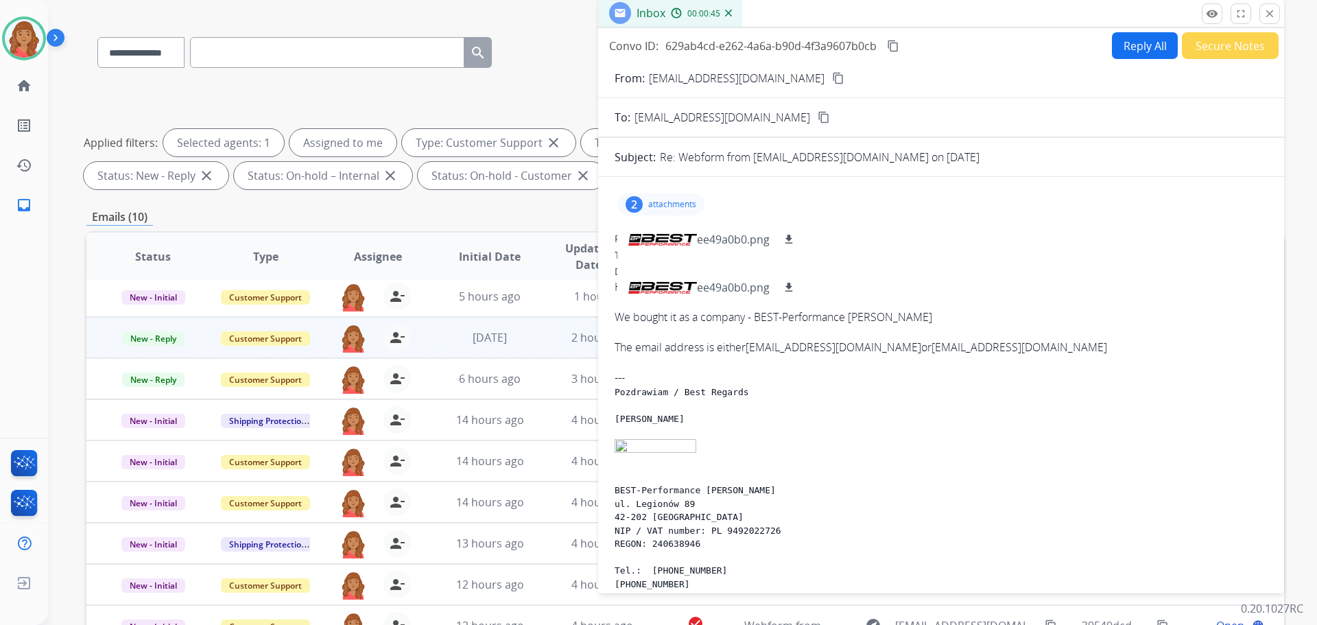
click at [701, 206] on div "2 attachments ee49a0b0.png download ee49a0b0.png download" at bounding box center [660, 204] width 87 height 22
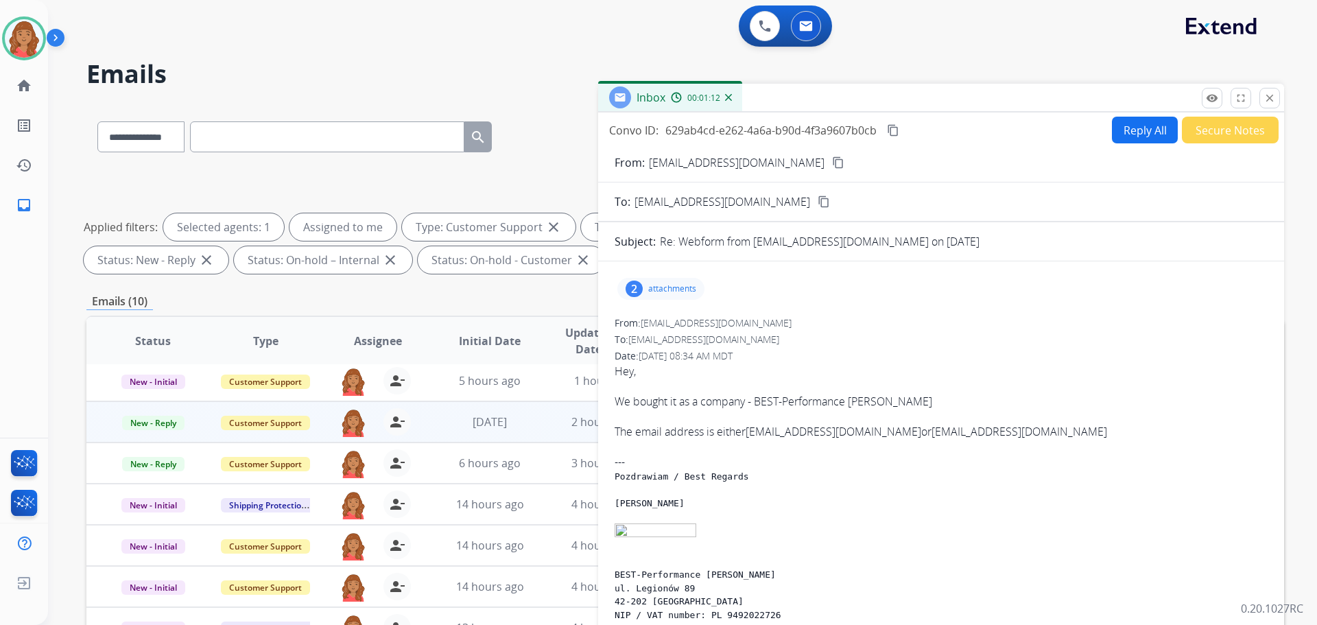
click at [1259, 104] on div "remove_red_eye Logs fullscreen Expand close Close" at bounding box center [1241, 98] width 78 height 21
click at [1271, 95] on mat-icon "close" at bounding box center [1269, 98] width 12 height 12
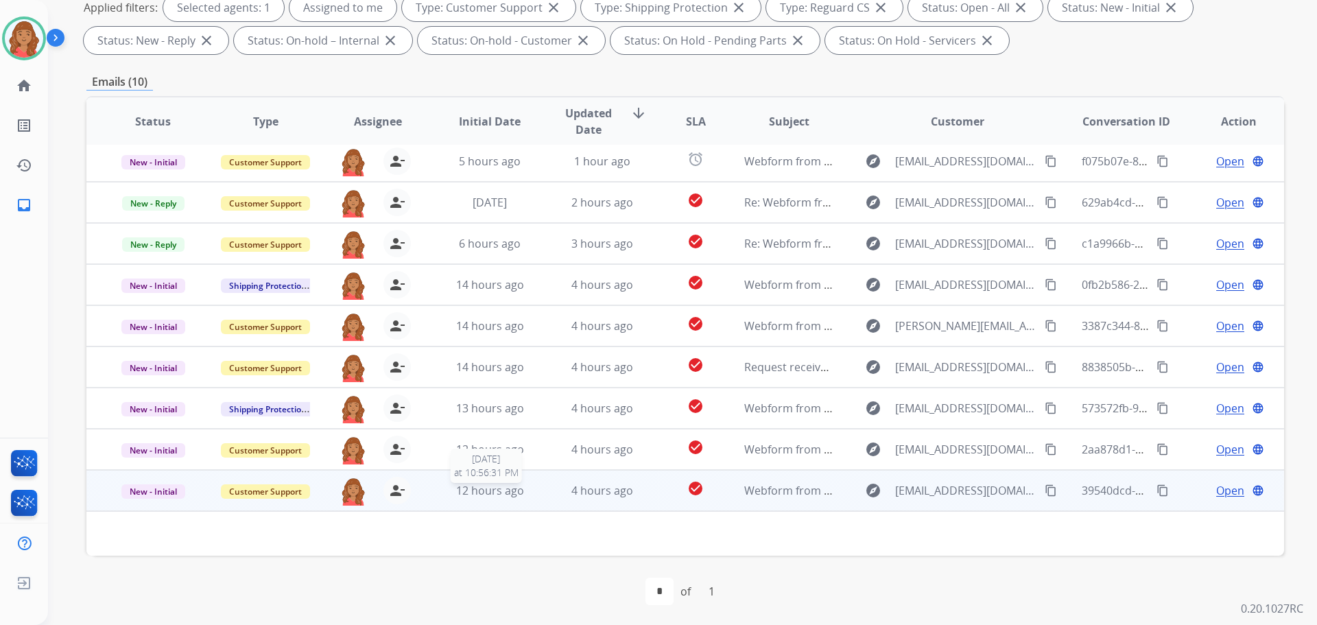
scroll to position [222, 0]
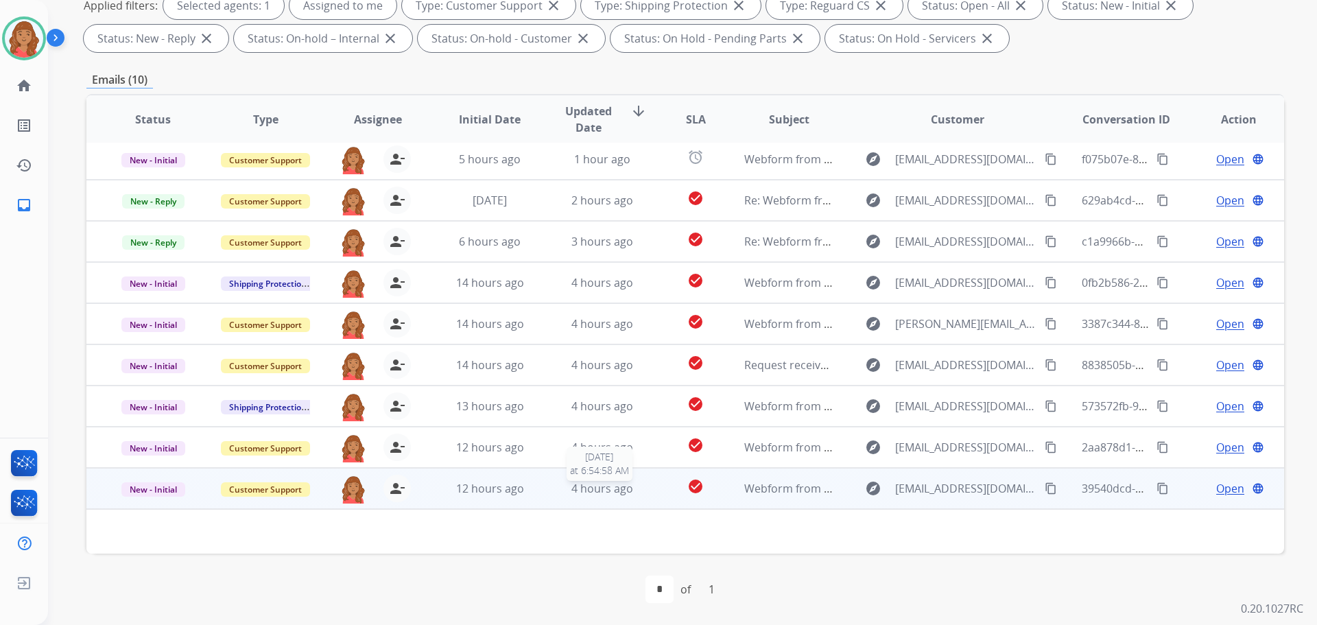
click at [572, 491] on span "4 hours ago" at bounding box center [602, 488] width 62 height 15
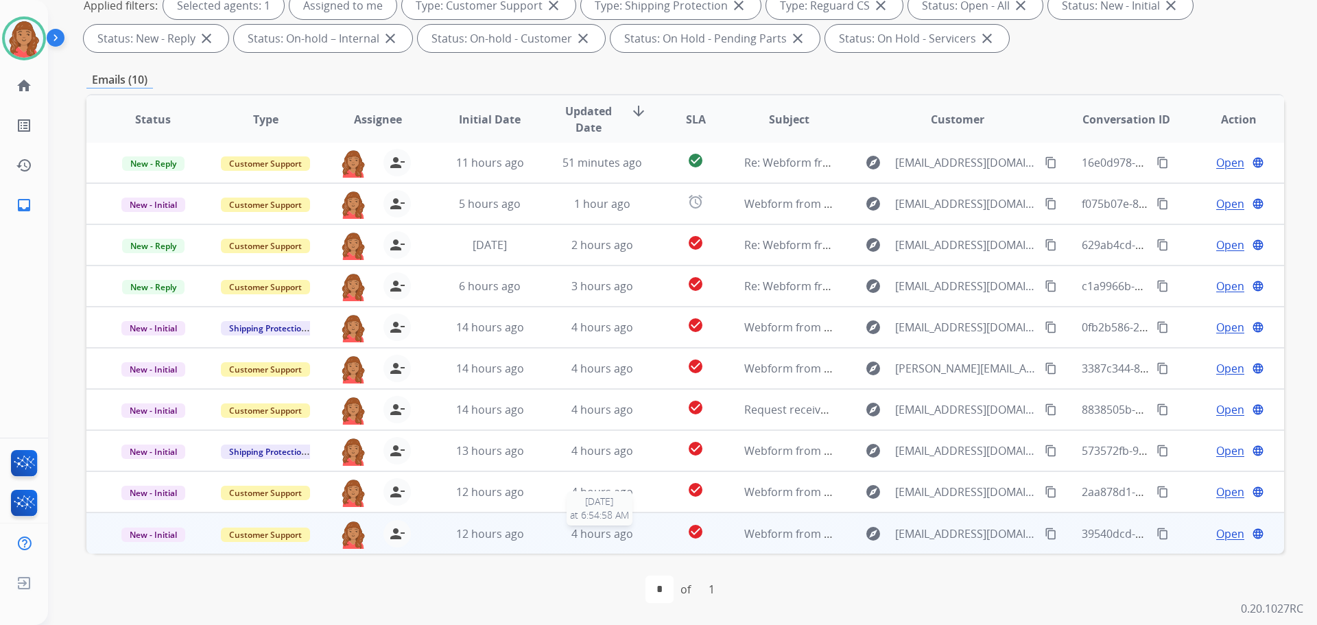
click at [564, 534] on div "4 hours ago" at bounding box center [603, 533] width 90 height 16
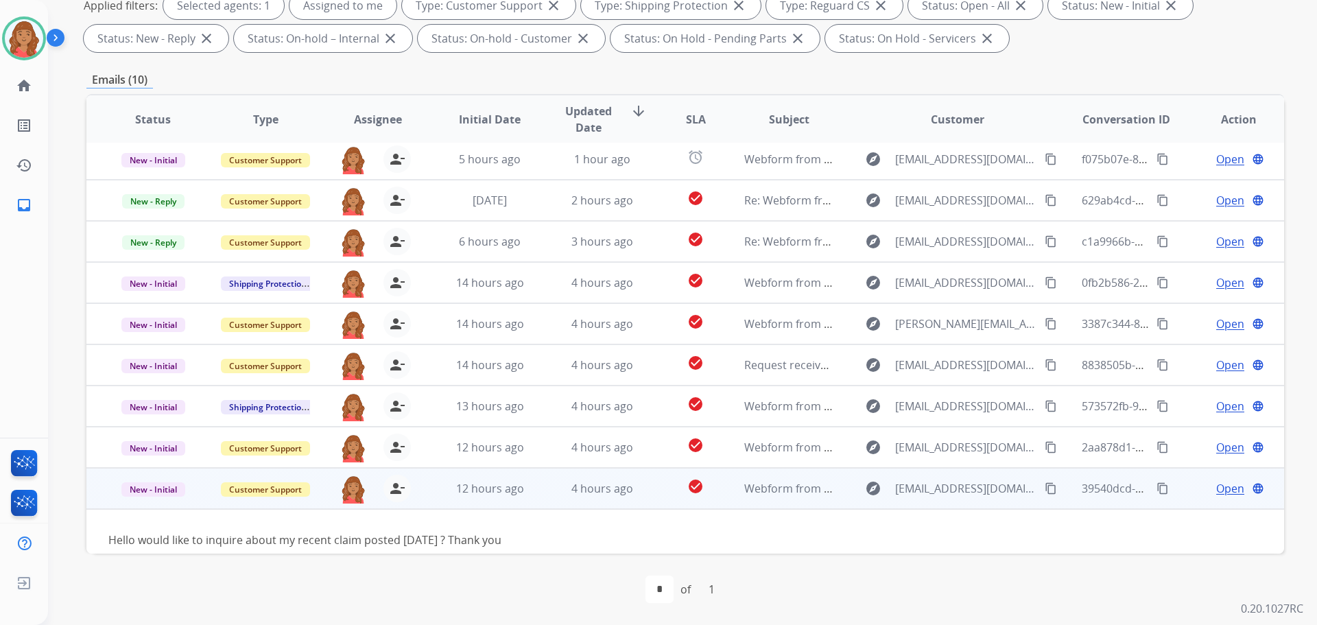
scroll to position [62, 0]
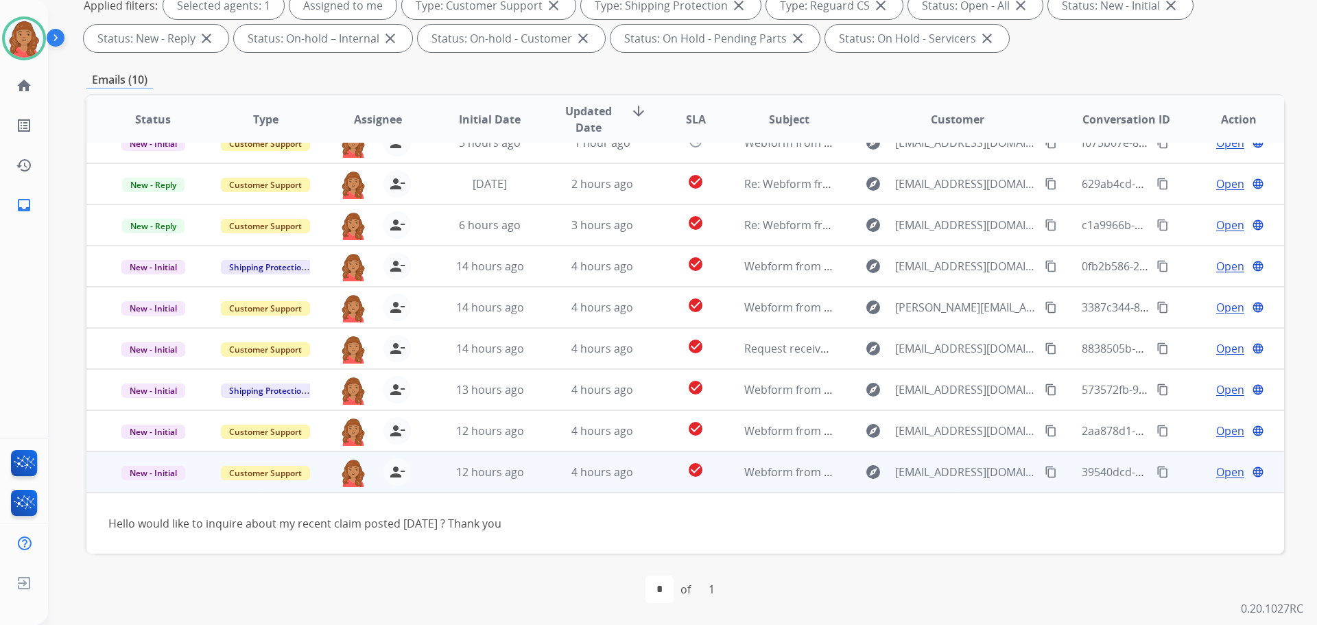
drag, startPoint x: 1042, startPoint y: 473, endPoint x: 1024, endPoint y: 476, distance: 18.7
click at [1045, 473] on mat-icon "content_copy" at bounding box center [1051, 472] width 12 height 12
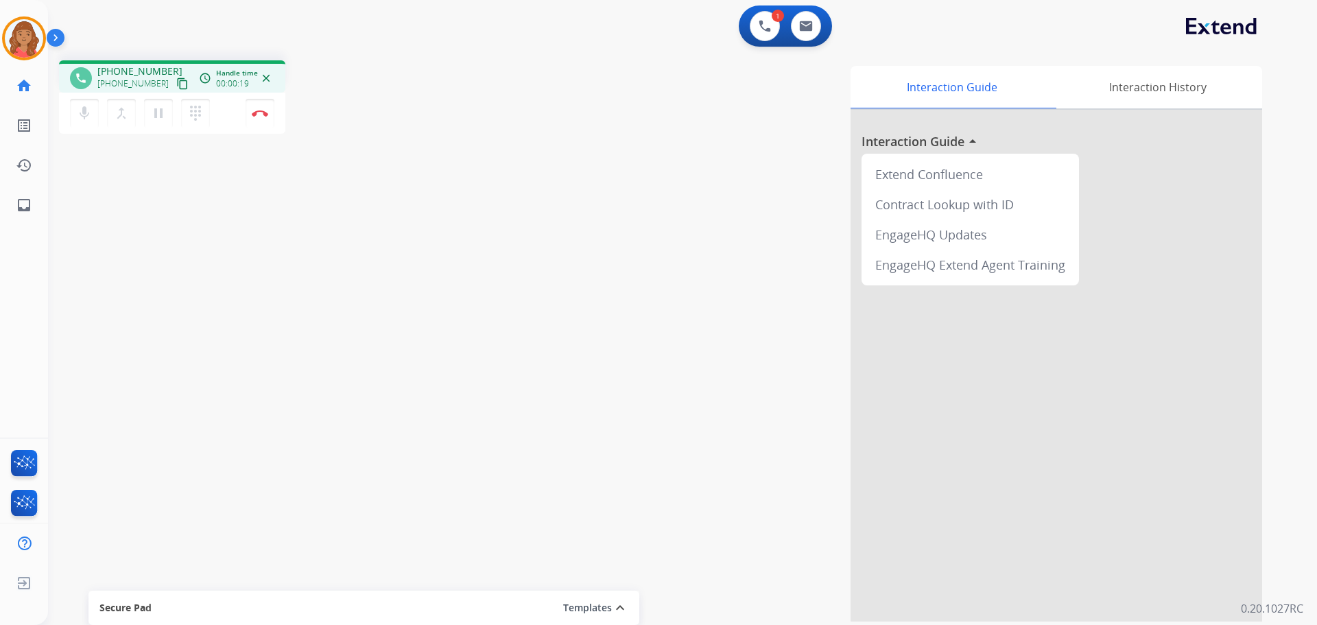
click at [176, 82] on mat-icon "content_copy" at bounding box center [182, 84] width 12 height 12
click at [176, 86] on mat-icon "content_copy" at bounding box center [182, 84] width 12 height 12
click at [263, 117] on button "Disconnect" at bounding box center [260, 113] width 29 height 29
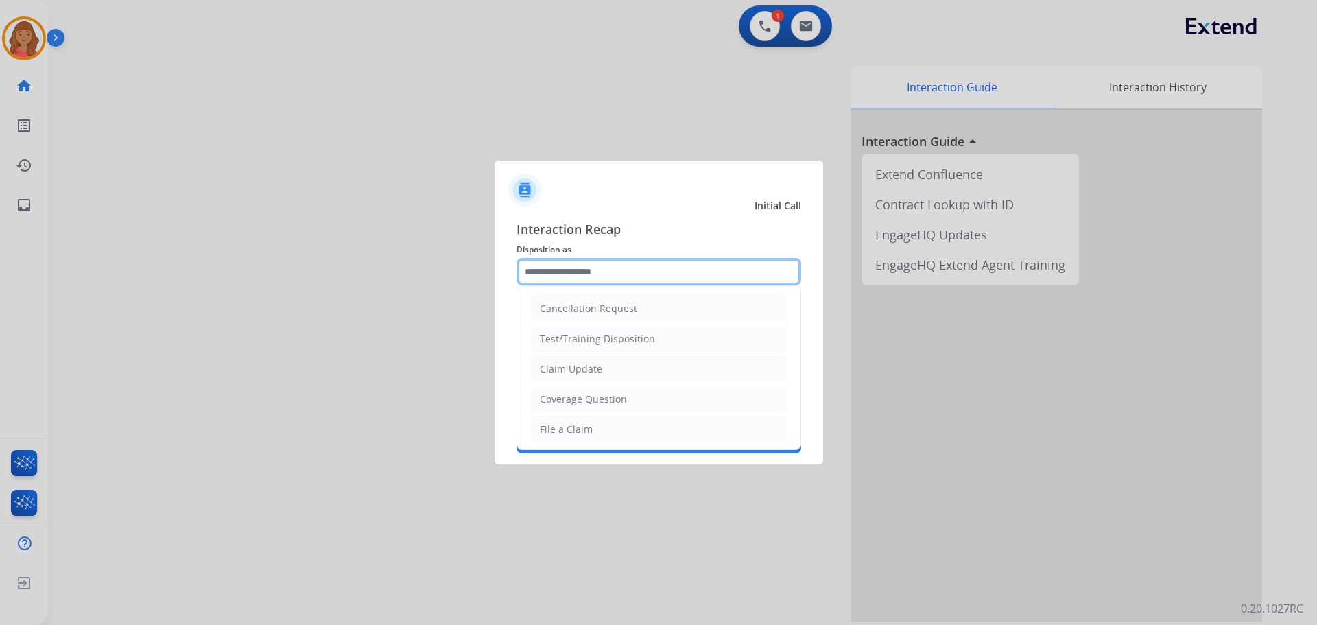
click at [539, 274] on input "text" at bounding box center [658, 271] width 285 height 27
drag, startPoint x: 574, startPoint y: 438, endPoint x: 573, endPoint y: 402, distance: 35.7
click at [574, 436] on li "File a Claim" at bounding box center [659, 429] width 256 height 26
type input "**********"
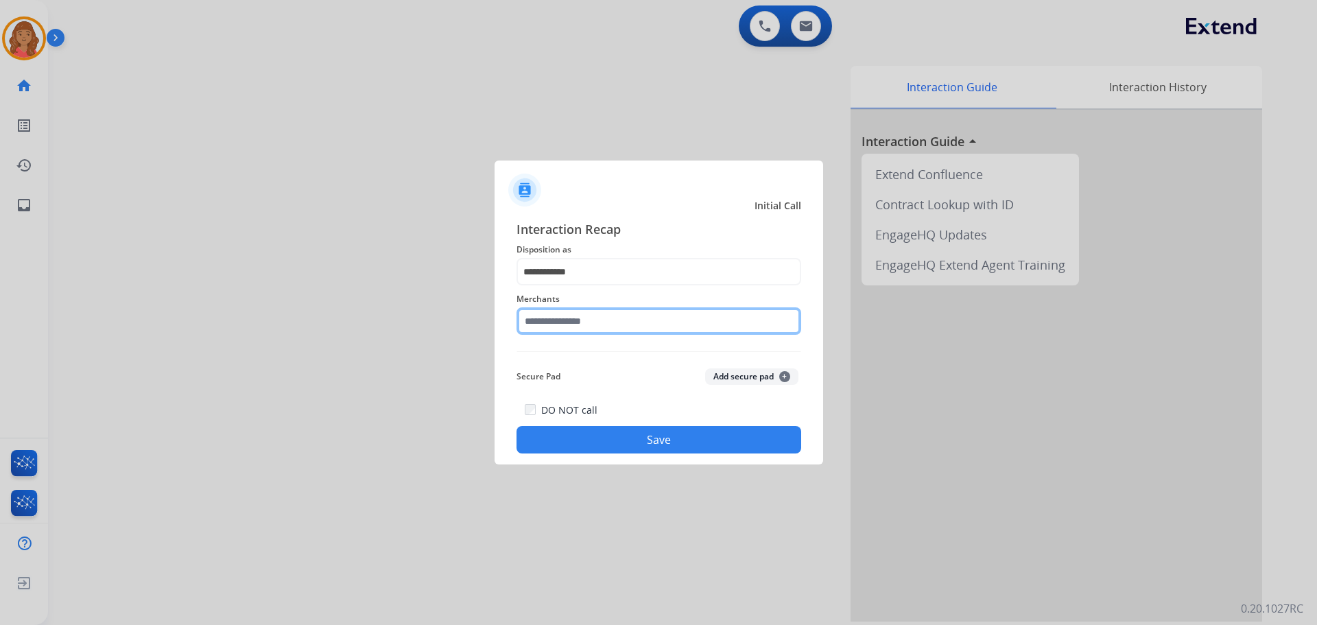
click at [586, 323] on input "text" at bounding box center [658, 320] width 285 height 27
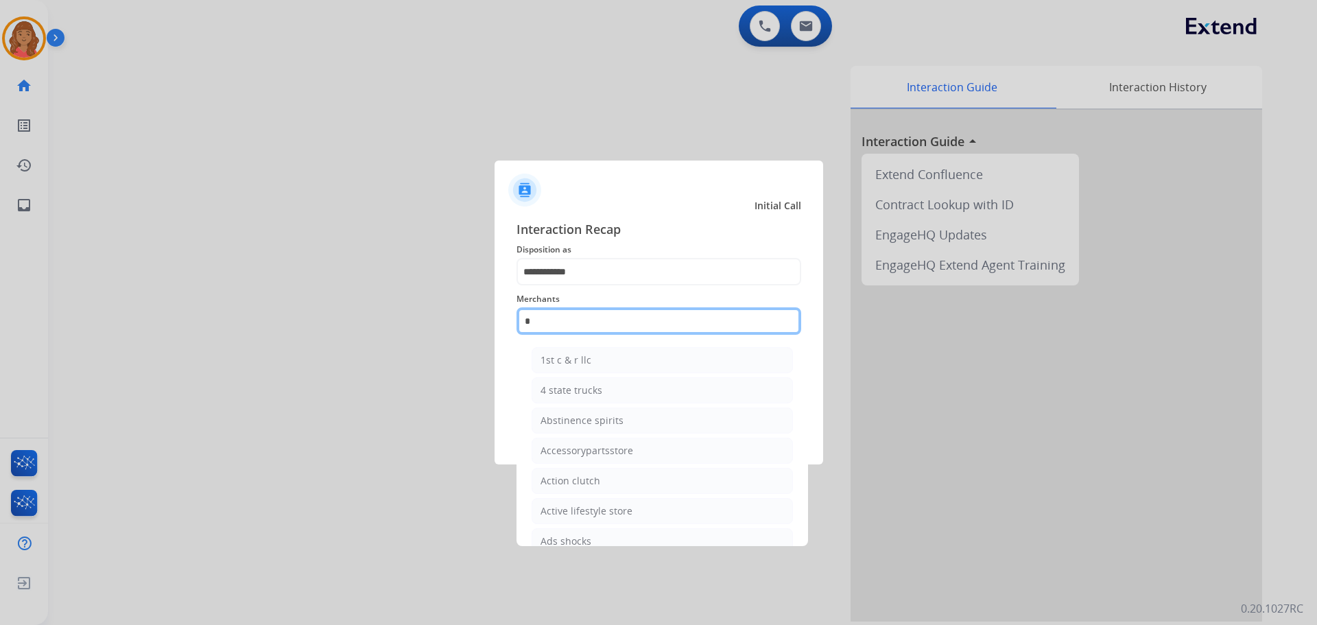
type input "**"
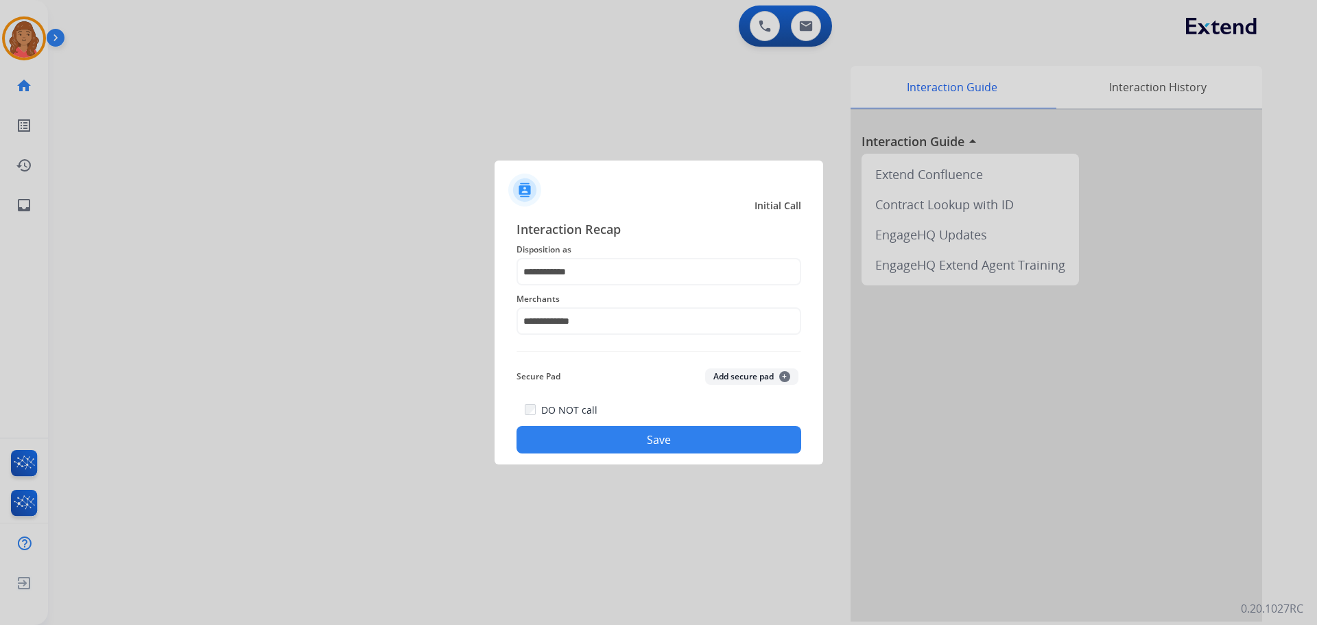
click at [593, 437] on button "Save" at bounding box center [658, 439] width 285 height 27
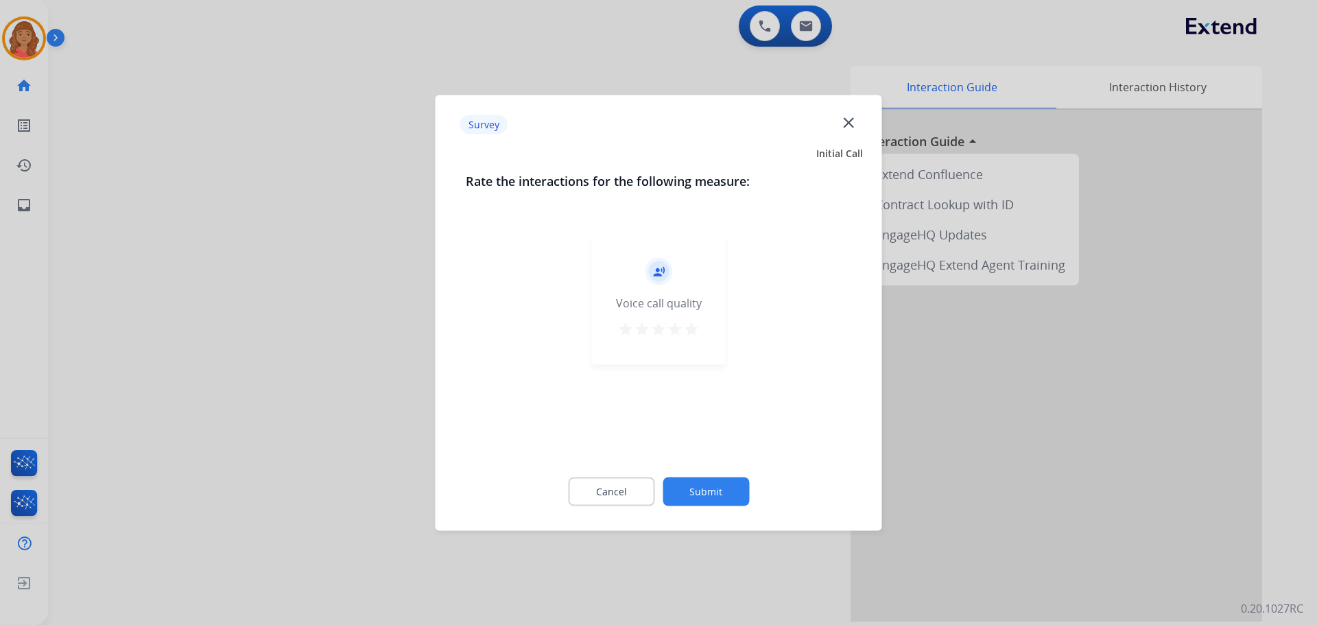
click at [680, 330] on mat-icon "star" at bounding box center [675, 328] width 16 height 16
drag, startPoint x: 693, startPoint y: 333, endPoint x: 692, endPoint y: 348, distance: 15.1
click at [693, 334] on mat-icon "star" at bounding box center [691, 328] width 16 height 16
click at [711, 492] on button "Submit" at bounding box center [706, 491] width 86 height 29
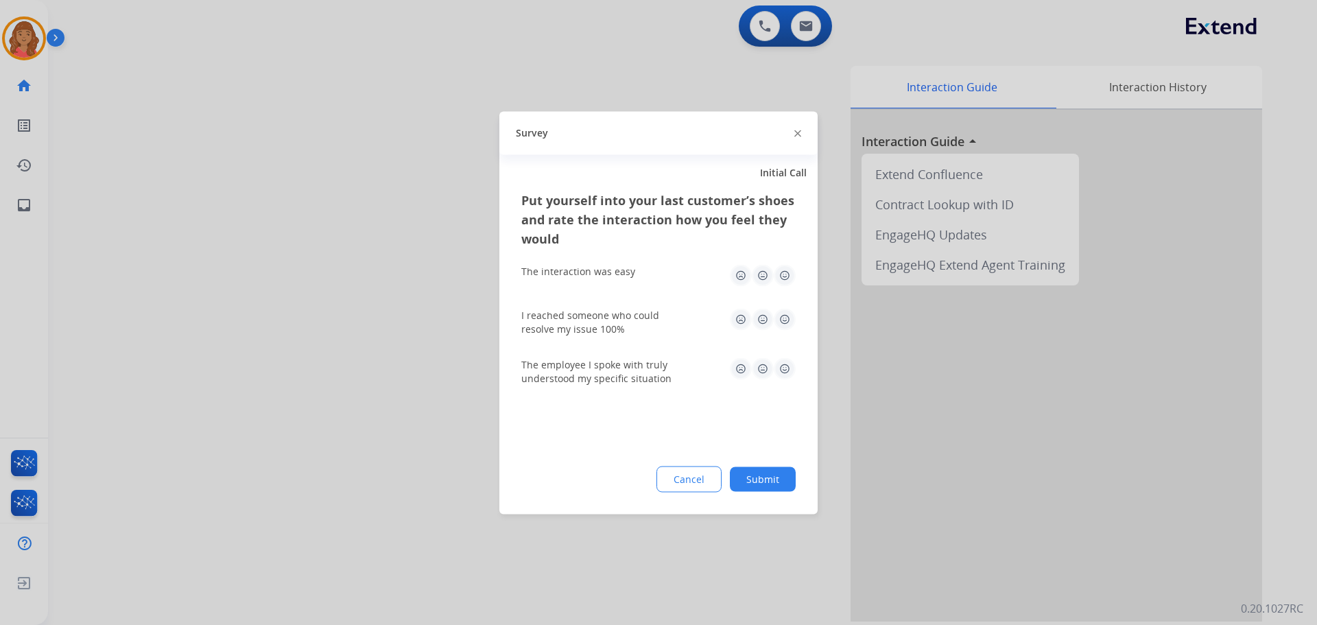
click at [780, 275] on img at bounding box center [785, 275] width 22 height 22
drag, startPoint x: 789, startPoint y: 304, endPoint x: 790, endPoint y: 316, distance: 12.4
click at [789, 305] on div "I reached someone who could resolve my issue 100%" at bounding box center [658, 321] width 274 height 49
click at [791, 323] on img at bounding box center [785, 319] width 22 height 22
click at [786, 382] on div "The employee I spoke with truly understood my specific situation" at bounding box center [658, 370] width 274 height 27
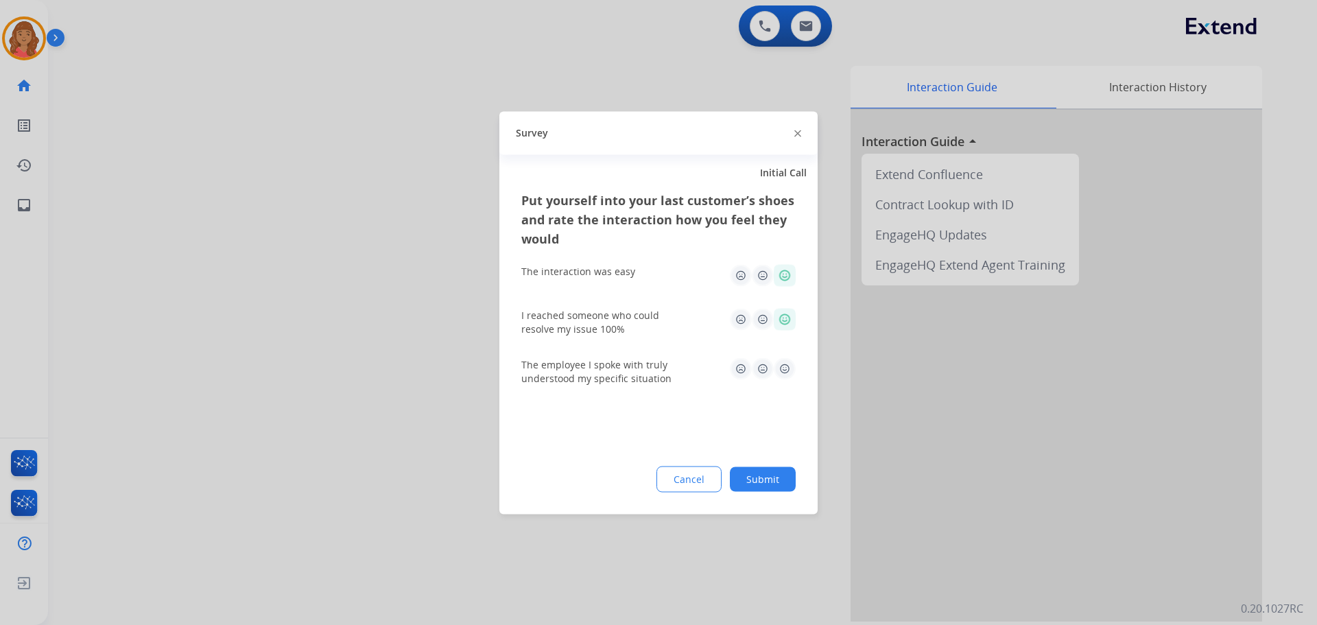
click at [783, 371] on img at bounding box center [785, 368] width 22 height 22
click at [765, 480] on button "Submit" at bounding box center [763, 478] width 66 height 25
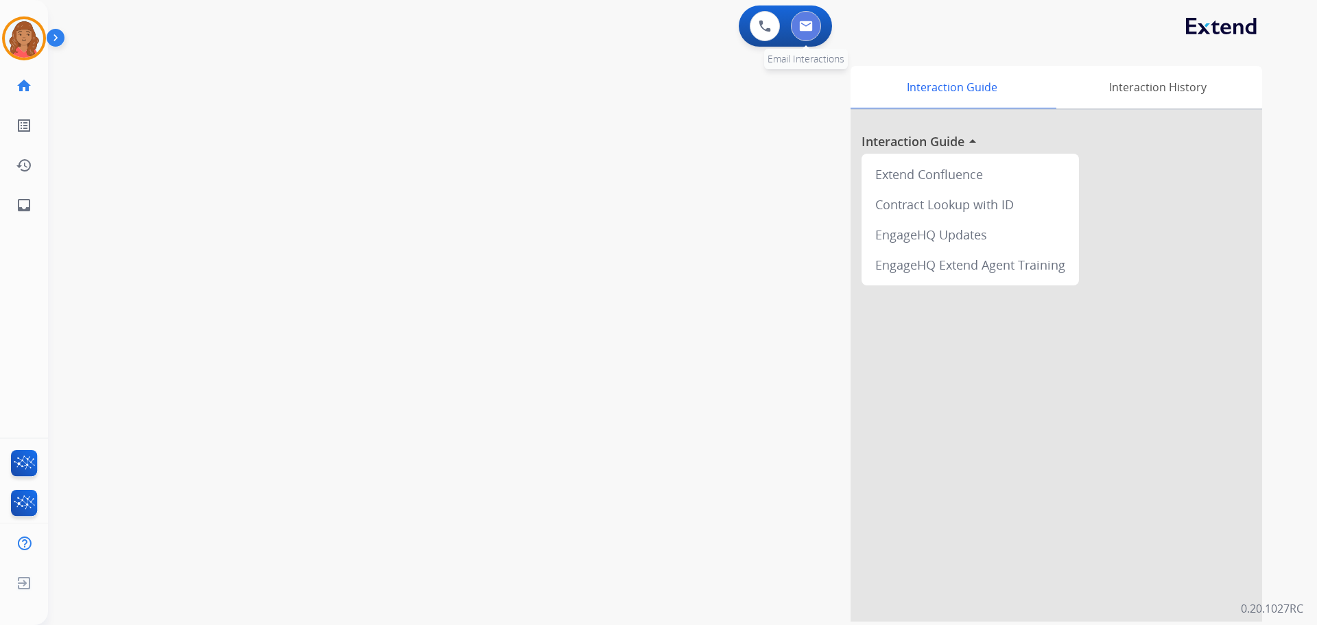
click at [817, 31] on button at bounding box center [806, 26] width 30 height 30
select select "**********"
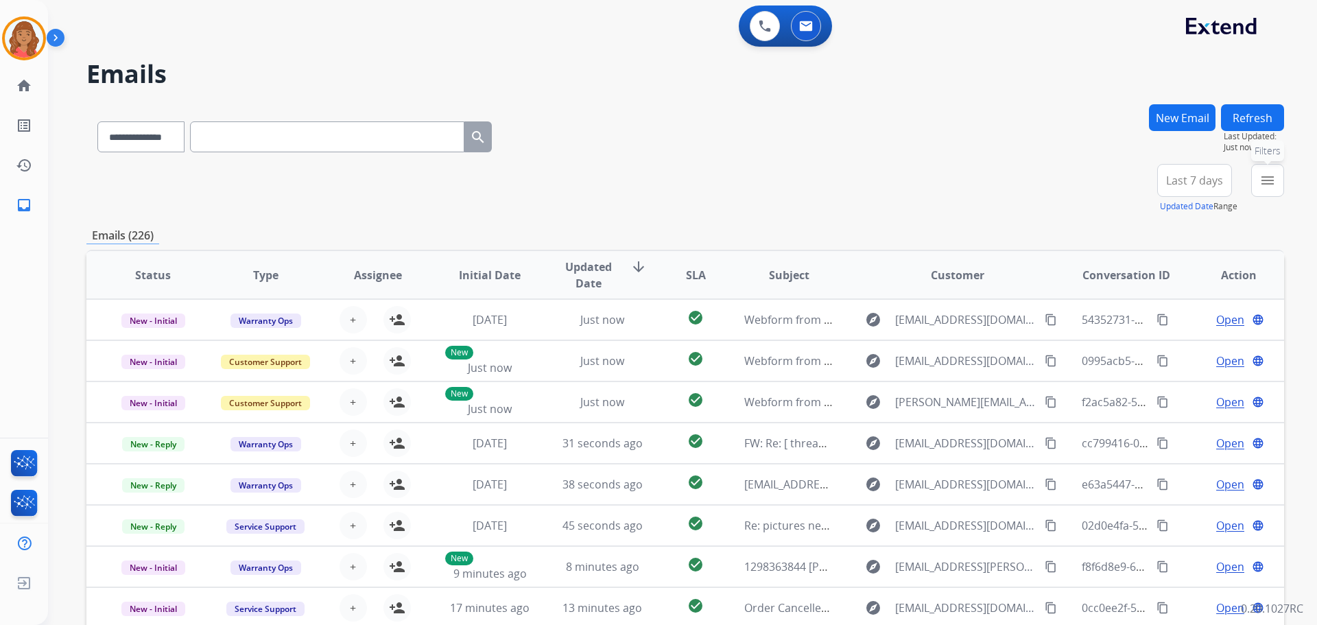
click at [1261, 178] on mat-icon "menu" at bounding box center [1267, 180] width 16 height 16
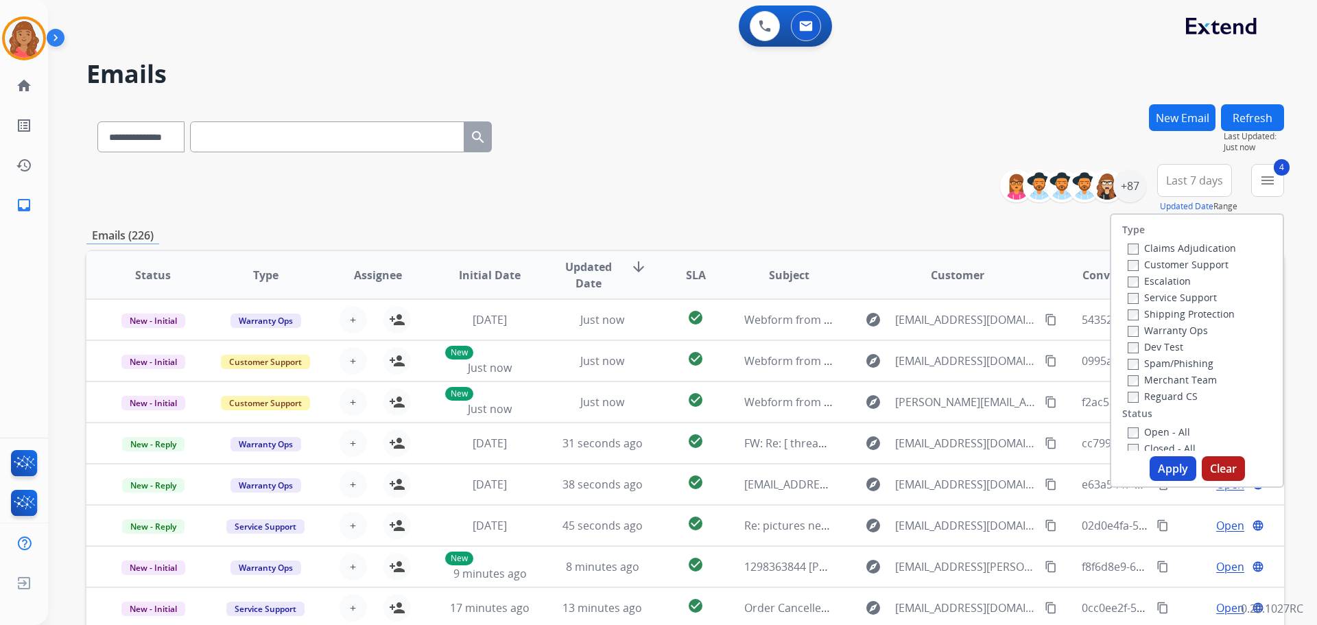
drag, startPoint x: 1140, startPoint y: 455, endPoint x: 1115, endPoint y: 467, distance: 28.2
click at [1141, 457] on div "Type Claims Adjudication Customer Support Escalation Service Support Shipping P…" at bounding box center [1197, 350] width 174 height 274
drag, startPoint x: 1158, startPoint y: 468, endPoint x: 1111, endPoint y: 488, distance: 51.6
click at [1160, 469] on button "Apply" at bounding box center [1172, 468] width 47 height 25
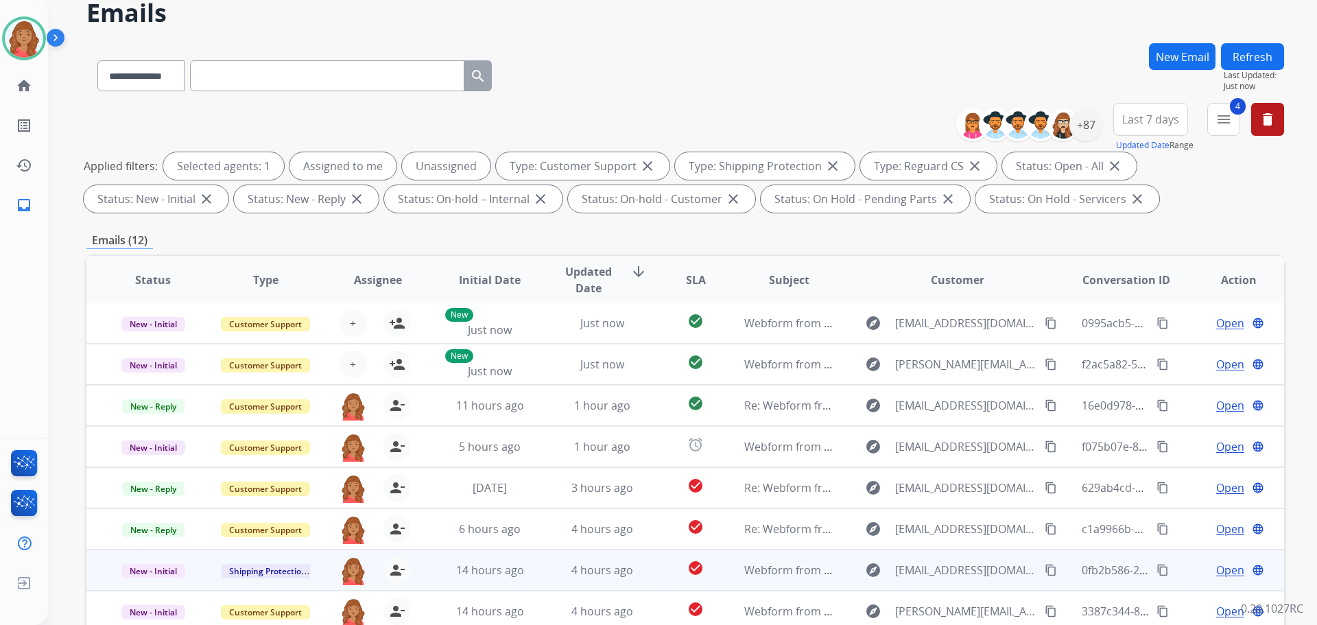
scroll to position [222, 0]
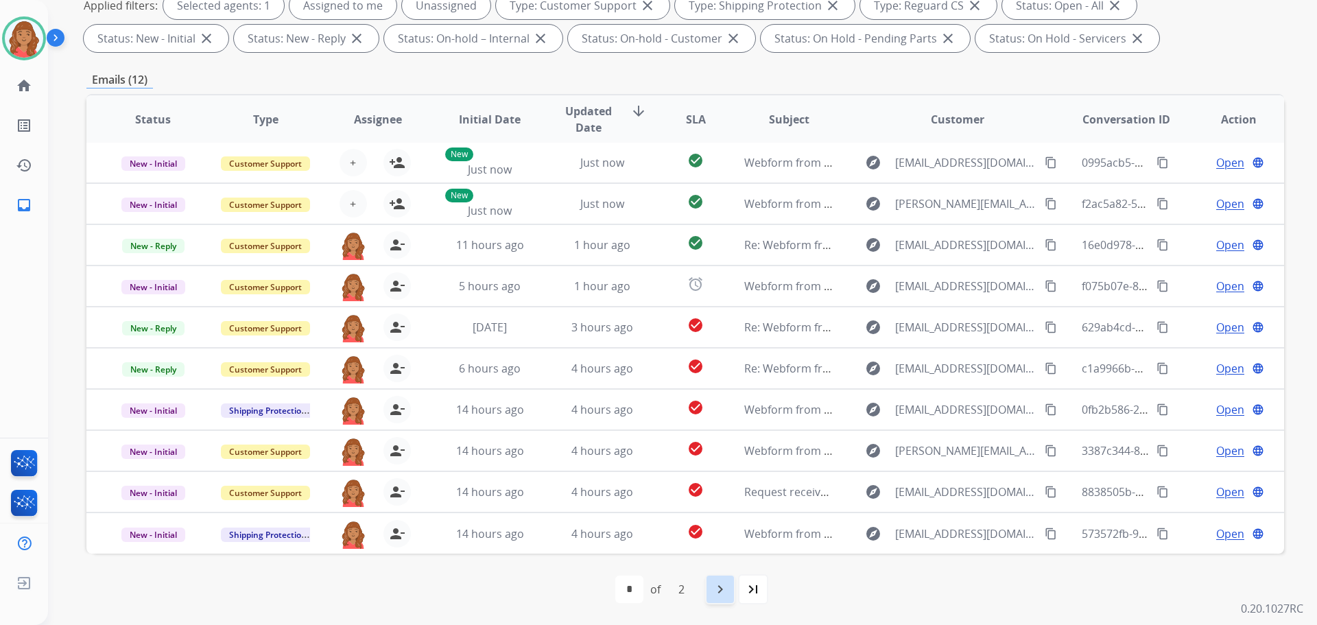
click at [718, 597] on div "navigate_next" at bounding box center [720, 589] width 30 height 30
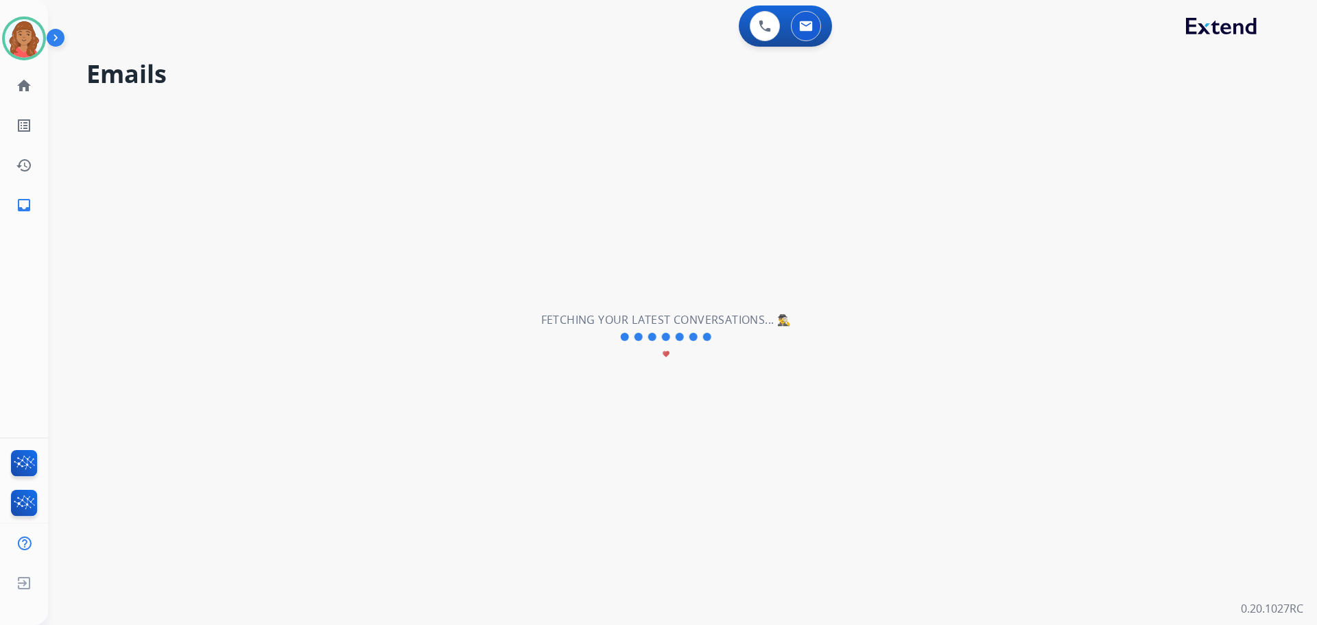
scroll to position [0, 0]
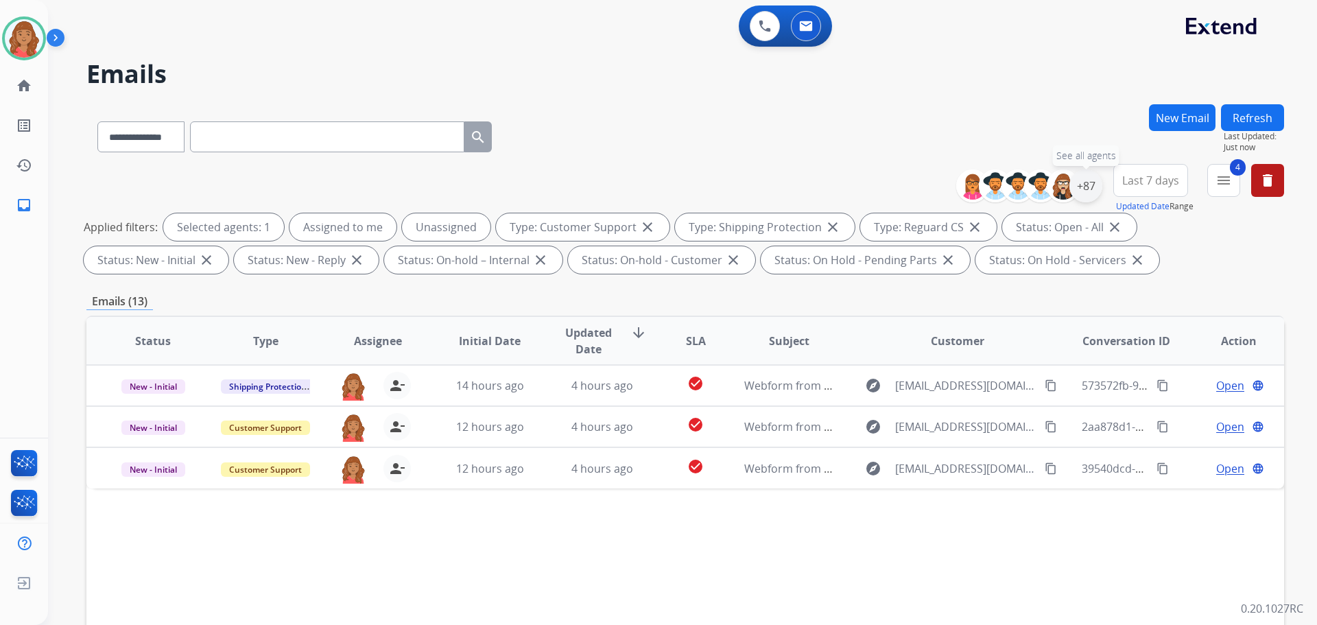
click at [1081, 200] on div "+87" at bounding box center [1085, 185] width 33 height 33
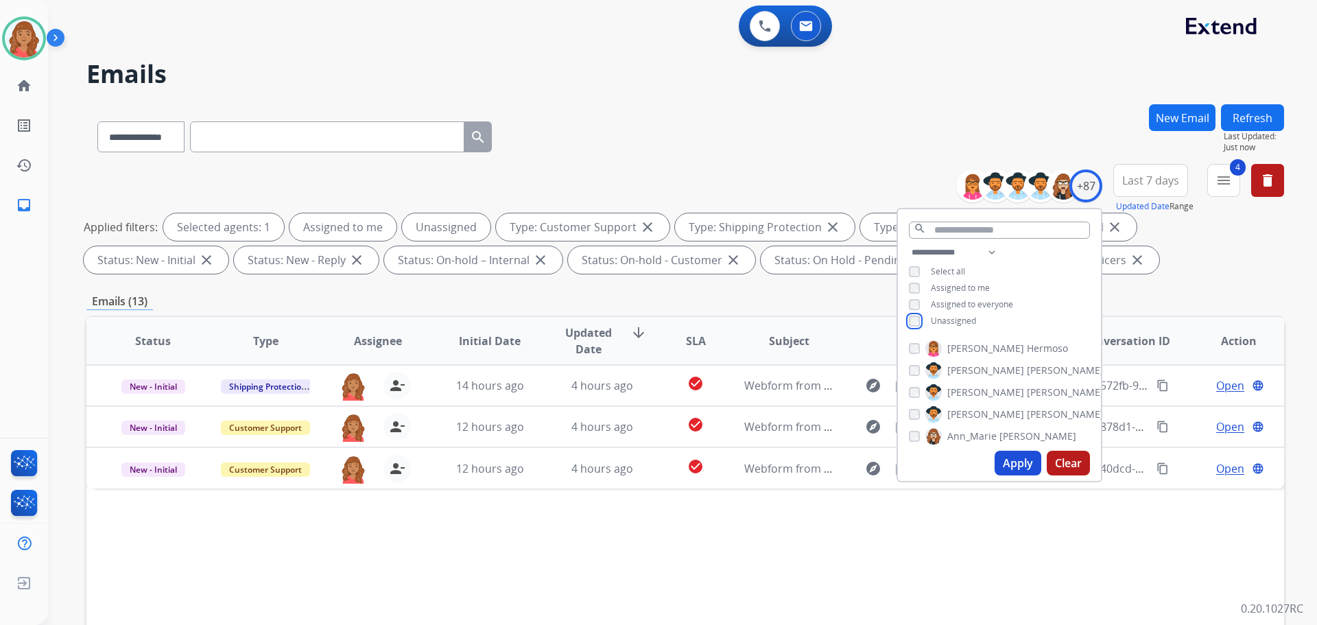
click at [920, 324] on div "Unassigned" at bounding box center [942, 320] width 67 height 11
click at [1008, 464] on button "Apply" at bounding box center [1017, 463] width 47 height 25
select select "*"
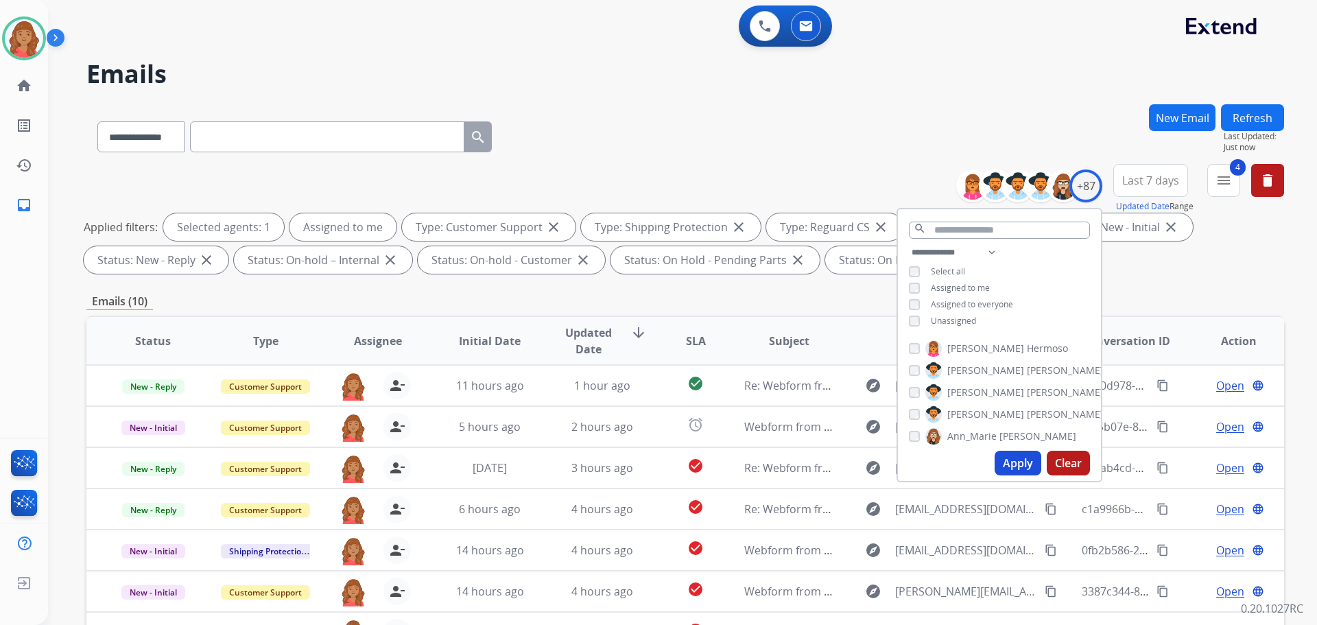
click at [696, 298] on div "Emails (10)" at bounding box center [684, 301] width 1197 height 17
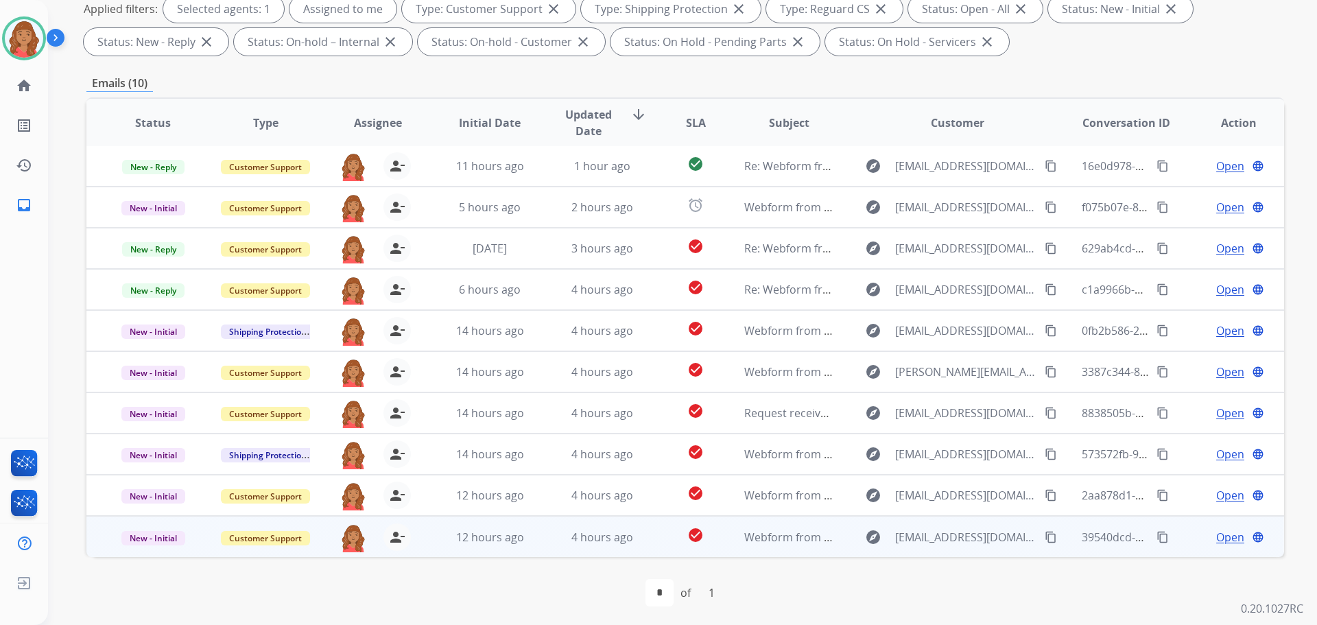
scroll to position [222, 0]
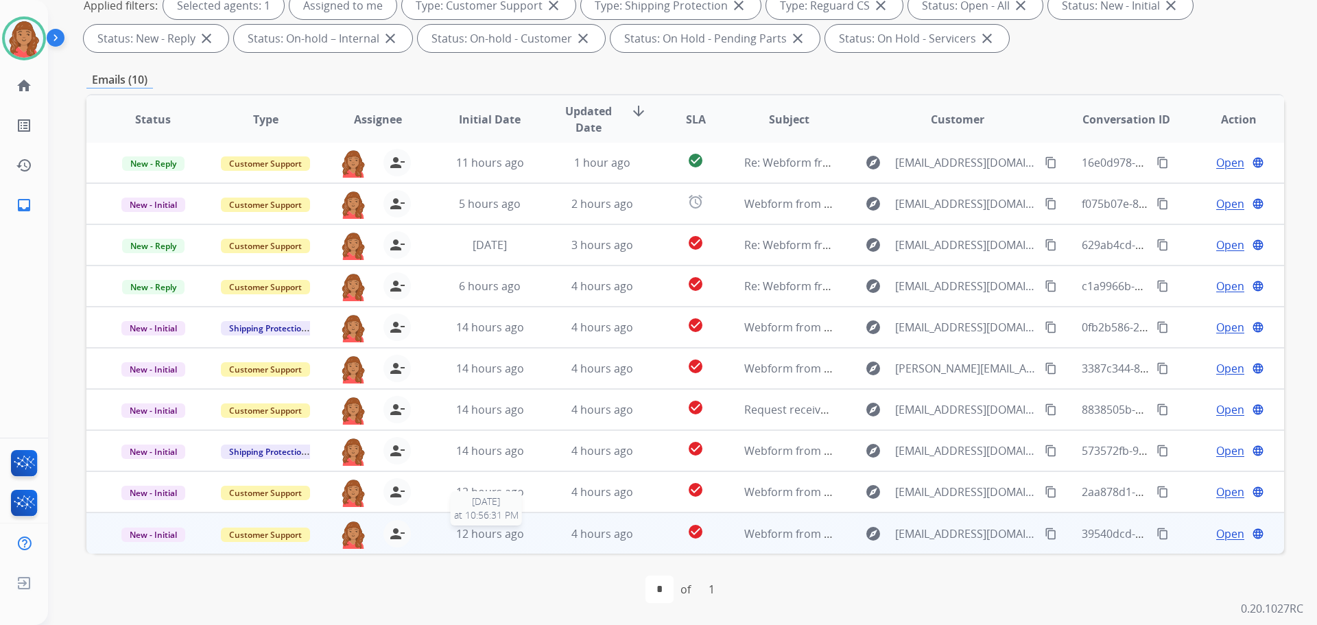
click at [457, 539] on span "12 hours ago" at bounding box center [490, 533] width 68 height 15
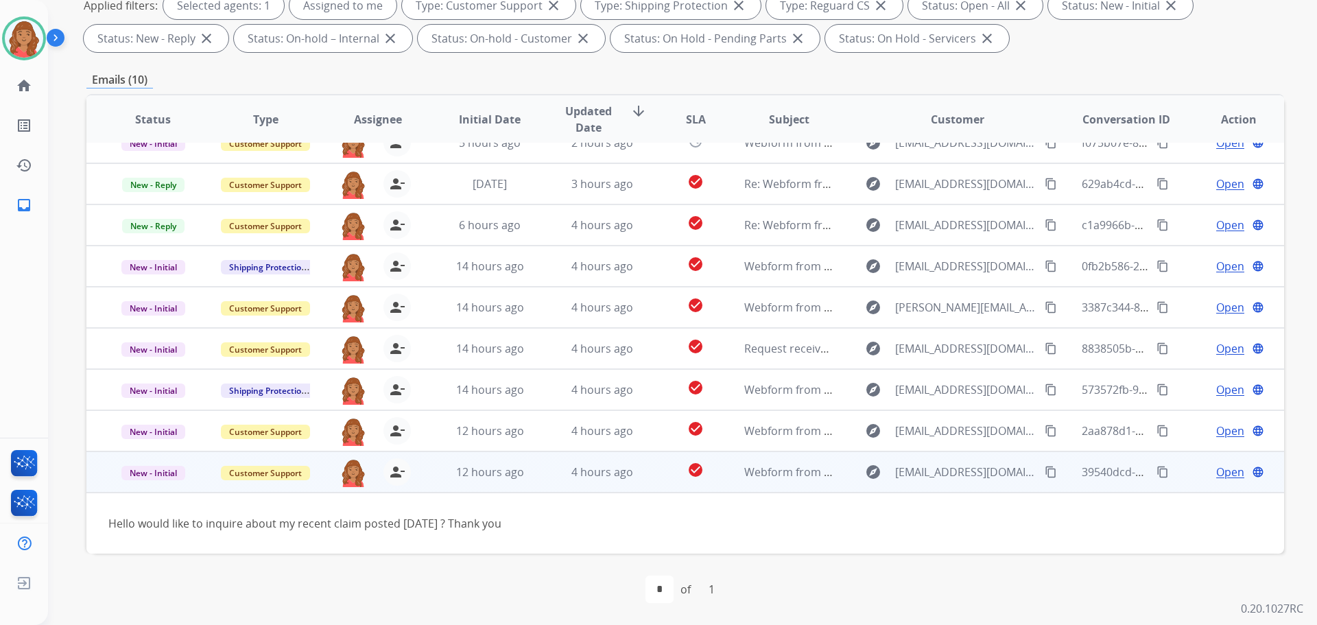
click at [1045, 470] on mat-icon "content_copy" at bounding box center [1051, 472] width 12 height 12
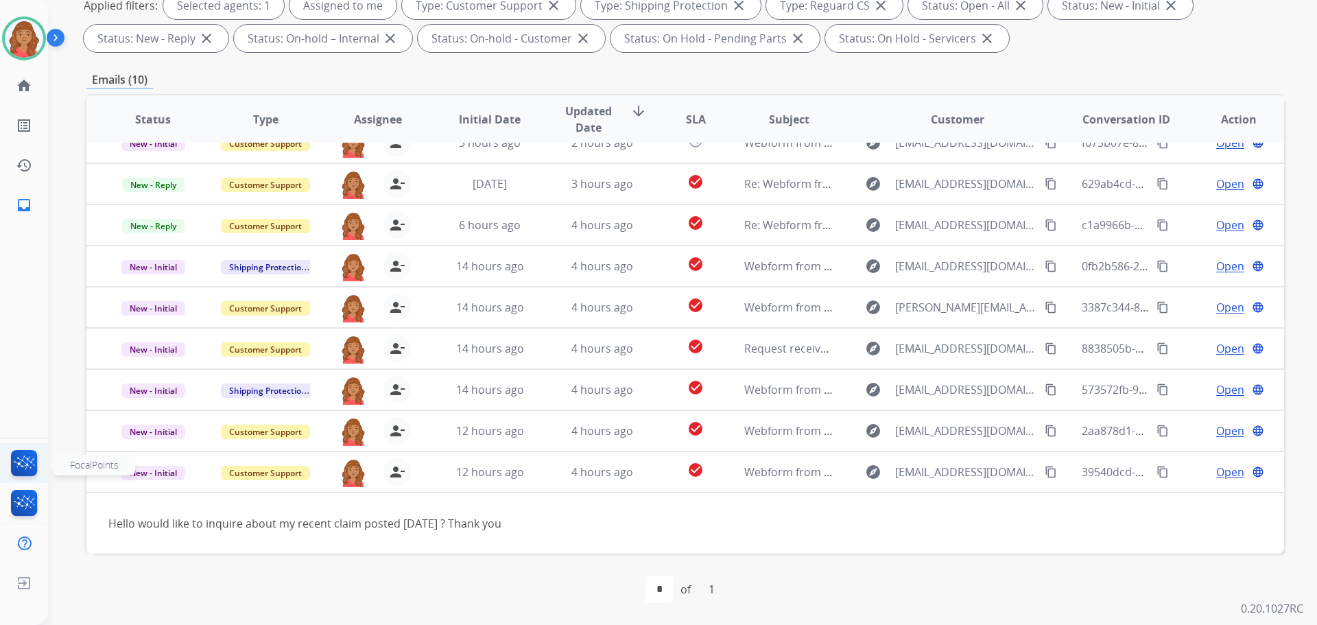
click at [23, 461] on img at bounding box center [24, 466] width 32 height 32
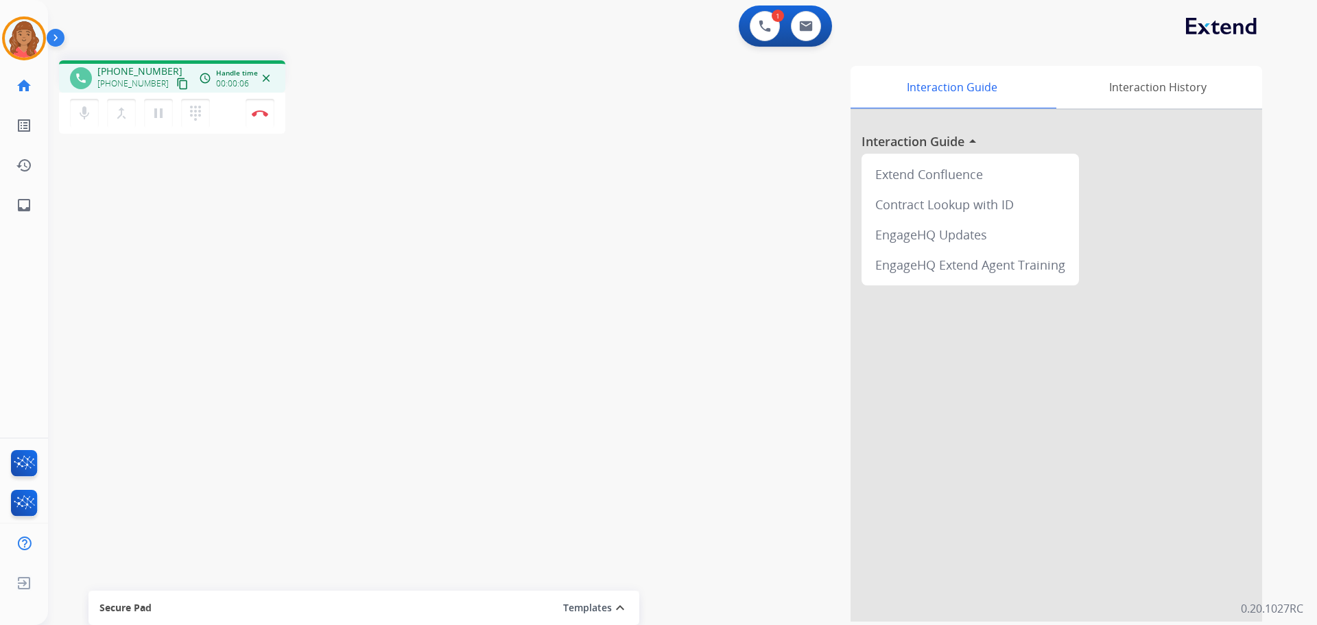
drag, startPoint x: 168, startPoint y: 86, endPoint x: 153, endPoint y: 93, distance: 16.3
click at [176, 86] on mat-icon "content_copy" at bounding box center [182, 84] width 12 height 12
click at [174, 82] on button "content_copy" at bounding box center [182, 83] width 16 height 16
click at [176, 82] on mat-icon "content_copy" at bounding box center [182, 84] width 12 height 12
click at [266, 112] on img at bounding box center [260, 113] width 16 height 7
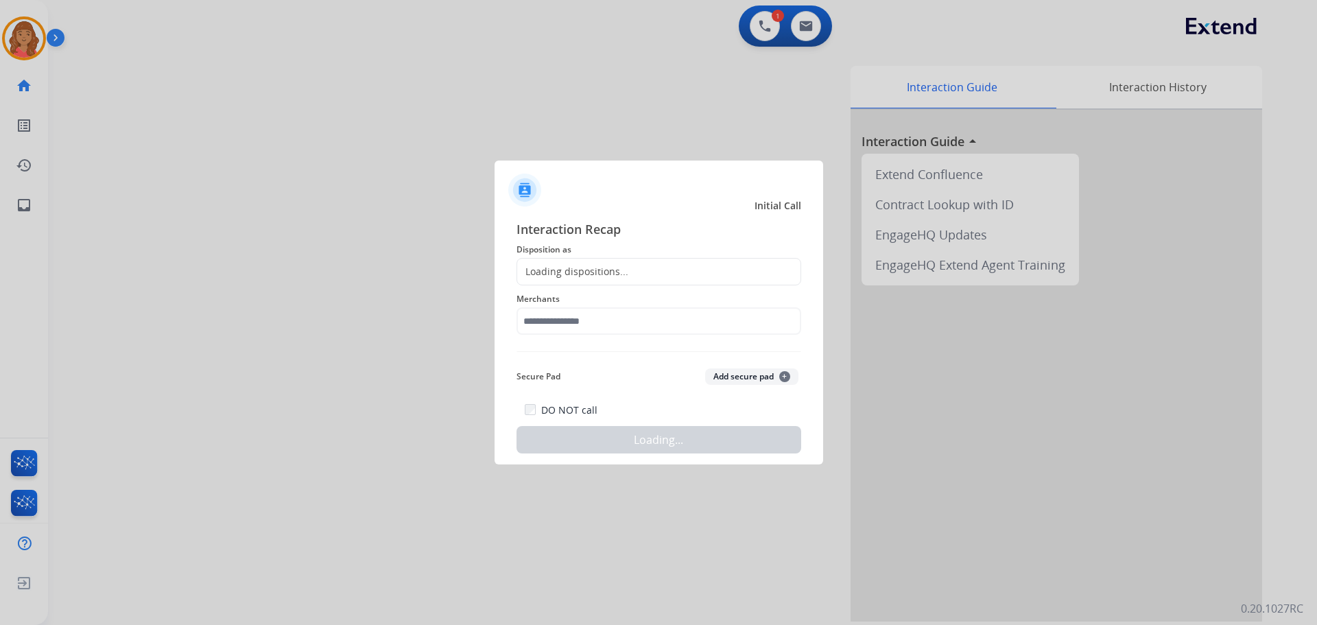
click at [556, 281] on div "Loading dispositions..." at bounding box center [658, 271] width 285 height 27
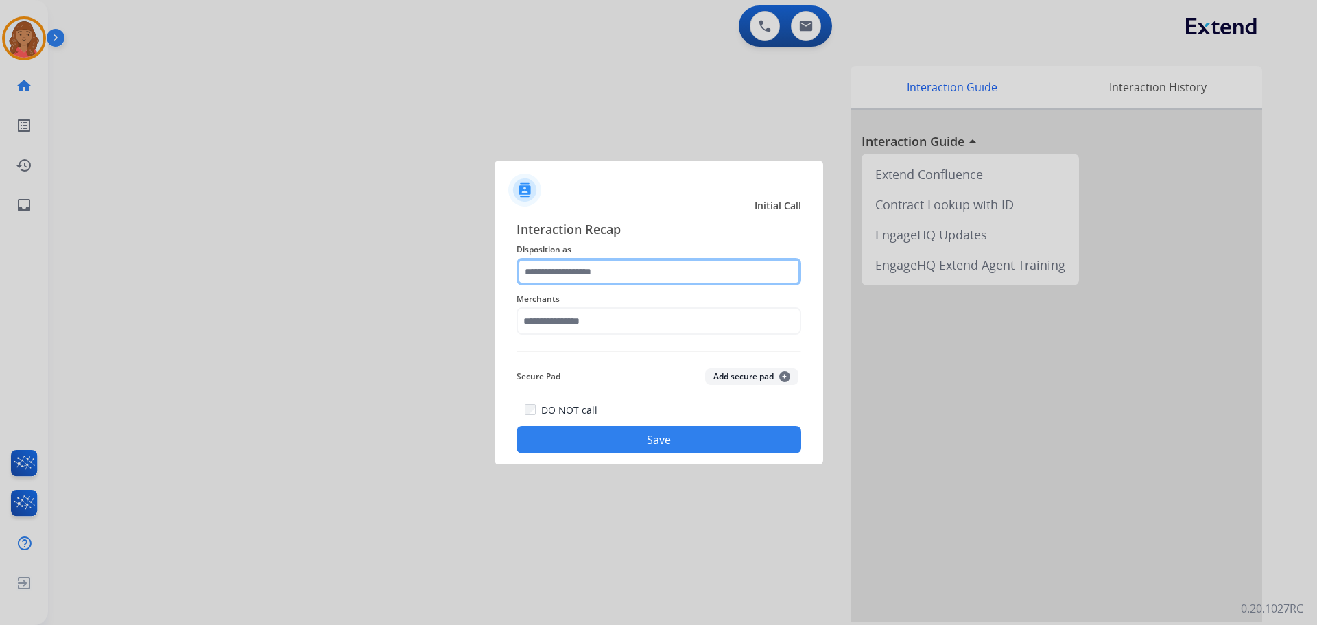
click at [551, 275] on input "text" at bounding box center [658, 271] width 285 height 27
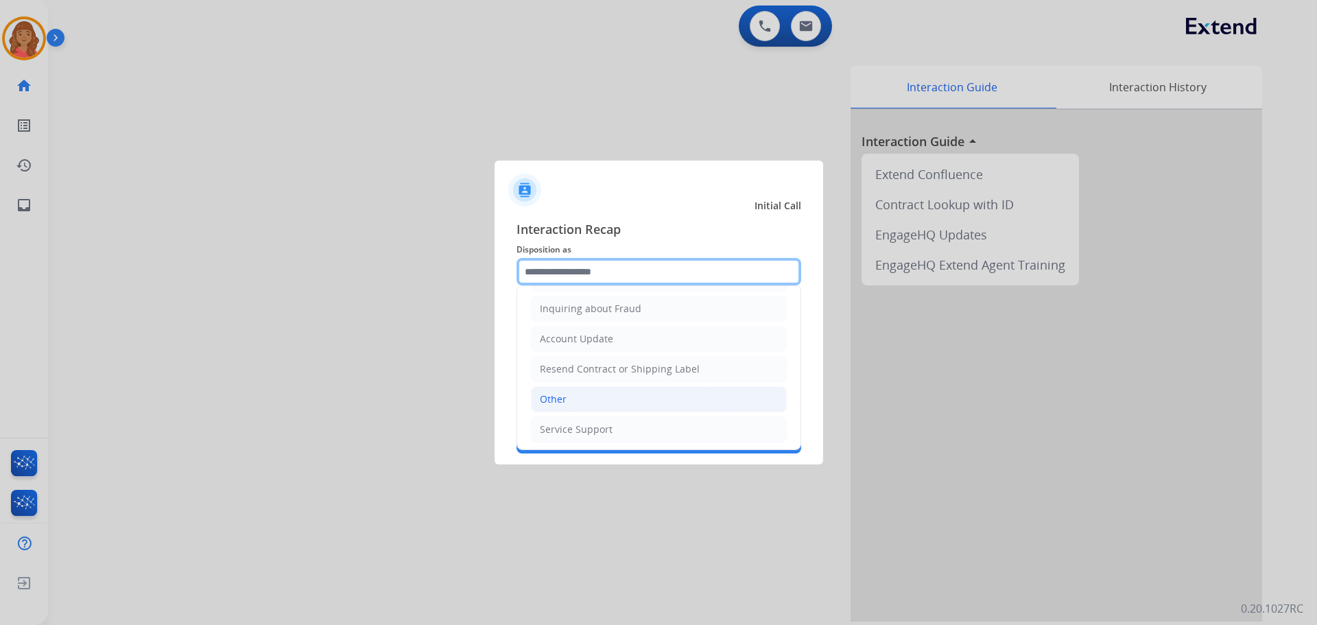
scroll to position [214, 0]
click at [549, 398] on div "Other" at bounding box center [553, 397] width 27 height 14
type input "*****"
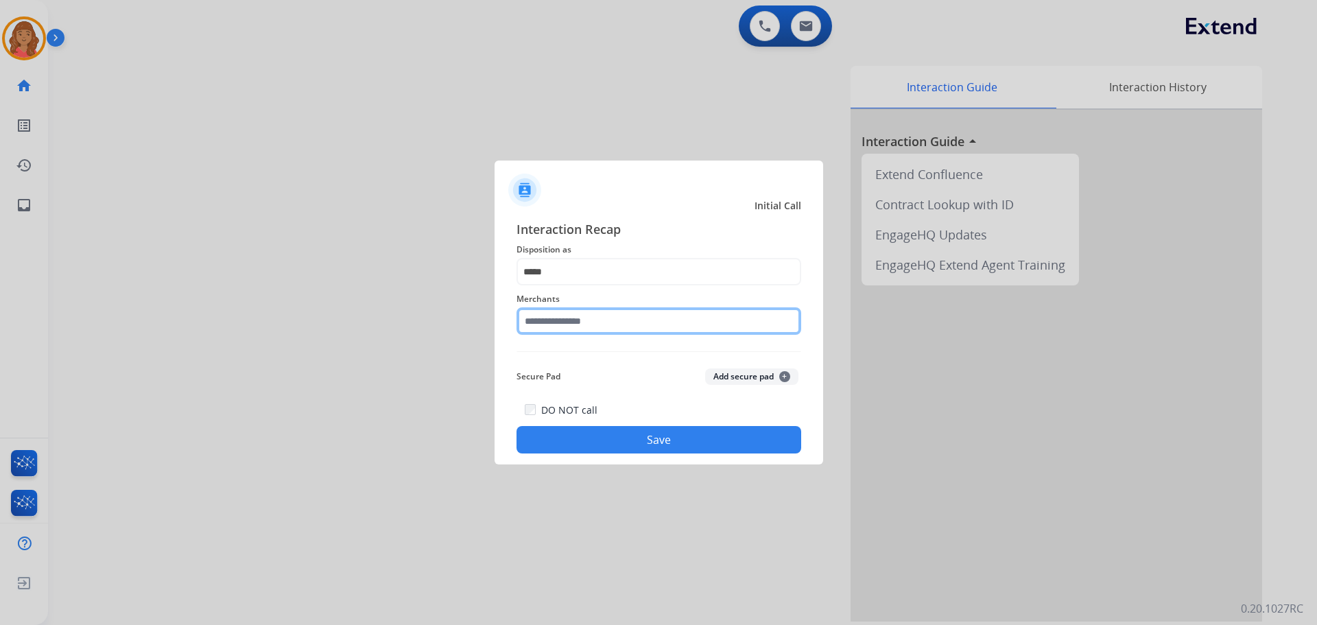
click at [557, 320] on input "text" at bounding box center [658, 320] width 285 height 27
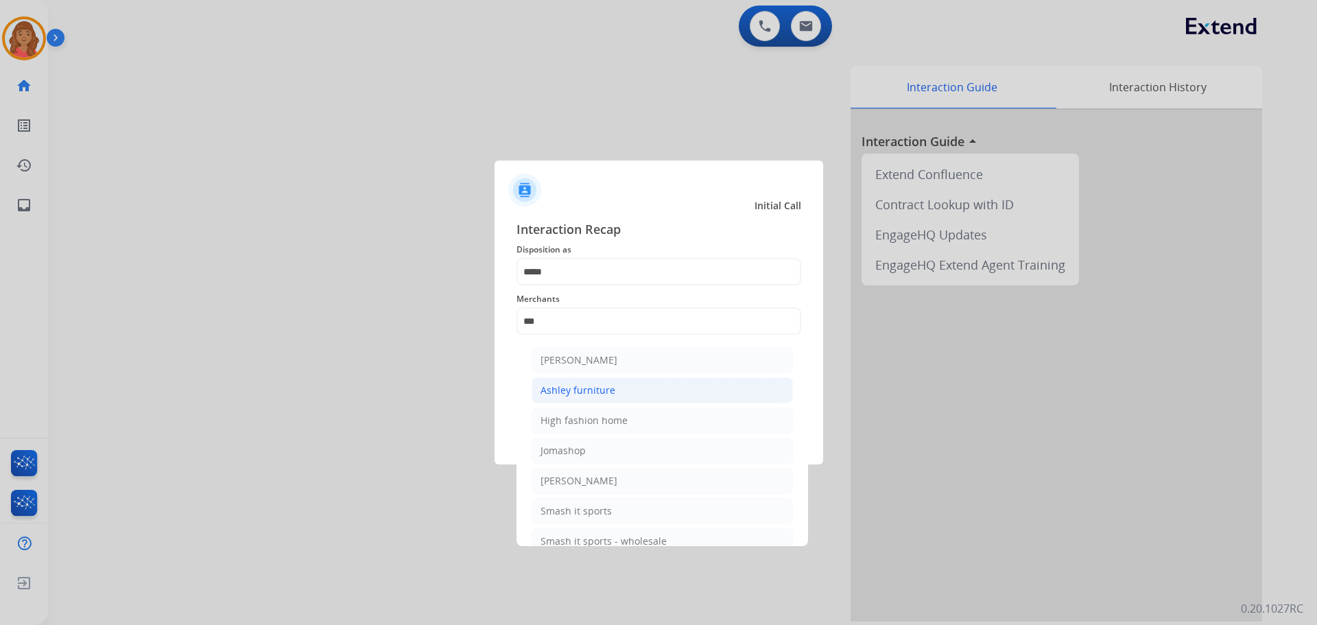
click at [566, 392] on div "Ashley furniture" at bounding box center [577, 390] width 75 height 14
type input "**********"
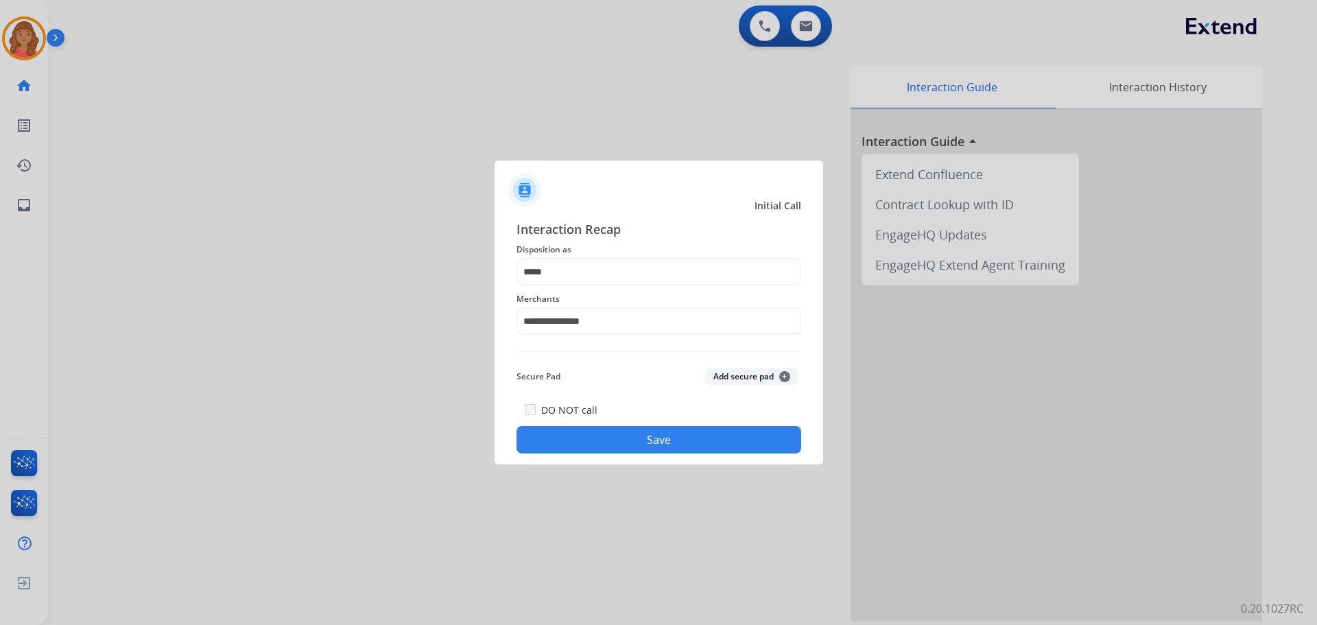
click at [581, 432] on button "Save" at bounding box center [658, 439] width 285 height 27
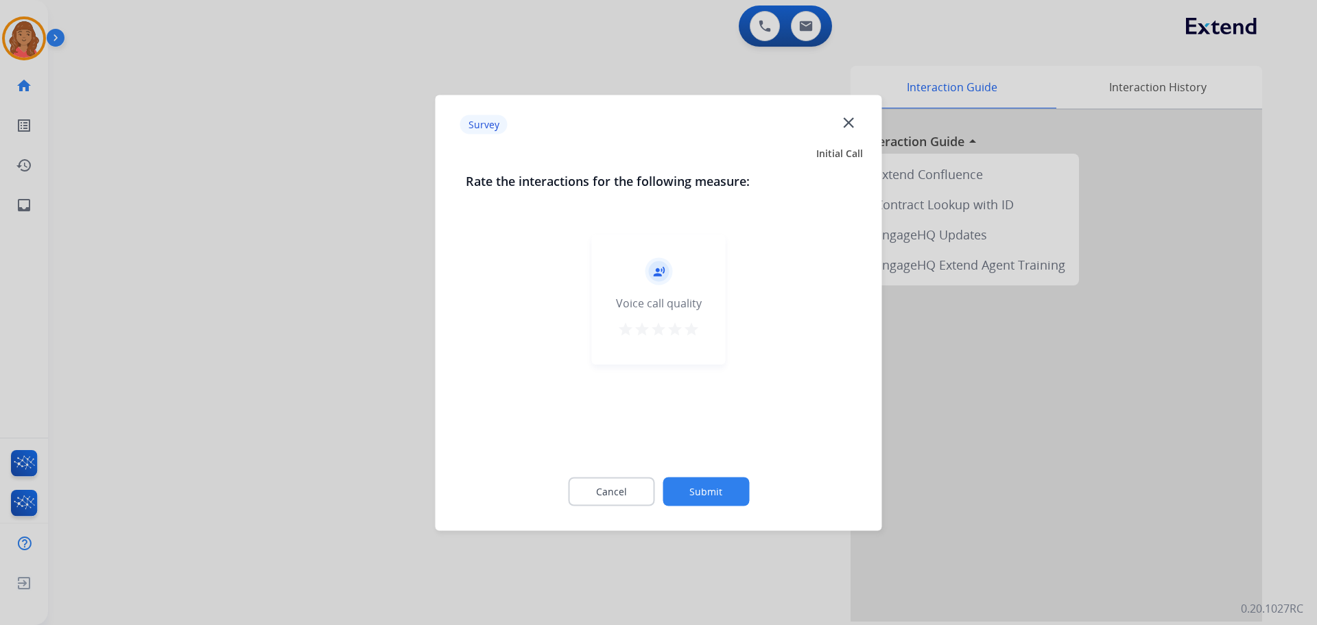
click at [696, 328] on mat-icon "star" at bounding box center [691, 328] width 16 height 16
click at [707, 488] on button "Submit" at bounding box center [706, 491] width 86 height 29
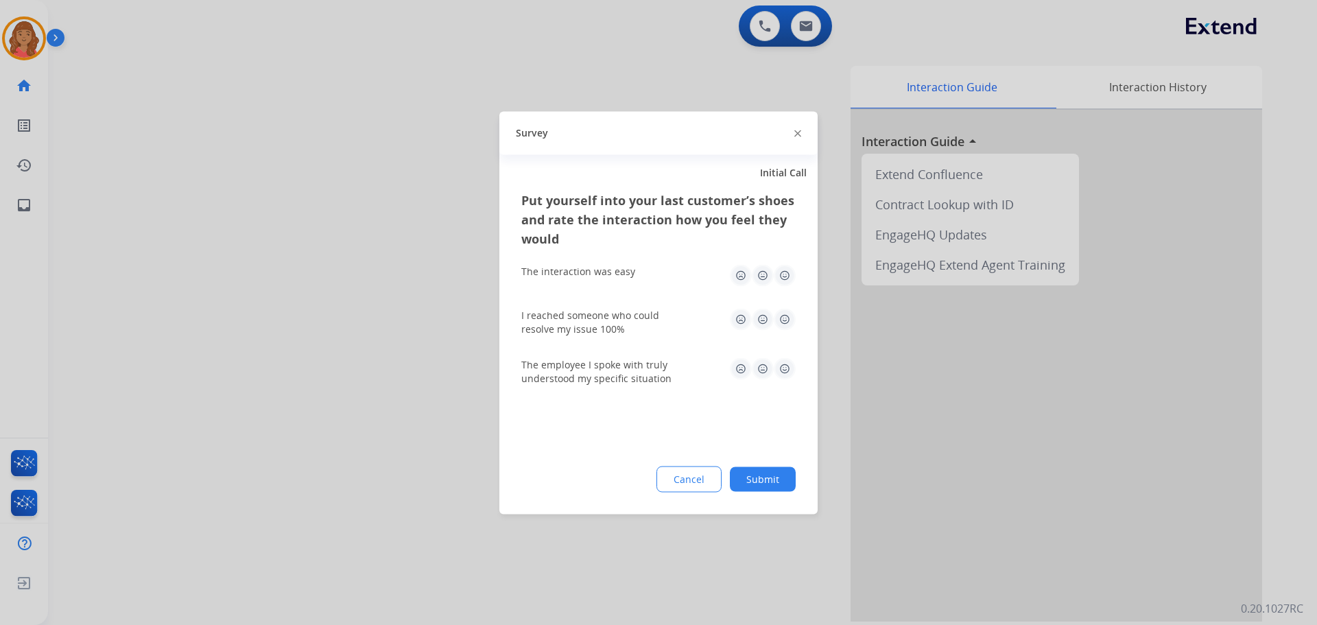
drag, startPoint x: 782, startPoint y: 272, endPoint x: 782, endPoint y: 281, distance: 8.9
click at [782, 273] on img at bounding box center [785, 275] width 22 height 22
click at [783, 313] on img at bounding box center [785, 319] width 22 height 22
click at [784, 365] on img at bounding box center [785, 368] width 22 height 22
click at [761, 469] on button "Submit" at bounding box center [763, 478] width 66 height 25
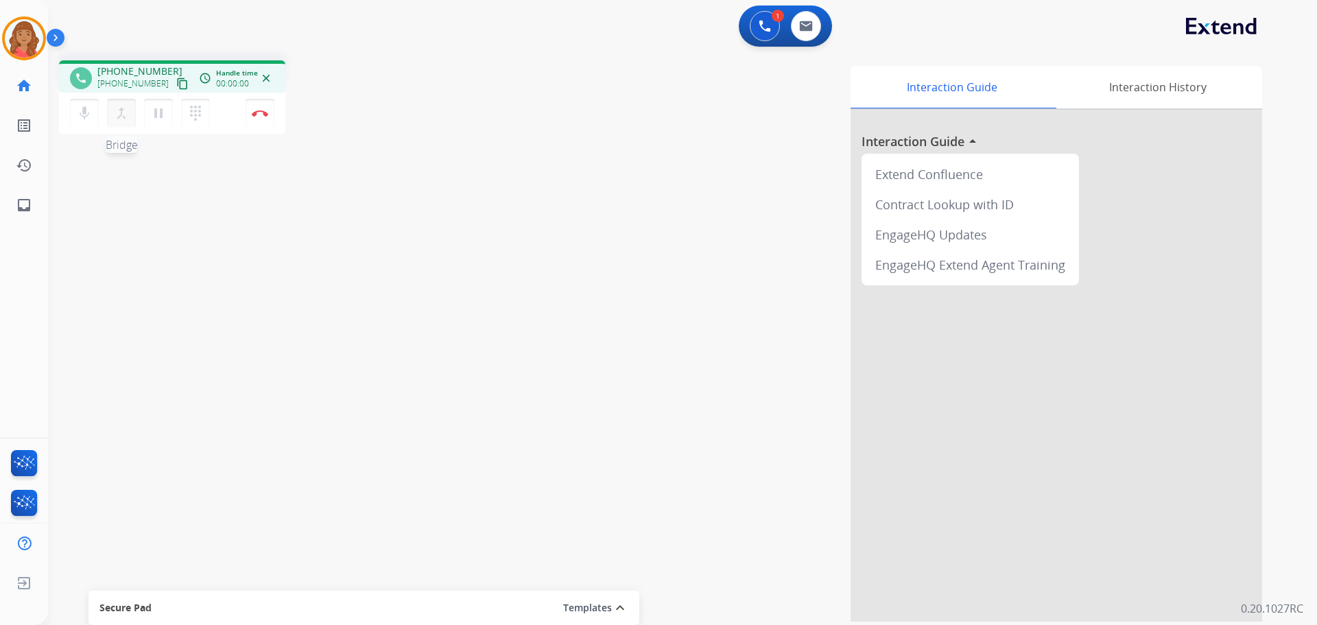
drag, startPoint x: 165, startPoint y: 82, endPoint x: 130, endPoint y: 106, distance: 42.4
click at [176, 82] on mat-icon "content_copy" at bounding box center [182, 84] width 12 height 12
click at [158, 114] on mat-icon "pause" at bounding box center [158, 113] width 16 height 16
click at [195, 111] on mat-icon "dialpad" at bounding box center [195, 113] width 16 height 16
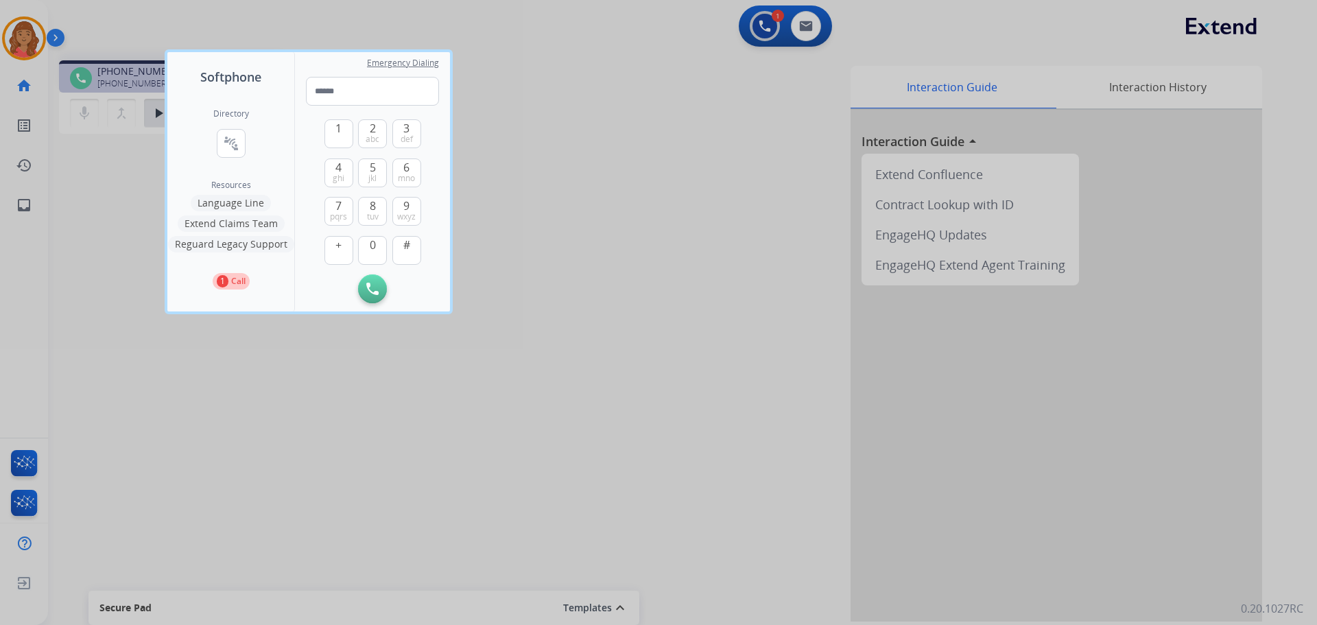
click at [233, 204] on button "Language Line" at bounding box center [231, 203] width 80 height 16
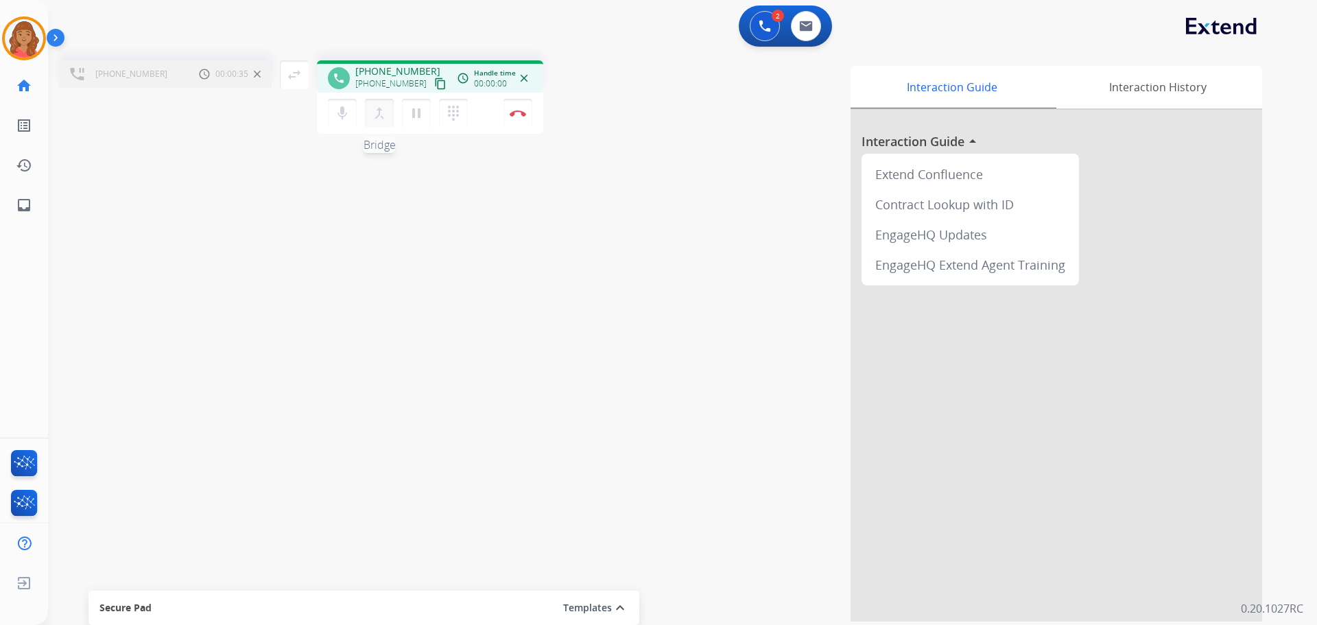
click at [376, 115] on mat-icon "merge_type" at bounding box center [379, 113] width 16 height 16
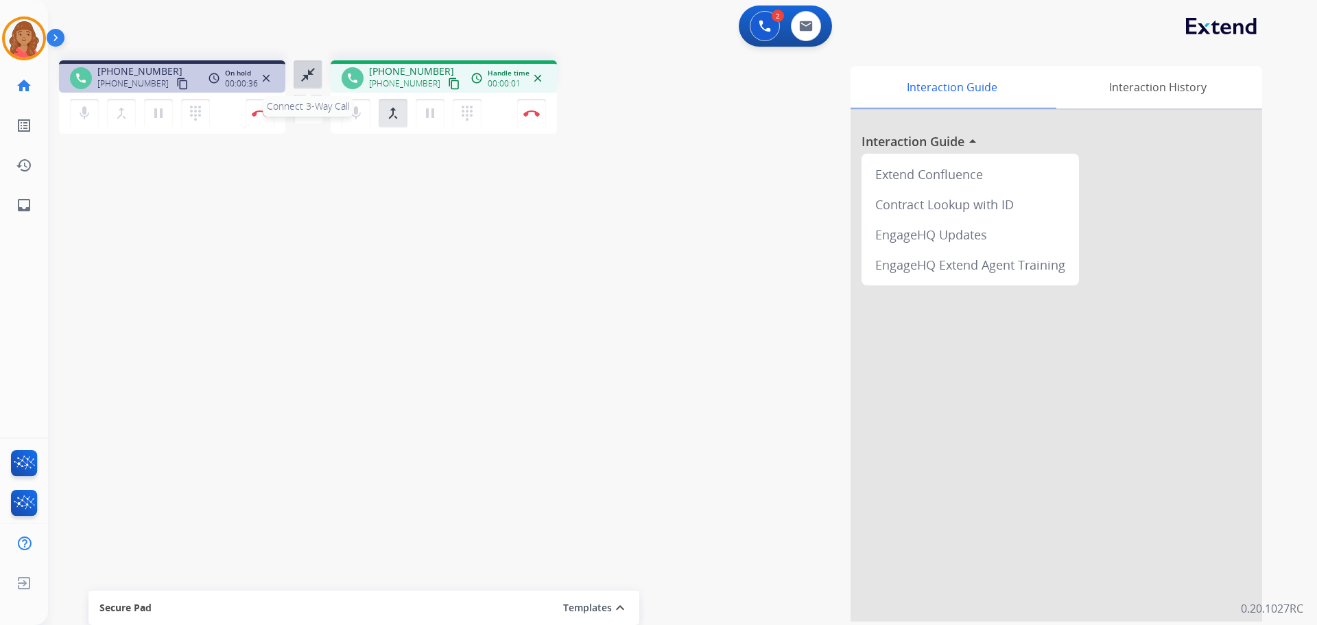
click at [301, 78] on mat-icon "close_fullscreen" at bounding box center [308, 75] width 16 height 16
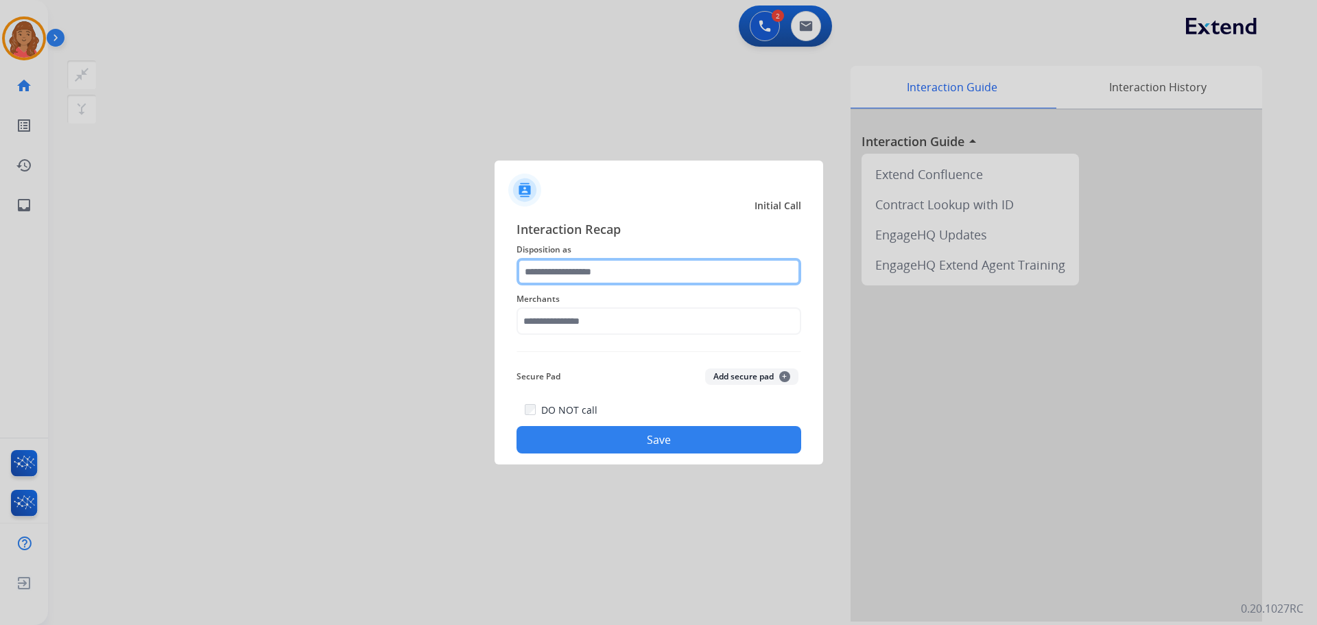
click at [566, 274] on input "text" at bounding box center [658, 271] width 285 height 27
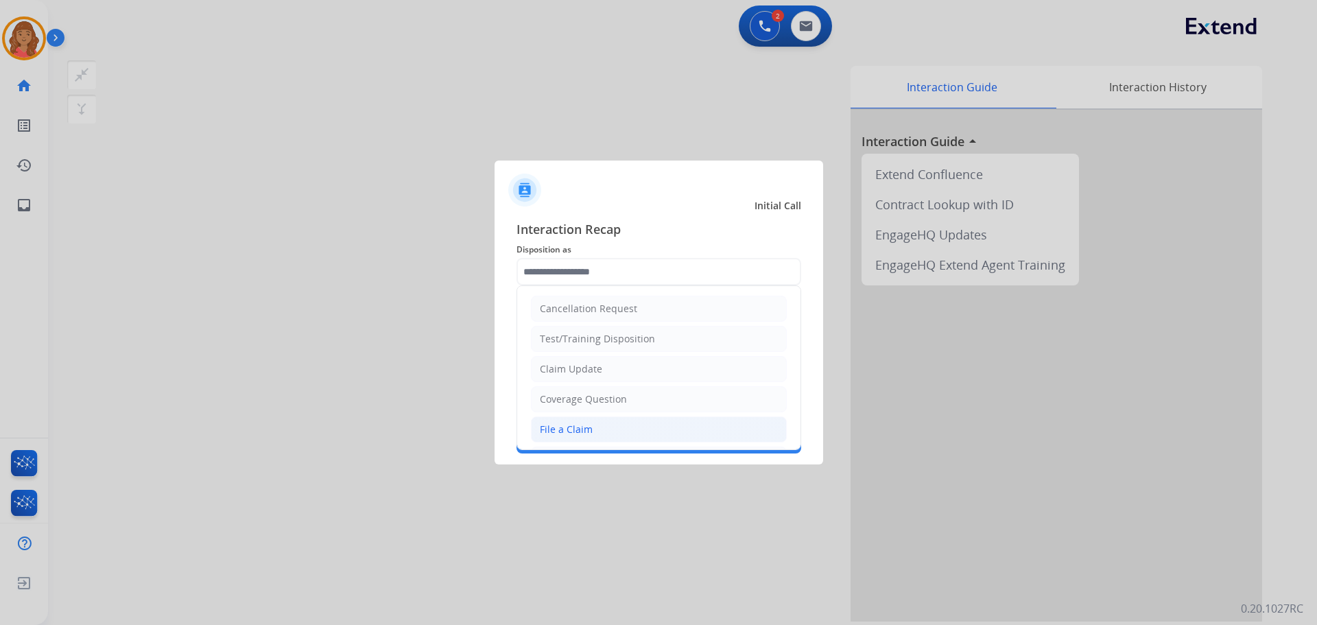
click at [559, 419] on li "File a Claim" at bounding box center [659, 429] width 256 height 26
type input "**********"
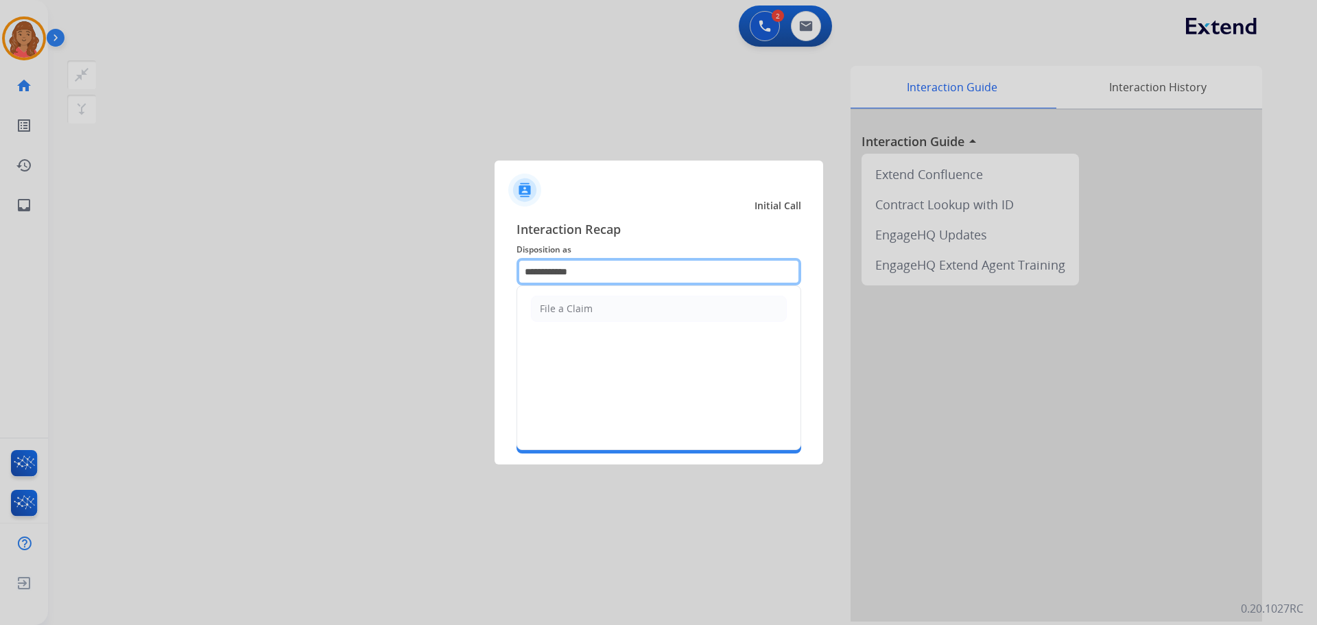
click at [586, 278] on input "**********" at bounding box center [658, 271] width 285 height 27
click at [576, 318] on li "File a Claim" at bounding box center [659, 309] width 256 height 26
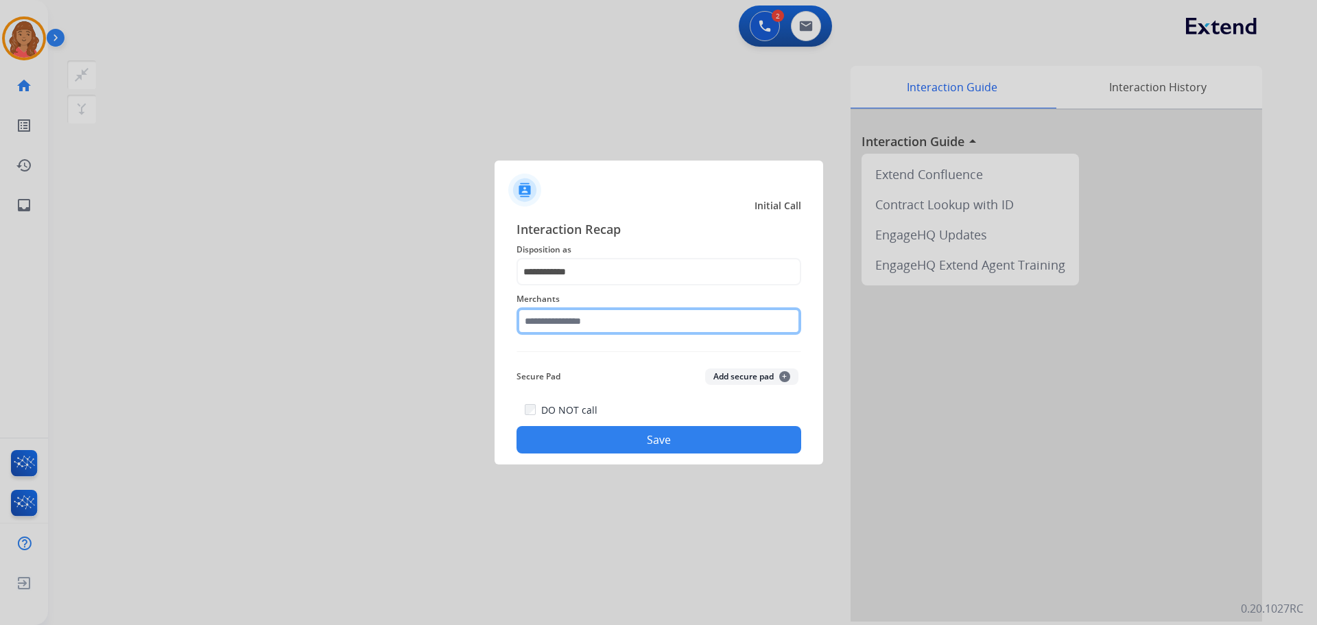
click at [577, 333] on input "text" at bounding box center [658, 320] width 285 height 27
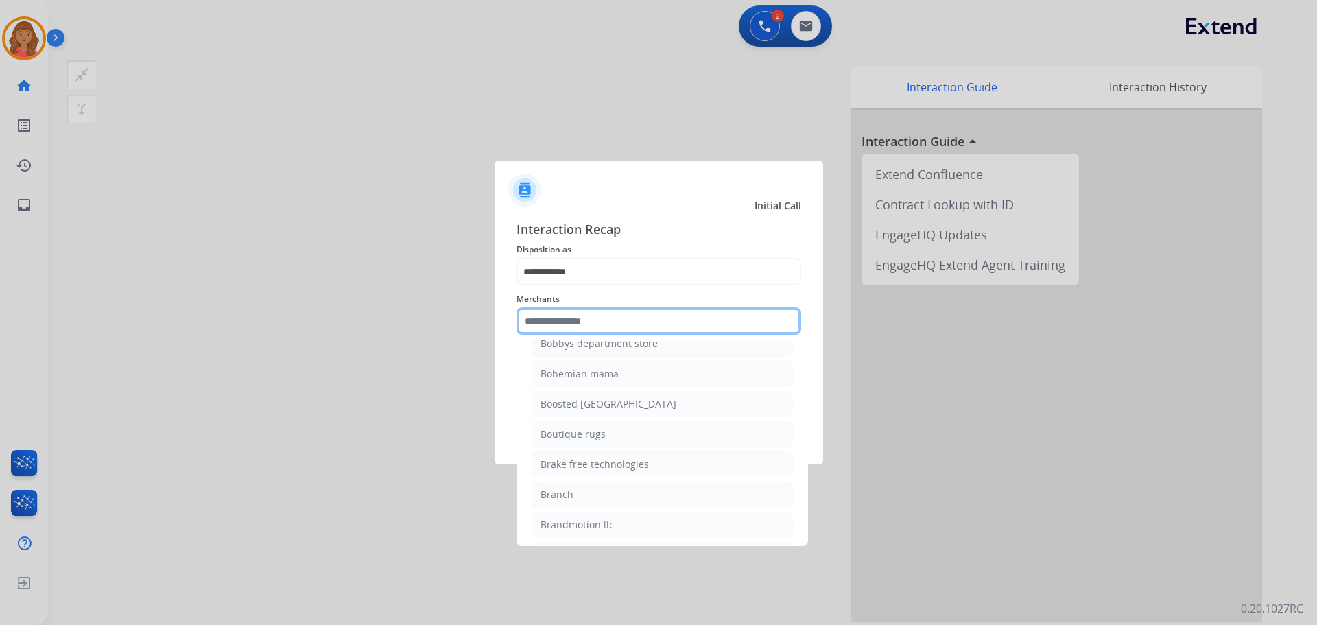
scroll to position [4458, 0]
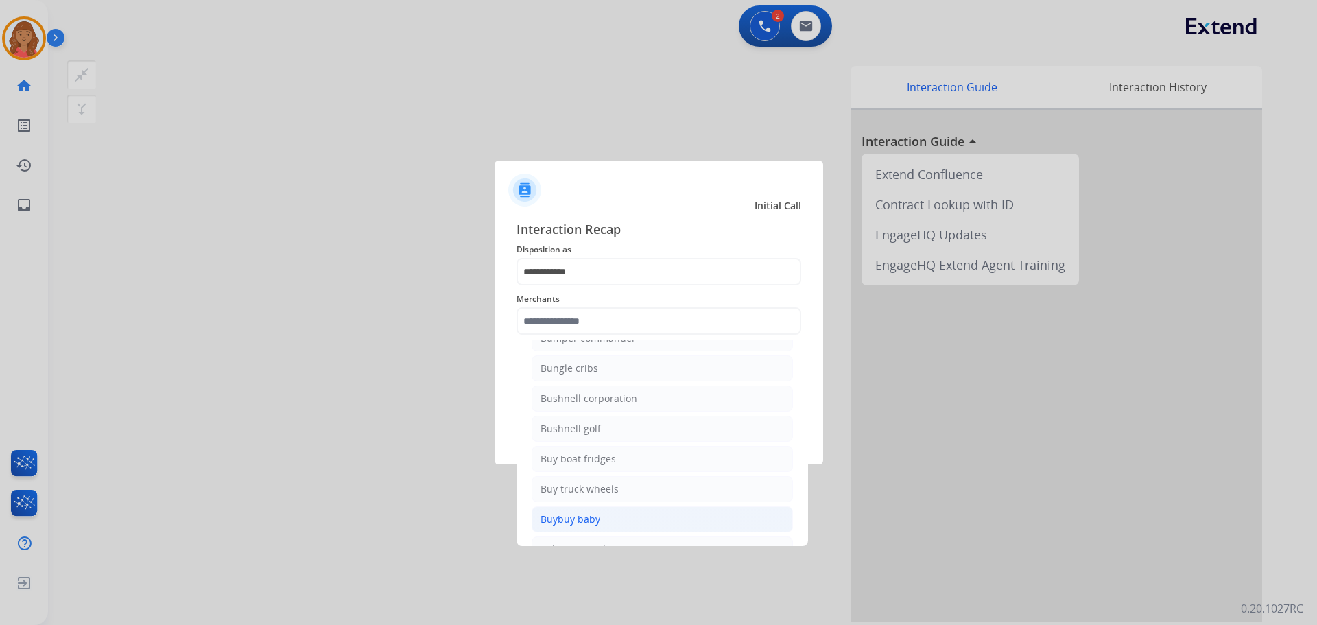
click at [575, 513] on div "Buybuy baby" at bounding box center [570, 519] width 60 height 14
type input "**********"
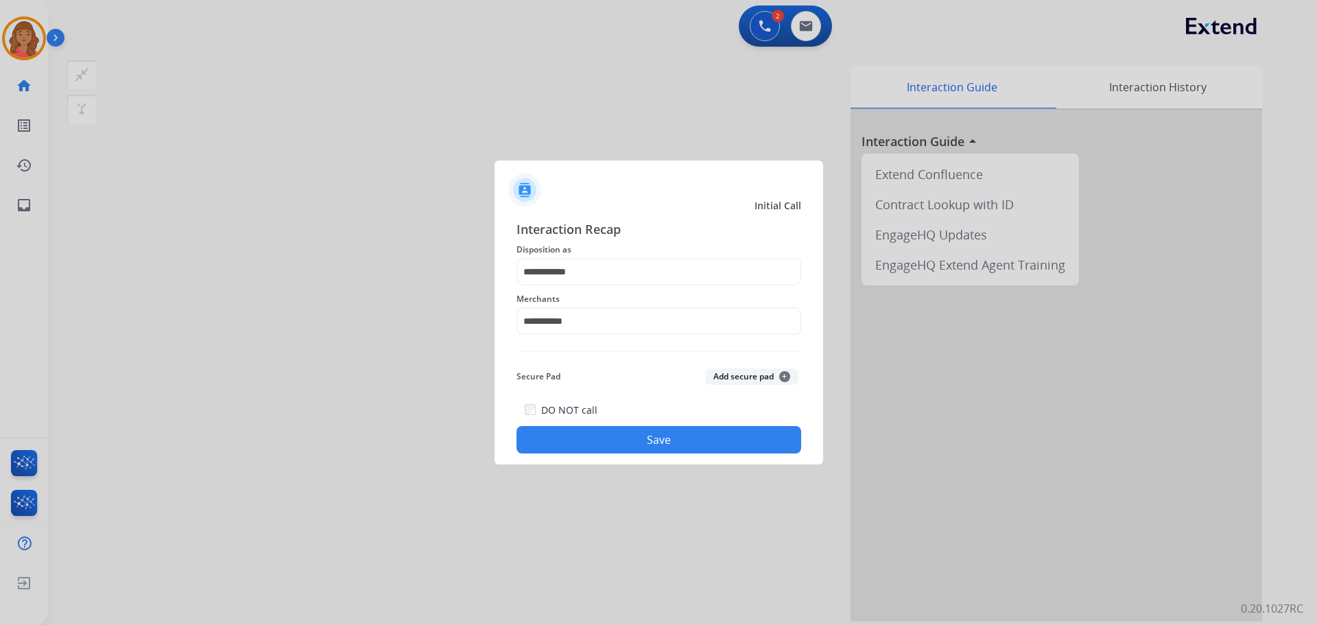
click at [626, 431] on button "Save" at bounding box center [658, 439] width 285 height 27
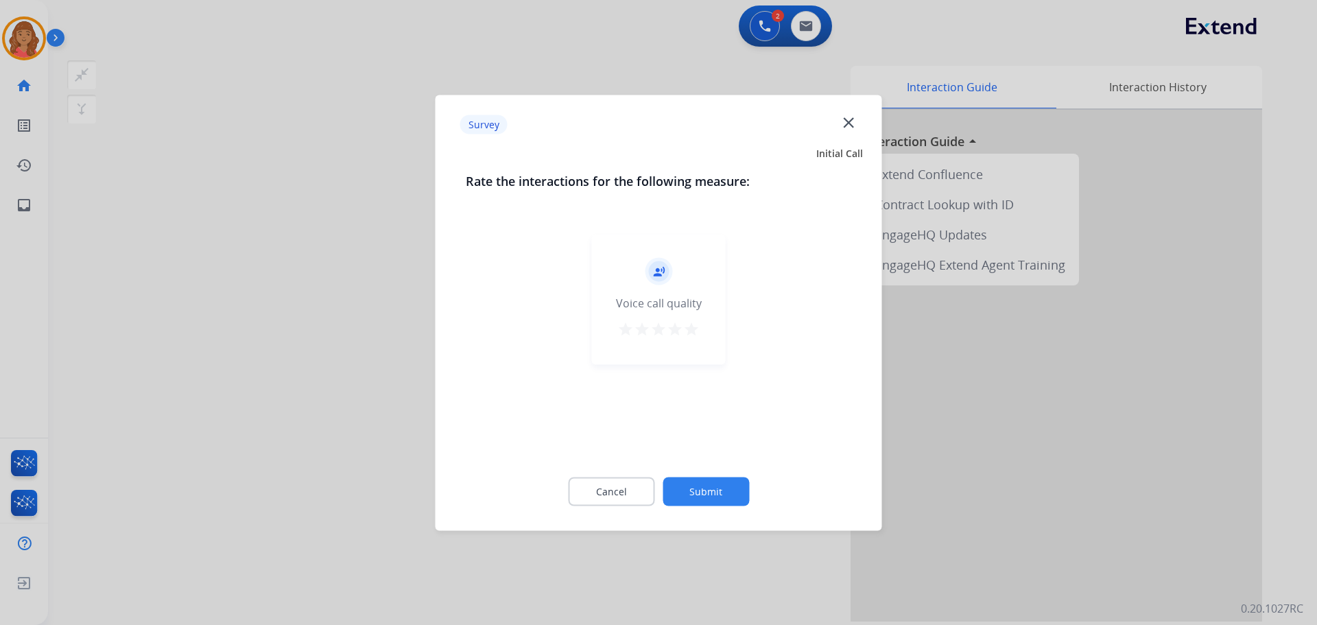
drag, startPoint x: 695, startPoint y: 329, endPoint x: 691, endPoint y: 355, distance: 26.4
click at [694, 329] on mat-icon "star" at bounding box center [691, 328] width 16 height 16
drag, startPoint x: 715, startPoint y: 524, endPoint x: 713, endPoint y: 507, distance: 17.2
click at [715, 525] on div "Survey close Initial Call Rate the interactions for the following measure: reco…" at bounding box center [659, 313] width 446 height 436
click at [710, 499] on button "Submit" at bounding box center [706, 491] width 86 height 29
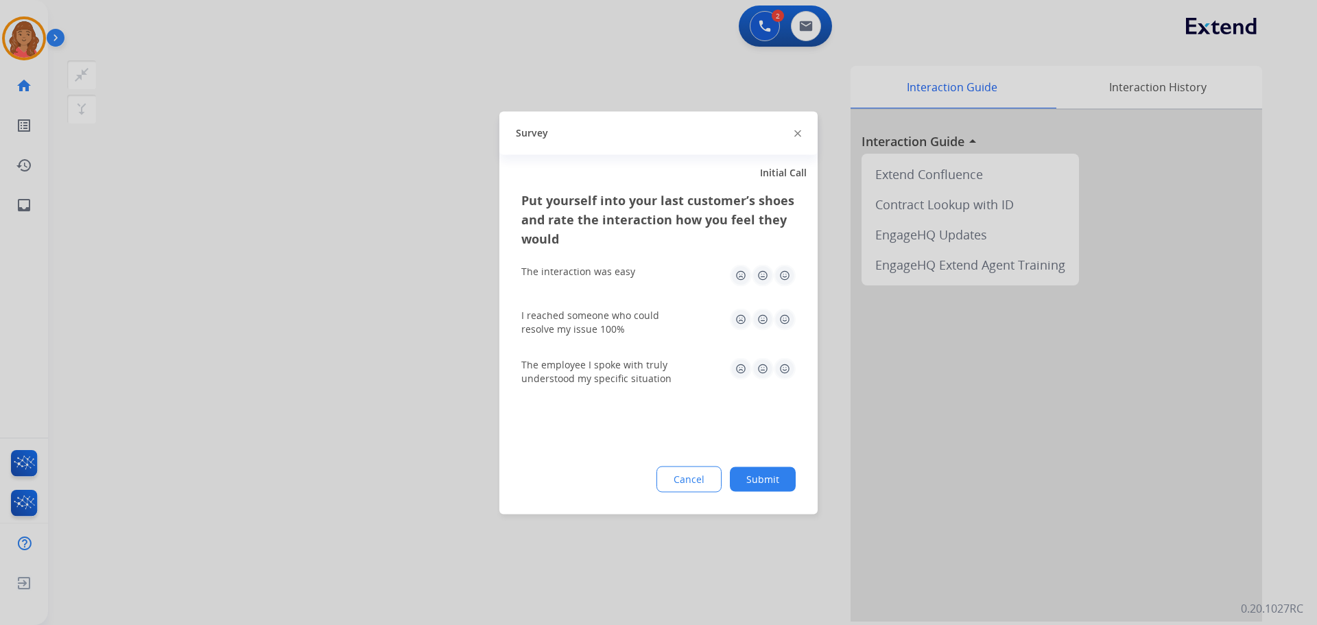
click at [780, 274] on img at bounding box center [785, 275] width 22 height 22
drag, startPoint x: 786, startPoint y: 302, endPoint x: 779, endPoint y: 325, distance: 24.3
click at [786, 303] on div "I reached someone who could resolve my issue 100%" at bounding box center [658, 321] width 274 height 49
click at [783, 322] on img at bounding box center [785, 319] width 22 height 22
click at [783, 369] on img at bounding box center [785, 368] width 22 height 22
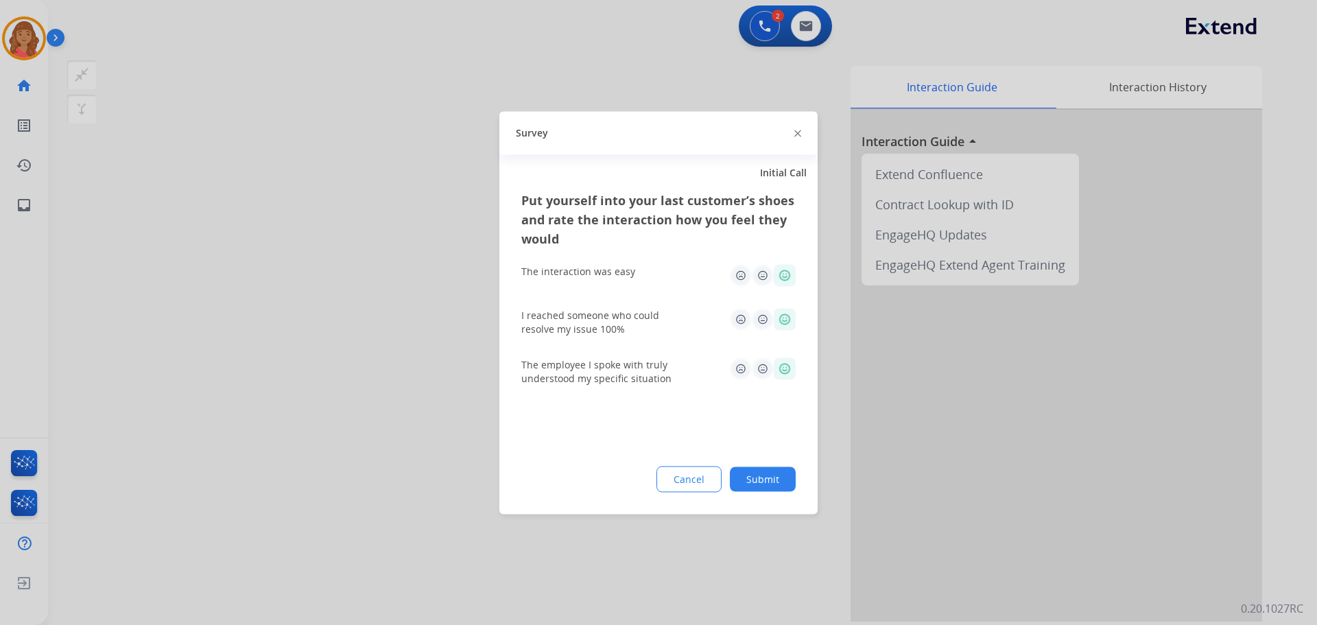
click at [767, 490] on div "Cancel Submit" at bounding box center [658, 479] width 274 height 26
click at [755, 482] on button "Submit" at bounding box center [763, 478] width 66 height 25
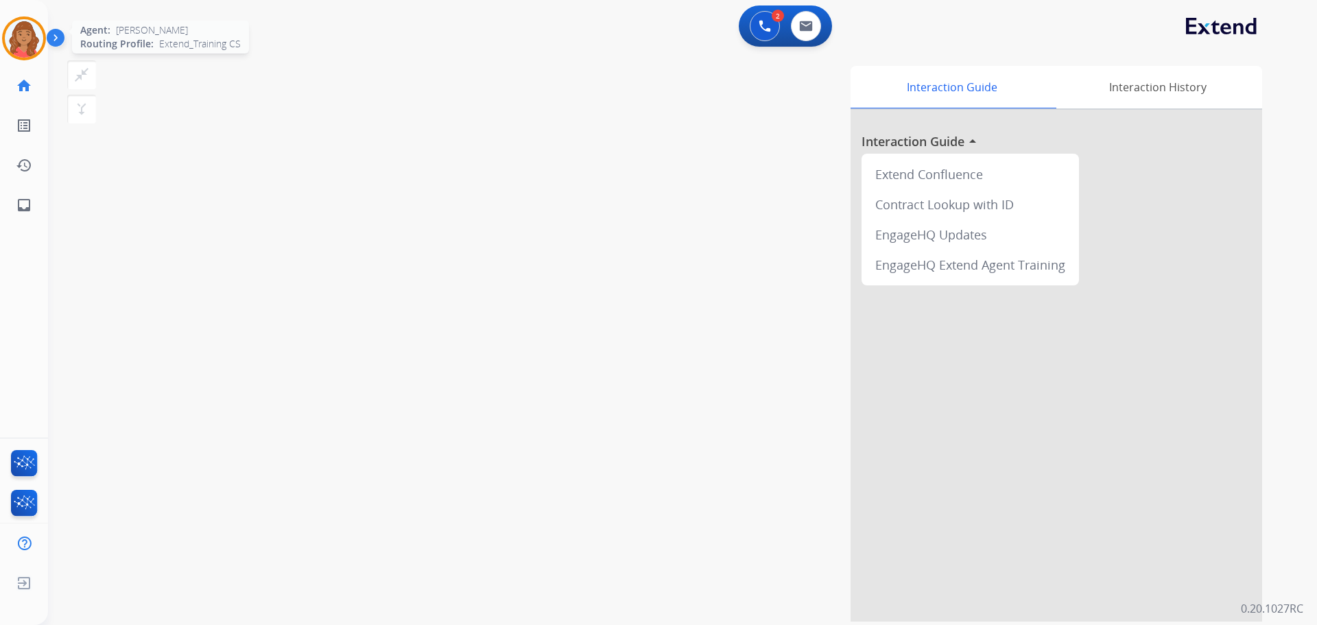
click at [19, 41] on img at bounding box center [24, 38] width 38 height 38
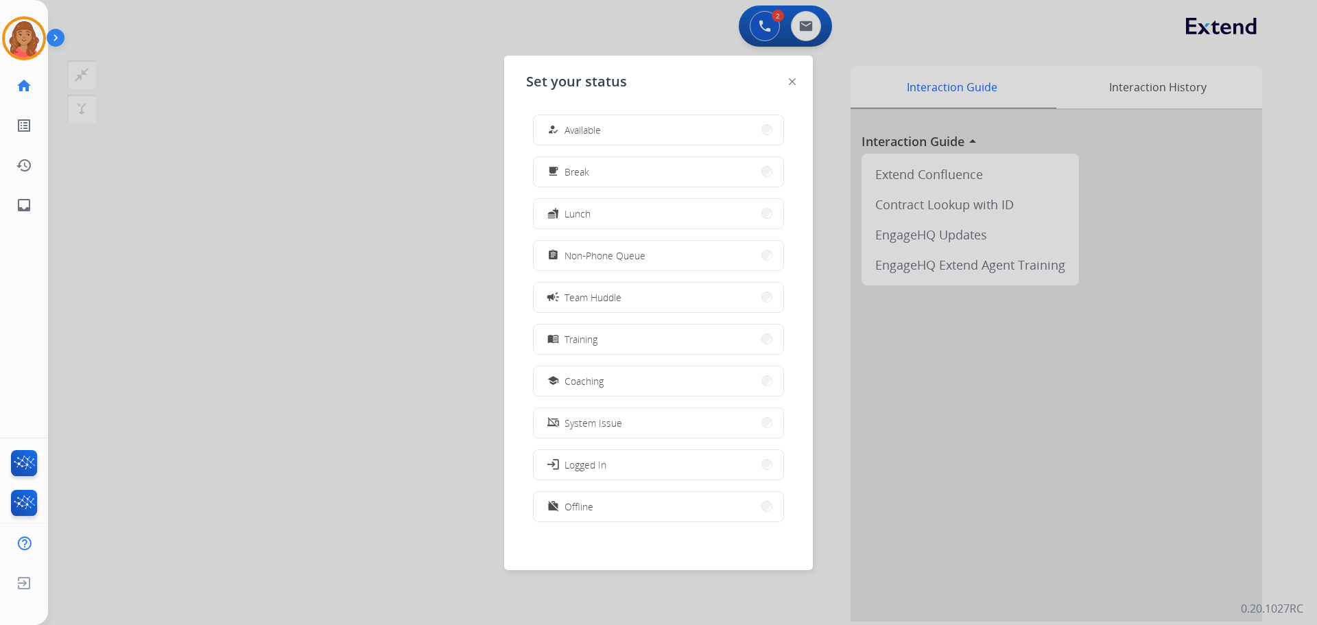
click at [88, 77] on div at bounding box center [658, 312] width 1317 height 625
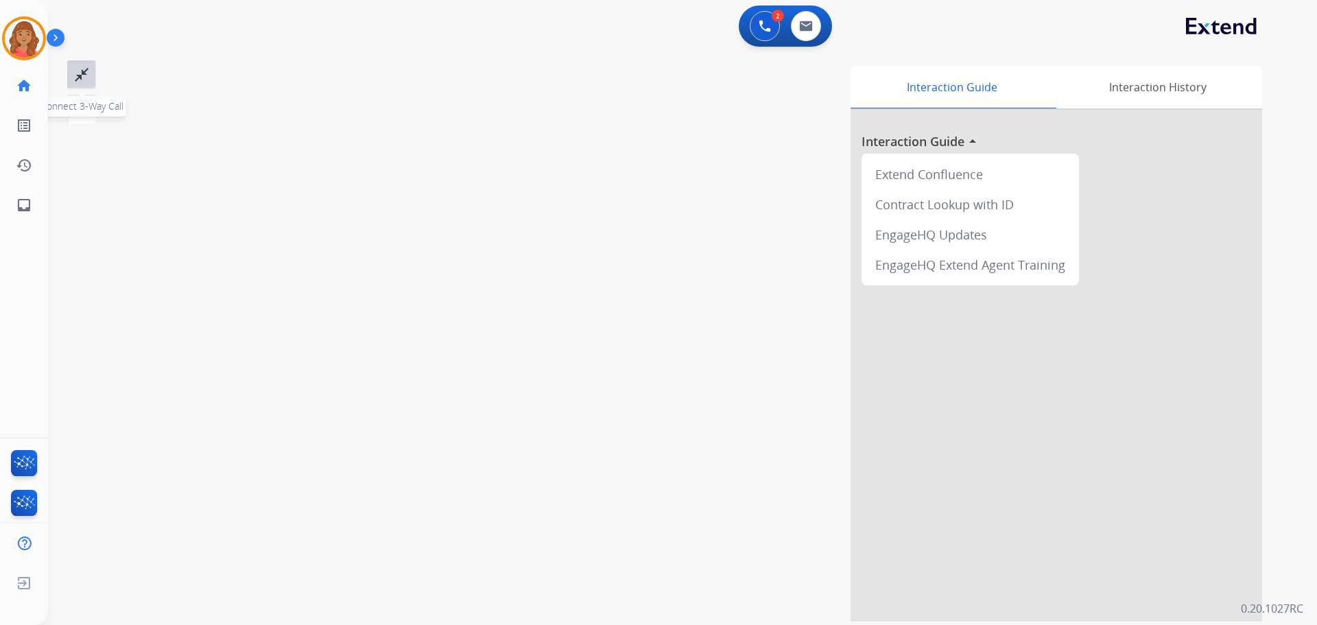
click at [83, 110] on div "close_fullscreen Connect 3-Way Call merge_type Separate 3-Way Call" at bounding box center [81, 91] width 45 height 63
click at [83, 110] on mat-icon "merge_type" at bounding box center [81, 109] width 16 height 16
click at [761, 17] on button at bounding box center [765, 26] width 30 height 30
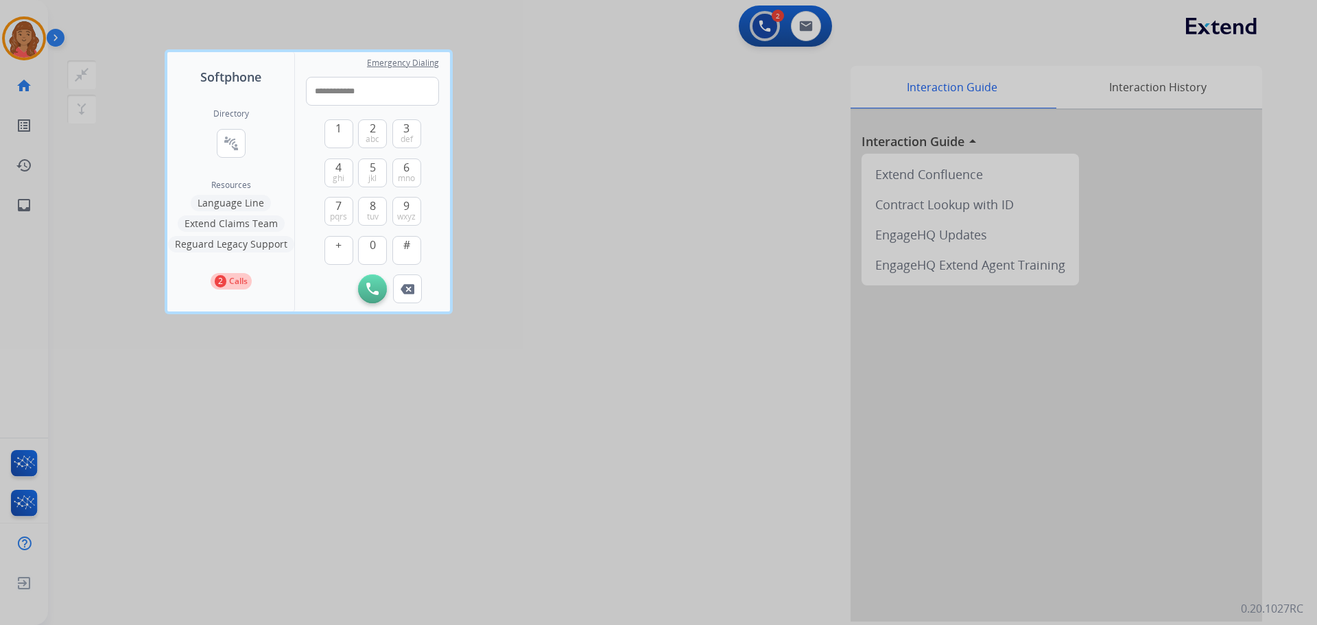
type input "**********"
click at [368, 283] on img at bounding box center [372, 289] width 12 height 12
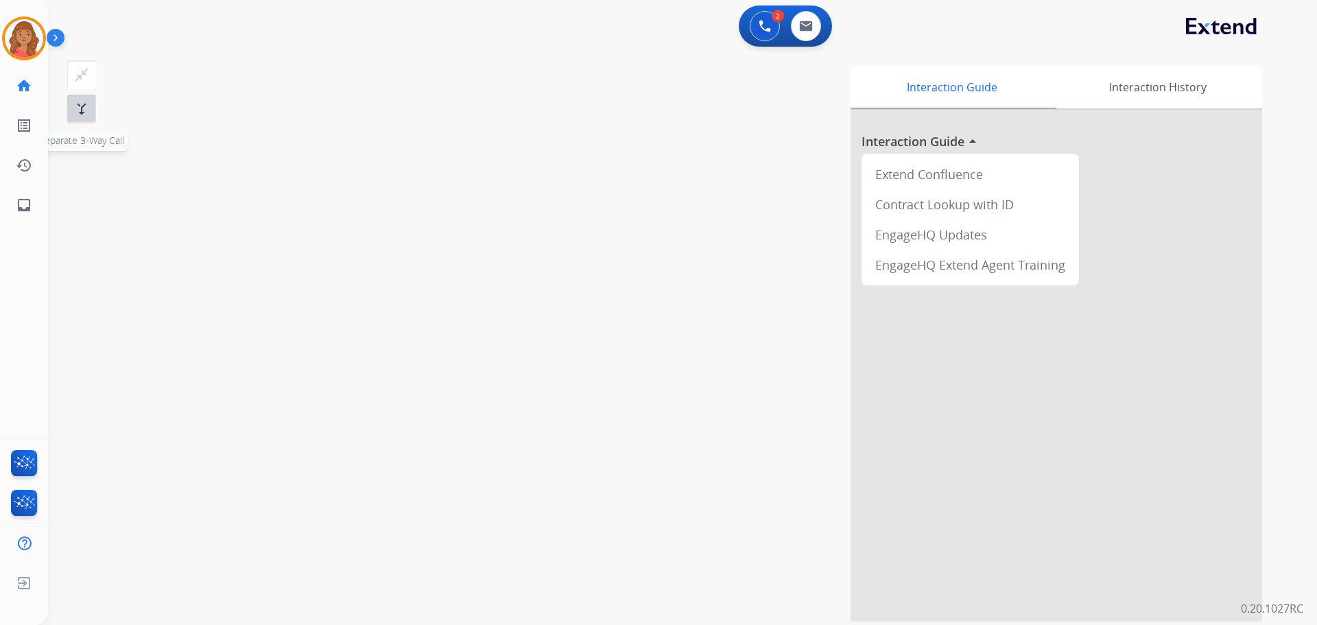
click at [73, 113] on button "merge_type Separate 3-Way Call" at bounding box center [81, 109] width 29 height 29
click at [82, 77] on mat-icon "close_fullscreen" at bounding box center [81, 75] width 16 height 16
drag, startPoint x: 75, startPoint y: 84, endPoint x: 55, endPoint y: 93, distance: 21.8
click at [64, 92] on div "close_fullscreen Connect 3-Way Call merge_type Separate 3-Way Call" at bounding box center [81, 91] width 45 height 63
click at [33, 86] on link "home Home" at bounding box center [24, 86] width 38 height 38
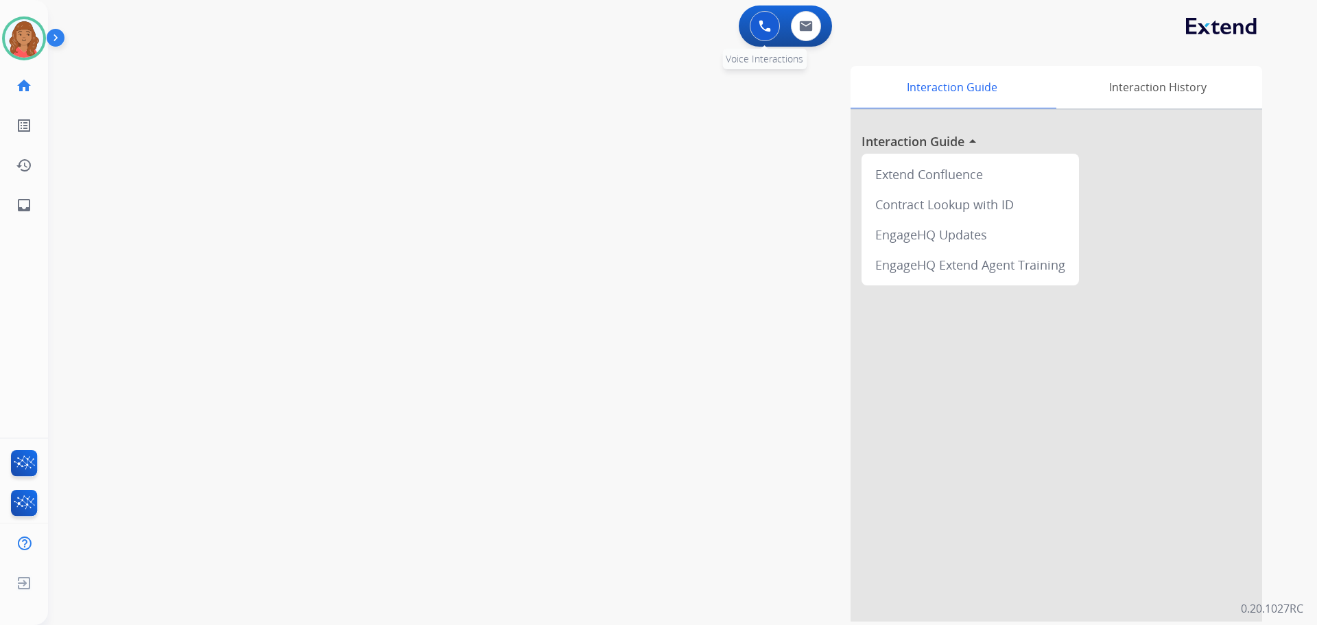
drag, startPoint x: 762, startPoint y: 23, endPoint x: 749, endPoint y: 28, distance: 14.1
click at [761, 24] on img at bounding box center [765, 26] width 12 height 12
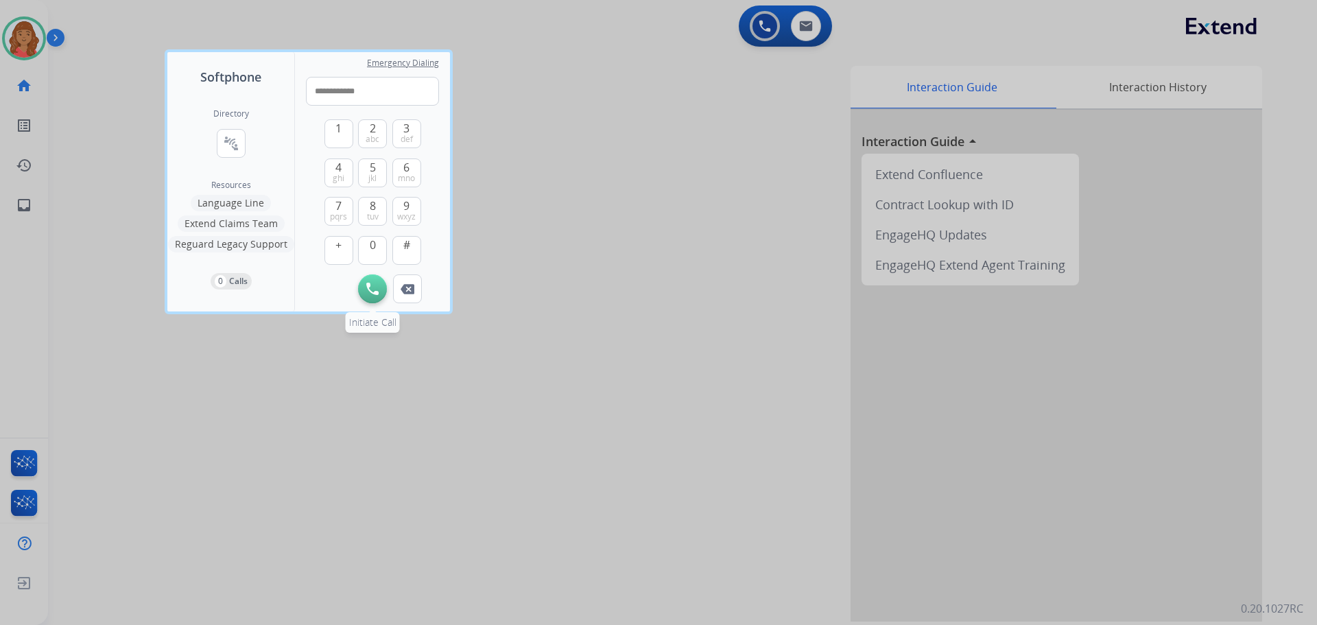
type input "**********"
click at [371, 283] on img at bounding box center [372, 289] width 12 height 12
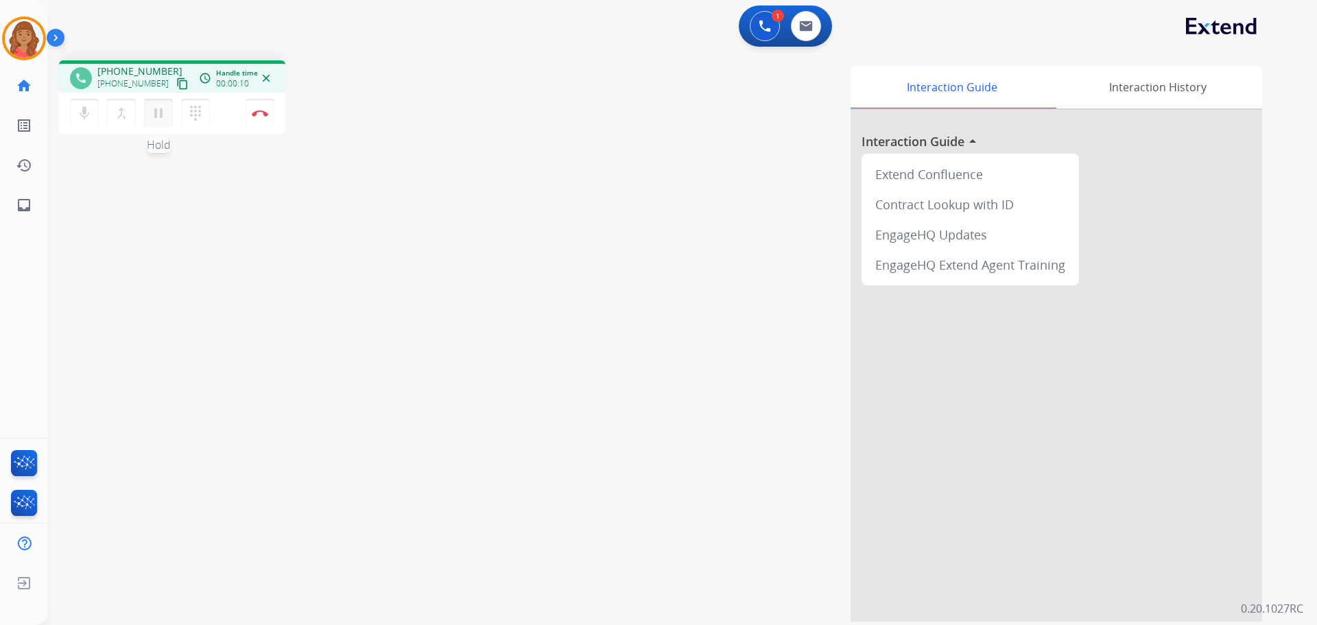
click at [159, 116] on mat-icon "pause" at bounding box center [158, 113] width 16 height 16
click at [191, 117] on mat-icon "dialpad" at bounding box center [195, 113] width 16 height 16
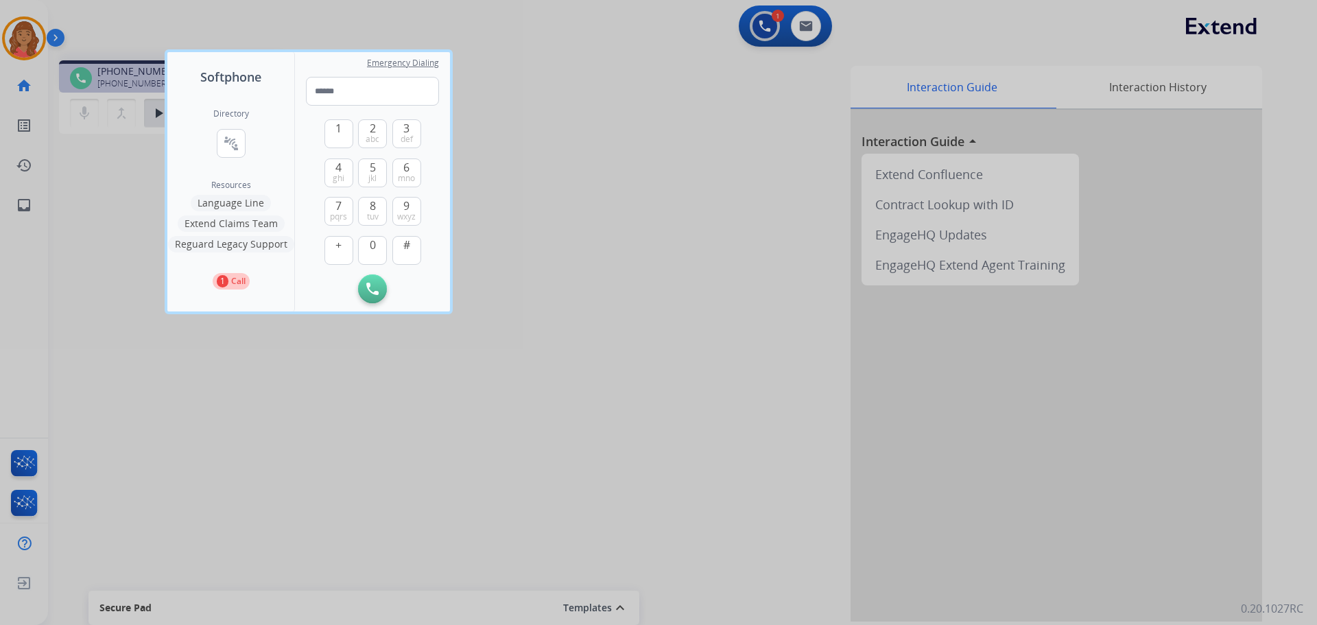
click at [256, 198] on button "Language Line" at bounding box center [231, 203] width 80 height 16
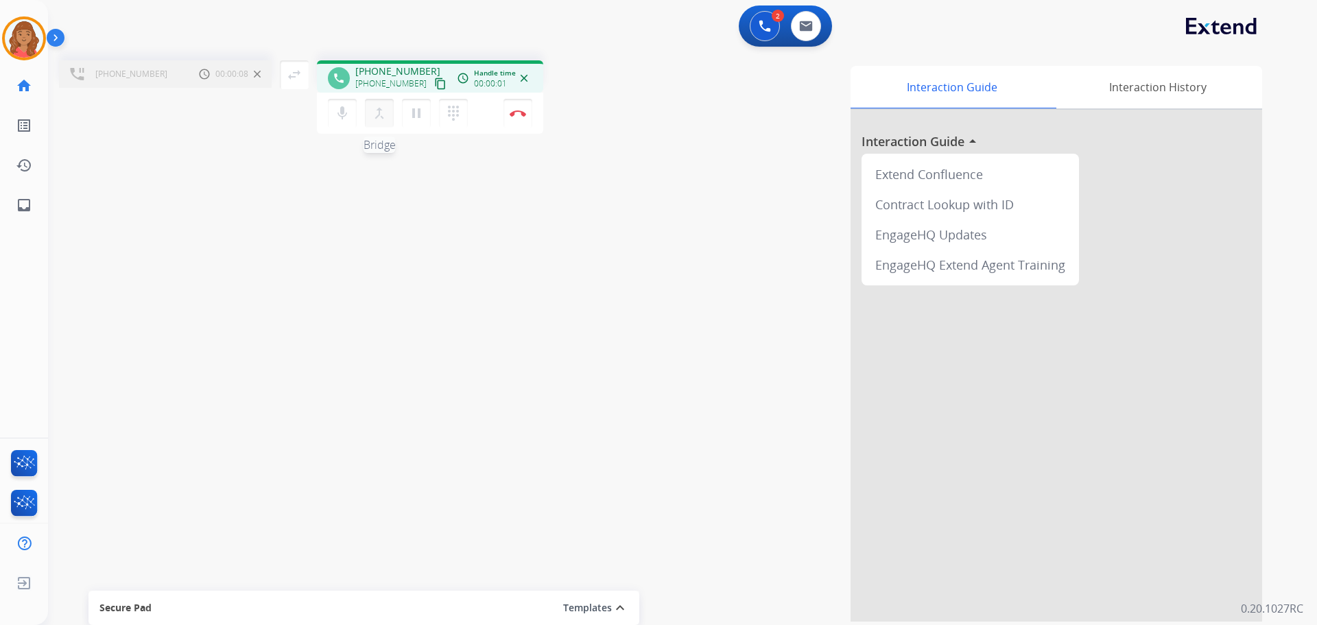
click at [385, 121] on button "merge_type Bridge" at bounding box center [379, 113] width 29 height 29
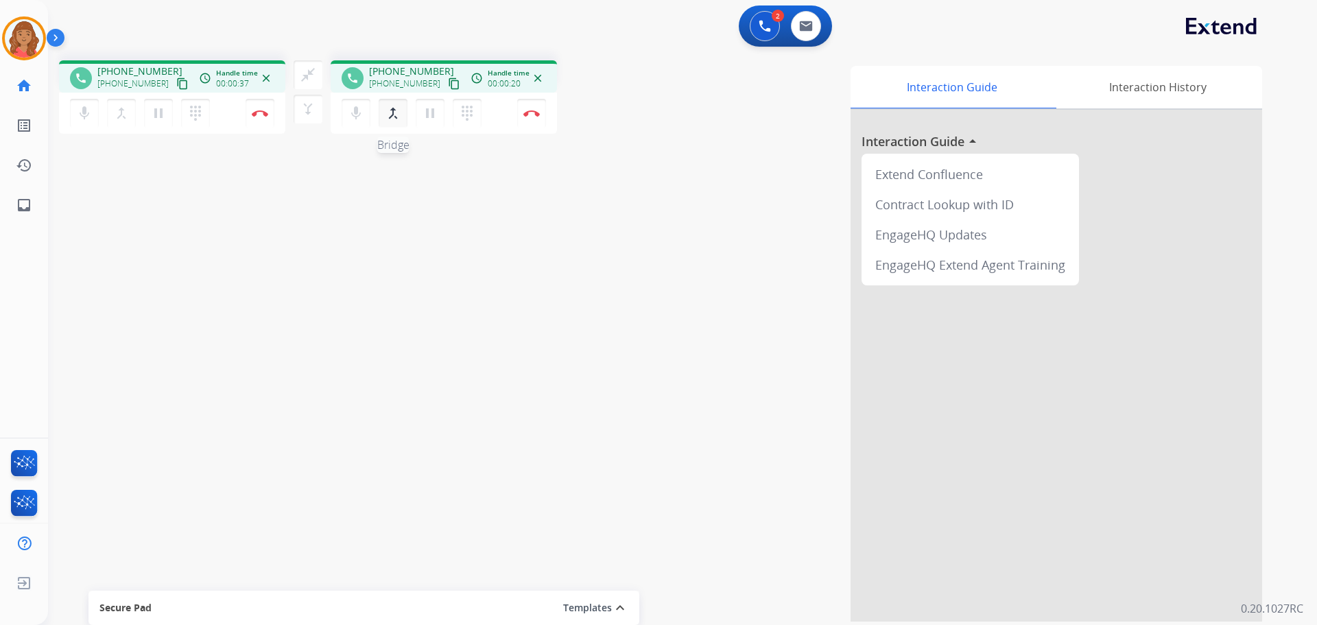
click at [395, 111] on mat-icon "merge_type" at bounding box center [393, 113] width 16 height 16
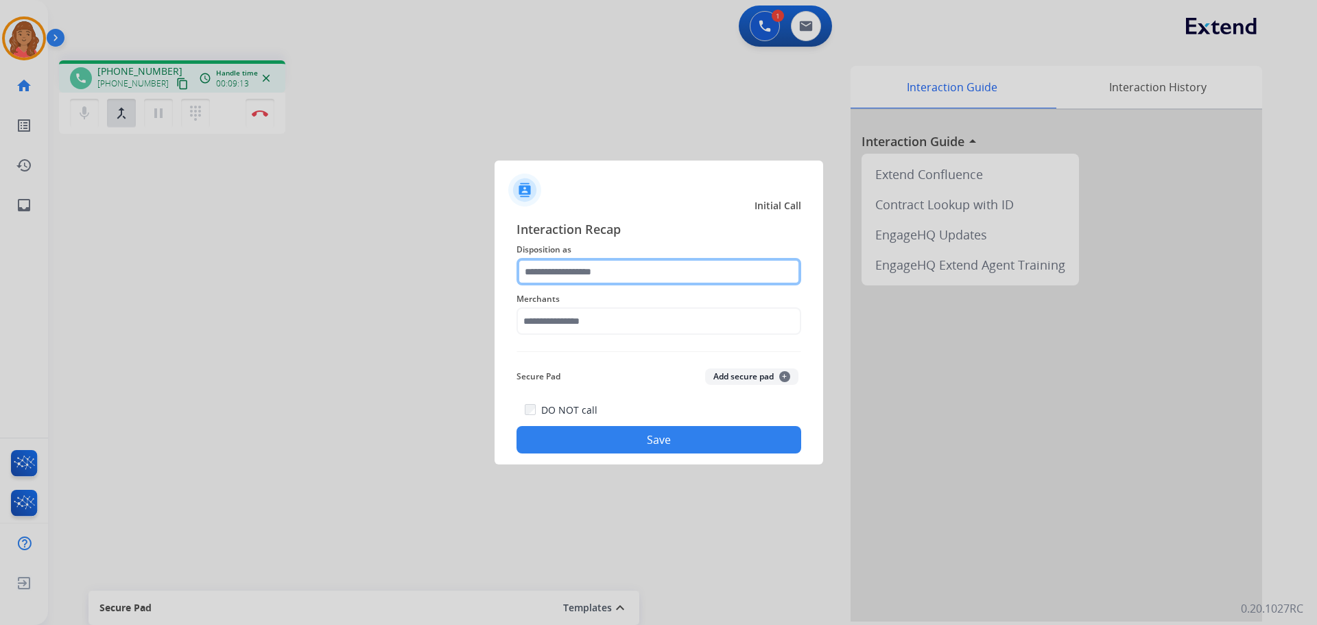
click at [570, 268] on input "text" at bounding box center [658, 271] width 285 height 27
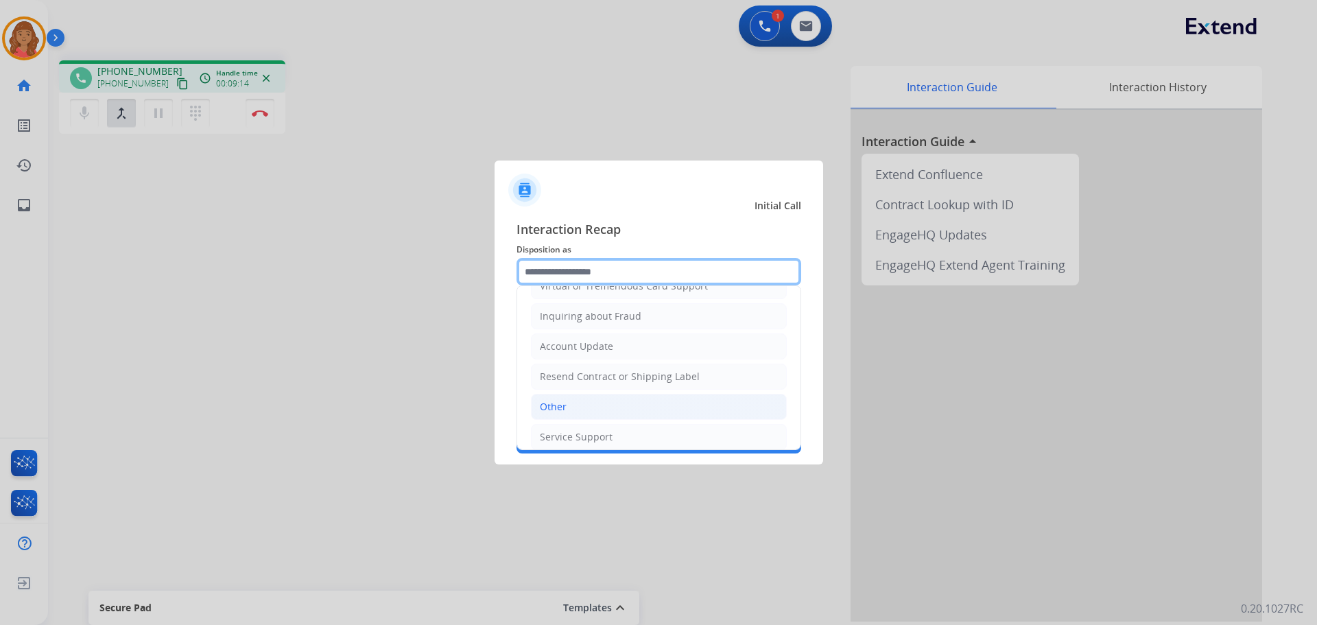
scroll to position [206, 0]
click at [558, 406] on div "Other" at bounding box center [553, 405] width 27 height 14
type input "*****"
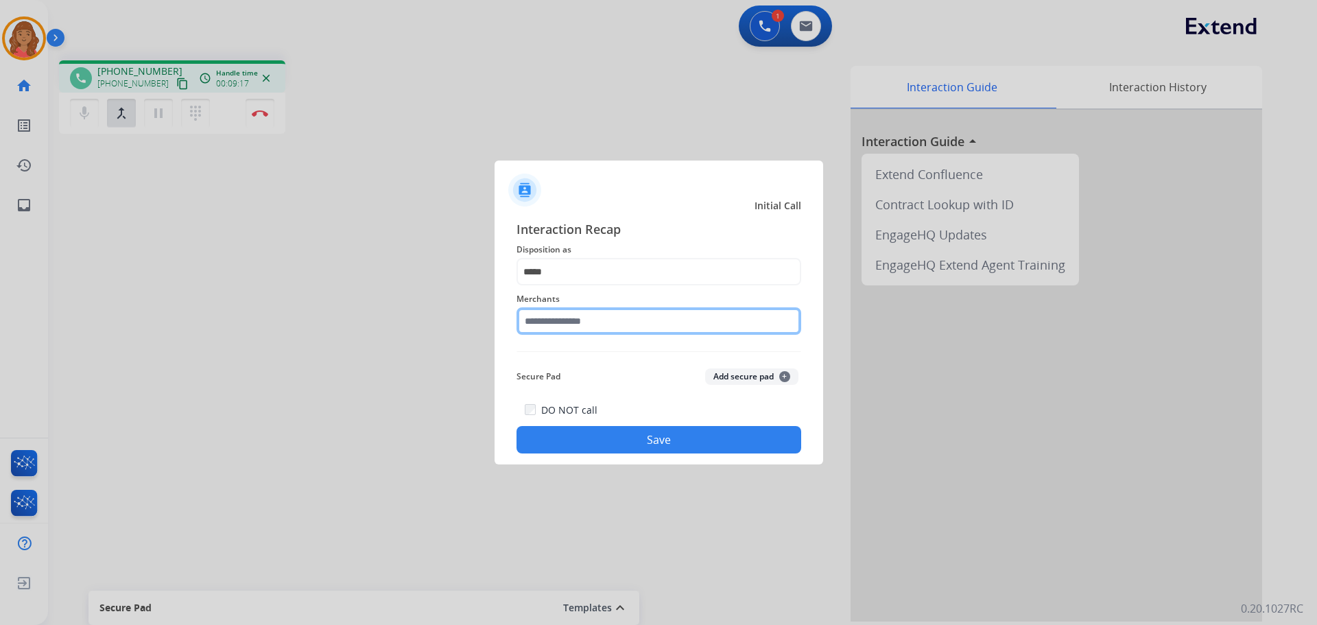
click at [577, 316] on input "text" at bounding box center [658, 320] width 285 height 27
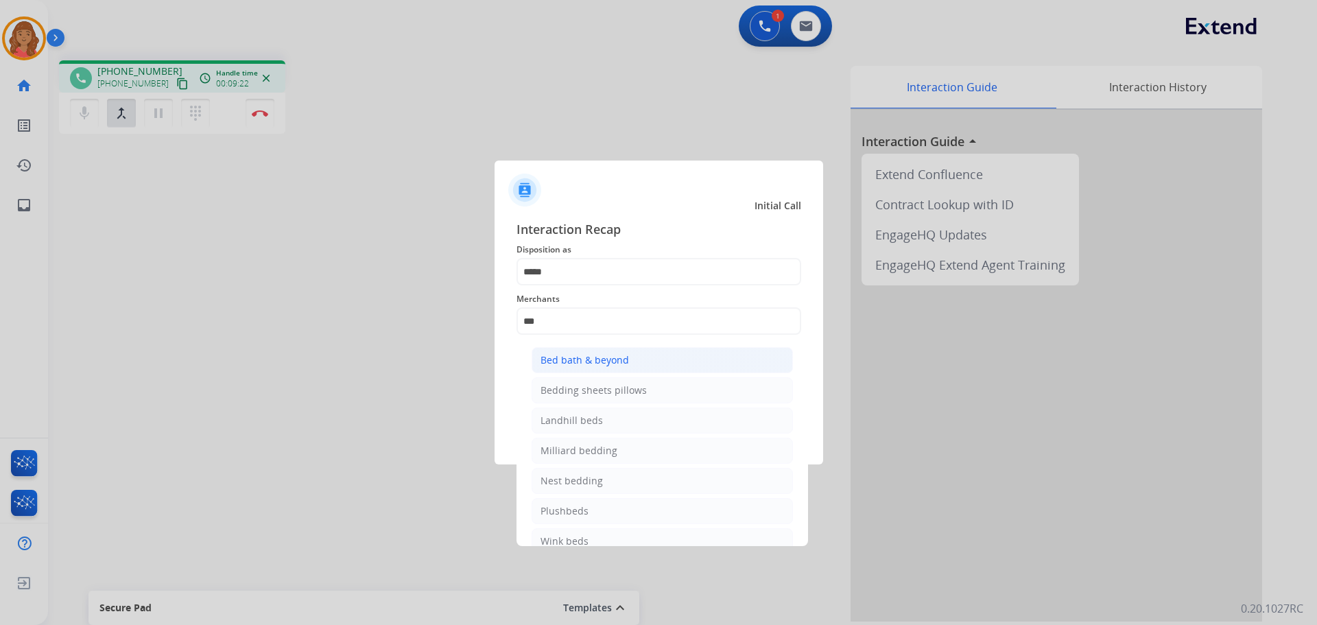
click at [573, 357] on div "Bed bath & beyond" at bounding box center [584, 360] width 88 height 14
type input "**********"
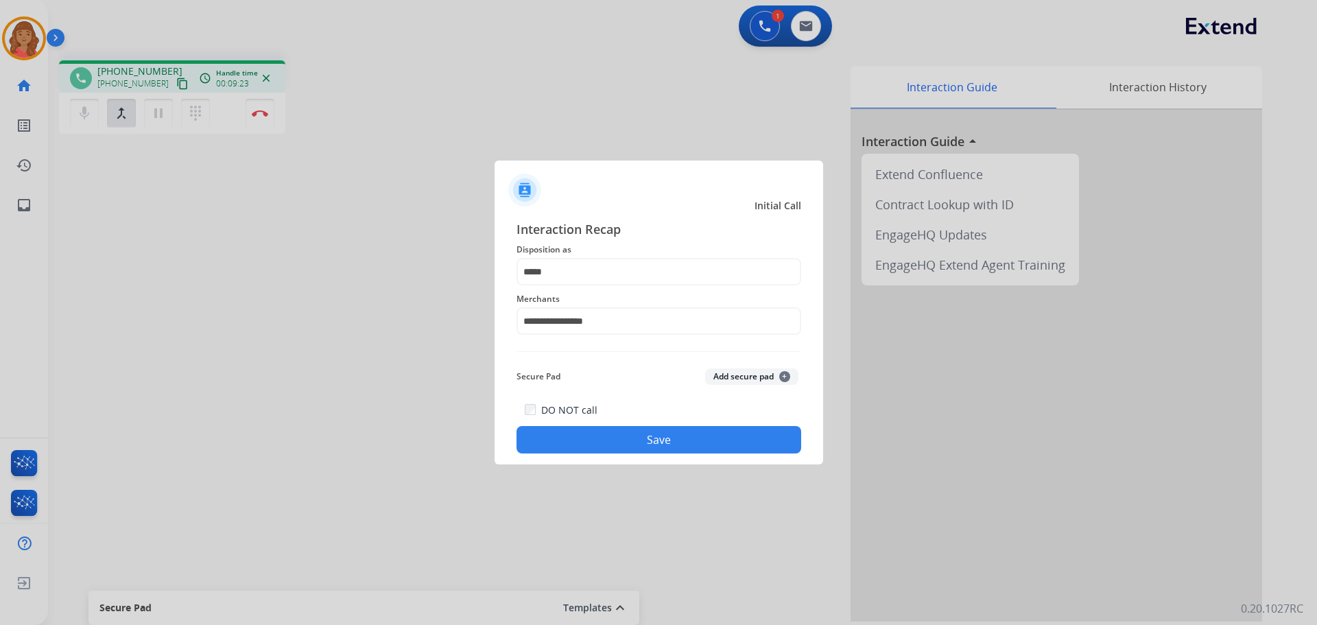
click at [600, 421] on div "DO NOT call Save" at bounding box center [658, 427] width 285 height 52
click at [601, 429] on button "Save" at bounding box center [658, 439] width 285 height 27
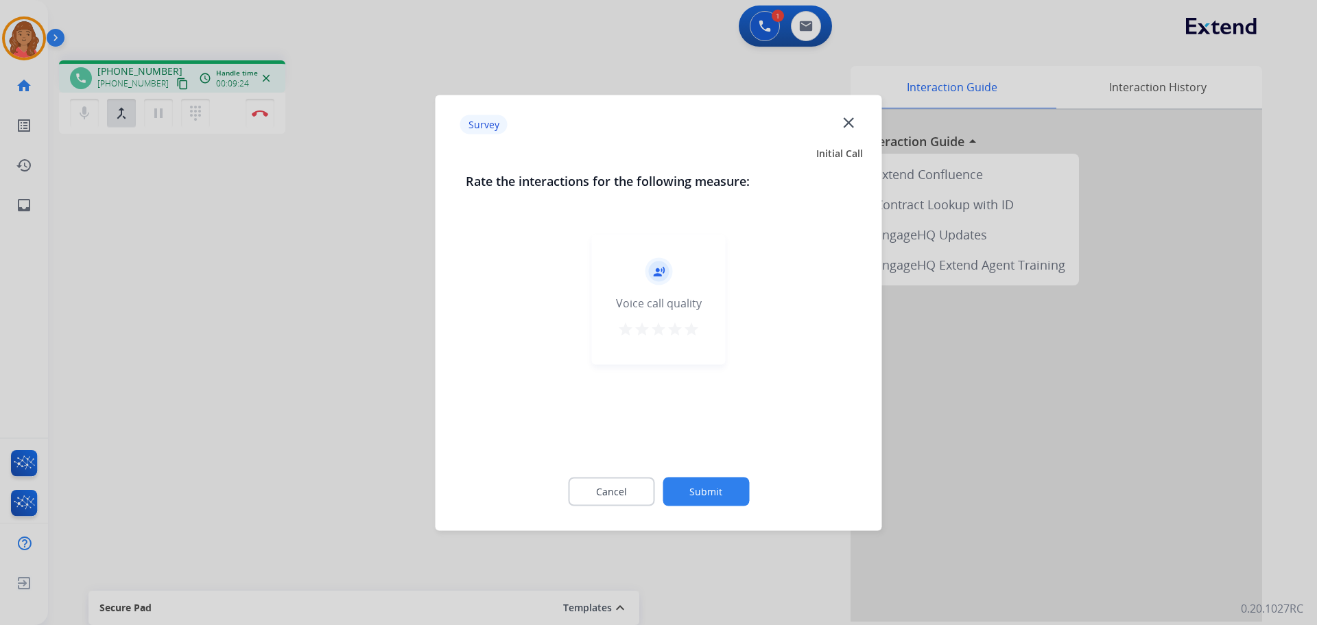
click at [701, 329] on div "record_voice_over Voice call quality star star star star star" at bounding box center [659, 299] width 134 height 130
click at [692, 329] on mat-icon "star" at bounding box center [691, 328] width 16 height 16
click at [705, 496] on button "Submit" at bounding box center [706, 491] width 86 height 29
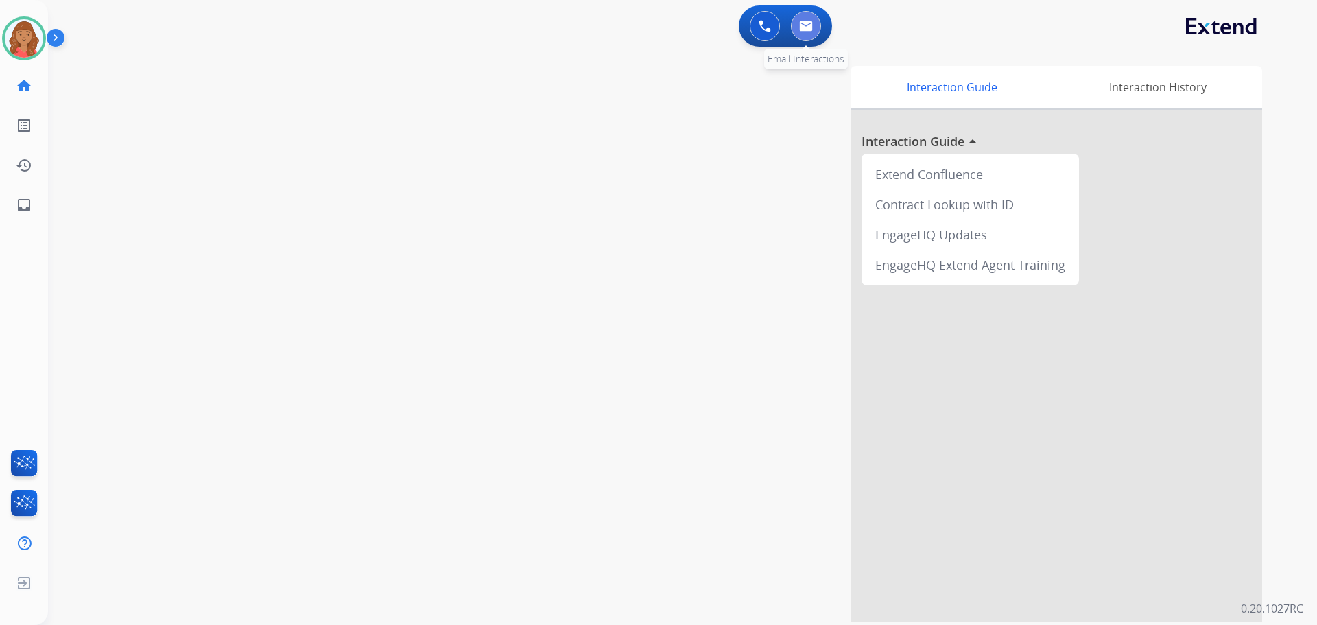
click at [798, 26] on button at bounding box center [806, 26] width 30 height 30
select select "**********"
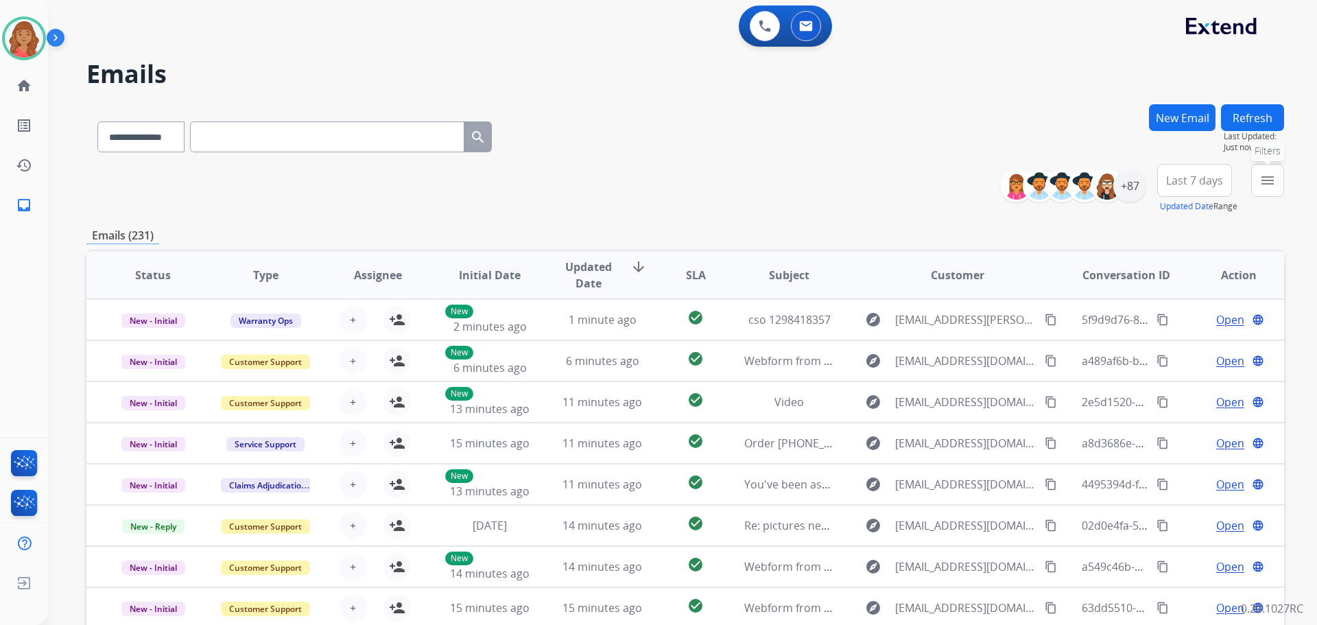
click at [1263, 179] on mat-icon "menu" at bounding box center [1267, 180] width 16 height 16
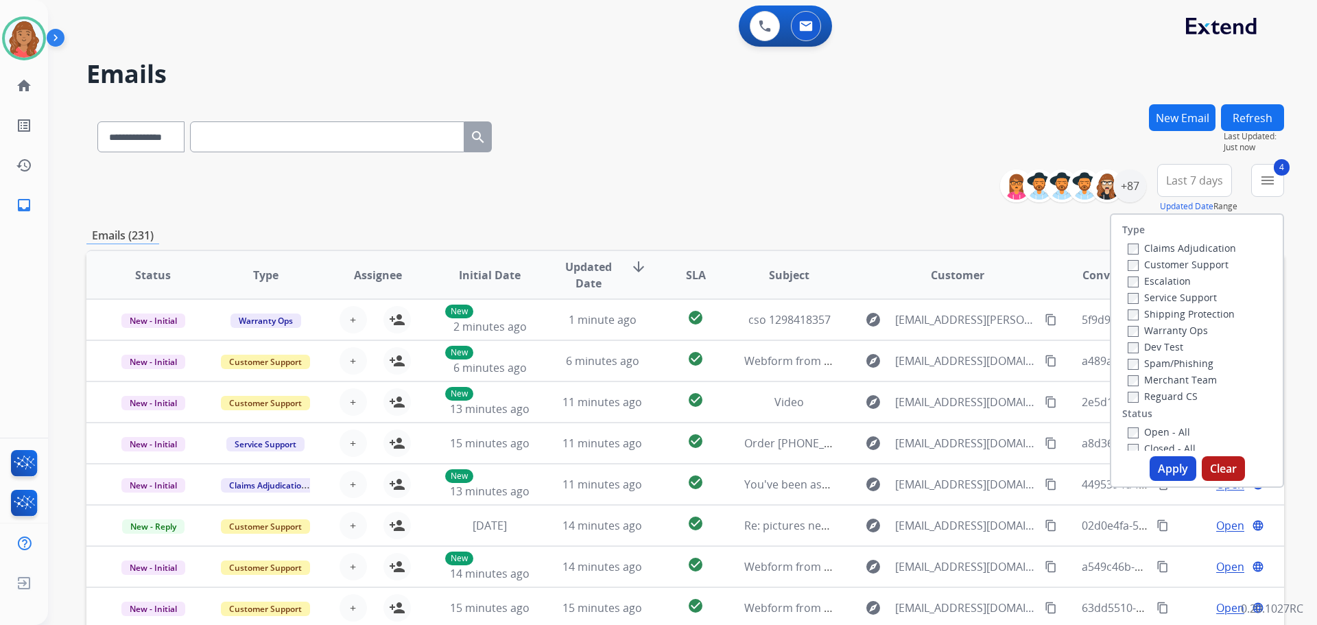
click at [1154, 460] on button "Apply" at bounding box center [1172, 468] width 47 height 25
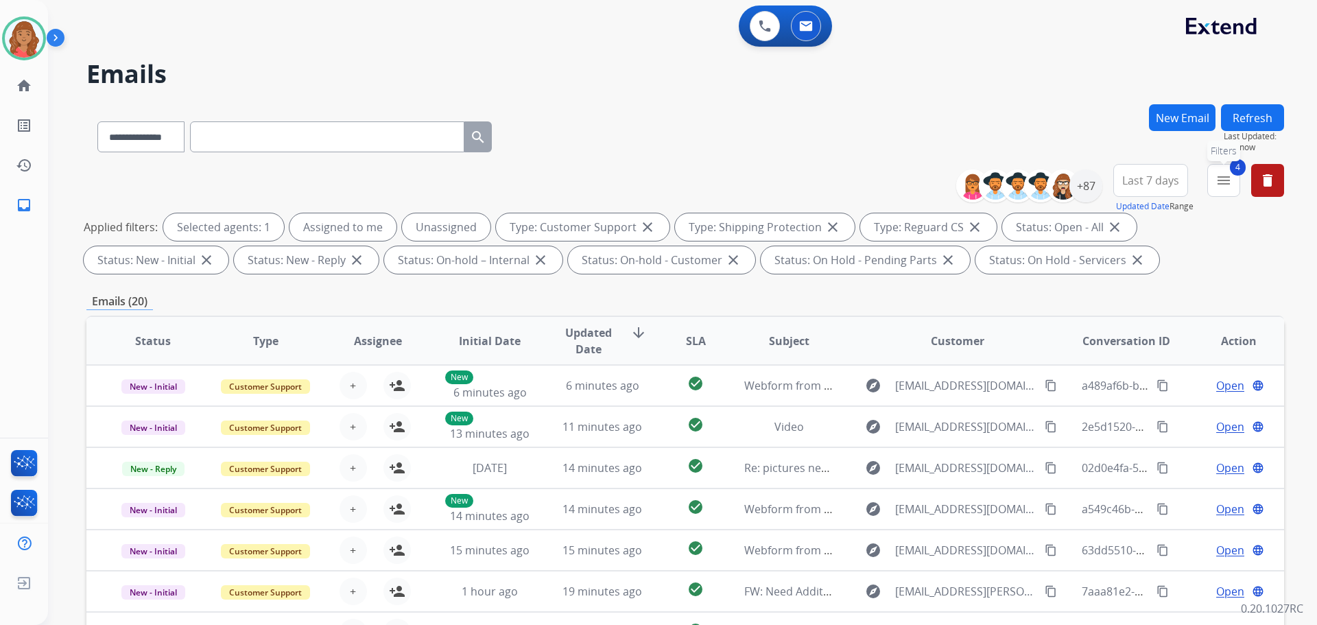
click at [1234, 186] on button "4 menu Filters" at bounding box center [1223, 180] width 33 height 33
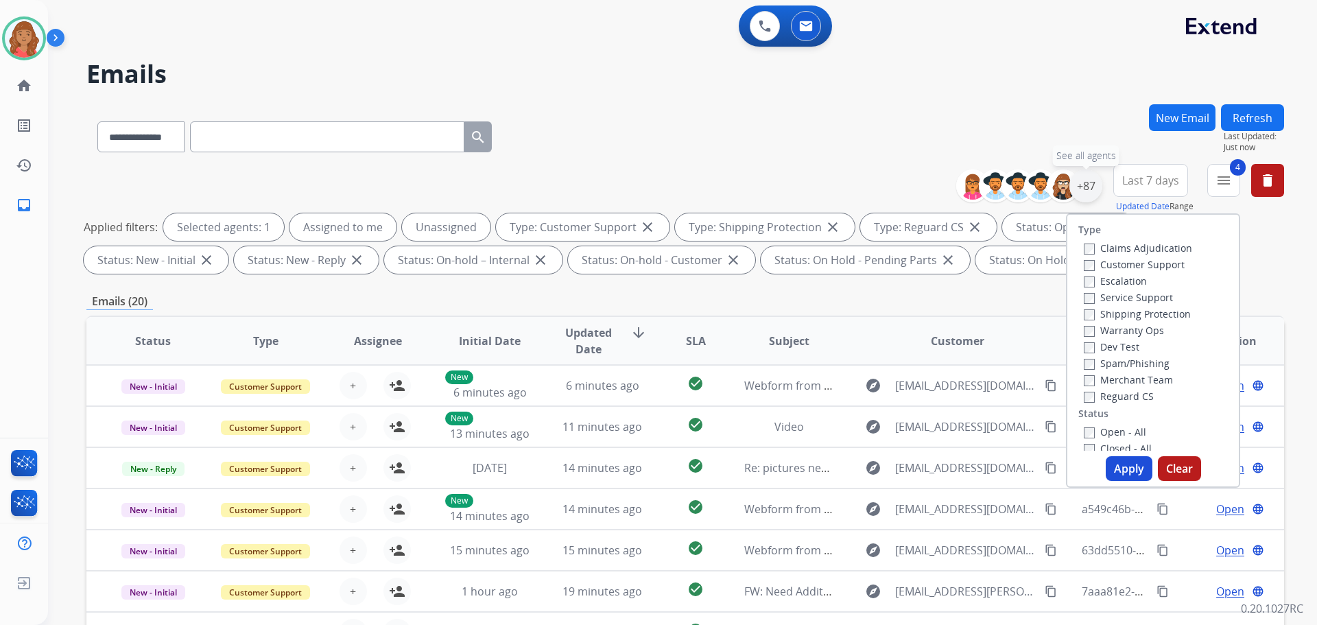
click at [1089, 190] on div "+87" at bounding box center [1085, 185] width 33 height 33
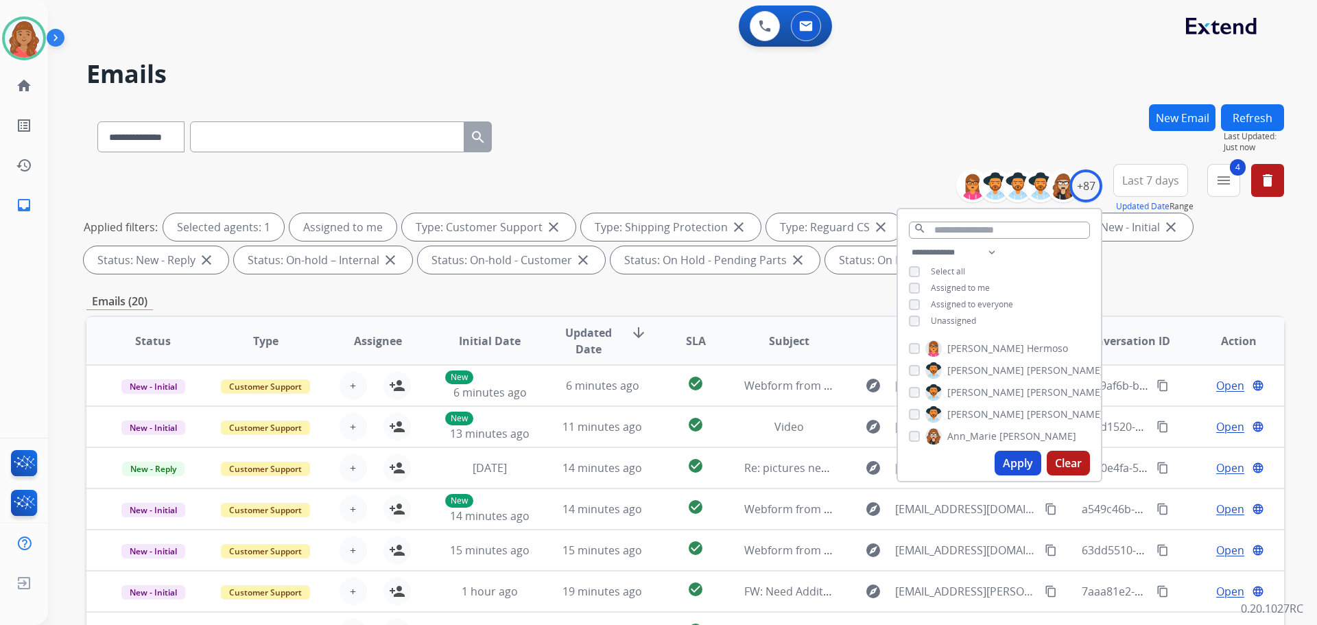
click at [1010, 467] on button "Apply" at bounding box center [1017, 463] width 47 height 25
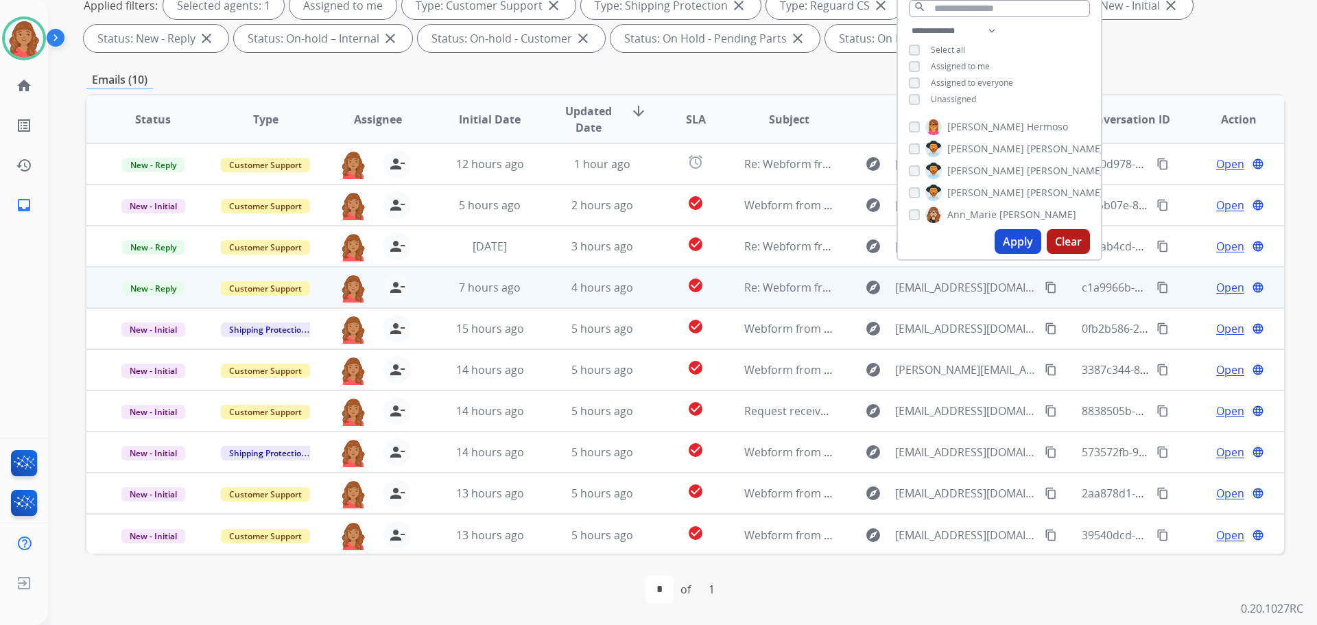
scroll to position [1, 0]
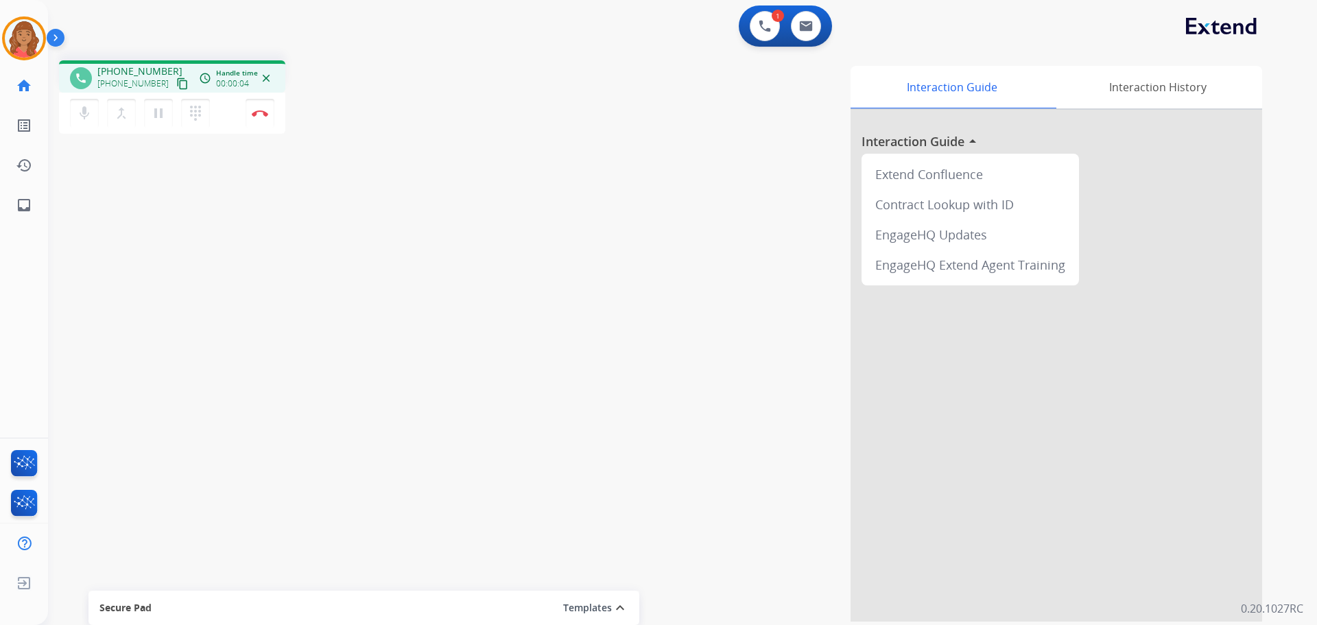
click at [176, 84] on mat-icon "content_copy" at bounding box center [182, 84] width 12 height 12
click at [263, 112] on img at bounding box center [260, 113] width 16 height 7
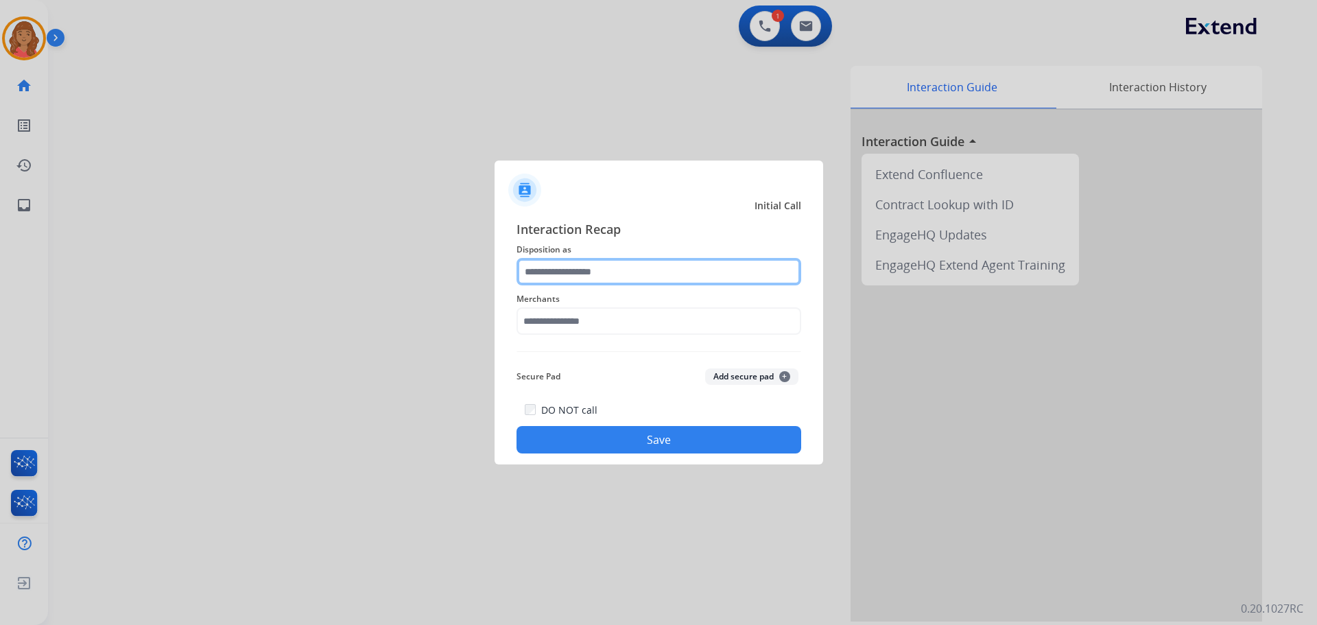
click at [588, 265] on input "text" at bounding box center [658, 271] width 285 height 27
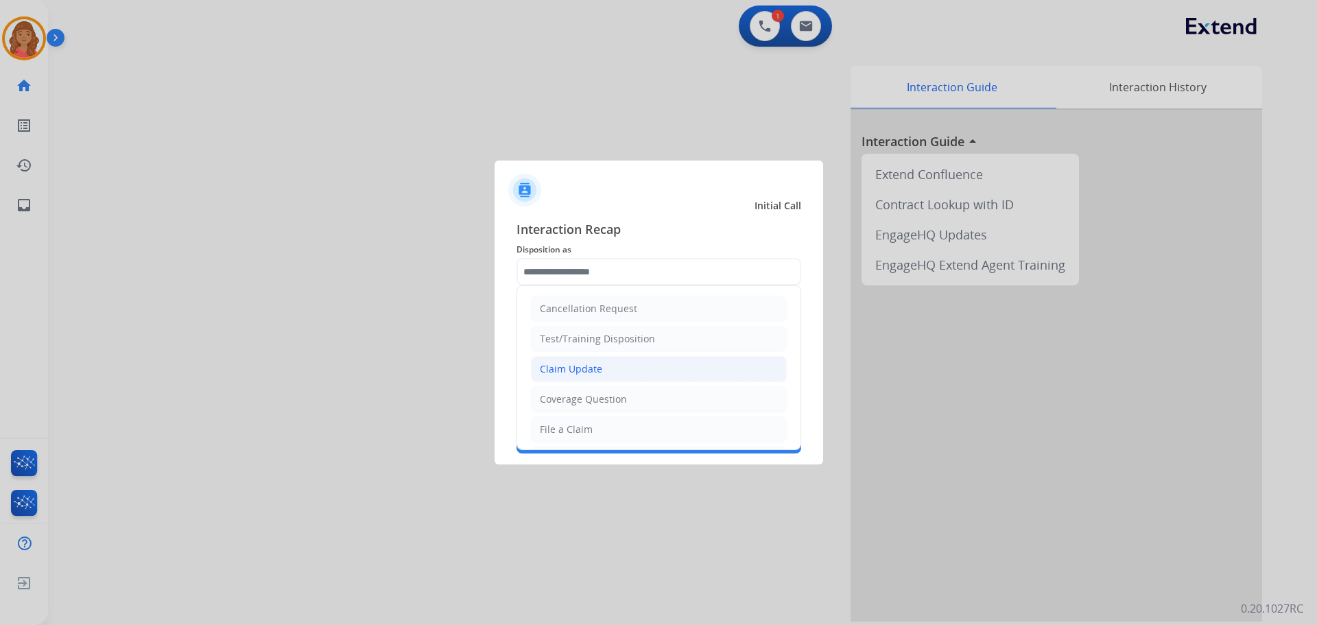
click at [581, 369] on div "Claim Update" at bounding box center [571, 369] width 62 height 14
type input "**********"
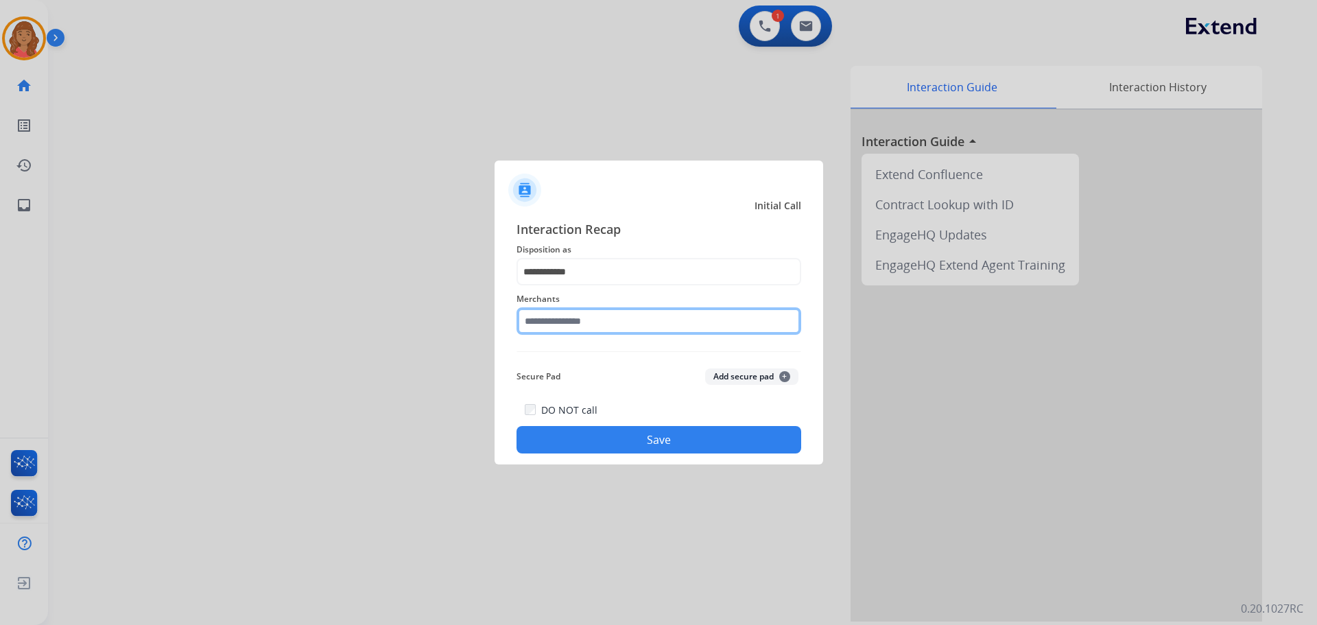
drag, startPoint x: 576, startPoint y: 312, endPoint x: 574, endPoint y: 322, distance: 10.5
click at [576, 315] on input "text" at bounding box center [658, 320] width 285 height 27
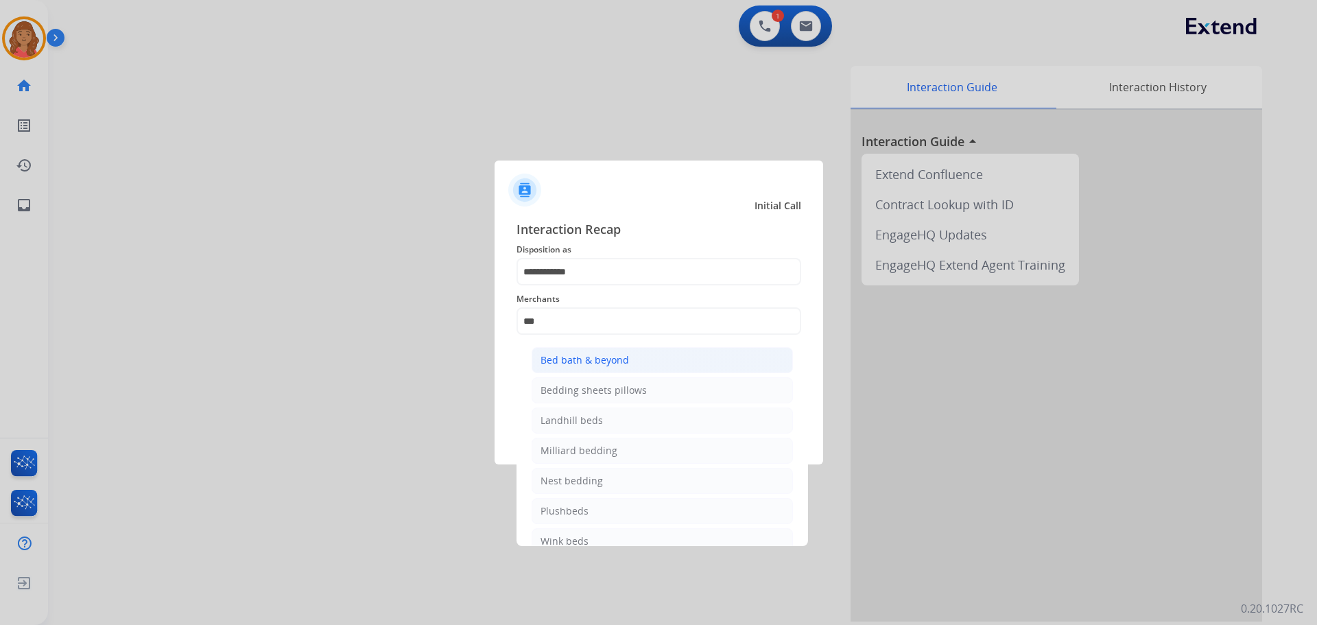
click at [579, 363] on div "Bed bath & beyond" at bounding box center [584, 360] width 88 height 14
type input "**********"
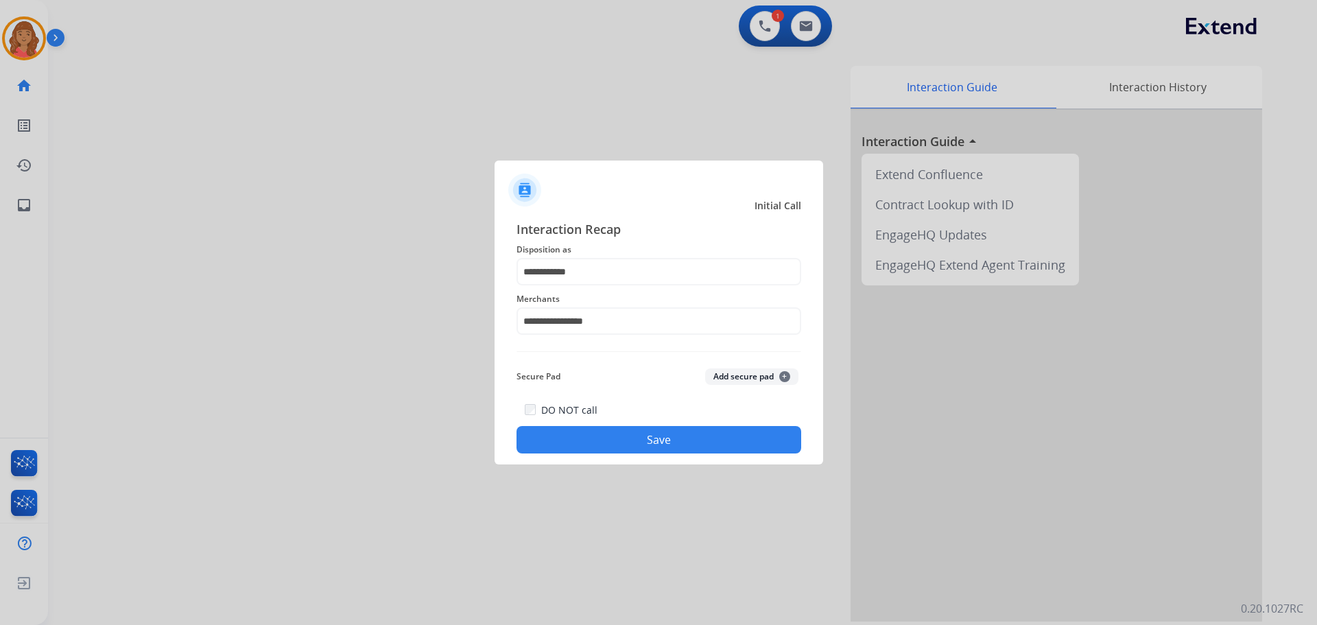
click at [610, 438] on button "Save" at bounding box center [658, 439] width 285 height 27
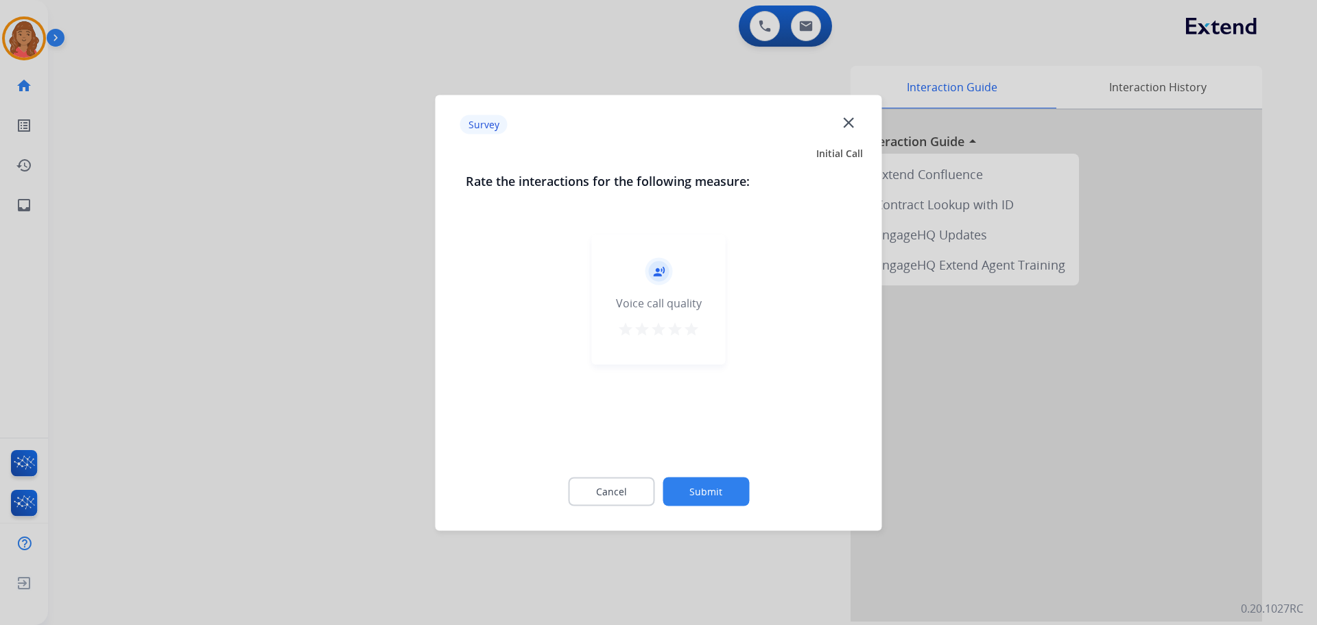
click at [691, 335] on mat-icon "star" at bounding box center [691, 328] width 16 height 16
click at [702, 486] on button "Submit" at bounding box center [706, 491] width 86 height 29
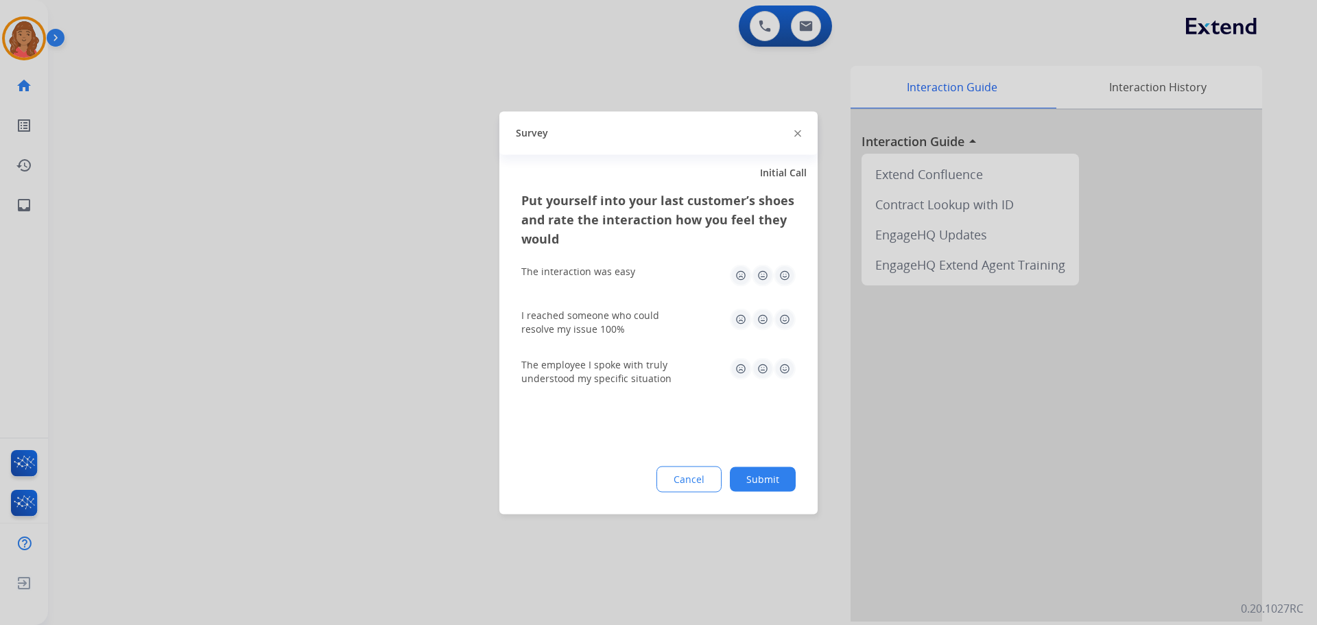
click at [785, 314] on img at bounding box center [785, 319] width 22 height 22
click at [785, 273] on img at bounding box center [785, 275] width 22 height 22
click at [787, 370] on img at bounding box center [785, 368] width 22 height 22
click at [783, 479] on button "Submit" at bounding box center [763, 478] width 66 height 25
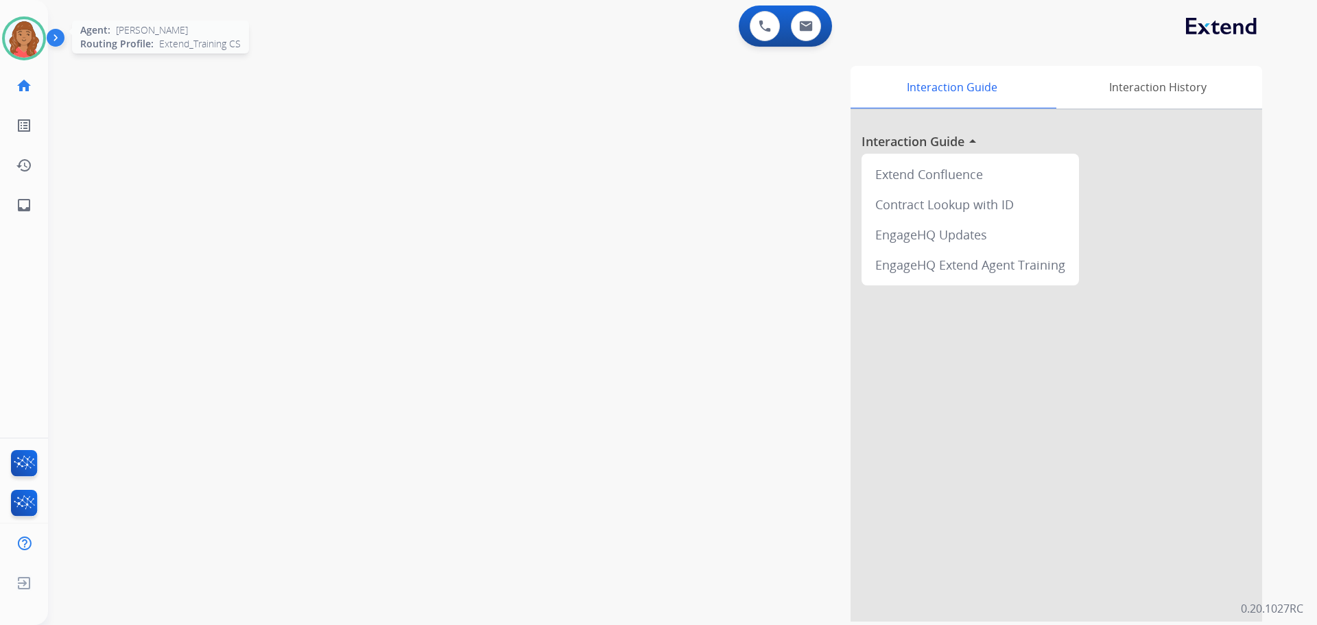
click at [16, 50] on img at bounding box center [24, 38] width 38 height 38
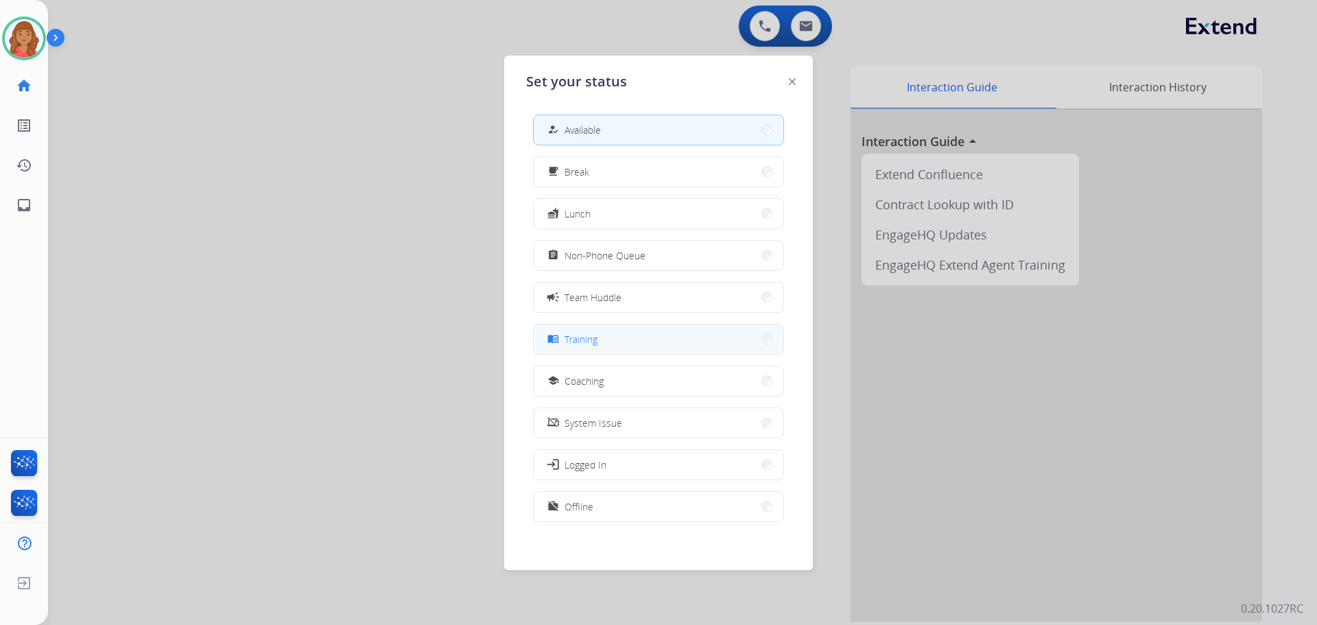
click at [575, 335] on span "Training" at bounding box center [580, 339] width 33 height 14
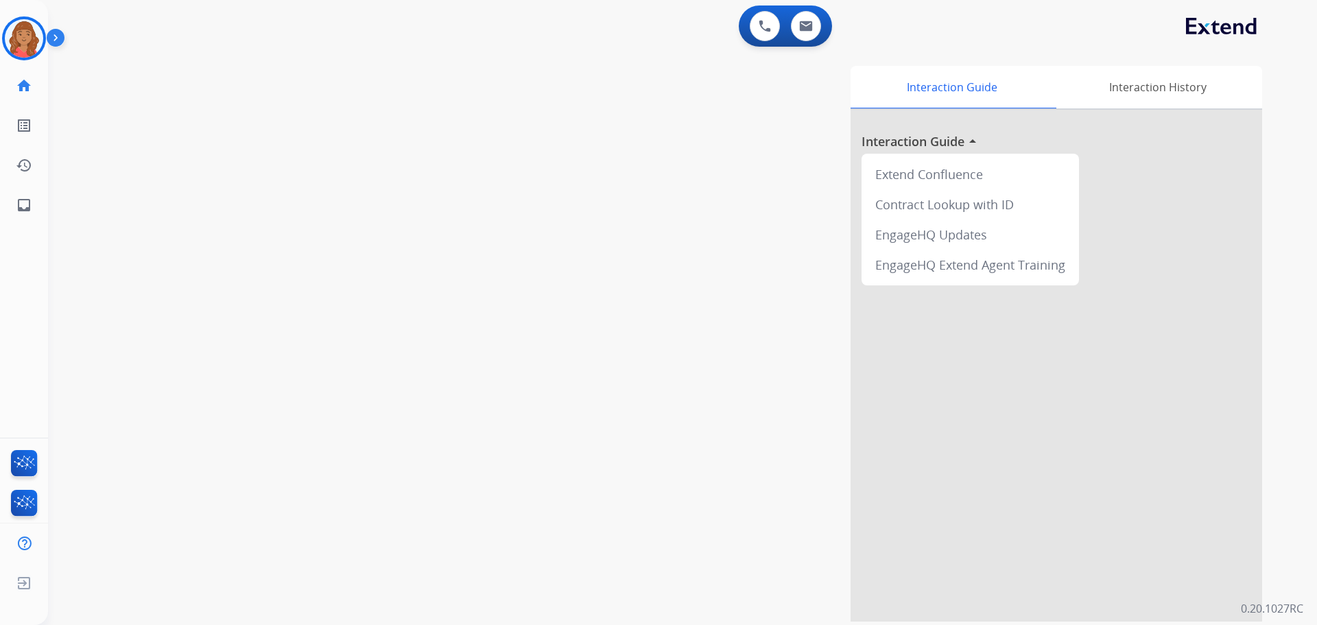
click at [170, 108] on div "swap_horiz Break voice bridge close_fullscreen Connect 3-Way Call merge_type Se…" at bounding box center [666, 335] width 1236 height 572
click at [21, 28] on img at bounding box center [24, 38] width 38 height 38
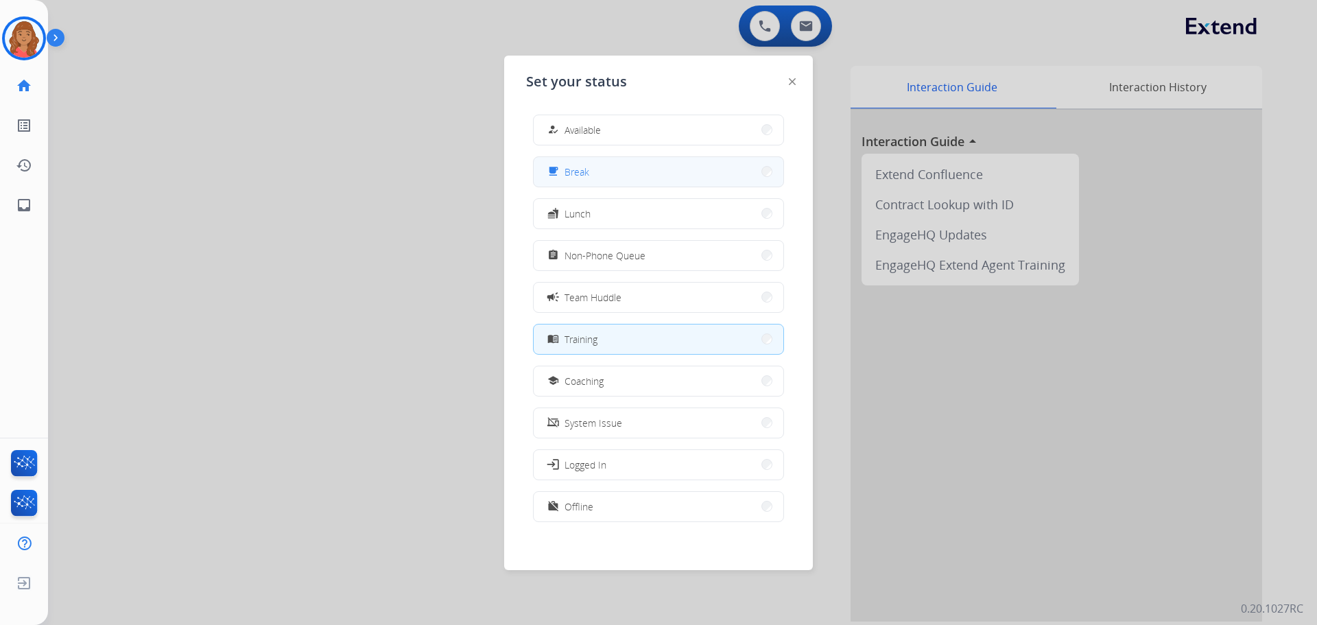
click at [621, 180] on button "free_breakfast Break" at bounding box center [659, 171] width 250 height 29
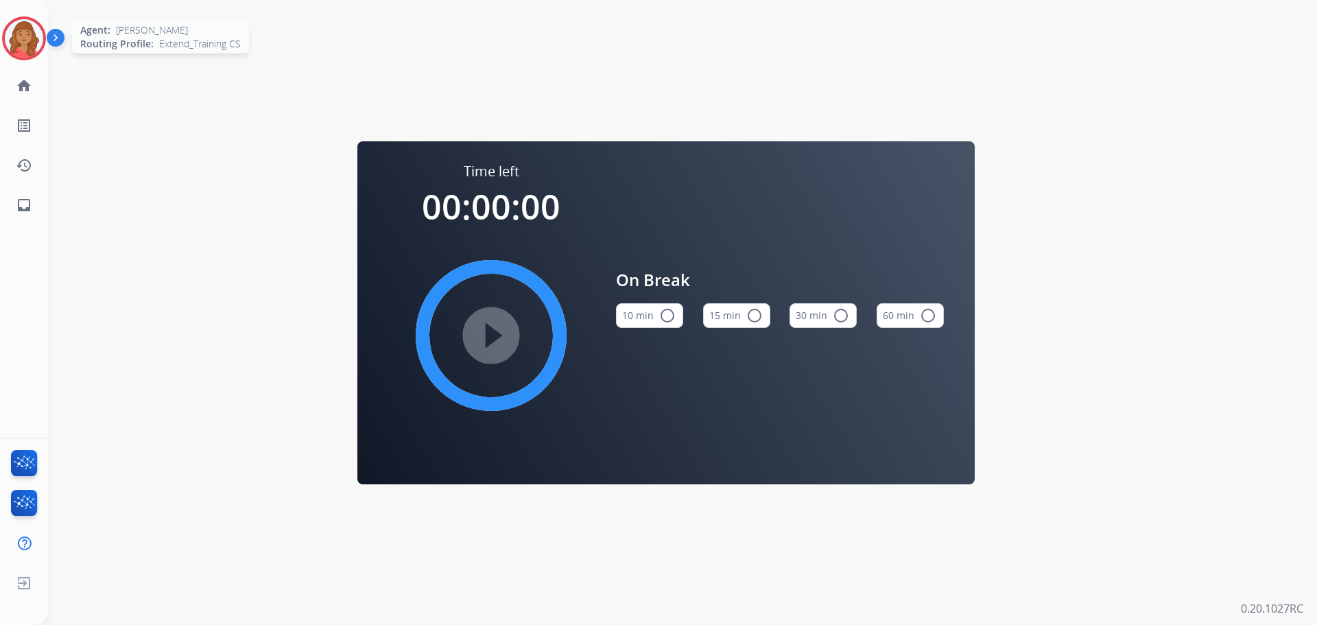
click at [23, 36] on img at bounding box center [24, 38] width 38 height 38
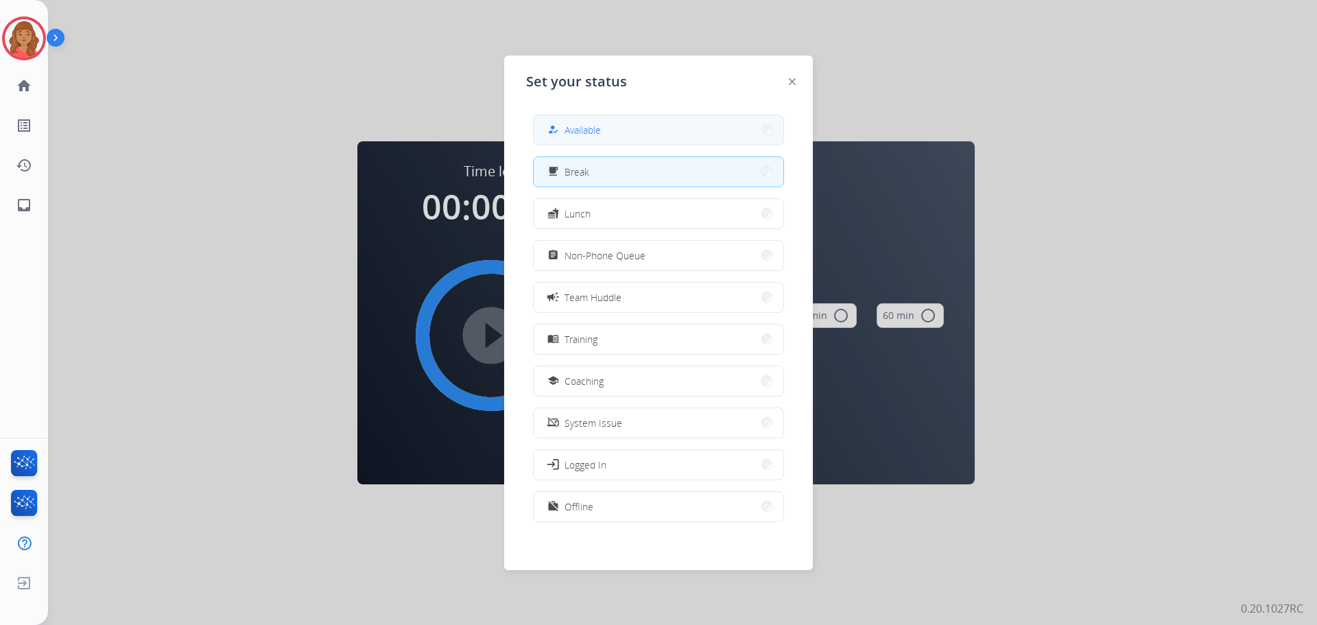
click at [565, 123] on div "how_to_reg Available" at bounding box center [573, 129] width 56 height 16
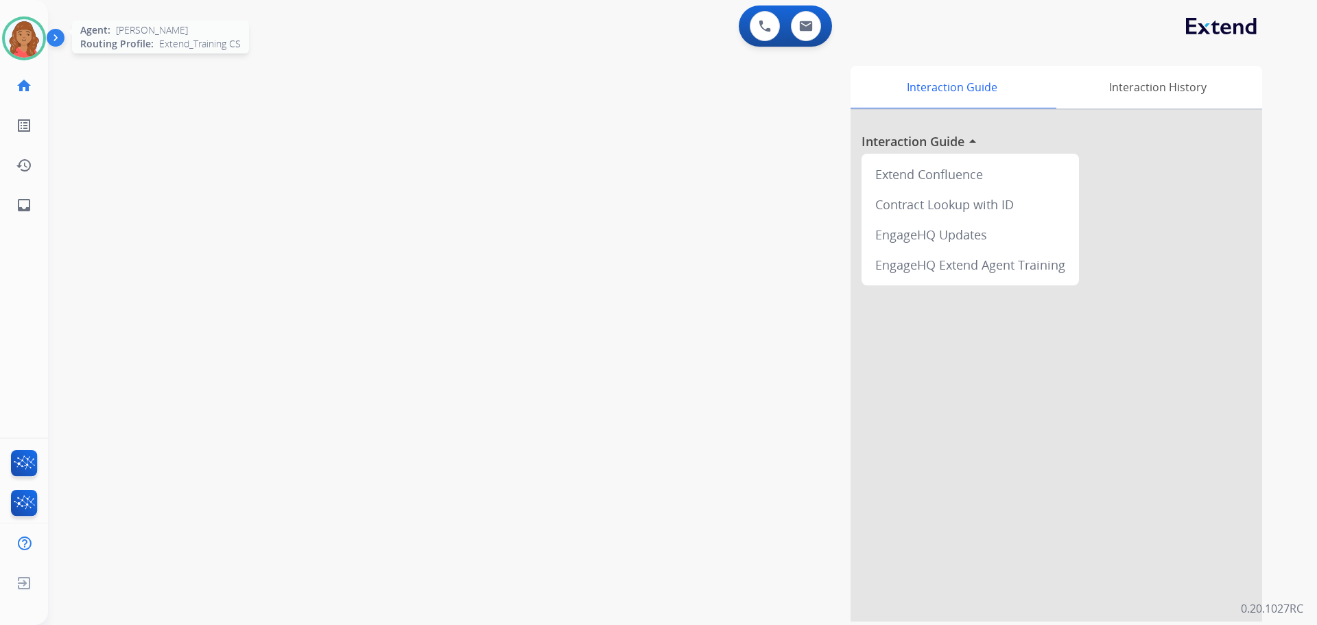
click at [17, 36] on img at bounding box center [24, 38] width 38 height 38
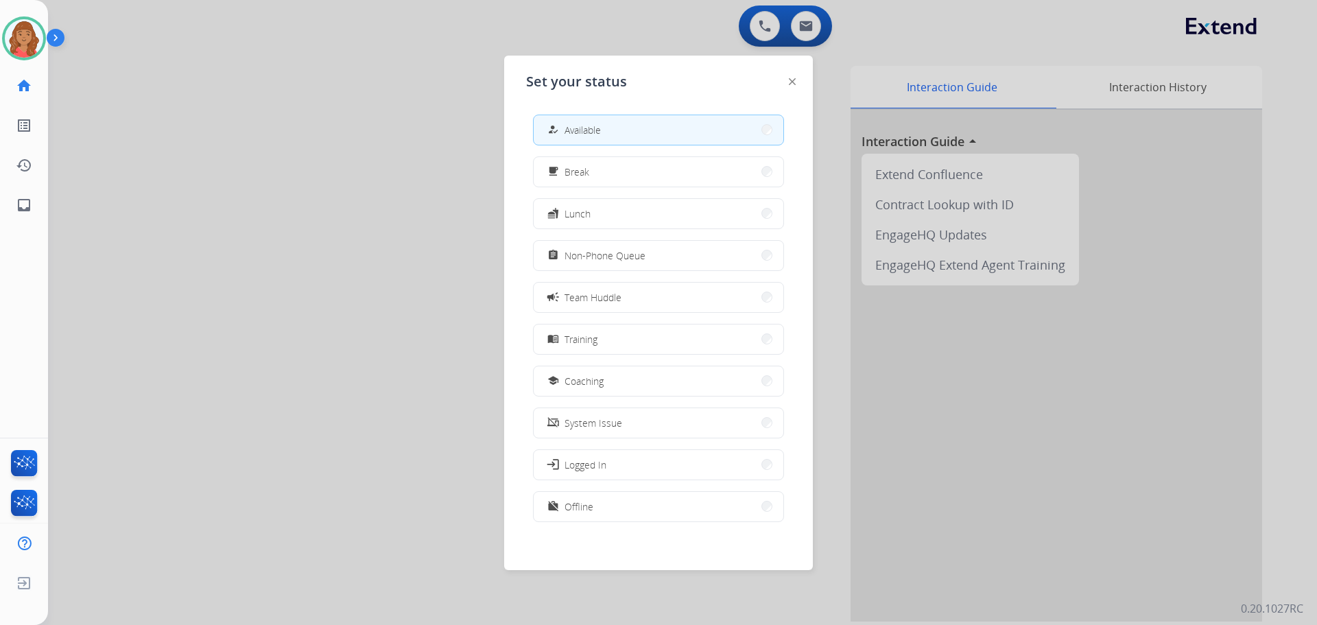
drag, startPoint x: 579, startPoint y: 296, endPoint x: 565, endPoint y: 305, distance: 16.4
click at [580, 296] on span "Team Huddle" at bounding box center [592, 297] width 57 height 14
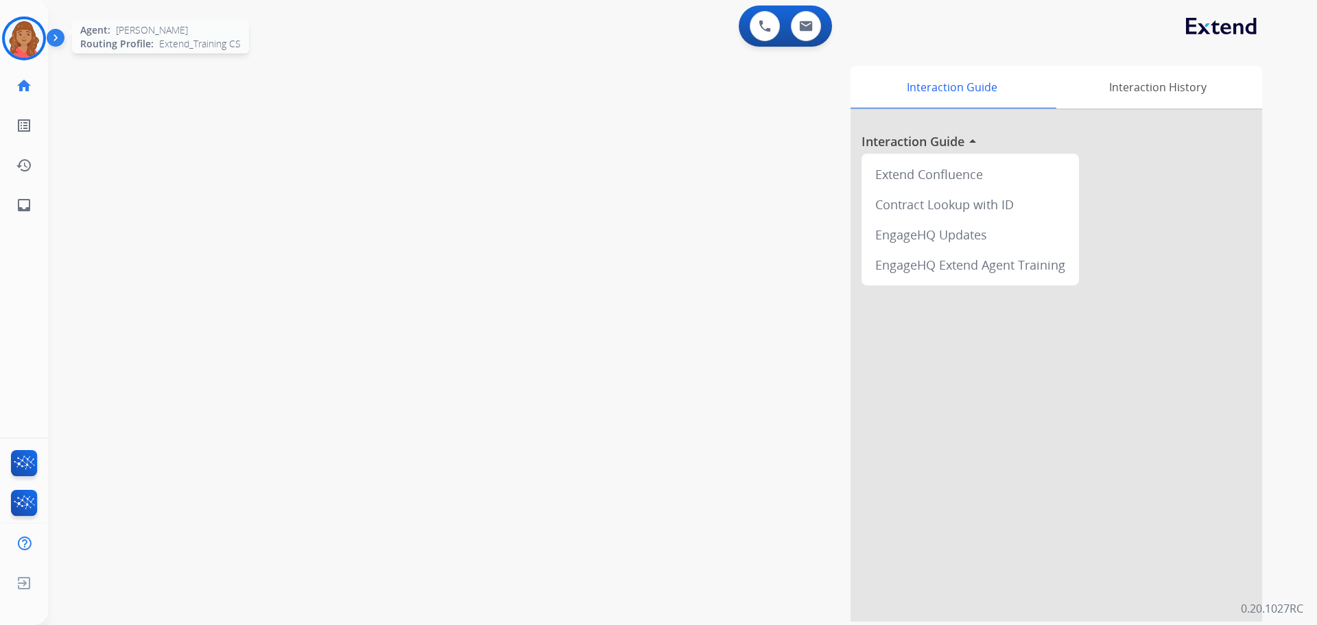
click at [19, 47] on img at bounding box center [24, 38] width 38 height 38
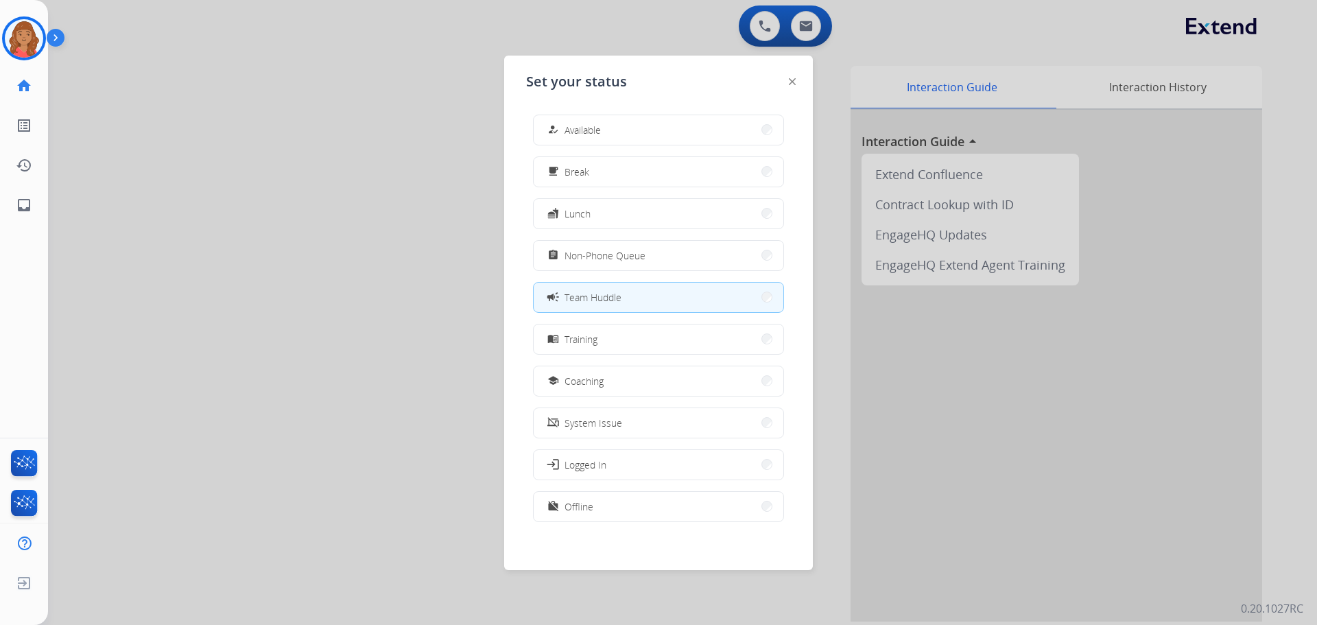
click at [572, 107] on div "Set your status how_to_reg Available free_breakfast Break fastfood Lunch assign…" at bounding box center [658, 313] width 309 height 514
click at [575, 122] on div "how_to_reg Available" at bounding box center [573, 129] width 56 height 16
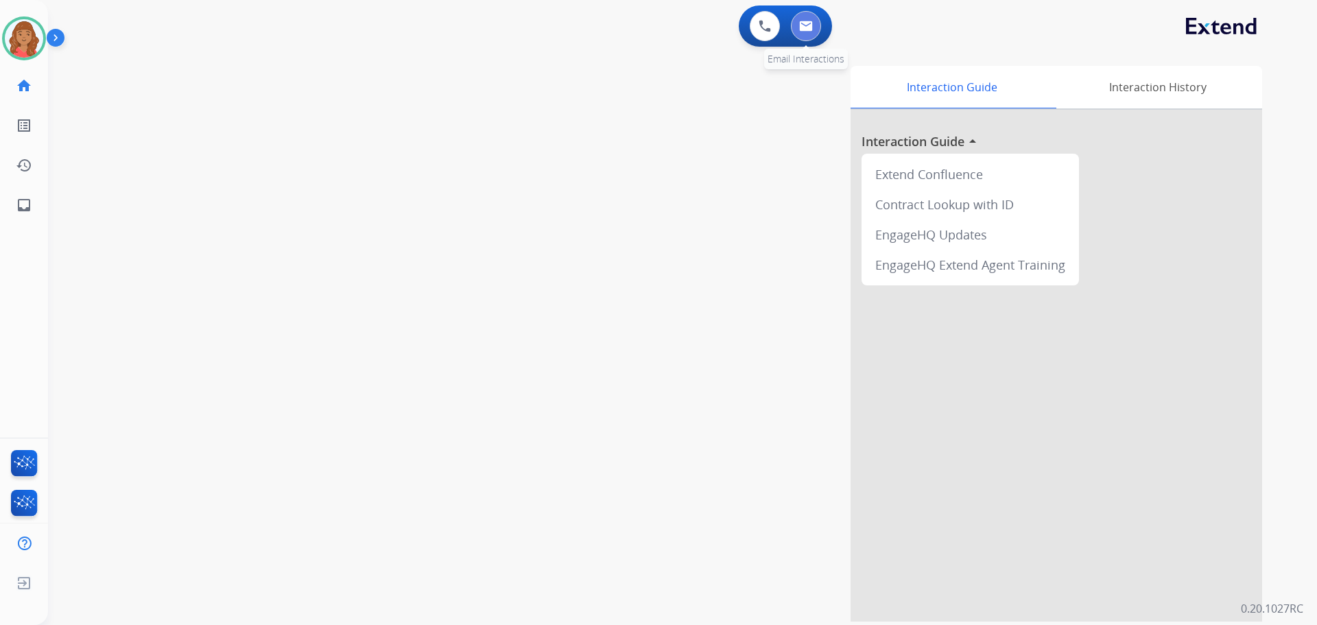
click at [807, 27] on img at bounding box center [806, 26] width 14 height 11
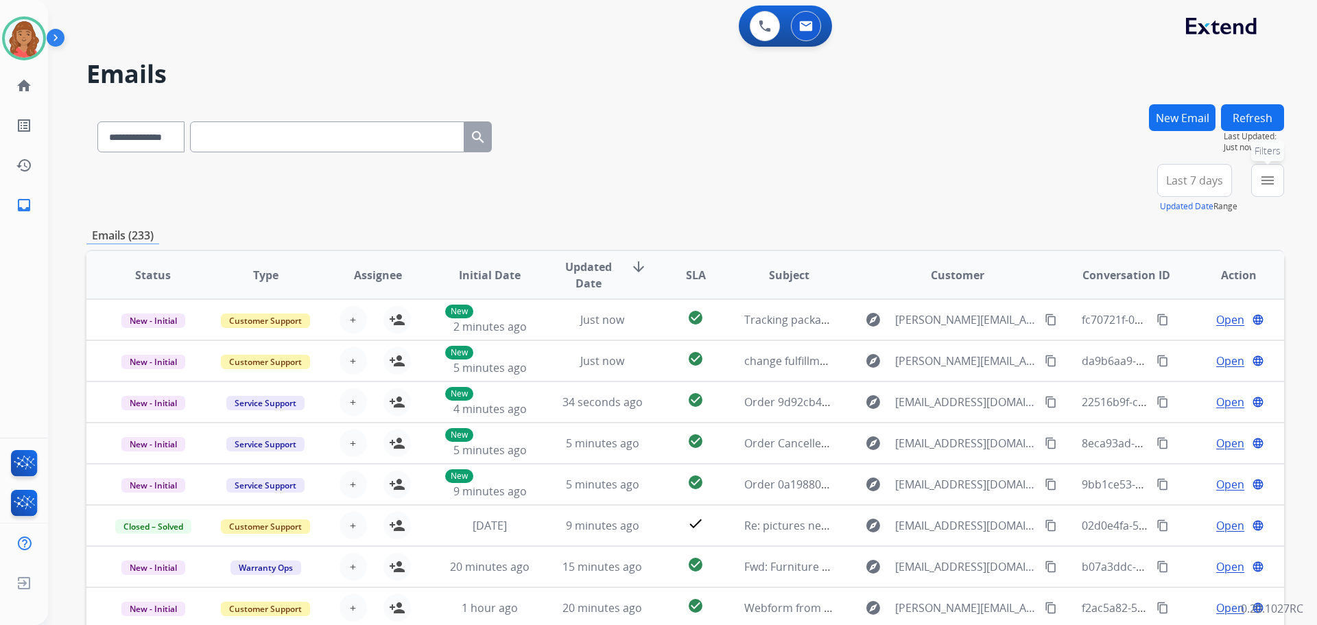
click at [1261, 181] on mat-icon "menu" at bounding box center [1267, 180] width 16 height 16
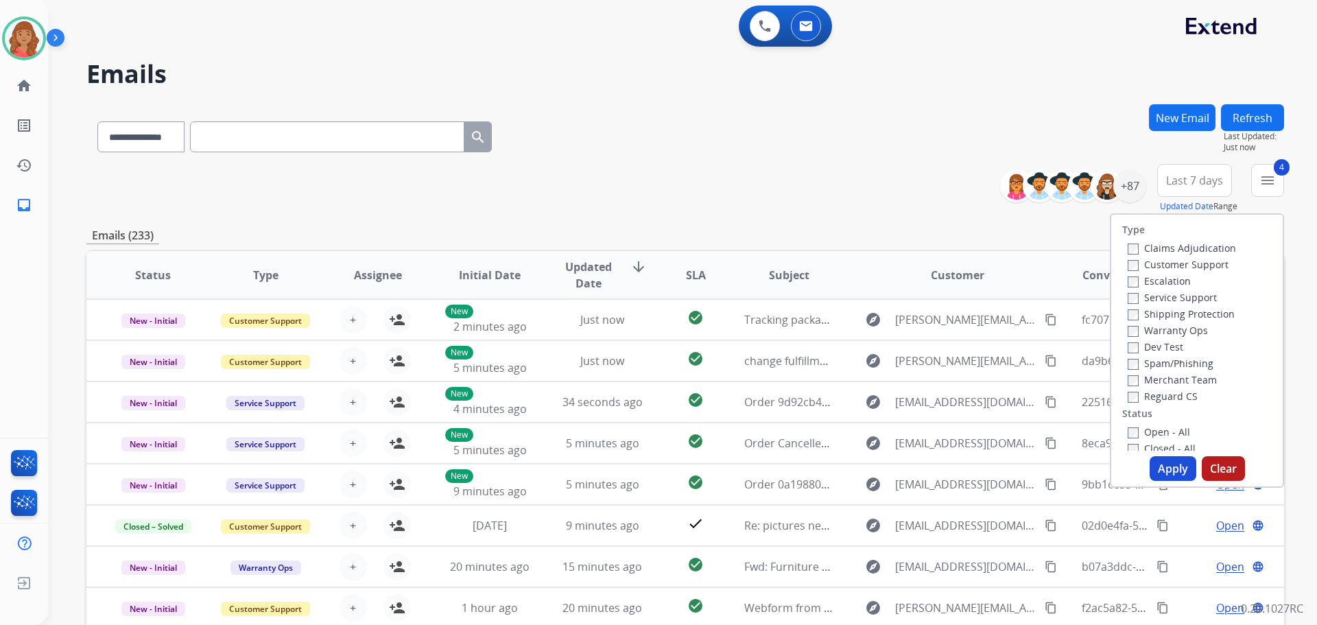
click at [1152, 460] on button "Apply" at bounding box center [1172, 468] width 47 height 25
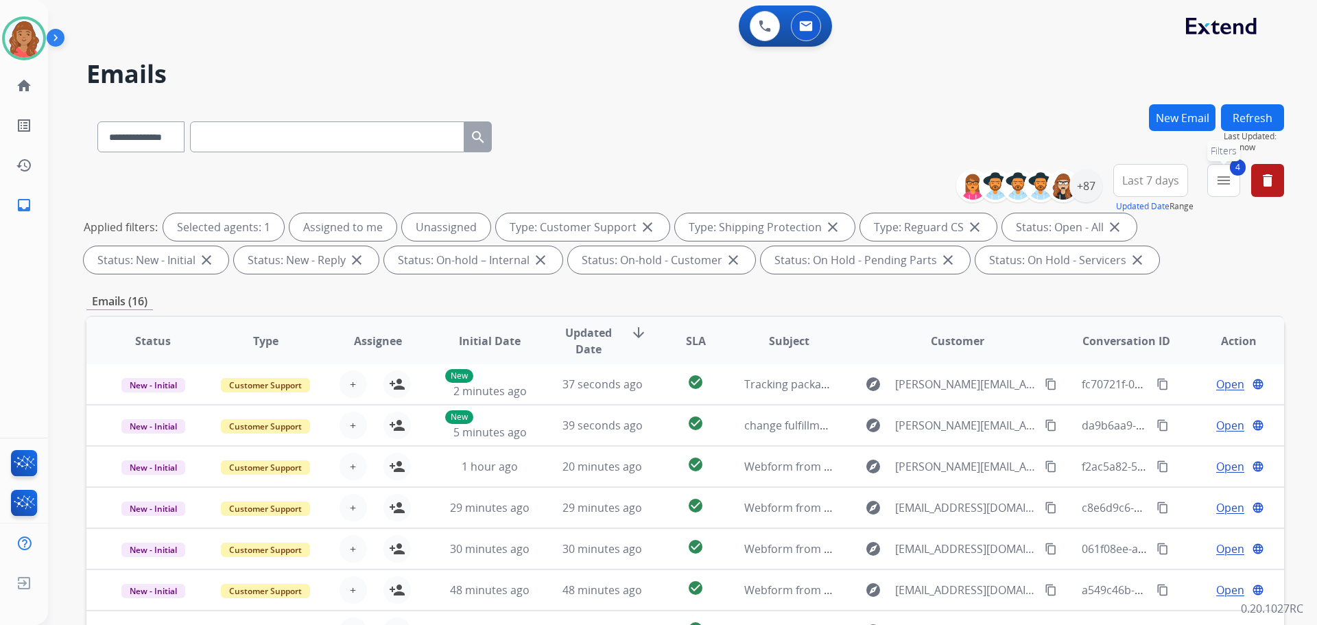
drag, startPoint x: 1229, startPoint y: 187, endPoint x: 1213, endPoint y: 201, distance: 21.4
click at [1228, 187] on mat-icon "menu" at bounding box center [1223, 180] width 16 height 16
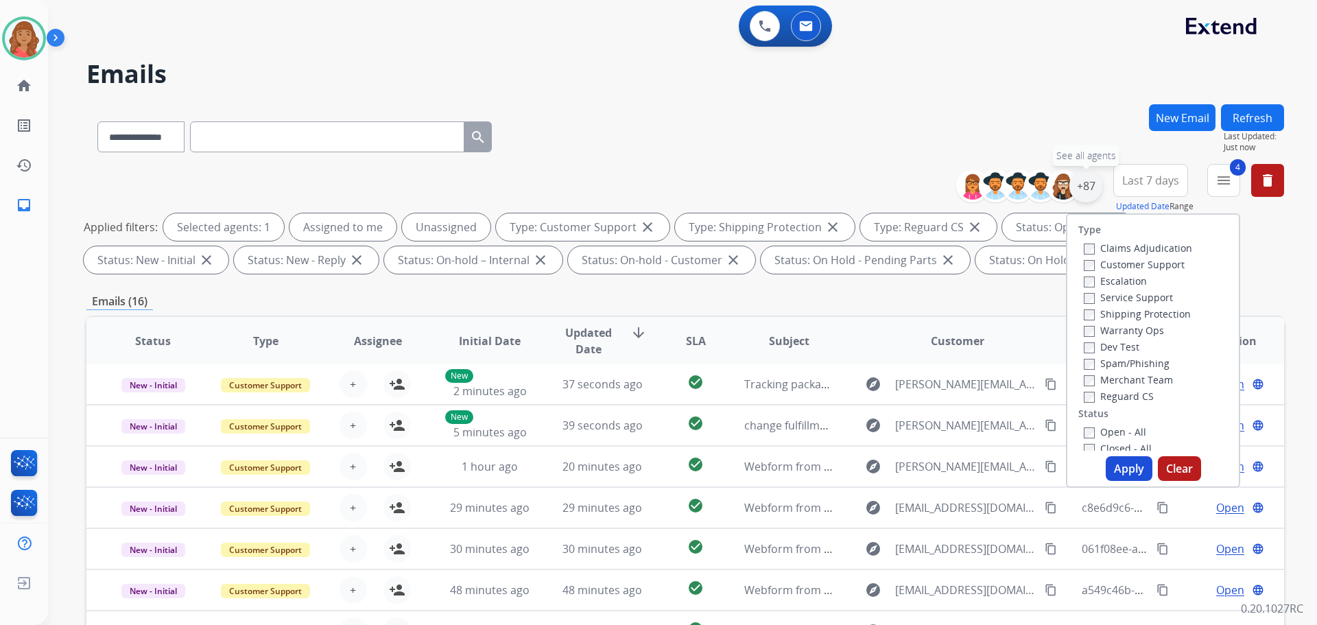
click at [1080, 190] on div "+87" at bounding box center [1085, 185] width 33 height 33
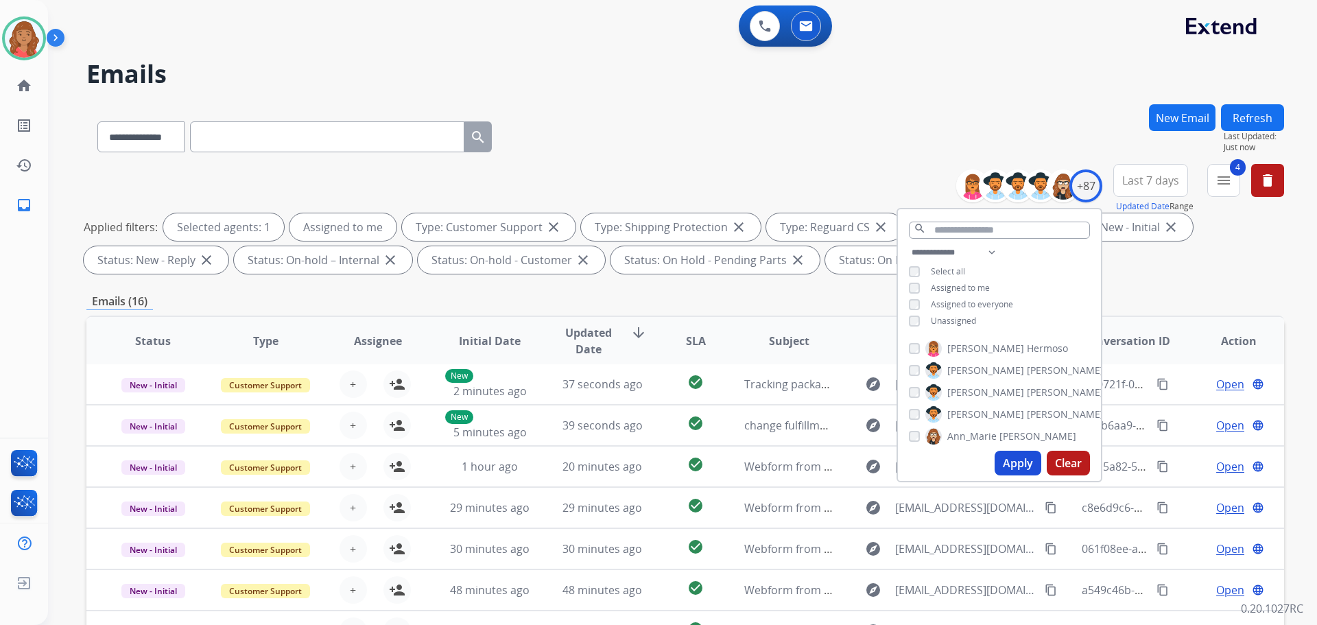
click at [1018, 466] on button "Apply" at bounding box center [1017, 463] width 47 height 25
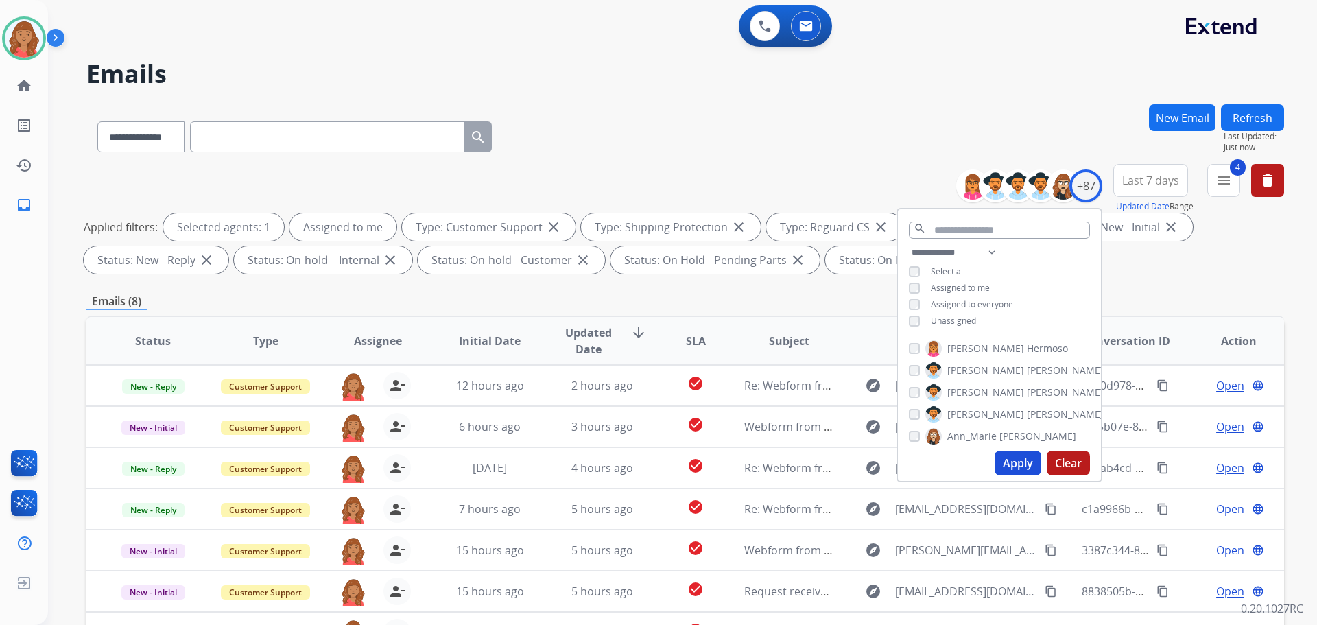
click at [595, 289] on div "**********" at bounding box center [684, 475] width 1197 height 742
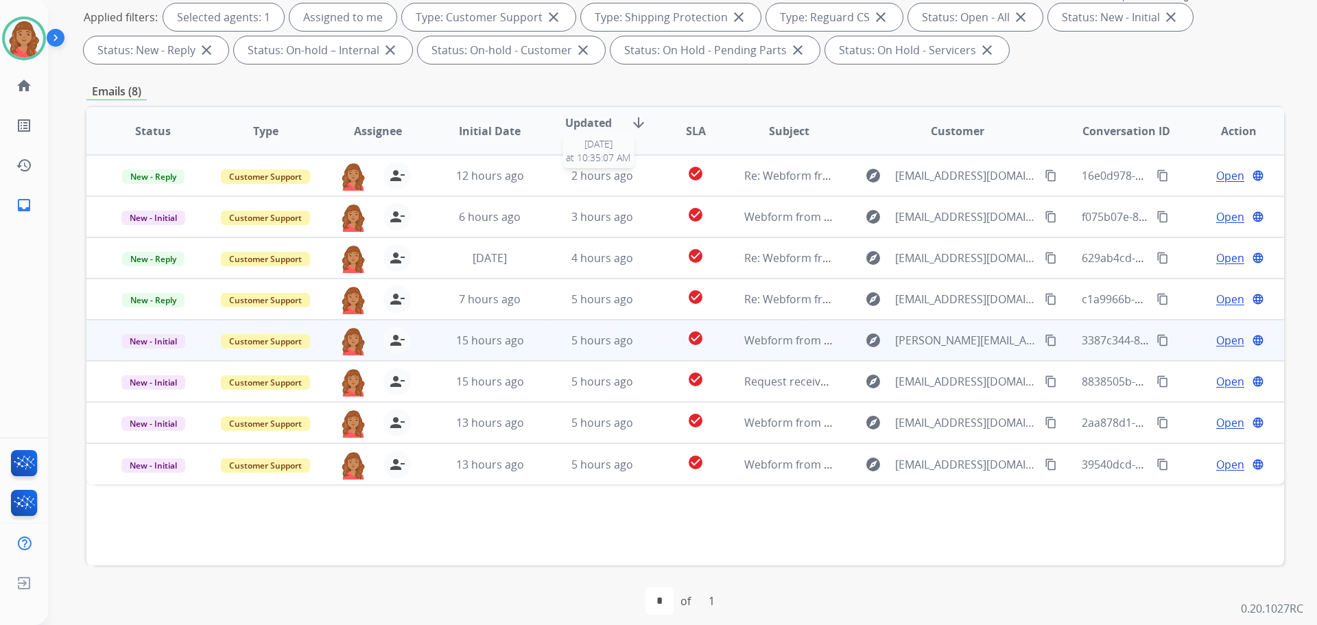
scroll to position [222, 0]
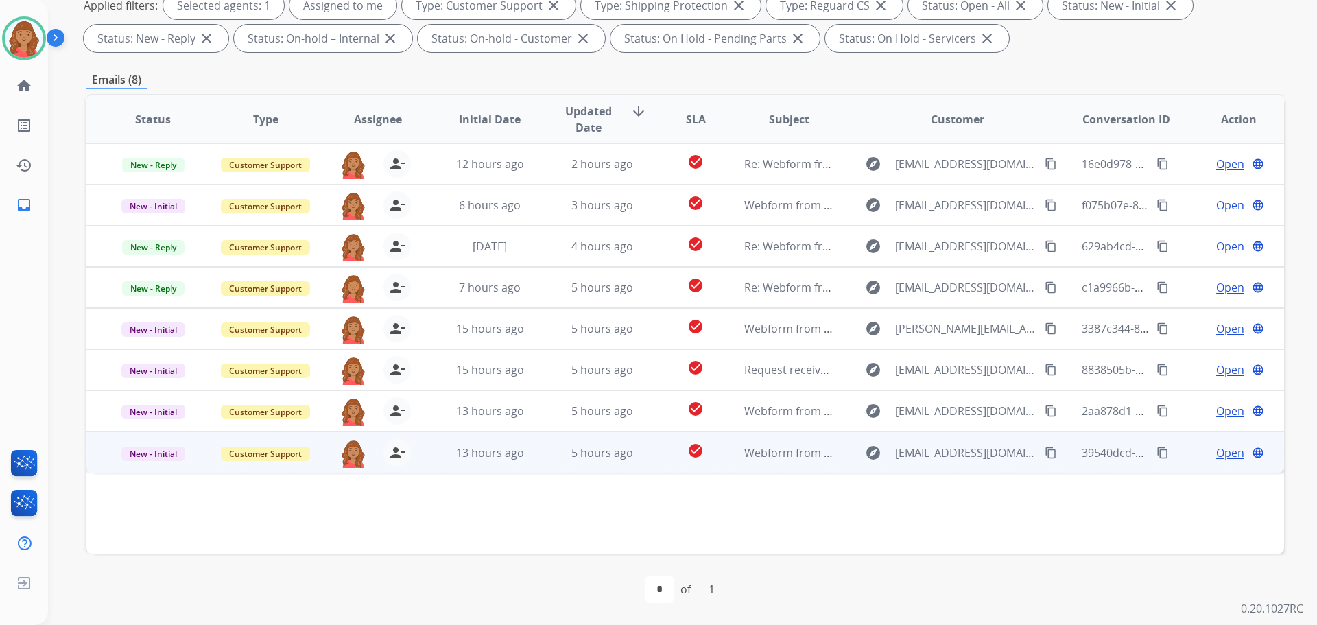
click at [731, 455] on td "Webform from Gomezramon993@gmail.com on 08/20/2025" at bounding box center [778, 451] width 112 height 41
click at [599, 452] on span "5 hours ago" at bounding box center [602, 451] width 62 height 15
click at [564, 450] on div "5 hours ago" at bounding box center [603, 452] width 90 height 16
click at [1045, 451] on mat-icon "content_copy" at bounding box center [1051, 452] width 12 height 12
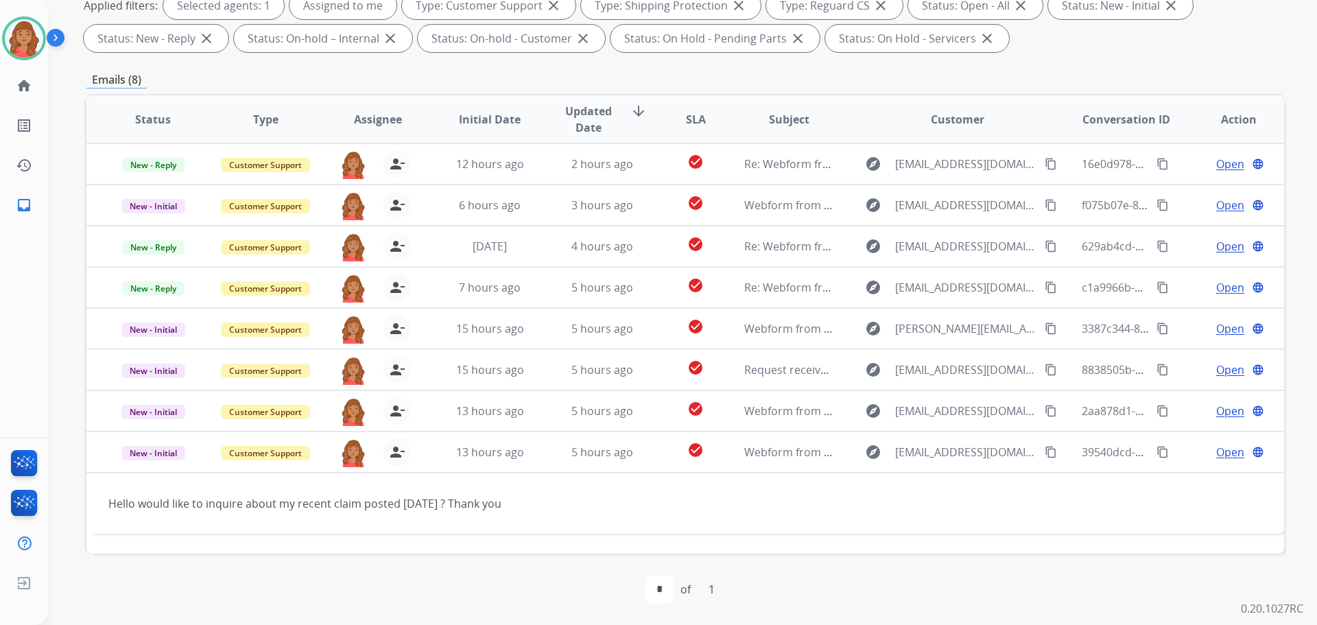
click at [1080, 73] on div "Emails (8)" at bounding box center [684, 79] width 1197 height 17
click at [23, 466] on img at bounding box center [24, 466] width 32 height 32
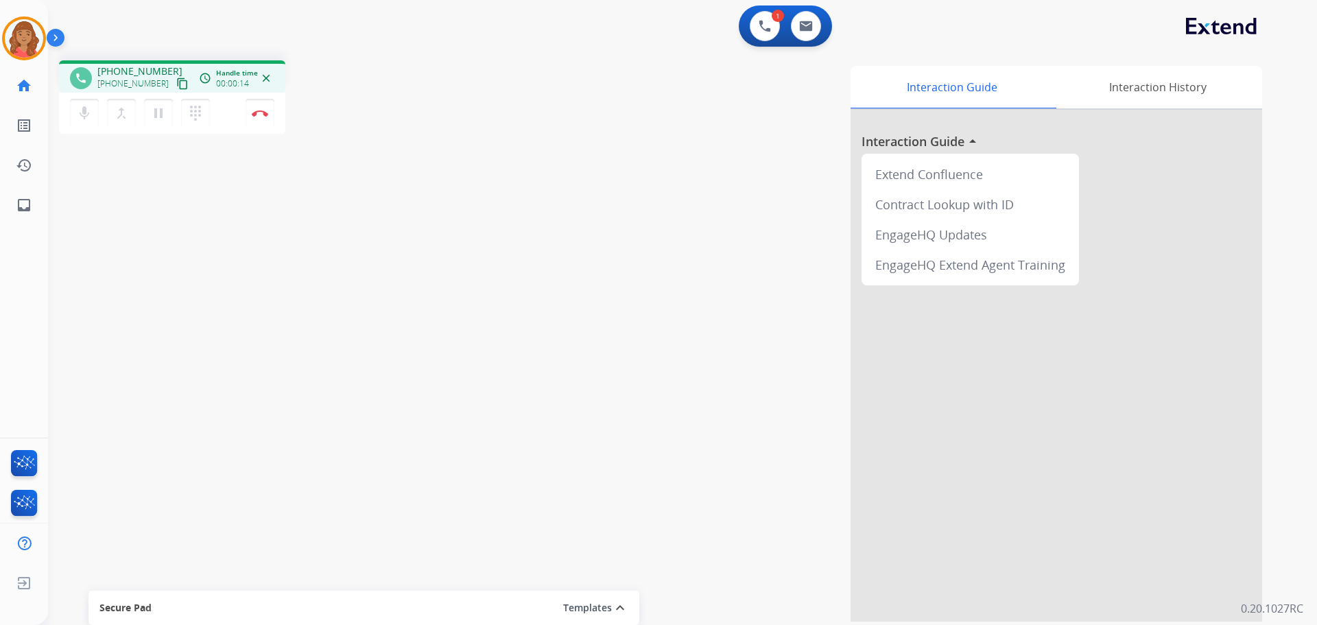
click at [176, 84] on mat-icon "content_copy" at bounding box center [182, 84] width 12 height 12
click at [256, 113] on img at bounding box center [260, 113] width 16 height 7
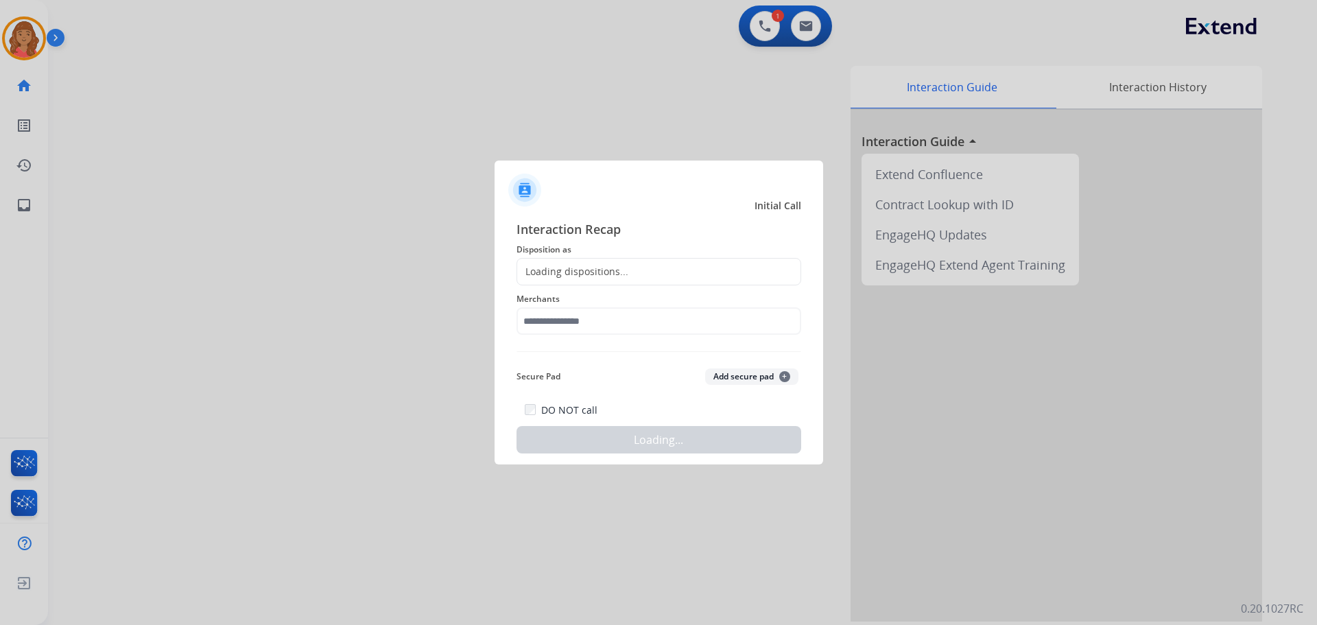
click at [575, 281] on div "Loading dispositions..." at bounding box center [658, 271] width 285 height 27
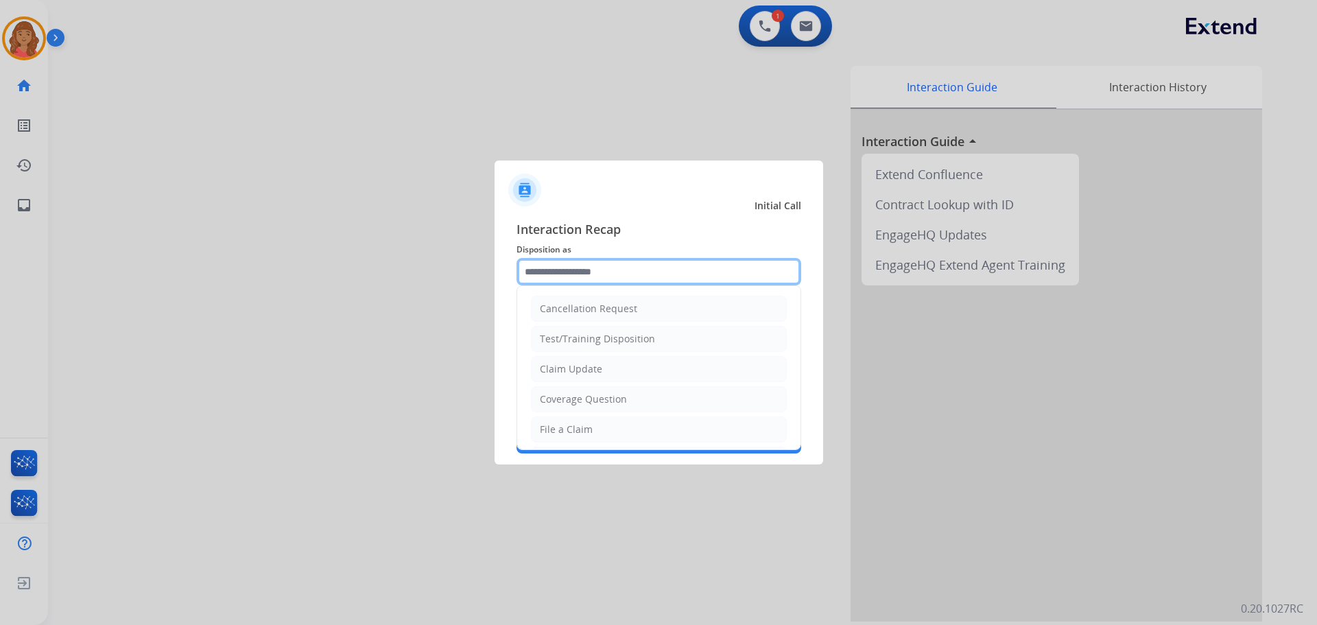
click at [543, 284] on input "text" at bounding box center [658, 271] width 285 height 27
click at [567, 394] on li "Other" at bounding box center [659, 396] width 256 height 26
type input "*****"
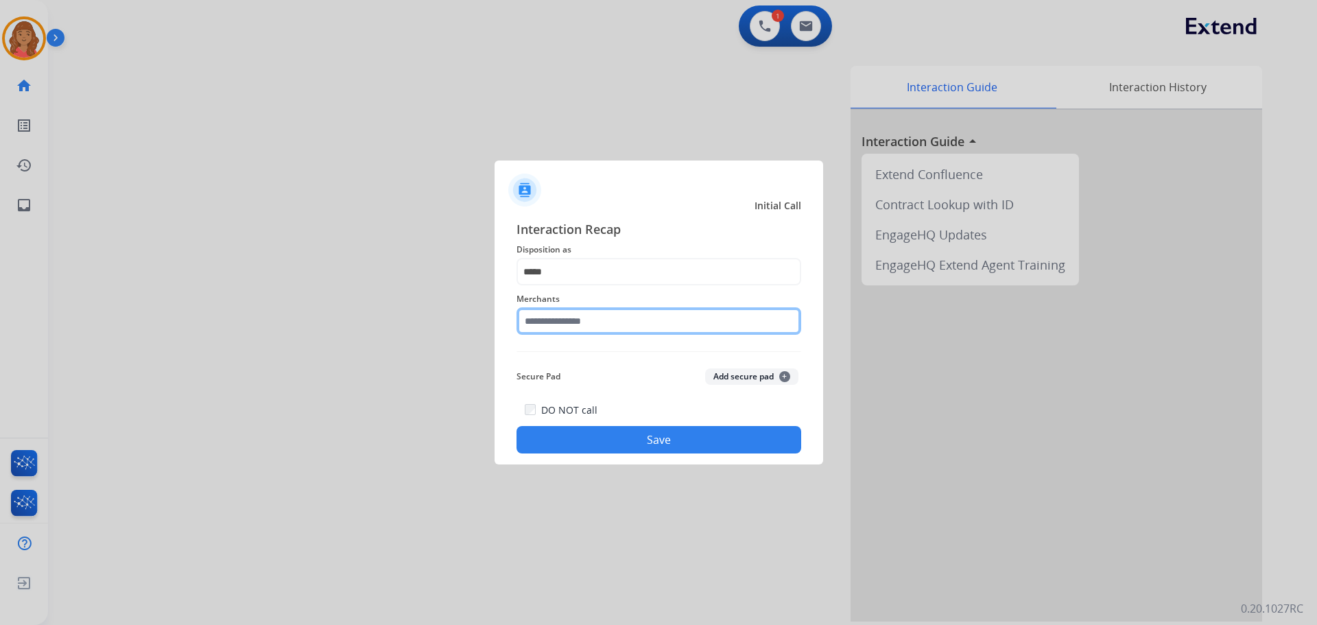
click at [575, 329] on input "text" at bounding box center [658, 320] width 285 height 27
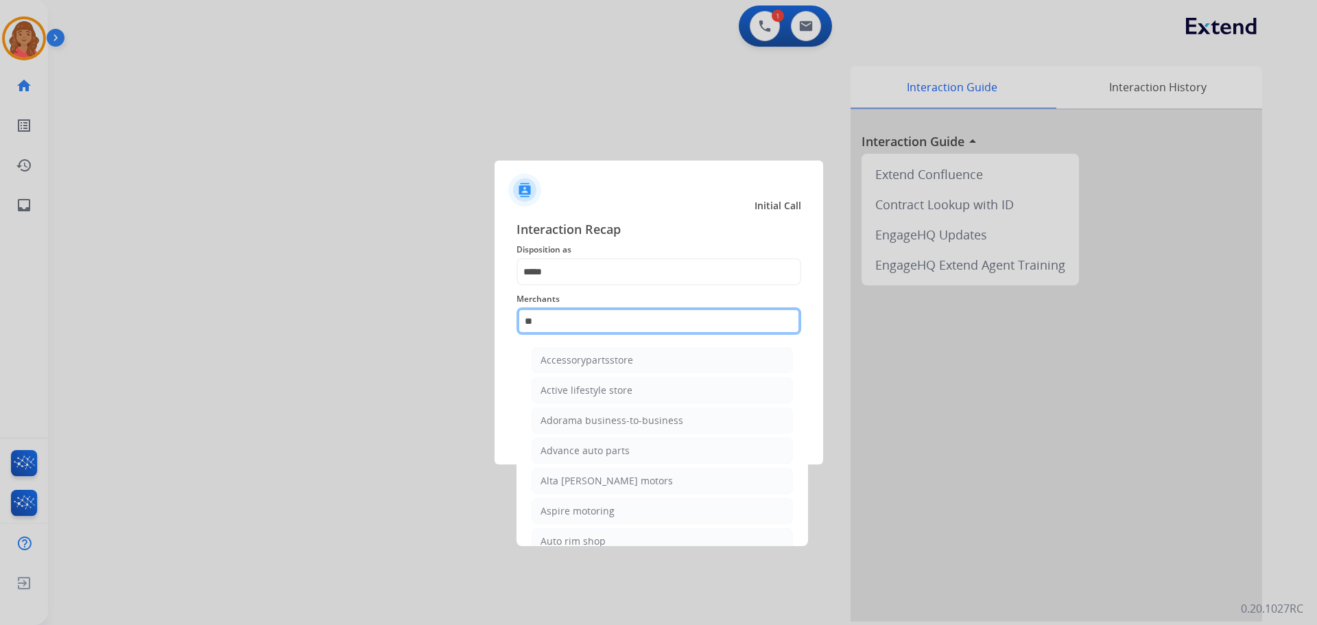
type input "*"
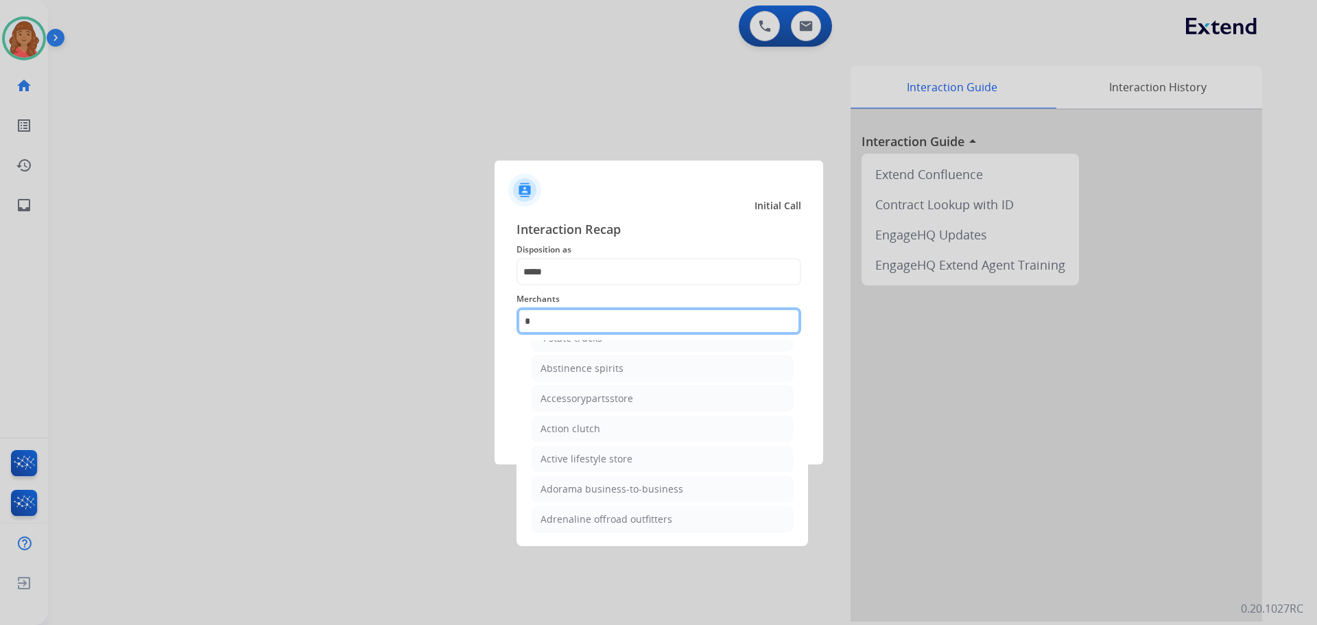
click at [570, 320] on input "*" at bounding box center [658, 320] width 285 height 27
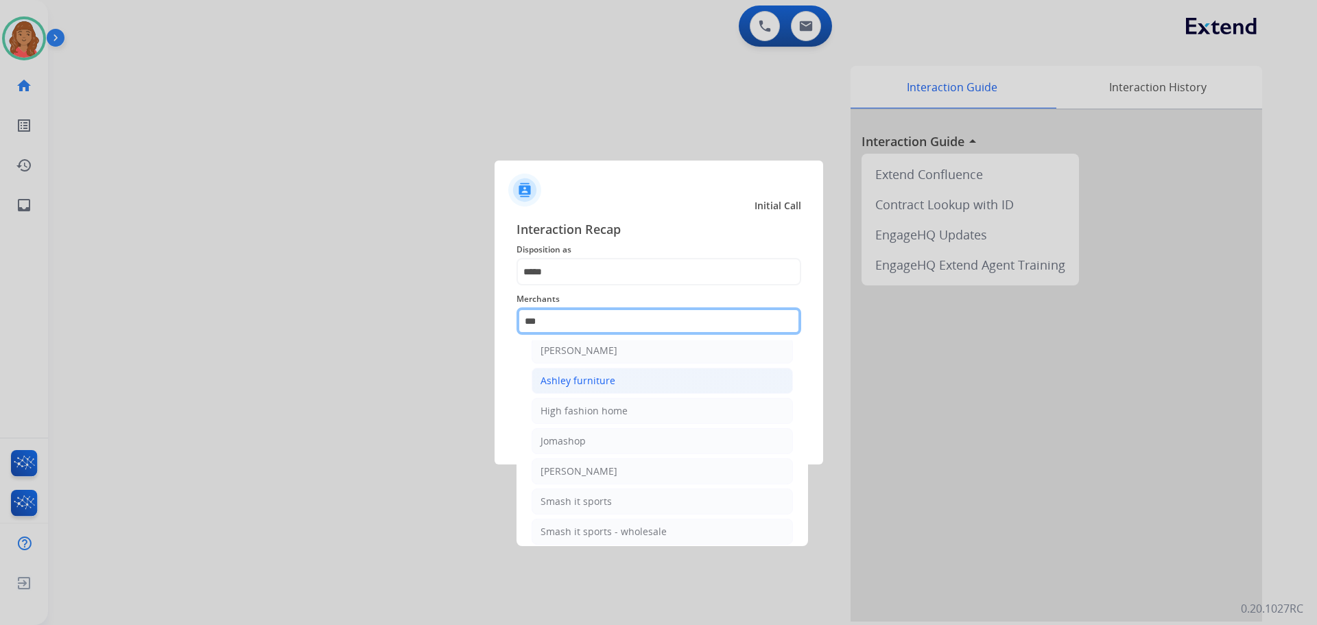
scroll to position [0, 0]
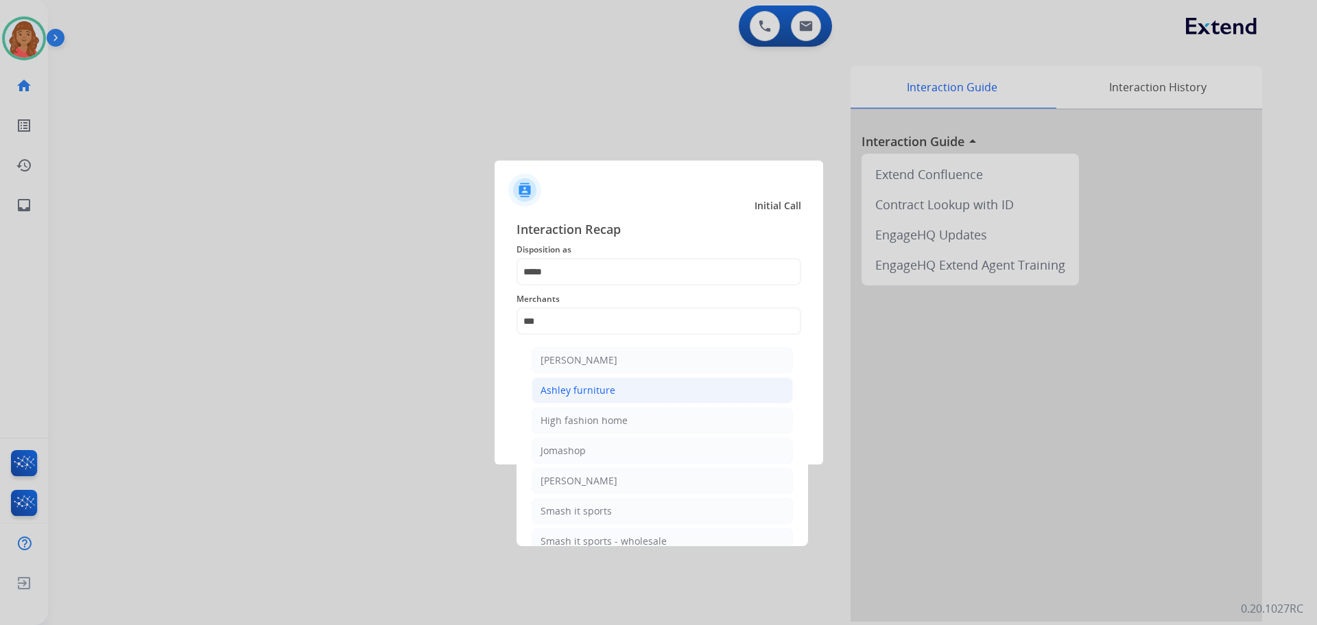
click at [572, 389] on div "Ashley furniture" at bounding box center [577, 390] width 75 height 14
type input "**********"
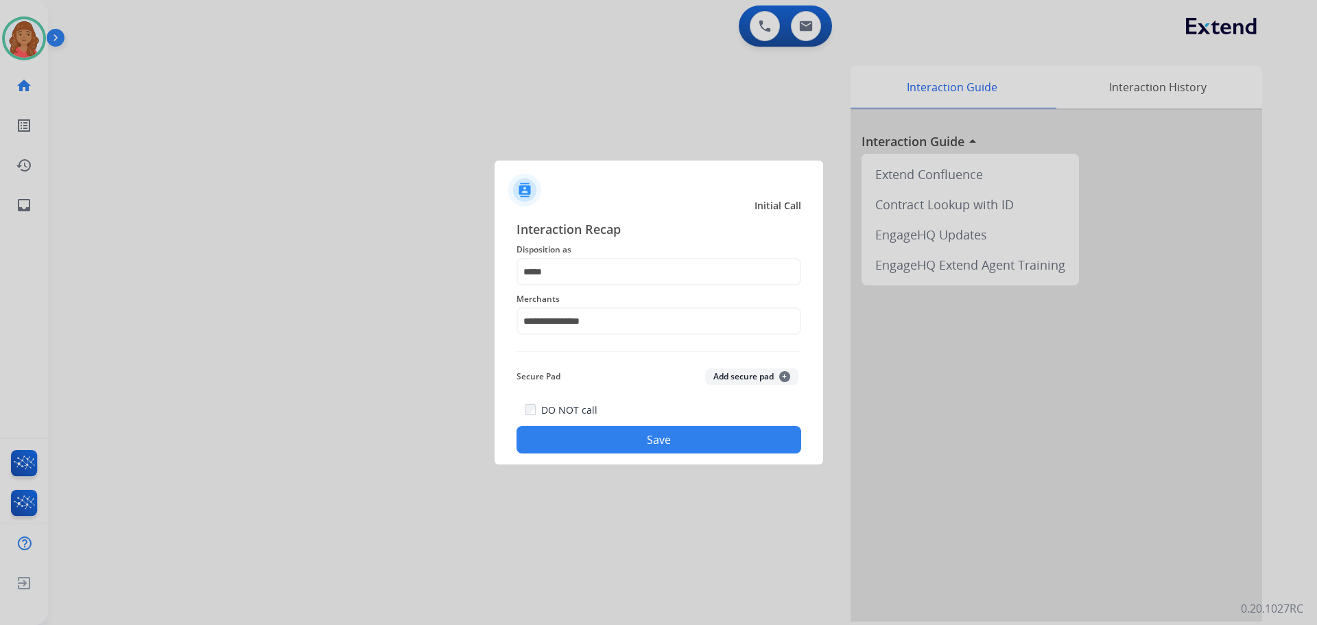
click at [615, 442] on button "Save" at bounding box center [658, 439] width 285 height 27
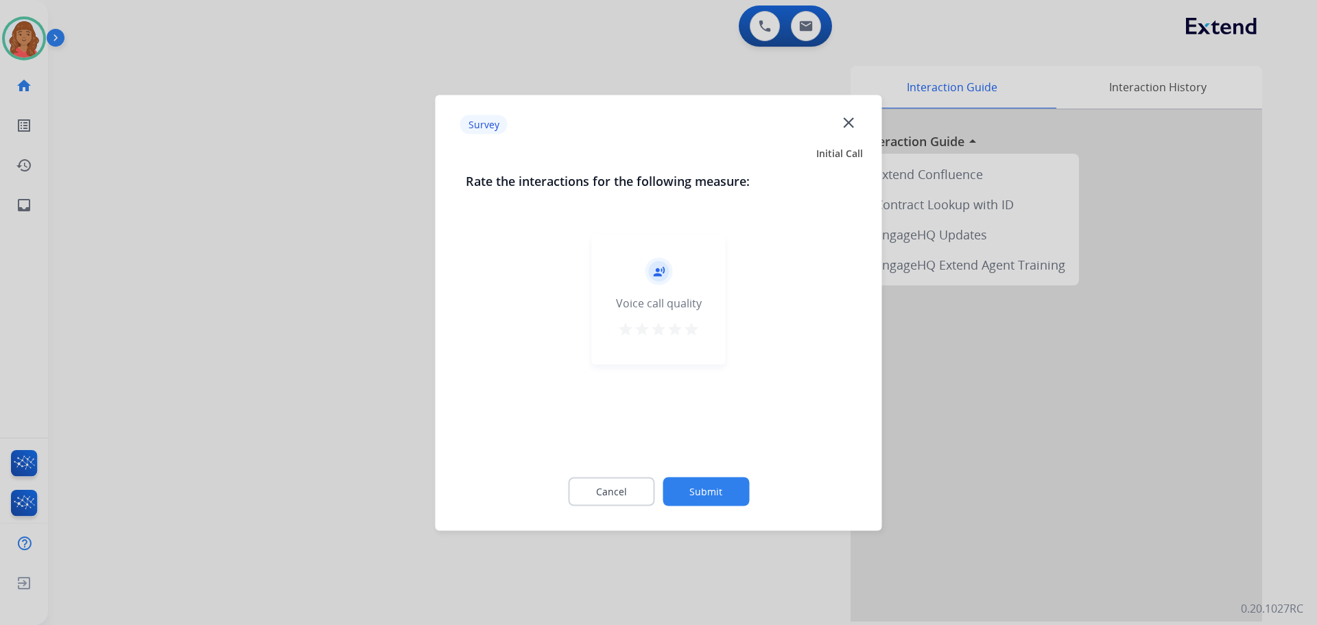
click at [693, 329] on mat-icon "star" at bounding box center [691, 328] width 16 height 16
click at [708, 486] on button "Submit" at bounding box center [706, 491] width 86 height 29
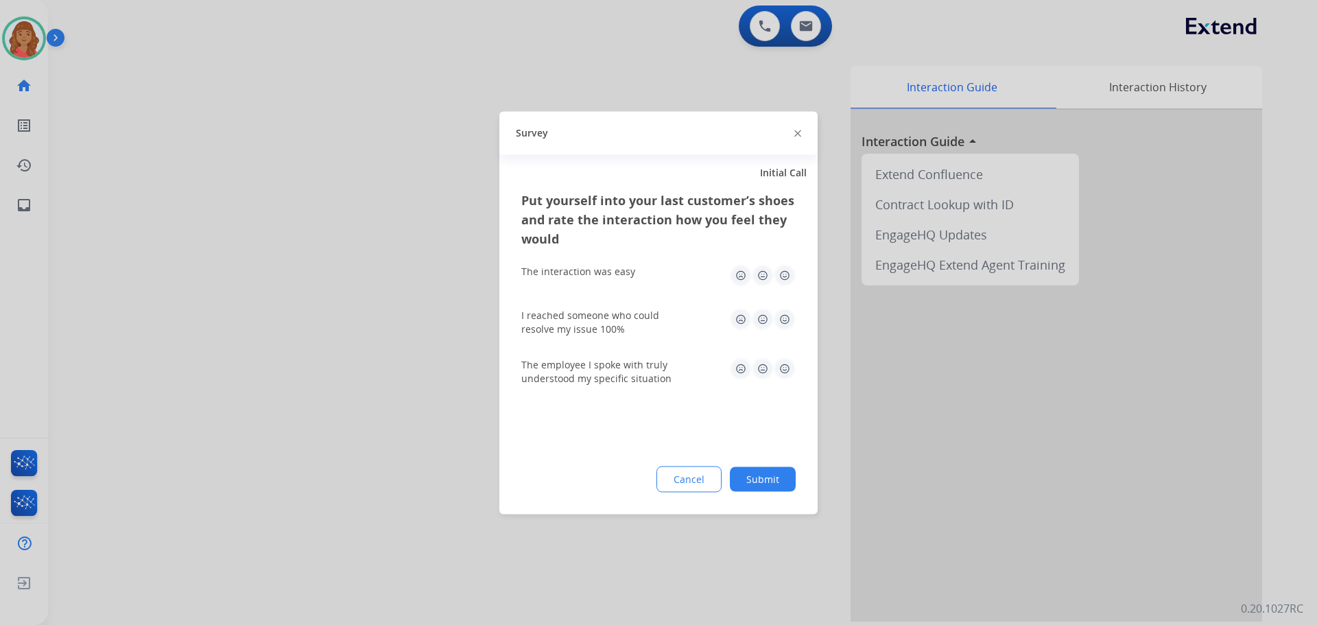
click at [787, 277] on img at bounding box center [785, 275] width 22 height 22
drag, startPoint x: 783, startPoint y: 316, endPoint x: 786, endPoint y: 345, distance: 28.9
click at [783, 317] on img at bounding box center [785, 319] width 22 height 22
click at [783, 374] on img at bounding box center [785, 368] width 22 height 22
click at [761, 473] on button "Submit" at bounding box center [763, 478] width 66 height 25
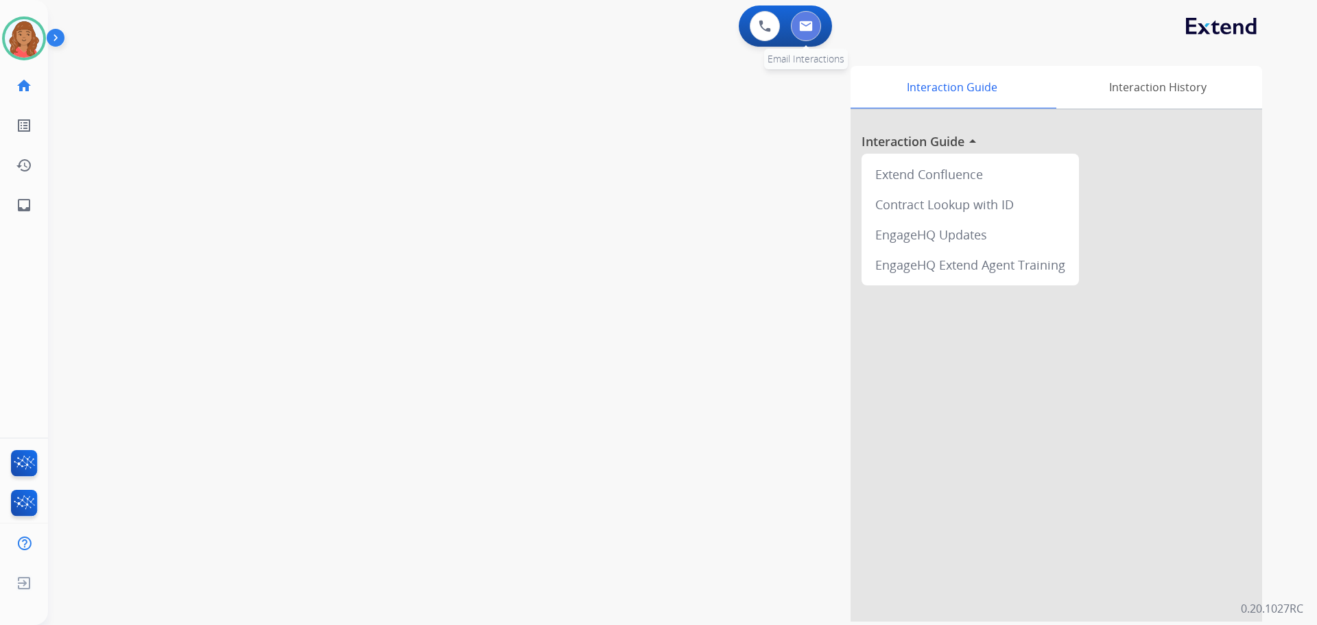
click at [808, 27] on img at bounding box center [806, 26] width 14 height 11
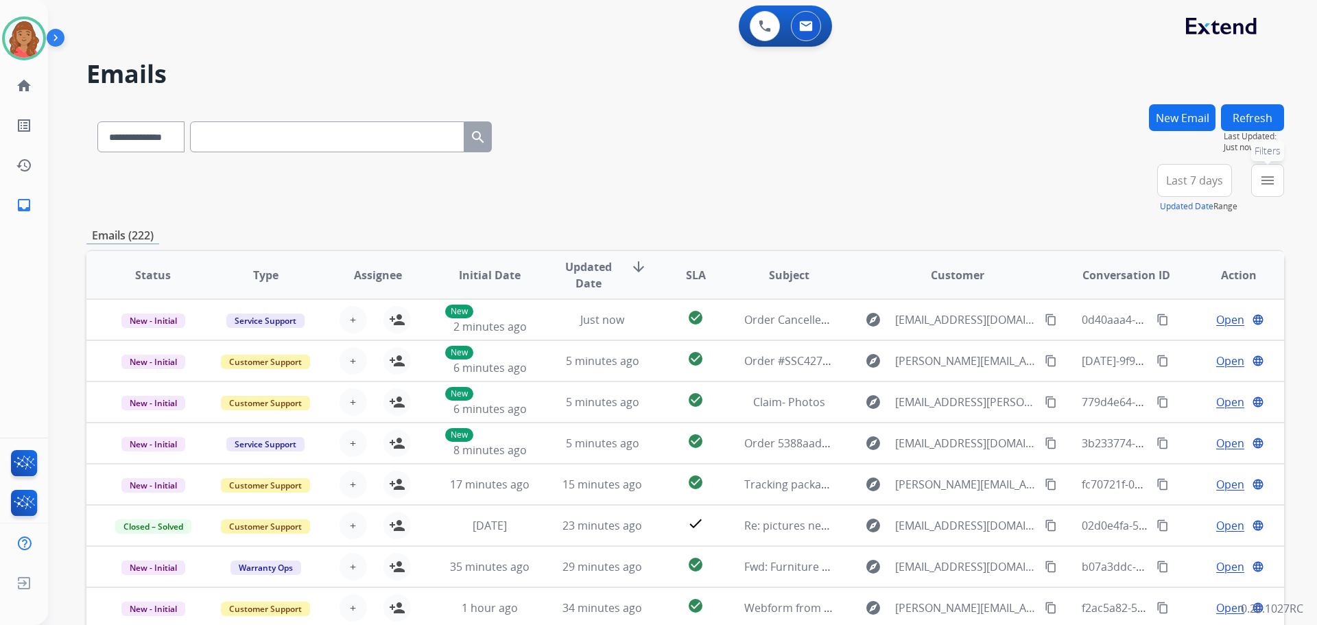
click at [1267, 189] on button "menu Filters" at bounding box center [1267, 180] width 33 height 33
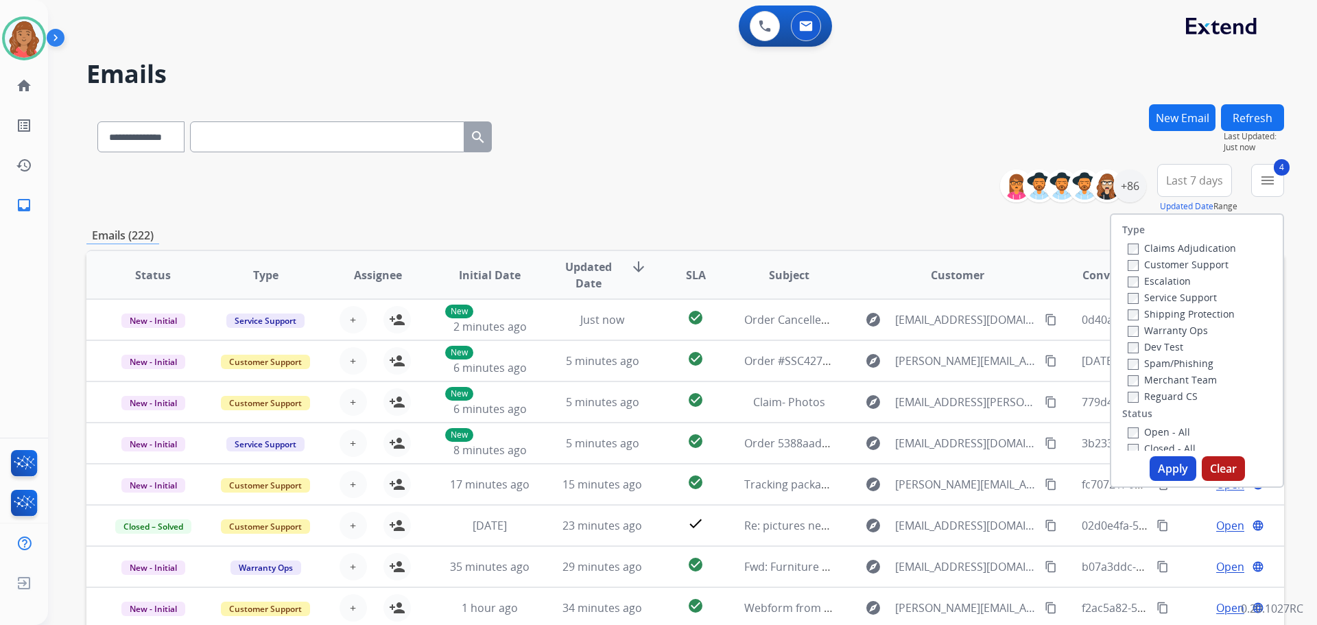
click at [1161, 466] on button "Apply" at bounding box center [1172, 468] width 47 height 25
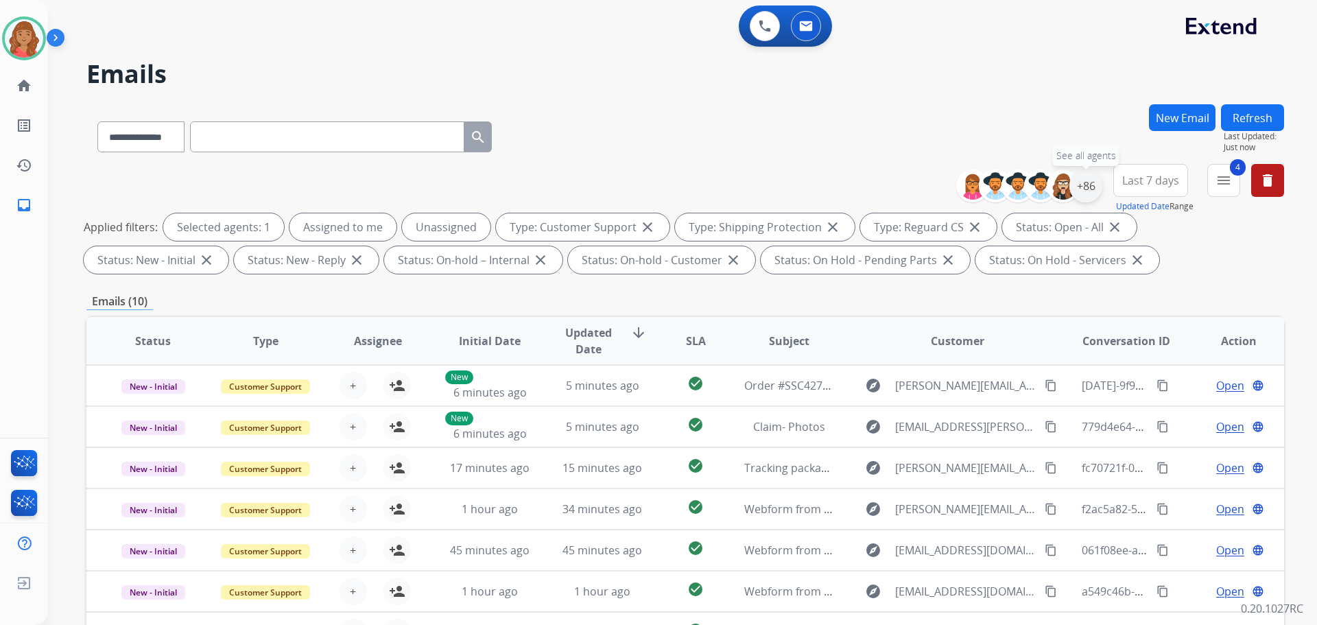
click at [1079, 191] on div "+86" at bounding box center [1085, 185] width 33 height 33
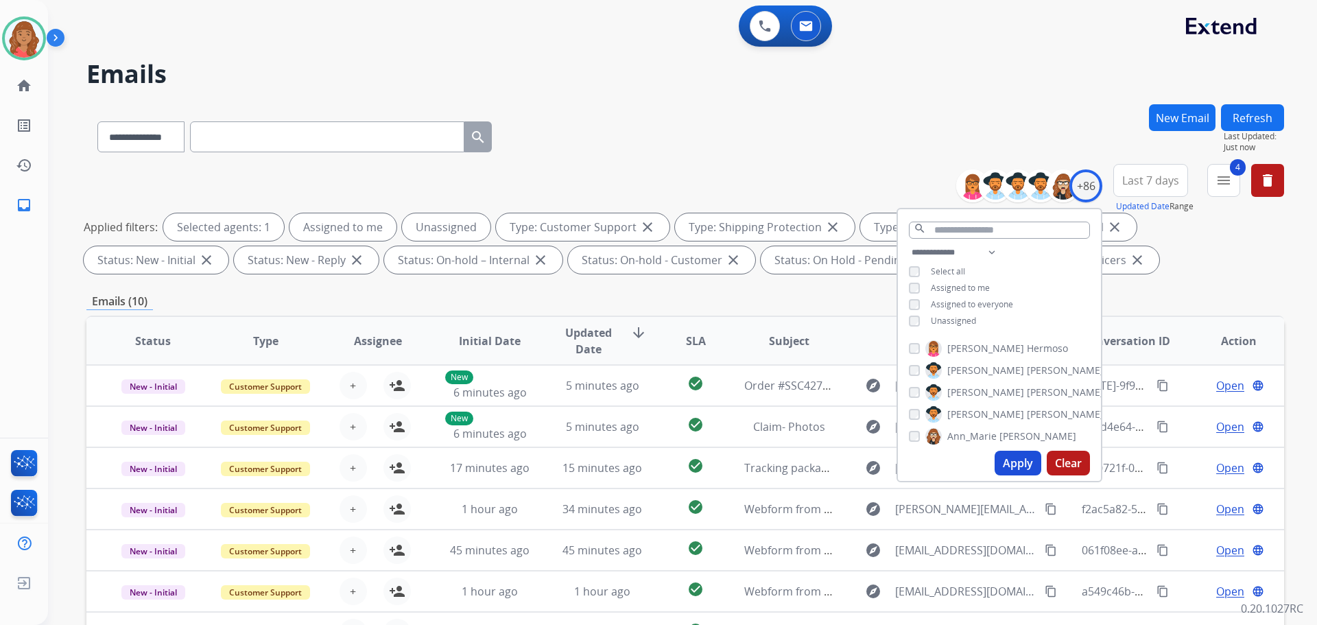
click at [911, 324] on div "**********" at bounding box center [999, 288] width 203 height 88
click at [1001, 468] on button "Apply" at bounding box center [1017, 463] width 47 height 25
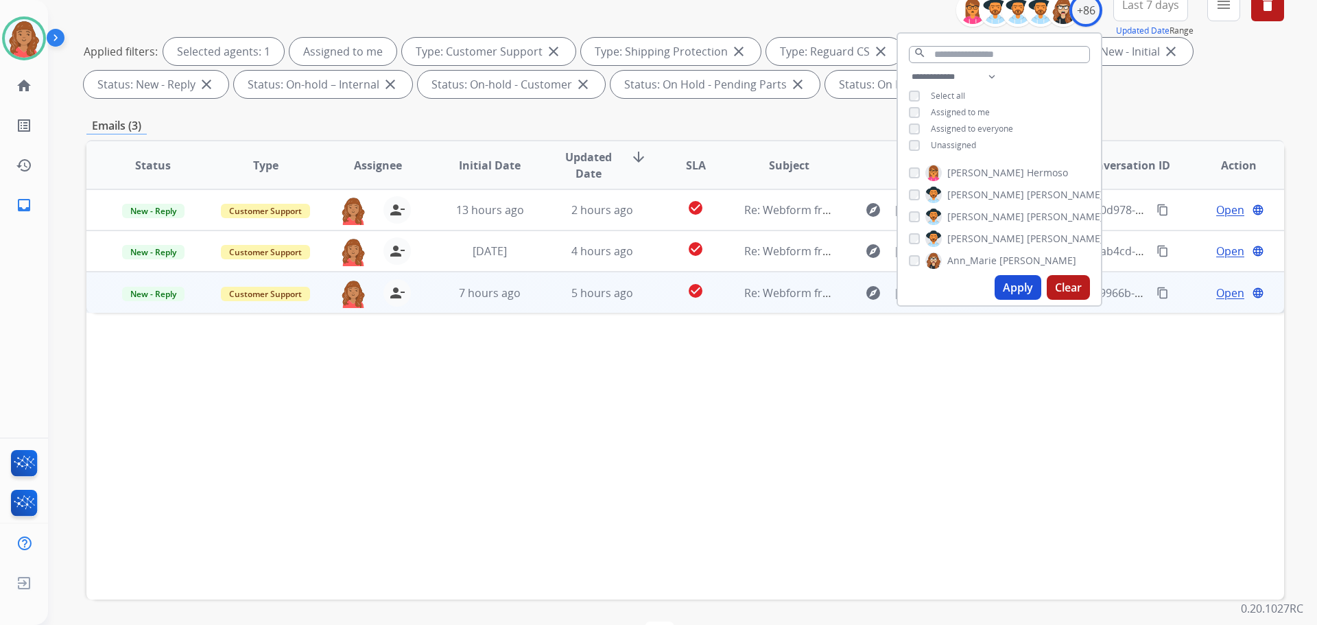
scroll to position [153, 0]
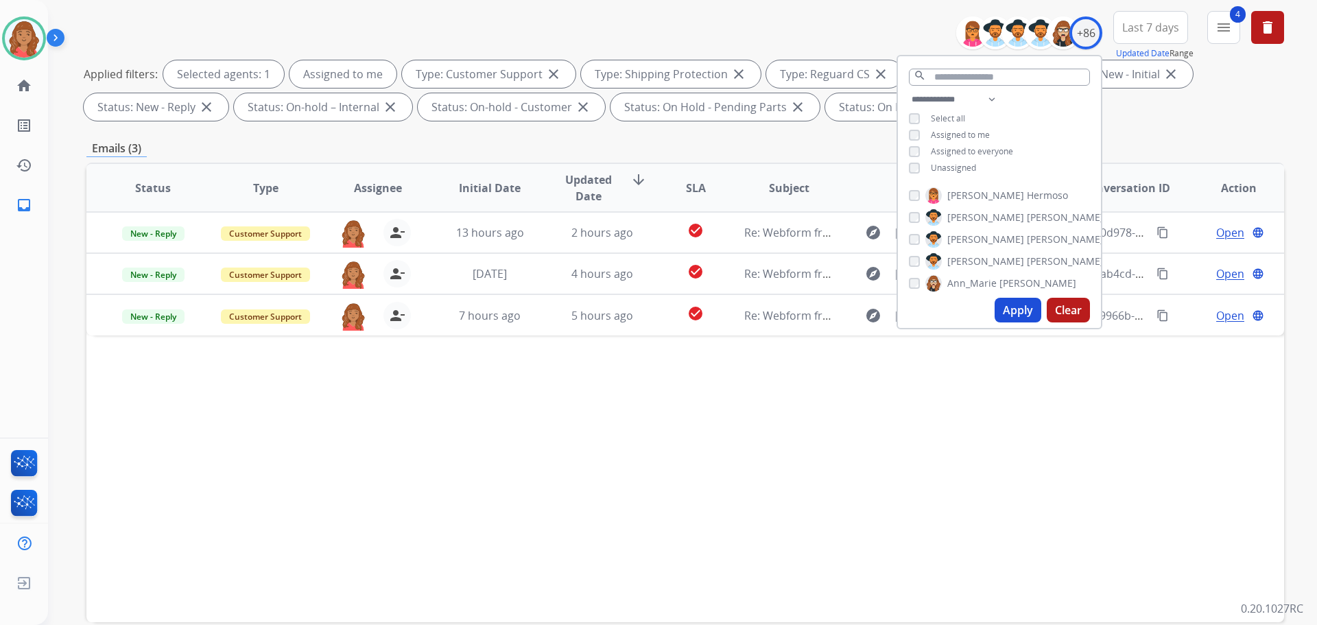
click at [706, 396] on div "Status Type Assignee Initial Date Updated Date arrow_downward SLA Subject Custo…" at bounding box center [684, 393] width 1197 height 460
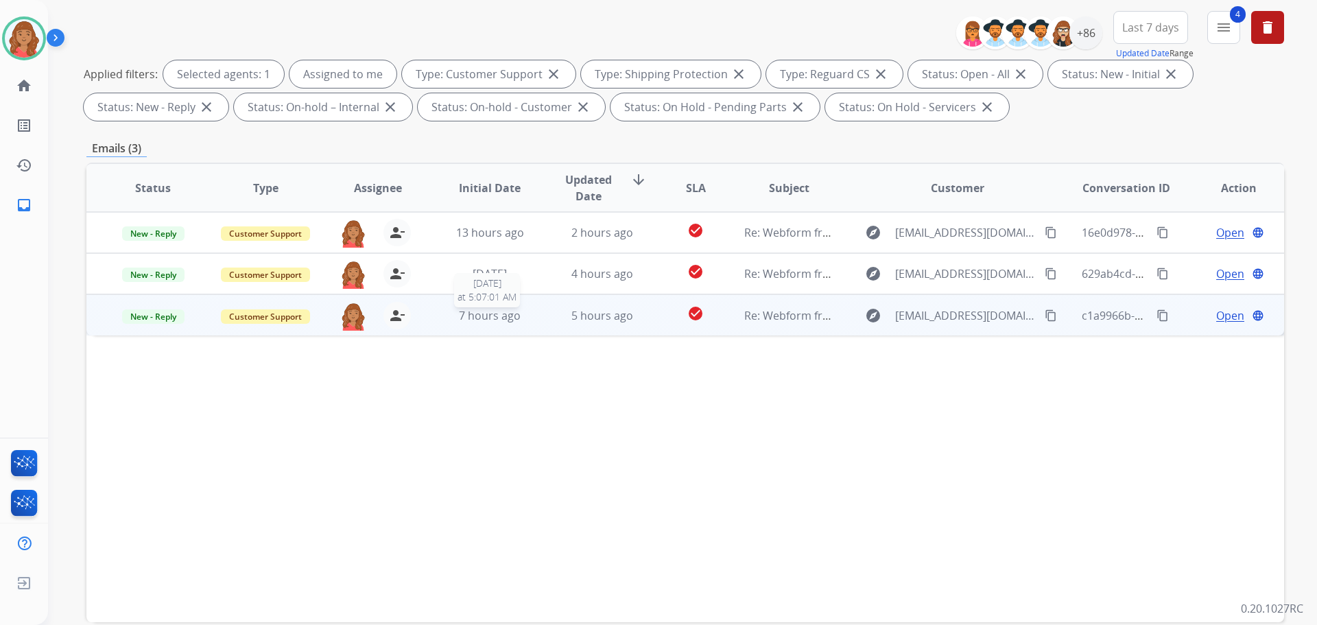
click at [527, 310] on div "7 hours ago" at bounding box center [490, 315] width 90 height 16
click at [1217, 316] on span "Open" at bounding box center [1230, 315] width 28 height 16
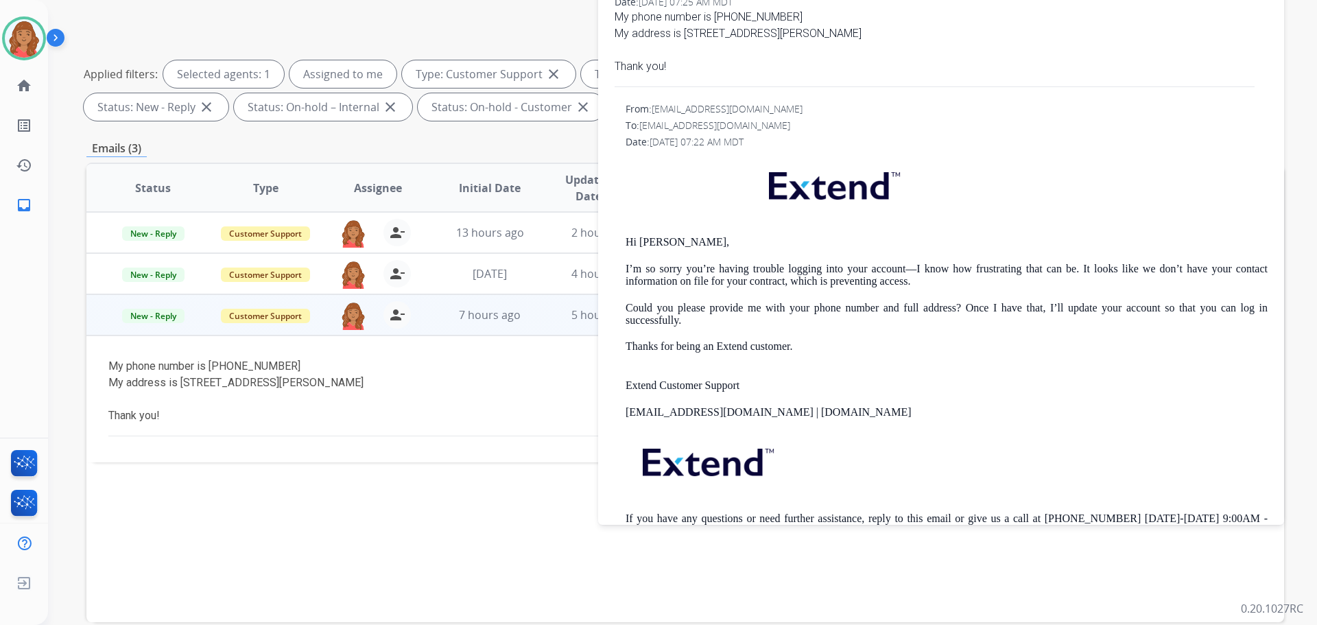
scroll to position [206, 0]
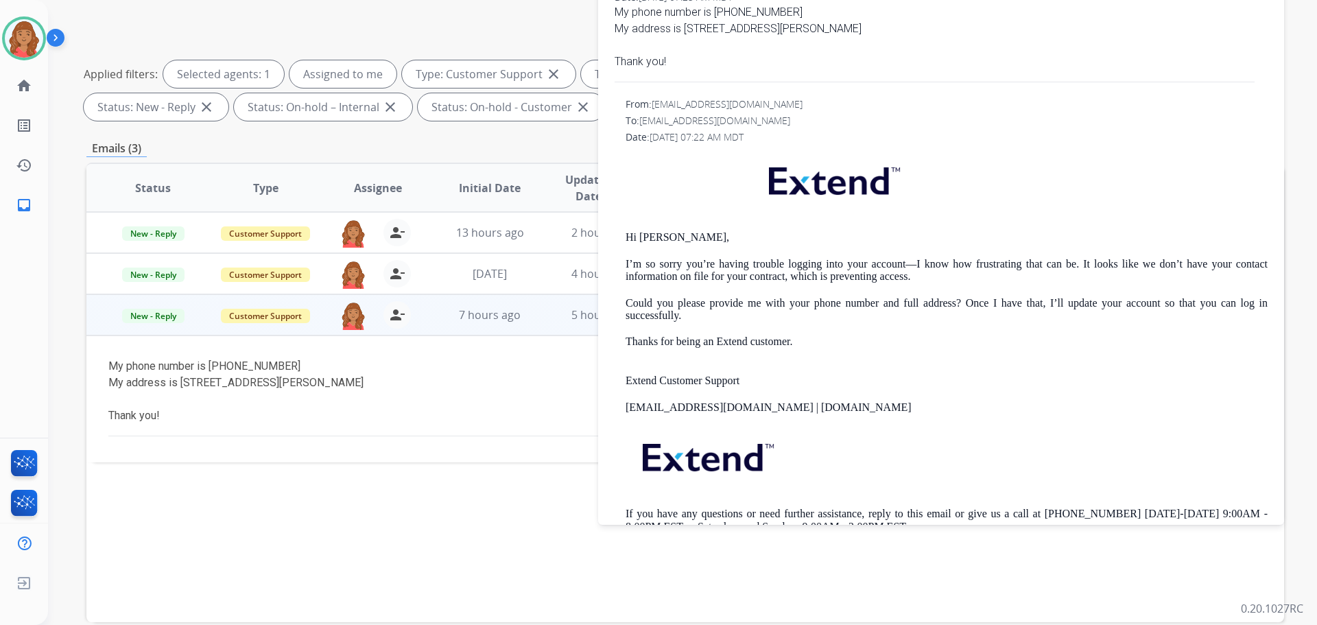
click at [470, 364] on div "My phone number is 517-599-9764" at bounding box center [572, 366] width 929 height 16
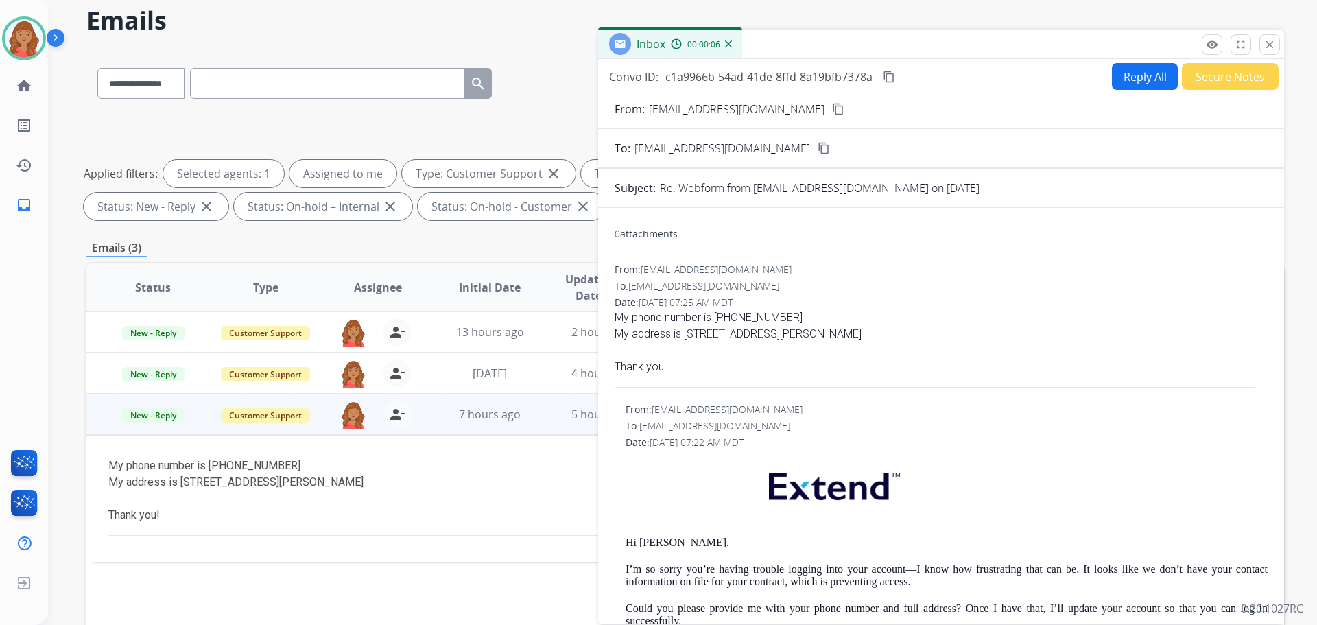
scroll to position [0, 0]
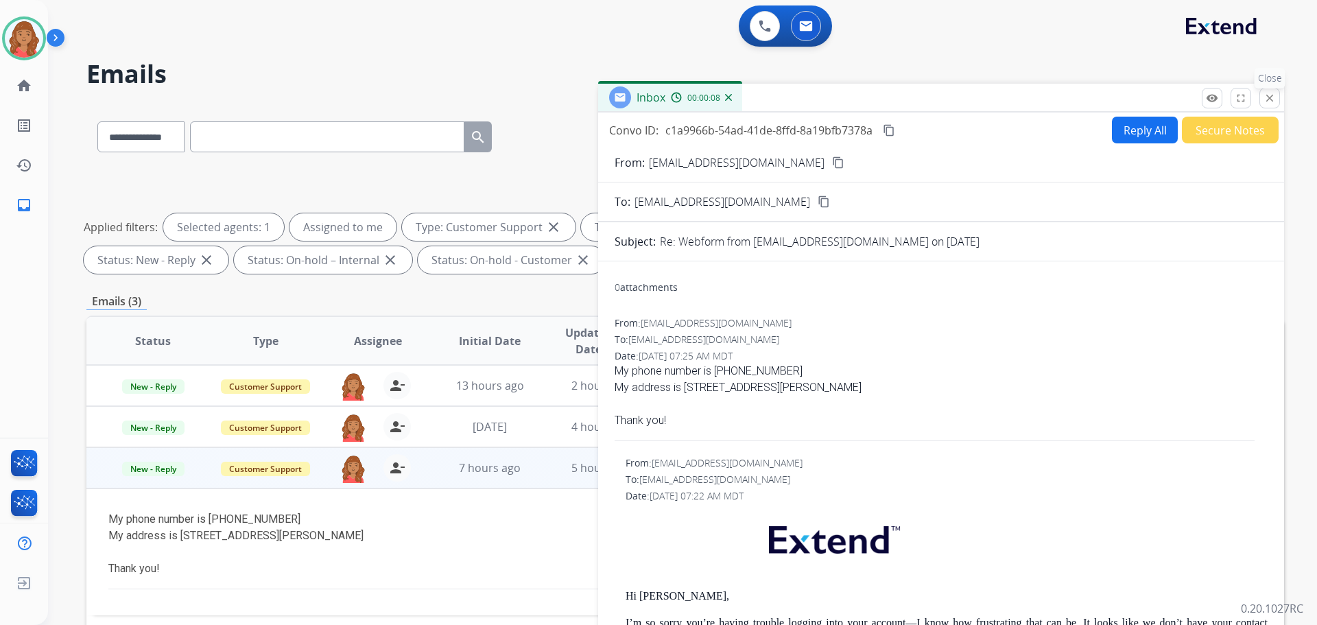
click at [1264, 100] on mat-icon "close" at bounding box center [1269, 98] width 12 height 12
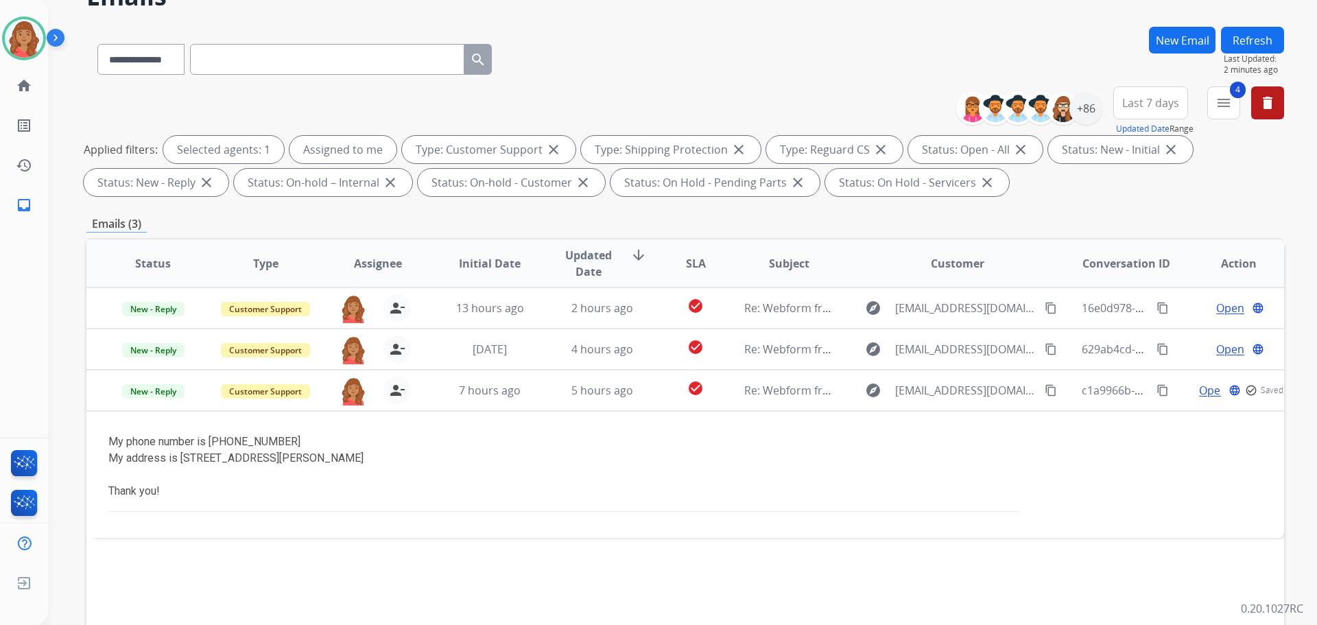
scroll to position [137, 0]
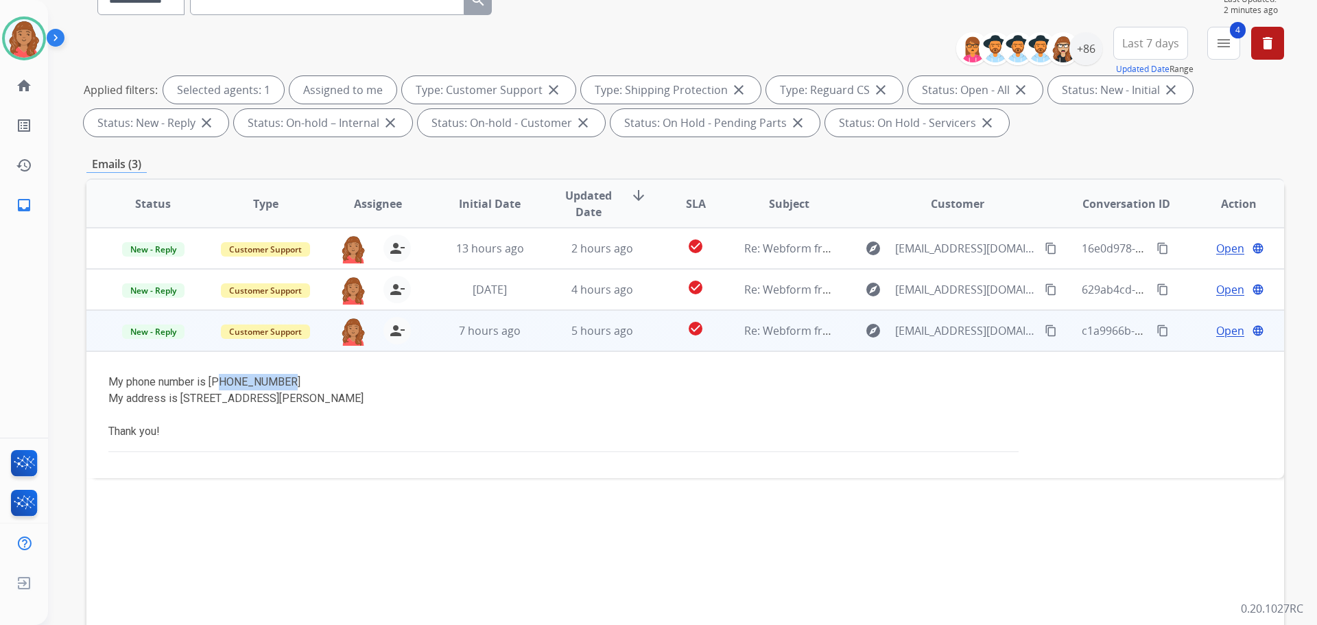
drag, startPoint x: 276, startPoint y: 379, endPoint x: 263, endPoint y: 377, distance: 13.9
click at [241, 377] on div "My phone number is 517-599-9764" at bounding box center [572, 382] width 929 height 16
click at [1045, 331] on mat-icon "content_copy" at bounding box center [1051, 330] width 12 height 12
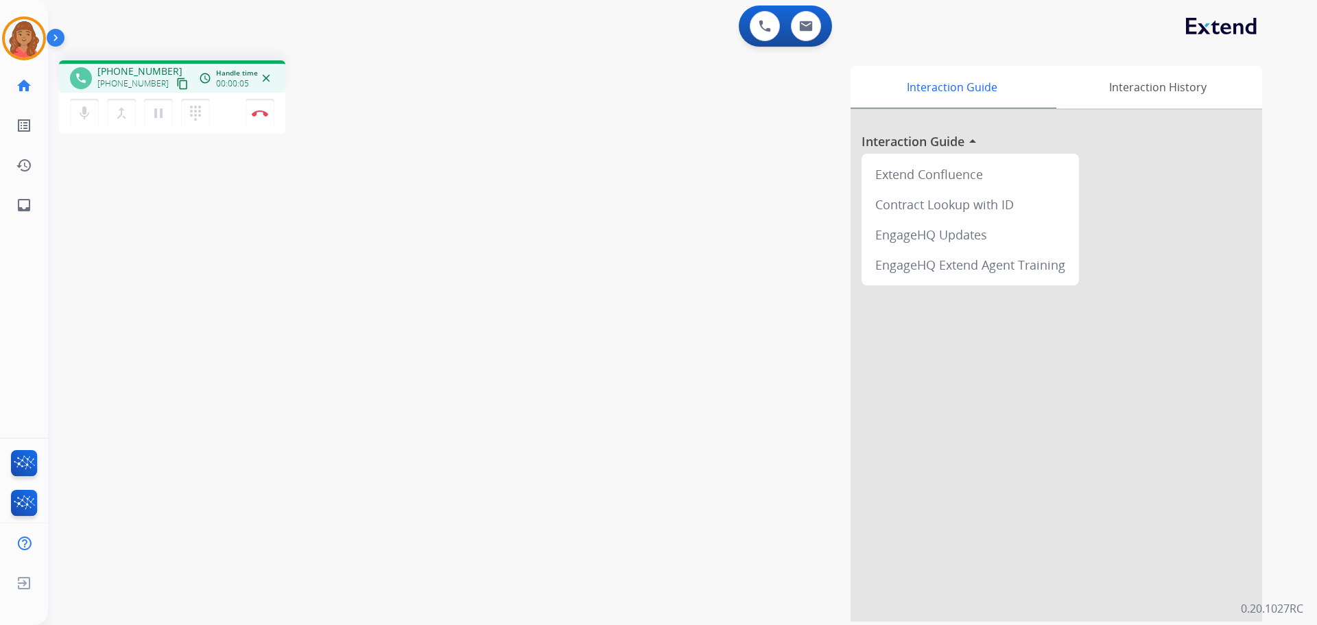
drag, startPoint x: 161, startPoint y: 120, endPoint x: 116, endPoint y: 132, distance: 46.9
click at [161, 120] on mat-icon "pause" at bounding box center [158, 113] width 16 height 16
click at [153, 111] on mat-icon "play_arrow" at bounding box center [158, 113] width 16 height 16
click at [176, 82] on mat-icon "content_copy" at bounding box center [182, 84] width 12 height 12
drag, startPoint x: 167, startPoint y: 83, endPoint x: 155, endPoint y: 82, distance: 11.7
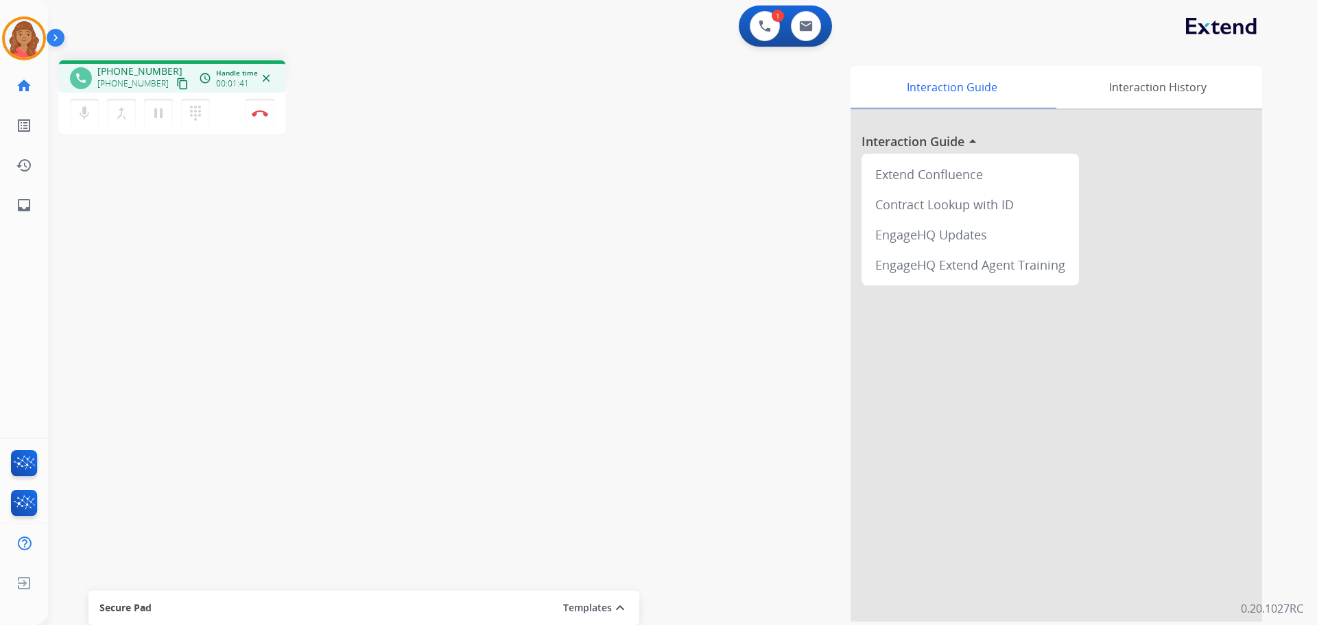
click at [176, 83] on mat-icon "content_copy" at bounding box center [182, 84] width 12 height 12
click at [261, 115] on img at bounding box center [260, 113] width 16 height 7
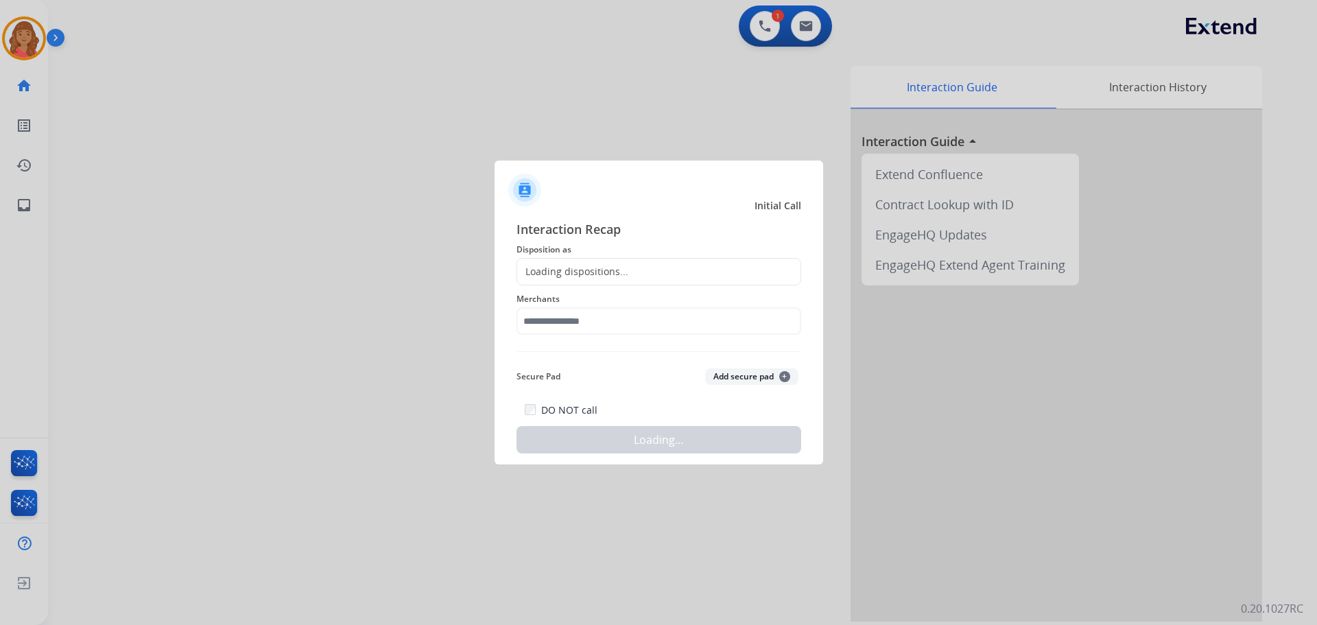
click at [564, 269] on div "Loading dispositions..." at bounding box center [572, 272] width 111 height 14
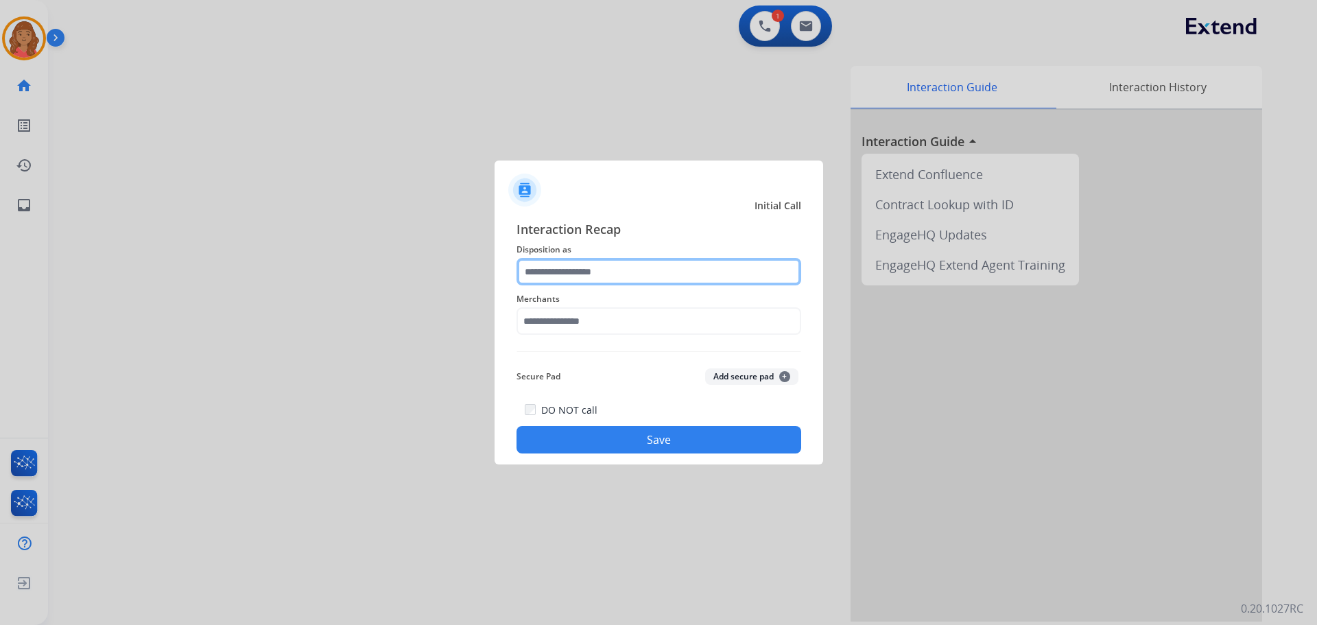
click at [555, 270] on input "text" at bounding box center [658, 271] width 285 height 27
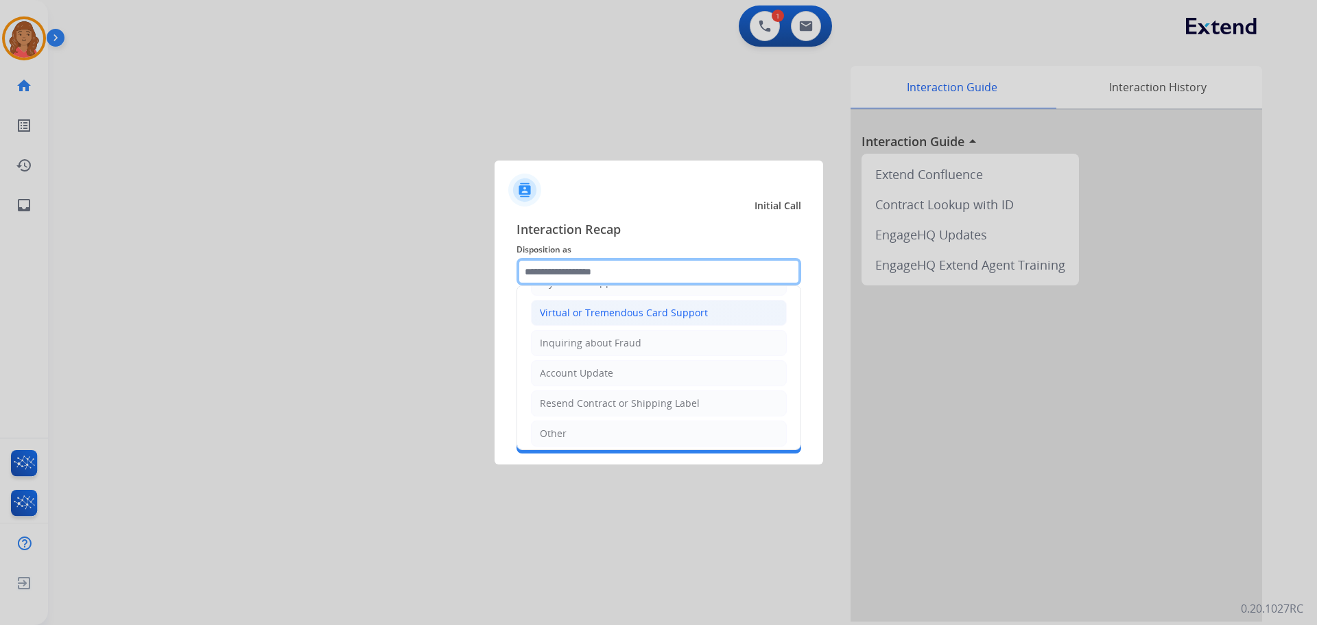
scroll to position [145, 0]
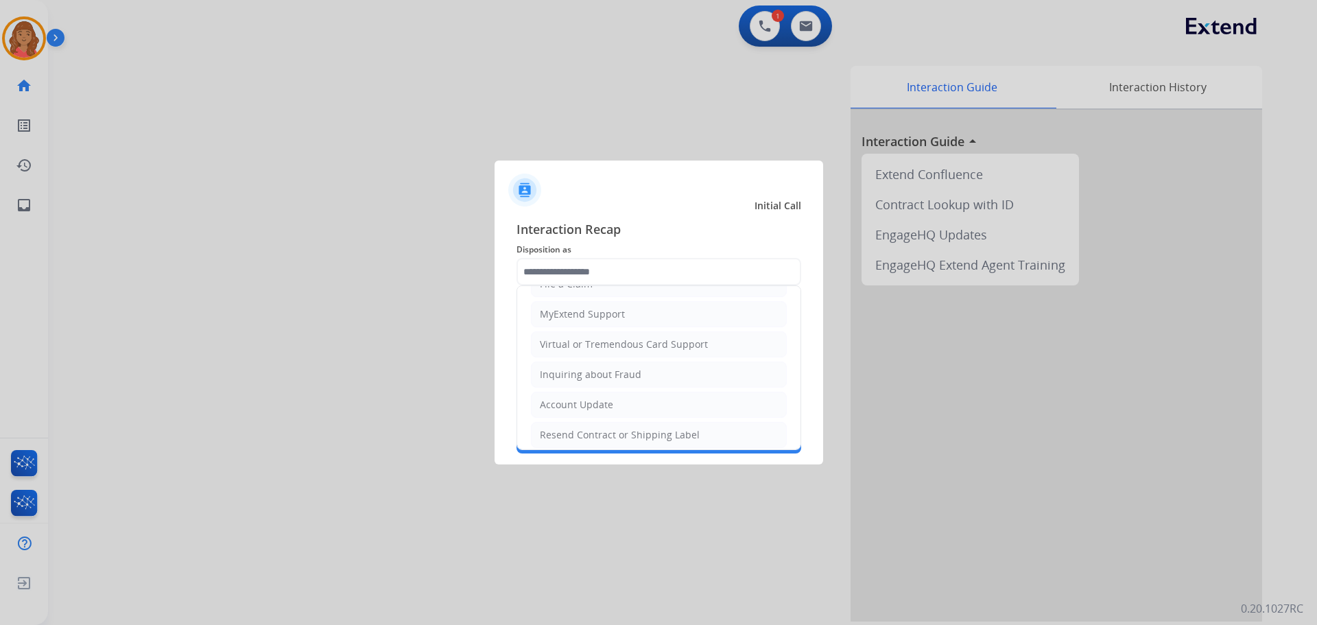
click at [579, 342] on div "Virtual or Tremendous Card Support" at bounding box center [624, 344] width 168 height 14
type input "**********"
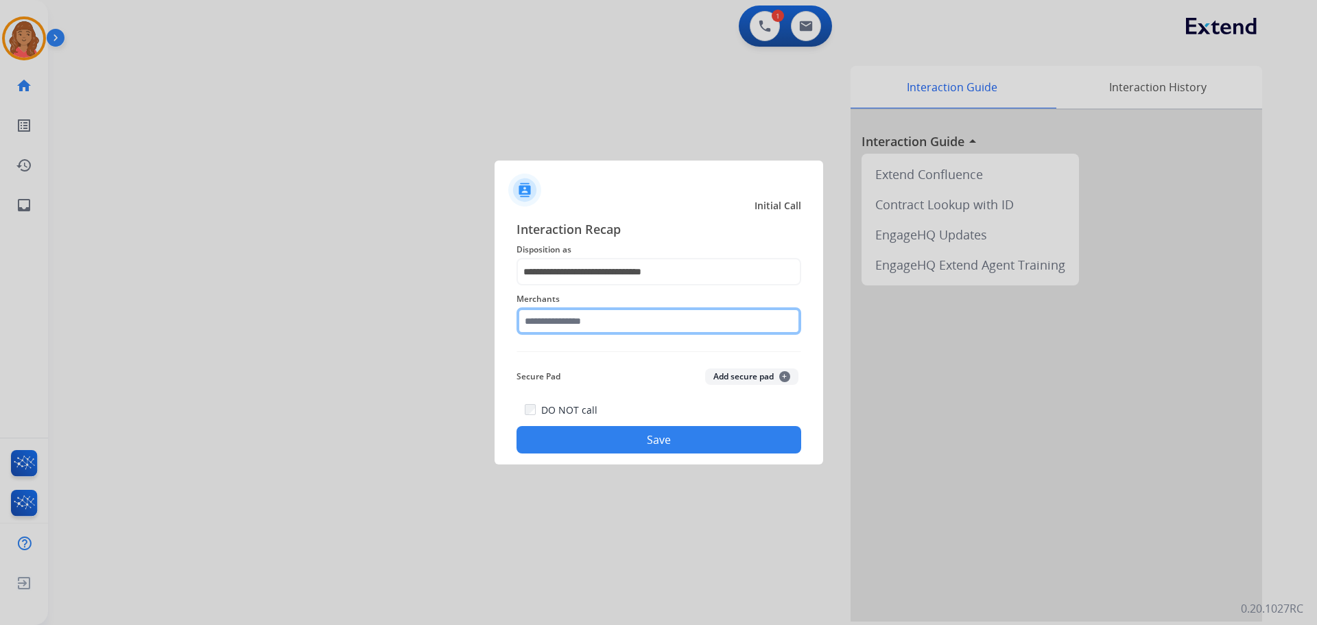
click at [564, 313] on input "text" at bounding box center [658, 320] width 285 height 27
click at [603, 322] on input "text" at bounding box center [658, 320] width 285 height 27
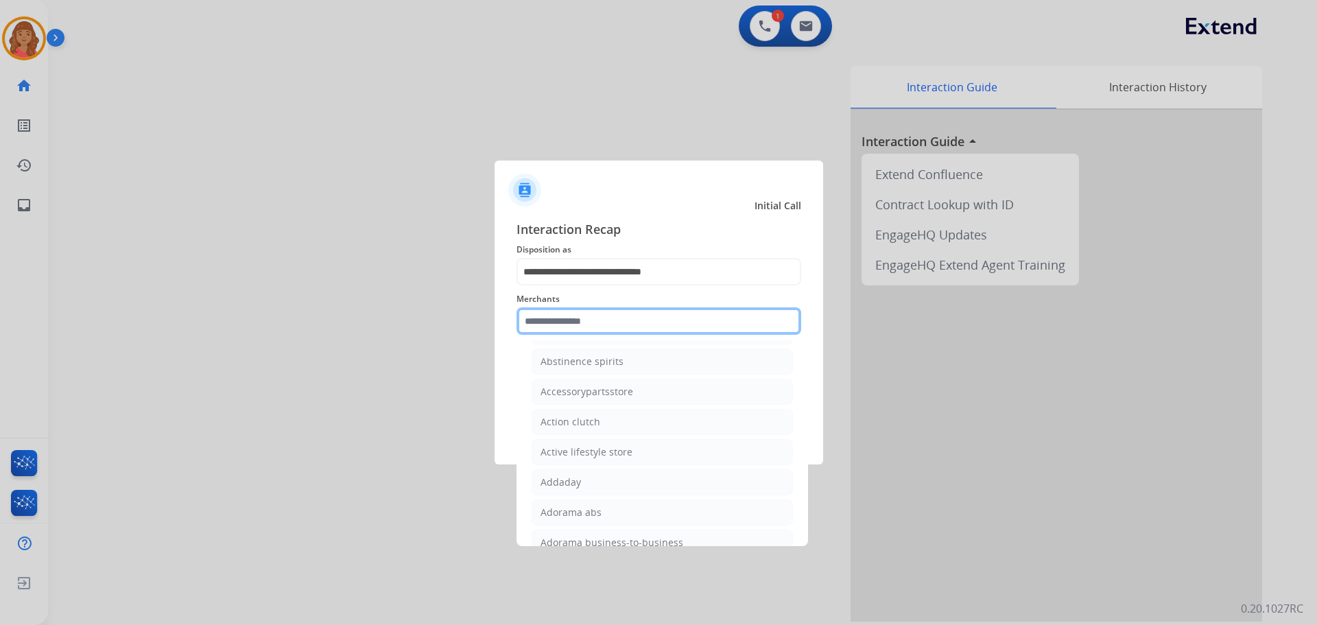
scroll to position [274, 0]
click at [569, 315] on input "text" at bounding box center [658, 320] width 285 height 27
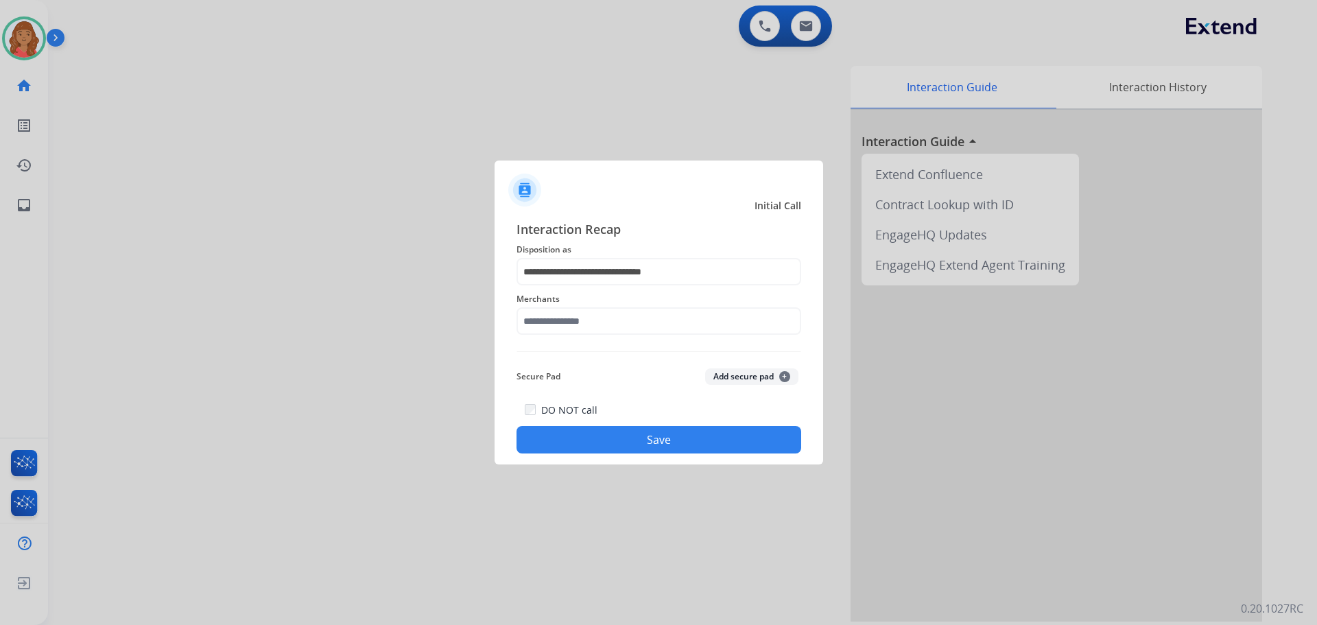
click at [543, 235] on span "Interaction Recap" at bounding box center [658, 230] width 285 height 22
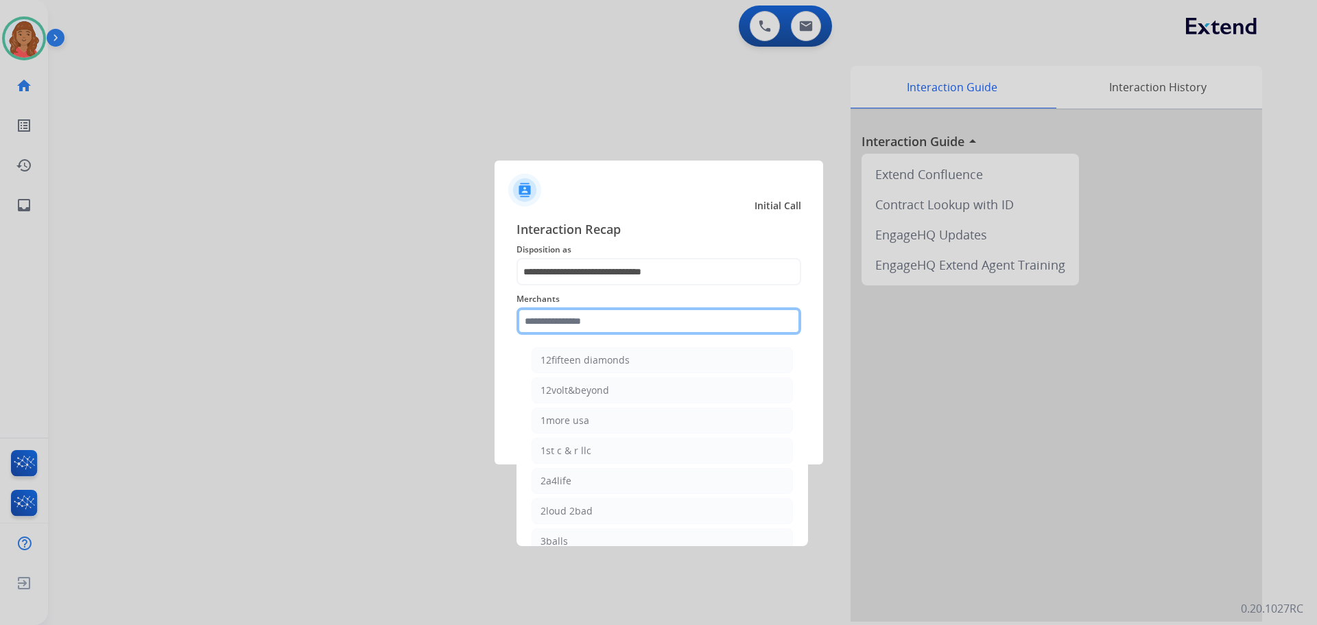
click at [566, 322] on input "text" at bounding box center [658, 320] width 285 height 27
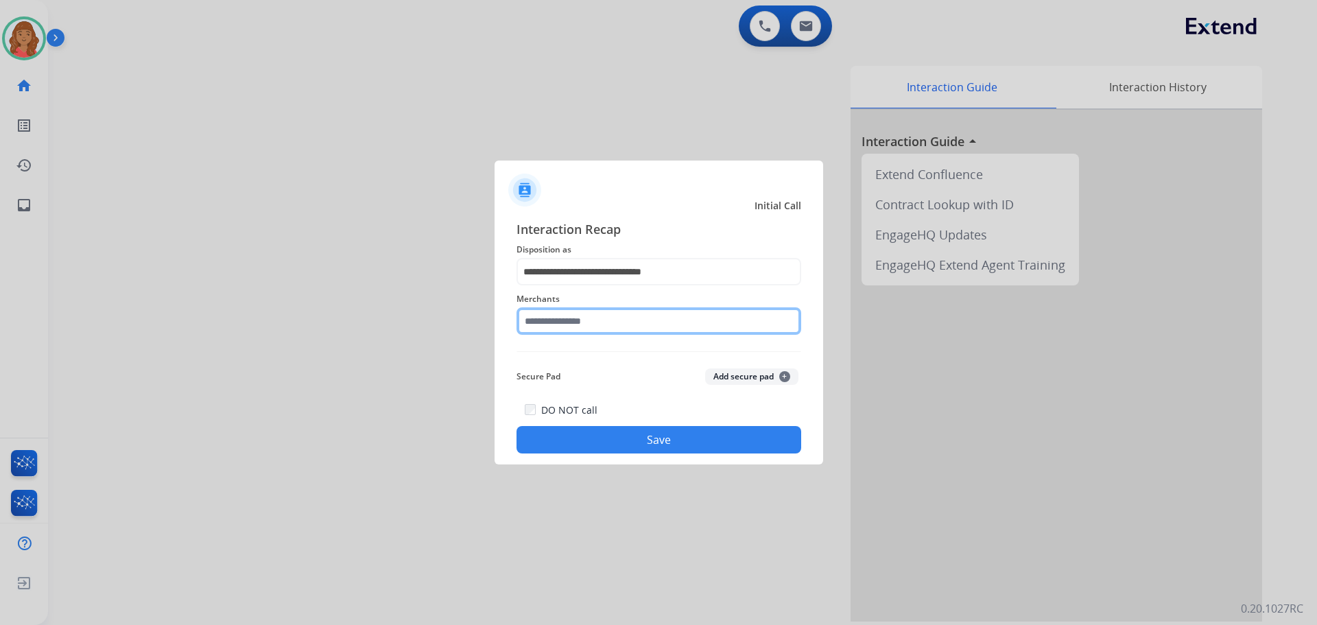
click at [571, 311] on input "text" at bounding box center [658, 320] width 285 height 27
drag, startPoint x: 525, startPoint y: 337, endPoint x: 584, endPoint y: 333, distance: 59.2
click at [532, 340] on div "Merchants" at bounding box center [658, 312] width 285 height 55
click at [590, 331] on input "text" at bounding box center [658, 320] width 285 height 27
click at [577, 303] on span "Merchants" at bounding box center [658, 299] width 285 height 16
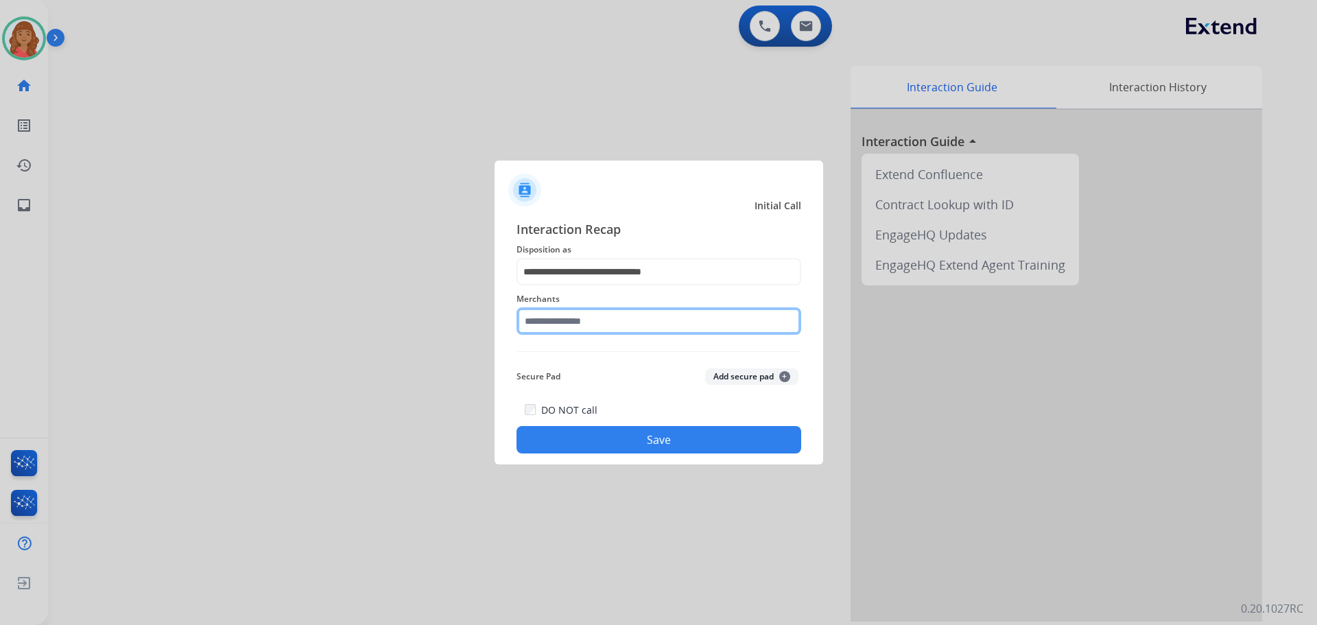
click at [580, 326] on input "text" at bounding box center [658, 320] width 285 height 27
click at [581, 321] on input "text" at bounding box center [658, 320] width 285 height 27
click at [580, 322] on input "text" at bounding box center [658, 320] width 285 height 27
type input "*"
click at [573, 325] on input "text" at bounding box center [658, 320] width 285 height 27
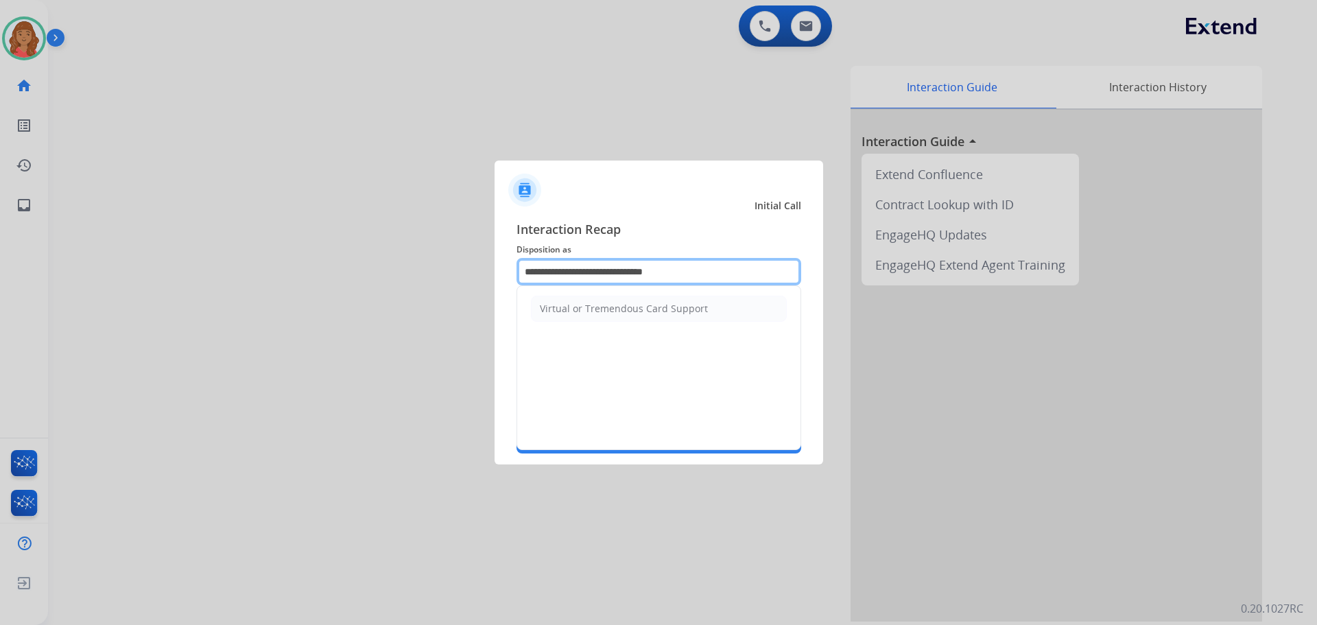
click at [681, 270] on input "**********" at bounding box center [658, 271] width 285 height 27
click at [656, 305] on div "Virtual or Tremendous Card Support" at bounding box center [624, 309] width 168 height 14
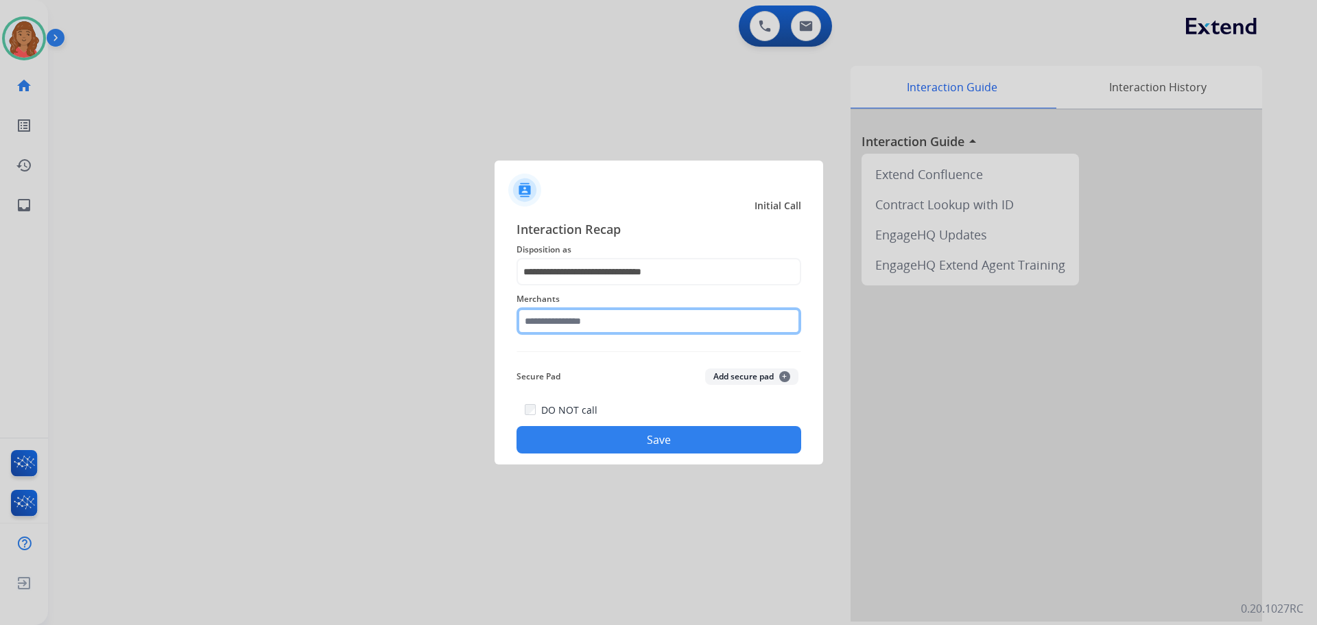
click at [601, 322] on input "text" at bounding box center [658, 320] width 285 height 27
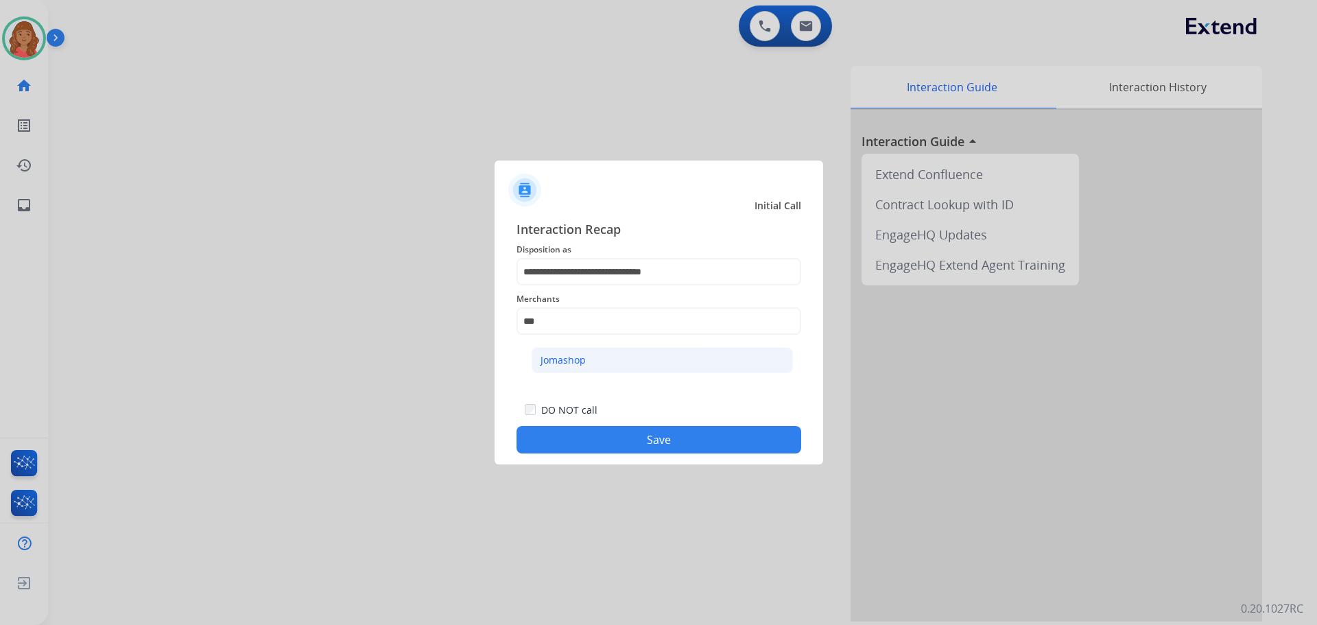
drag, startPoint x: 577, startPoint y: 347, endPoint x: 580, endPoint y: 377, distance: 30.3
click at [580, 348] on li "Jomashop" at bounding box center [662, 360] width 261 height 26
type input "********"
click at [611, 440] on button "Save" at bounding box center [658, 439] width 285 height 27
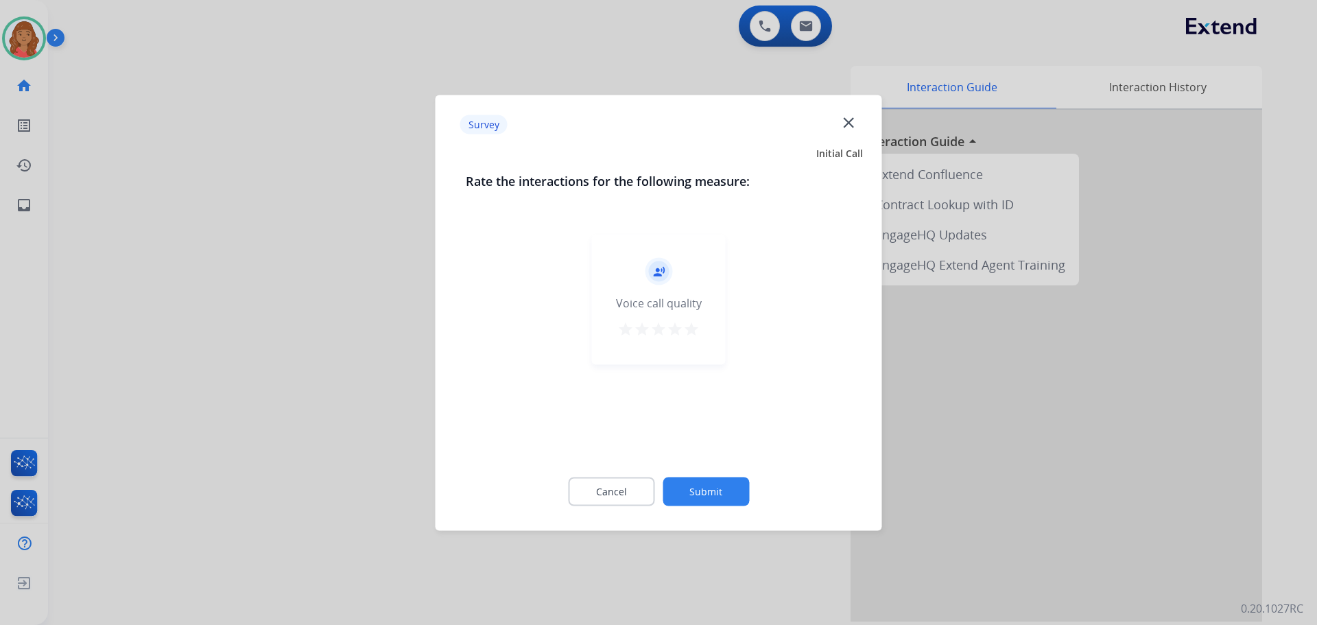
drag, startPoint x: 691, startPoint y: 329, endPoint x: 700, endPoint y: 350, distance: 22.4
click at [690, 329] on mat-icon "star" at bounding box center [691, 328] width 16 height 16
click at [730, 499] on button "Submit" at bounding box center [706, 491] width 86 height 29
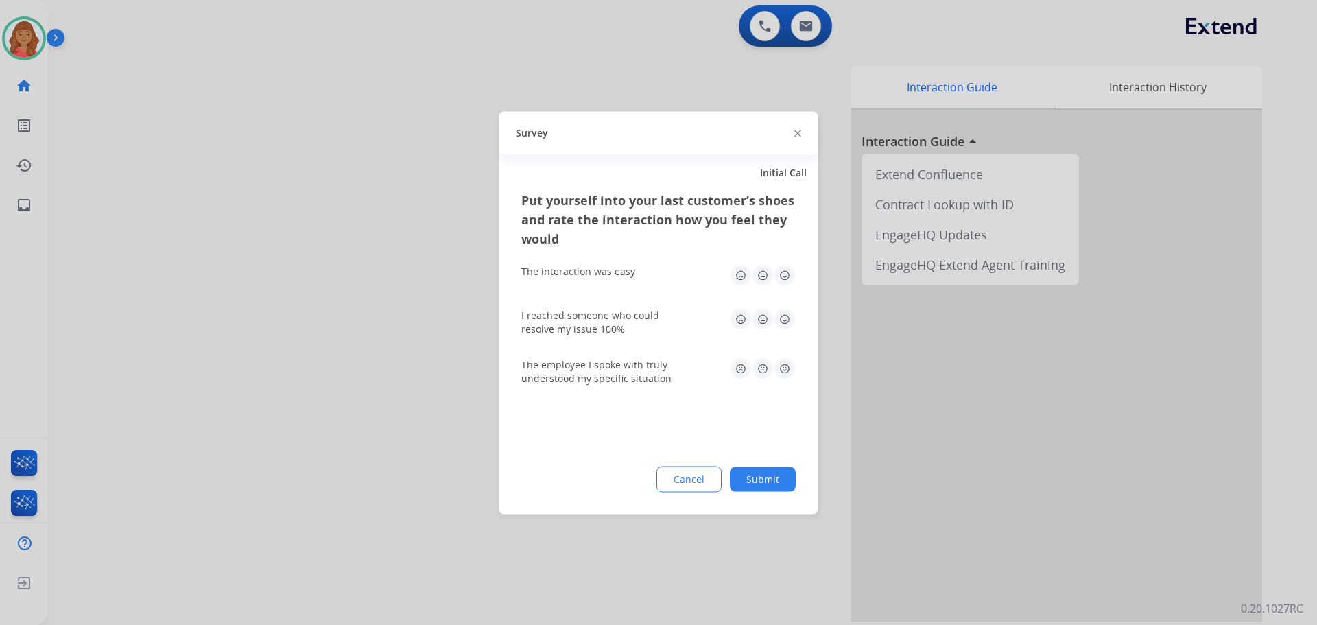
click at [781, 275] on img at bounding box center [785, 275] width 22 height 22
click at [787, 321] on img at bounding box center [785, 319] width 22 height 22
drag, startPoint x: 785, startPoint y: 366, endPoint x: 773, endPoint y: 399, distance: 34.9
click at [785, 367] on img at bounding box center [785, 368] width 22 height 22
click at [774, 489] on button "Submit" at bounding box center [763, 478] width 66 height 25
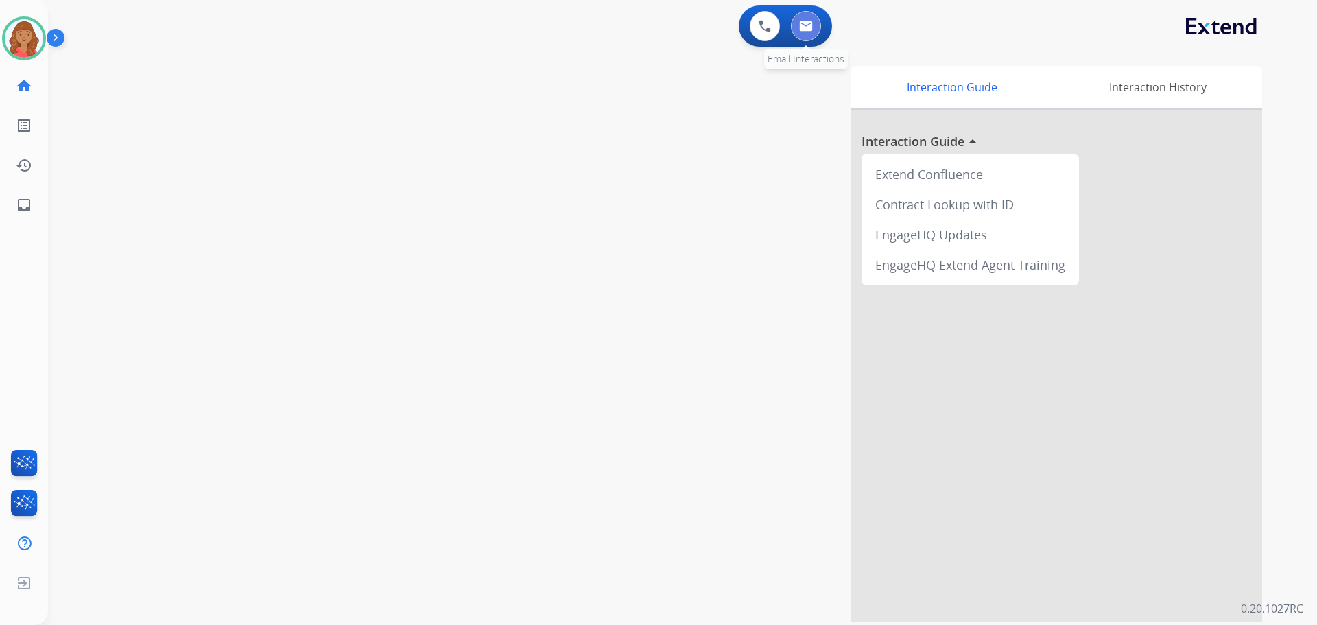
click at [804, 32] on button at bounding box center [806, 26] width 30 height 30
select select "**********"
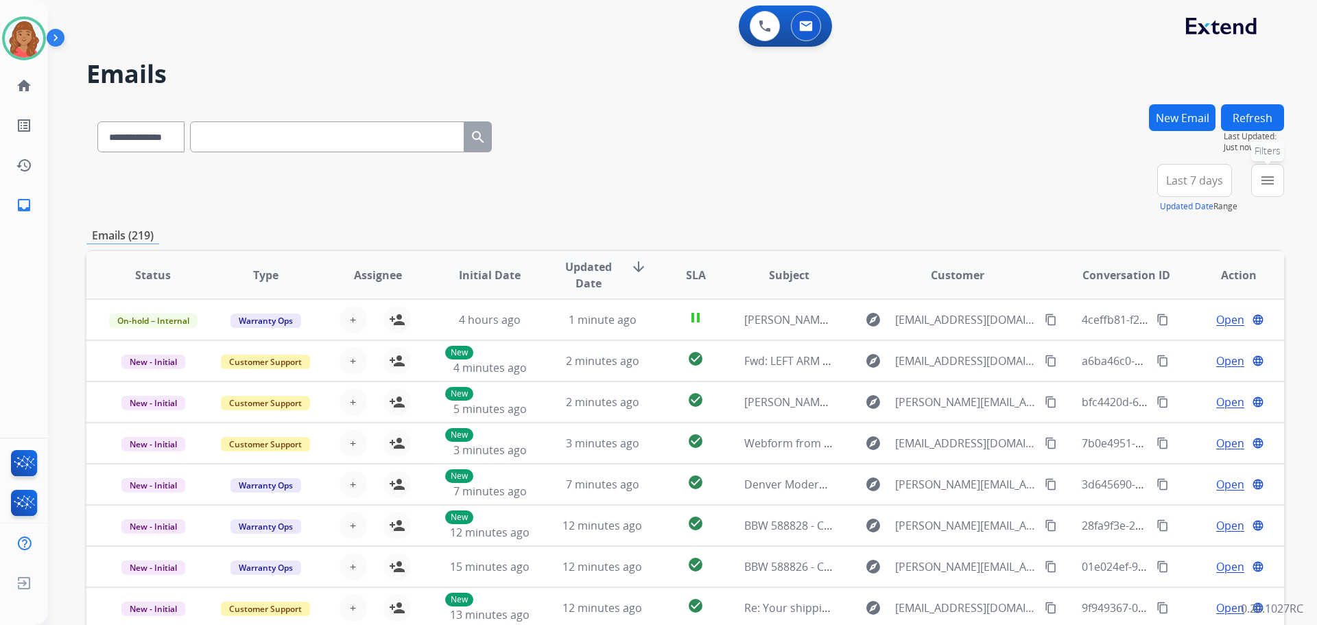
drag, startPoint x: 1268, startPoint y: 186, endPoint x: 1243, endPoint y: 202, distance: 29.9
click at [1267, 186] on mat-icon "menu" at bounding box center [1267, 180] width 16 height 16
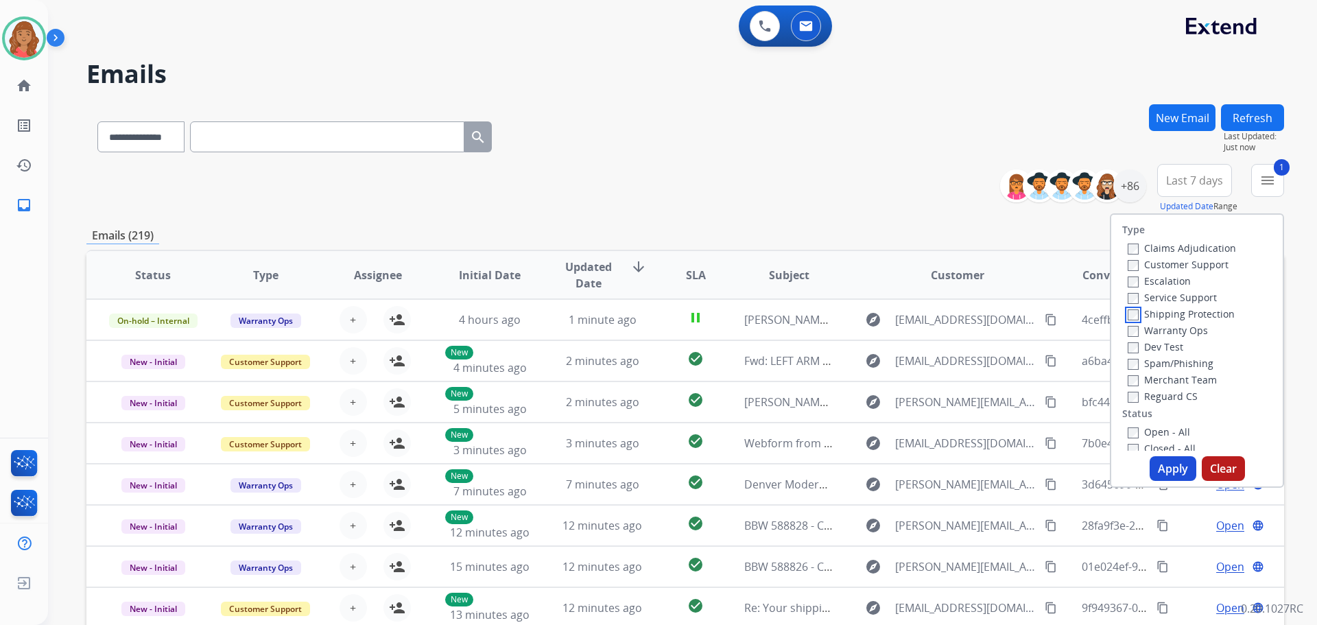
click at [1128, 321] on div "Shipping Protection" at bounding box center [1182, 313] width 108 height 16
click at [1160, 468] on button "Apply" at bounding box center [1172, 468] width 47 height 25
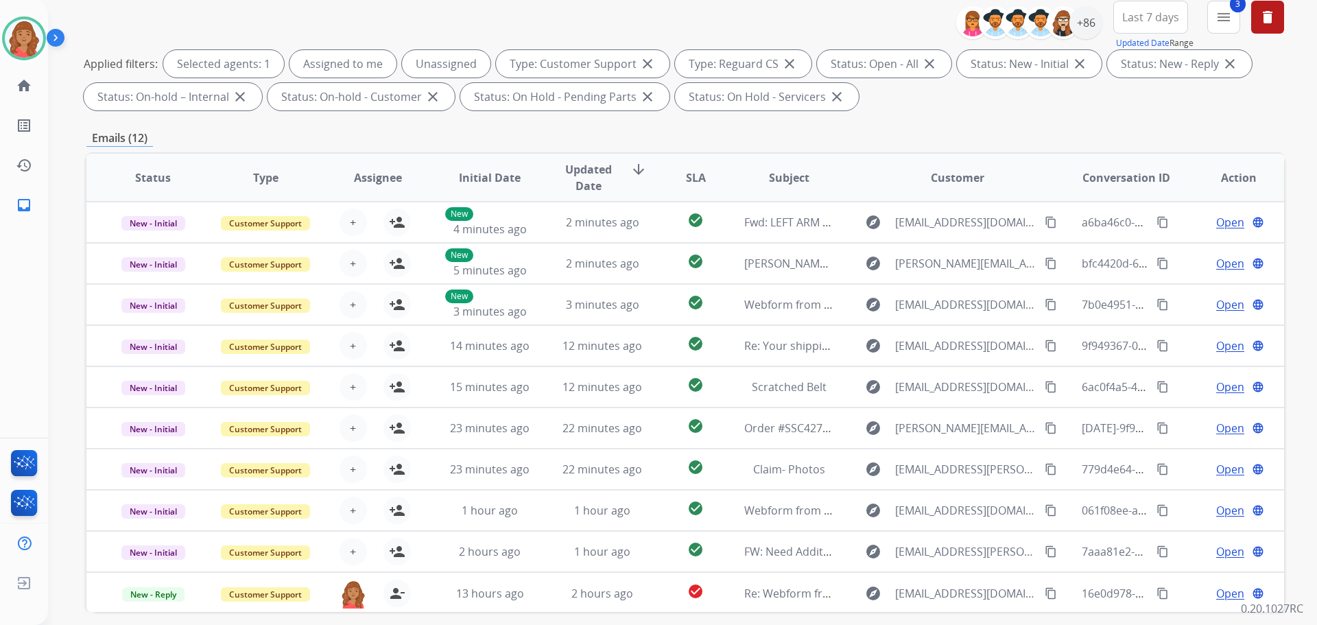
scroll to position [84, 0]
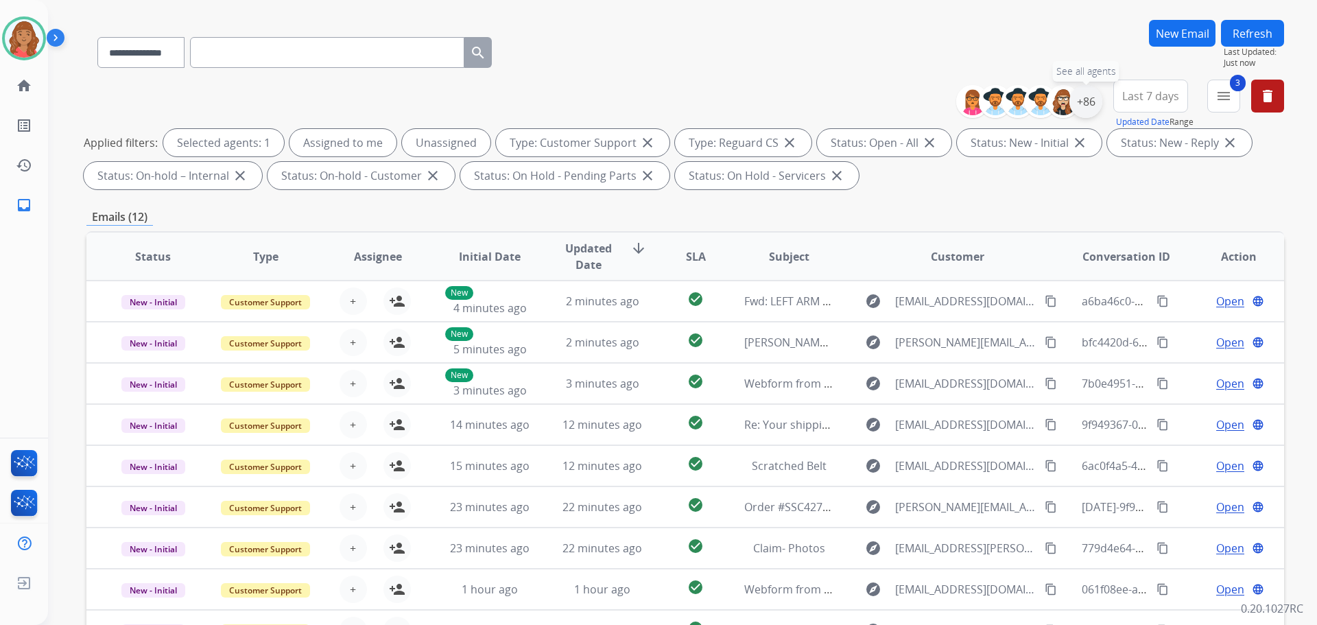
click at [1080, 104] on div "+86" at bounding box center [1085, 101] width 33 height 33
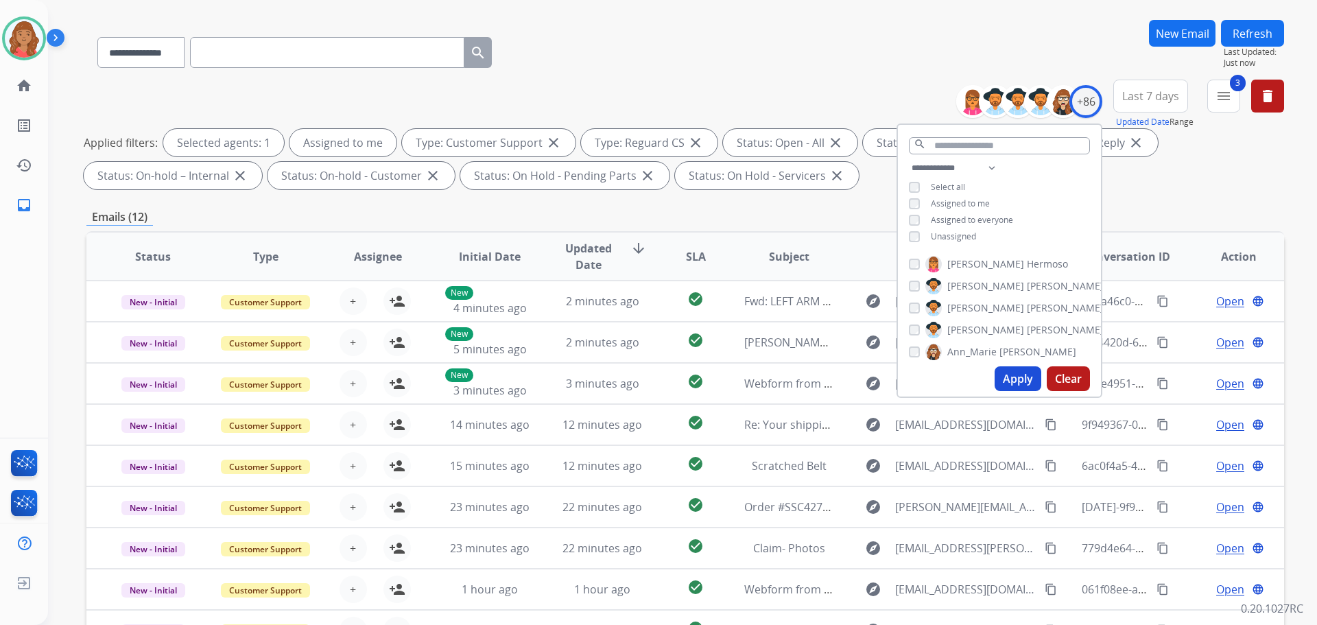
click at [1016, 379] on button "Apply" at bounding box center [1017, 378] width 47 height 25
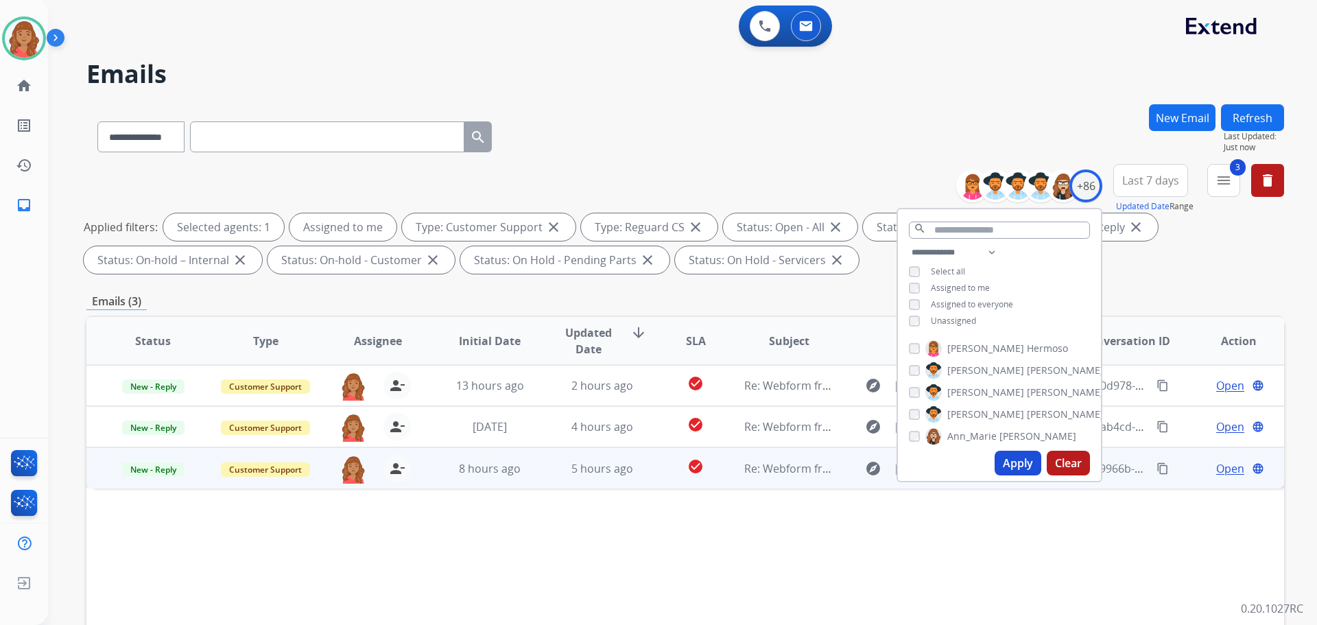
click at [730, 472] on td "Re: Webform from [EMAIL_ADDRESS][DOMAIN_NAME] on [DATE]" at bounding box center [778, 467] width 112 height 41
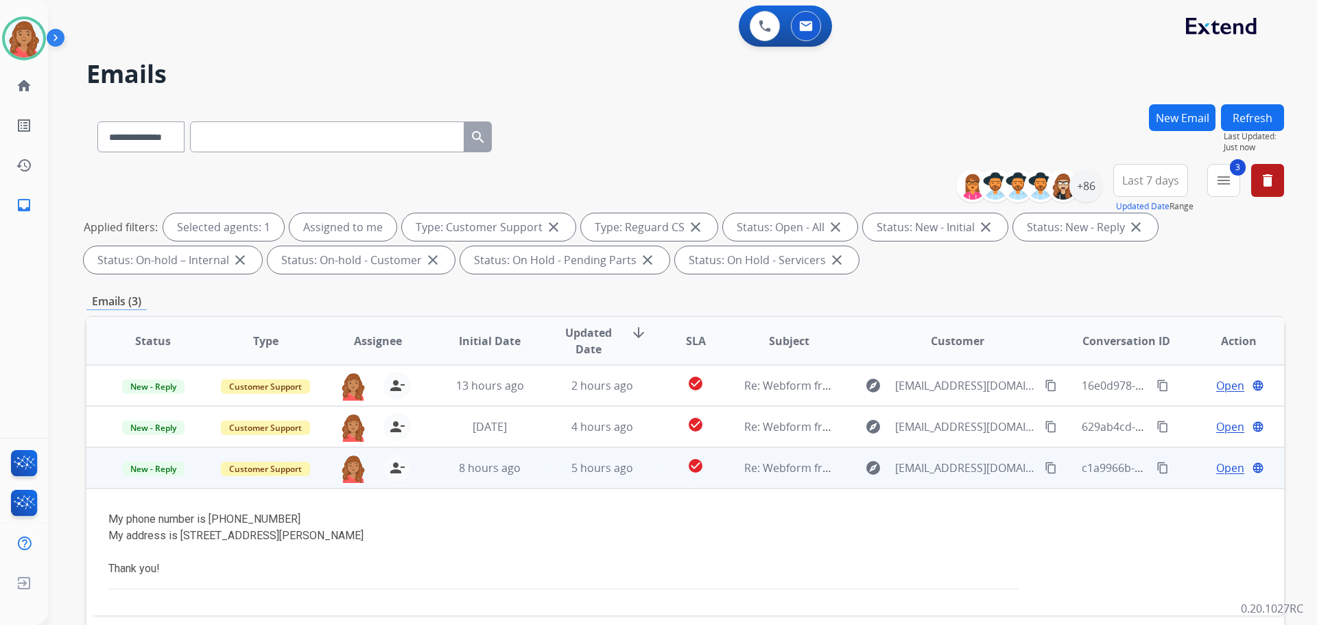
click at [1045, 471] on mat-icon "content_copy" at bounding box center [1051, 468] width 12 height 12
click at [1033, 469] on div "explore steadm15@msu.edu content_copy" at bounding box center [958, 468] width 202 height 22
click at [1045, 469] on mat-icon "content_copy" at bounding box center [1051, 468] width 12 height 12
click at [1216, 466] on span "Open" at bounding box center [1230, 468] width 28 height 16
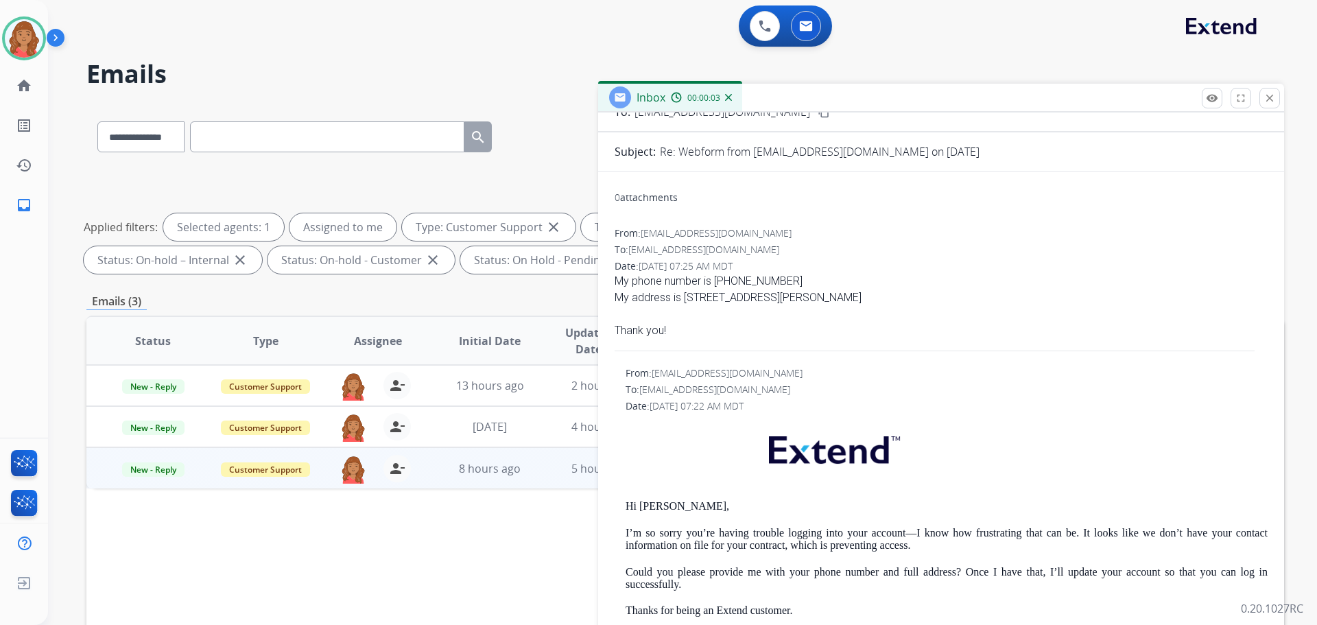
scroll to position [69, 0]
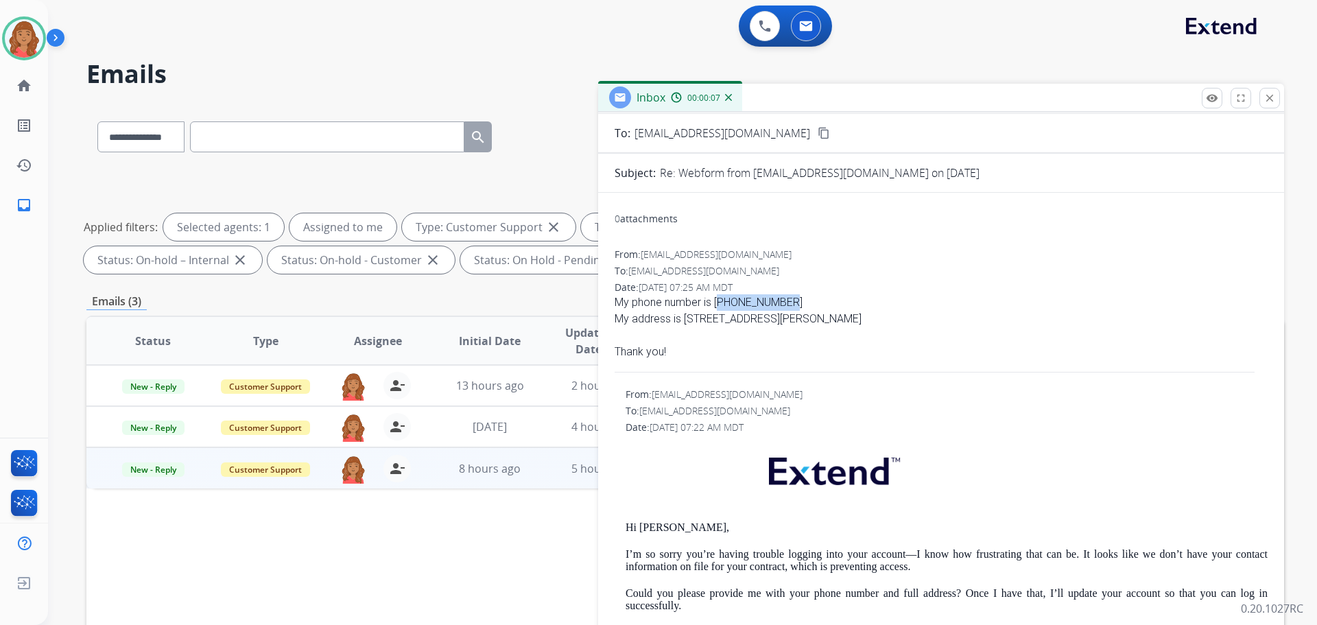
drag, startPoint x: 768, startPoint y: 301, endPoint x: 717, endPoint y: 300, distance: 50.8
click at [717, 300] on div "My phone number is 517-599-9764" at bounding box center [941, 302] width 653 height 16
copy div "517-599-9764"
drag, startPoint x: 689, startPoint y: 319, endPoint x: 741, endPoint y: 322, distance: 52.9
click at [741, 322] on div "My address is 1700 Hulke Dr. Appleton, WI 54915" at bounding box center [941, 319] width 653 height 16
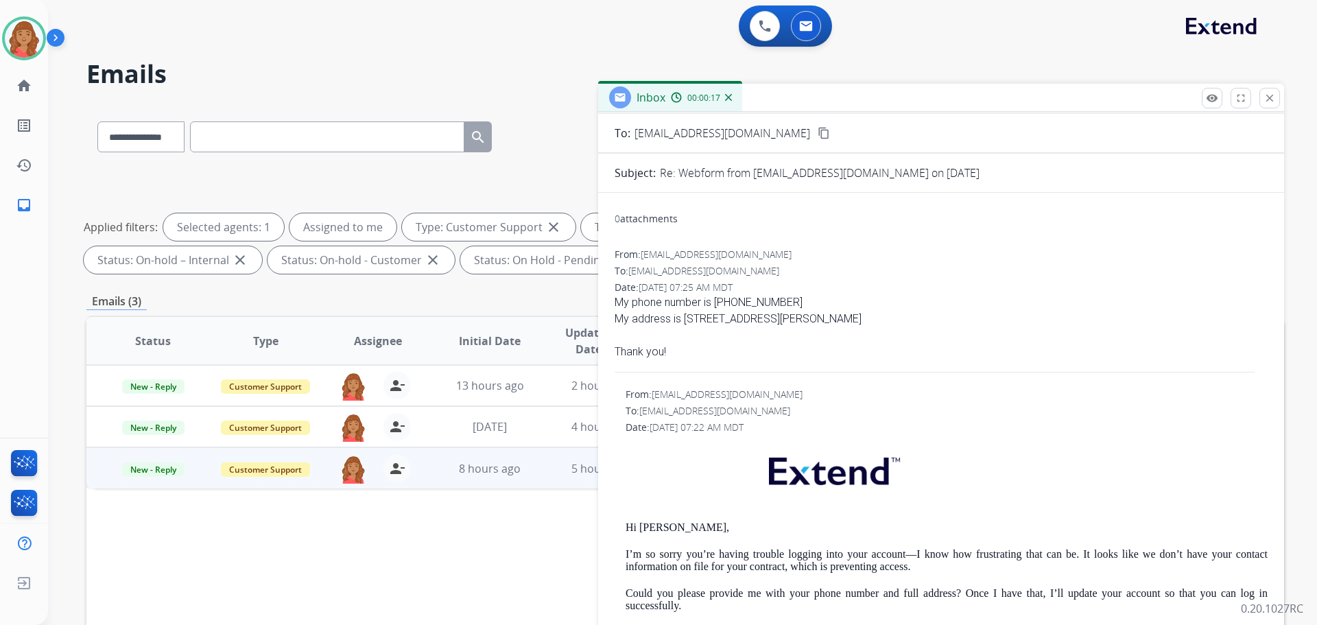
drag, startPoint x: 713, startPoint y: 322, endPoint x: 687, endPoint y: 322, distance: 26.8
click at [687, 322] on div "My address is 1700 Hulke Dr. Appleton, WI 54915" at bounding box center [941, 319] width 653 height 16
drag, startPoint x: 685, startPoint y: 317, endPoint x: 790, endPoint y: 322, distance: 105.1
click at [797, 323] on div "My address is 1700 Hulke Dr. Appleton, WI 54915" at bounding box center [941, 319] width 653 height 16
copy div "1700 Hulke Dr. Appleton"
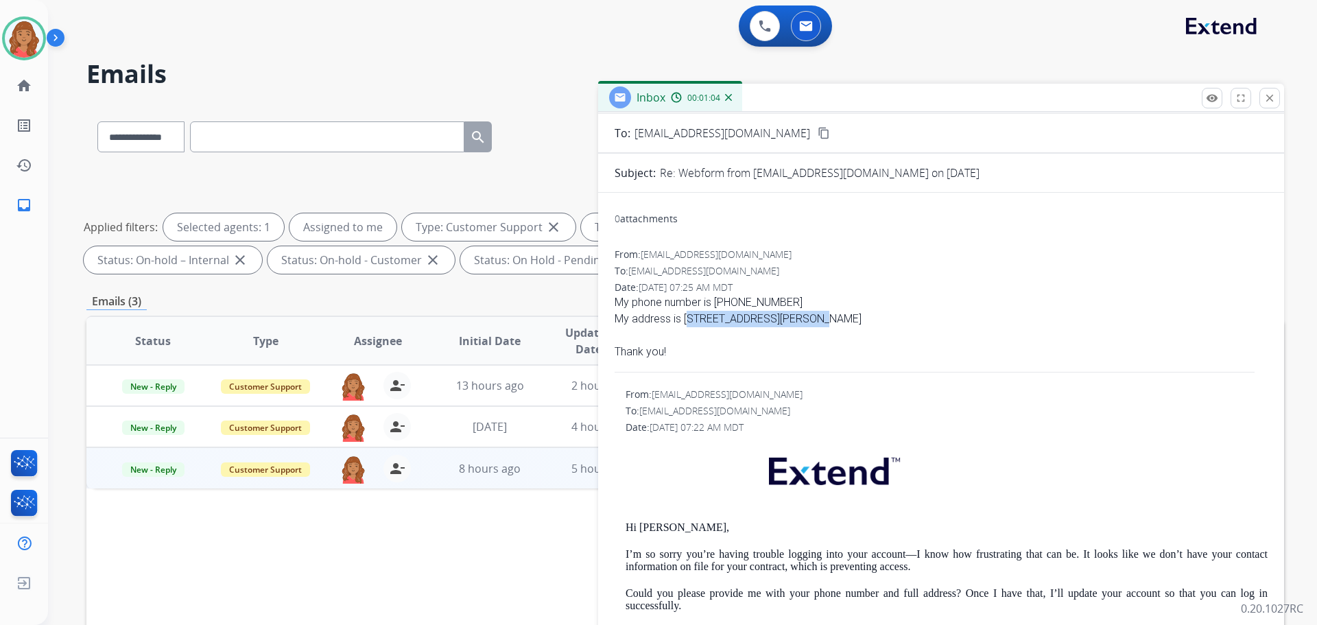
drag, startPoint x: 820, startPoint y: 317, endPoint x: 853, endPoint y: 319, distance: 33.0
click at [853, 319] on div "My address is 1700 Hulke Dr. Appleton, WI 54915" at bounding box center [941, 319] width 653 height 16
copy div "54915"
click at [15, 51] on img at bounding box center [24, 38] width 38 height 38
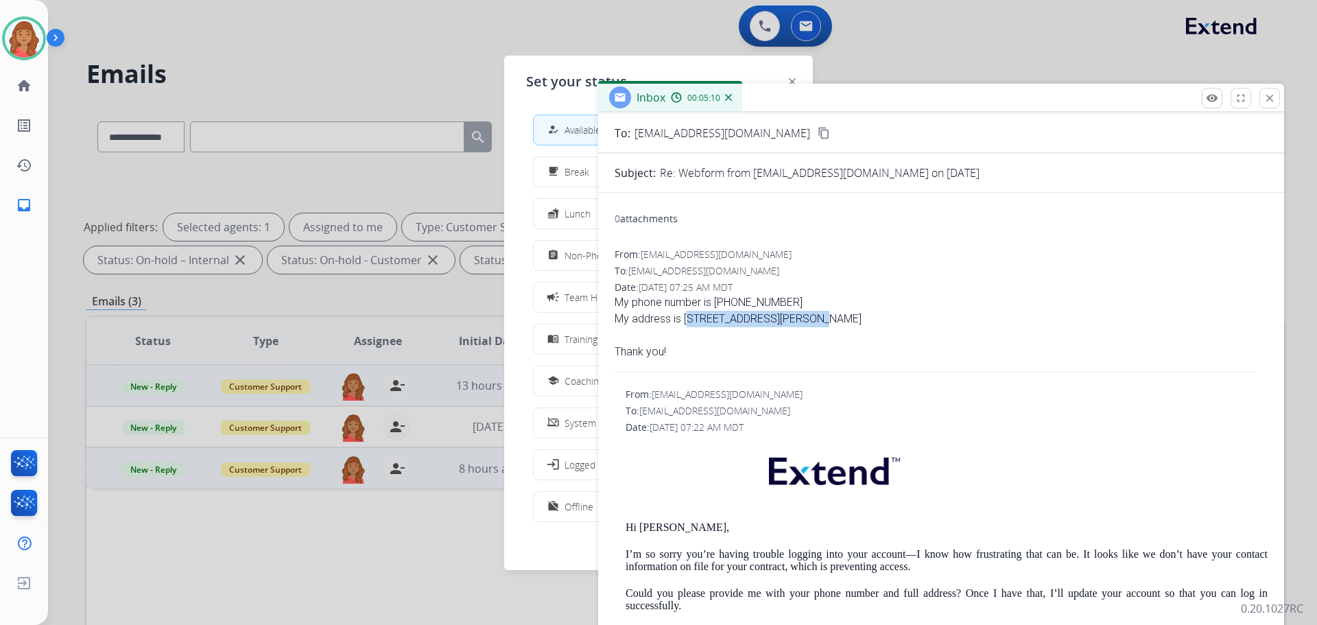
click at [568, 385] on div "school Coaching" at bounding box center [574, 380] width 59 height 16
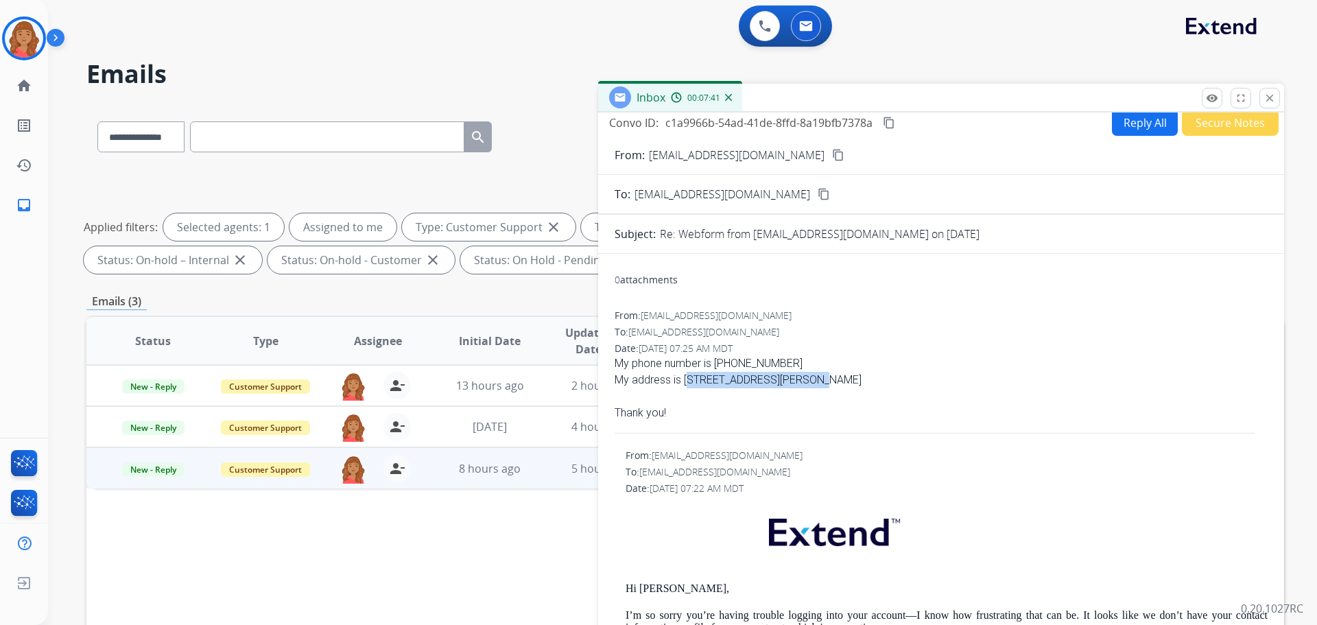
scroll to position [0, 0]
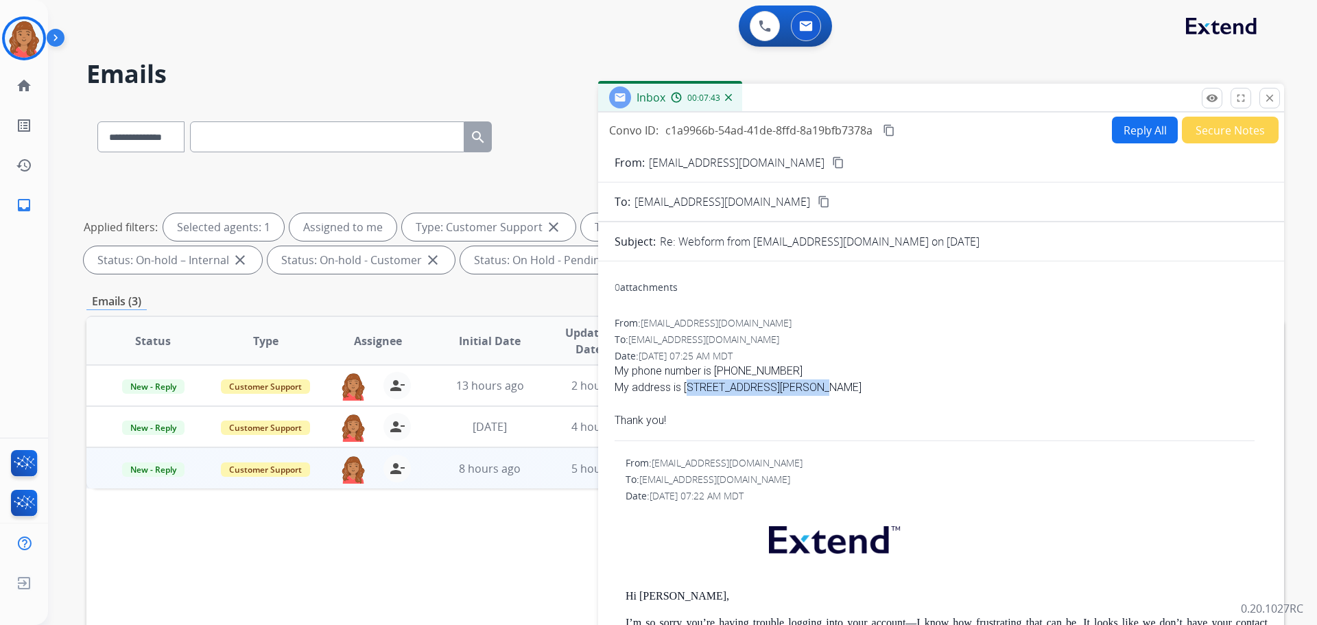
click at [1128, 123] on button "Reply All" at bounding box center [1145, 130] width 66 height 27
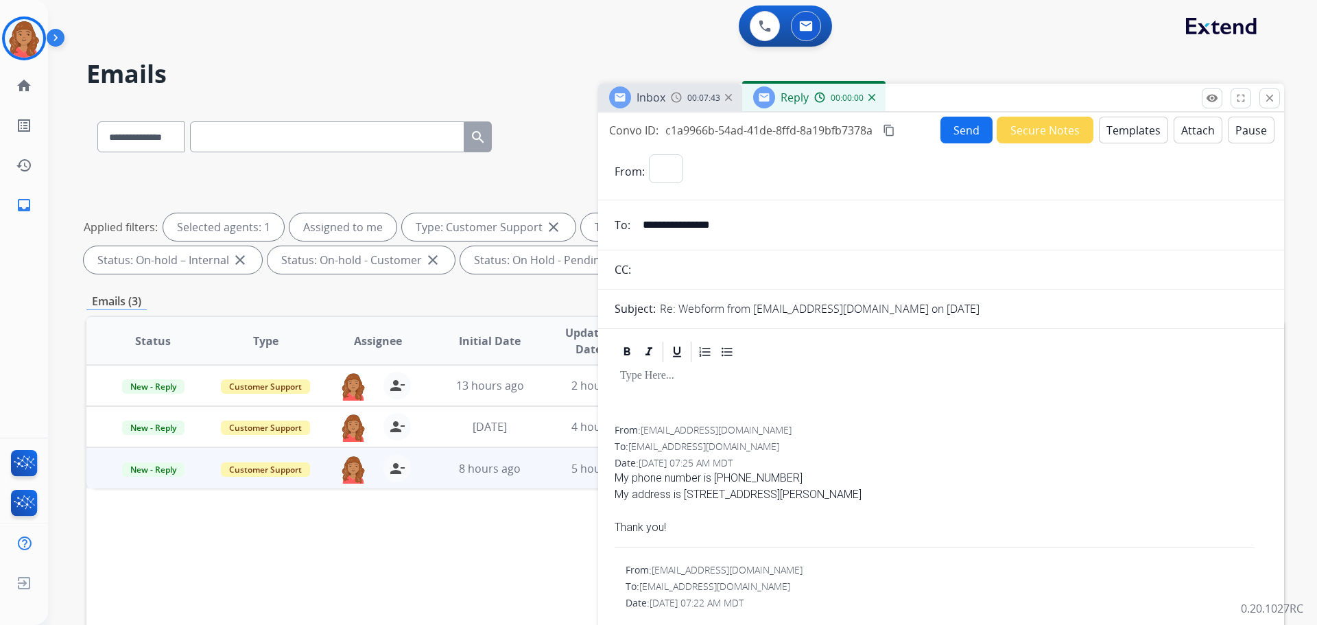
select select "**********"
click at [1117, 134] on button "Templates" at bounding box center [1133, 130] width 69 height 27
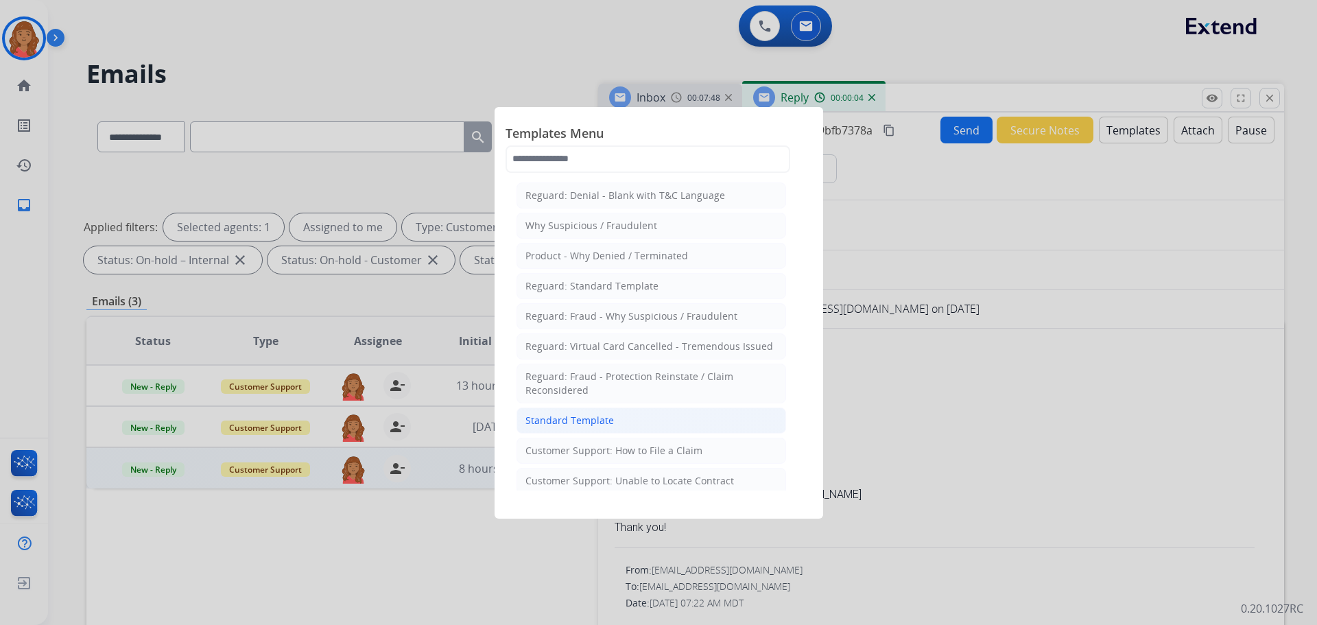
click at [615, 414] on li "Standard Template" at bounding box center [651, 420] width 270 height 26
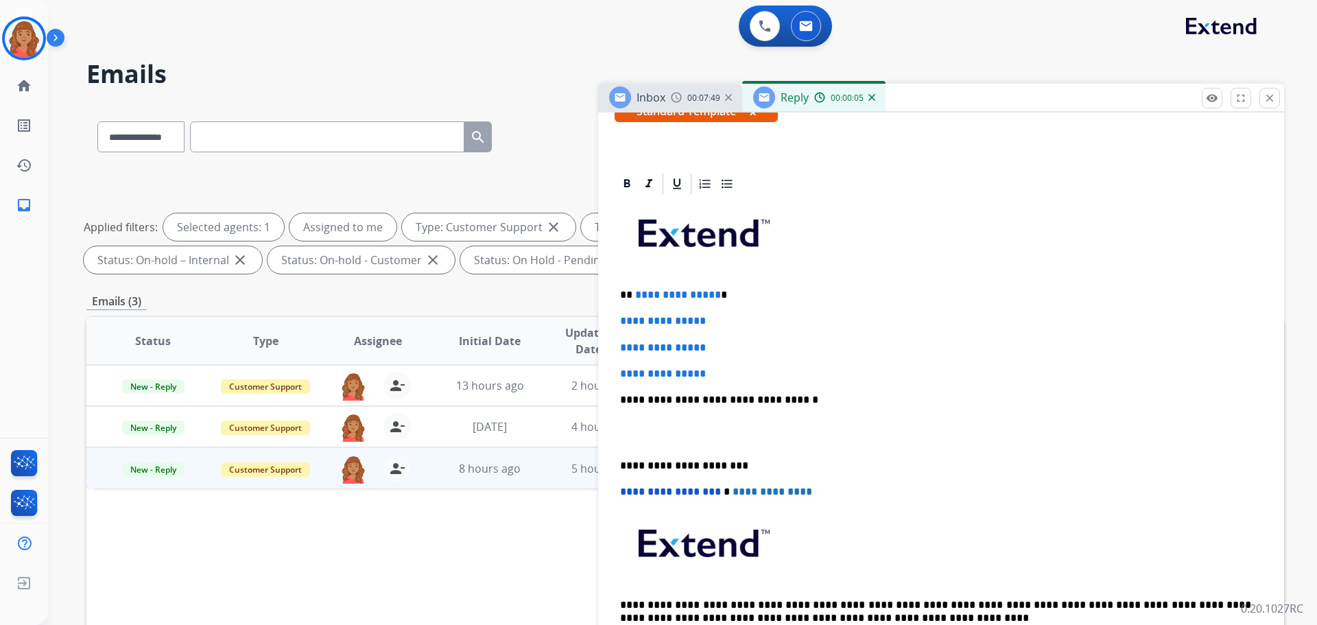
scroll to position [274, 0]
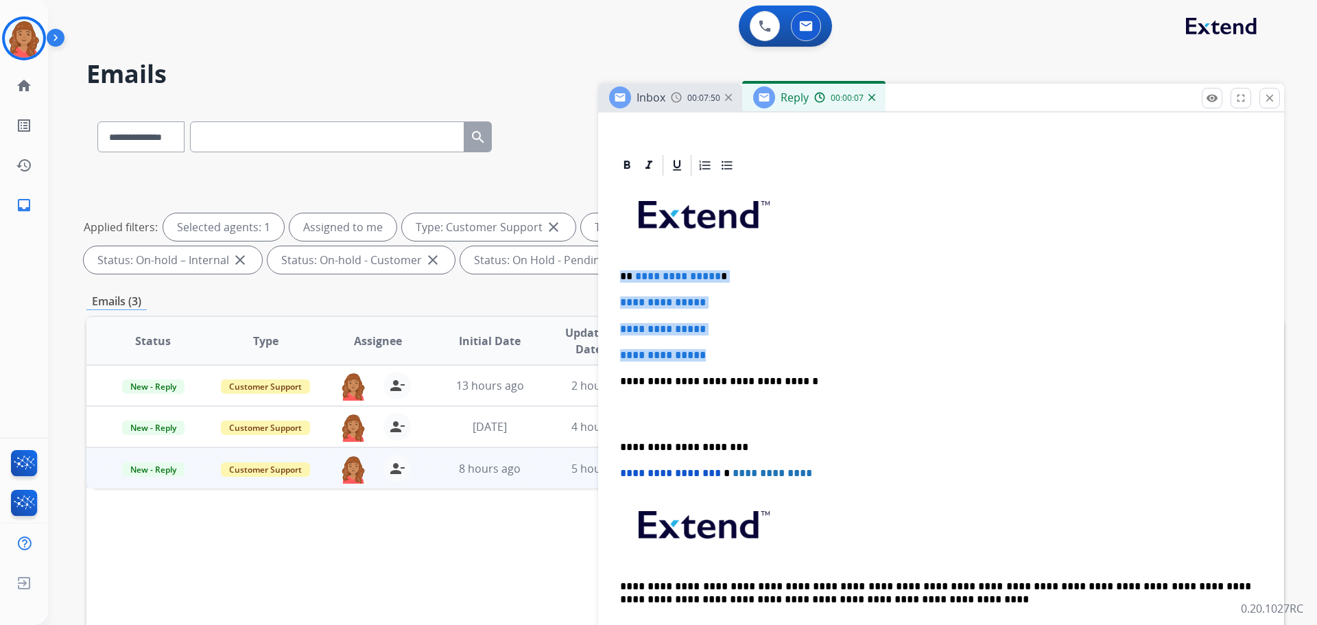
drag, startPoint x: 712, startPoint y: 357, endPoint x: 600, endPoint y: 263, distance: 145.6
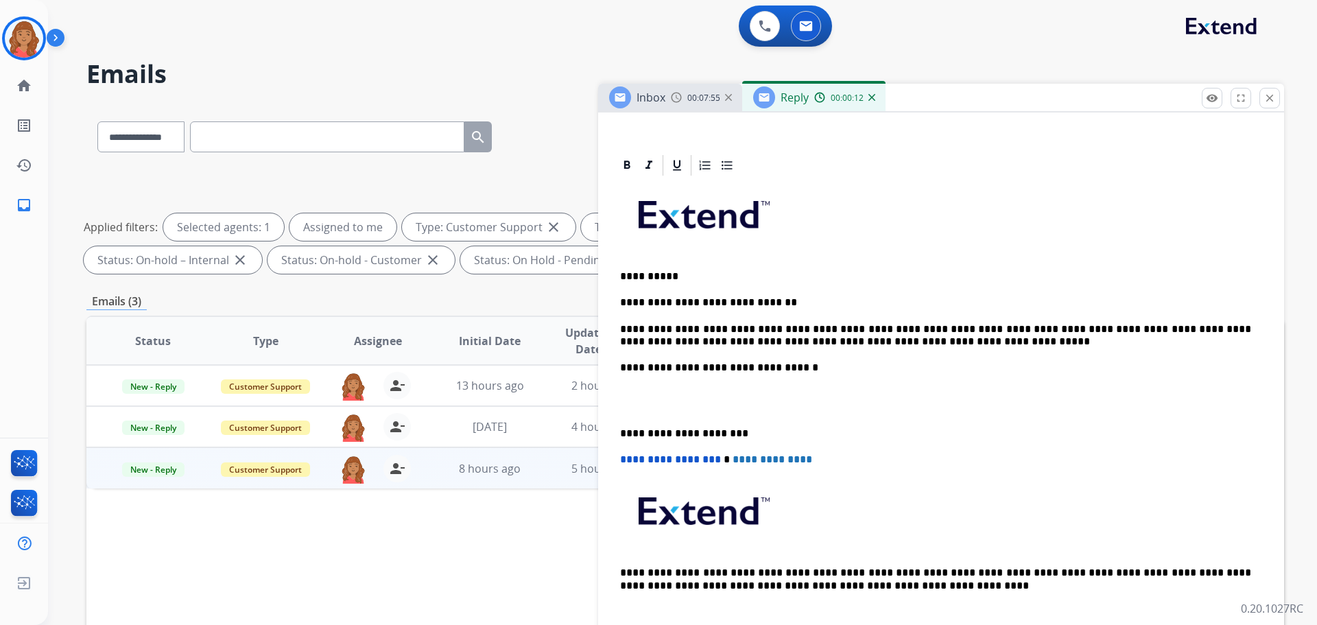
drag, startPoint x: 1073, startPoint y: 327, endPoint x: 1077, endPoint y: 334, distance: 7.7
click at [1073, 328] on p "**********" at bounding box center [935, 335] width 631 height 25
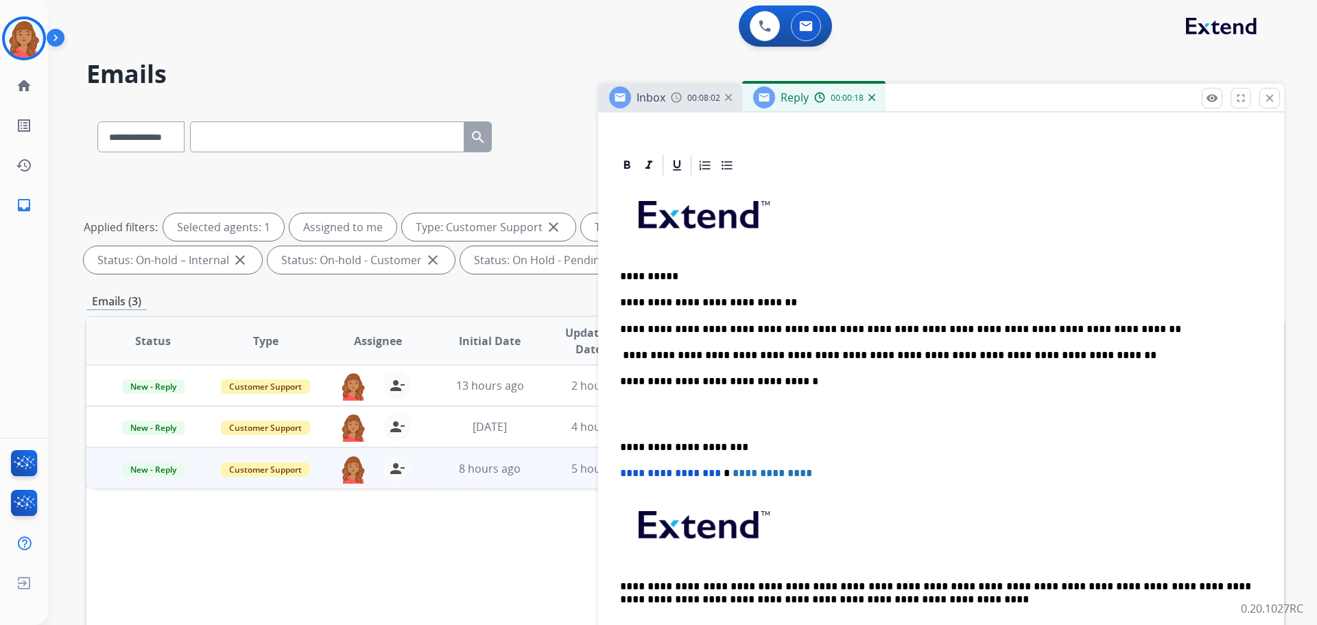
click at [617, 444] on div "**********" at bounding box center [941, 414] width 653 height 472
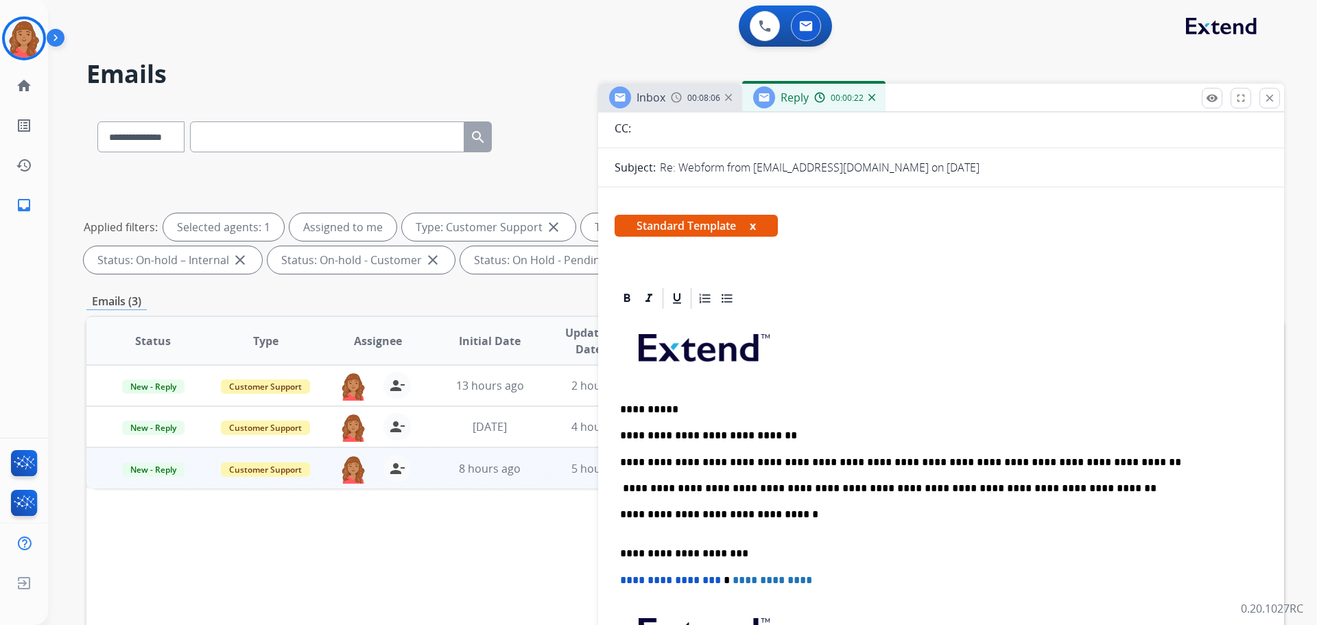
scroll to position [0, 0]
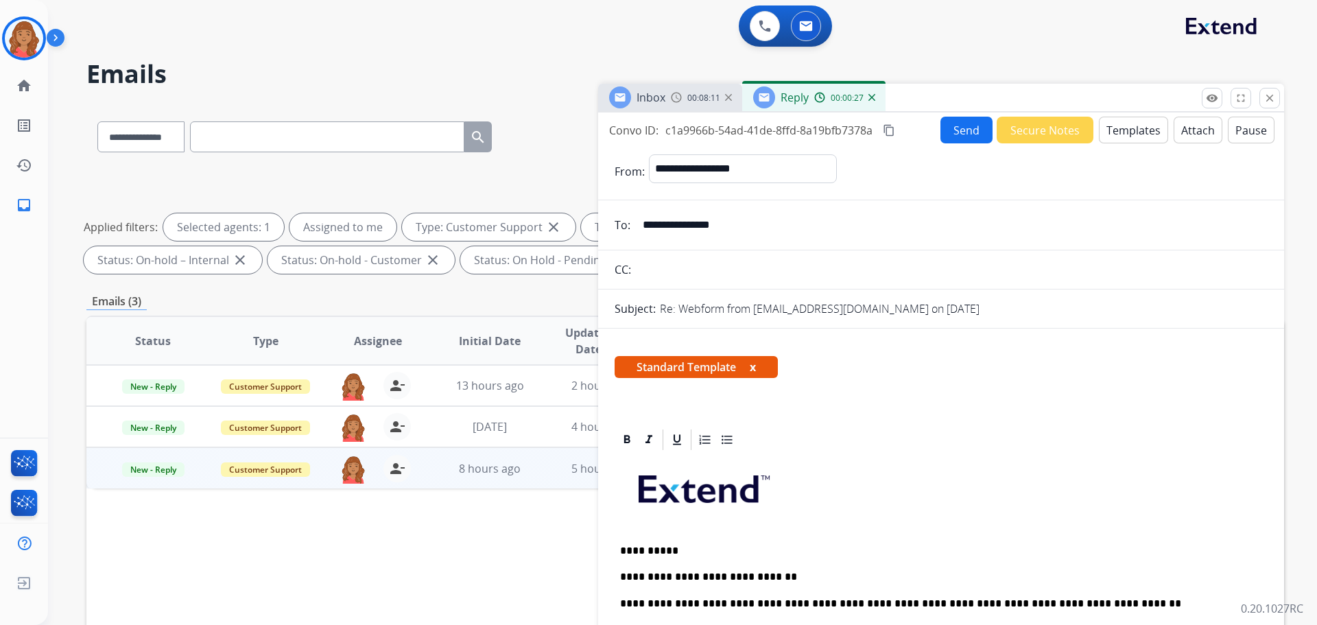
click at [889, 132] on mat-icon "content_copy" at bounding box center [889, 130] width 12 height 12
click at [943, 132] on button "Send" at bounding box center [966, 130] width 52 height 27
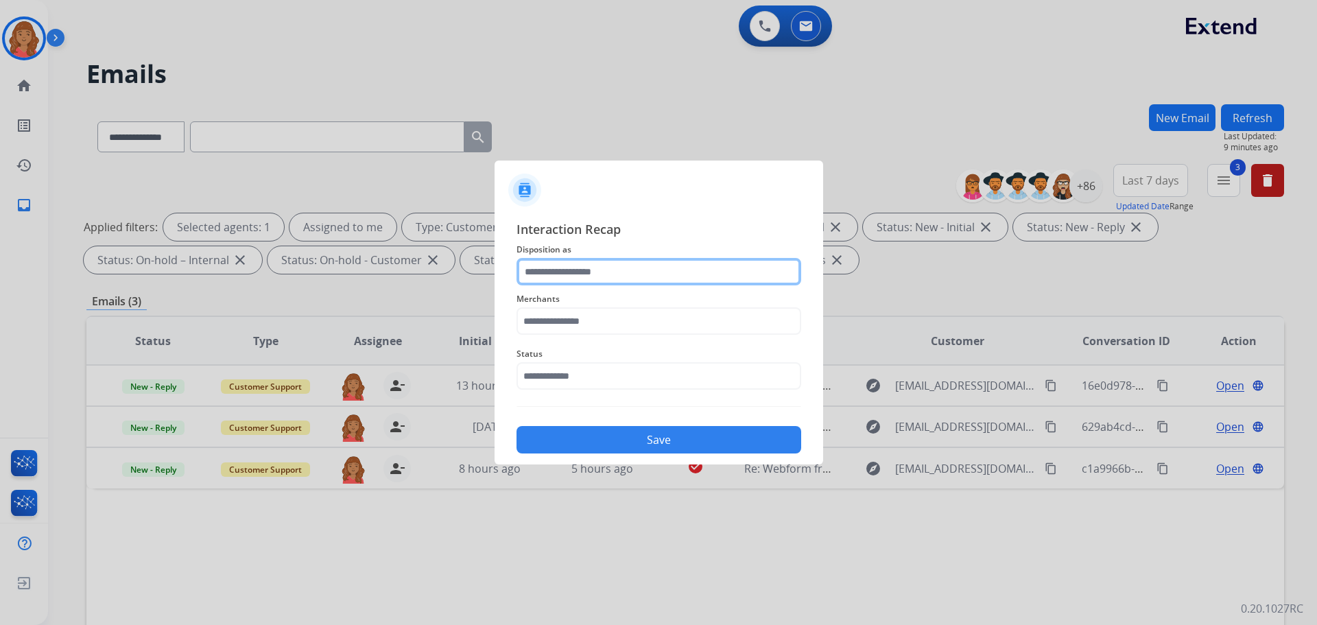
click at [604, 270] on input "text" at bounding box center [658, 271] width 285 height 27
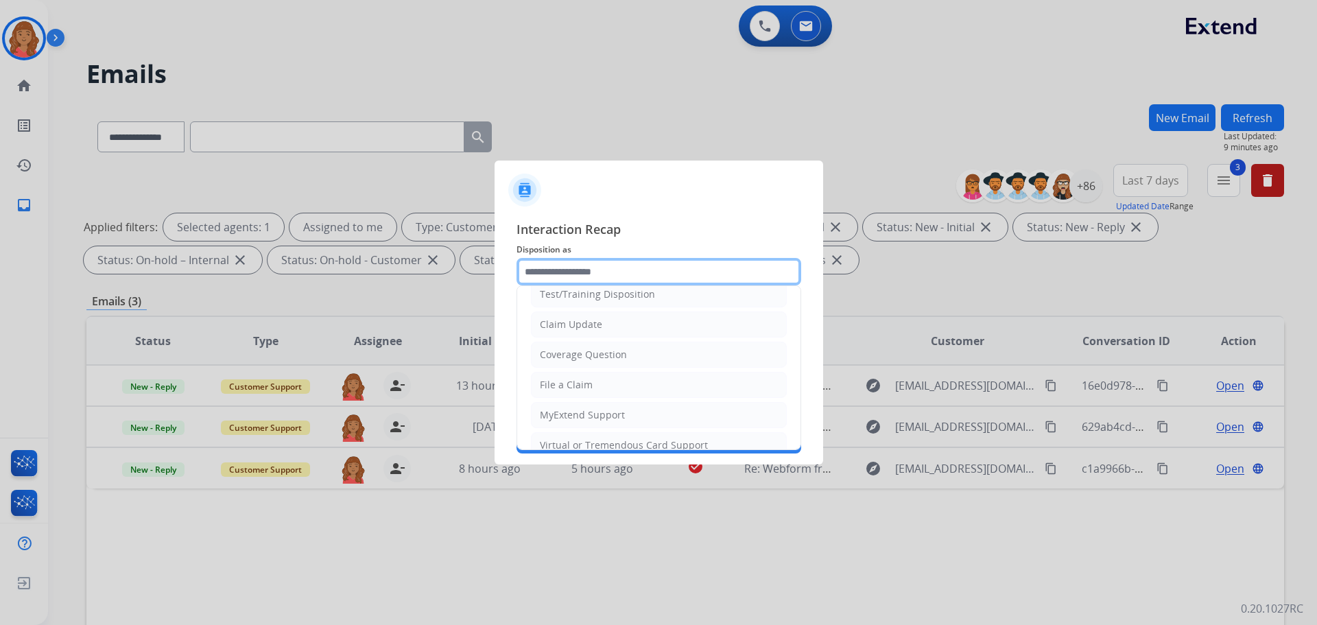
scroll to position [69, 0]
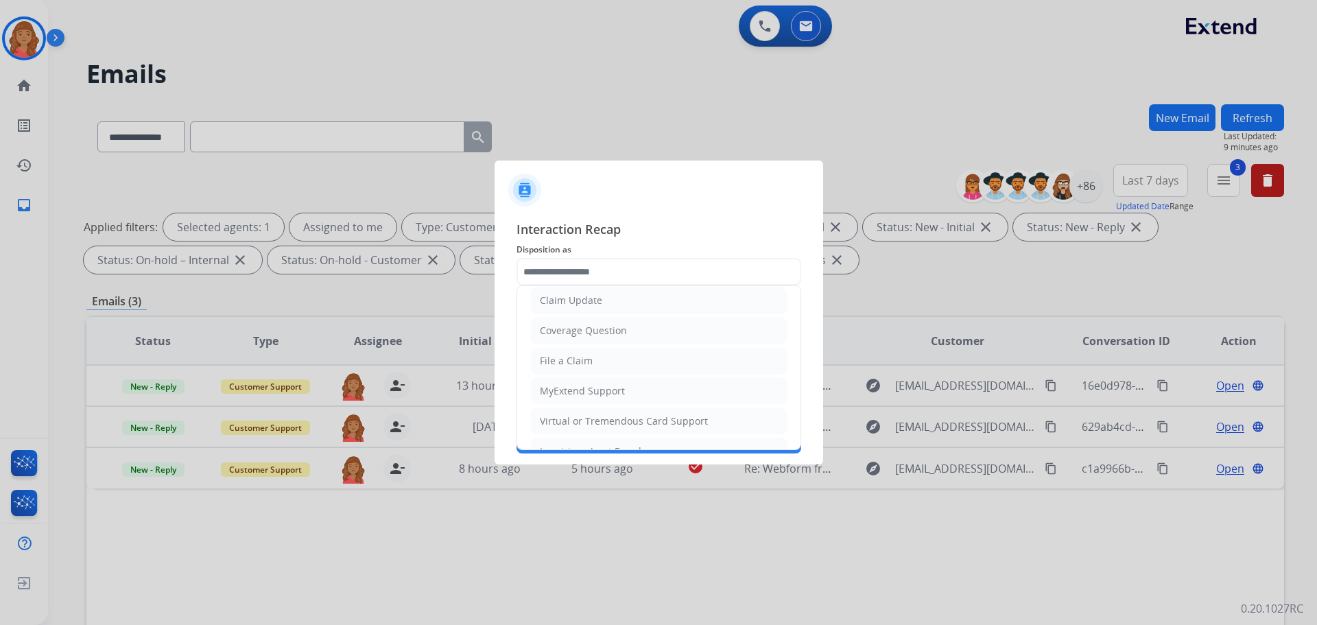
drag, startPoint x: 16, startPoint y: 42, endPoint x: 30, endPoint y: 50, distance: 16.6
click at [16, 43] on div at bounding box center [658, 312] width 1317 height 625
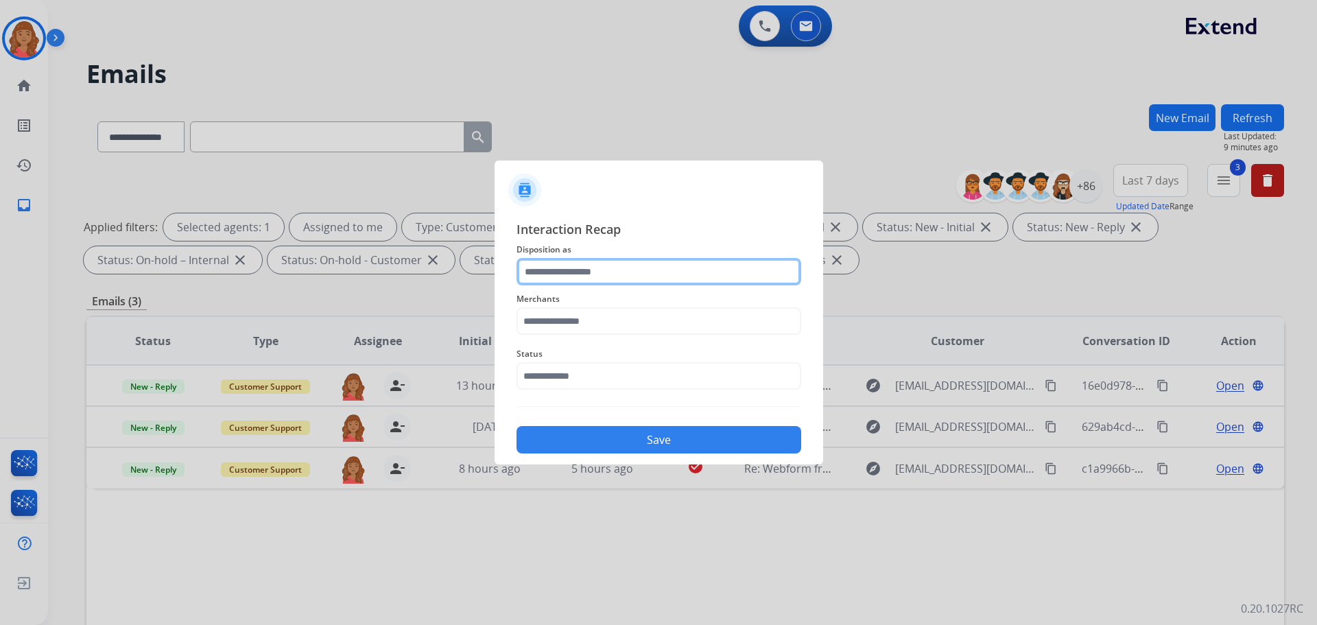
click at [572, 264] on input "text" at bounding box center [658, 271] width 285 height 27
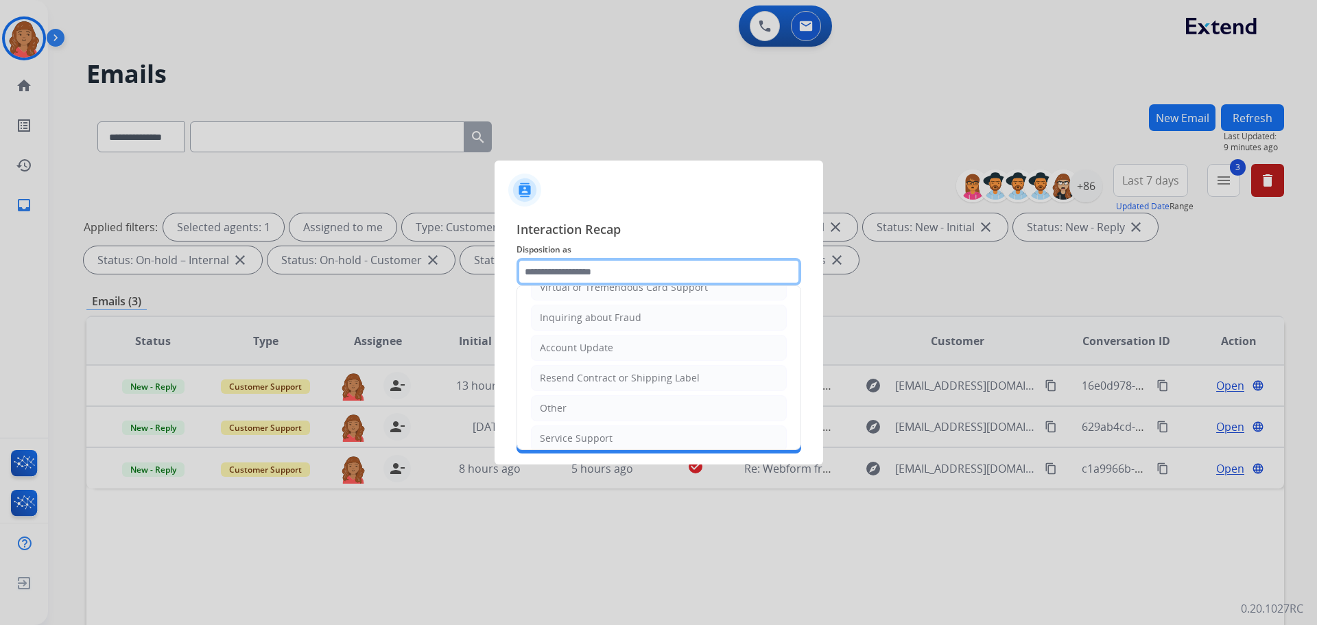
scroll to position [214, 0]
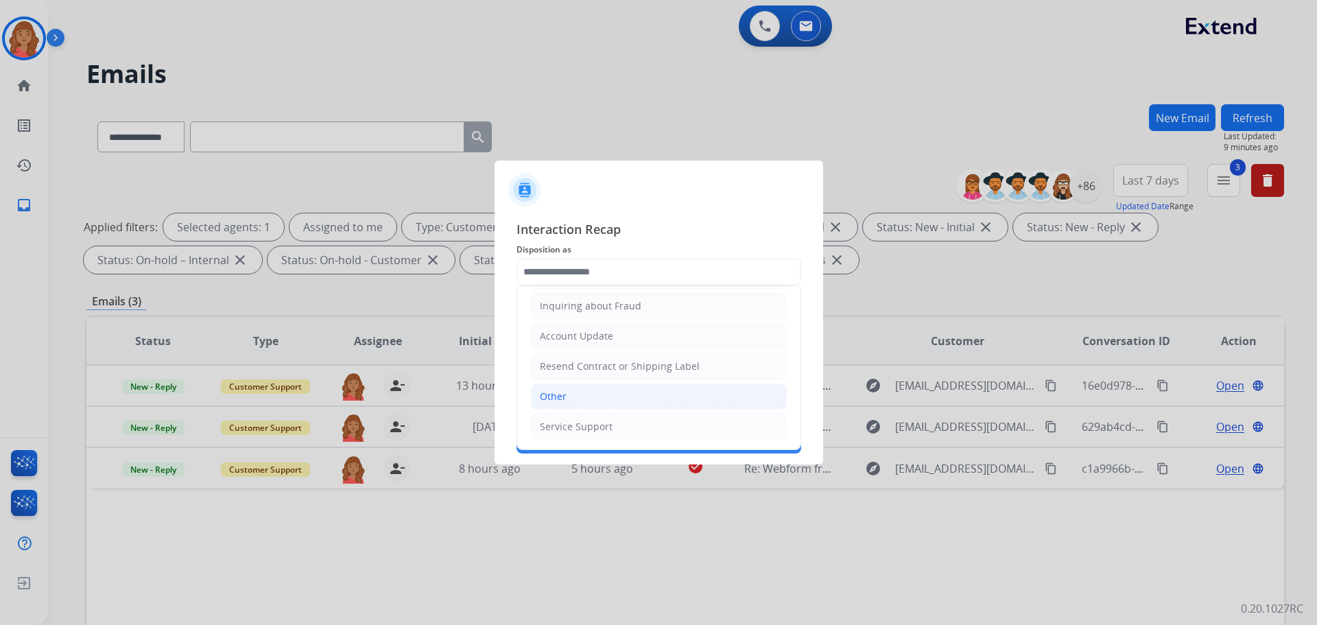
click at [549, 400] on div "Other" at bounding box center [553, 397] width 27 height 14
type input "*****"
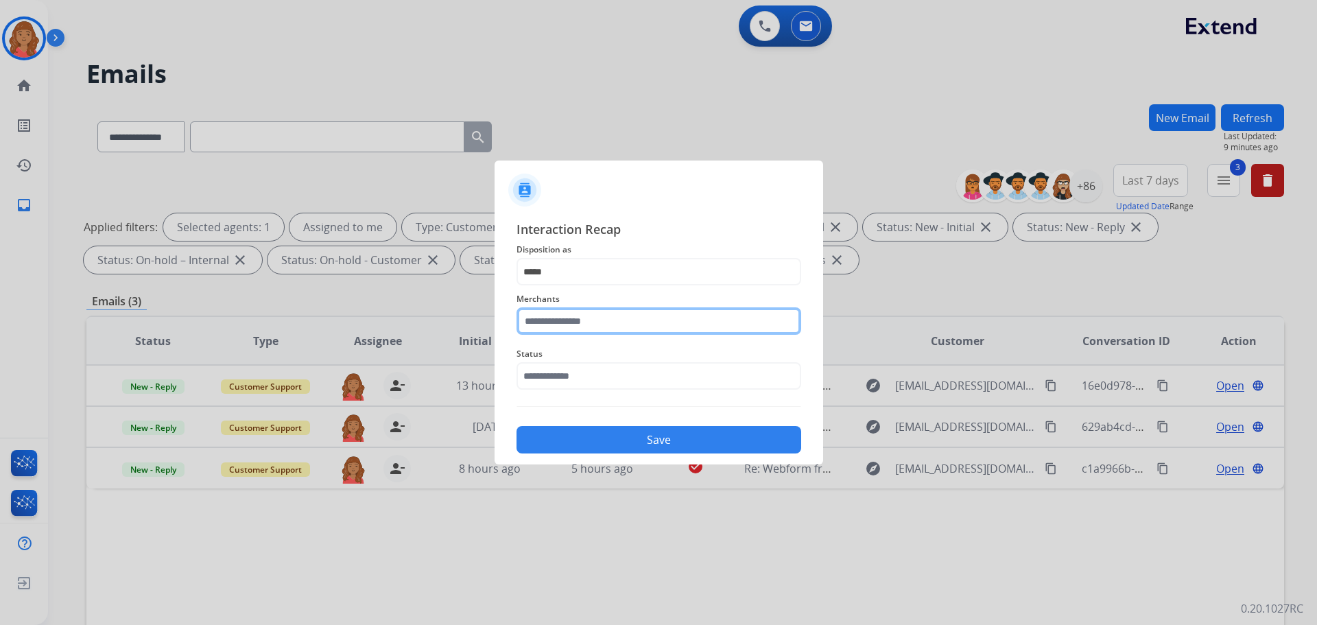
click at [561, 326] on input "text" at bounding box center [658, 320] width 285 height 27
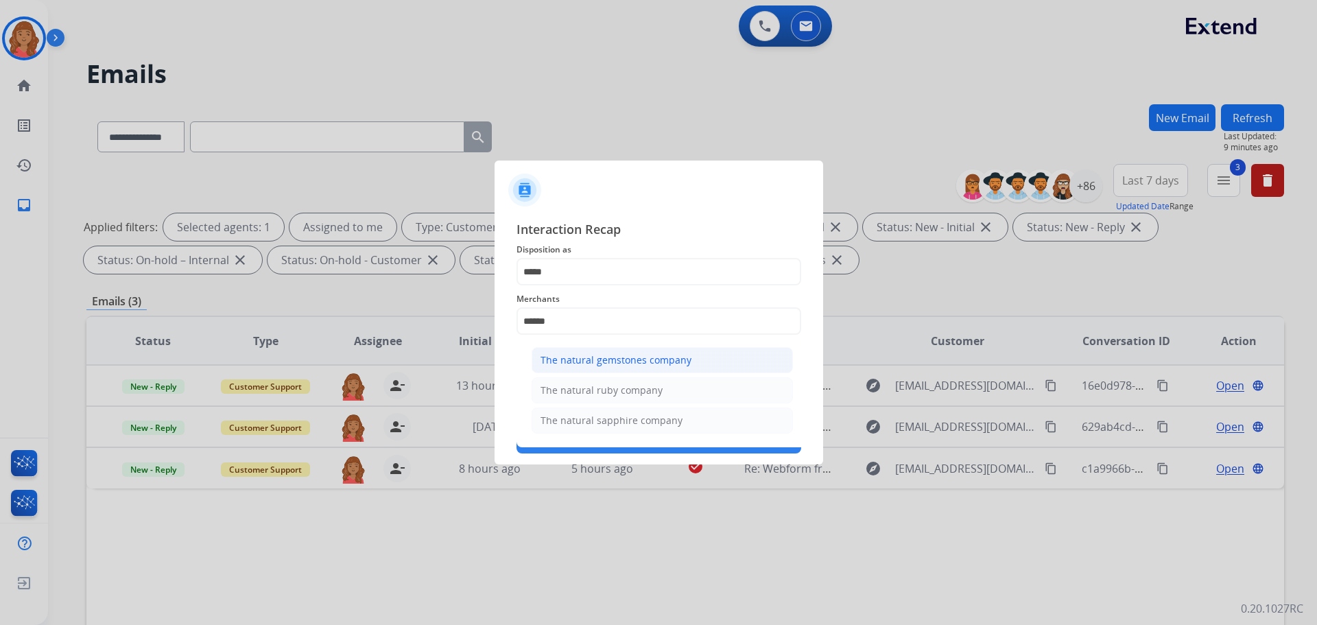
click at [586, 366] on div "The natural gemstones company" at bounding box center [615, 360] width 151 height 14
type input "**********"
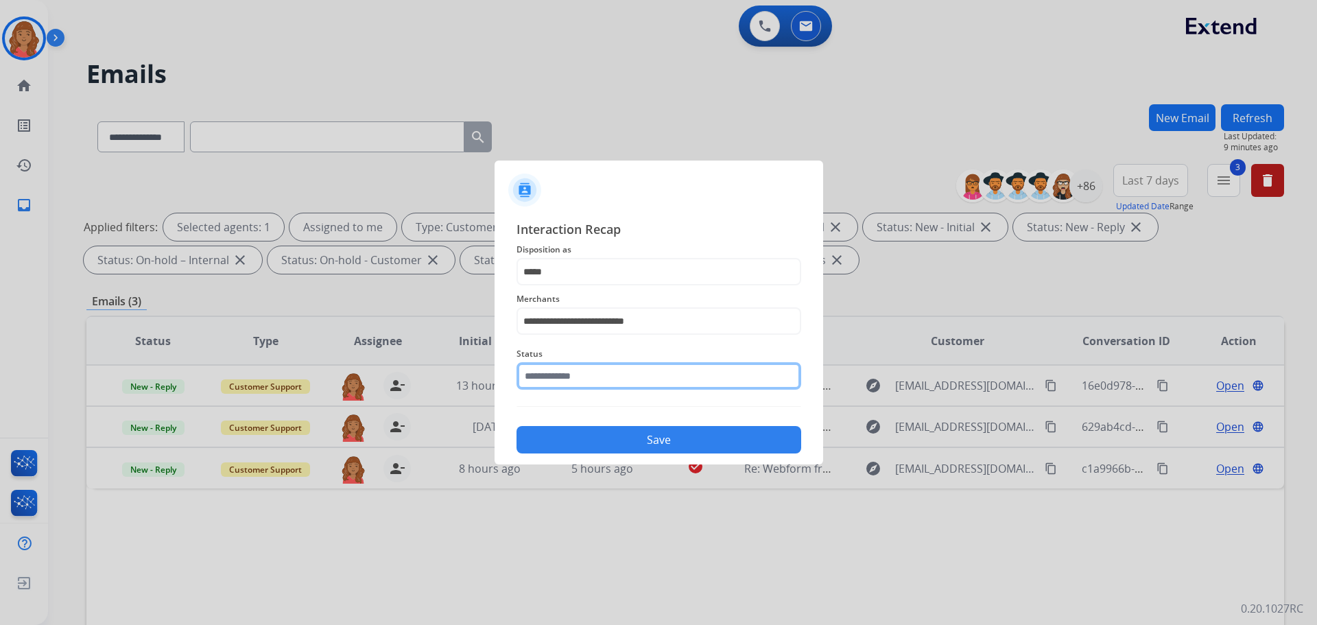
click at [576, 383] on input "text" at bounding box center [658, 375] width 285 height 27
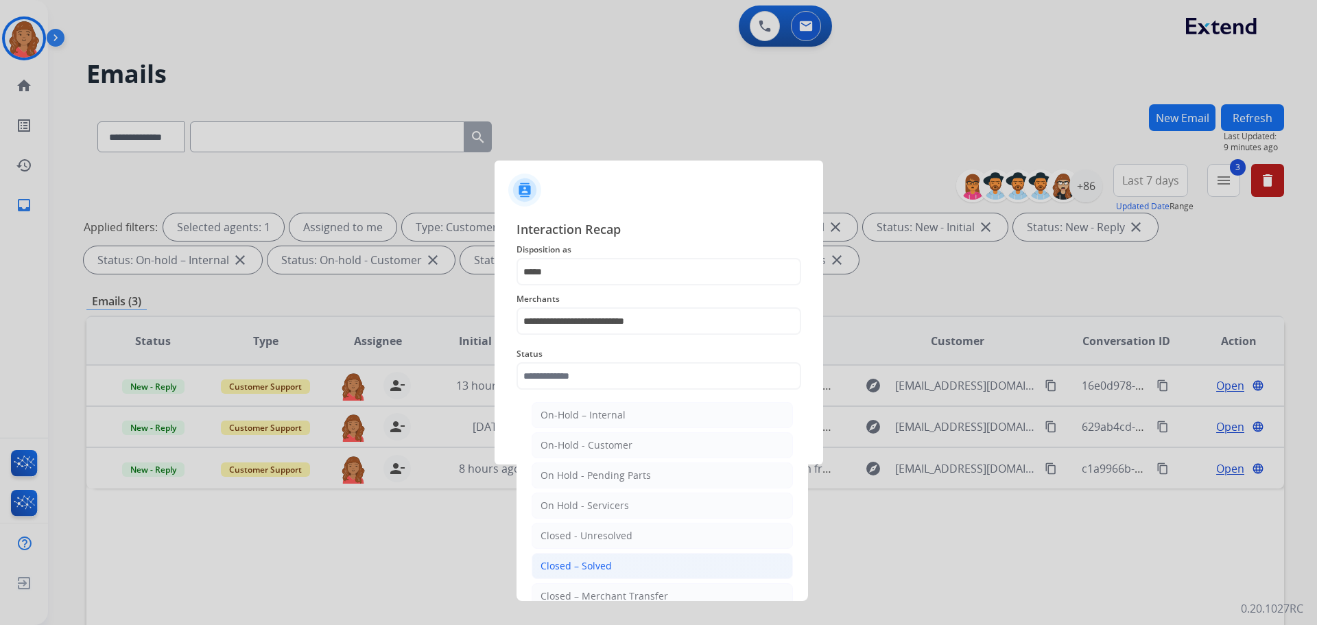
click at [568, 562] on div "Closed – Solved" at bounding box center [575, 566] width 71 height 14
type input "**********"
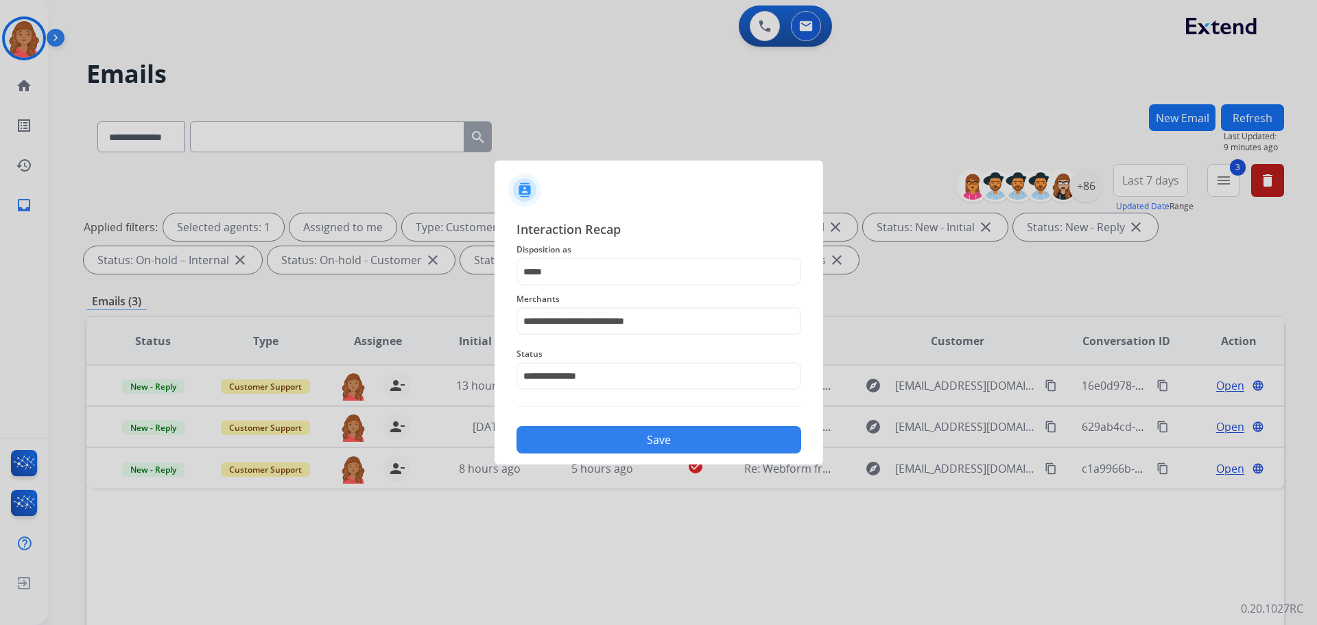
click at [606, 438] on button "Save" at bounding box center [658, 439] width 285 height 27
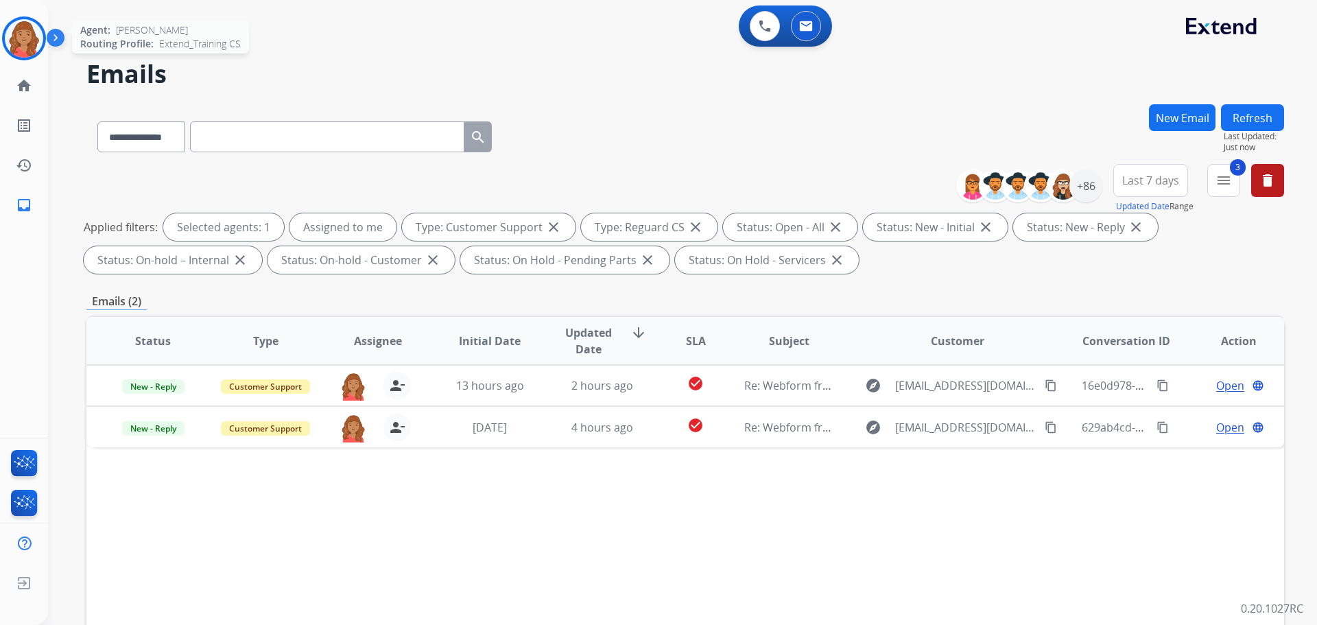
click at [16, 38] on img at bounding box center [24, 38] width 38 height 38
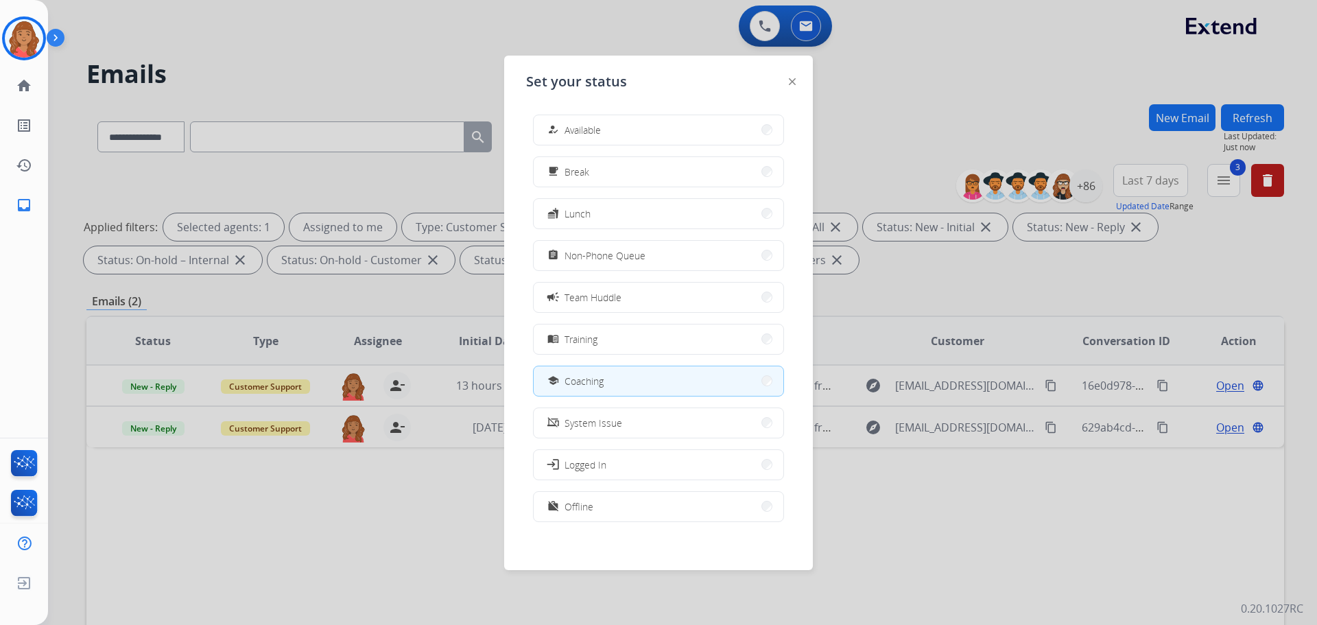
click at [580, 300] on span "Team Huddle" at bounding box center [592, 297] width 57 height 14
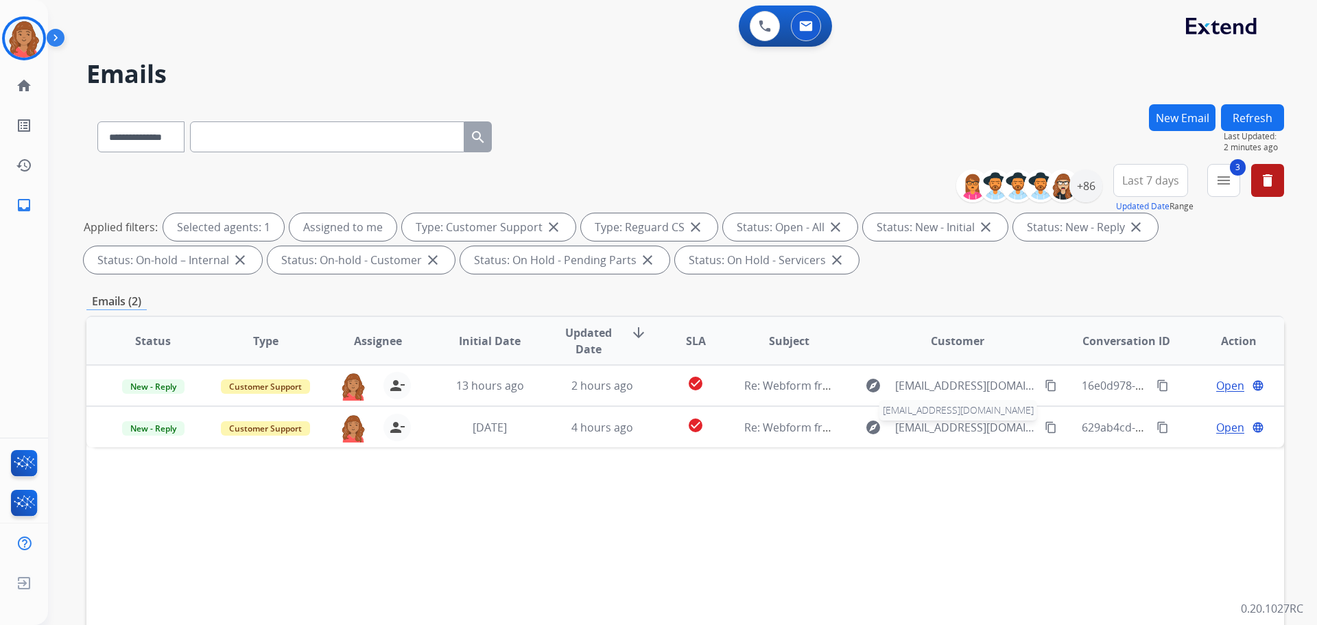
drag, startPoint x: 962, startPoint y: 430, endPoint x: 942, endPoint y: 433, distance: 20.2
click at [962, 430] on span "[EMAIL_ADDRESS][DOMAIN_NAME]" at bounding box center [965, 427] width 141 height 16
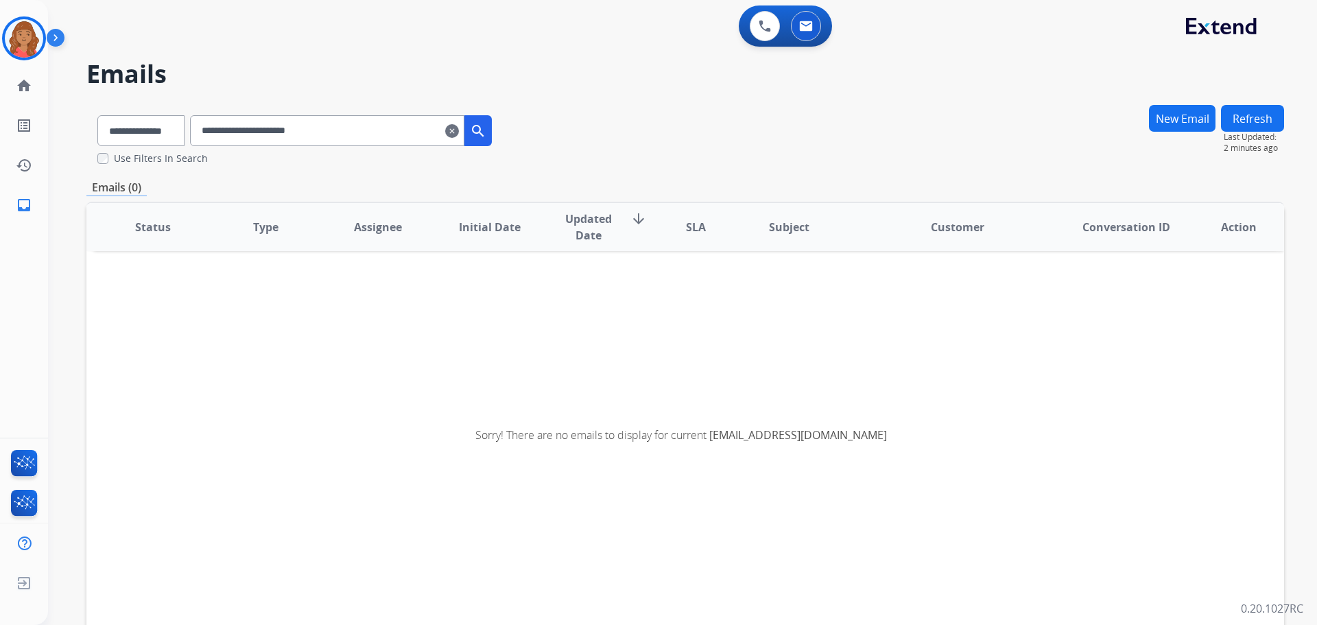
drag, startPoint x: 469, startPoint y: 134, endPoint x: 296, endPoint y: 152, distance: 174.5
click at [459, 134] on mat-icon "clear" at bounding box center [452, 131] width 14 height 16
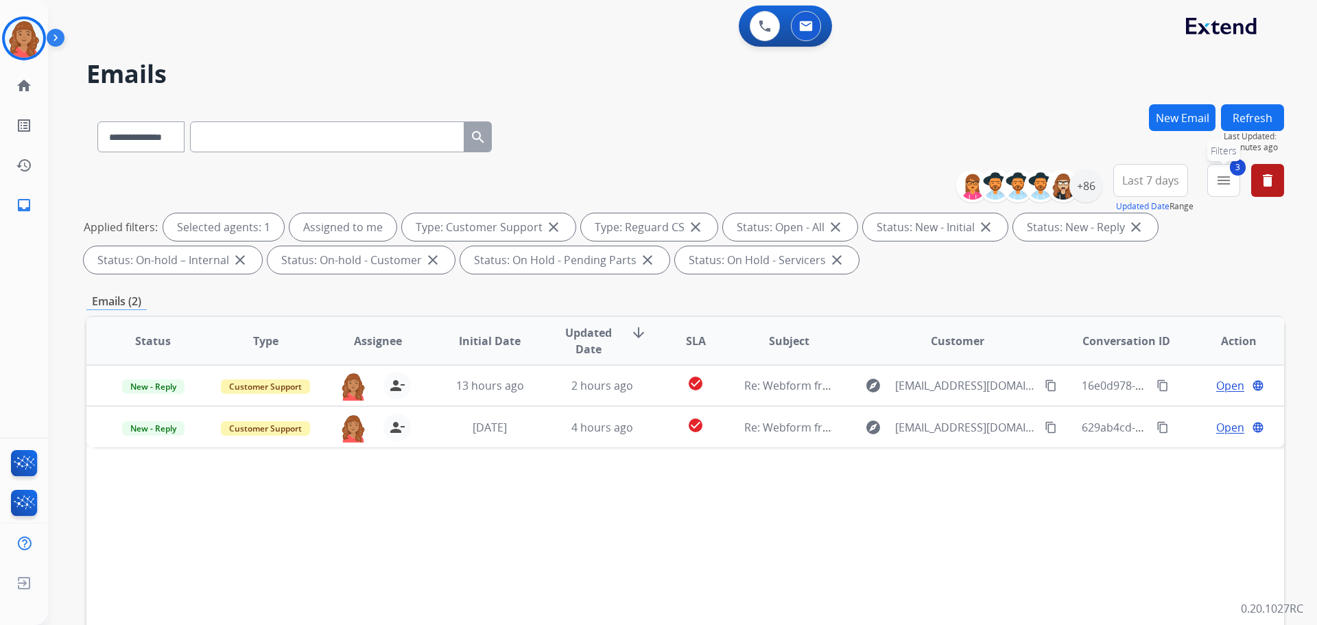
click at [1214, 189] on button "3 menu Filters" at bounding box center [1223, 180] width 33 height 33
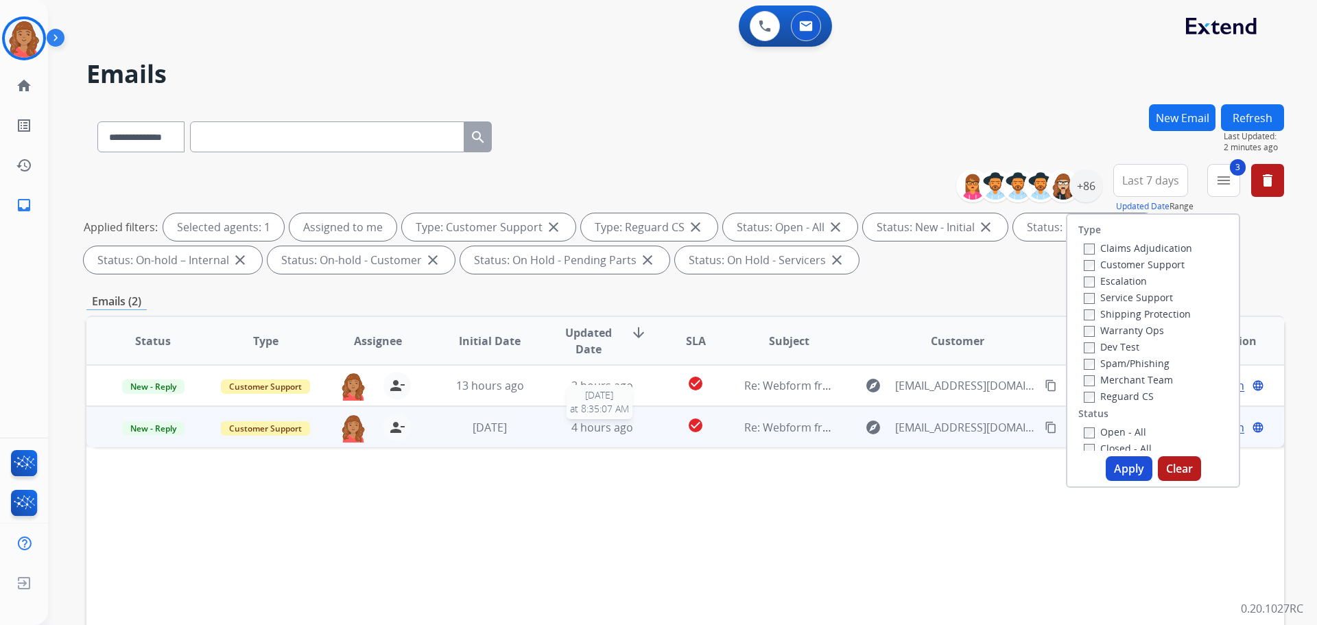
click at [571, 432] on span "4 hours ago" at bounding box center [602, 427] width 62 height 15
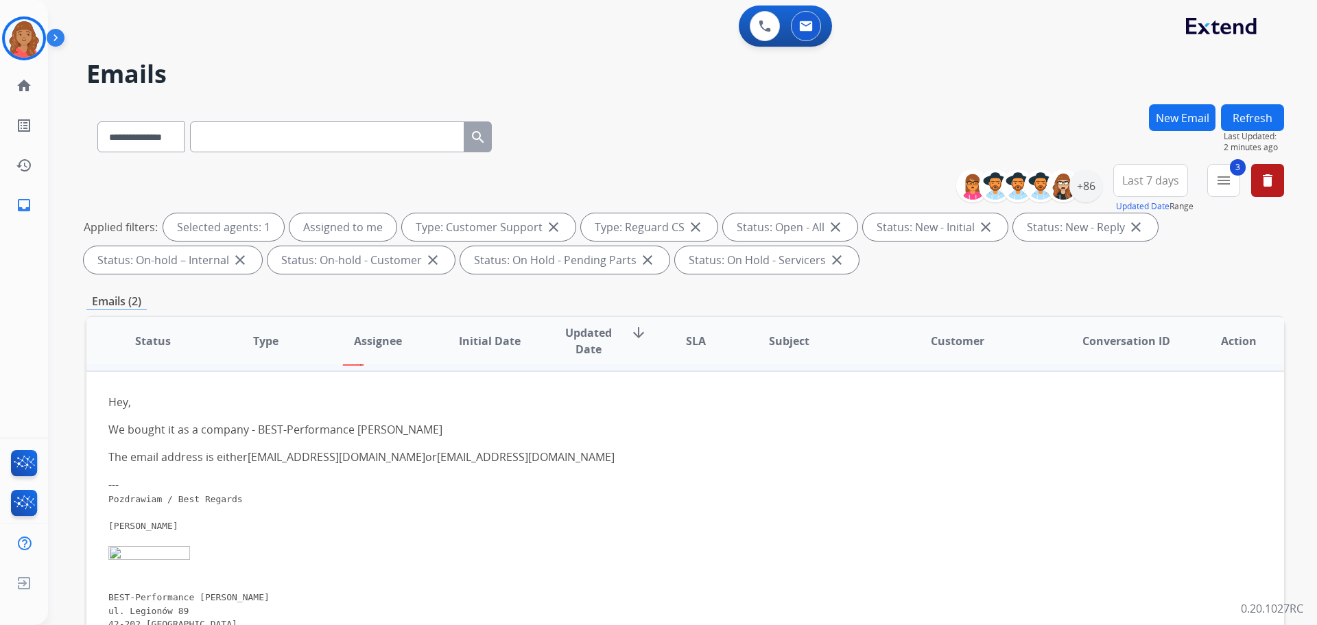
scroll to position [110, 0]
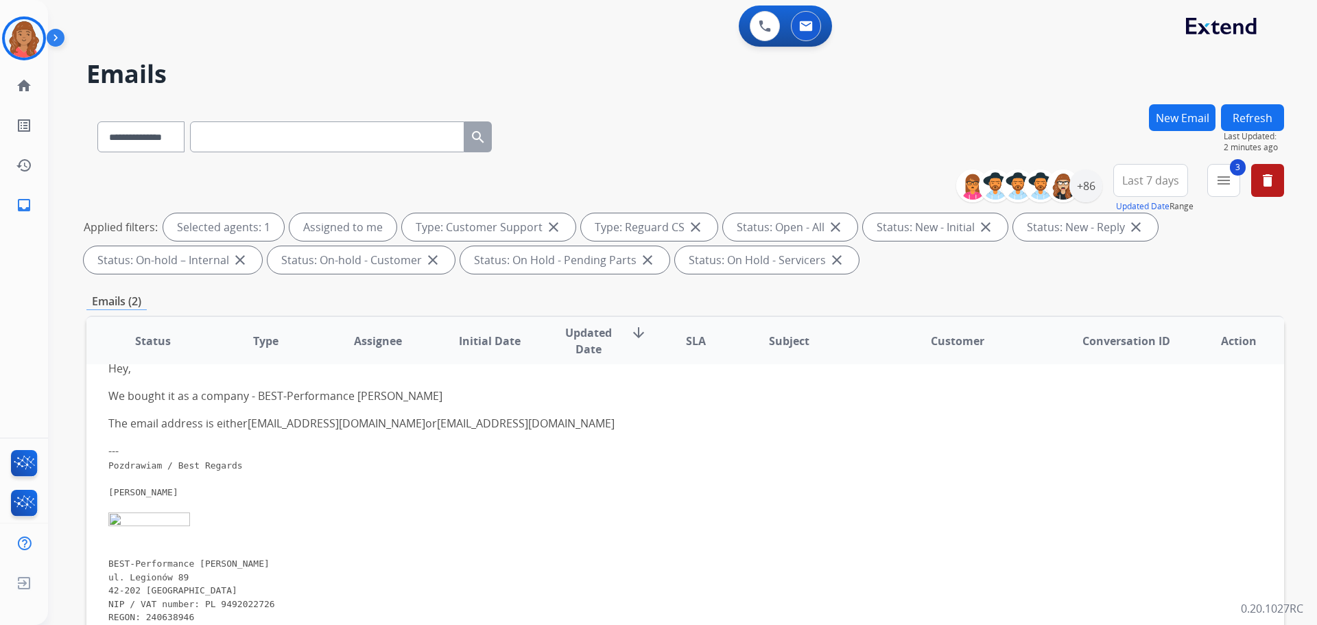
drag, startPoint x: 206, startPoint y: 490, endPoint x: 215, endPoint y: 519, distance: 30.2
click at [215, 519] on div "BEST-Performance Rafał Ociepa ul. Legionów 89" at bounding box center [572, 547] width 929 height 71
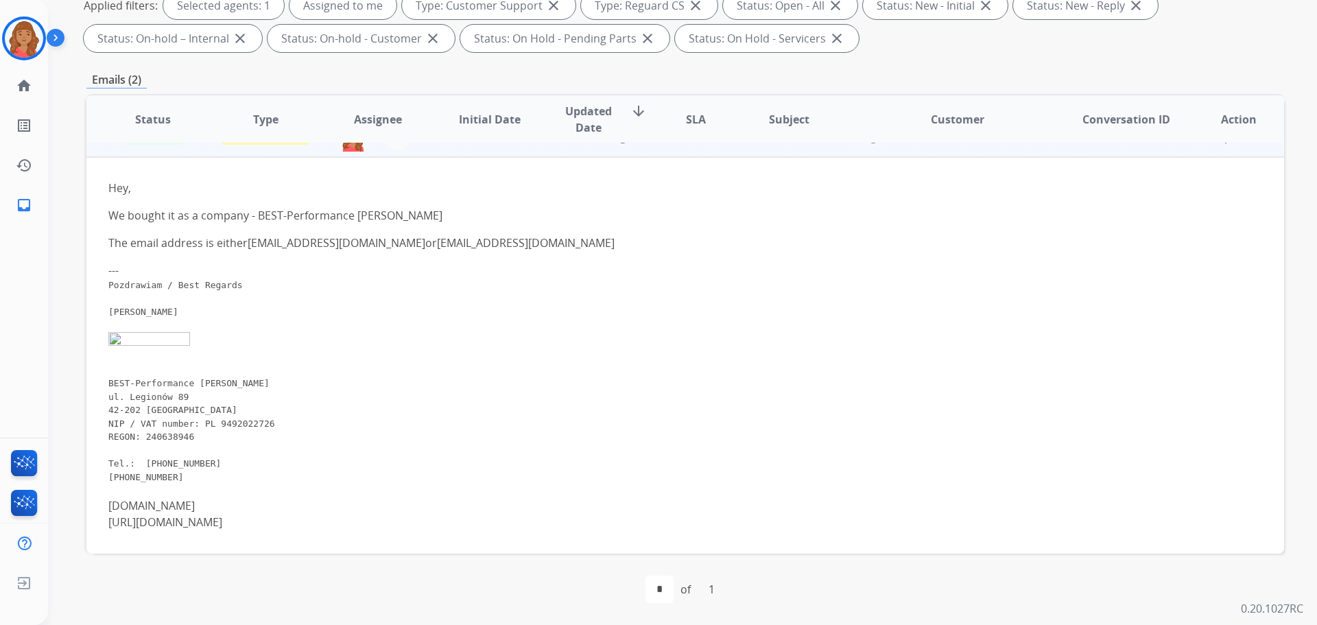
scroll to position [0, 0]
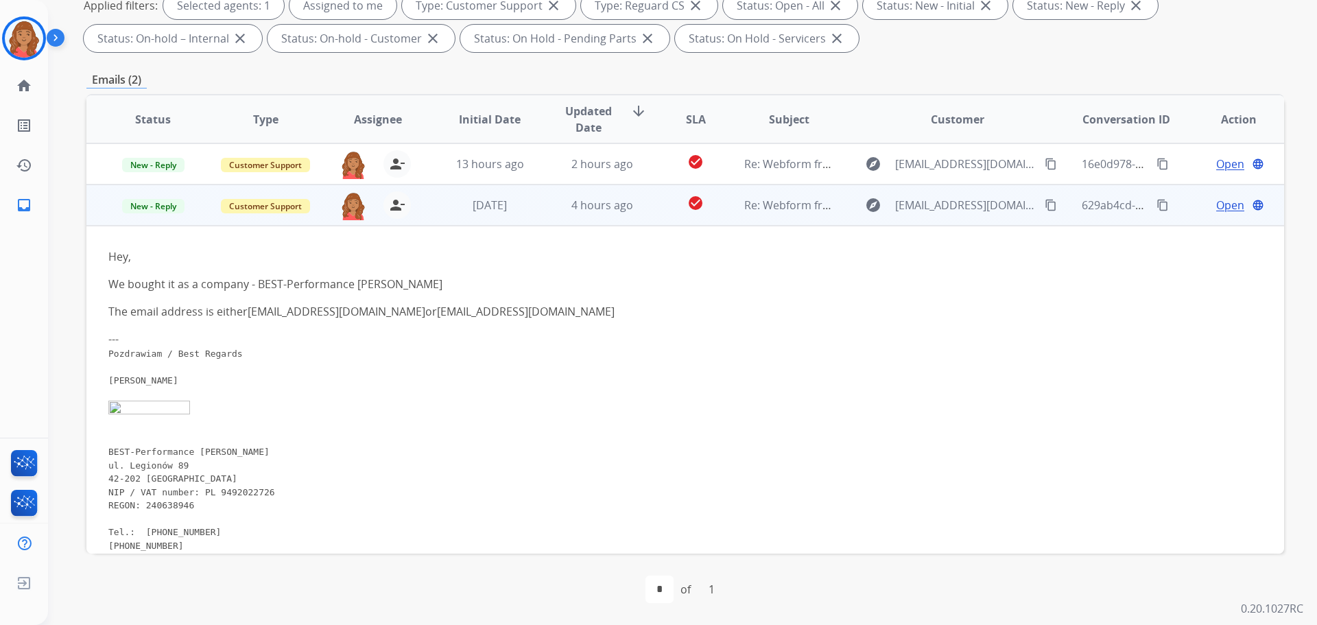
click at [1156, 205] on mat-icon "content_copy" at bounding box center [1162, 205] width 12 height 12
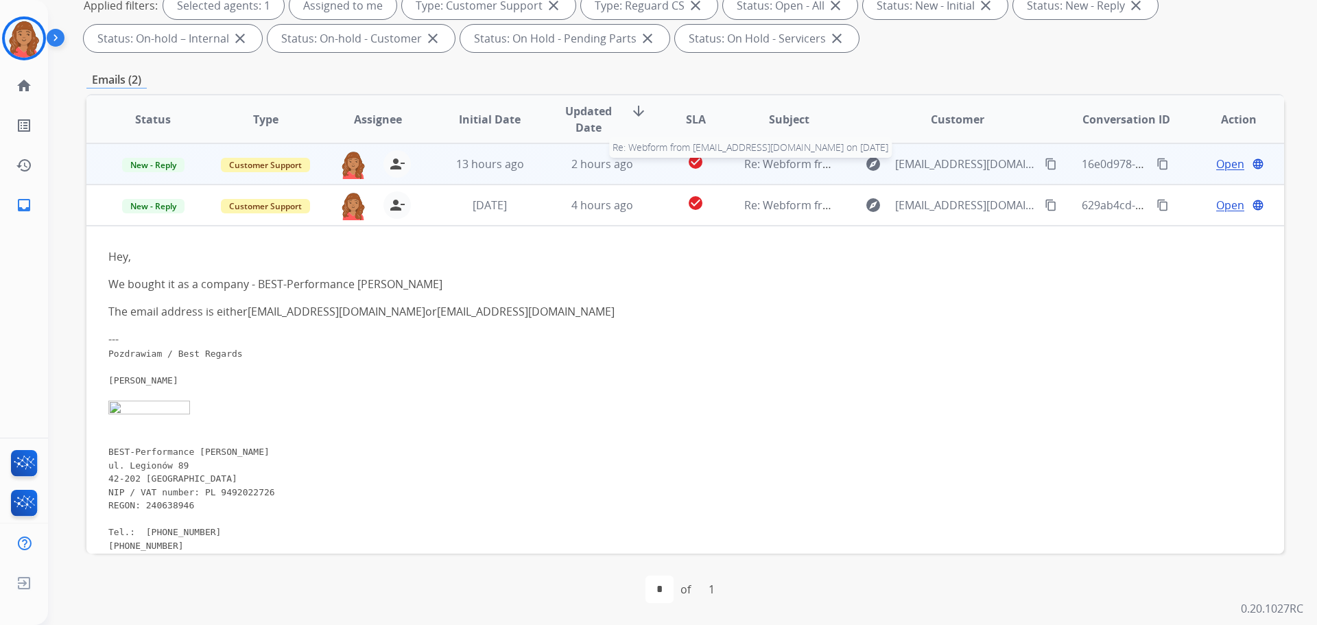
click at [799, 168] on span "Re: Webform from [EMAIL_ADDRESS][DOMAIN_NAME] on [DATE]" at bounding box center [908, 163] width 329 height 15
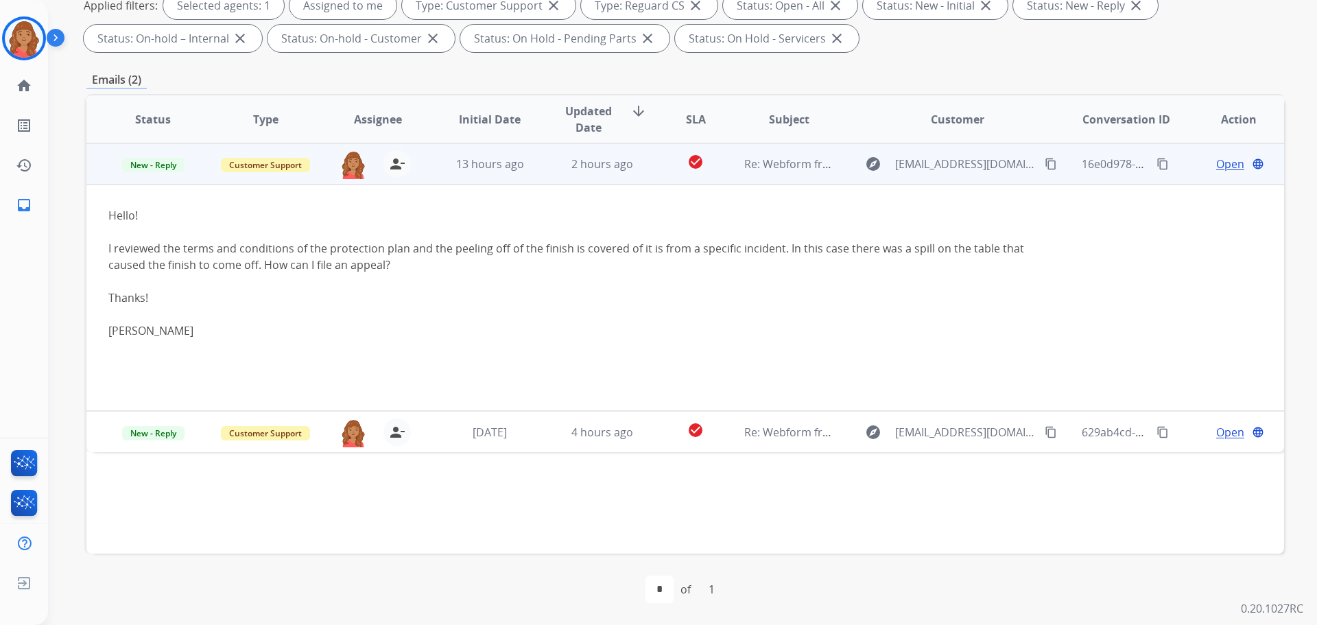
click at [1217, 158] on span "Open" at bounding box center [1230, 164] width 28 height 16
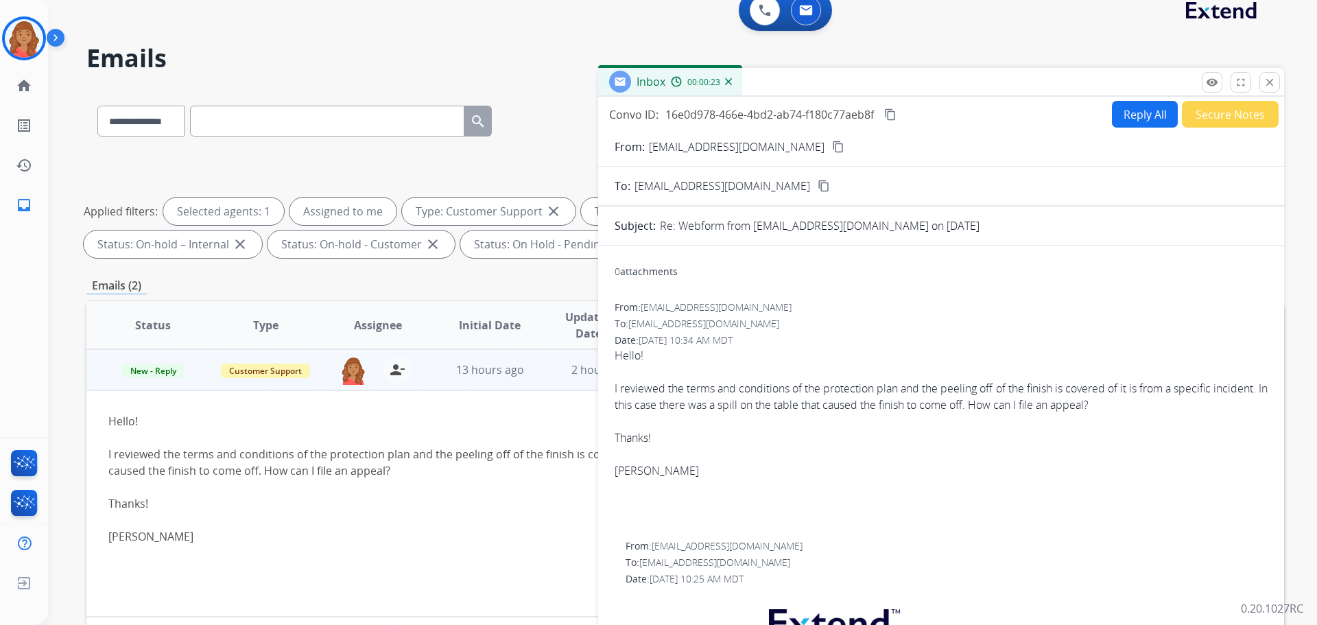
click at [1128, 121] on button "Reply All" at bounding box center [1145, 114] width 66 height 27
select select "**********"
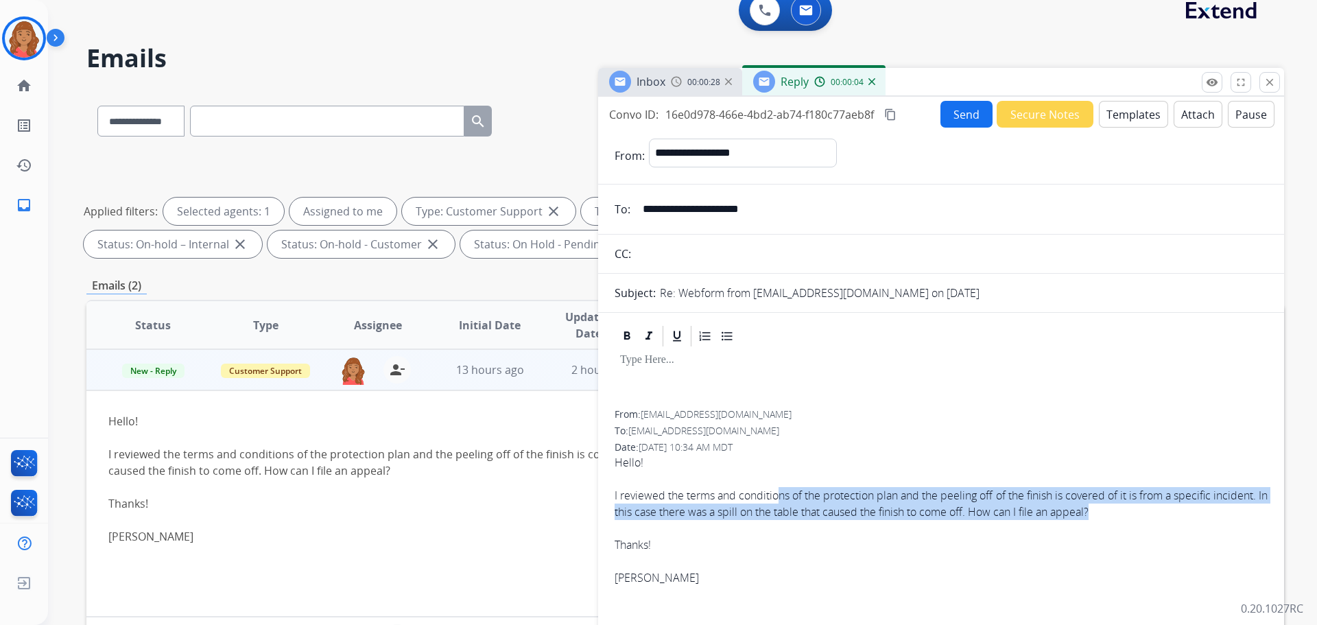
drag, startPoint x: 1099, startPoint y: 503, endPoint x: 789, endPoint y: 494, distance: 310.8
click at [789, 492] on div "I reviewed the terms and conditions of the protection plan and the peeling off …" at bounding box center [941, 503] width 653 height 33
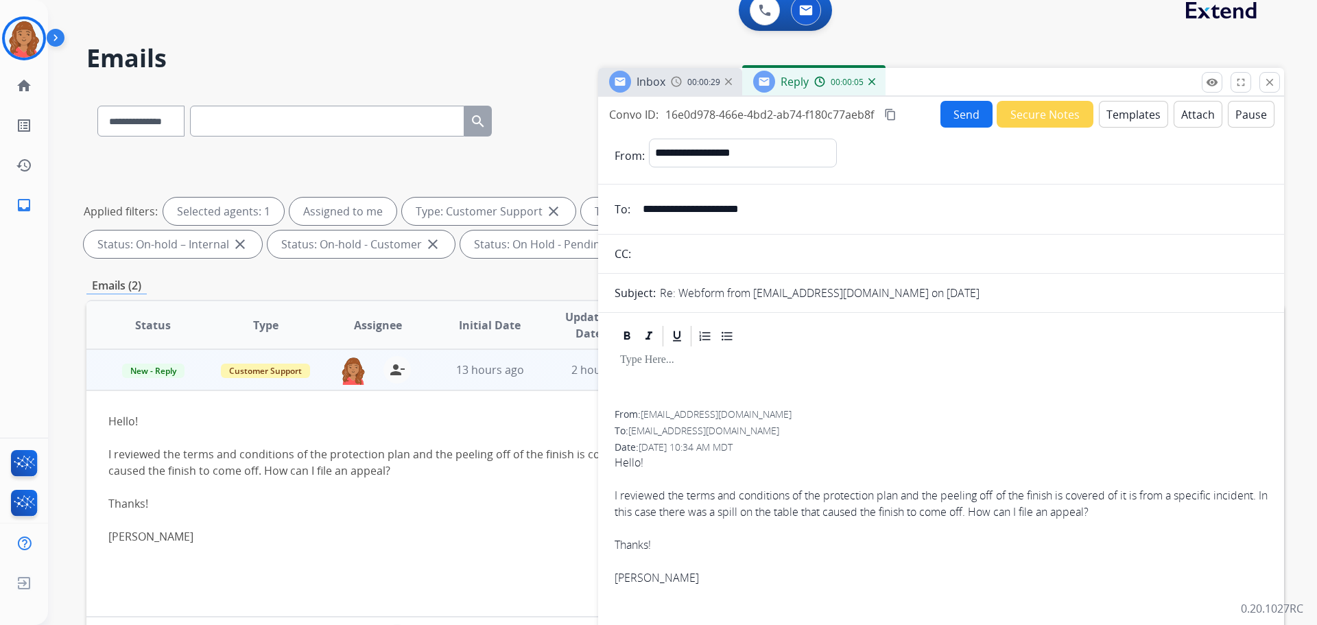
click at [1042, 549] on div "Thanks!" at bounding box center [941, 544] width 653 height 16
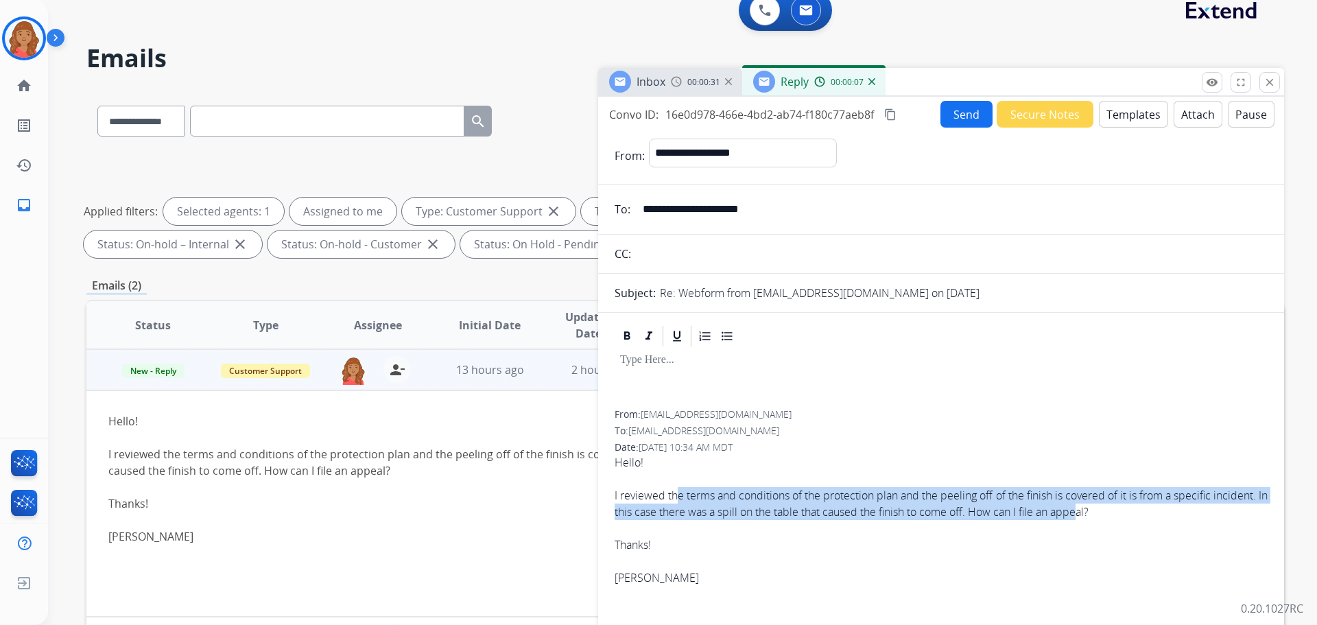
drag, startPoint x: 1136, startPoint y: 515, endPoint x: 680, endPoint y: 497, distance: 456.5
click at [678, 489] on div "I reviewed the terms and conditions of the protection plan and the peeling off …" at bounding box center [941, 503] width 653 height 33
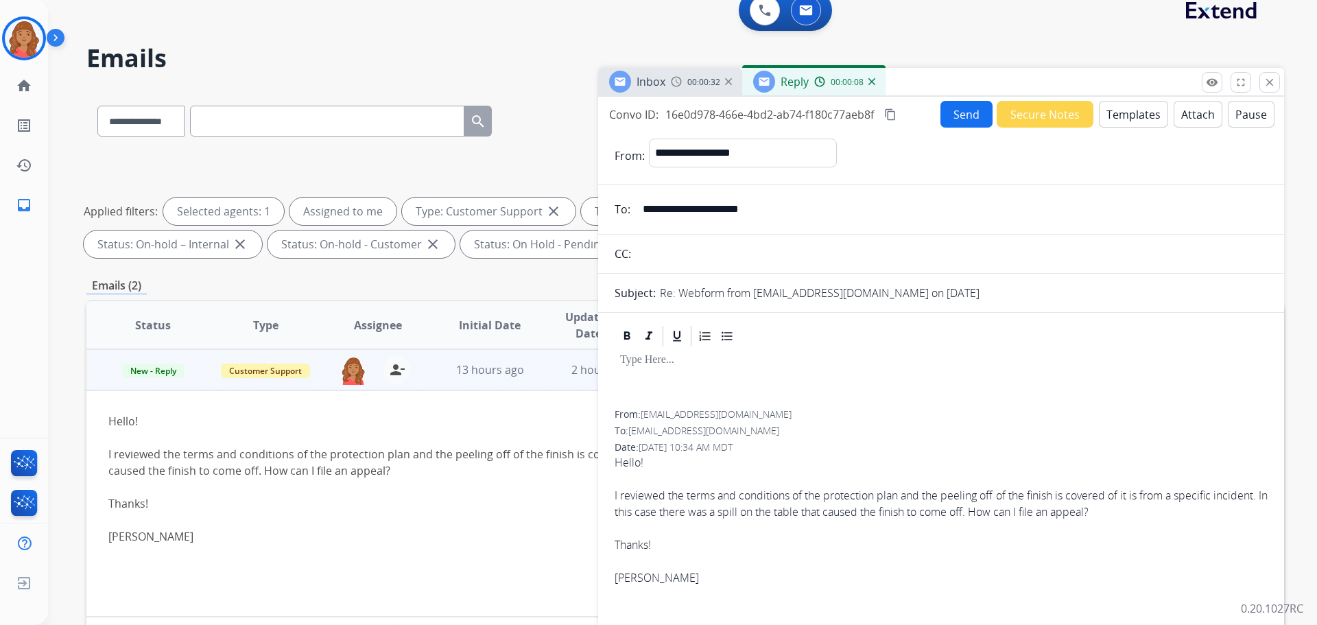
drag, startPoint x: 690, startPoint y: 503, endPoint x: 630, endPoint y: 483, distance: 63.5
click at [630, 483] on div at bounding box center [941, 478] width 653 height 16
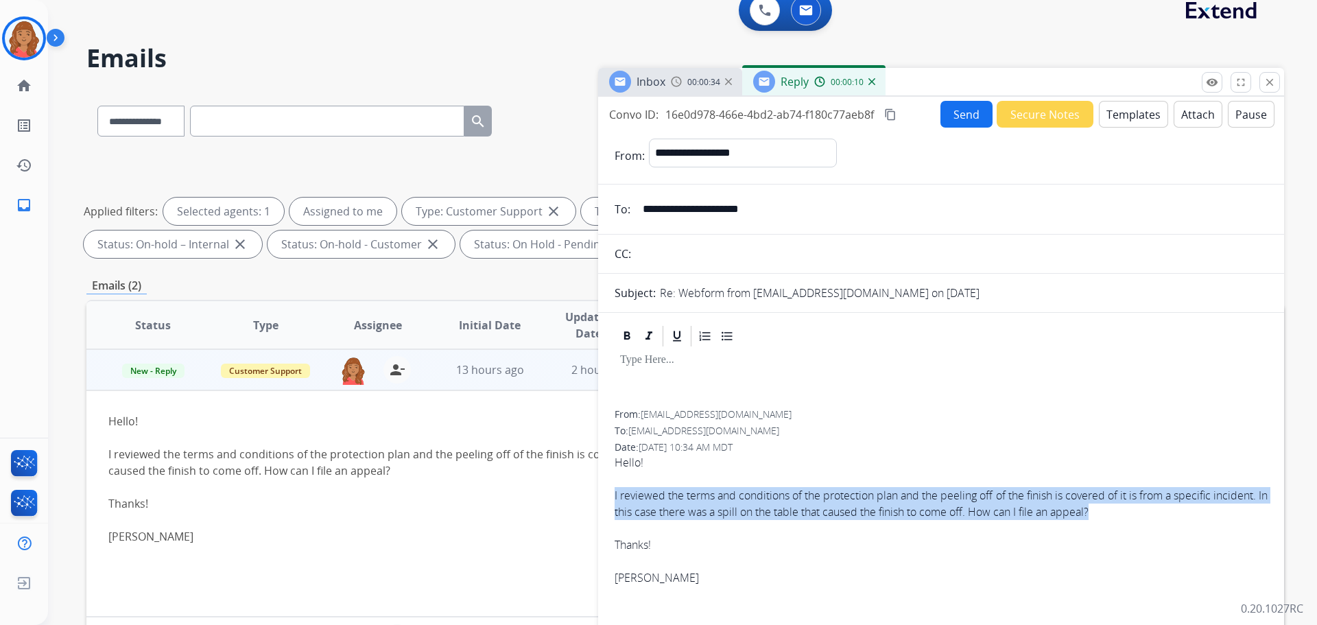
drag, startPoint x: 608, startPoint y: 490, endPoint x: 1056, endPoint y: 511, distance: 449.0
copy div "I reviewed the terms and conditions of the protection plan and the peeling off …"
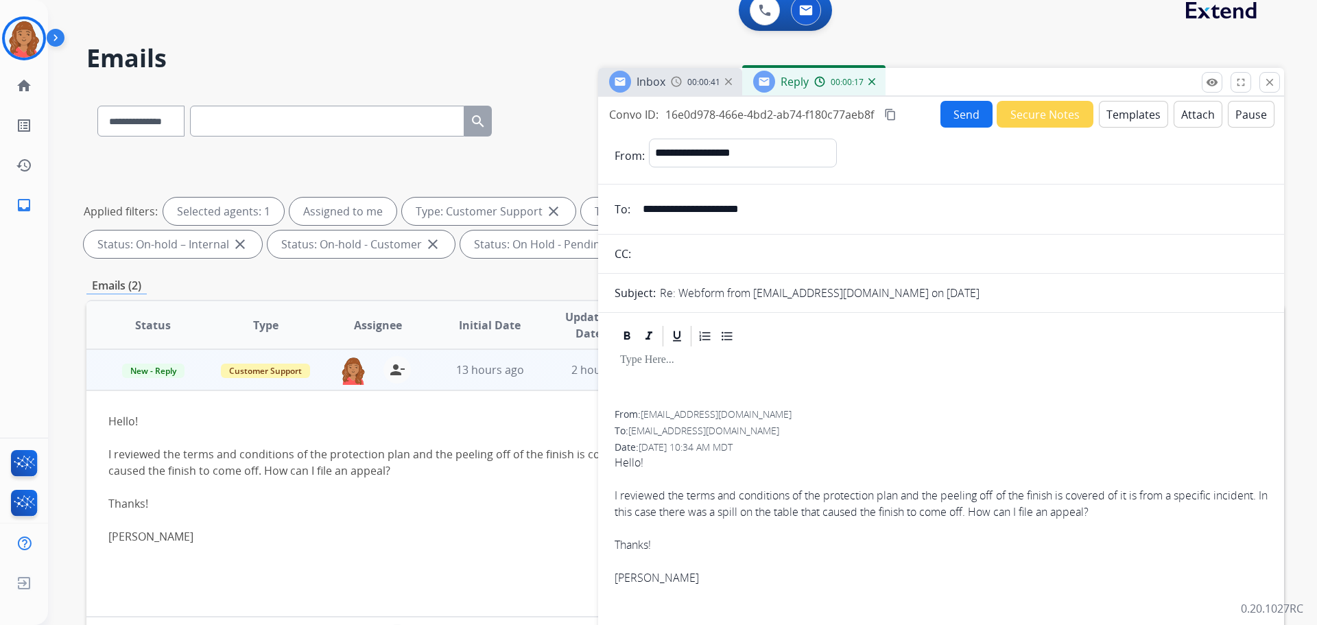
click at [882, 416] on div "From: brog.carter55@gmail.com" at bounding box center [941, 414] width 653 height 14
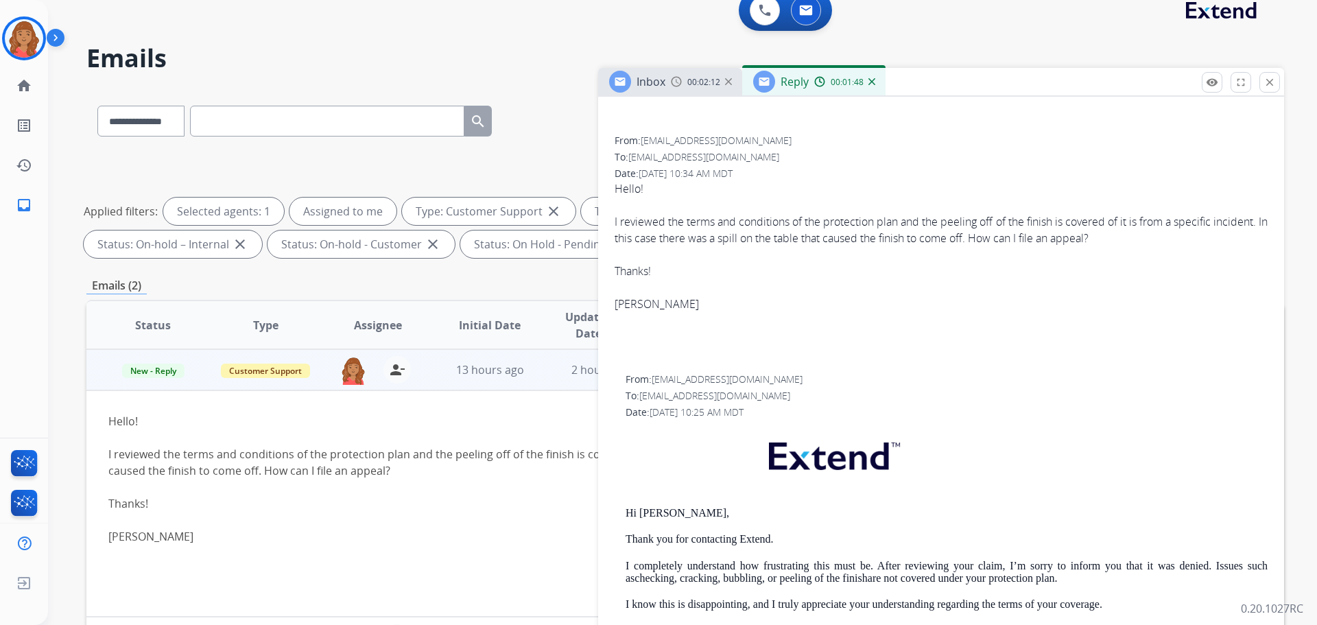
scroll to position [274, 0]
drag, startPoint x: 711, startPoint y: 206, endPoint x: 787, endPoint y: 205, distance: 76.8
click at [787, 217] on div "I reviewed the terms and conditions of the protection plan and the peeling off …" at bounding box center [941, 278] width 653 height 165
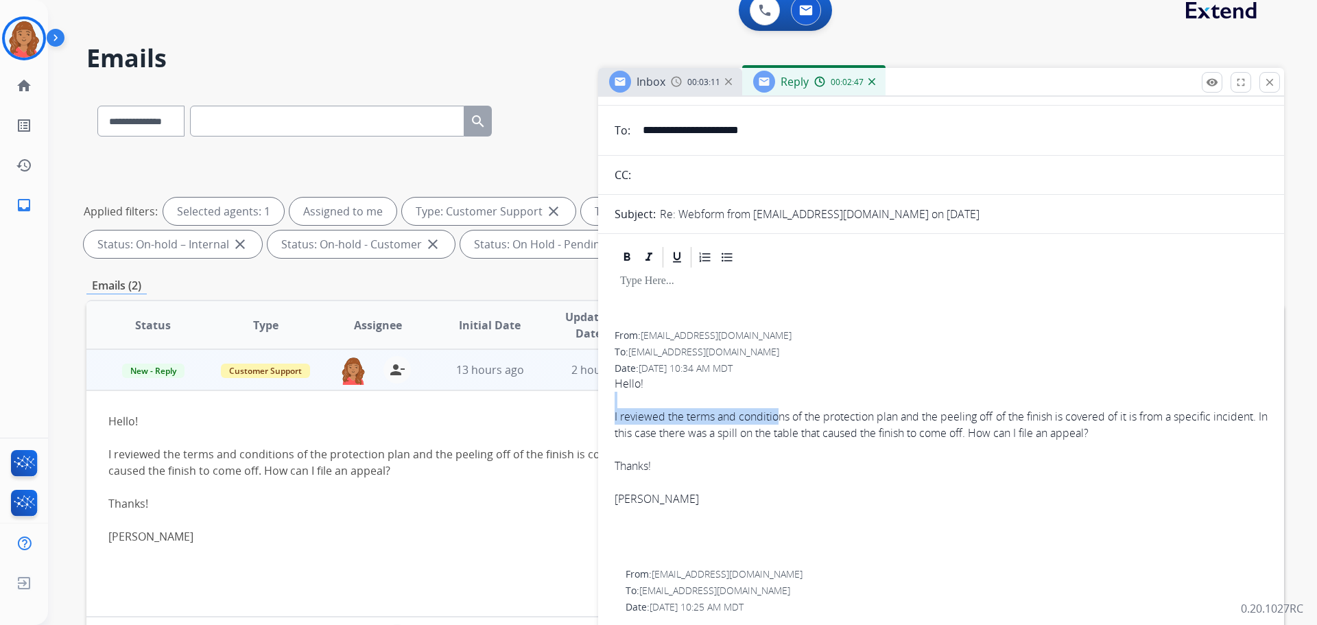
scroll to position [0, 0]
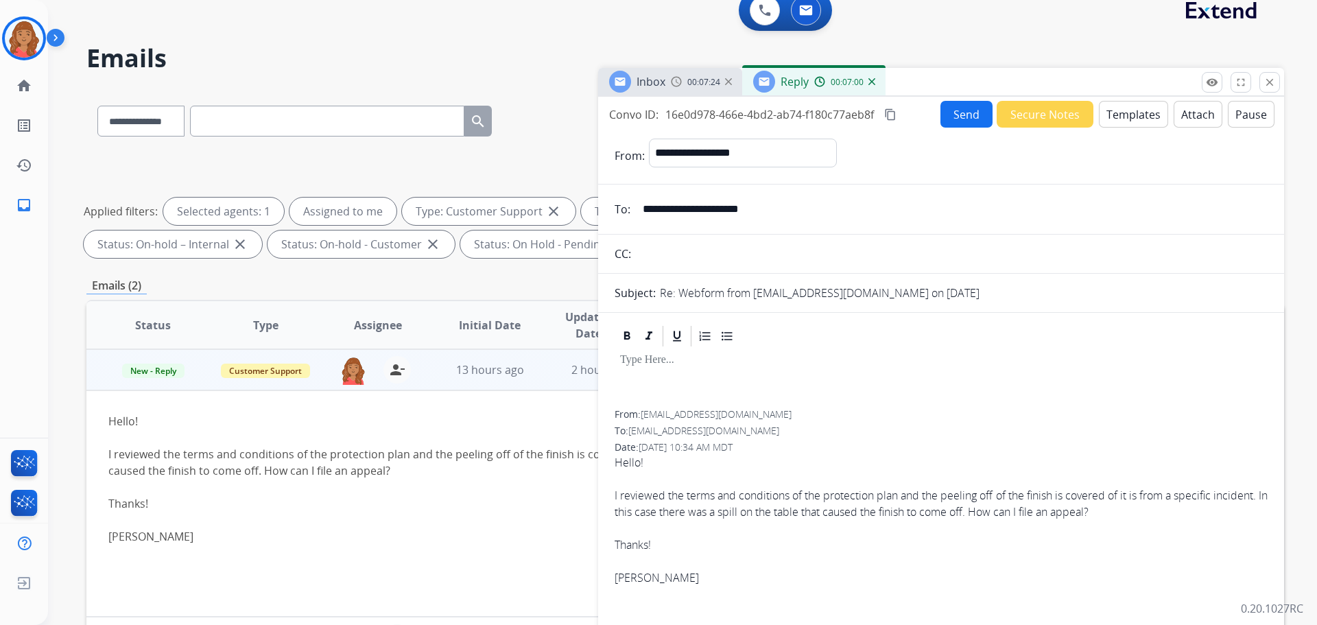
drag, startPoint x: 778, startPoint y: 211, endPoint x: 643, endPoint y: 211, distance: 135.1
click at [643, 211] on input "**********" at bounding box center [950, 208] width 633 height 27
click at [647, 377] on div at bounding box center [941, 379] width 653 height 62
click at [1093, 84] on div "Inbox 00:11:52 Reply 00:11:28" at bounding box center [941, 82] width 686 height 29
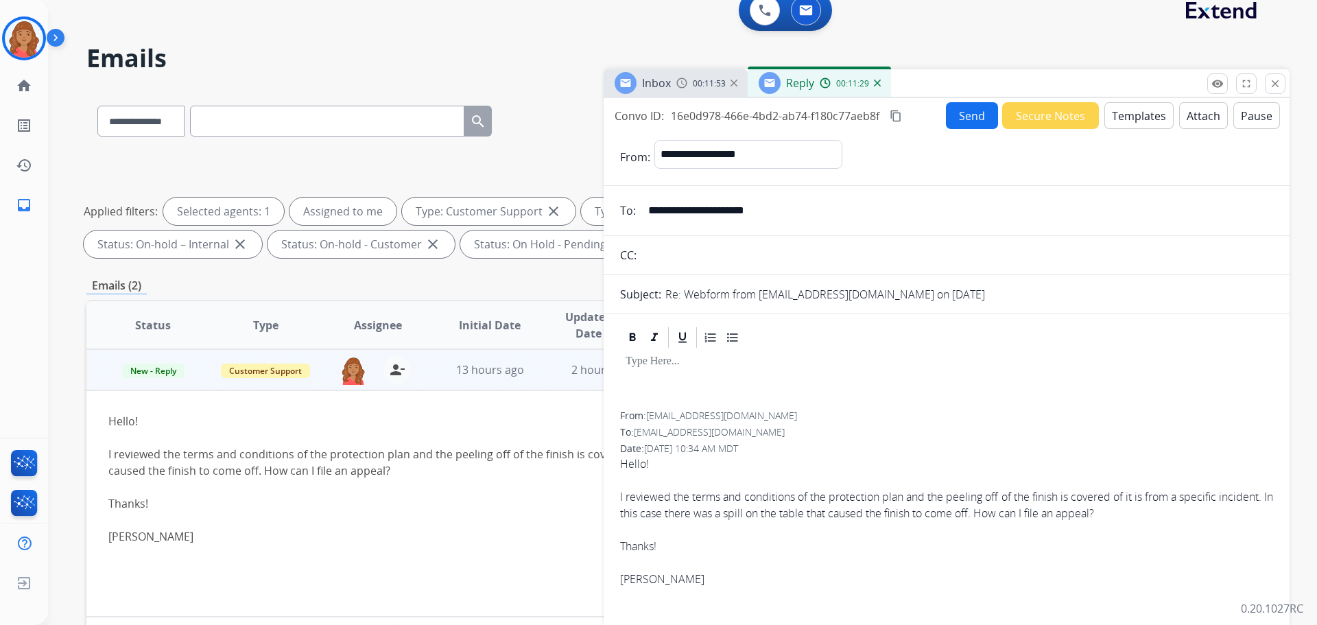
click at [674, 93] on div "Inbox 00:11:53" at bounding box center [676, 82] width 144 height 27
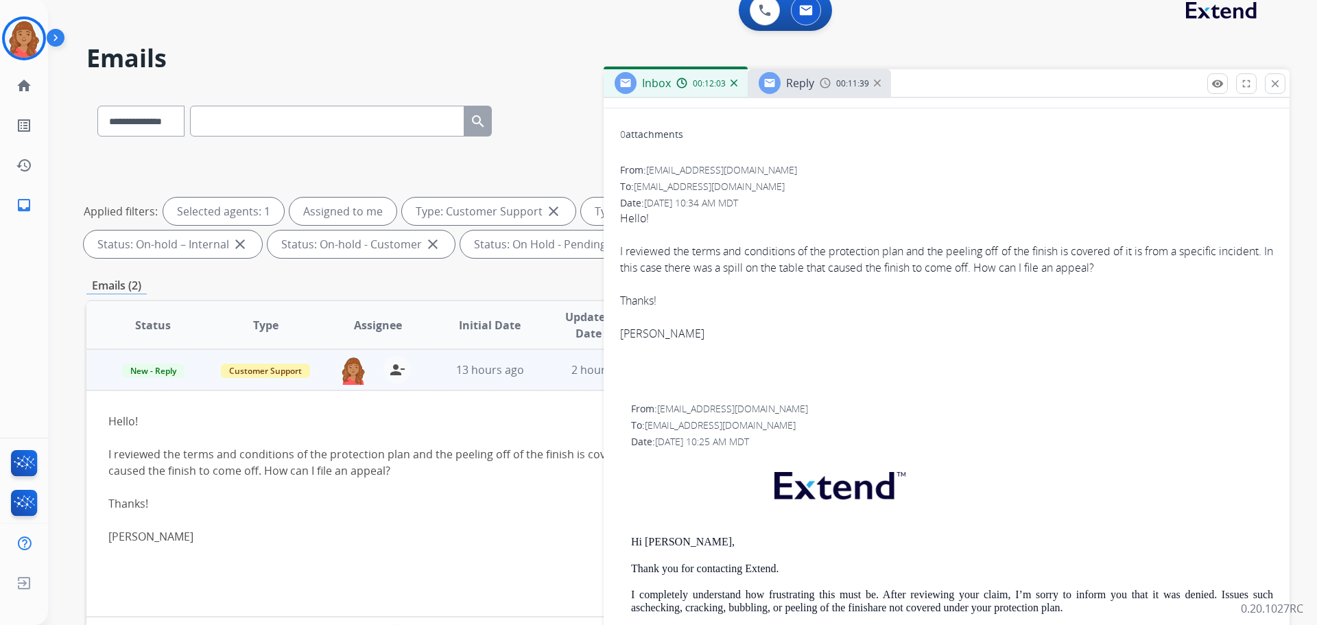
scroll to position [137, 0]
drag, startPoint x: 1274, startPoint y: 81, endPoint x: 1252, endPoint y: 91, distance: 24.2
click at [1273, 81] on mat-icon "close" at bounding box center [1275, 84] width 12 height 12
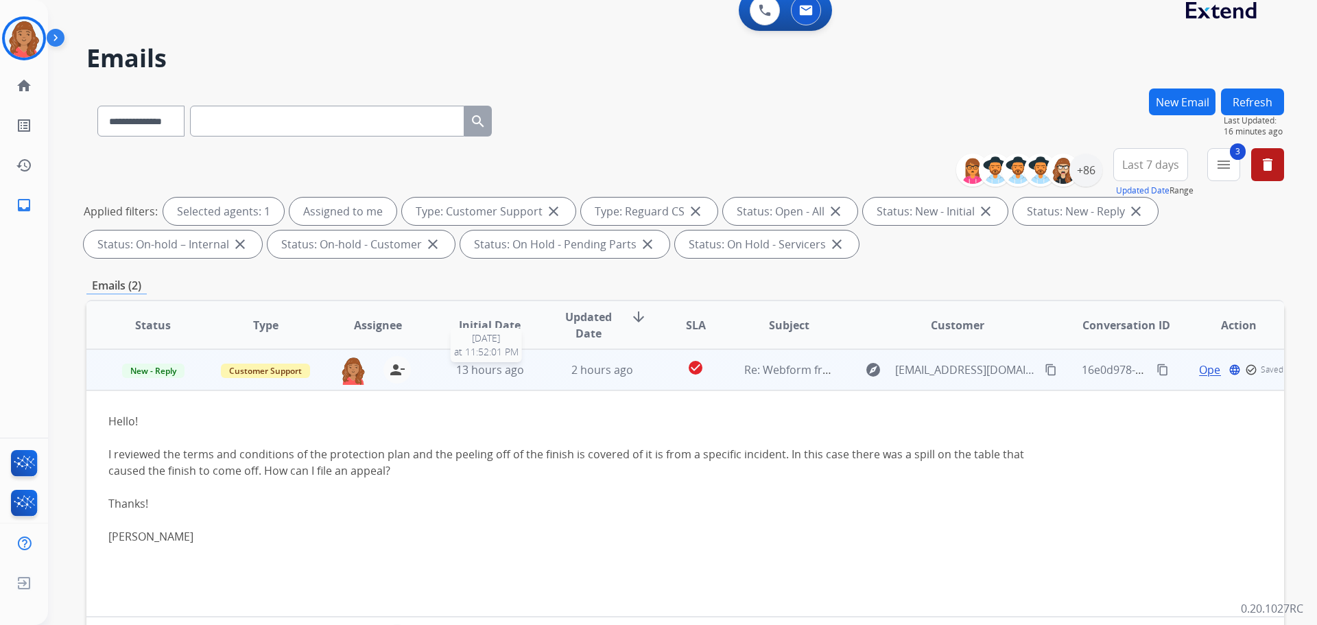
click at [494, 369] on span "13 hours ago" at bounding box center [490, 369] width 68 height 15
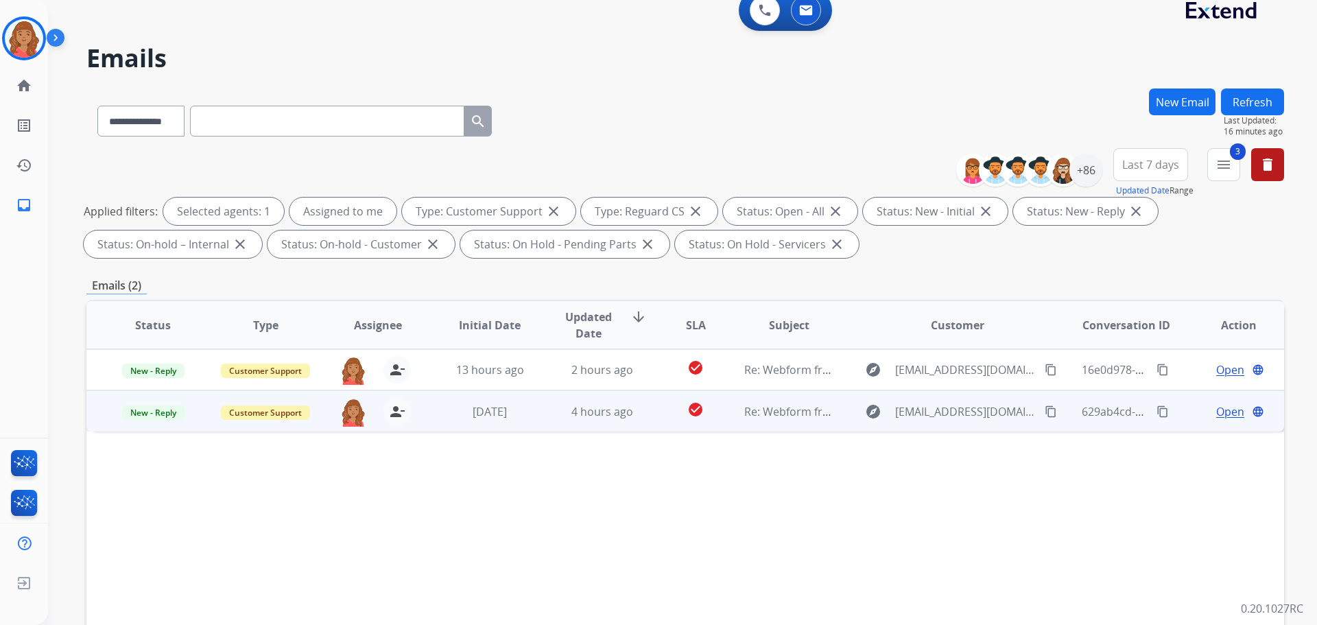
click at [499, 420] on td "[DATE]" at bounding box center [479, 410] width 112 height 41
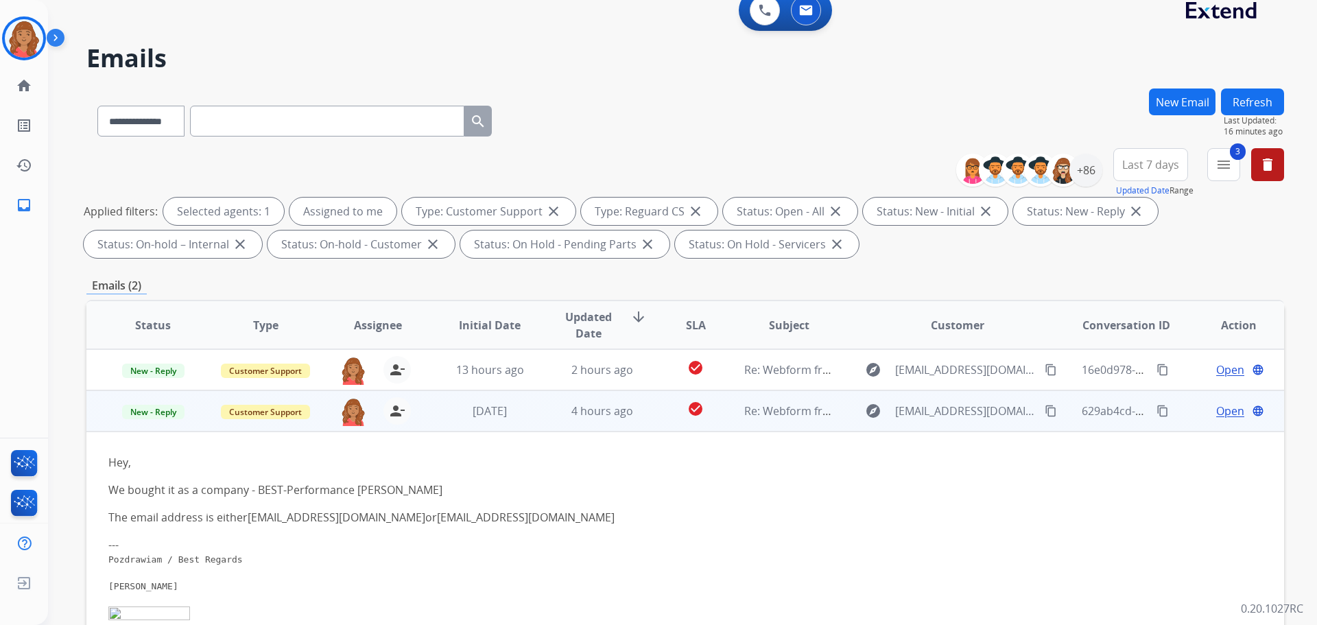
scroll to position [41, 0]
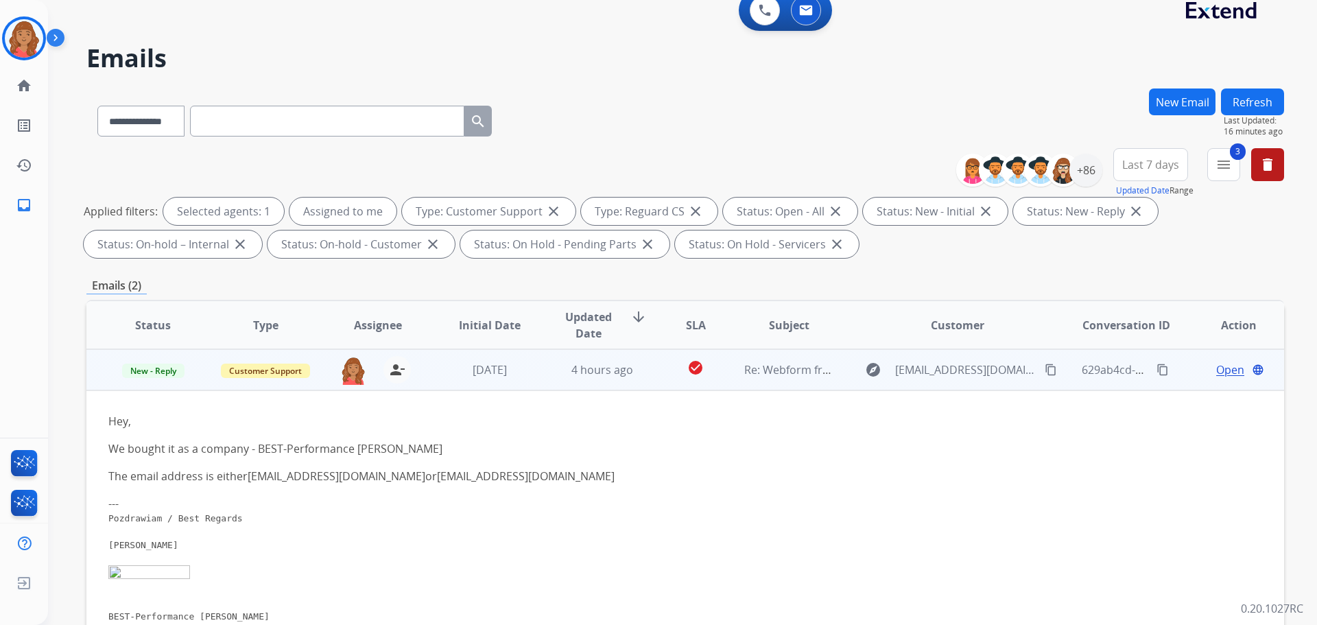
click at [1218, 373] on span "Open" at bounding box center [1230, 369] width 28 height 16
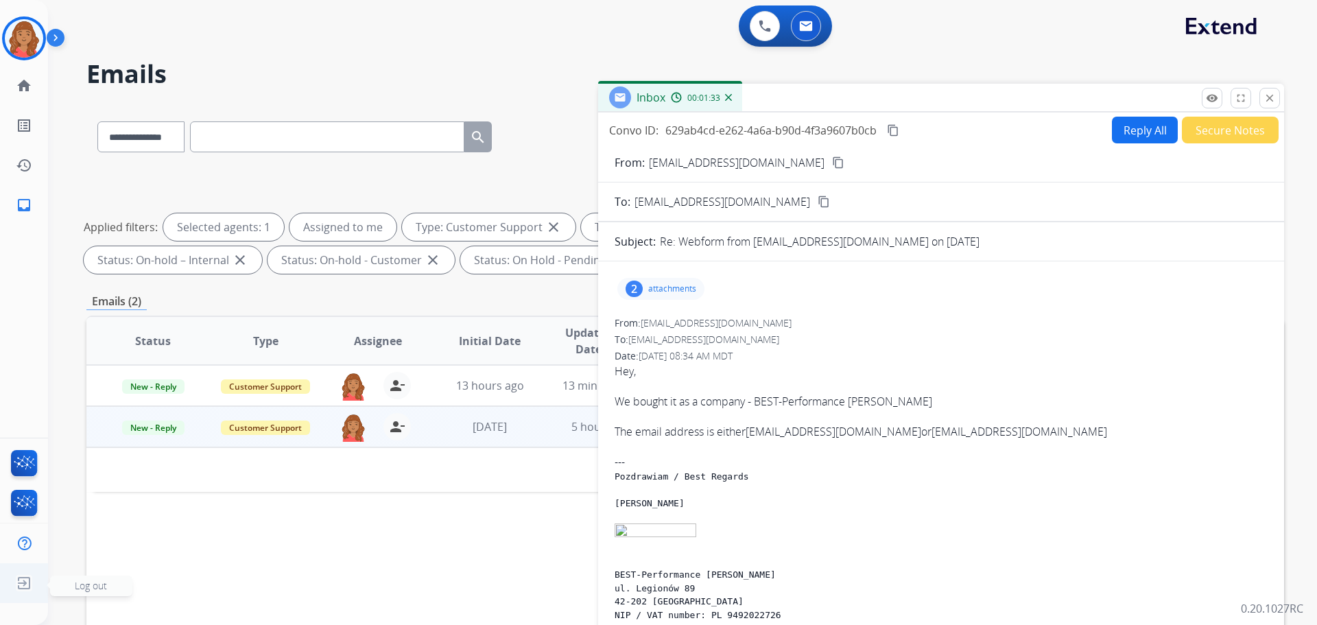
scroll to position [0, 0]
click at [30, 45] on img at bounding box center [24, 38] width 38 height 38
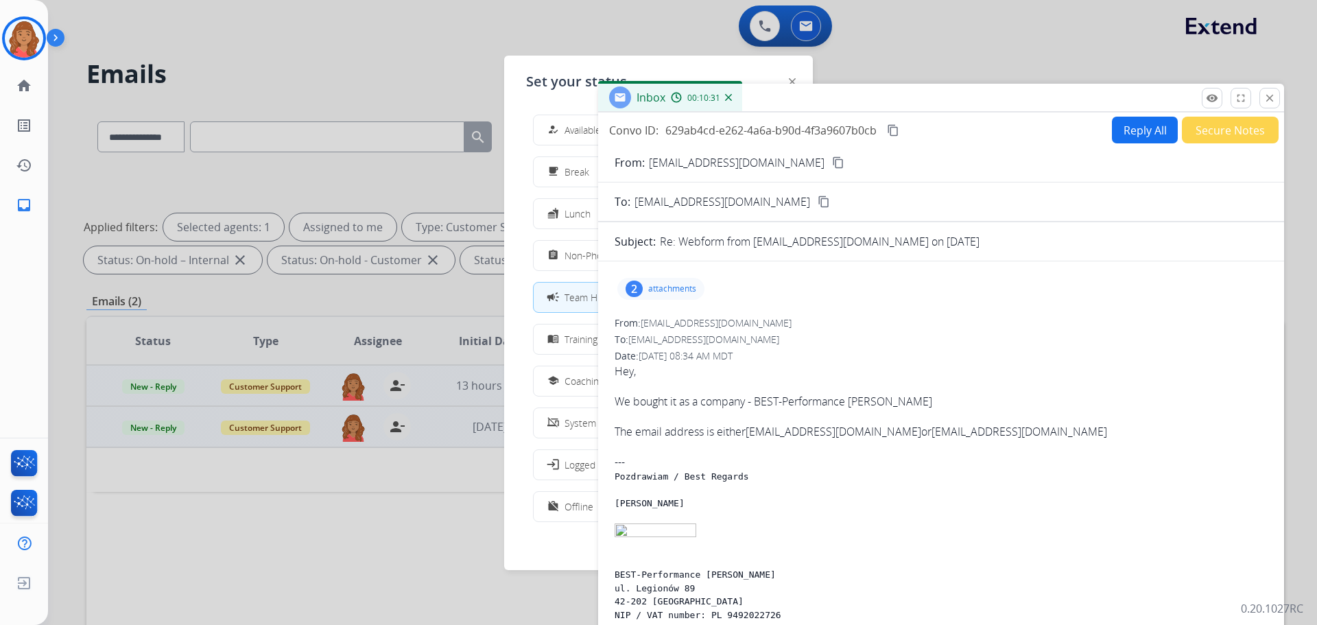
drag, startPoint x: 569, startPoint y: 389, endPoint x: 548, endPoint y: 392, distance: 21.5
click at [569, 389] on button "school Coaching" at bounding box center [659, 380] width 250 height 29
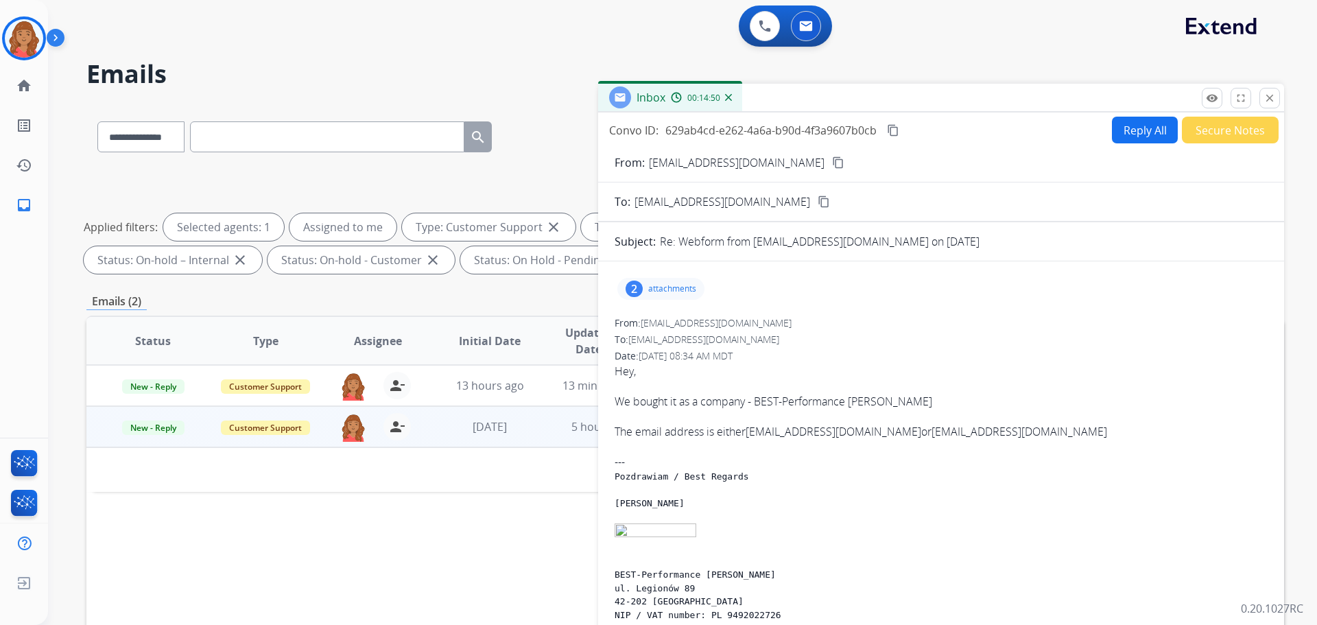
drag, startPoint x: 1267, startPoint y: 103, endPoint x: 1254, endPoint y: 102, distance: 13.0
click at [1267, 103] on mat-icon "close" at bounding box center [1269, 98] width 12 height 12
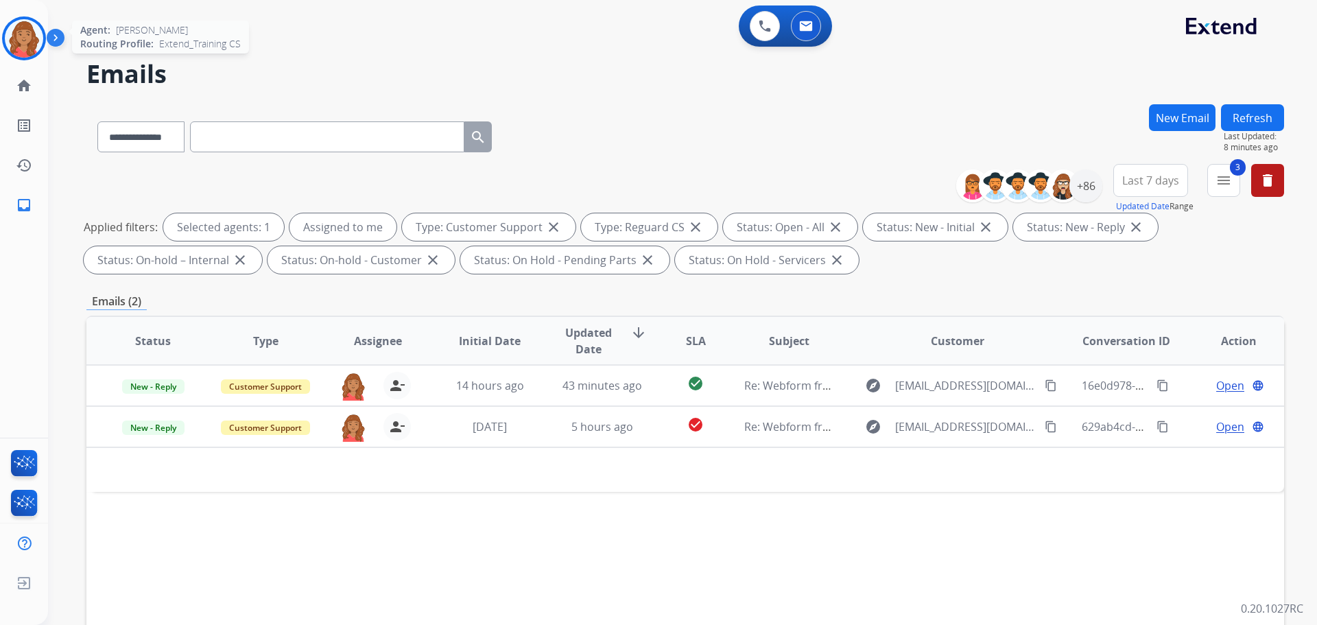
click at [34, 51] on img at bounding box center [24, 38] width 38 height 38
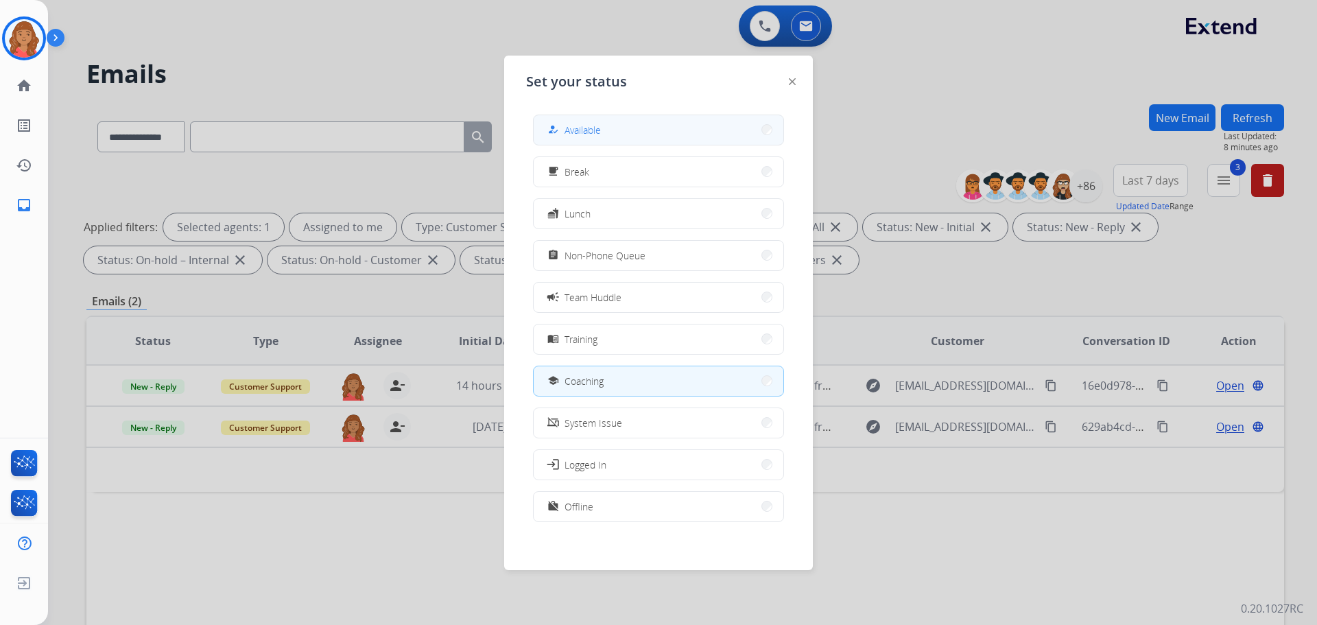
click at [569, 121] on button "how_to_reg Available" at bounding box center [659, 129] width 250 height 29
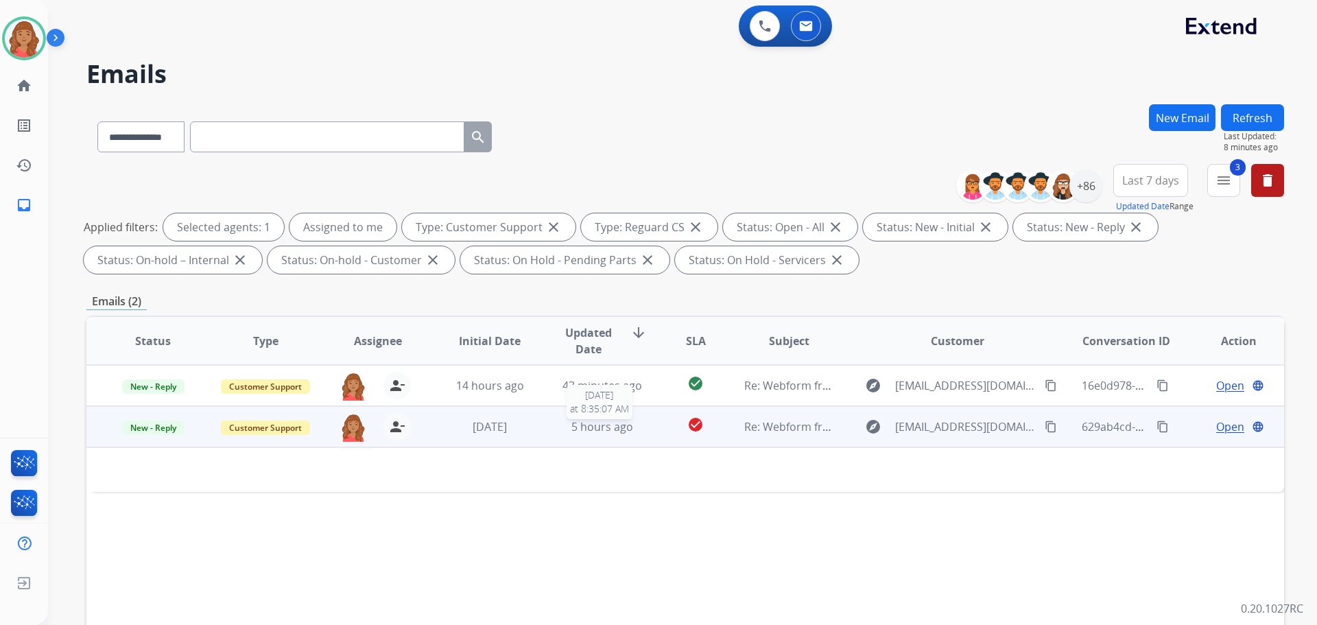
click at [591, 424] on span "5 hours ago" at bounding box center [602, 426] width 62 height 15
click at [638, 436] on td "5 hours ago" at bounding box center [592, 426] width 112 height 41
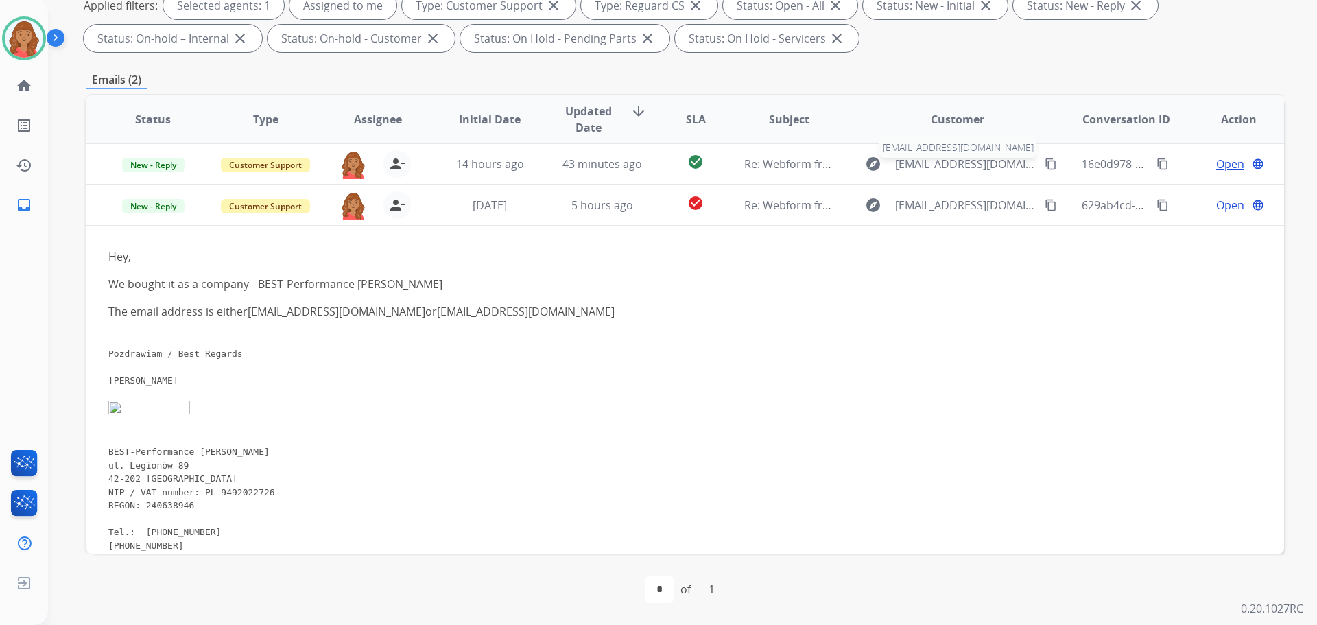
click at [997, 163] on span "[EMAIL_ADDRESS][DOMAIN_NAME]" at bounding box center [965, 164] width 141 height 16
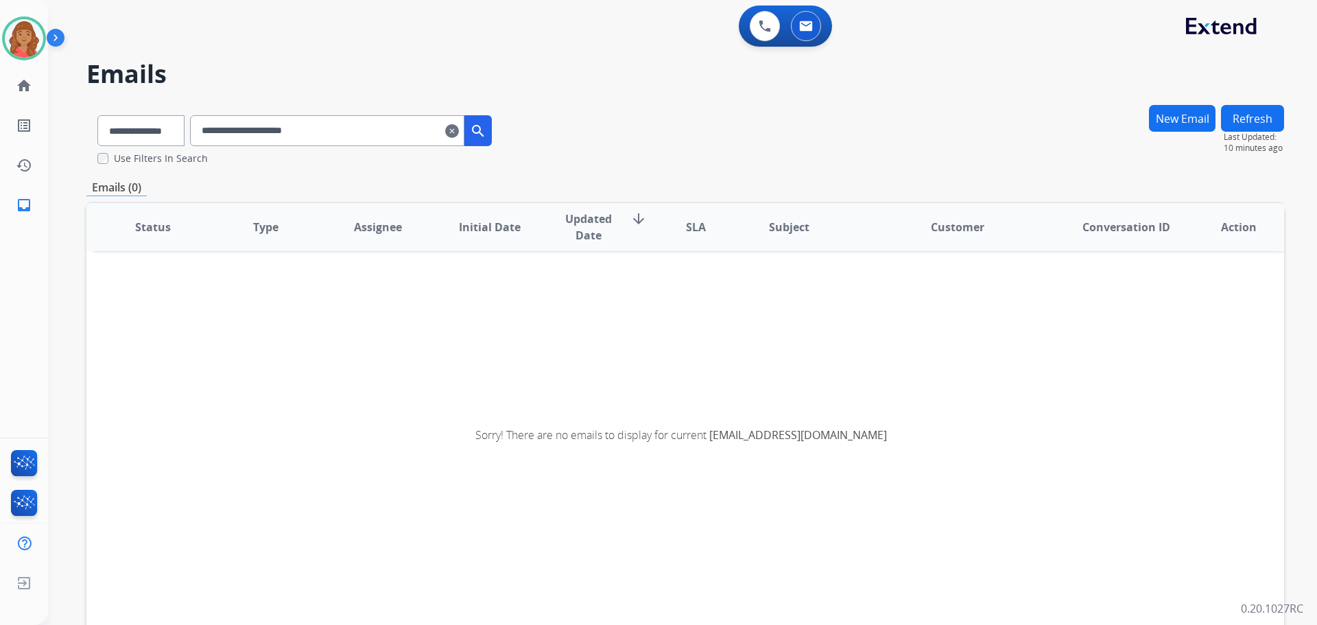
click at [459, 132] on mat-icon "clear" at bounding box center [452, 131] width 14 height 16
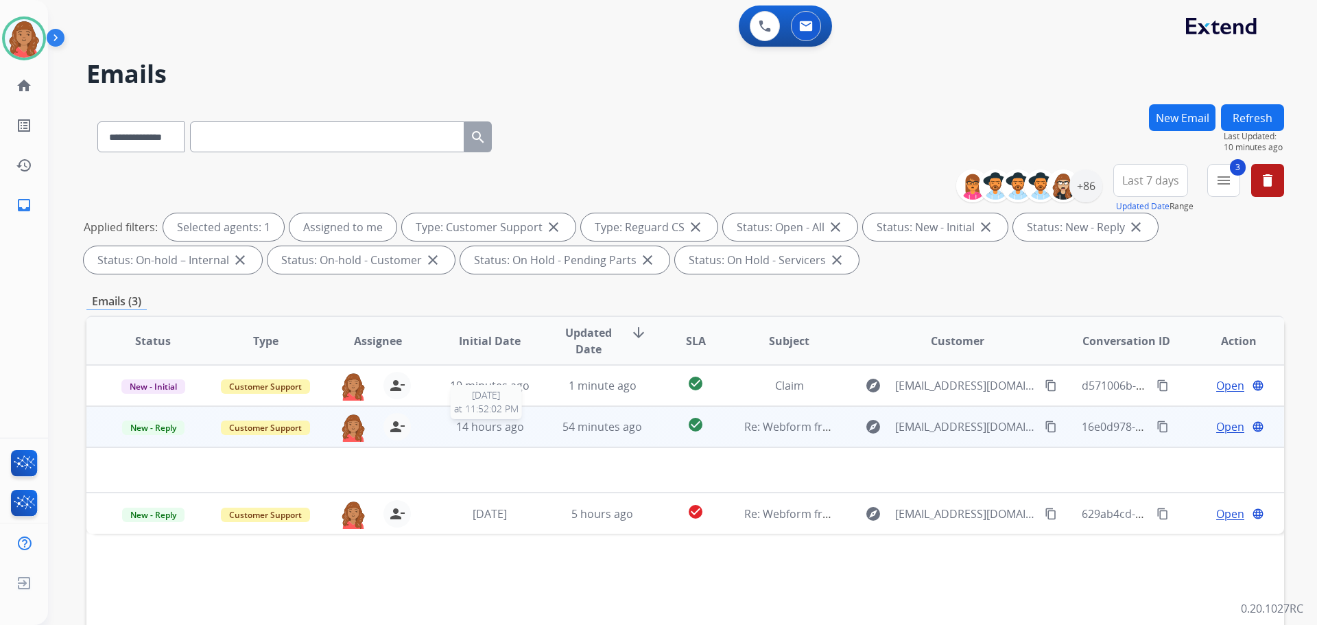
click at [490, 433] on span "14 hours ago" at bounding box center [490, 426] width 68 height 15
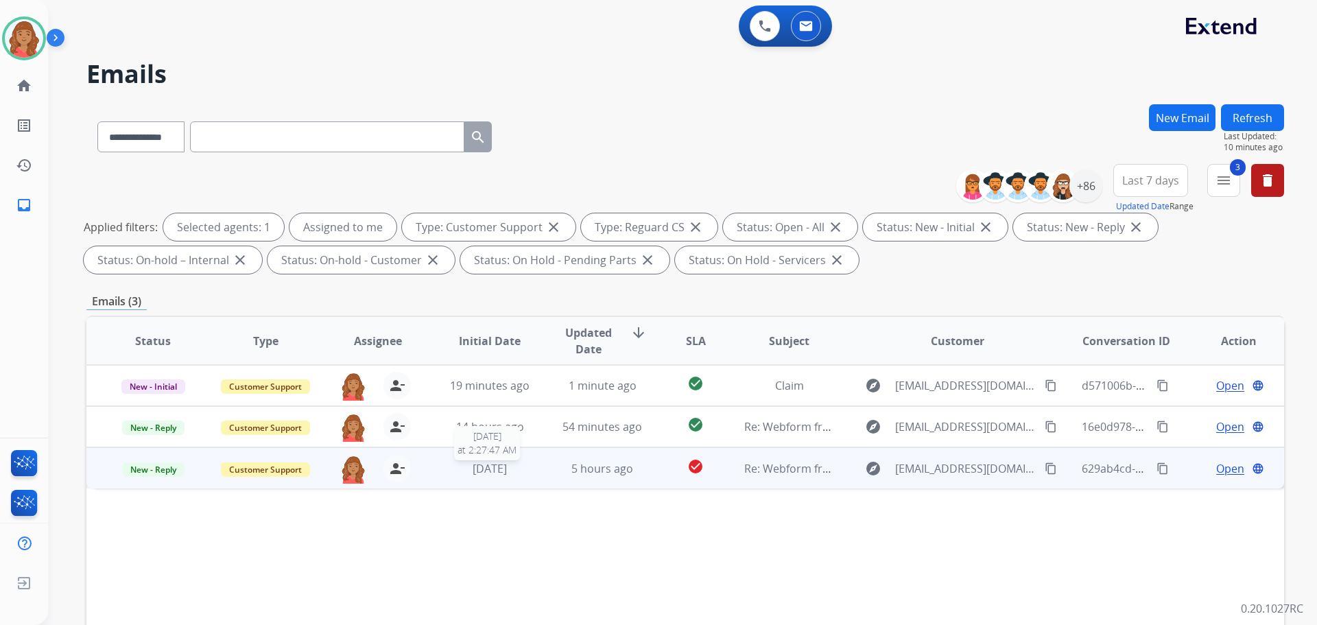
click at [514, 476] on div "[DATE]" at bounding box center [490, 468] width 90 height 16
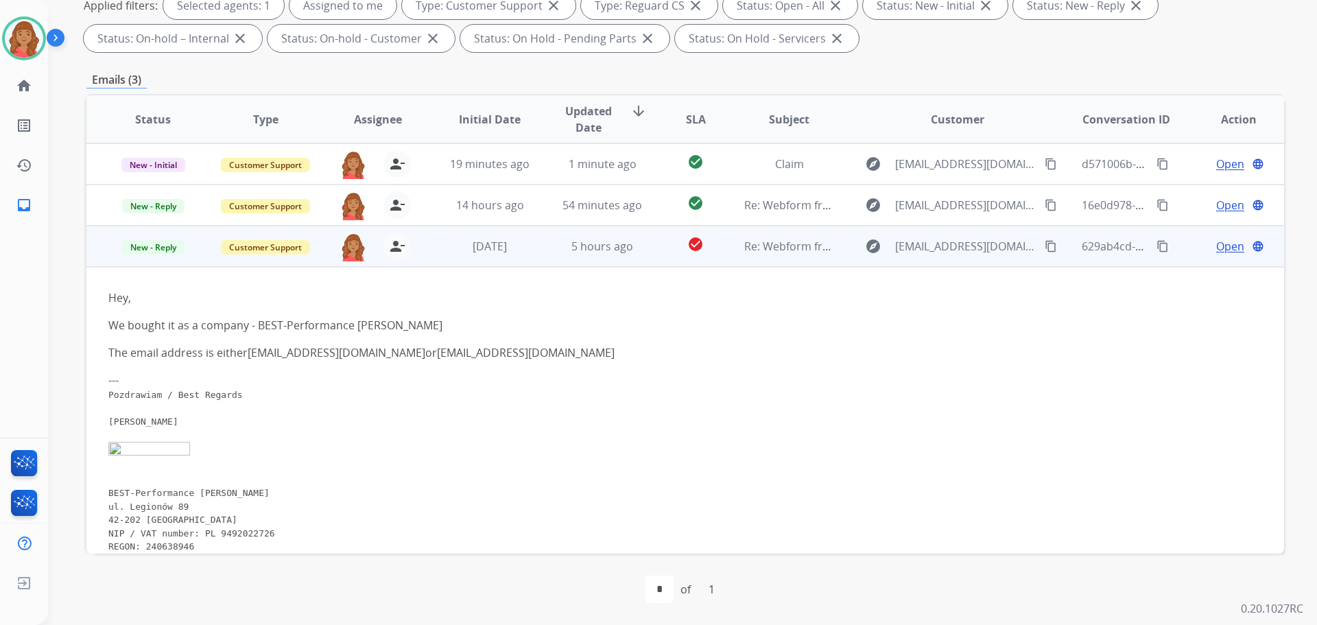
click at [1216, 252] on span "Open" at bounding box center [1230, 246] width 28 height 16
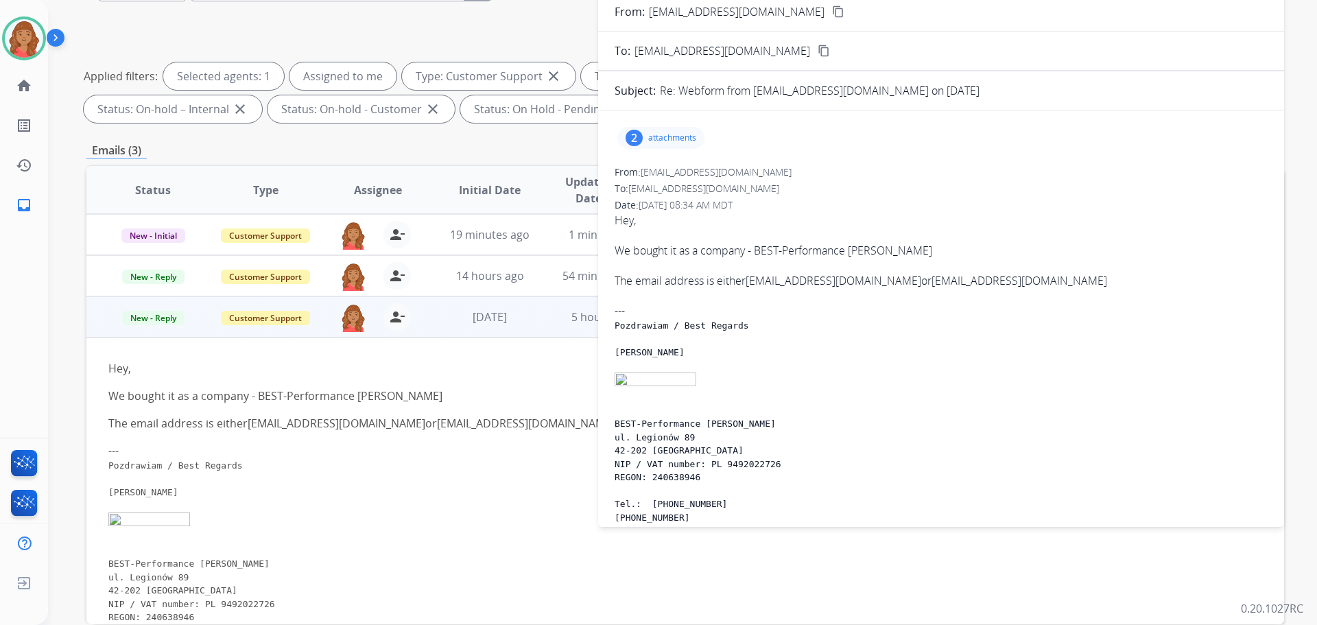
scroll to position [16, 0]
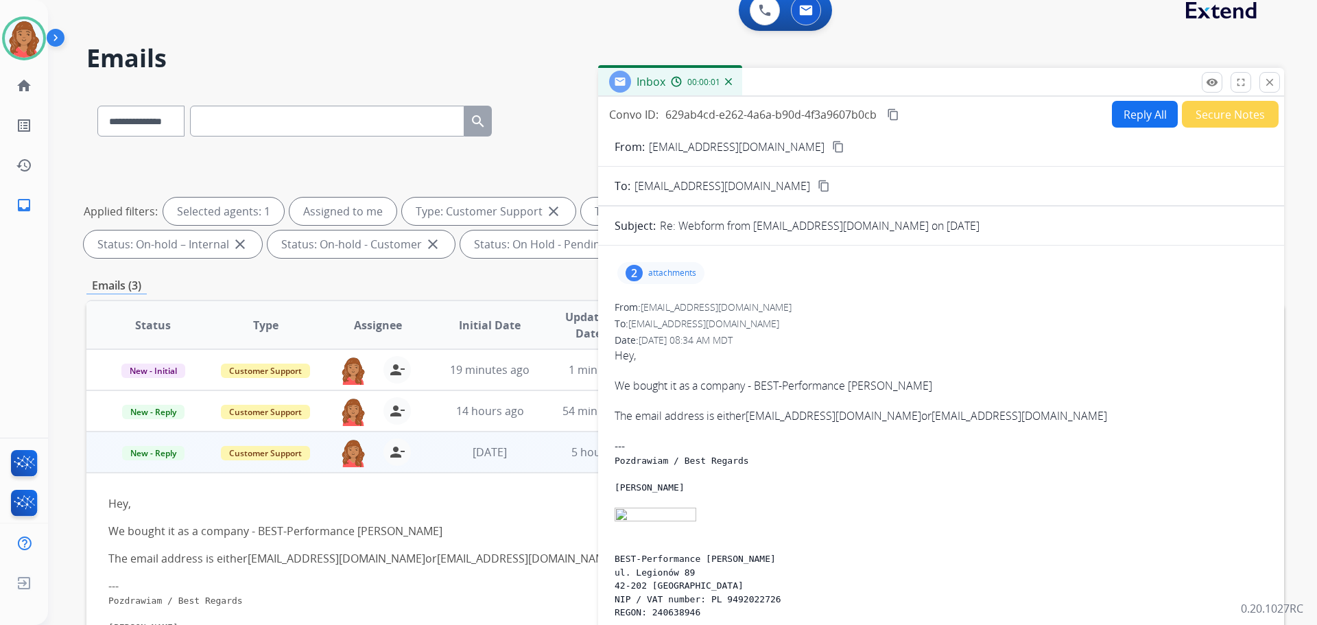
click at [1124, 115] on button "Reply All" at bounding box center [1145, 114] width 66 height 27
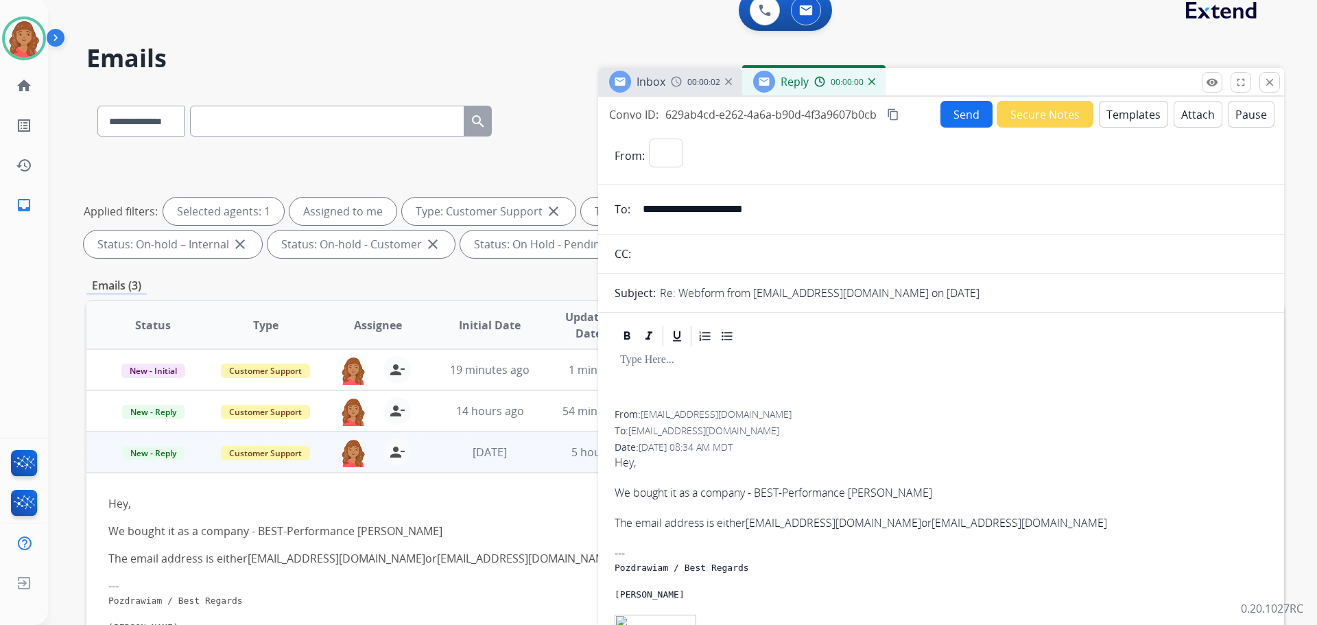
select select "**********"
click at [632, 386] on div at bounding box center [941, 379] width 653 height 62
click at [1128, 123] on button "Templates" at bounding box center [1133, 114] width 69 height 27
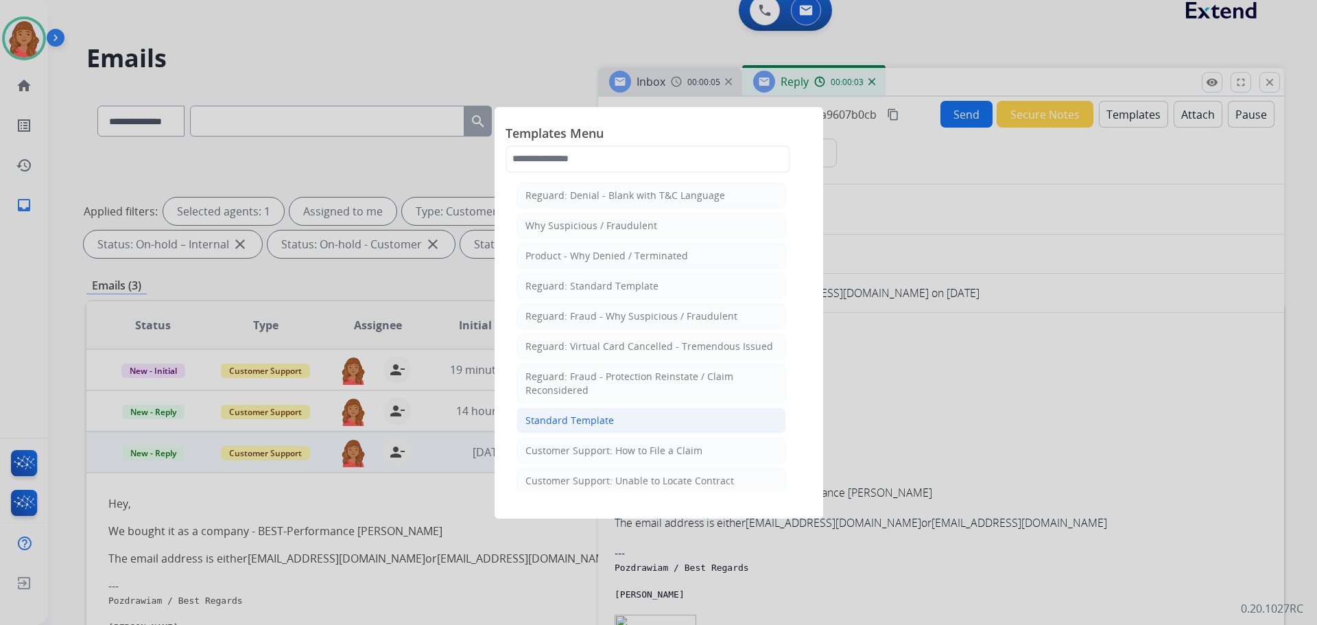
click at [610, 425] on div "Standard Template" at bounding box center [569, 421] width 88 height 14
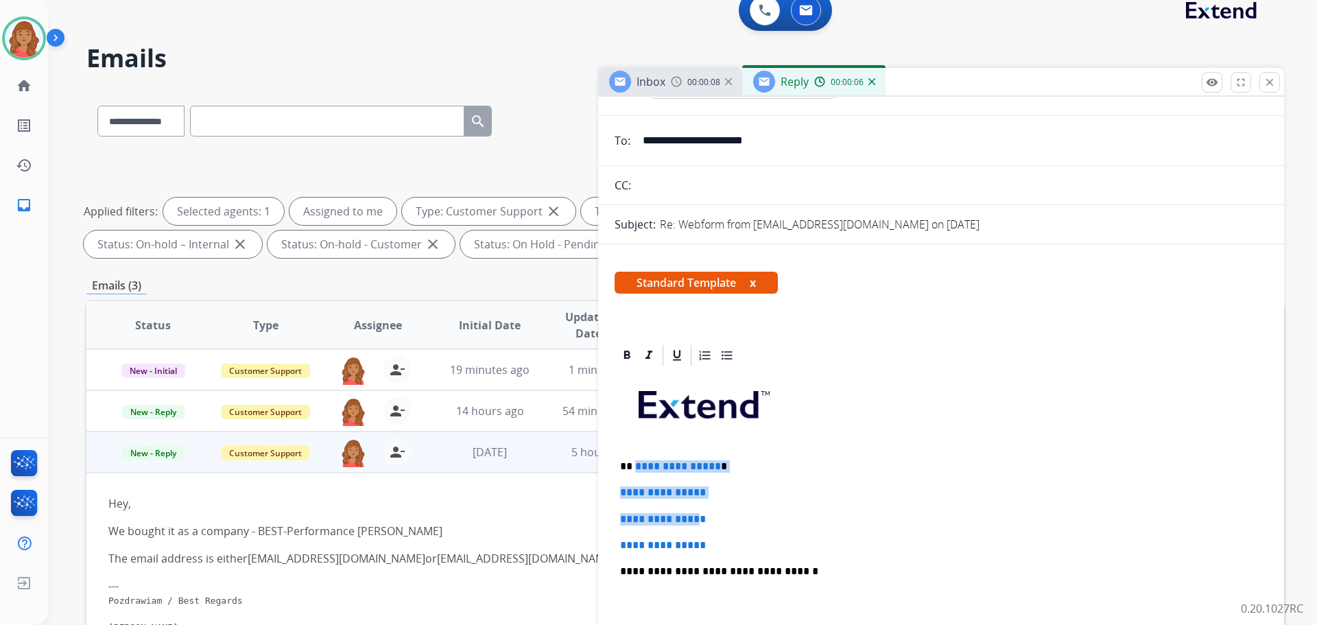
scroll to position [137, 0]
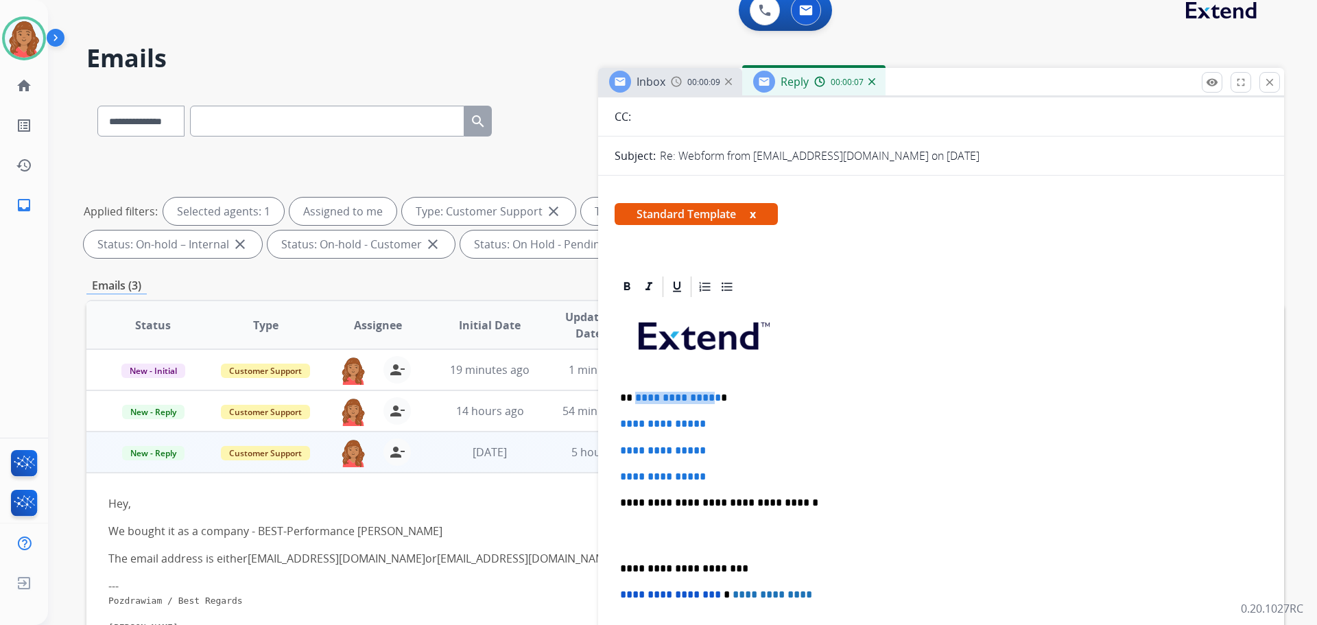
drag, startPoint x: 634, startPoint y: 465, endPoint x: 711, endPoint y: 397, distance: 102.5
click at [711, 397] on span "**********" at bounding box center [678, 397] width 86 height 10
click at [719, 424] on p "**********" at bounding box center [941, 424] width 642 height 12
click at [635, 397] on span "*" at bounding box center [638, 397] width 6 height 10
click at [640, 398] on p "** * *" at bounding box center [935, 398] width 631 height 12
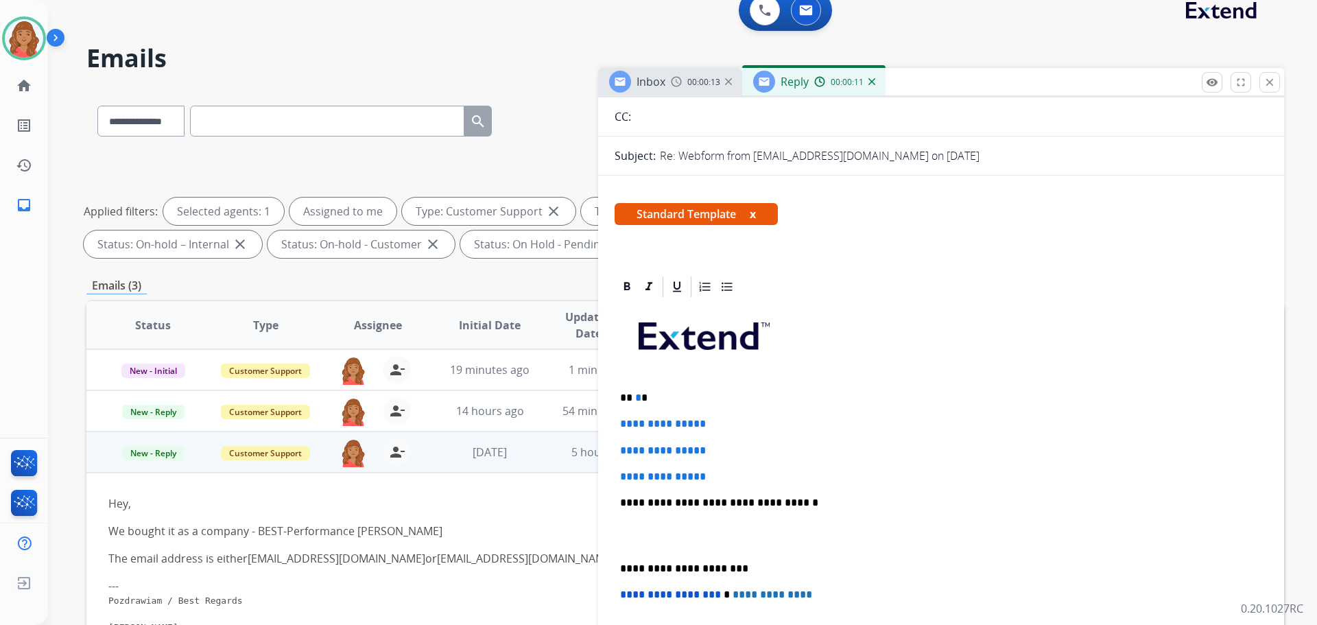
click at [639, 398] on p "** * *" at bounding box center [935, 398] width 631 height 12
drag, startPoint x: 700, startPoint y: 427, endPoint x: 623, endPoint y: 429, distance: 77.5
click at [615, 427] on div "**********" at bounding box center [941, 535] width 653 height 472
drag, startPoint x: 711, startPoint y: 477, endPoint x: 626, endPoint y: 418, distance: 103.9
click at [626, 418] on div "**********" at bounding box center [941, 535] width 653 height 472
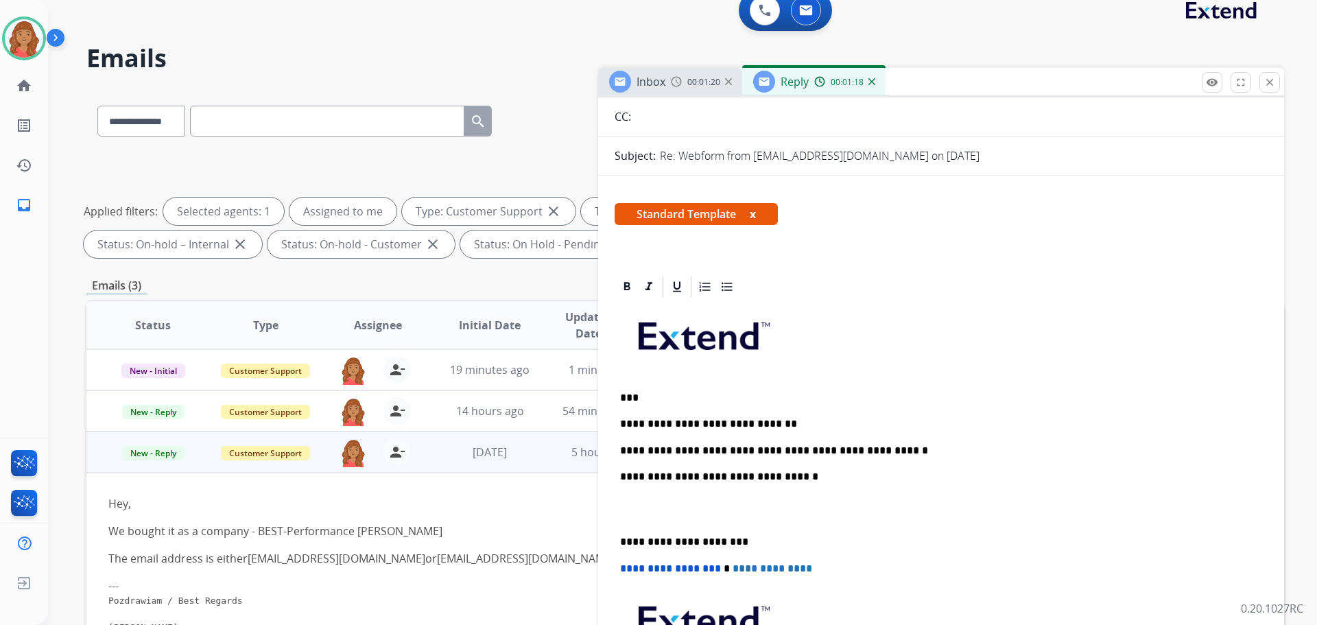
click at [773, 451] on p "**********" at bounding box center [935, 450] width 631 height 12
click at [775, 449] on p "**********" at bounding box center [935, 450] width 631 height 12
click at [777, 449] on p "**********" at bounding box center [935, 450] width 631 height 12
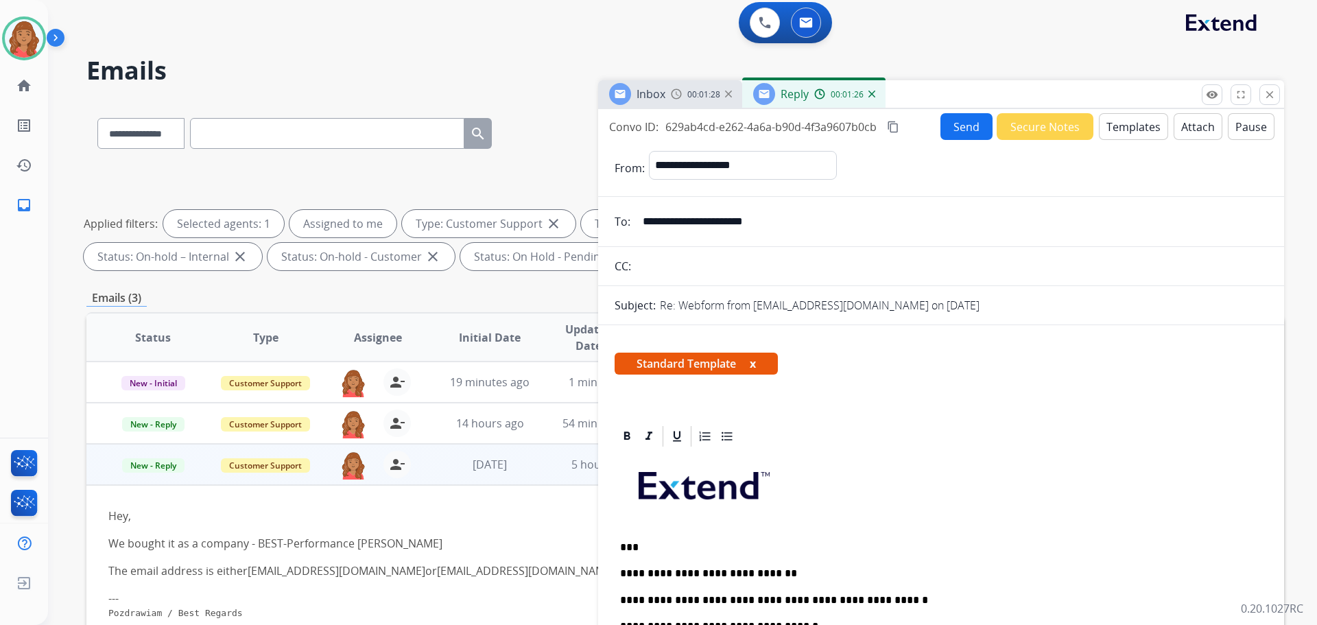
scroll to position [0, 0]
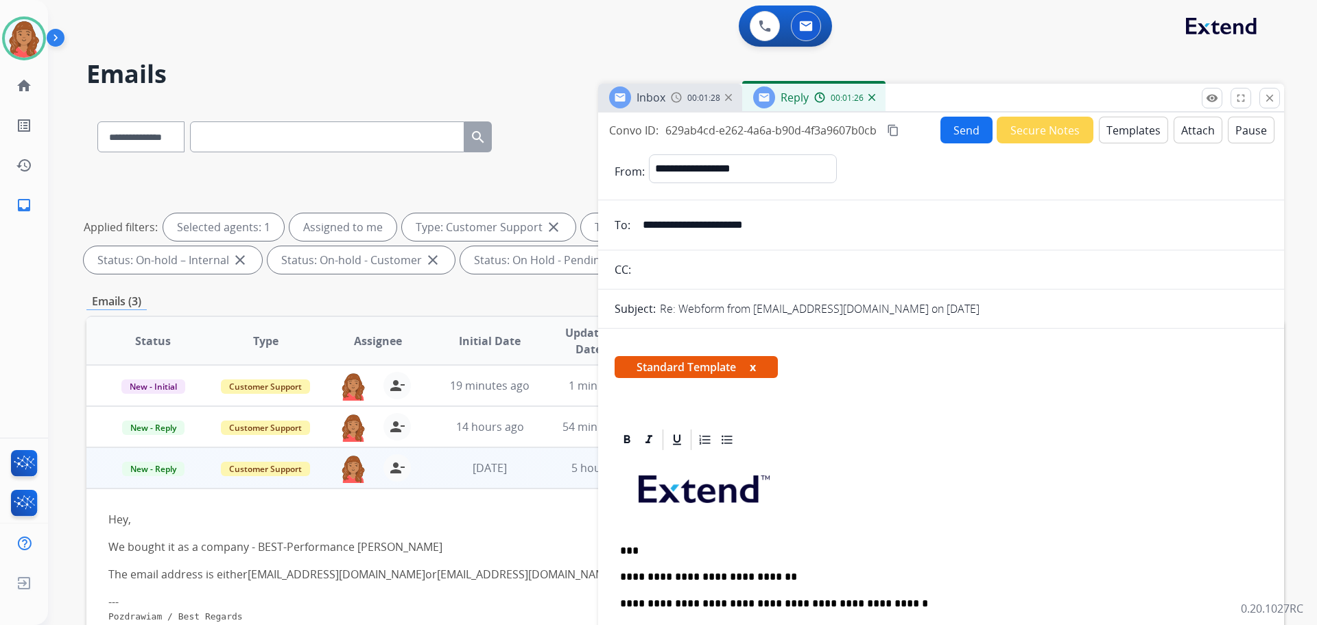
click at [959, 136] on button "Send" at bounding box center [966, 130] width 52 height 27
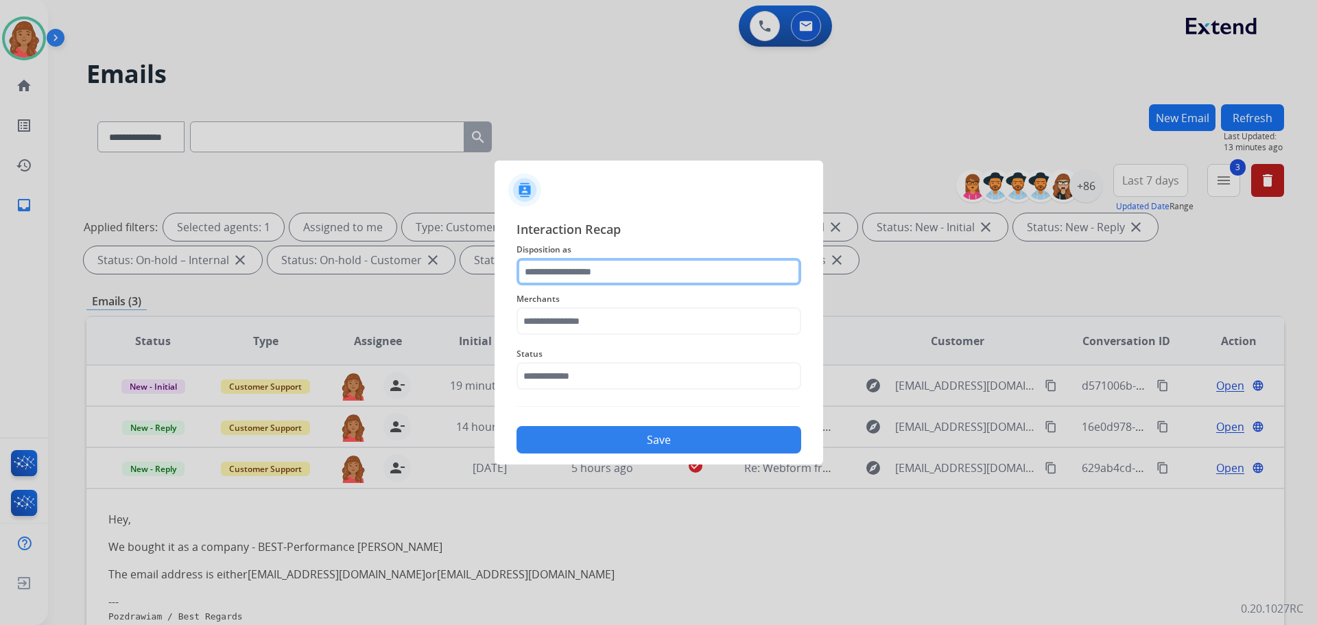
click at [618, 265] on input "text" at bounding box center [658, 271] width 285 height 27
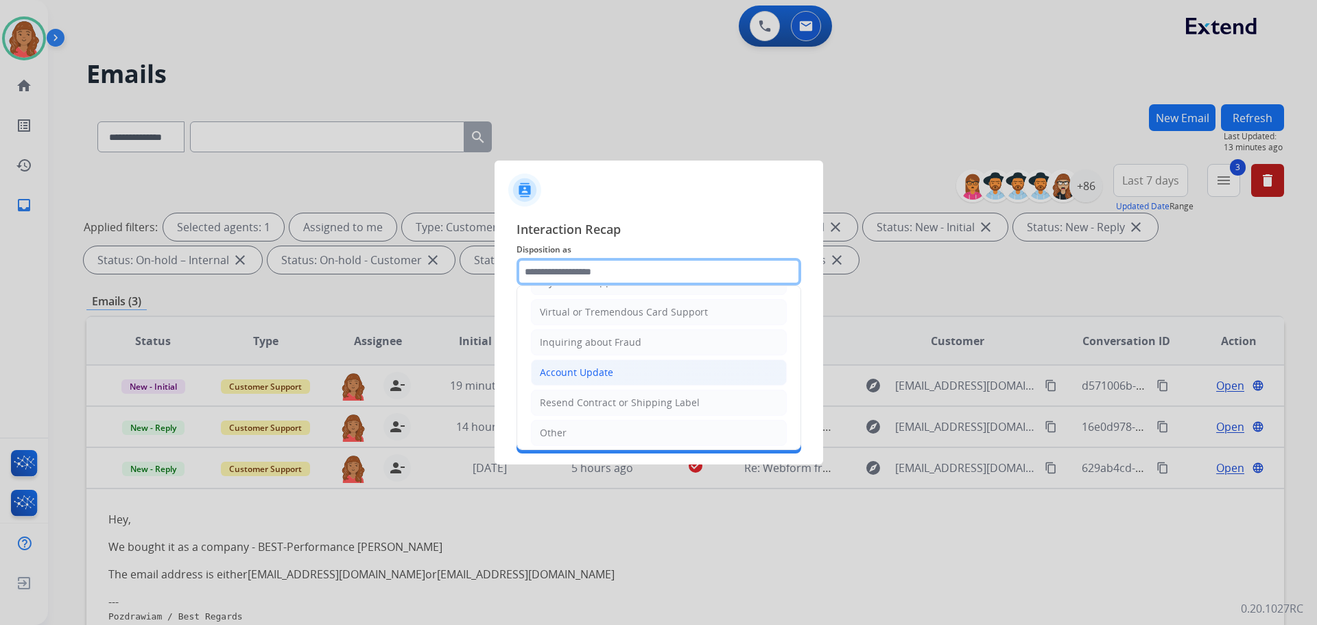
scroll to position [214, 0]
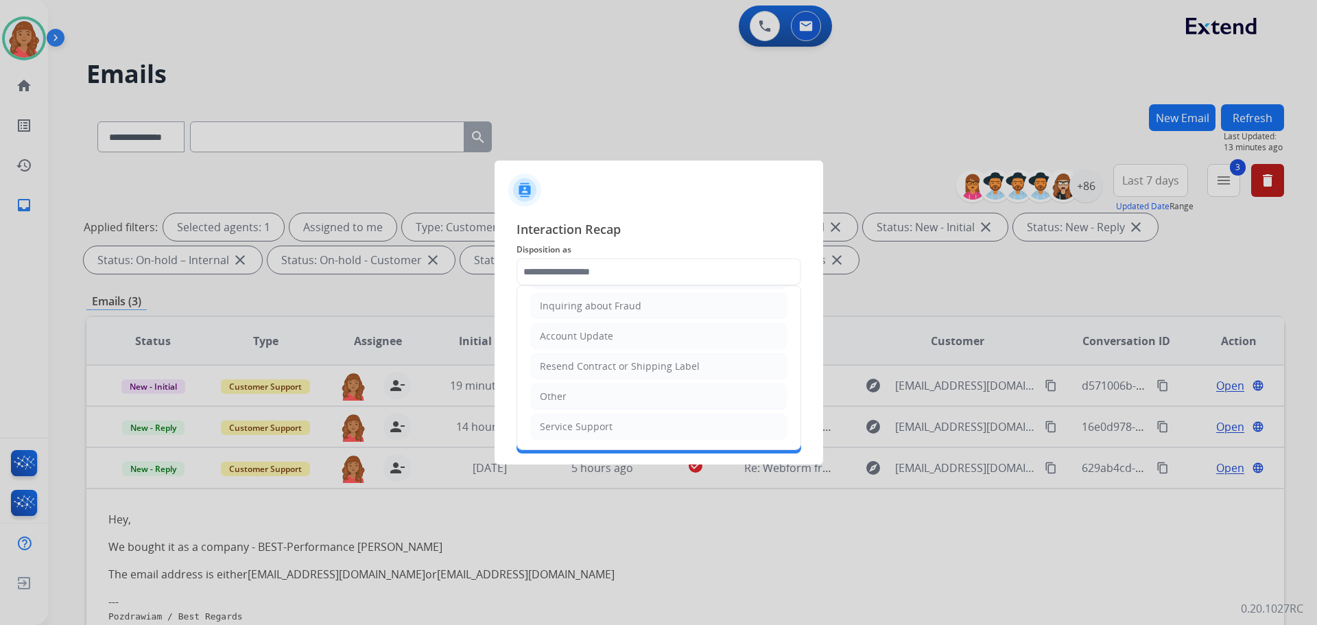
click at [550, 401] on div "Other" at bounding box center [553, 397] width 27 height 14
type input "*****"
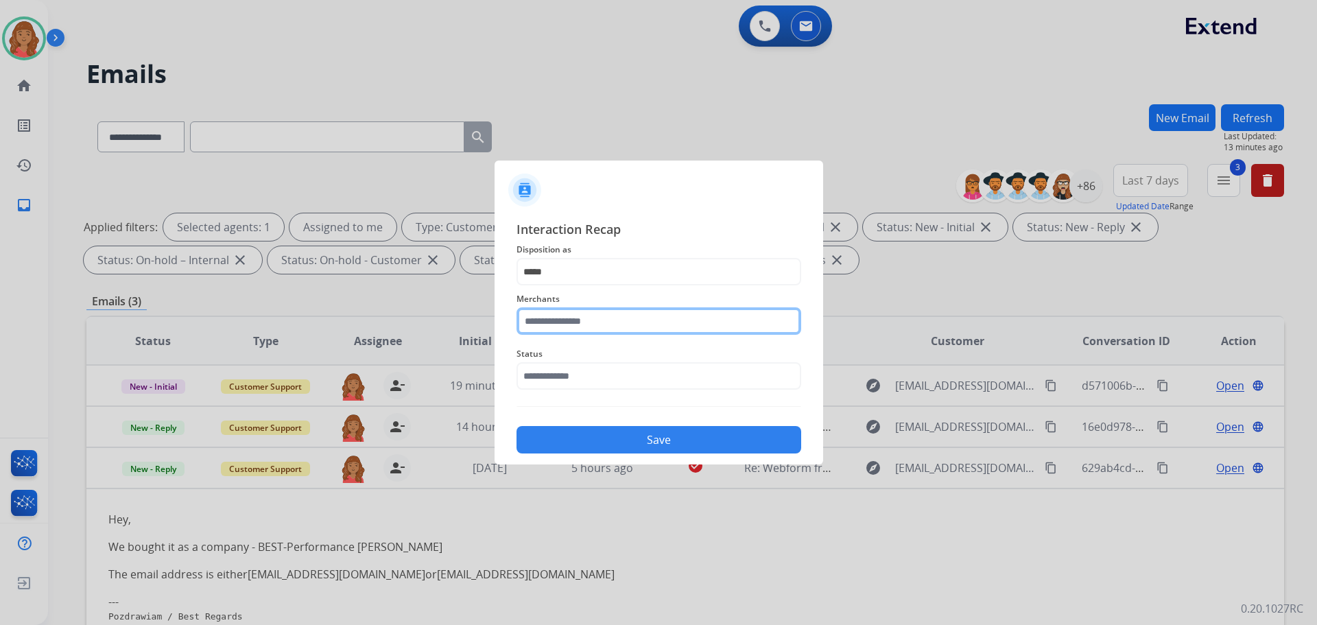
click at [577, 317] on input "text" at bounding box center [658, 320] width 285 height 27
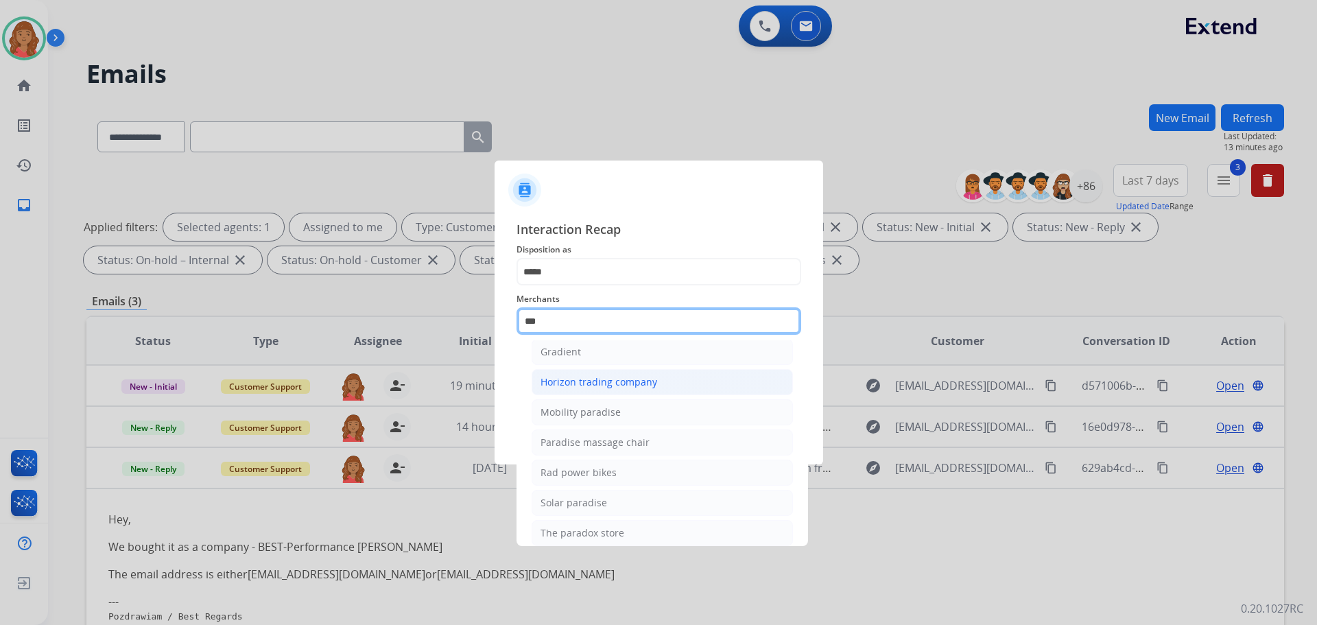
scroll to position [112, 0]
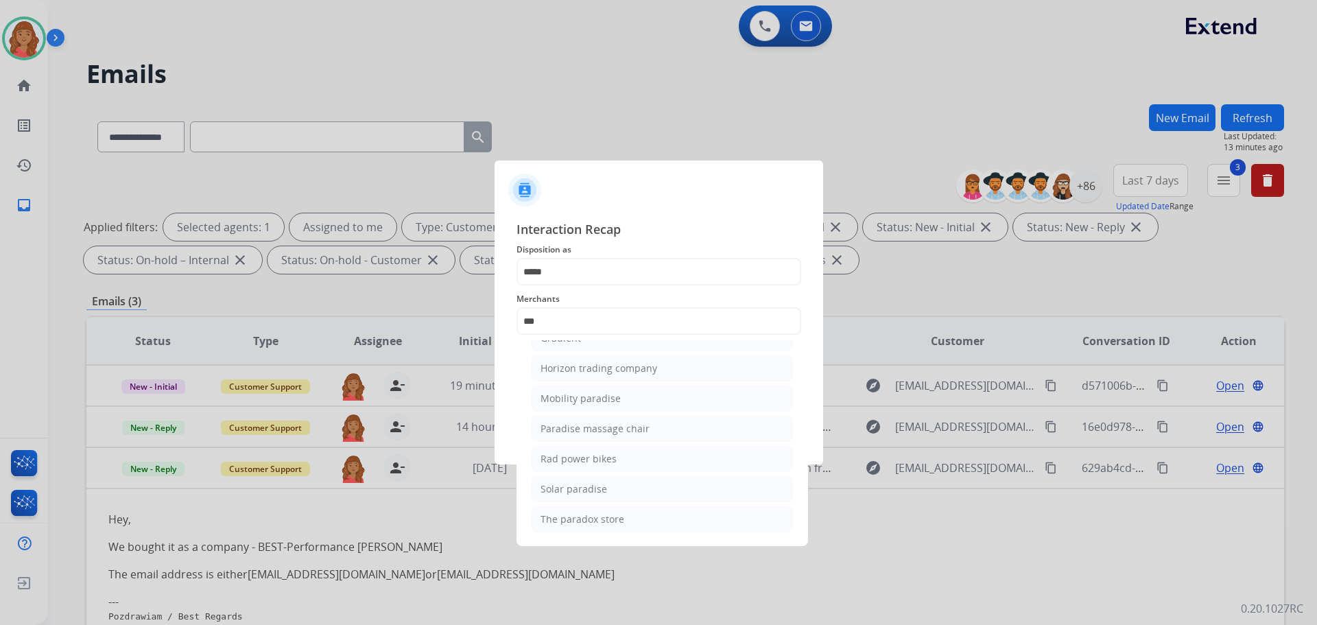
click at [560, 462] on div "Rad power bikes" at bounding box center [578, 459] width 76 height 14
type input "**********"
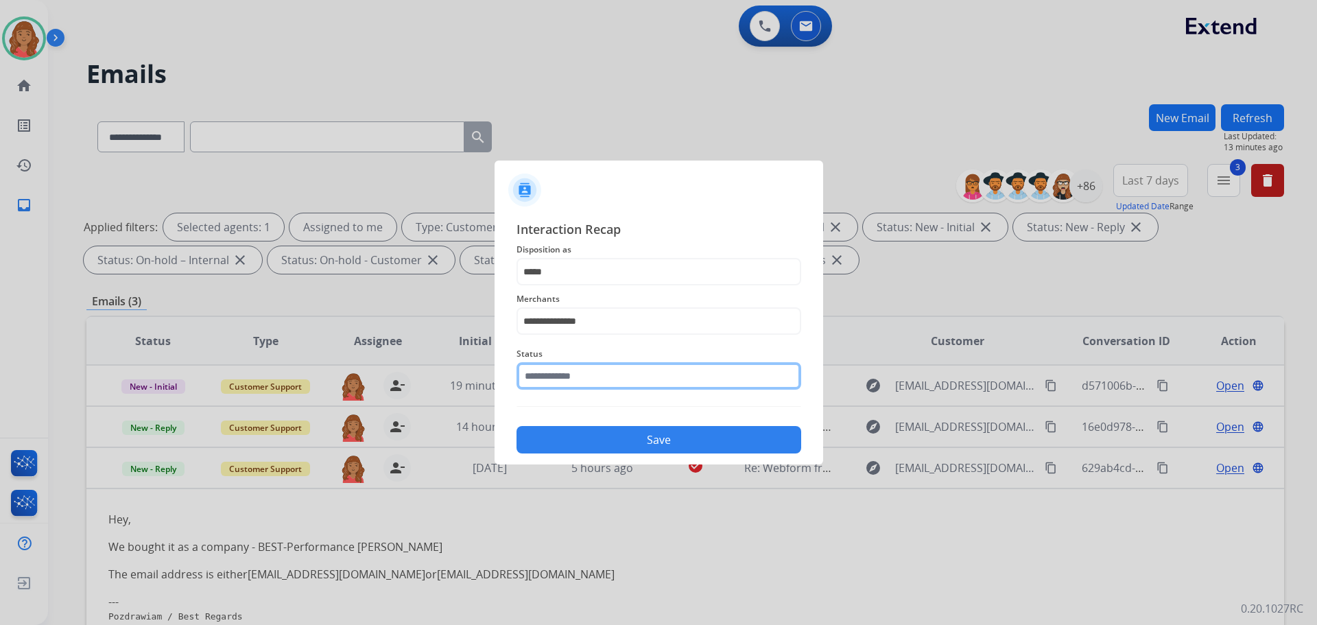
drag, startPoint x: 551, startPoint y: 381, endPoint x: 551, endPoint y: 388, distance: 6.9
click at [552, 381] on input "text" at bounding box center [658, 375] width 285 height 27
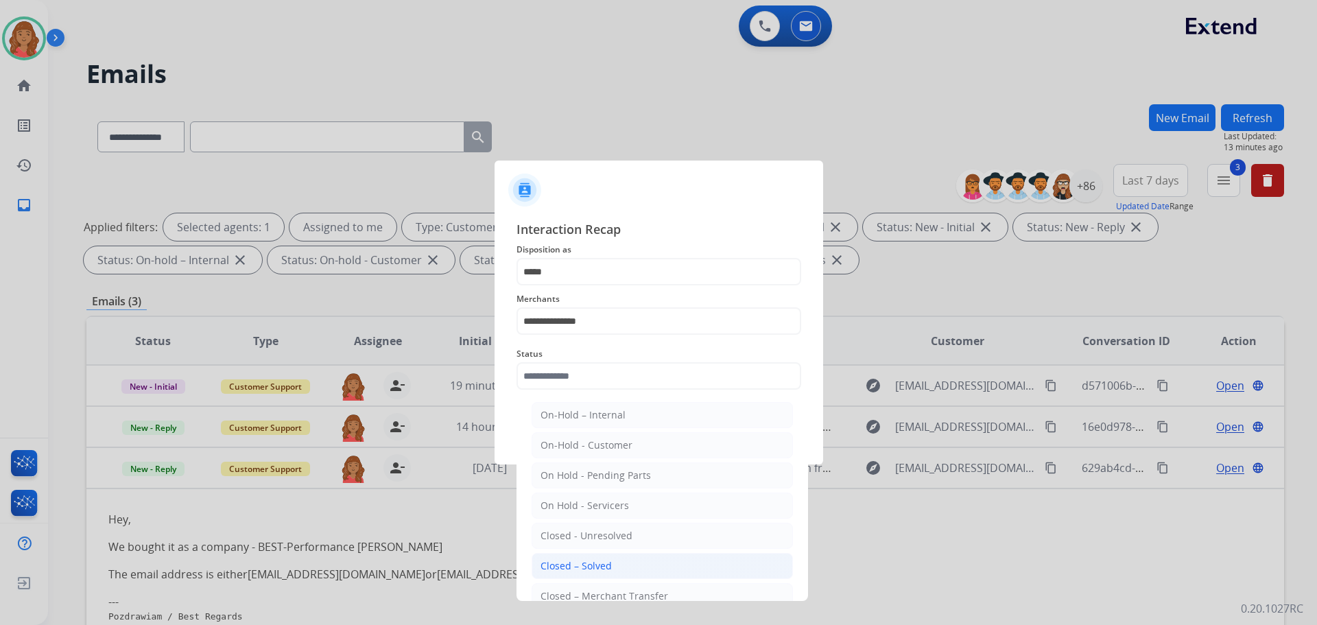
click at [564, 566] on div "Closed – Solved" at bounding box center [575, 566] width 71 height 14
type input "**********"
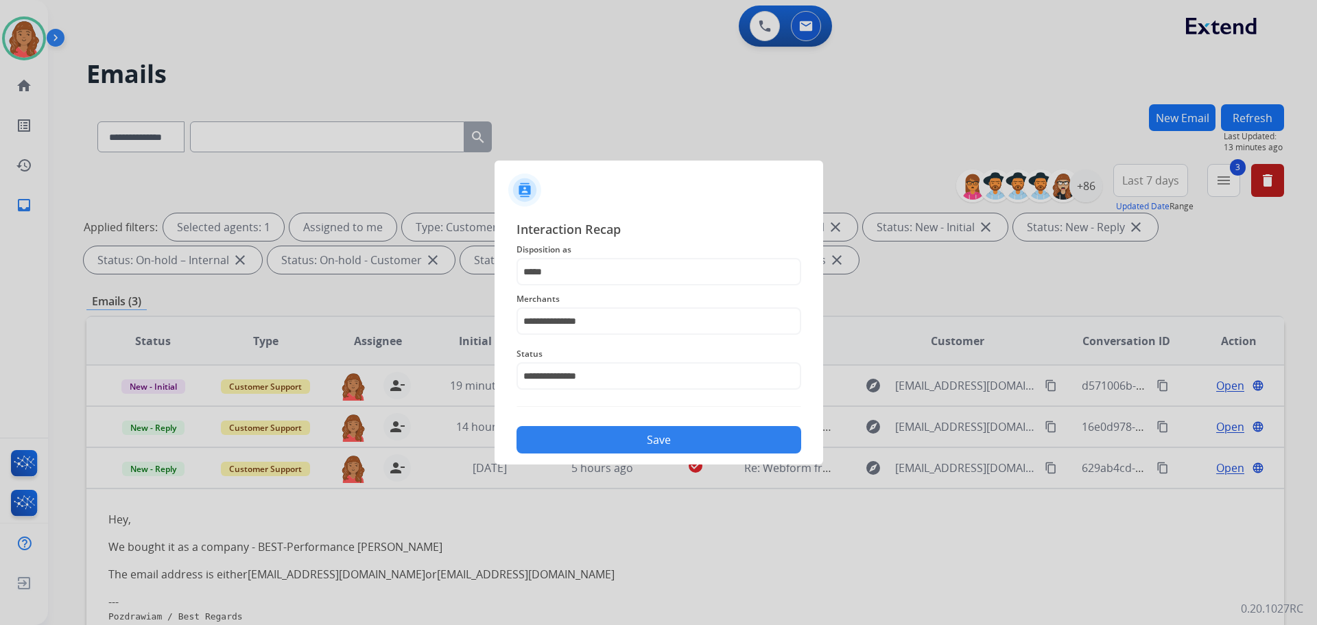
click at [594, 438] on button "Save" at bounding box center [658, 439] width 285 height 27
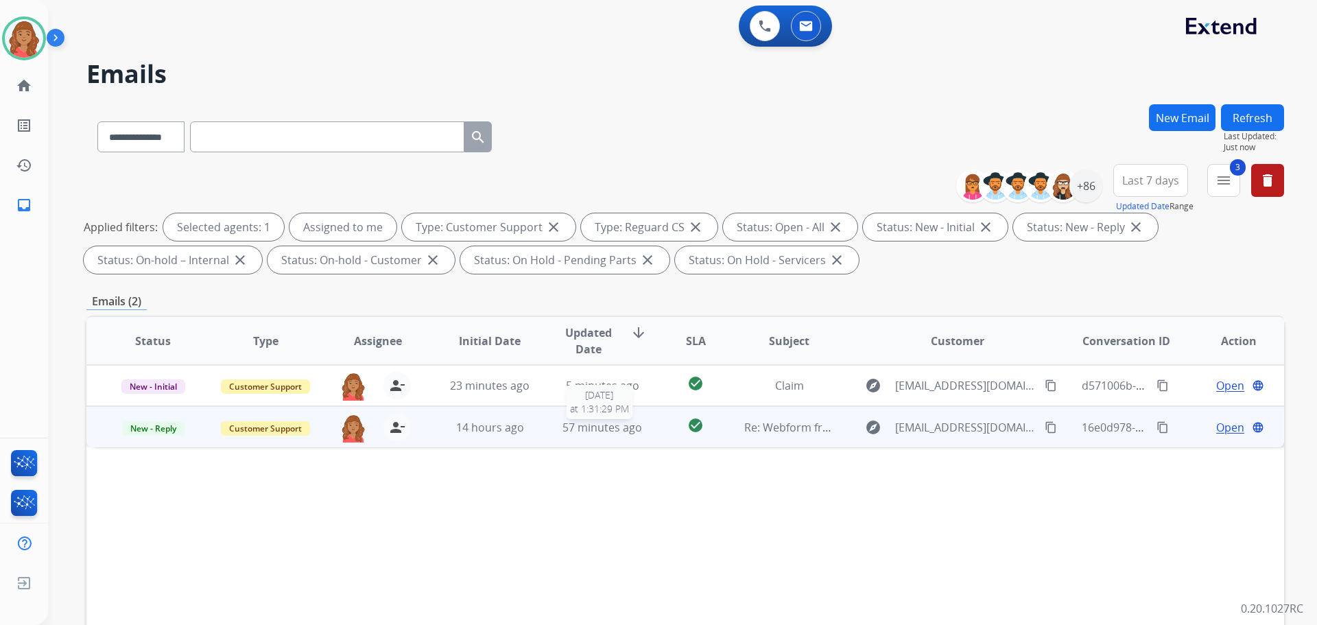
click at [558, 435] on div "57 minutes ago" at bounding box center [603, 427] width 90 height 16
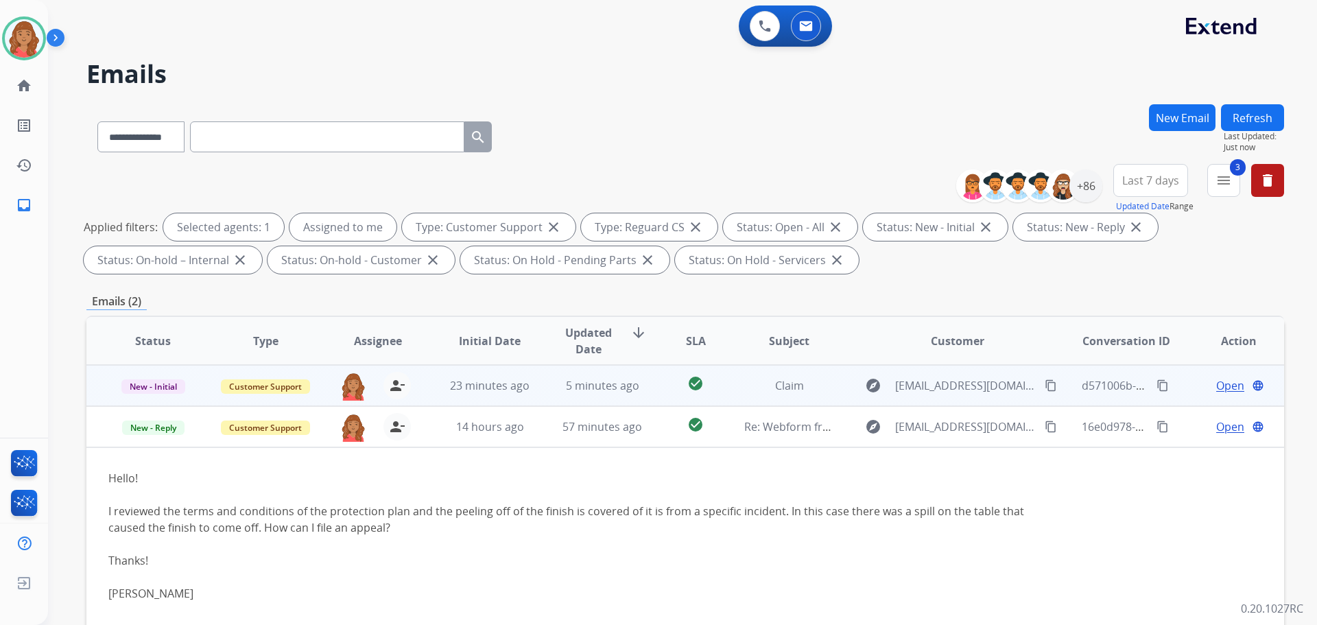
click at [624, 396] on td "5 minutes ago" at bounding box center [592, 385] width 112 height 41
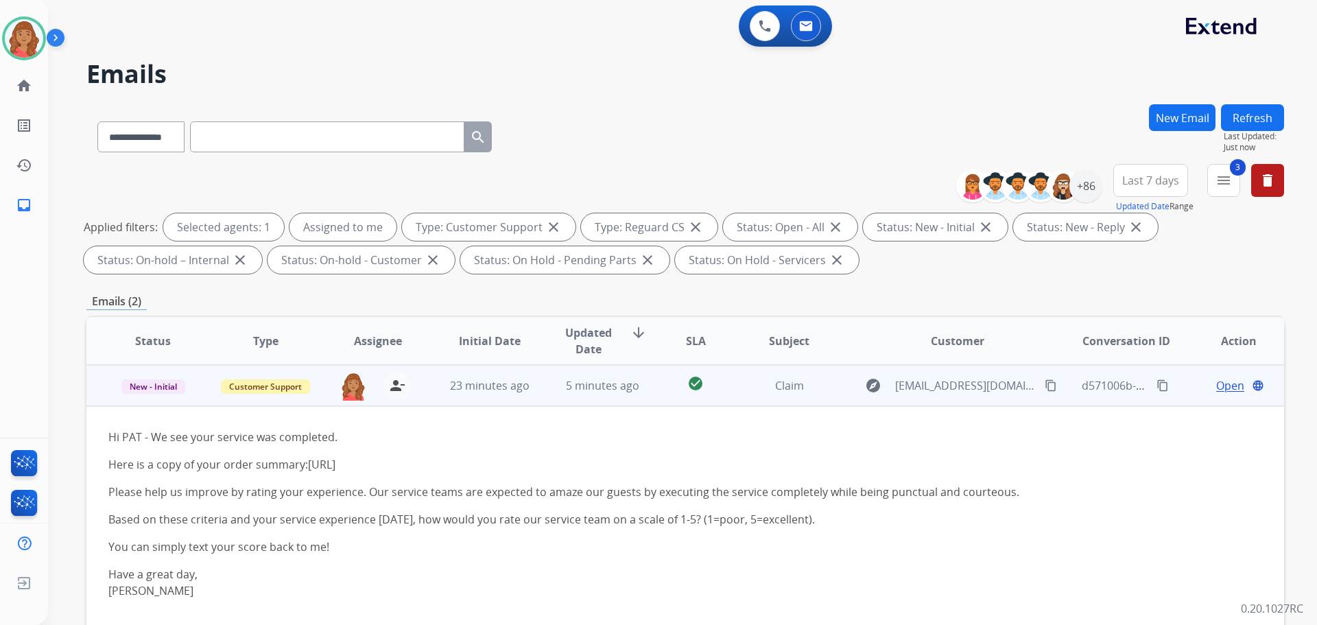
click at [1217, 388] on span "Open" at bounding box center [1230, 385] width 28 height 16
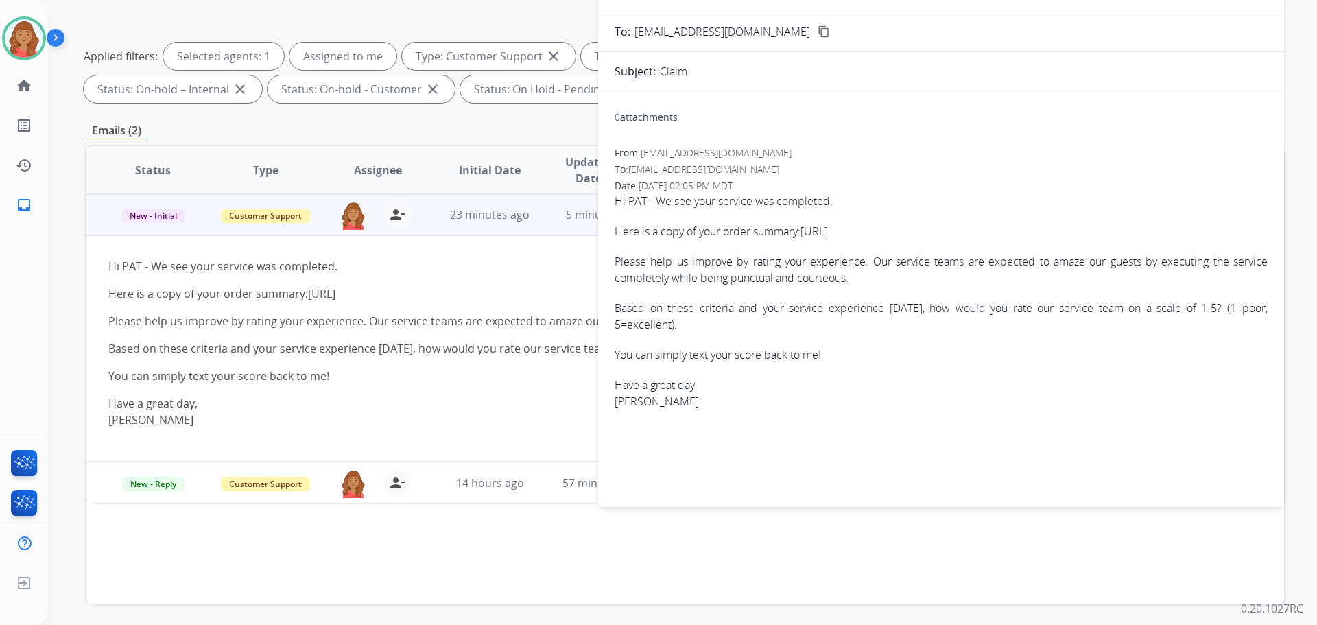
scroll to position [222, 0]
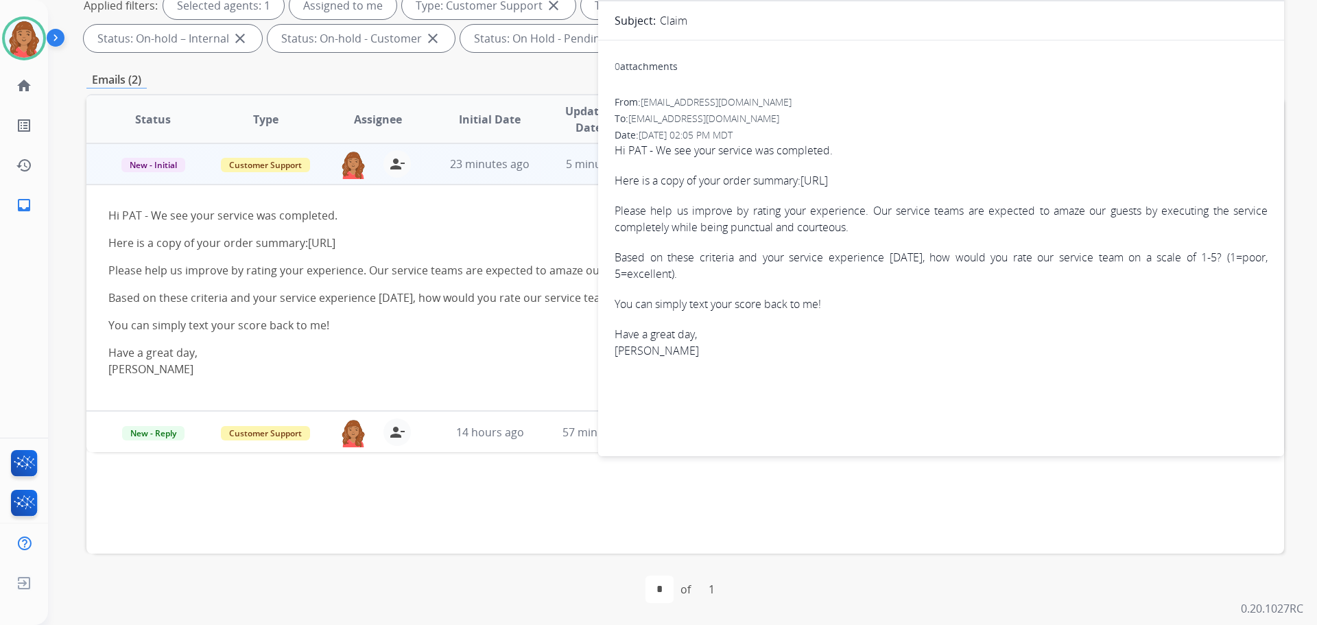
click at [547, 237] on p "Here is a copy of your order summary: https://pckg.ai/m1LQOd1c" at bounding box center [572, 243] width 929 height 16
click at [503, 163] on span "23 minutes ago" at bounding box center [490, 163] width 80 height 15
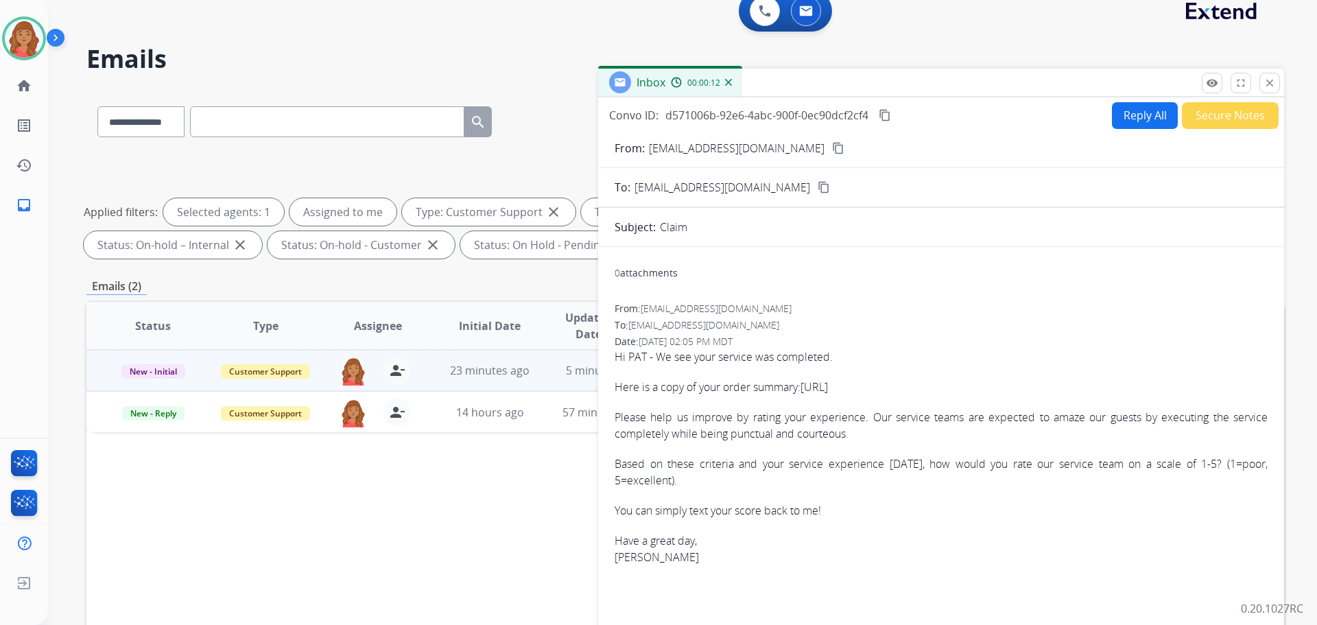
scroll to position [0, 0]
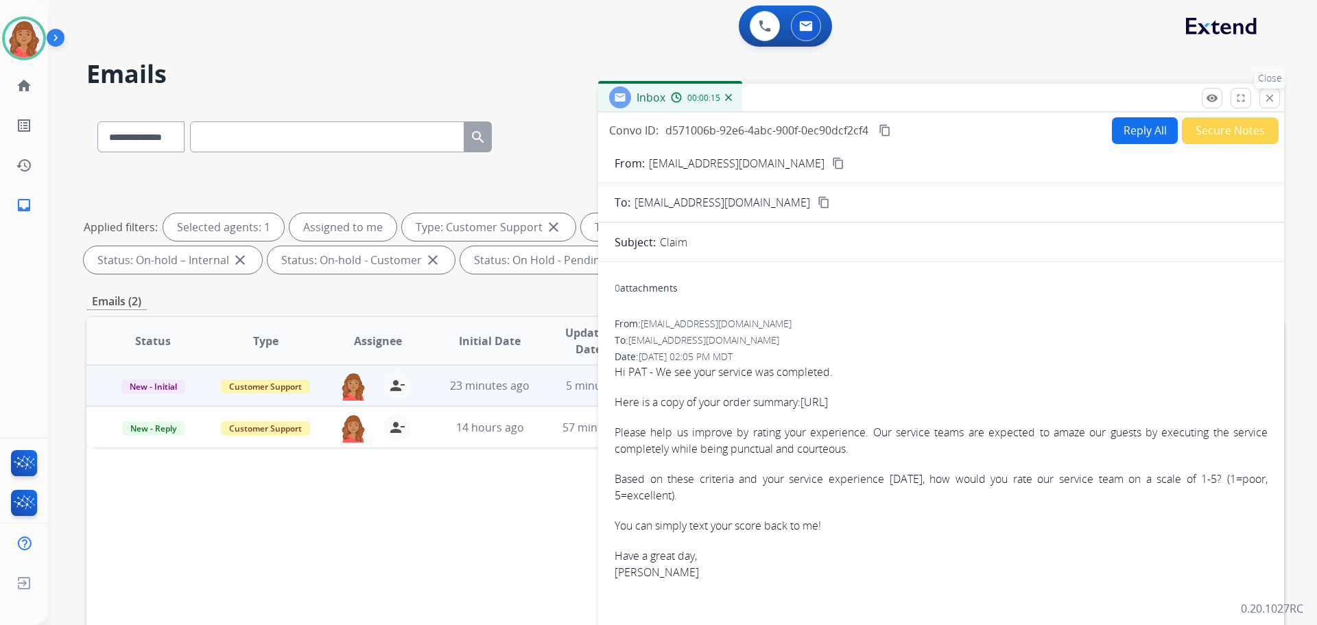
click at [1267, 101] on mat-icon "close" at bounding box center [1269, 98] width 12 height 12
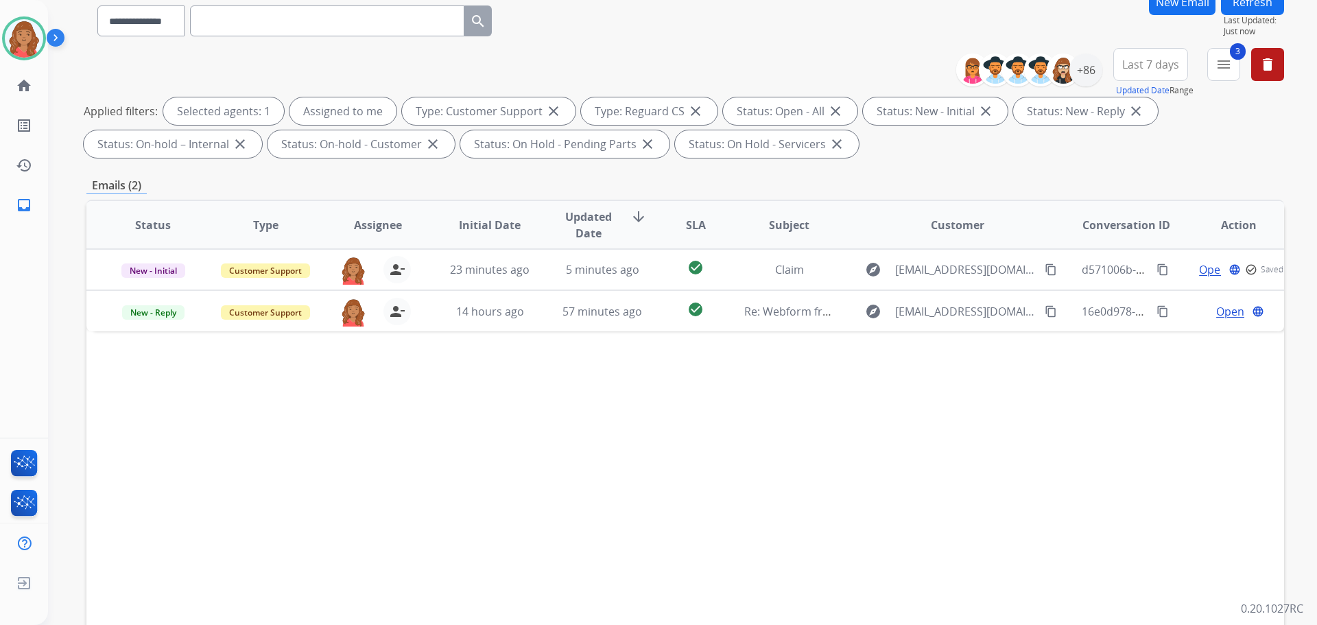
scroll to position [206, 0]
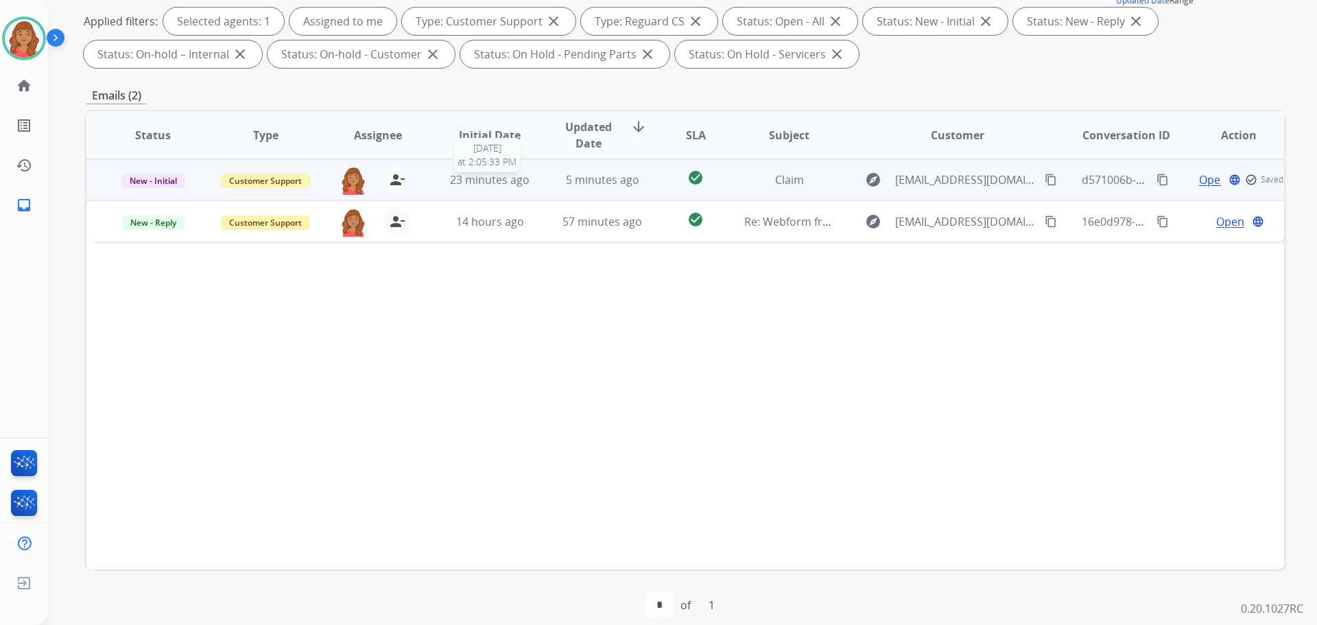
click at [501, 177] on span "23 minutes ago" at bounding box center [490, 179] width 80 height 15
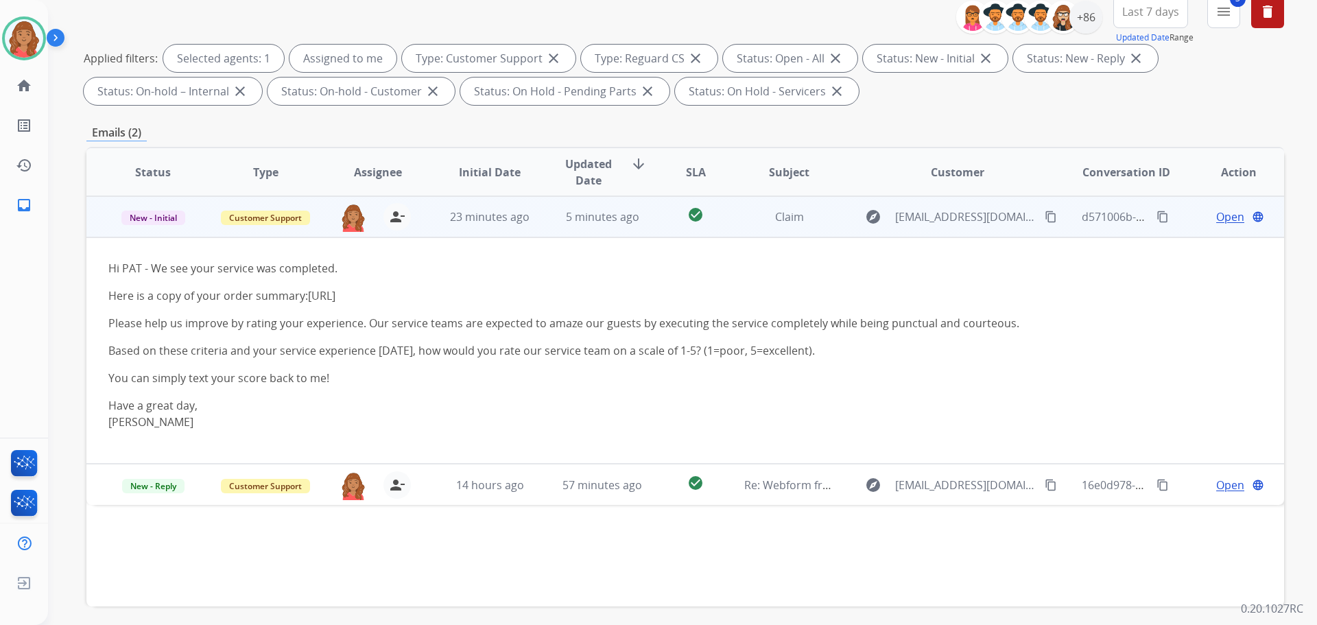
scroll to position [69, 0]
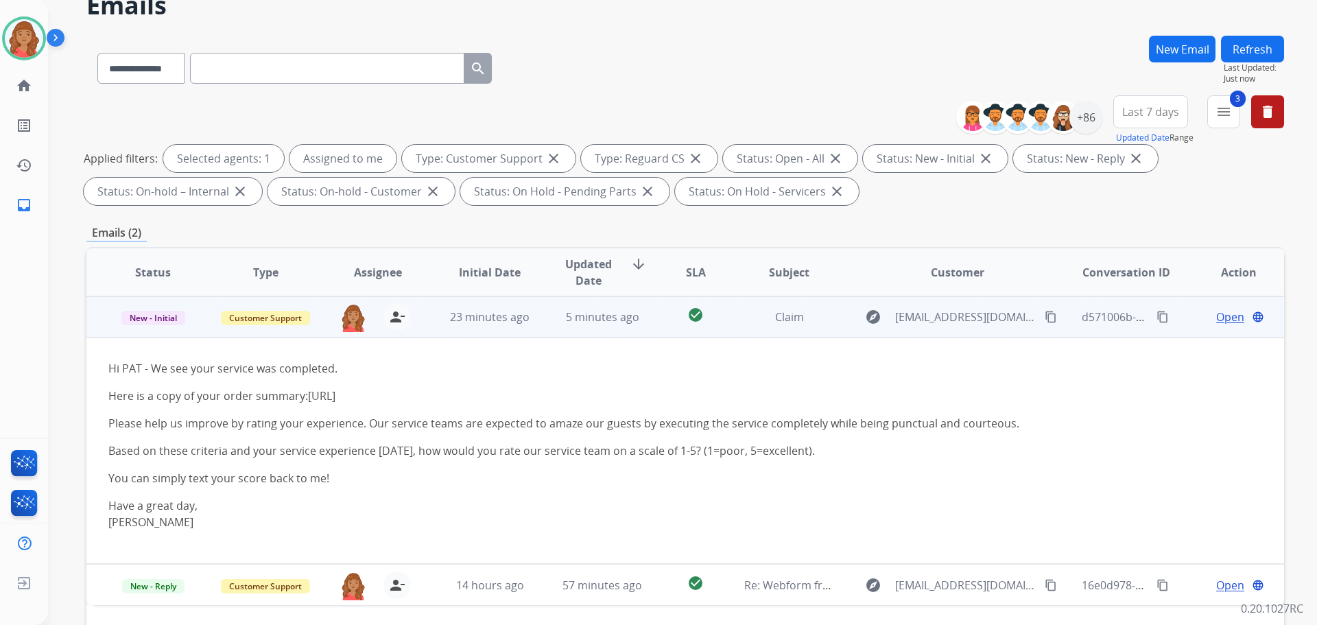
click at [463, 308] on td "23 minutes ago" at bounding box center [479, 316] width 112 height 41
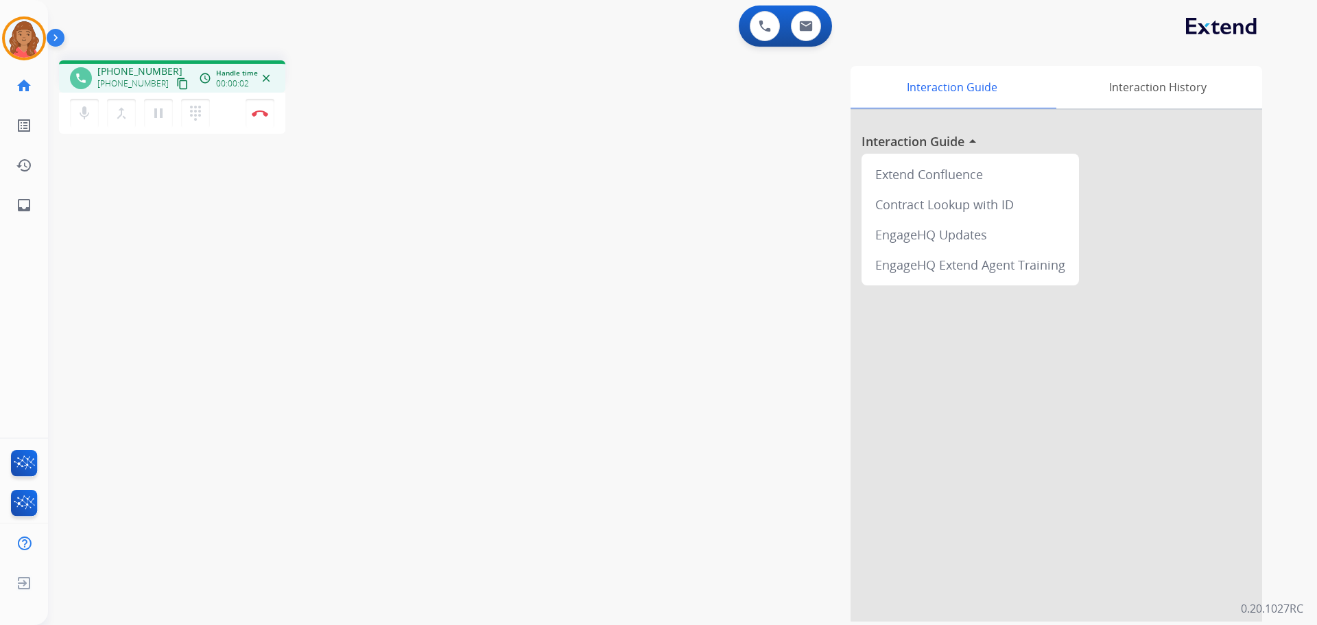
click at [176, 85] on mat-icon "content_copy" at bounding box center [182, 84] width 12 height 12
click at [263, 115] on img at bounding box center [260, 113] width 16 height 7
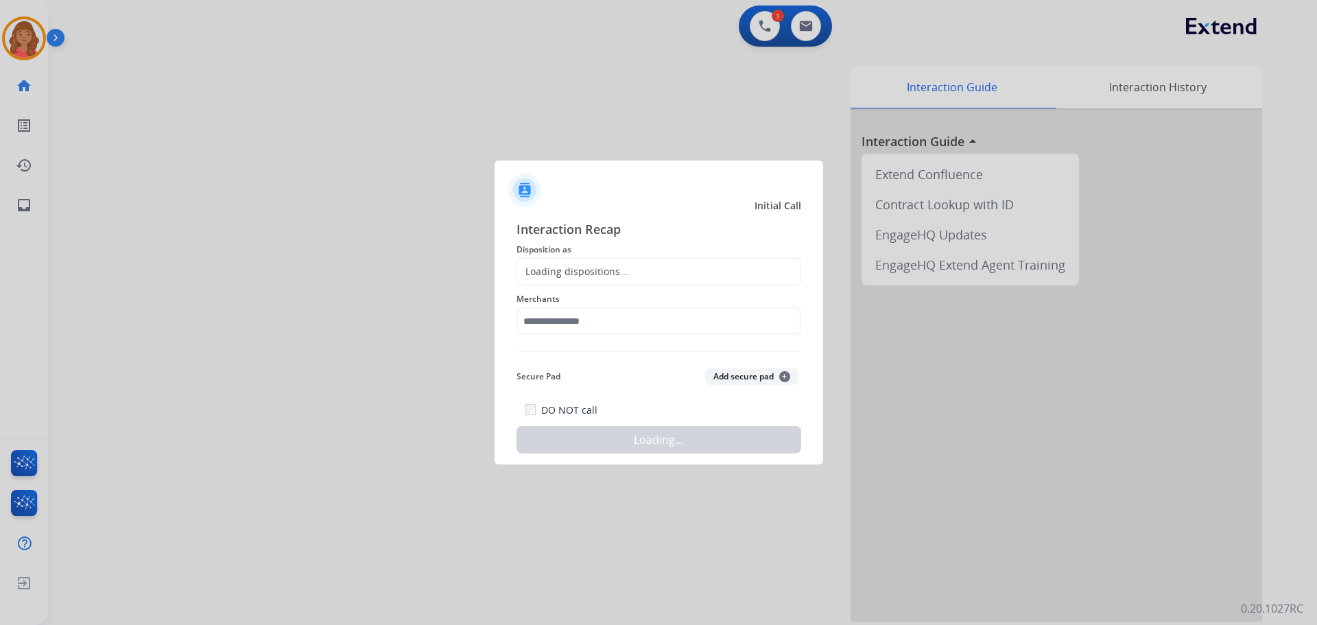
click at [599, 272] on div "Loading dispositions..." at bounding box center [572, 272] width 111 height 14
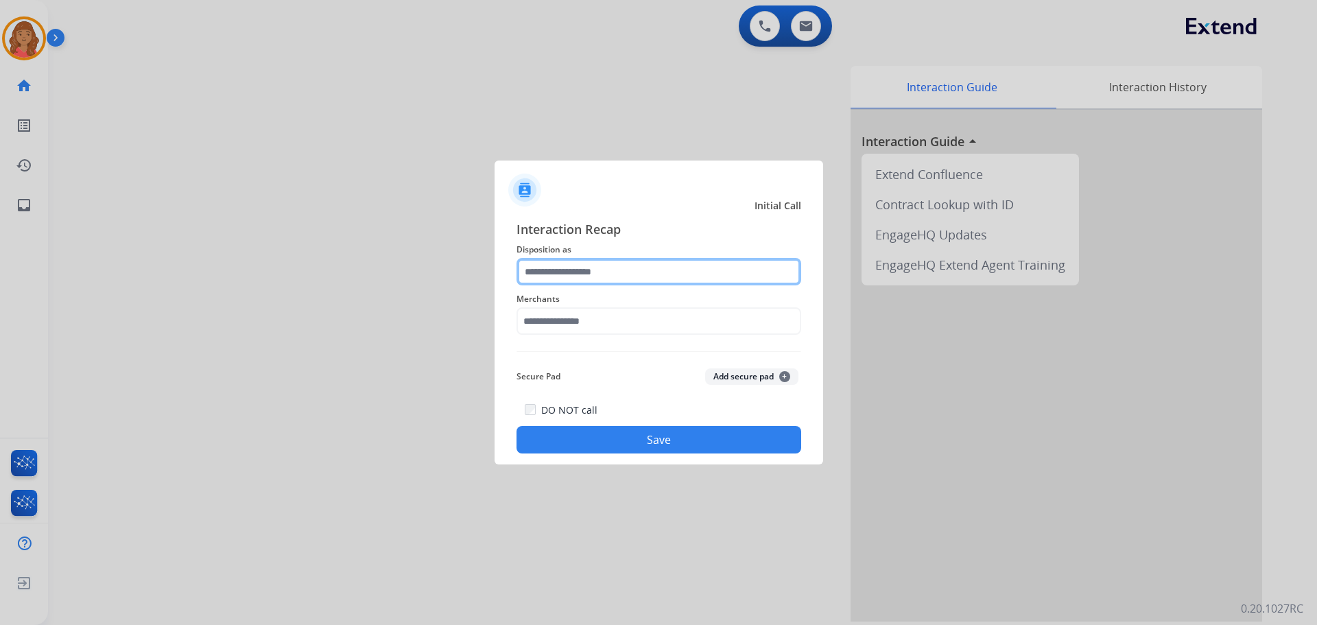
click at [568, 281] on input "text" at bounding box center [658, 271] width 285 height 27
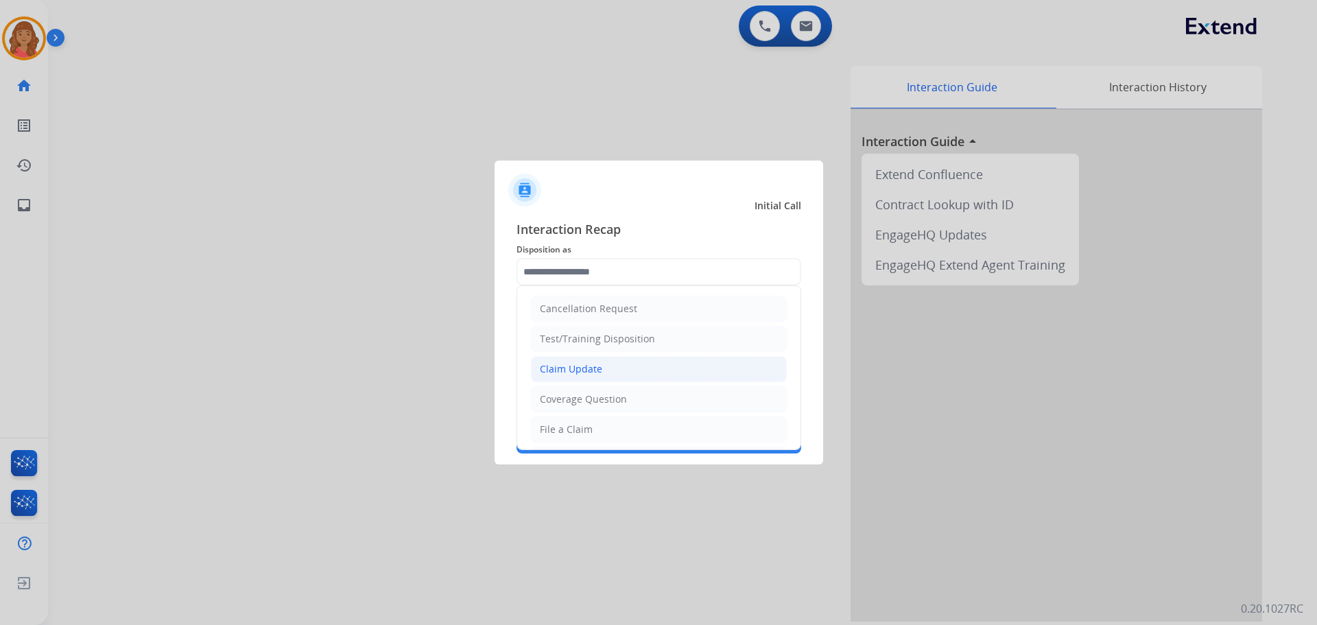
click at [567, 367] on div "Claim Update" at bounding box center [571, 369] width 62 height 14
type input "**********"
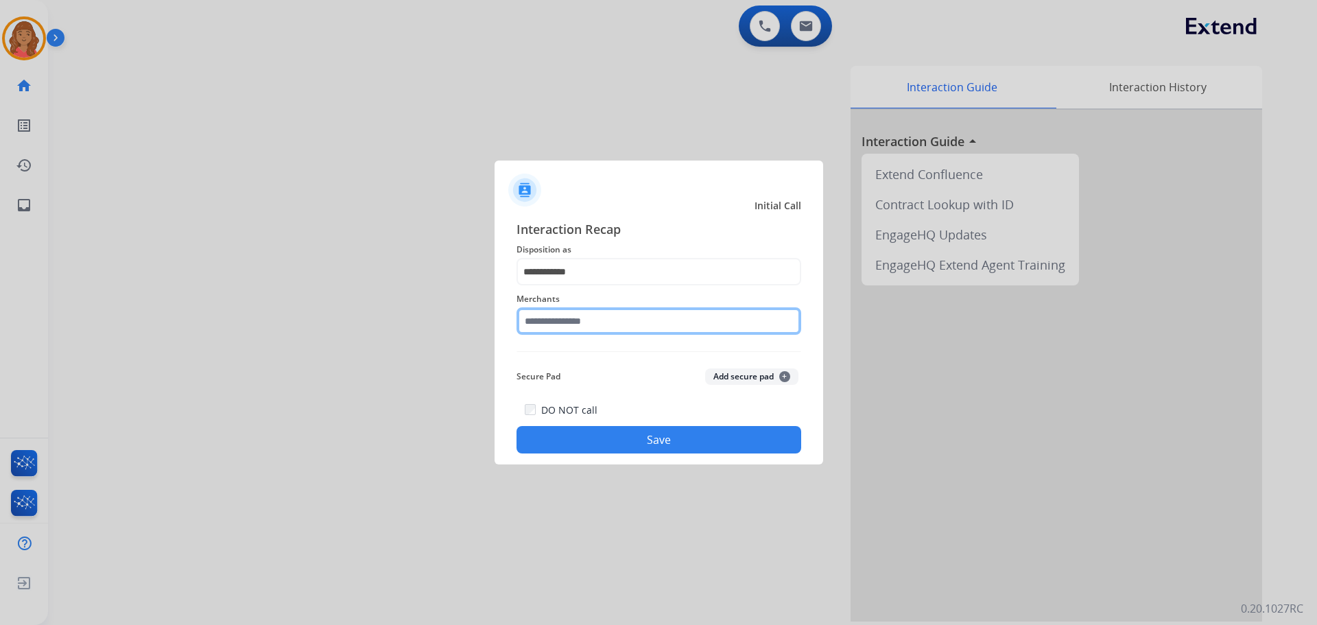
click at [570, 324] on input "text" at bounding box center [658, 320] width 285 height 27
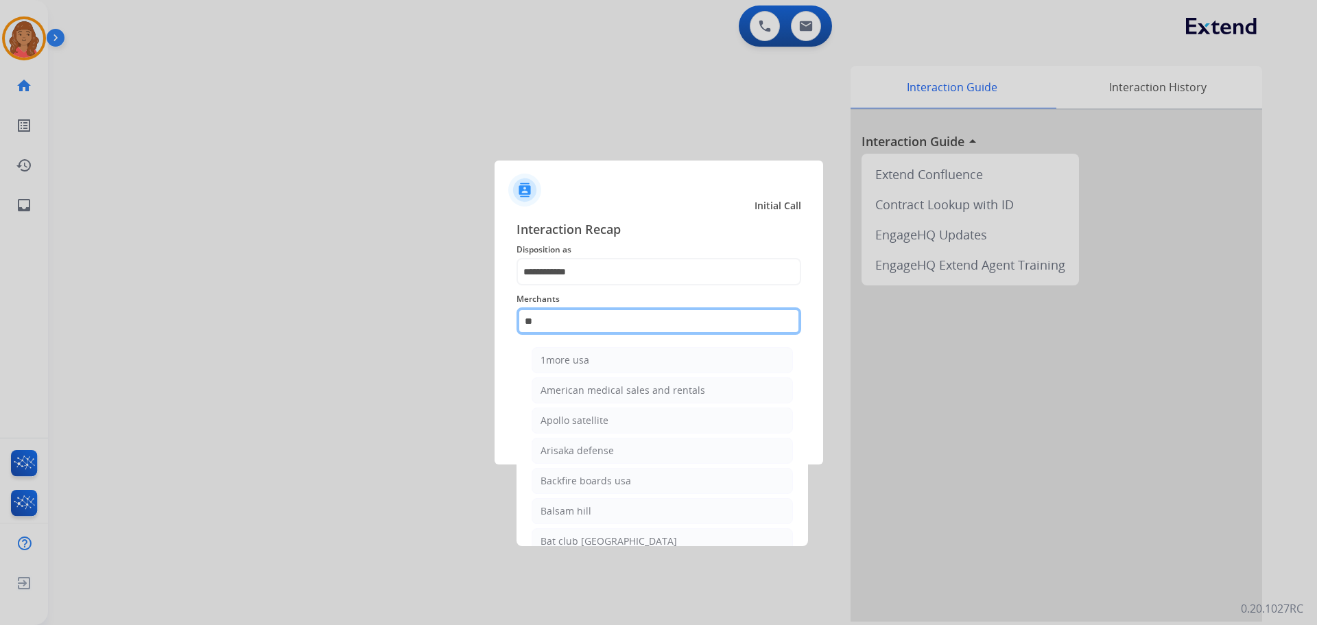
type input "*"
click at [579, 394] on div "Ashley furniture" at bounding box center [577, 390] width 75 height 14
type input "**********"
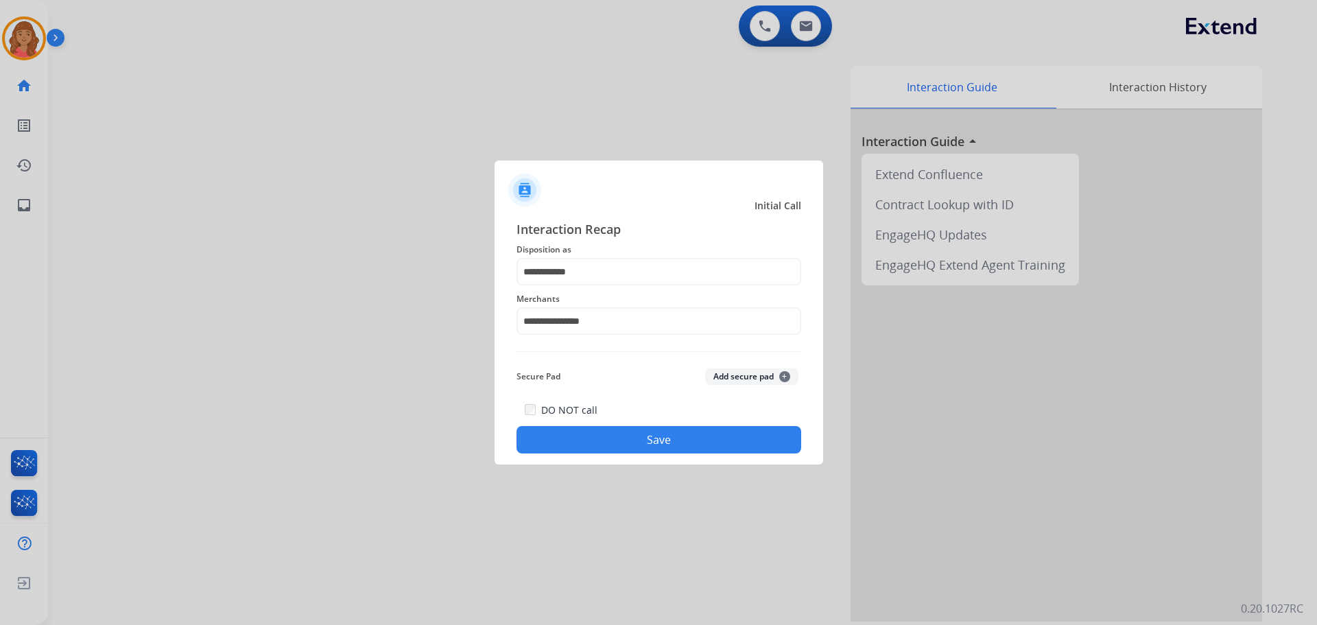
click at [594, 449] on button "Save" at bounding box center [658, 439] width 285 height 27
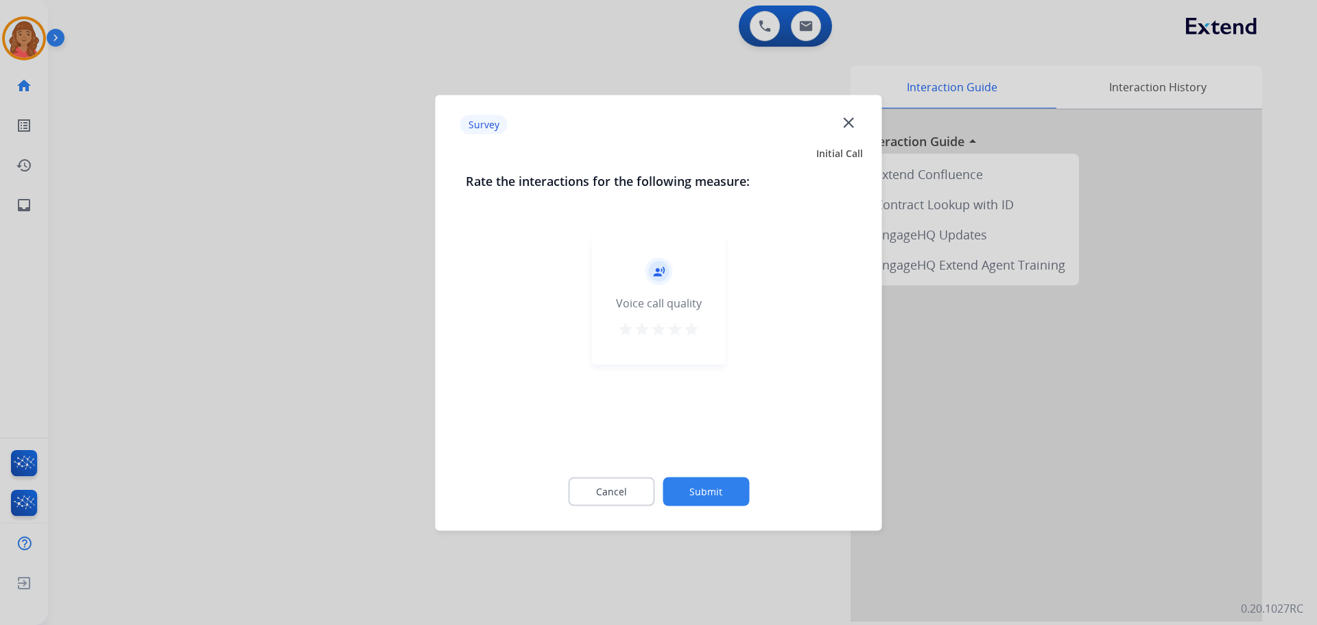
click at [691, 333] on mat-icon "star" at bounding box center [691, 328] width 16 height 16
click at [704, 501] on button "Submit" at bounding box center [706, 491] width 86 height 29
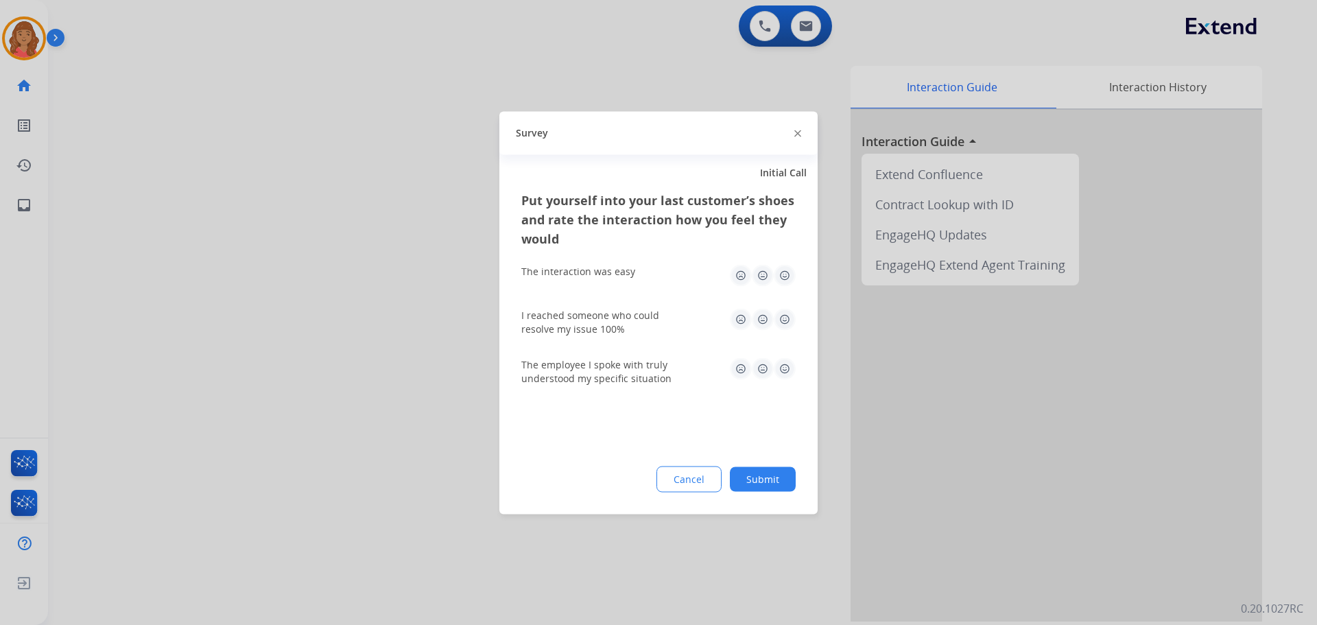
click at [783, 276] on img at bounding box center [785, 275] width 22 height 22
click at [783, 327] on img at bounding box center [785, 319] width 22 height 22
drag, startPoint x: 787, startPoint y: 367, endPoint x: 775, endPoint y: 431, distance: 65.0
click at [787, 367] on img at bounding box center [785, 368] width 22 height 22
click at [778, 481] on button "Submit" at bounding box center [763, 478] width 66 height 25
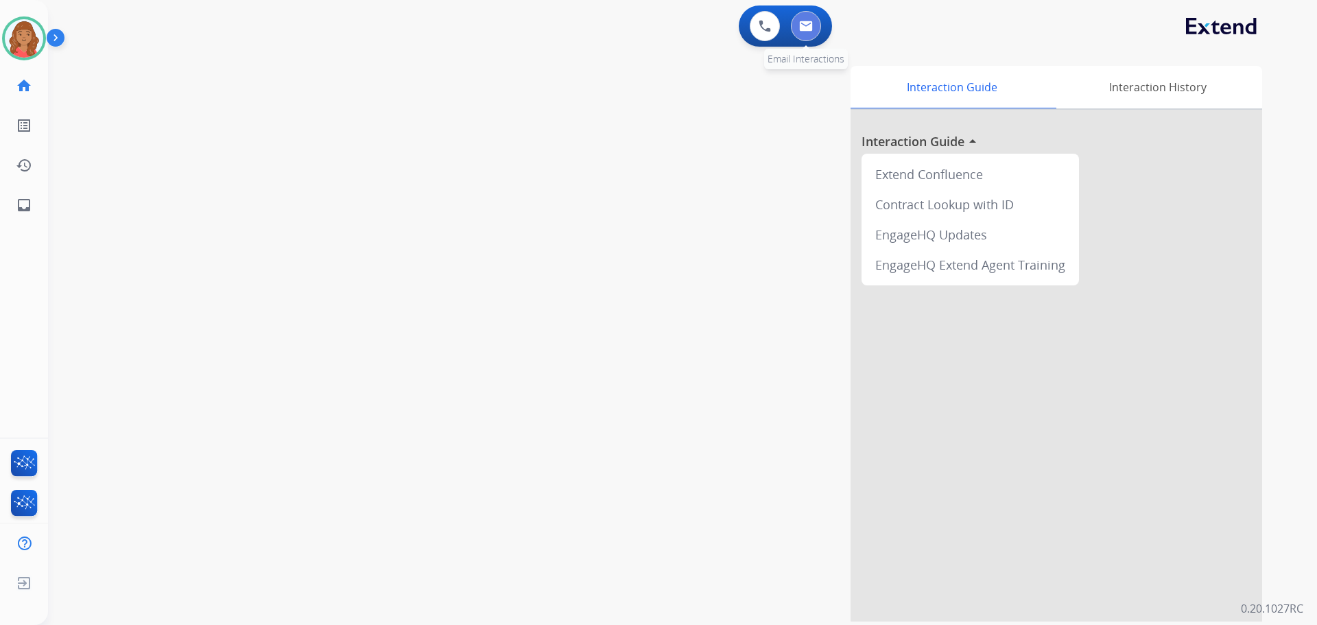
click at [815, 26] on button at bounding box center [806, 26] width 30 height 30
select select "**********"
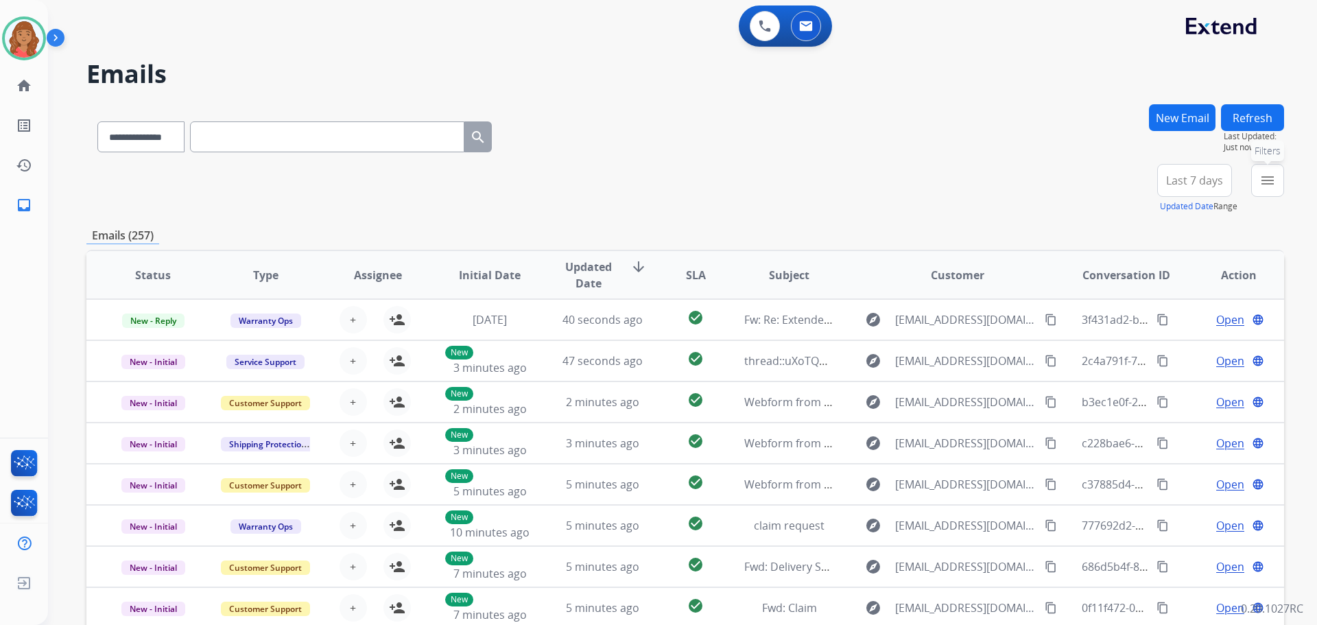
click at [1265, 188] on mat-icon "menu" at bounding box center [1267, 180] width 16 height 16
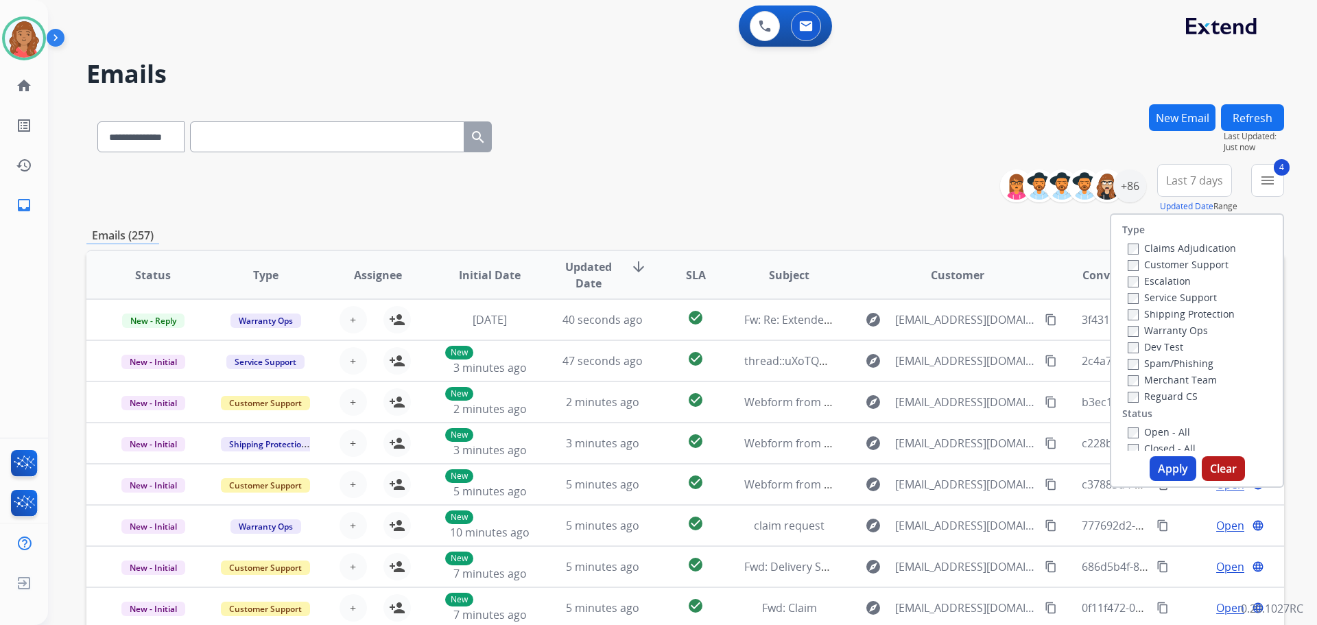
drag, startPoint x: 1164, startPoint y: 465, endPoint x: 918, endPoint y: 420, distance: 250.3
click at [1164, 466] on button "Apply" at bounding box center [1172, 468] width 47 height 25
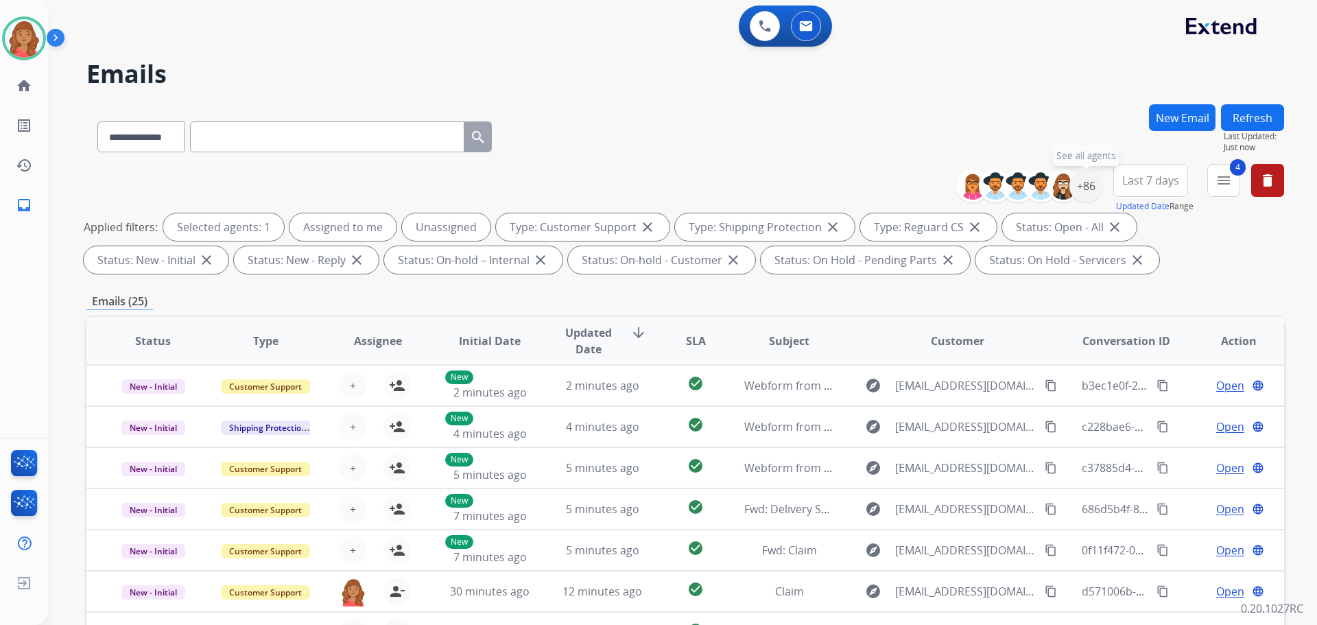
drag, startPoint x: 1088, startPoint y: 195, endPoint x: 1071, endPoint y: 208, distance: 21.7
click at [1086, 196] on div "+86" at bounding box center [1085, 185] width 33 height 33
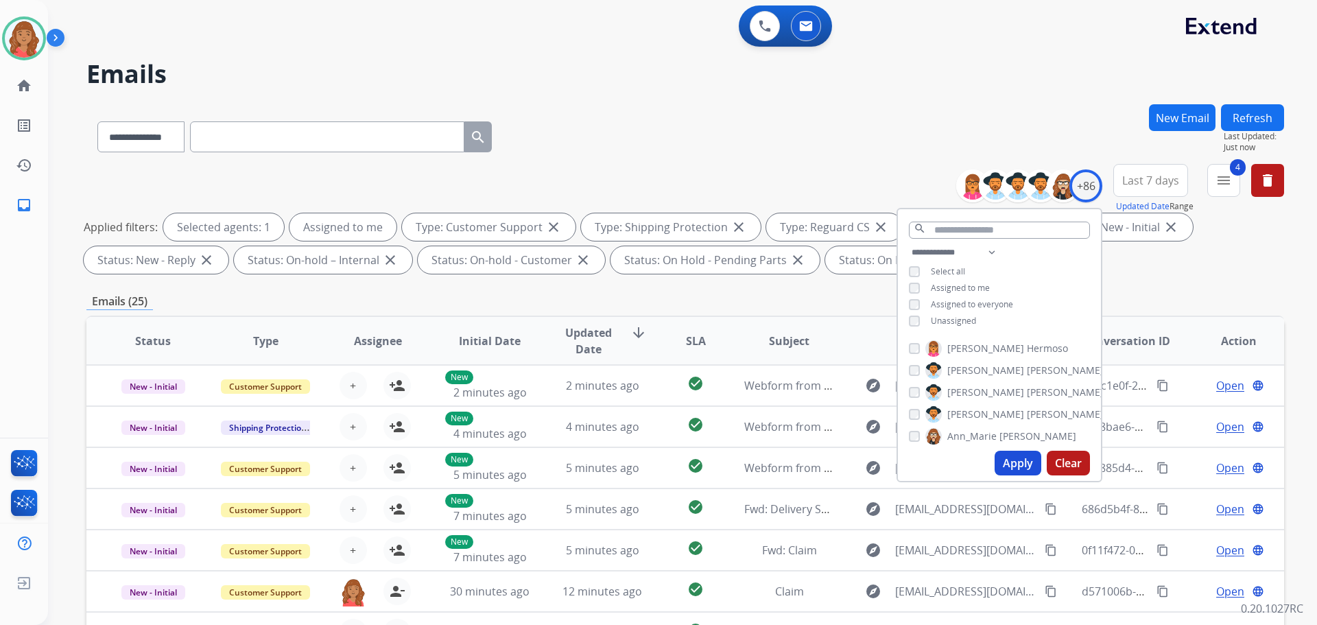
click at [1010, 463] on button "Apply" at bounding box center [1017, 463] width 47 height 25
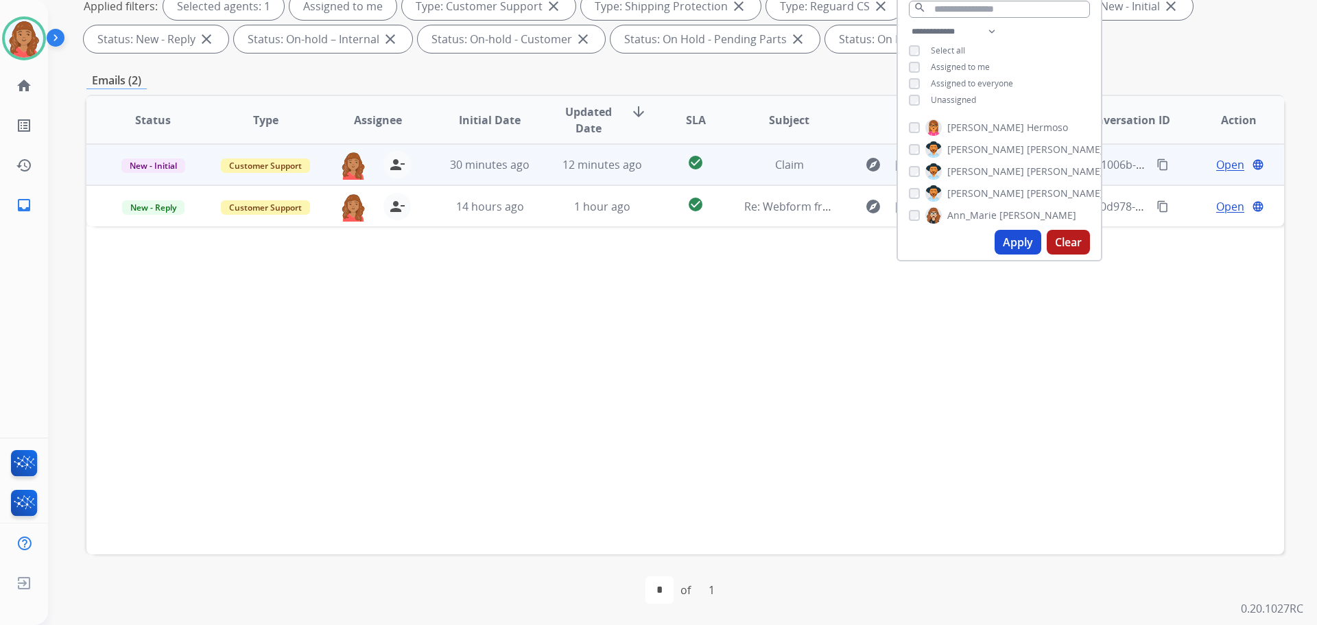
scroll to position [222, 0]
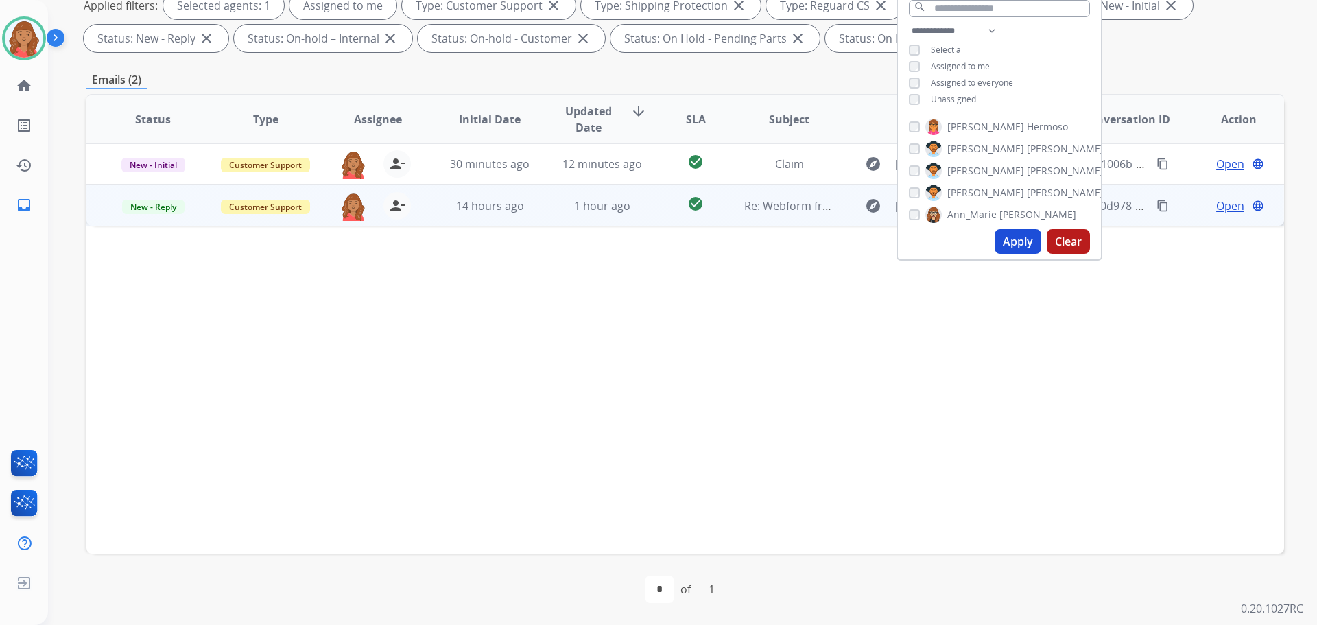
click at [529, 223] on td "14 hours ago" at bounding box center [479, 204] width 112 height 41
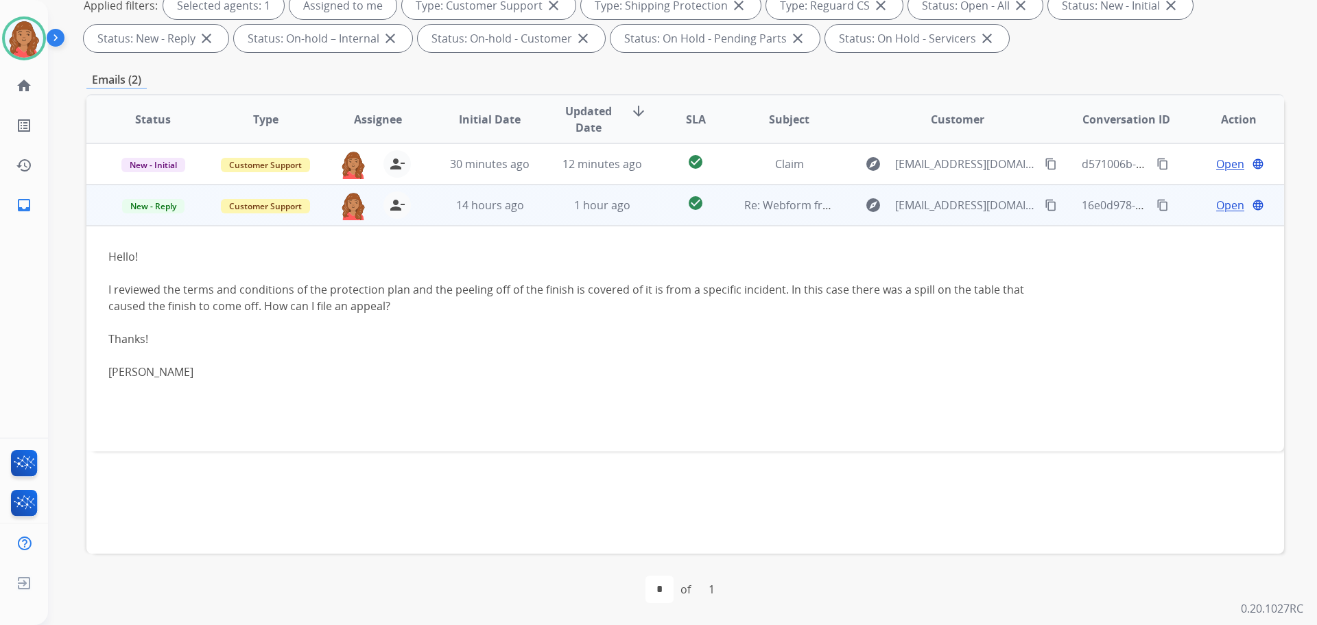
click at [1045, 206] on mat-icon "content_copy" at bounding box center [1051, 205] width 12 height 12
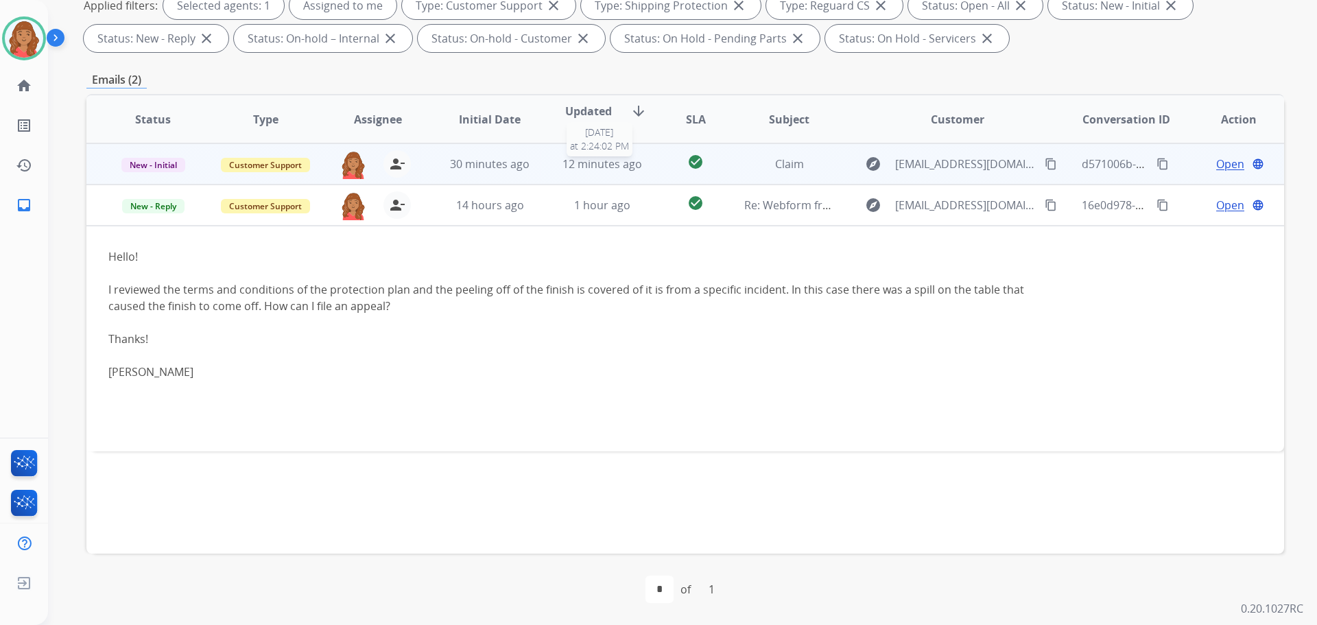
click at [619, 166] on span "12 minutes ago" at bounding box center [602, 163] width 80 height 15
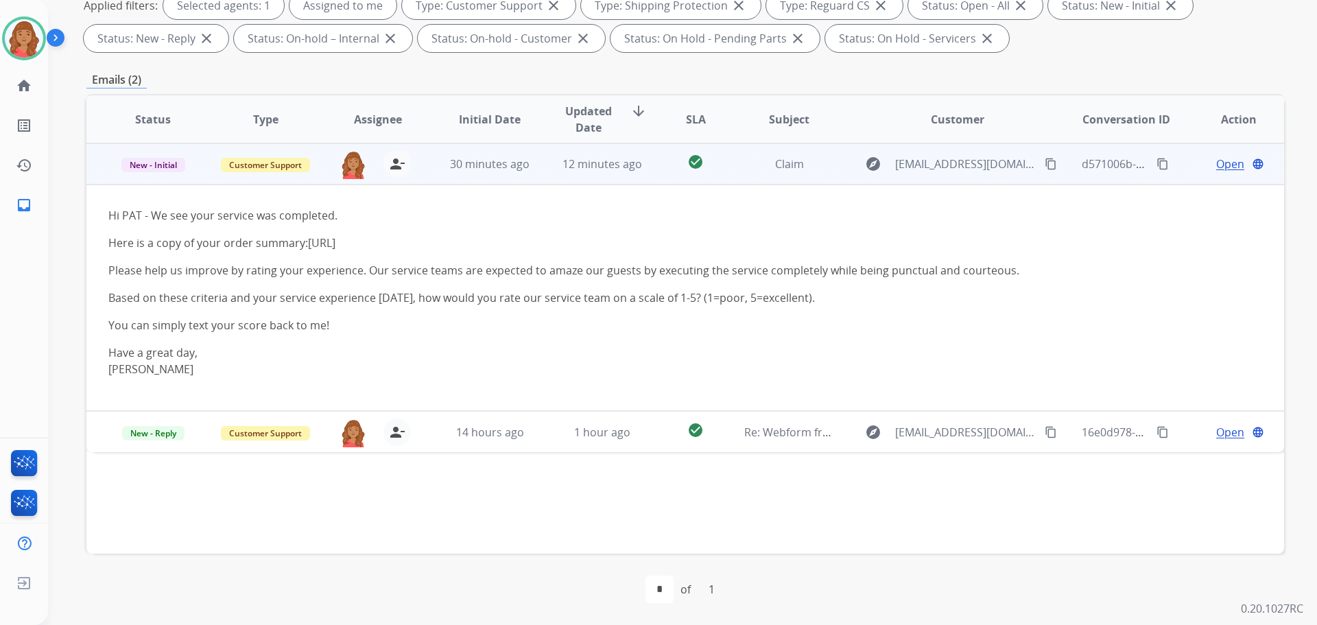
click at [1219, 165] on span "Open" at bounding box center [1230, 164] width 28 height 16
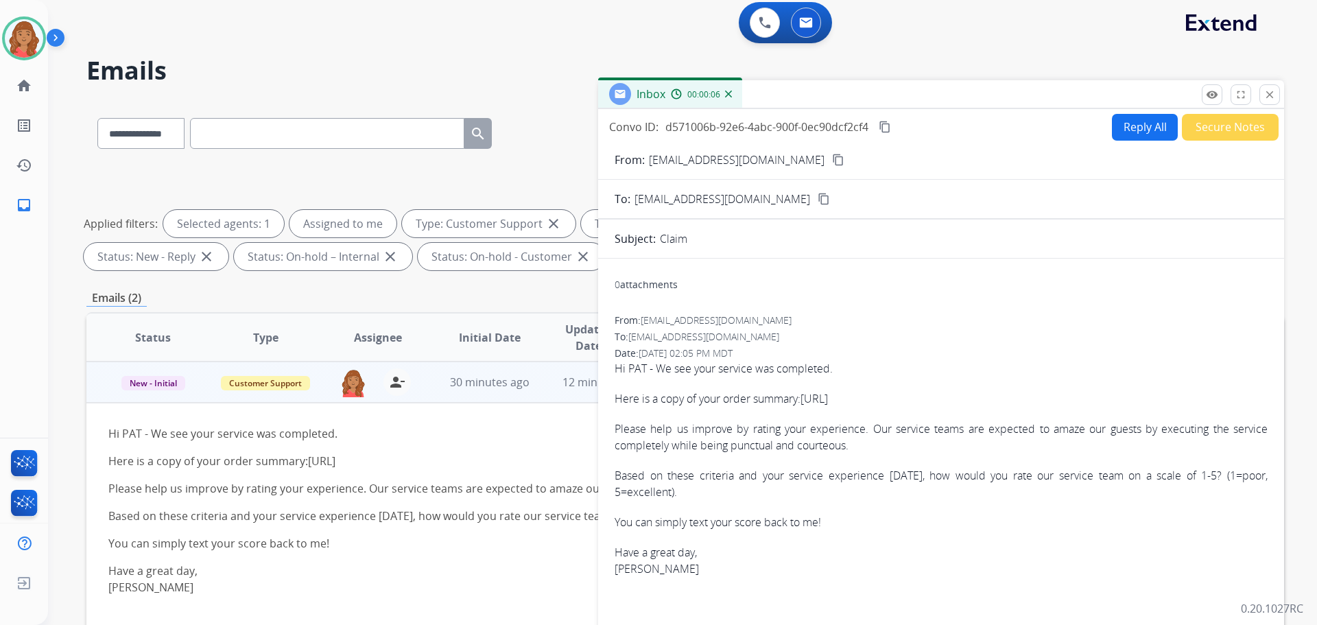
scroll to position [0, 0]
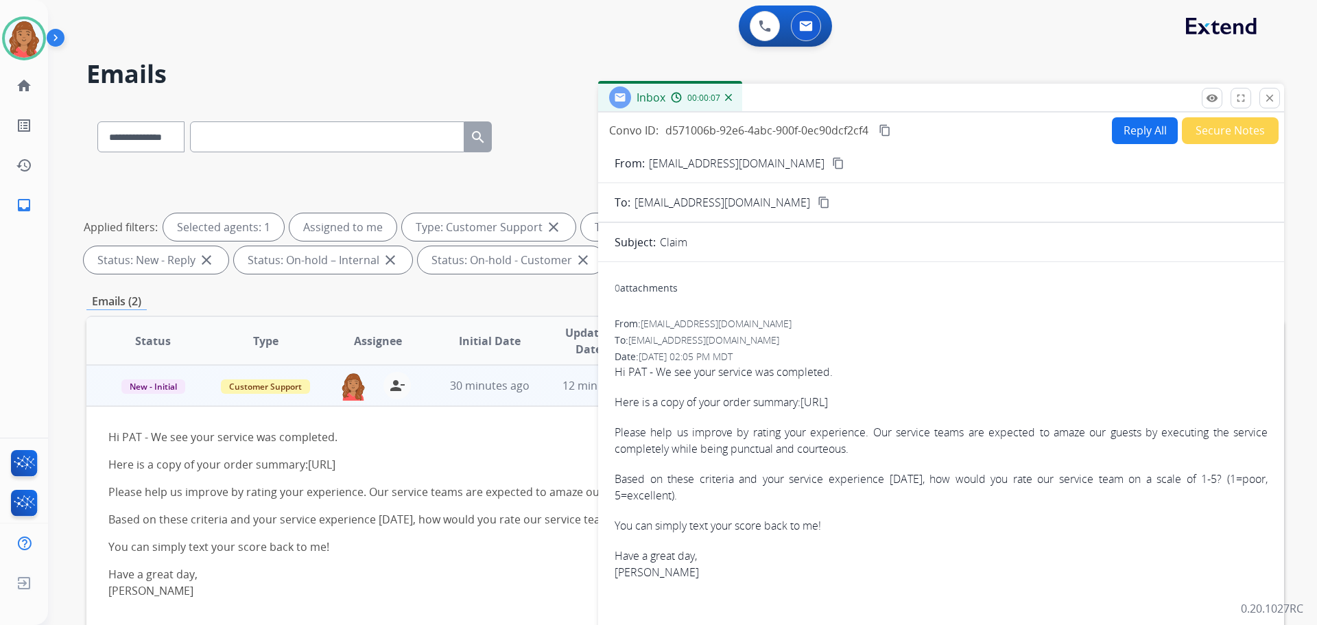
click at [1256, 100] on div "remove_red_eye Logs fullscreen Expand close Close" at bounding box center [1241, 98] width 78 height 21
drag, startPoint x: 1272, startPoint y: 102, endPoint x: 1265, endPoint y: 104, distance: 7.2
click at [1272, 102] on mat-icon "close" at bounding box center [1269, 98] width 12 height 12
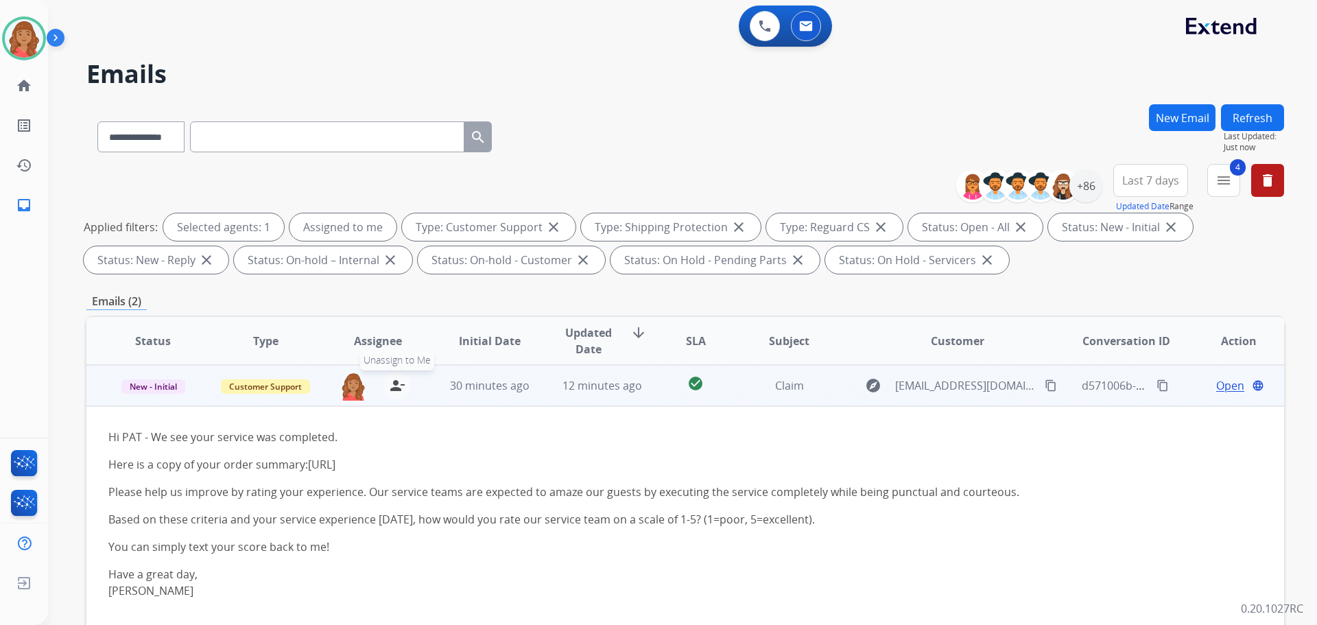
click at [396, 394] on button "person_remove Unassign to Me" at bounding box center [396, 385] width 27 height 27
click at [256, 388] on span "Customer Support" at bounding box center [265, 386] width 89 height 14
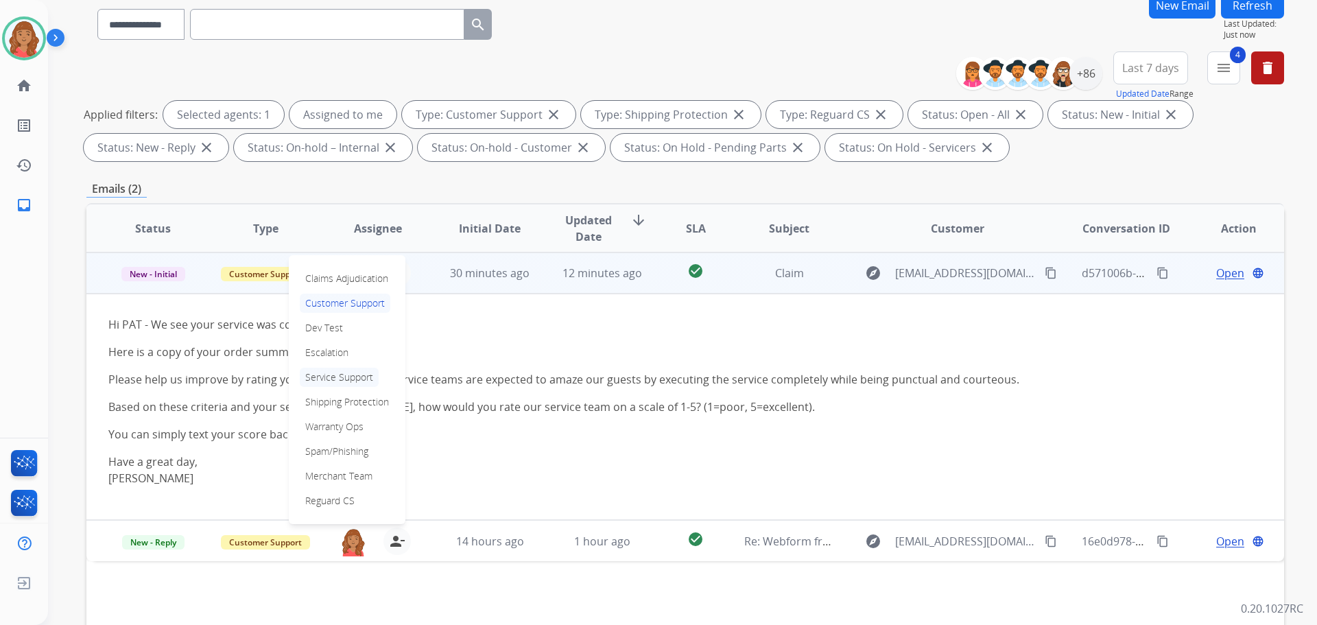
scroll to position [137, 0]
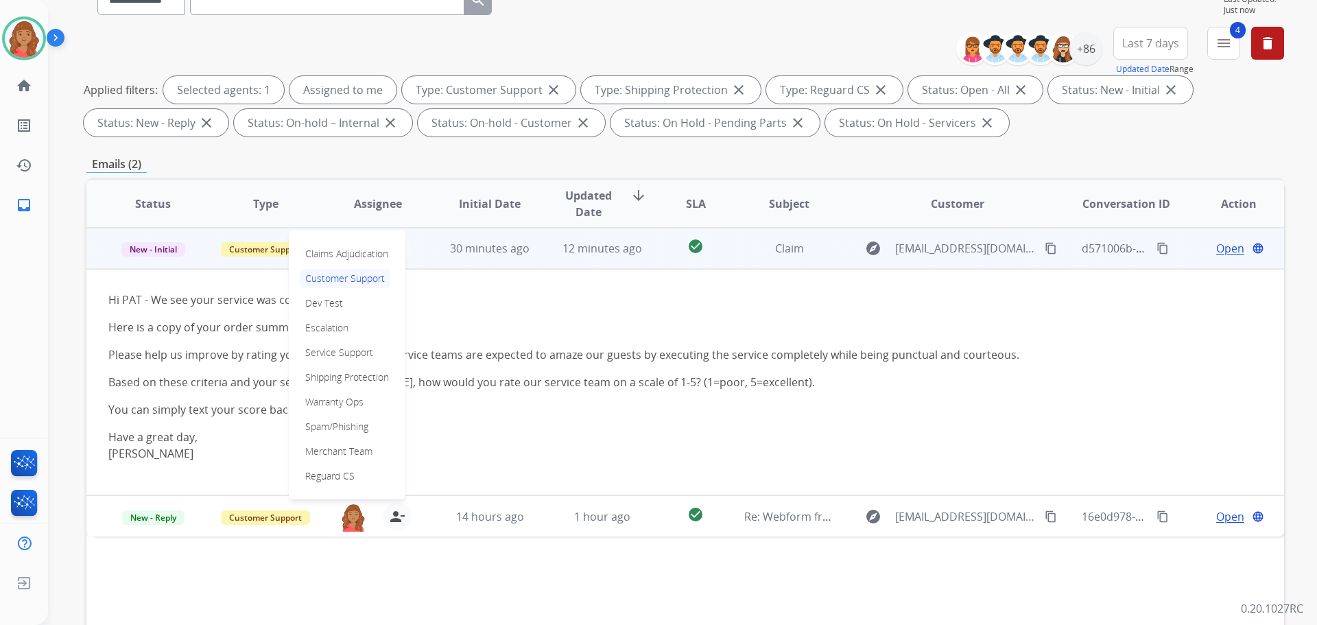
click at [329, 428] on p "Spam/Phishing" at bounding box center [337, 426] width 74 height 19
click at [155, 245] on span "New - Initial" at bounding box center [153, 249] width 64 height 14
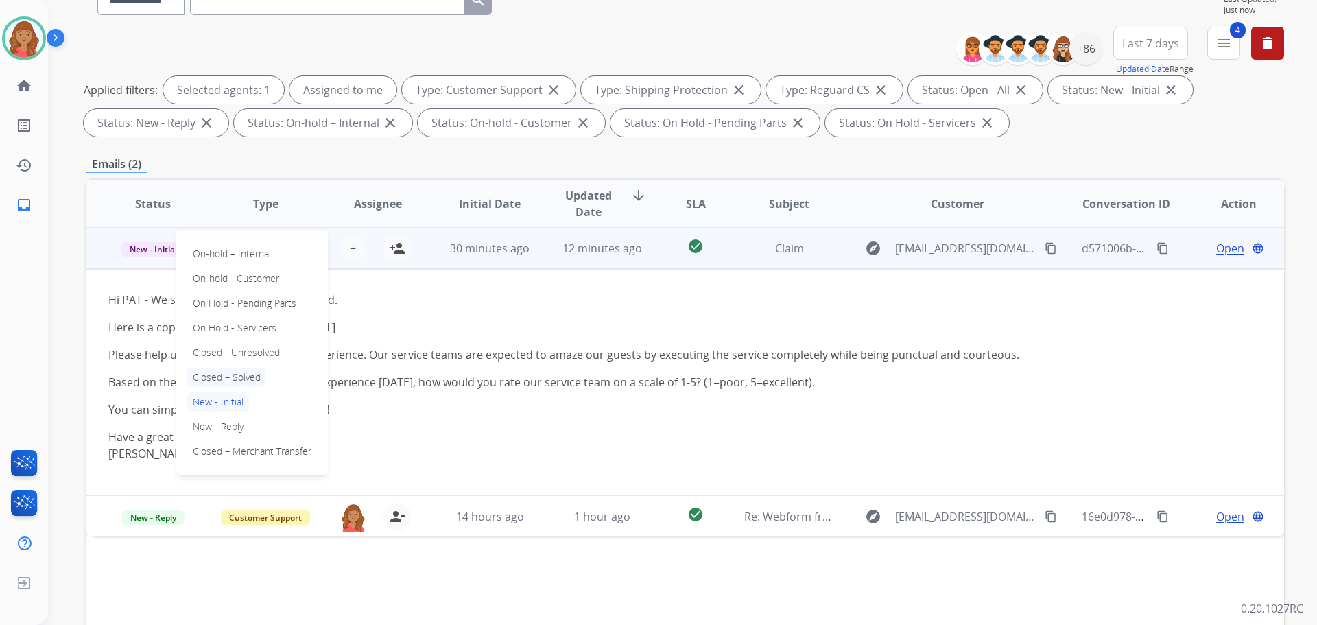
click at [221, 378] on p "Closed – Solved" at bounding box center [226, 377] width 79 height 19
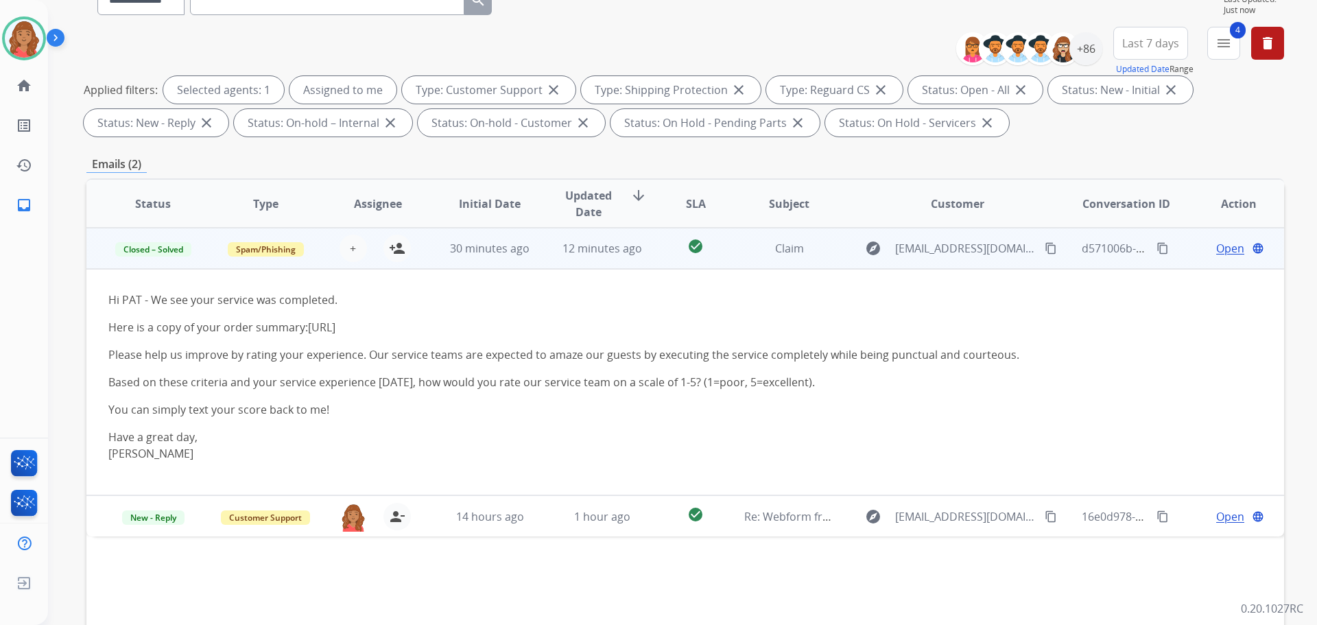
click at [1220, 248] on span "Open" at bounding box center [1230, 248] width 28 height 16
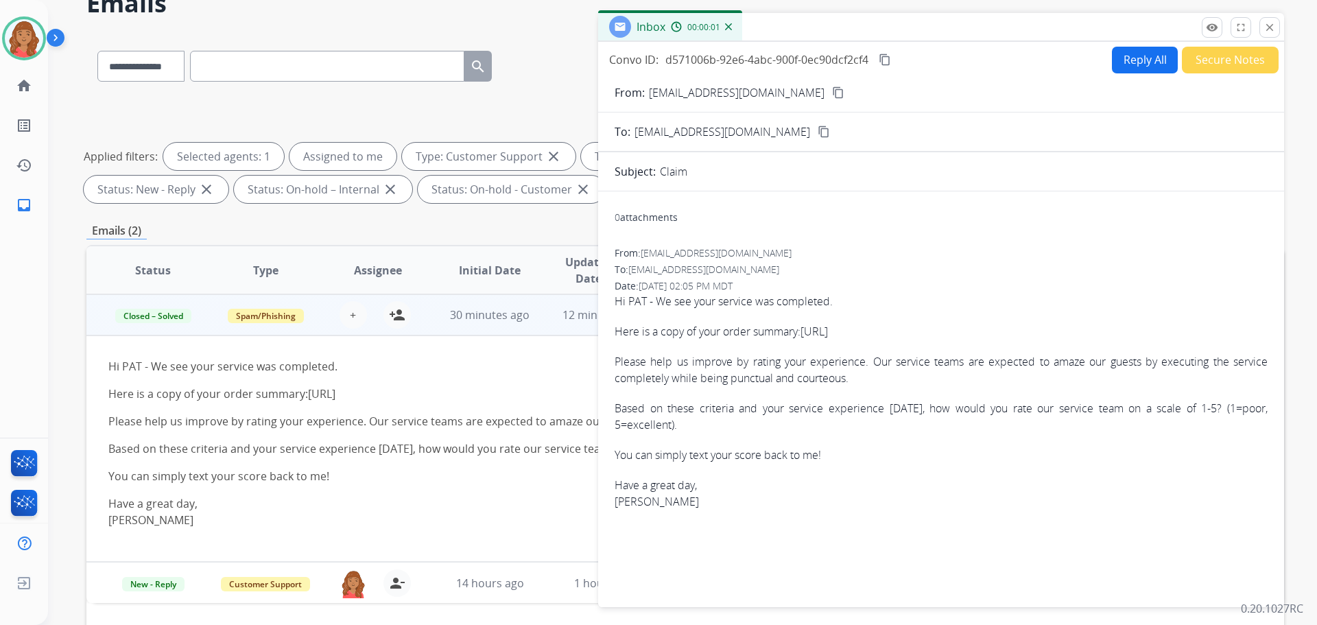
scroll to position [0, 0]
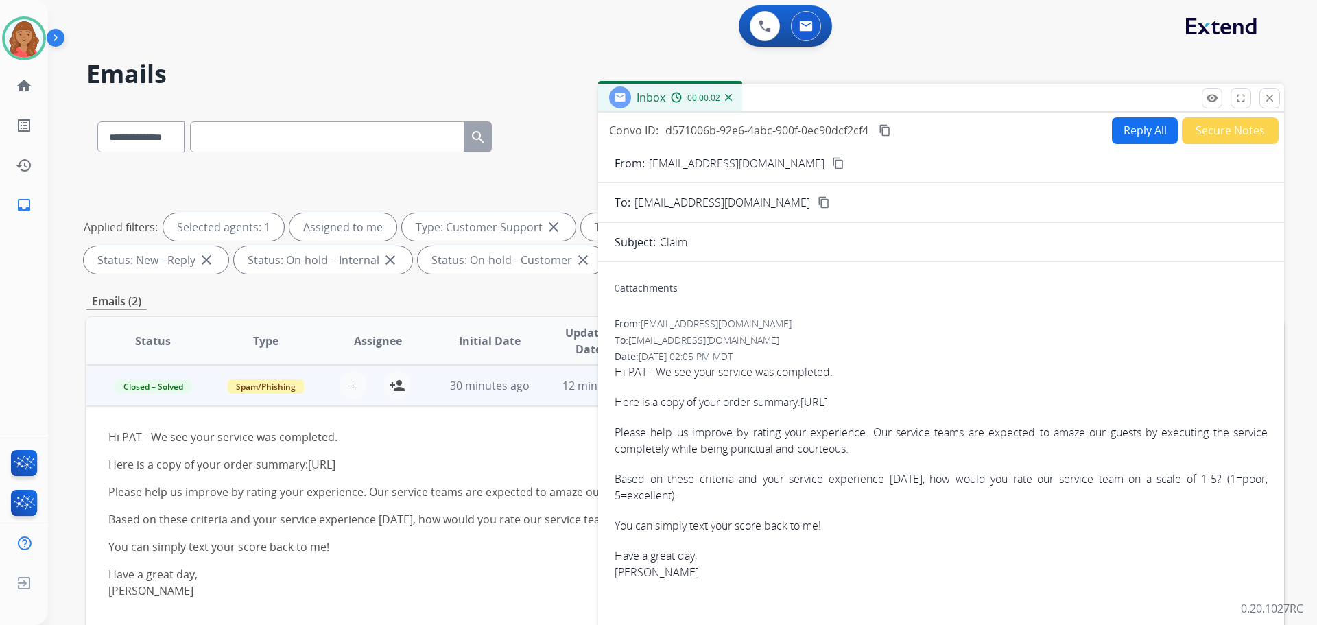
click at [1195, 137] on button "Secure Notes" at bounding box center [1230, 130] width 97 height 27
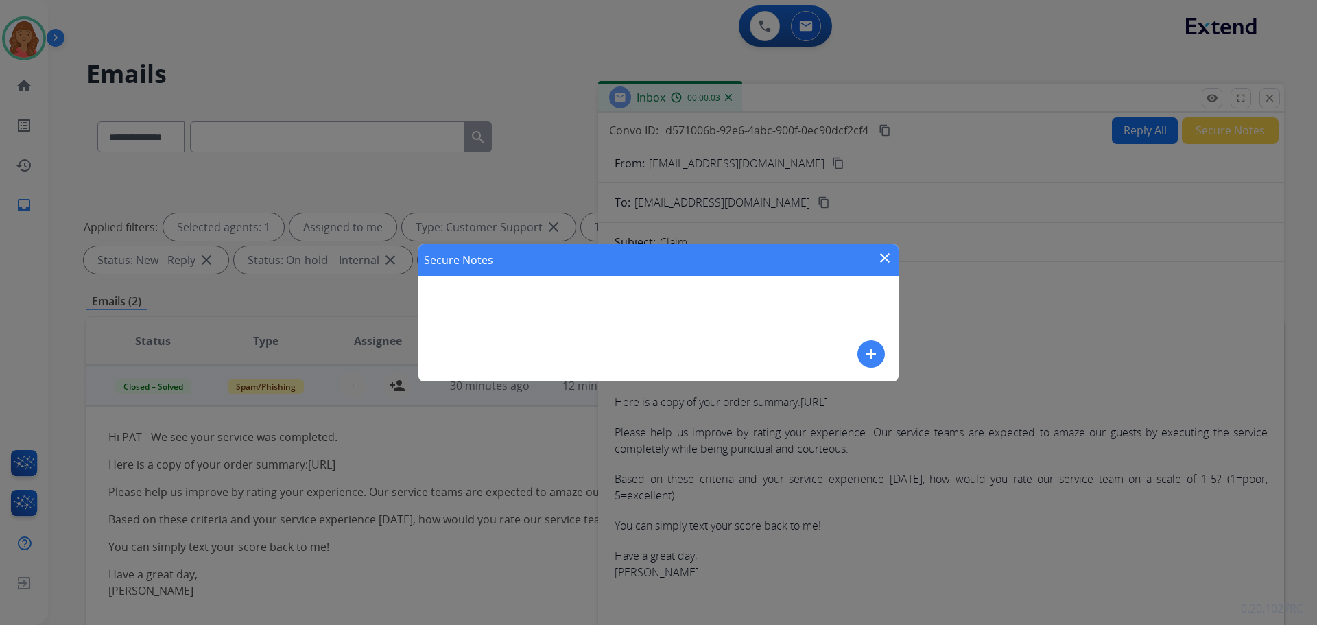
click at [552, 322] on div "Secure Notes close add" at bounding box center [658, 312] width 480 height 137
click at [868, 352] on mat-icon "add" at bounding box center [871, 354] width 16 height 16
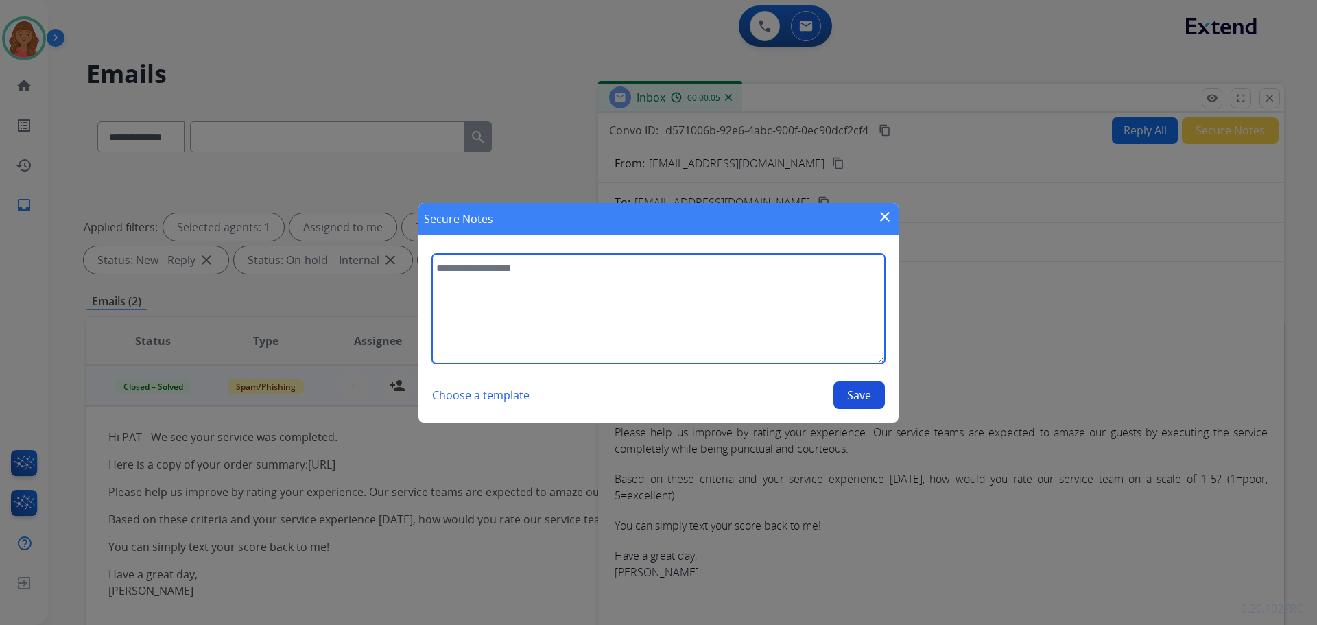
click at [569, 309] on textarea at bounding box center [658, 309] width 453 height 110
type textarea "**********"
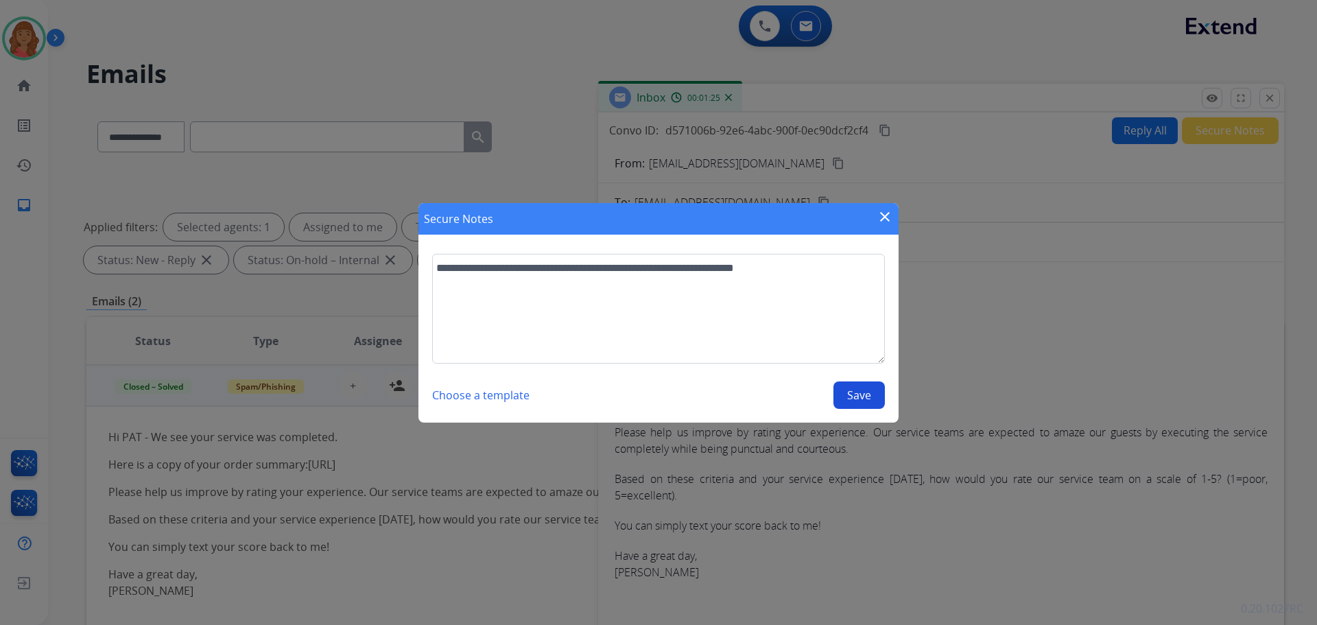
click at [859, 409] on section "**********" at bounding box center [658, 331] width 480 height 182
click at [860, 395] on button "Save" at bounding box center [858, 394] width 51 height 27
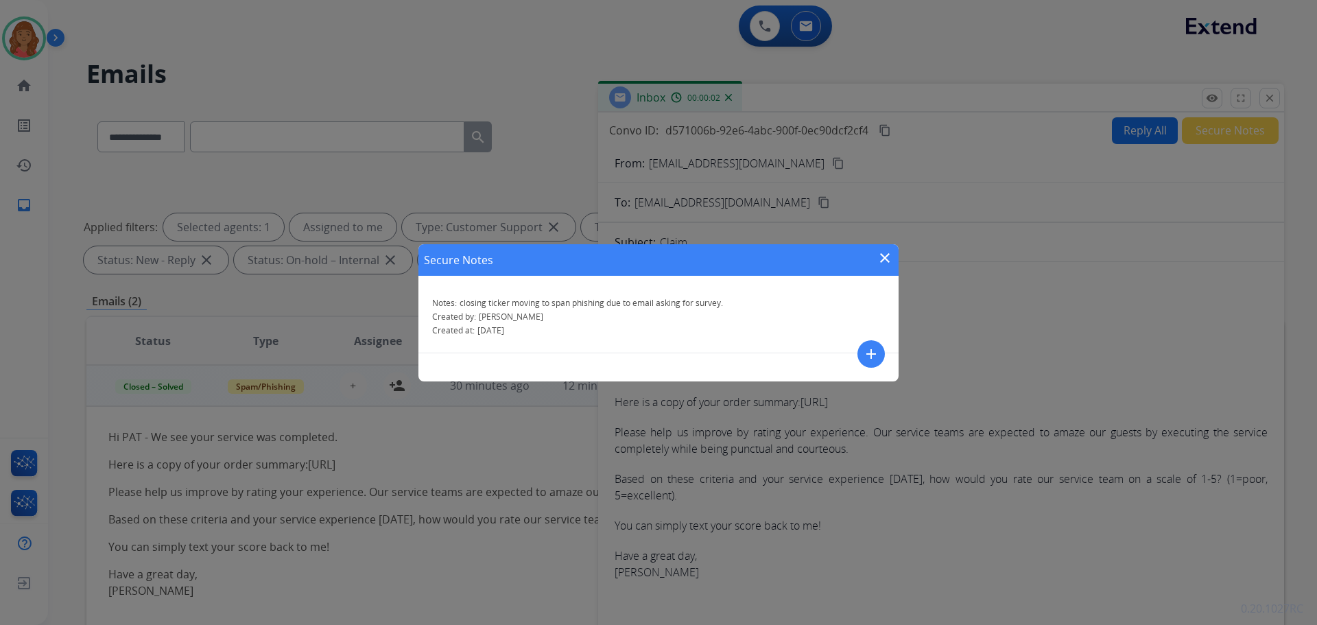
click at [882, 256] on mat-icon "close" at bounding box center [885, 258] width 16 height 16
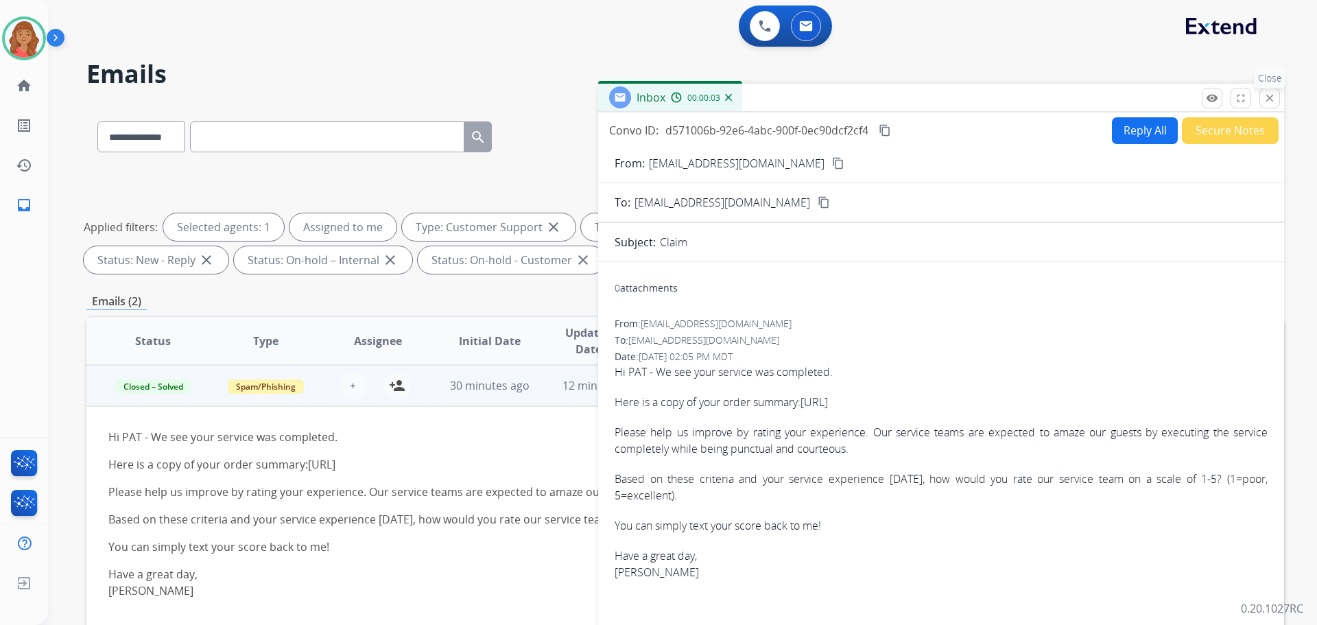
drag, startPoint x: 1275, startPoint y: 95, endPoint x: 1152, endPoint y: 141, distance: 131.1
click at [1273, 97] on mat-icon "close" at bounding box center [1269, 98] width 12 height 12
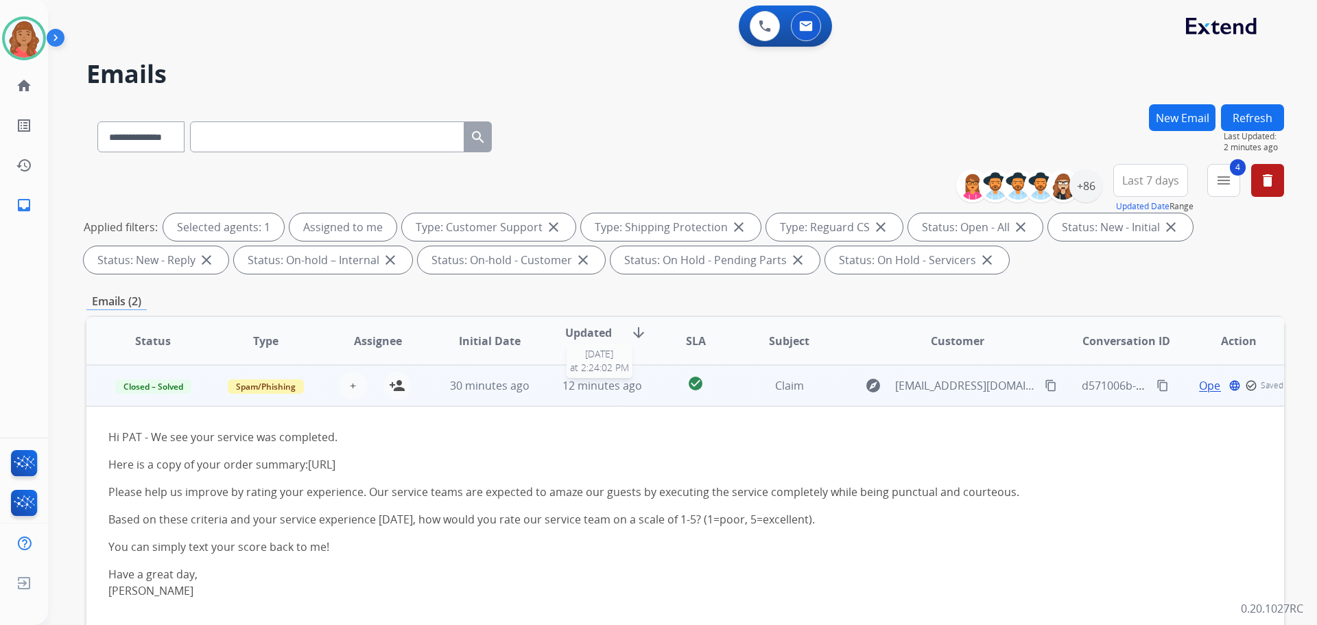
click at [634, 388] on span "12 minutes ago" at bounding box center [602, 385] width 80 height 15
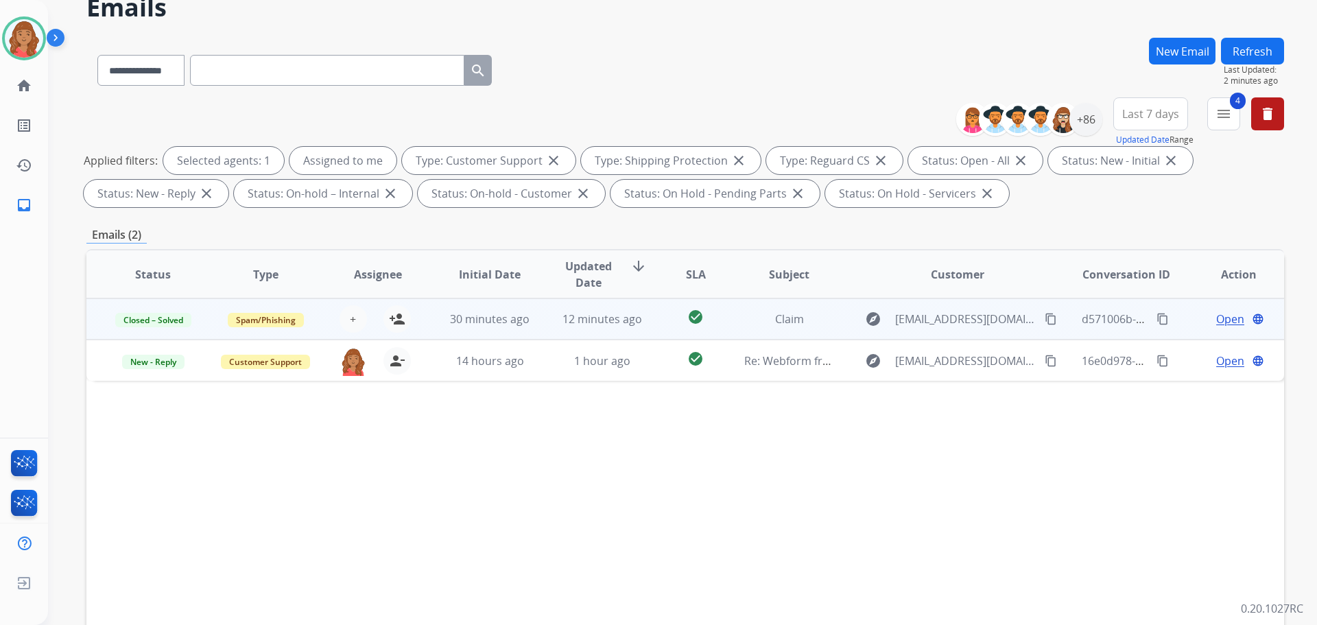
scroll to position [137, 0]
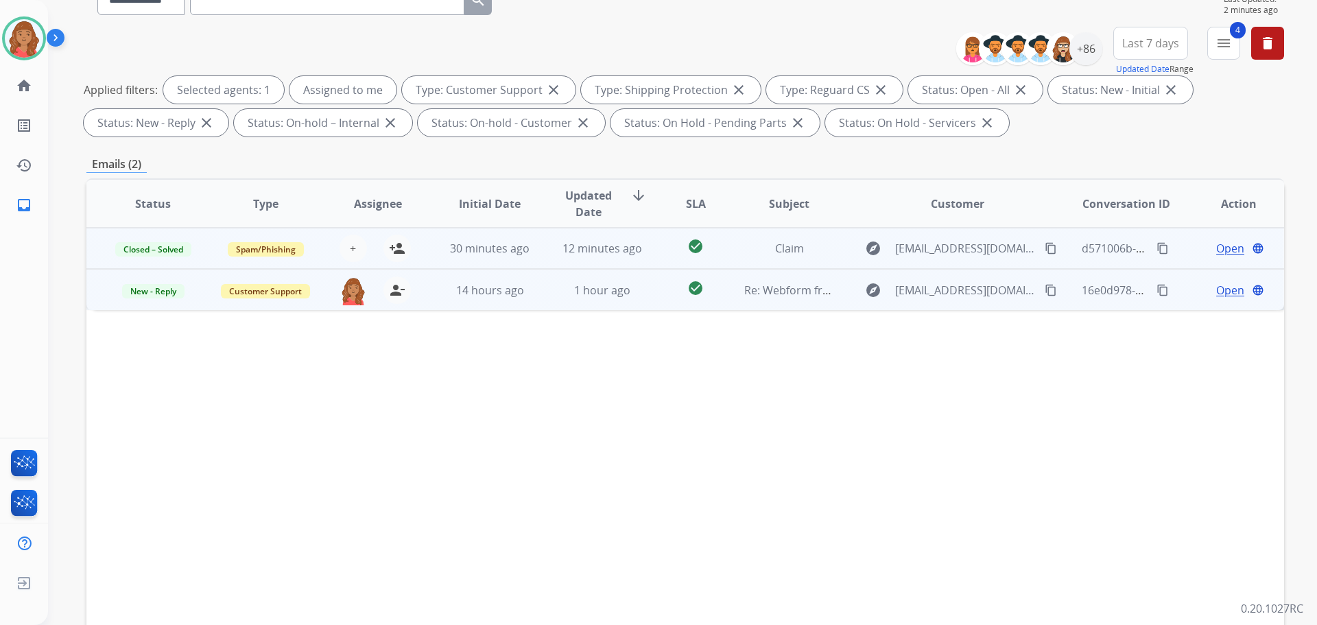
click at [1216, 289] on span "Open" at bounding box center [1230, 290] width 28 height 16
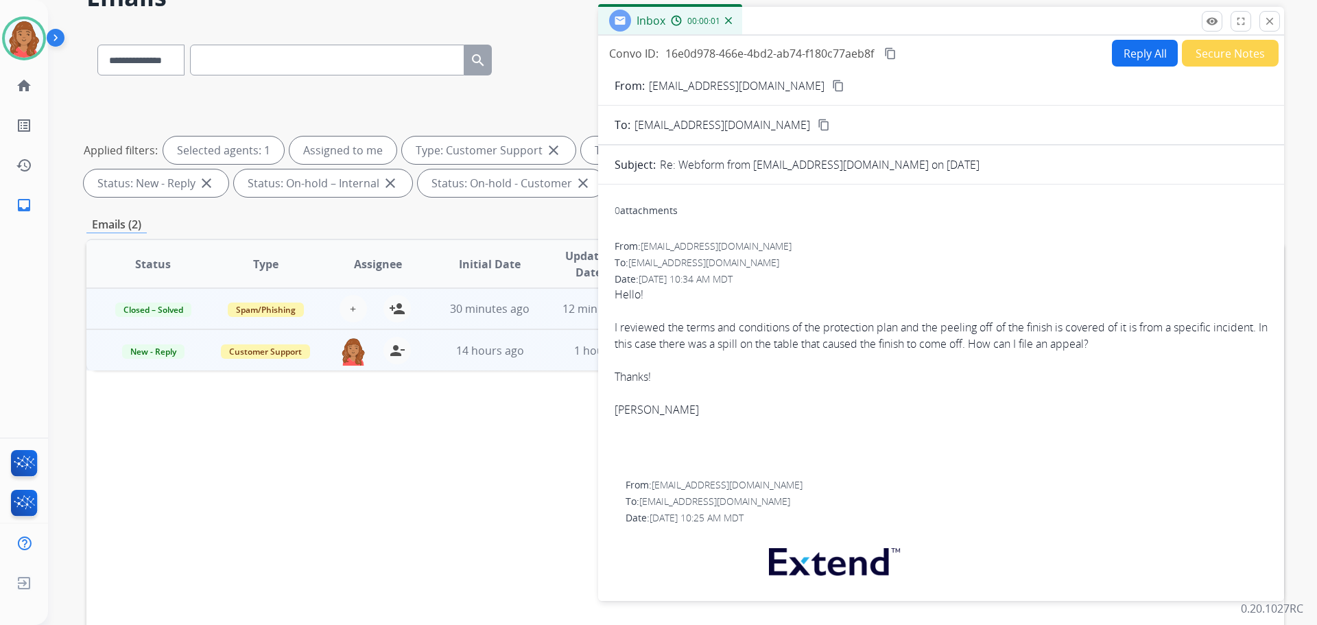
scroll to position [69, 0]
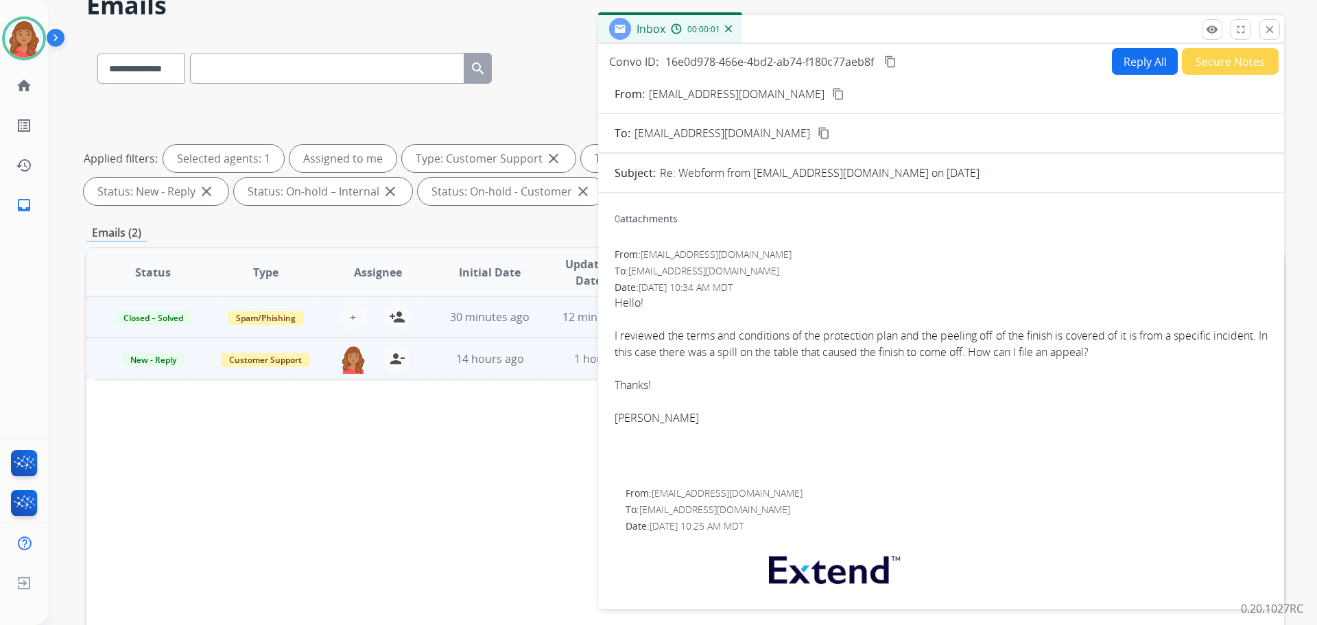
click at [1138, 60] on button "Reply All" at bounding box center [1145, 61] width 66 height 27
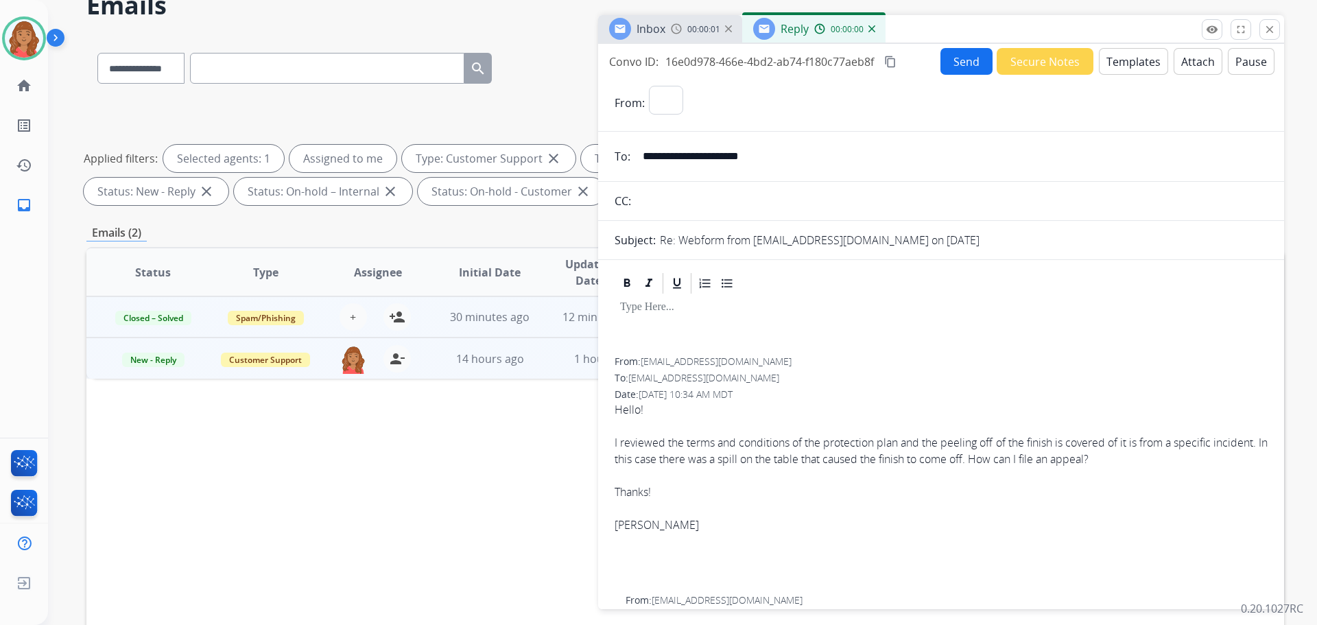
select select "**********"
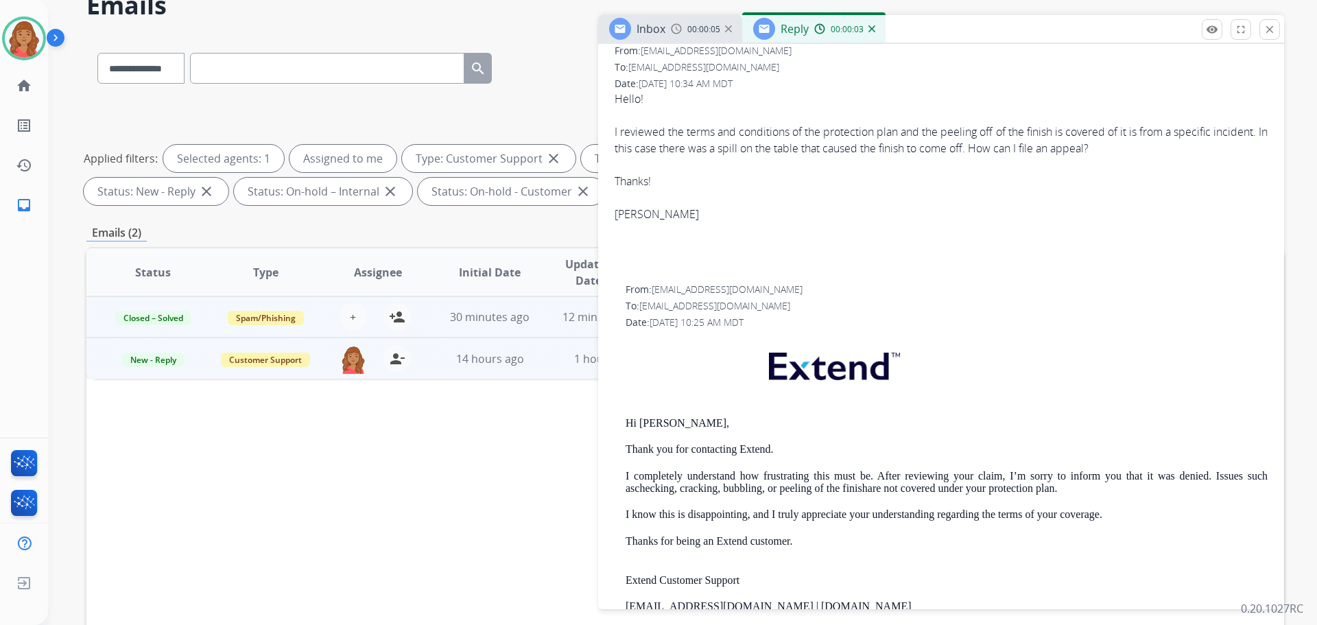
scroll to position [343, 0]
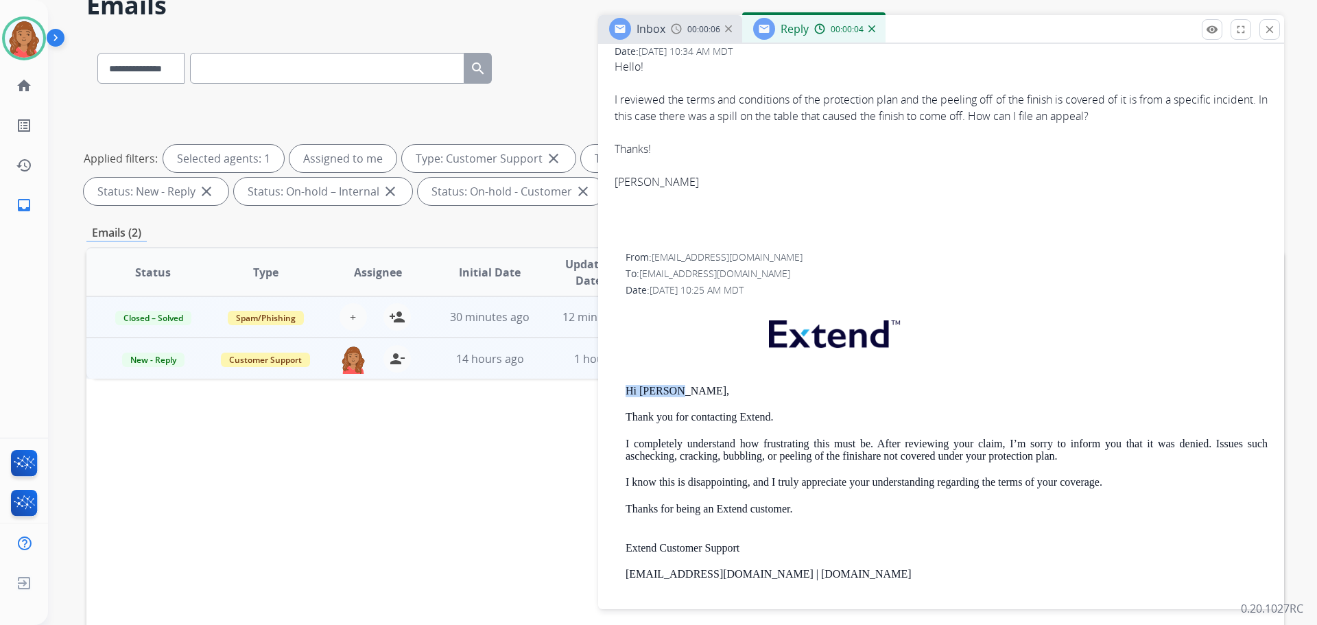
drag, startPoint x: 683, startPoint y: 382, endPoint x: 617, endPoint y: 383, distance: 66.5
click at [617, 383] on div "From: [EMAIL_ADDRESS][DOMAIN_NAME] To: [EMAIL_ADDRESS][DOMAIN_NAME] Date: [DATE…" at bounding box center [941, 485] width 653 height 471
copy p "Hi [PERSON_NAME],"
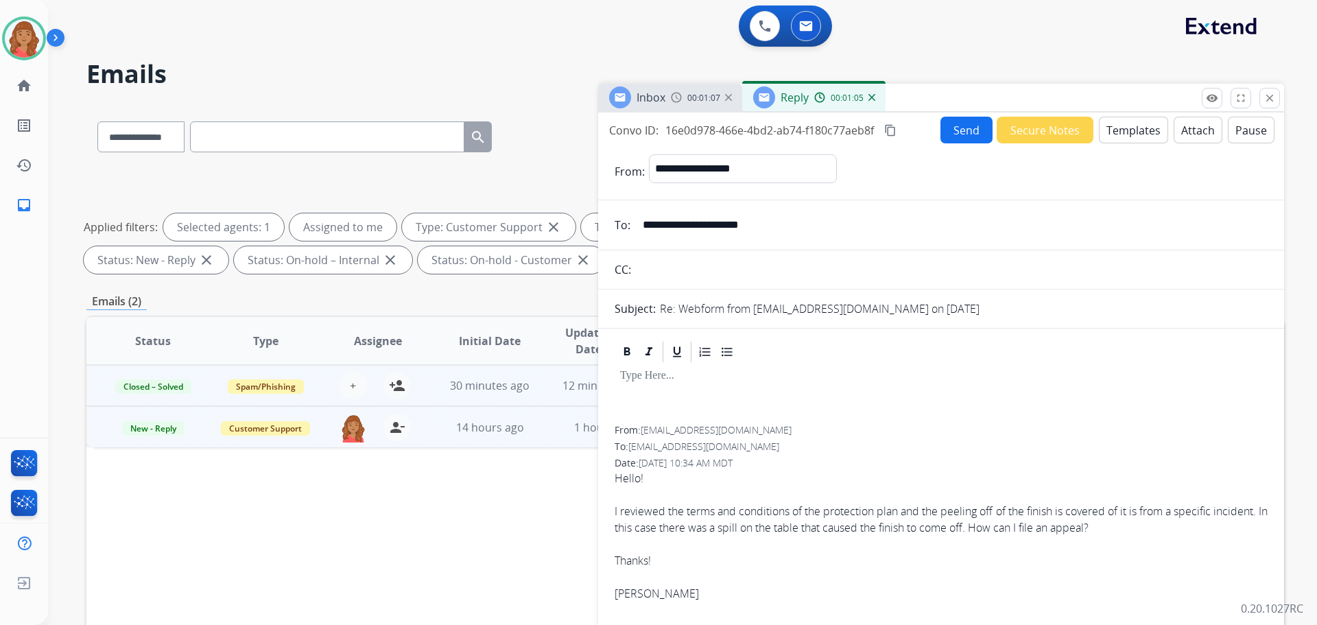
select select "**********"
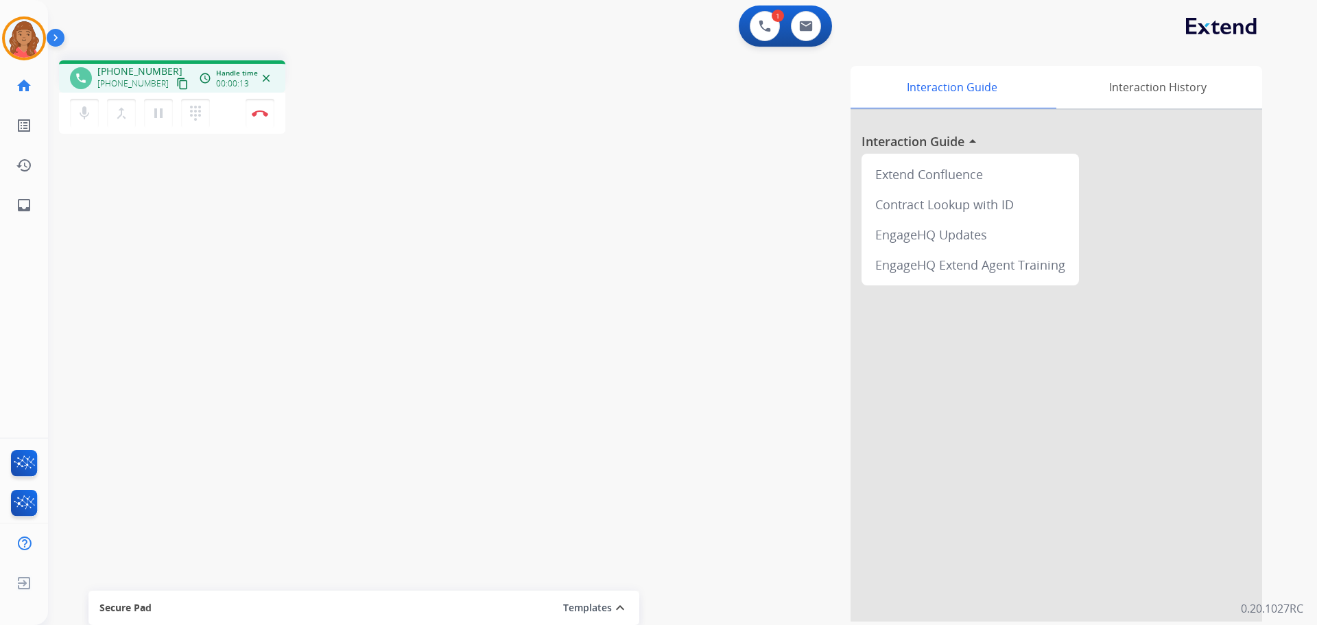
click at [176, 85] on mat-icon "content_copy" at bounding box center [182, 84] width 12 height 12
click at [262, 115] on img at bounding box center [260, 113] width 16 height 7
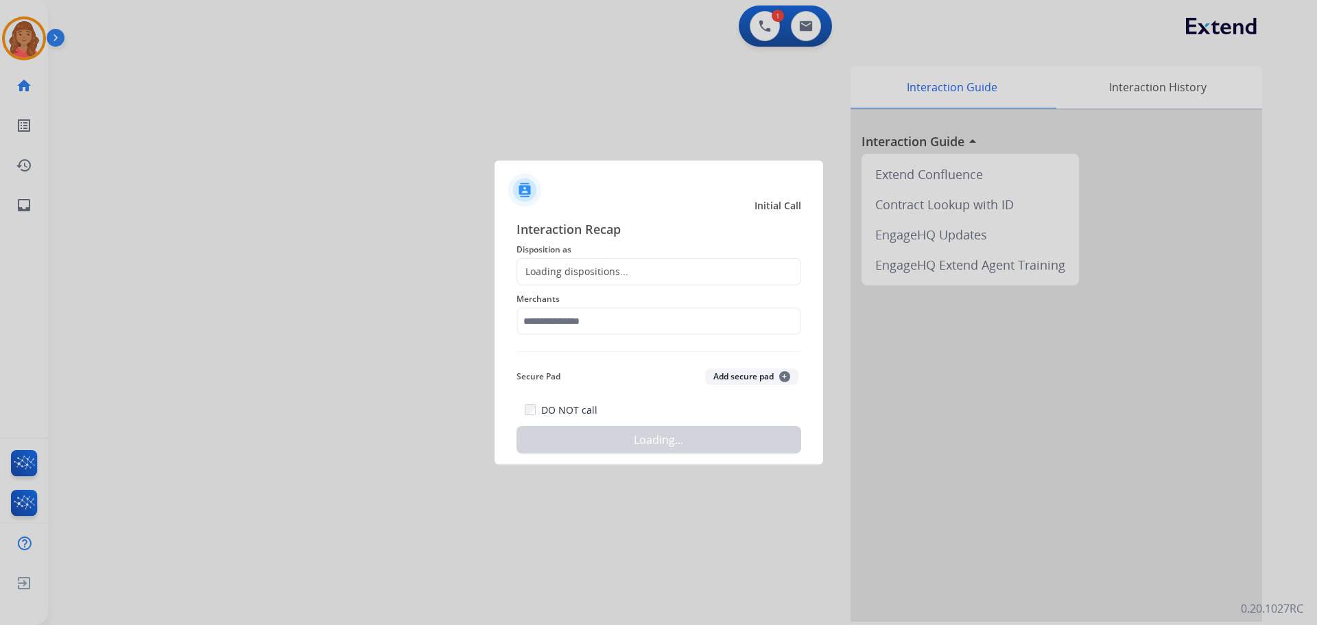
click at [579, 281] on div "Loading dispositions..." at bounding box center [658, 271] width 285 height 27
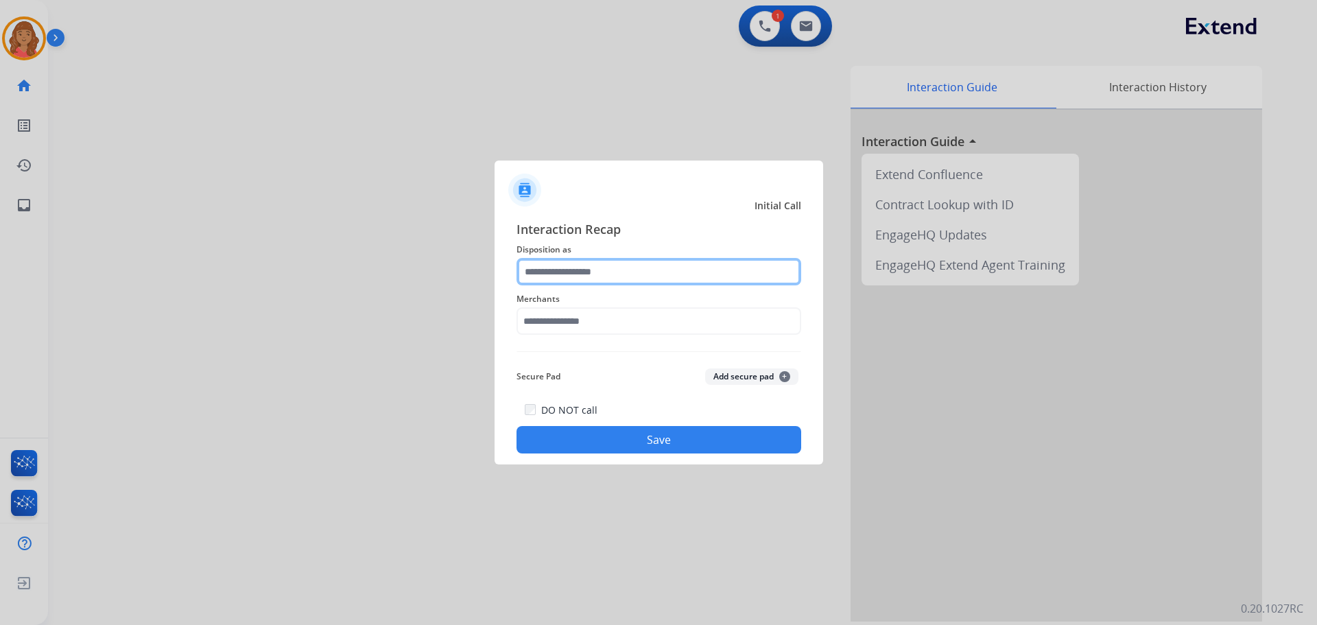
click at [567, 276] on input "text" at bounding box center [658, 271] width 285 height 27
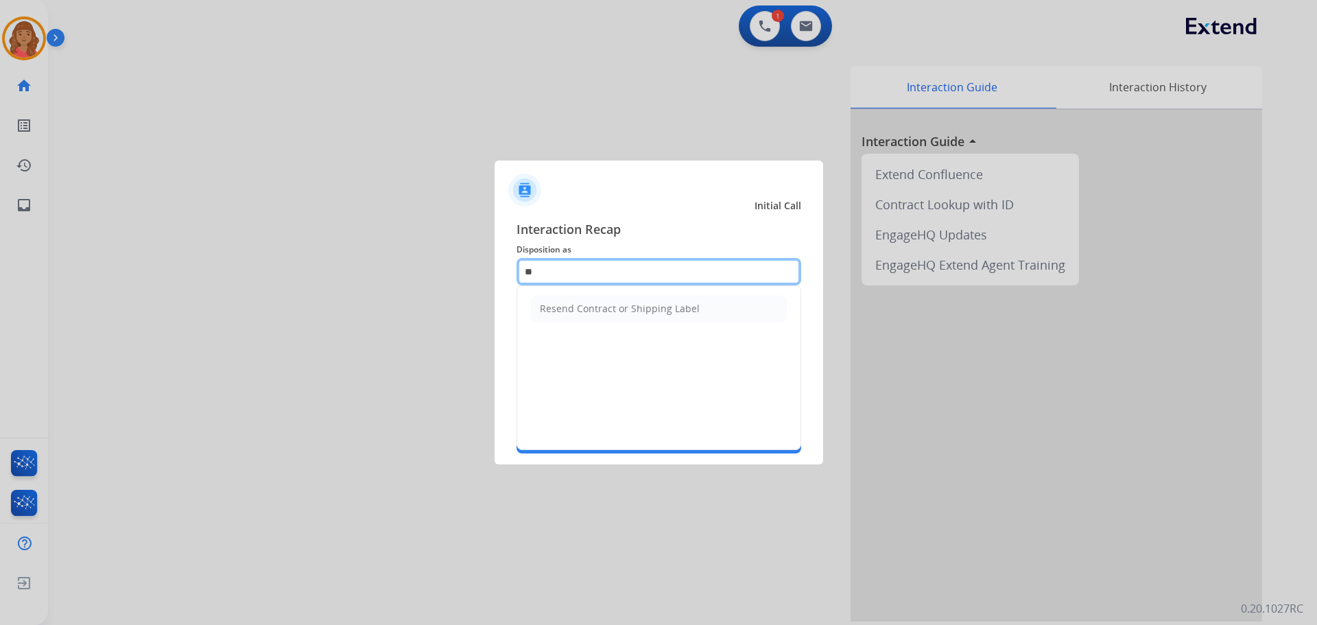
type input "*"
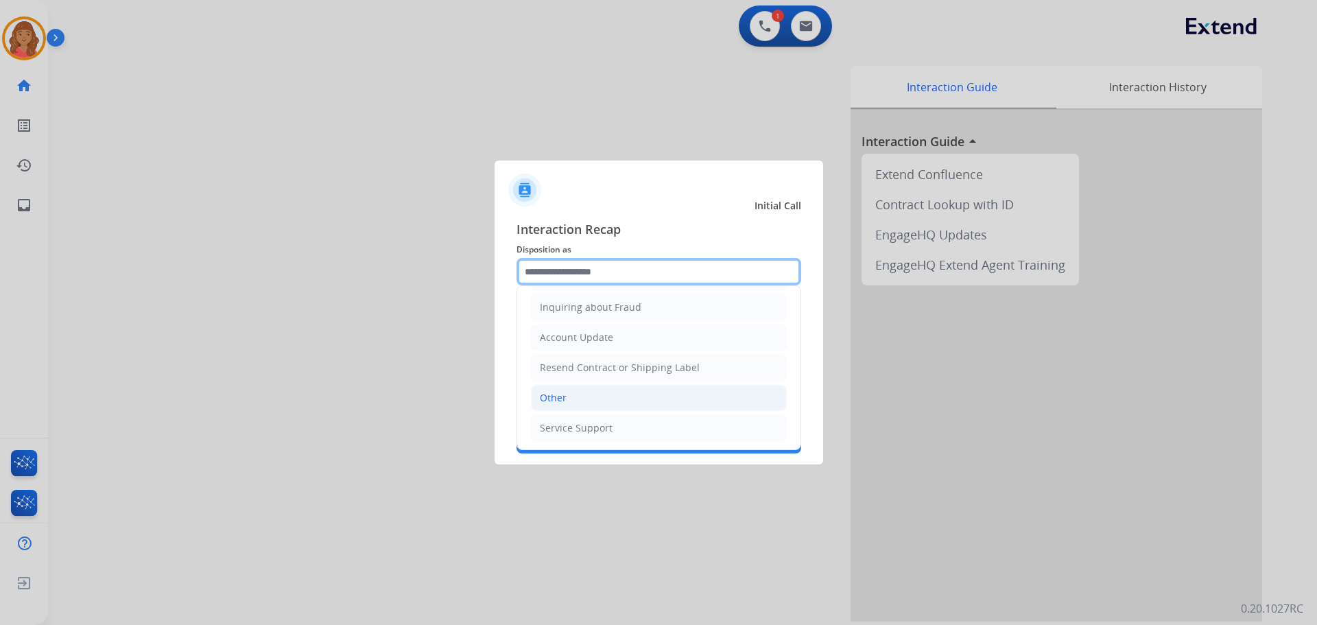
scroll to position [214, 0]
drag, startPoint x: 552, startPoint y: 403, endPoint x: 556, endPoint y: 390, distance: 13.0
click at [552, 401] on div "Other" at bounding box center [553, 397] width 27 height 14
type input "*****"
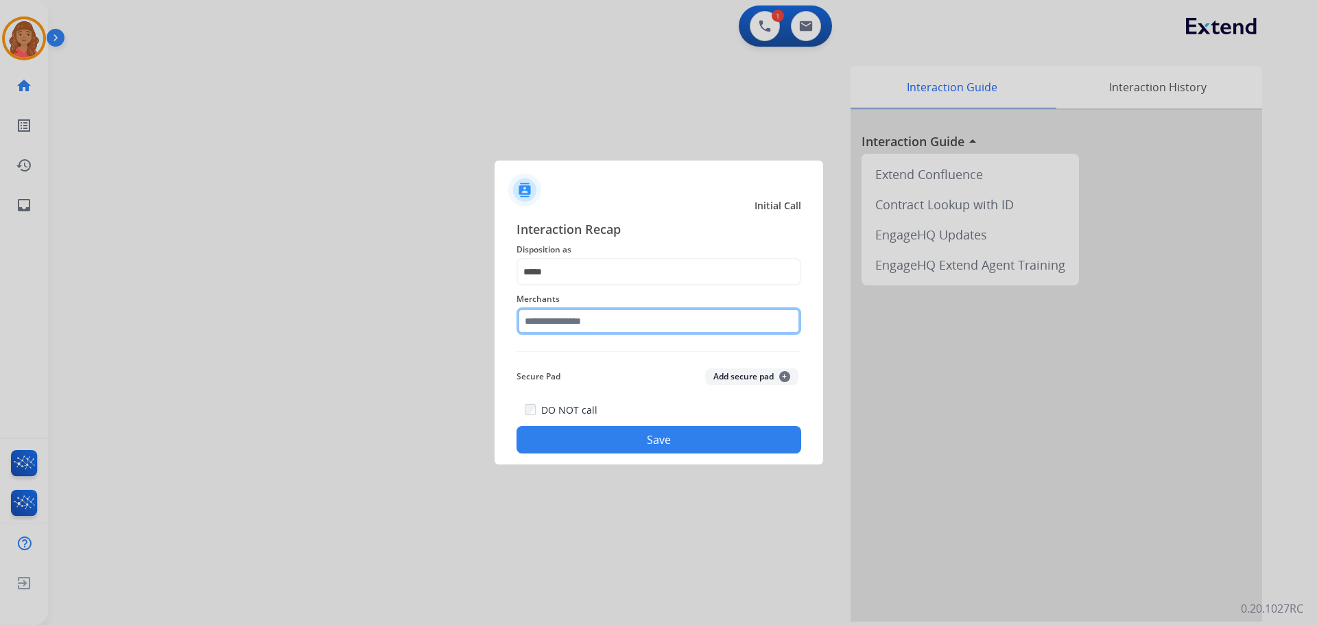
click at [567, 324] on input "text" at bounding box center [658, 320] width 285 height 27
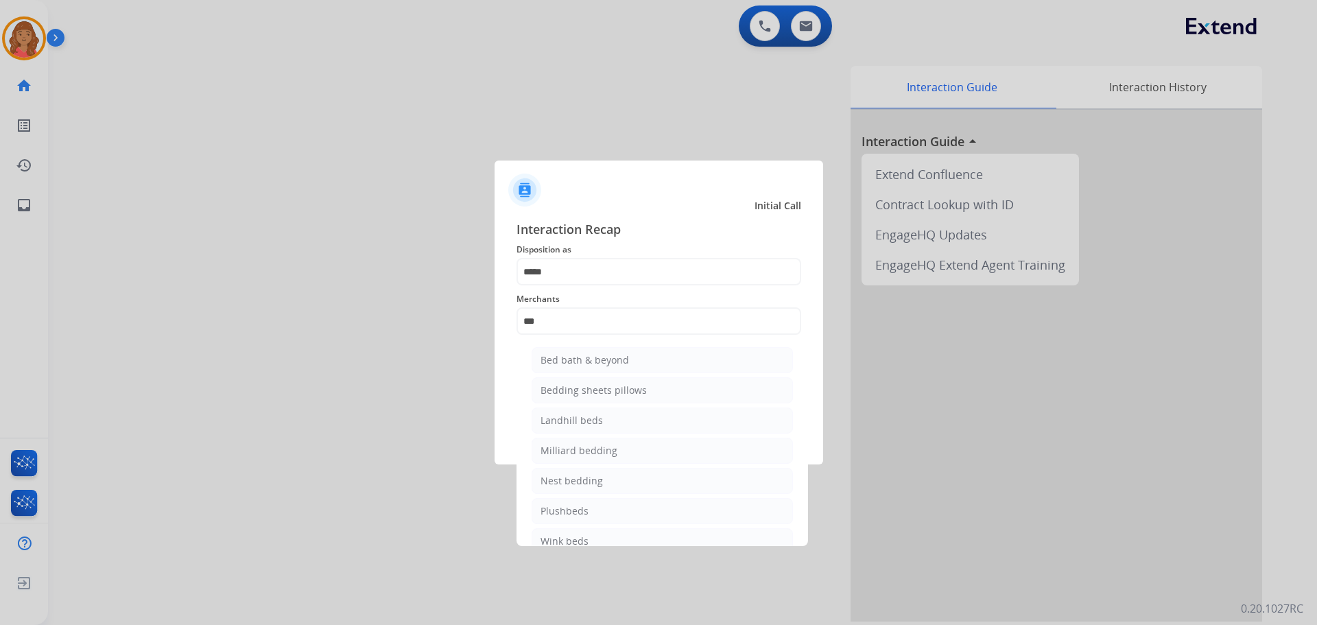
drag, startPoint x: 572, startPoint y: 361, endPoint x: 569, endPoint y: 348, distance: 12.8
click at [571, 360] on div "Bed bath & beyond" at bounding box center [584, 360] width 88 height 14
type input "**********"
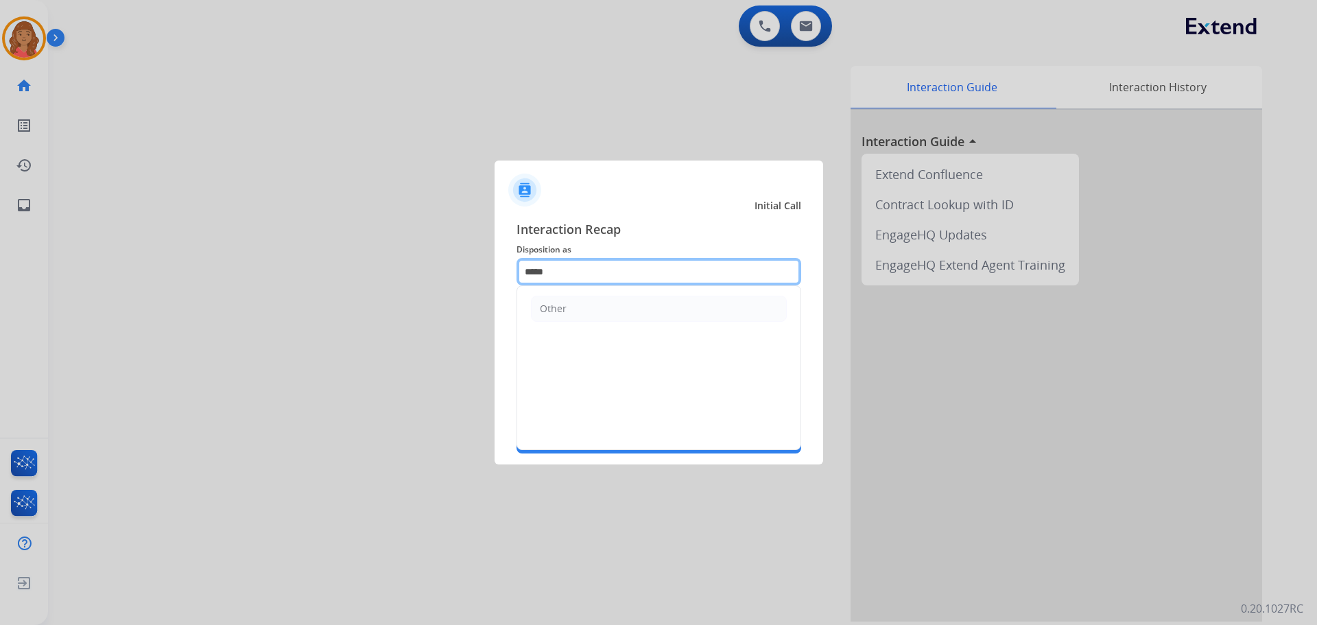
click at [573, 268] on input "*****" at bounding box center [658, 271] width 285 height 27
type input "*"
click at [588, 309] on div "Virtual or Tremendous Card Support" at bounding box center [624, 309] width 168 height 14
type input "**********"
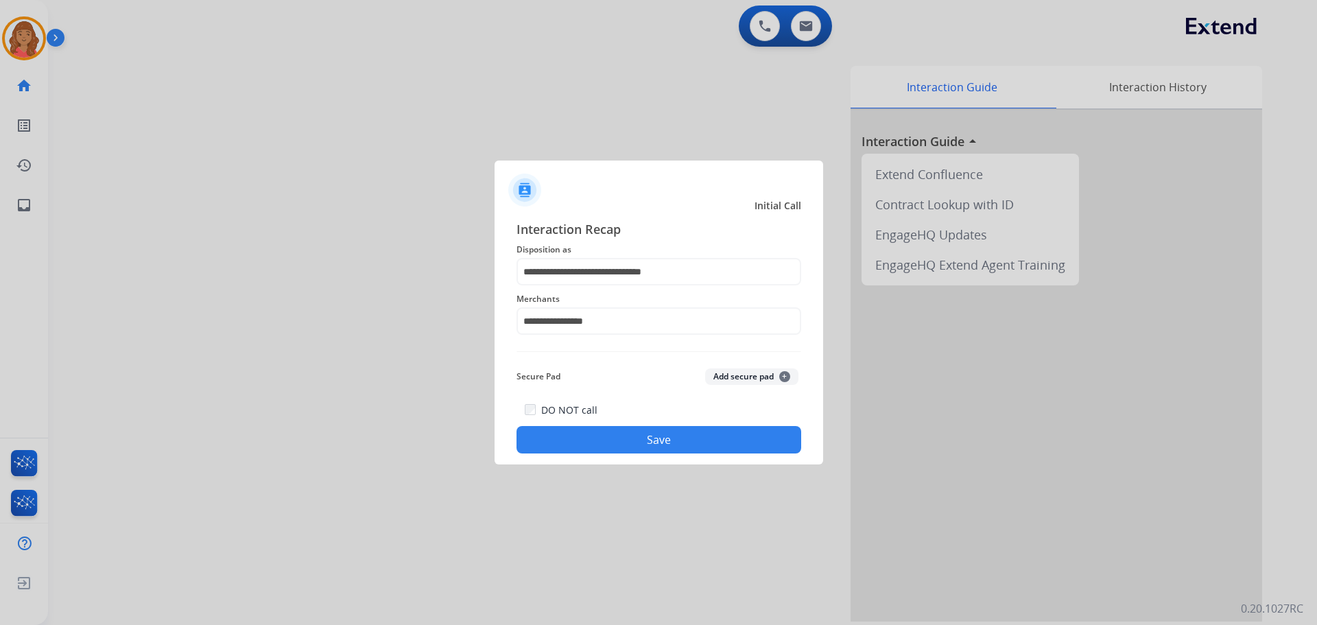
click at [586, 436] on button "Save" at bounding box center [658, 439] width 285 height 27
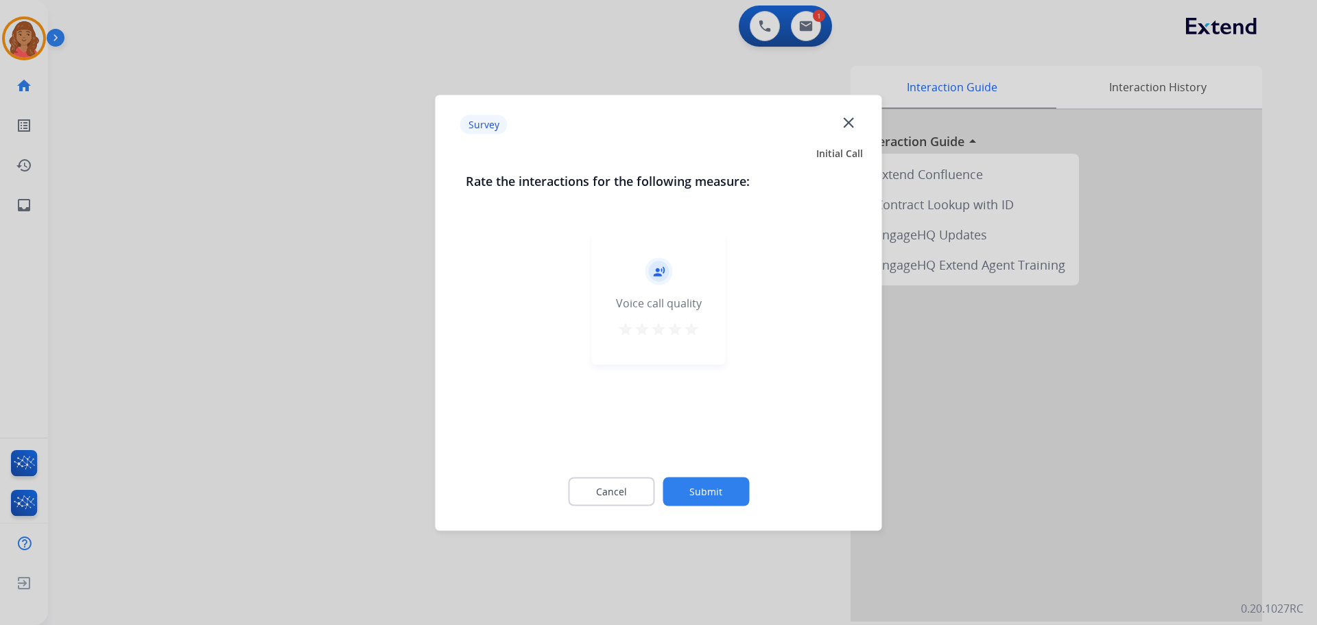
click at [692, 324] on mat-icon "star" at bounding box center [691, 328] width 16 height 16
click at [714, 492] on button "Submit" at bounding box center [706, 491] width 86 height 29
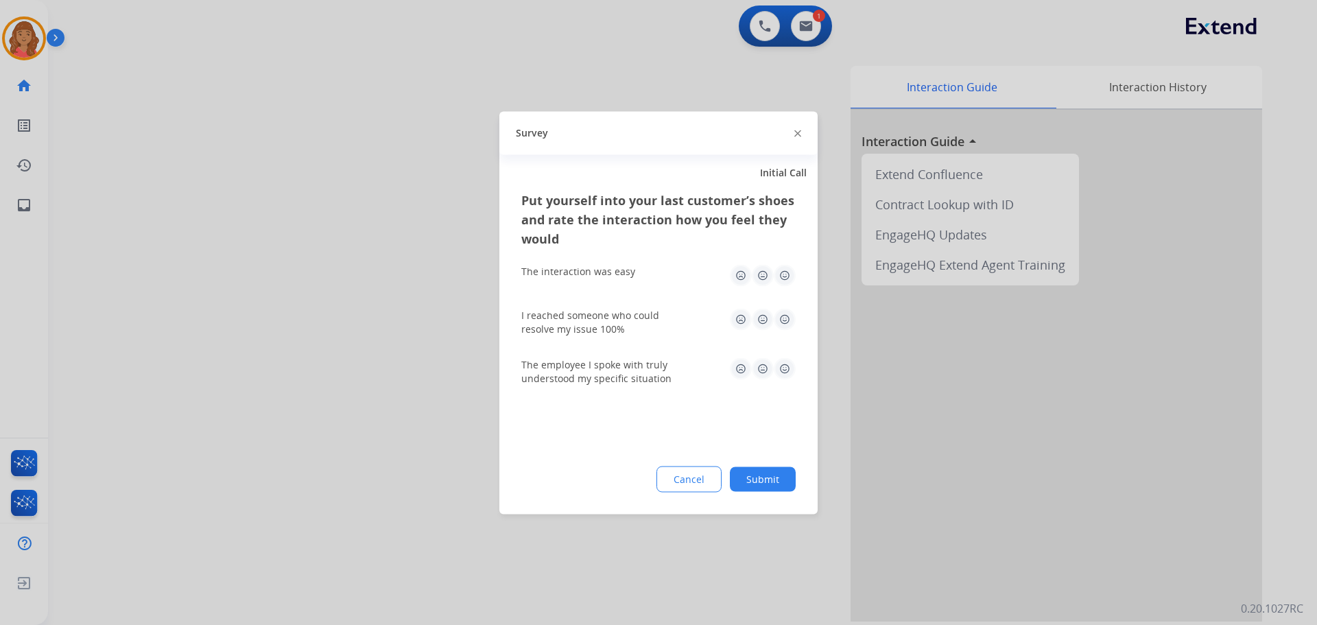
click at [781, 278] on img at bounding box center [785, 275] width 22 height 22
click at [788, 318] on img at bounding box center [785, 319] width 22 height 22
click at [789, 377] on img at bounding box center [785, 368] width 22 height 22
click at [765, 477] on button "Submit" at bounding box center [763, 478] width 66 height 25
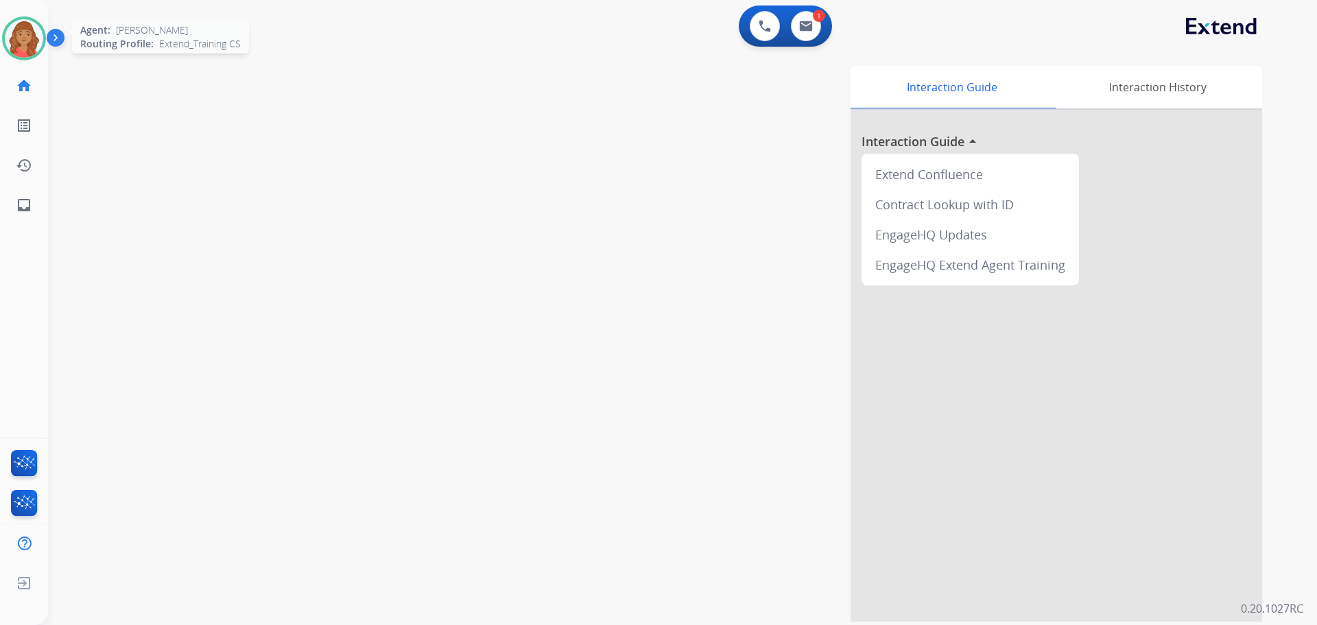
click at [12, 36] on img at bounding box center [24, 38] width 38 height 38
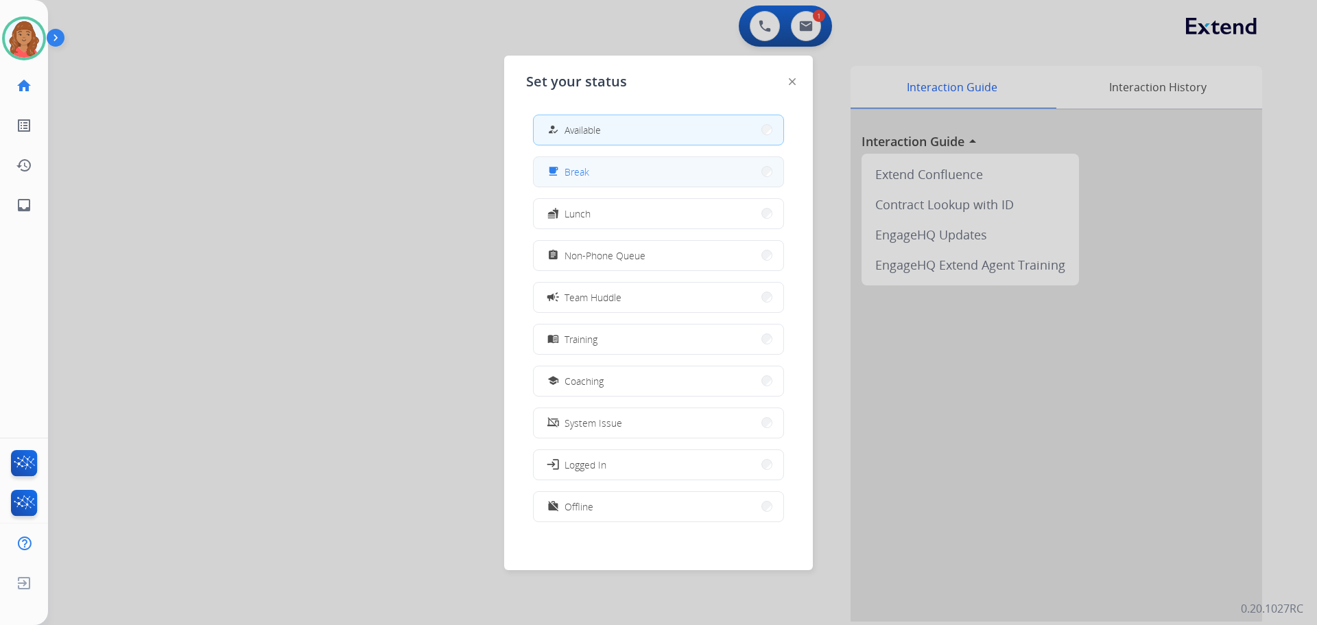
click at [562, 176] on div "free_breakfast" at bounding box center [555, 171] width 20 height 16
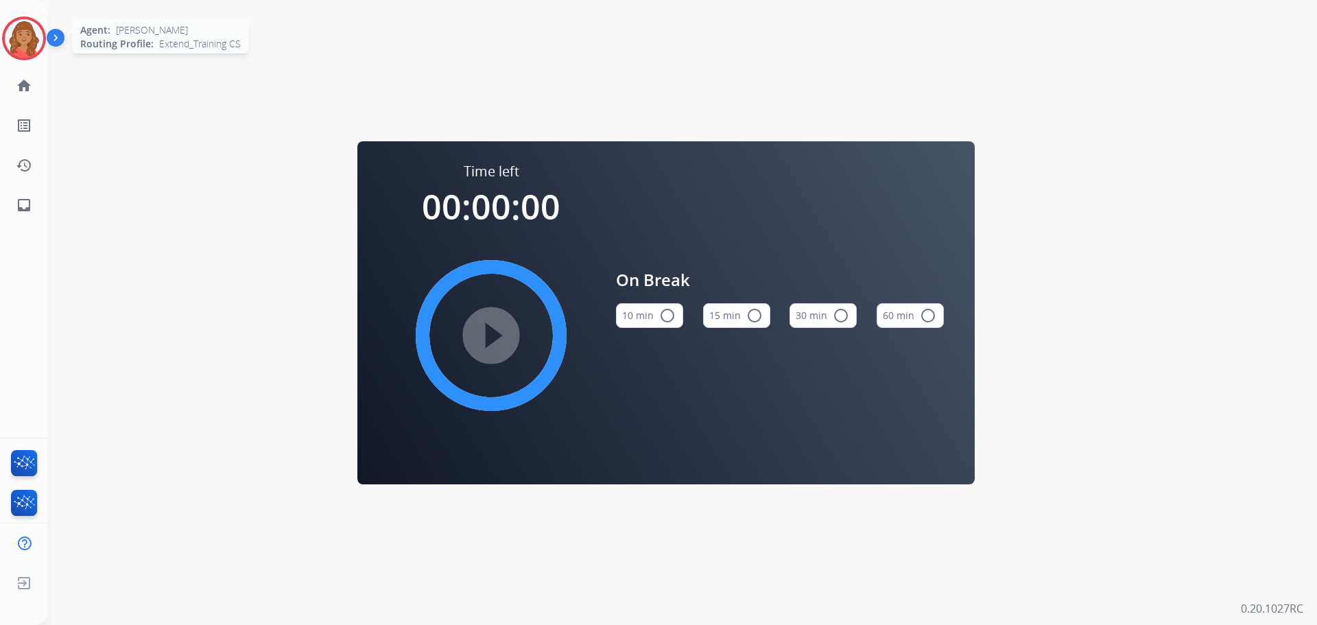
click at [25, 24] on img at bounding box center [24, 38] width 38 height 38
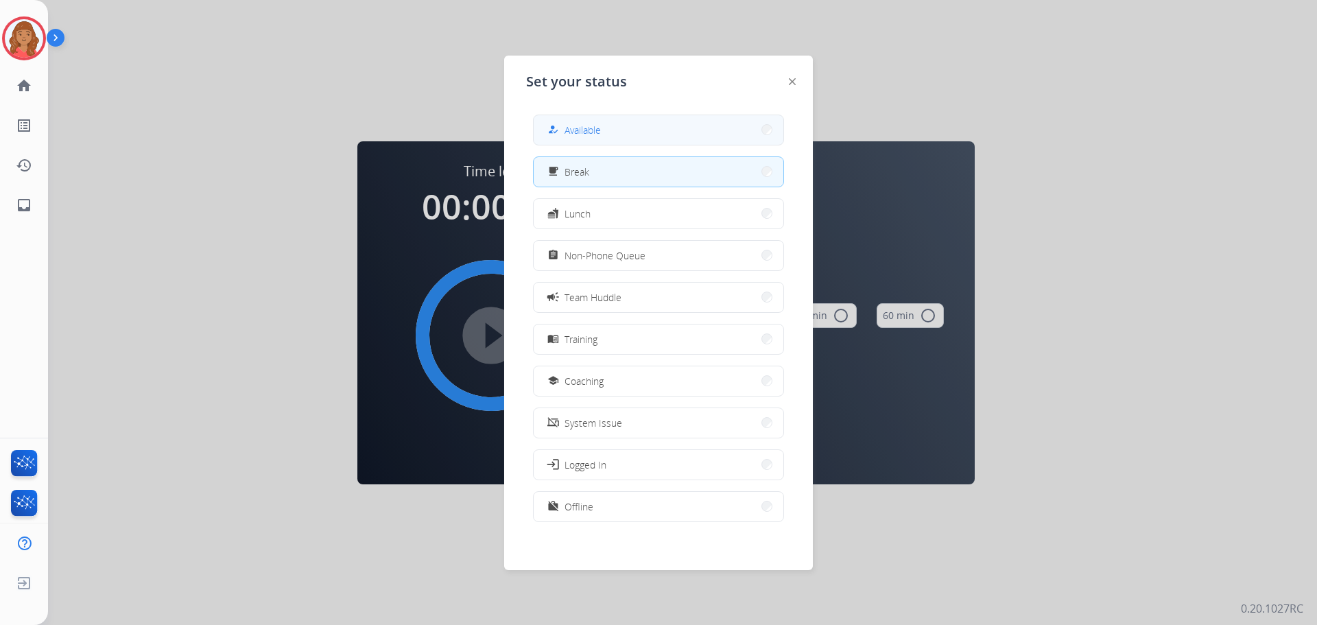
click at [647, 135] on button "how_to_reg Available" at bounding box center [659, 129] width 250 height 29
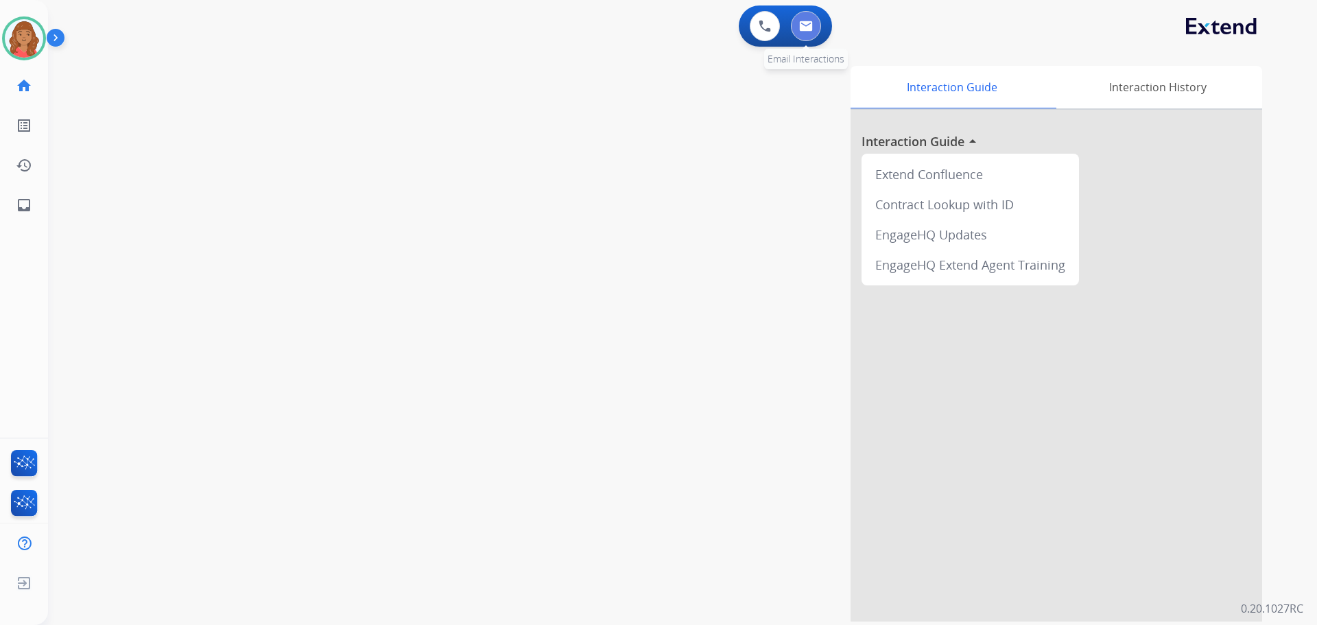
click at [806, 23] on img at bounding box center [806, 26] width 14 height 11
select select "**********"
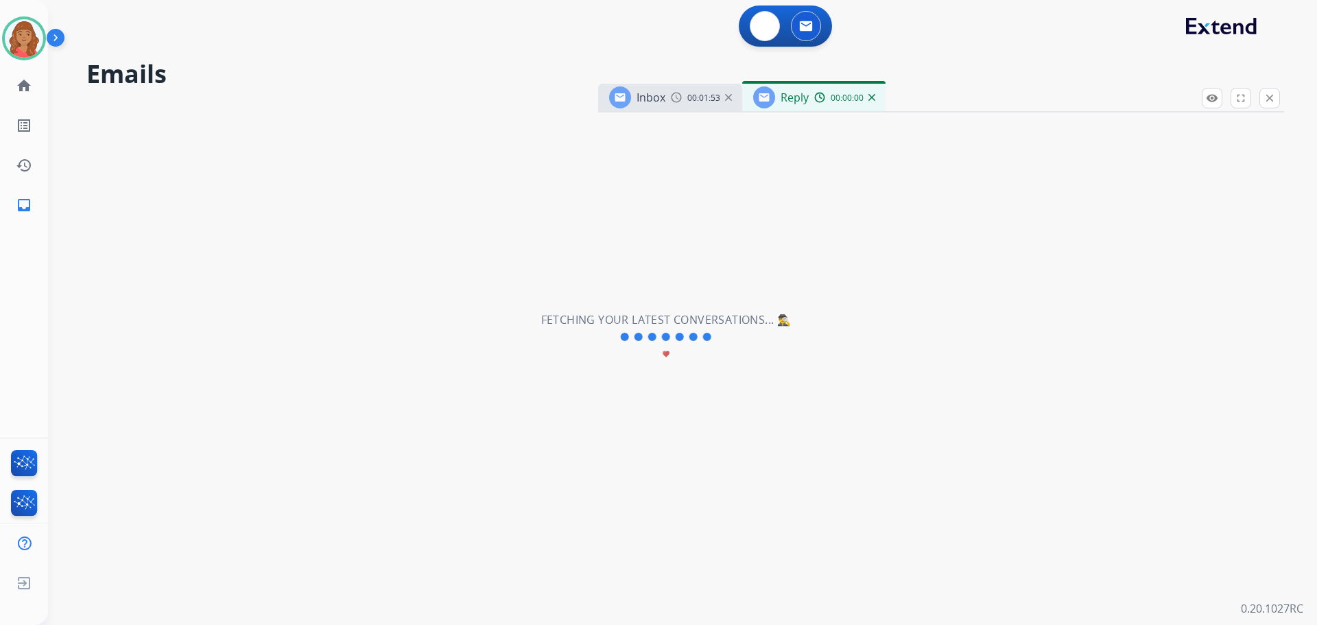
select select "**********"
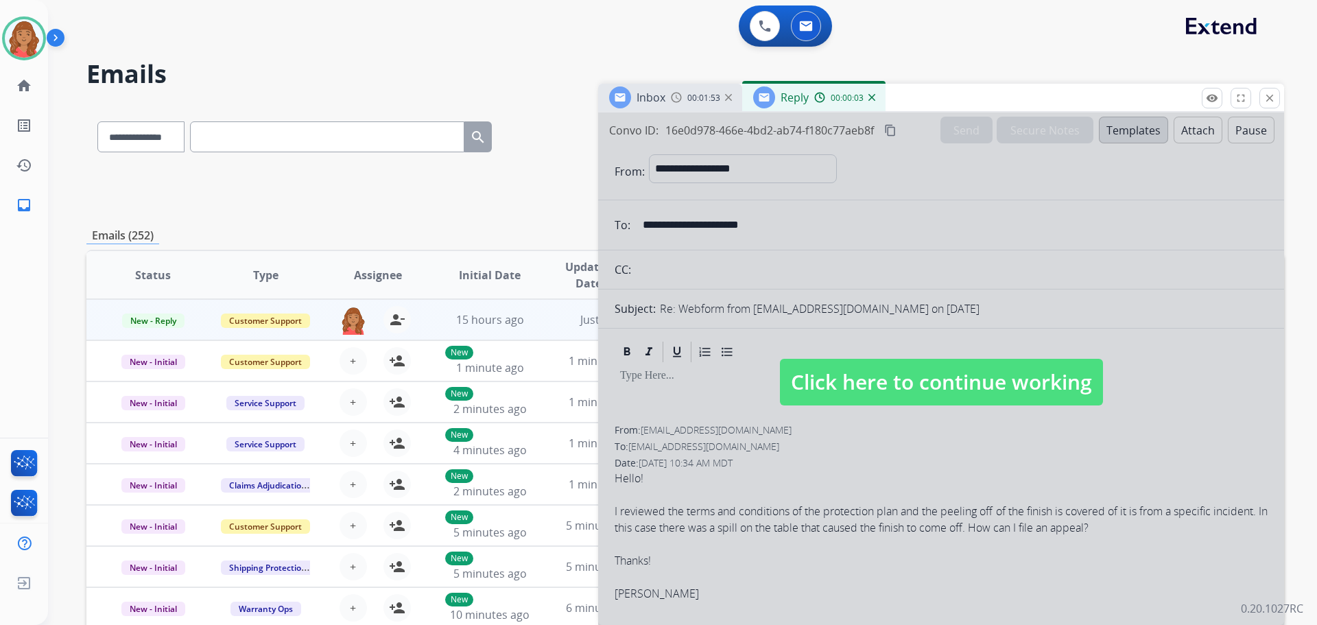
click at [855, 379] on span "Click here to continue working" at bounding box center [941, 382] width 323 height 47
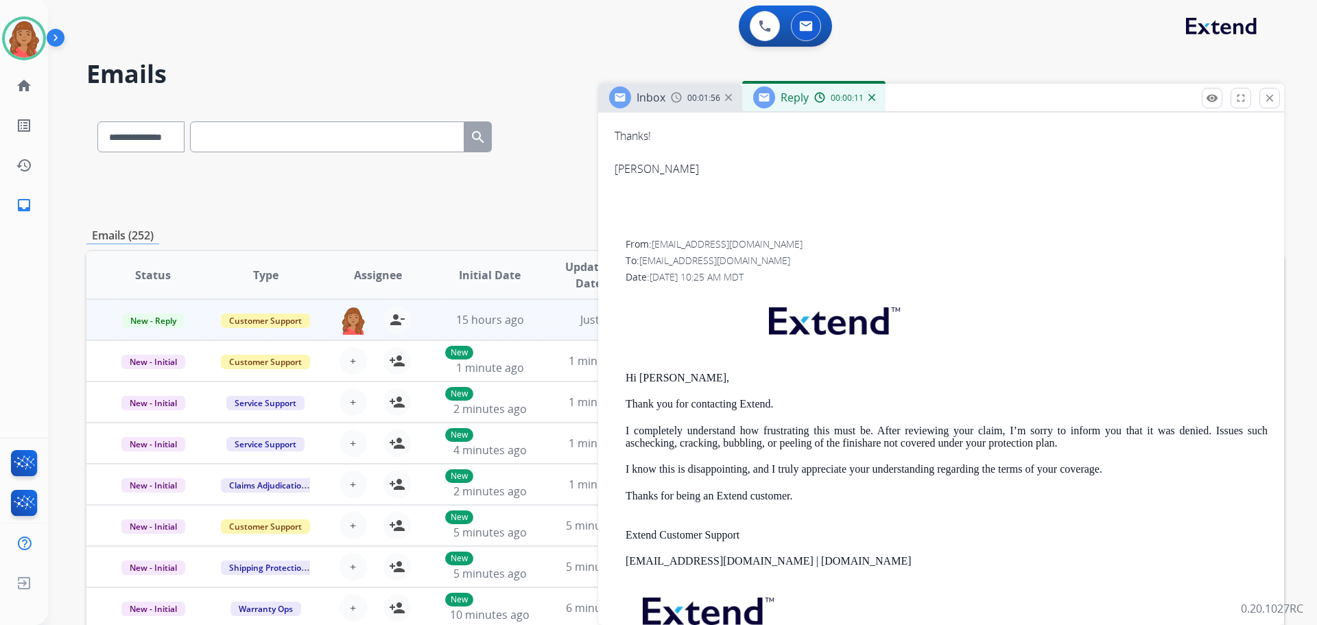
scroll to position [480, 0]
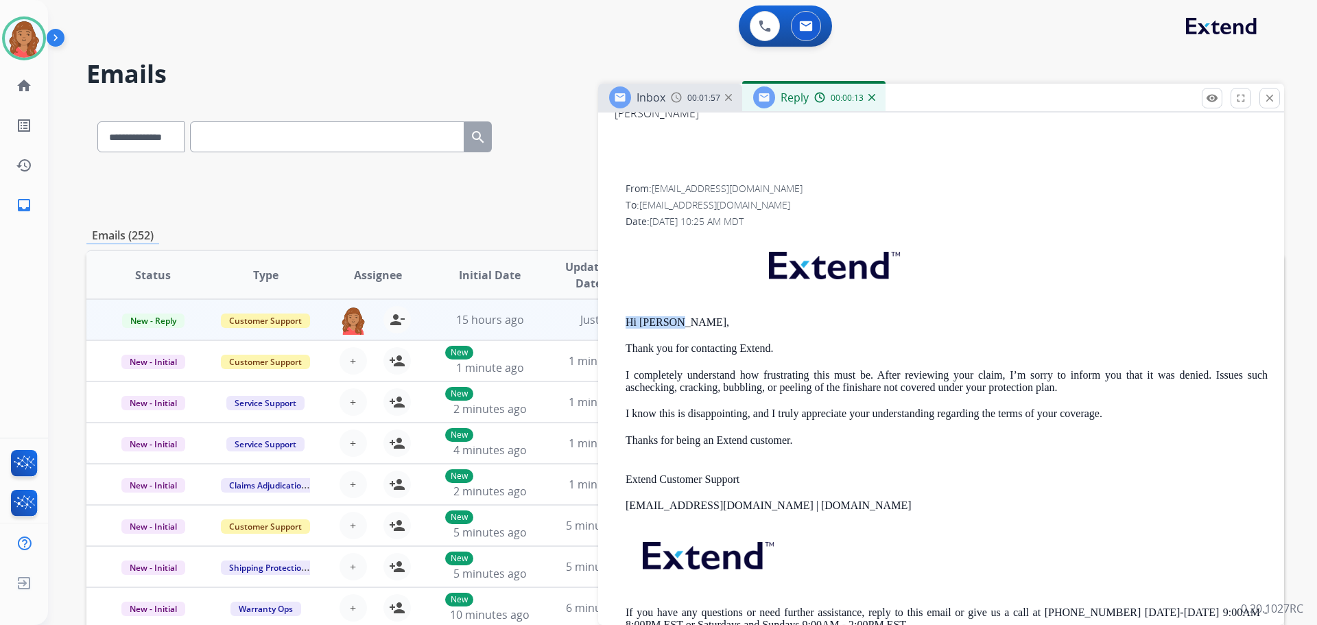
drag, startPoint x: 677, startPoint y: 321, endPoint x: 624, endPoint y: 321, distance: 52.8
click at [624, 321] on div "From: [EMAIL_ADDRESS][DOMAIN_NAME] To: [EMAIL_ADDRESS][DOMAIN_NAME] Date: [DATE…" at bounding box center [941, 417] width 653 height 471
drag, startPoint x: 641, startPoint y: 323, endPoint x: 678, endPoint y: 296, distance: 45.7
click at [674, 296] on p at bounding box center [946, 268] width 642 height 67
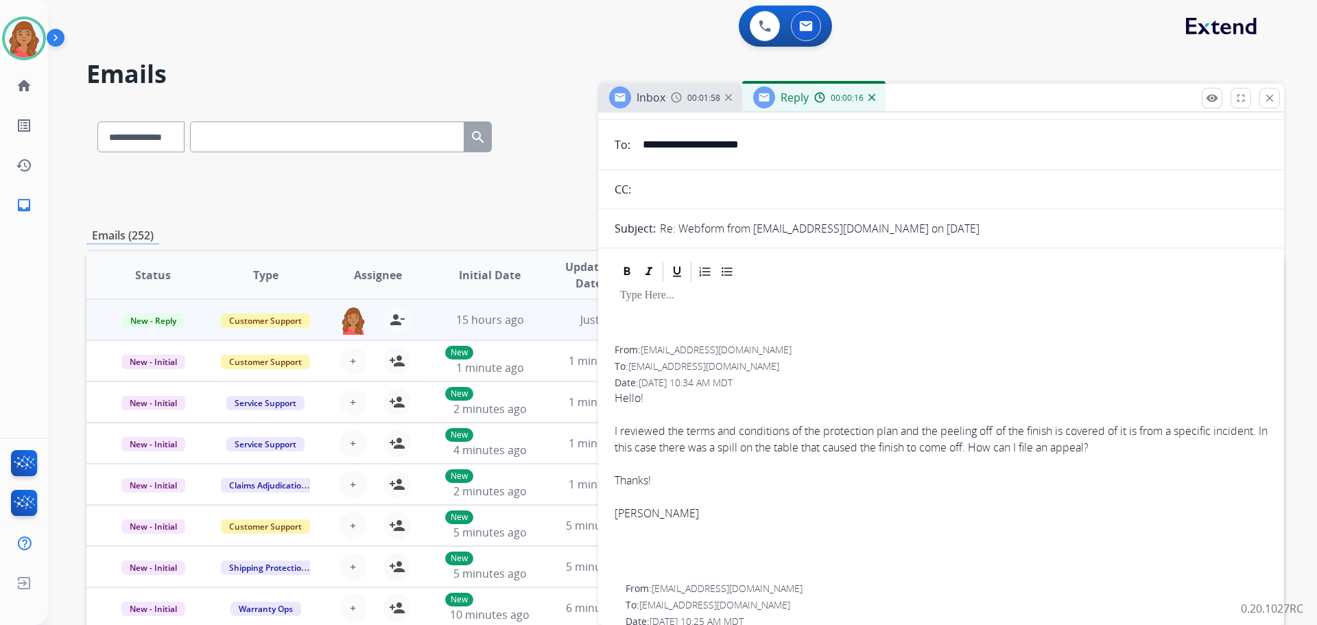
scroll to position [69, 0]
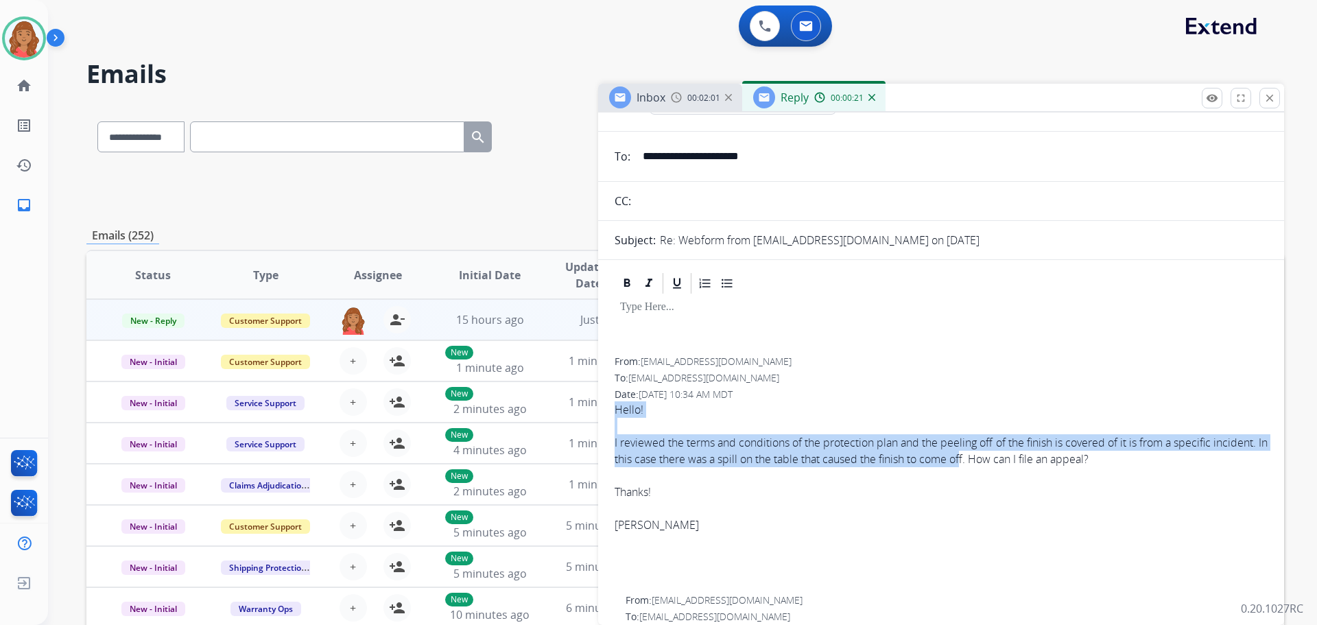
drag, startPoint x: 643, startPoint y: 415, endPoint x: 1027, endPoint y: 463, distance: 387.1
drag, startPoint x: 1146, startPoint y: 458, endPoint x: 617, endPoint y: 412, distance: 531.5
copy span "Hello! I reviewed the terms and conditions of the protection plan and the peeli…"
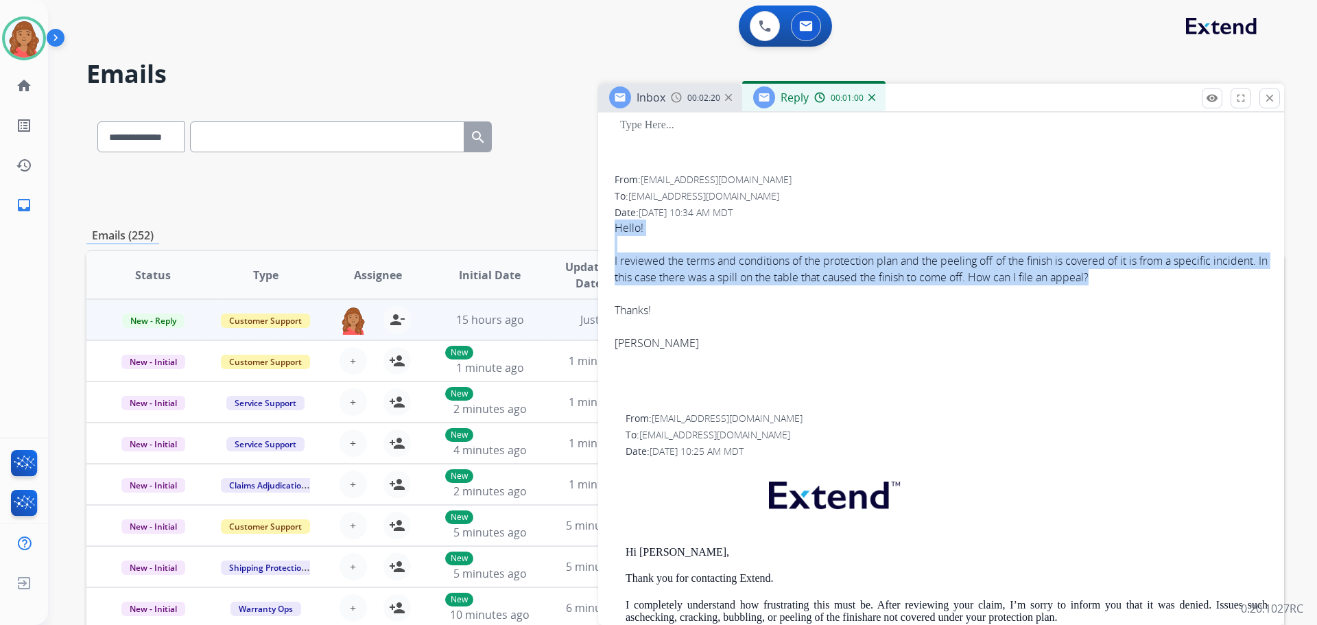
scroll to position [274, 0]
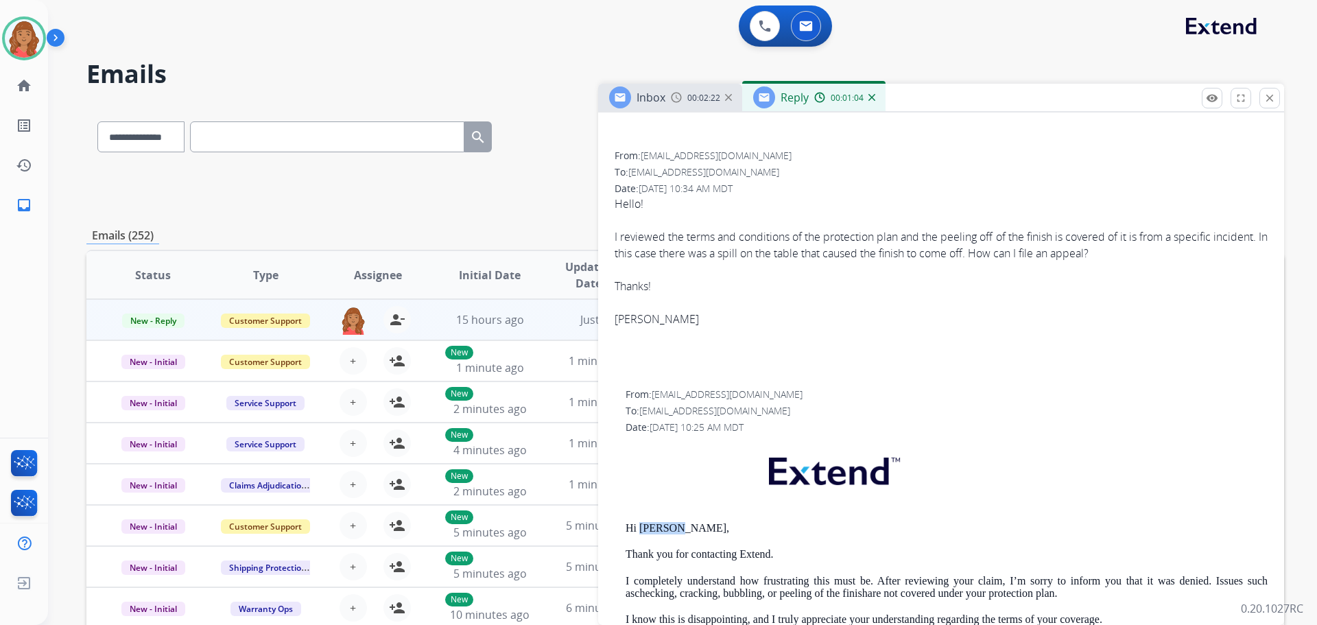
drag, startPoint x: 668, startPoint y: 527, endPoint x: 642, endPoint y: 528, distance: 26.1
click at [642, 528] on p "Hi [PERSON_NAME]," at bounding box center [946, 528] width 642 height 12
copy p "[PERSON_NAME],"
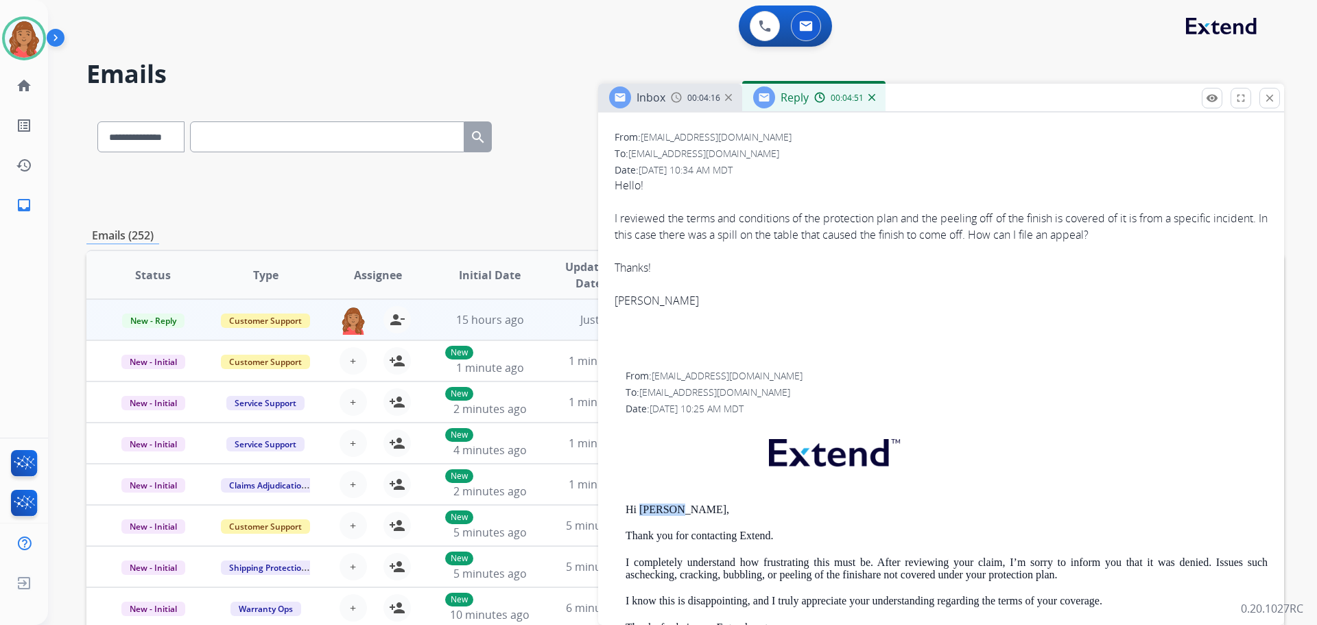
scroll to position [343, 0]
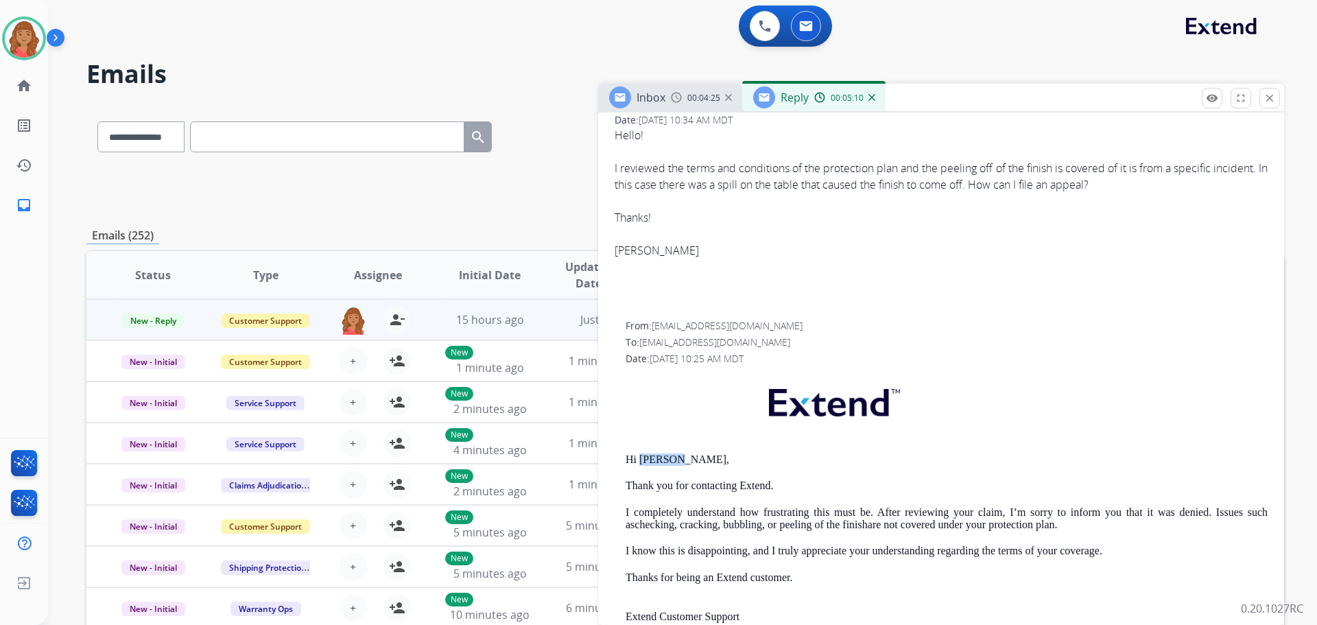
drag, startPoint x: 918, startPoint y: 258, endPoint x: 875, endPoint y: 234, distance: 48.8
click at [918, 258] on div "[PERSON_NAME]" at bounding box center [941, 250] width 653 height 16
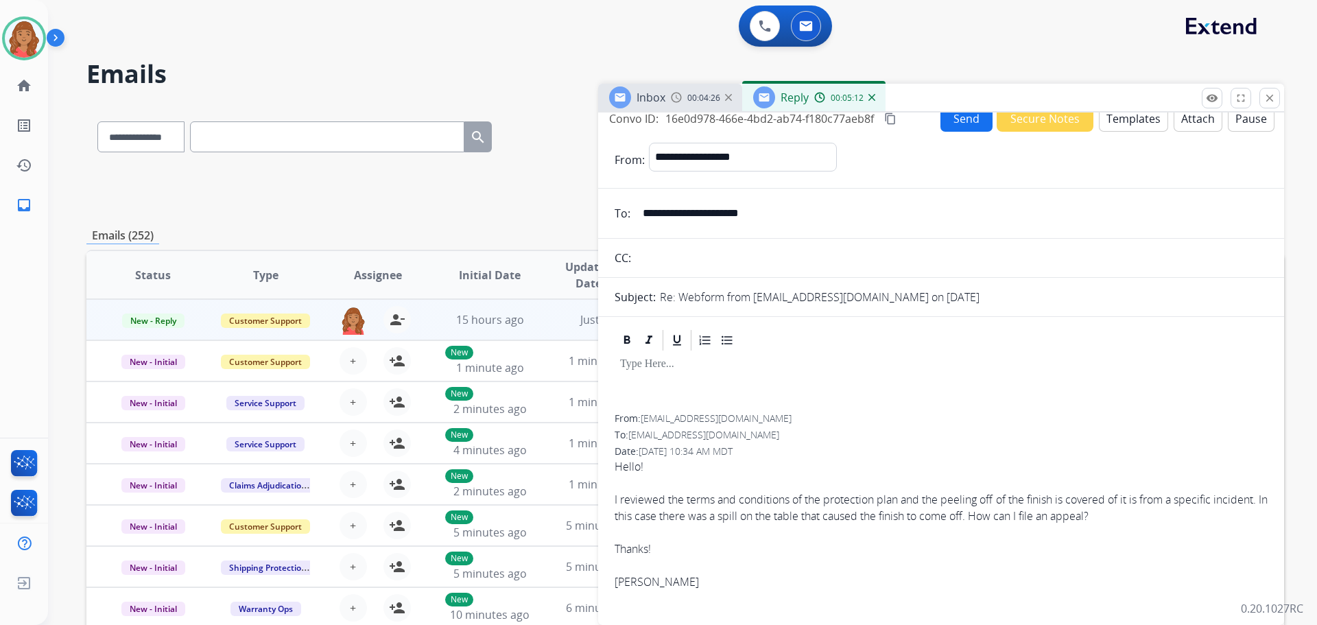
scroll to position [0, 0]
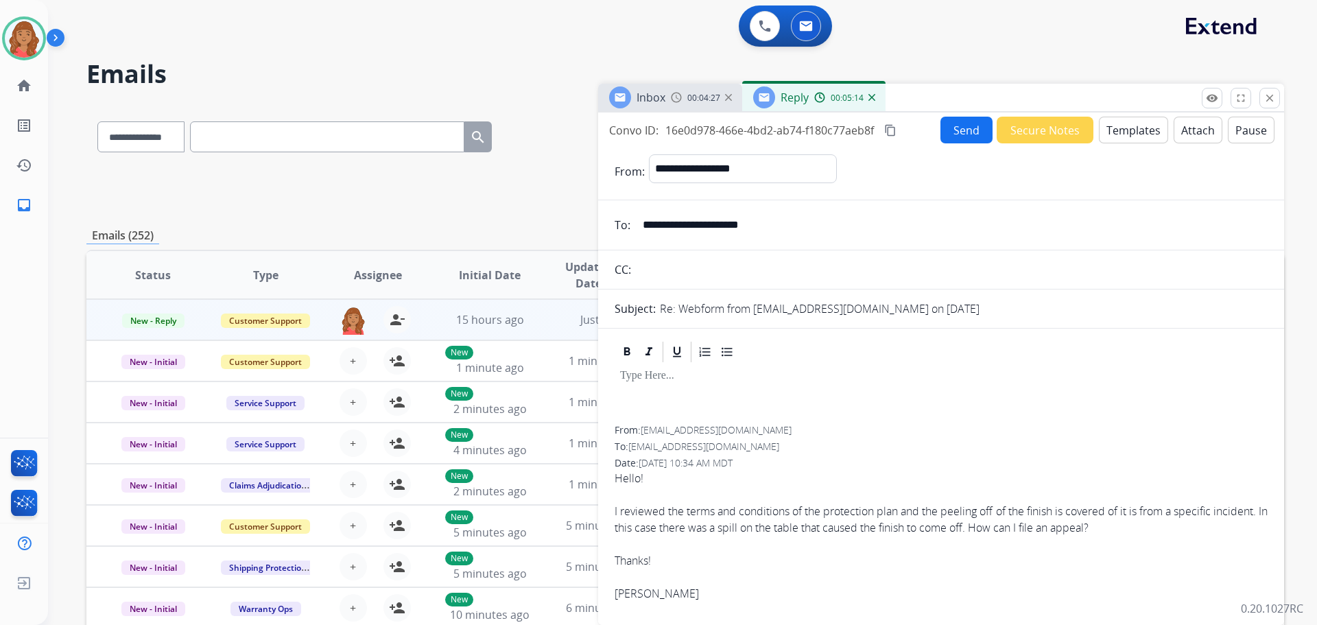
click at [1113, 133] on button "Templates" at bounding box center [1133, 130] width 69 height 27
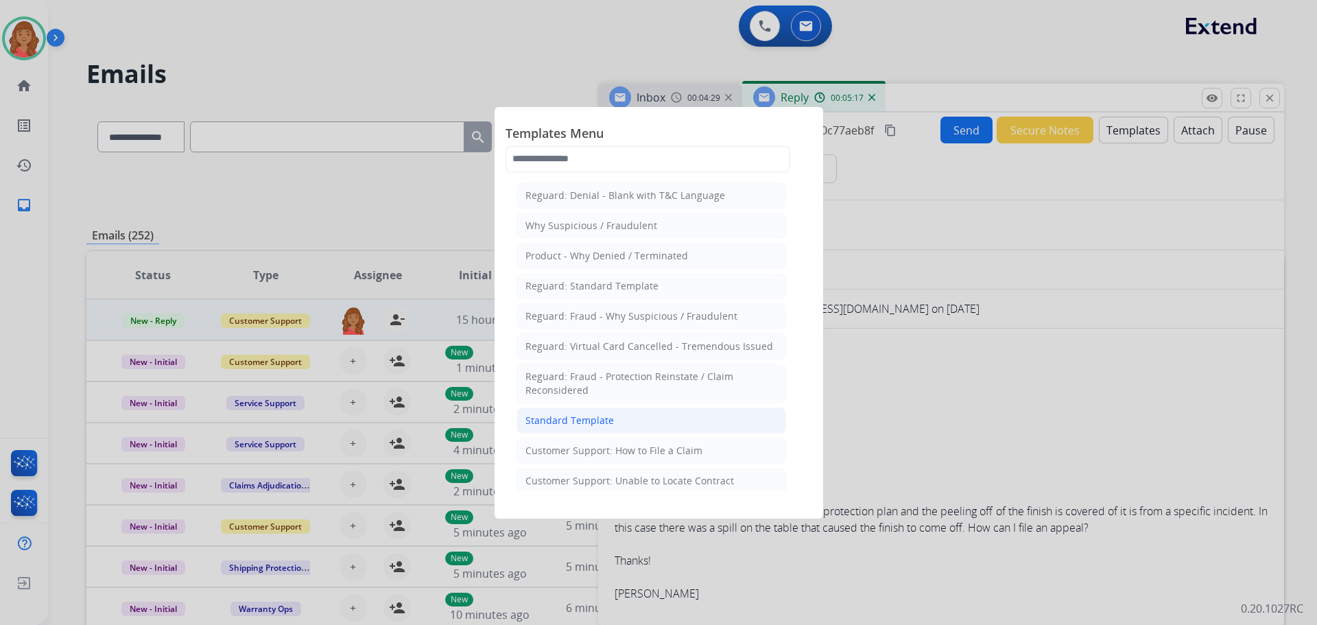
click at [586, 425] on div "Standard Template" at bounding box center [569, 421] width 88 height 14
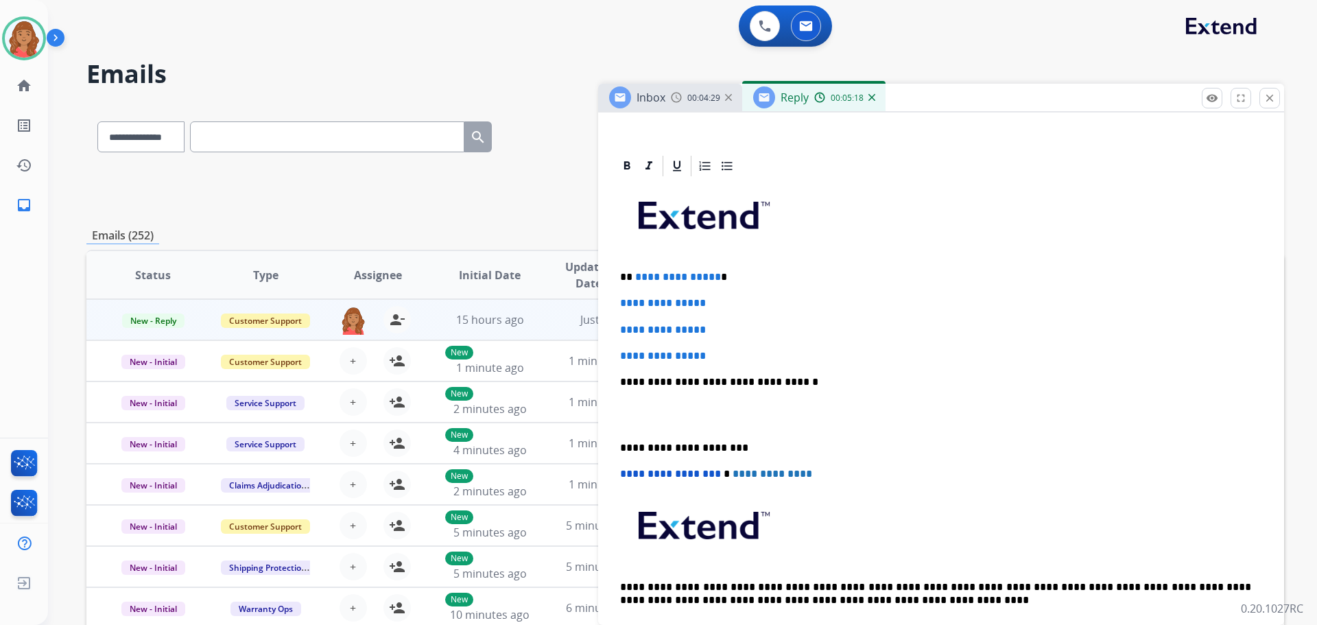
scroll to position [274, 0]
drag, startPoint x: 718, startPoint y: 357, endPoint x: 675, endPoint y: 318, distance: 58.3
click at [675, 318] on div "**********" at bounding box center [941, 414] width 653 height 472
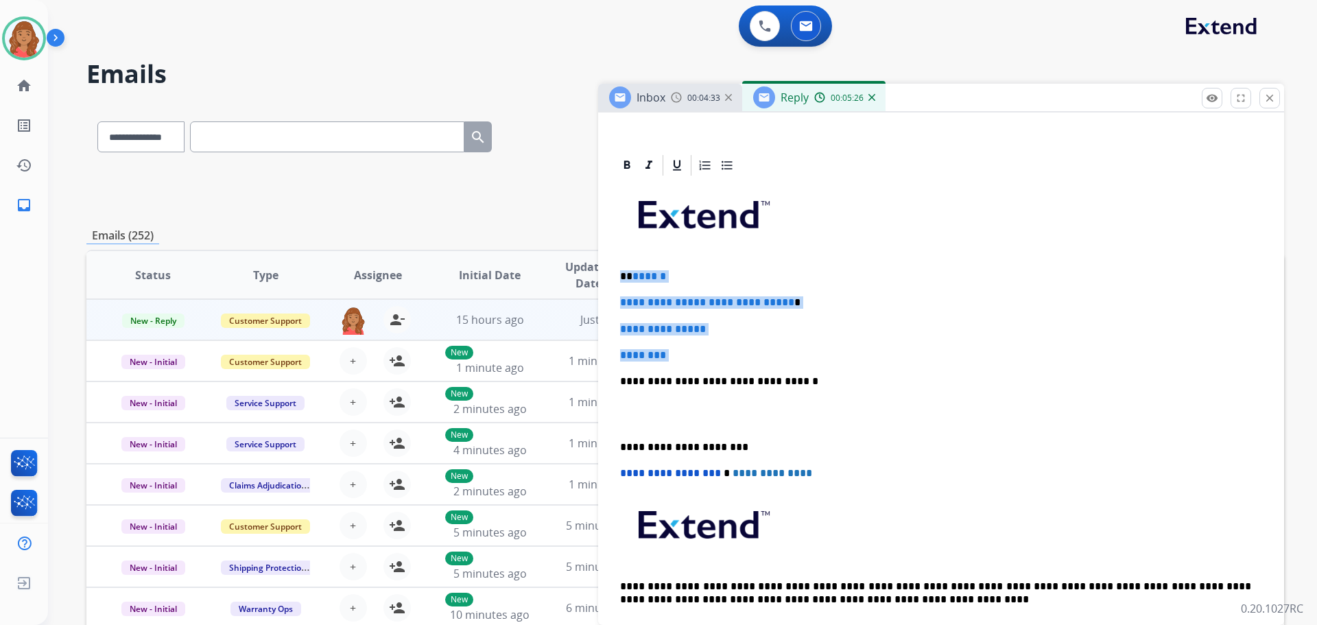
drag, startPoint x: 696, startPoint y: 358, endPoint x: 621, endPoint y: 276, distance: 111.1
click at [615, 270] on div "**********" at bounding box center [941, 414] width 653 height 472
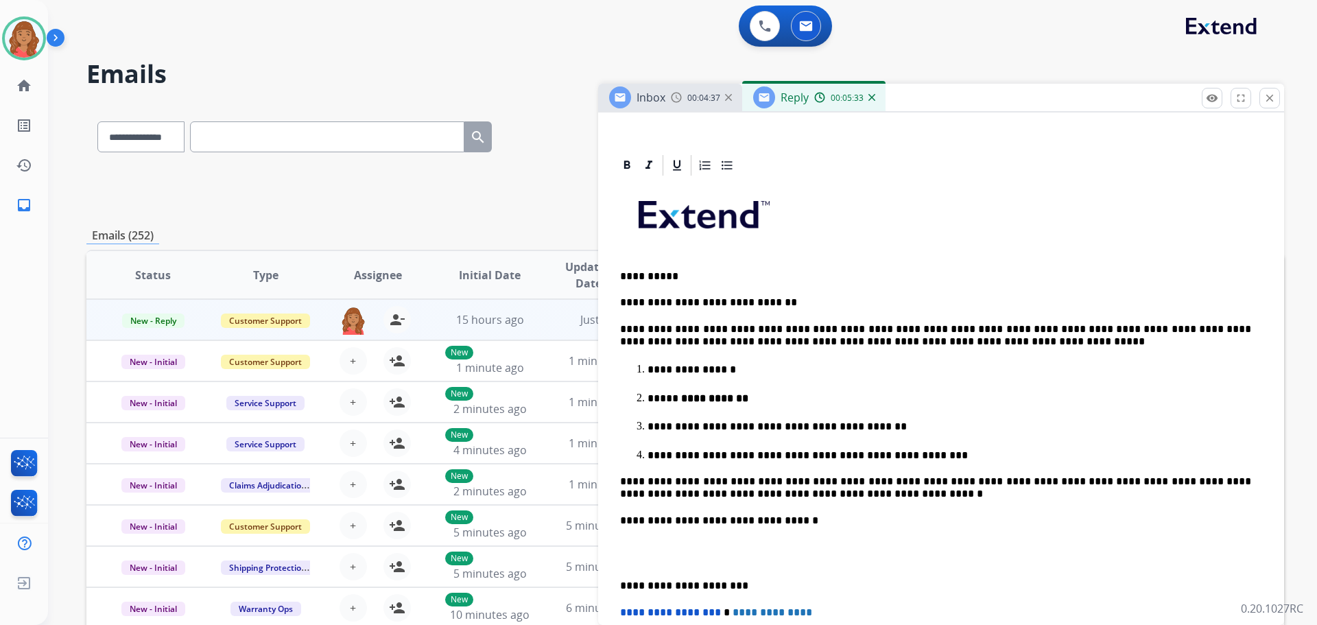
click at [618, 584] on div "**********" at bounding box center [941, 483] width 653 height 611
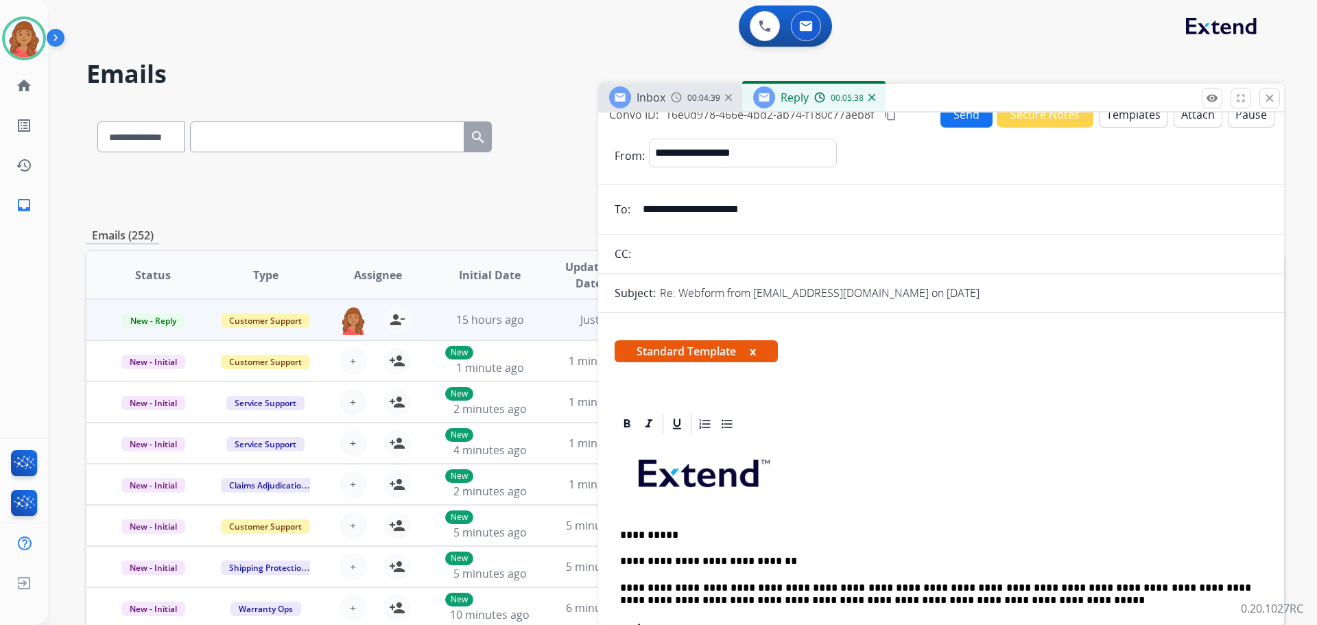
scroll to position [0, 0]
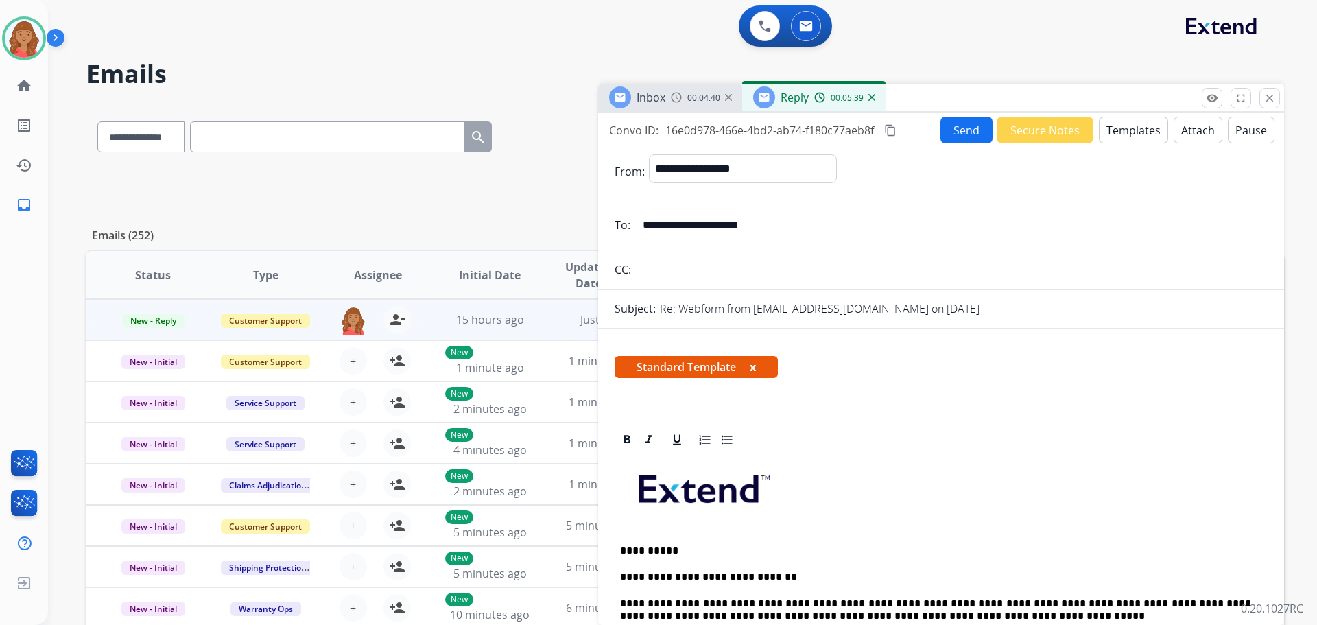
drag, startPoint x: 890, startPoint y: 132, endPoint x: 890, endPoint y: 139, distance: 6.9
click at [890, 132] on mat-icon "content_copy" at bounding box center [890, 130] width 12 height 12
click at [959, 128] on button "Send" at bounding box center [966, 130] width 52 height 27
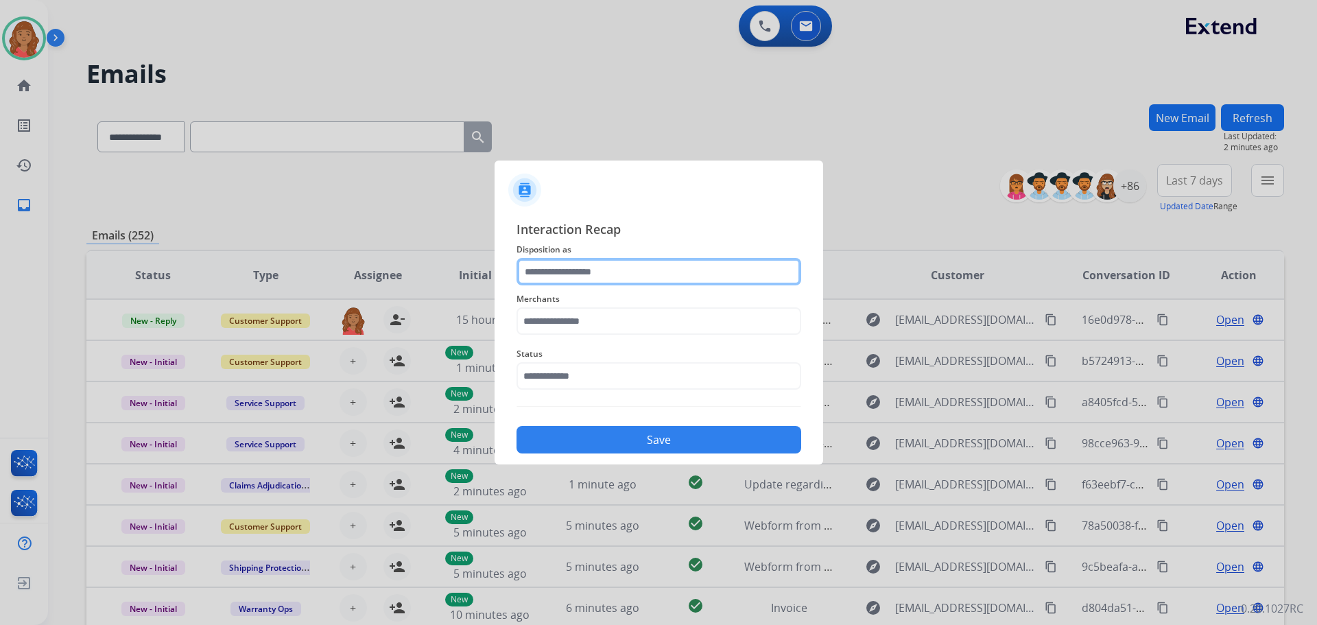
click at [588, 272] on input "text" at bounding box center [658, 271] width 285 height 27
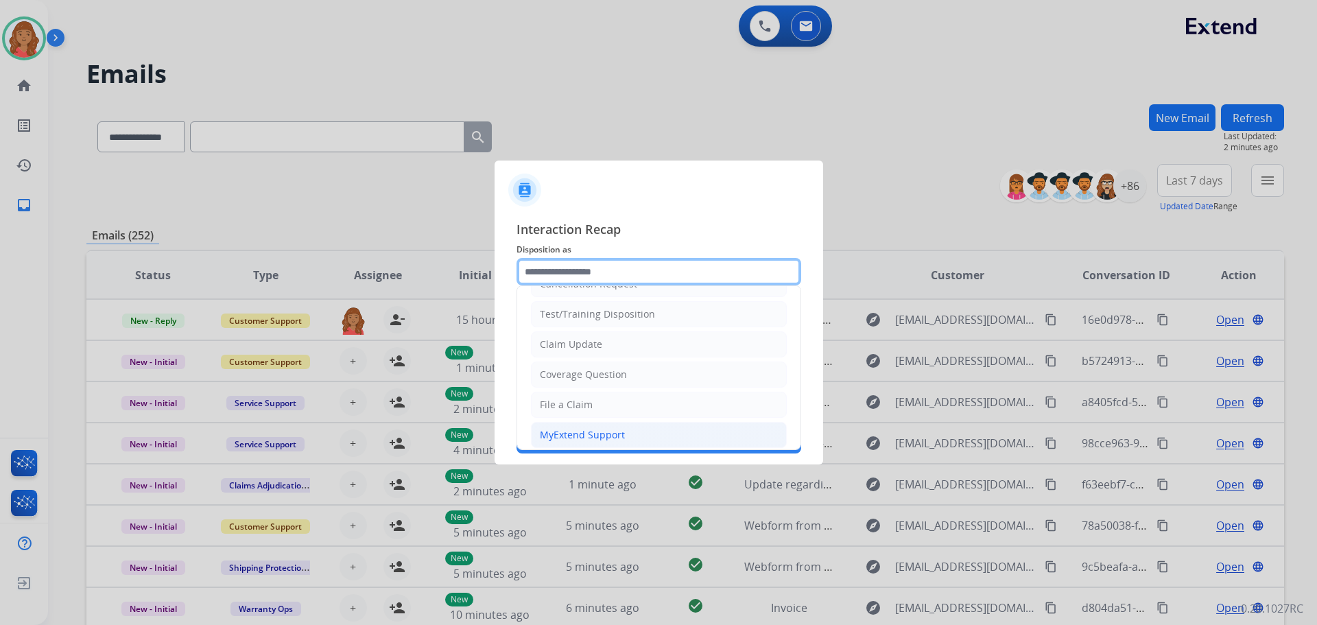
scroll to position [69, 0]
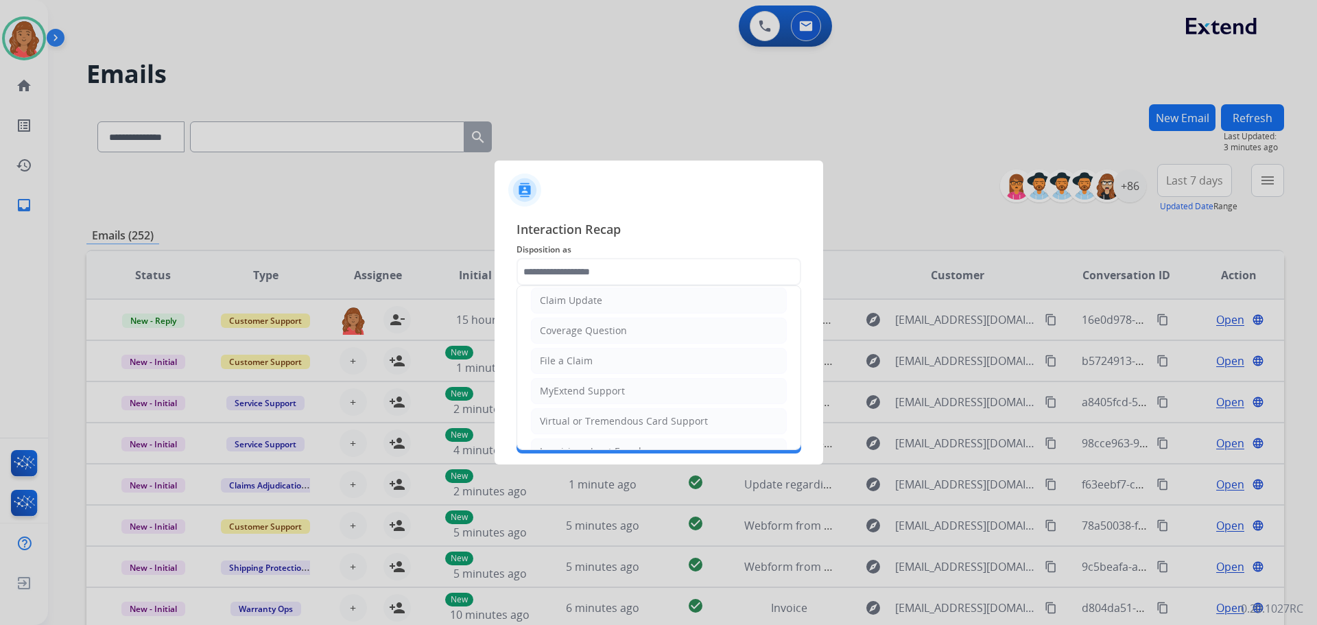
drag, startPoint x: 579, startPoint y: 359, endPoint x: 571, endPoint y: 356, distance: 8.0
click at [577, 359] on div "File a Claim" at bounding box center [566, 361] width 53 height 14
type input "**********"
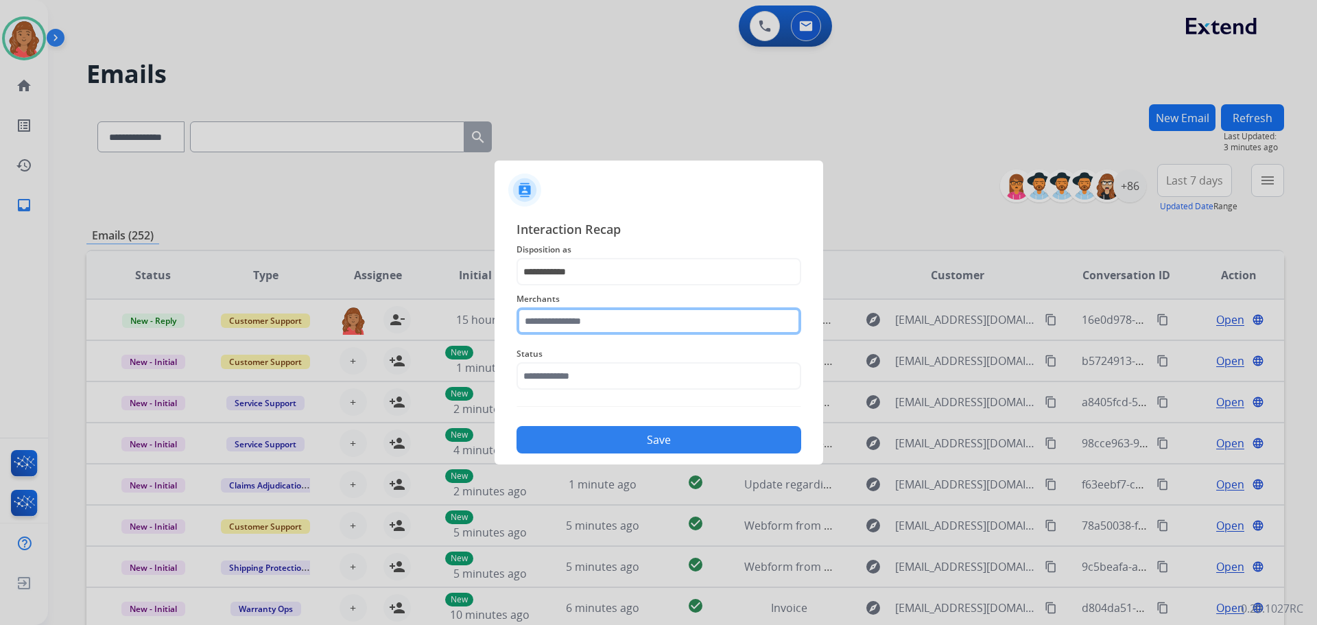
click at [571, 325] on input "text" at bounding box center [658, 320] width 285 height 27
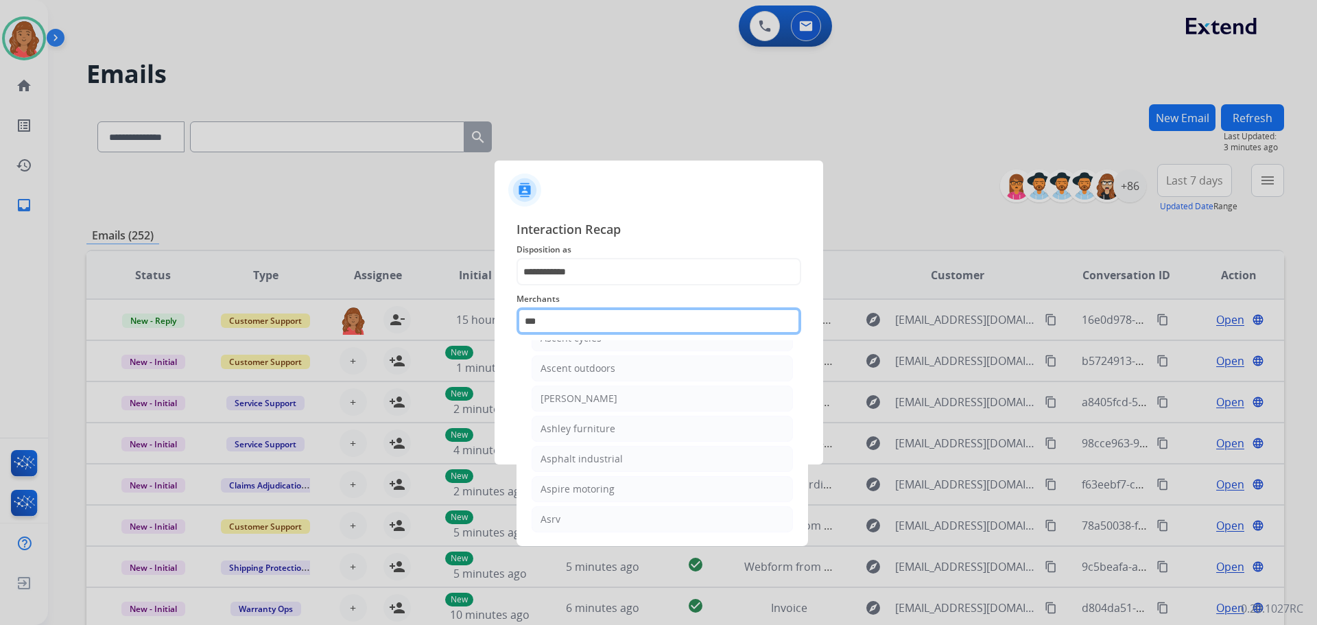
scroll to position [22, 0]
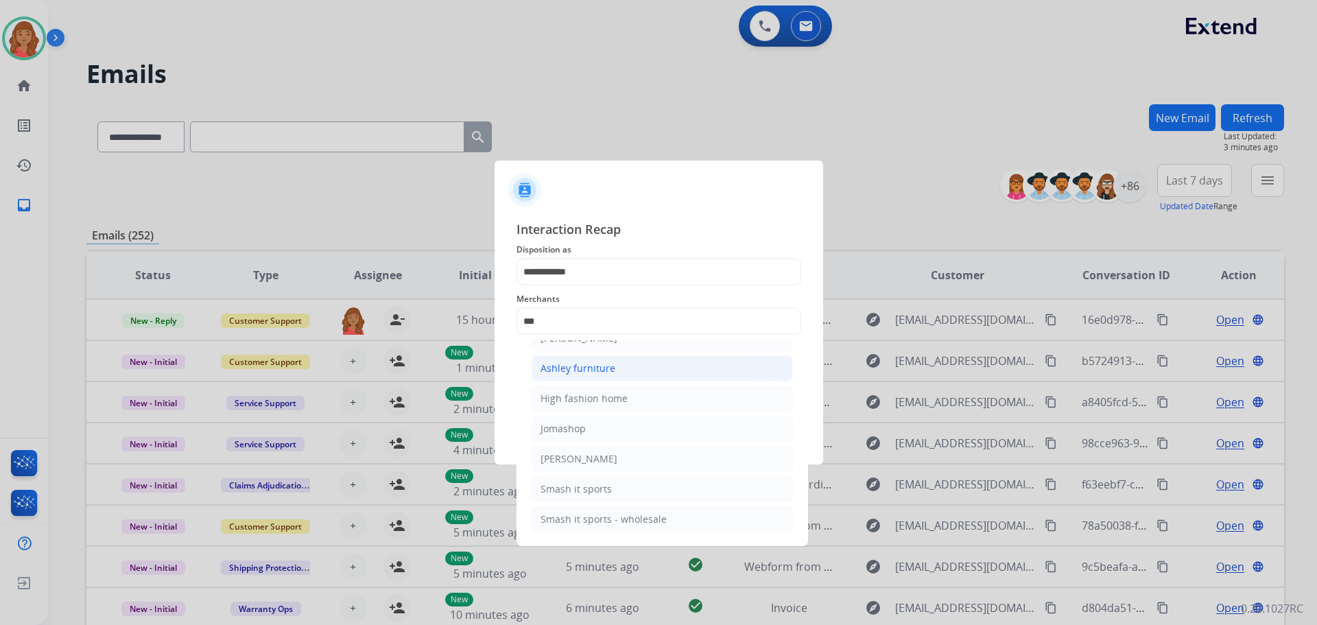
click at [575, 362] on div "Ashley furniture" at bounding box center [577, 368] width 75 height 14
type input "**********"
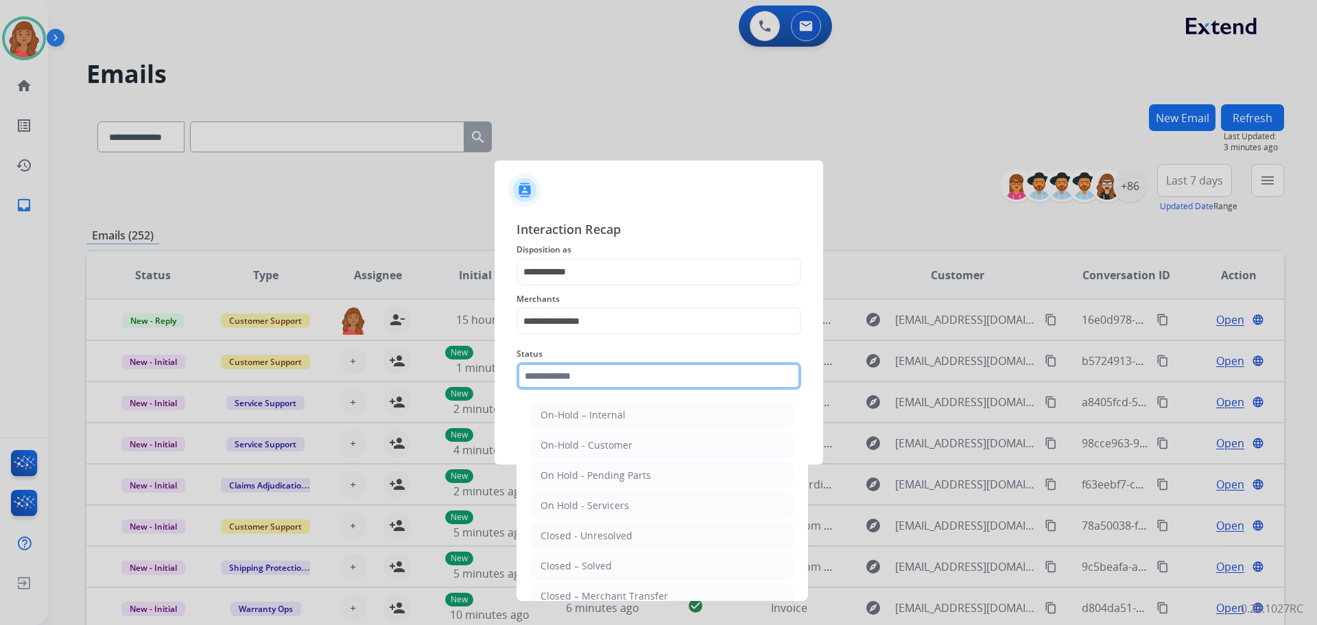
click at [566, 376] on input "text" at bounding box center [658, 375] width 285 height 27
drag, startPoint x: 571, startPoint y: 560, endPoint x: 573, endPoint y: 540, distance: 19.3
click at [570, 558] on li "Closed – Solved" at bounding box center [662, 566] width 261 height 26
type input "**********"
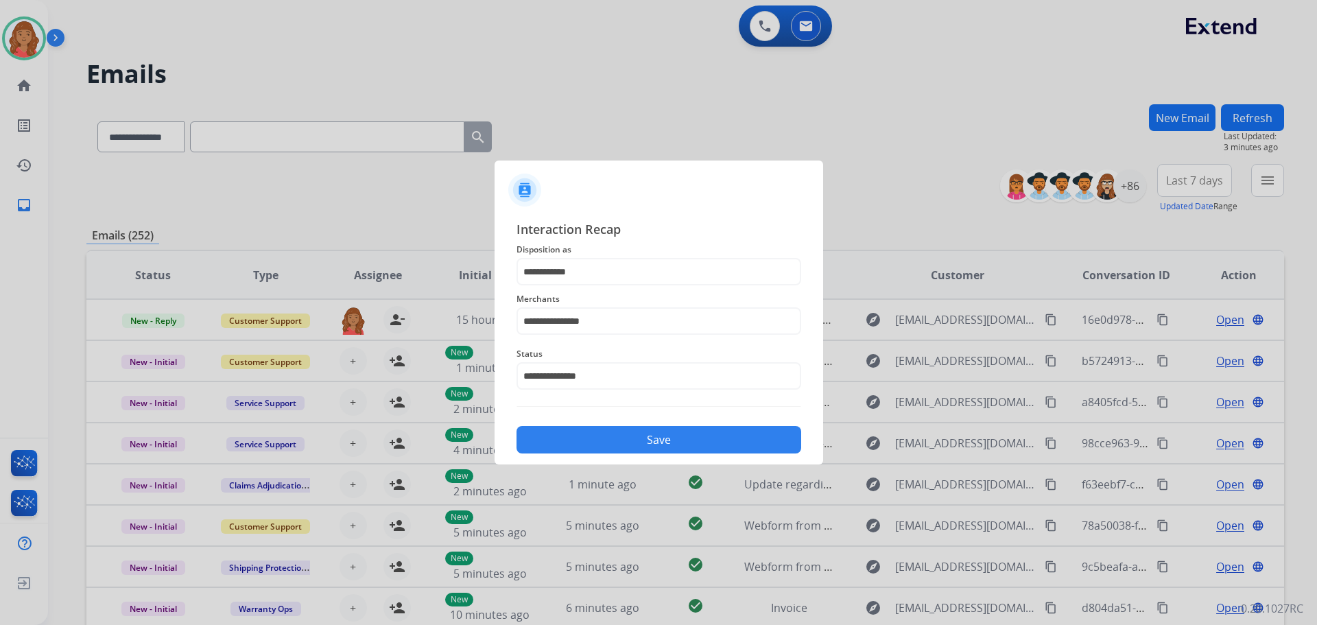
click at [595, 441] on button "Save" at bounding box center [658, 439] width 285 height 27
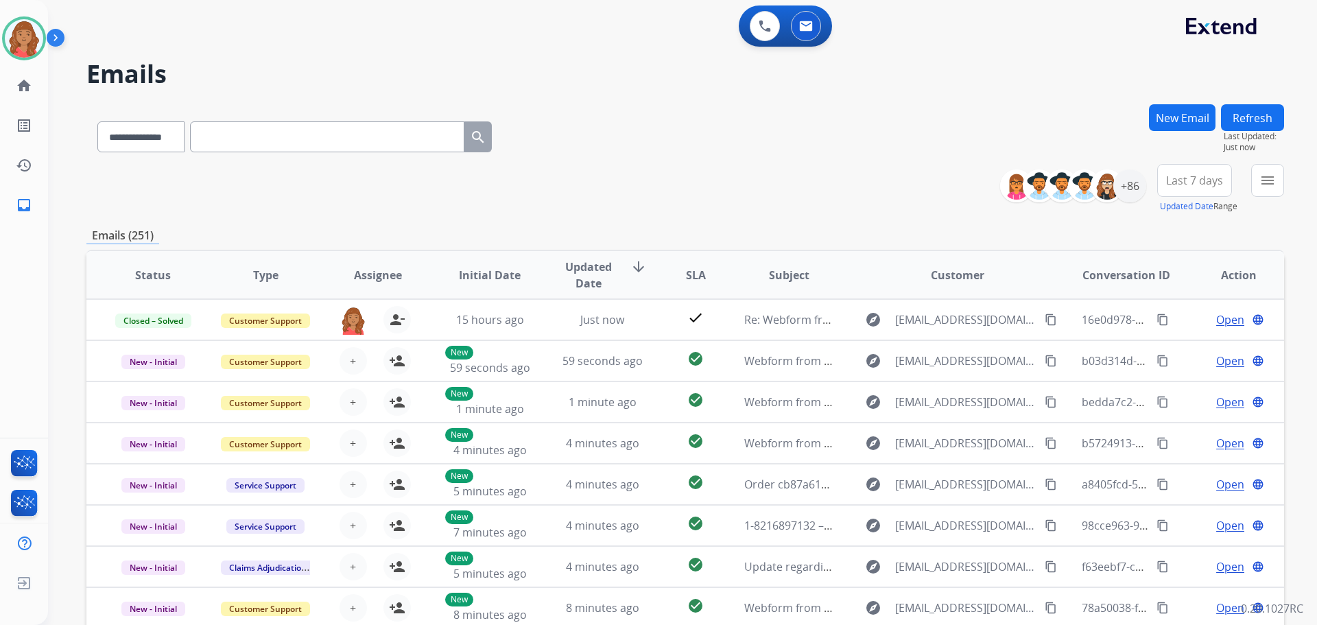
click at [1270, 187] on mat-icon "menu" at bounding box center [1267, 180] width 16 height 16
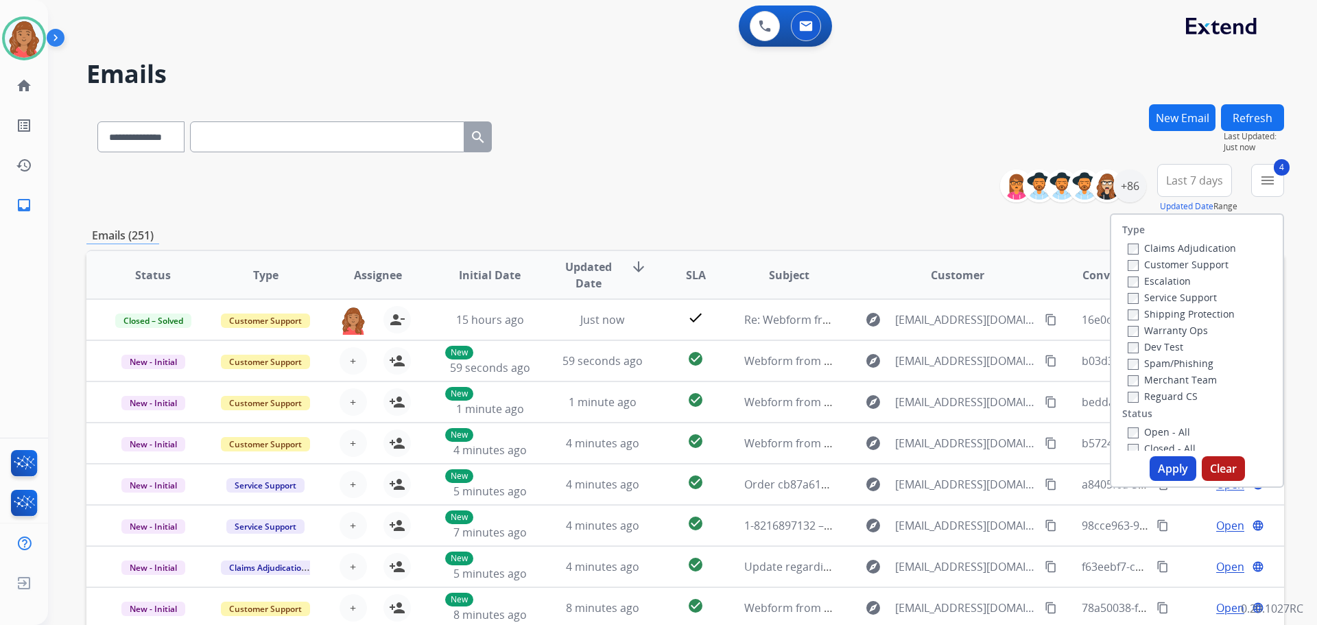
drag, startPoint x: 1153, startPoint y: 459, endPoint x: 1097, endPoint y: 438, distance: 59.2
click at [1154, 459] on button "Apply" at bounding box center [1172, 468] width 47 height 25
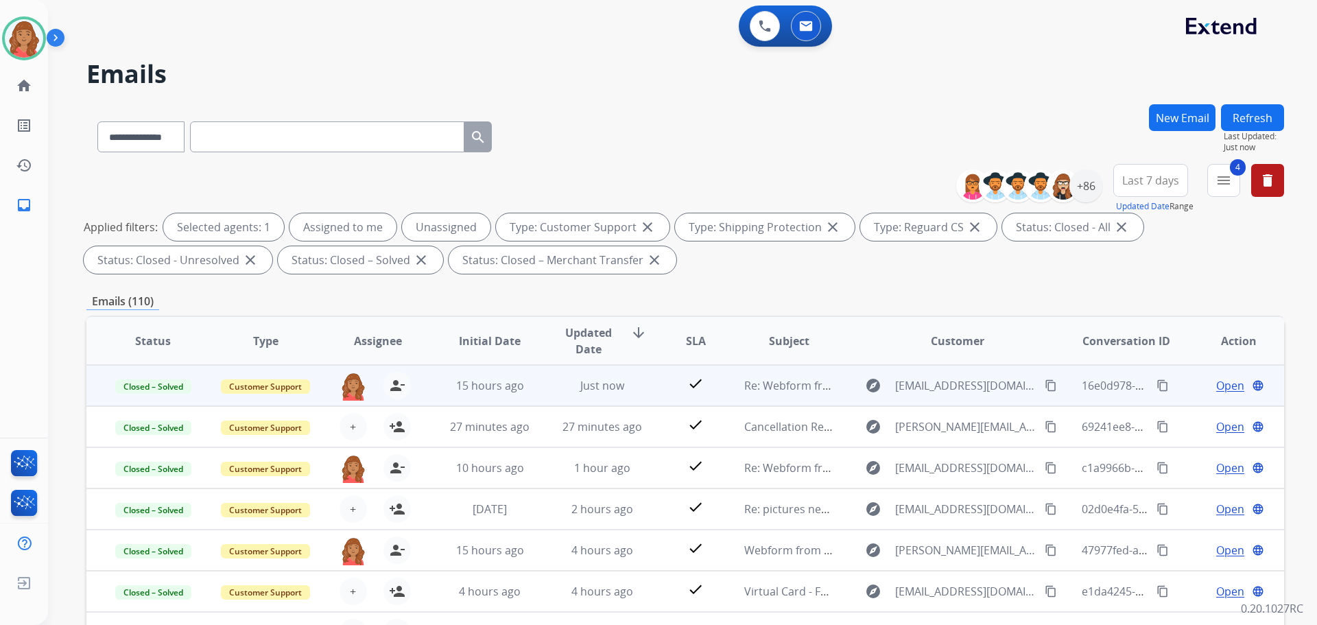
click at [1045, 386] on mat-icon "content_copy" at bounding box center [1051, 385] width 12 height 12
click at [1156, 385] on mat-icon "content_copy" at bounding box center [1162, 385] width 12 height 12
click at [567, 383] on div "Just now" at bounding box center [603, 385] width 90 height 16
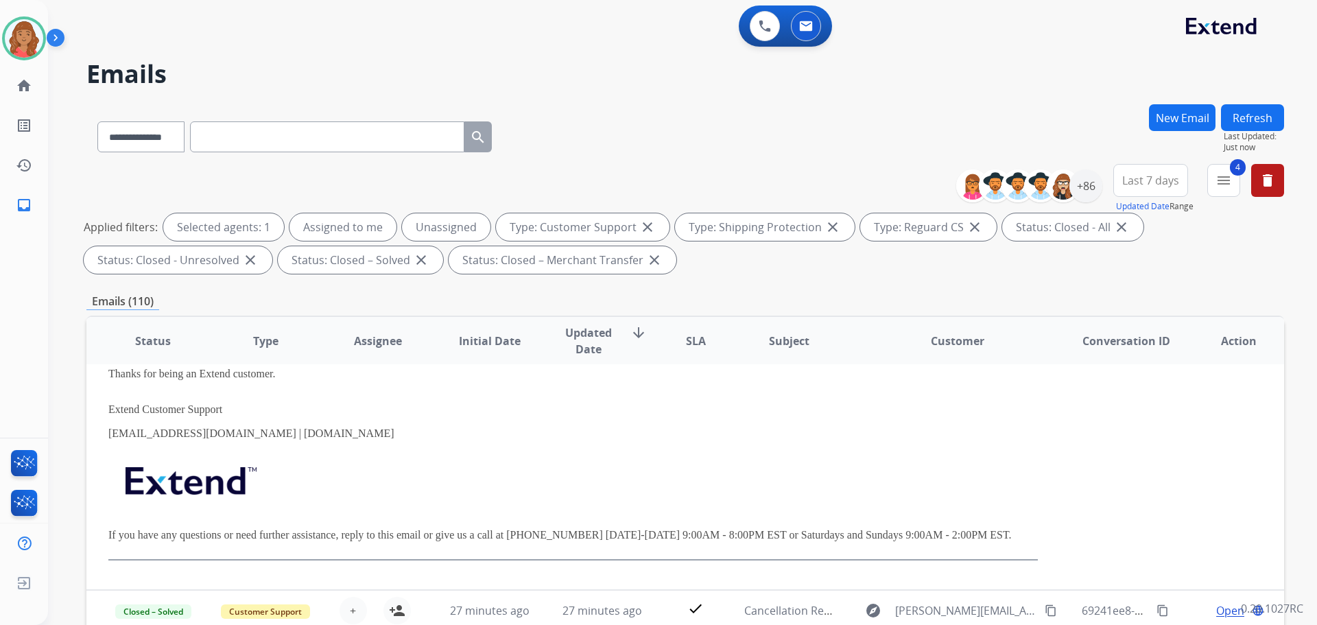
scroll to position [480, 0]
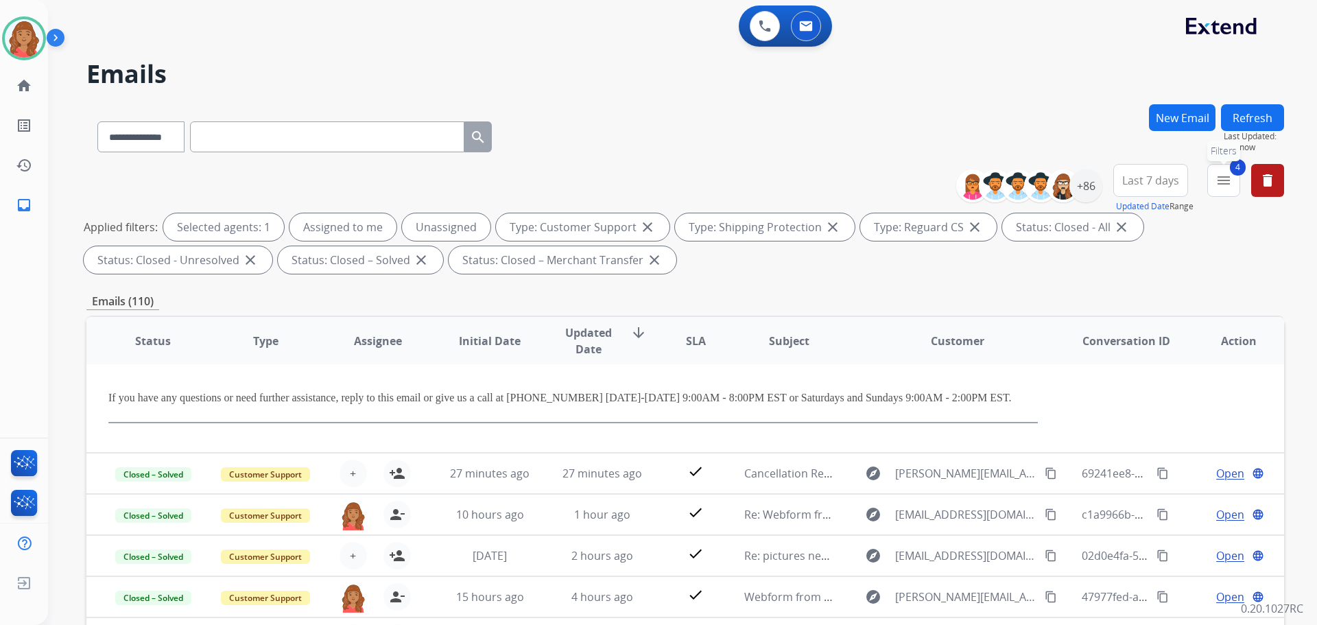
click at [1228, 174] on mat-icon "menu" at bounding box center [1223, 180] width 16 height 16
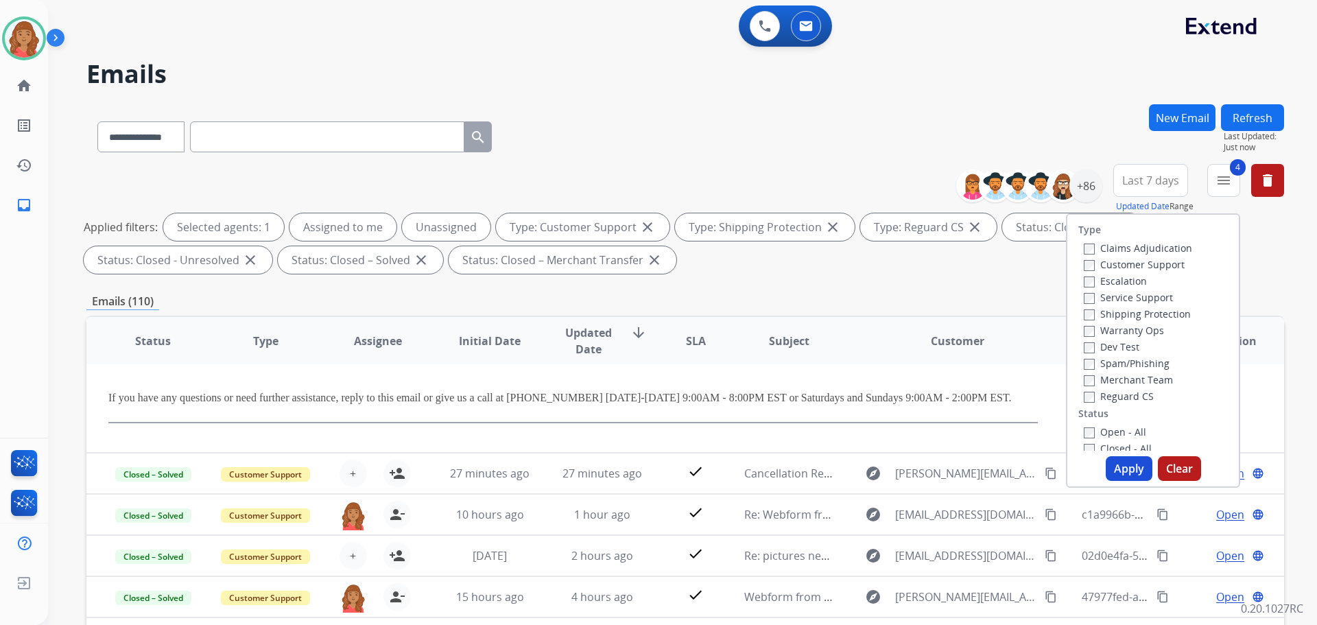
drag, startPoint x: 1112, startPoint y: 467, endPoint x: 1103, endPoint y: 461, distance: 10.8
click at [1109, 468] on button "Apply" at bounding box center [1129, 468] width 47 height 25
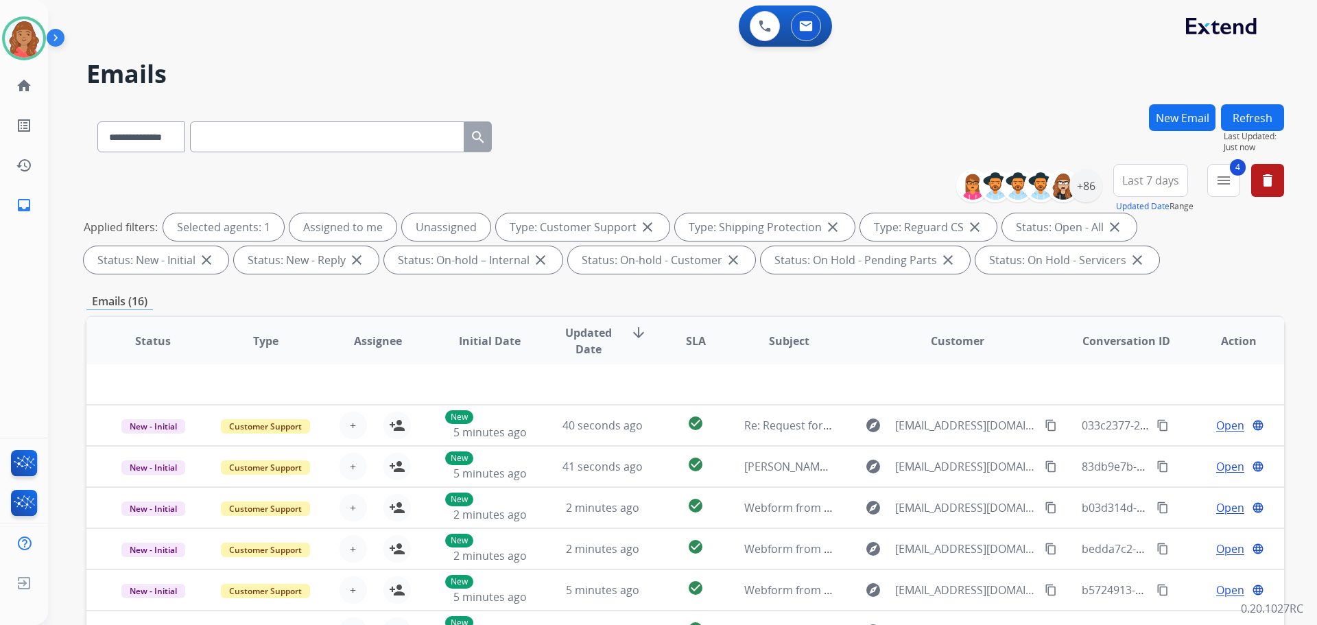
scroll to position [47, 0]
drag, startPoint x: 1230, startPoint y: 176, endPoint x: 1195, endPoint y: 195, distance: 40.5
click at [1230, 176] on mat-icon "menu" at bounding box center [1223, 180] width 16 height 16
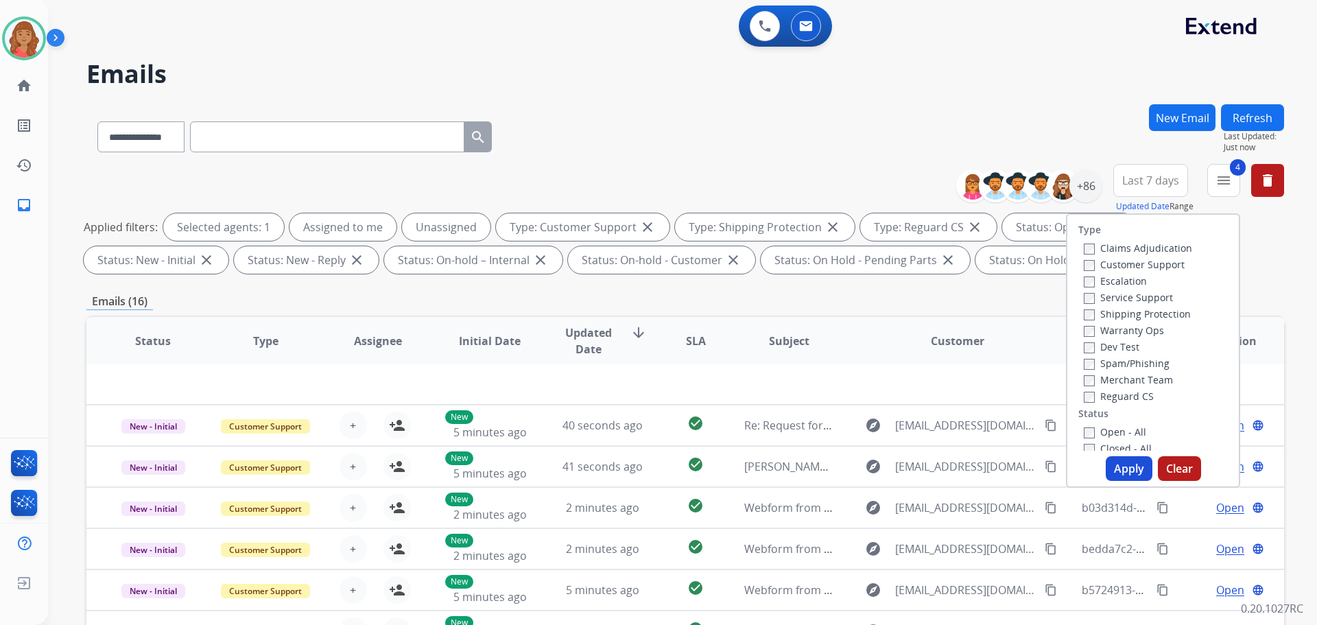
drag, startPoint x: 975, startPoint y: 288, endPoint x: 962, endPoint y: 296, distance: 15.1
click at [975, 289] on div "**********" at bounding box center [684, 475] width 1197 height 742
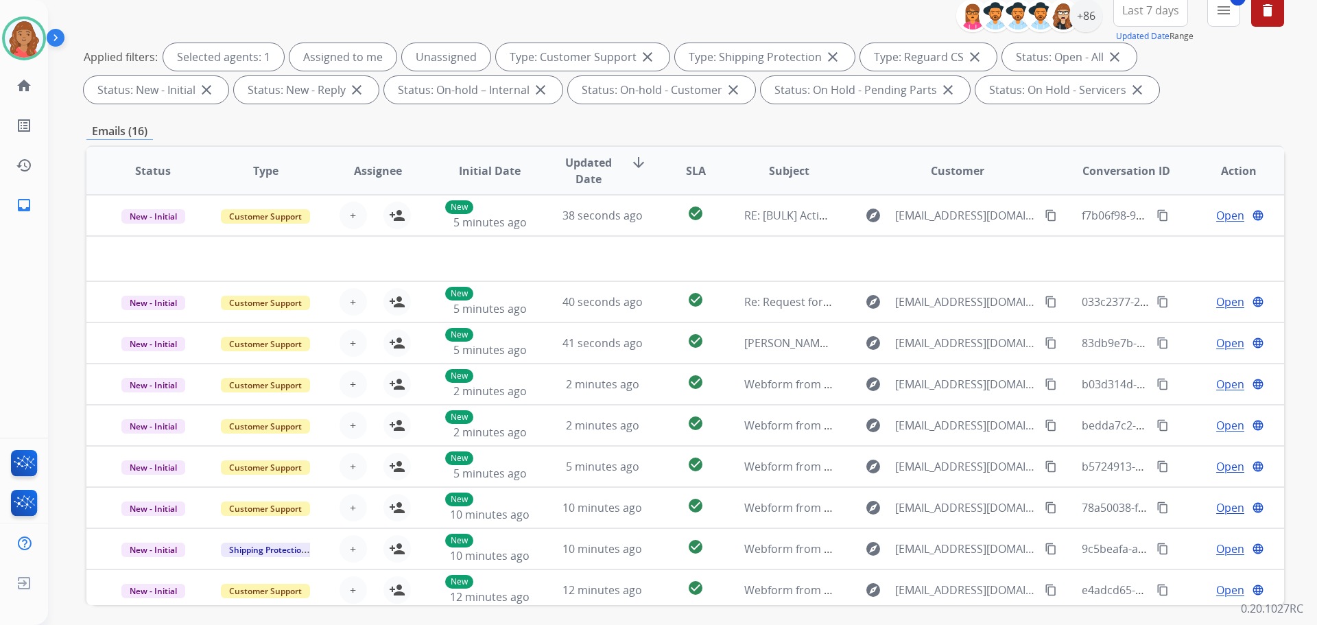
scroll to position [84, 0]
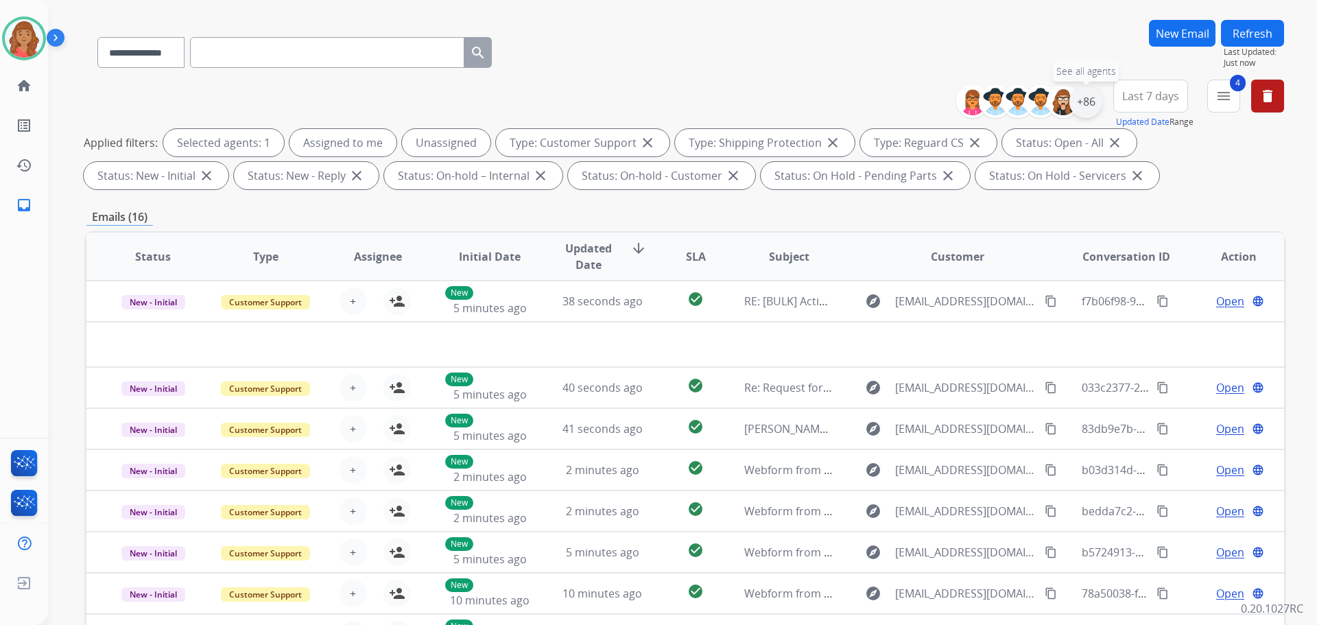
click at [1089, 109] on div "+86" at bounding box center [1085, 101] width 33 height 33
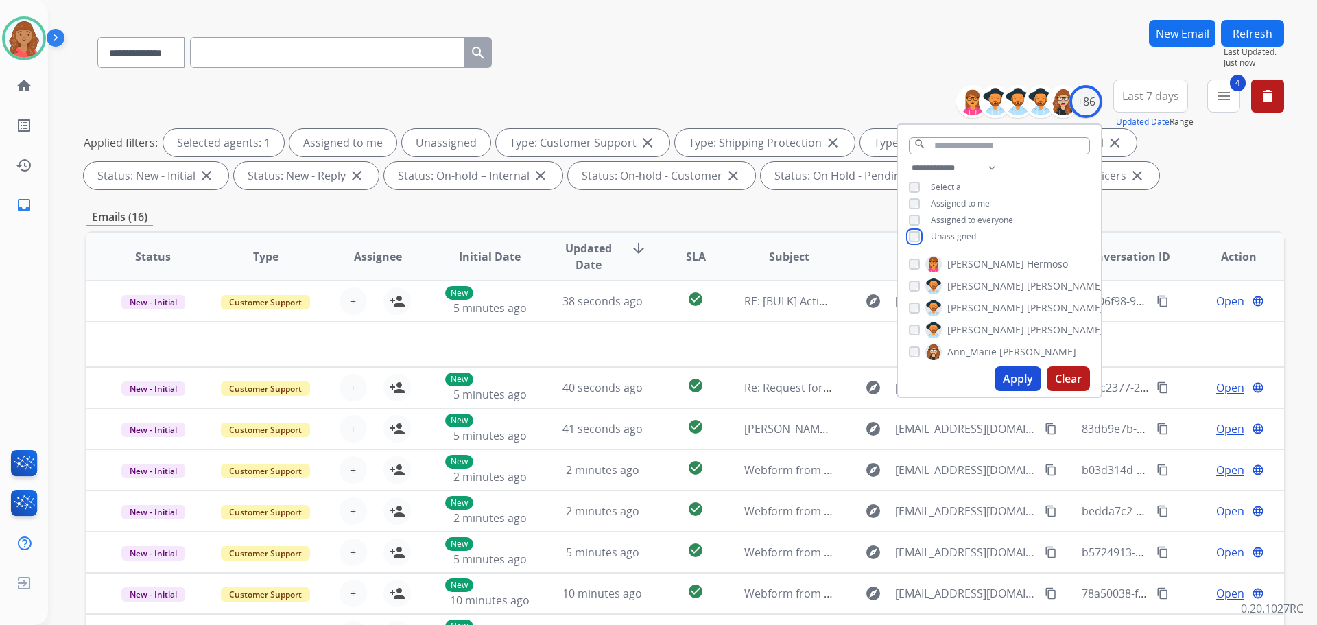
click at [918, 243] on div "**********" at bounding box center [999, 204] width 203 height 88
click at [1026, 390] on button "Apply" at bounding box center [1017, 378] width 47 height 25
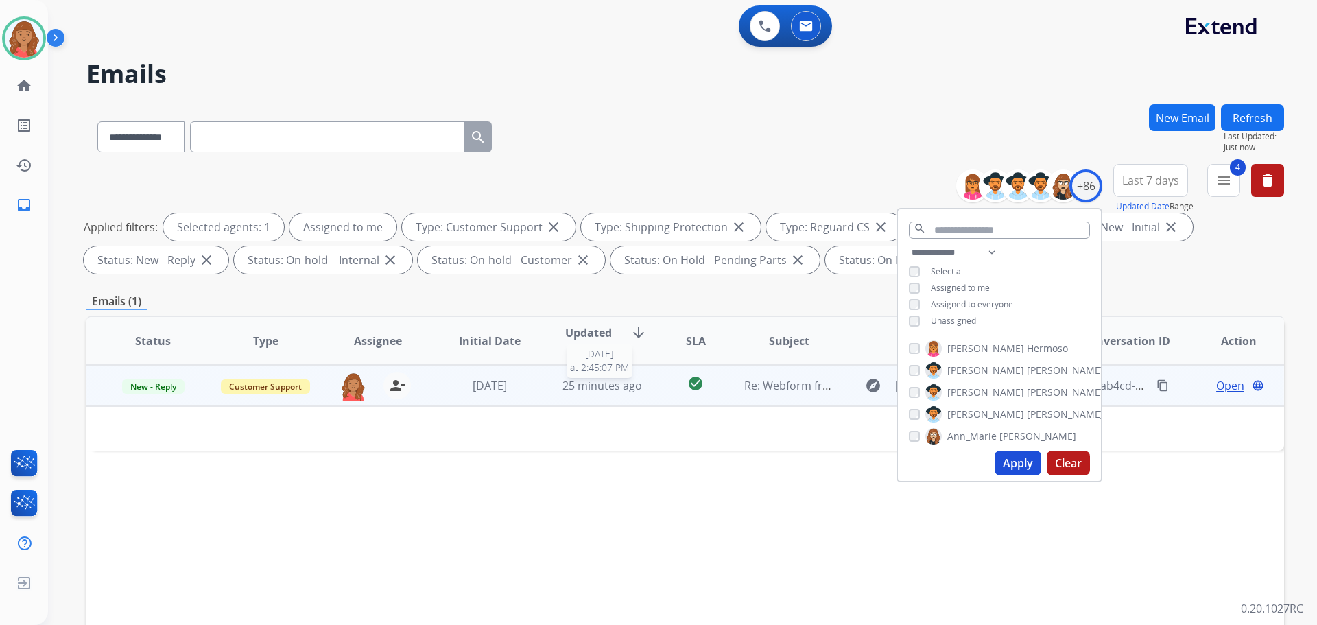
click at [632, 385] on span "25 minutes ago" at bounding box center [602, 385] width 80 height 15
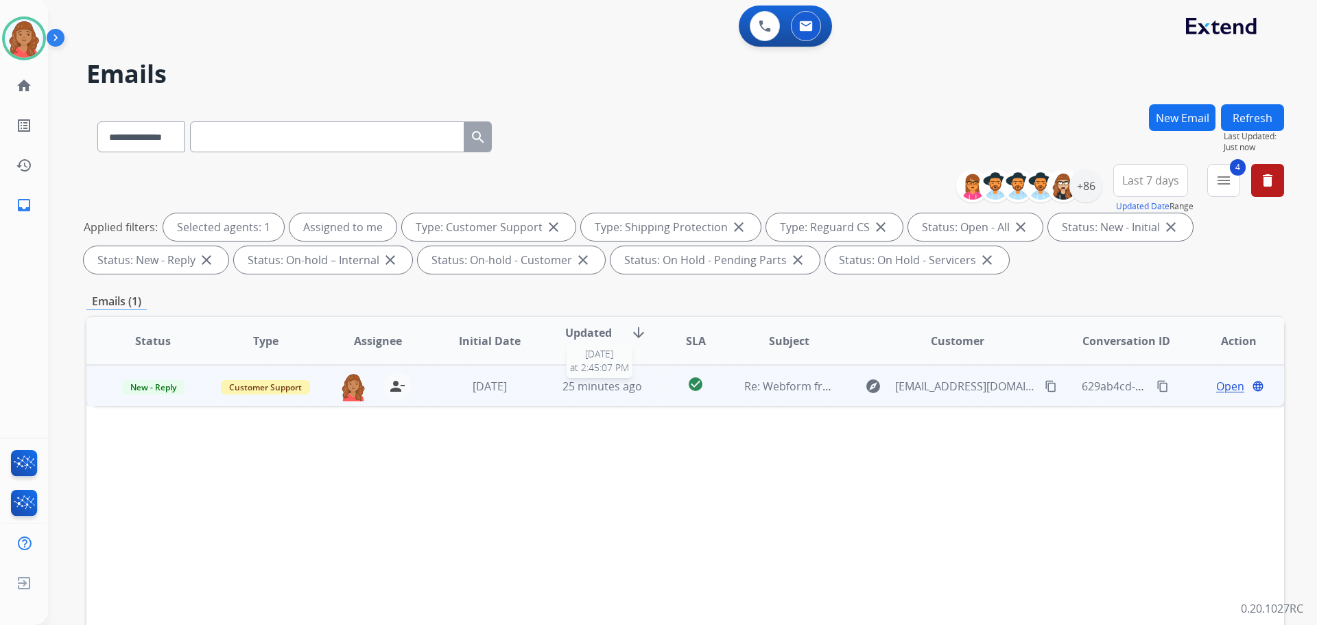
click at [630, 385] on span "25 minutes ago" at bounding box center [602, 386] width 80 height 15
click at [1216, 383] on span "Open" at bounding box center [1230, 385] width 28 height 16
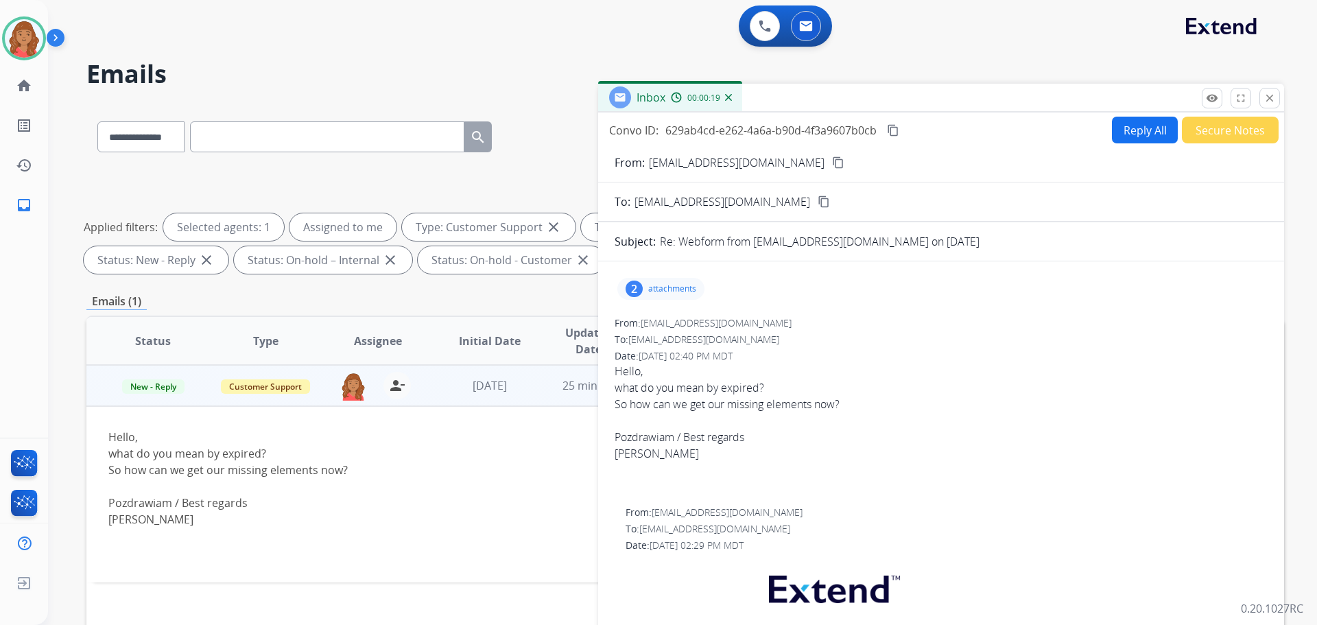
click at [1136, 127] on button "Reply All" at bounding box center [1145, 130] width 66 height 27
select select "**********"
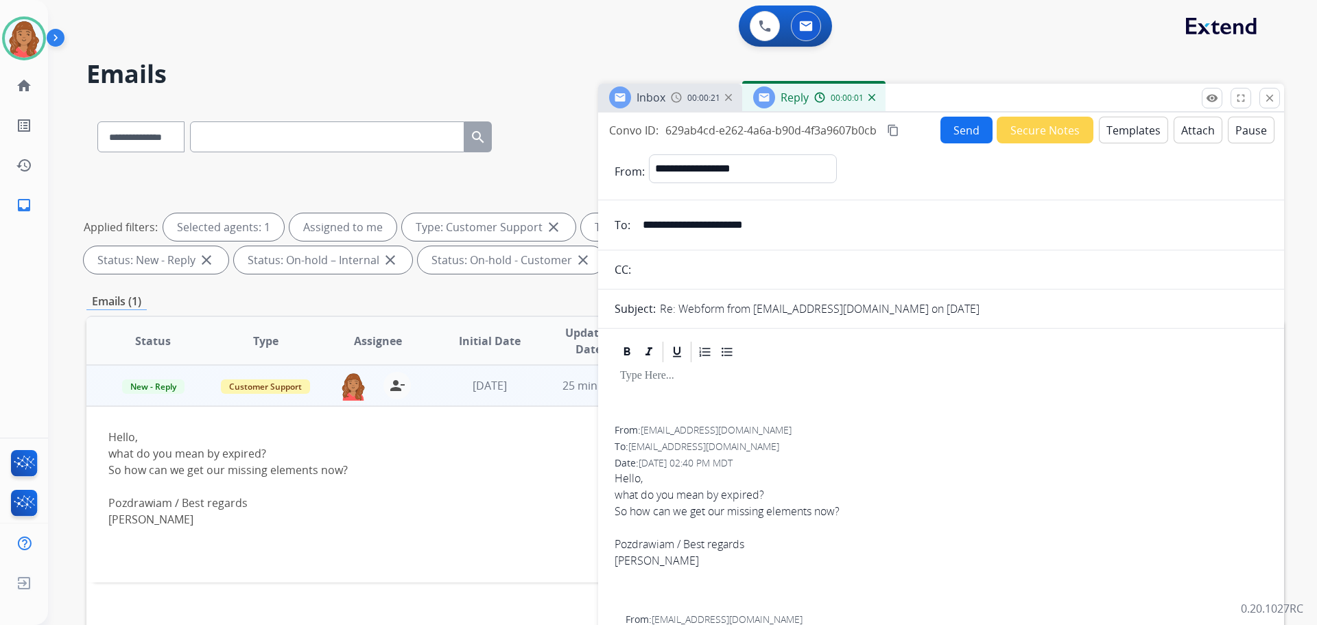
click at [1119, 140] on button "Templates" at bounding box center [1133, 130] width 69 height 27
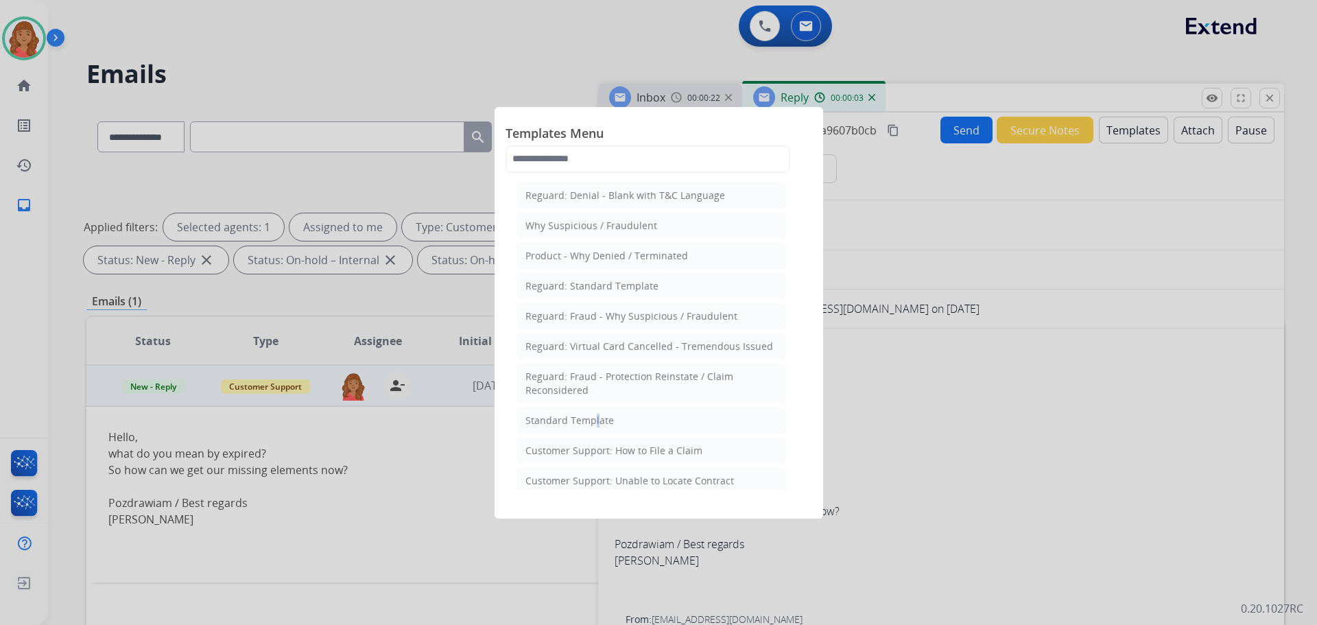
drag, startPoint x: 589, startPoint y: 420, endPoint x: 719, endPoint y: 560, distance: 191.2
click at [593, 422] on div "Standard Template" at bounding box center [569, 421] width 88 height 14
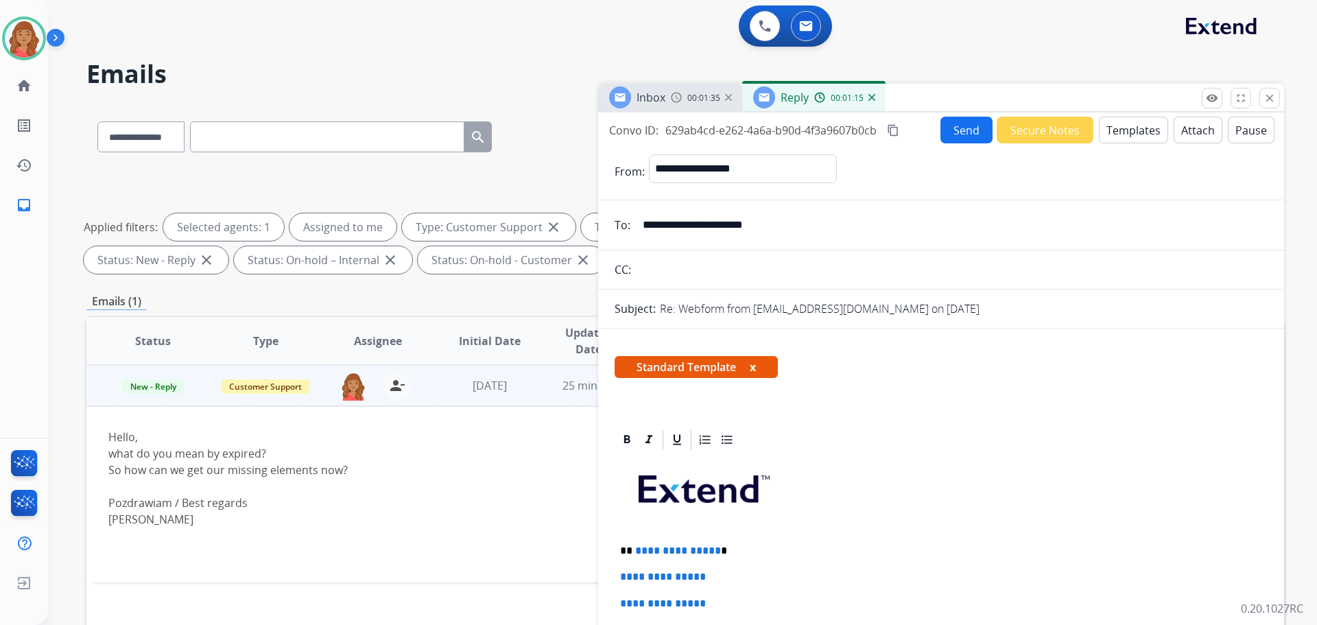
drag, startPoint x: 739, startPoint y: 565, endPoint x: 721, endPoint y: 556, distance: 20.3
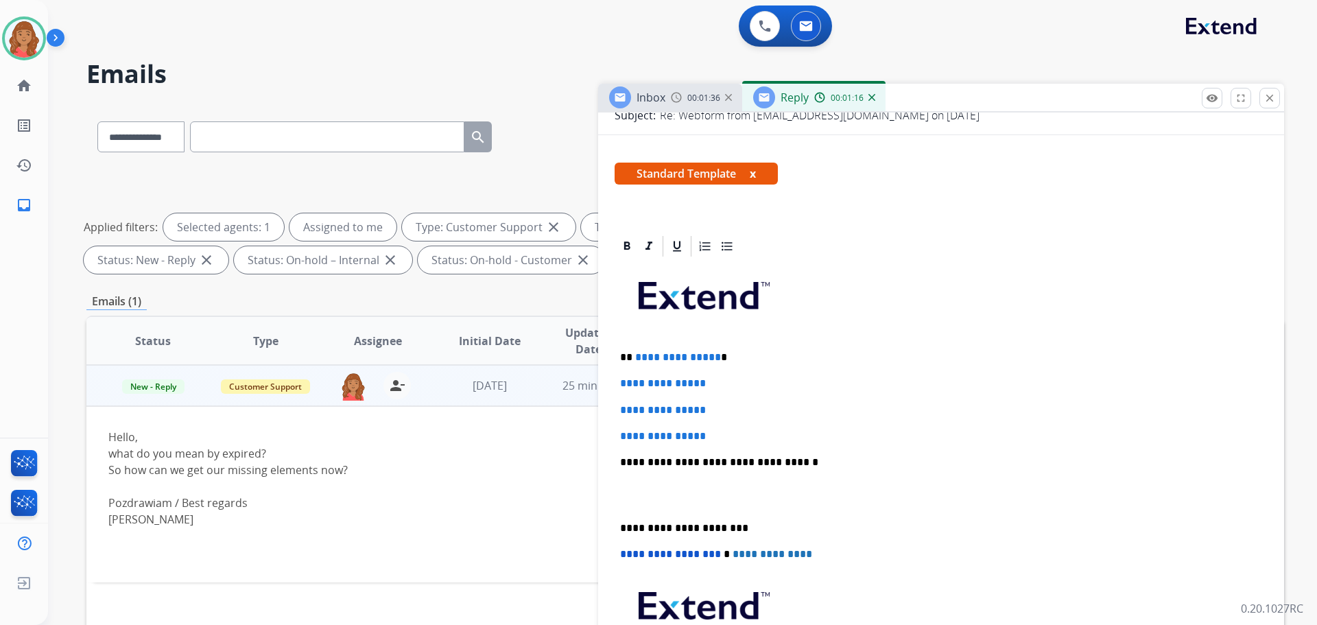
scroll to position [206, 0]
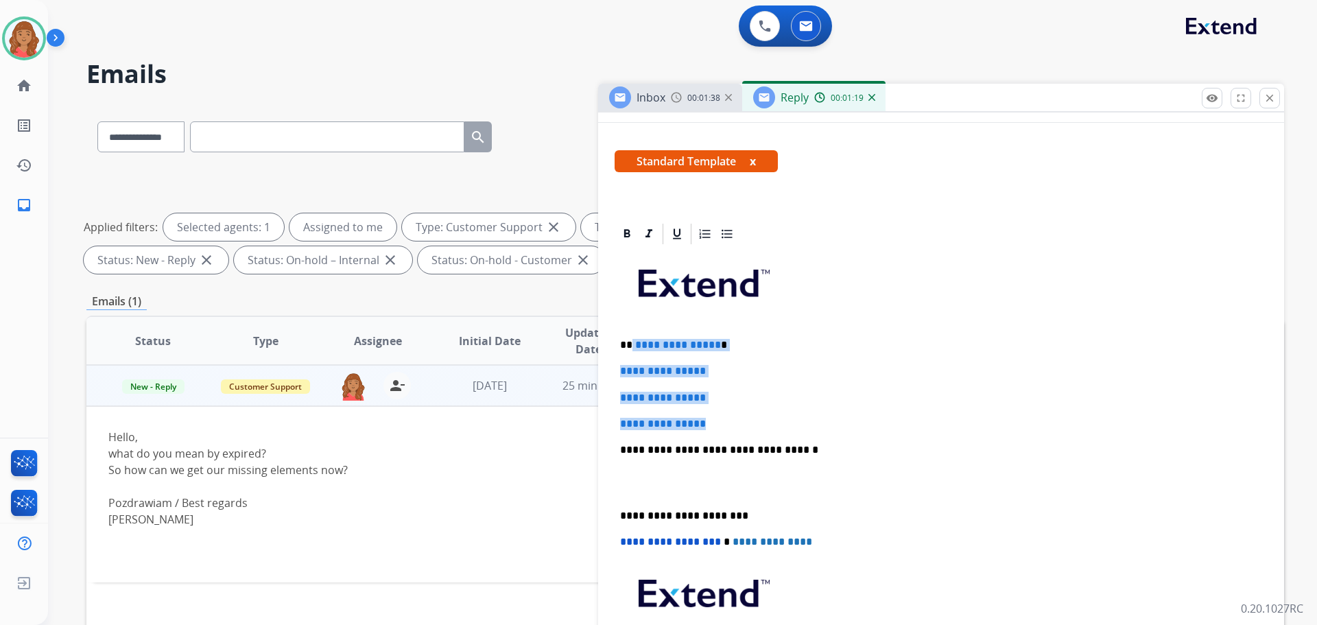
drag, startPoint x: 632, startPoint y: 343, endPoint x: 715, endPoint y: 427, distance: 118.3
click at [715, 427] on div "**********" at bounding box center [941, 482] width 653 height 472
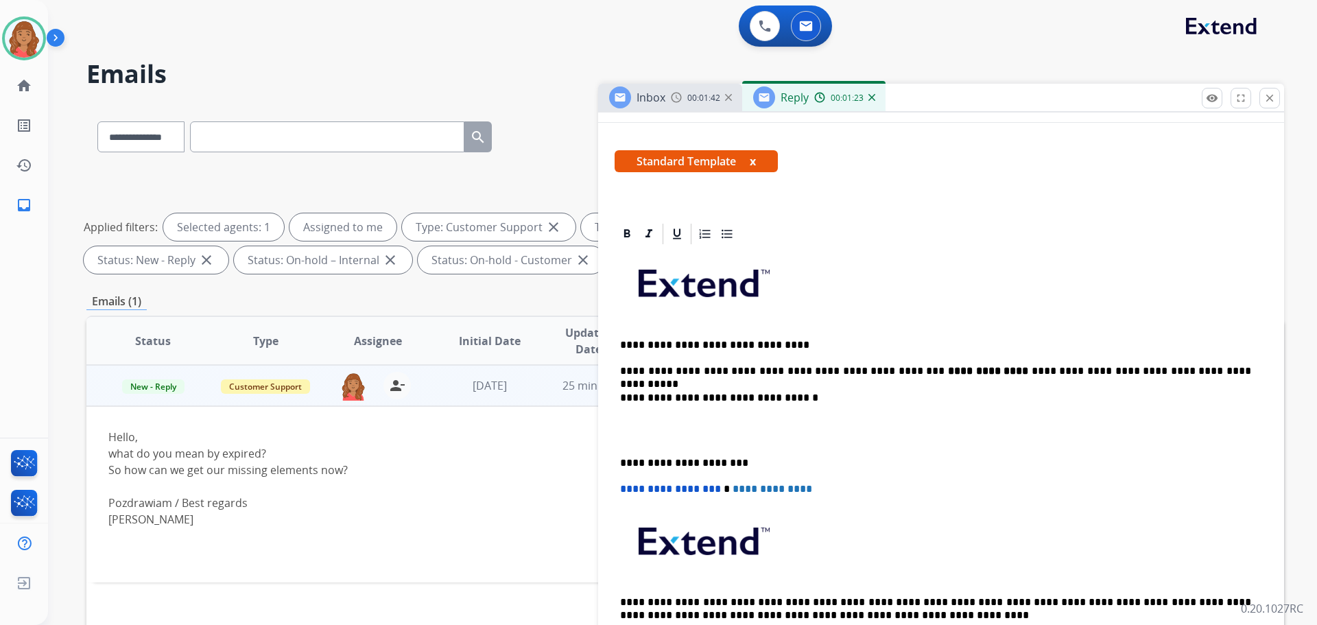
click at [633, 344] on p "**********" at bounding box center [935, 345] width 631 height 12
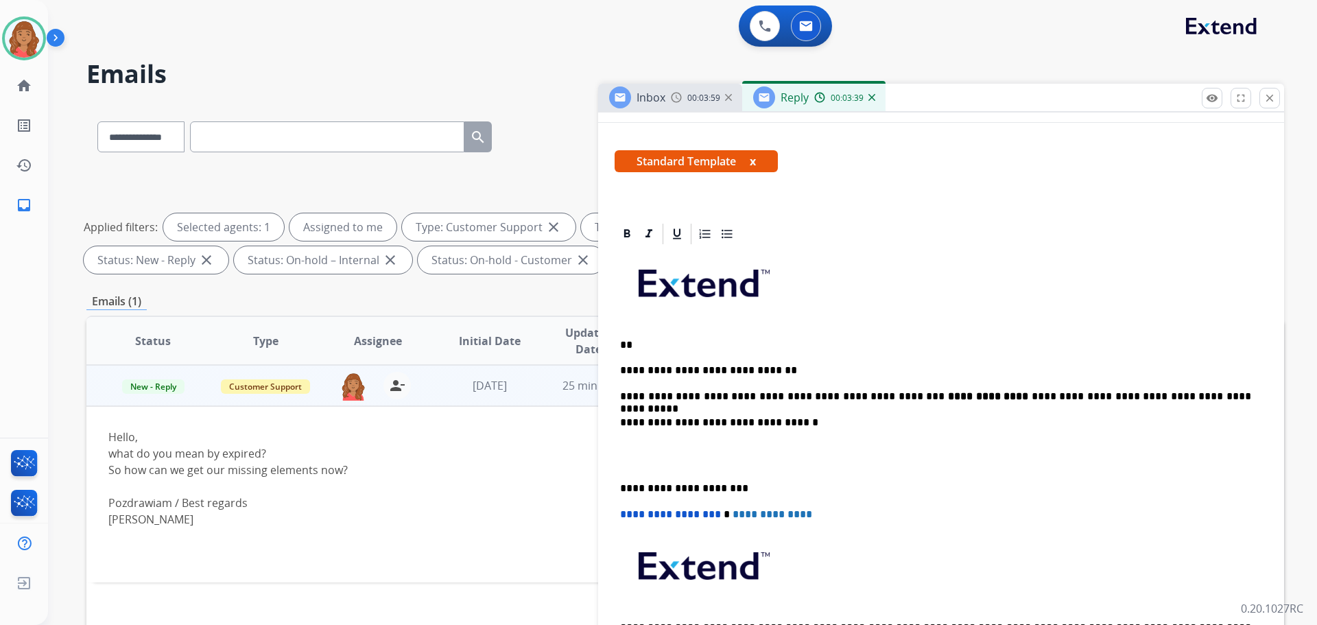
click at [1171, 394] on p "**********" at bounding box center [935, 396] width 631 height 12
click at [619, 486] on div "**********" at bounding box center [941, 468] width 653 height 444
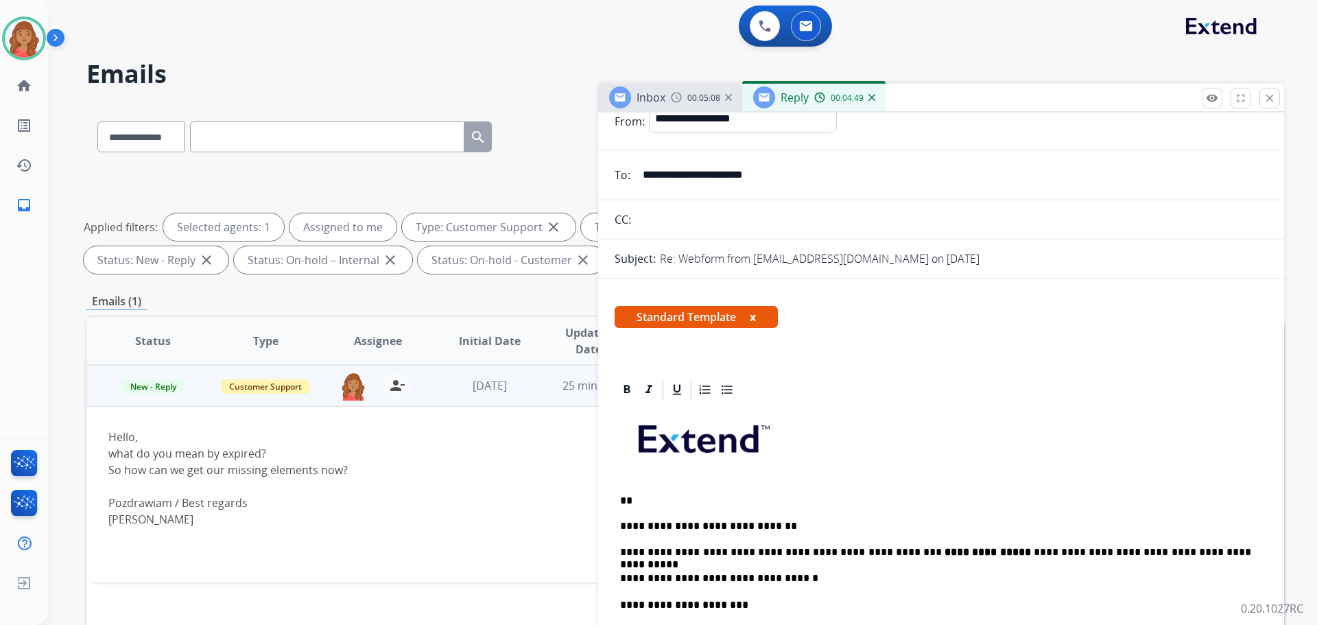
scroll to position [0, 0]
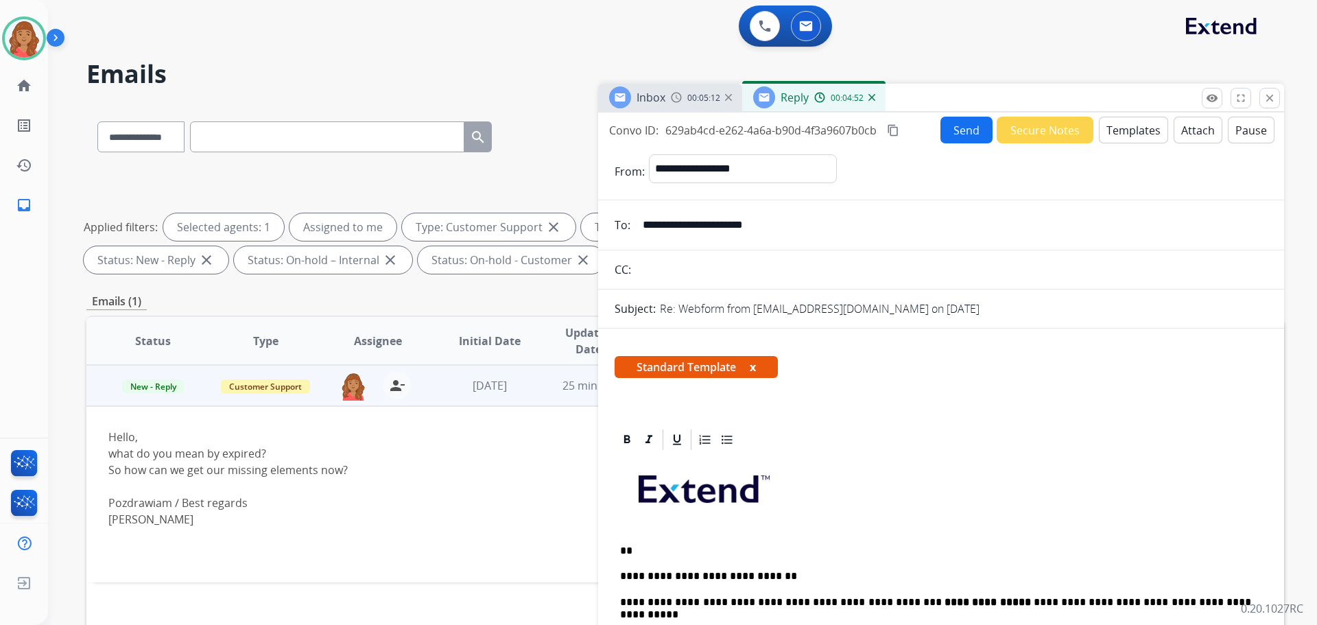
click at [890, 133] on mat-icon "content_copy" at bounding box center [893, 130] width 12 height 12
click at [636, 552] on p "**********" at bounding box center [935, 564] width 631 height 38
click at [955, 134] on button "Send" at bounding box center [966, 130] width 52 height 27
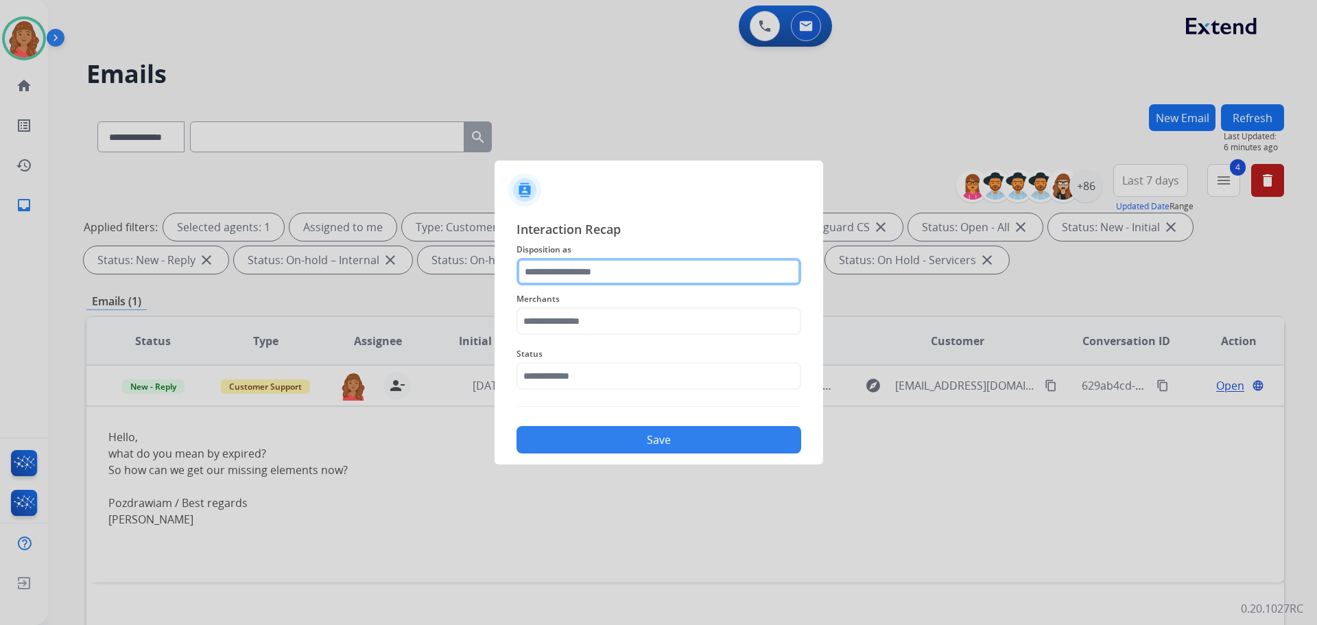
click at [576, 271] on input "text" at bounding box center [658, 271] width 285 height 27
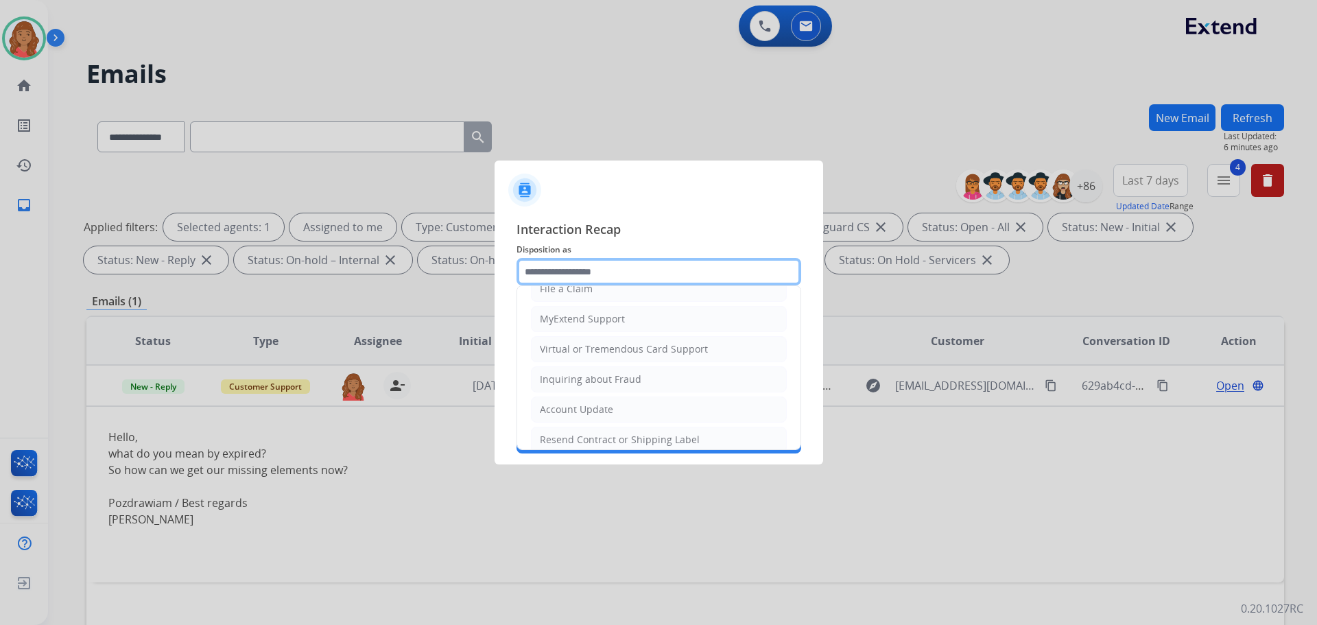
scroll to position [206, 0]
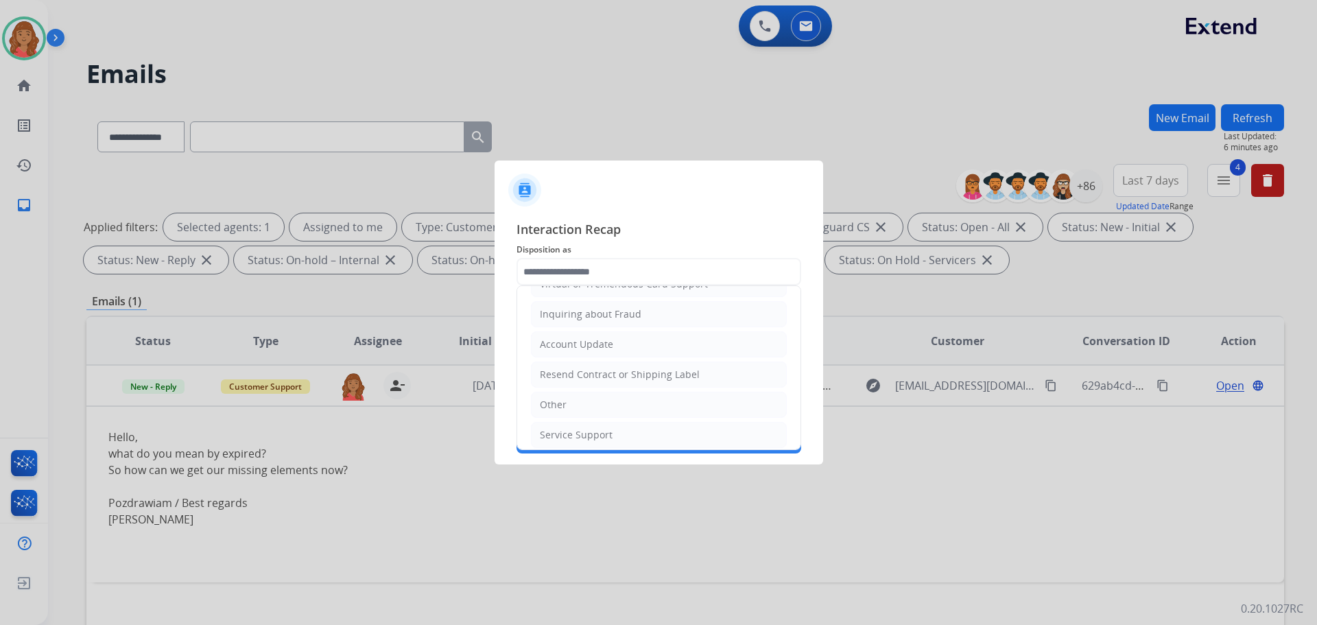
drag, startPoint x: 560, startPoint y: 401, endPoint x: 563, endPoint y: 344, distance: 56.3
click at [560, 400] on div "Other" at bounding box center [553, 405] width 27 height 14
type input "*****"
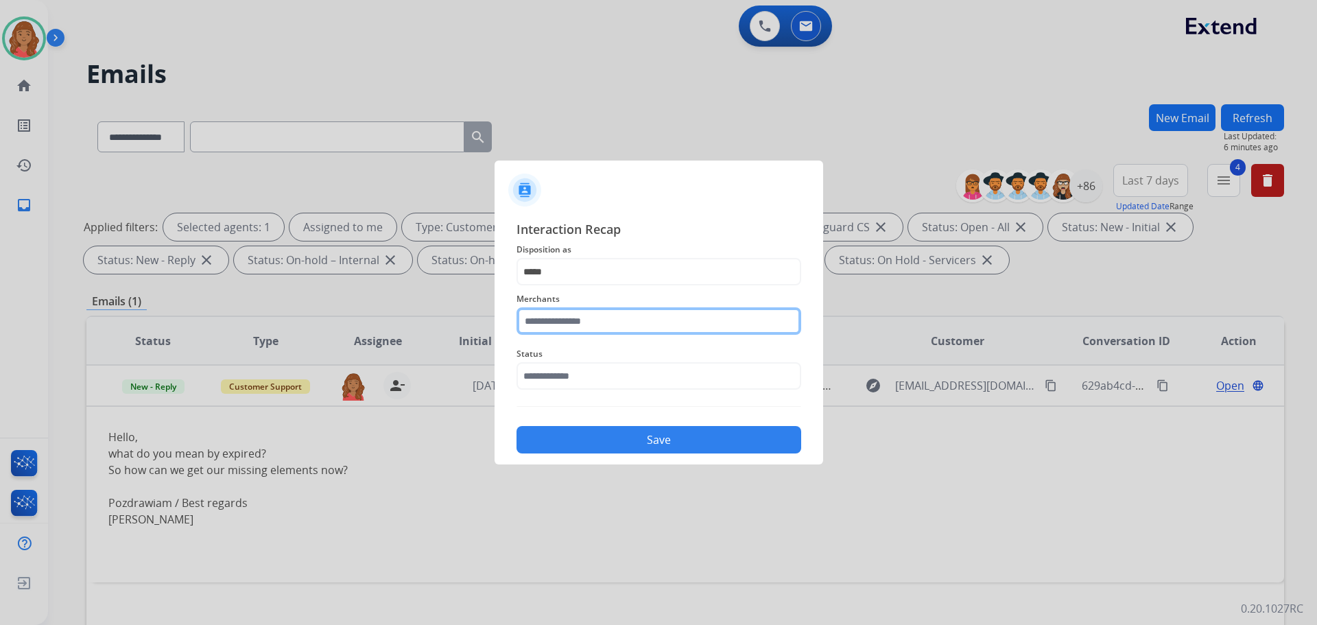
click at [567, 315] on input "text" at bounding box center [658, 320] width 285 height 27
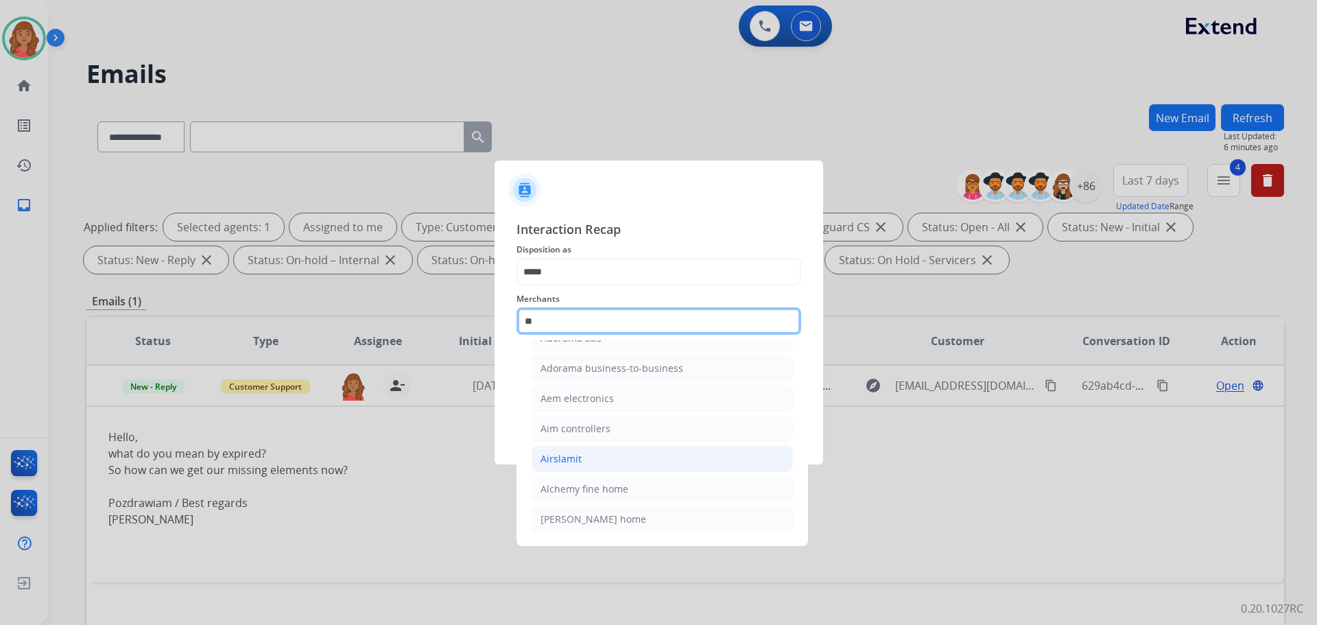
scroll to position [52, 0]
type input "*"
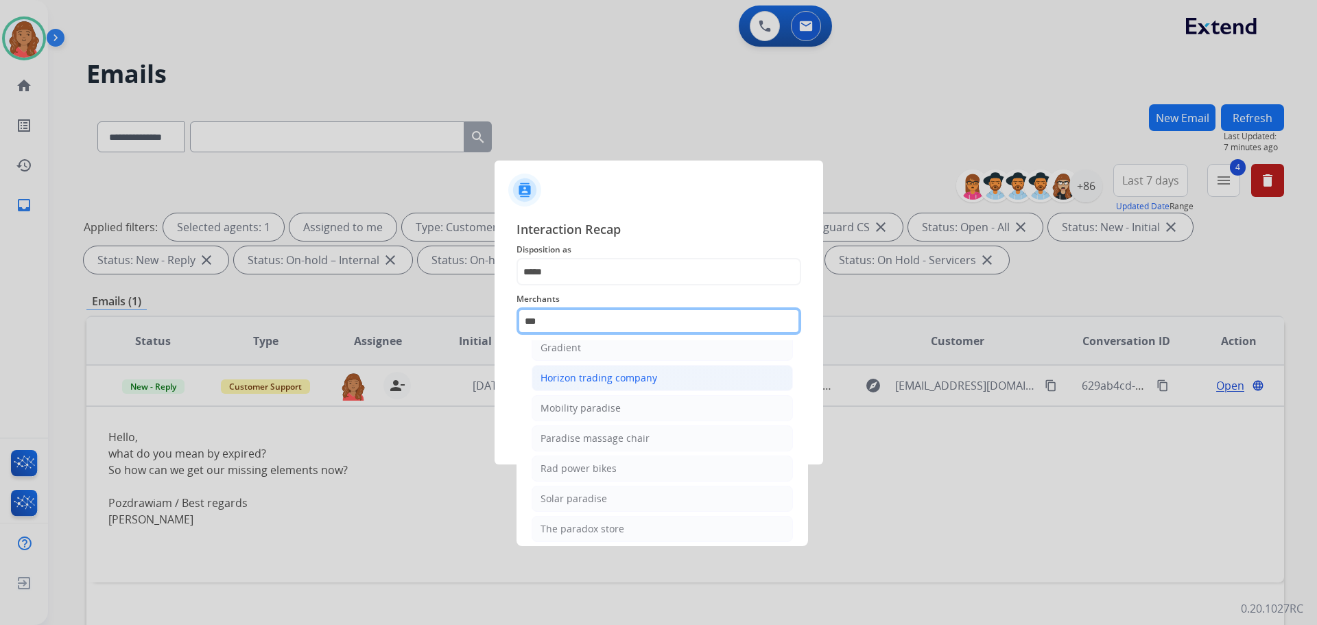
scroll to position [112, 0]
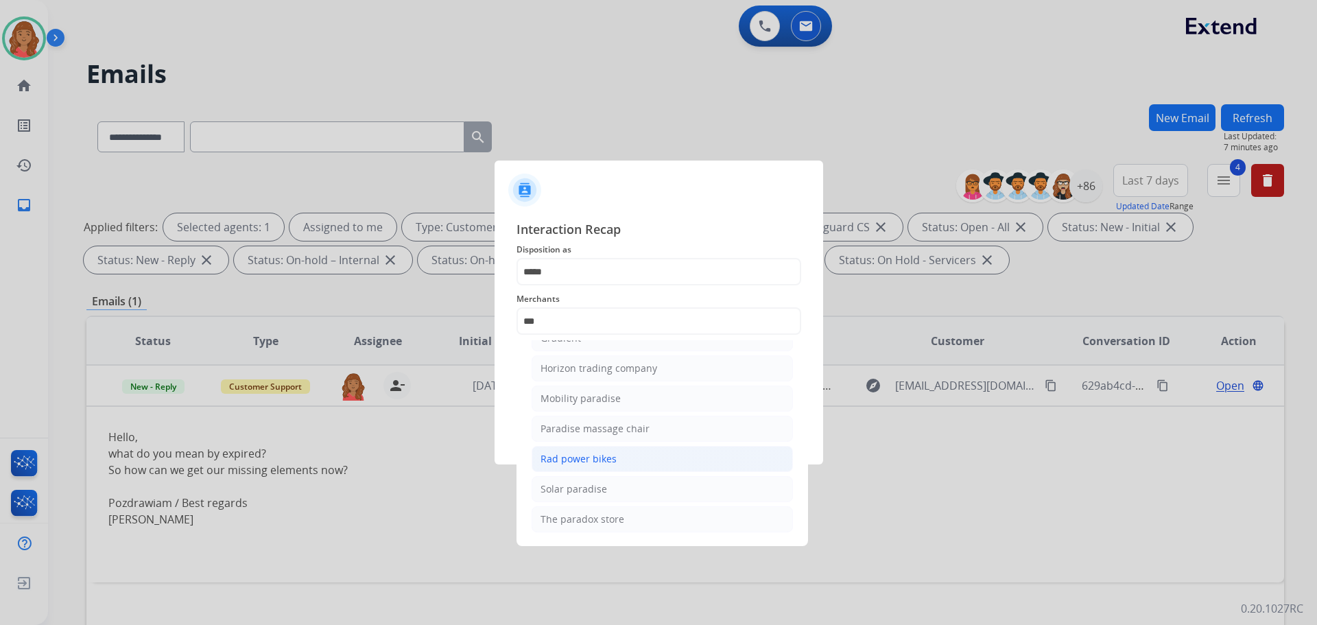
click at [573, 464] on div "Rad power bikes" at bounding box center [578, 459] width 76 height 14
type input "**********"
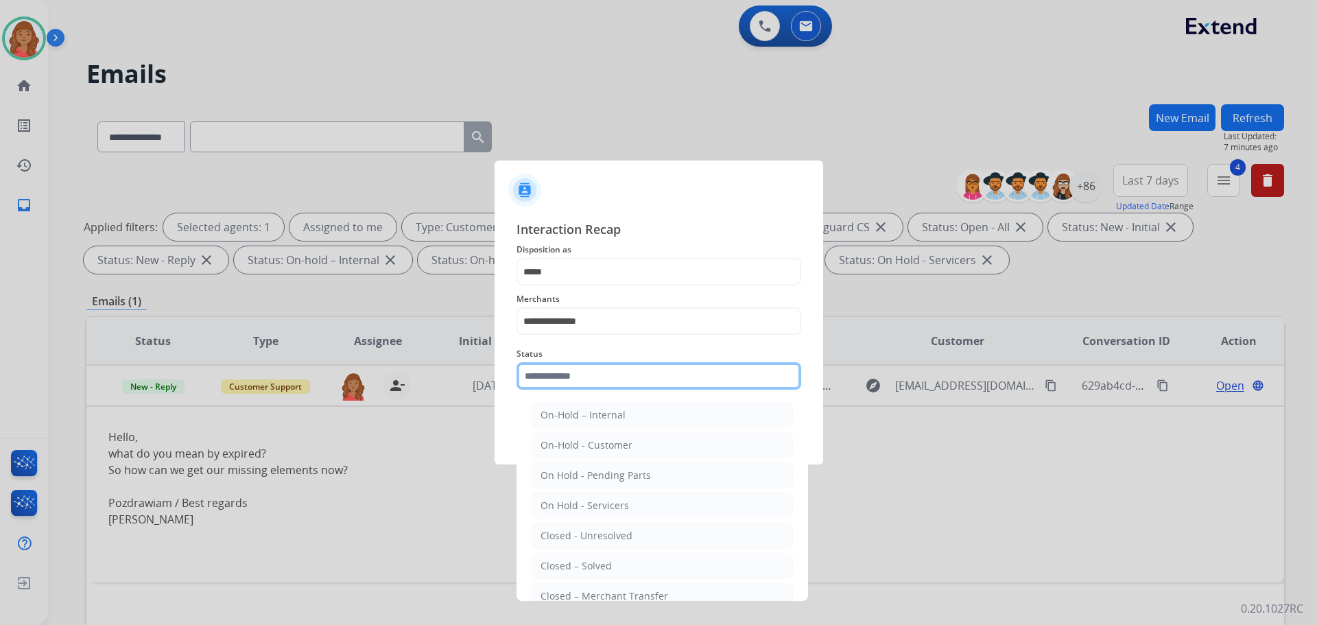
click at [588, 395] on div "Status On-Hold – Internal On-Hold - Customer On Hold - Pending Parts On Hold - …" at bounding box center [658, 367] width 285 height 55
drag, startPoint x: 579, startPoint y: 563, endPoint x: 582, endPoint y: 501, distance: 61.8
click at [579, 564] on div "Closed – Solved" at bounding box center [575, 566] width 71 height 14
type input "**********"
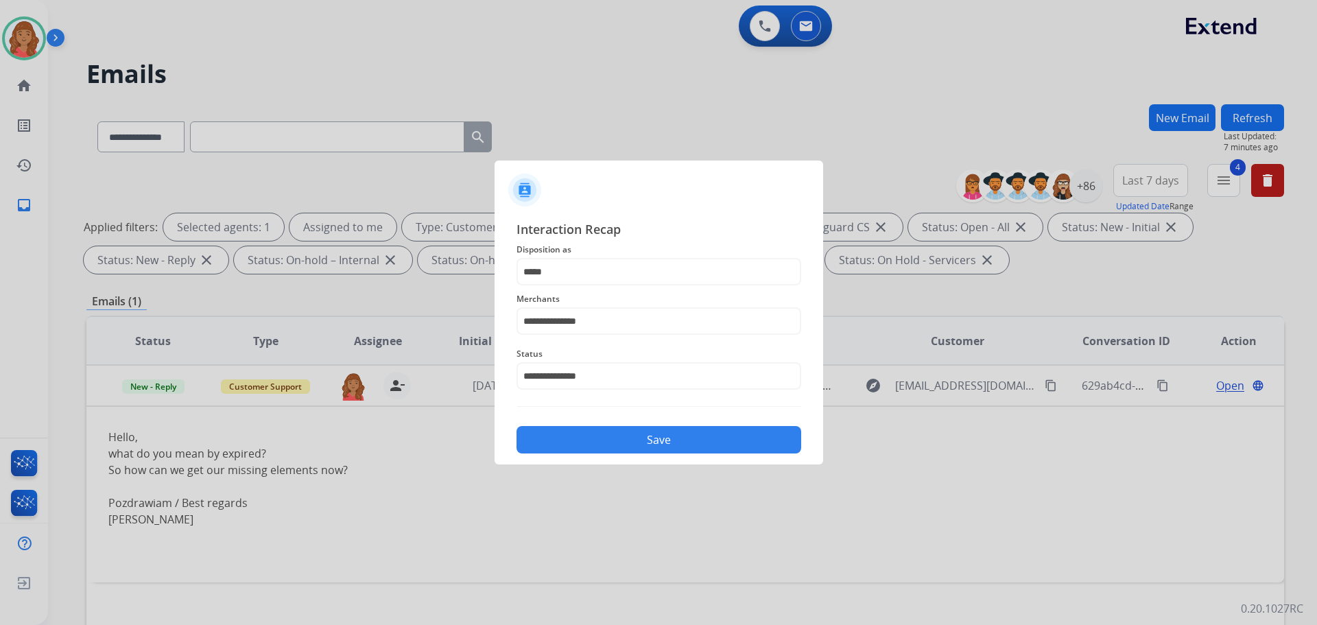
click at [595, 445] on button "Save" at bounding box center [658, 439] width 285 height 27
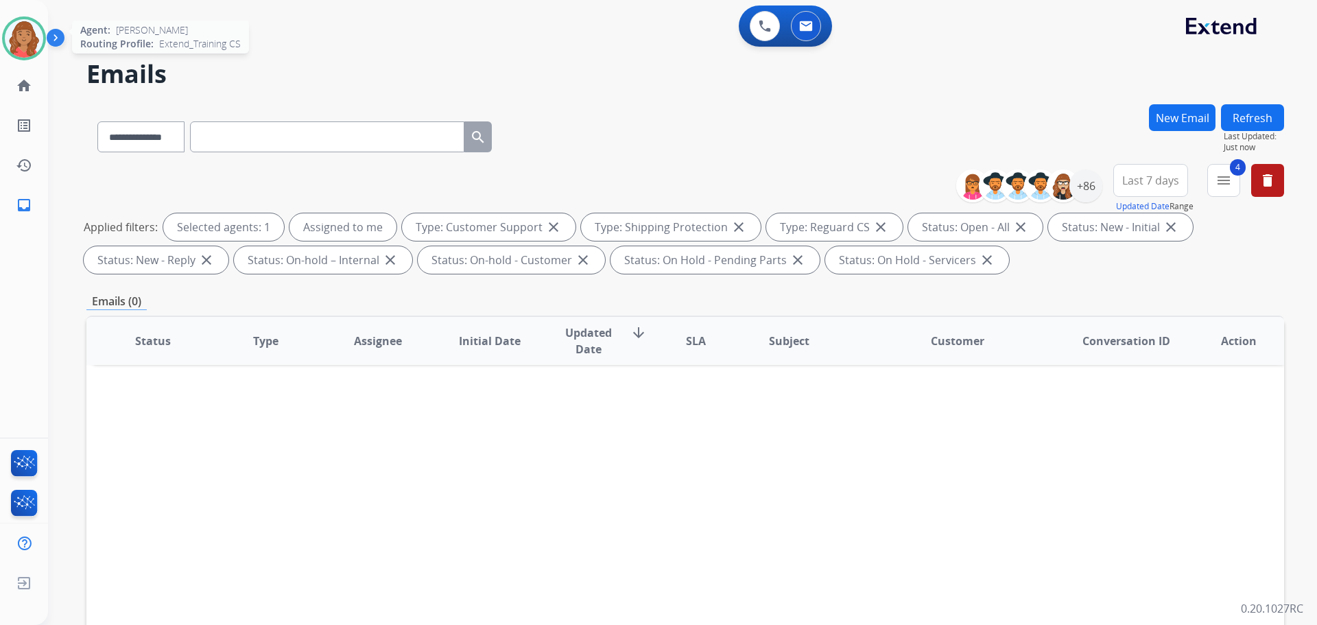
click at [24, 43] on img at bounding box center [24, 38] width 38 height 38
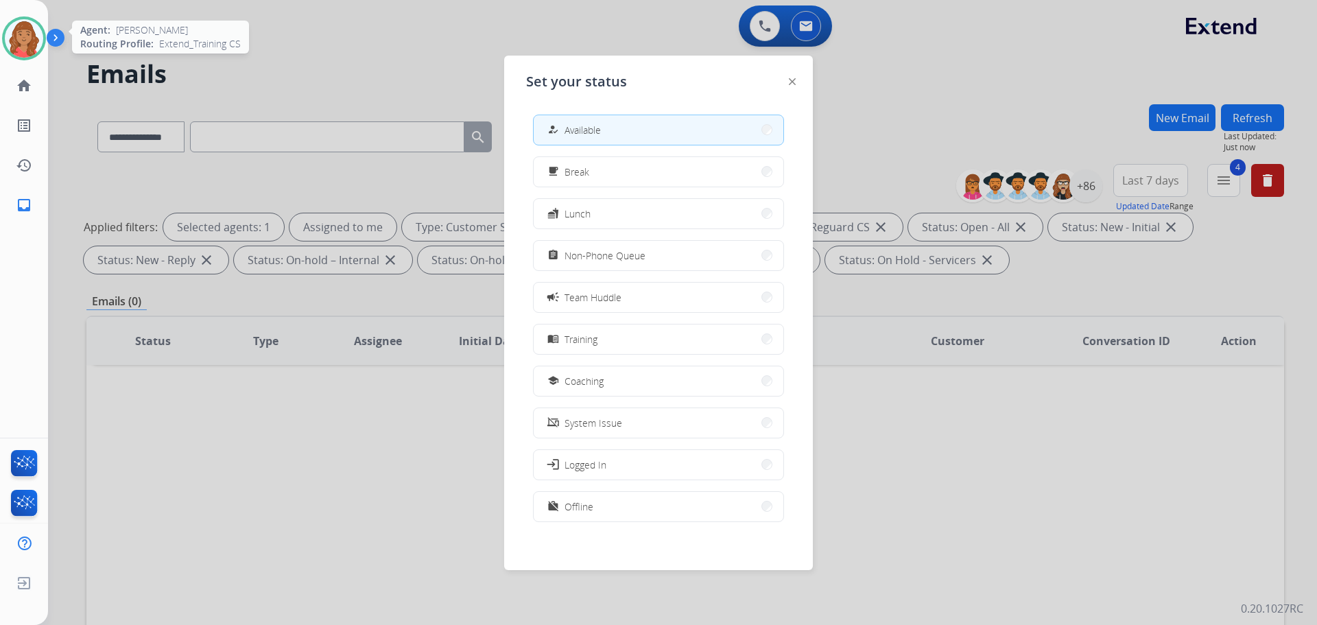
click at [24, 43] on img at bounding box center [24, 38] width 38 height 38
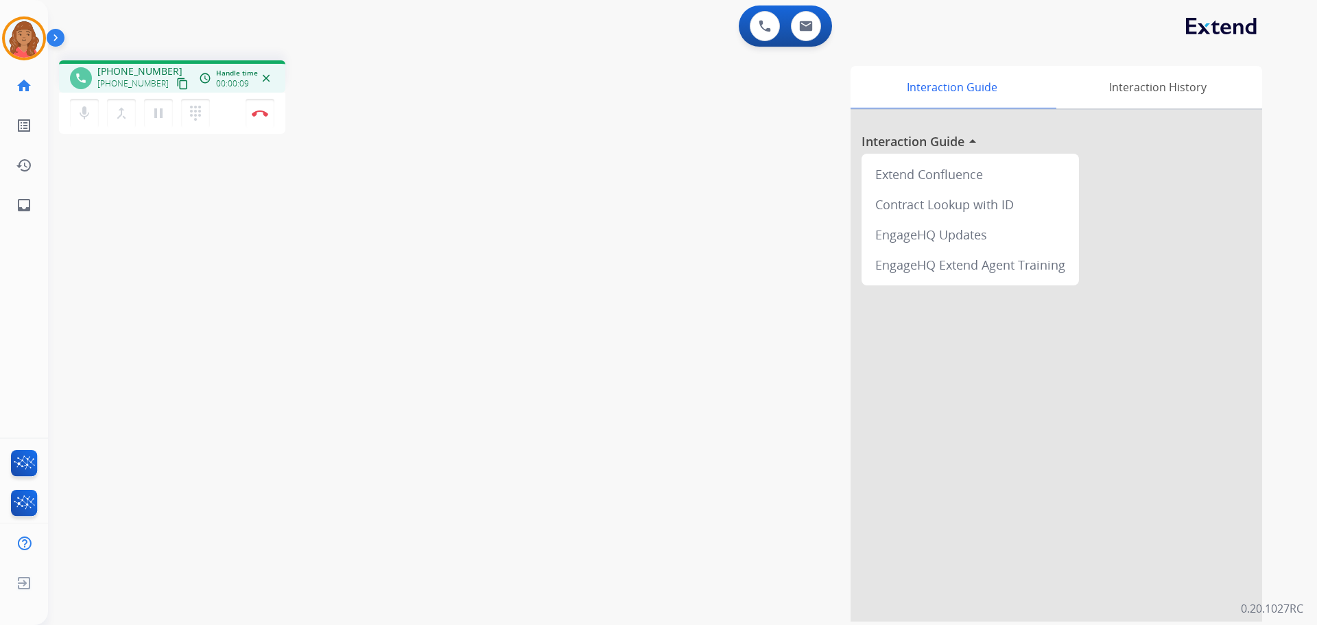
drag, startPoint x: 166, startPoint y: 84, endPoint x: 126, endPoint y: 86, distance: 39.8
click at [176, 84] on mat-icon "content_copy" at bounding box center [182, 84] width 12 height 12
drag, startPoint x: 171, startPoint y: 82, endPoint x: 163, endPoint y: 83, distance: 8.3
click at [176, 82] on mat-icon "content_copy" at bounding box center [182, 84] width 12 height 12
click at [156, 116] on mat-icon "pause" at bounding box center [158, 113] width 16 height 16
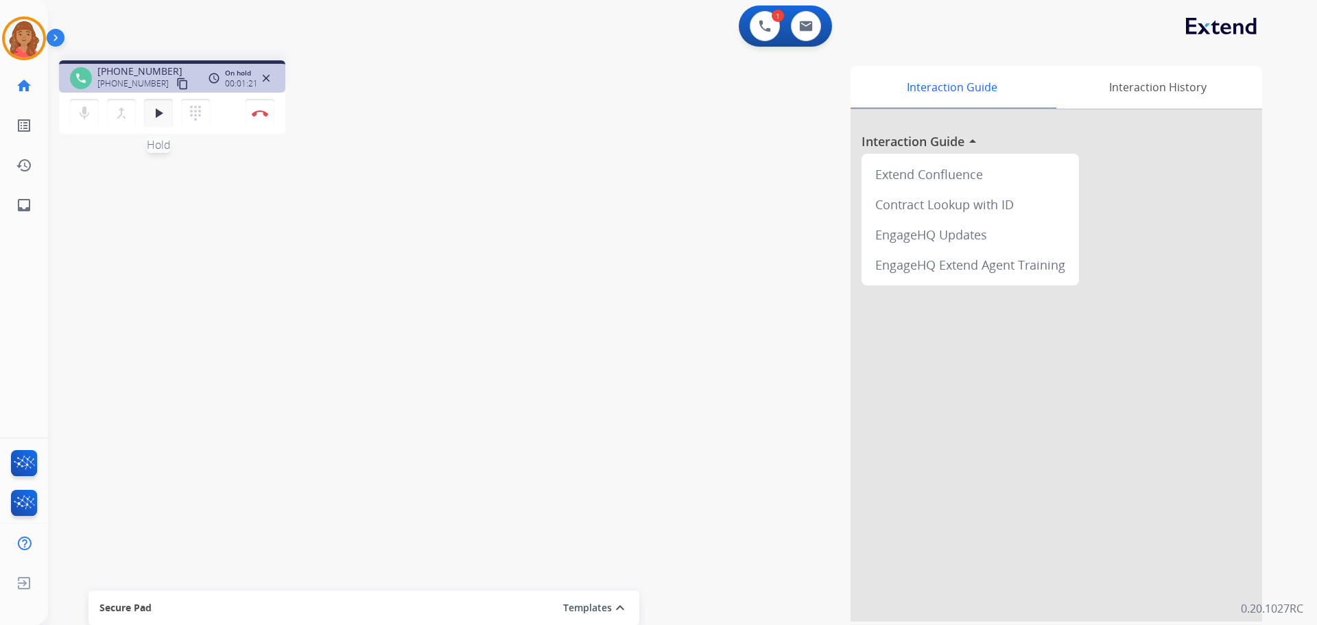
click at [162, 117] on mat-icon "play_arrow" at bounding box center [158, 113] width 16 height 16
click at [157, 115] on mat-icon "pause" at bounding box center [158, 113] width 16 height 16
click at [158, 116] on mat-icon "play_arrow" at bounding box center [158, 113] width 16 height 16
click at [158, 115] on mat-icon "pause" at bounding box center [158, 113] width 16 height 16
click at [158, 110] on mat-icon "play_arrow" at bounding box center [158, 113] width 16 height 16
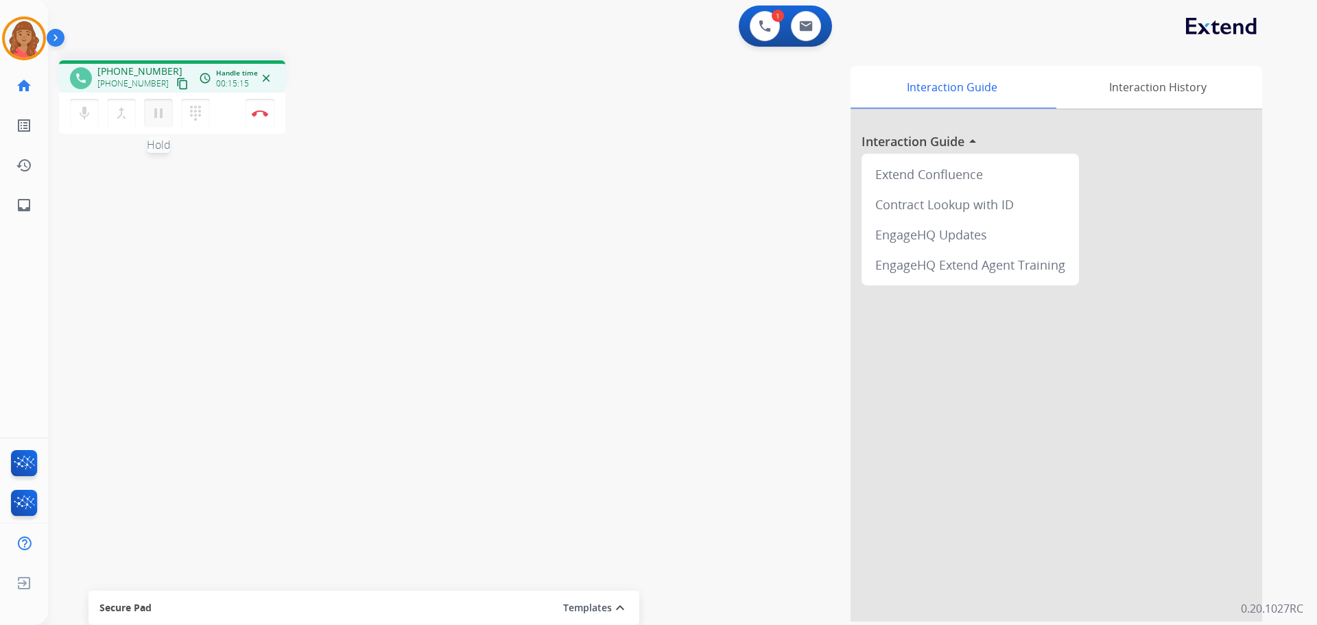
click at [159, 115] on mat-icon "pause" at bounding box center [158, 113] width 16 height 16
click at [155, 115] on mat-icon "play_arrow" at bounding box center [158, 113] width 16 height 16
click at [261, 115] on img at bounding box center [260, 113] width 16 height 7
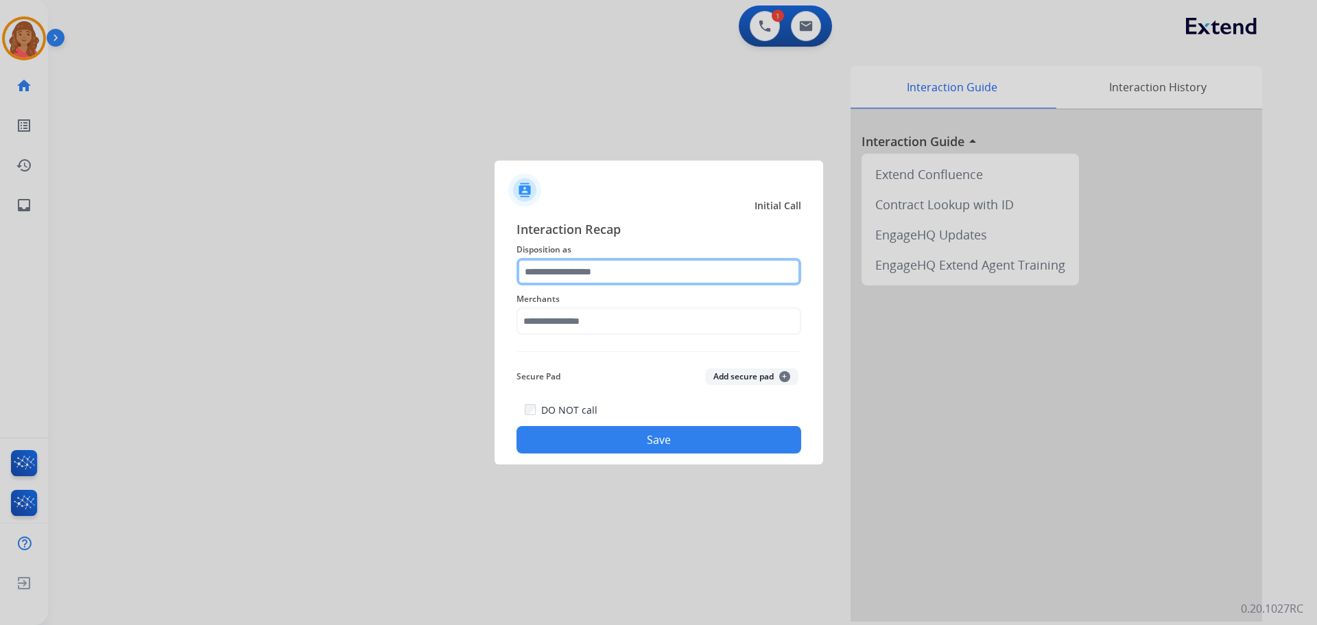
click at [548, 274] on input "text" at bounding box center [658, 271] width 285 height 27
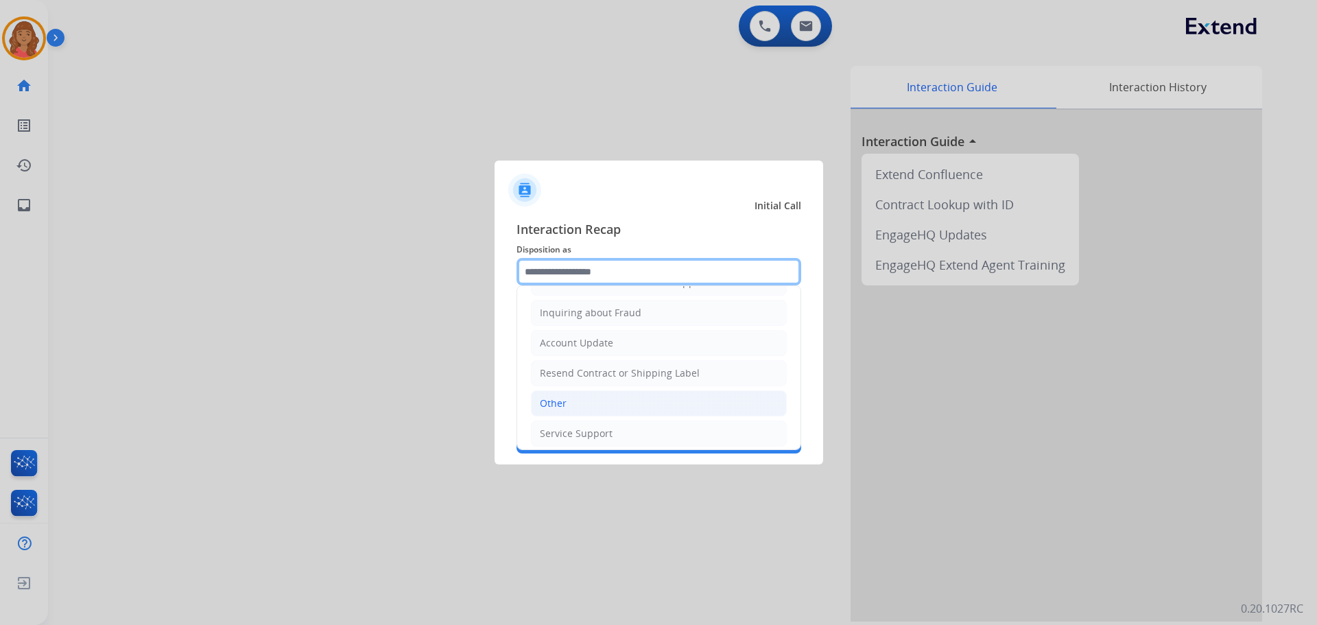
scroll to position [214, 0]
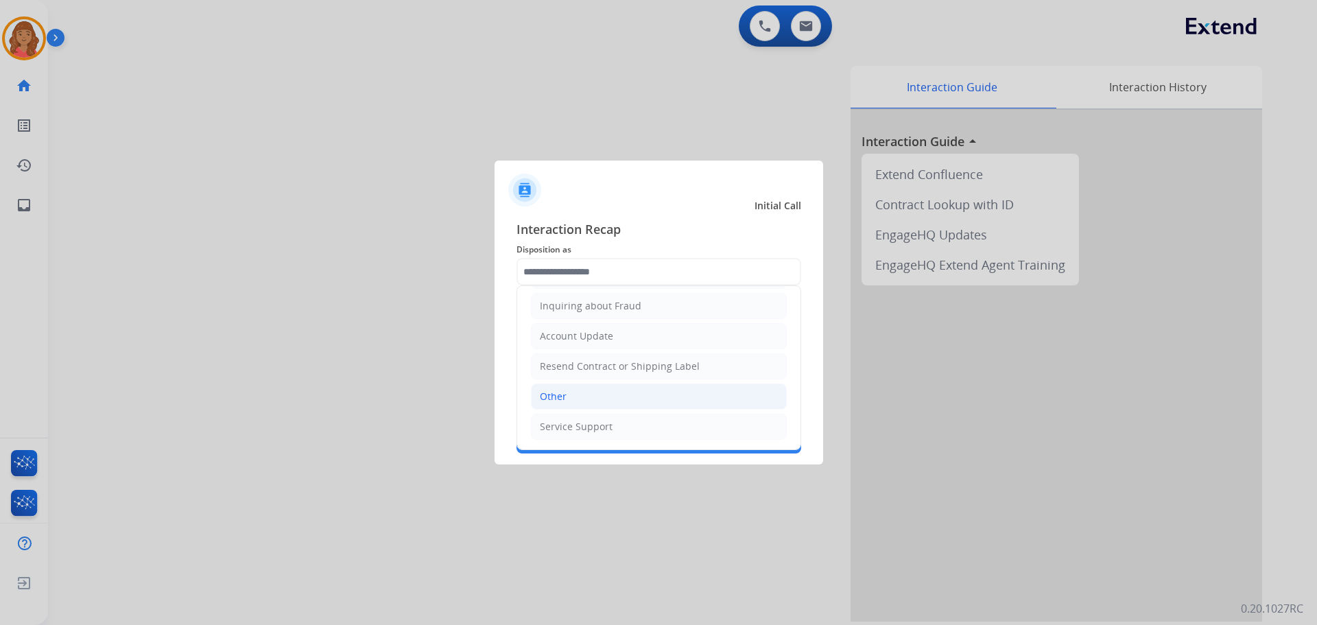
click at [553, 392] on div "Other" at bounding box center [553, 397] width 27 height 14
type input "*****"
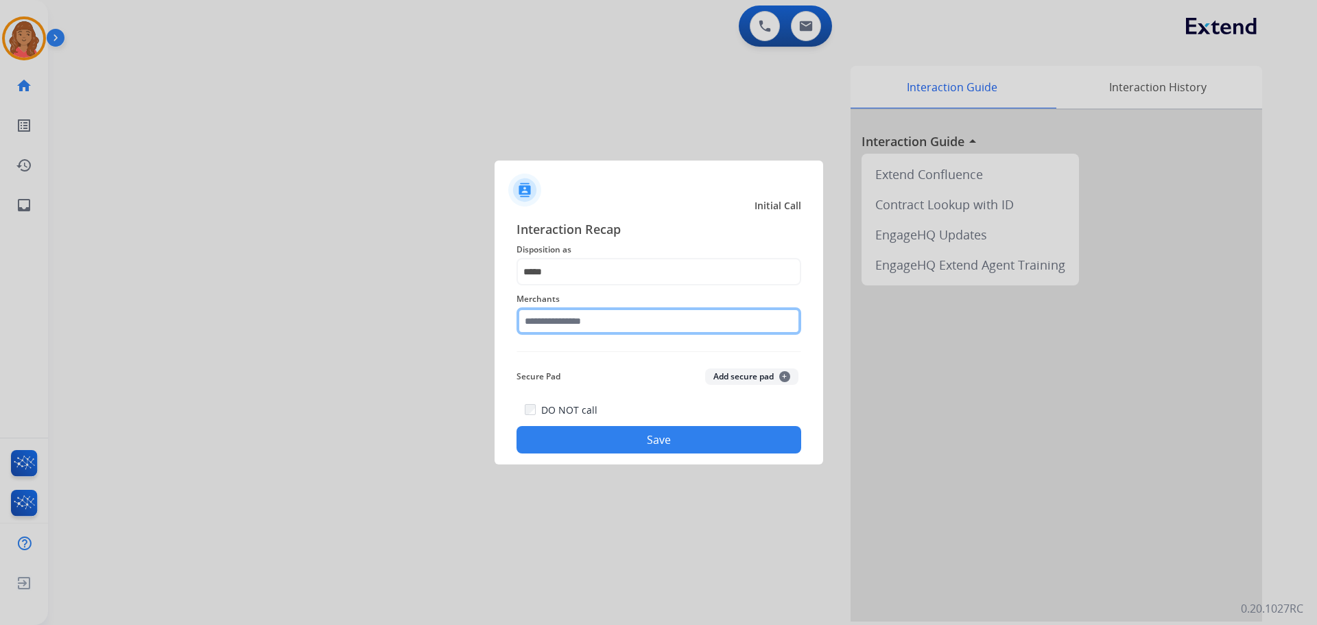
click at [564, 324] on input "text" at bounding box center [658, 320] width 285 height 27
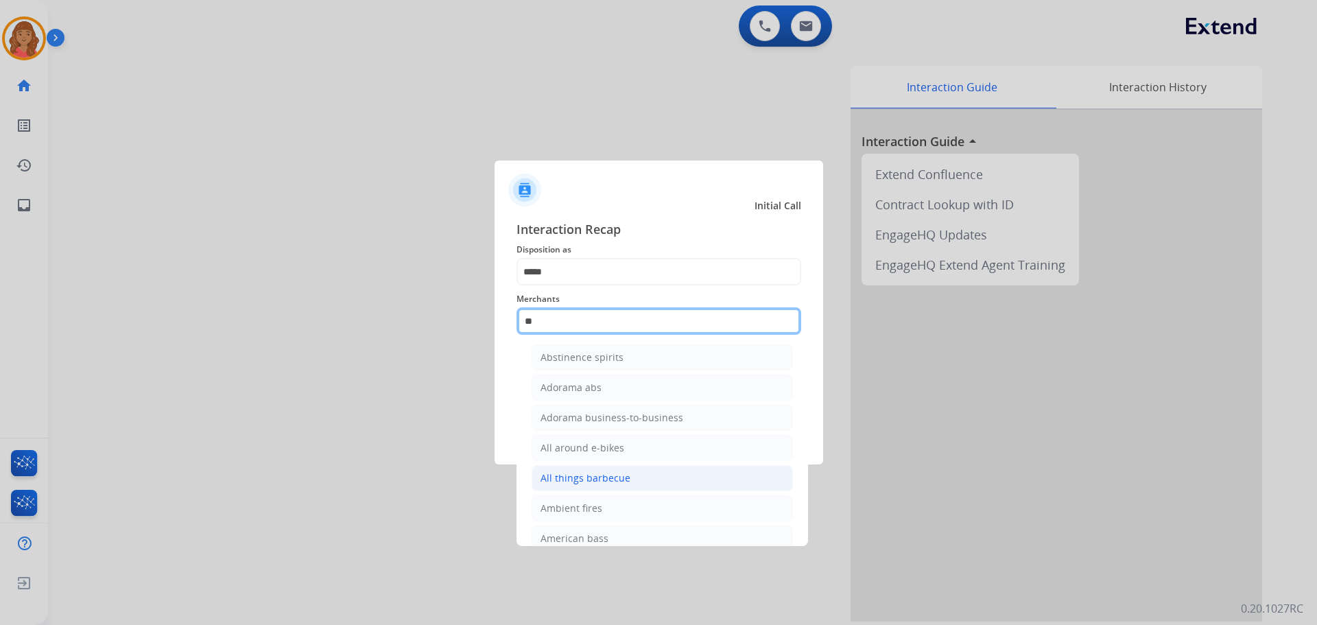
scroll to position [0, 0]
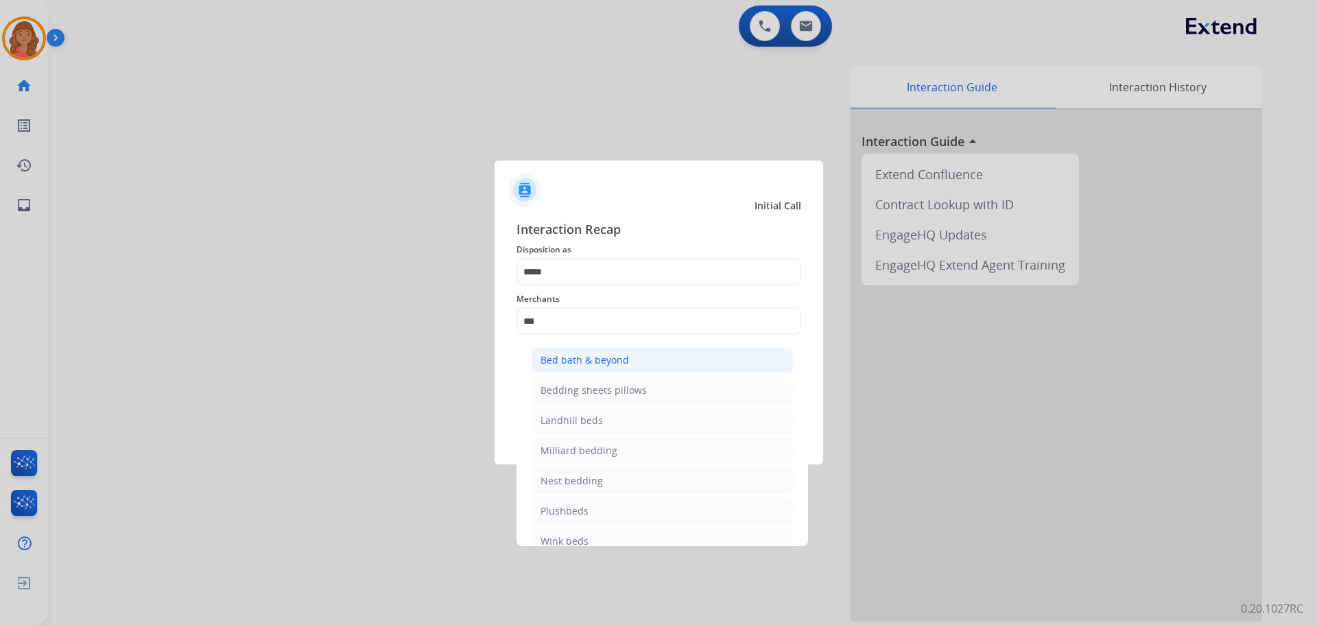
click at [575, 358] on div "Bed bath & beyond" at bounding box center [584, 360] width 88 height 14
type input "**********"
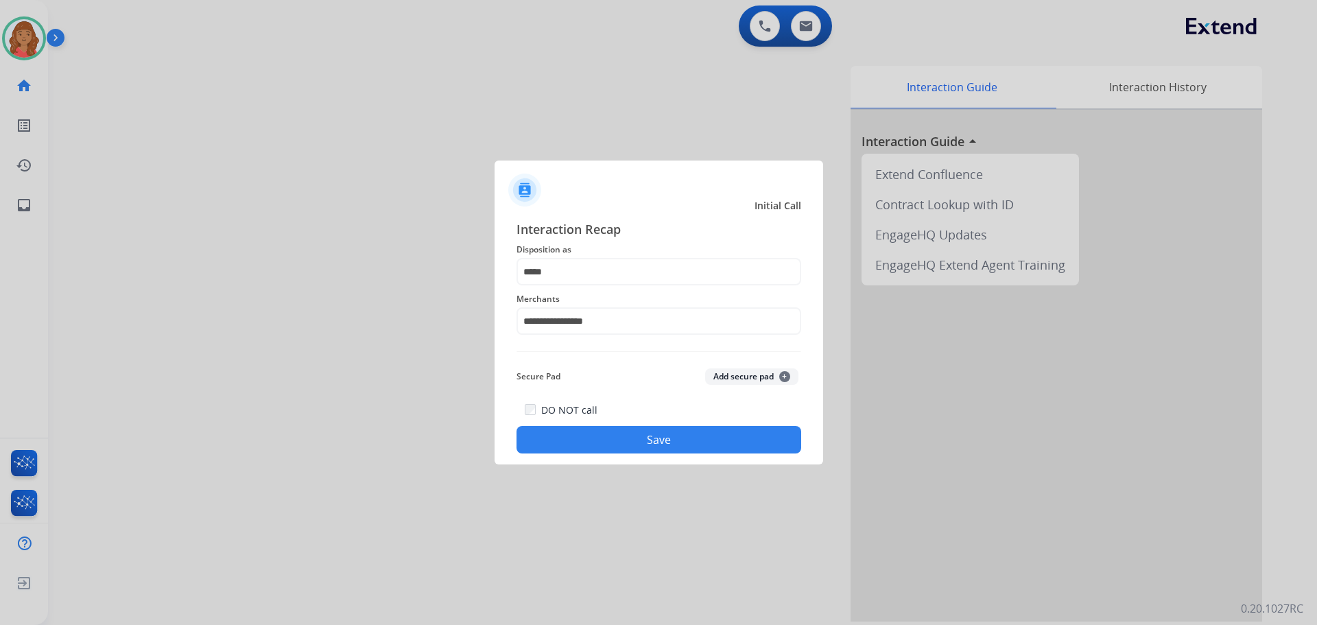
click at [592, 436] on button "Save" at bounding box center [658, 439] width 285 height 27
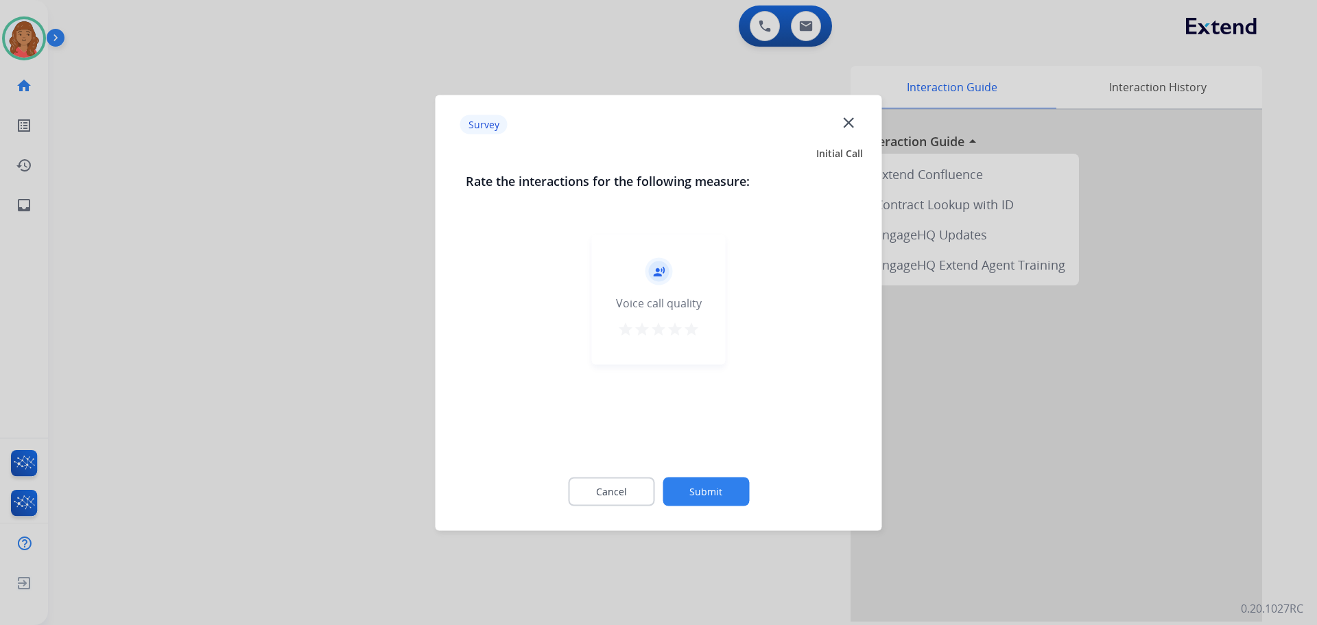
click at [688, 330] on mat-icon "star" at bounding box center [691, 328] width 16 height 16
click at [713, 495] on button "Submit" at bounding box center [706, 491] width 86 height 29
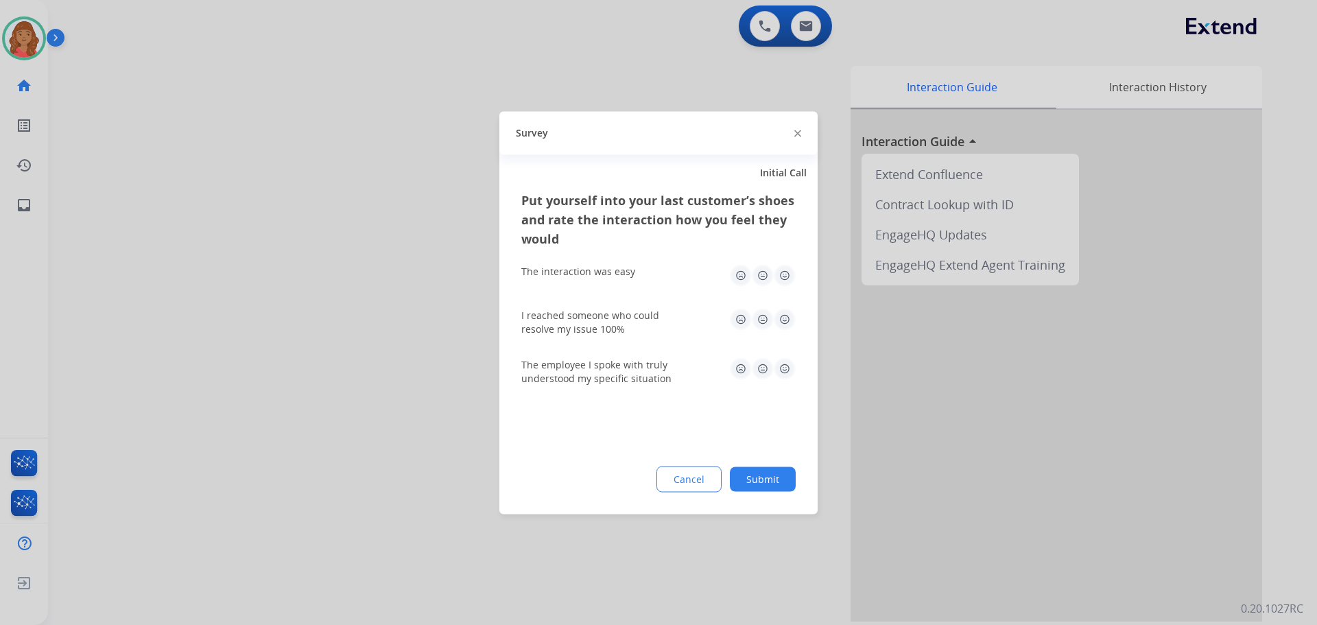
drag, startPoint x: 785, startPoint y: 279, endPoint x: 787, endPoint y: 302, distance: 22.8
click at [787, 279] on img at bounding box center [785, 275] width 22 height 22
drag, startPoint x: 787, startPoint y: 309, endPoint x: 786, endPoint y: 324, distance: 15.8
click at [786, 309] on img at bounding box center [785, 319] width 22 height 22
drag, startPoint x: 785, startPoint y: 364, endPoint x: 775, endPoint y: 413, distance: 49.6
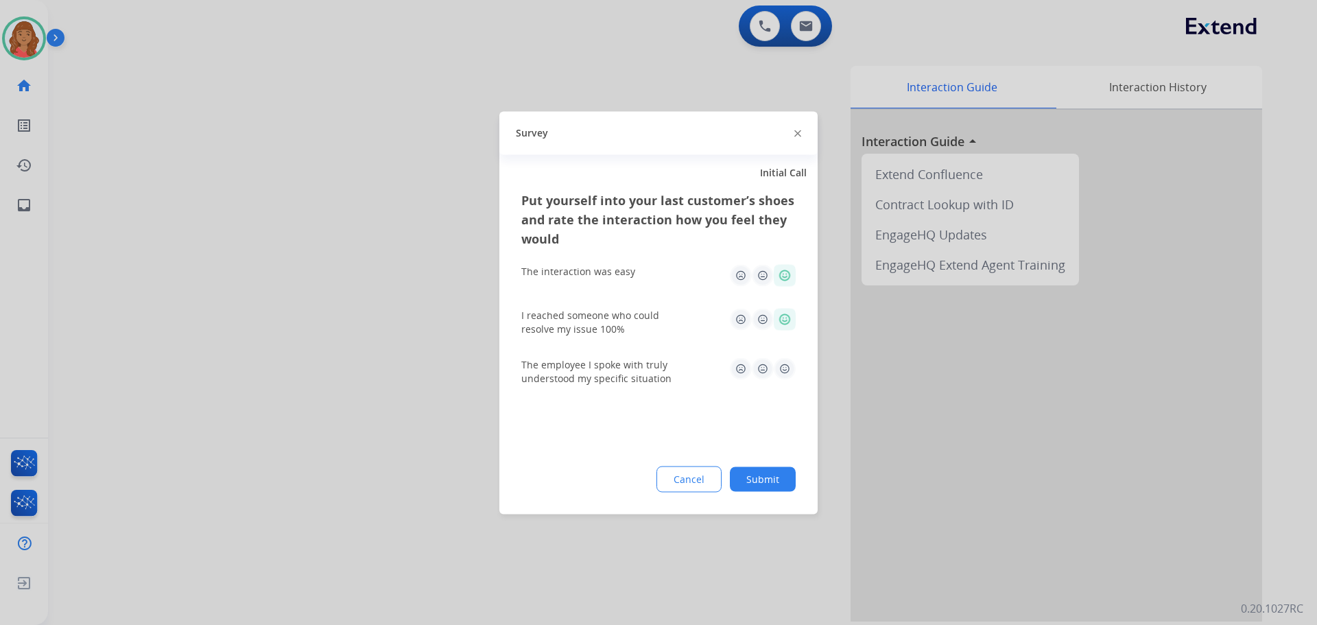
click at [785, 365] on img at bounding box center [785, 368] width 22 height 22
click at [780, 494] on div "Put yourself into your last customer’s shoes and rate the interaction how you f…" at bounding box center [658, 352] width 318 height 324
click at [770, 480] on button "Submit" at bounding box center [763, 478] width 66 height 25
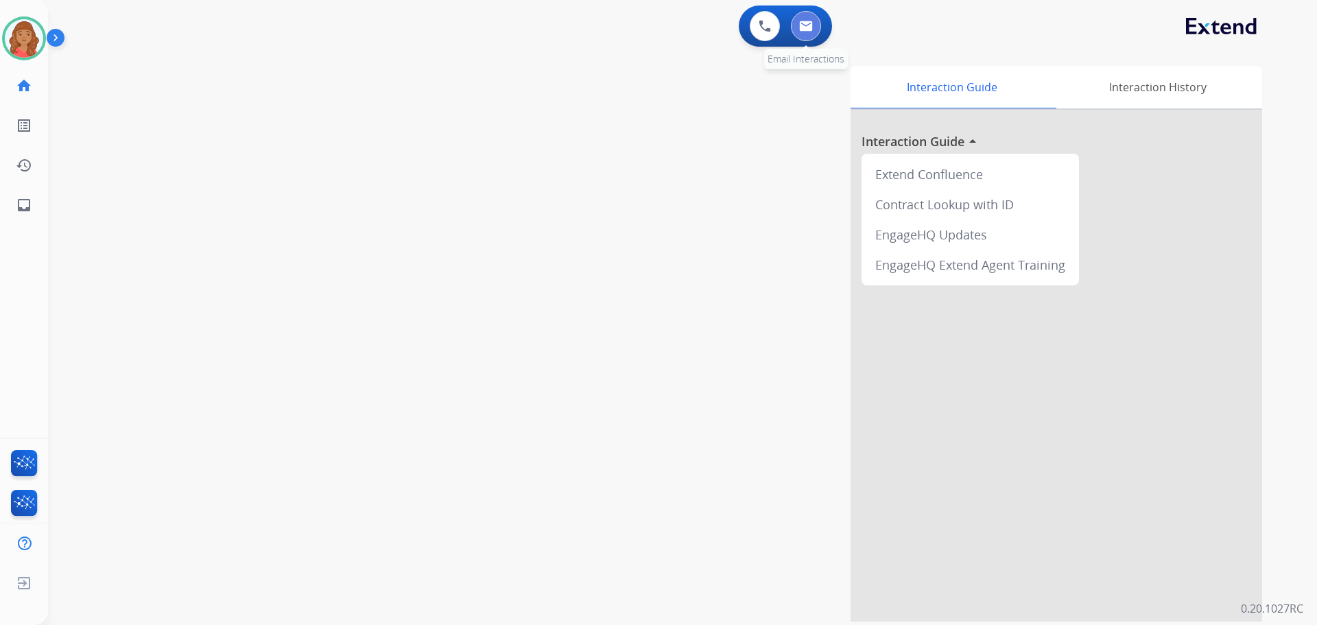
click at [805, 32] on button at bounding box center [806, 26] width 30 height 30
select select "**********"
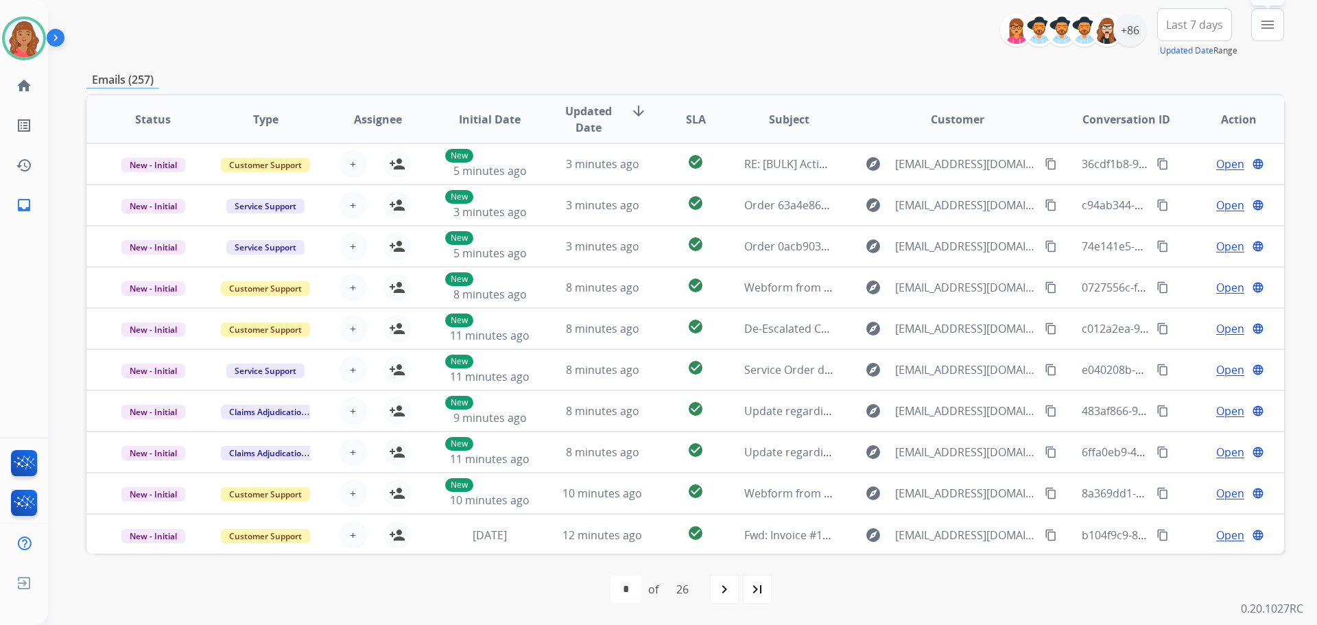
drag, startPoint x: 1265, startPoint y: 27, endPoint x: 1257, endPoint y: 31, distance: 8.3
click at [1265, 27] on mat-icon "menu" at bounding box center [1267, 24] width 16 height 16
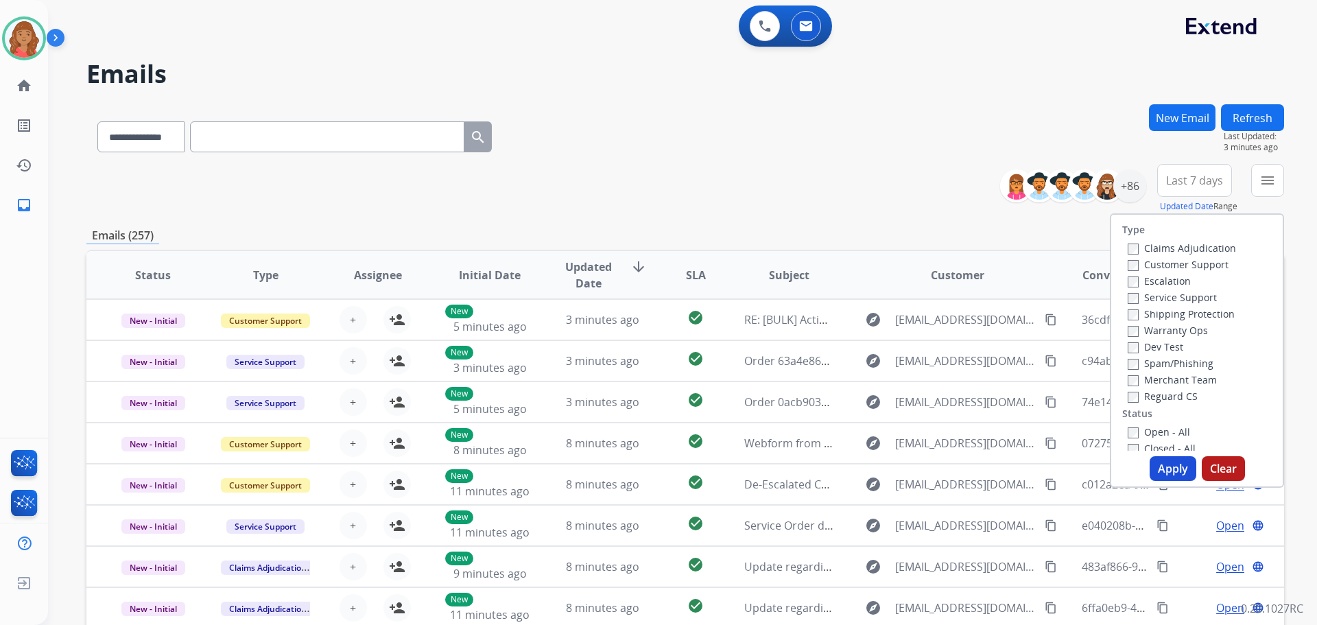
click at [1179, 112] on button "New Email" at bounding box center [1182, 117] width 67 height 27
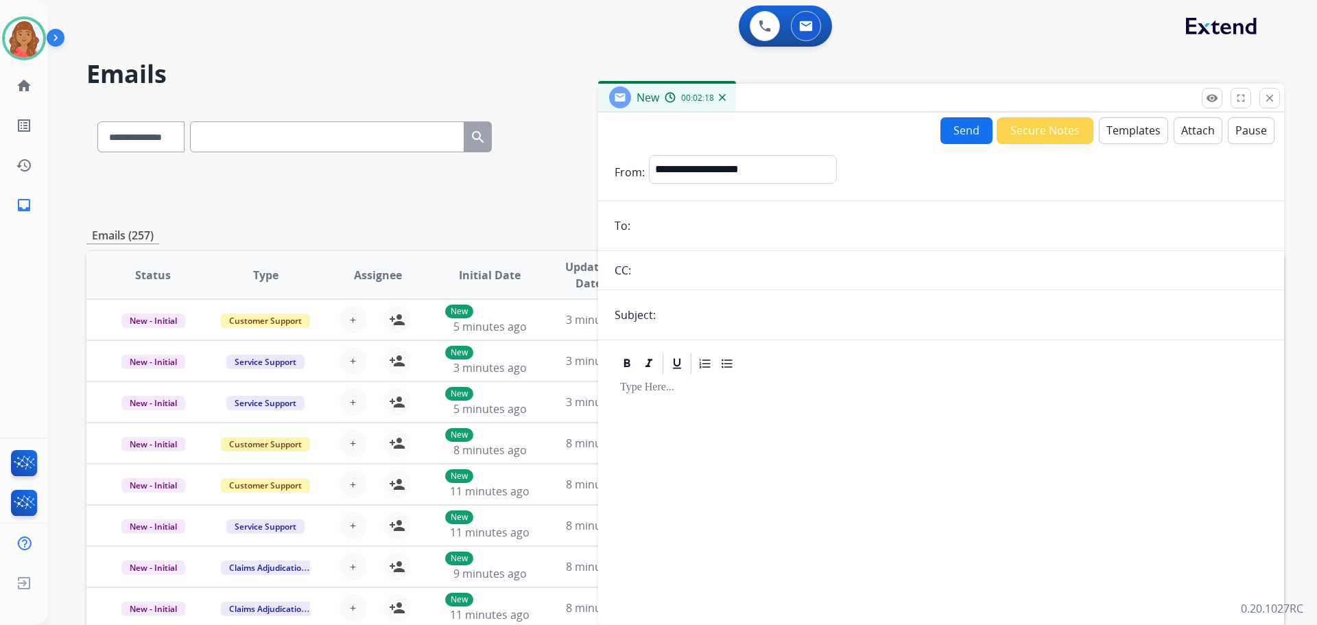
paste input "**********"
type input "**********"
click at [706, 176] on select "**********" at bounding box center [742, 168] width 187 height 27
select select "**********"
click at [649, 155] on select "**********" at bounding box center [742, 168] width 187 height 27
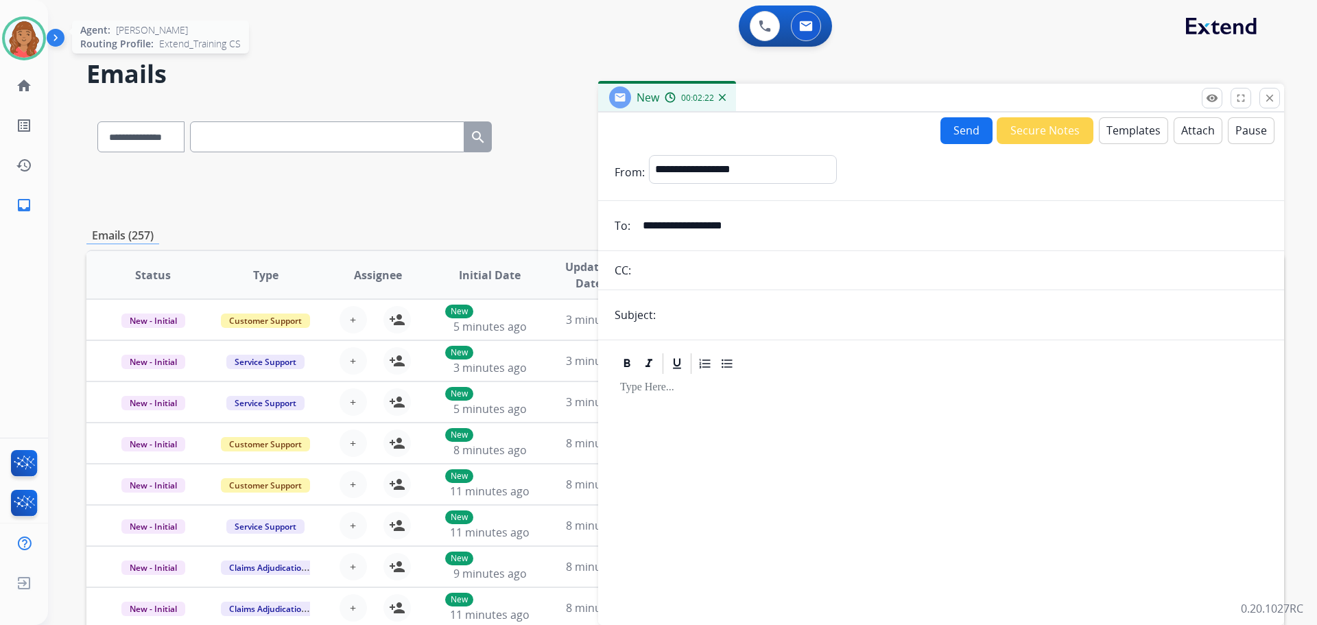
click at [10, 27] on img at bounding box center [24, 38] width 38 height 38
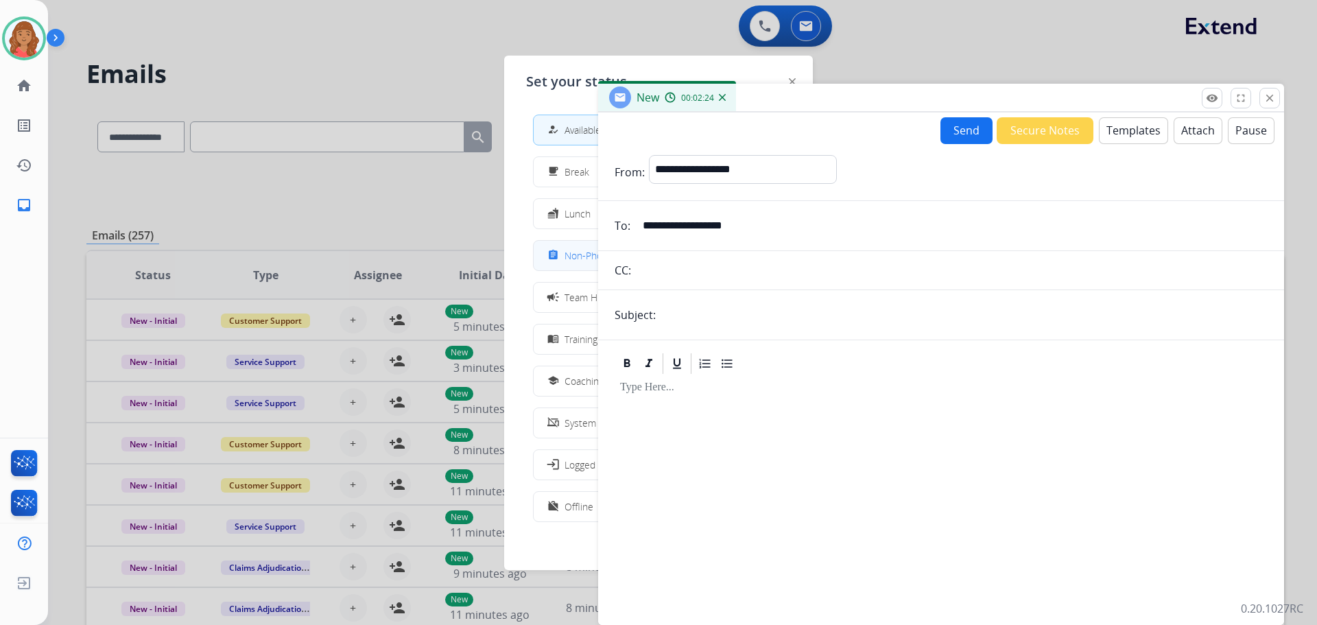
click at [555, 263] on div "assignment" at bounding box center [555, 255] width 20 height 16
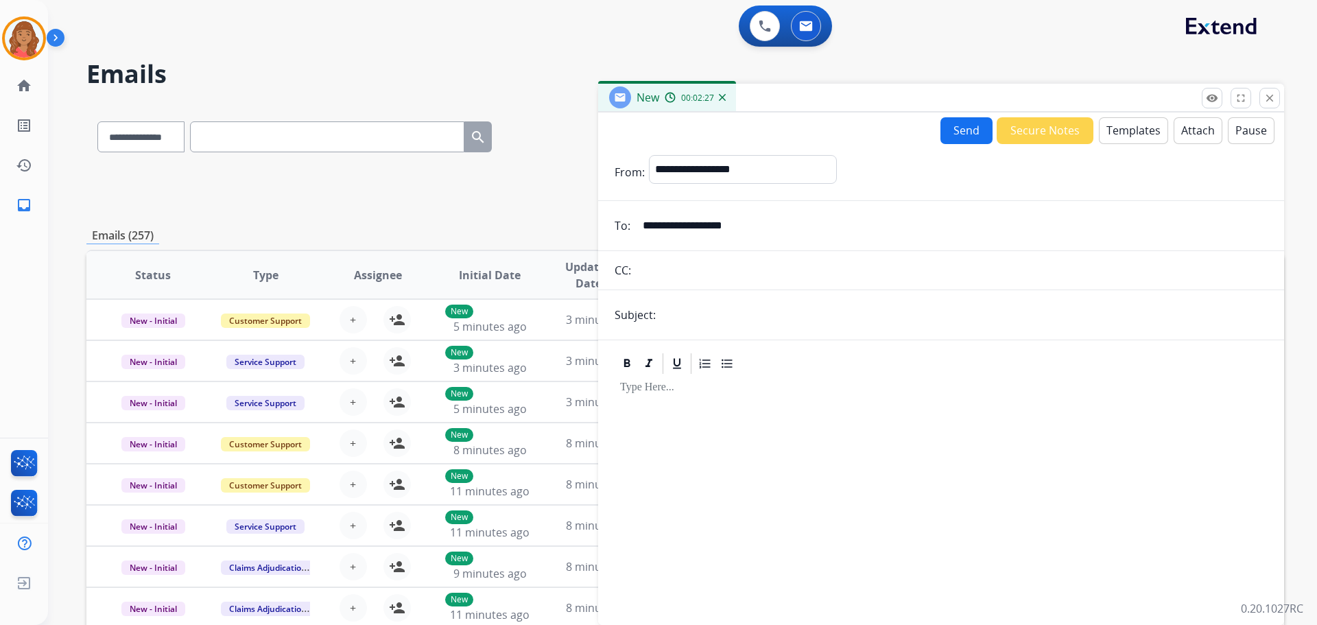
click at [1124, 137] on button "Templates" at bounding box center [1133, 130] width 69 height 27
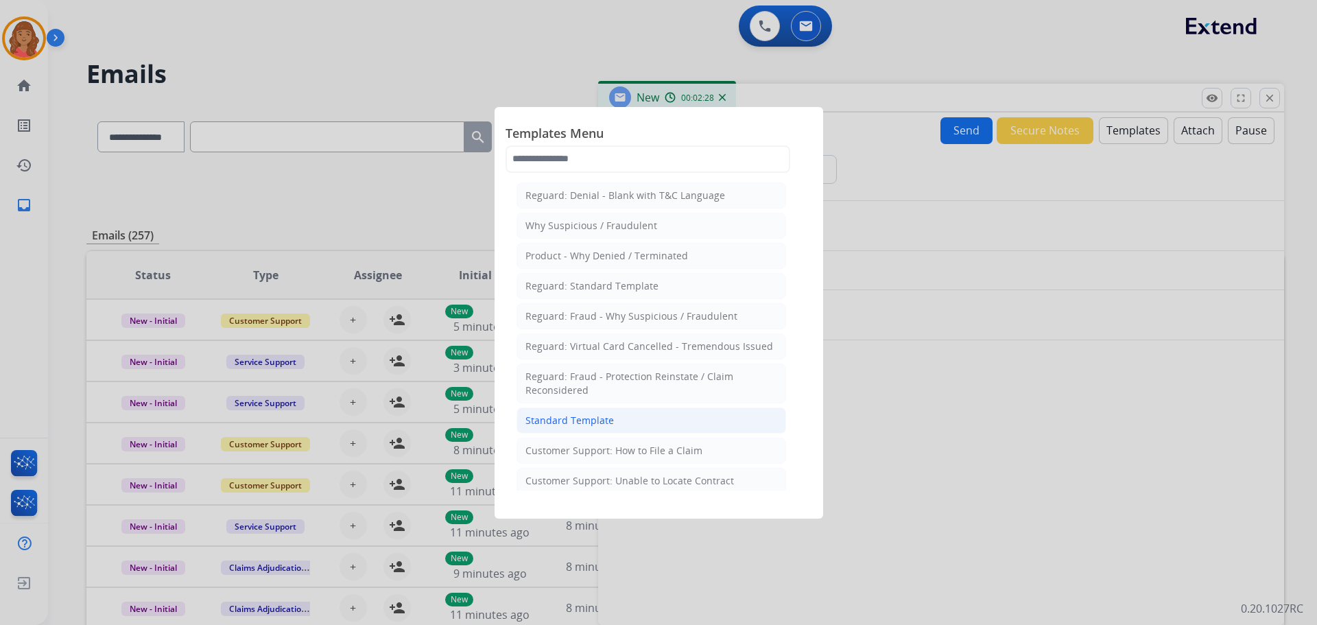
click at [584, 420] on div "Standard Template" at bounding box center [569, 421] width 88 height 14
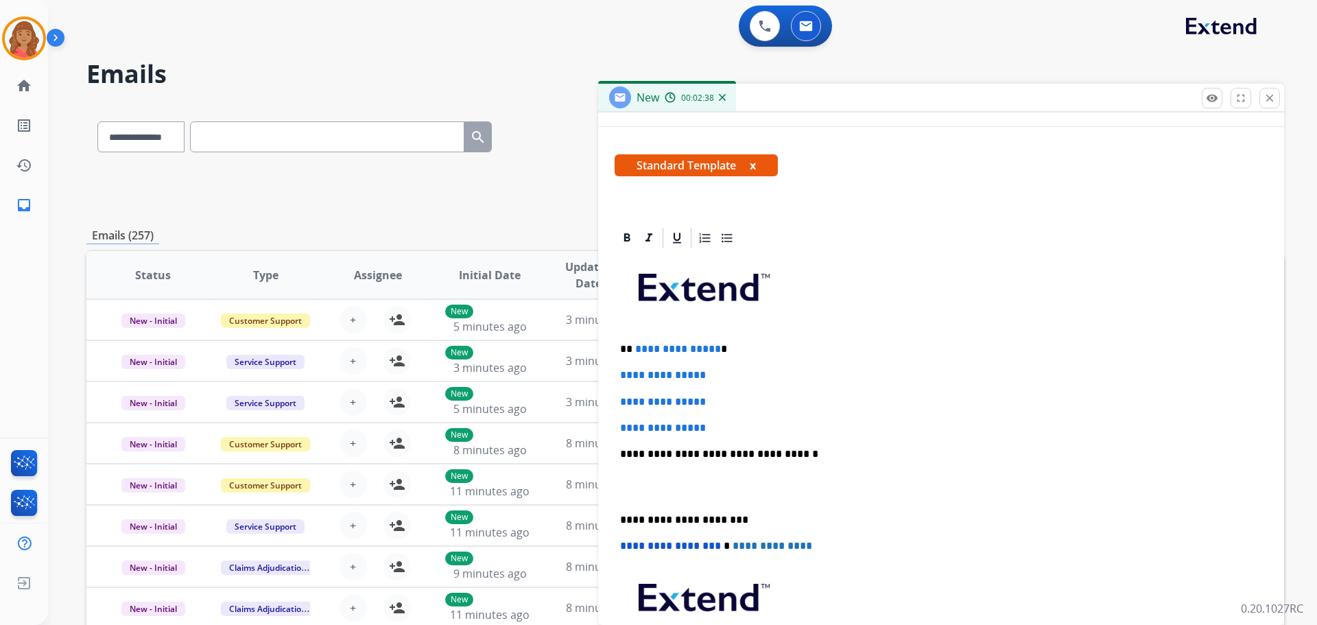
scroll to position [274, 0]
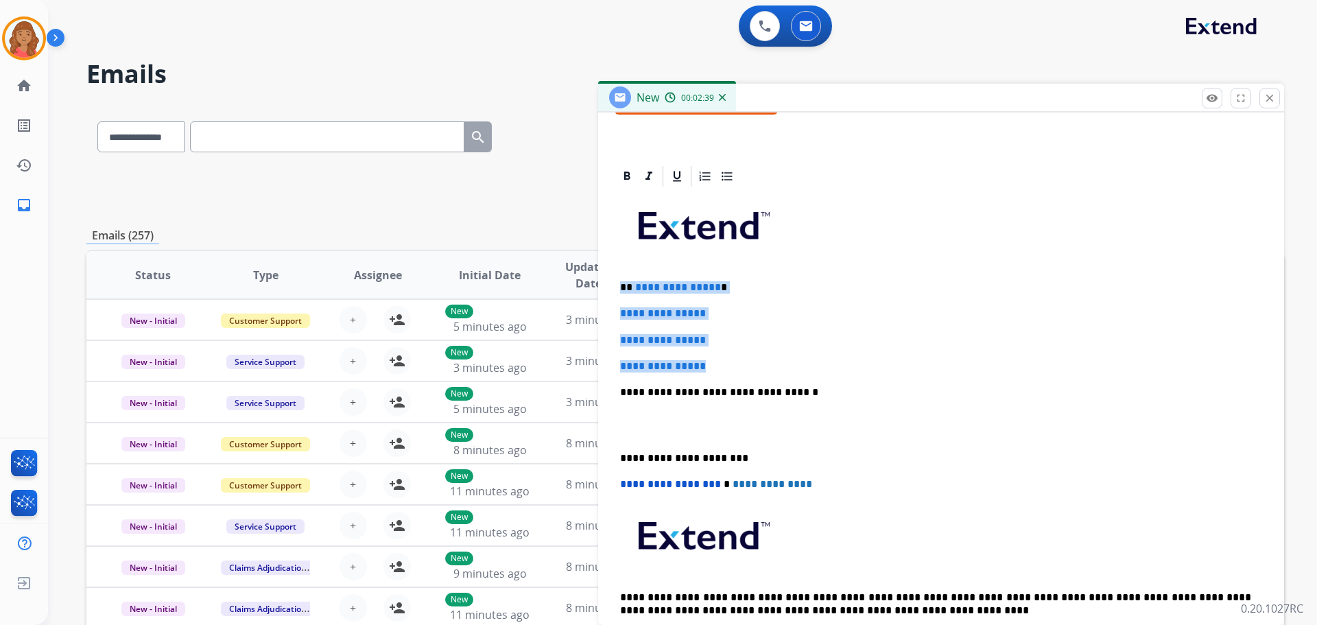
drag, startPoint x: 656, startPoint y: 336, endPoint x: 623, endPoint y: 276, distance: 67.8
click at [623, 276] on div "**********" at bounding box center [941, 425] width 653 height 472
drag, startPoint x: 715, startPoint y: 371, endPoint x: 630, endPoint y: 281, distance: 124.7
click at [632, 277] on div "**********" at bounding box center [941, 425] width 653 height 472
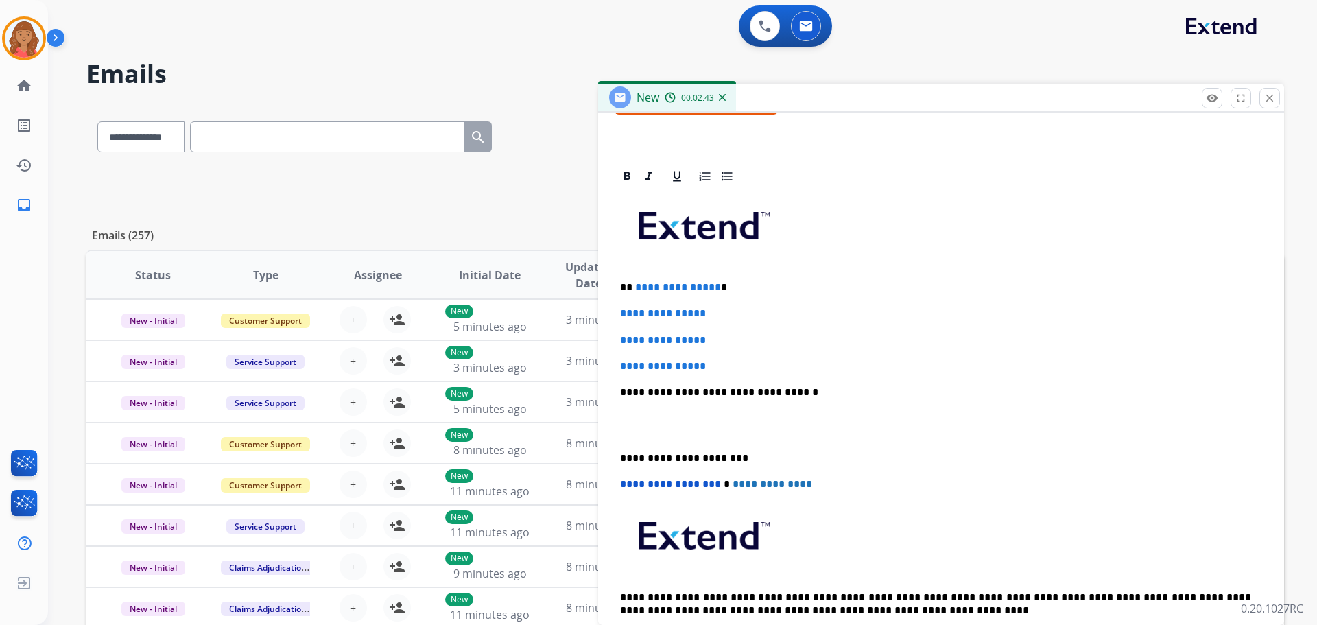
click at [619, 284] on div "**********" at bounding box center [941, 425] width 653 height 472
drag, startPoint x: 619, startPoint y: 286, endPoint x: 713, endPoint y: 368, distance: 124.9
click at [713, 368] on div "**********" at bounding box center [941, 425] width 653 height 472
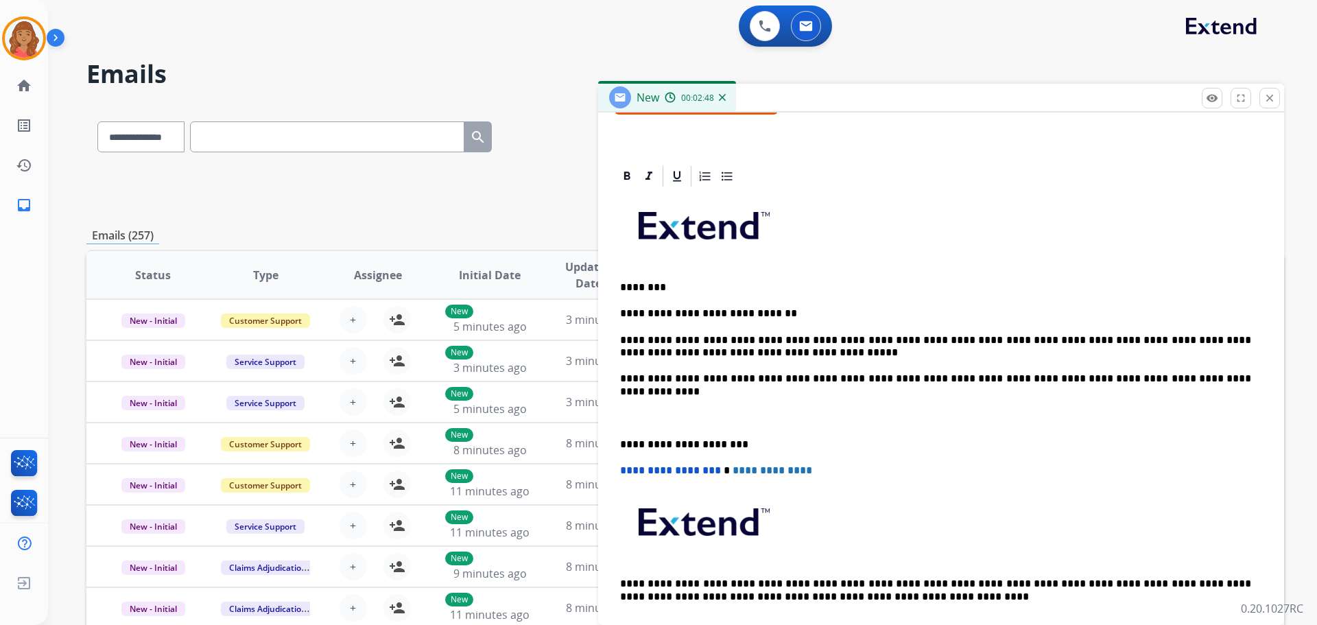
click at [617, 442] on div "**********" at bounding box center [941, 418] width 653 height 458
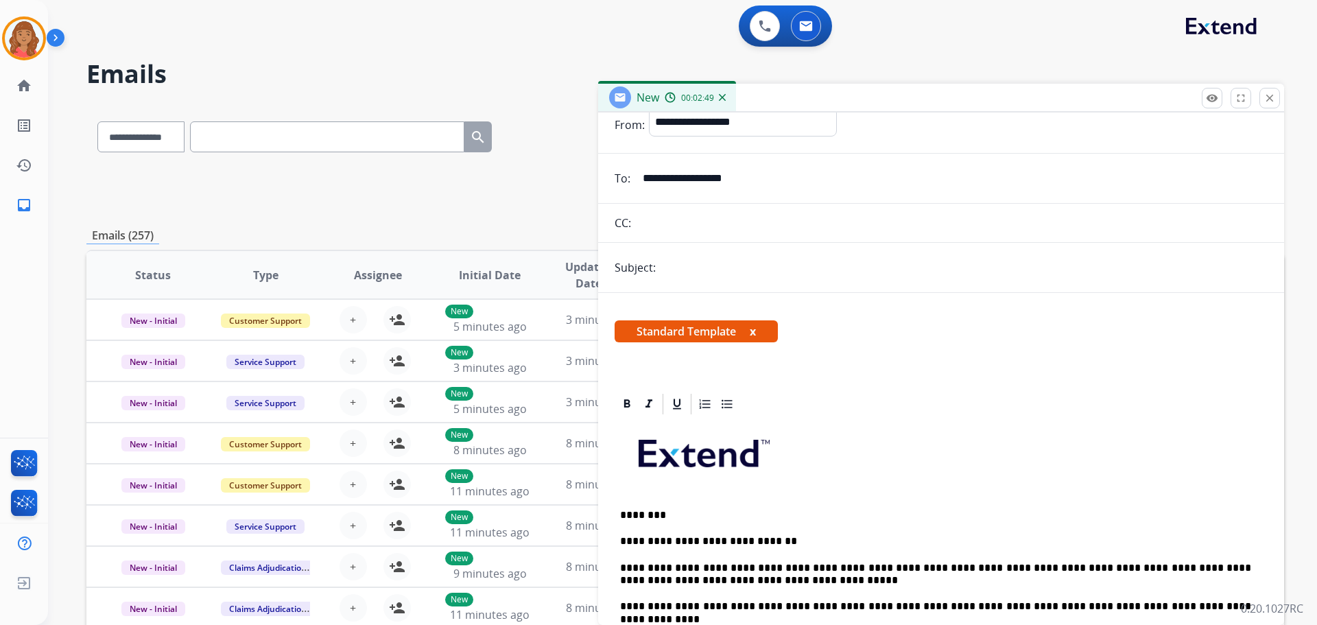
scroll to position [0, 0]
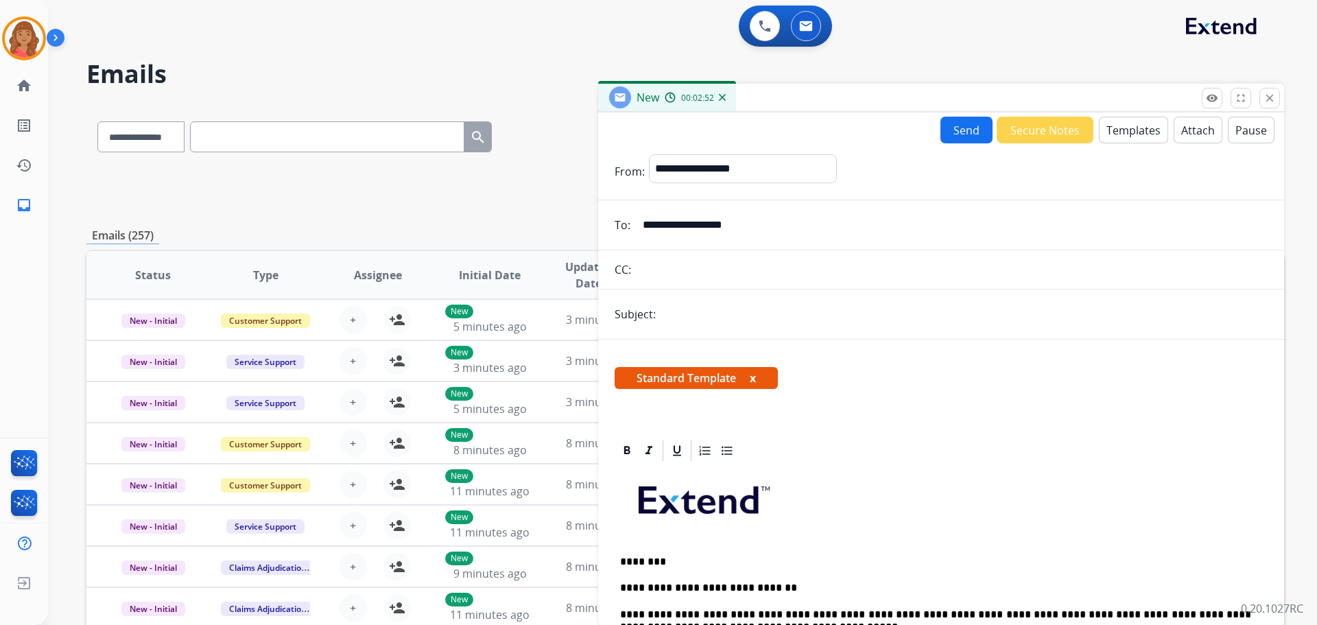
click at [958, 129] on button "Send" at bounding box center [966, 130] width 52 height 27
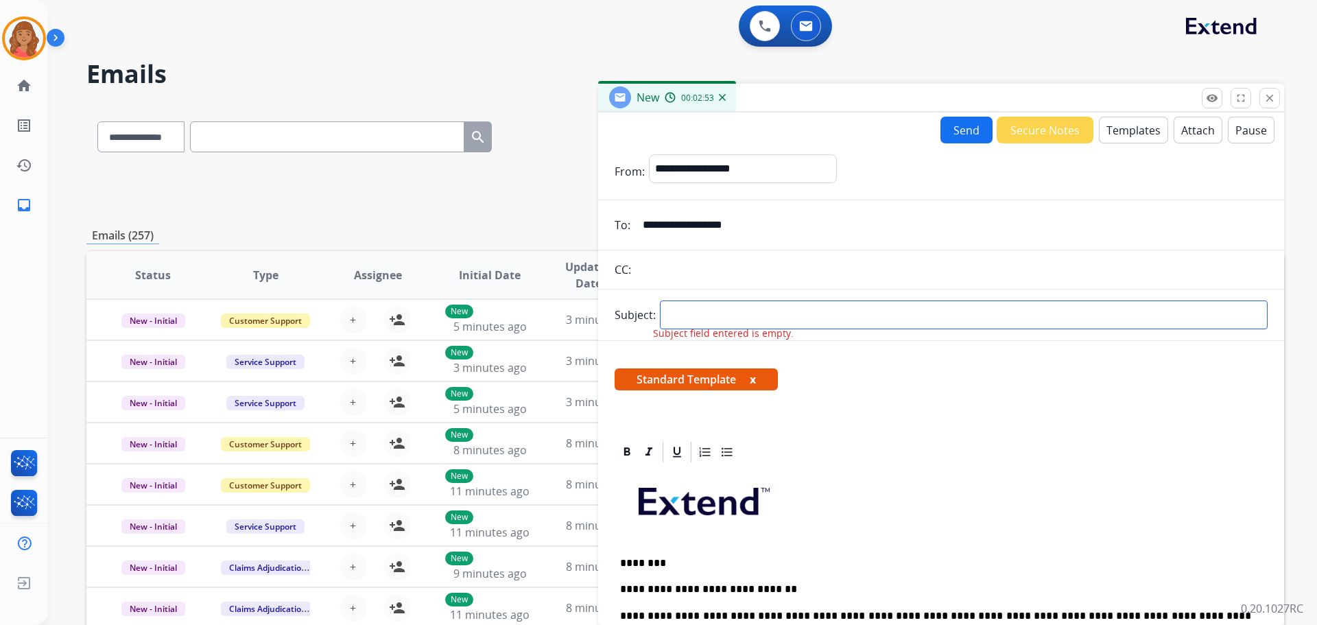
click at [749, 315] on input "text" at bounding box center [964, 314] width 608 height 29
type input "**********"
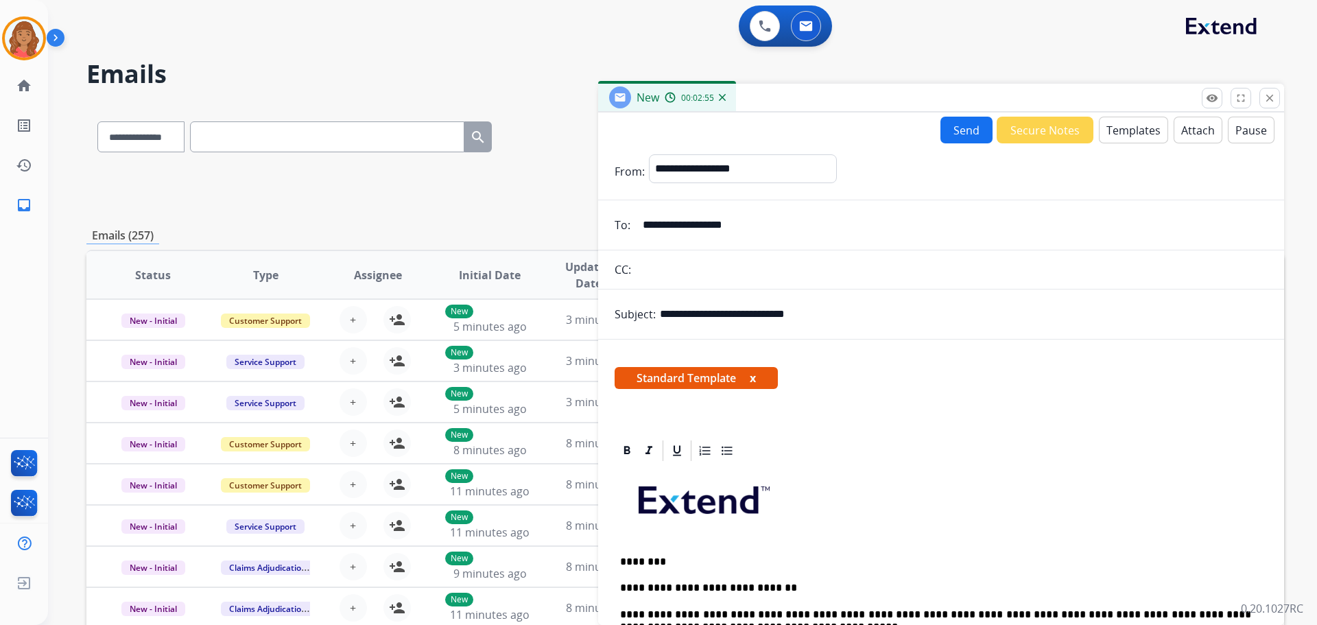
click at [955, 132] on button "Send" at bounding box center [966, 130] width 52 height 27
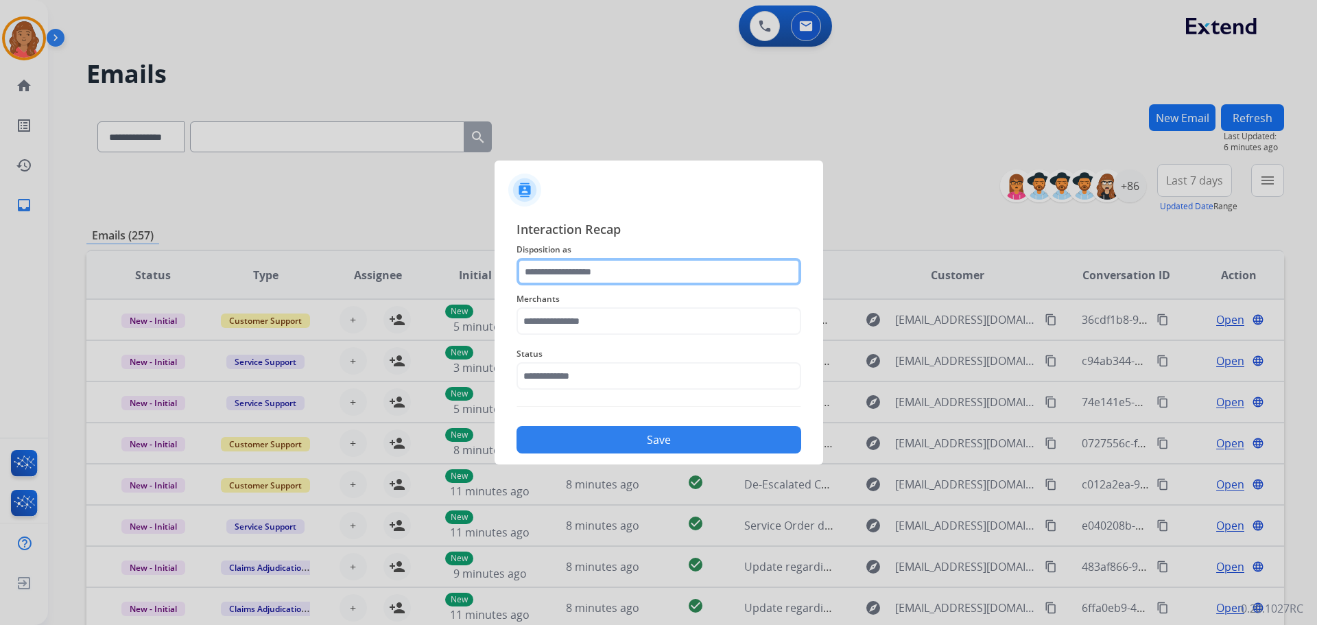
click at [600, 270] on input "text" at bounding box center [658, 271] width 285 height 27
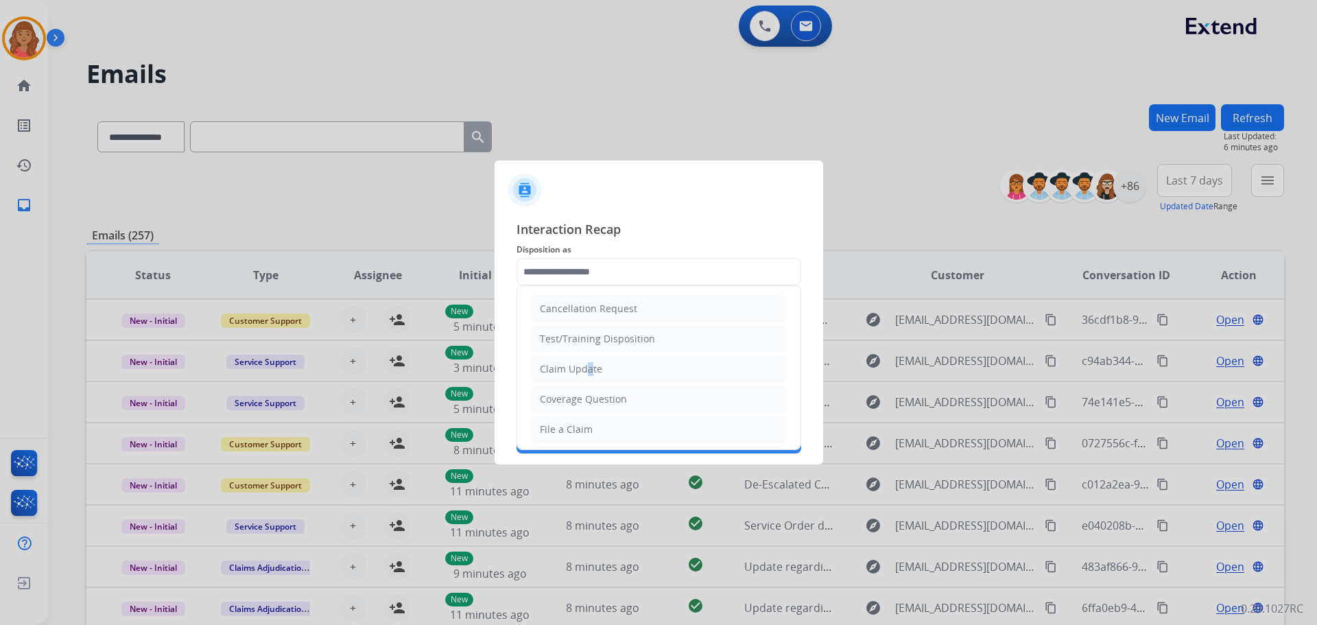
click at [584, 370] on div "Claim Update" at bounding box center [571, 369] width 62 height 14
type input "**********"
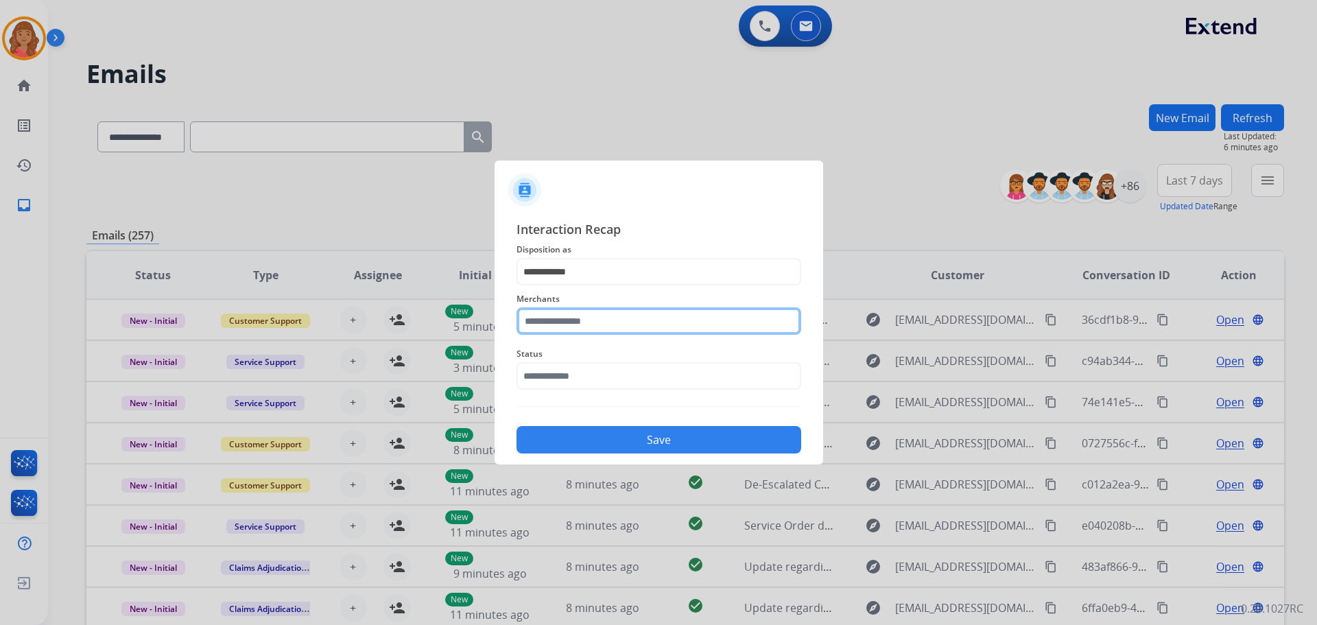
click at [570, 326] on input "text" at bounding box center [658, 320] width 285 height 27
click at [592, 356] on div "Rad power bikes" at bounding box center [578, 360] width 76 height 14
type input "**********"
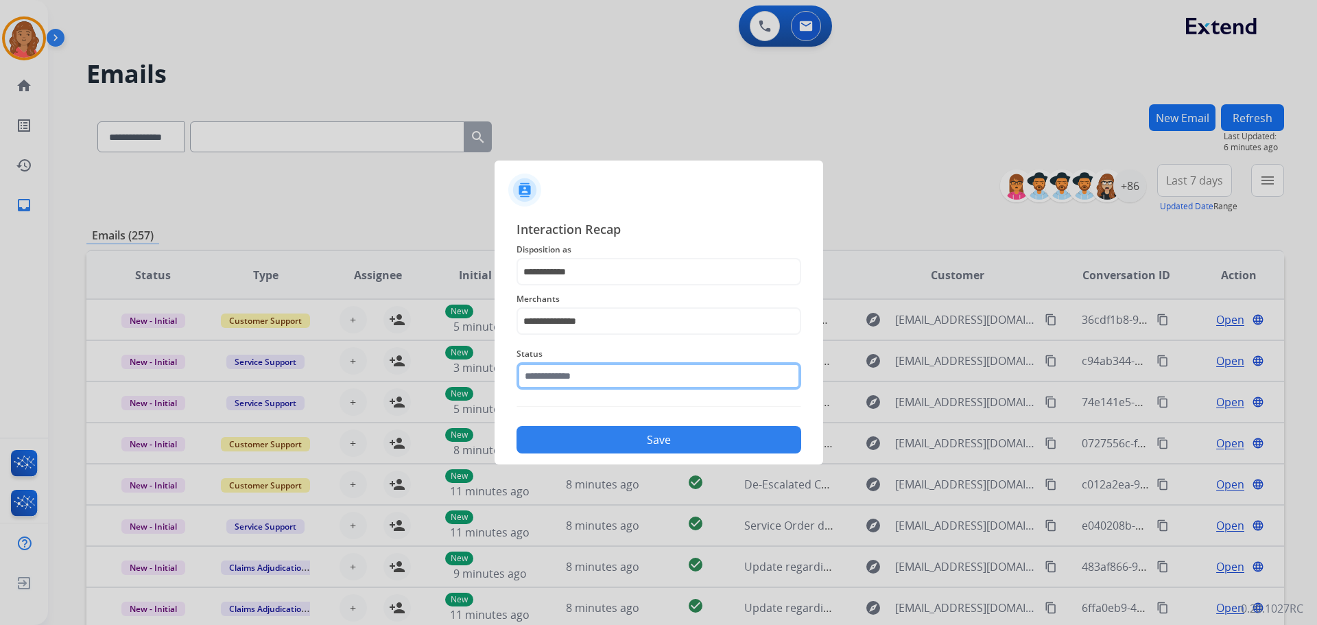
click at [569, 381] on input "text" at bounding box center [658, 375] width 285 height 27
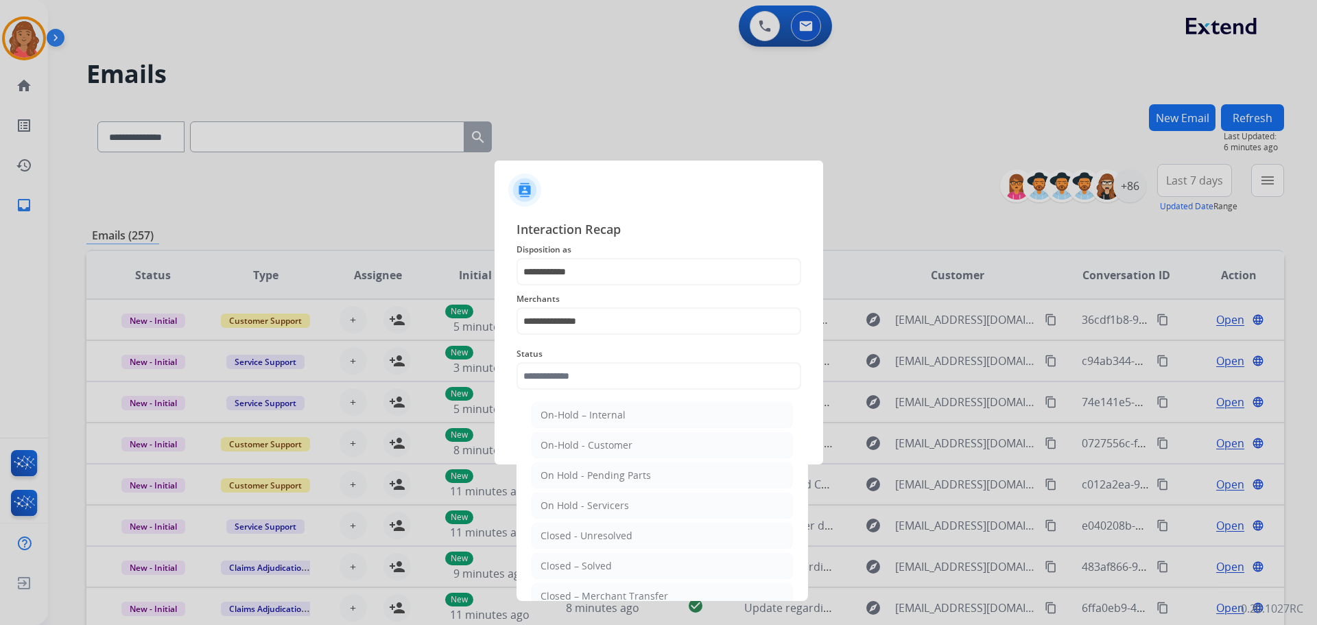
click at [577, 574] on li "Closed – Solved" at bounding box center [662, 566] width 261 height 26
type input "**********"
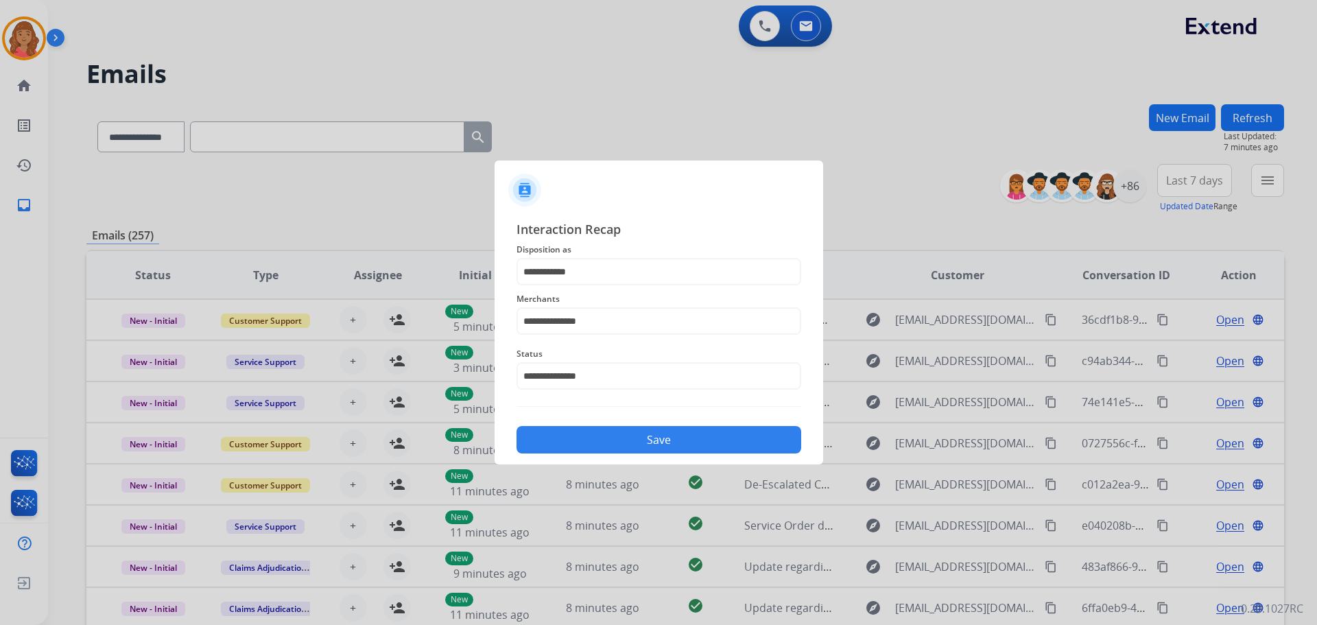
click at [588, 435] on button "Save" at bounding box center [658, 439] width 285 height 27
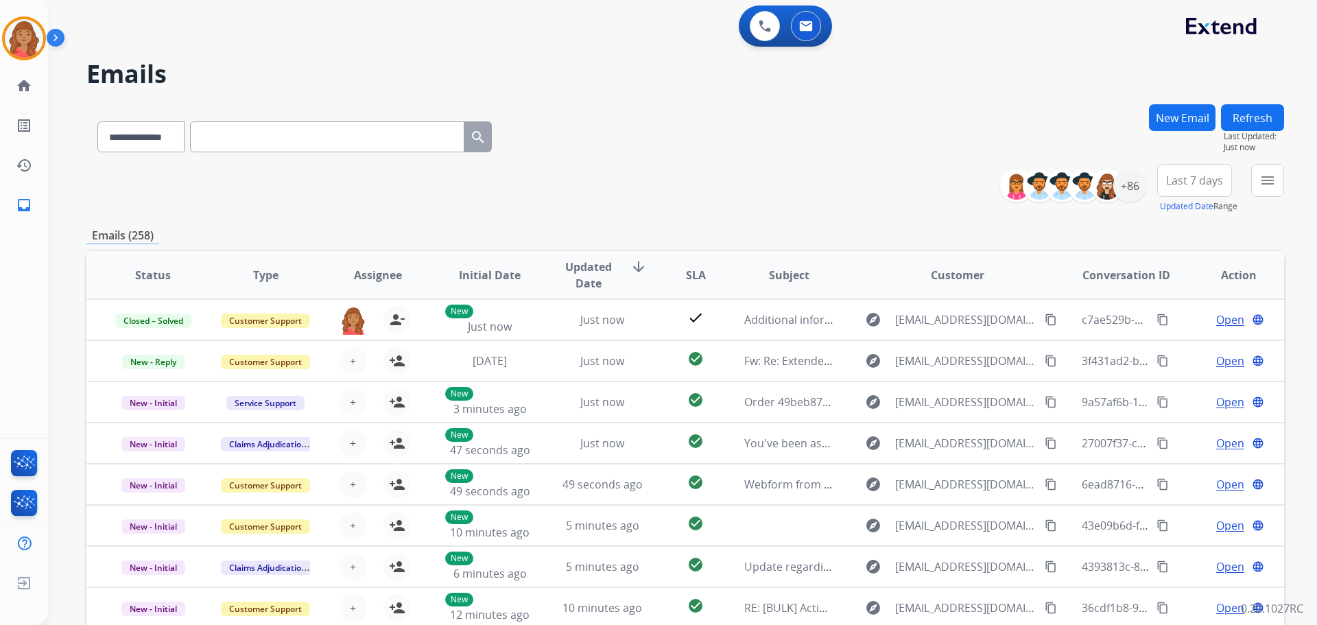
drag, startPoint x: 1247, startPoint y: 179, endPoint x: 1247, endPoint y: 196, distance: 17.1
click at [1248, 182] on div "**********" at bounding box center [1147, 188] width 274 height 49
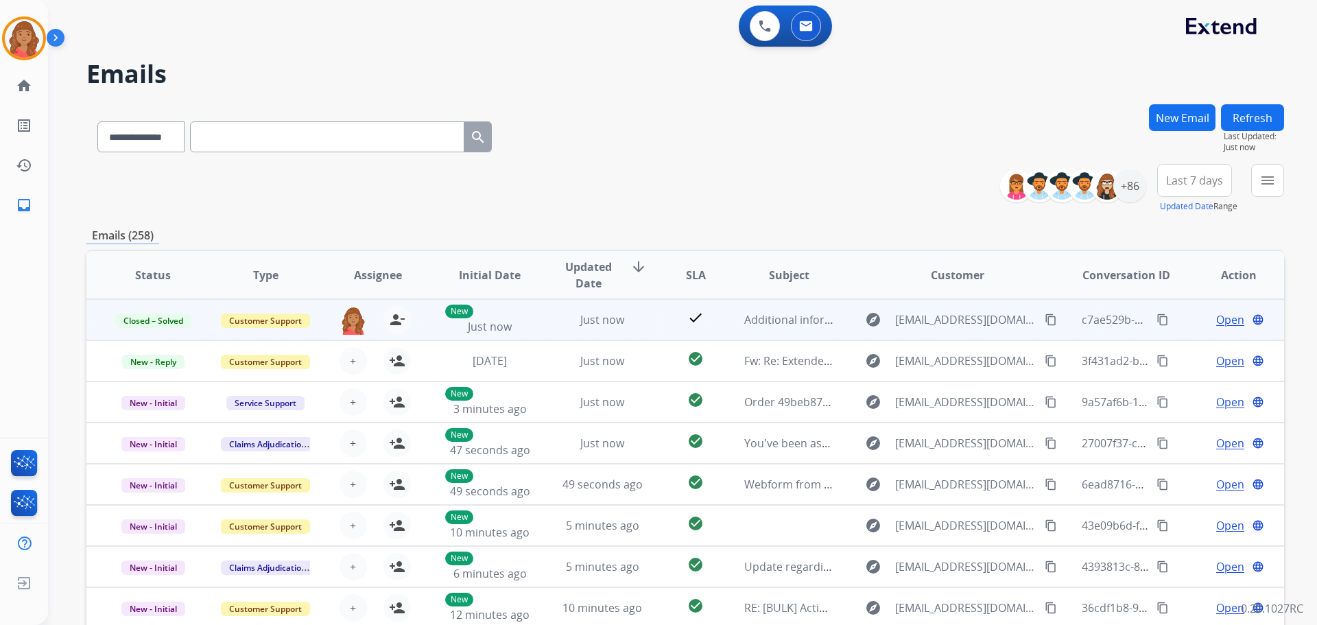
drag, startPoint x: 1148, startPoint y: 319, endPoint x: 1139, endPoint y: 322, distance: 9.6
click at [1156, 320] on mat-icon "content_copy" at bounding box center [1162, 319] width 12 height 12
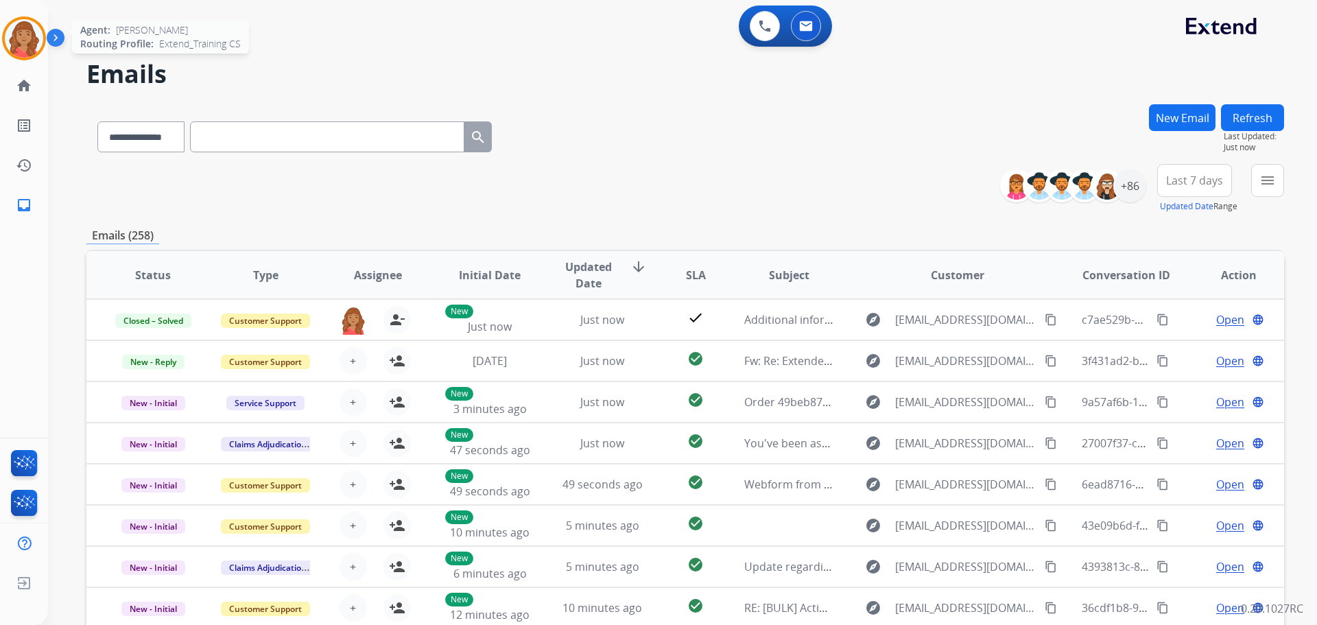
click at [27, 35] on img at bounding box center [24, 38] width 38 height 38
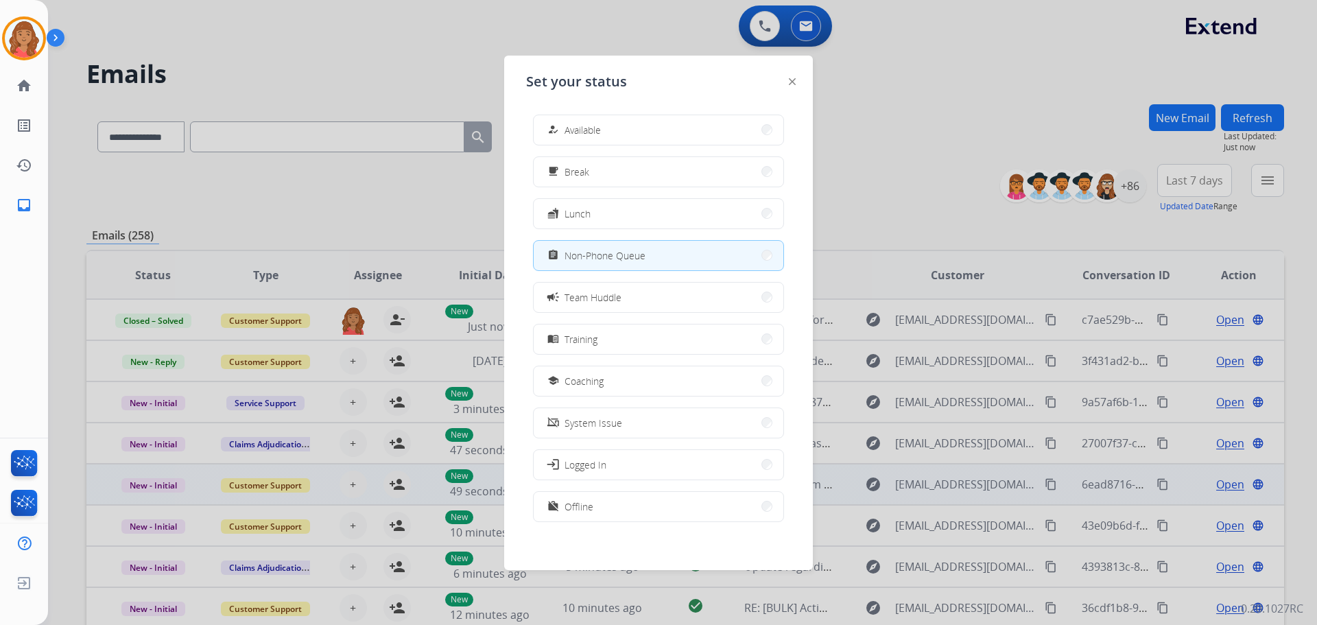
drag, startPoint x: 584, startPoint y: 499, endPoint x: 623, endPoint y: 476, distance: 45.5
click at [584, 500] on span "Offline" at bounding box center [578, 506] width 29 height 14
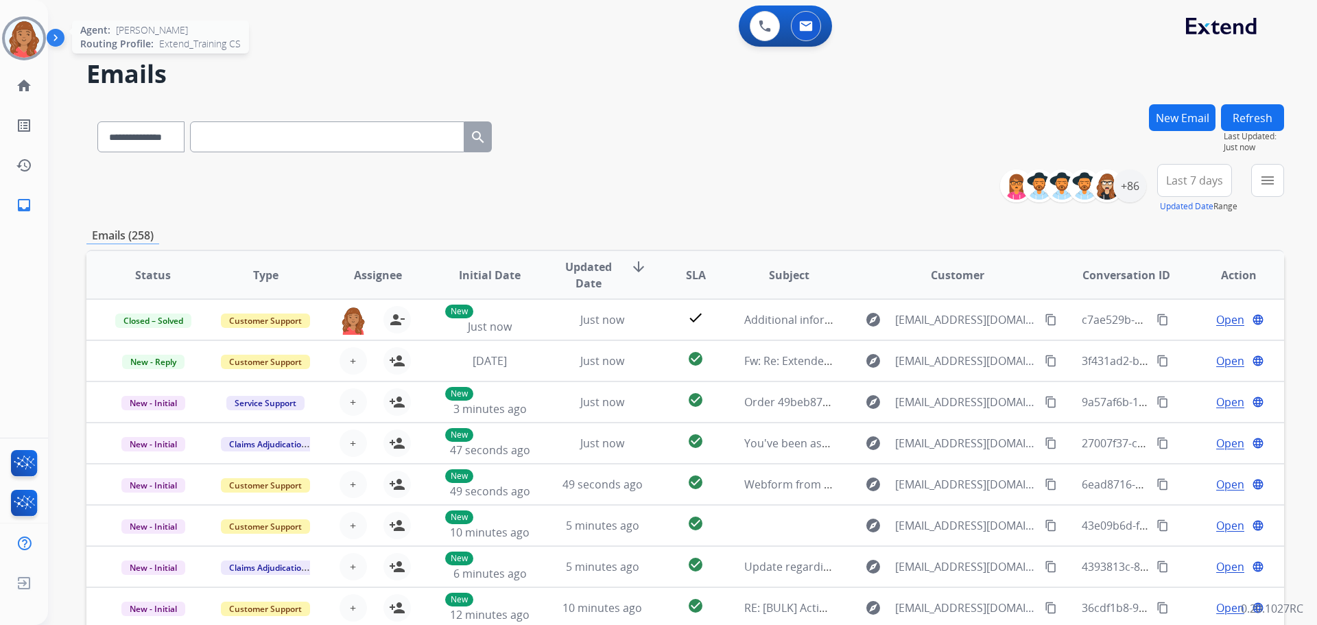
drag, startPoint x: 22, startPoint y: 43, endPoint x: 62, endPoint y: 86, distance: 59.2
click at [23, 44] on img at bounding box center [24, 38] width 38 height 38
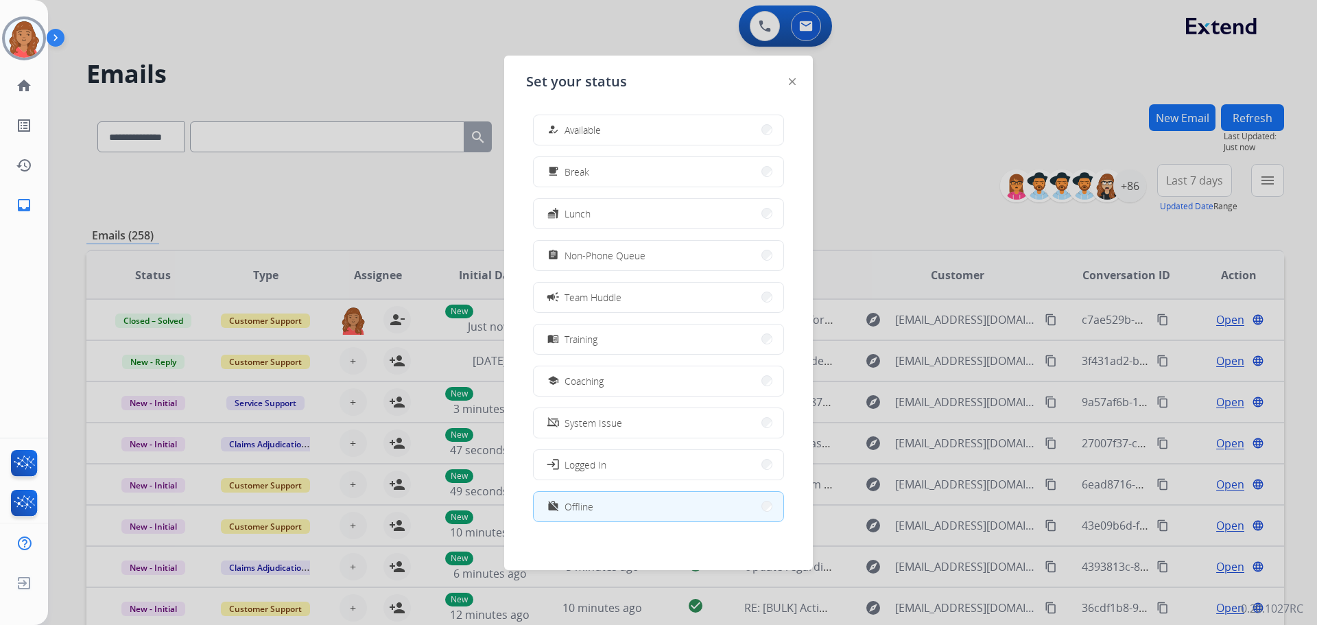
click at [661, 519] on button "work_off Offline" at bounding box center [659, 506] width 250 height 29
